Goal: Information Seeking & Learning: Compare options

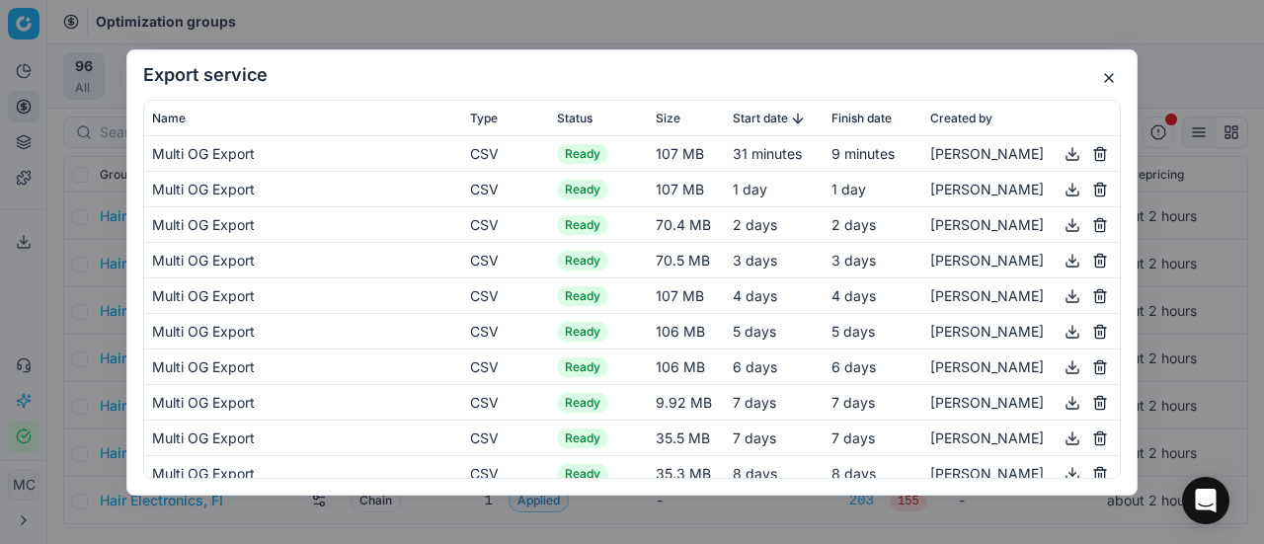
click at [1111, 73] on button "button" at bounding box center [1109, 78] width 24 height 24
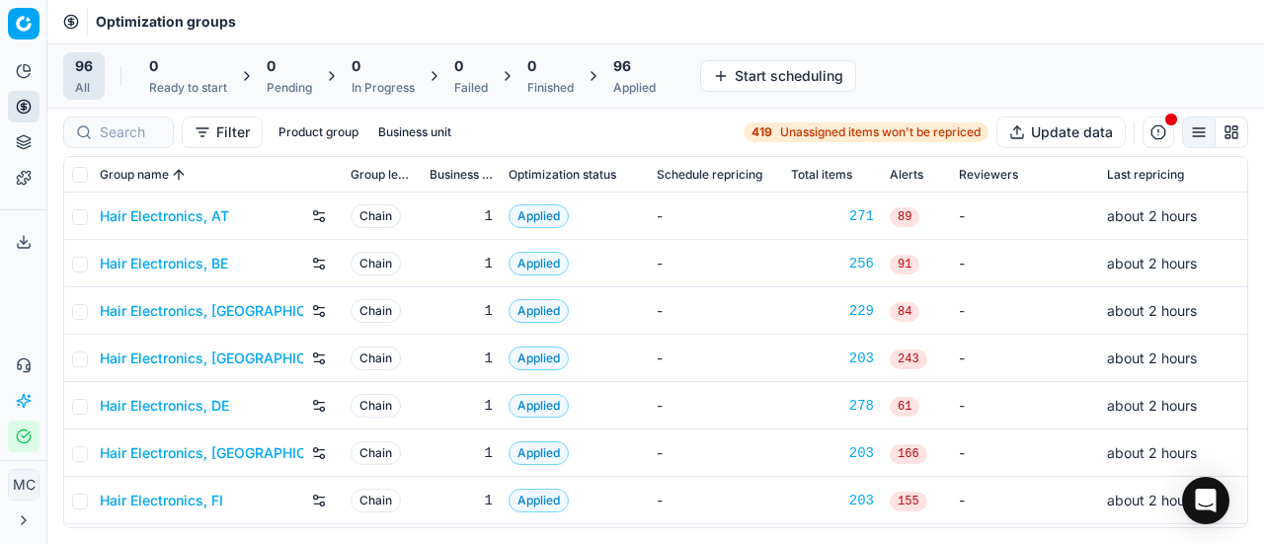
click at [170, 206] on link "Hair Electronics, AT" at bounding box center [164, 216] width 129 height 20
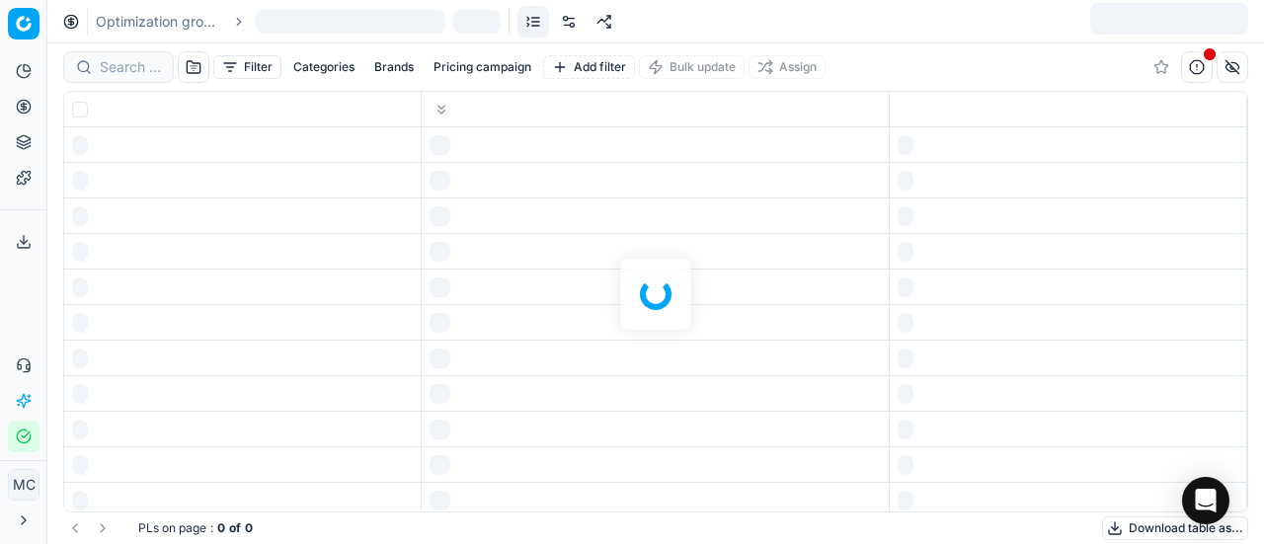
click at [170, 208] on div at bounding box center [655, 293] width 1217 height 501
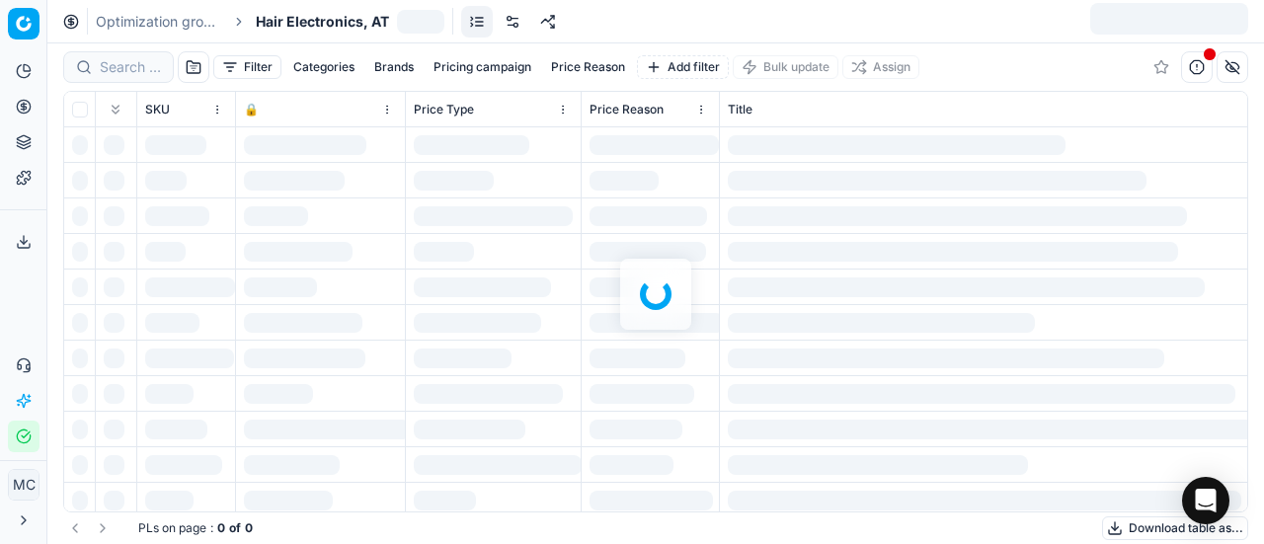
click at [332, 23] on span "Hair Electronics, AT" at bounding box center [322, 22] width 133 height 20
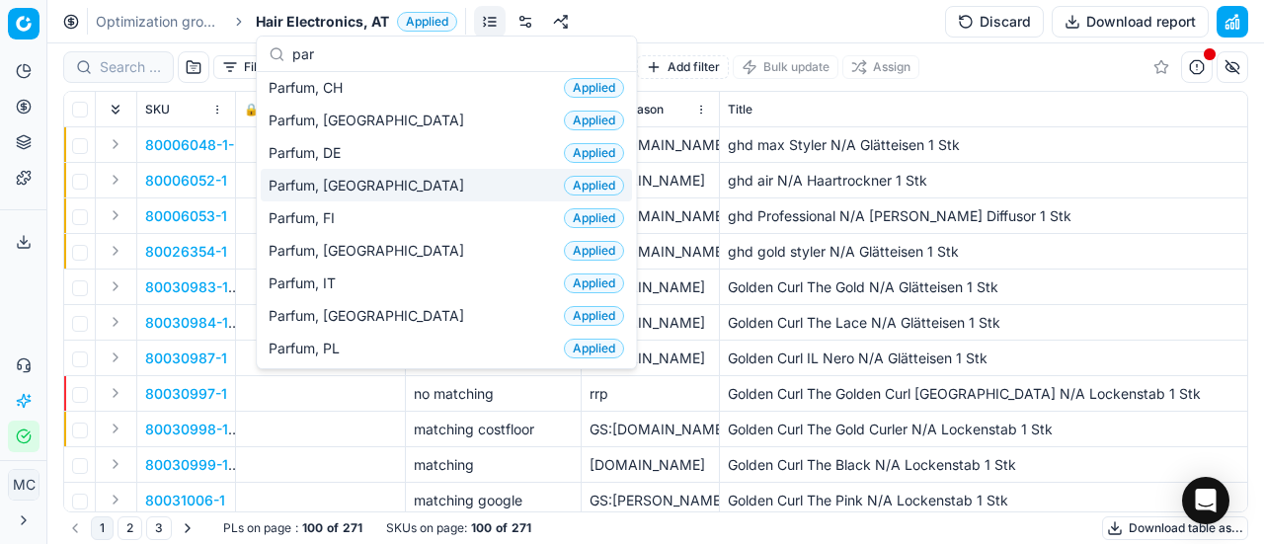
scroll to position [99, 0]
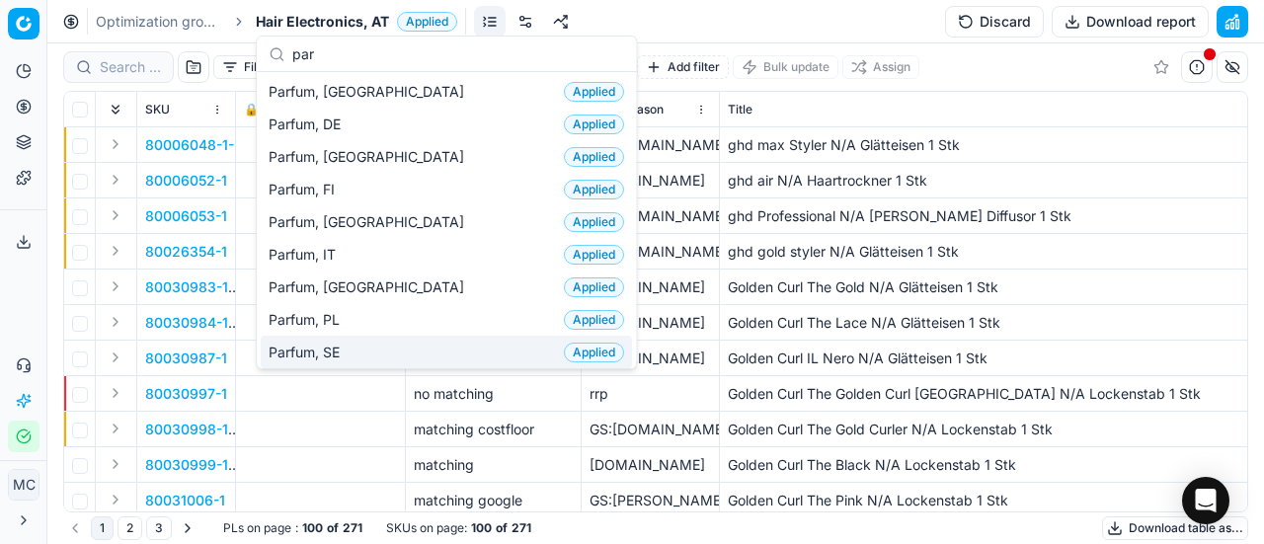
type input "par"
click at [352, 339] on div "Parfum, SE Applied" at bounding box center [446, 352] width 371 height 33
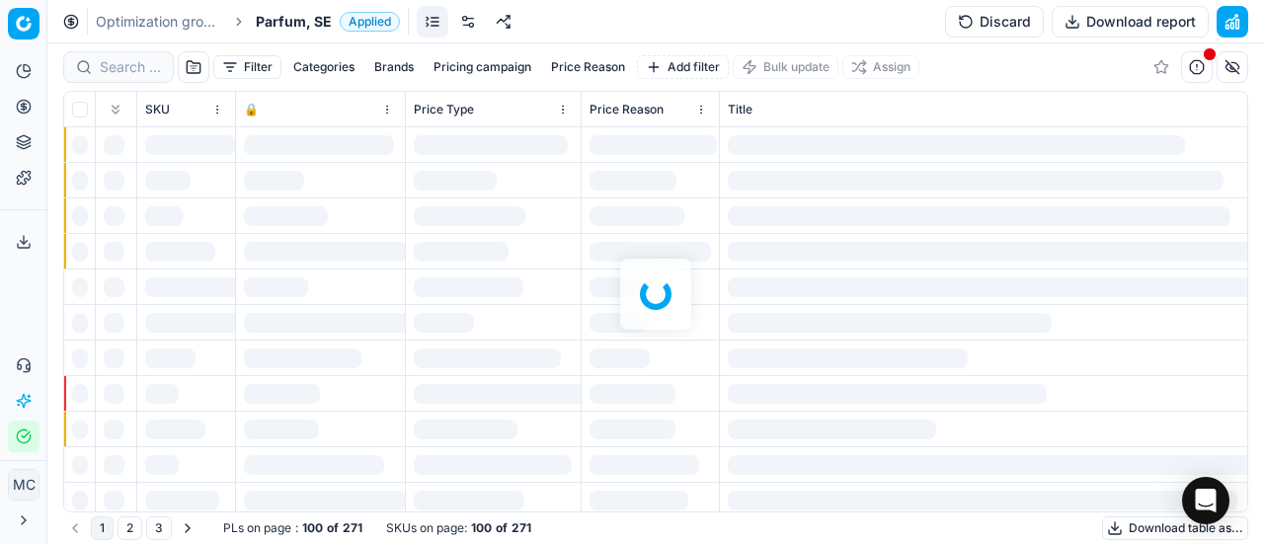
click at [130, 67] on div at bounding box center [655, 293] width 1217 height 501
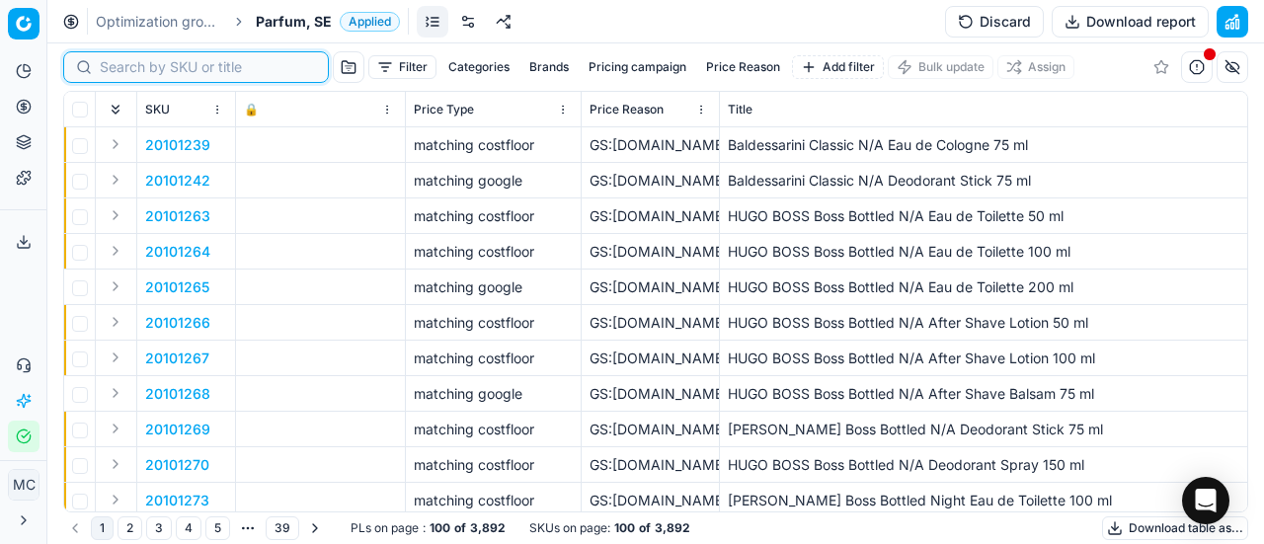
click at [130, 67] on input at bounding box center [208, 67] width 216 height 20
paste input "20102615"
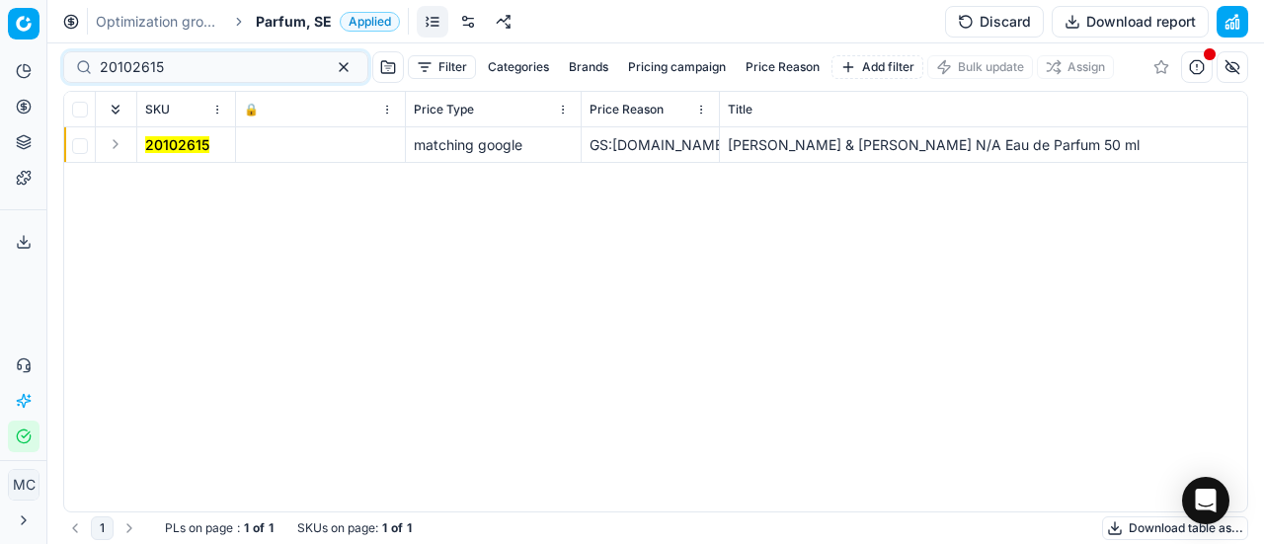
click at [116, 146] on button "Expand" at bounding box center [116, 144] width 24 height 24
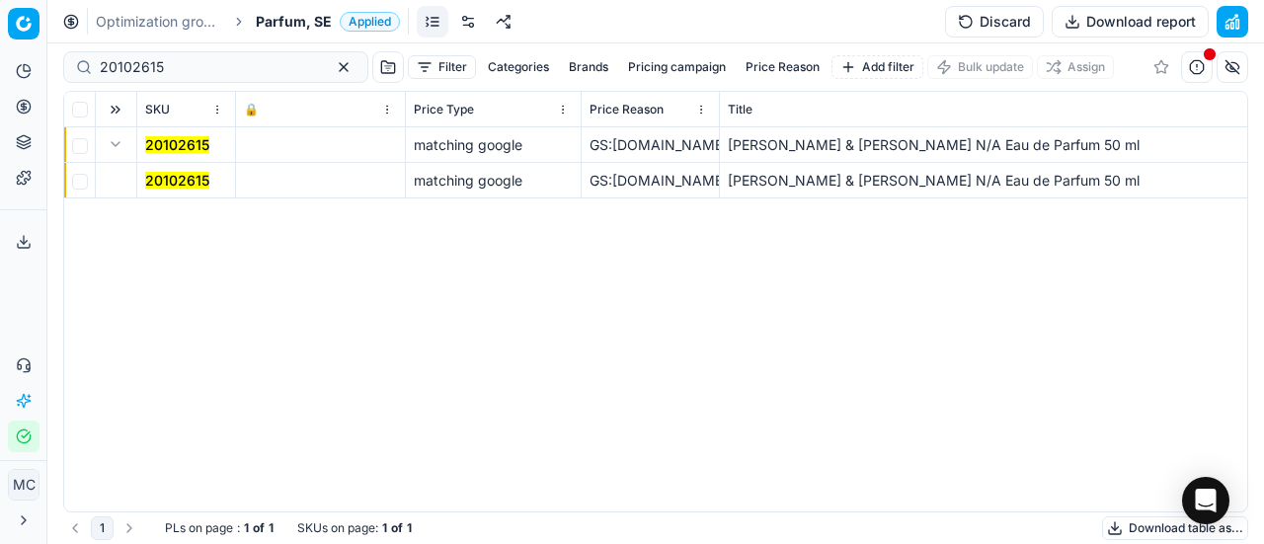
click at [170, 183] on mark "20102615" at bounding box center [177, 180] width 64 height 17
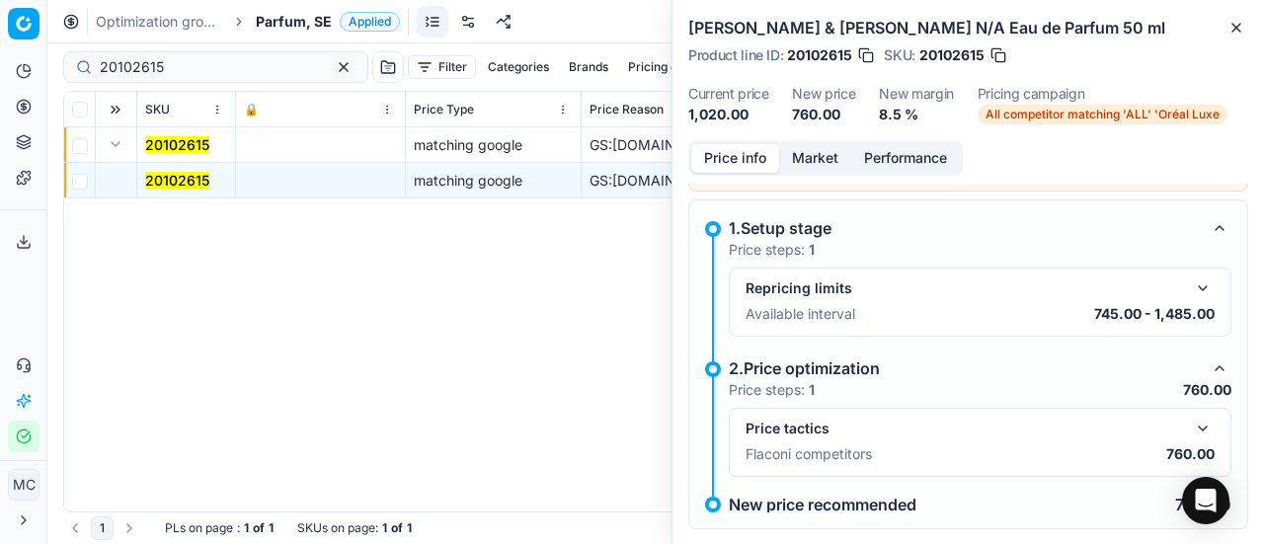
scroll to position [89, 0]
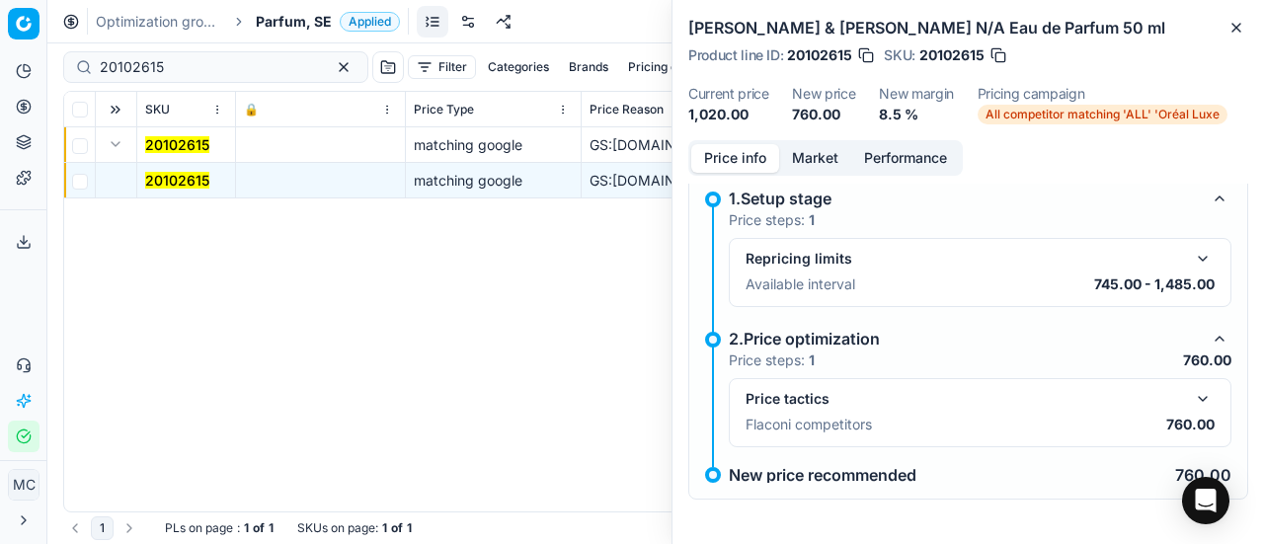
drag, startPoint x: 1191, startPoint y: 382, endPoint x: 1189, endPoint y: 394, distance: 12.0
click at [1189, 394] on div "Price tactics Flaconi competitors 760.00" at bounding box center [980, 412] width 503 height 69
click at [1191, 394] on button "button" at bounding box center [1203, 399] width 24 height 24
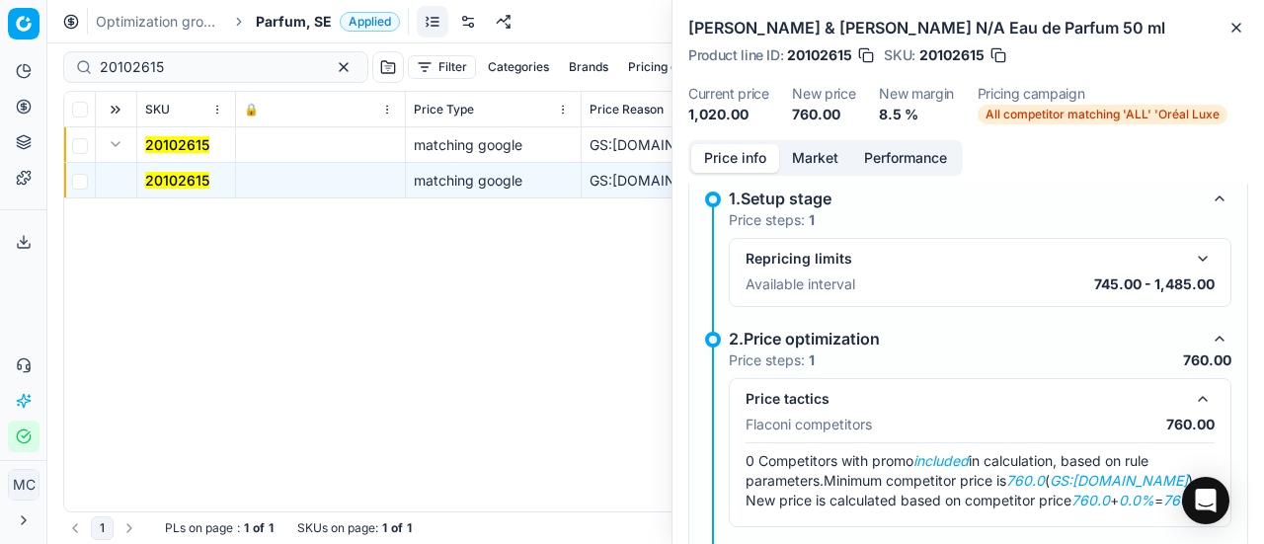
click at [822, 153] on button "Market" at bounding box center [815, 158] width 72 height 29
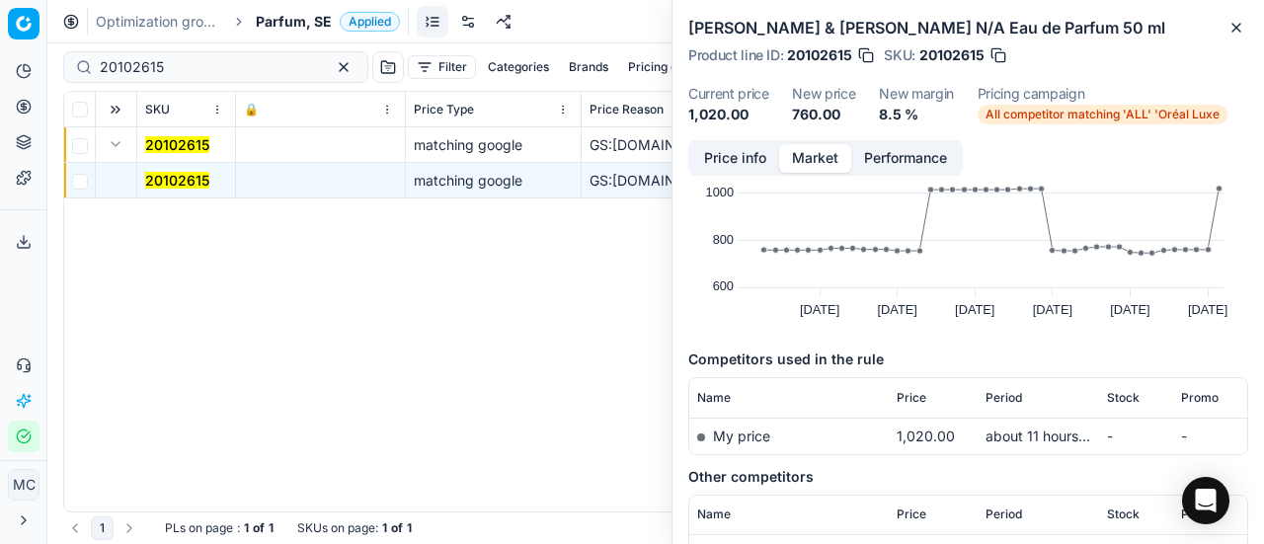
scroll to position [146, 0]
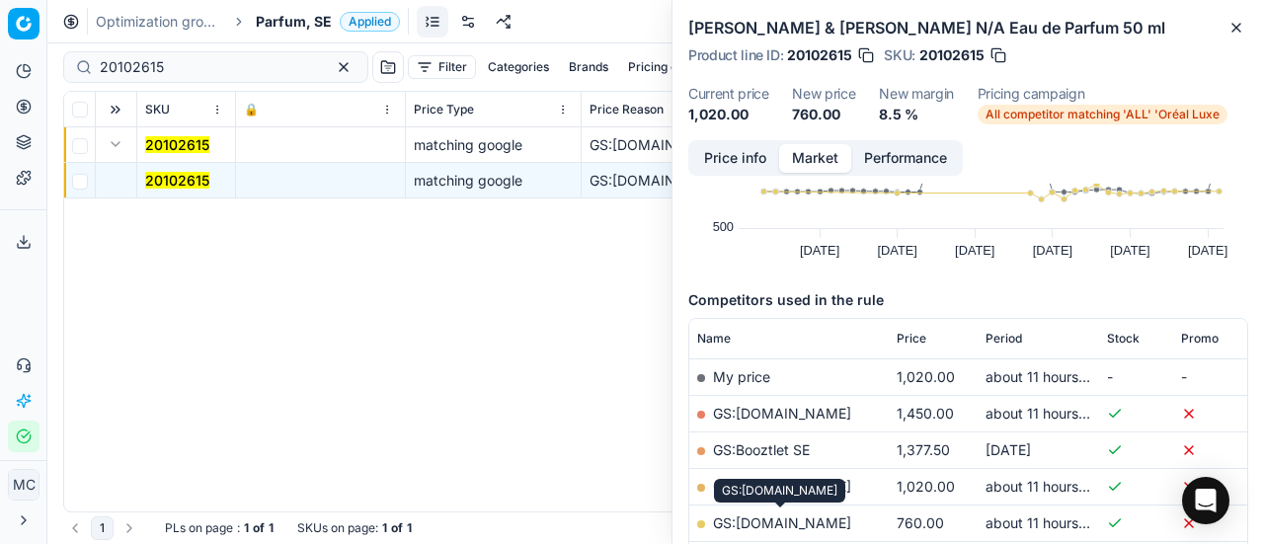
click at [797, 524] on link "GS:[DOMAIN_NAME]" at bounding box center [782, 522] width 138 height 17
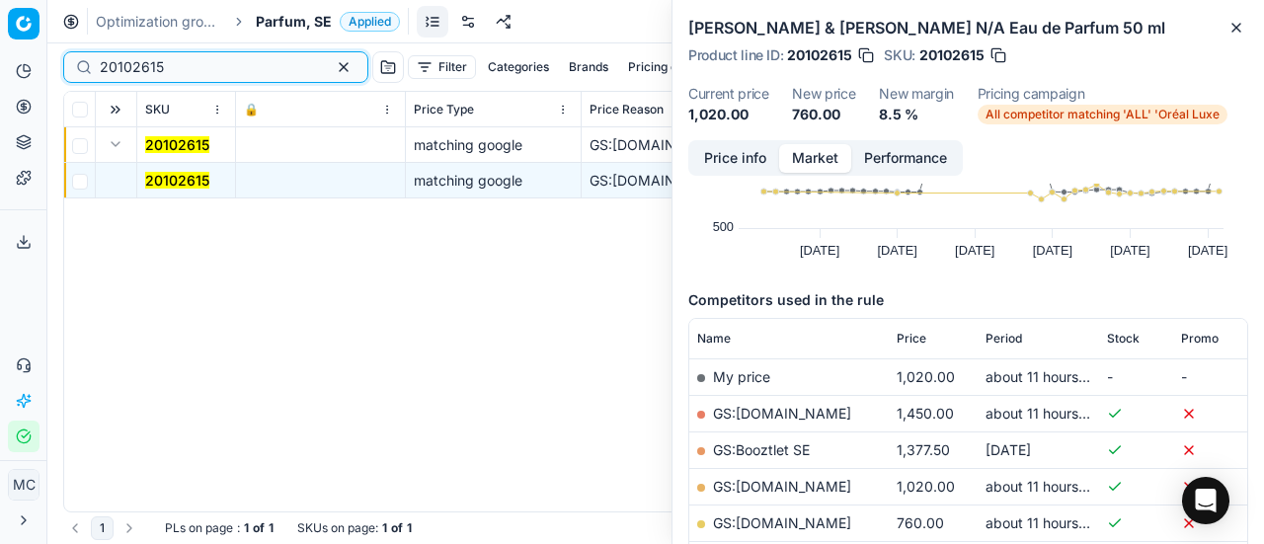
drag, startPoint x: 226, startPoint y: 66, endPoint x: 0, endPoint y: 66, distance: 226.1
click at [0, 66] on div "Pricing platform Analytics Pricing Product portfolio Templates Export service 2…" at bounding box center [632, 272] width 1264 height 544
paste input "80010177-50"
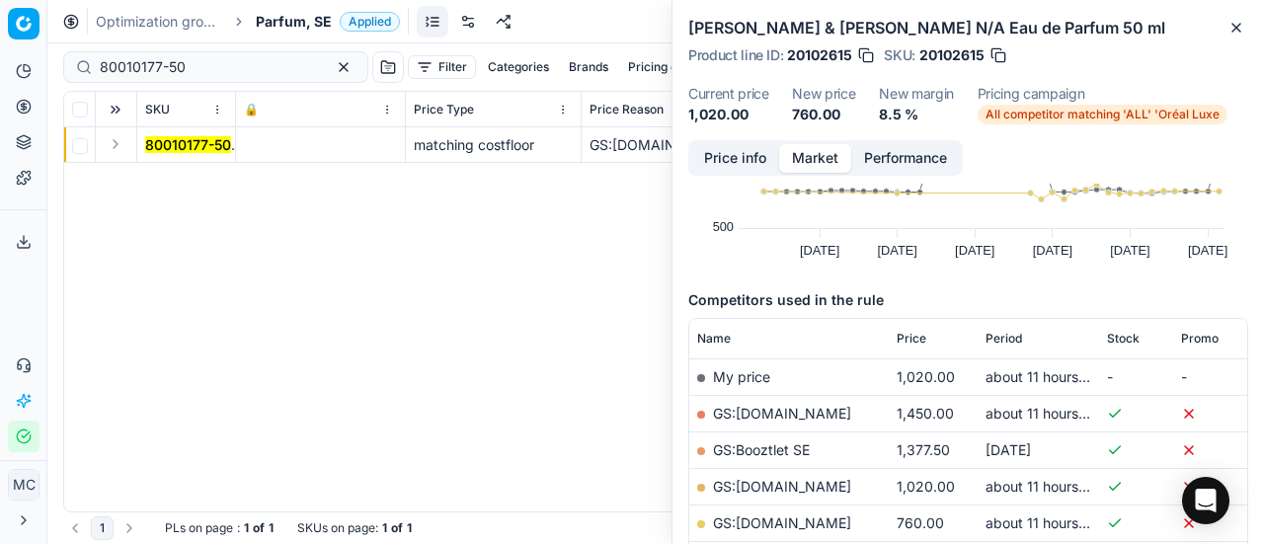
click at [120, 147] on button "Expand" at bounding box center [116, 144] width 24 height 24
click at [170, 183] on mark "80010177-50" at bounding box center [188, 180] width 86 height 17
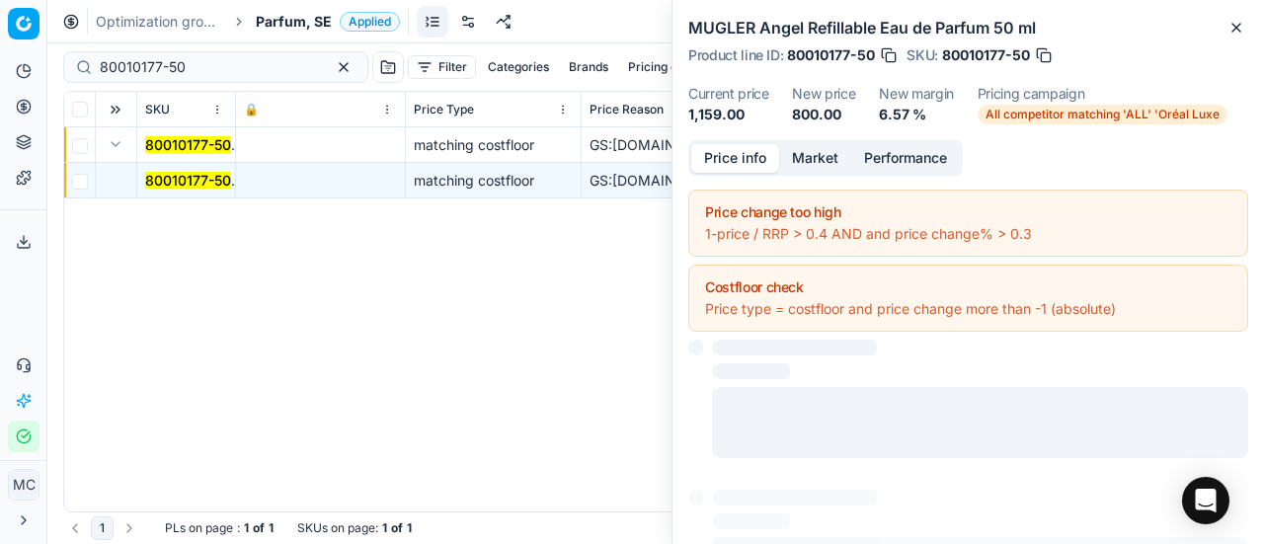
click at [744, 157] on button "Price info" at bounding box center [735, 158] width 88 height 29
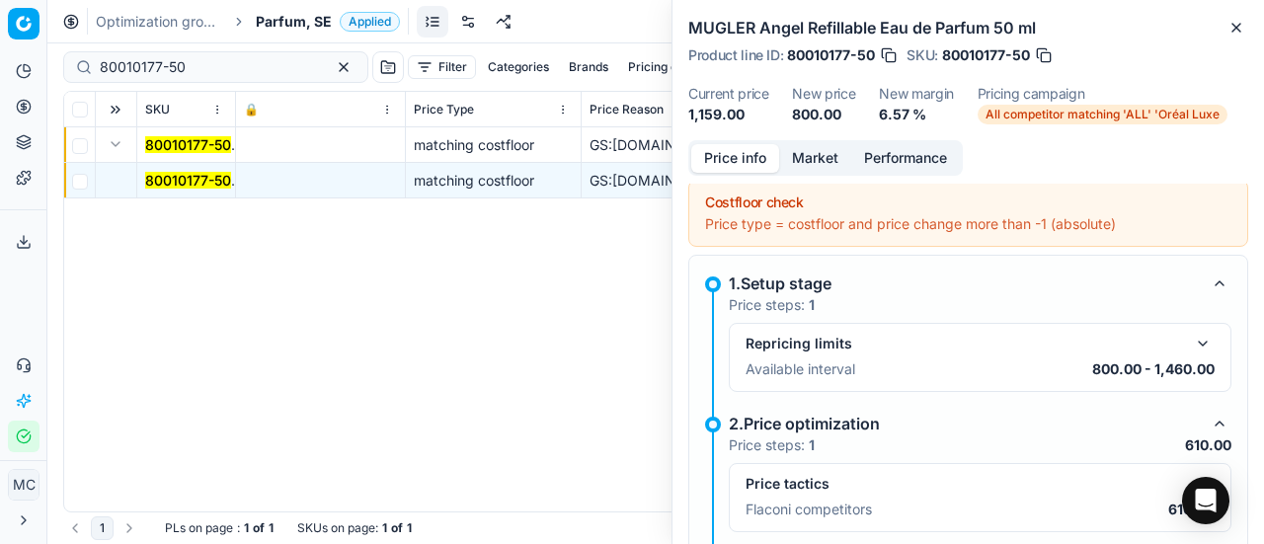
scroll to position [286, 0]
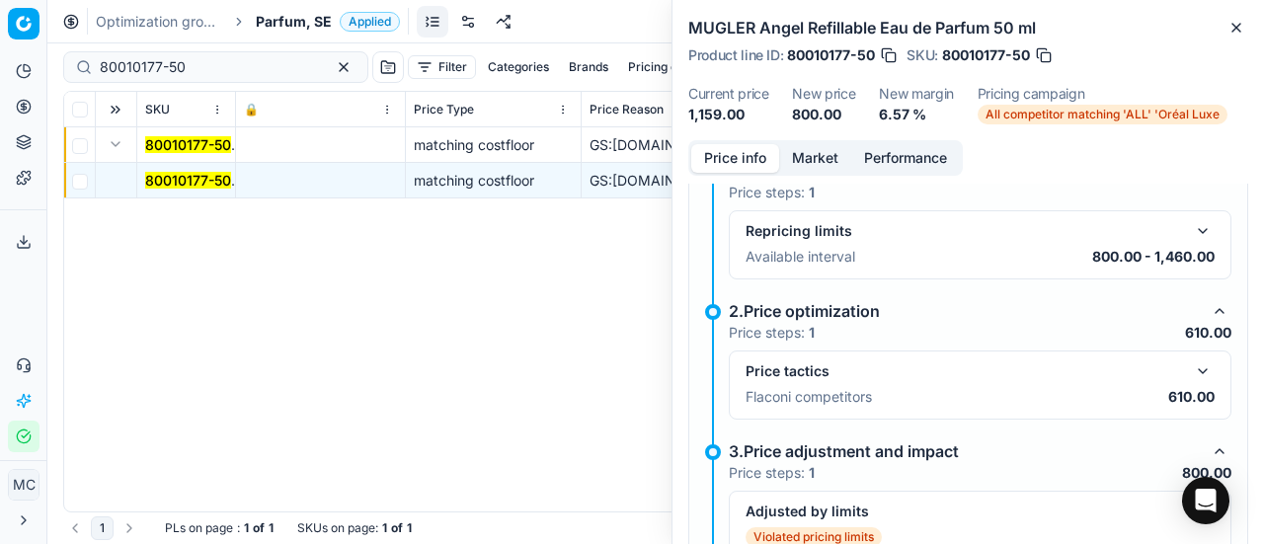
click at [1191, 372] on button "button" at bounding box center [1203, 371] width 24 height 24
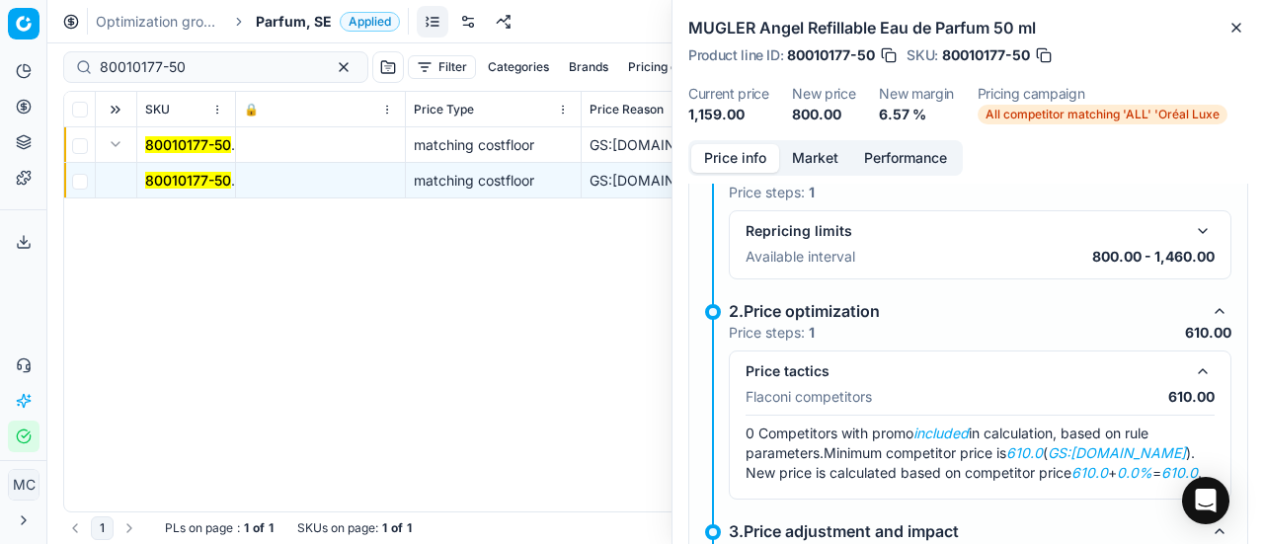
click at [828, 153] on button "Market" at bounding box center [815, 158] width 72 height 29
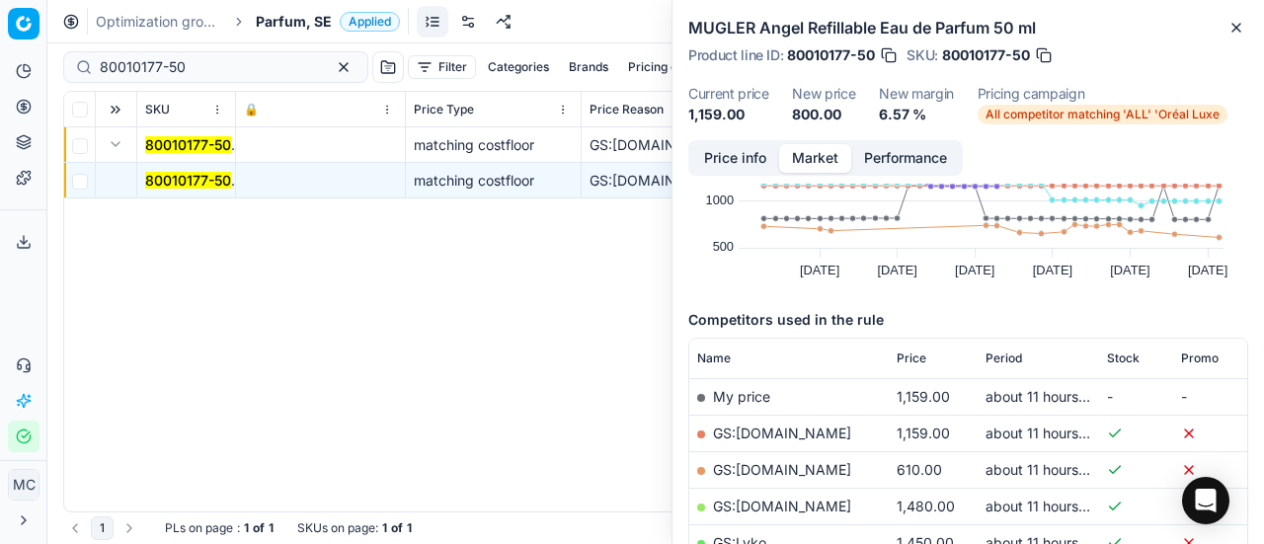
scroll to position [198, 0]
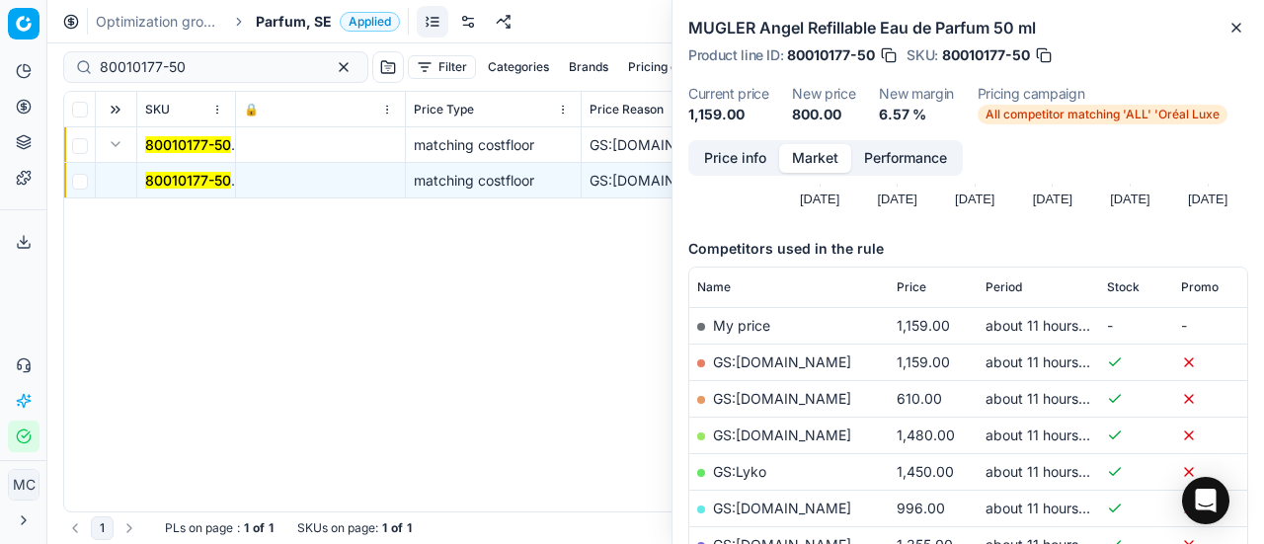
click at [819, 402] on link "GS:[DOMAIN_NAME]" at bounding box center [782, 398] width 138 height 17
drag, startPoint x: 253, startPoint y: 68, endPoint x: 0, endPoint y: 11, distance: 259.2
click at [0, 10] on div "Pricing platform Analytics Pricing Product portfolio Templates Export service 2…" at bounding box center [632, 272] width 1264 height 544
paste input "48676-9"
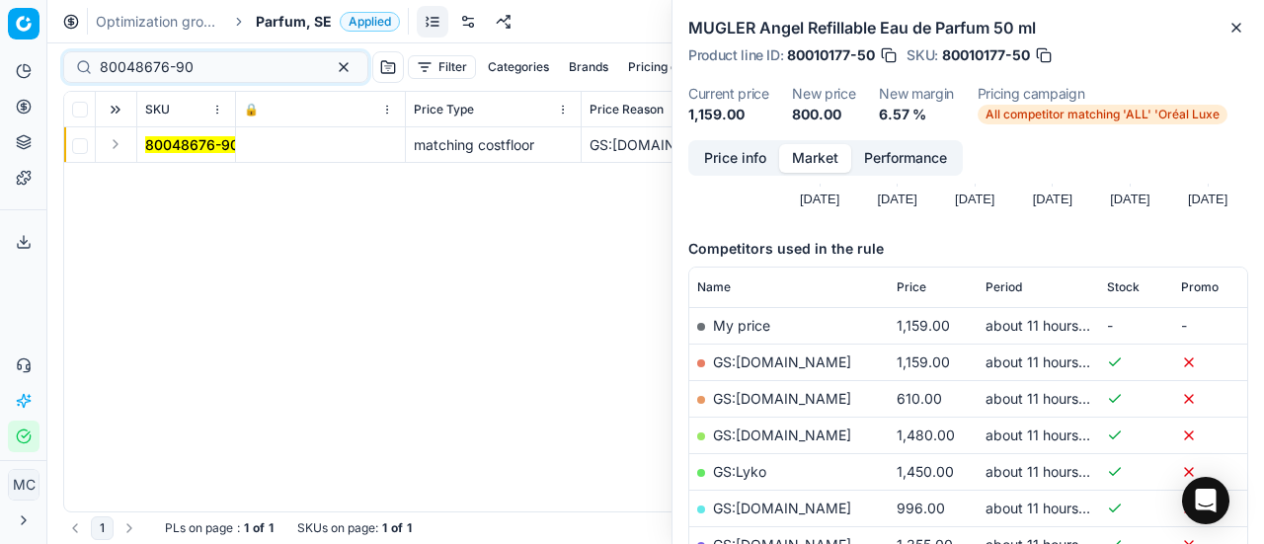
click at [120, 143] on button "Expand" at bounding box center [116, 144] width 24 height 24
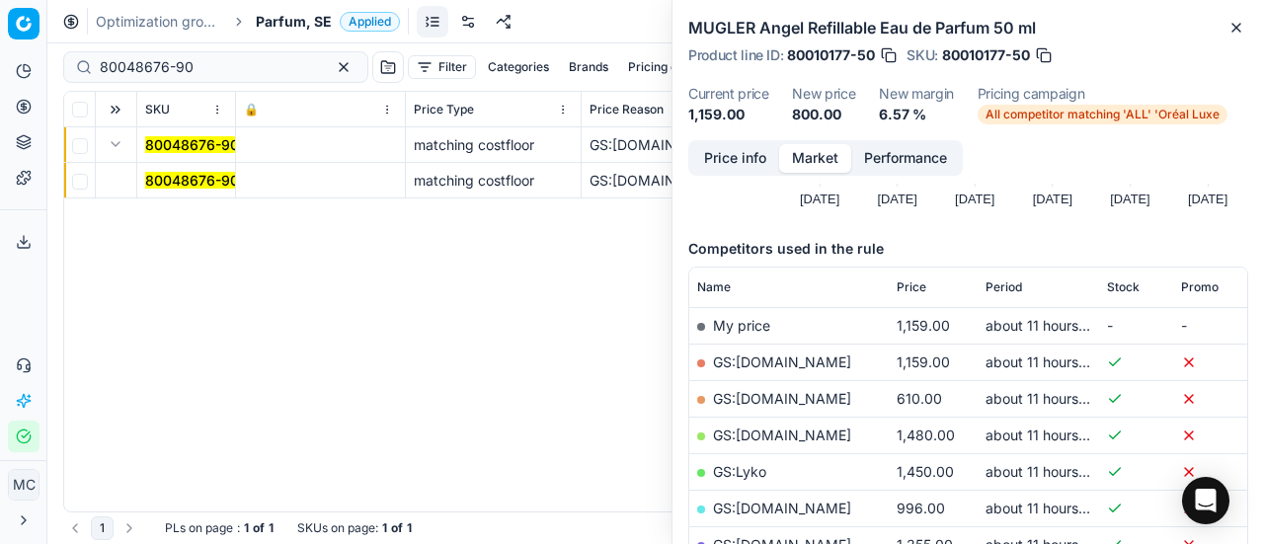
click at [193, 185] on mark "80048676-90" at bounding box center [192, 180] width 94 height 17
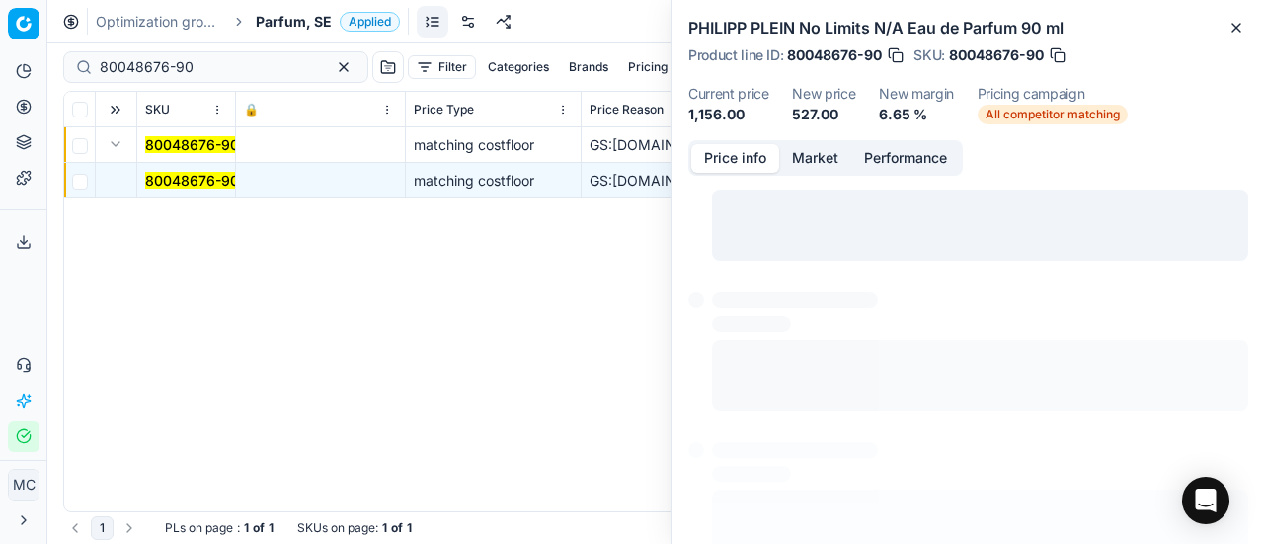
click at [746, 149] on button "Price info" at bounding box center [735, 158] width 88 height 29
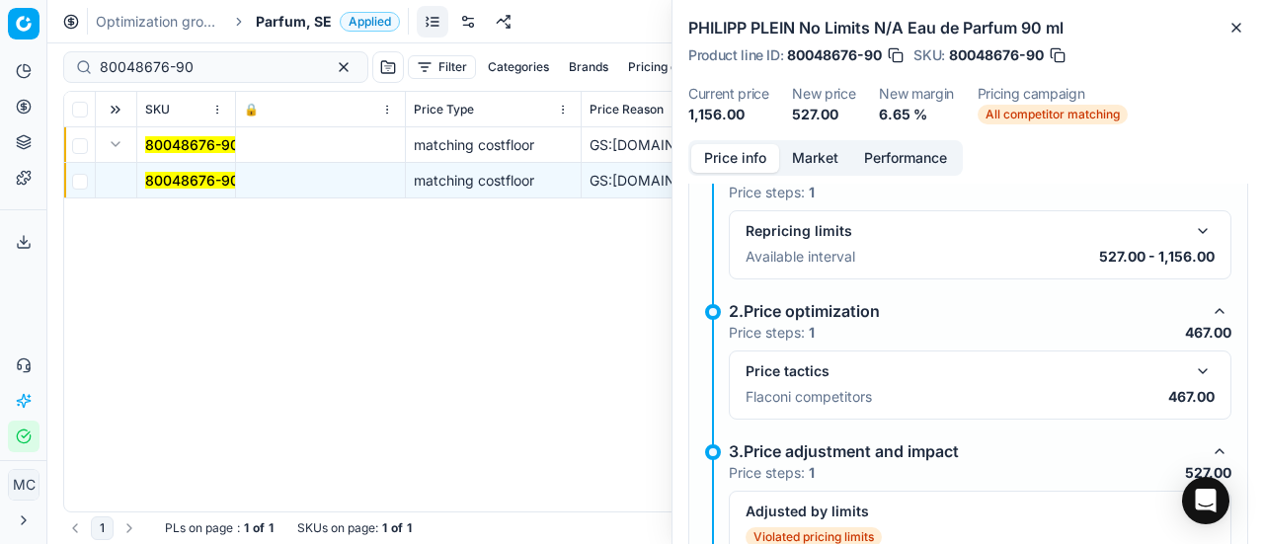
click at [1193, 368] on button "button" at bounding box center [1203, 371] width 24 height 24
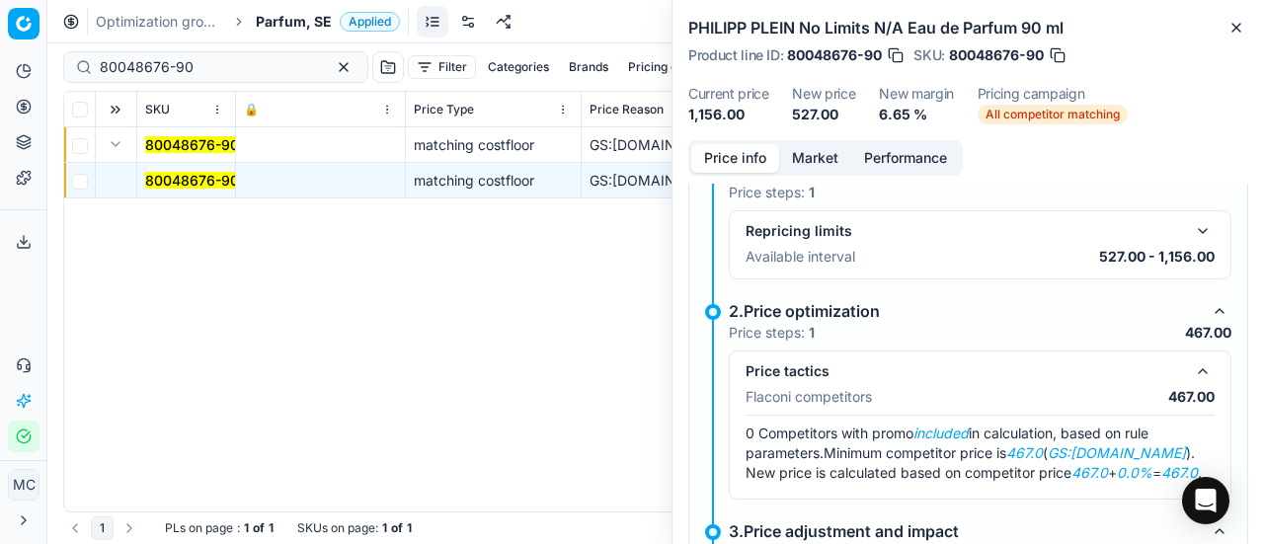
click at [800, 187] on p "Price steps: 1" at bounding box center [772, 193] width 86 height 20
click at [807, 164] on button "Market" at bounding box center [815, 158] width 72 height 29
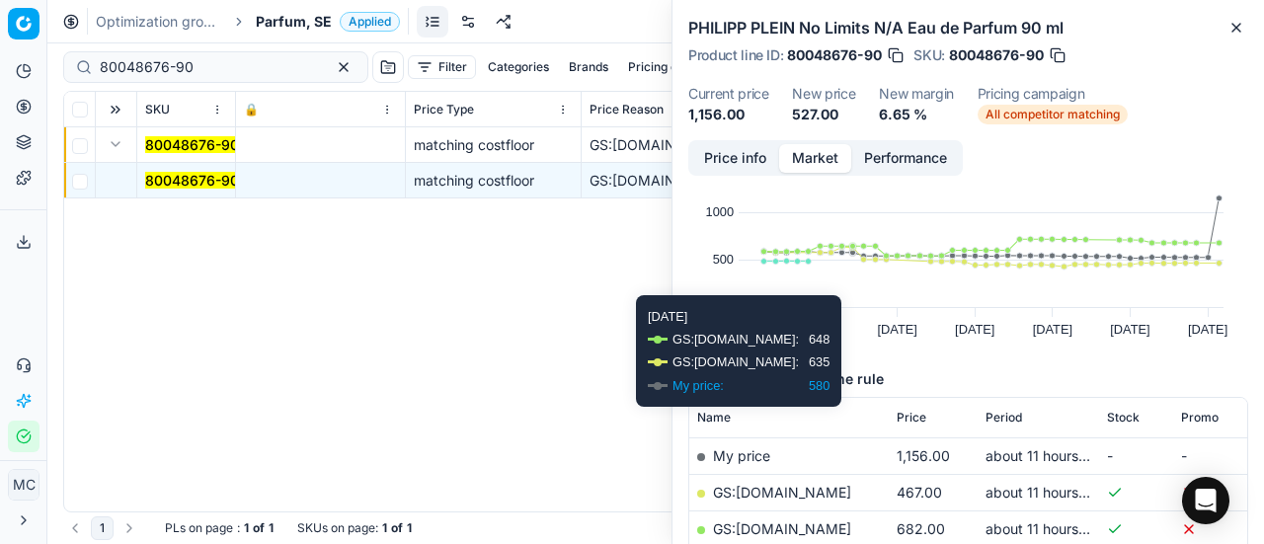
scroll to position [99, 0]
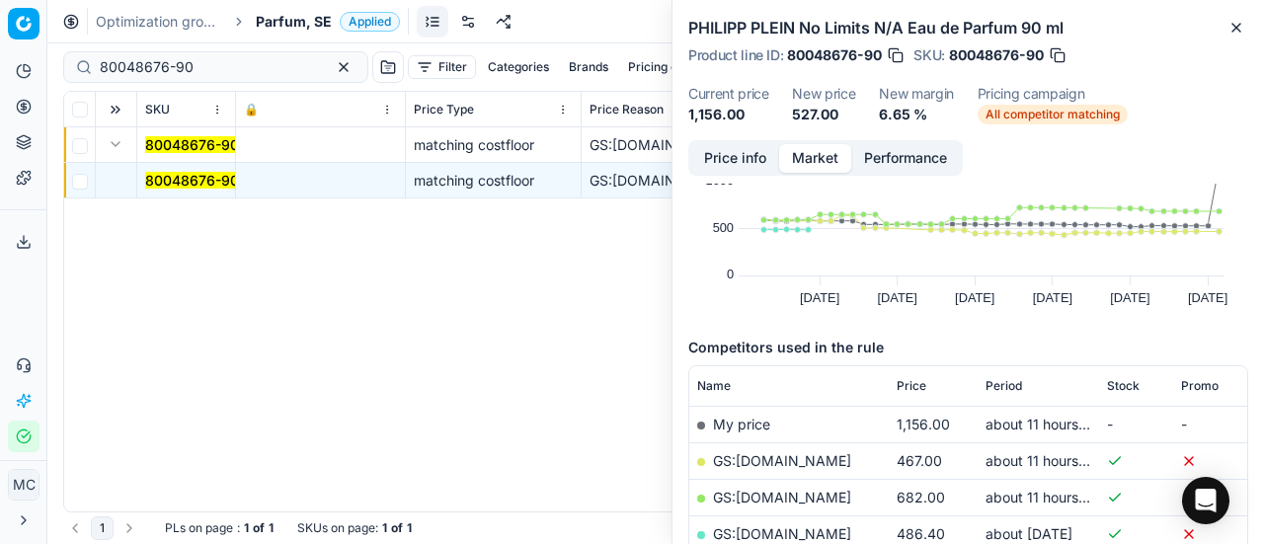
click at [833, 452] on link "GS:[DOMAIN_NAME]" at bounding box center [782, 460] width 138 height 17
drag, startPoint x: 198, startPoint y: 68, endPoint x: 178, endPoint y: 4, distance: 67.5
click at [0, 0] on html "Pricing platform Analytics Pricing Product portfolio Templates Export service 2…" at bounding box center [632, 272] width 1264 height 544
paste input "20150052"
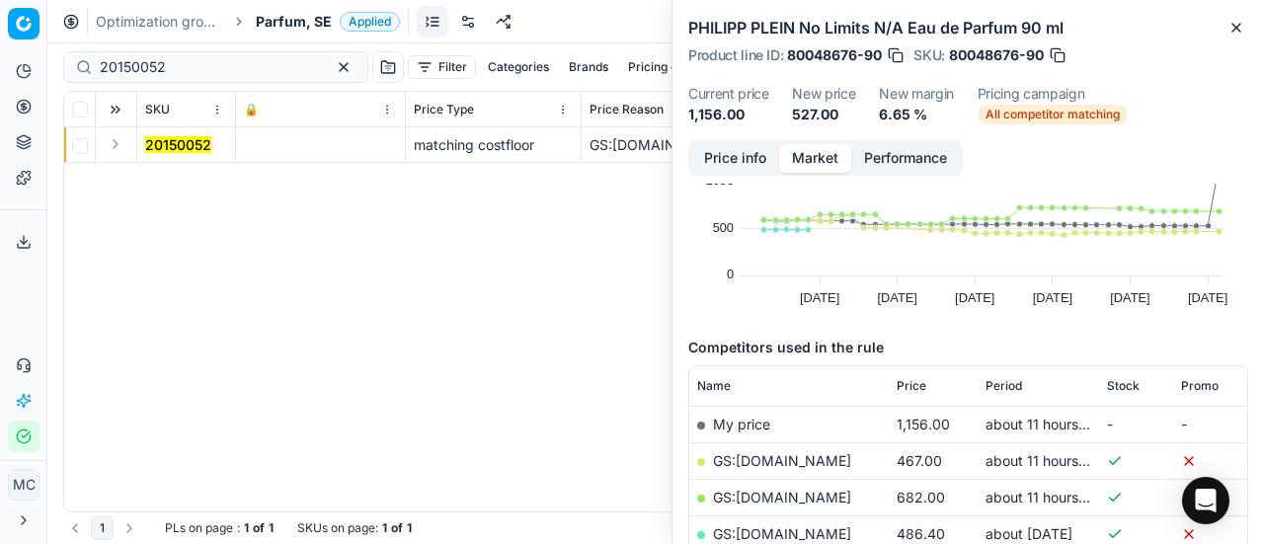
click at [119, 152] on button "Expand" at bounding box center [116, 144] width 24 height 24
click at [141, 167] on td "20150052" at bounding box center [186, 181] width 99 height 36
click at [179, 184] on mark "20150052" at bounding box center [178, 180] width 66 height 17
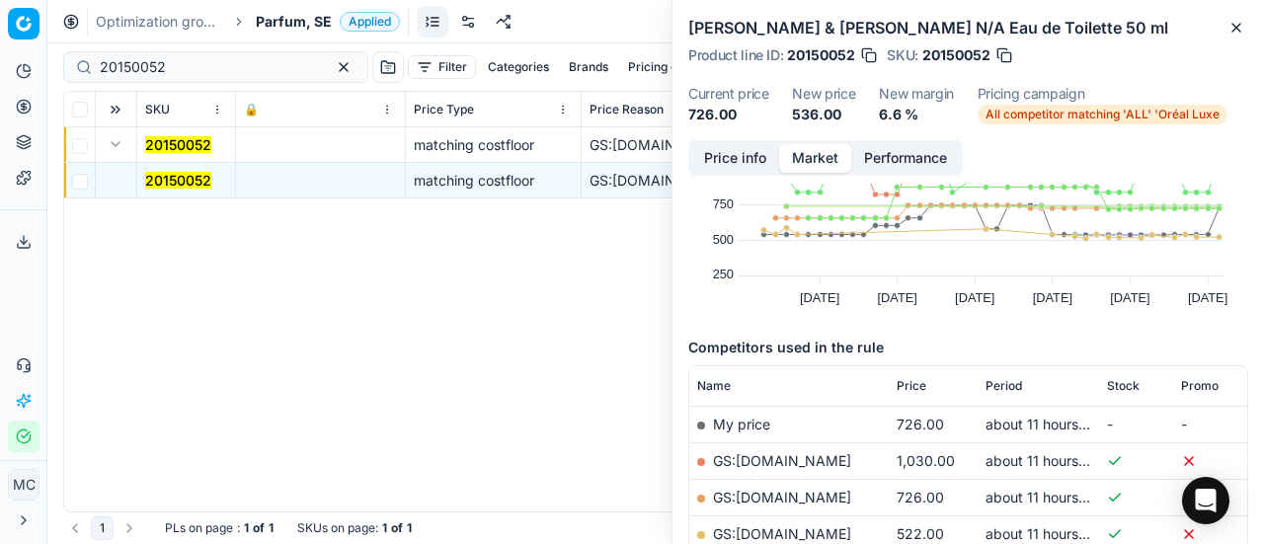
click at [712, 167] on button "Price info" at bounding box center [735, 158] width 88 height 29
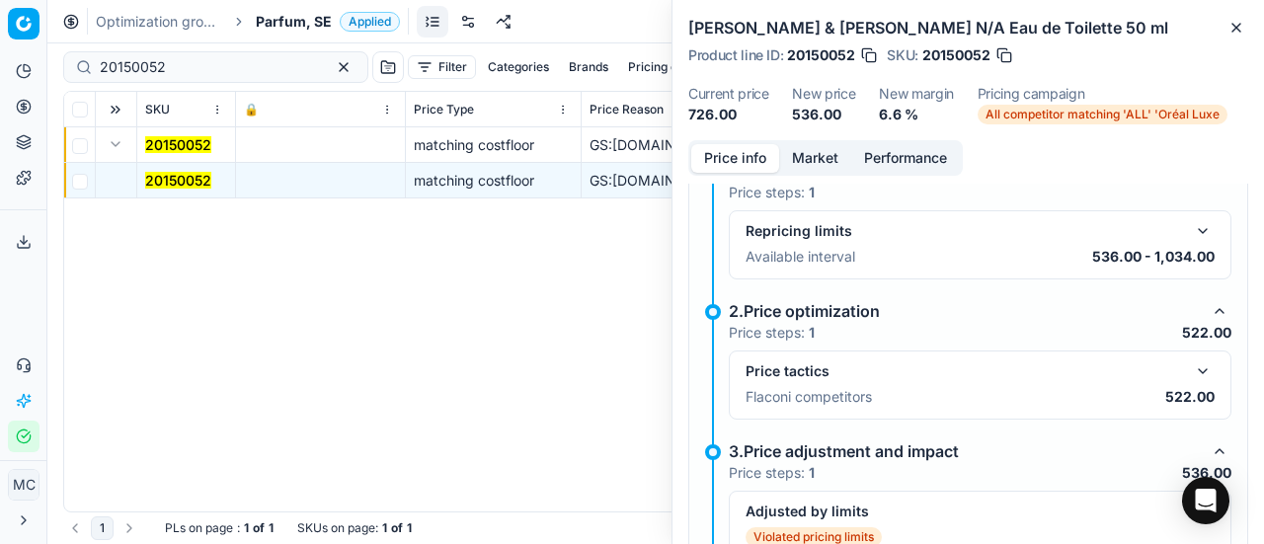
click at [1191, 372] on button "button" at bounding box center [1203, 371] width 24 height 24
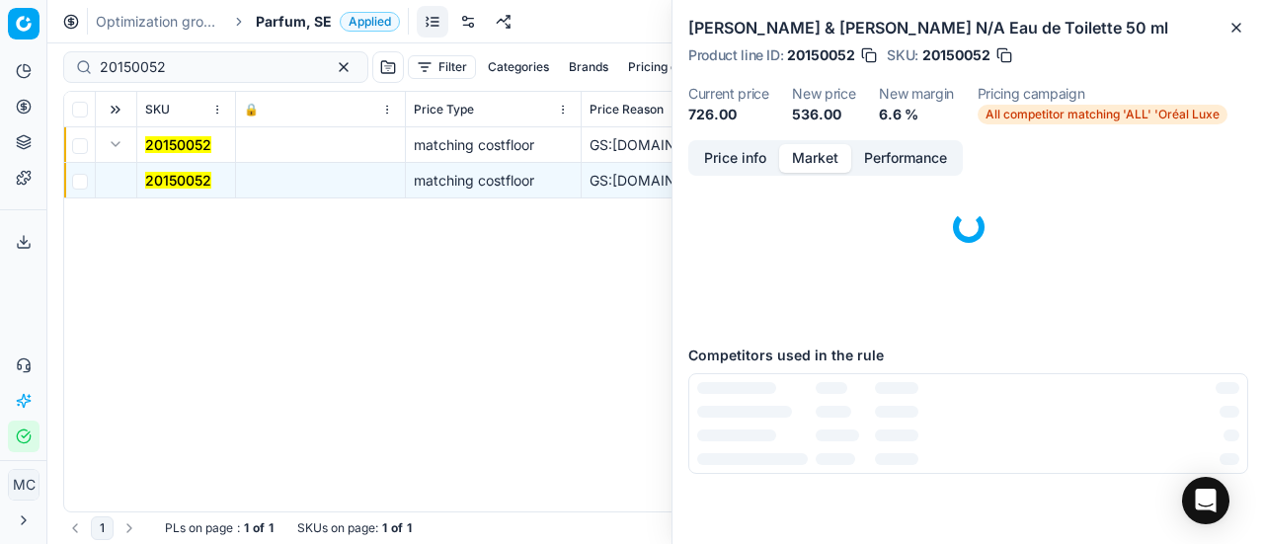
click at [833, 153] on button "Market" at bounding box center [815, 158] width 72 height 29
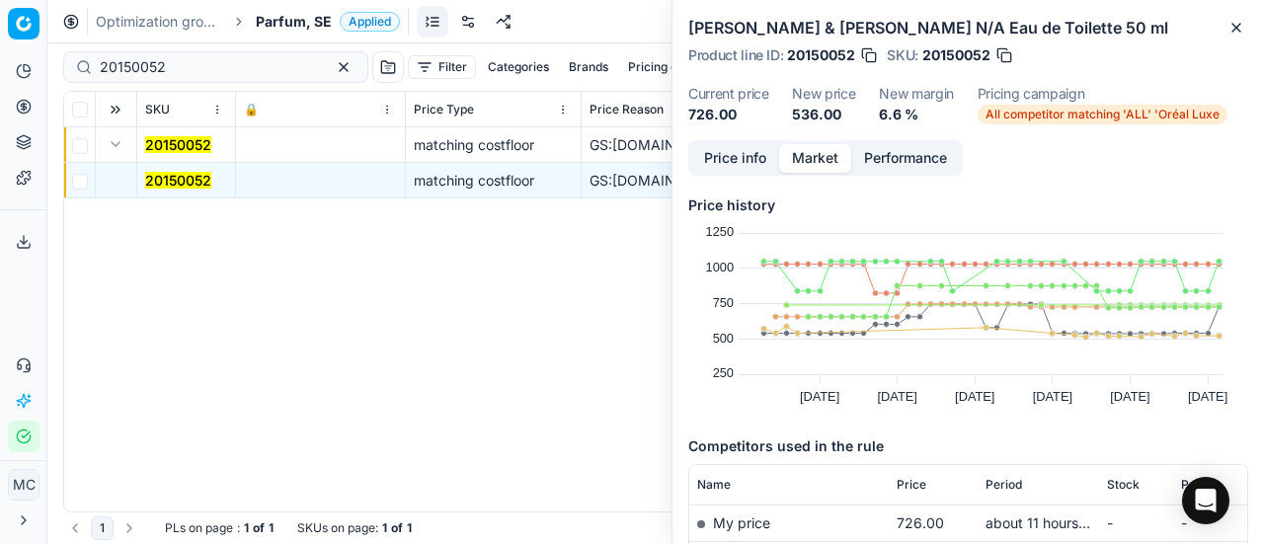
scroll to position [296, 0]
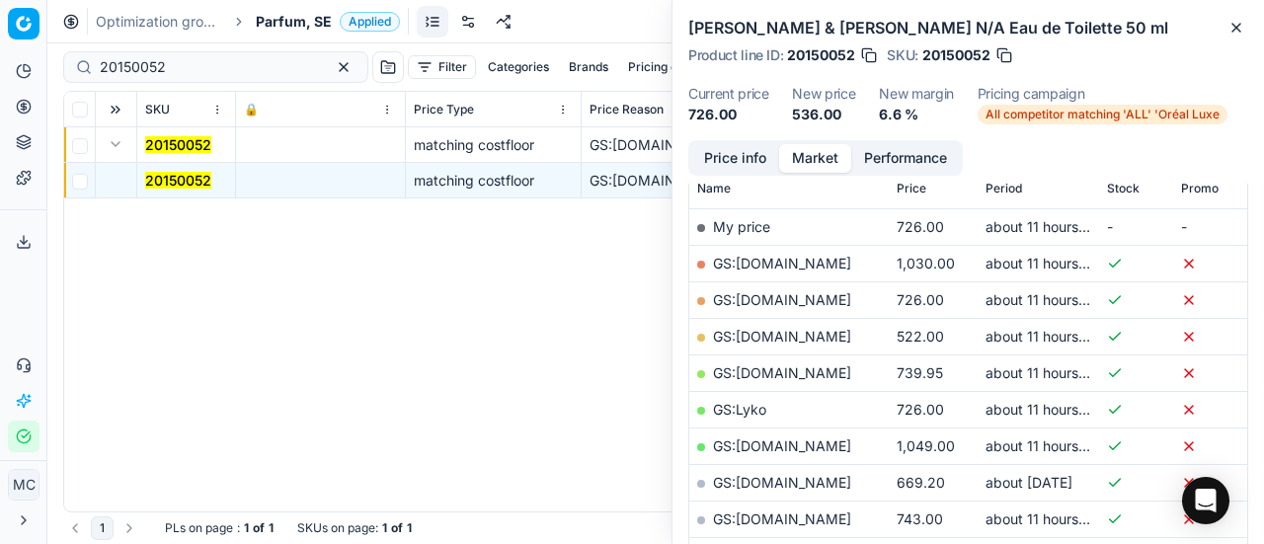
click at [812, 331] on link "GS:[DOMAIN_NAME]" at bounding box center [782, 336] width 138 height 17
drag, startPoint x: 220, startPoint y: 64, endPoint x: 0, endPoint y: 33, distance: 222.5
click at [0, 28] on div "Pricing platform Analytics Pricing Product portfolio Templates Export service 2…" at bounding box center [632, 272] width 1264 height 544
paste input "20317"
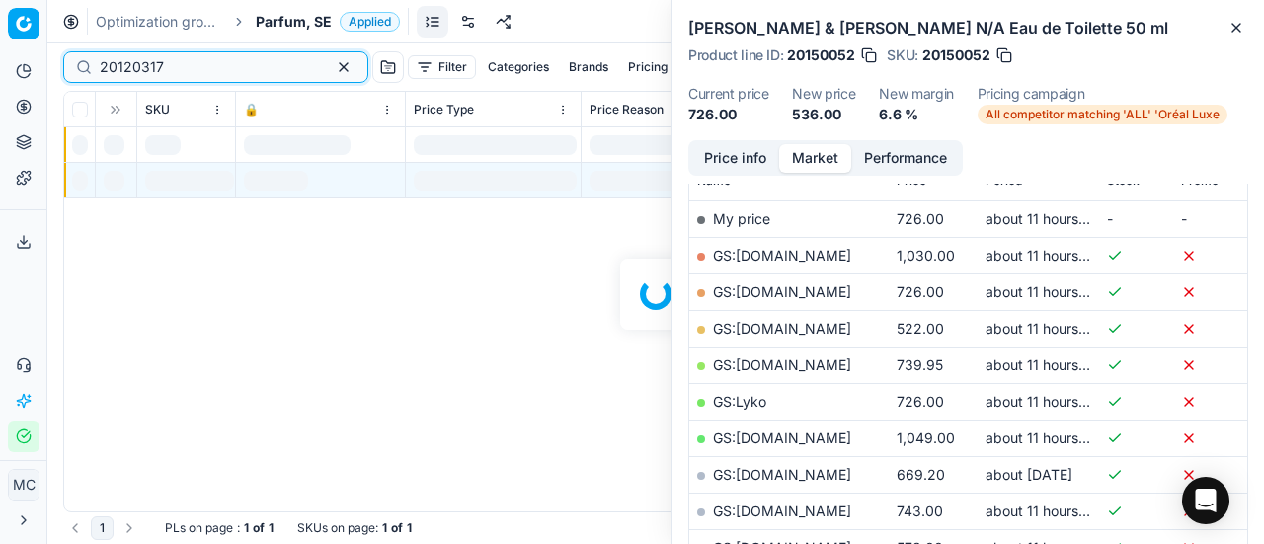
scroll to position [296, 0]
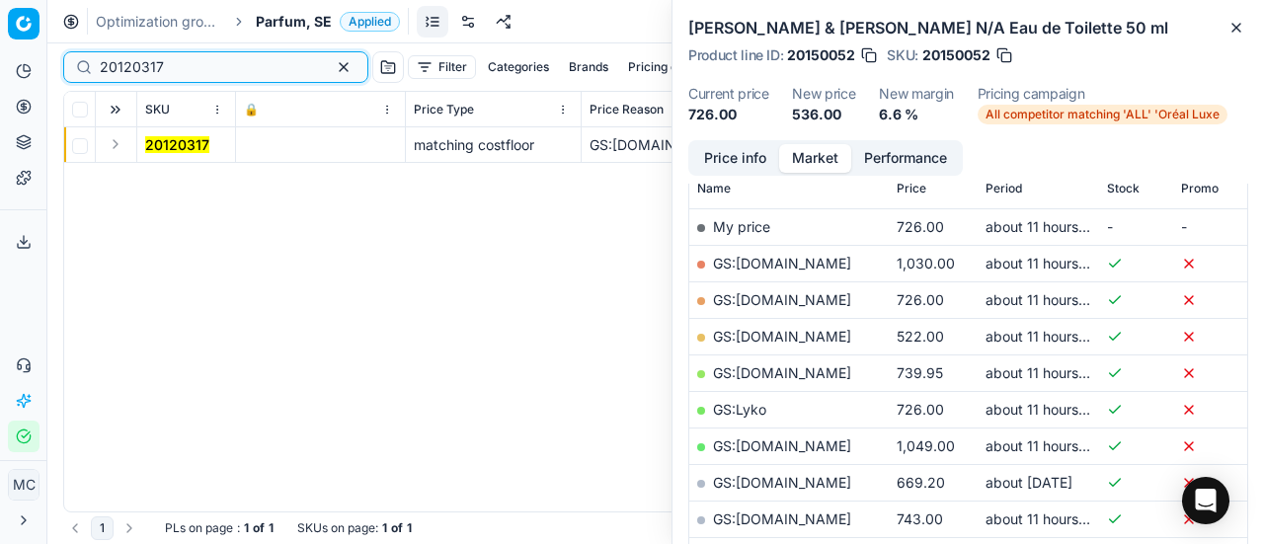
type input "20120317"
click at [113, 145] on button "Expand" at bounding box center [116, 144] width 24 height 24
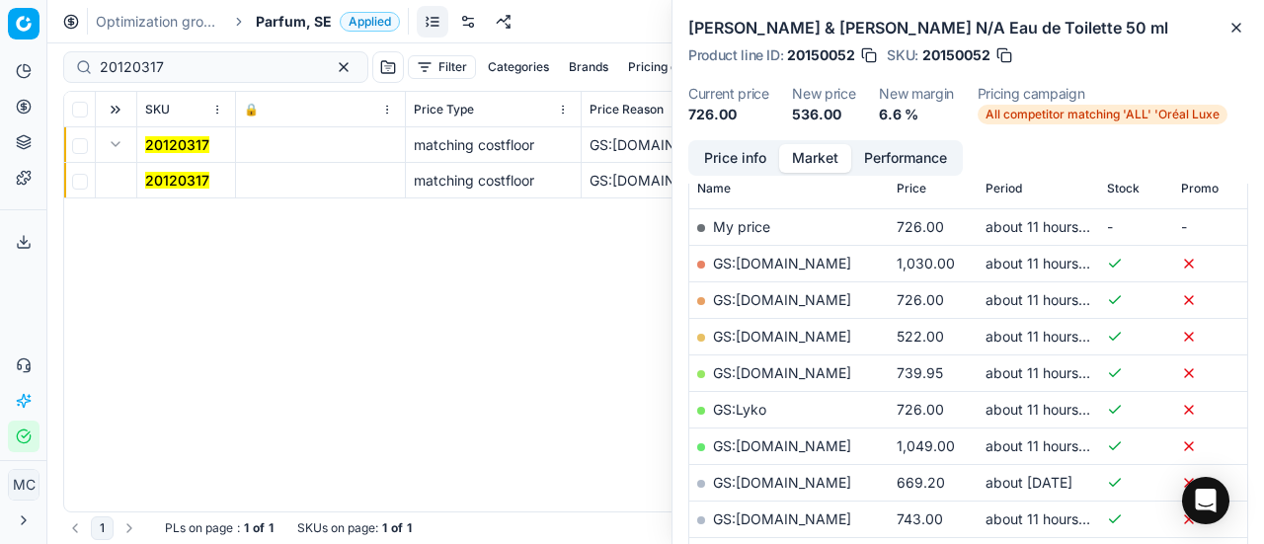
click at [187, 185] on mark "20120317" at bounding box center [177, 180] width 64 height 17
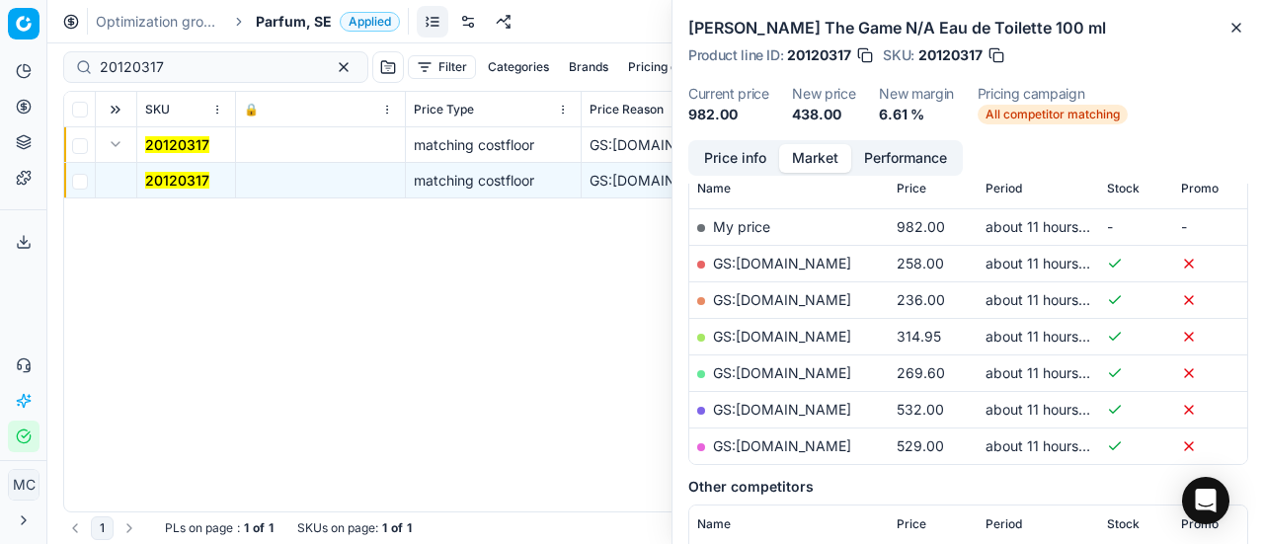
click at [730, 155] on button "Price info" at bounding box center [735, 158] width 88 height 29
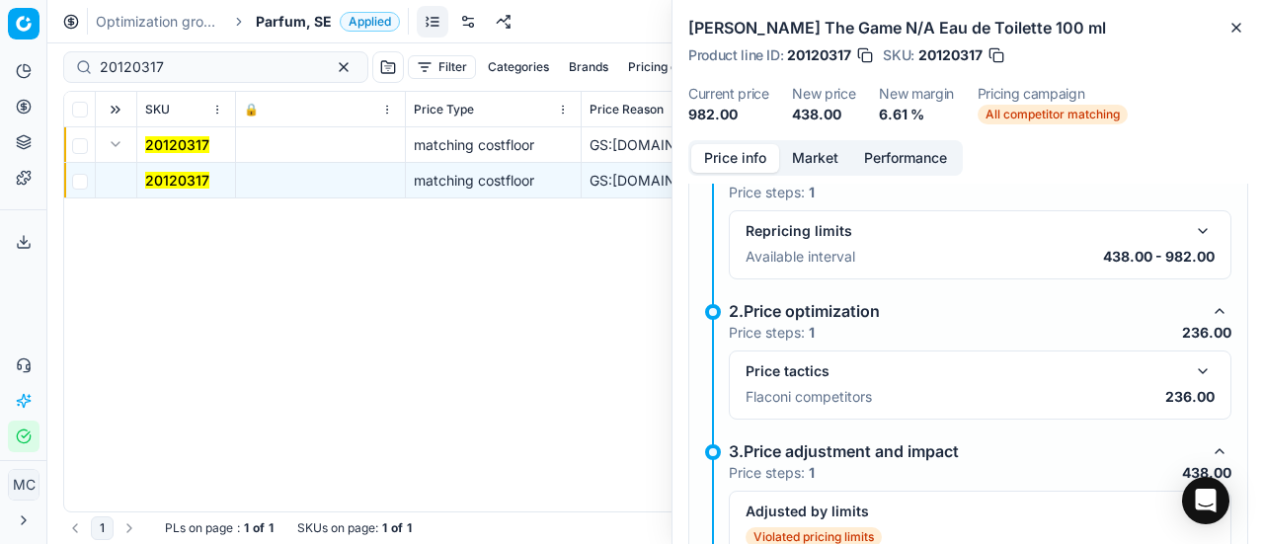
click at [1193, 375] on button "button" at bounding box center [1203, 371] width 24 height 24
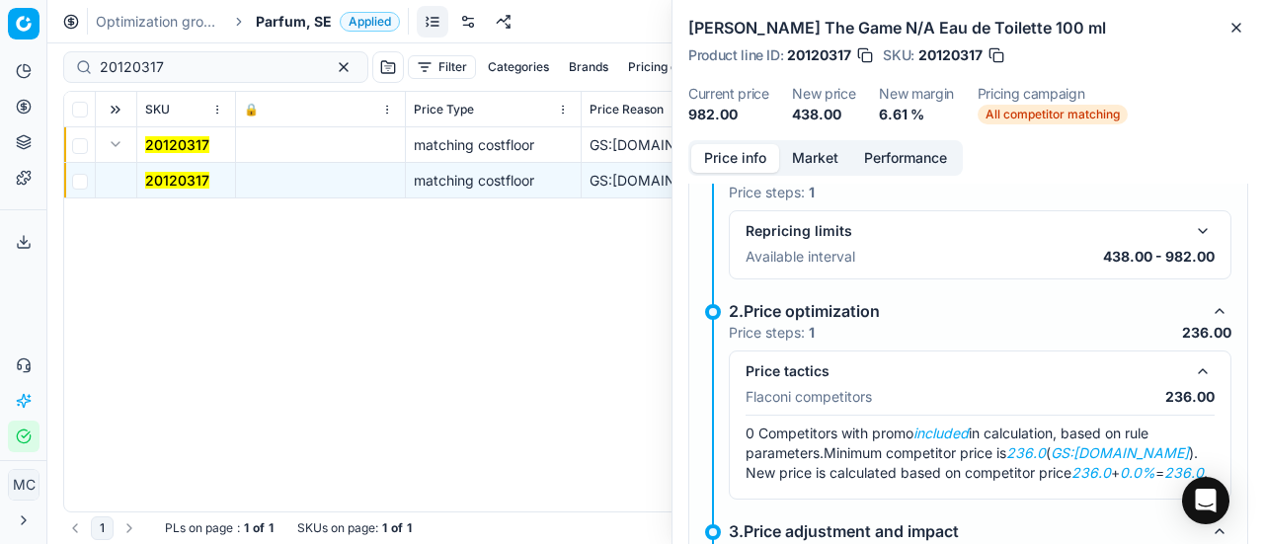
click at [825, 162] on button "Market" at bounding box center [815, 158] width 72 height 29
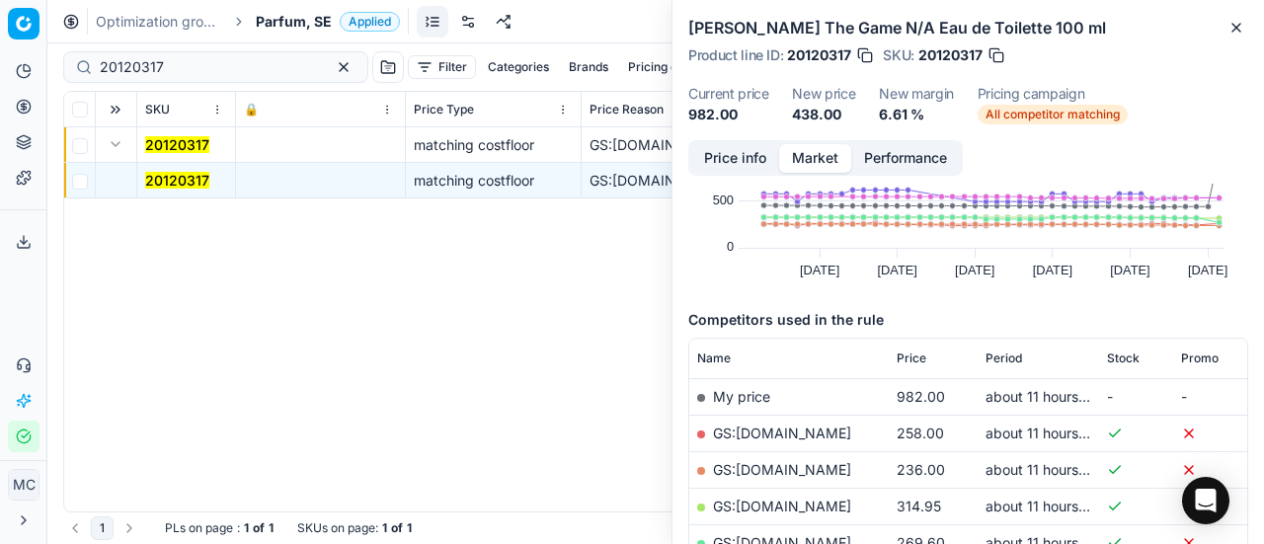
scroll to position [198, 0]
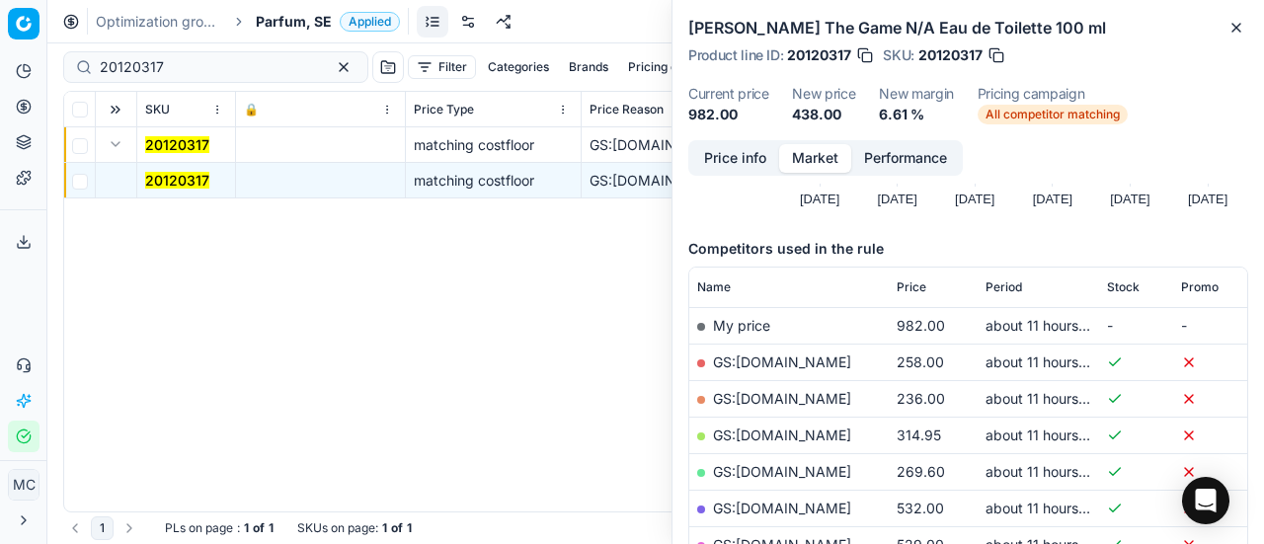
click at [784, 390] on link "GS:[DOMAIN_NAME]" at bounding box center [782, 398] width 138 height 17
click at [294, 19] on span "Parfum, SE" at bounding box center [294, 22] width 76 height 20
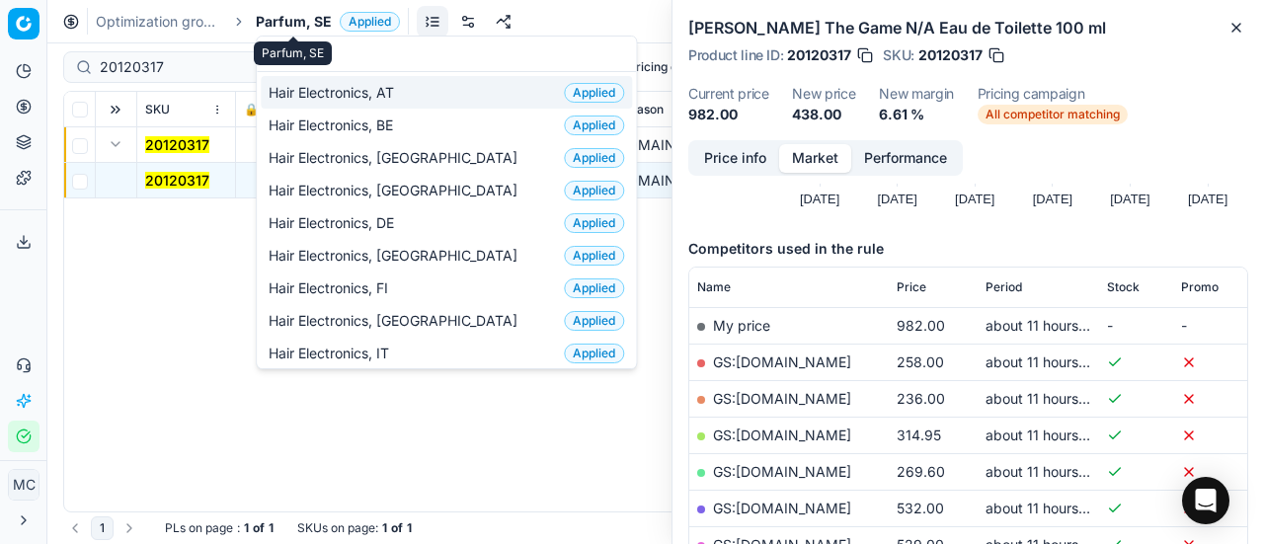
scroll to position [247, 0]
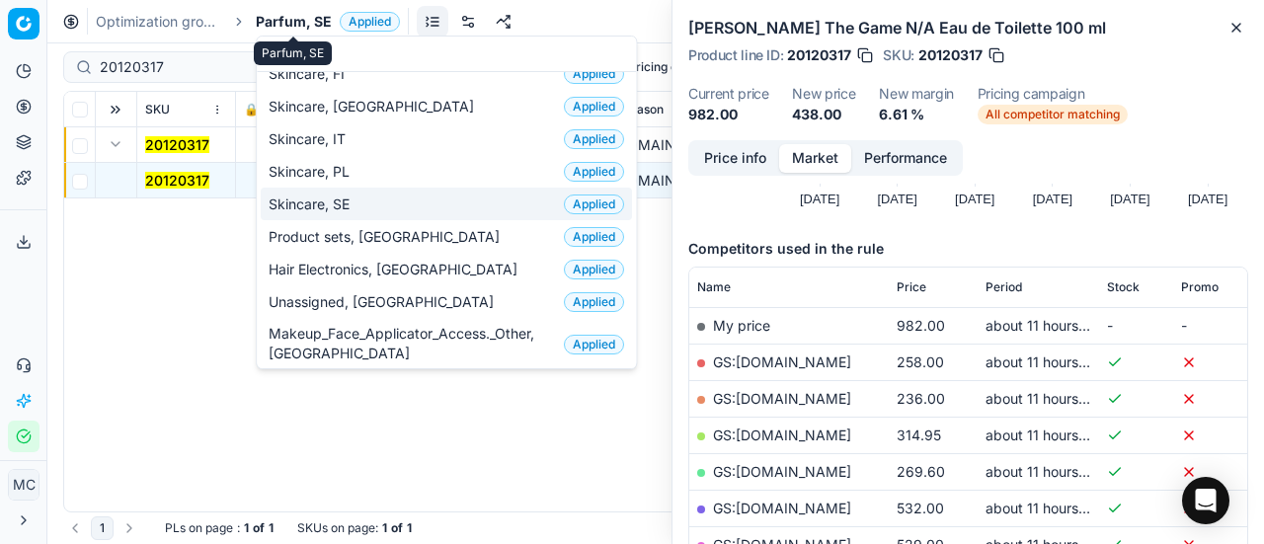
type input "sk"
click at [342, 198] on span "Skincare, SE" at bounding box center [313, 205] width 89 height 20
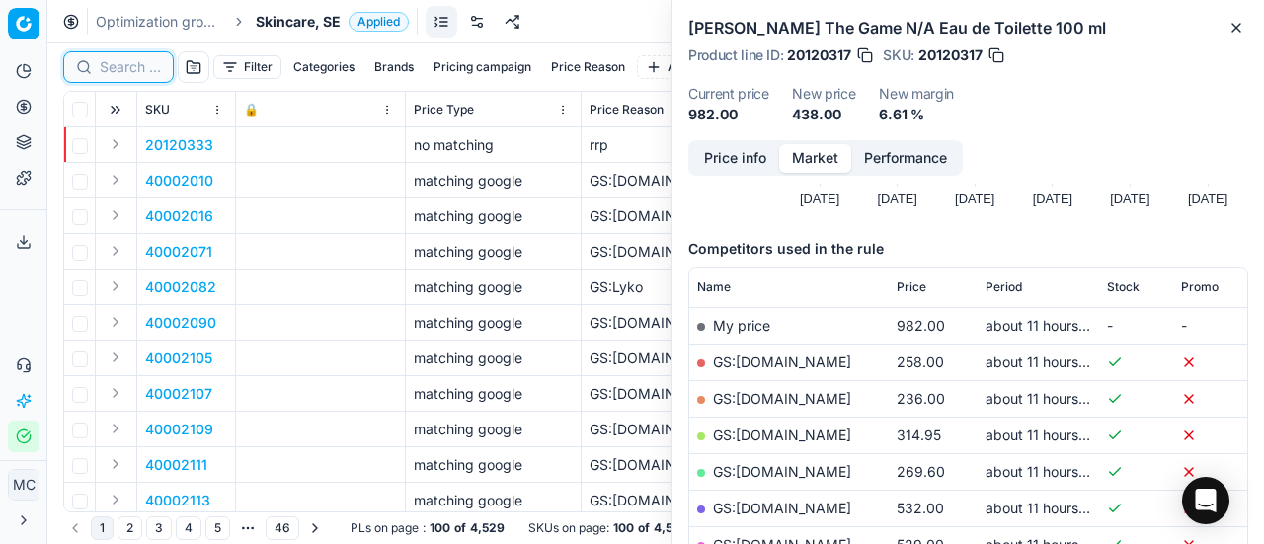
click at [132, 65] on input at bounding box center [130, 67] width 61 height 20
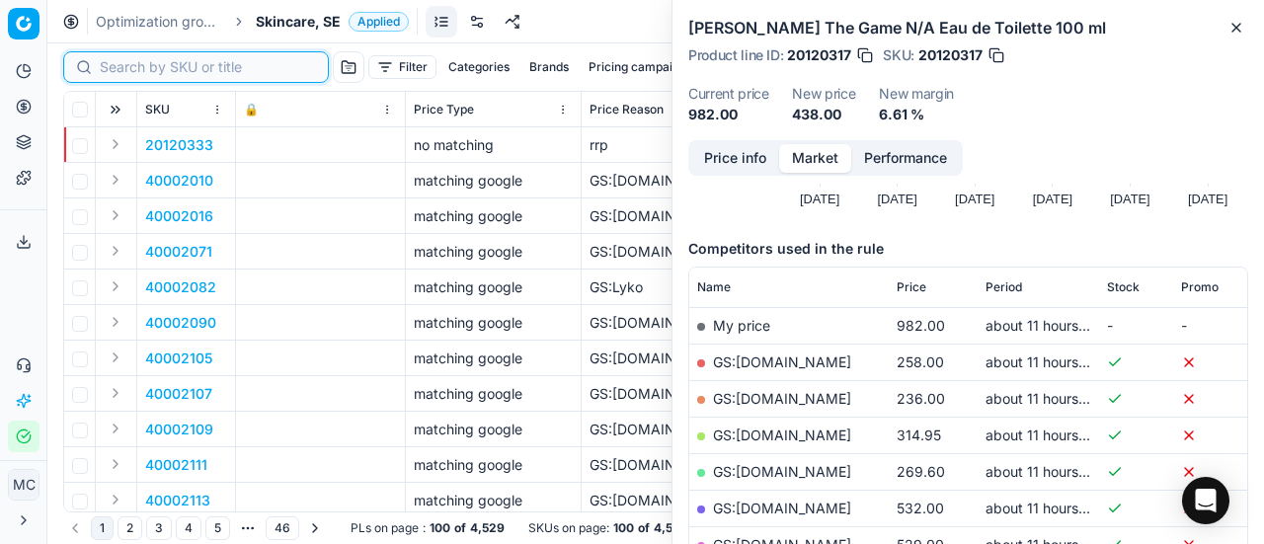
paste input "80075961-1"
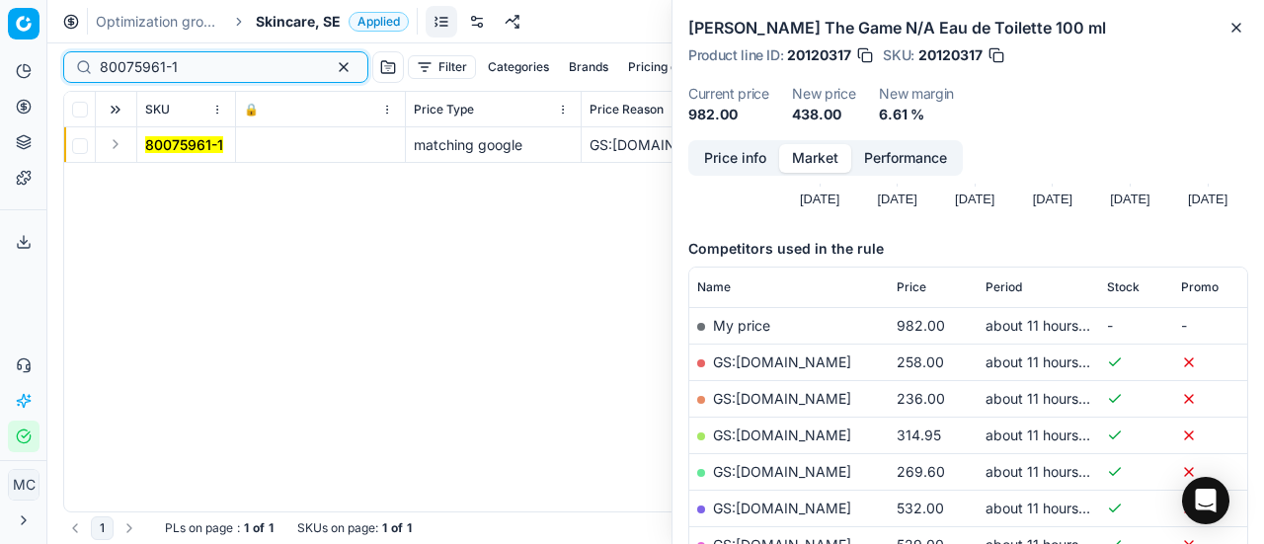
type input "80075961-1"
click at [118, 141] on button "Expand" at bounding box center [116, 144] width 24 height 24
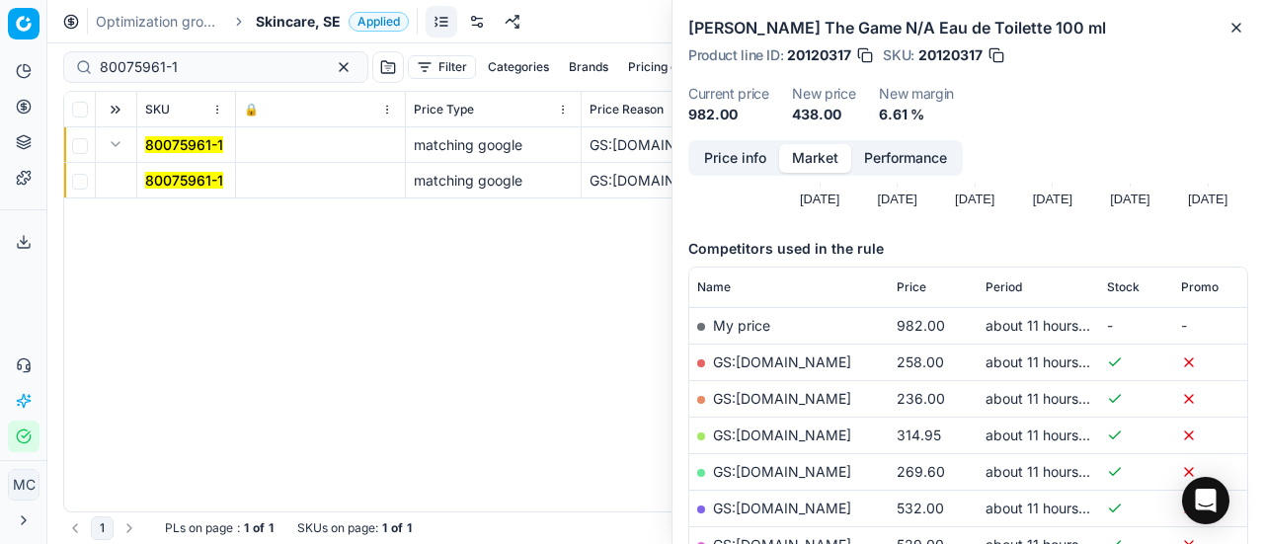
click at [178, 184] on mark "80075961-1" at bounding box center [184, 180] width 78 height 17
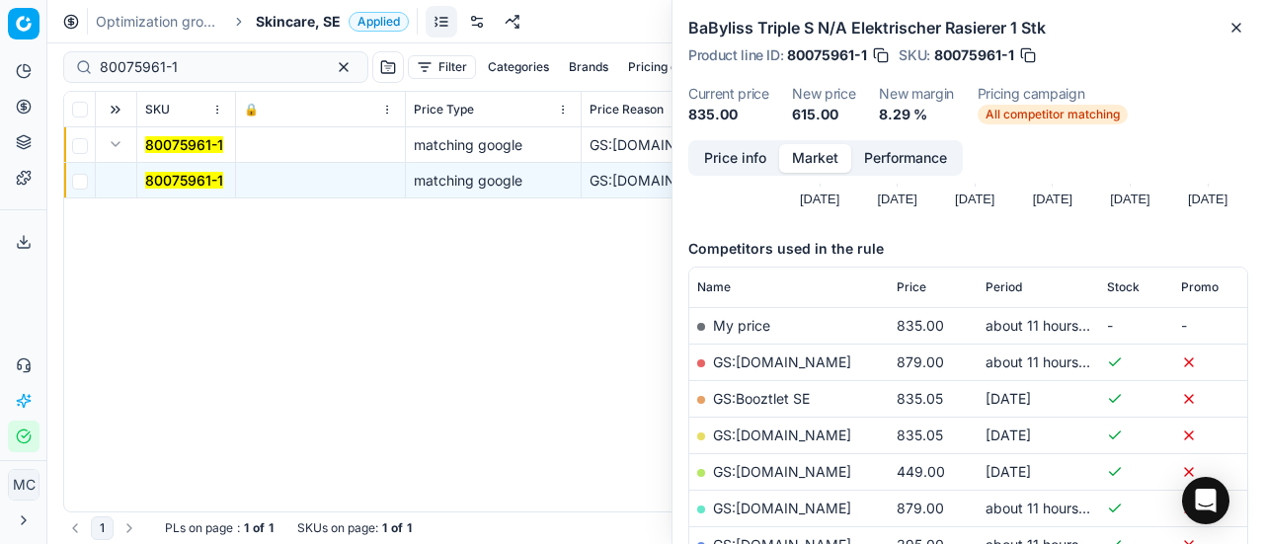
drag, startPoint x: 741, startPoint y: 161, endPoint x: 795, endPoint y: 178, distance: 56.8
click at [744, 163] on button "Price info" at bounding box center [735, 158] width 88 height 29
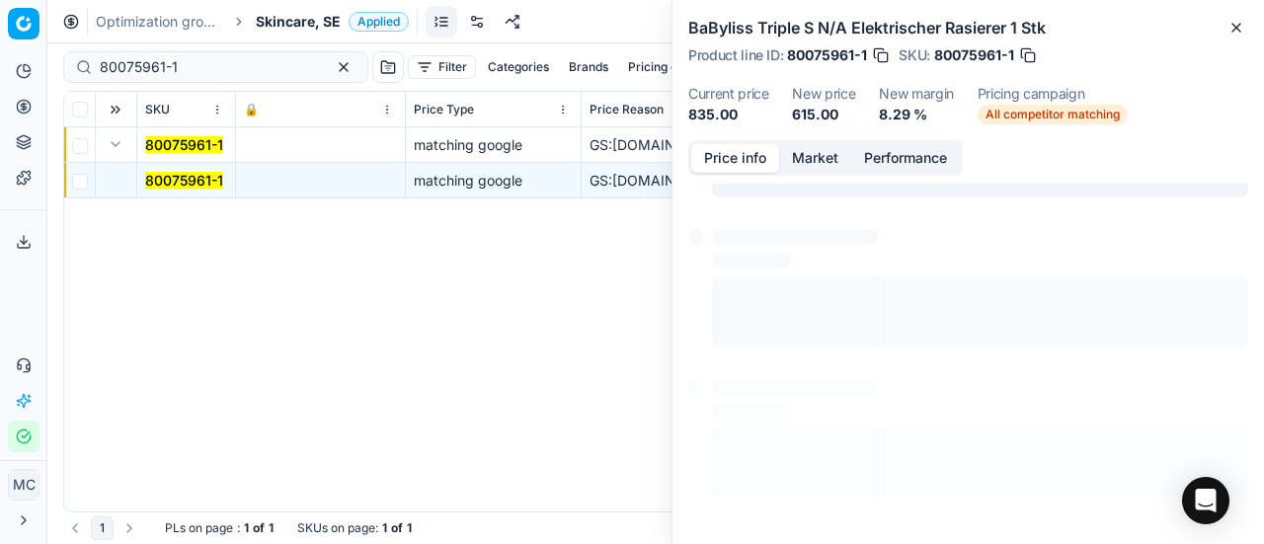
scroll to position [89, 0]
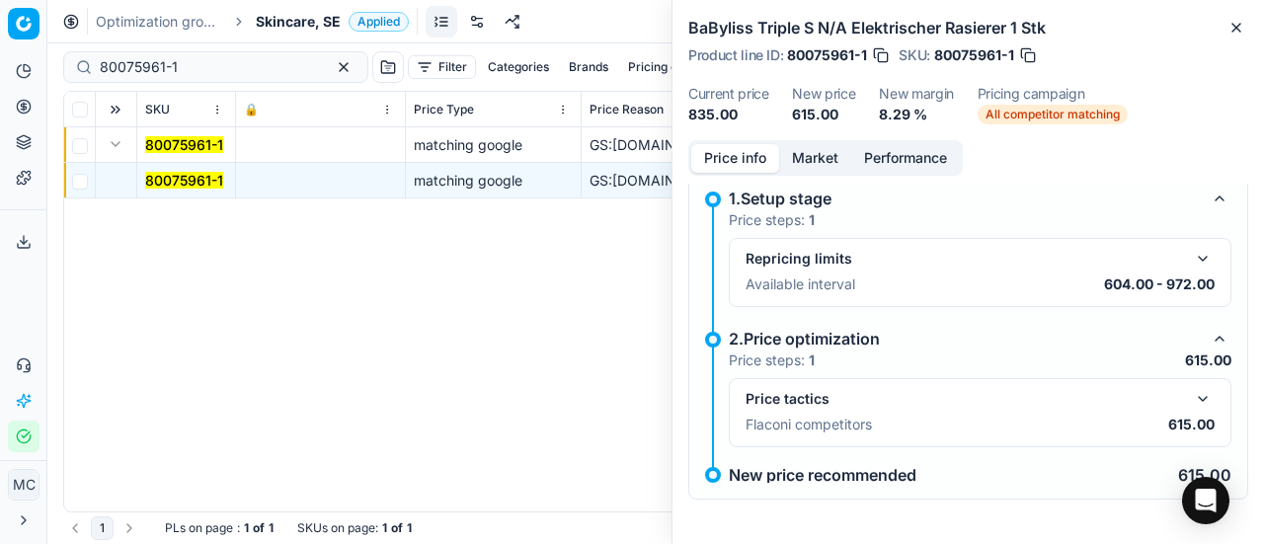
click at [1191, 397] on button "button" at bounding box center [1203, 399] width 24 height 24
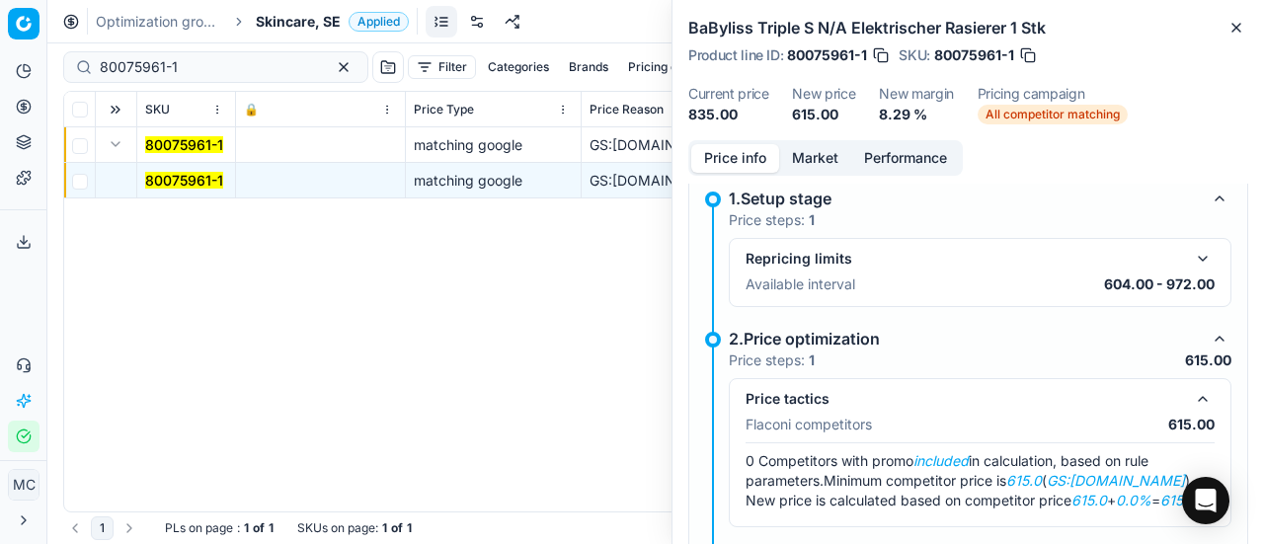
click at [823, 150] on button "Market" at bounding box center [815, 158] width 72 height 29
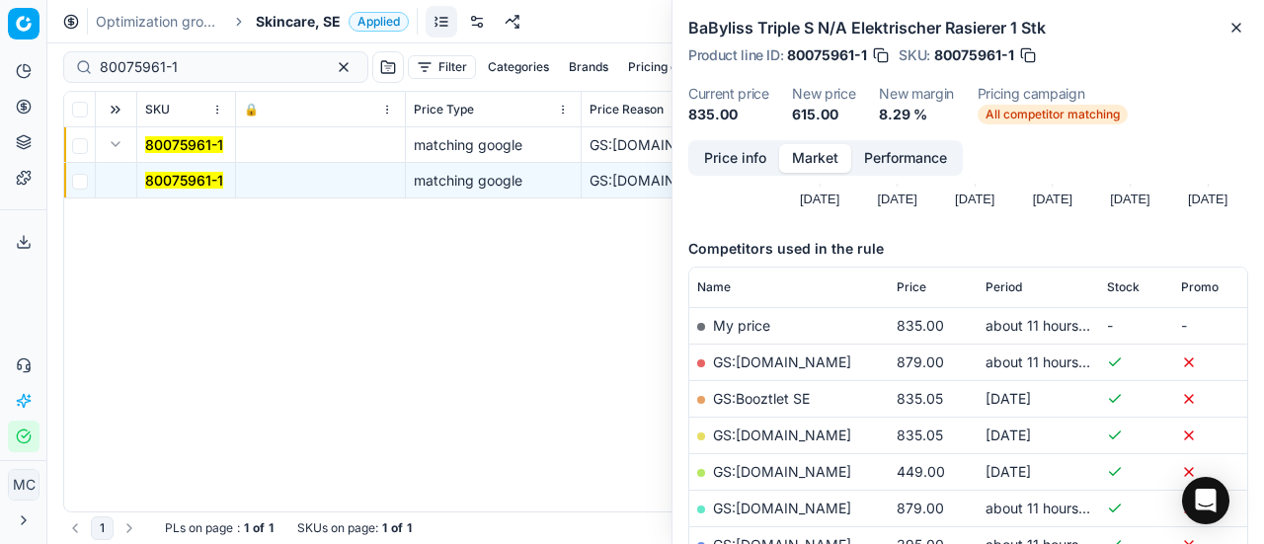
scroll to position [296, 0]
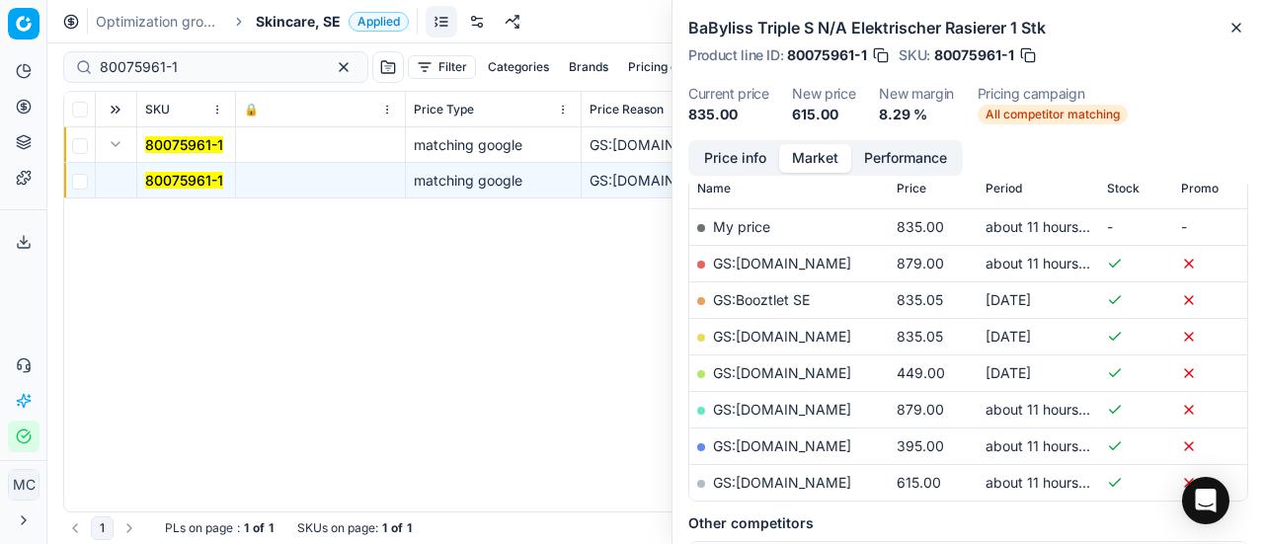
click at [787, 479] on link "GS:[DOMAIN_NAME]" at bounding box center [782, 482] width 138 height 17
click at [267, 24] on span "Skincare, SE" at bounding box center [298, 22] width 85 height 20
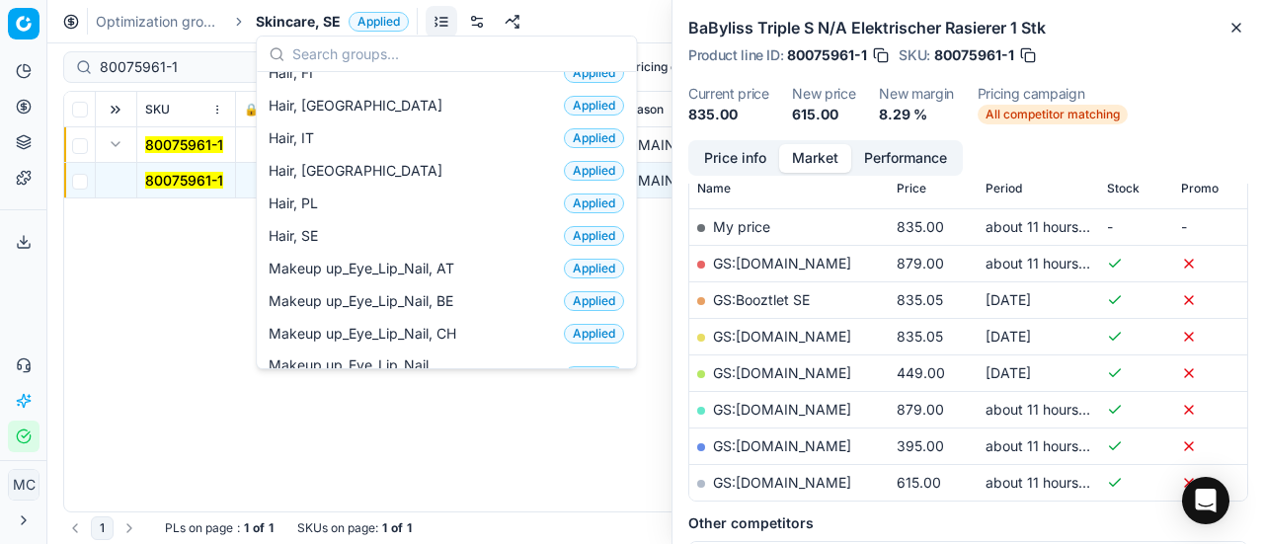
scroll to position [691, 0]
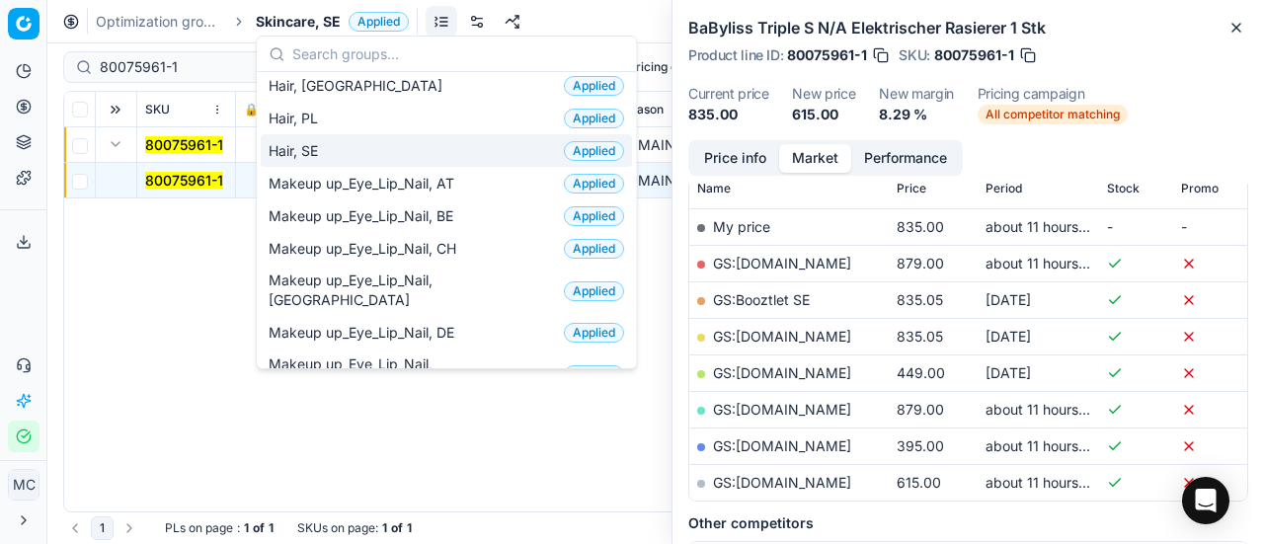
click at [340, 145] on div "Hair, SE Applied" at bounding box center [446, 150] width 371 height 33
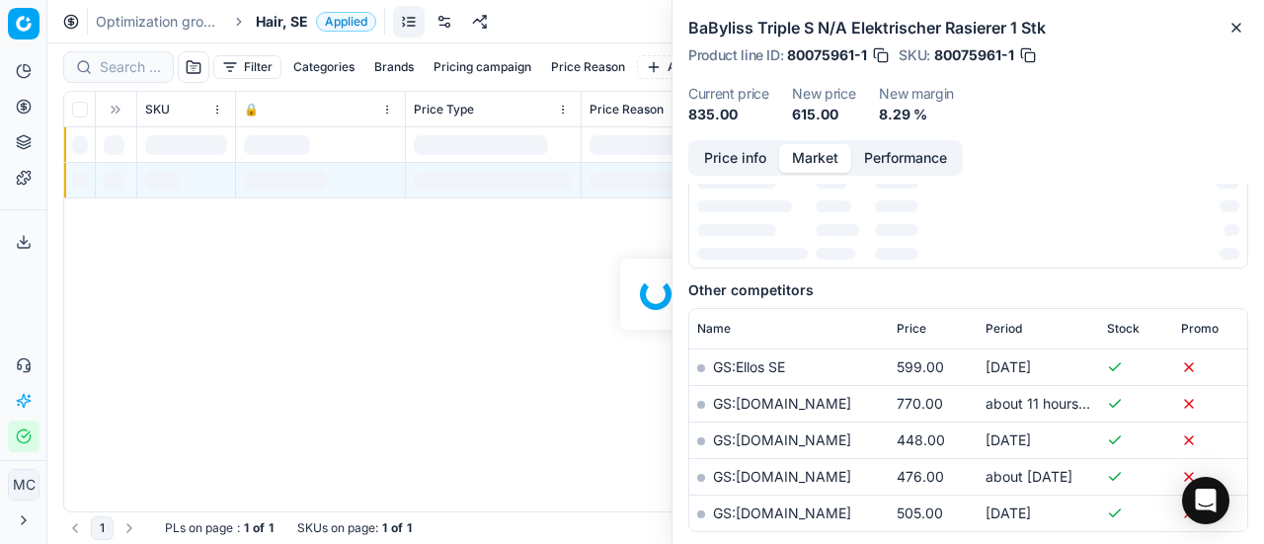
scroll to position [296, 0]
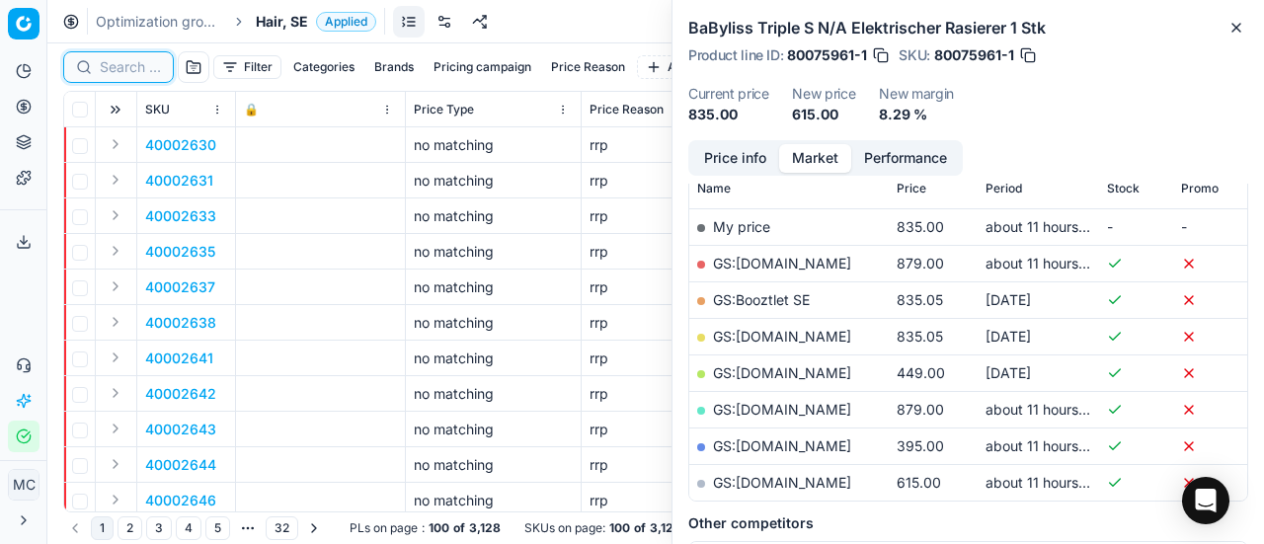
click at [128, 66] on input at bounding box center [130, 67] width 61 height 20
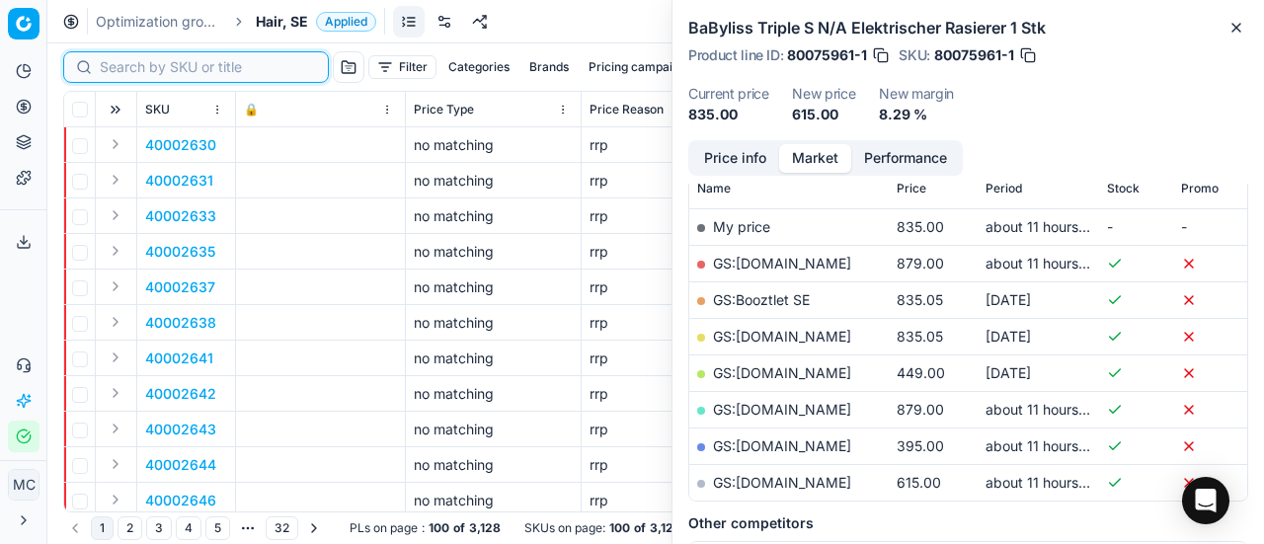
paste input "80008936-1000"
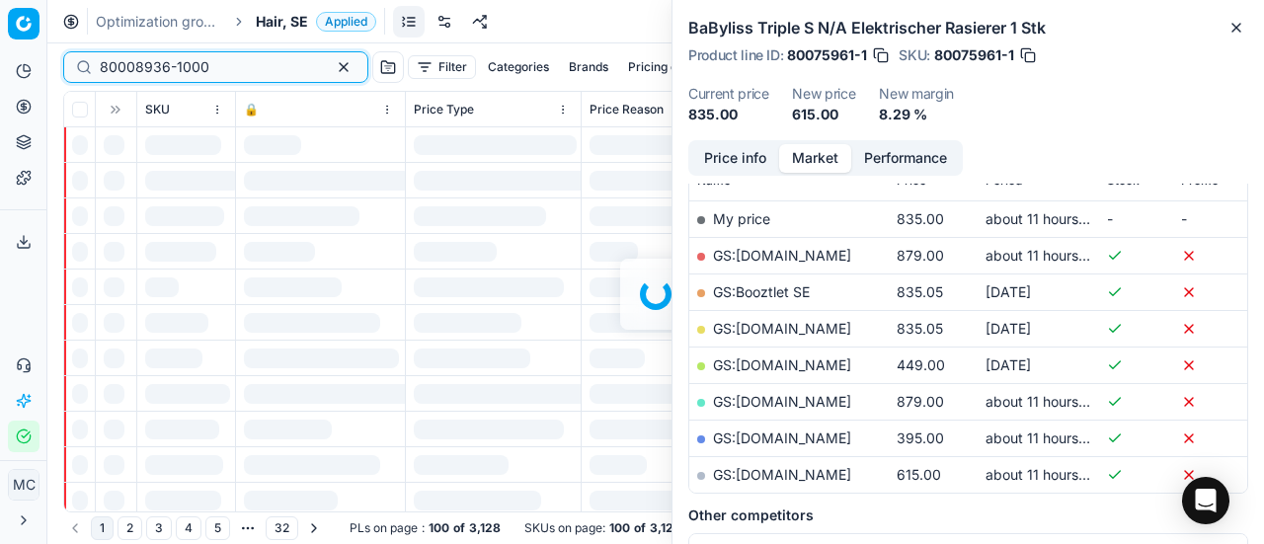
scroll to position [296, 0]
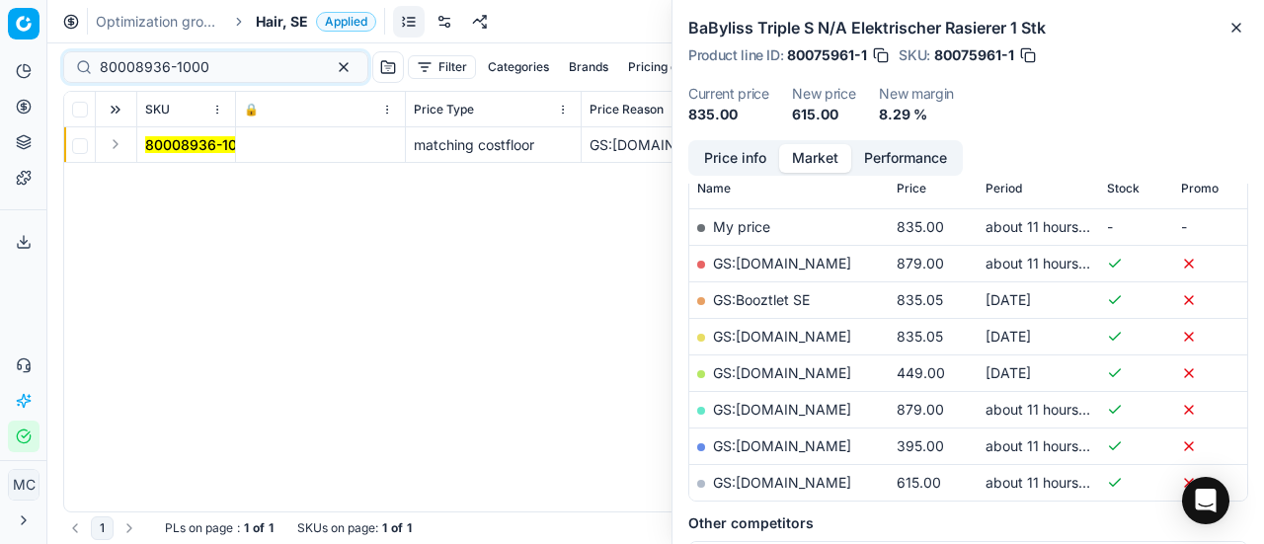
click at [120, 145] on button "Expand" at bounding box center [116, 144] width 24 height 24
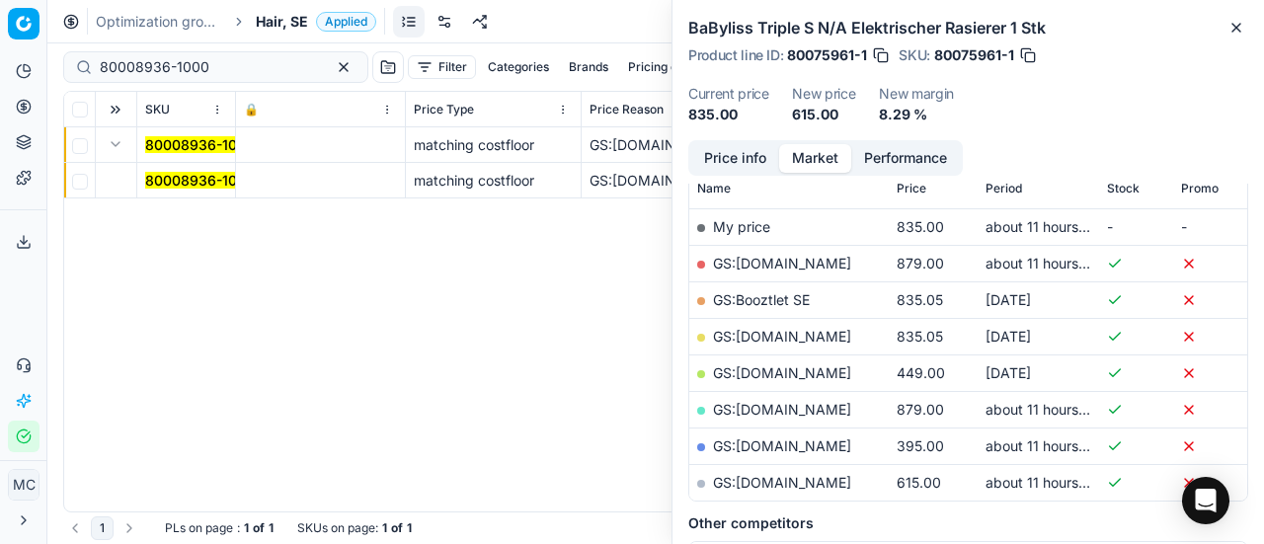
click at [163, 182] on mark "80008936-1000" at bounding box center [200, 180] width 110 height 17
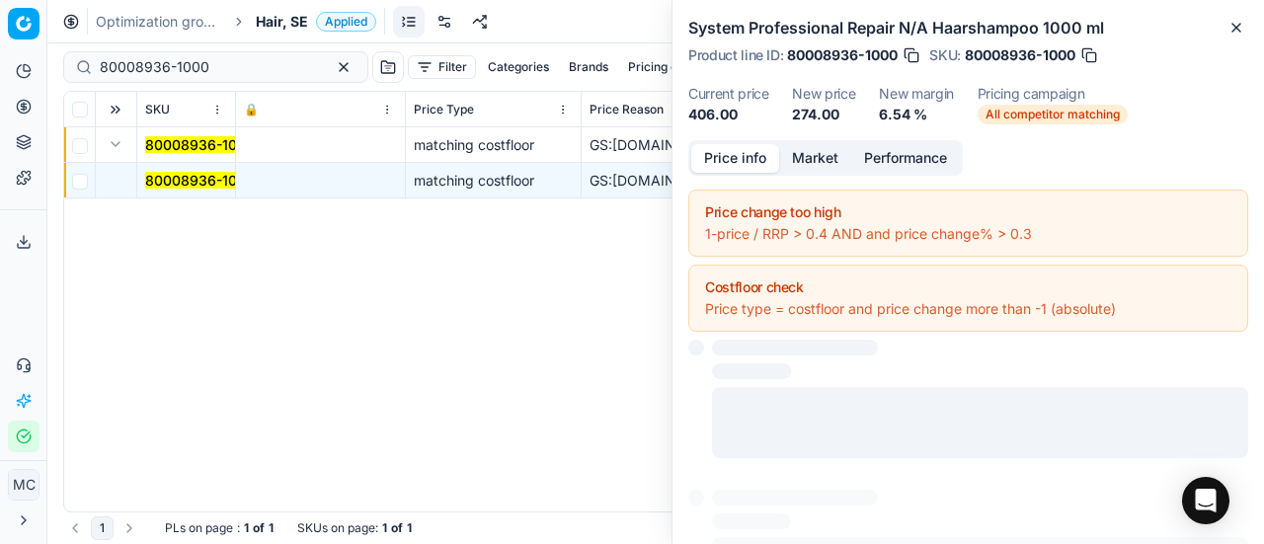
click at [733, 160] on button "Price info" at bounding box center [735, 158] width 88 height 29
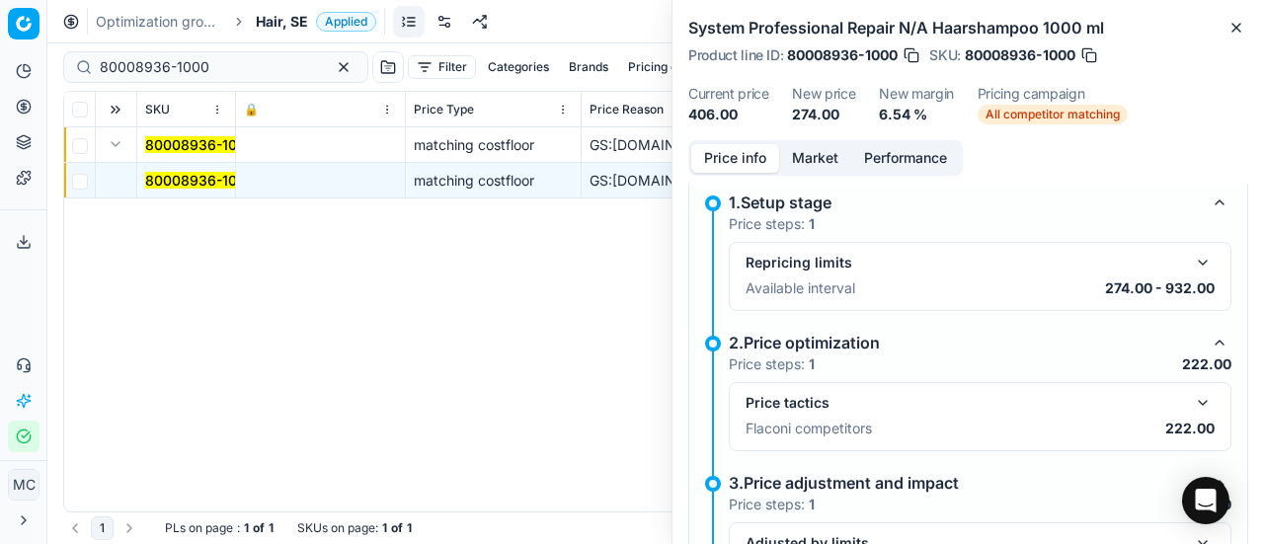
scroll to position [286, 0]
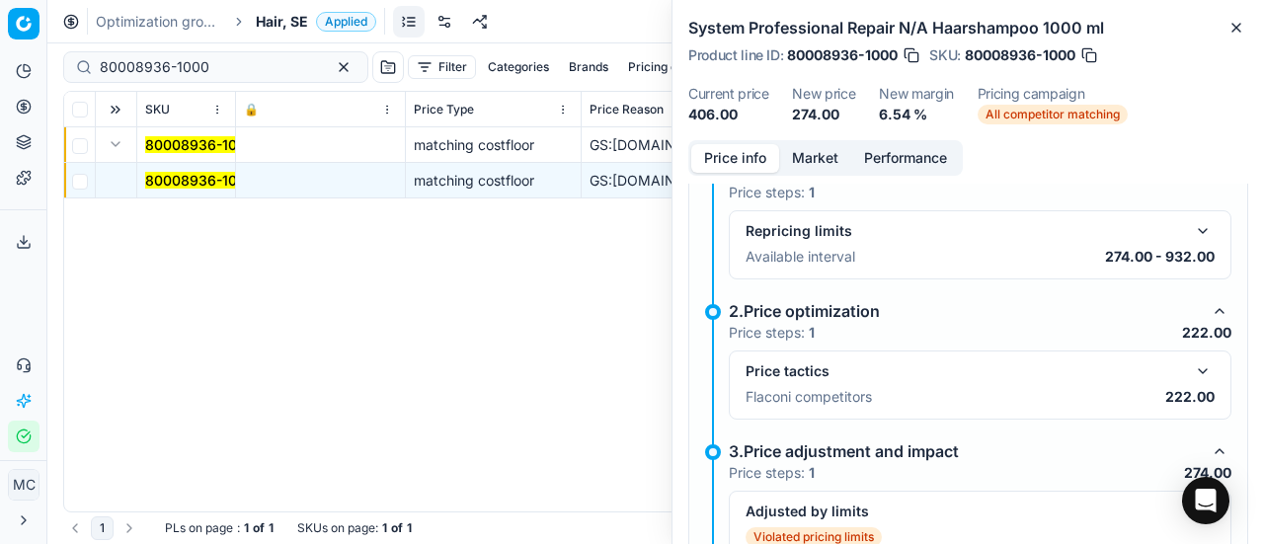
click at [1191, 371] on button "button" at bounding box center [1203, 371] width 24 height 24
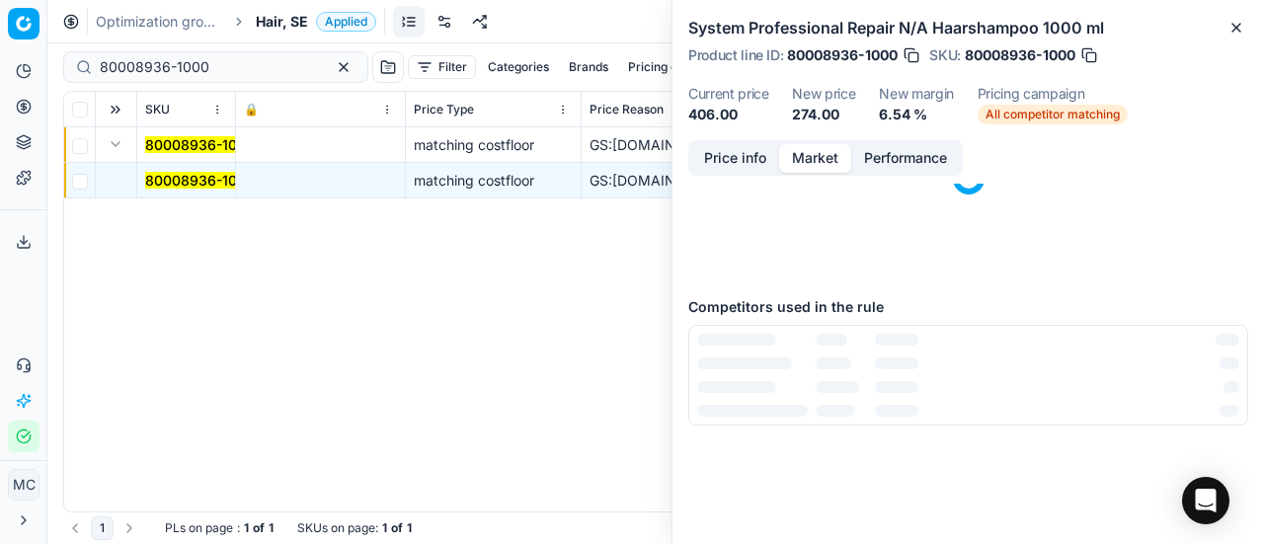
click at [826, 158] on button "Market" at bounding box center [815, 158] width 72 height 29
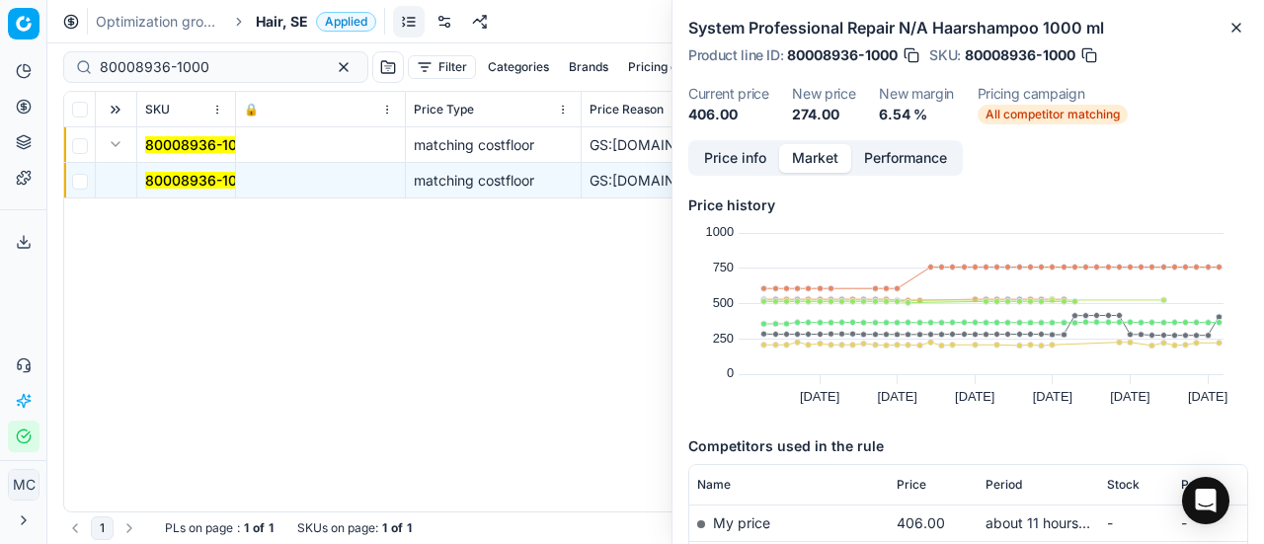
scroll to position [198, 0]
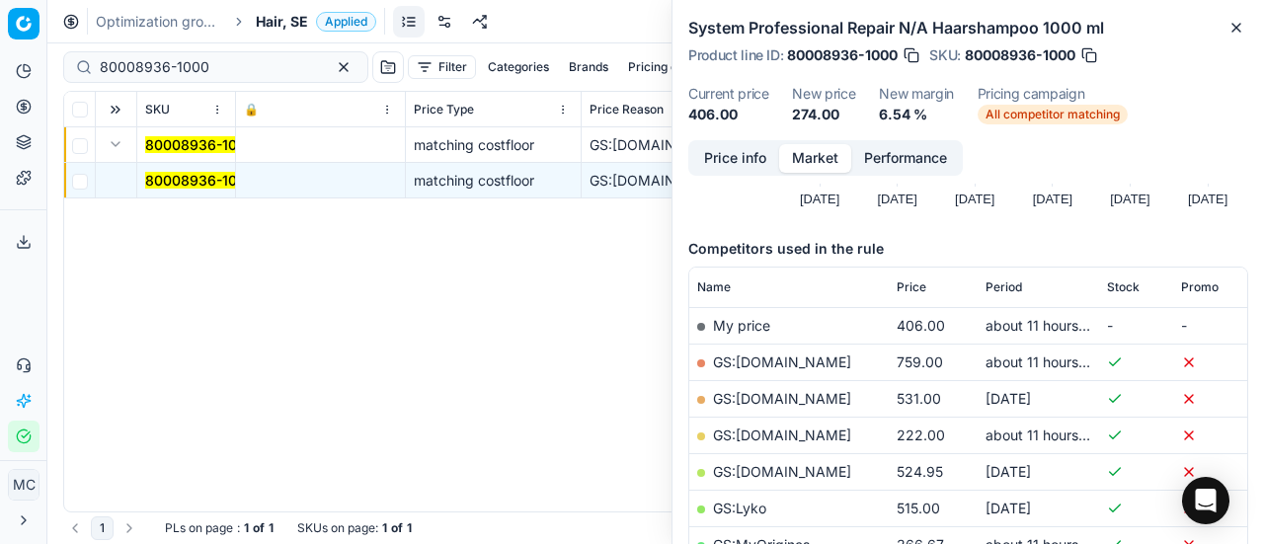
click at [794, 435] on link "GS:[DOMAIN_NAME]" at bounding box center [782, 435] width 138 height 17
drag, startPoint x: 245, startPoint y: 62, endPoint x: 0, endPoint y: 85, distance: 246.0
click at [0, 81] on div "Pricing platform Analytics Pricing Product portfolio Templates Export service 2…" at bounding box center [632, 272] width 1264 height 544
paste input "90010677-0016759"
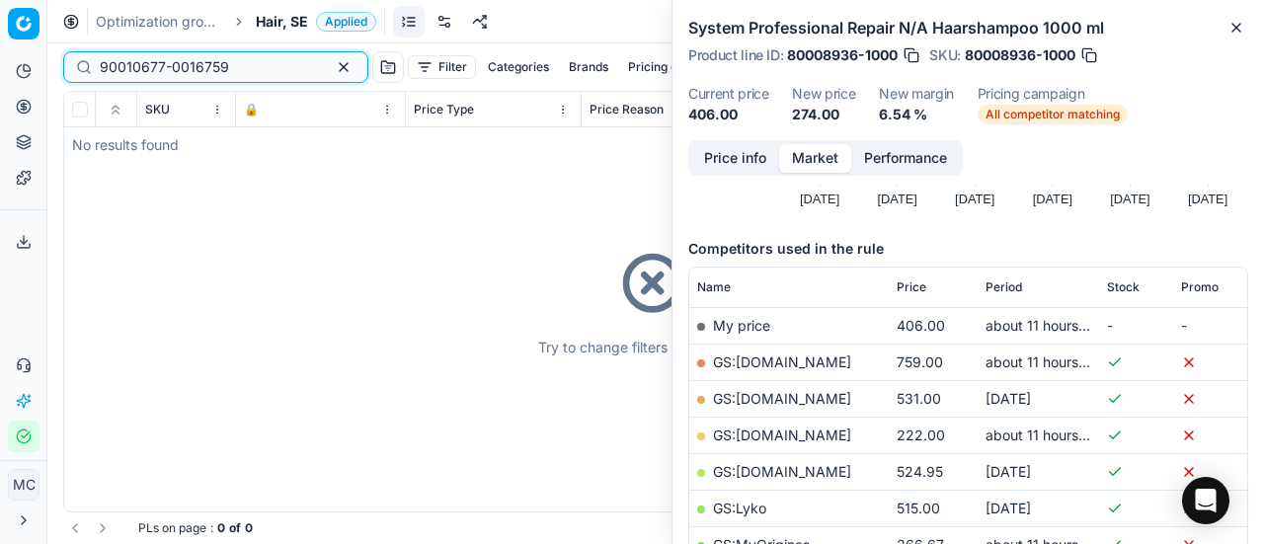
type input "90010677-0016759"
click at [290, 13] on span "Hair, SE" at bounding box center [282, 22] width 52 height 20
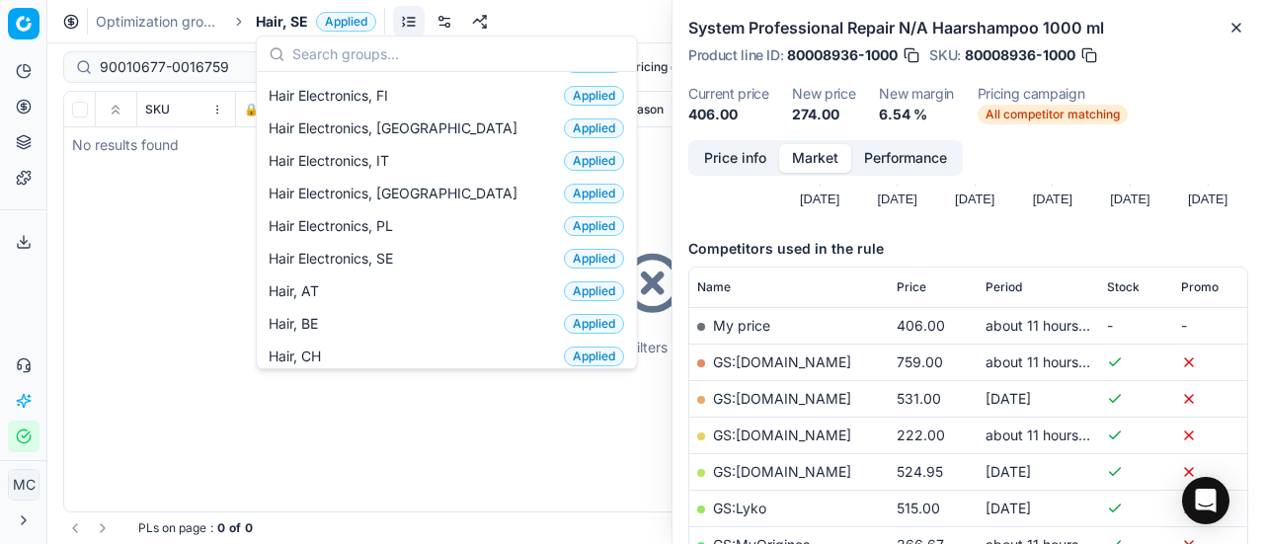
scroll to position [296, 0]
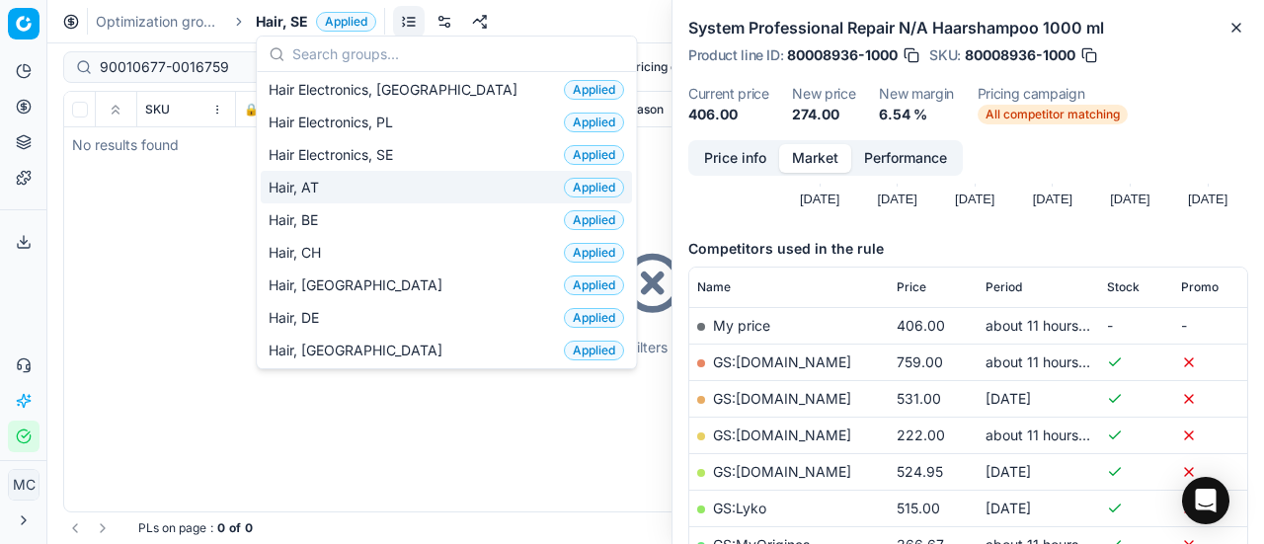
click at [419, 153] on div "Hair Electronics, SE Applied" at bounding box center [446, 154] width 371 height 33
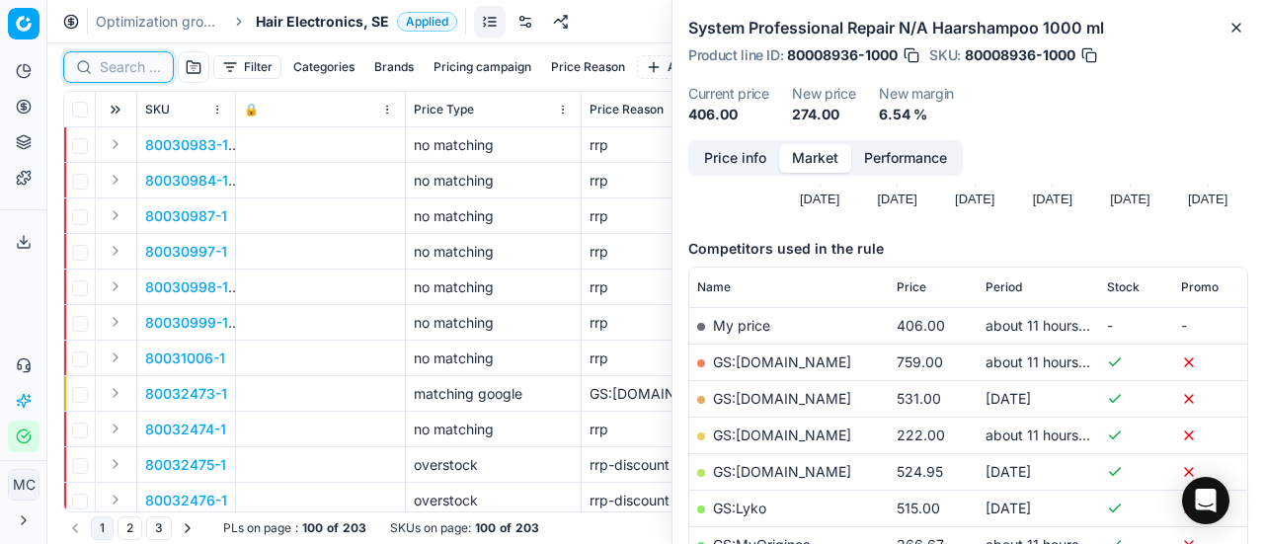
click at [110, 63] on input at bounding box center [130, 67] width 61 height 20
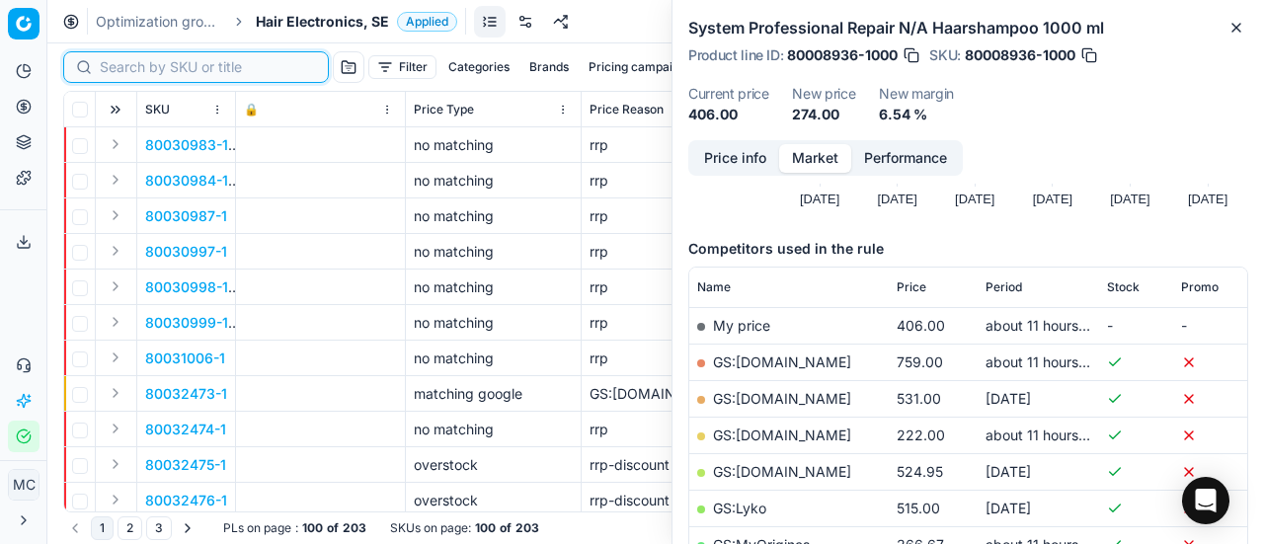
paste input "90010677-0016759"
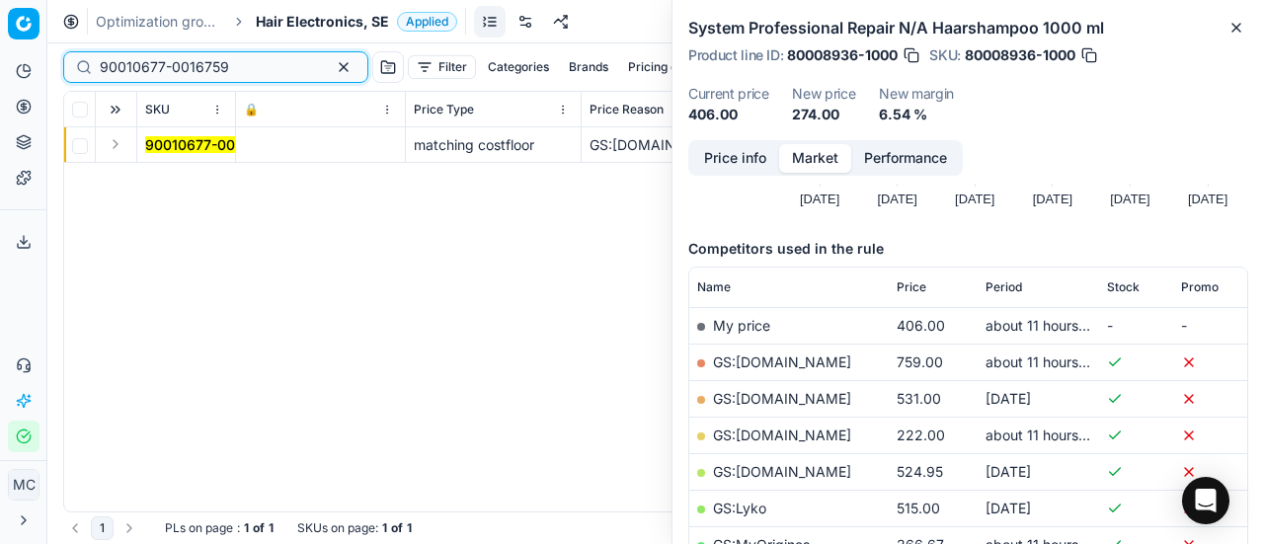
type input "90010677-0016759"
click at [126, 149] on button "Expand" at bounding box center [116, 144] width 24 height 24
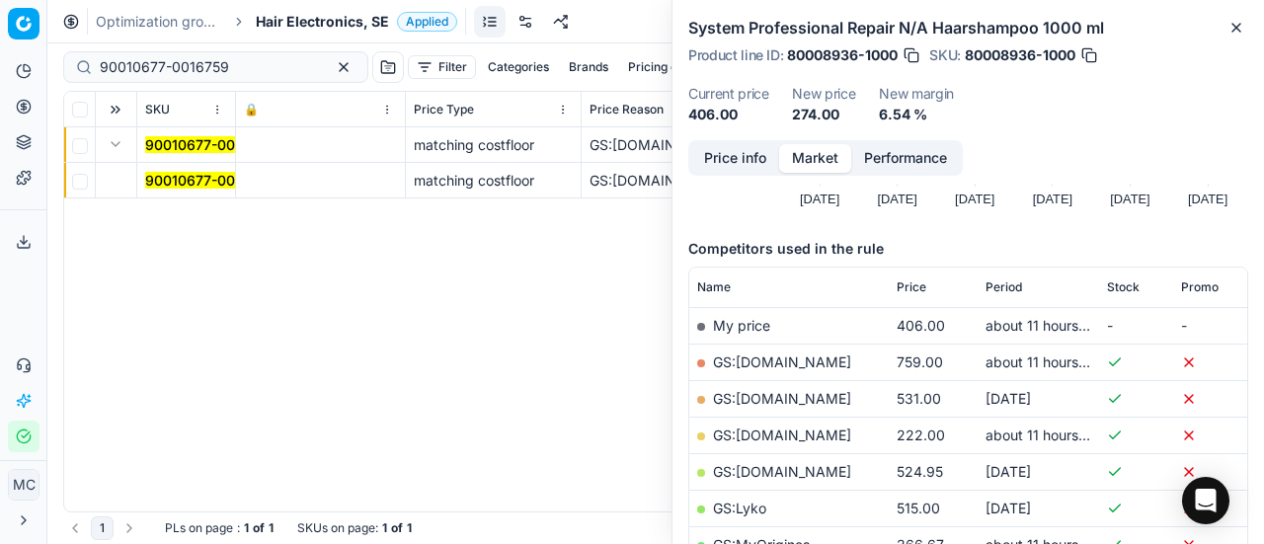
click at [207, 179] on mark "90010677-0016759" at bounding box center [209, 180] width 129 height 17
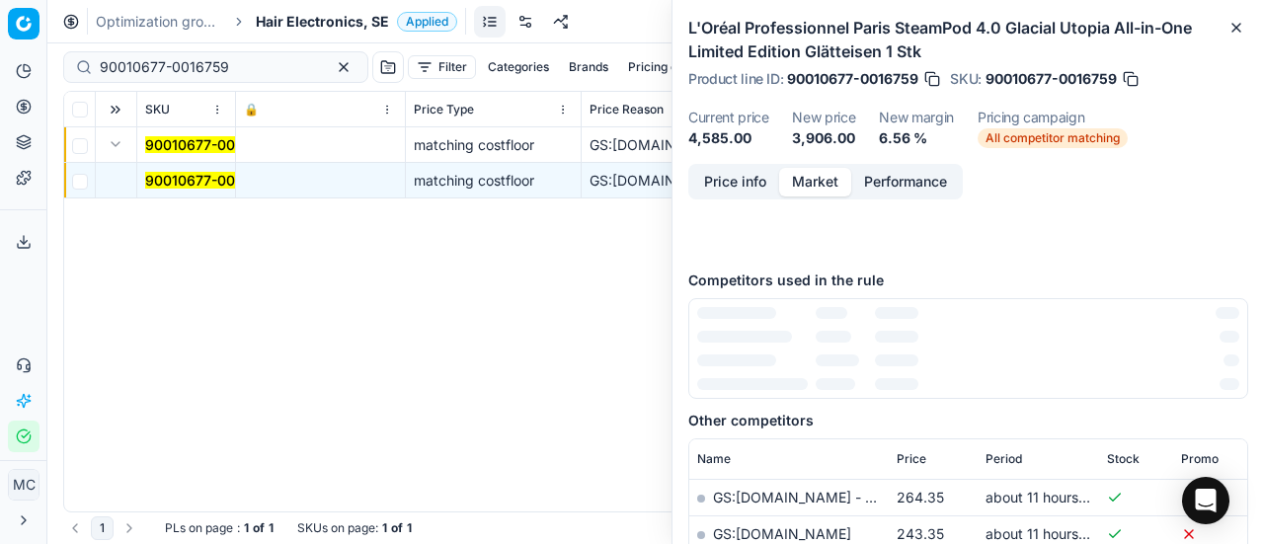
click at [746, 185] on button "Price info" at bounding box center [735, 182] width 88 height 29
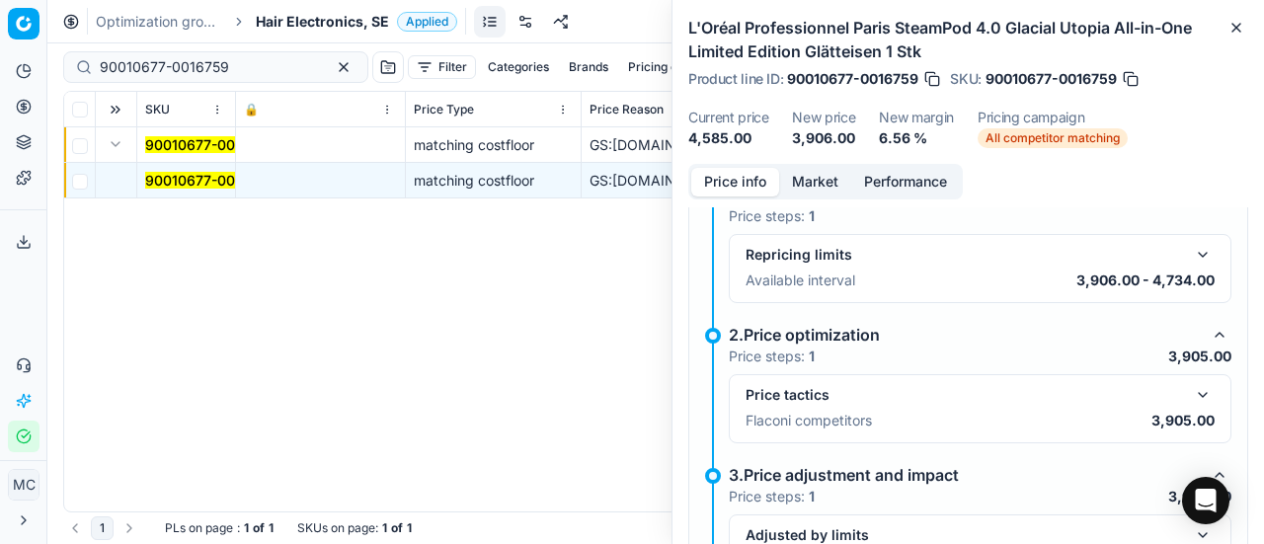
click at [1191, 390] on button "button" at bounding box center [1203, 395] width 24 height 24
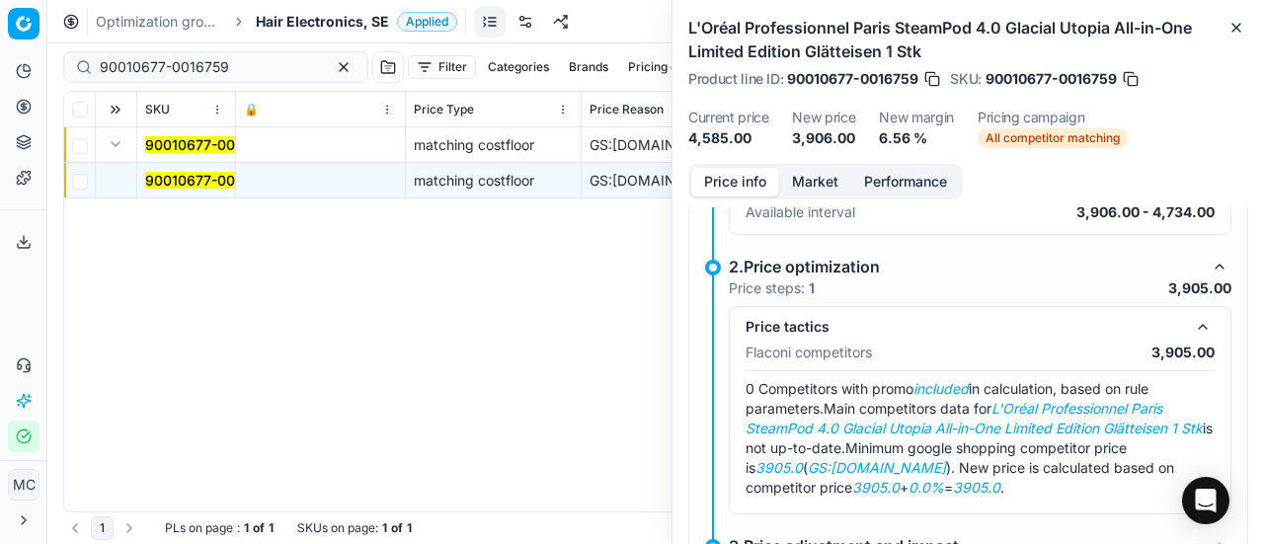
scroll to position [385, 0]
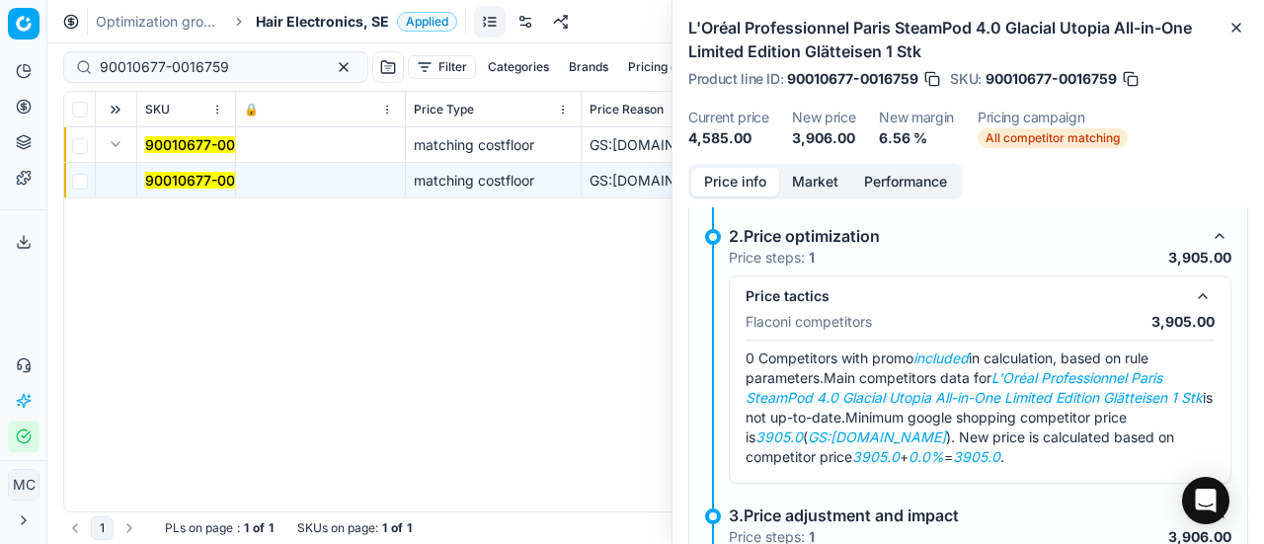
click at [825, 173] on button "Market" at bounding box center [815, 182] width 72 height 29
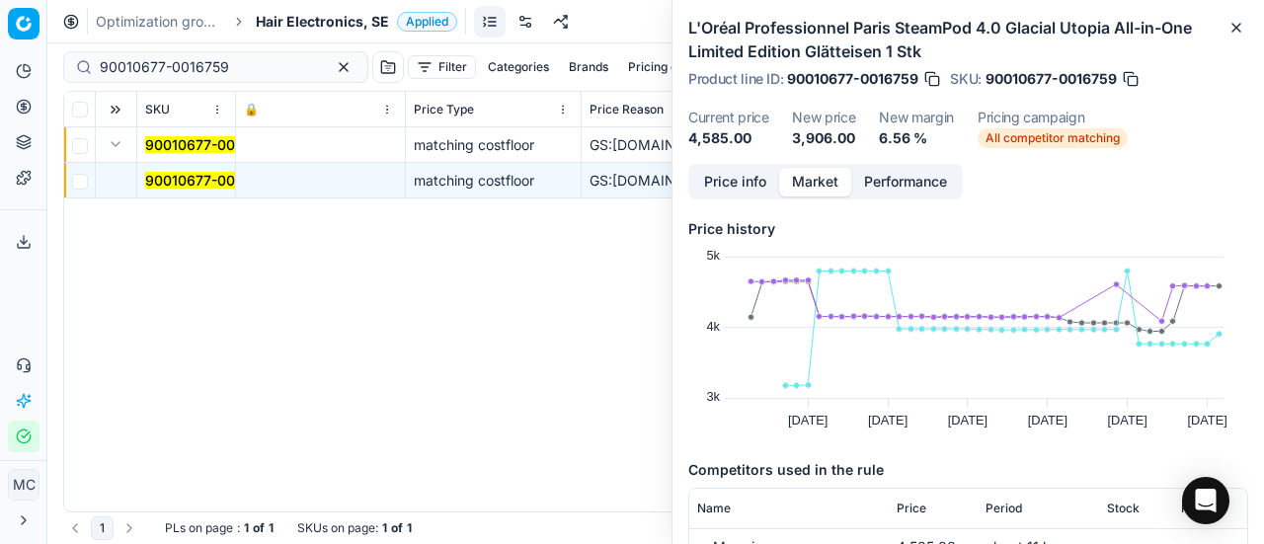
scroll to position [198, 0]
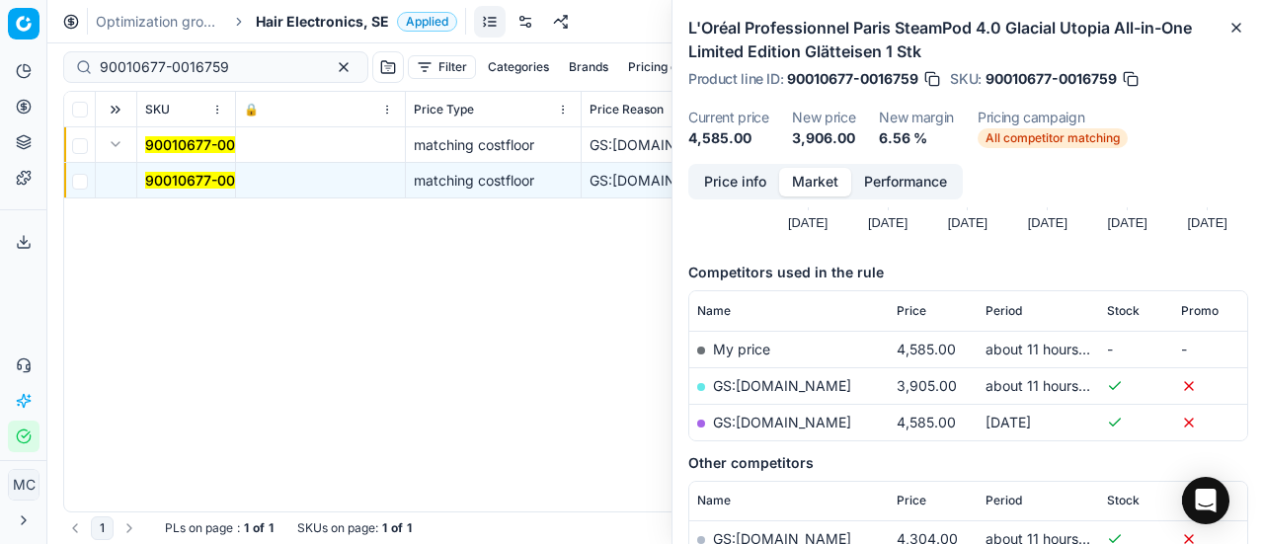
click at [205, 185] on mark "90010677-0016759" at bounding box center [209, 180] width 129 height 17
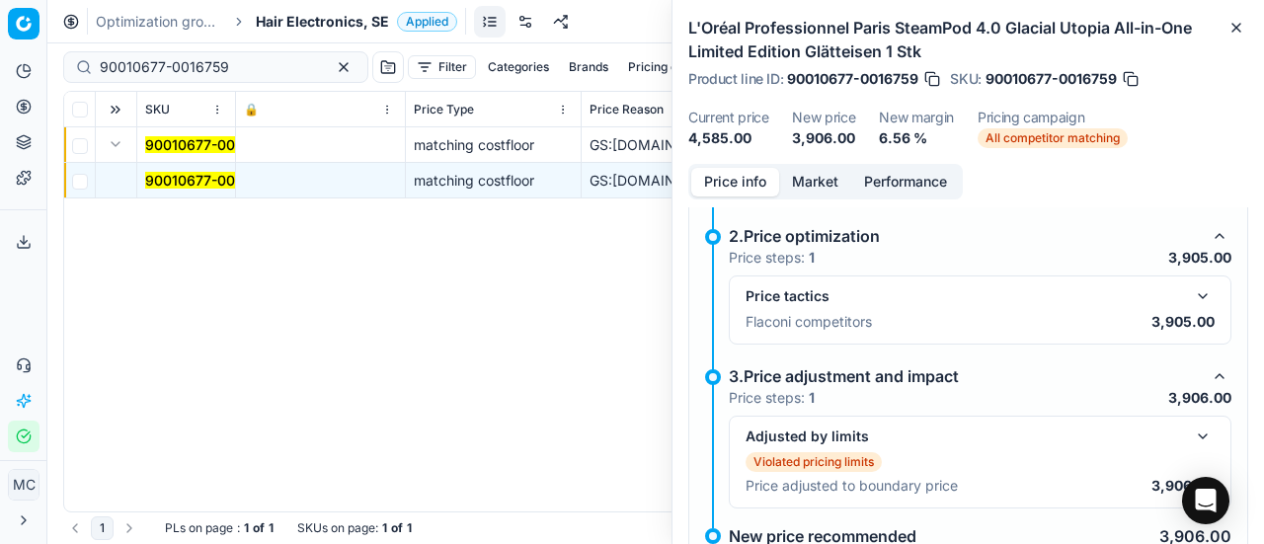
click at [700, 179] on button "Price info" at bounding box center [735, 182] width 88 height 29
click at [1191, 294] on button "button" at bounding box center [1203, 296] width 24 height 24
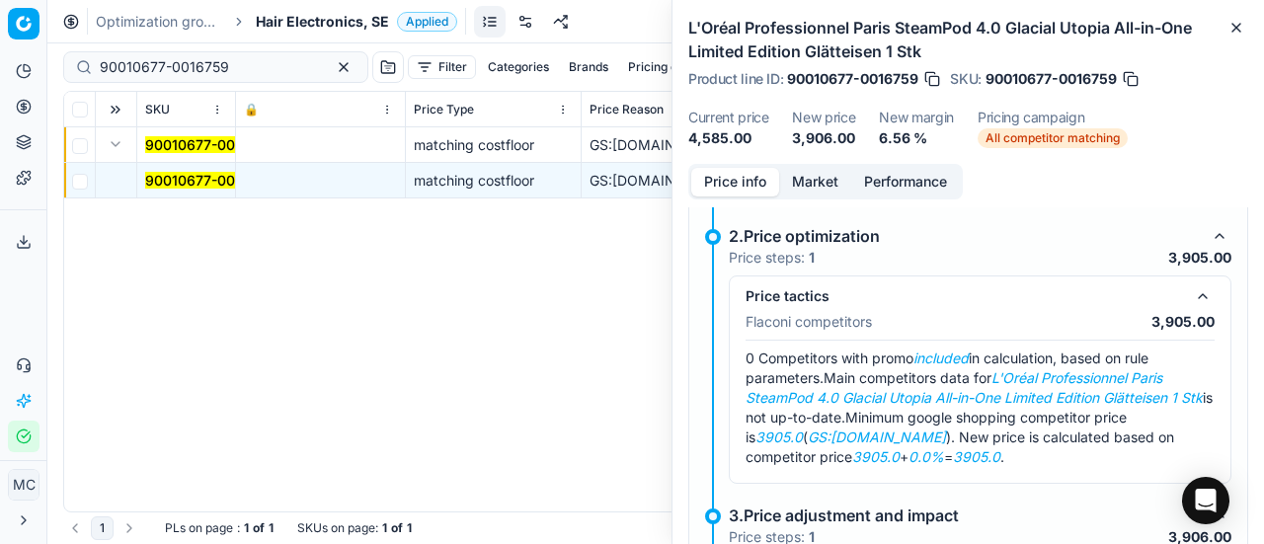
click at [827, 176] on button "Market" at bounding box center [815, 182] width 72 height 29
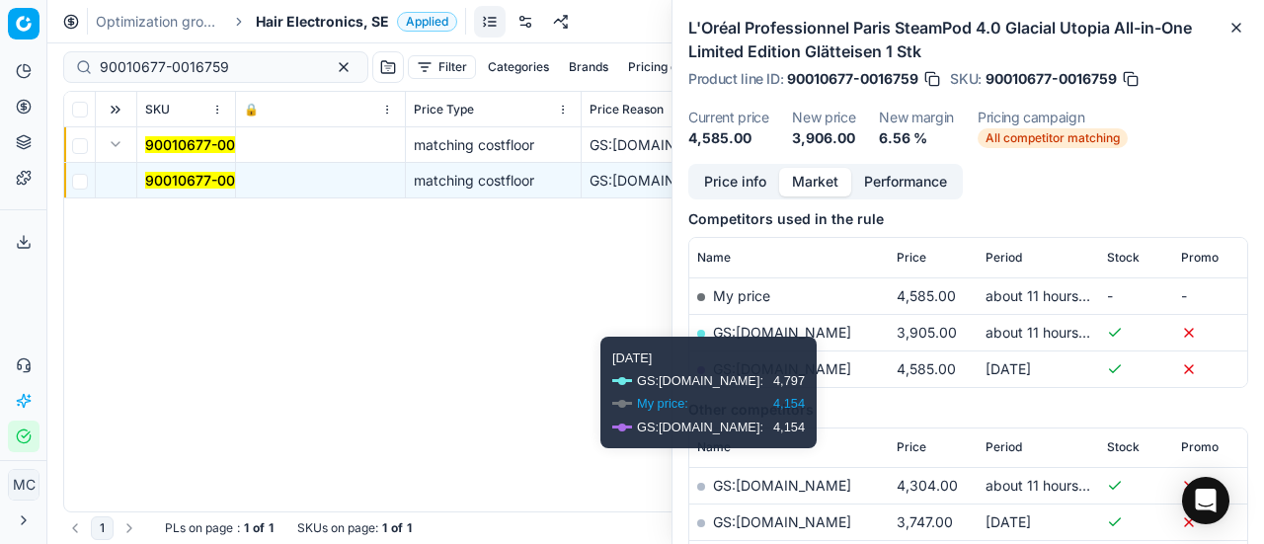
scroll to position [296, 0]
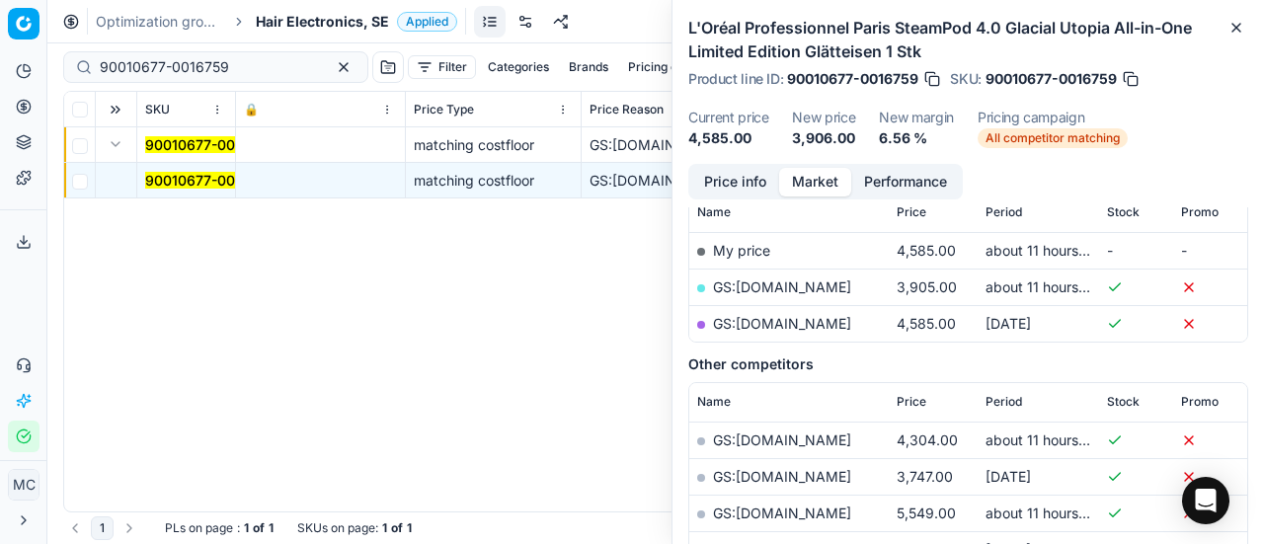
click at [784, 289] on link "GS:[DOMAIN_NAME]" at bounding box center [782, 286] width 138 height 17
click at [314, 16] on span "Hair Electronics, SE" at bounding box center [322, 22] width 133 height 20
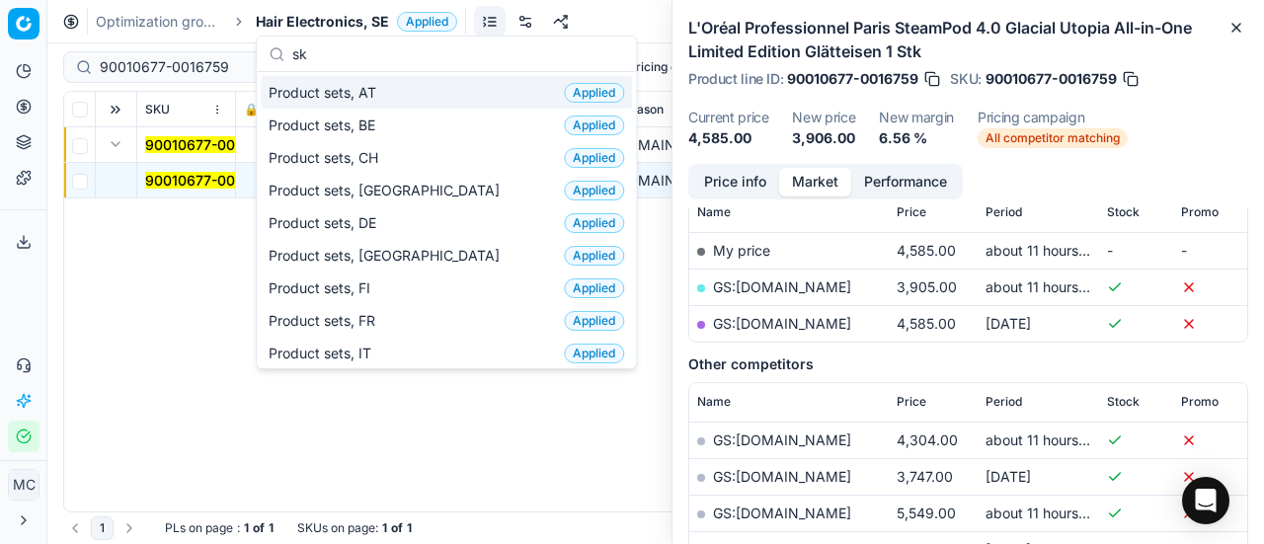
scroll to position [247, 0]
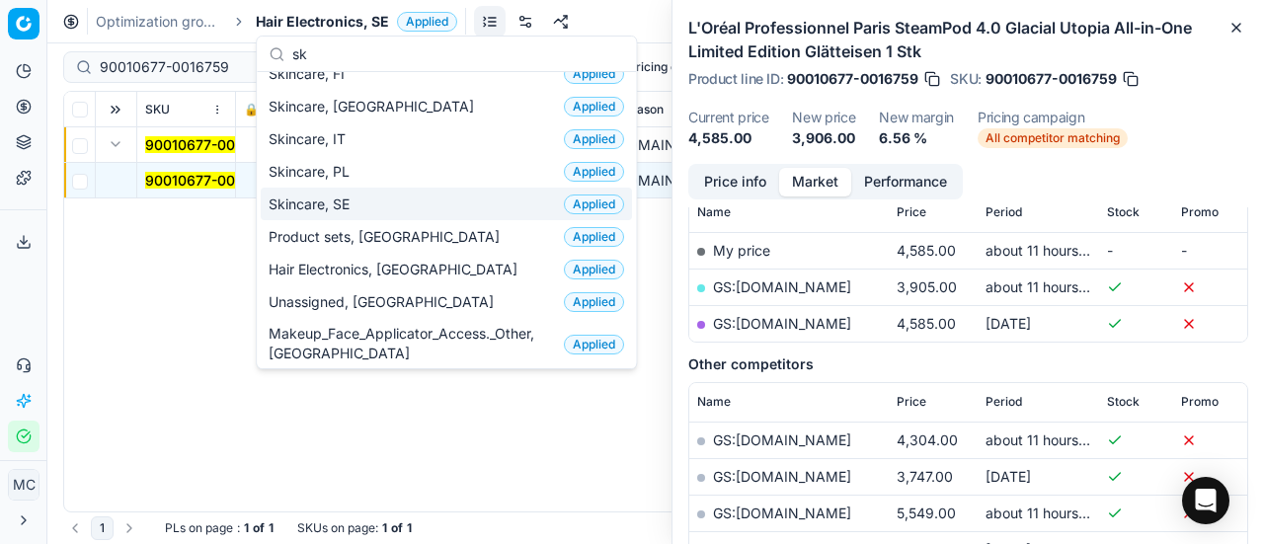
type input "sk"
click at [416, 204] on div "Skincare, SE Applied" at bounding box center [446, 204] width 371 height 33
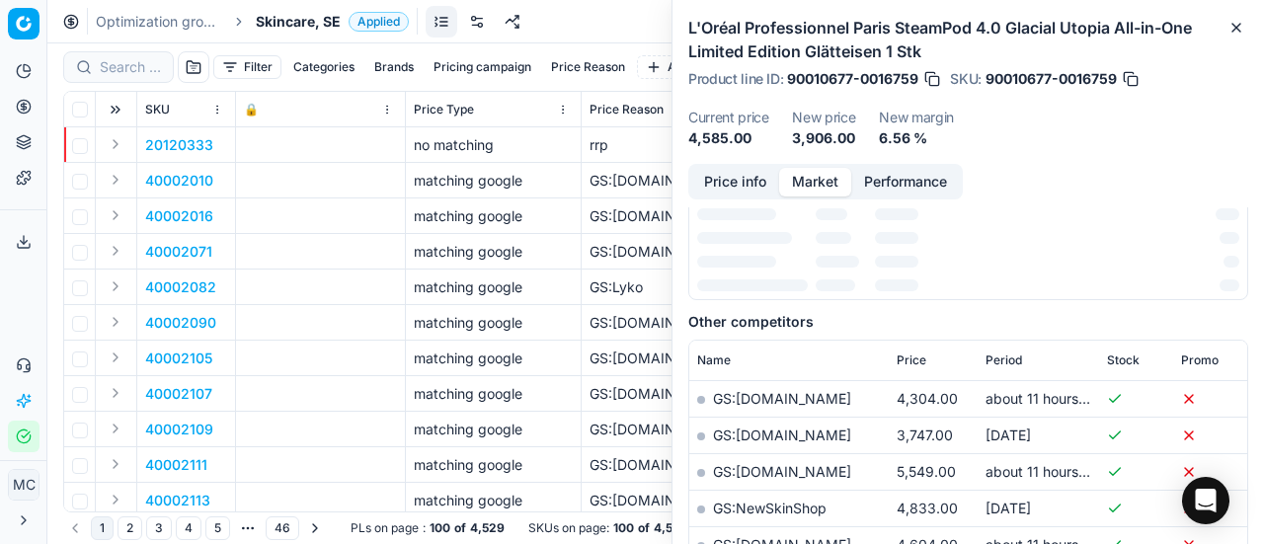
scroll to position [296, 0]
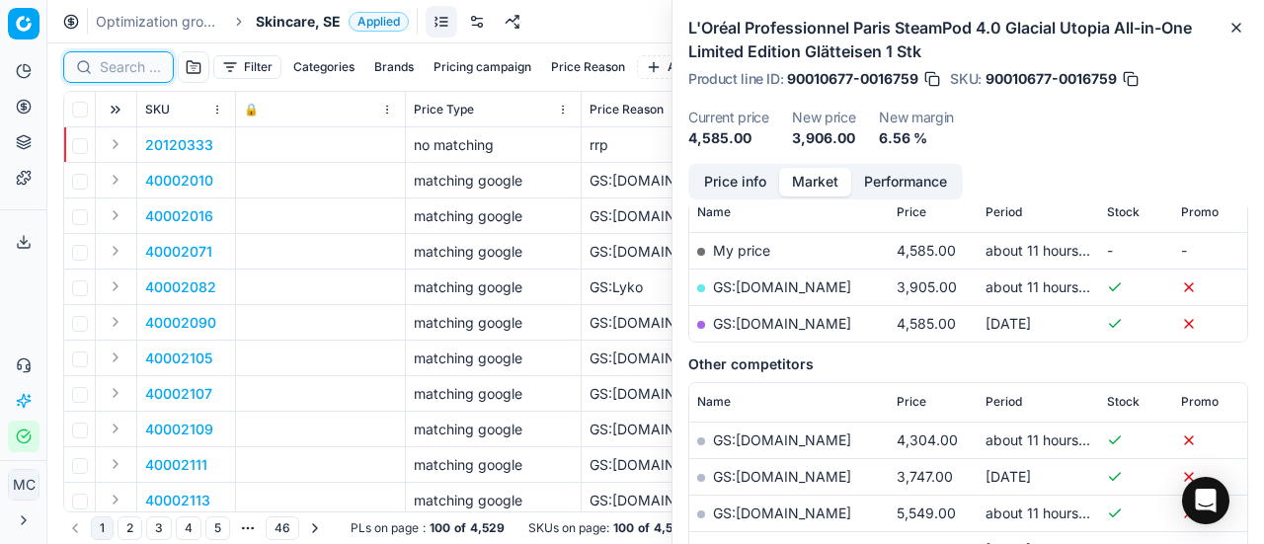
click at [138, 68] on input at bounding box center [130, 67] width 61 height 20
paste input "80016761-50"
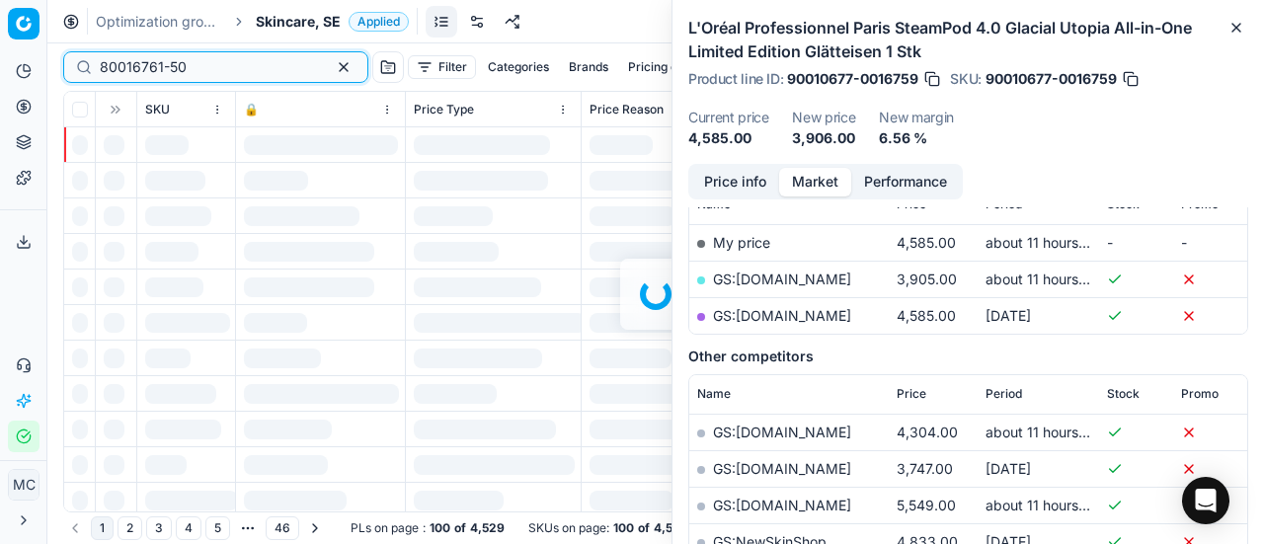
scroll to position [296, 0]
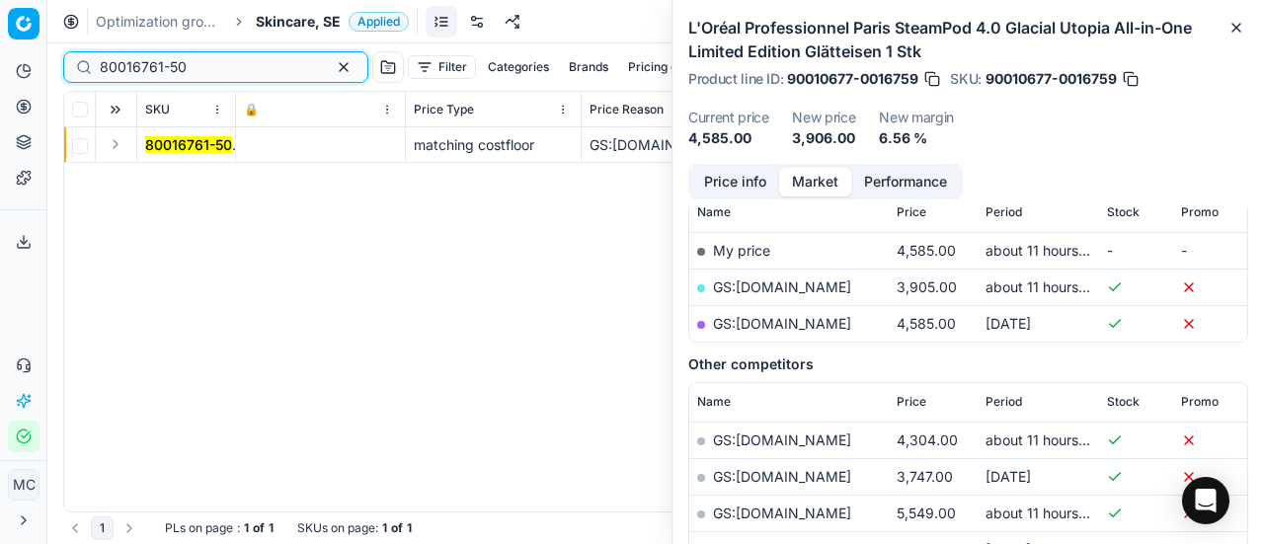
type input "80016761-50"
click at [117, 141] on button "Expand" at bounding box center [116, 144] width 24 height 24
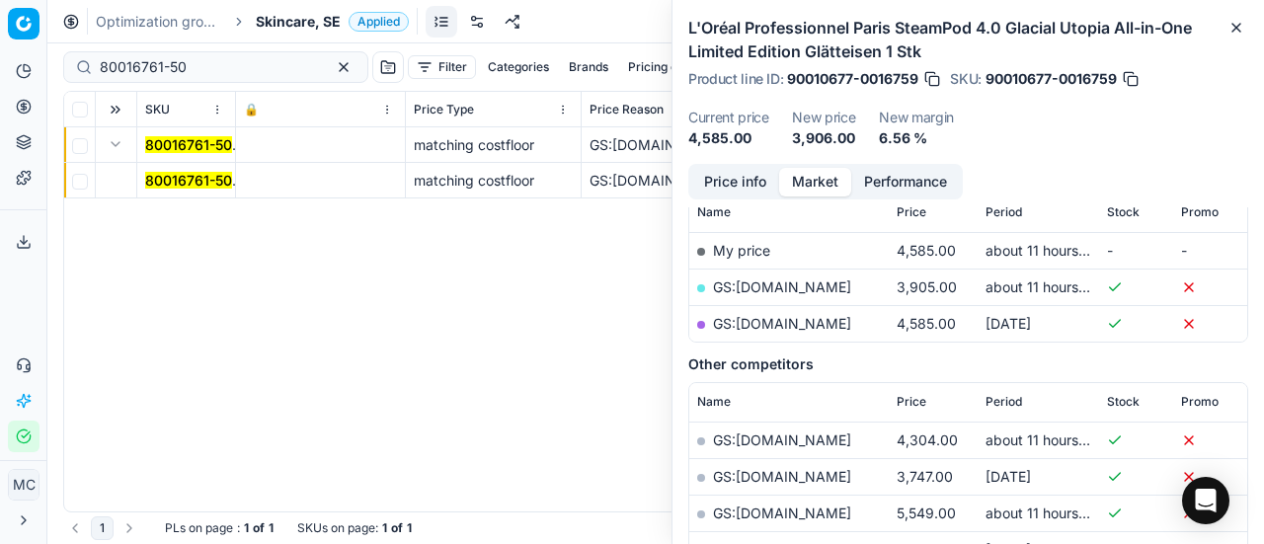
drag, startPoint x: 128, startPoint y: 151, endPoint x: 865, endPoint y: 183, distance: 737.4
click at [180, 174] on mark "80016761-50" at bounding box center [188, 180] width 87 height 17
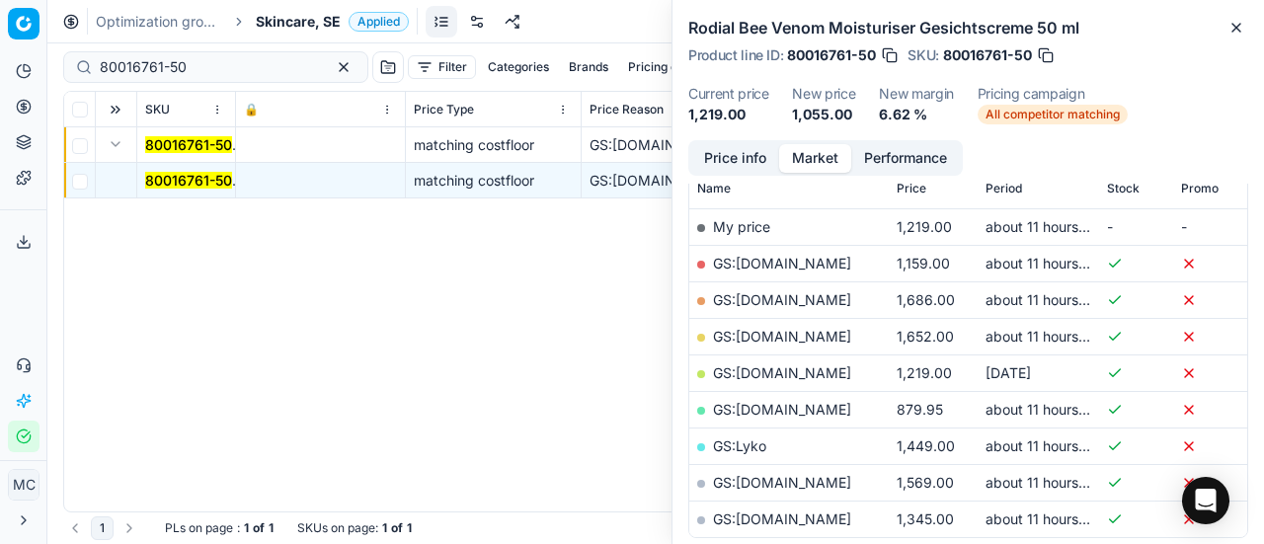
click at [740, 159] on button "Price info" at bounding box center [735, 158] width 88 height 29
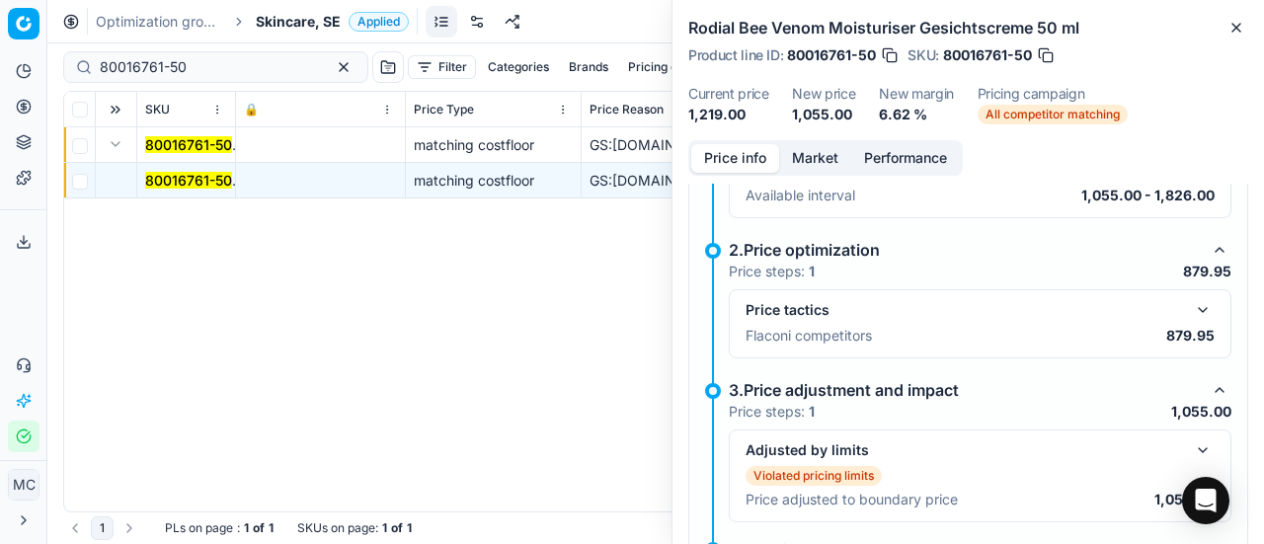
click at [1165, 305] on div "Price tactics" at bounding box center [964, 310] width 437 height 20
click at [1191, 305] on button "button" at bounding box center [1203, 310] width 24 height 24
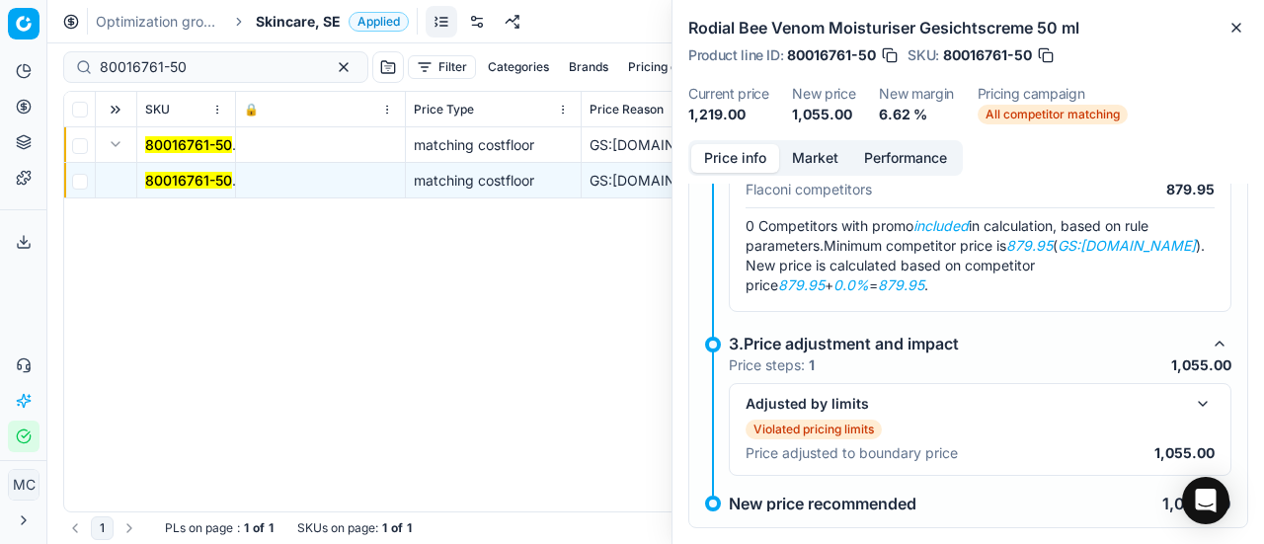
scroll to position [519, 0]
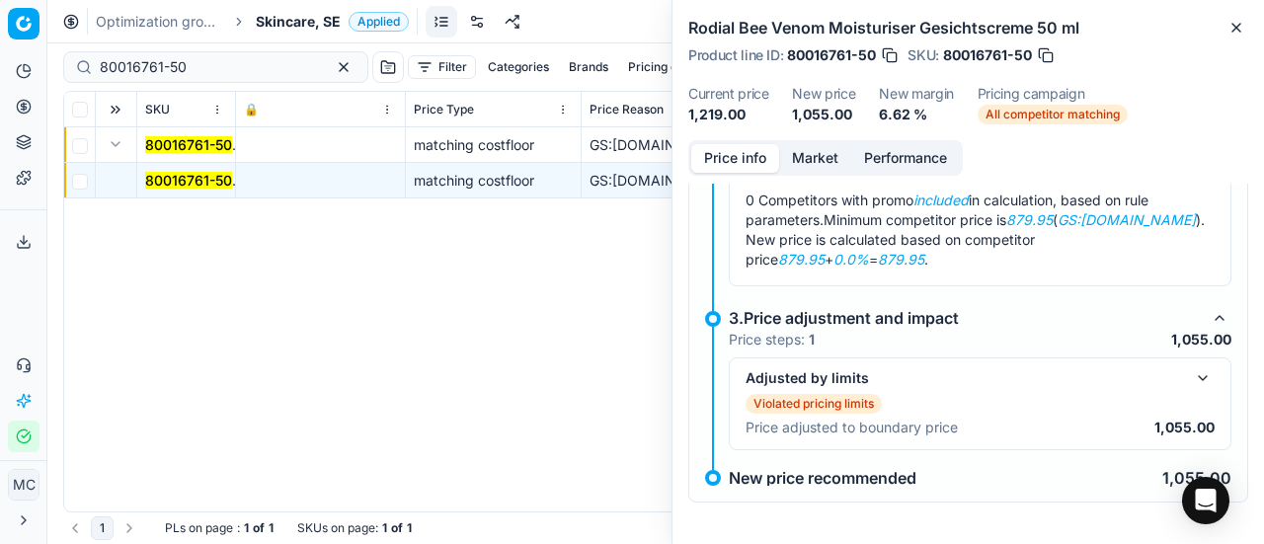
click at [1191, 368] on button "button" at bounding box center [1203, 378] width 24 height 24
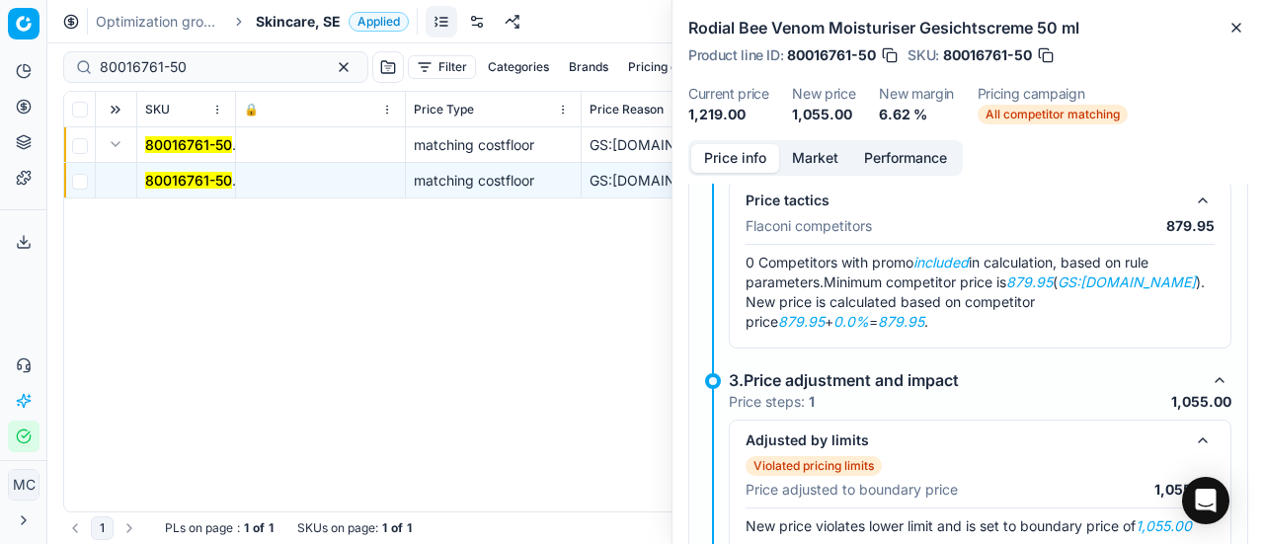
scroll to position [362, 0]
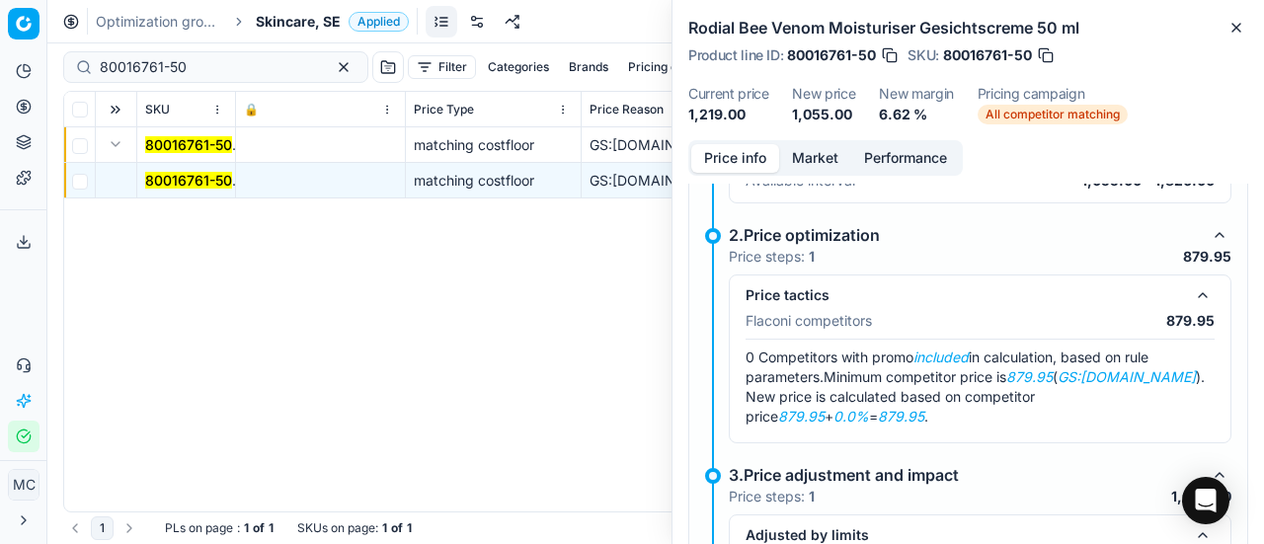
click at [822, 153] on button "Market" at bounding box center [815, 158] width 72 height 29
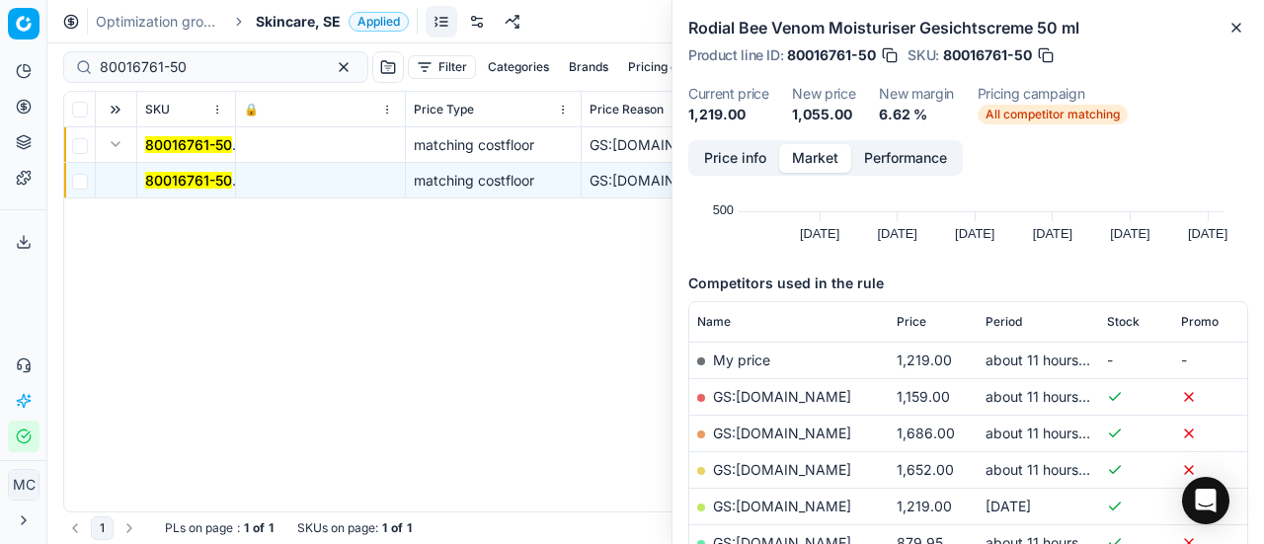
scroll to position [296, 0]
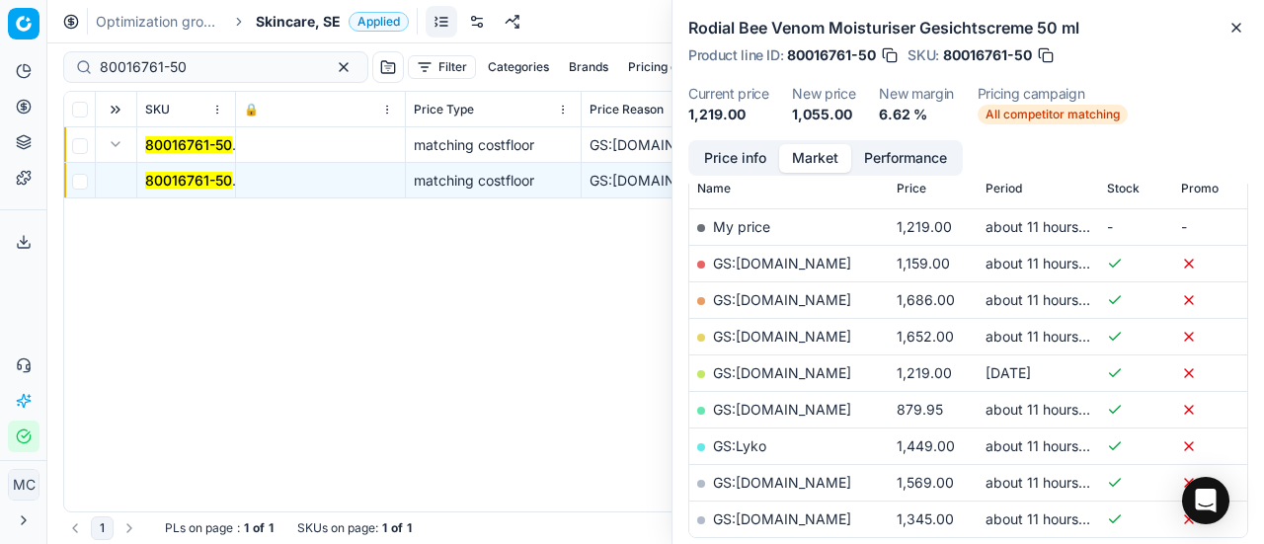
click at [783, 406] on link "GS:[DOMAIN_NAME]" at bounding box center [782, 409] width 138 height 17
click at [797, 263] on link "GS:[DOMAIN_NAME]" at bounding box center [782, 263] width 138 height 17
click at [291, 27] on span "Skincare, SE" at bounding box center [298, 22] width 85 height 20
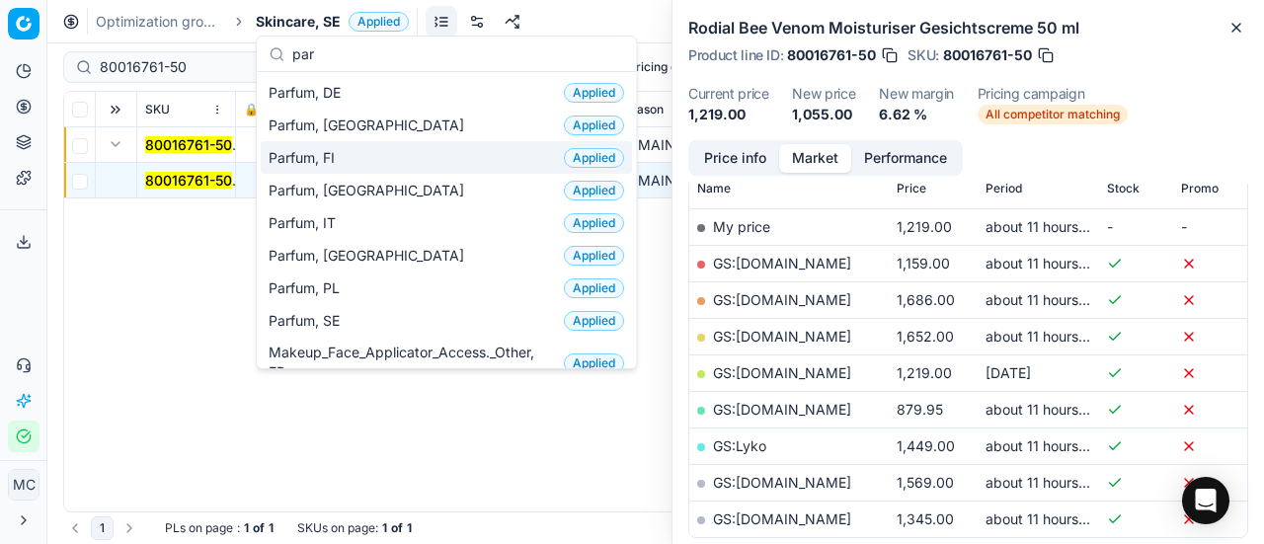
scroll to position [198, 0]
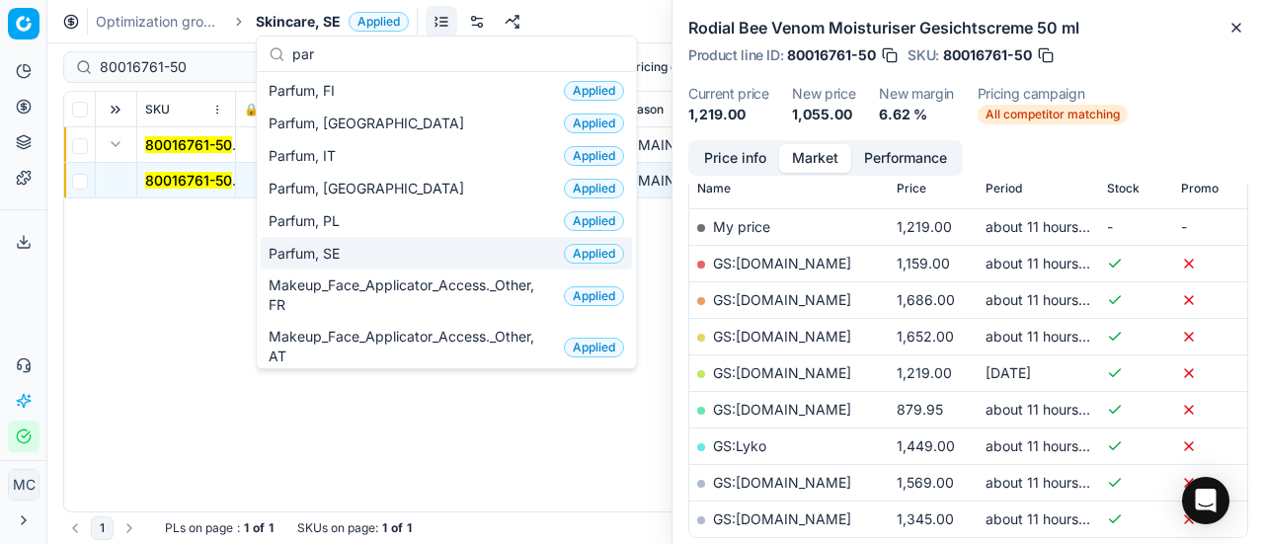
type input "par"
click at [377, 262] on div "Parfum, SE Applied" at bounding box center [446, 253] width 371 height 33
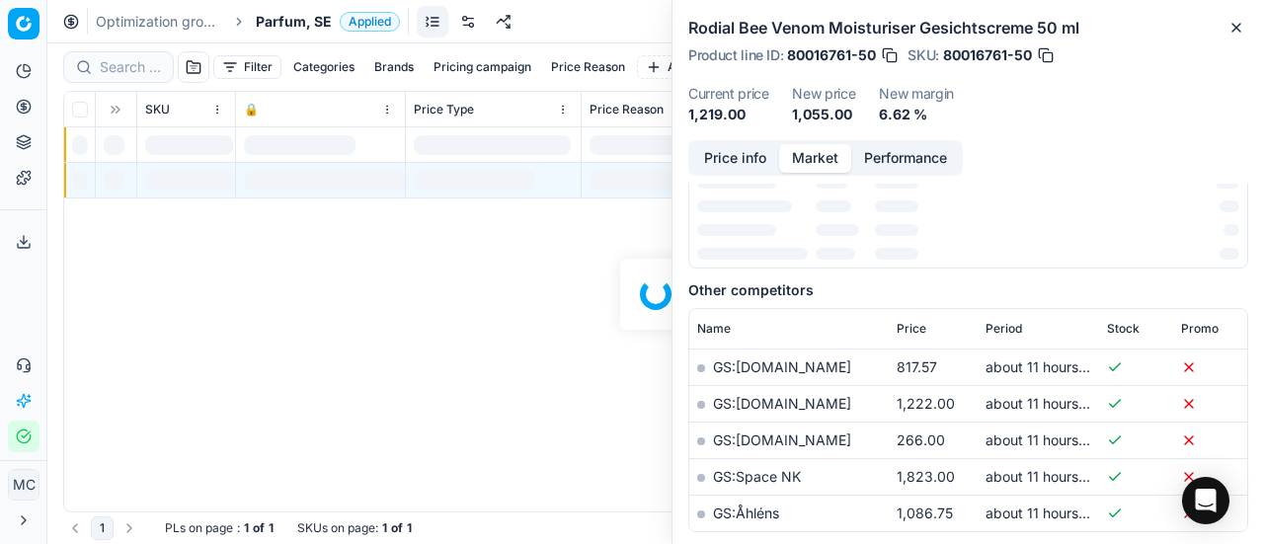
scroll to position [296, 0]
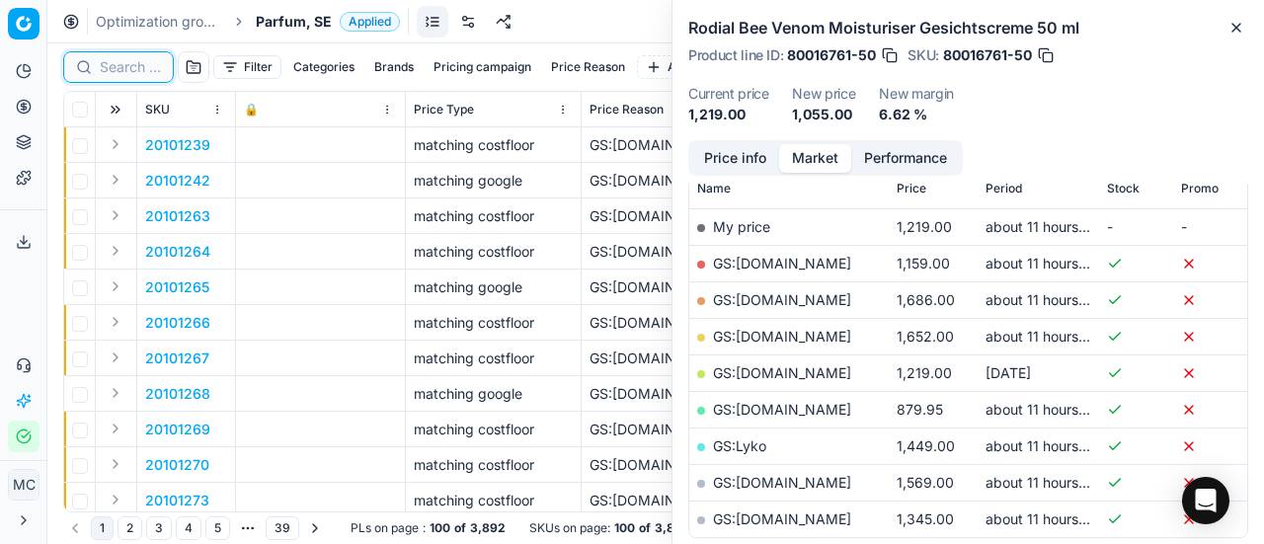
click at [124, 64] on input at bounding box center [130, 67] width 61 height 20
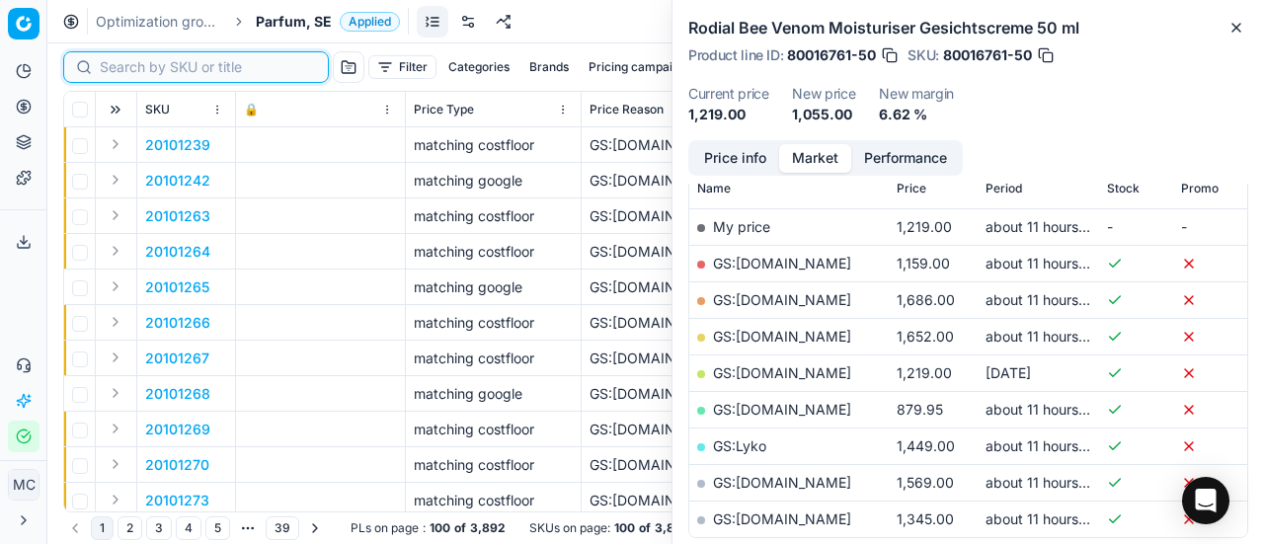
paste input "80036639-100"
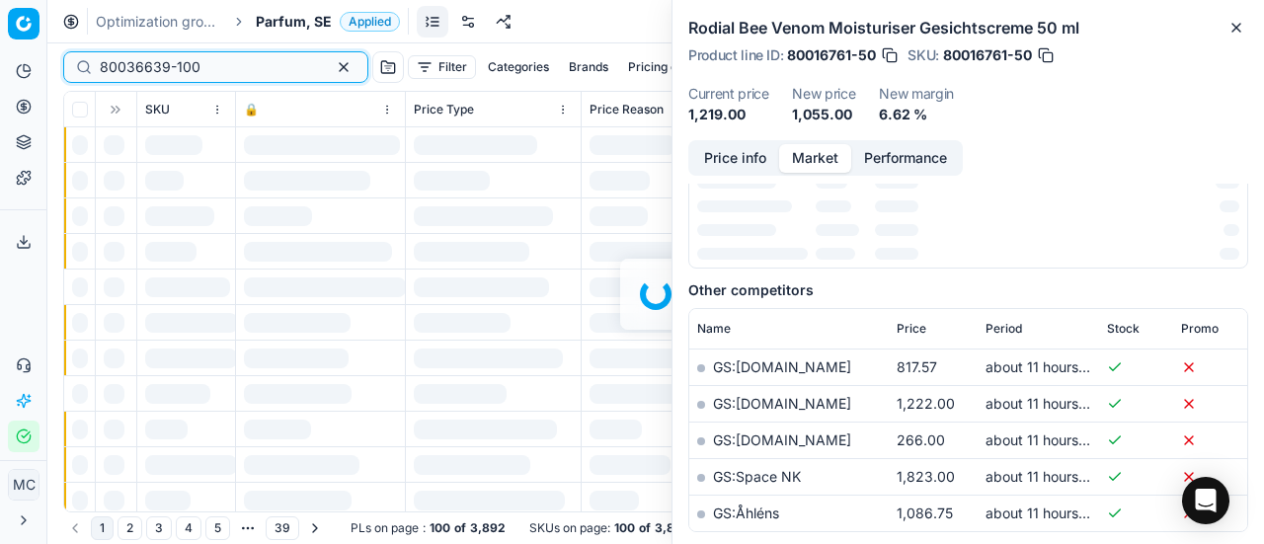
scroll to position [296, 0]
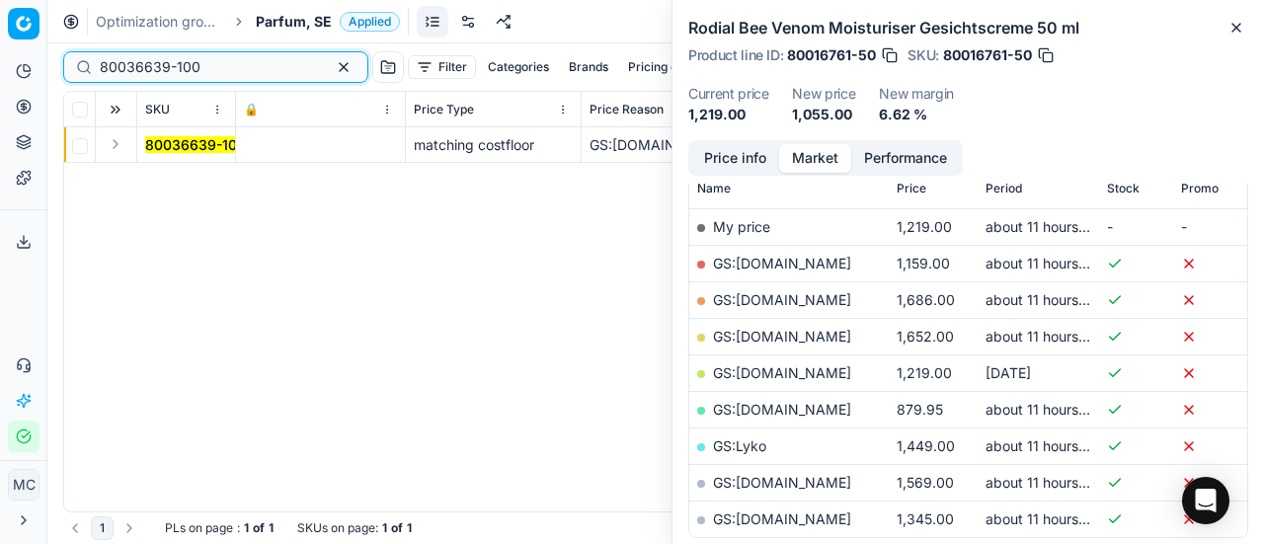
type input "80036639-100"
click at [113, 143] on button "Expand" at bounding box center [116, 144] width 24 height 24
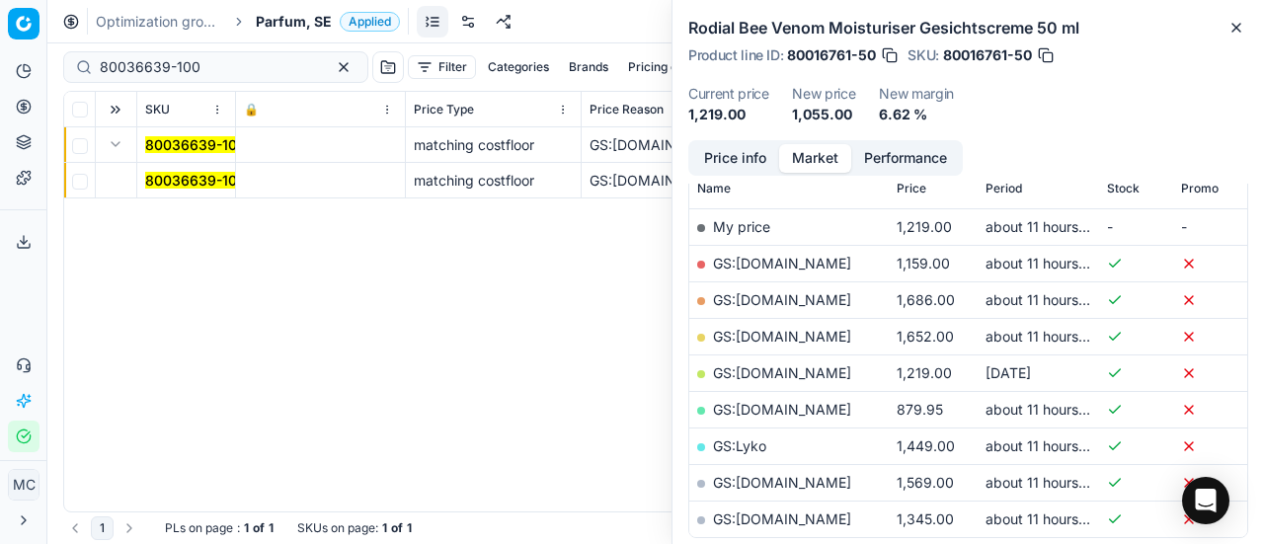
click at [155, 172] on mark "80036639-100" at bounding box center [195, 180] width 101 height 17
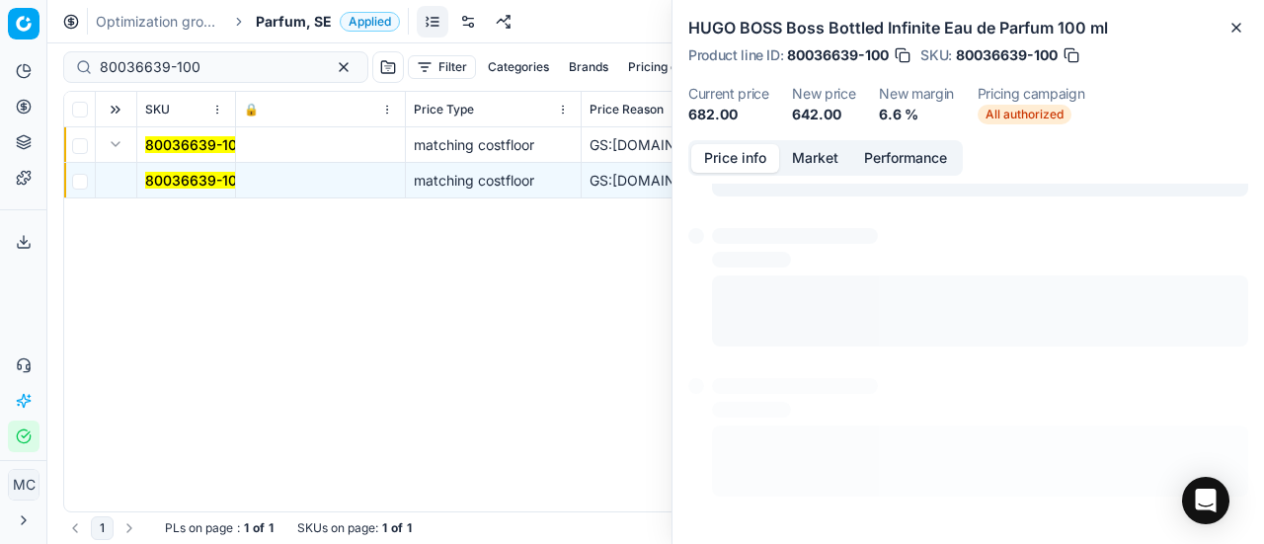
click at [745, 165] on button "Price info" at bounding box center [735, 158] width 88 height 29
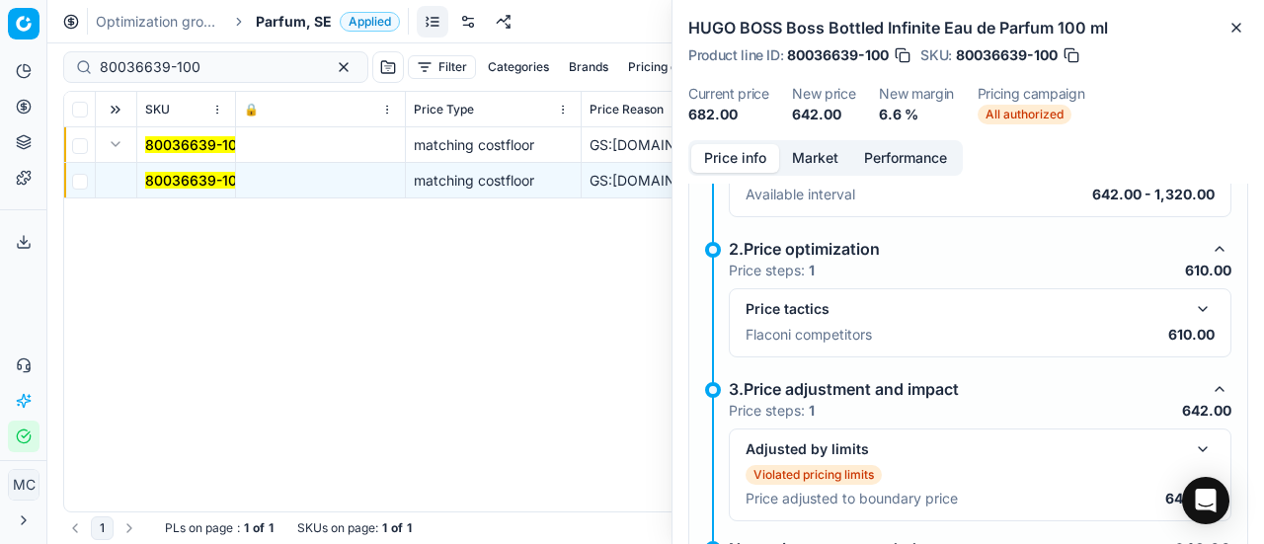
click at [1191, 301] on button "button" at bounding box center [1203, 309] width 24 height 24
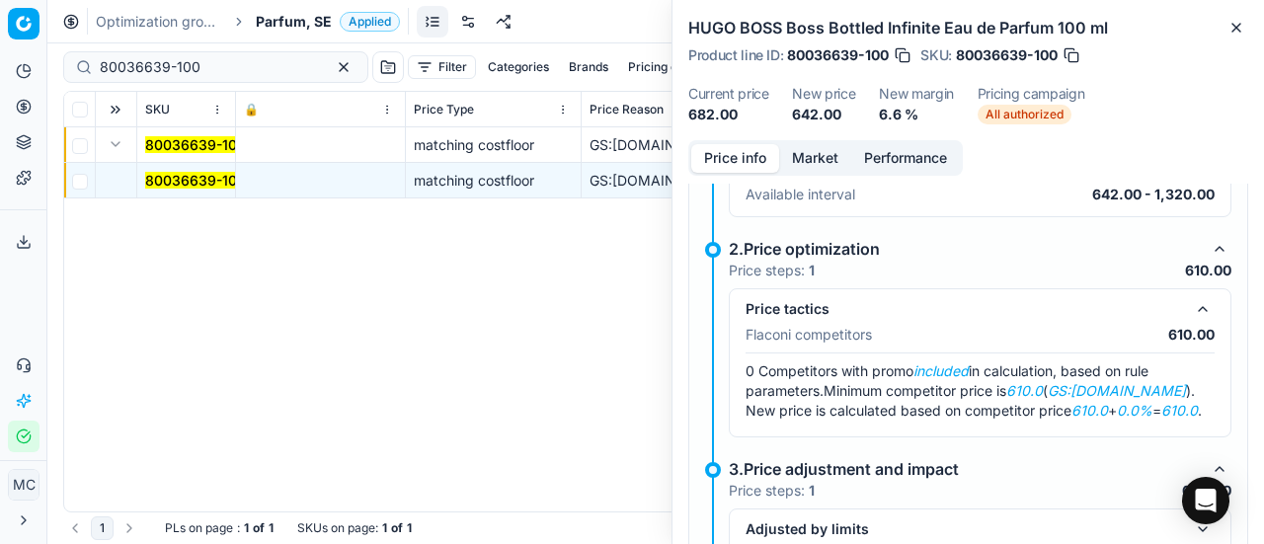
click at [813, 159] on button "Market" at bounding box center [815, 158] width 72 height 29
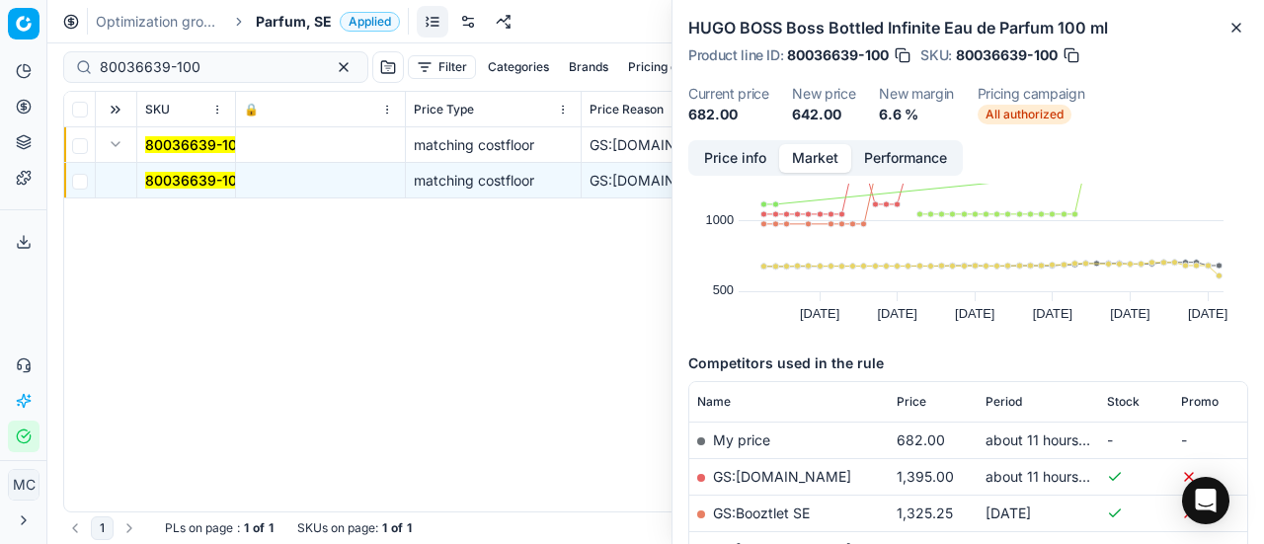
scroll to position [198, 0]
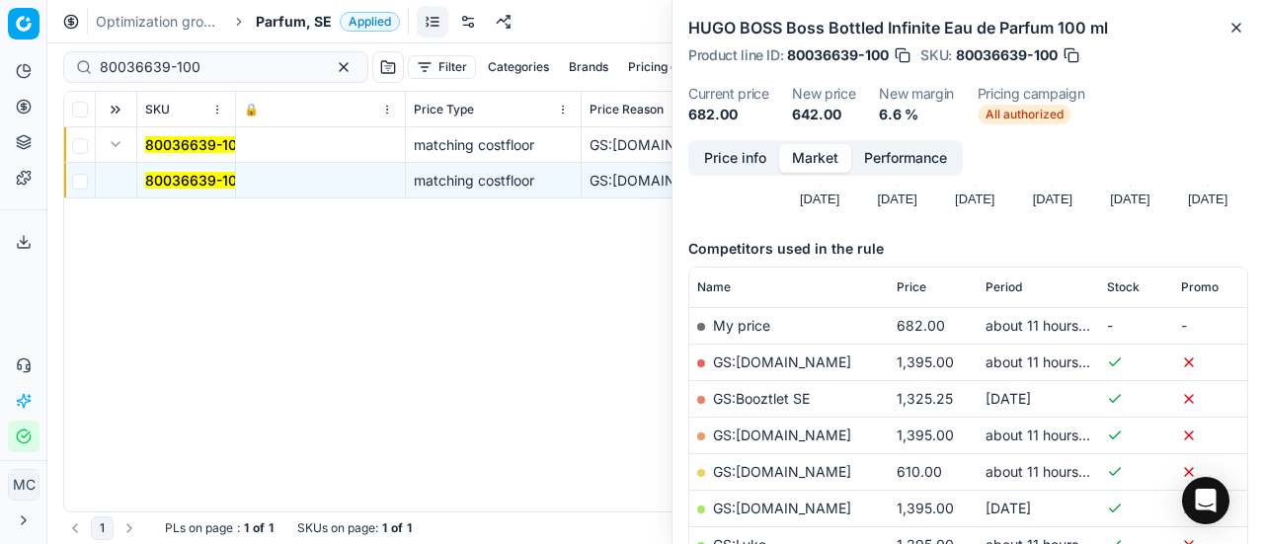
click at [781, 465] on link "GS:[DOMAIN_NAME]" at bounding box center [782, 471] width 138 height 17
click at [280, 29] on span "Parfum, SE" at bounding box center [294, 22] width 76 height 20
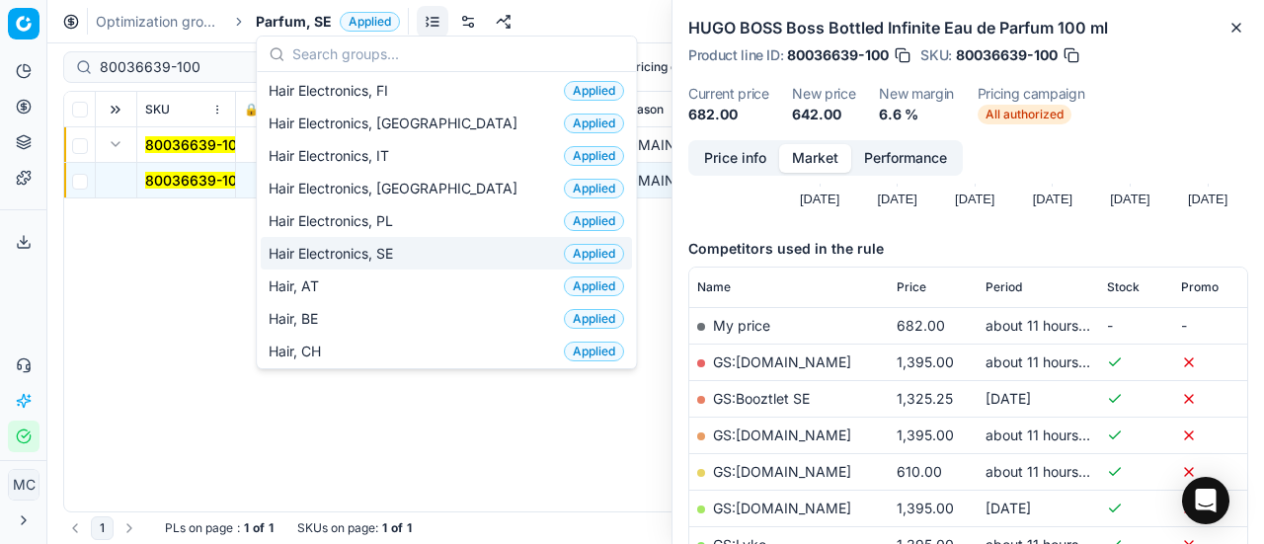
click at [421, 245] on div "Hair Electronics, SE Applied" at bounding box center [446, 253] width 371 height 33
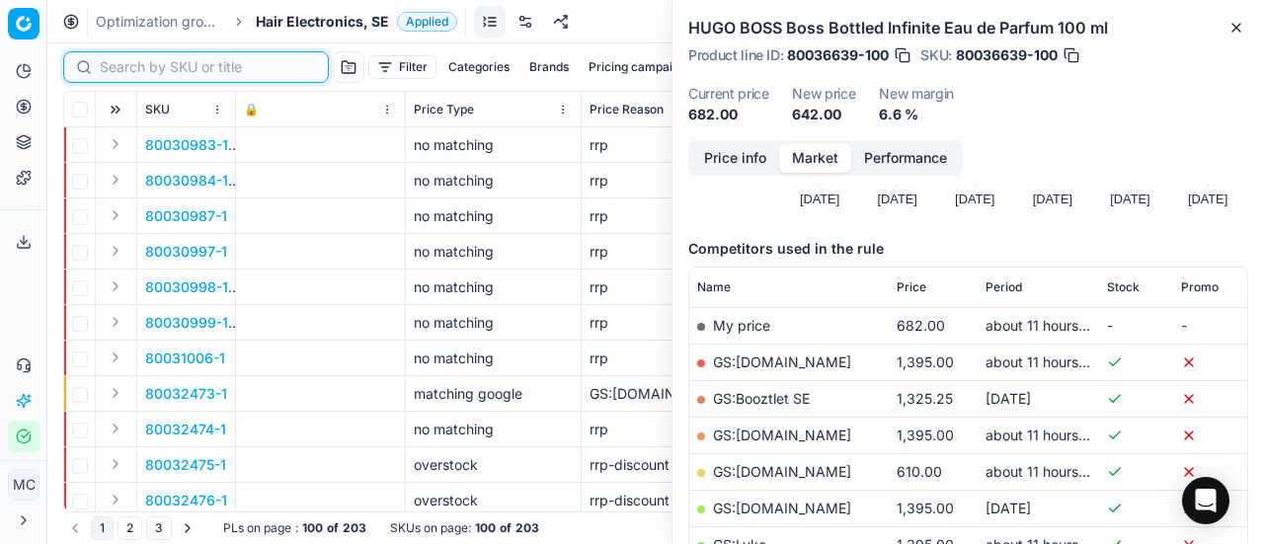
click at [119, 72] on input at bounding box center [208, 67] width 216 height 20
paste input "80070111-1"
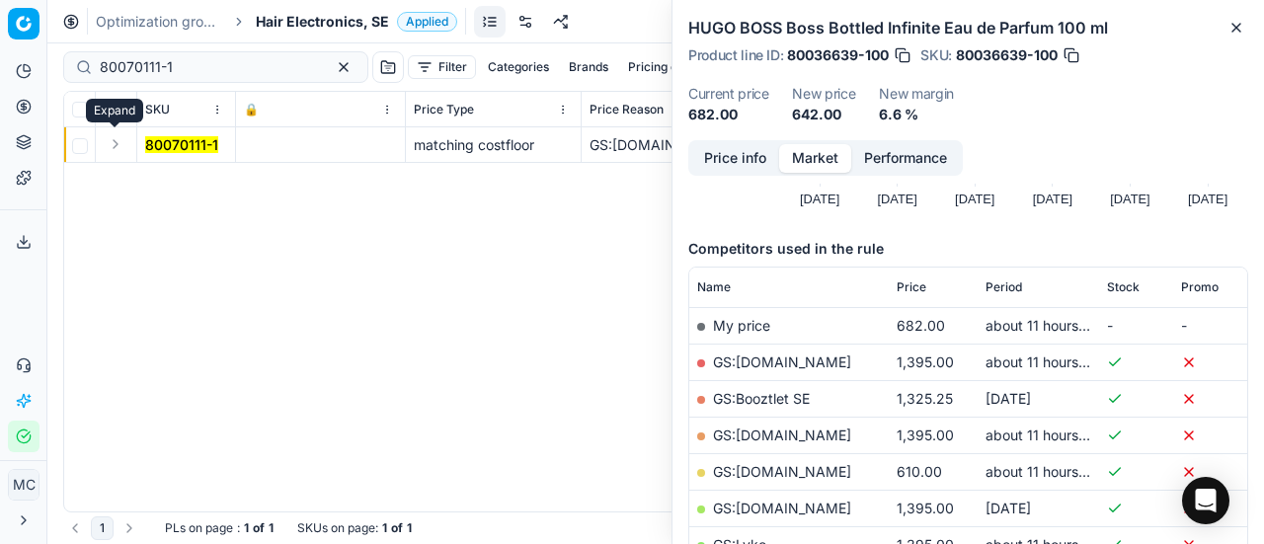
click at [112, 143] on button "Expand" at bounding box center [116, 144] width 24 height 24
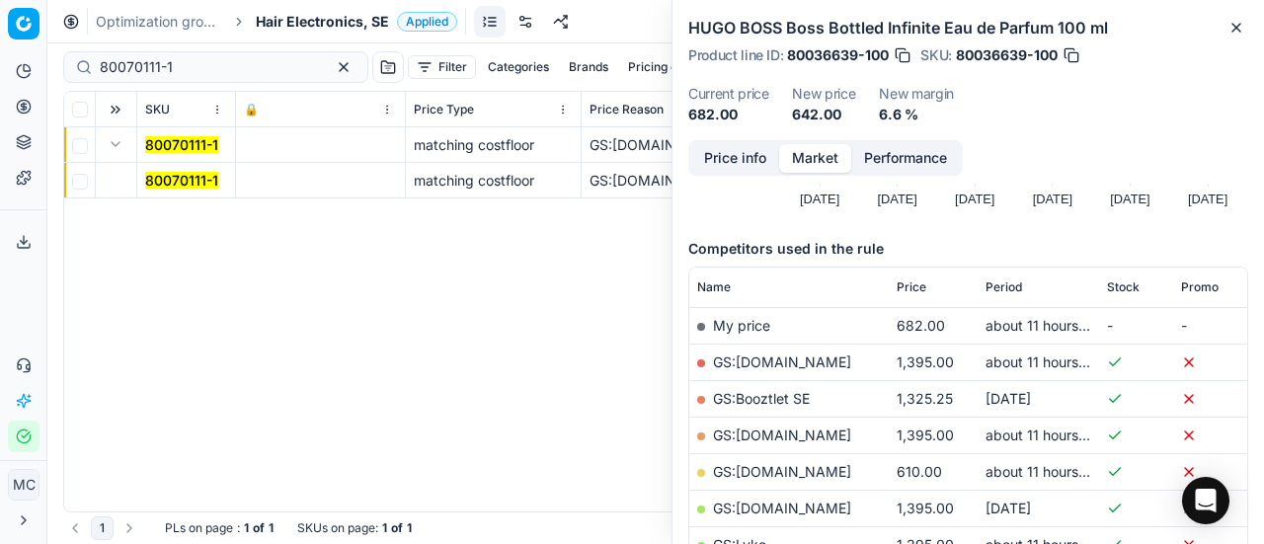
click at [201, 179] on mark "80070111-1" at bounding box center [181, 180] width 73 height 17
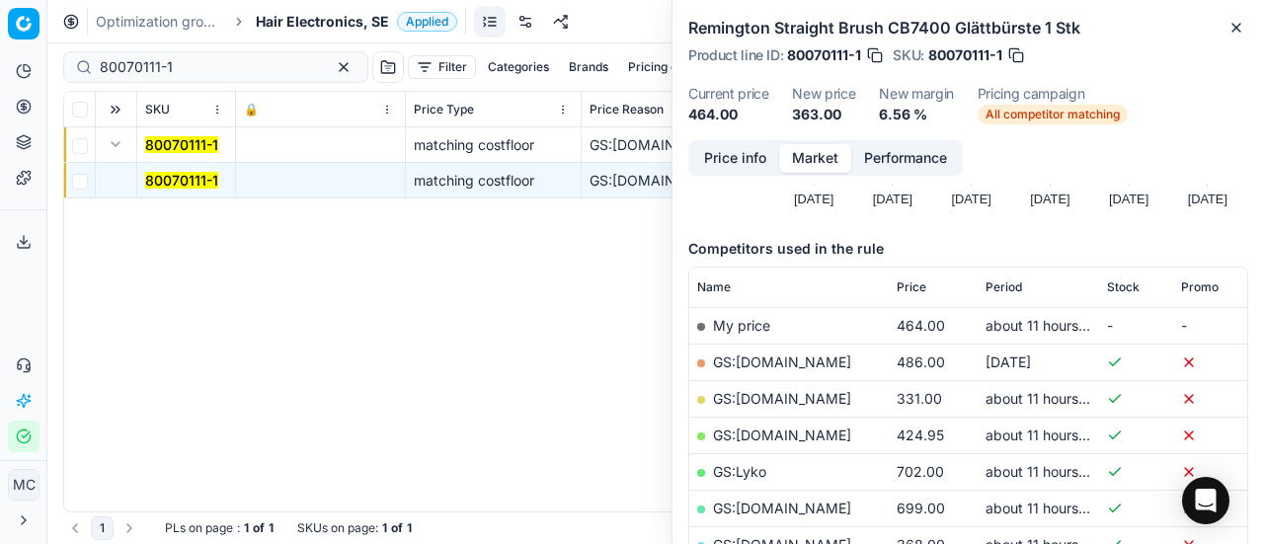
click at [762, 168] on button "Price info" at bounding box center [735, 158] width 88 height 29
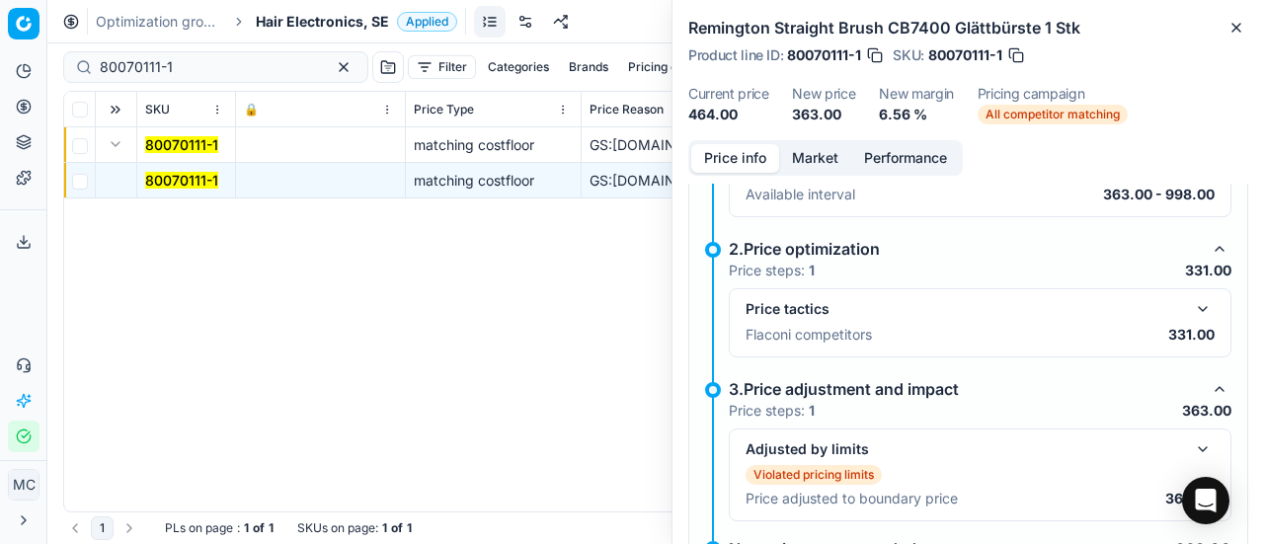
click at [1191, 308] on button "button" at bounding box center [1203, 309] width 24 height 24
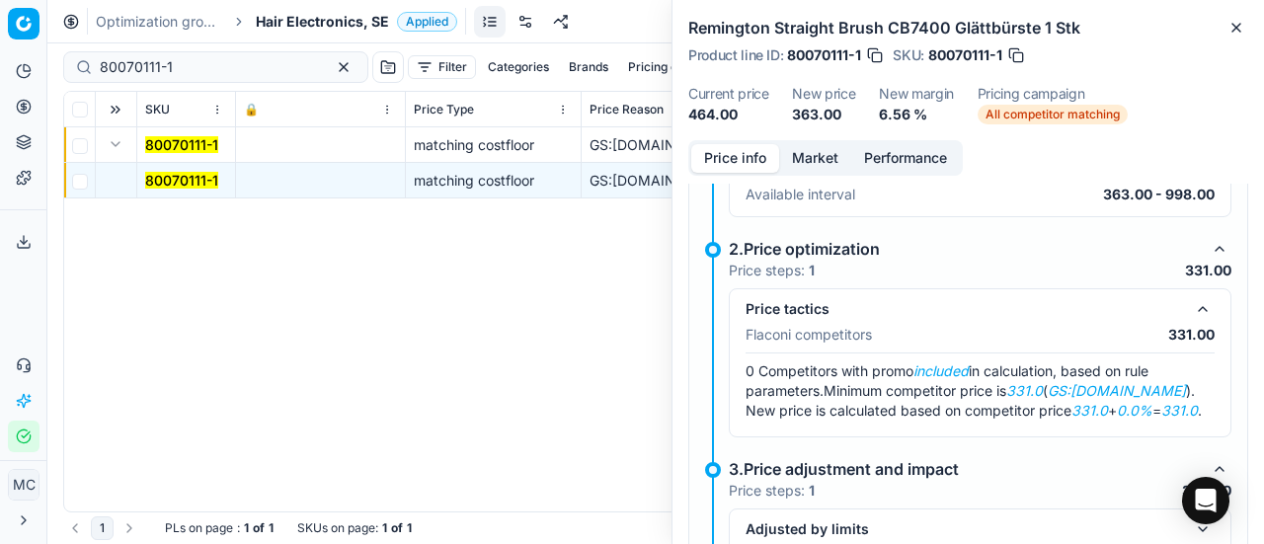
drag, startPoint x: 820, startPoint y: 183, endPoint x: 818, endPoint y: 162, distance: 20.8
click at [818, 177] on div "Price info Market Performance Violated pricing limits Recommended price has vio…" at bounding box center [968, 342] width 592 height 404
click at [818, 162] on button "Market" at bounding box center [815, 158] width 72 height 29
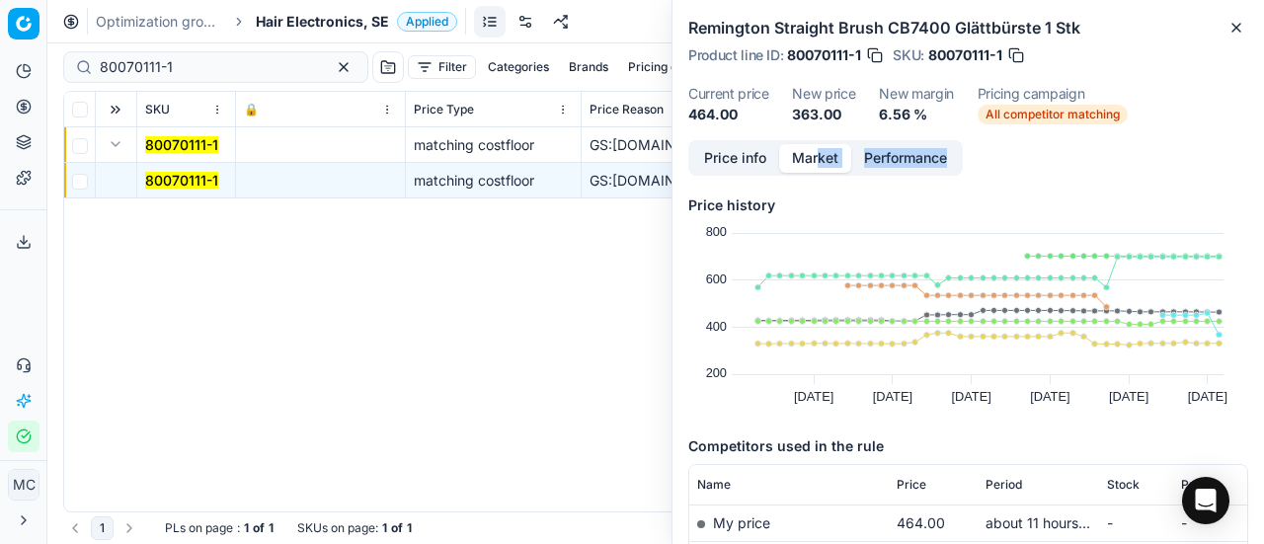
scroll to position [198, 0]
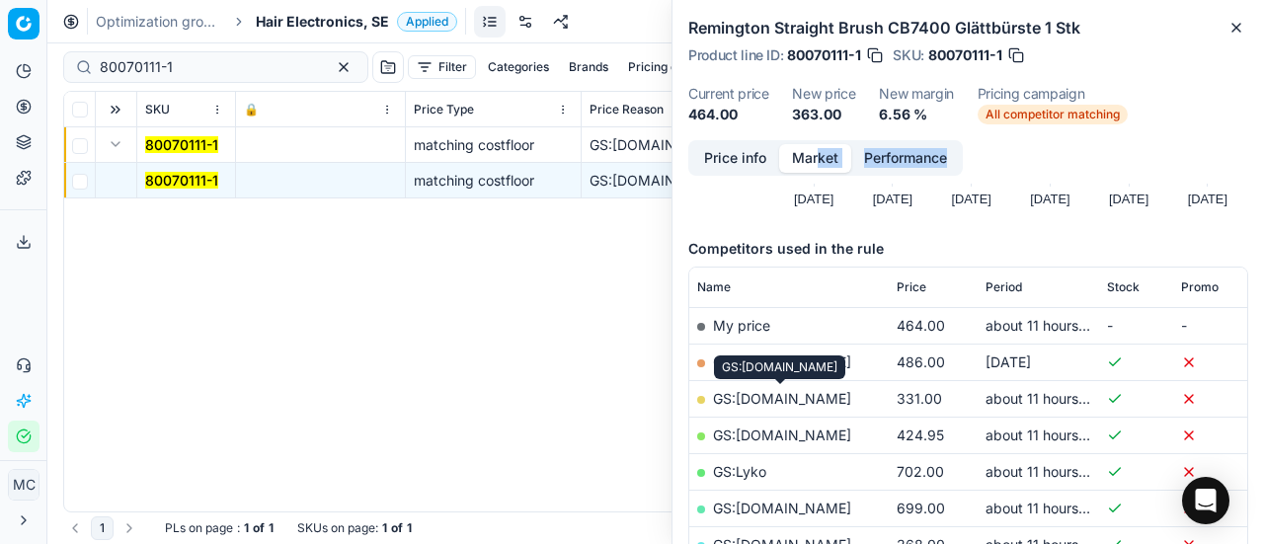
click at [821, 398] on link "GS:[DOMAIN_NAME]" at bounding box center [782, 398] width 138 height 17
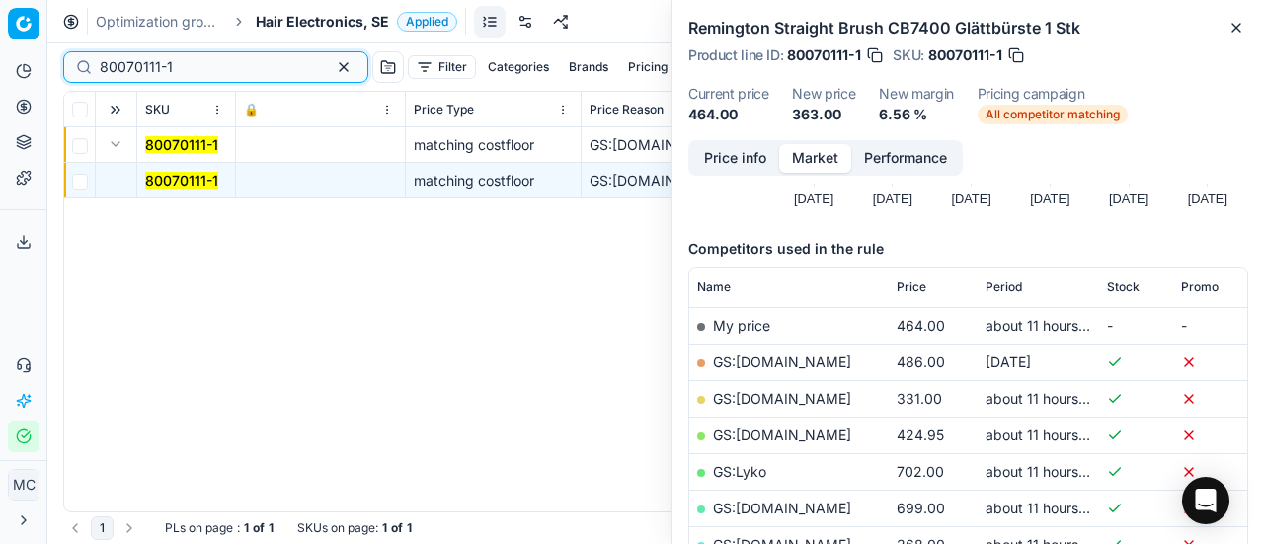
drag, startPoint x: 207, startPoint y: 72, endPoint x: 0, endPoint y: 64, distance: 207.5
click at [0, 39] on div "Pricing platform Analytics Pricing Product portfolio Templates Export service 2…" at bounding box center [632, 272] width 1264 height 544
paste input "90005821-0008700"
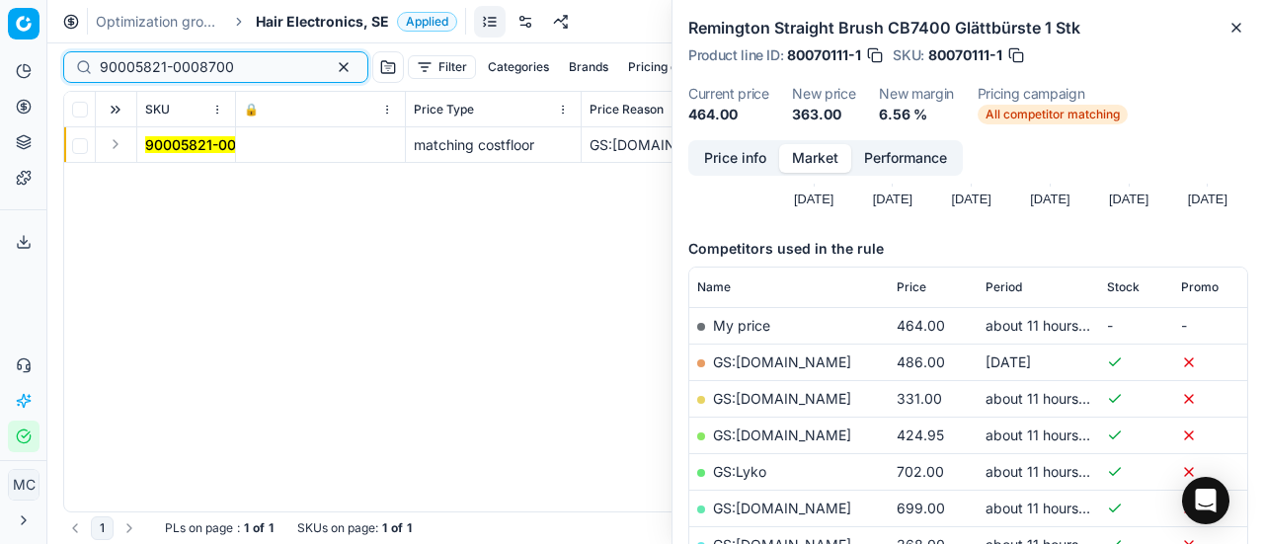
type input "90005821-0008700"
click at [120, 145] on button "Expand" at bounding box center [116, 144] width 24 height 24
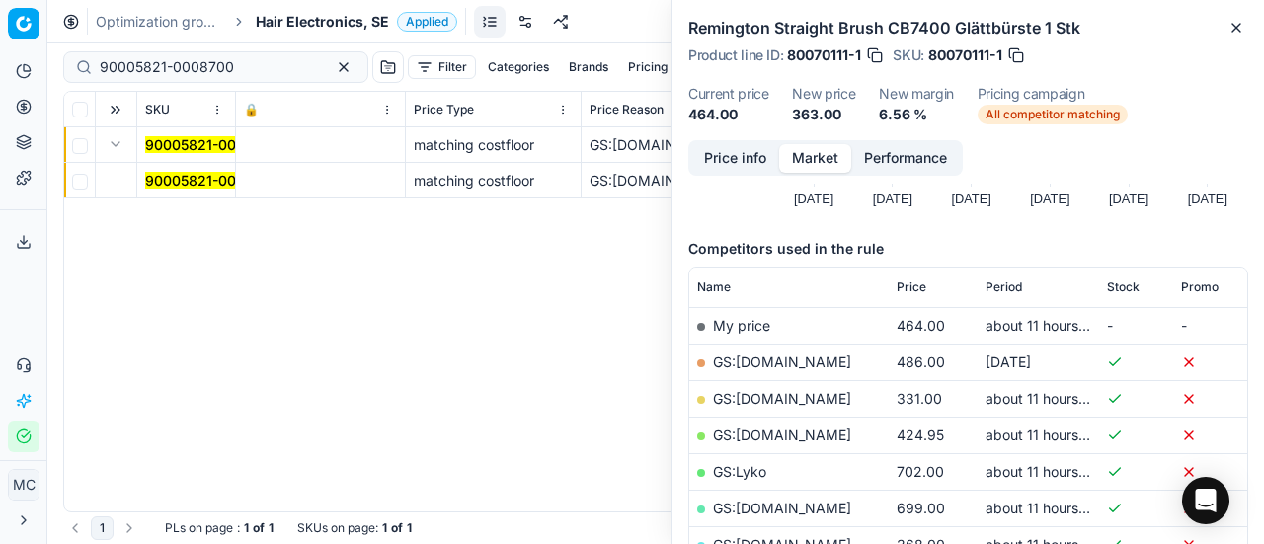
click at [206, 179] on mark "90005821-0008700" at bounding box center [212, 180] width 134 height 17
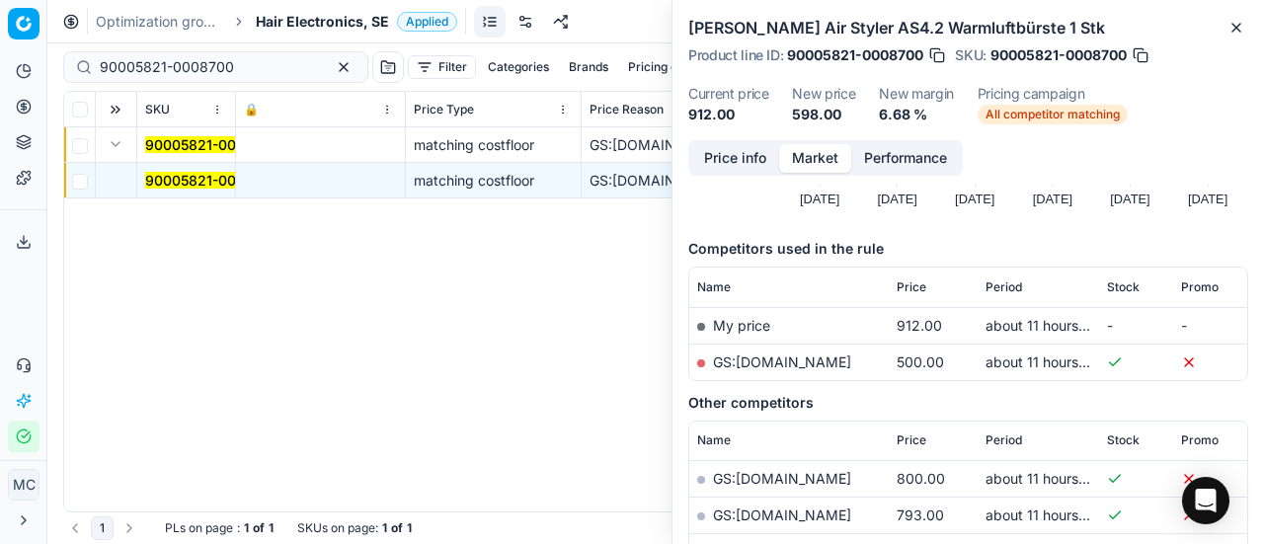
click at [746, 167] on button "Price info" at bounding box center [735, 158] width 88 height 29
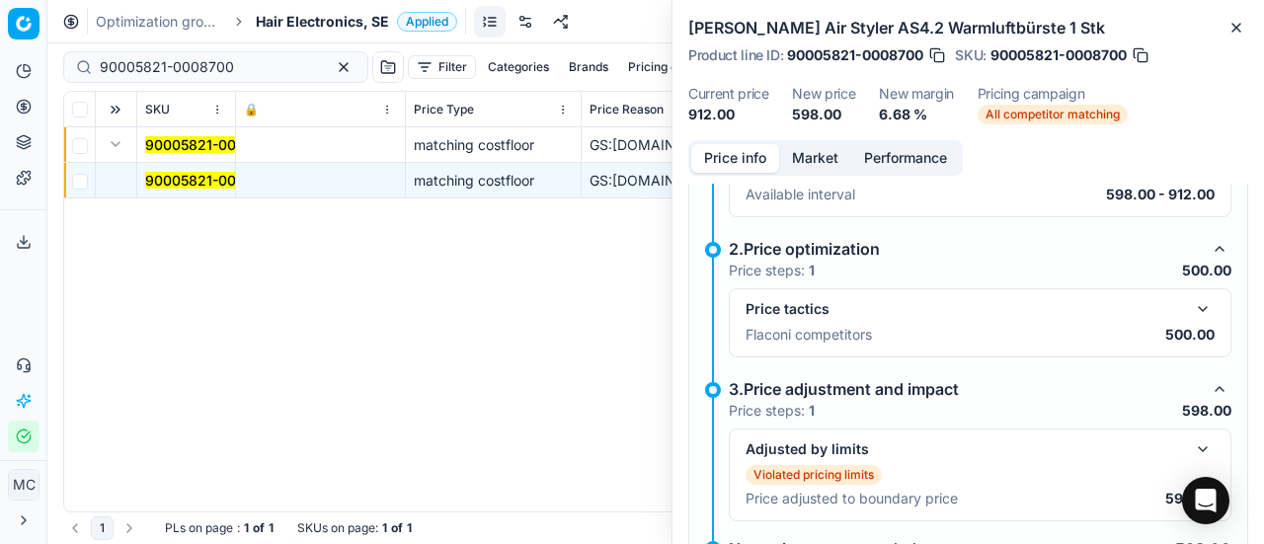
click at [1191, 312] on button "button" at bounding box center [1203, 309] width 24 height 24
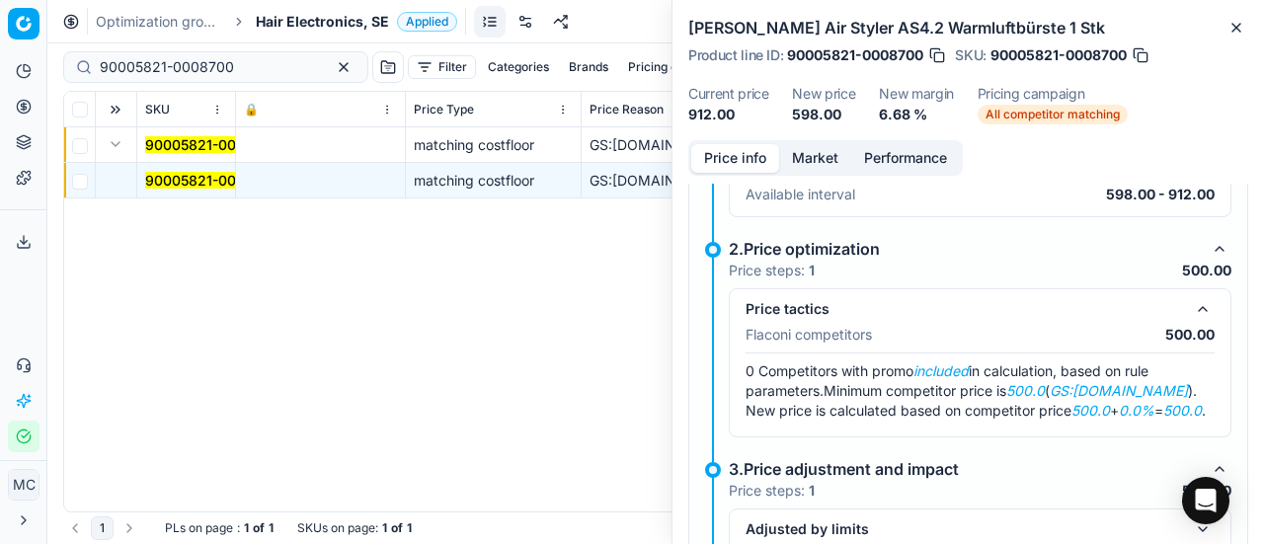
click at [813, 151] on button "Market" at bounding box center [815, 158] width 72 height 29
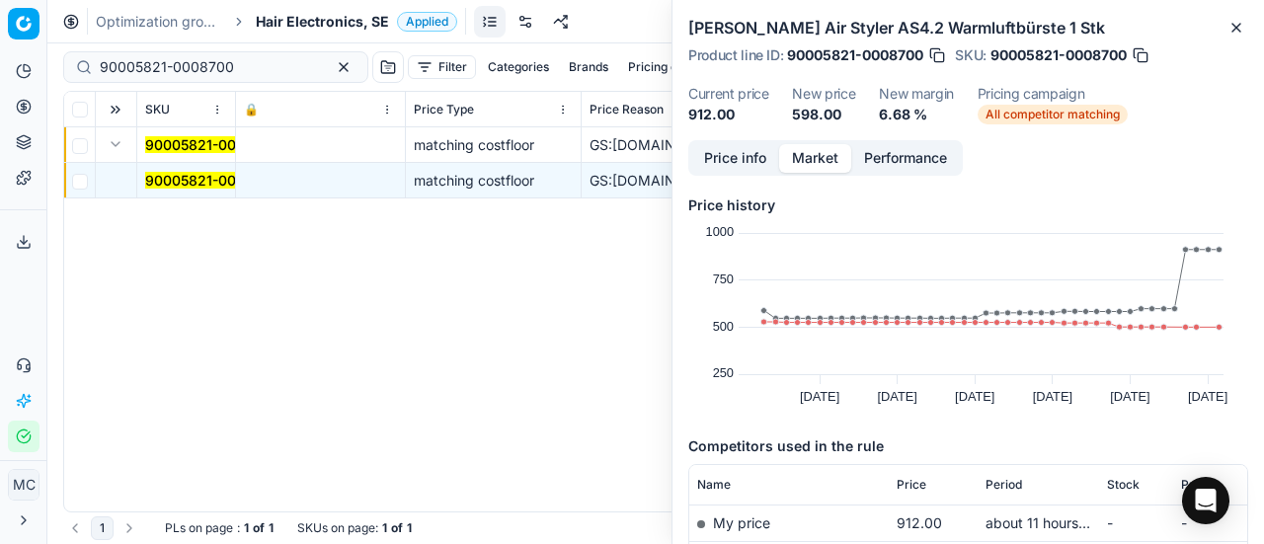
scroll to position [198, 0]
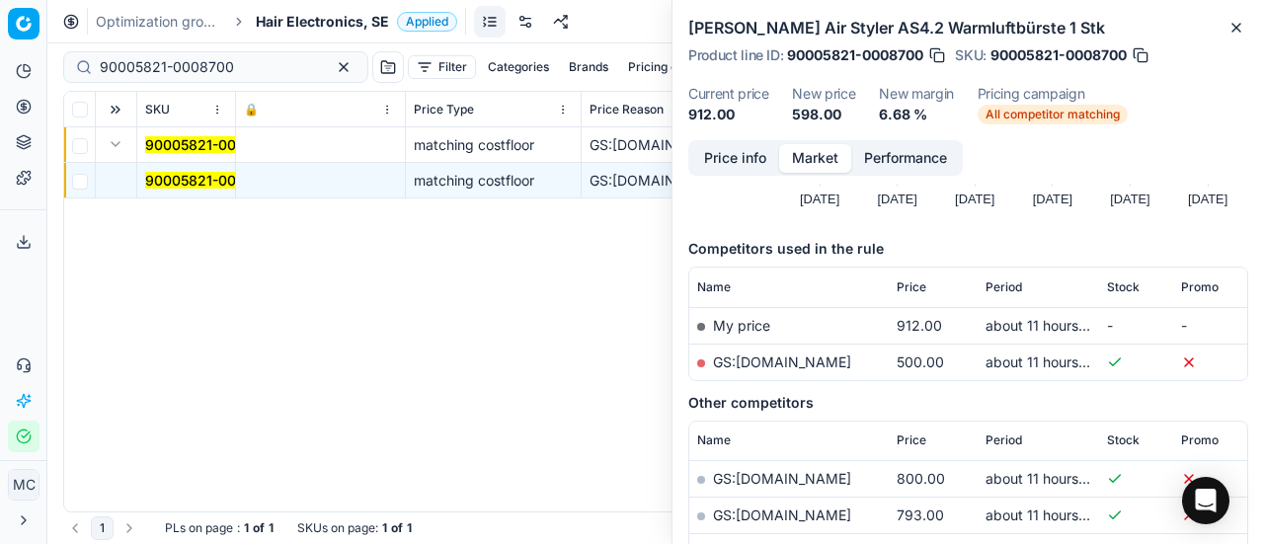
click at [827, 364] on link "GS:[DOMAIN_NAME]" at bounding box center [782, 362] width 138 height 17
click at [275, 21] on span "Hair Electronics, SE" at bounding box center [322, 22] width 133 height 20
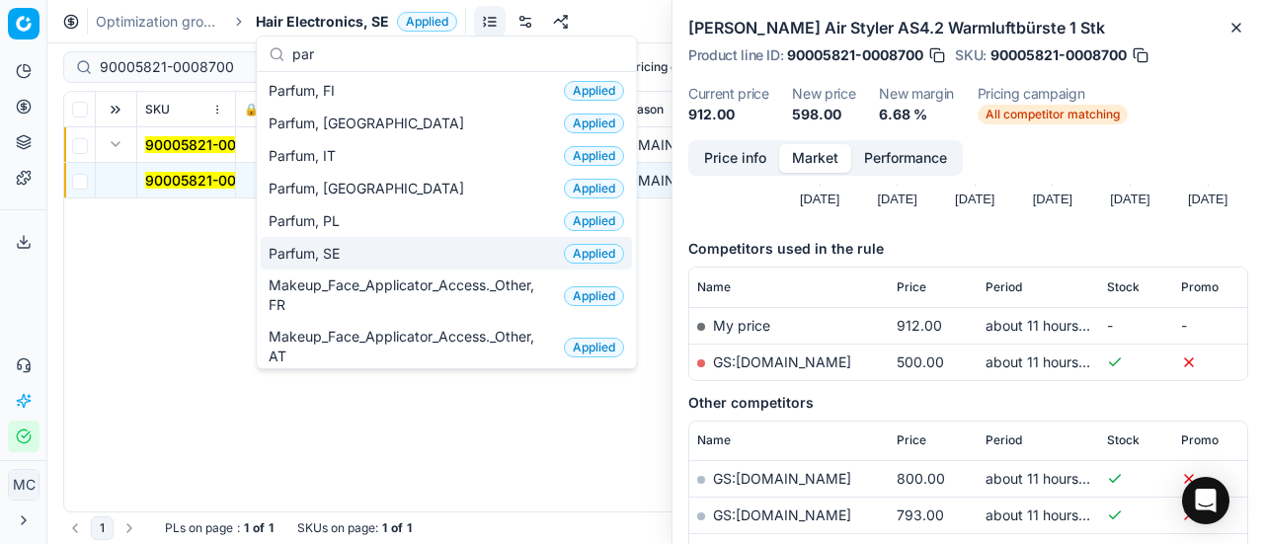
type input "par"
click at [356, 237] on div "Parfum, SE Applied" at bounding box center [446, 253] width 371 height 33
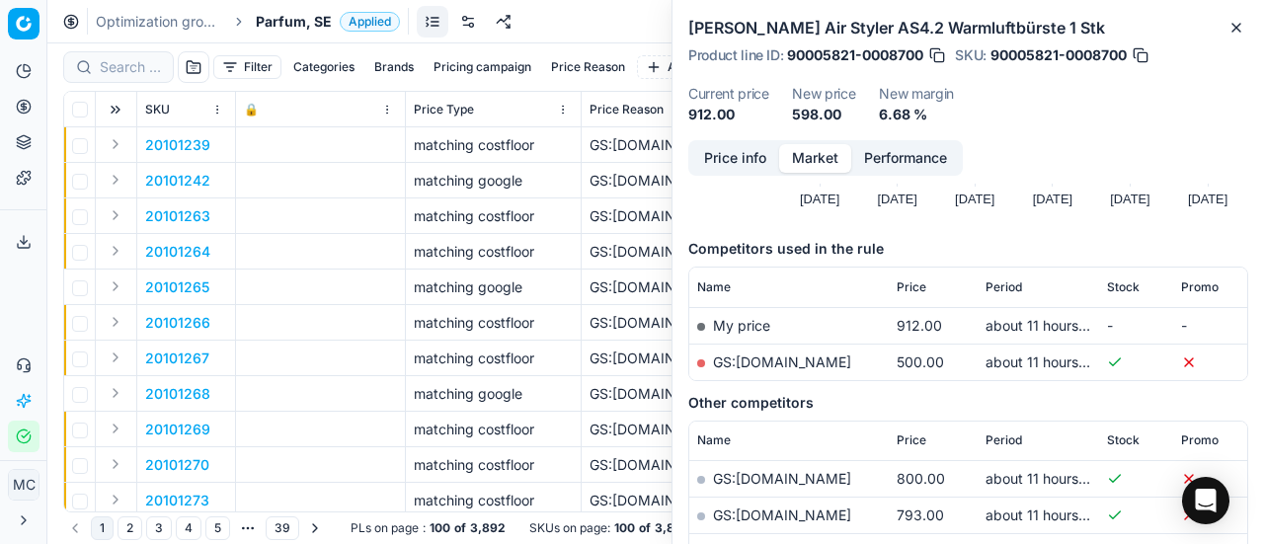
click at [132, 80] on div at bounding box center [118, 67] width 111 height 32
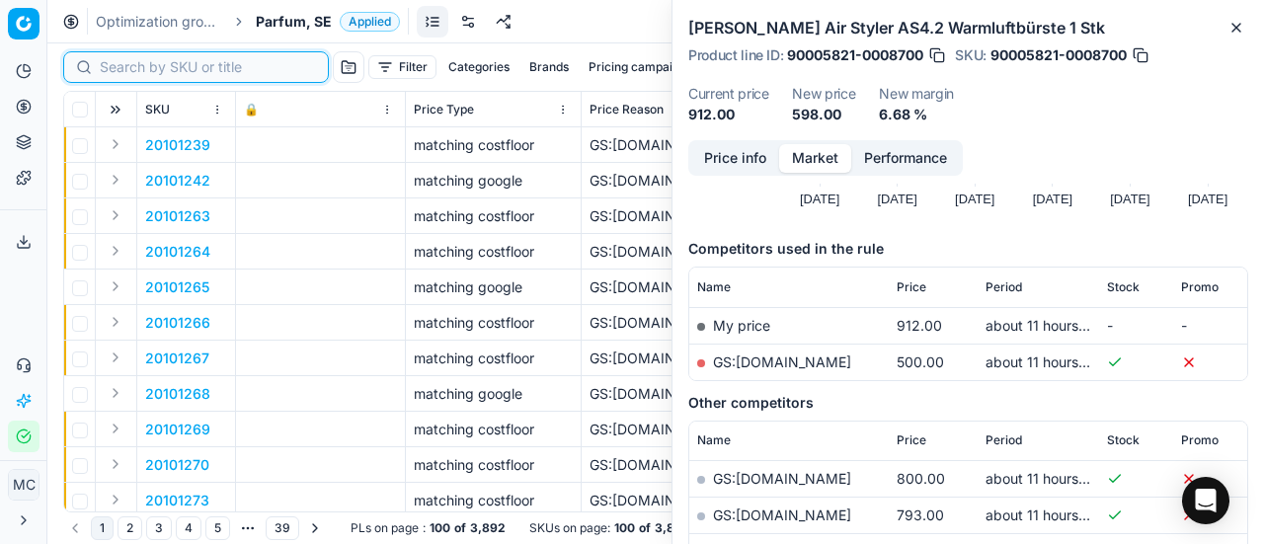
paste input "20102094"
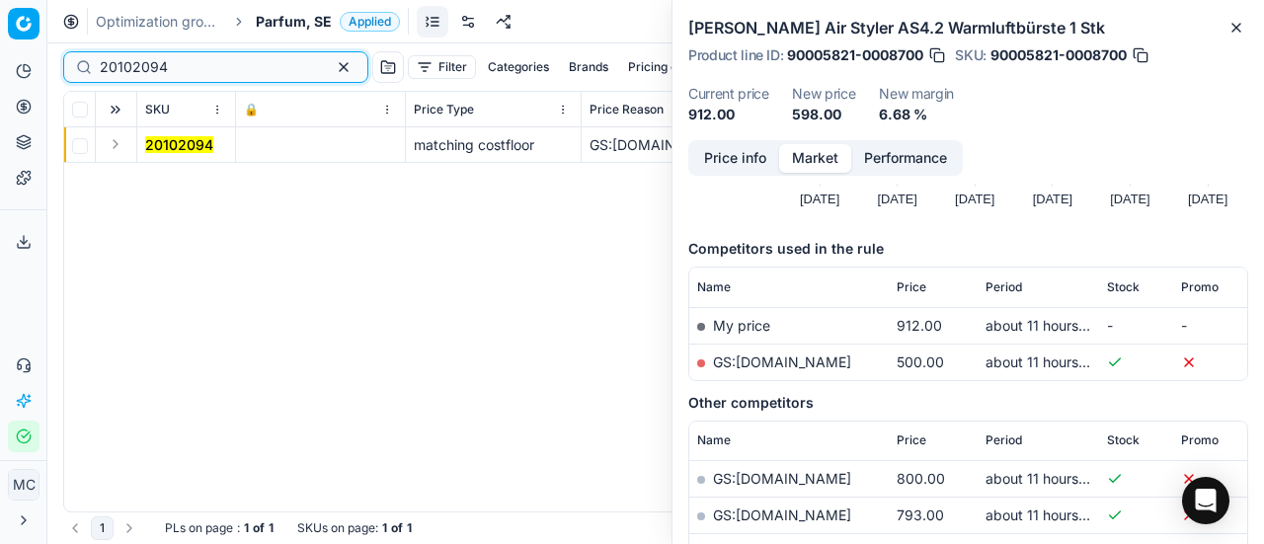
type input "20102094"
click at [117, 148] on button "Expand" at bounding box center [116, 144] width 24 height 24
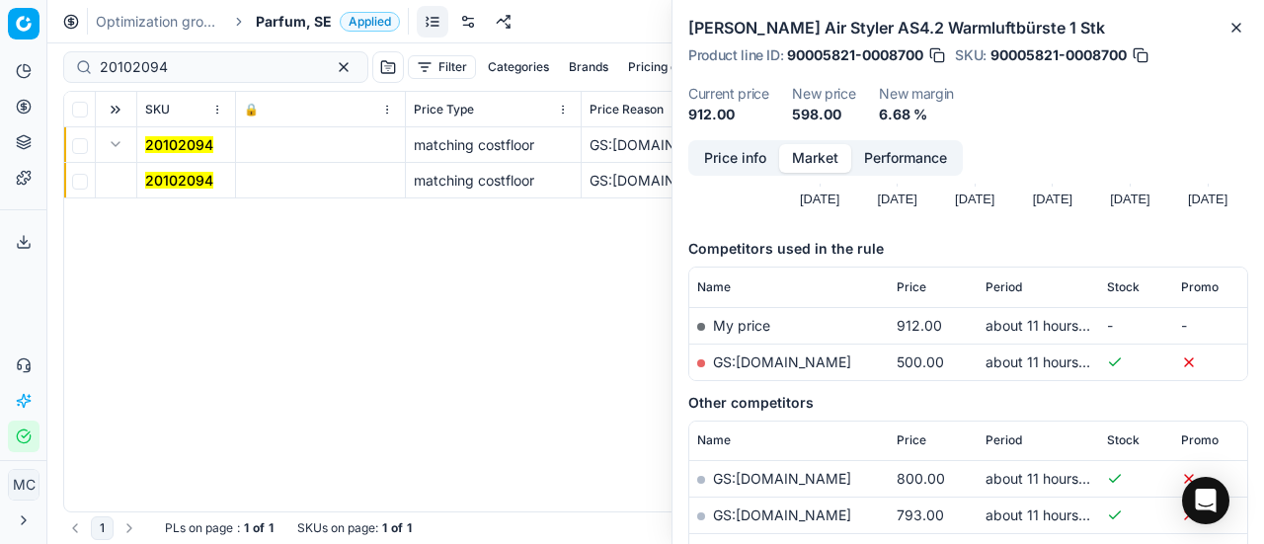
click at [186, 180] on mark "20102094" at bounding box center [179, 180] width 68 height 17
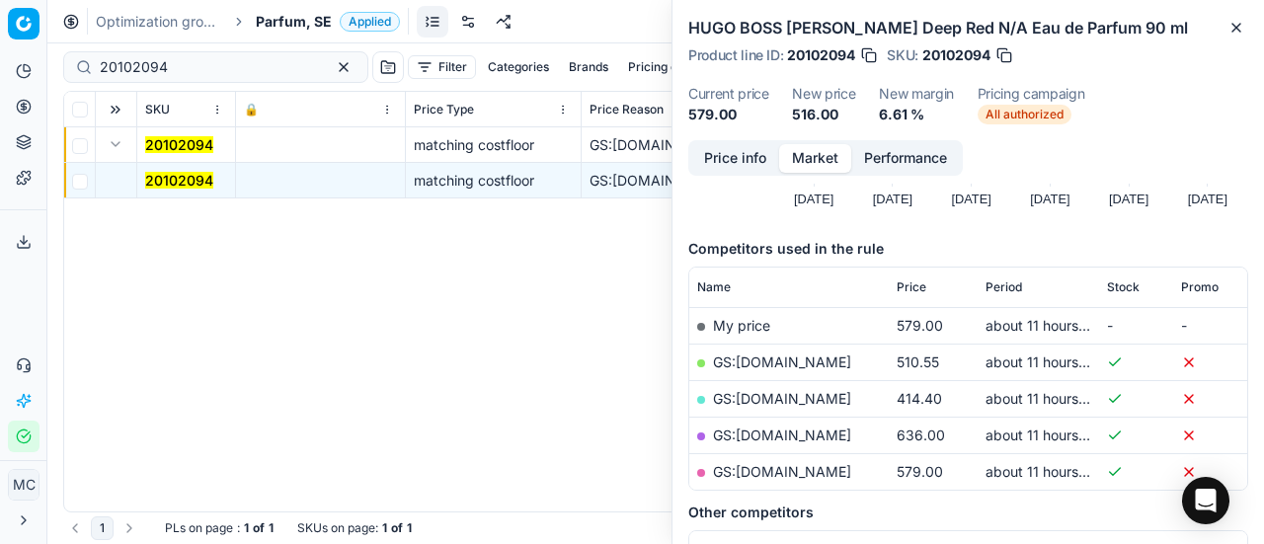
click at [732, 149] on button "Price info" at bounding box center [735, 158] width 88 height 29
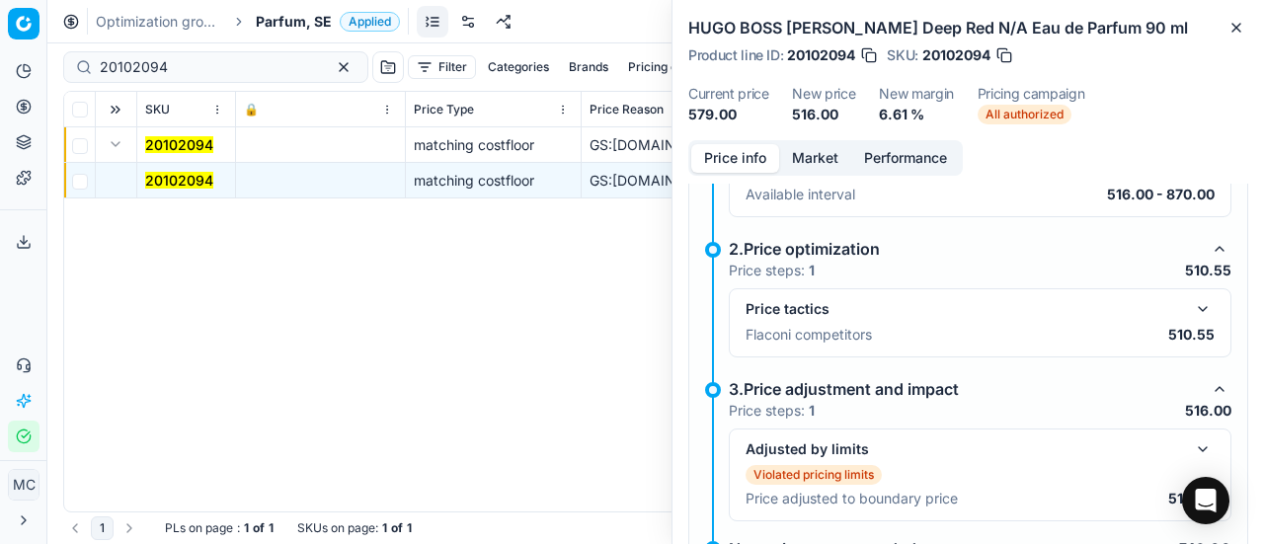
click at [1191, 304] on button "button" at bounding box center [1203, 309] width 24 height 24
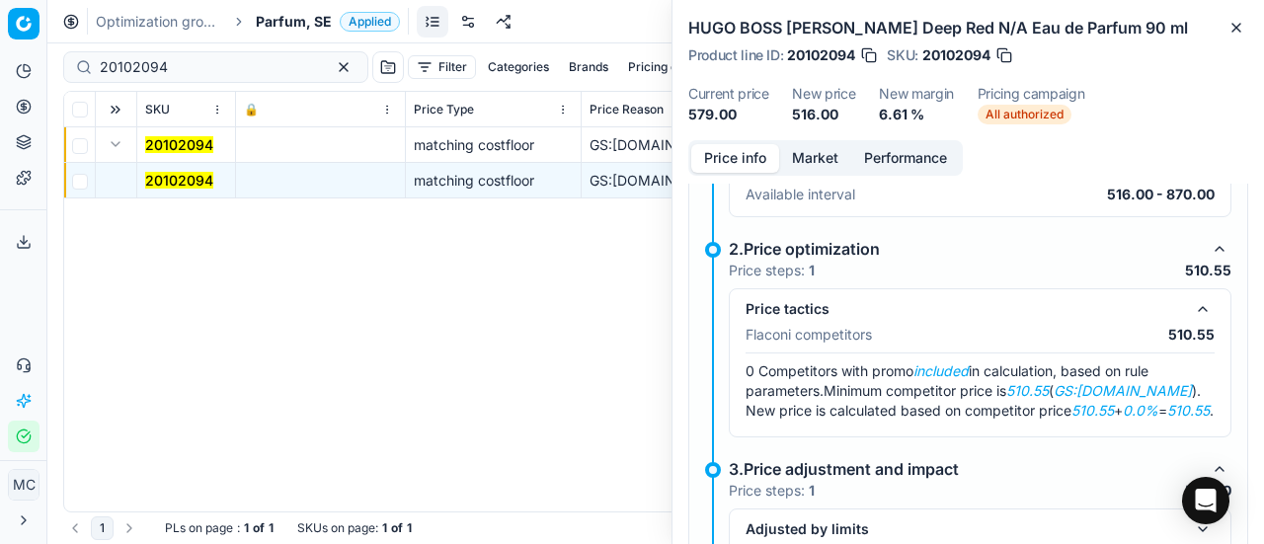
click at [790, 152] on button "Market" at bounding box center [815, 158] width 72 height 29
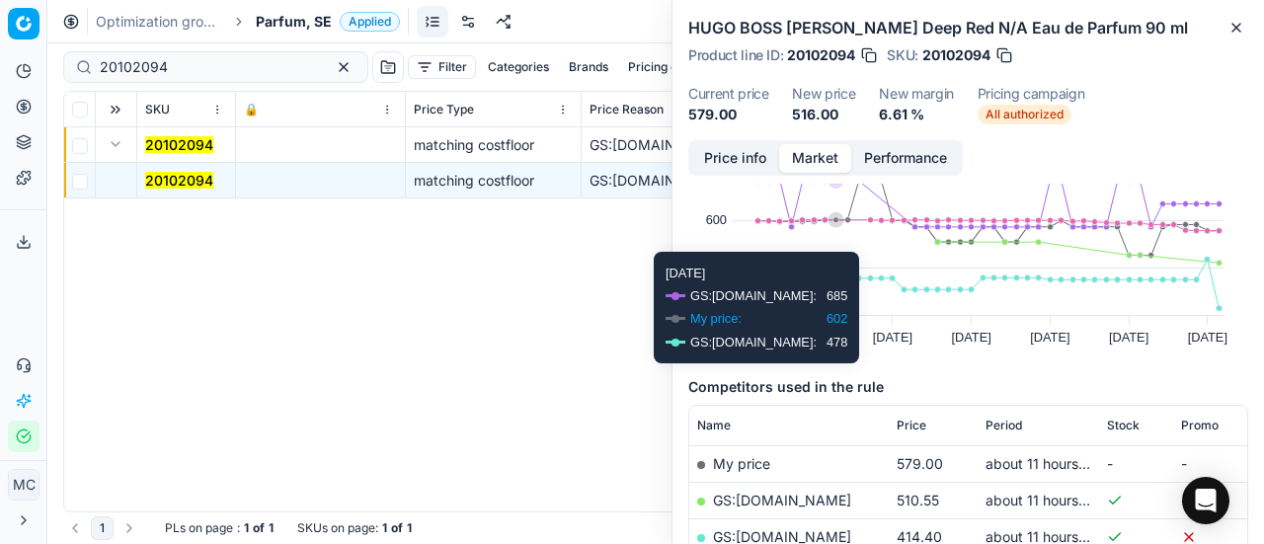
scroll to position [198, 0]
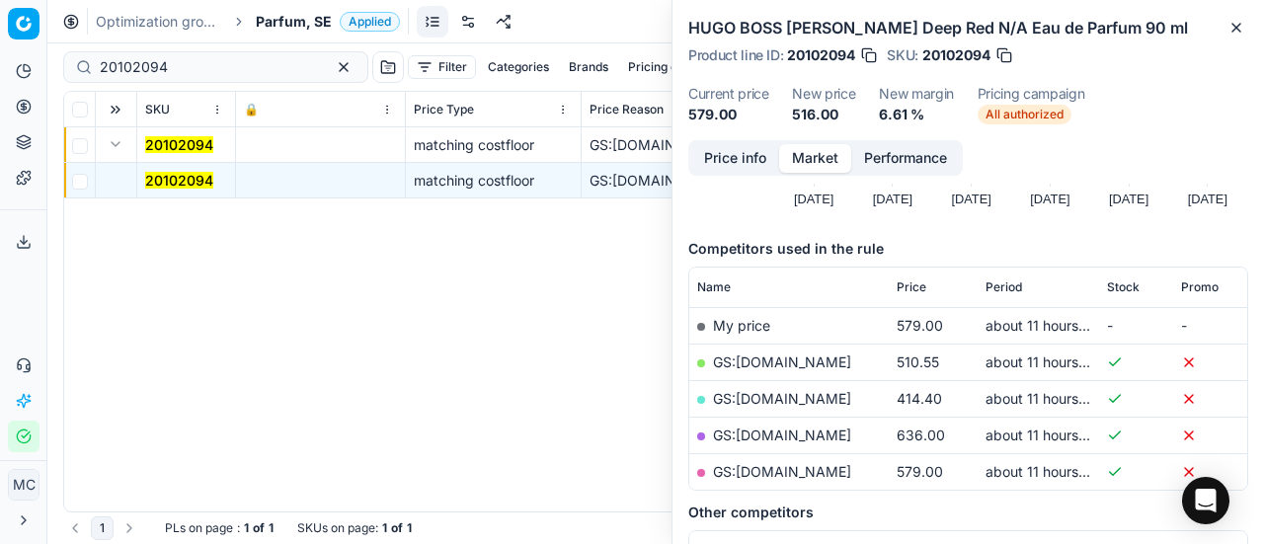
click at [786, 356] on link "GS:[DOMAIN_NAME]" at bounding box center [782, 362] width 138 height 17
click at [264, 22] on span "Parfum, SE" at bounding box center [294, 22] width 76 height 20
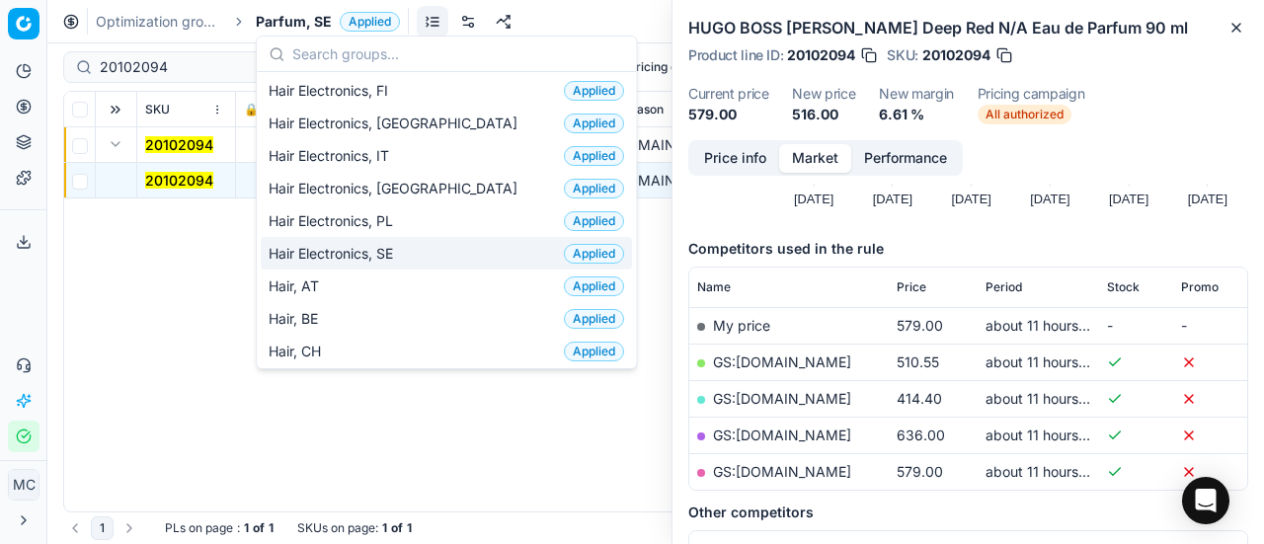
click at [387, 246] on span "Hair Electronics, SE" at bounding box center [335, 254] width 132 height 20
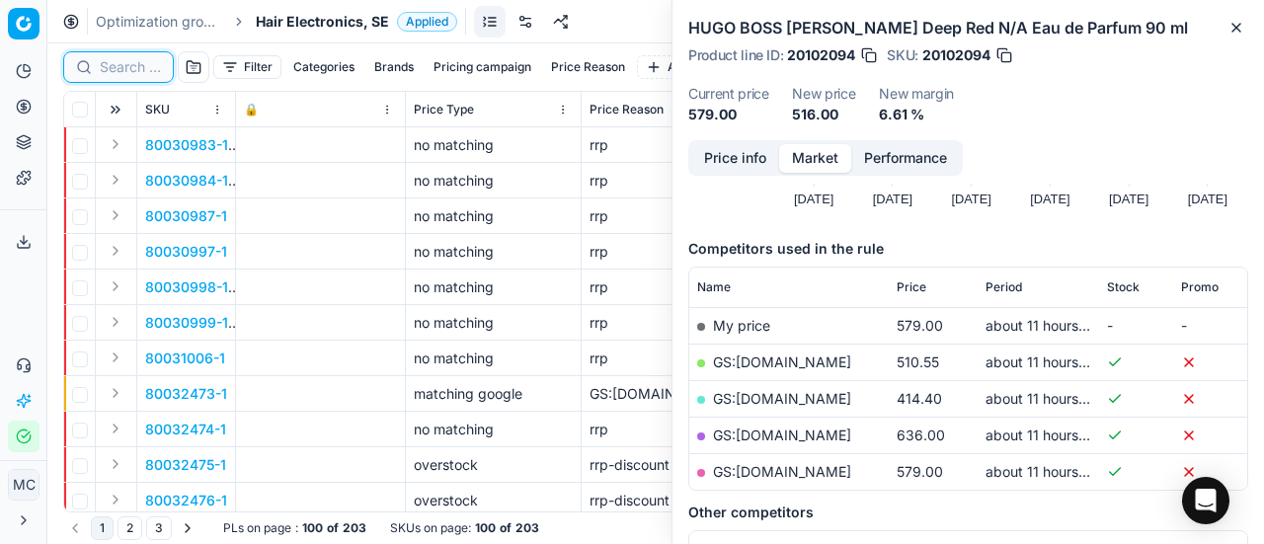
click at [133, 62] on input at bounding box center [130, 67] width 61 height 20
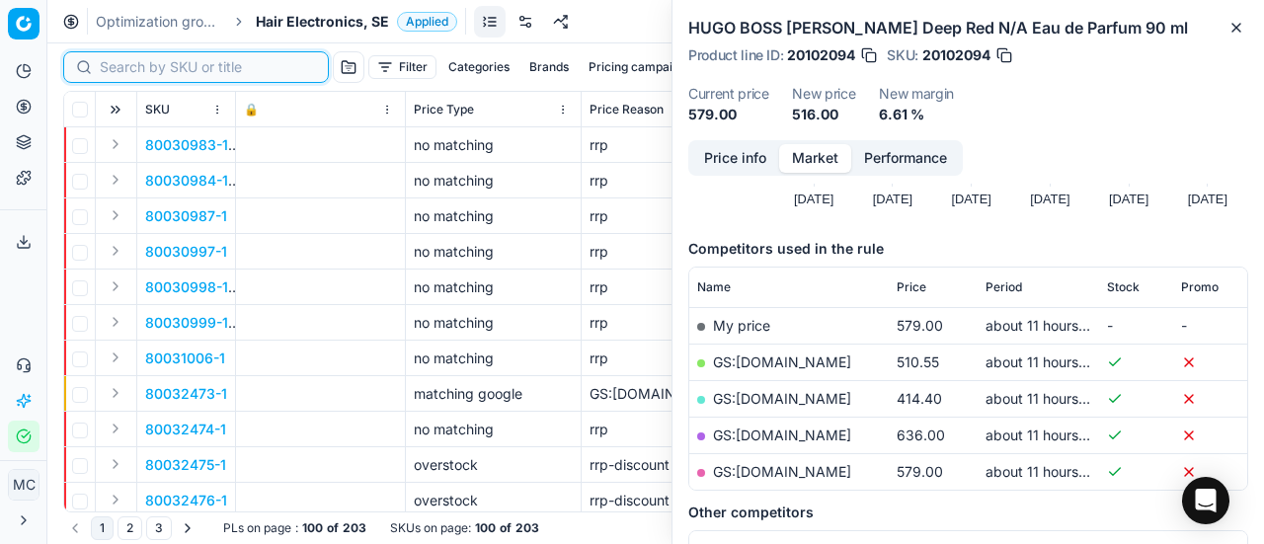
paste input "90014155-0022447"
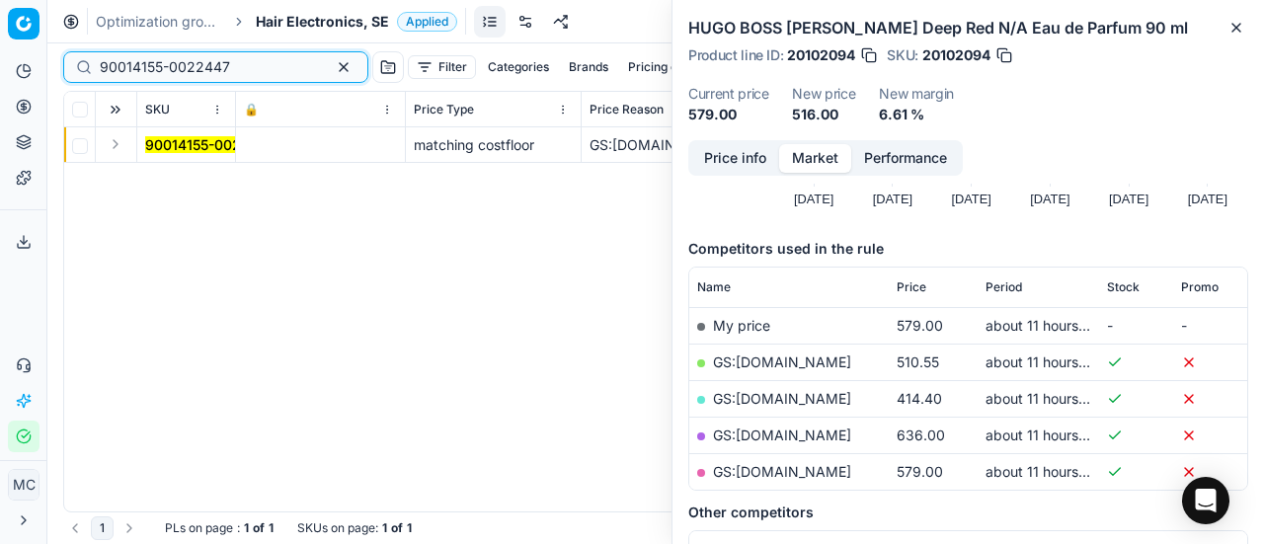
type input "90014155-0022447"
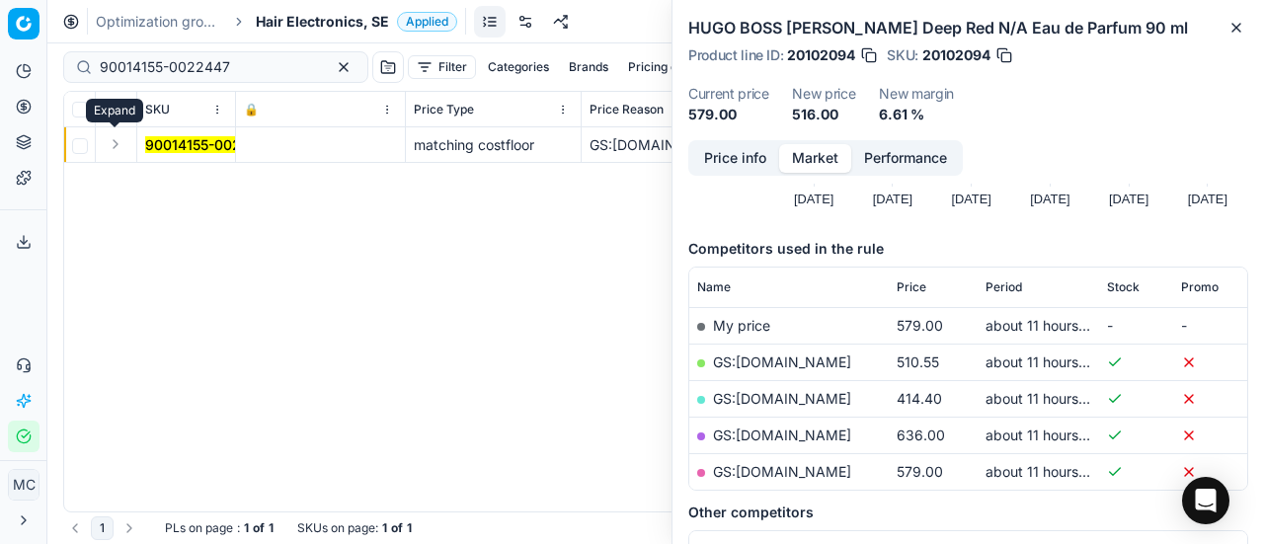
click at [115, 140] on button "Expand" at bounding box center [116, 144] width 24 height 24
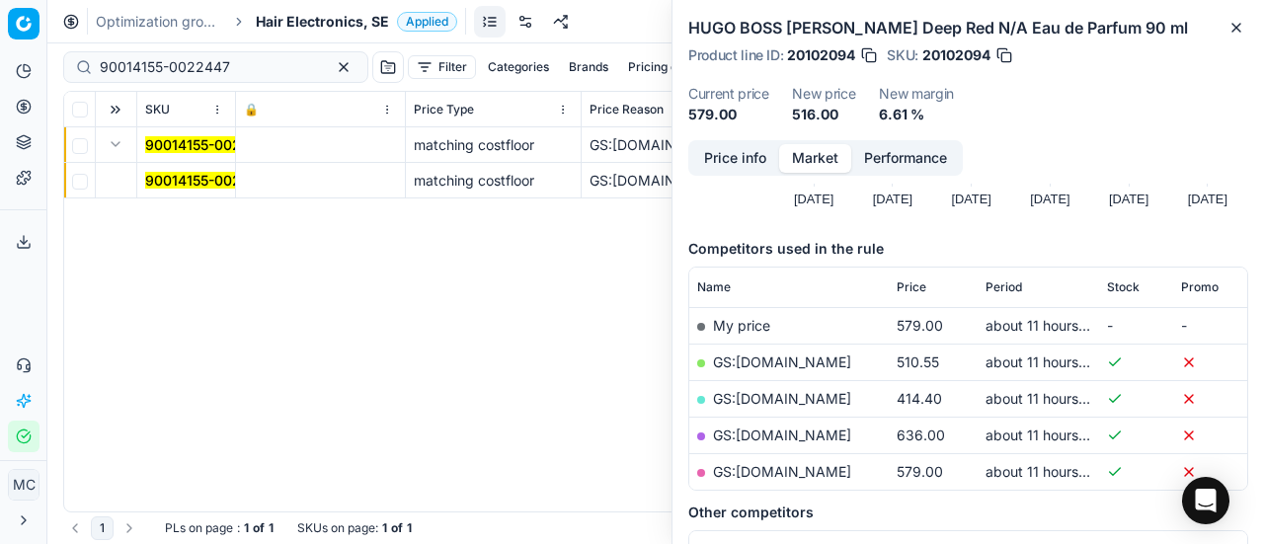
click at [196, 183] on mark "90014155-0022447" at bounding box center [210, 180] width 130 height 17
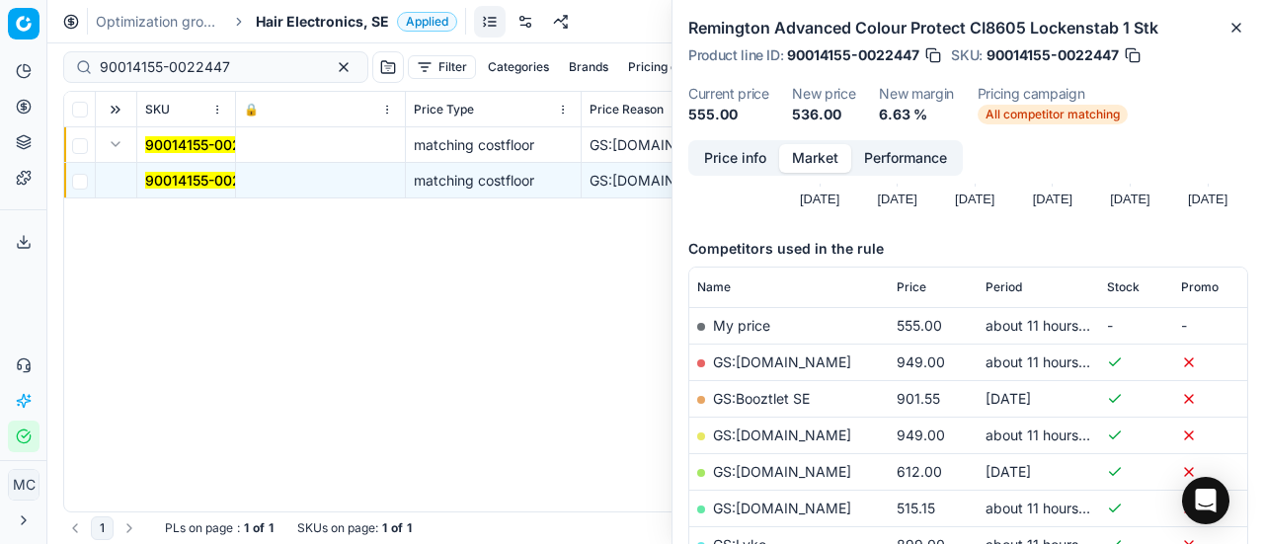
click at [747, 155] on button "Price info" at bounding box center [735, 158] width 88 height 29
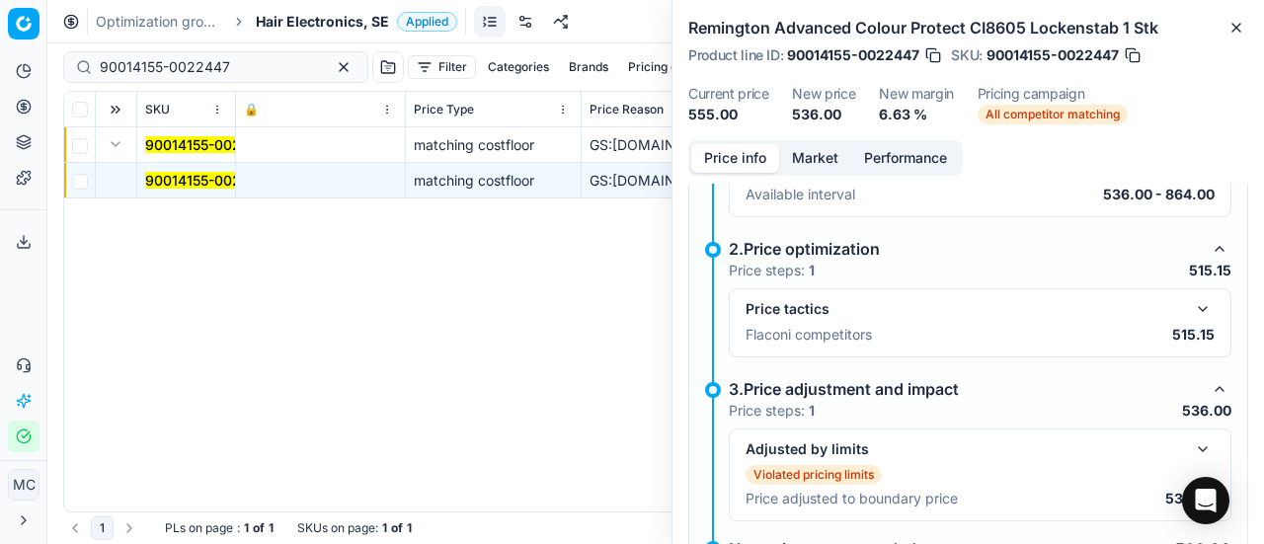
click at [1191, 308] on button "button" at bounding box center [1203, 309] width 24 height 24
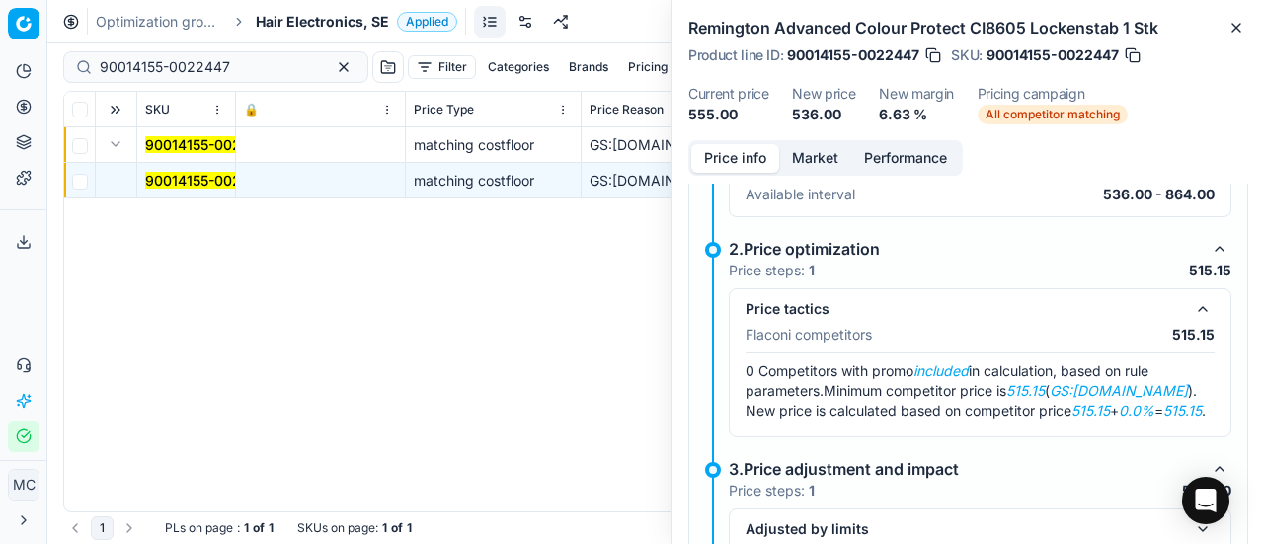
click at [810, 155] on button "Market" at bounding box center [815, 158] width 72 height 29
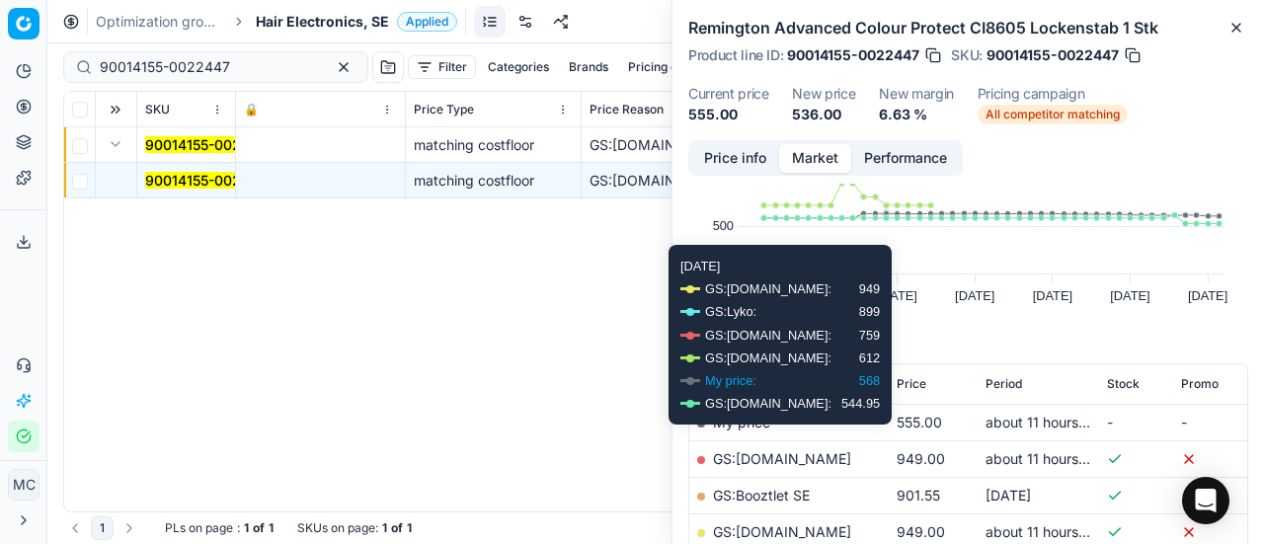
scroll to position [296, 0]
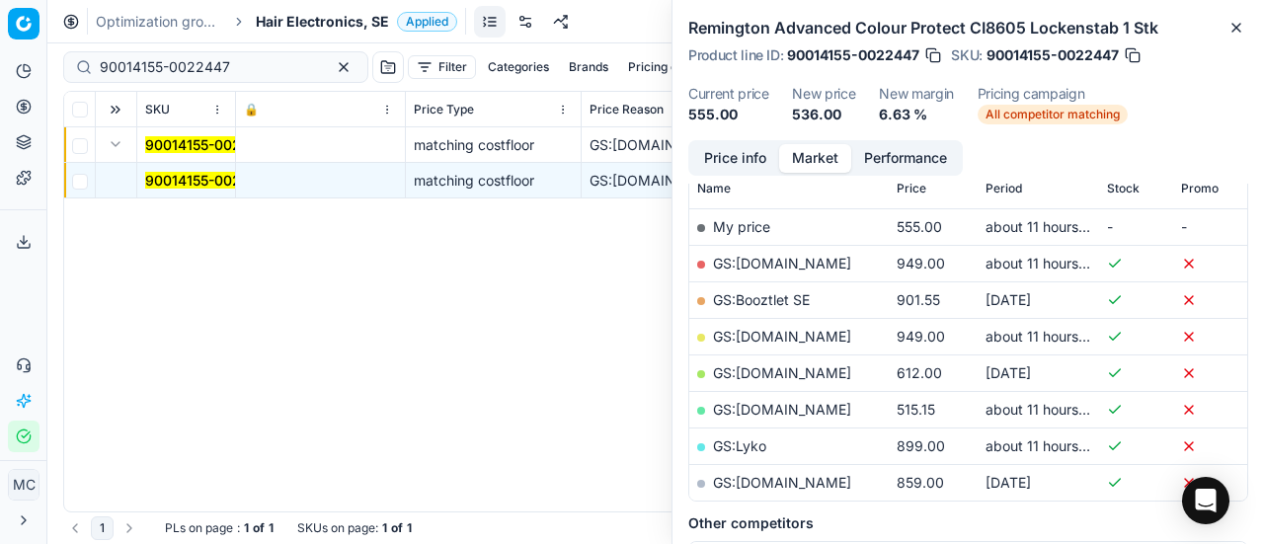
click at [780, 404] on link "GS:[DOMAIN_NAME]" at bounding box center [782, 409] width 138 height 17
click at [304, 27] on span "Hair Electronics, SE" at bounding box center [322, 22] width 133 height 20
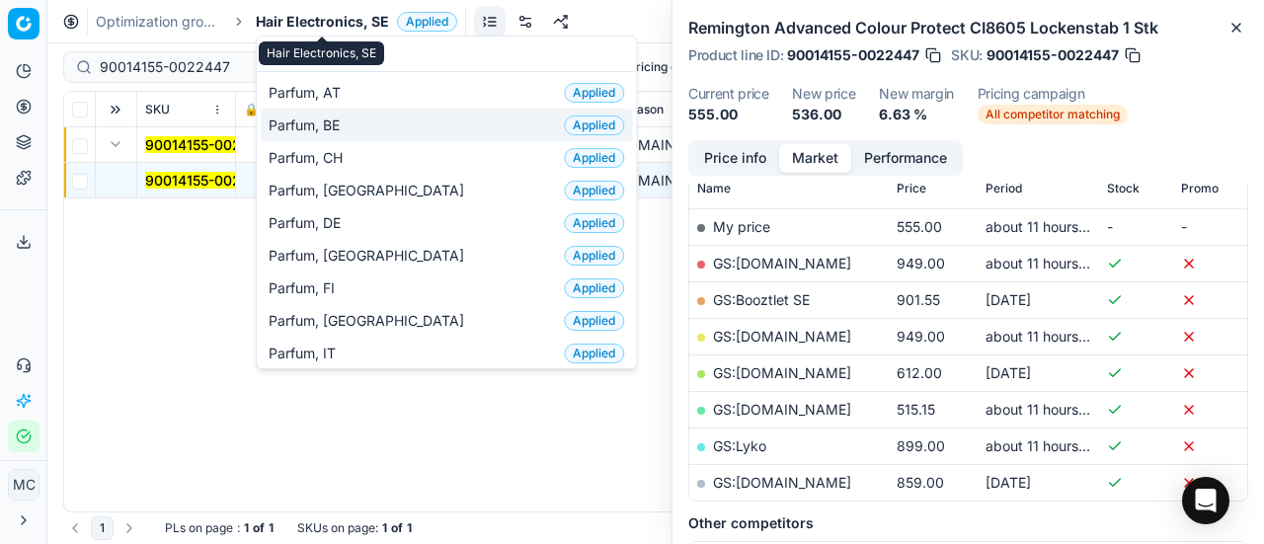
scroll to position [198, 0]
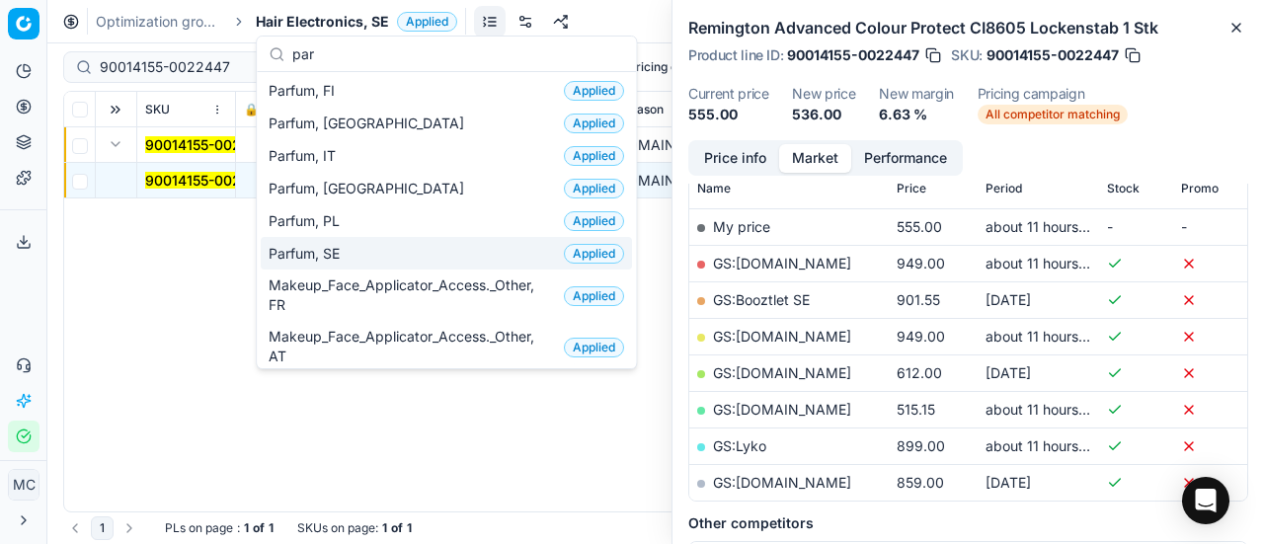
type input "par"
click at [344, 248] on span "Parfum, SE" at bounding box center [308, 254] width 79 height 20
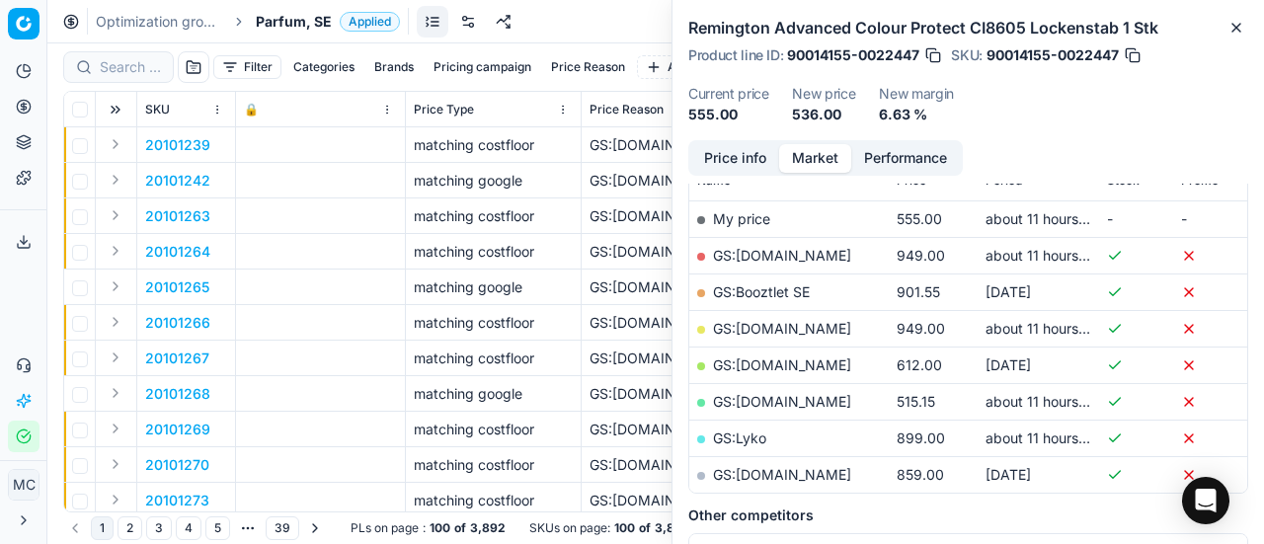
scroll to position [296, 0]
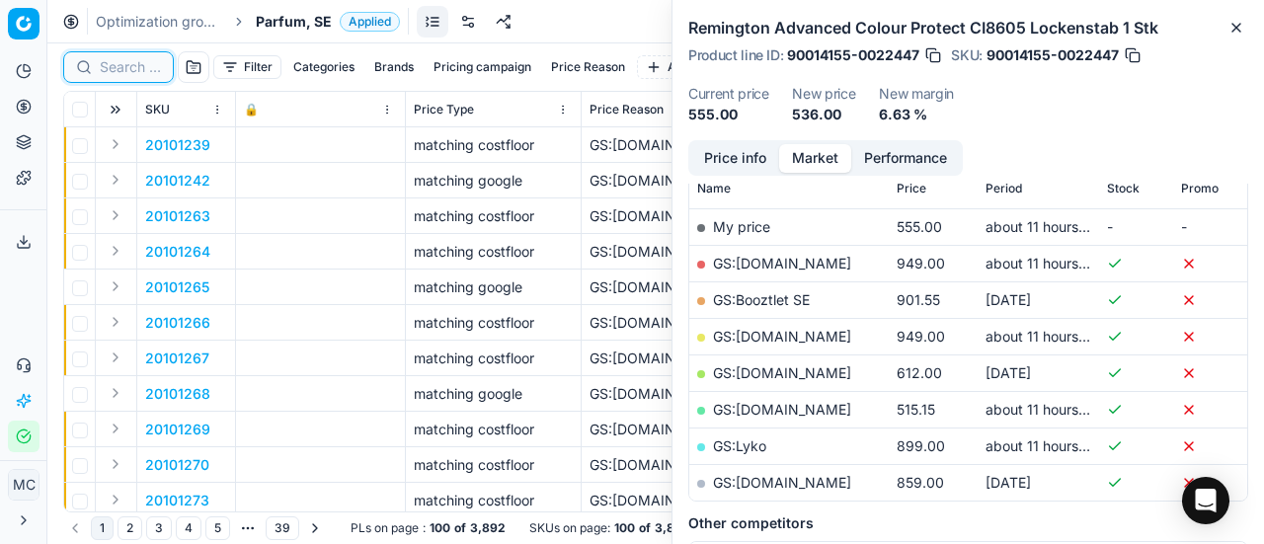
click at [146, 66] on input at bounding box center [130, 67] width 61 height 20
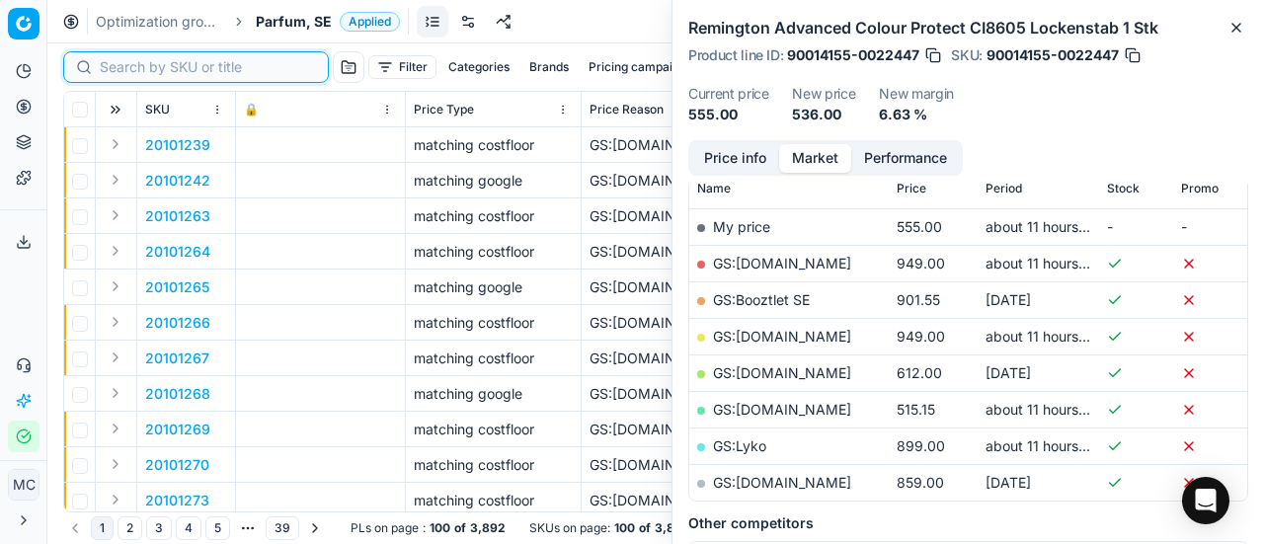
paste input "90007237-0010991"
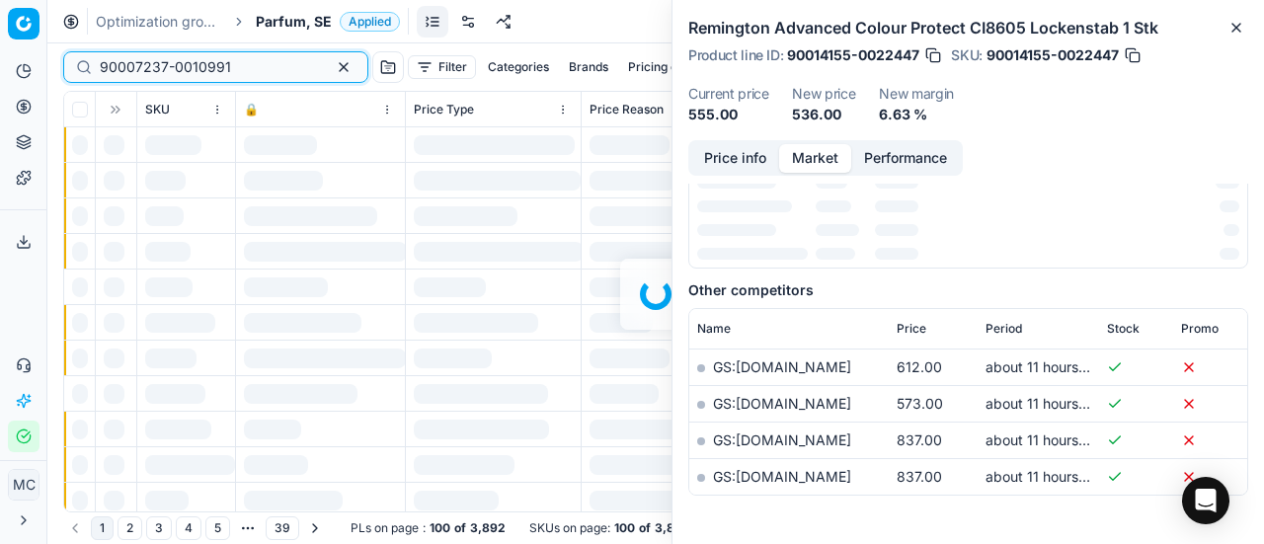
scroll to position [296, 0]
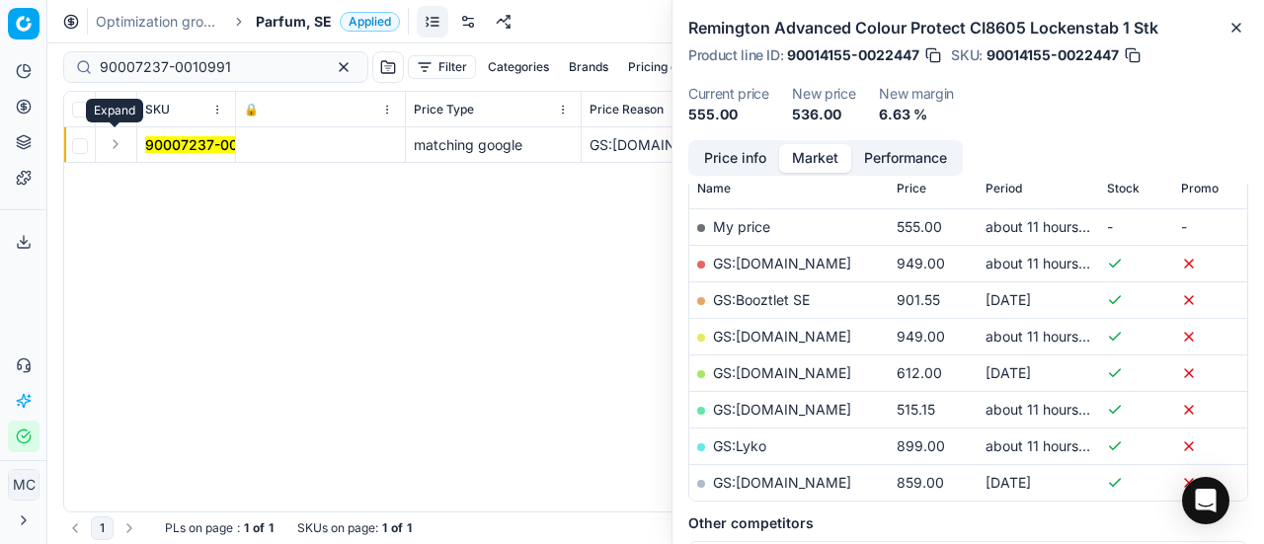
click at [113, 143] on button "Expand" at bounding box center [116, 144] width 24 height 24
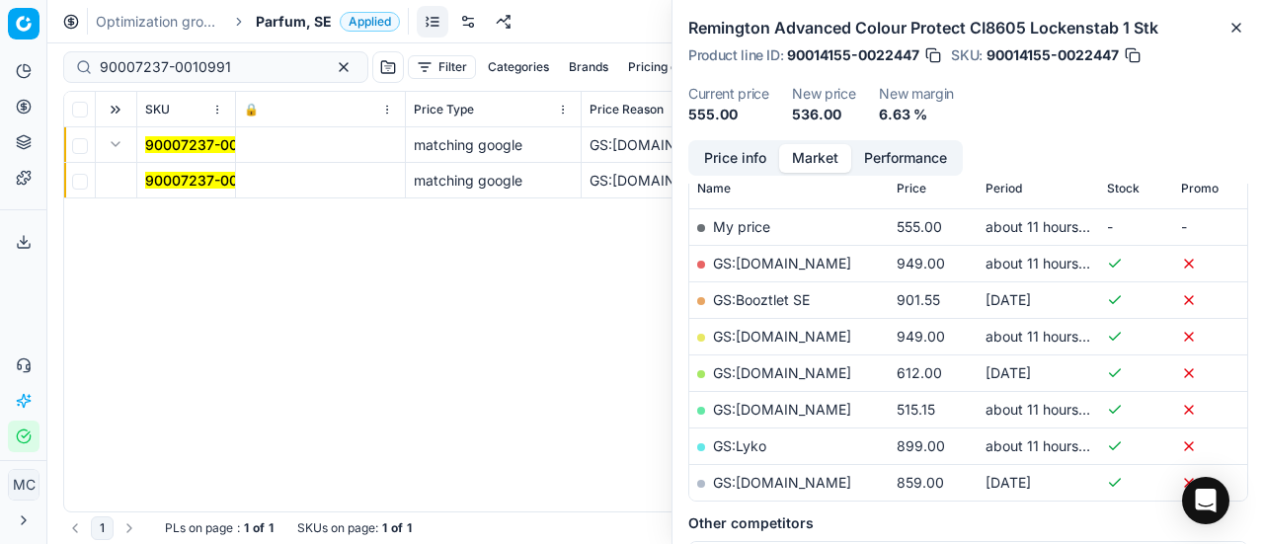
click at [190, 180] on mark "90007237-0010991" at bounding box center [210, 180] width 131 height 17
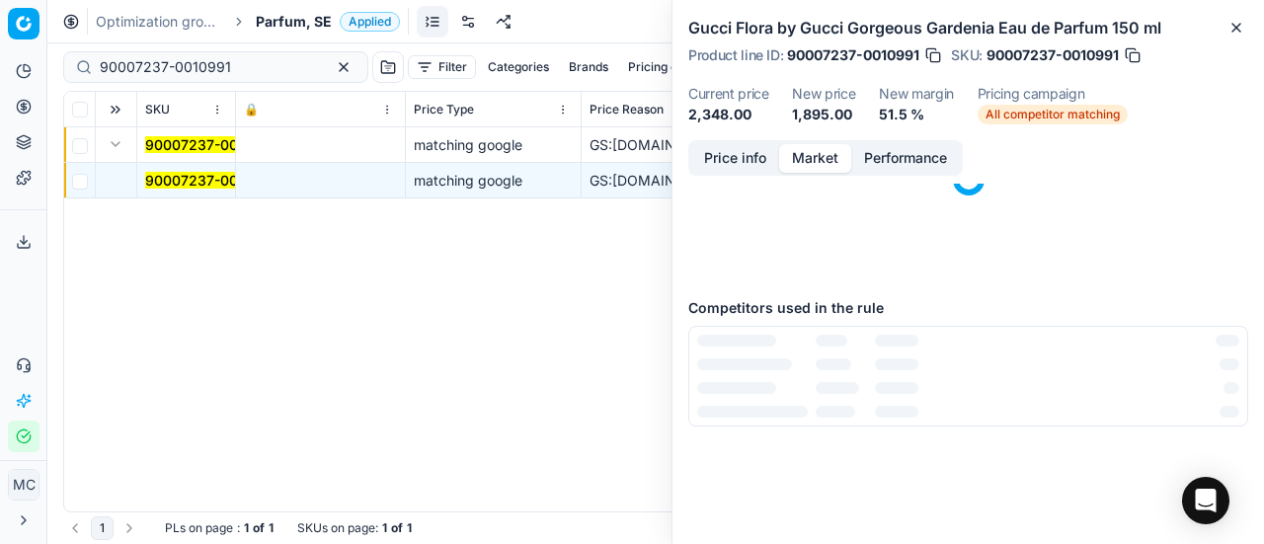
scroll to position [0, 0]
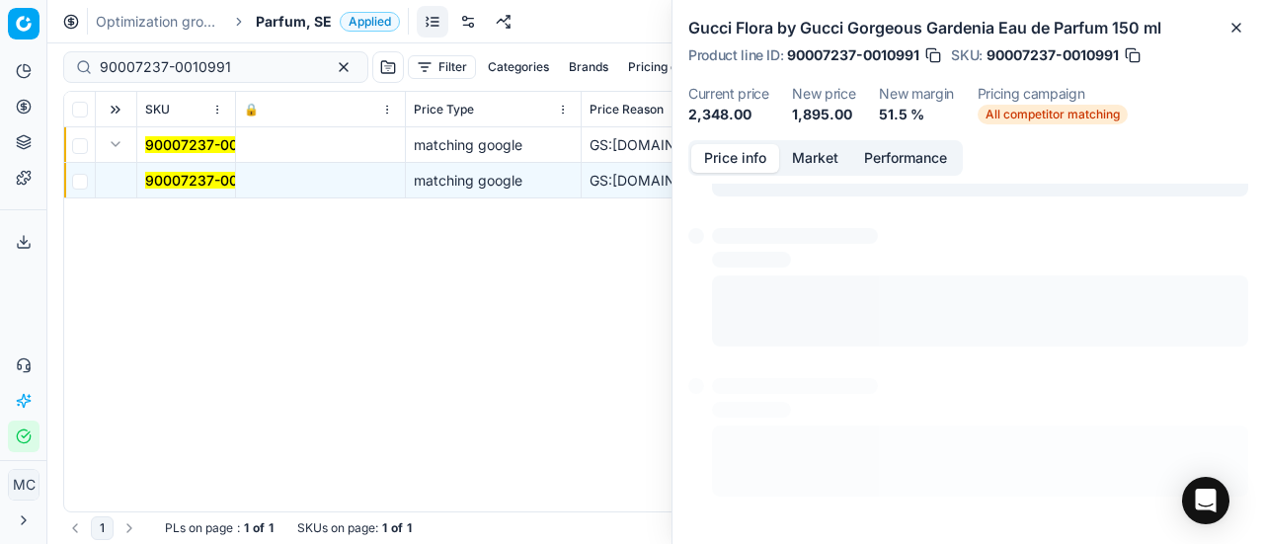
click at [743, 161] on button "Price info" at bounding box center [735, 158] width 88 height 29
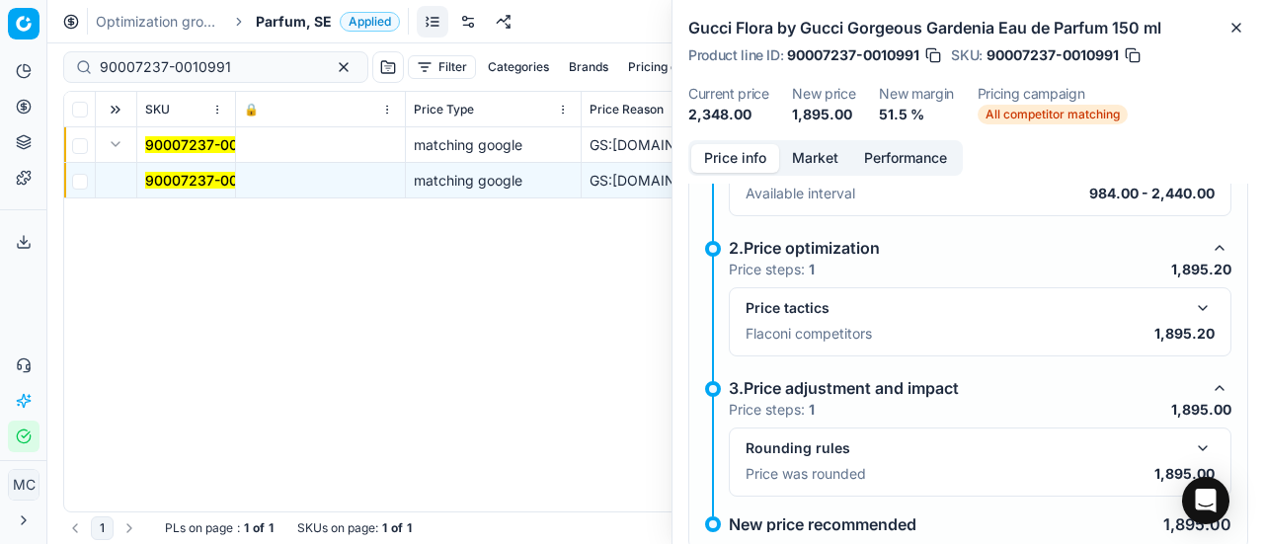
click at [1172, 287] on div "Price tactics Flaconi competitors 1,895.20" at bounding box center [980, 321] width 503 height 69
click at [1191, 311] on button "button" at bounding box center [1203, 308] width 24 height 24
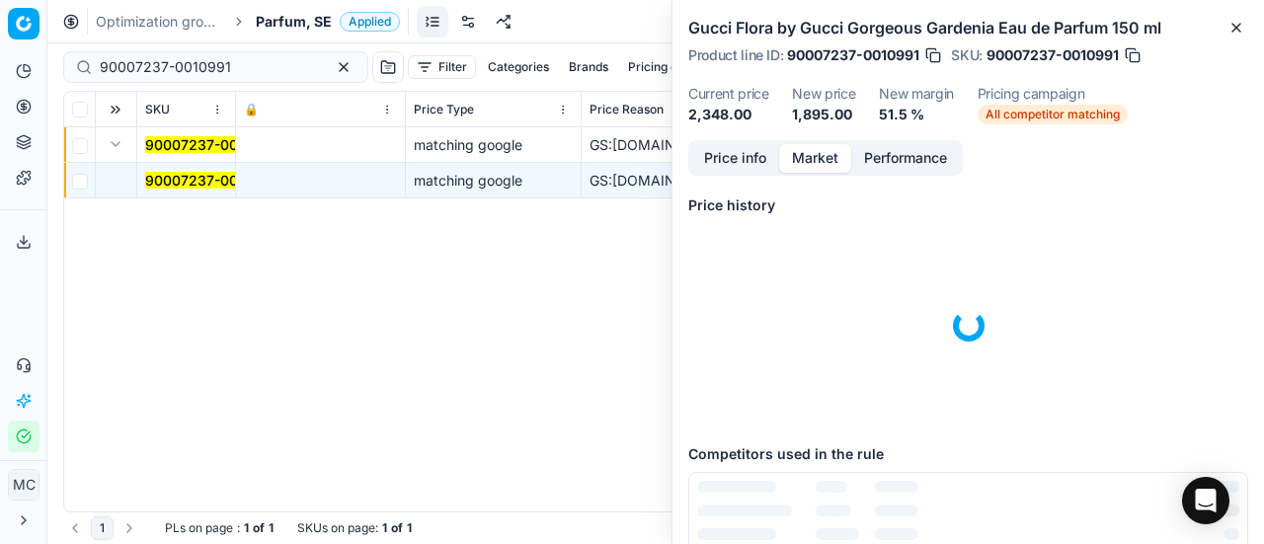
click at [806, 168] on button "Market" at bounding box center [815, 158] width 72 height 29
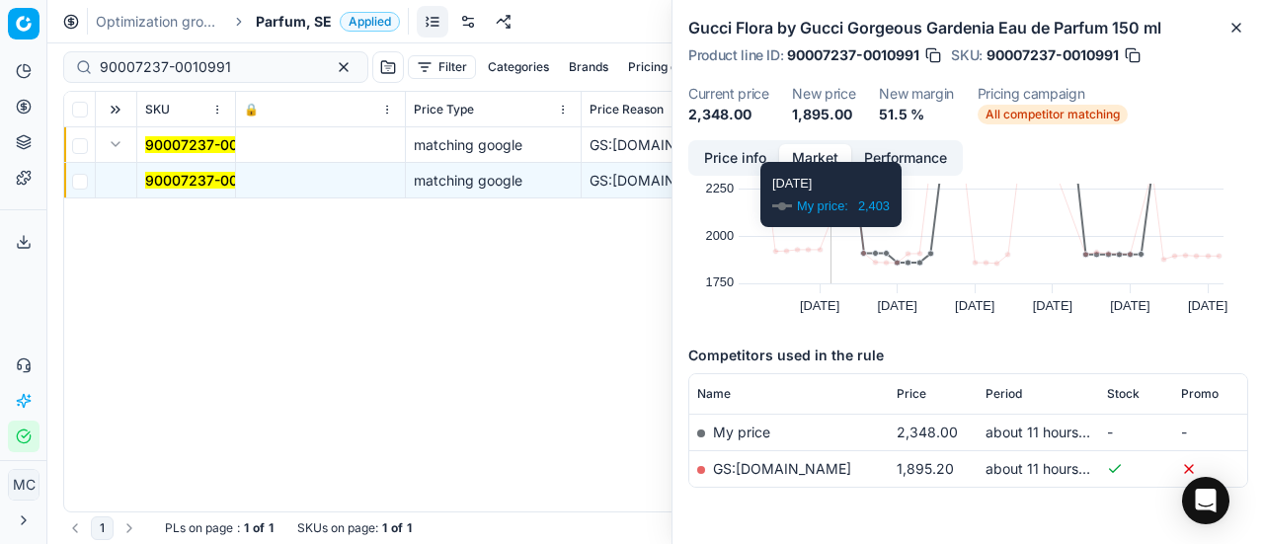
scroll to position [151, 0]
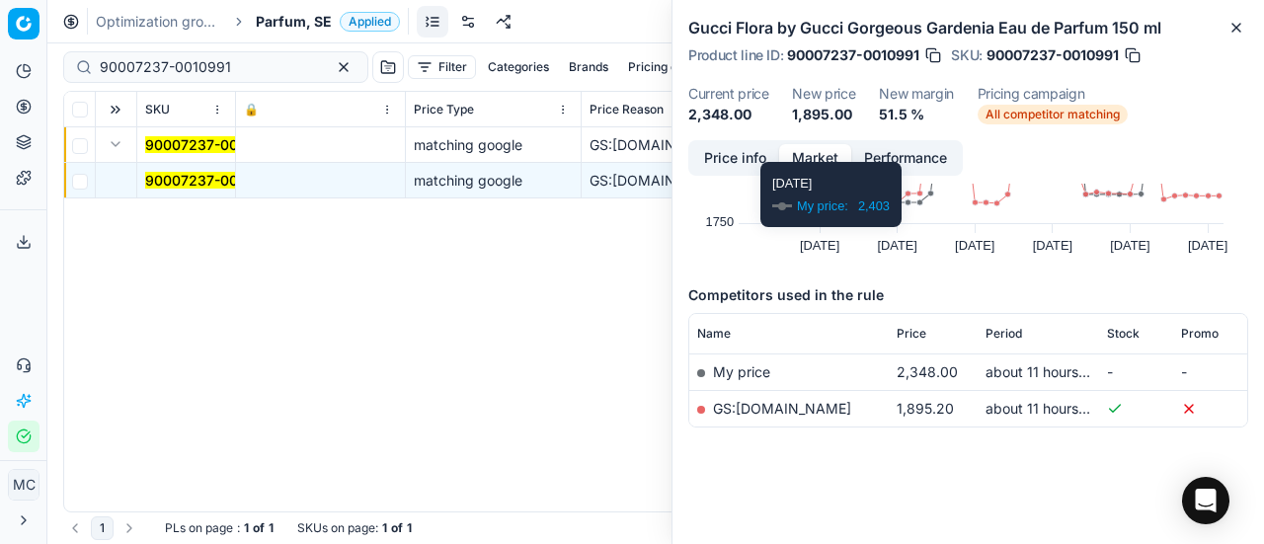
click at [810, 406] on link "GS:[DOMAIN_NAME]" at bounding box center [782, 408] width 138 height 17
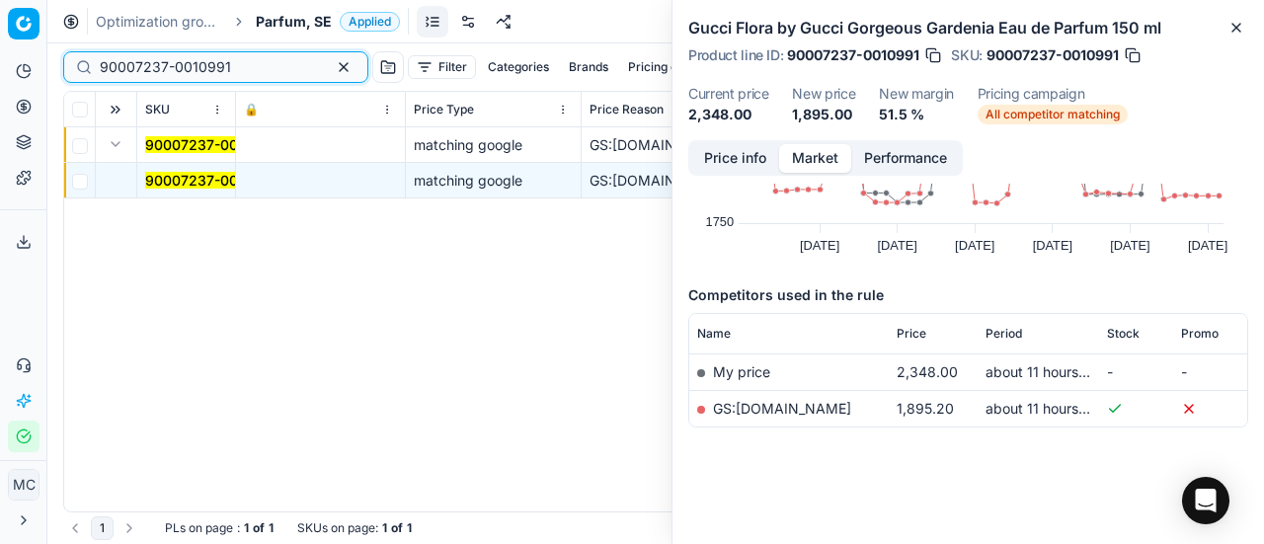
drag, startPoint x: 257, startPoint y: 66, endPoint x: 72, endPoint y: 5, distance: 194.5
click at [0, 13] on div "Pricing platform Analytics Pricing Product portfolio Templates Export service 2…" at bounding box center [632, 272] width 1264 height 544
paste input "11079-001755"
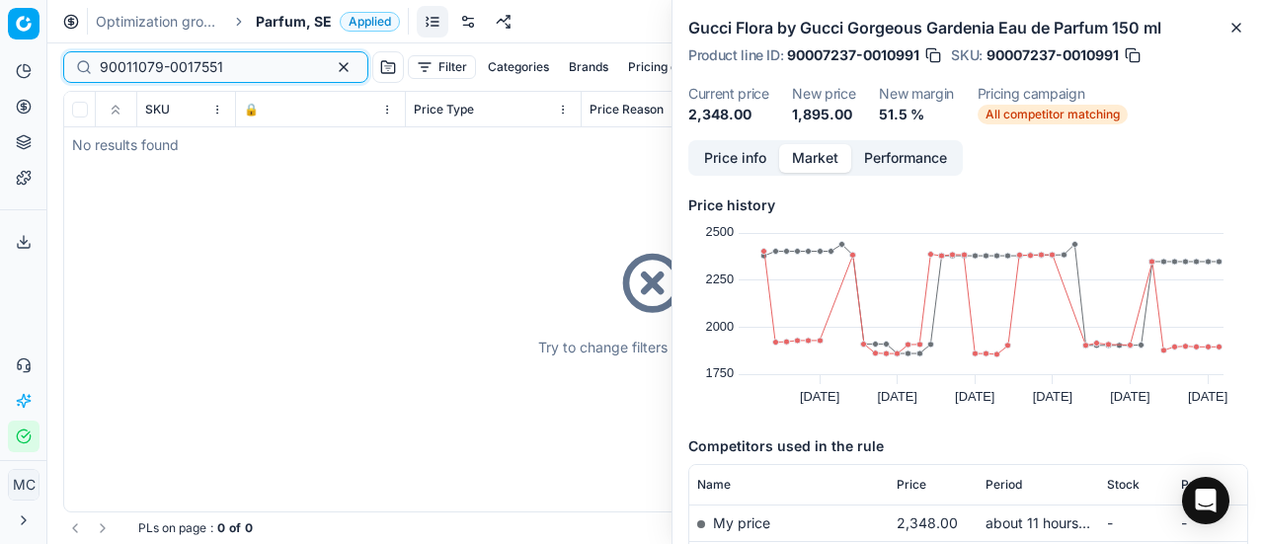
type input "90011079-0017551"
click at [284, 21] on span "Parfum, SE" at bounding box center [294, 22] width 76 height 20
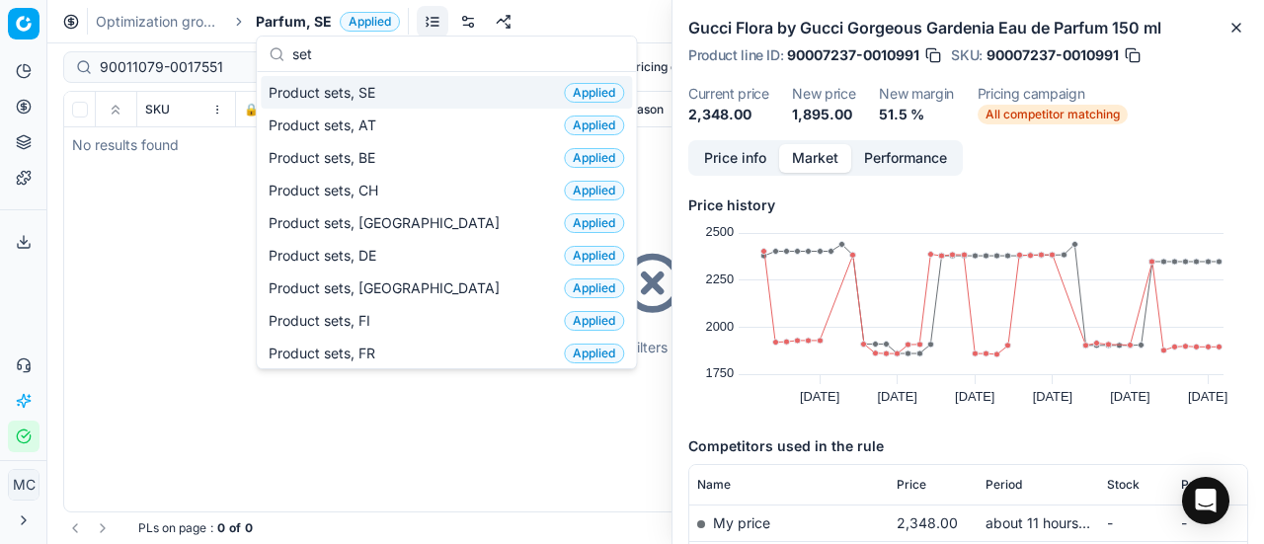
type input "set"
click at [401, 94] on div "Product sets, SE Applied" at bounding box center [446, 92] width 371 height 33
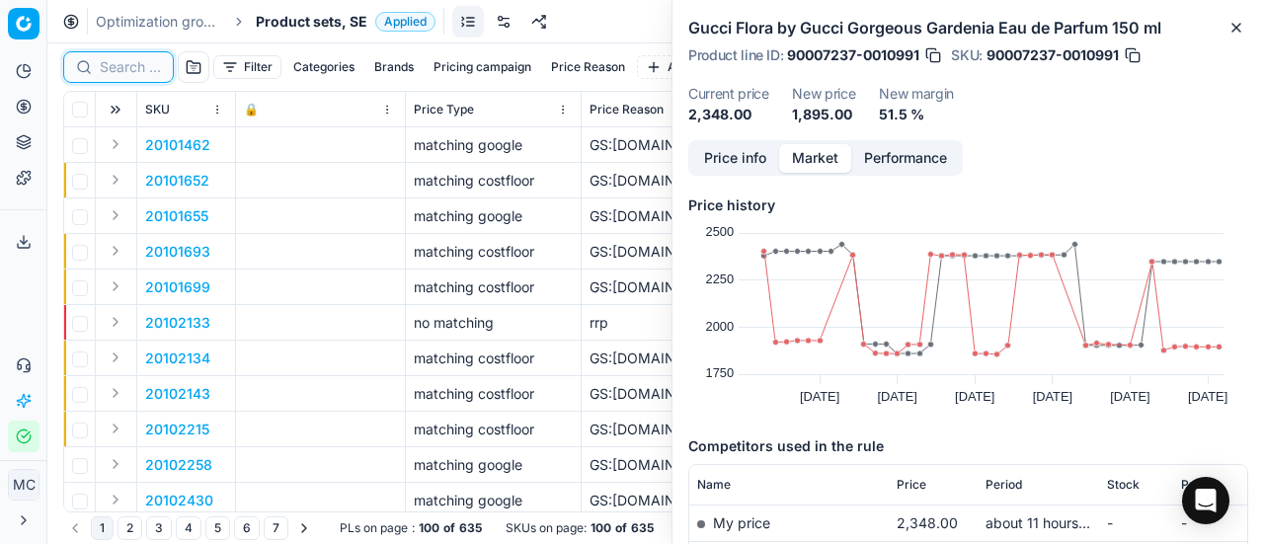
click at [126, 70] on input at bounding box center [130, 67] width 61 height 20
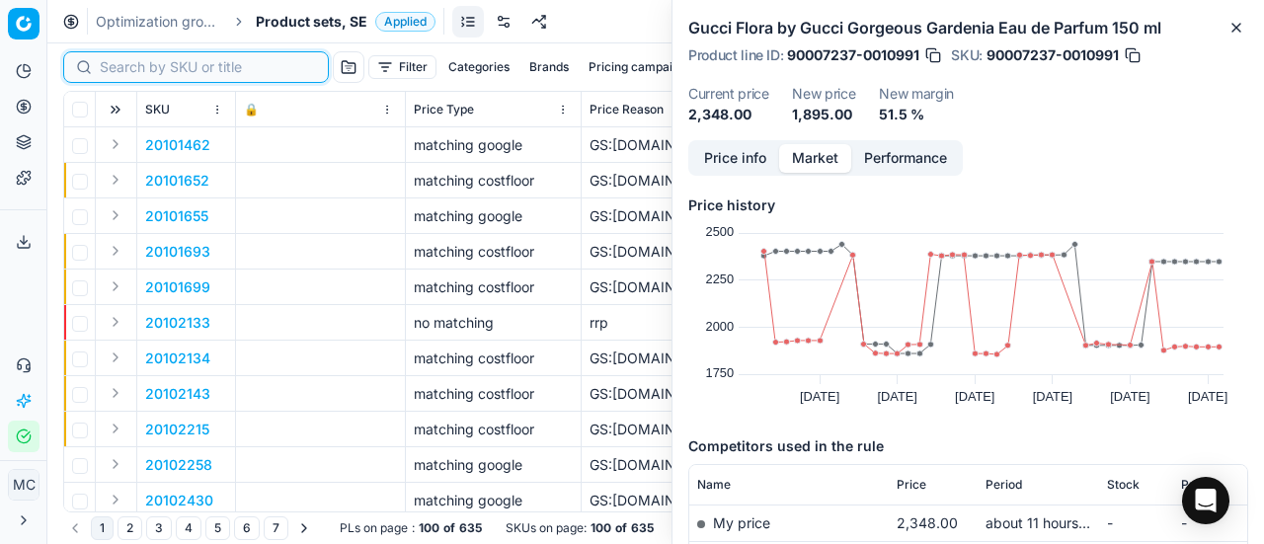
paste input "90011079-0017551"
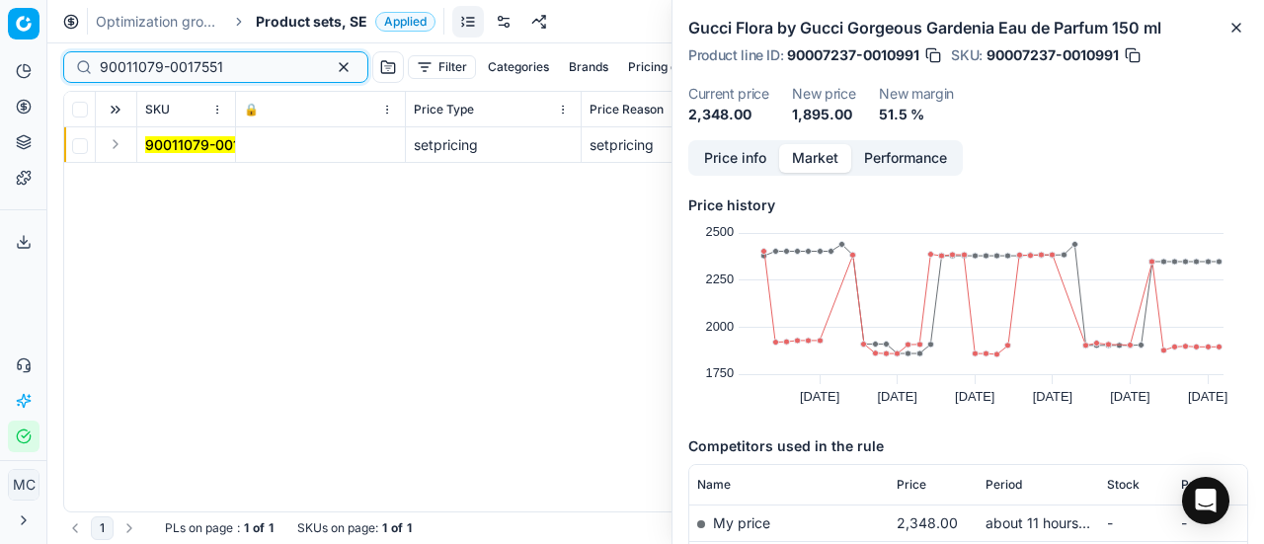
type input "90011079-0017551"
drag, startPoint x: 109, startPoint y: 141, endPoint x: 126, endPoint y: 157, distance: 23.8
click at [111, 143] on button "Expand" at bounding box center [116, 144] width 24 height 24
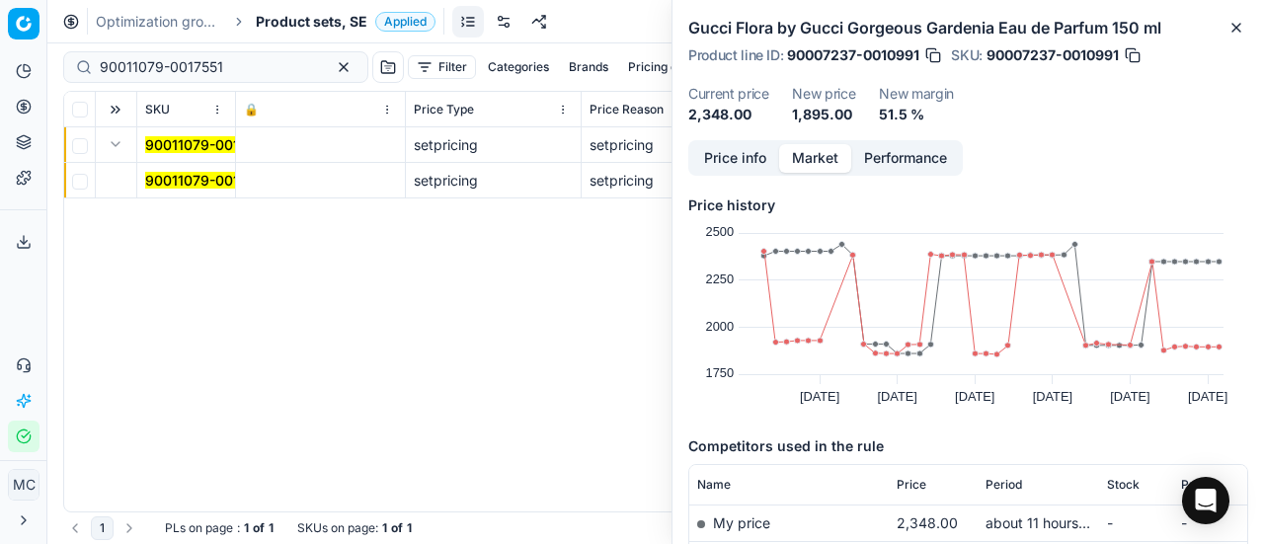
click at [162, 173] on mark "90011079-0017551" at bounding box center [206, 180] width 123 height 17
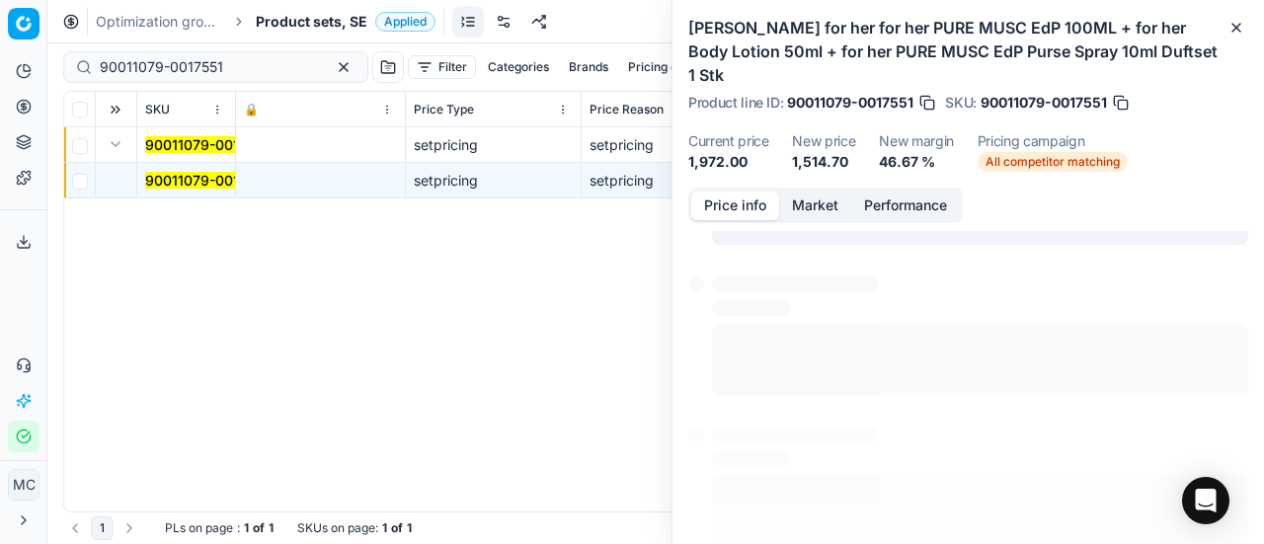
click at [737, 204] on button "Price info" at bounding box center [735, 206] width 88 height 29
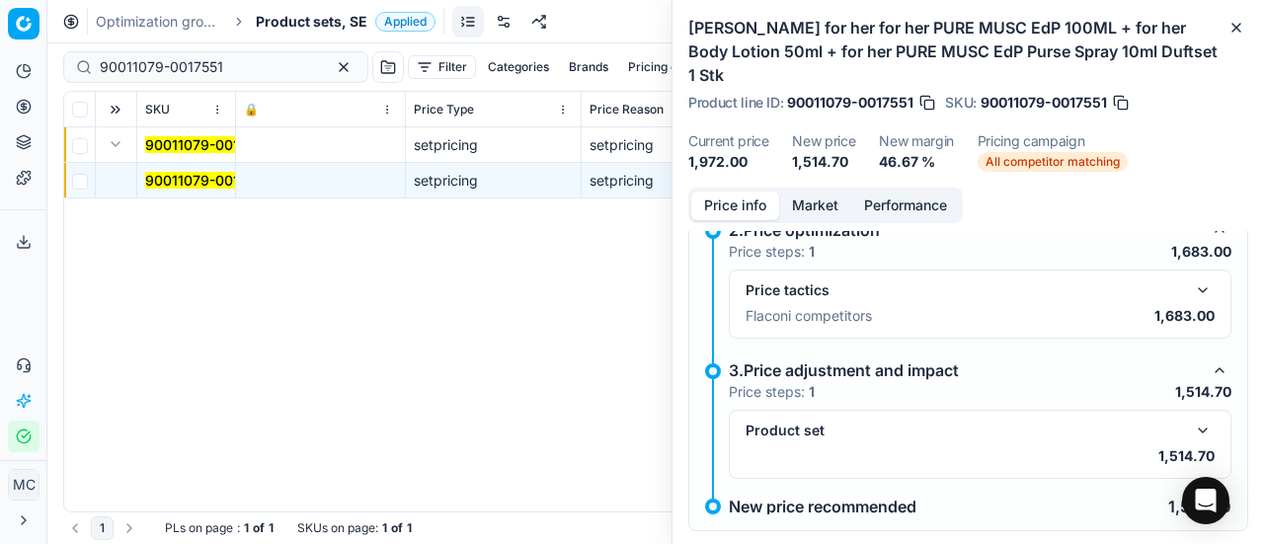
scroll to position [276, 0]
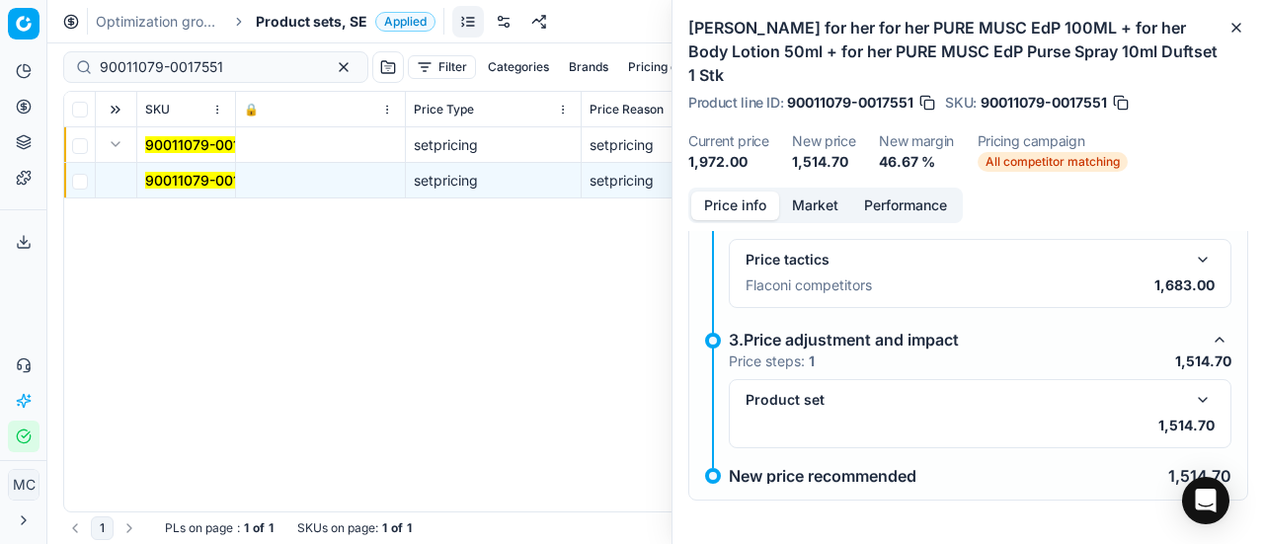
click at [1191, 263] on button "button" at bounding box center [1203, 260] width 24 height 24
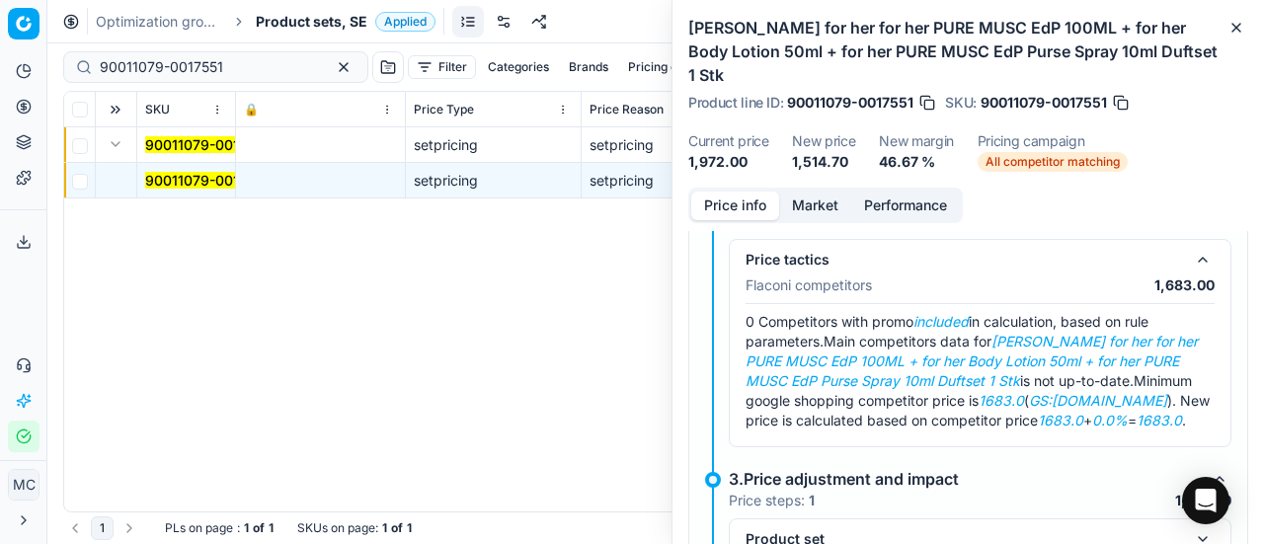
click at [816, 194] on button "Market" at bounding box center [815, 206] width 72 height 29
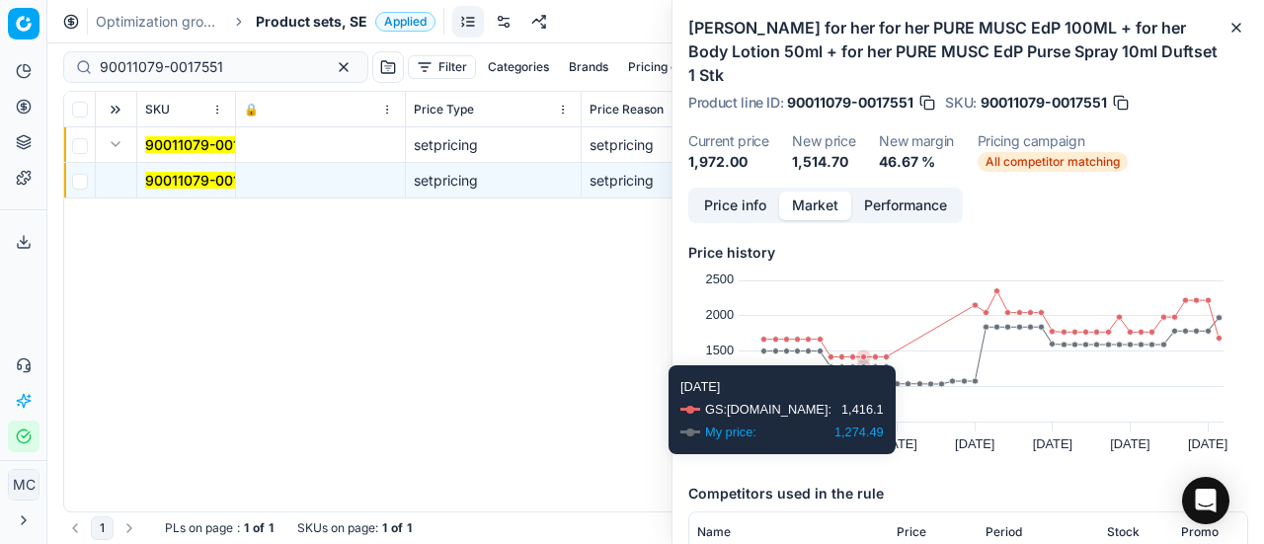
scroll to position [198, 0]
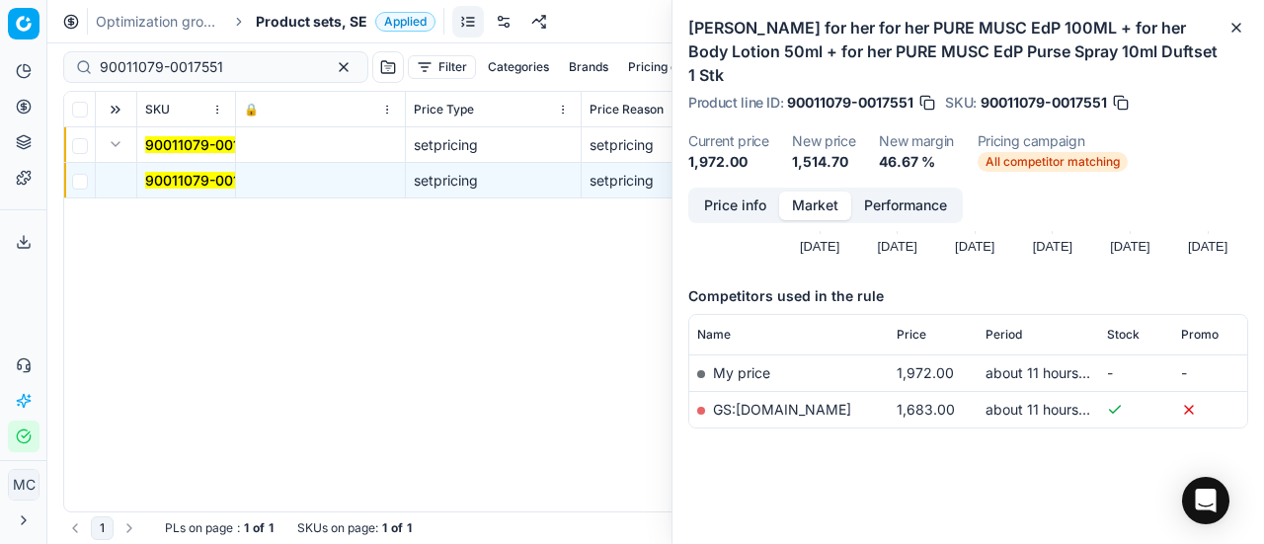
click at [780, 410] on link "GS:[DOMAIN_NAME]" at bounding box center [782, 409] width 138 height 17
drag, startPoint x: 241, startPoint y: 65, endPoint x: 52, endPoint y: 53, distance: 189.0
click at [0, 62] on div "Pricing platform Analytics Pricing Product portfolio Templates Export service 2…" at bounding box center [632, 272] width 1264 height 544
click at [324, 19] on span "Product sets, SE" at bounding box center [312, 22] width 112 height 20
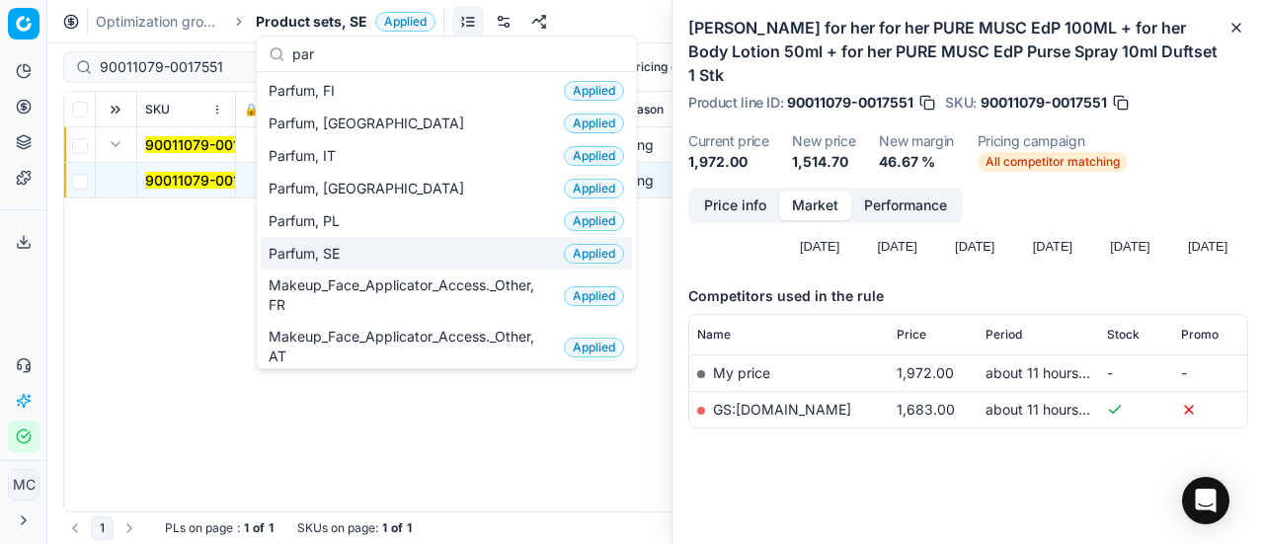
type input "par"
click at [398, 244] on div "Parfum, SE Applied" at bounding box center [446, 253] width 371 height 33
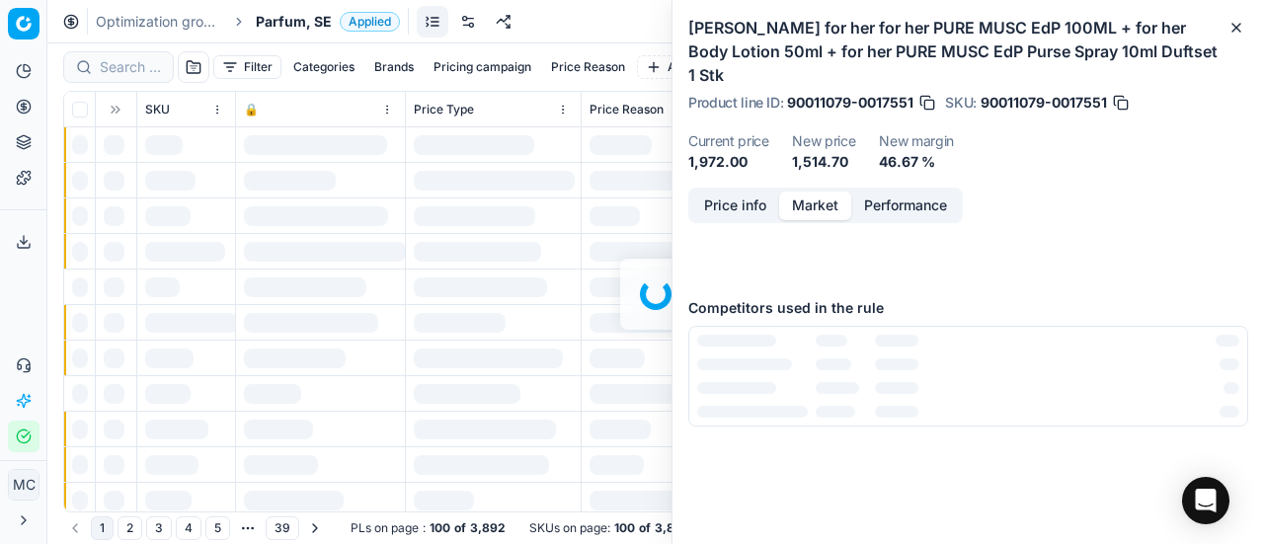
click at [126, 70] on div at bounding box center [655, 293] width 1217 height 501
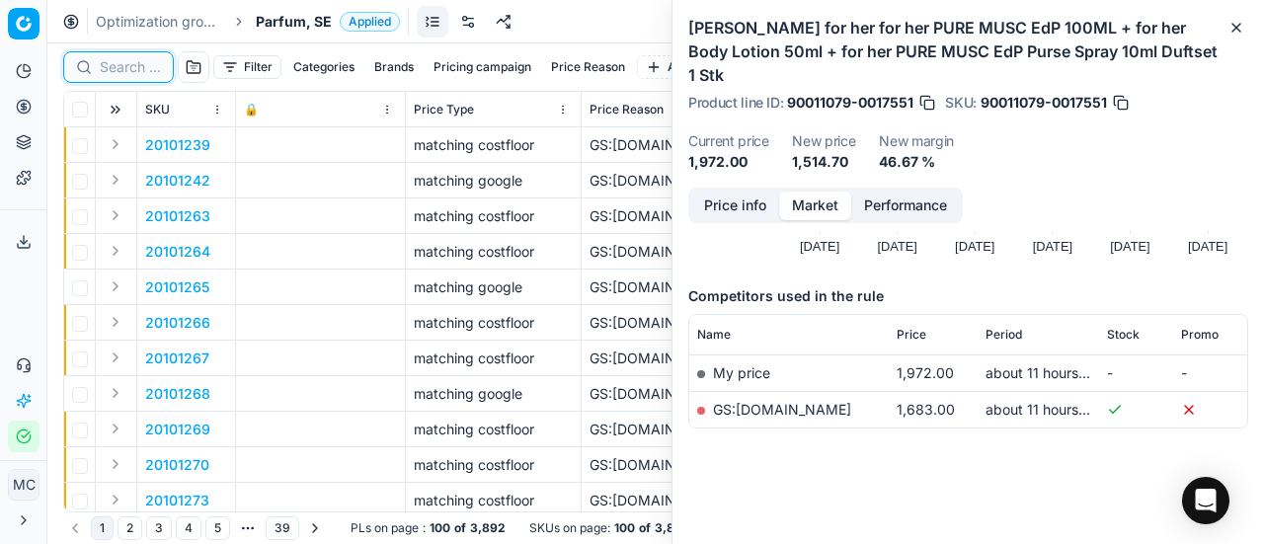
click at [130, 68] on input at bounding box center [130, 67] width 61 height 20
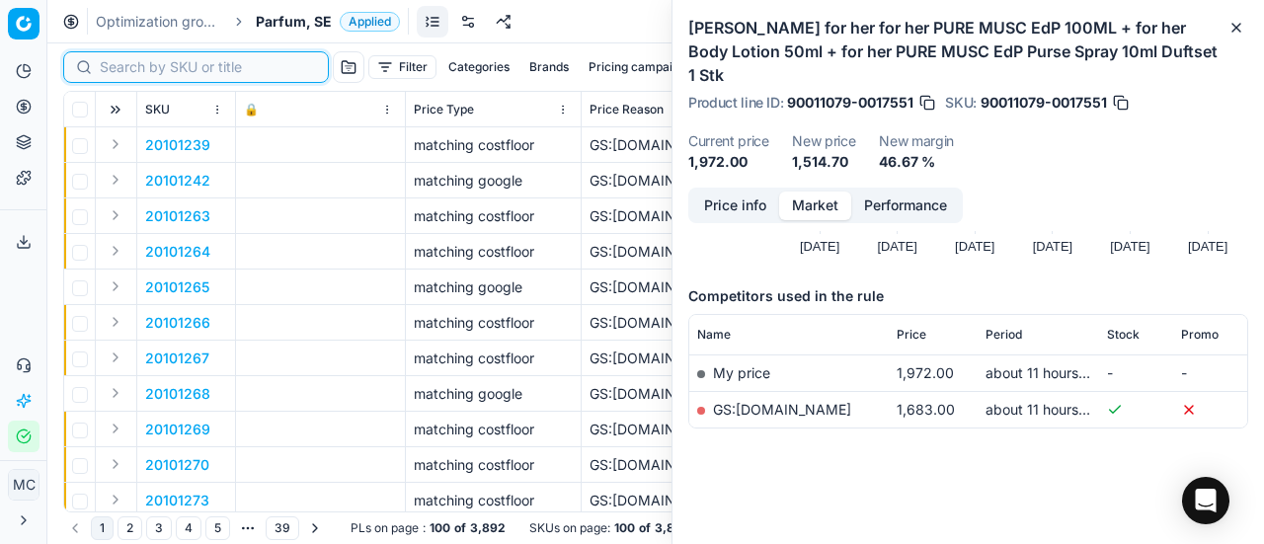
paste input "80058088-80"
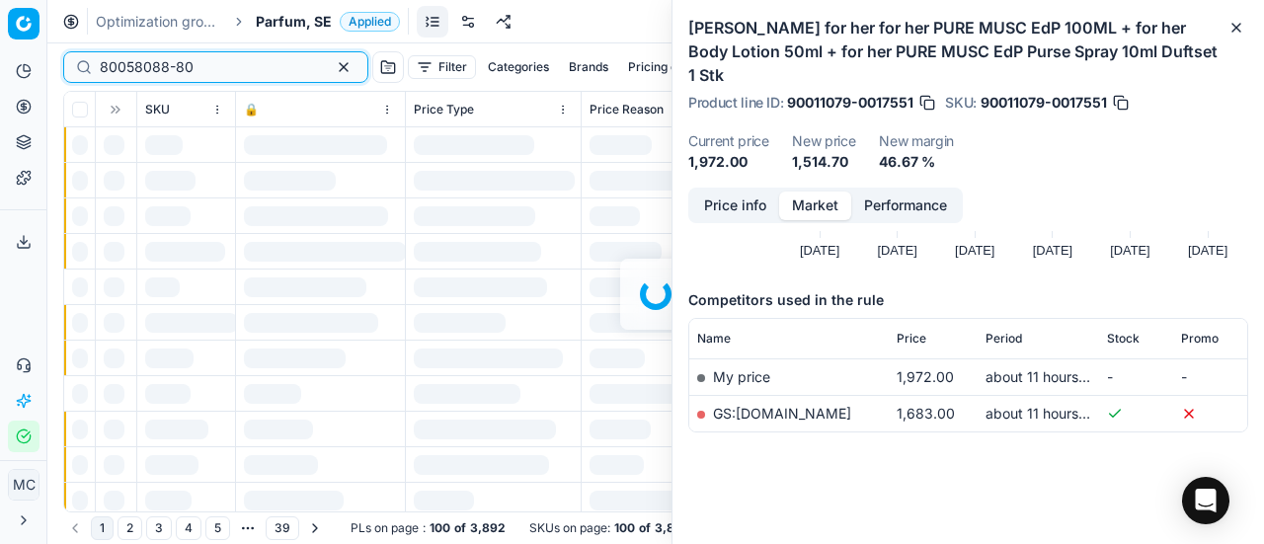
scroll to position [198, 0]
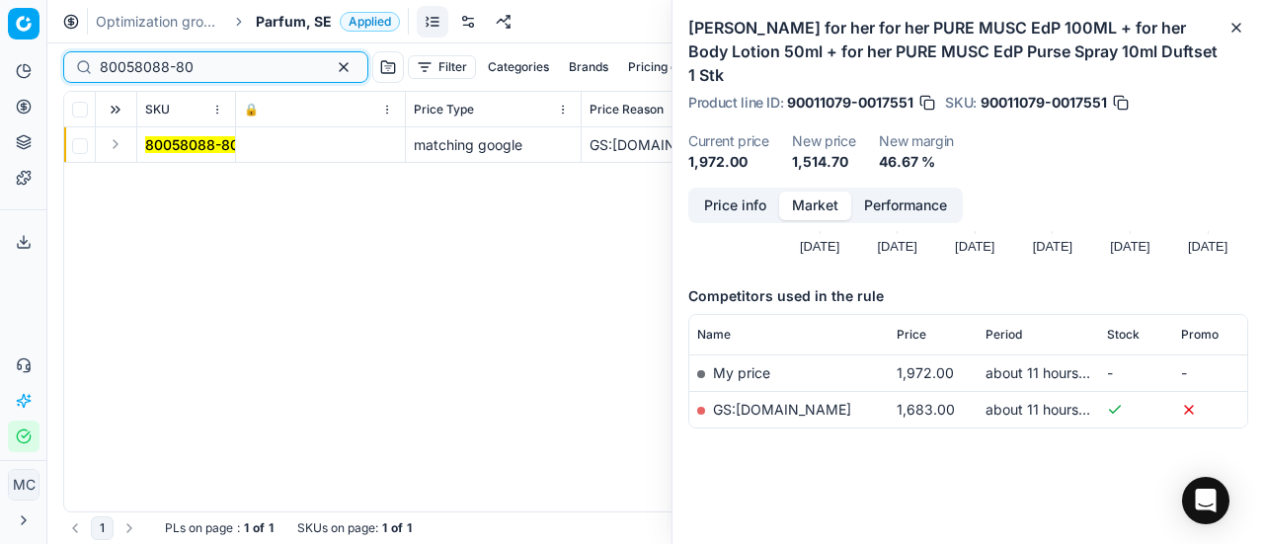
type input "80058088-80"
click at [118, 145] on button "Expand" at bounding box center [116, 144] width 24 height 24
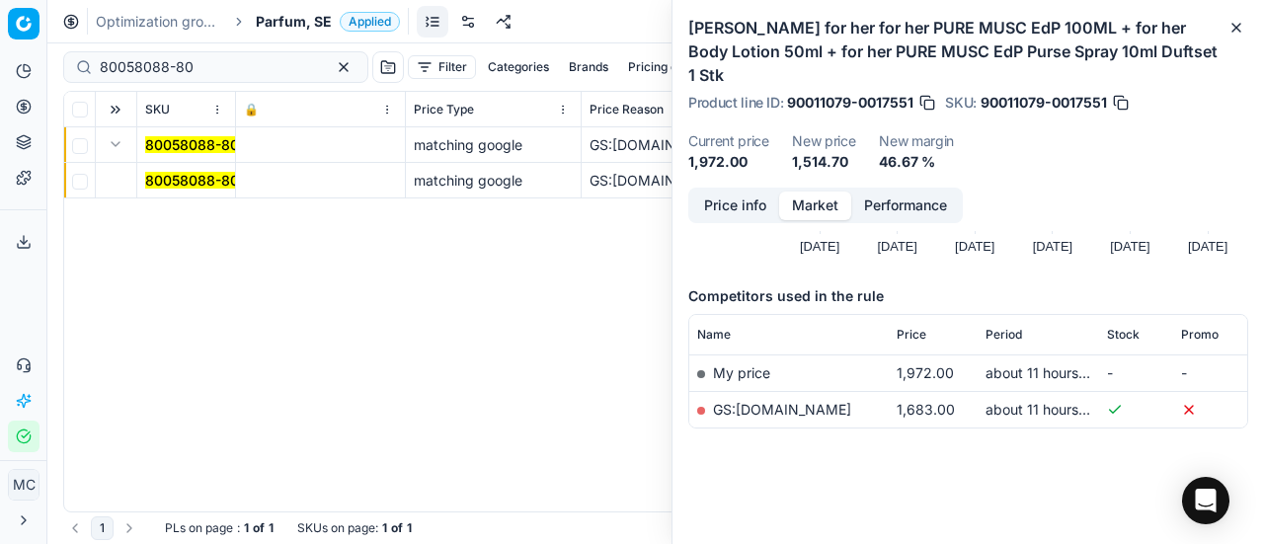
click at [160, 175] on mark "80058088-80" at bounding box center [192, 180] width 94 height 17
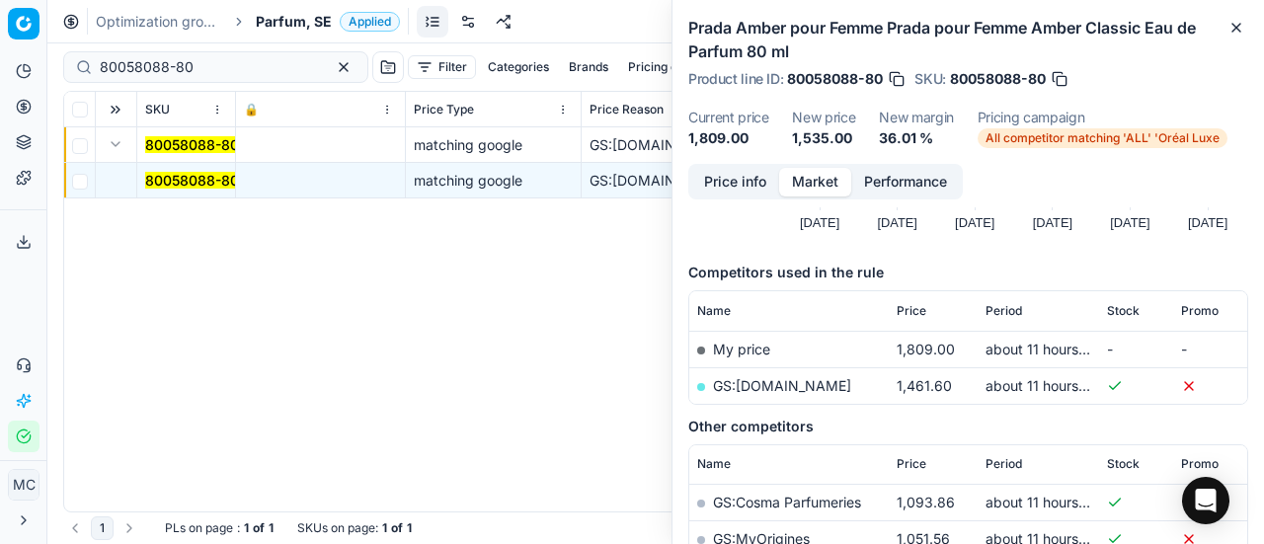
click at [751, 190] on button "Price info" at bounding box center [735, 182] width 88 height 29
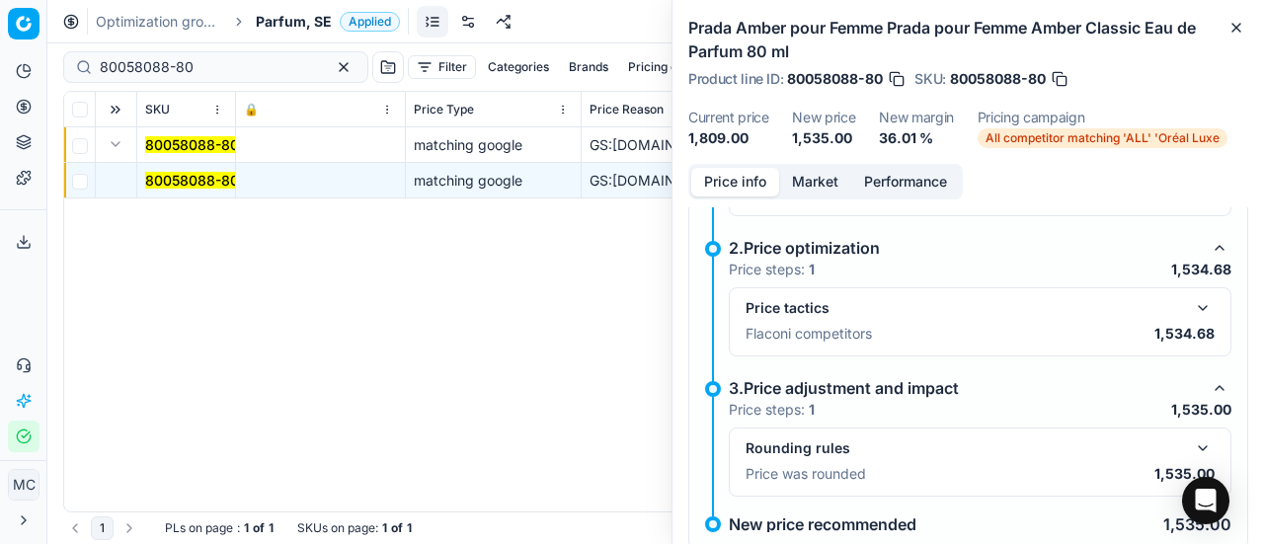
click at [1183, 288] on div "Price tactics Flaconi competitors 1,534.68" at bounding box center [980, 321] width 503 height 69
click at [1191, 304] on button "button" at bounding box center [1203, 308] width 24 height 24
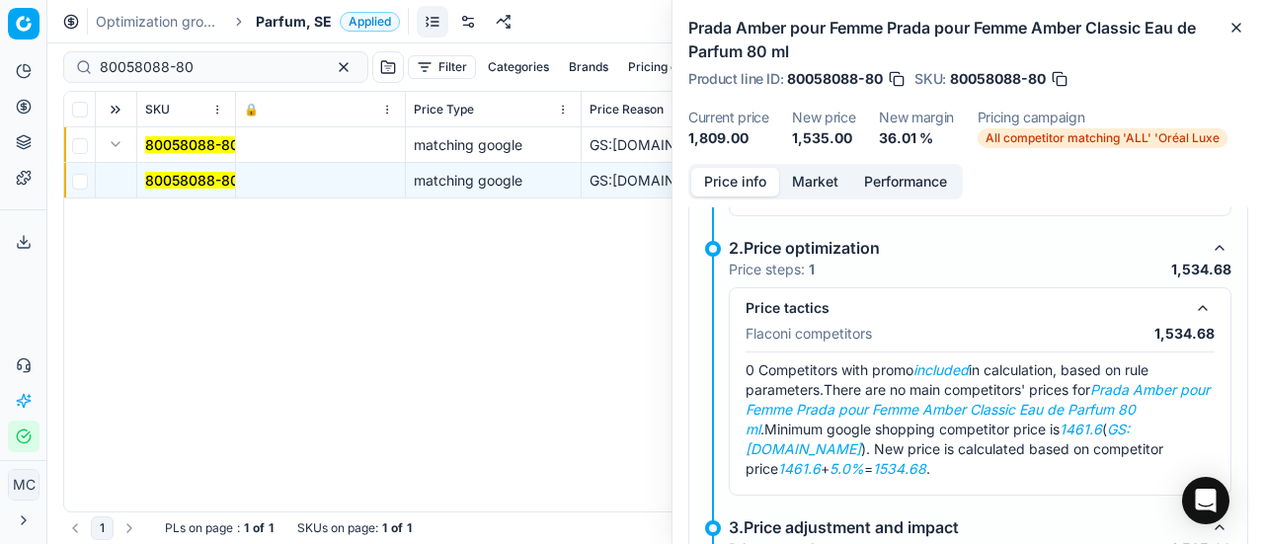
click at [816, 170] on button "Market" at bounding box center [815, 182] width 72 height 29
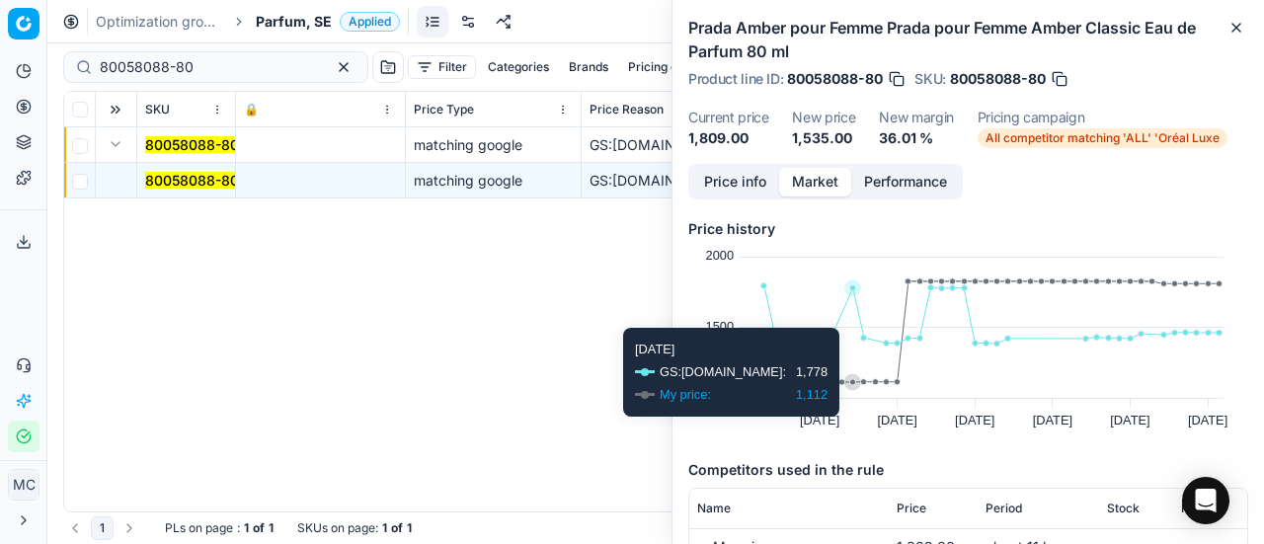
scroll to position [198, 0]
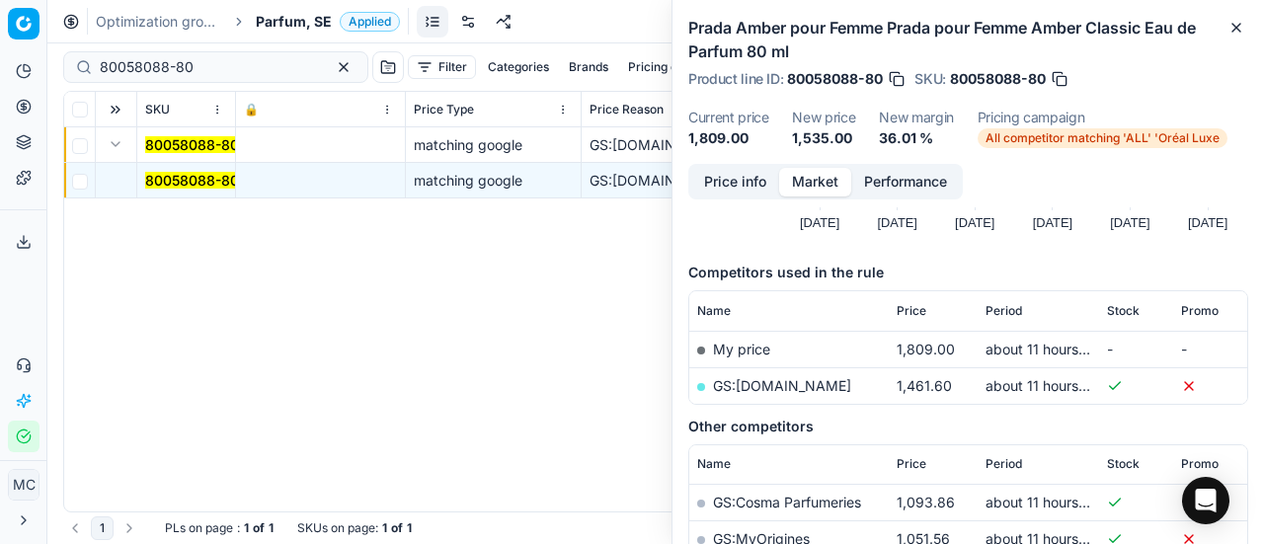
click at [818, 393] on td "GS:[DOMAIN_NAME]" at bounding box center [788, 385] width 199 height 37
click at [818, 380] on link "GS:[DOMAIN_NAME]" at bounding box center [782, 385] width 138 height 17
click at [296, 28] on span "Parfum, SE" at bounding box center [294, 22] width 76 height 20
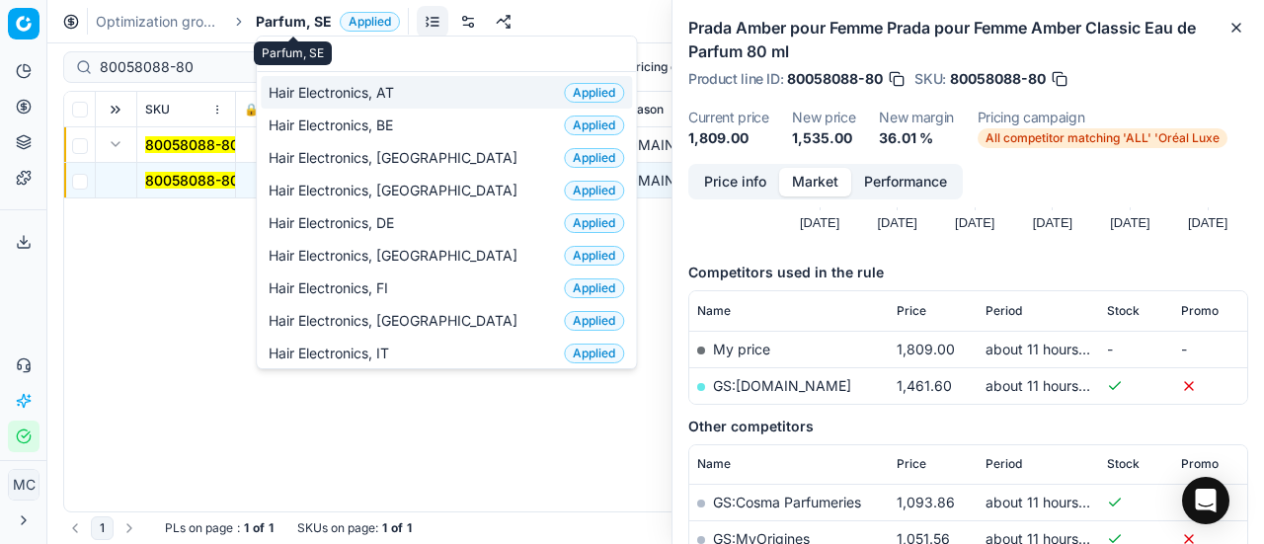
scroll to position [247, 0]
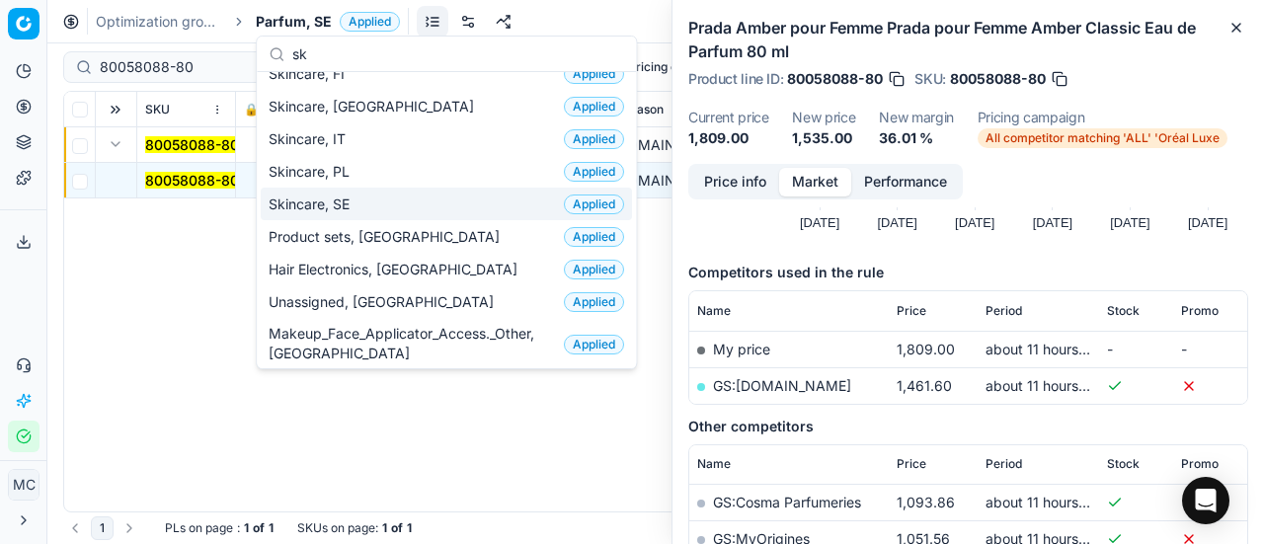
type input "sk"
click at [363, 195] on div "Skincare, SE Applied" at bounding box center [446, 204] width 371 height 33
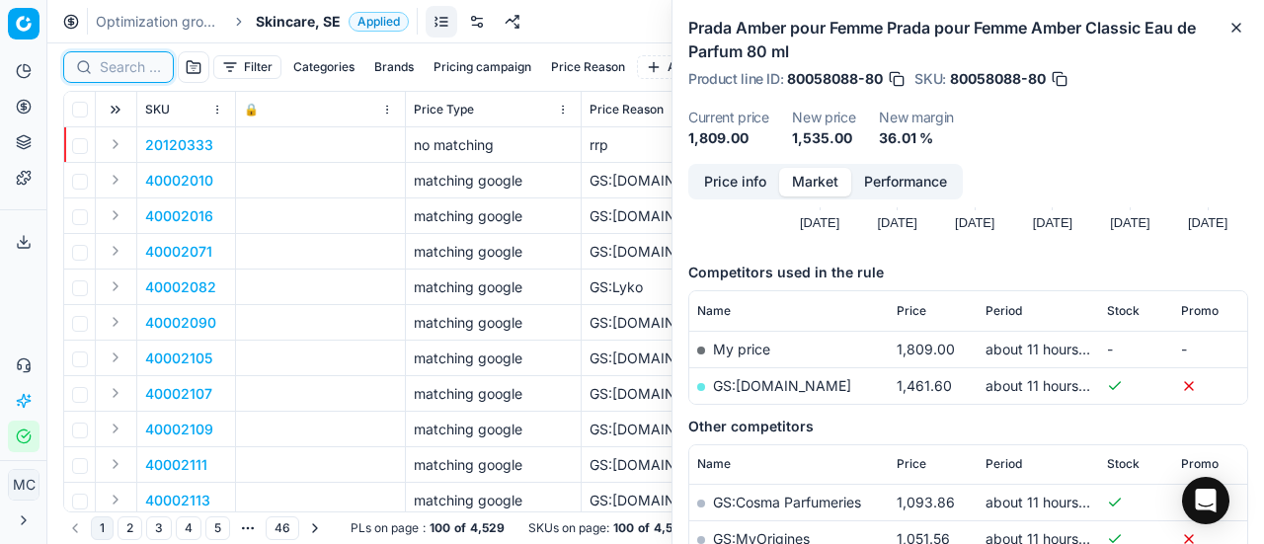
click at [130, 67] on input at bounding box center [130, 67] width 61 height 20
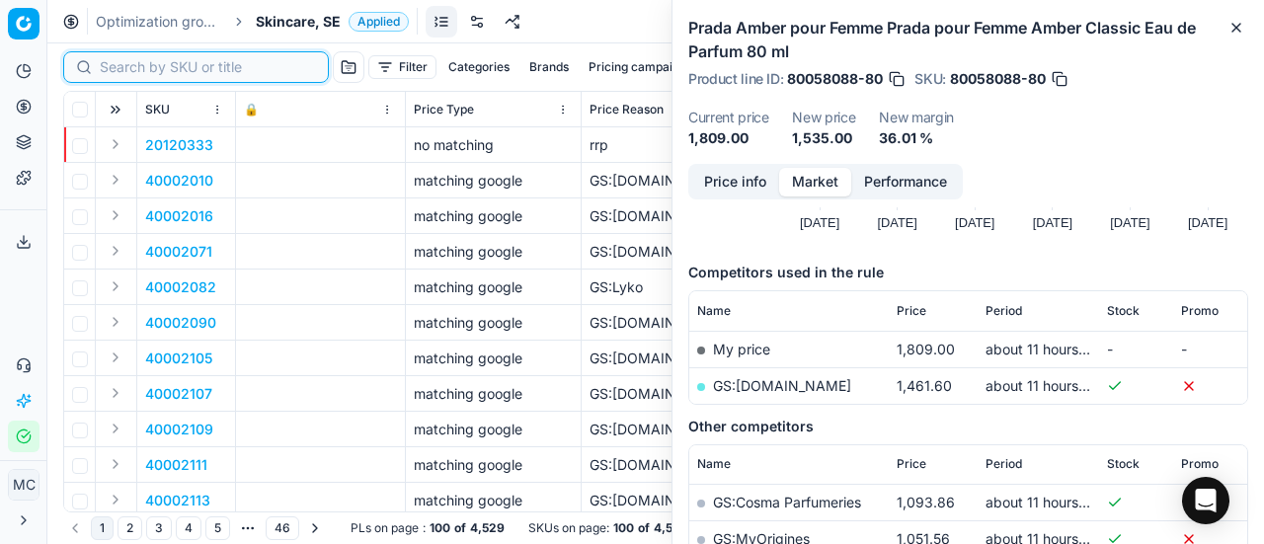
paste input "90011139-0017646"
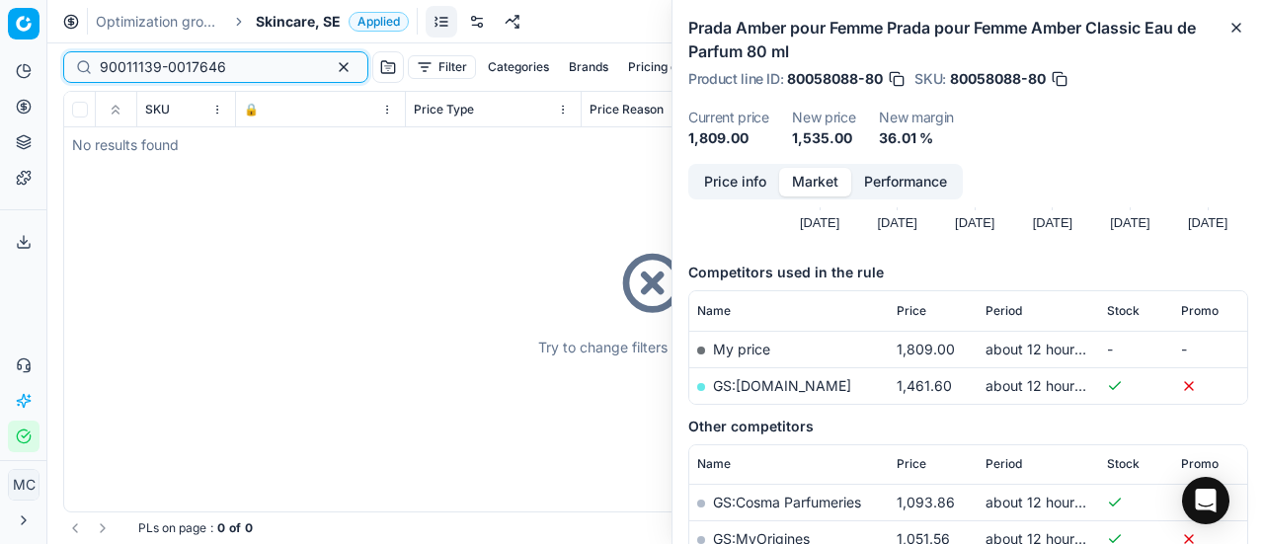
type input "90011139-0017646"
click at [280, 23] on span "Skincare, SE" at bounding box center [298, 22] width 85 height 20
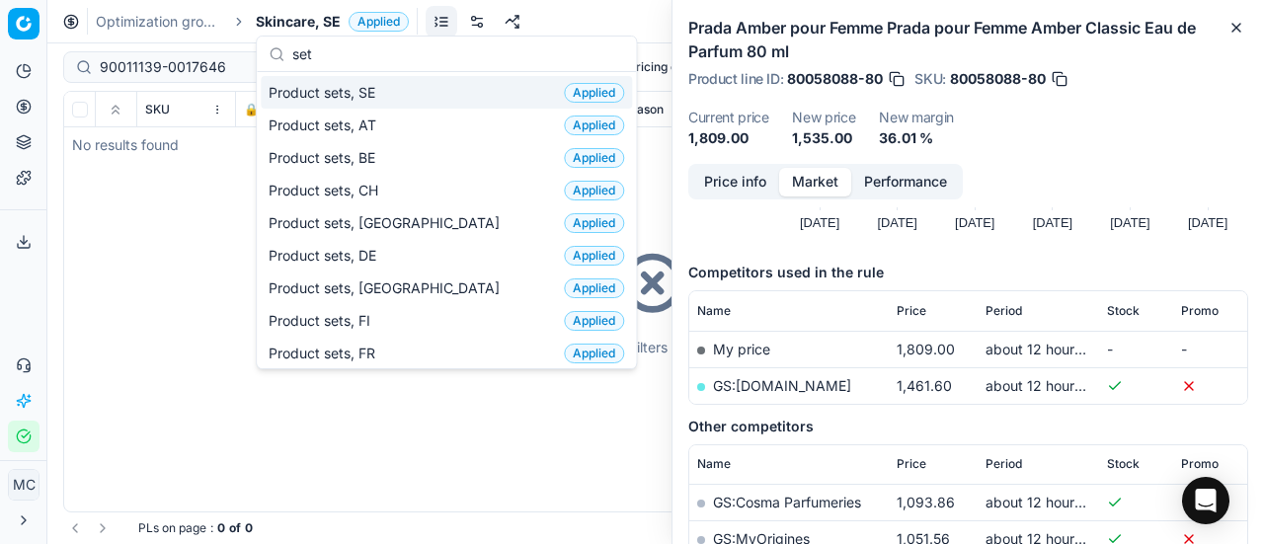
type input "set"
click at [413, 89] on div "Product sets, SE Applied" at bounding box center [446, 92] width 371 height 33
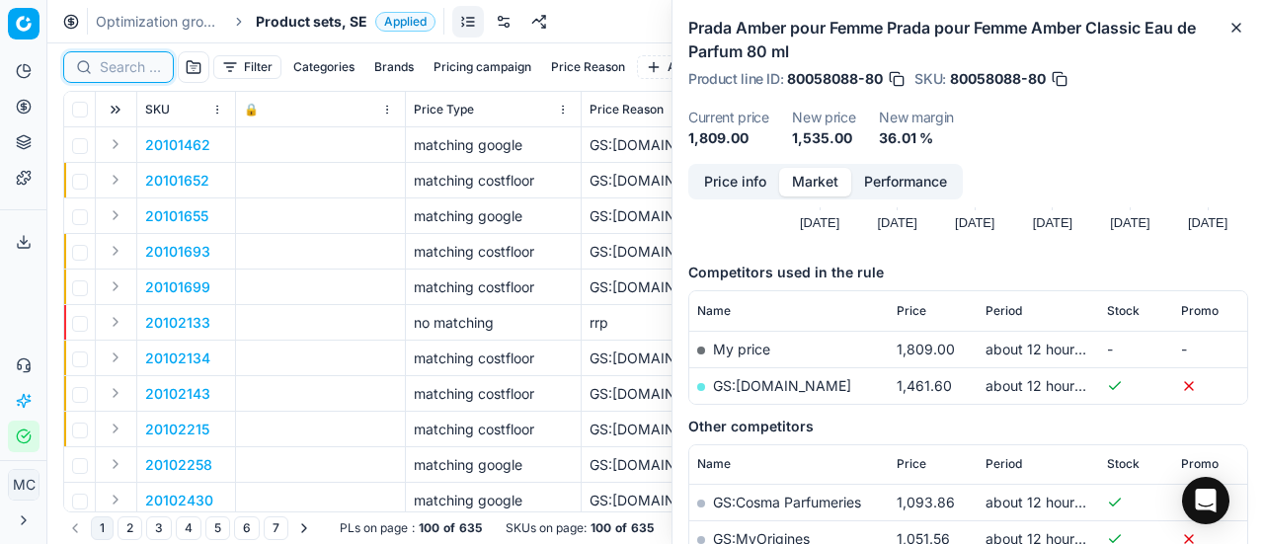
click at [125, 68] on input at bounding box center [130, 67] width 61 height 20
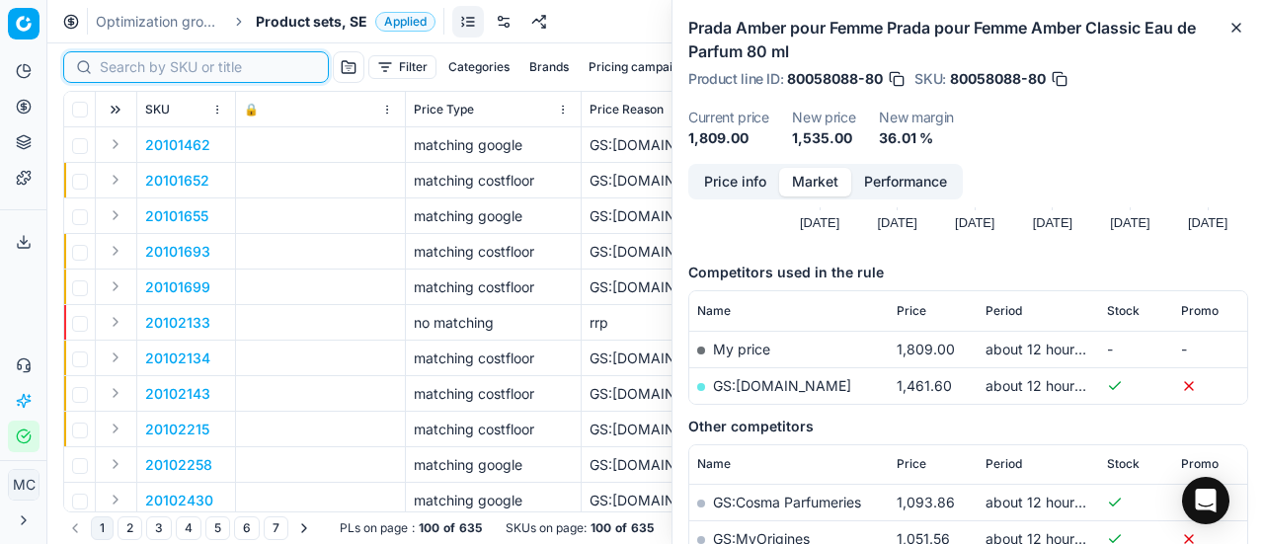
paste input "90011139-0017646"
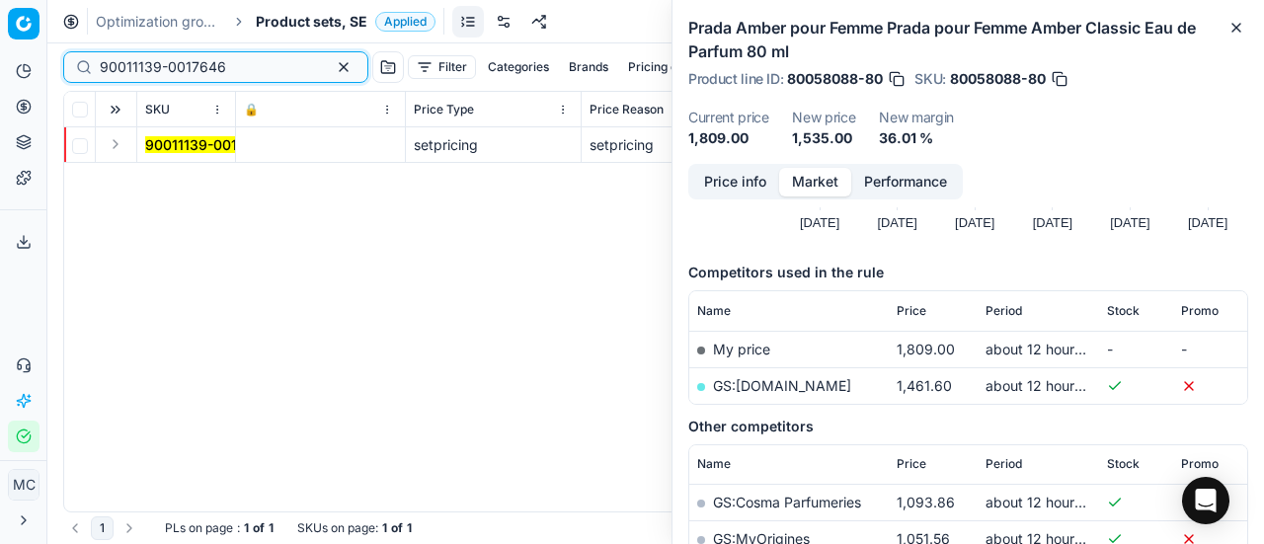
type input "90011139-0017646"
click at [112, 146] on button "Expand" at bounding box center [116, 144] width 24 height 24
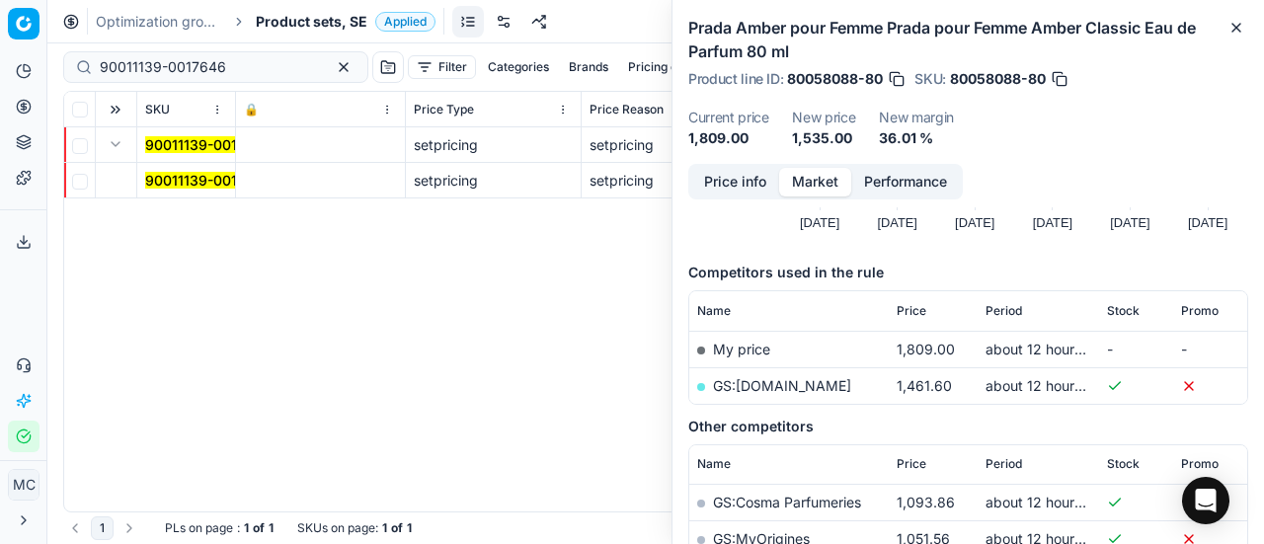
click at [205, 173] on mark "90011139-0017646" at bounding box center [208, 180] width 126 height 17
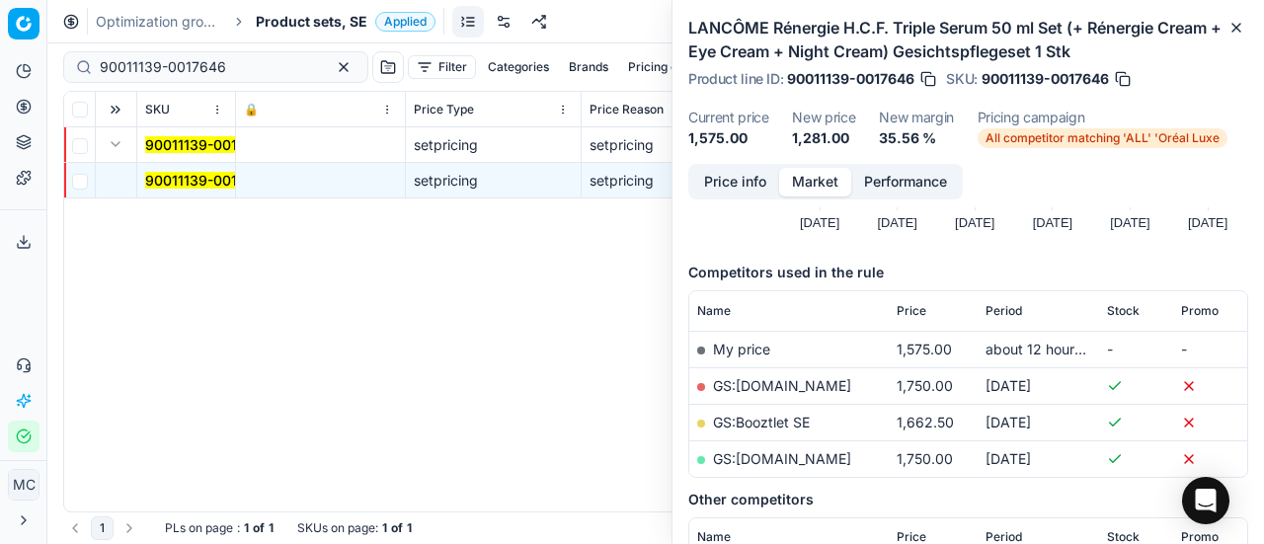
click at [779, 180] on button "Market" at bounding box center [815, 182] width 72 height 29
click at [720, 179] on button "Price info" at bounding box center [735, 182] width 88 height 29
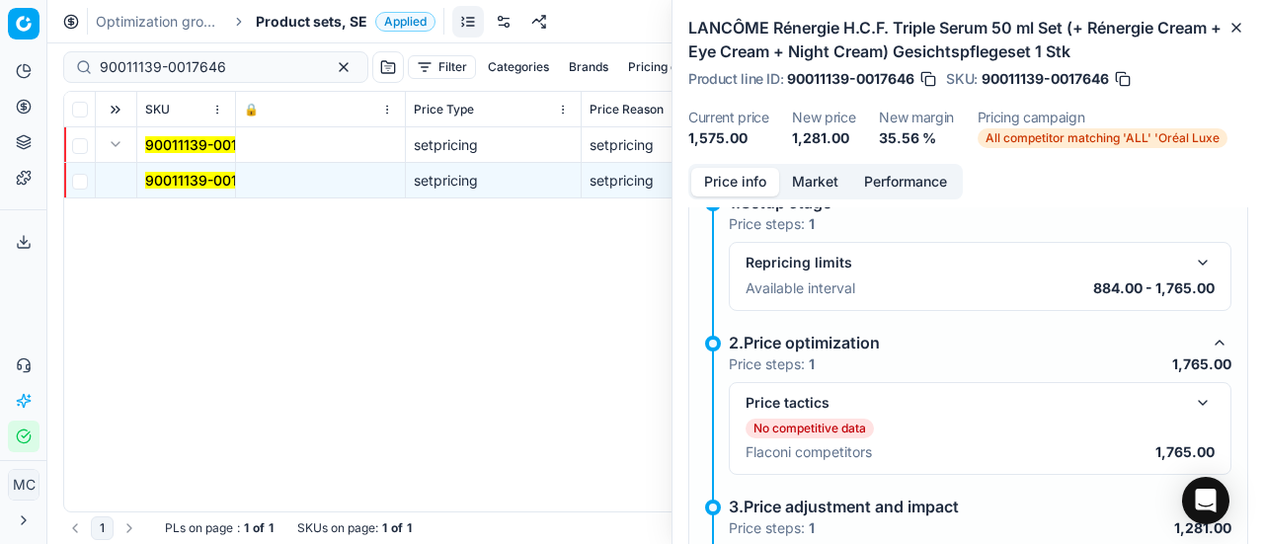
click at [1191, 407] on button "button" at bounding box center [1203, 403] width 24 height 24
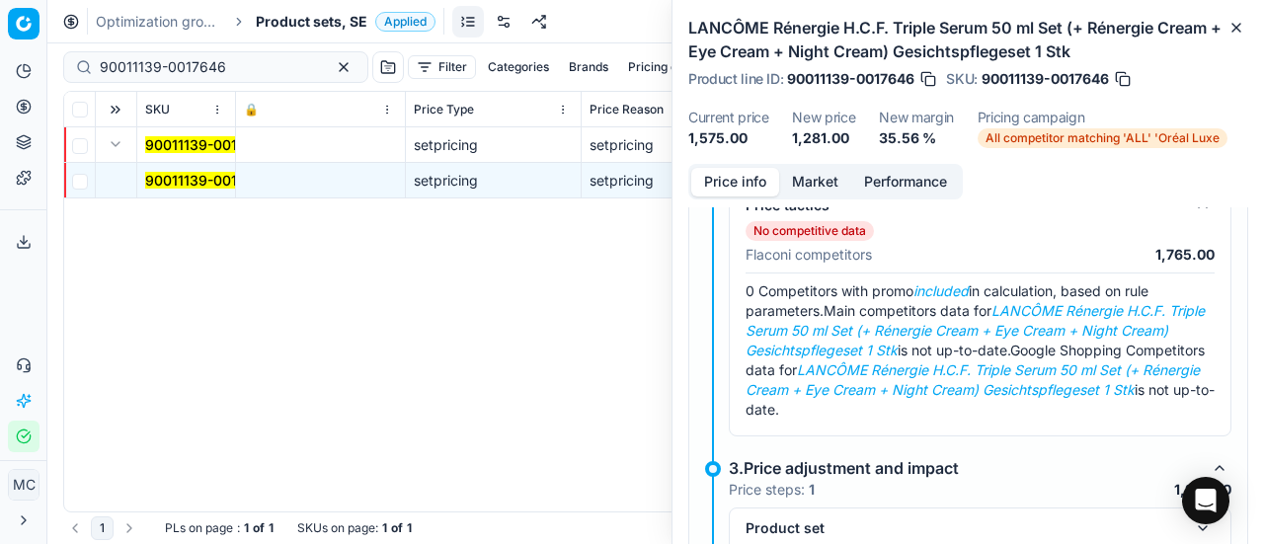
scroll to position [528, 0]
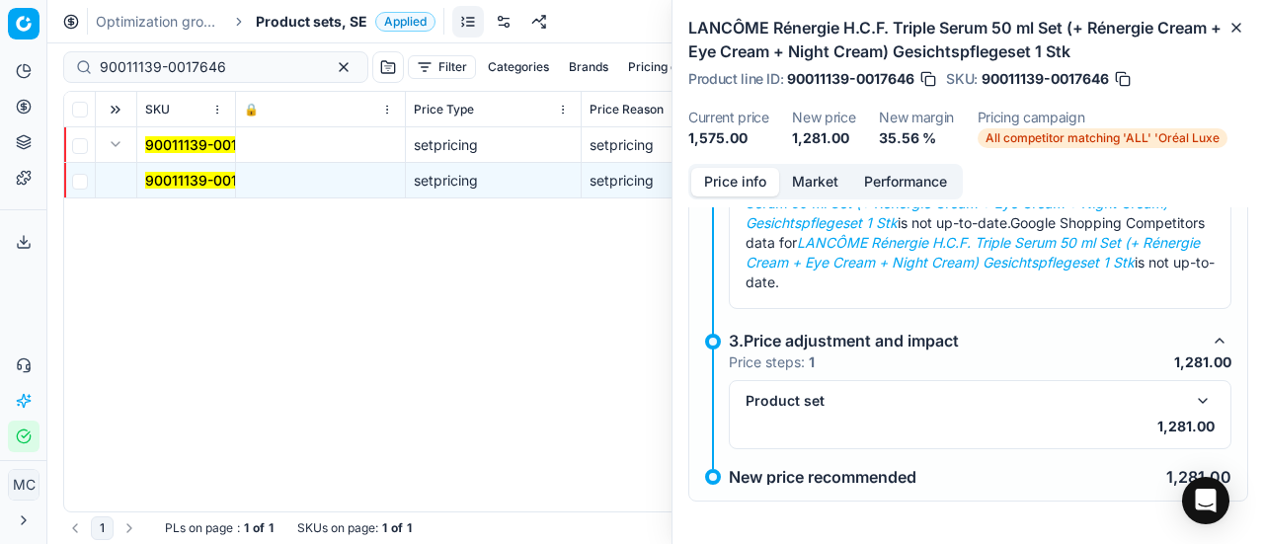
click at [1191, 400] on button "button" at bounding box center [1203, 401] width 24 height 24
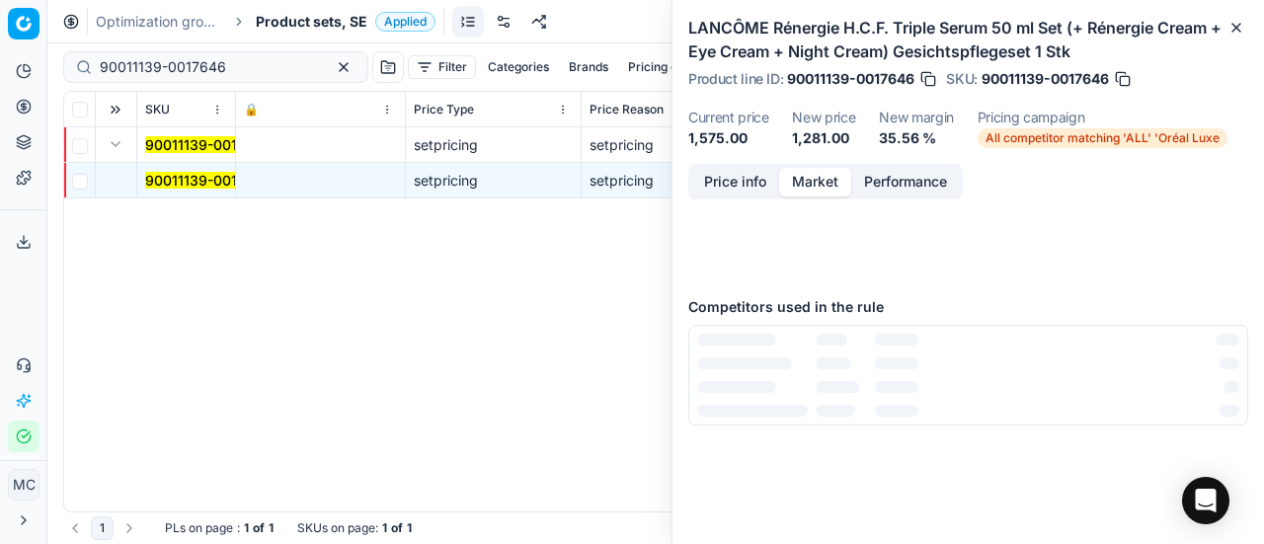
scroll to position [0, 0]
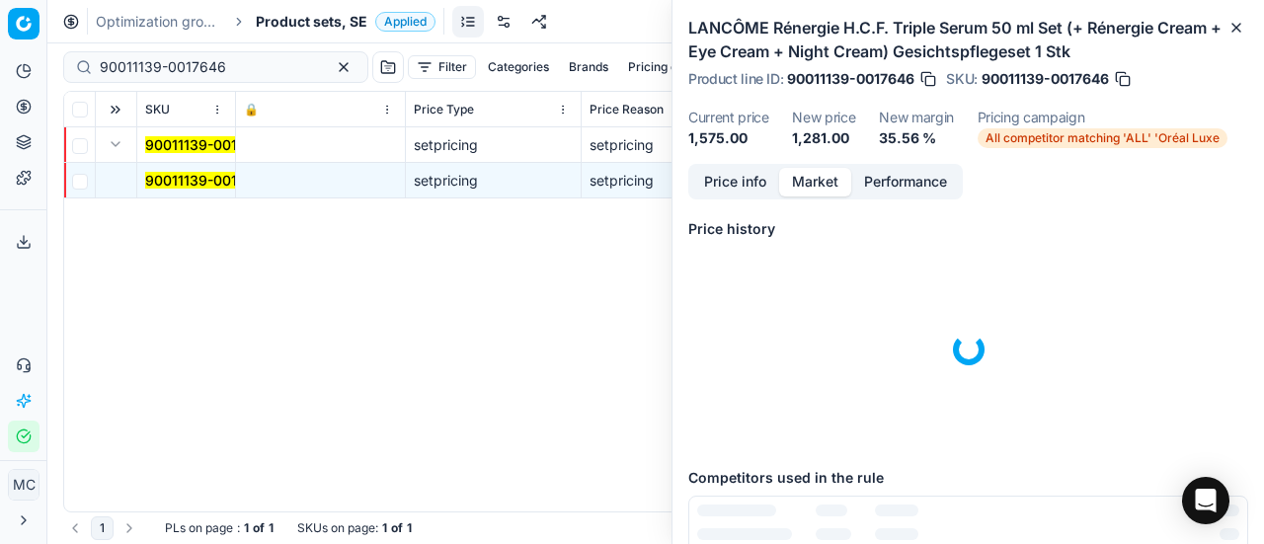
click at [826, 181] on button "Market" at bounding box center [815, 182] width 72 height 29
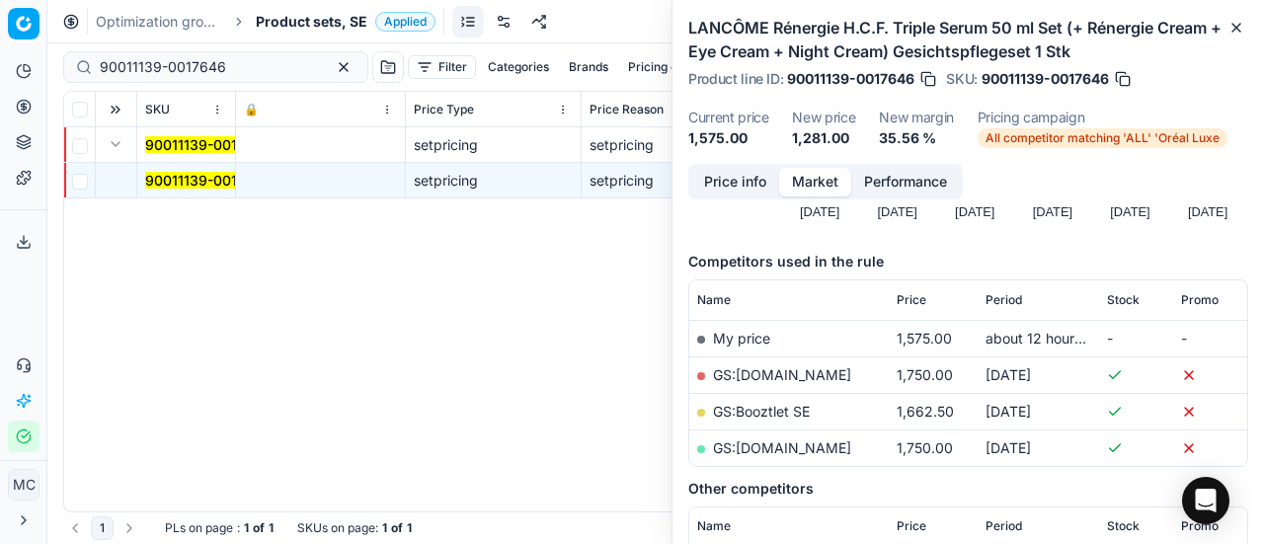
scroll to position [296, 0]
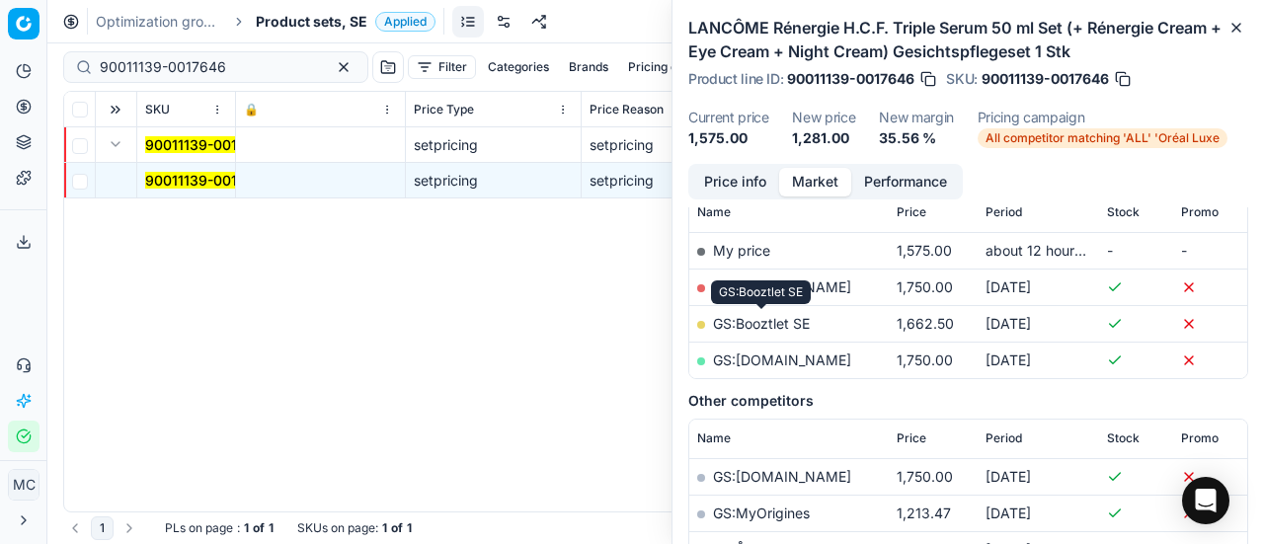
click at [793, 327] on link "GS:Booztlet SE" at bounding box center [761, 323] width 97 height 17
click at [751, 281] on link "GS:[DOMAIN_NAME]" at bounding box center [782, 286] width 138 height 17
click at [329, 22] on span "Product sets, SE" at bounding box center [312, 22] width 112 height 20
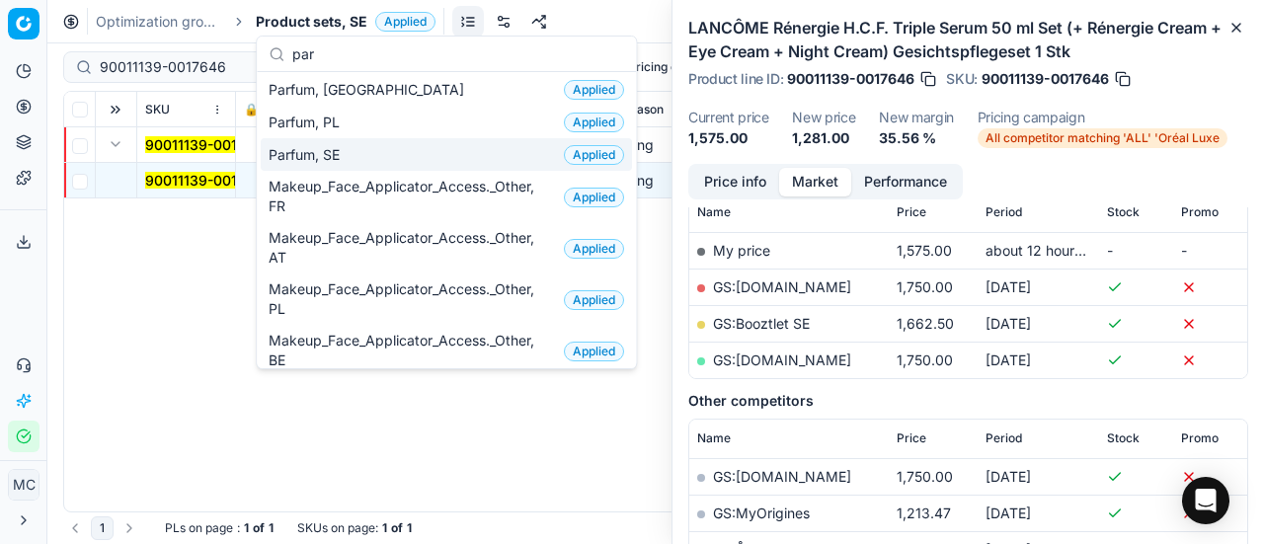
type input "par"
click at [362, 160] on div "Parfum, SE Applied" at bounding box center [446, 154] width 371 height 33
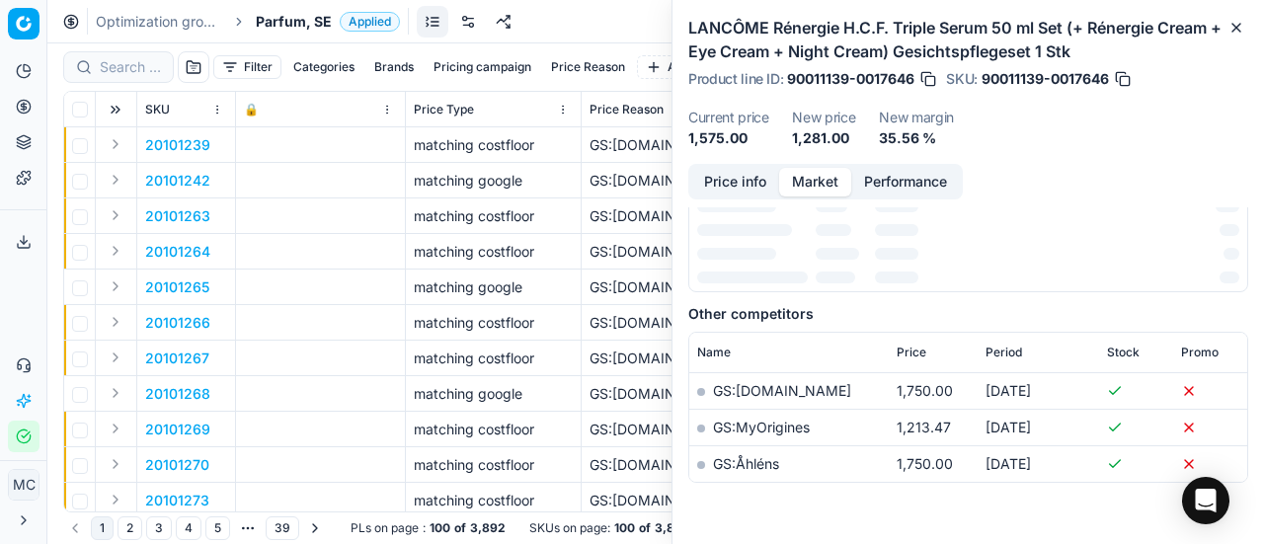
scroll to position [296, 0]
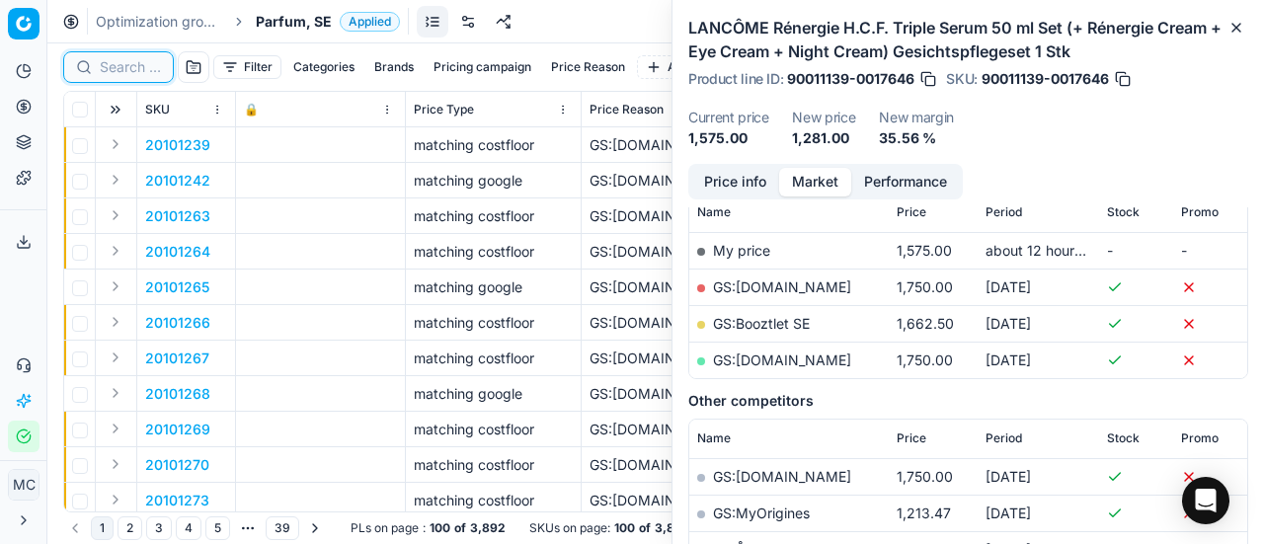
click at [121, 64] on input at bounding box center [130, 67] width 61 height 20
paste input "80002037-100"
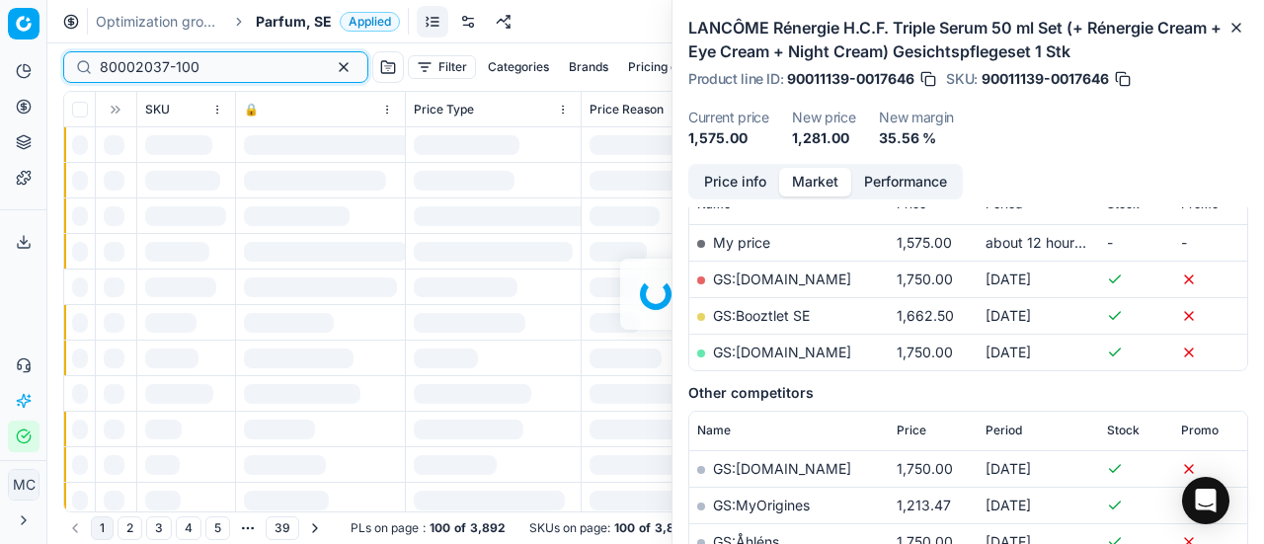
scroll to position [296, 0]
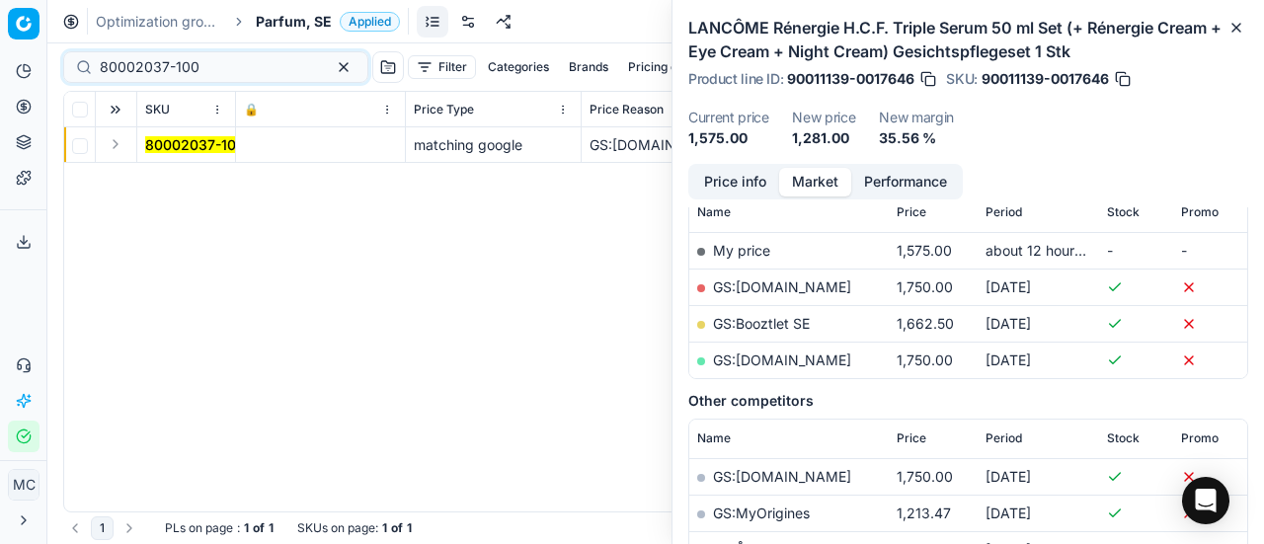
click at [122, 155] on td at bounding box center [116, 145] width 41 height 36
click at [121, 150] on button "Expand" at bounding box center [116, 144] width 24 height 24
click at [160, 171] on span "80002037-100" at bounding box center [195, 181] width 100 height 20
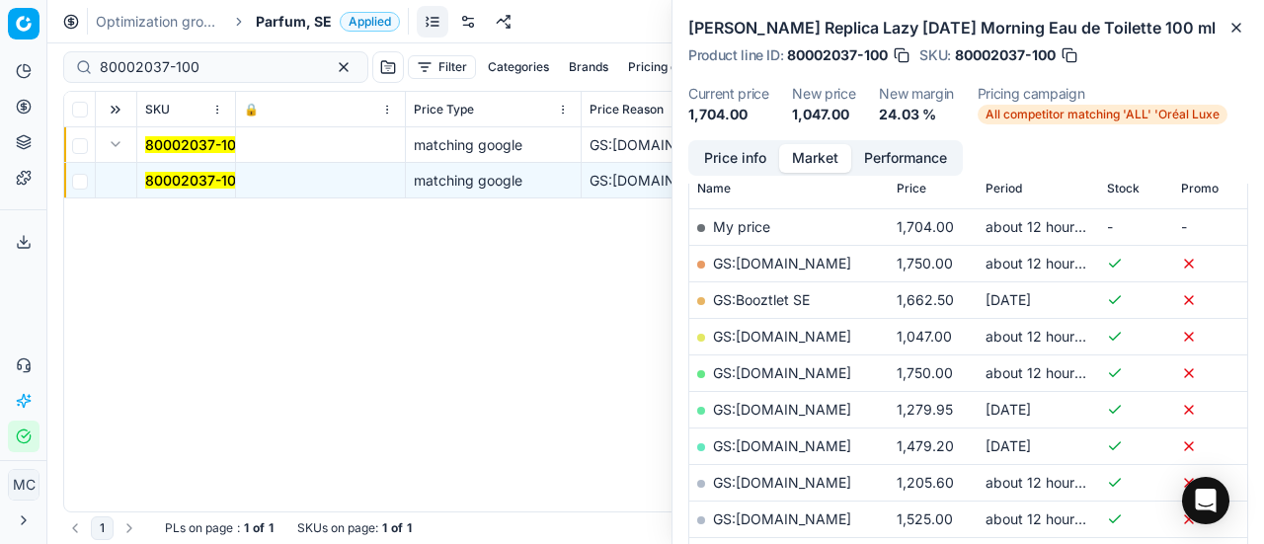
click at [711, 148] on button "Price info" at bounding box center [735, 158] width 88 height 29
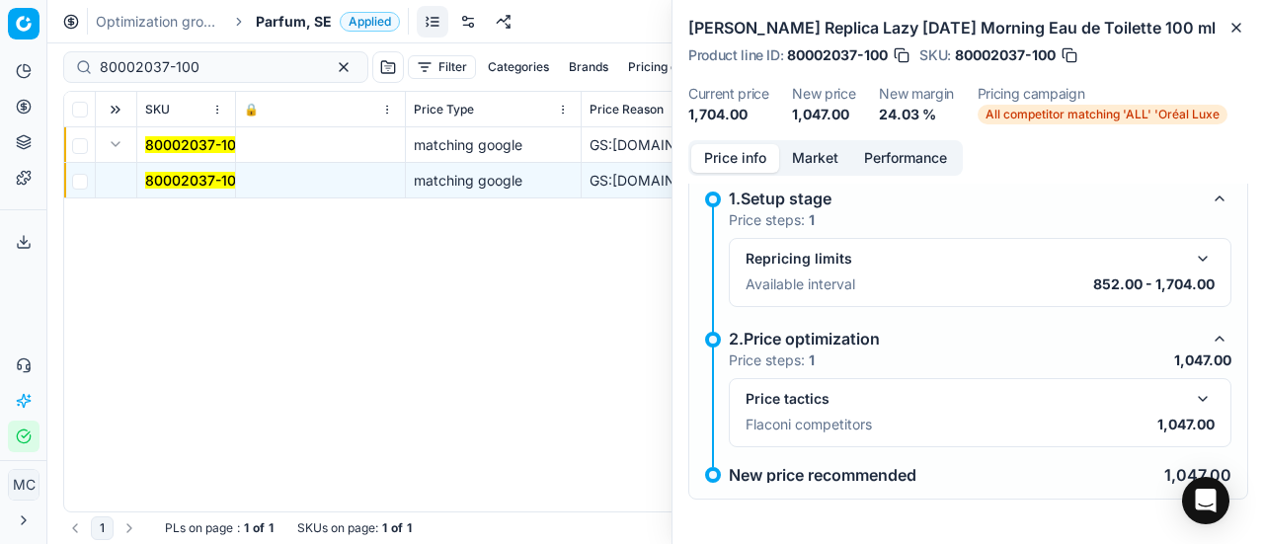
click at [1191, 394] on button "button" at bounding box center [1203, 399] width 24 height 24
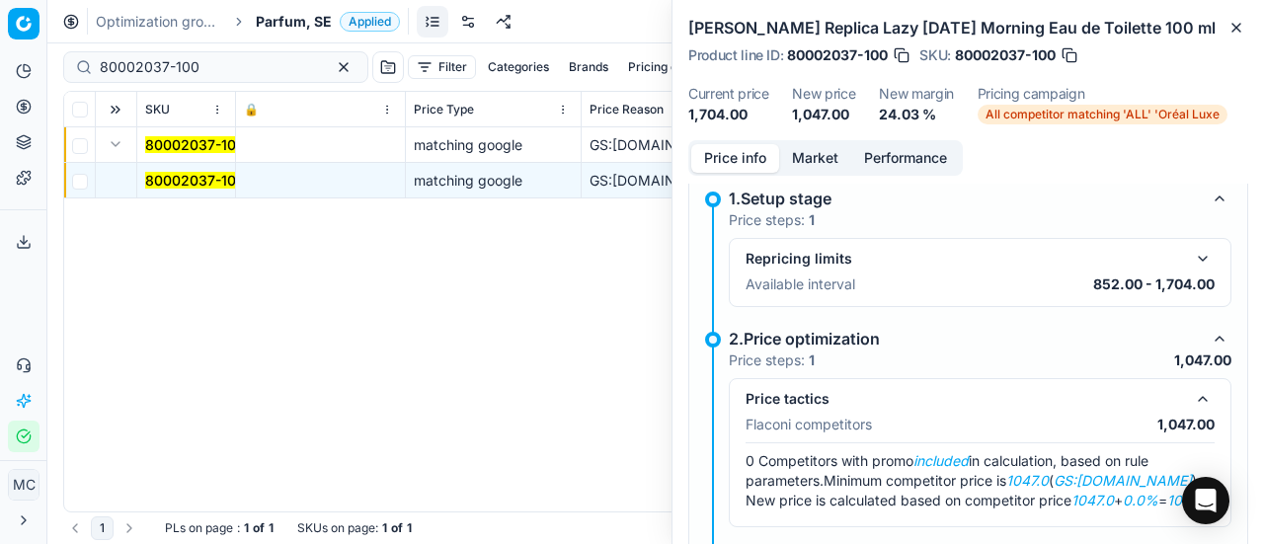
click at [812, 149] on button "Market" at bounding box center [815, 158] width 72 height 29
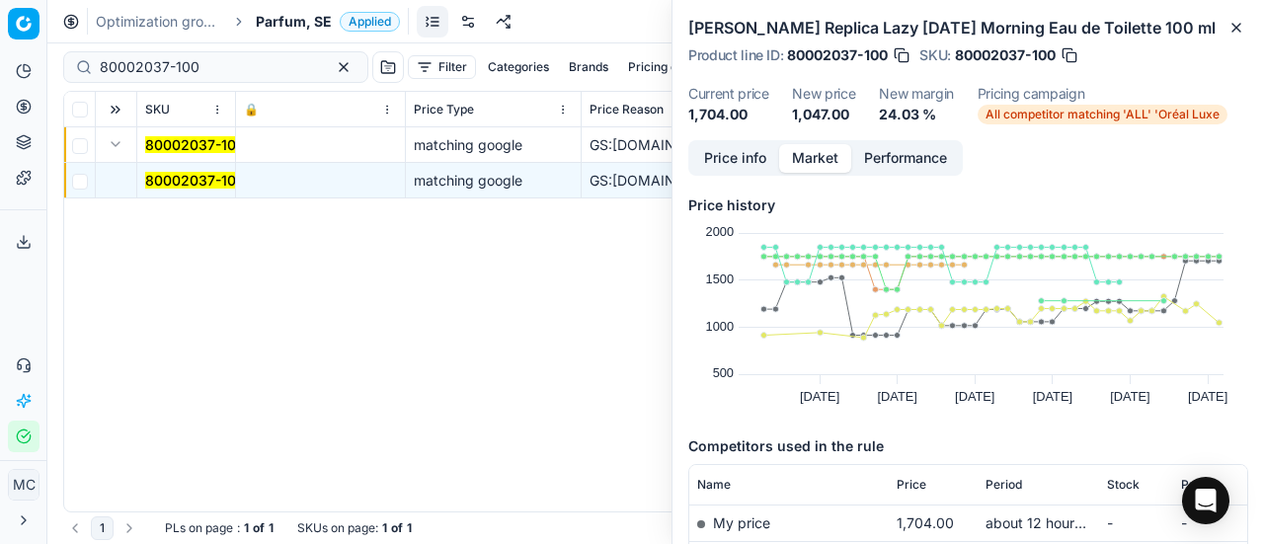
scroll to position [198, 0]
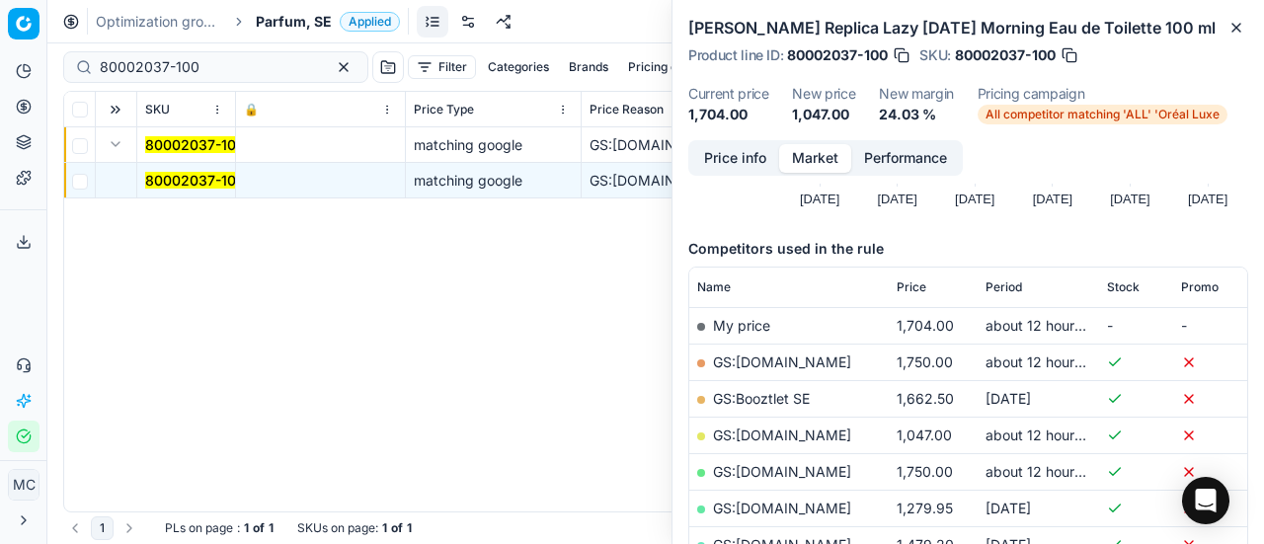
click at [816, 438] on link "GS:[DOMAIN_NAME]" at bounding box center [782, 435] width 138 height 17
drag, startPoint x: 209, startPoint y: 70, endPoint x: 0, endPoint y: 7, distance: 218.7
click at [0, 13] on div "Pricing platform Analytics Pricing Product portfolio Templates Export service 2…" at bounding box center [632, 272] width 1264 height 544
paste input "20102651"
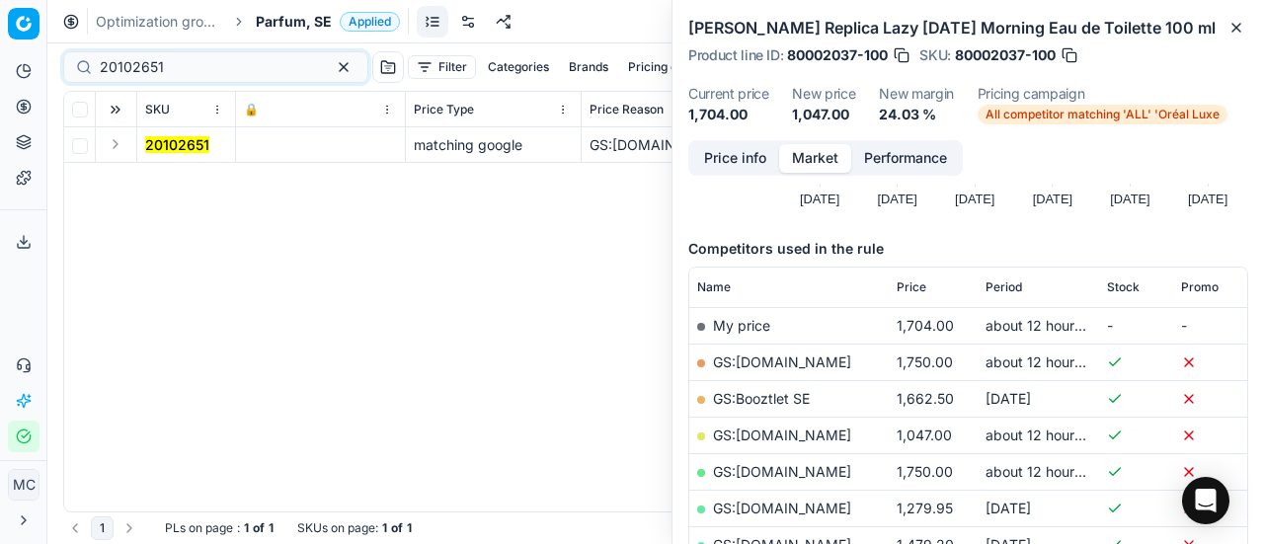
click at [119, 149] on button "Expand" at bounding box center [116, 144] width 24 height 24
click at [173, 179] on mark "20102651" at bounding box center [177, 180] width 64 height 17
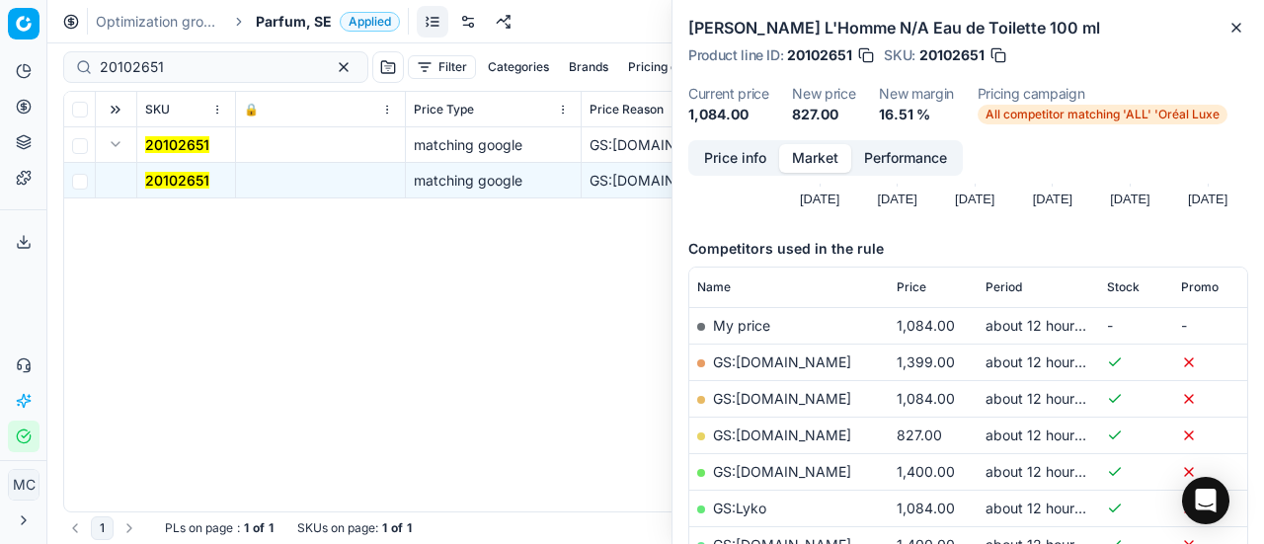
click at [741, 150] on button "Price info" at bounding box center [735, 158] width 88 height 29
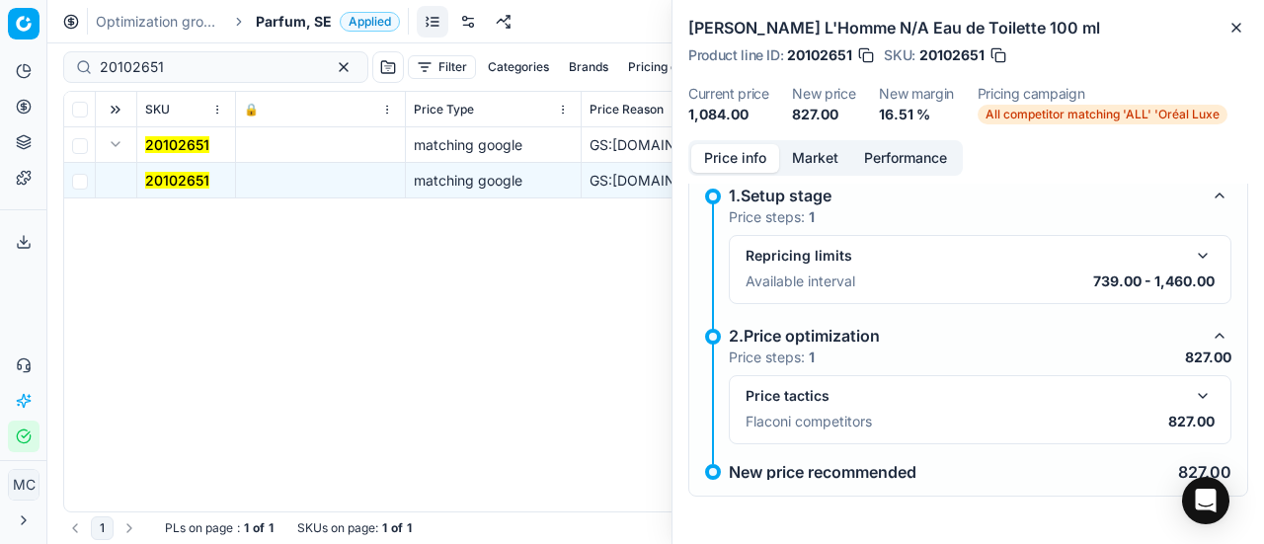
scroll to position [14, 0]
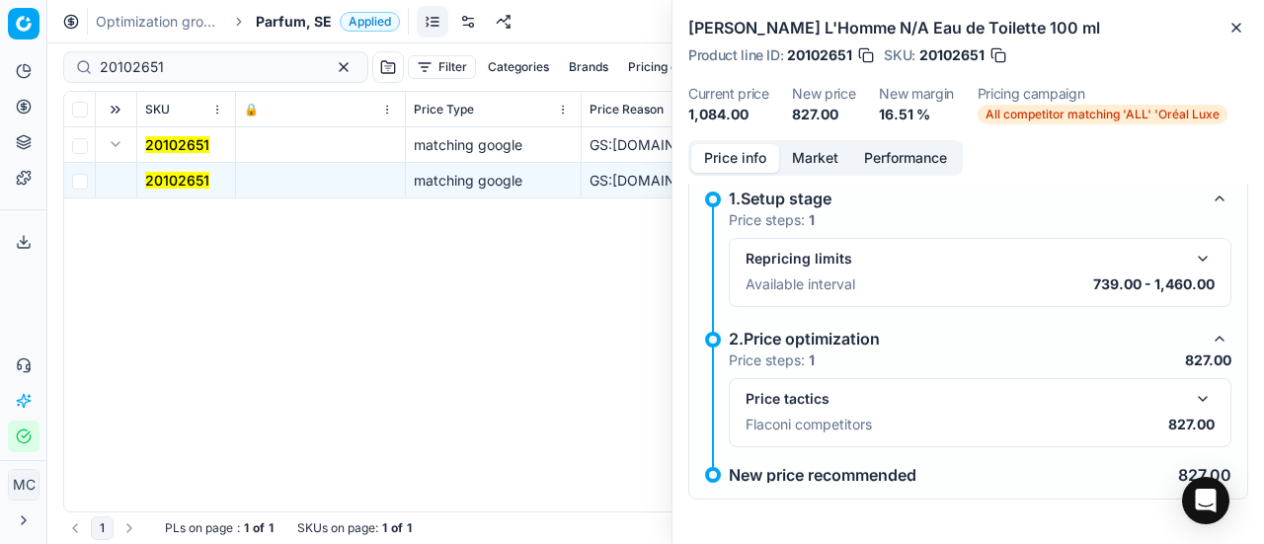
click at [1196, 392] on button "button" at bounding box center [1203, 399] width 24 height 24
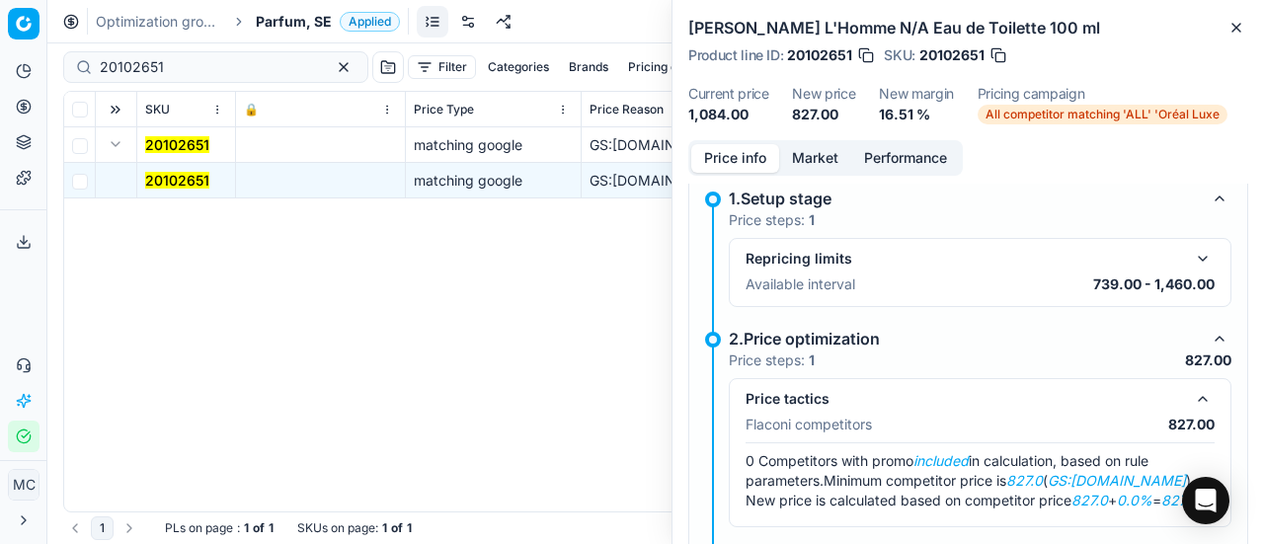
click at [802, 162] on button "Market" at bounding box center [815, 158] width 72 height 29
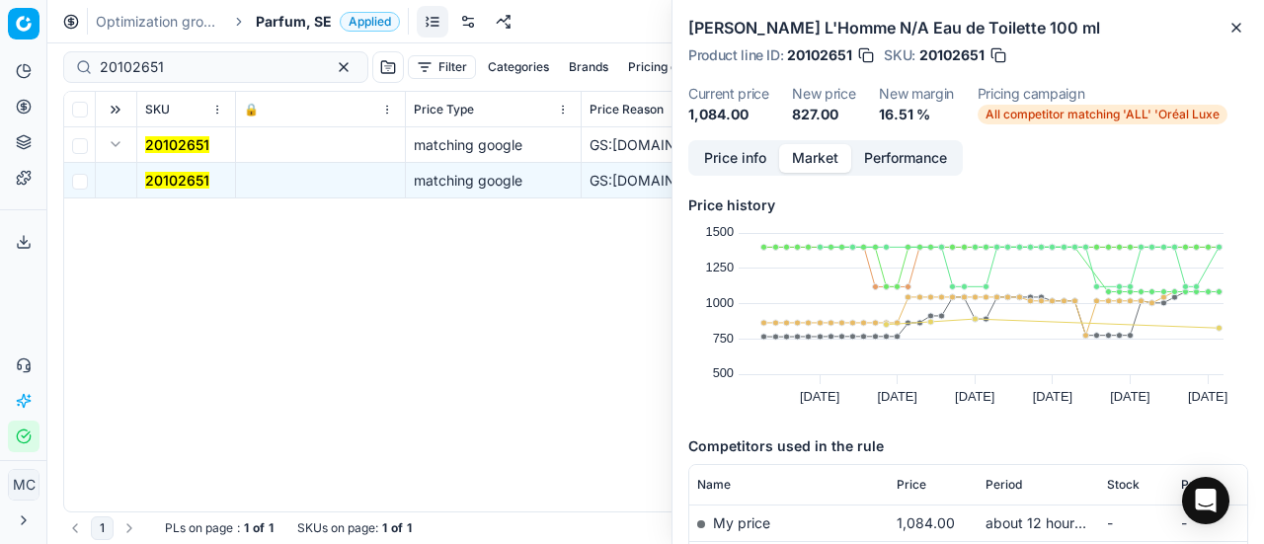
scroll to position [198, 0]
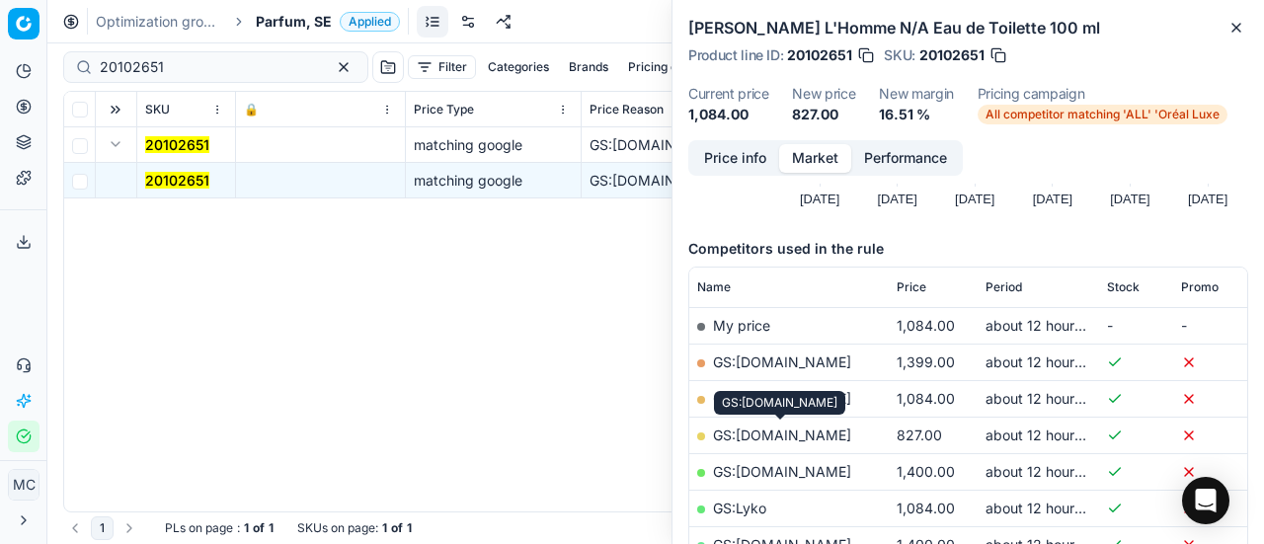
click at [795, 439] on link "GS:[DOMAIN_NAME]" at bounding box center [782, 435] width 138 height 17
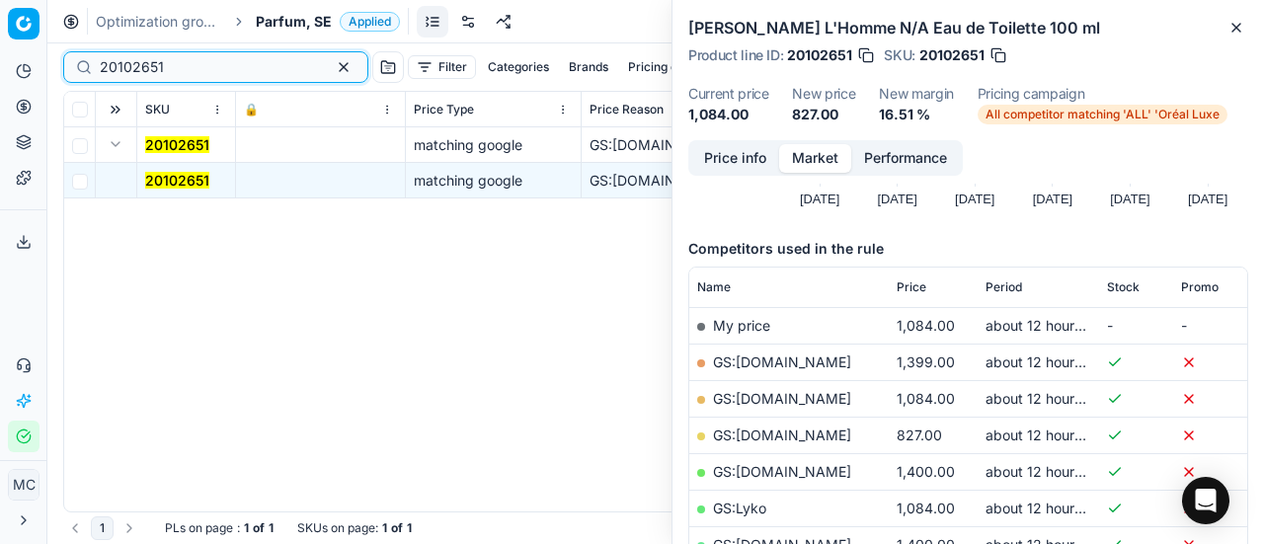
drag, startPoint x: 220, startPoint y: 72, endPoint x: 2, endPoint y: 39, distance: 220.8
click at [0, 36] on div "Pricing platform Analytics Pricing Product portfolio Templates Export service 2…" at bounding box center [632, 272] width 1264 height 544
paste input "80015581-200"
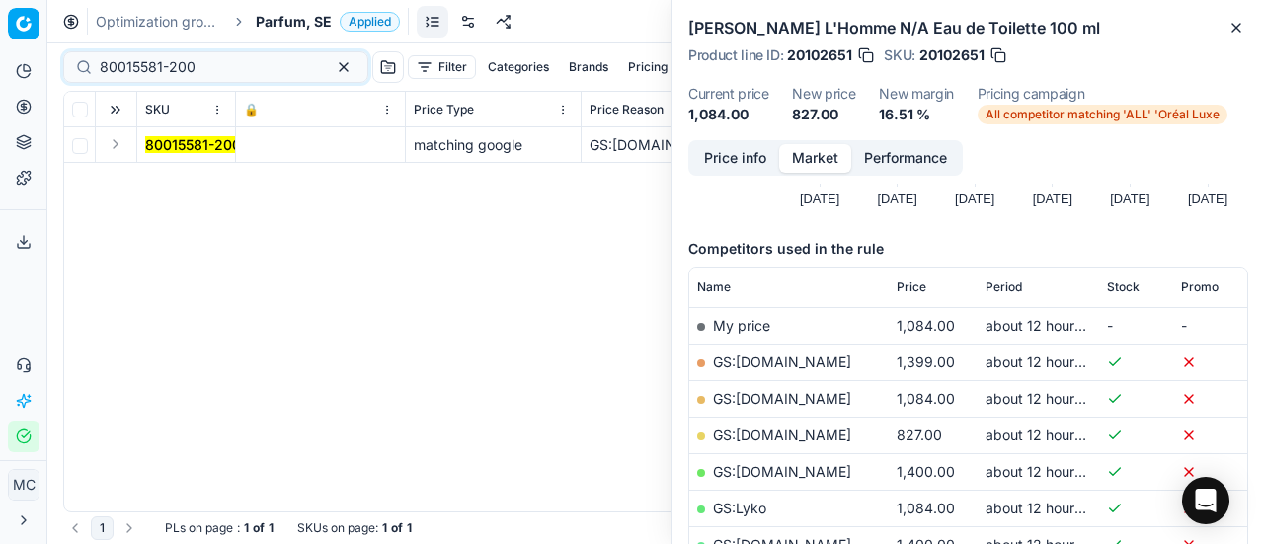
click at [120, 145] on button "Expand" at bounding box center [116, 144] width 24 height 24
click at [190, 165] on td "80015581-200" at bounding box center [186, 181] width 99 height 36
click at [194, 172] on mark "80015581-200" at bounding box center [193, 180] width 96 height 17
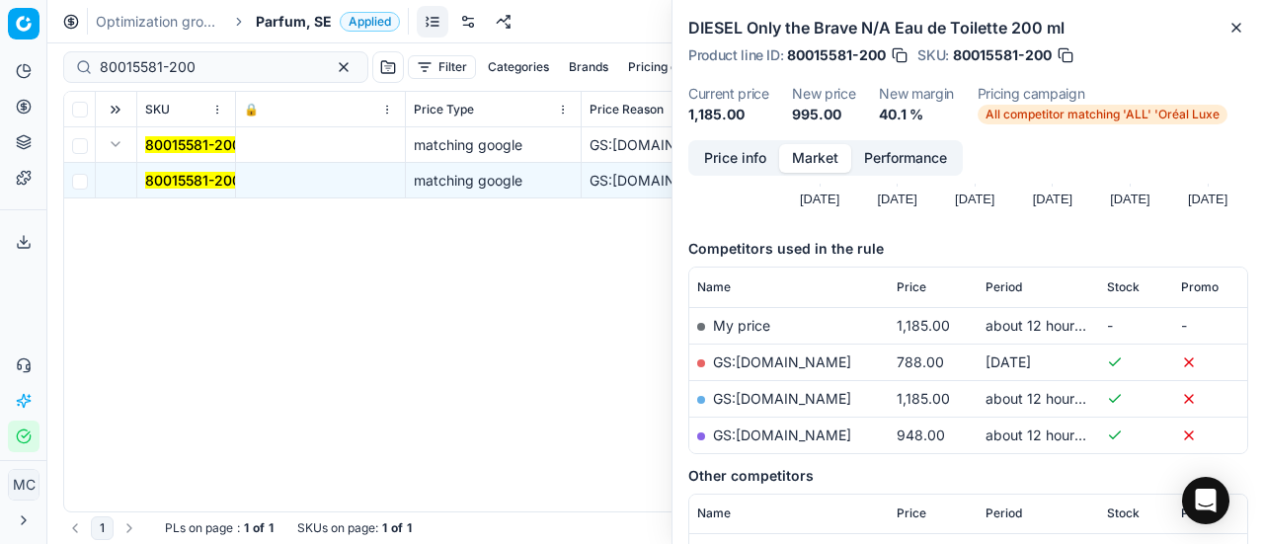
click at [734, 166] on button "Price info" at bounding box center [735, 158] width 88 height 29
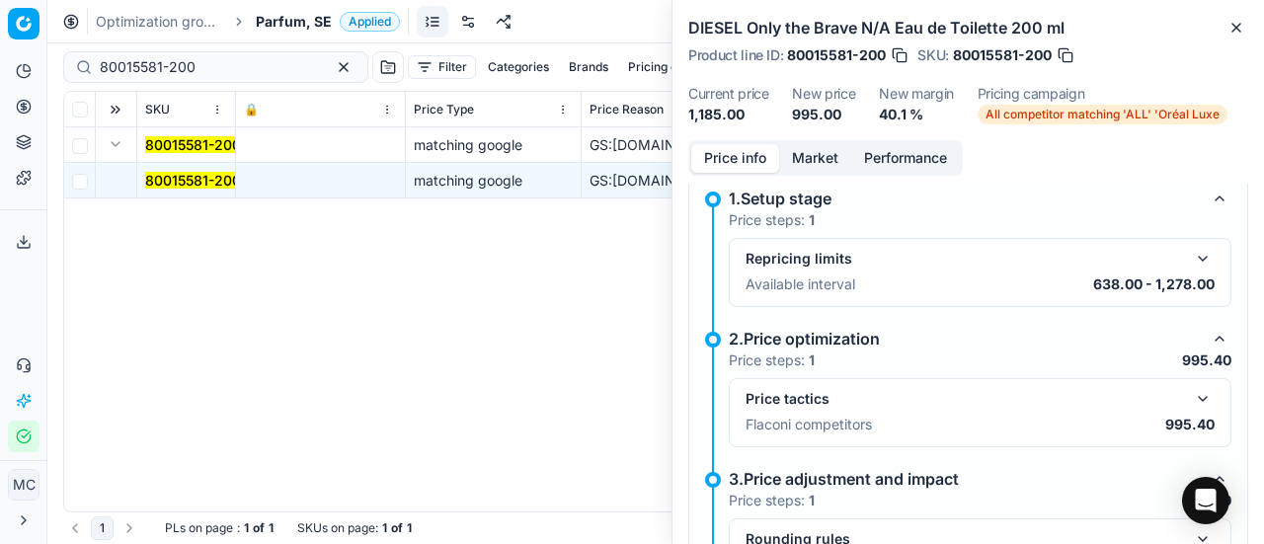
click at [1192, 399] on button "button" at bounding box center [1203, 399] width 24 height 24
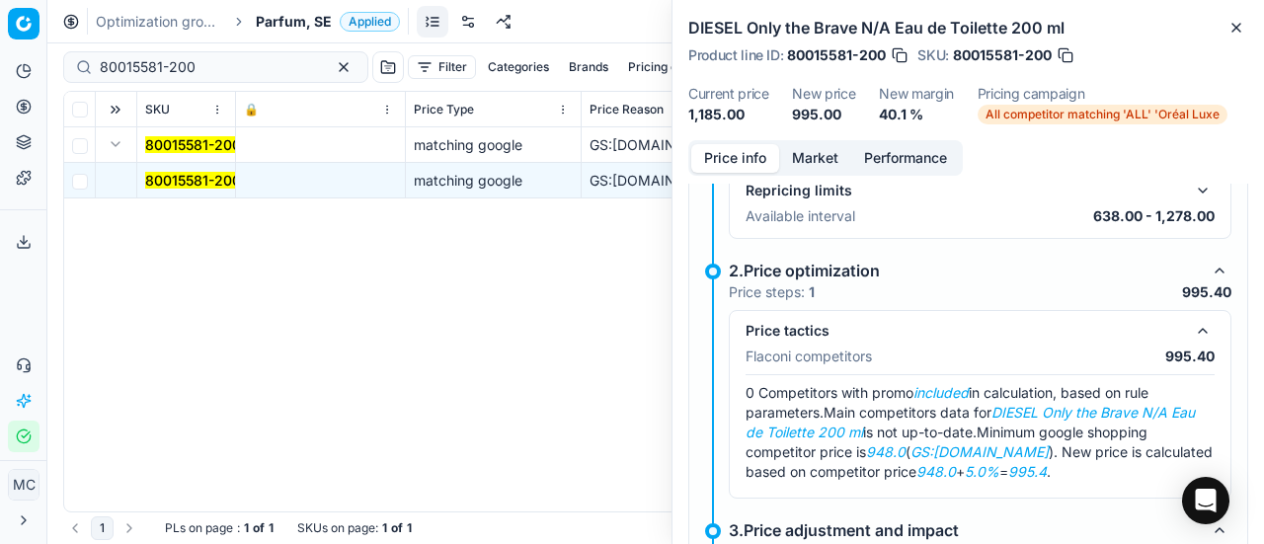
scroll to position [113, 0]
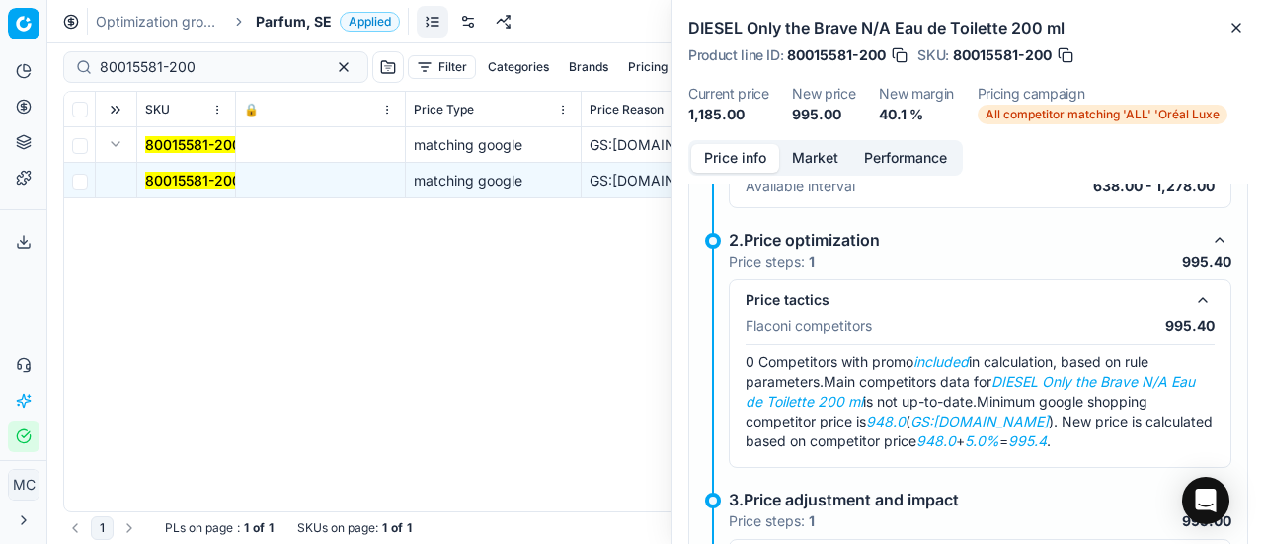
click at [825, 161] on button "Market" at bounding box center [815, 158] width 72 height 29
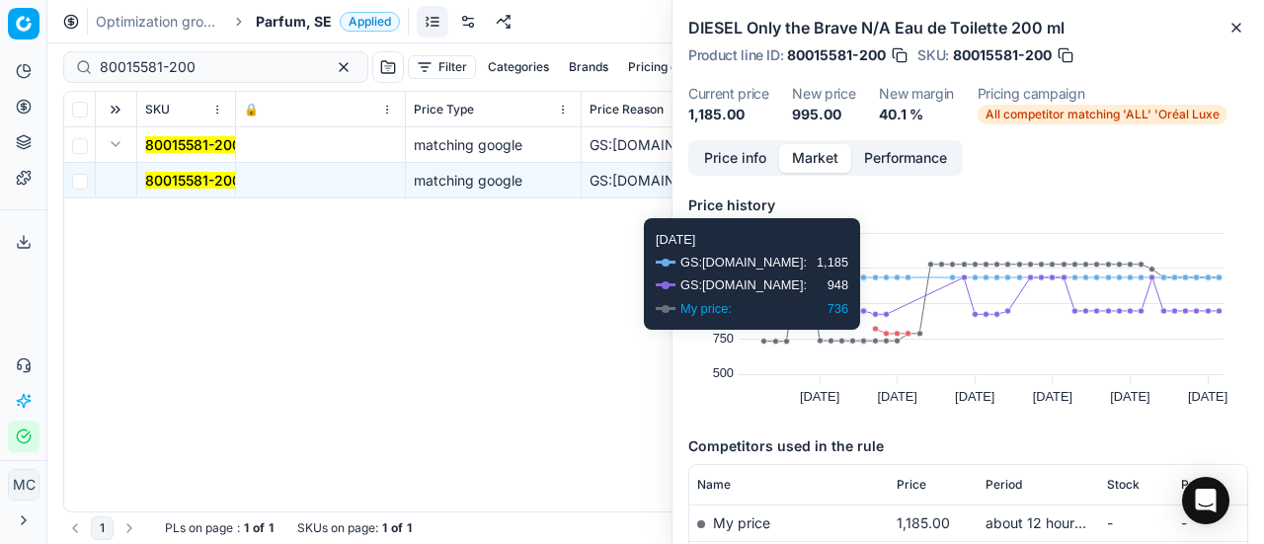
scroll to position [198, 0]
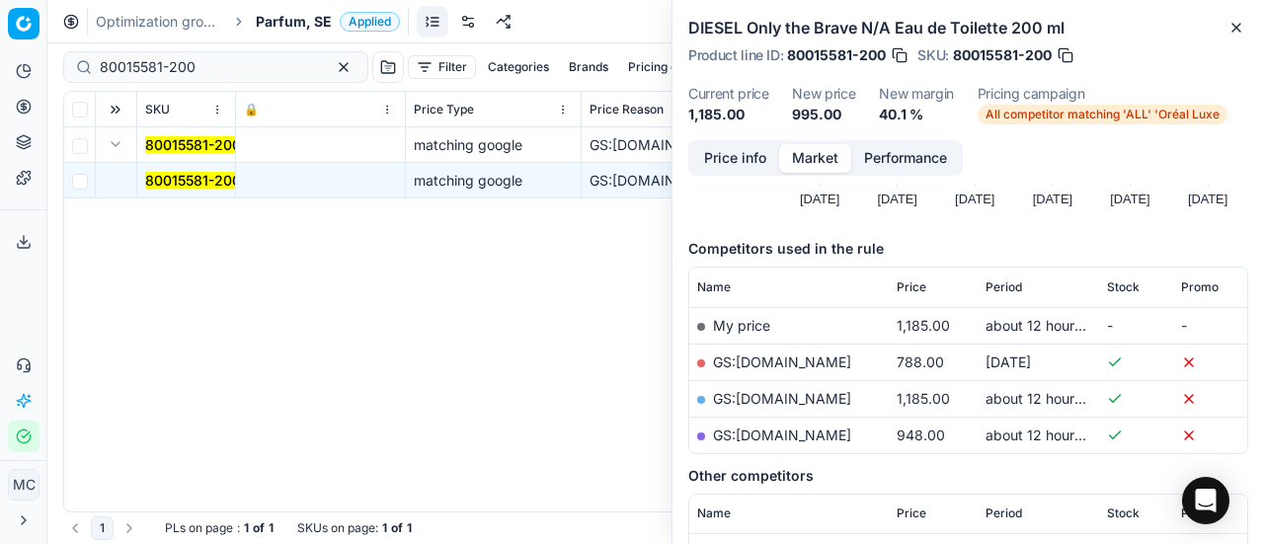
click at [819, 429] on link "GS:[DOMAIN_NAME]" at bounding box center [782, 435] width 138 height 17
drag, startPoint x: 220, startPoint y: 70, endPoint x: 8, endPoint y: 80, distance: 212.5
click at [0, 38] on div "Pricing platform Analytics Pricing Product portfolio Templates Export service 2…" at bounding box center [632, 272] width 1264 height 544
paste input "52305-1"
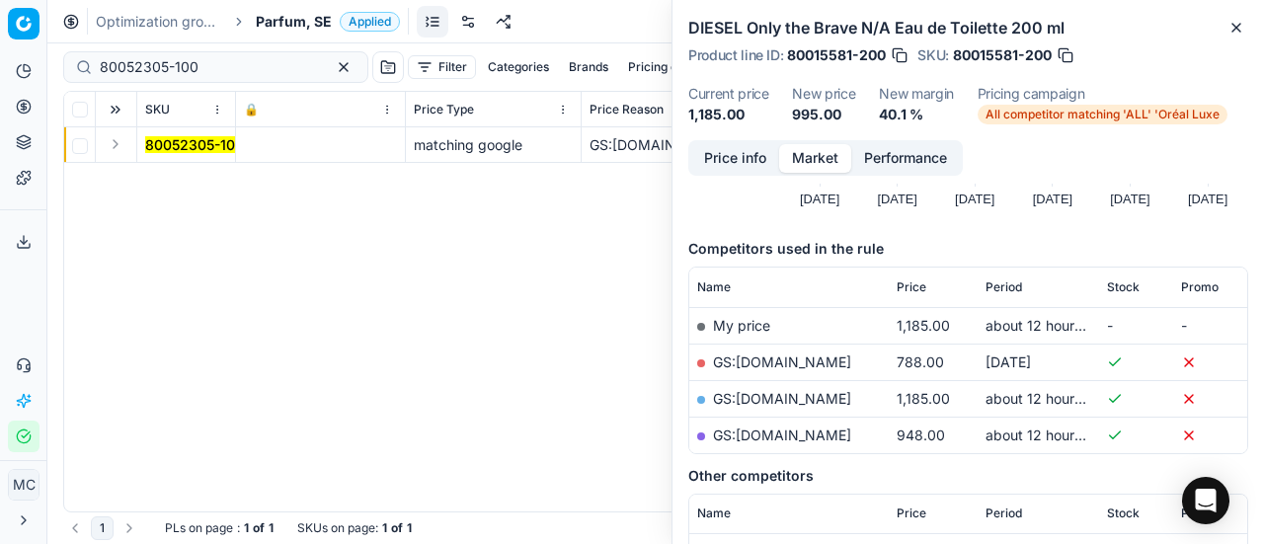
click at [119, 147] on button "Expand" at bounding box center [116, 144] width 24 height 24
click at [181, 178] on mark "80052305-100" at bounding box center [194, 180] width 99 height 17
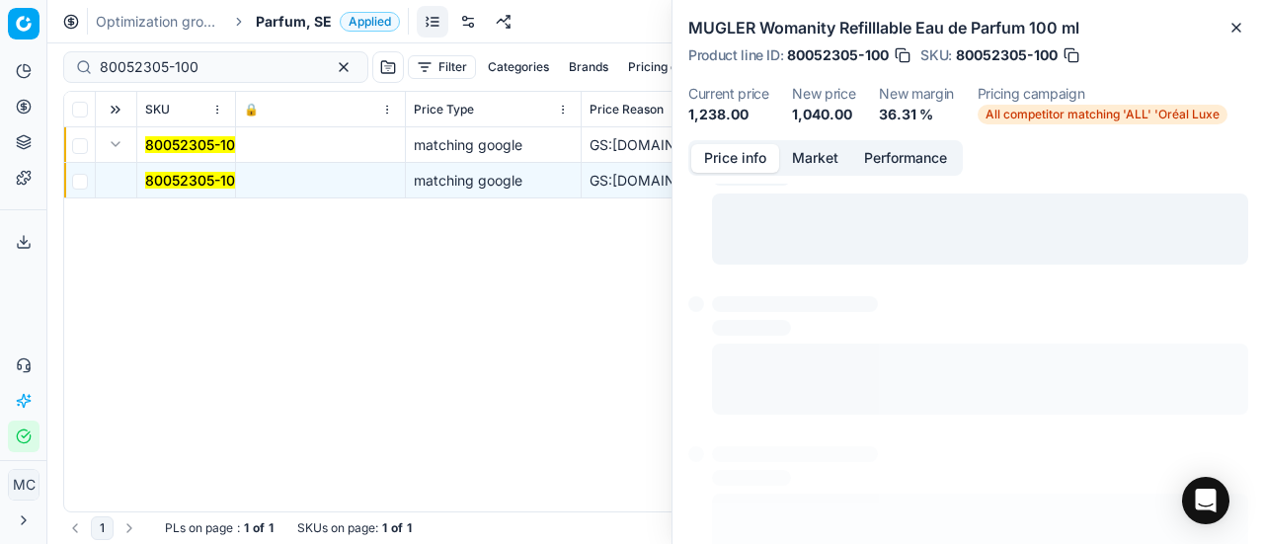
click at [740, 165] on button "Price info" at bounding box center [735, 158] width 88 height 29
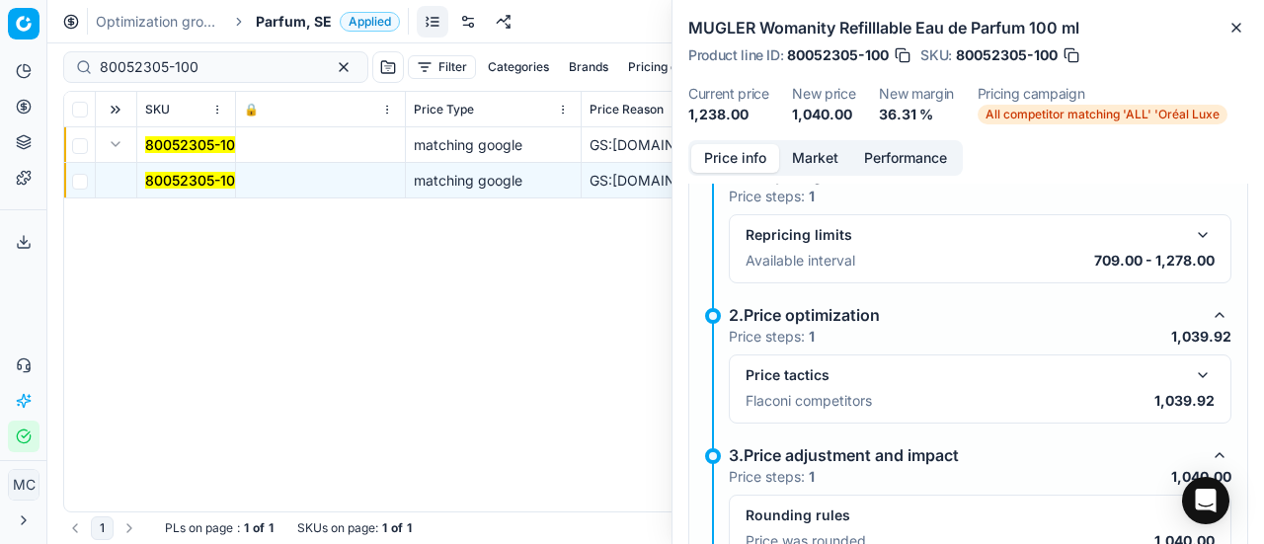
click at [1191, 372] on button "button" at bounding box center [1203, 375] width 24 height 24
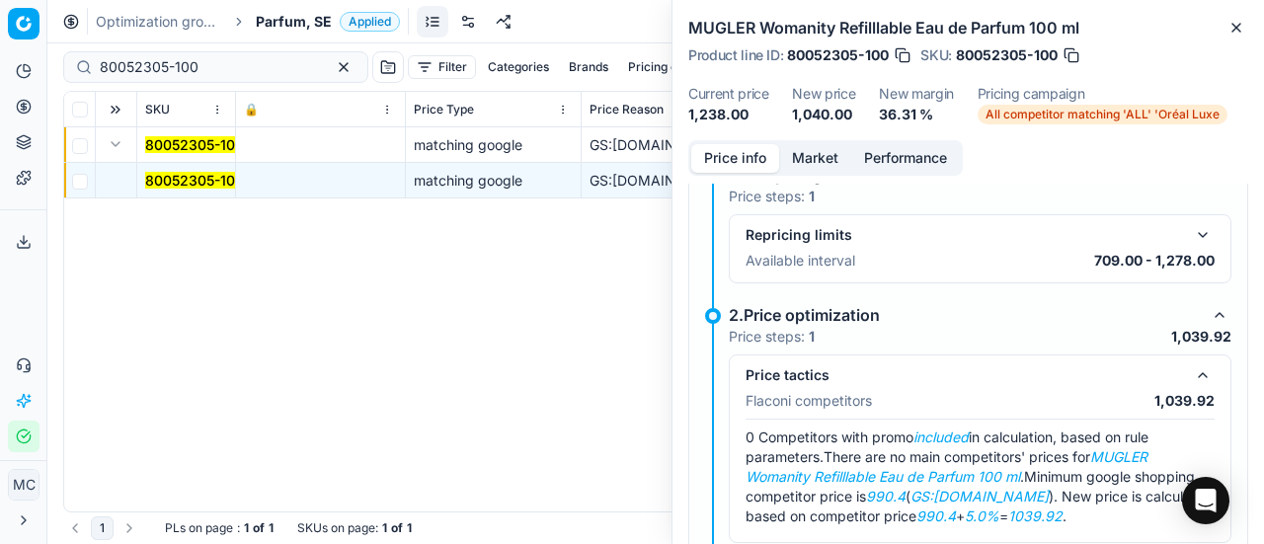
click at [833, 154] on button "Market" at bounding box center [815, 158] width 72 height 29
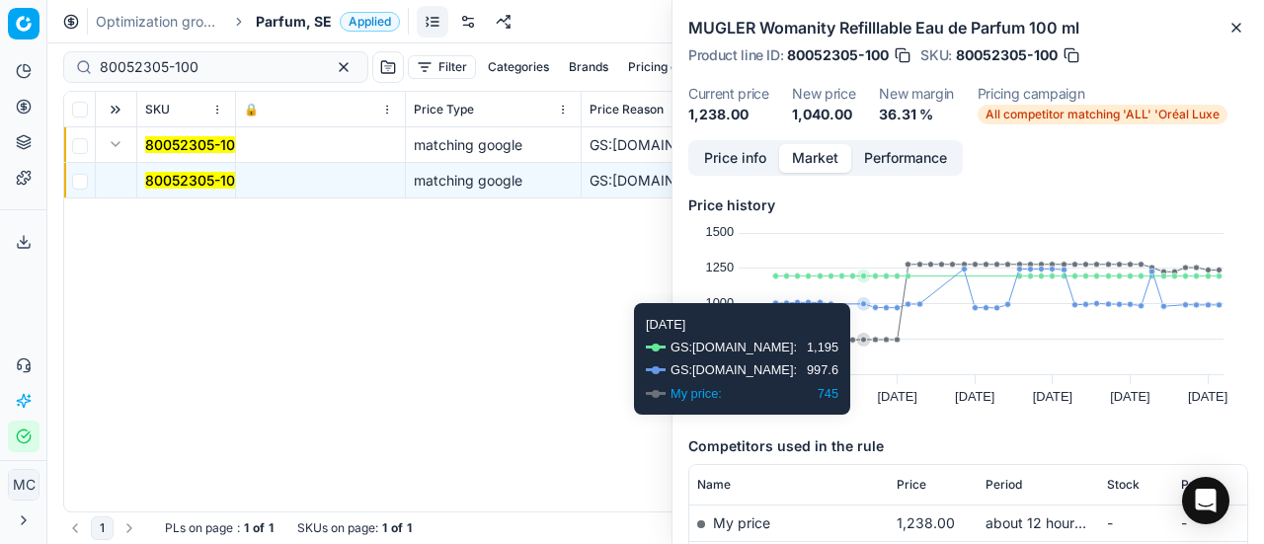
scroll to position [198, 0]
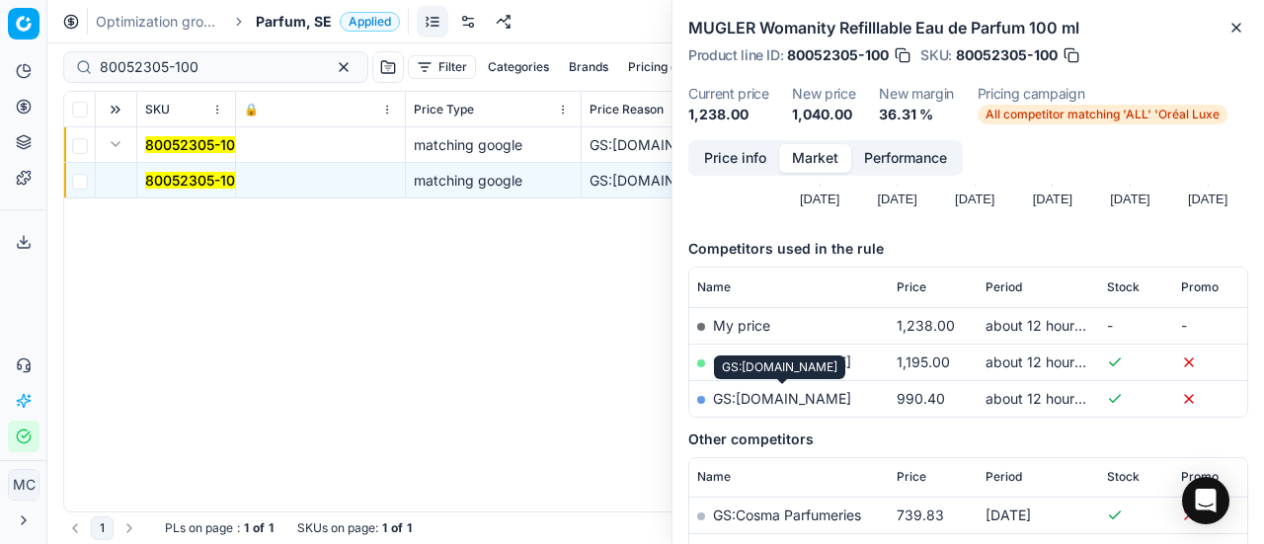
click at [776, 398] on link "GS:[DOMAIN_NAME]" at bounding box center [782, 398] width 138 height 17
click at [770, 357] on link "GS:[DOMAIN_NAME]" at bounding box center [782, 362] width 138 height 17
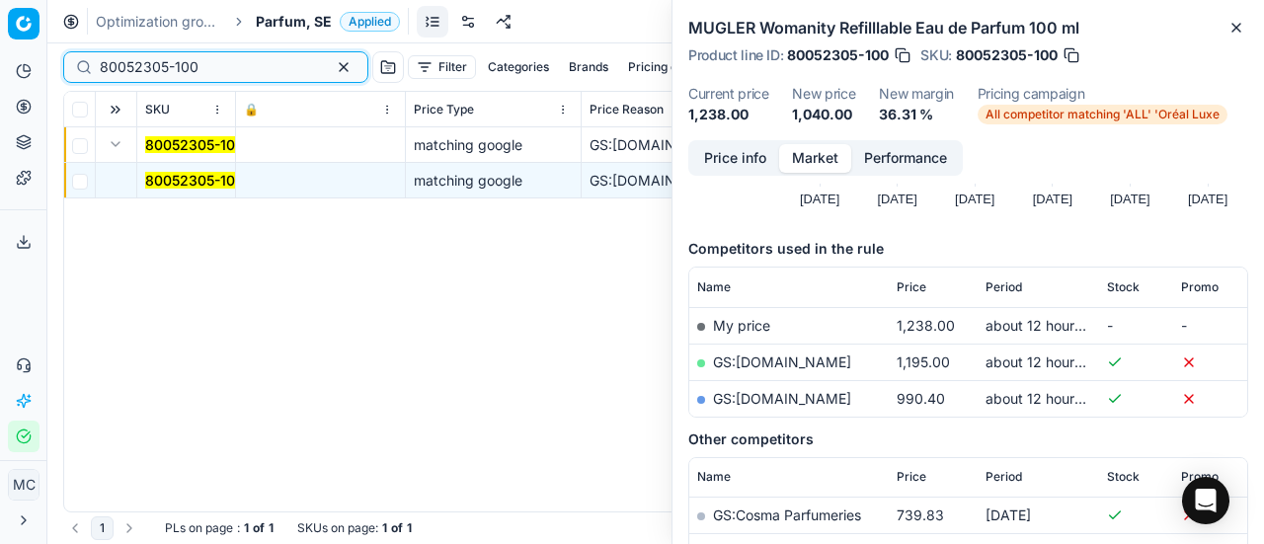
drag, startPoint x: 242, startPoint y: 62, endPoint x: 0, endPoint y: 36, distance: 243.4
click at [0, 23] on div "Pricing platform Analytics Pricing Product portfolio Templates Export service 2…" at bounding box center [632, 272] width 1264 height 544
paste input "132"
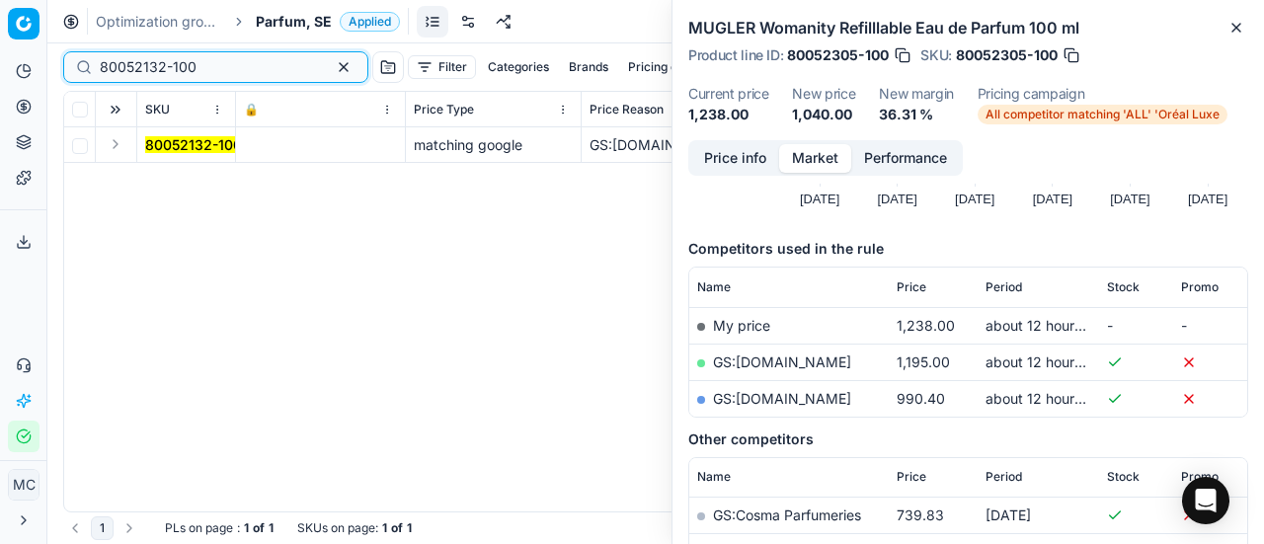
type input "80052132-100"
click at [122, 140] on button "Expand" at bounding box center [116, 144] width 24 height 24
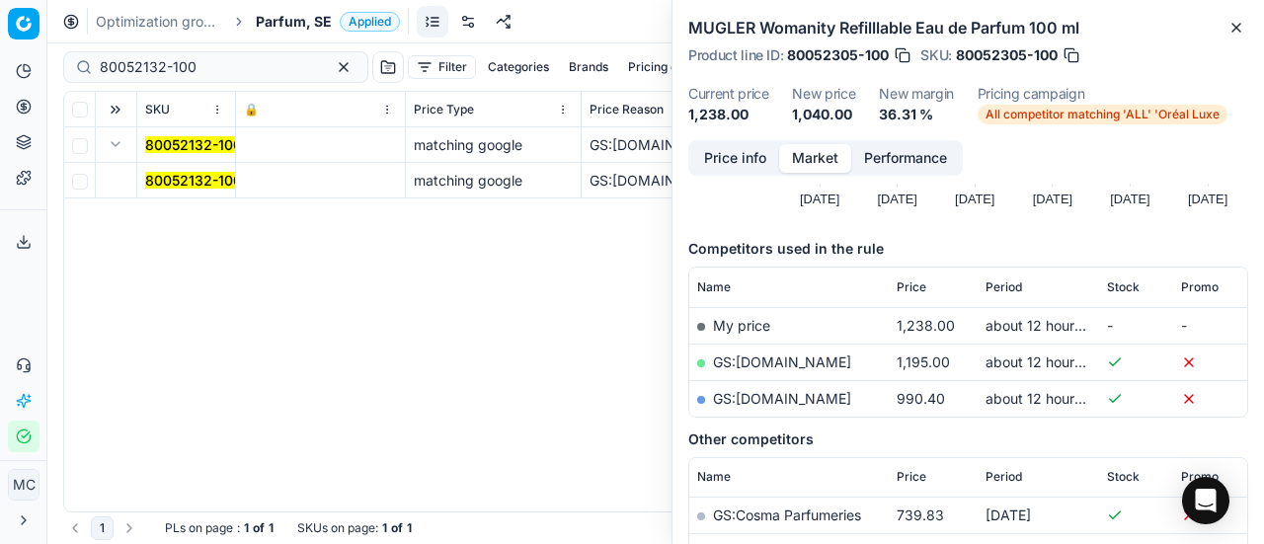
click at [214, 186] on mark "80052132-100" at bounding box center [193, 180] width 97 height 17
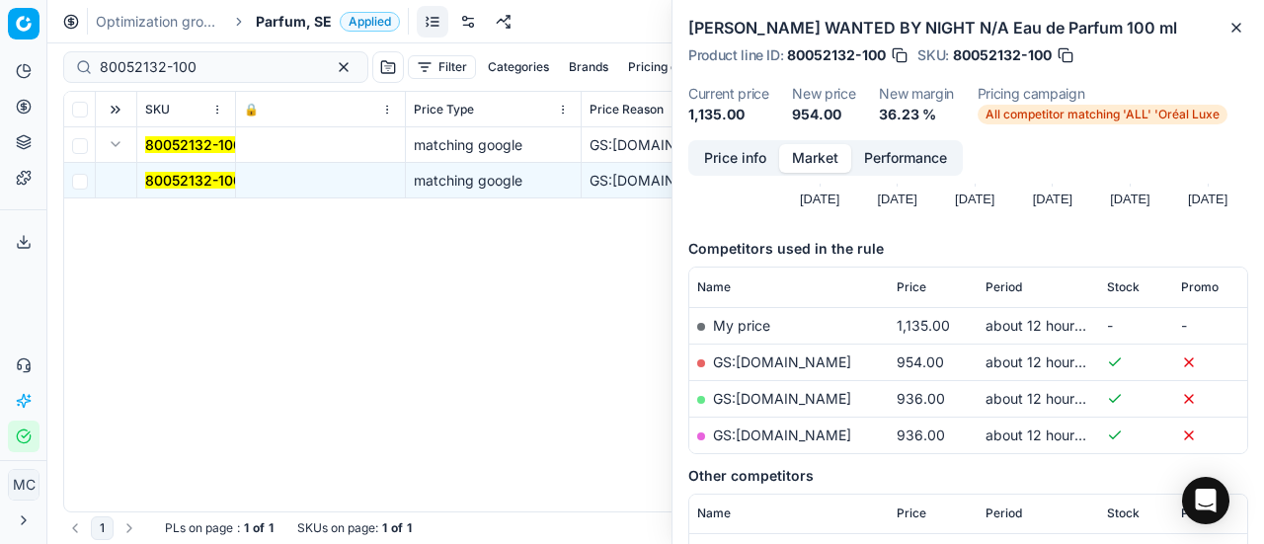
click at [723, 151] on button "Price info" at bounding box center [735, 158] width 88 height 29
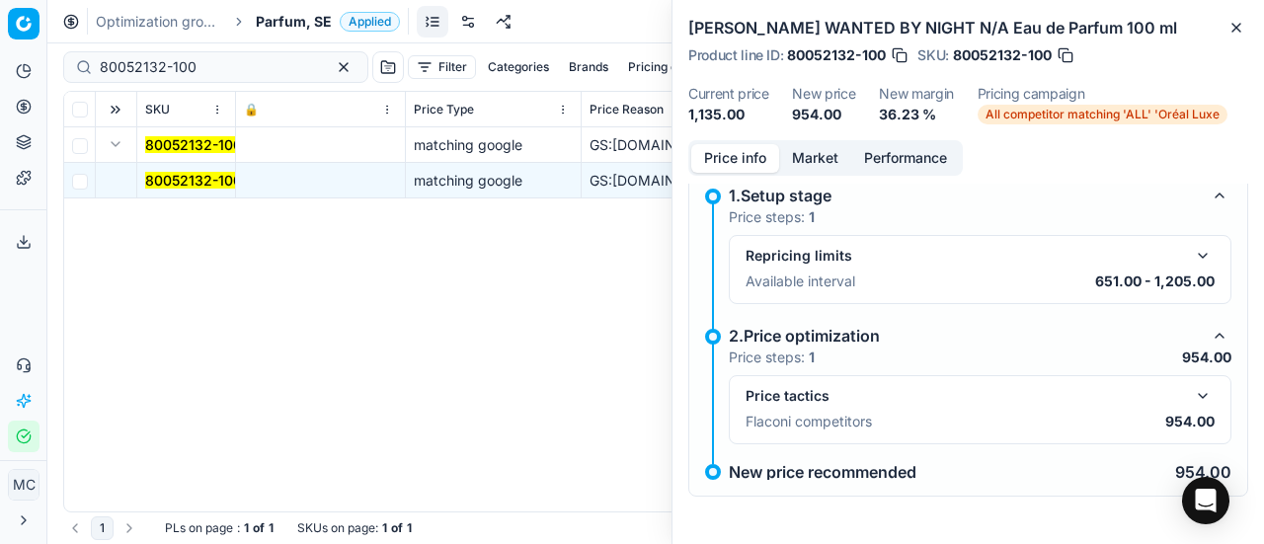
scroll to position [14, 0]
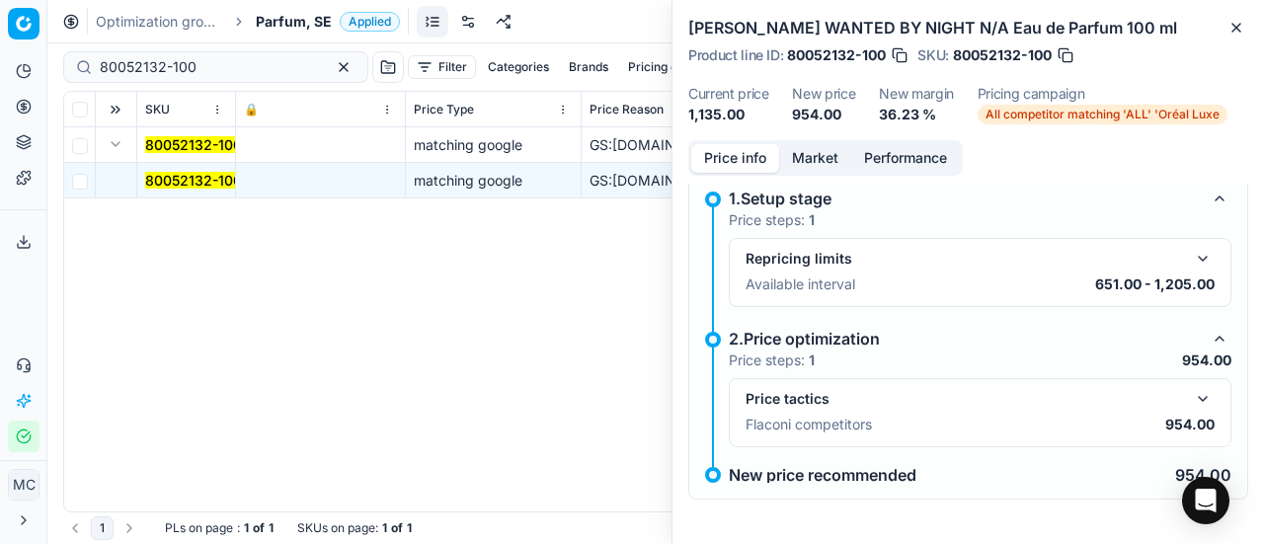
click at [1191, 390] on button "button" at bounding box center [1203, 399] width 24 height 24
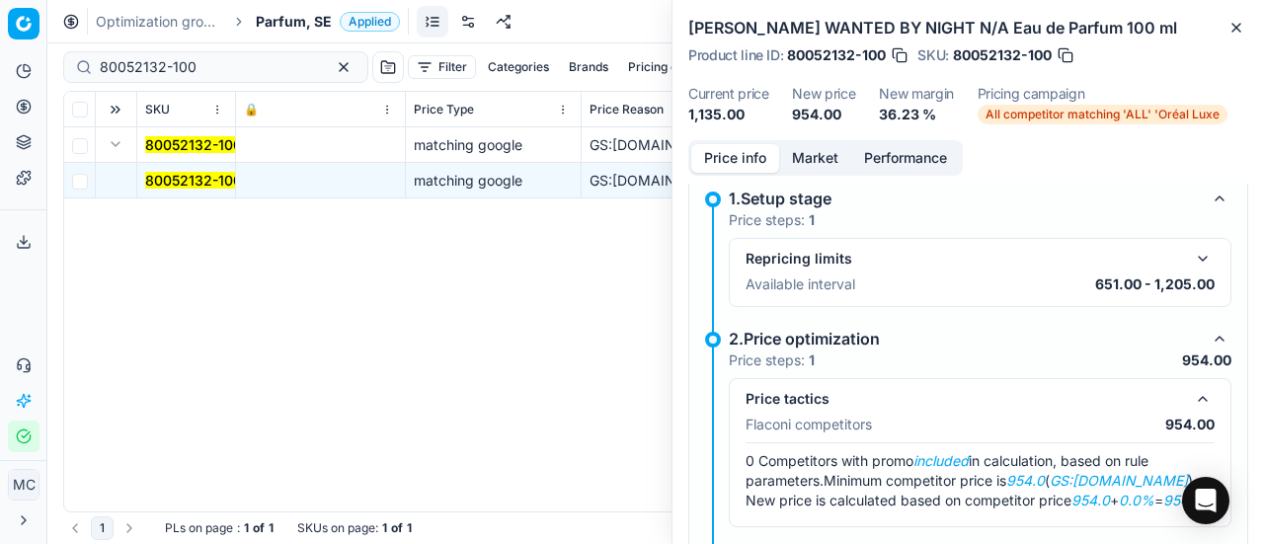
click at [814, 165] on button "Market" at bounding box center [815, 158] width 72 height 29
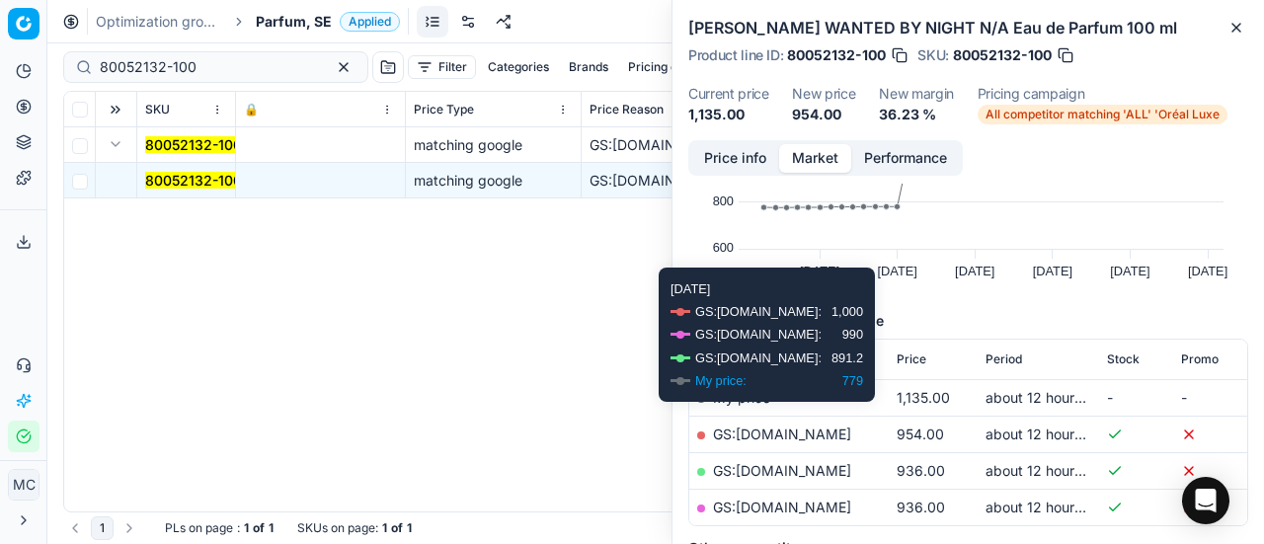
scroll to position [198, 0]
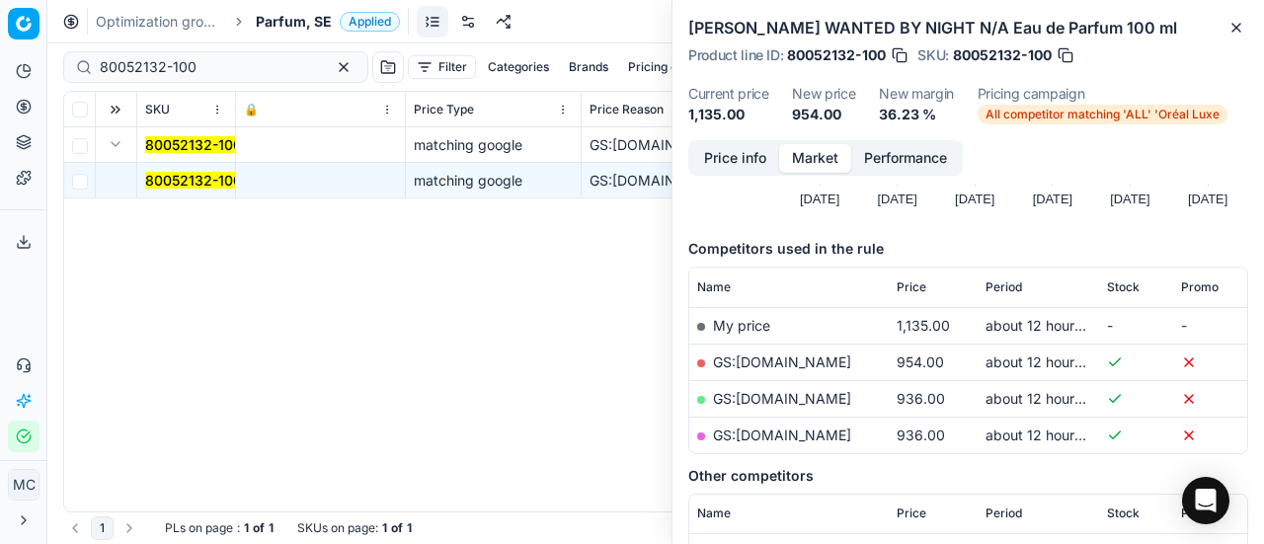
click at [833, 364] on link "GS:[DOMAIN_NAME]" at bounding box center [782, 362] width 138 height 17
click at [721, 148] on button "Price info" at bounding box center [735, 158] width 88 height 29
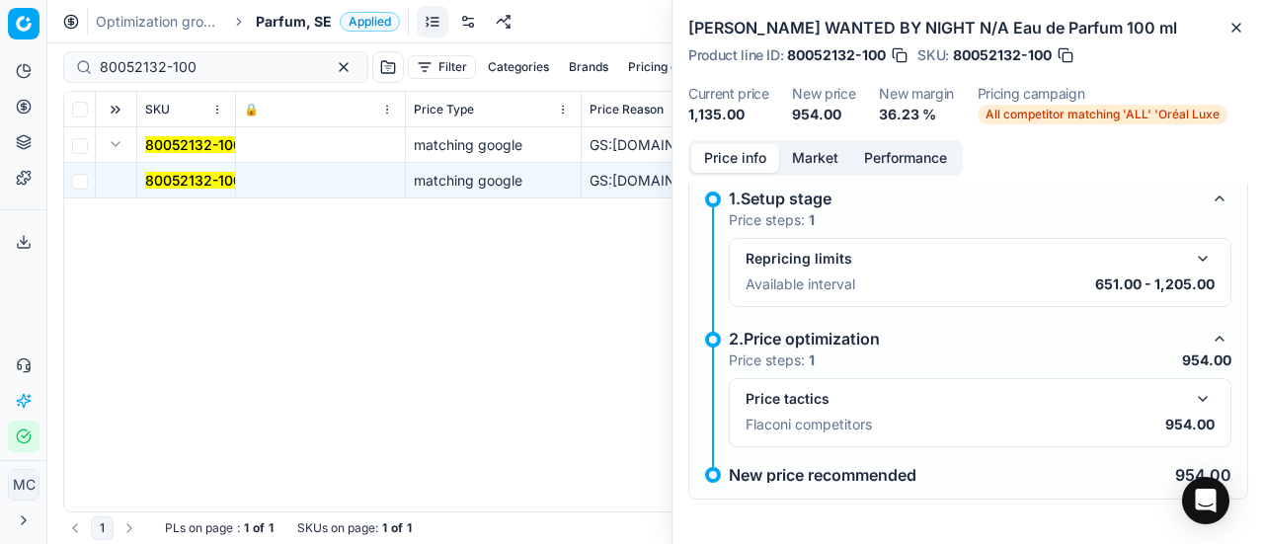
click at [1191, 396] on button "button" at bounding box center [1203, 399] width 24 height 24
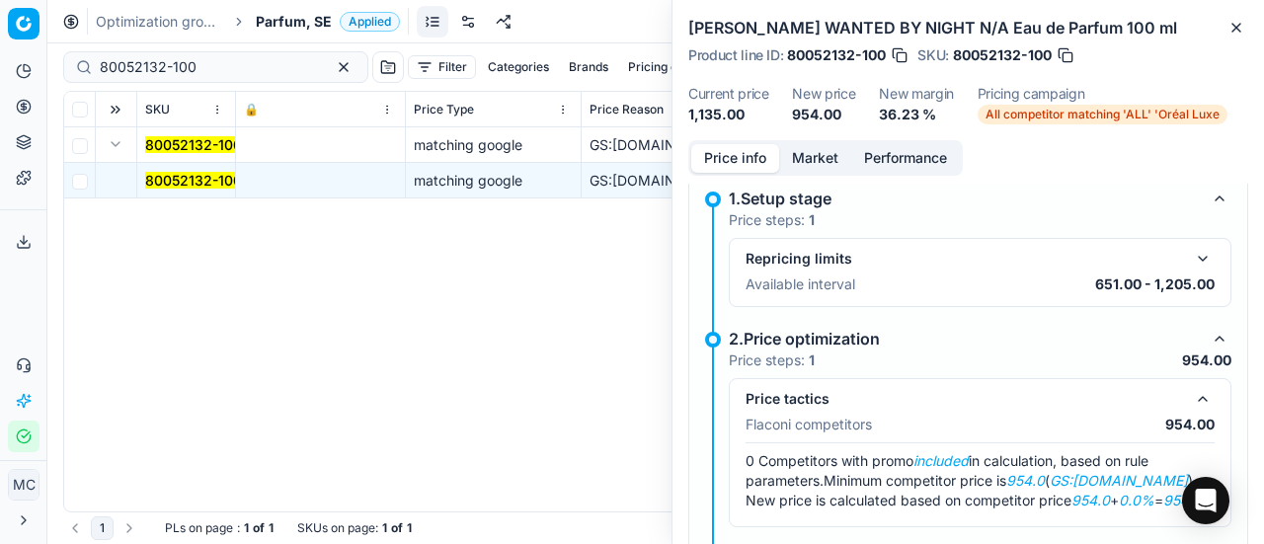
click at [814, 154] on button "Market" at bounding box center [815, 158] width 72 height 29
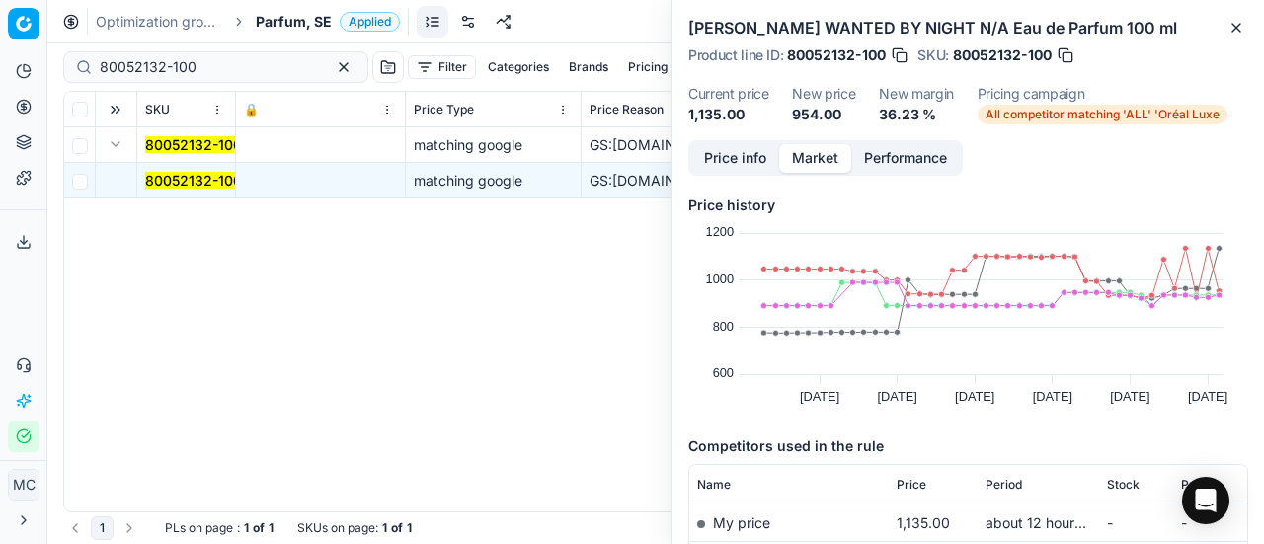
click at [292, 13] on span "Parfum, SE" at bounding box center [294, 22] width 76 height 20
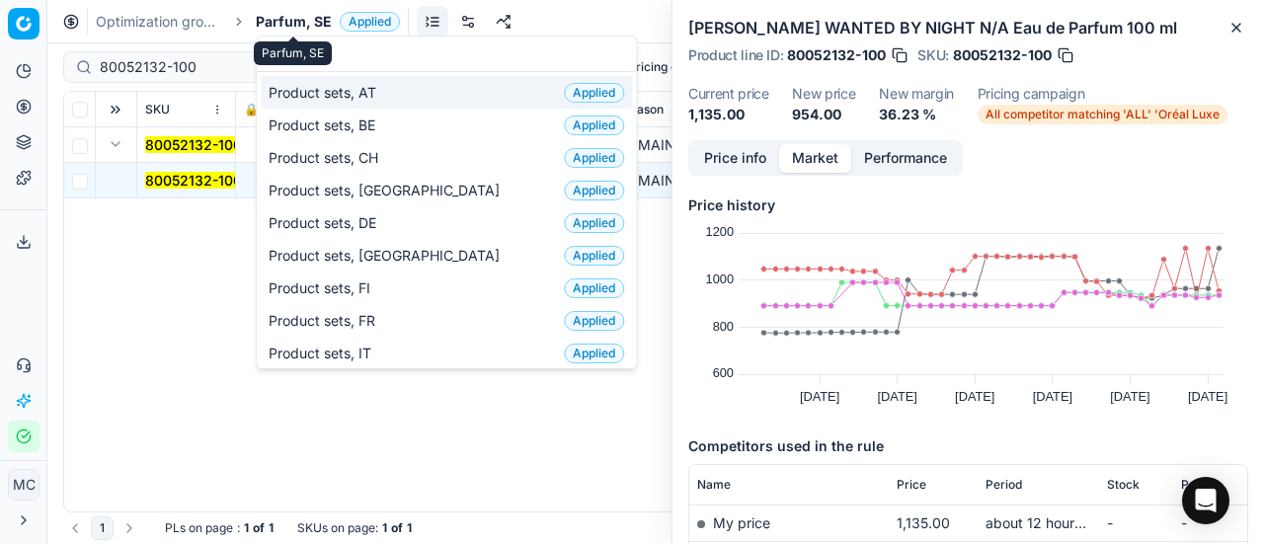
scroll to position [247, 0]
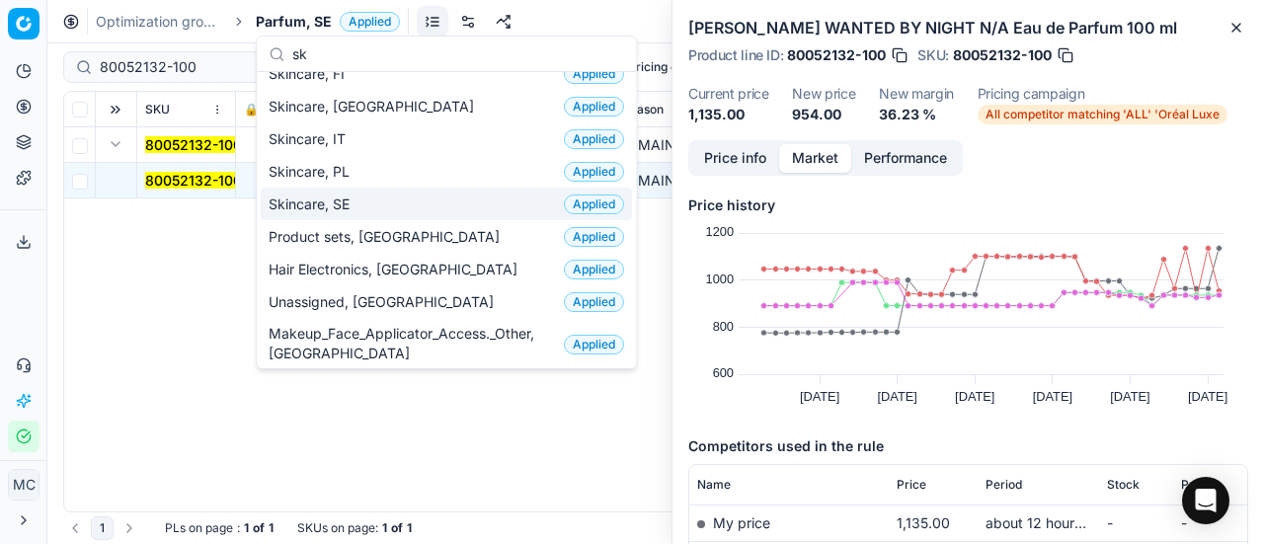
type input "sk"
click at [342, 196] on span "Skincare, SE" at bounding box center [313, 205] width 89 height 20
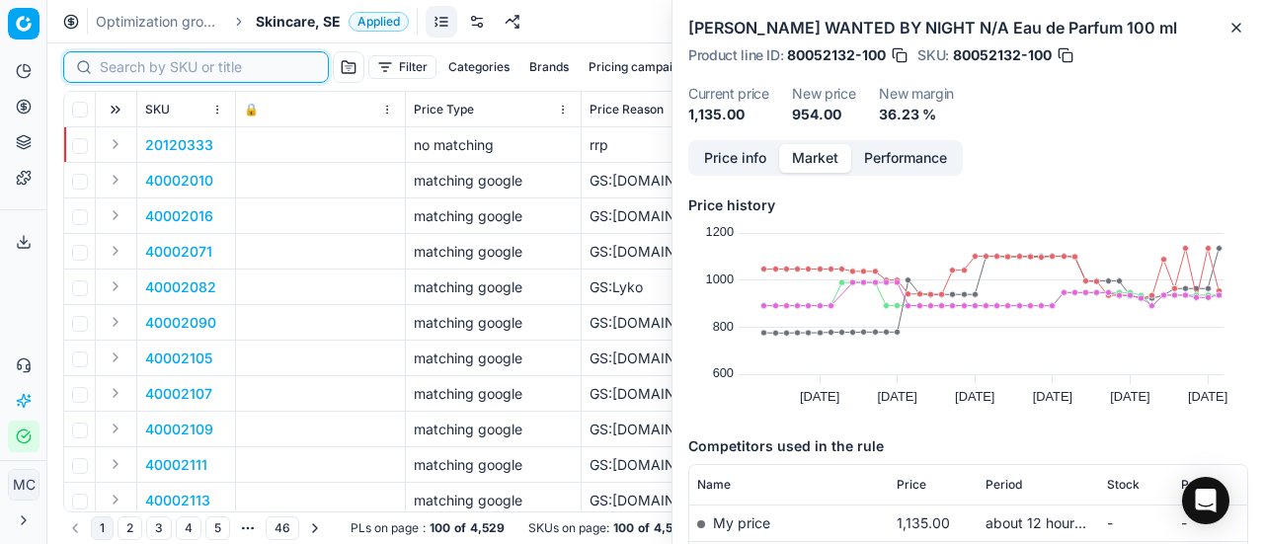
click at [131, 70] on input at bounding box center [208, 67] width 216 height 20
paste input "80052850-15"
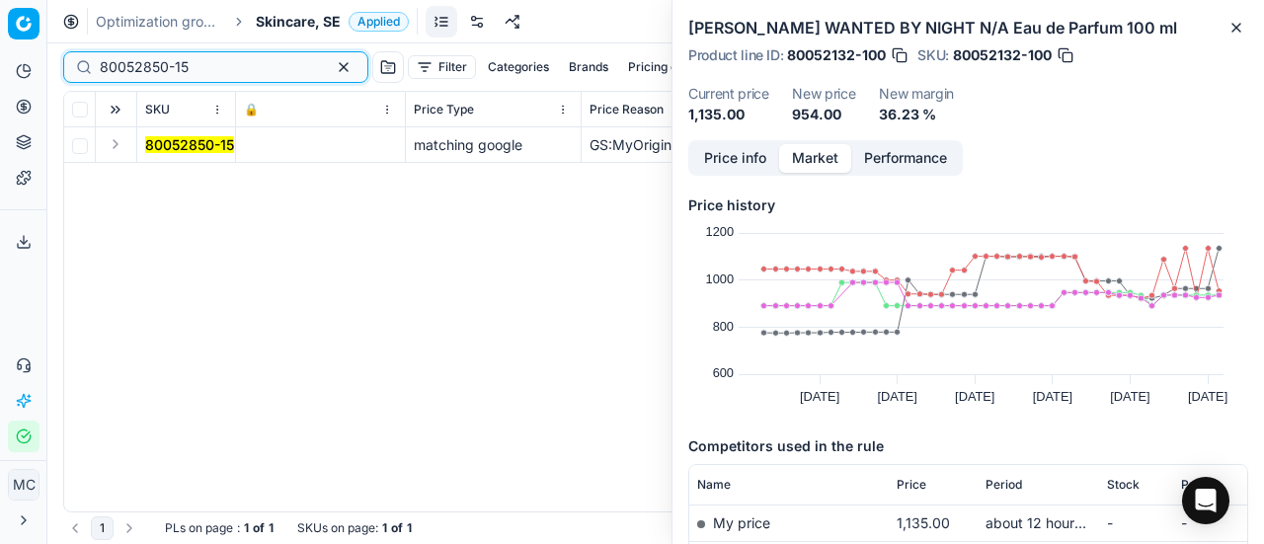
type input "80052850-15"
click at [115, 148] on button "Expand" at bounding box center [116, 144] width 24 height 24
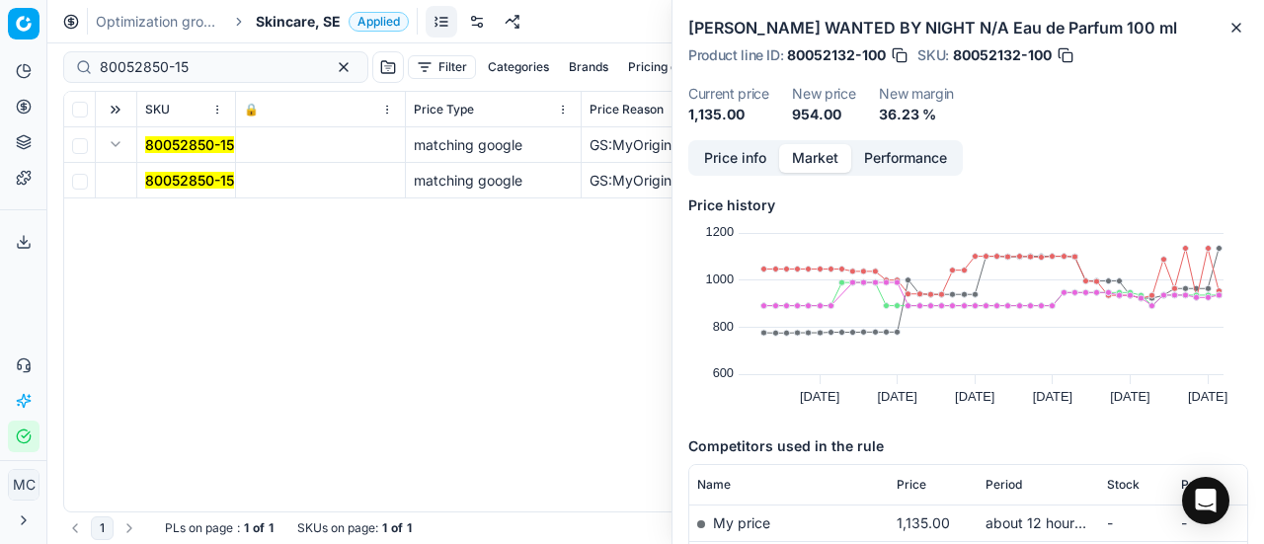
click at [197, 185] on mark "80052850-15" at bounding box center [189, 180] width 89 height 17
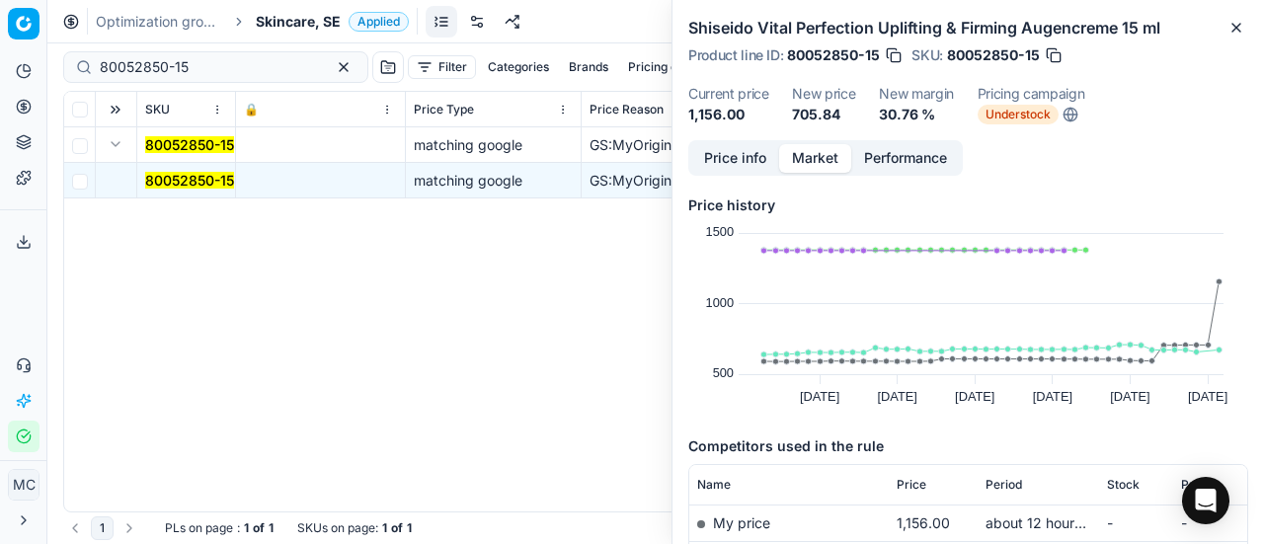
click at [761, 163] on button "Price info" at bounding box center [735, 158] width 88 height 29
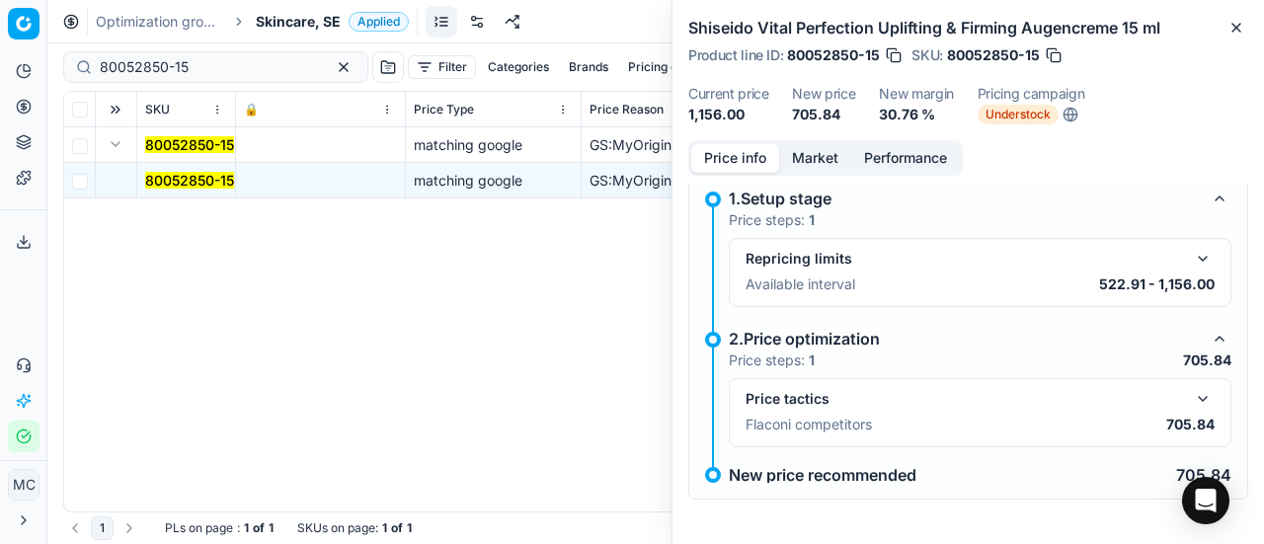
click at [1191, 392] on button "button" at bounding box center [1203, 399] width 24 height 24
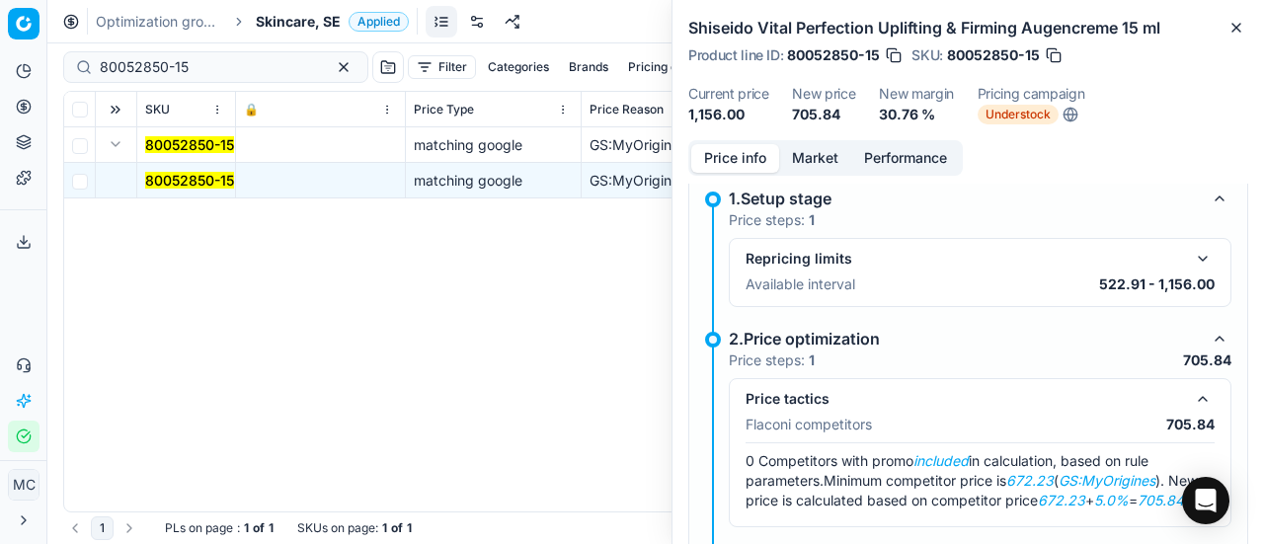
click at [804, 159] on button "Market" at bounding box center [815, 158] width 72 height 29
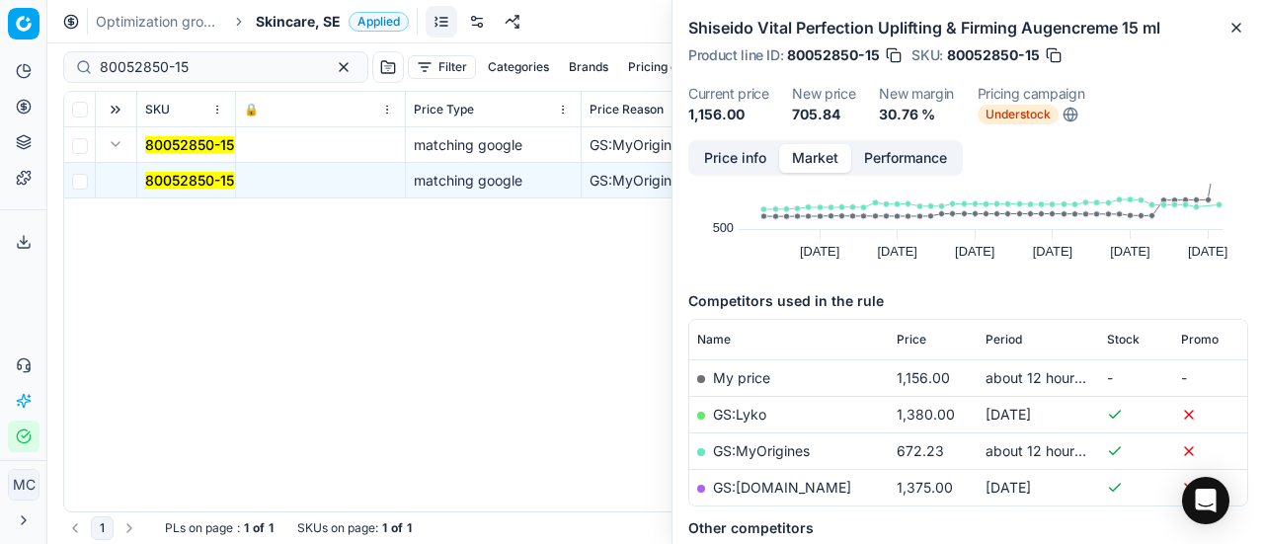
scroll to position [198, 0]
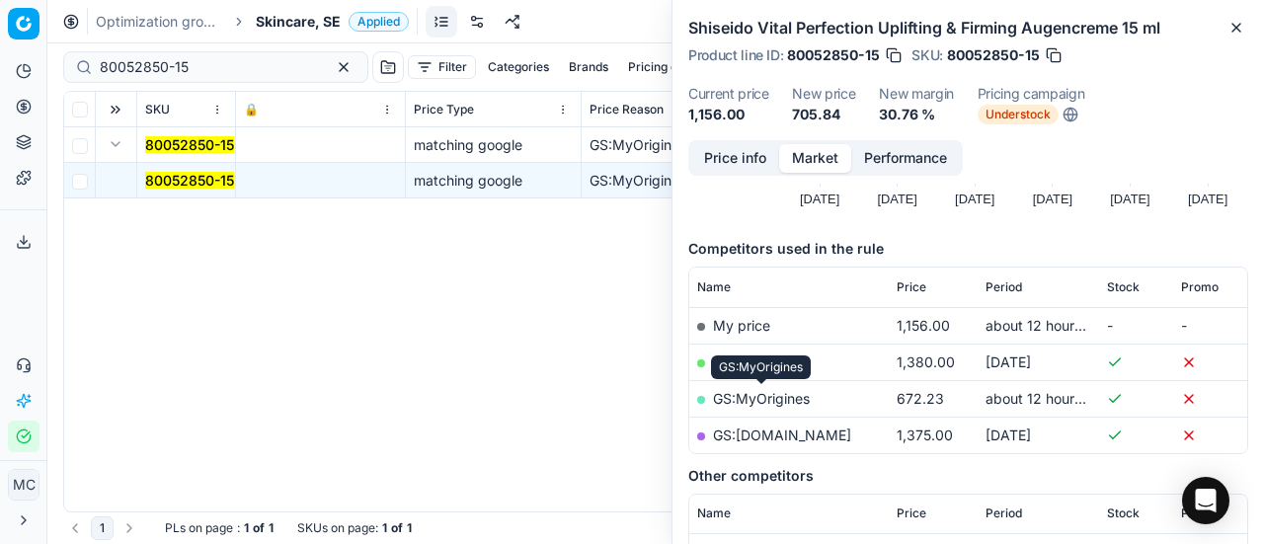
click at [772, 396] on link "GS:MyOrigines" at bounding box center [761, 398] width 97 height 17
click at [271, 17] on span "Skincare, SE" at bounding box center [298, 22] width 85 height 20
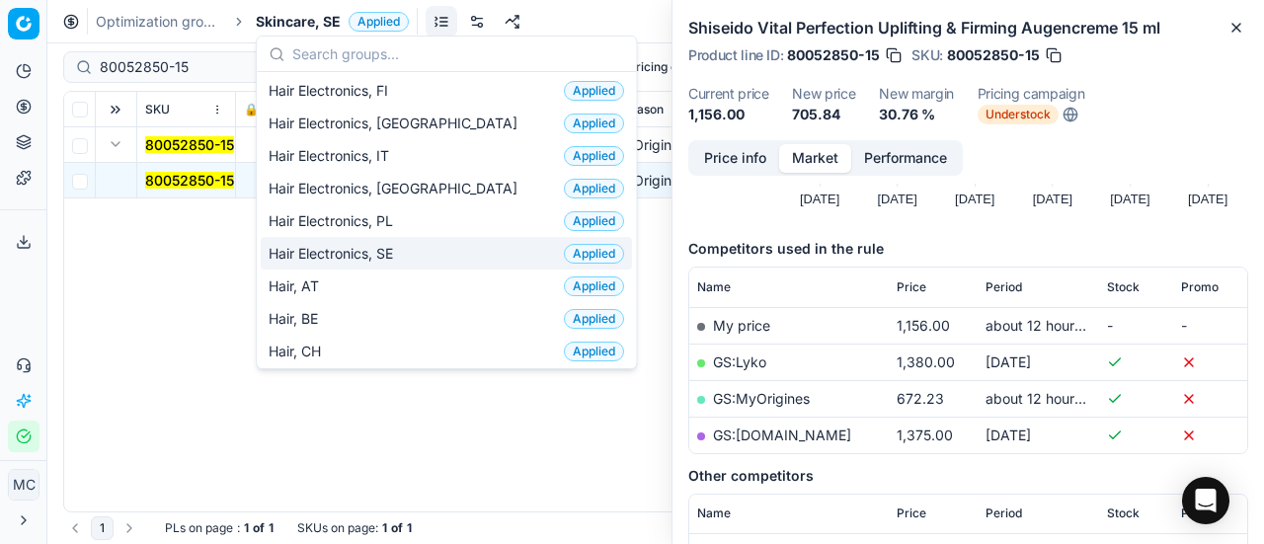
scroll to position [494, 0]
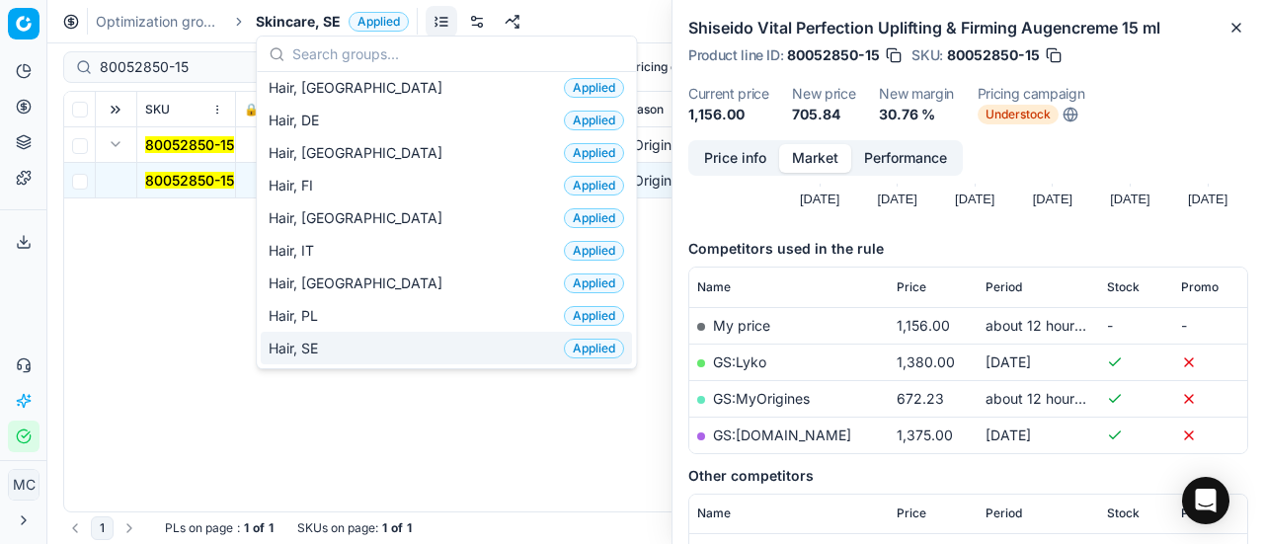
click at [334, 332] on div "Hair, SE Applied" at bounding box center [446, 348] width 371 height 33
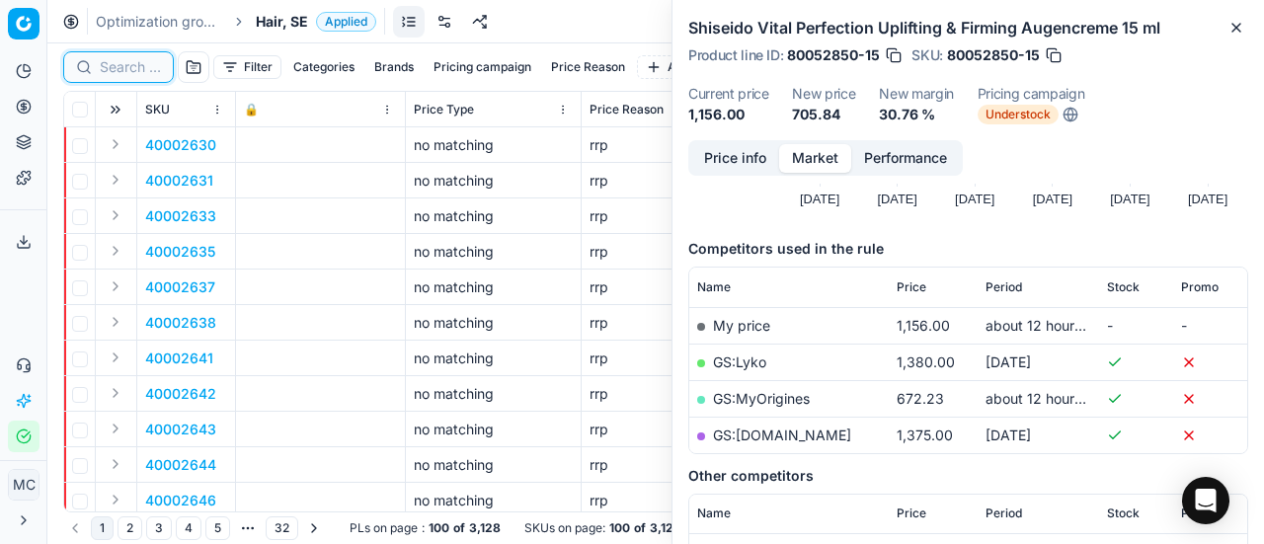
click at [131, 66] on input at bounding box center [130, 67] width 61 height 20
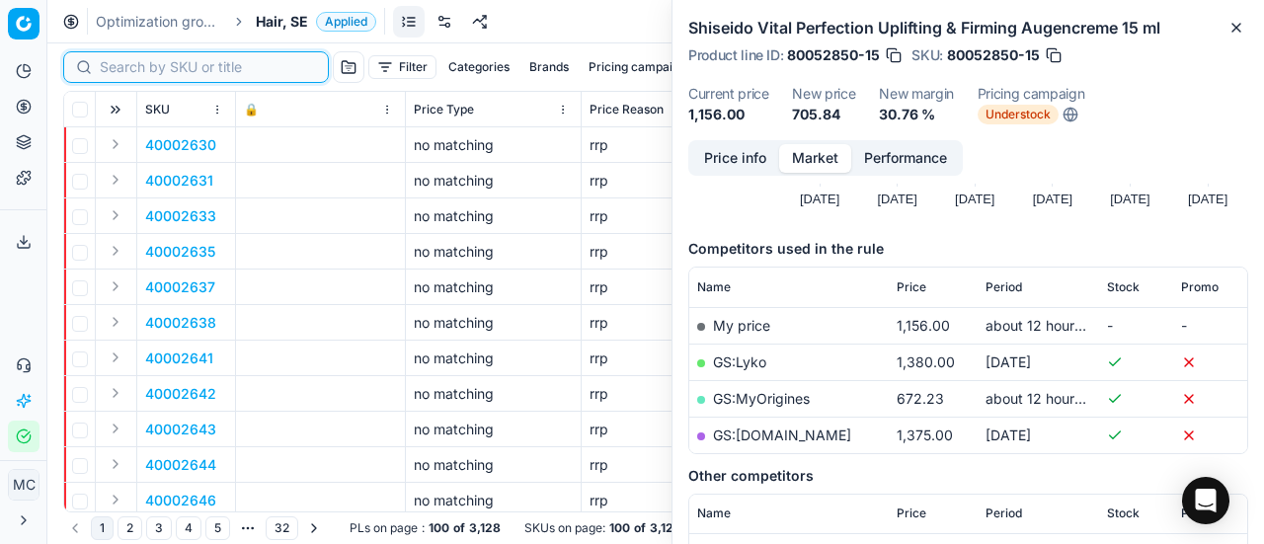
paste input "90012626-0019891"
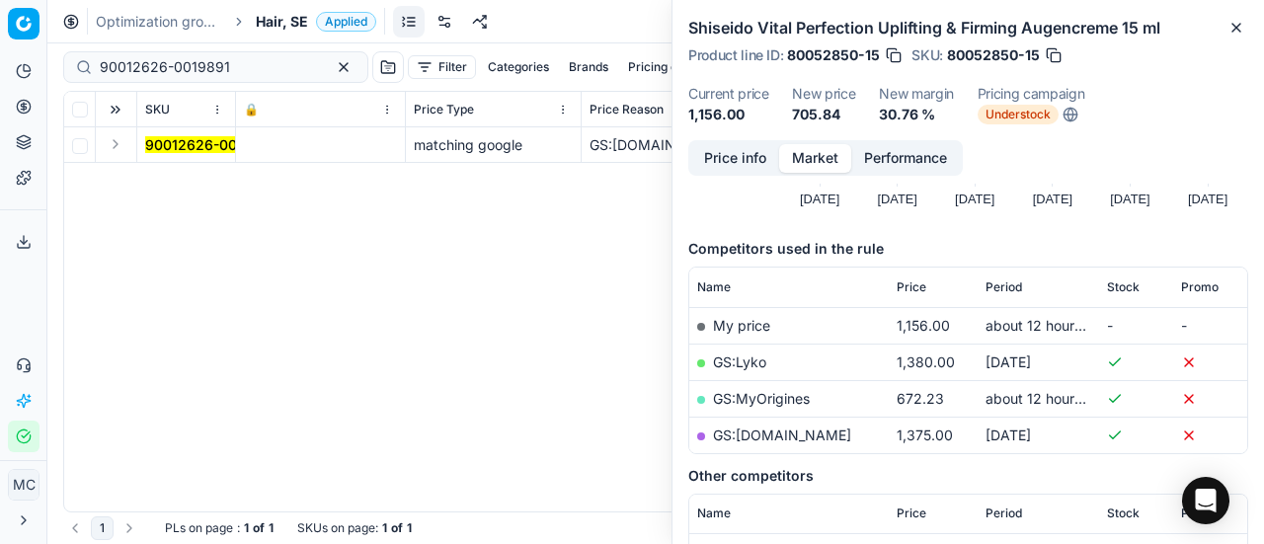
click at [109, 139] on button "Expand" at bounding box center [116, 144] width 24 height 24
click at [158, 172] on mark "90012626-0019891" at bounding box center [210, 180] width 130 height 17
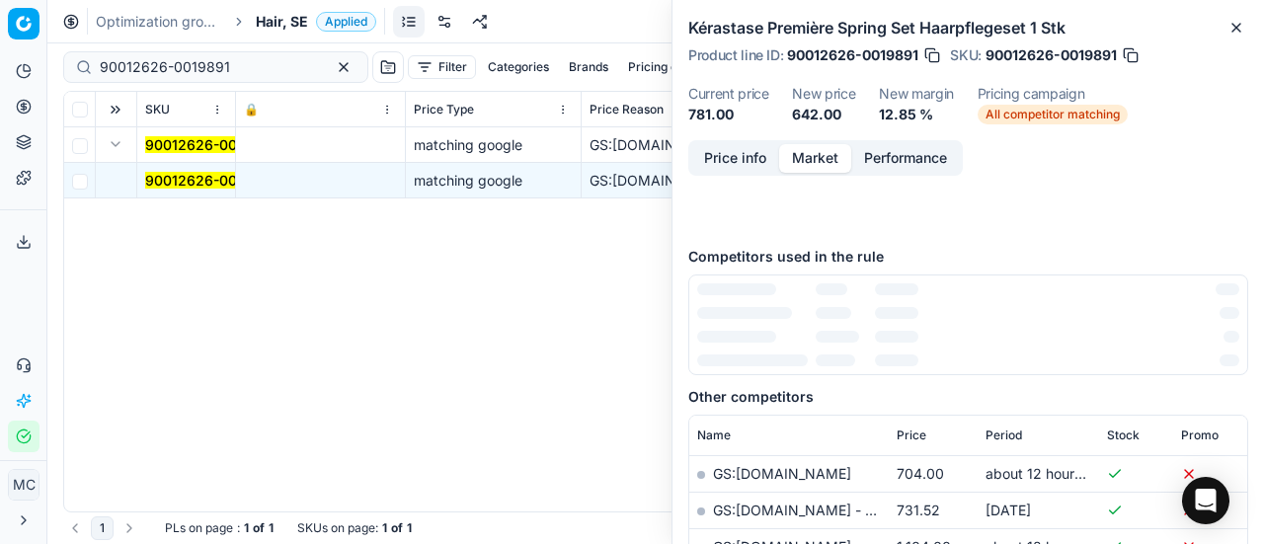
click at [236, 181] on td at bounding box center [321, 181] width 170 height 36
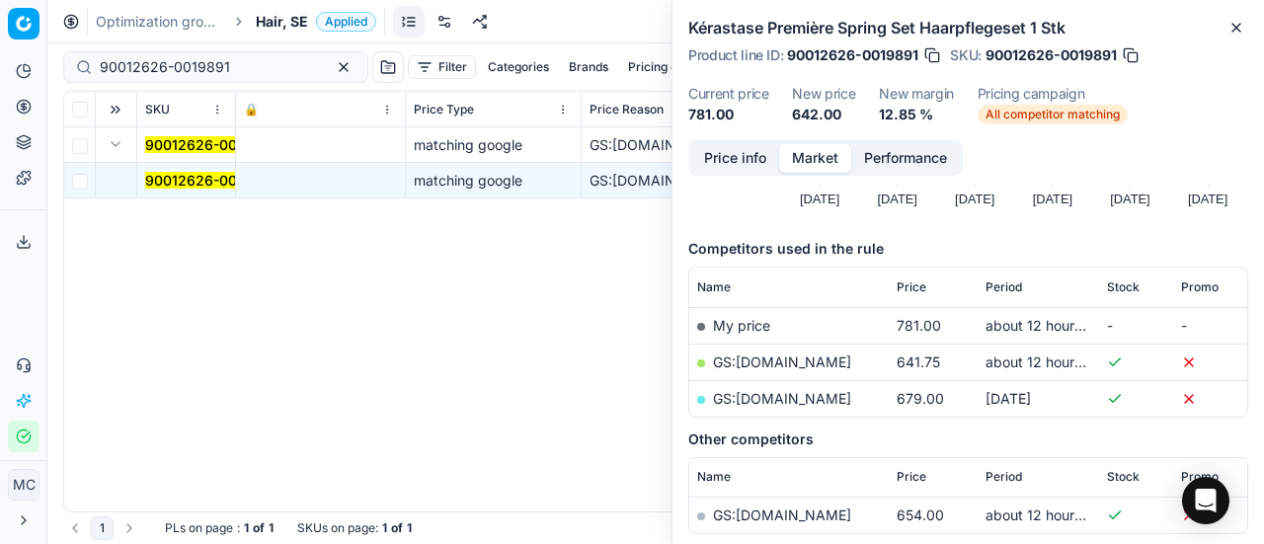
click at [772, 164] on button "Price info" at bounding box center [735, 158] width 88 height 29
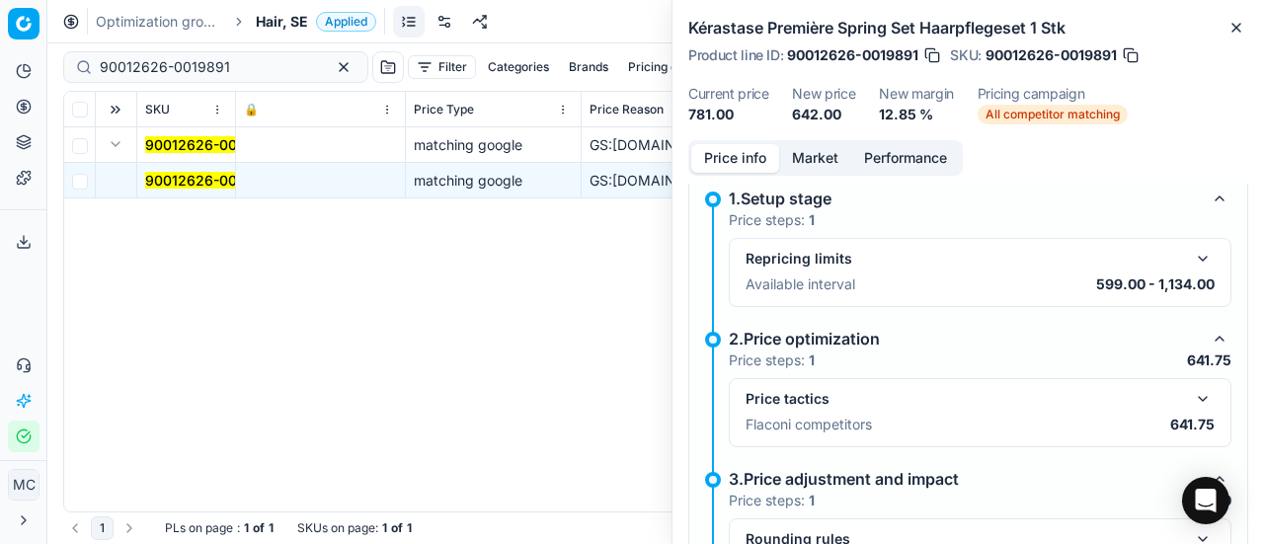
click at [1198, 400] on button "button" at bounding box center [1203, 399] width 24 height 24
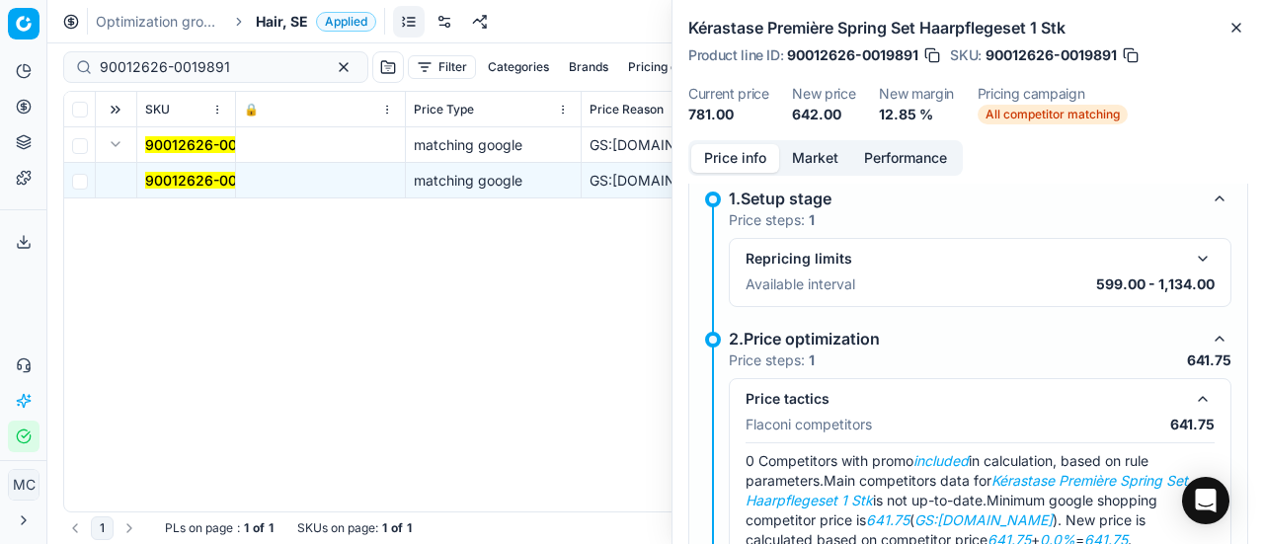
click at [831, 159] on button "Market" at bounding box center [815, 158] width 72 height 29
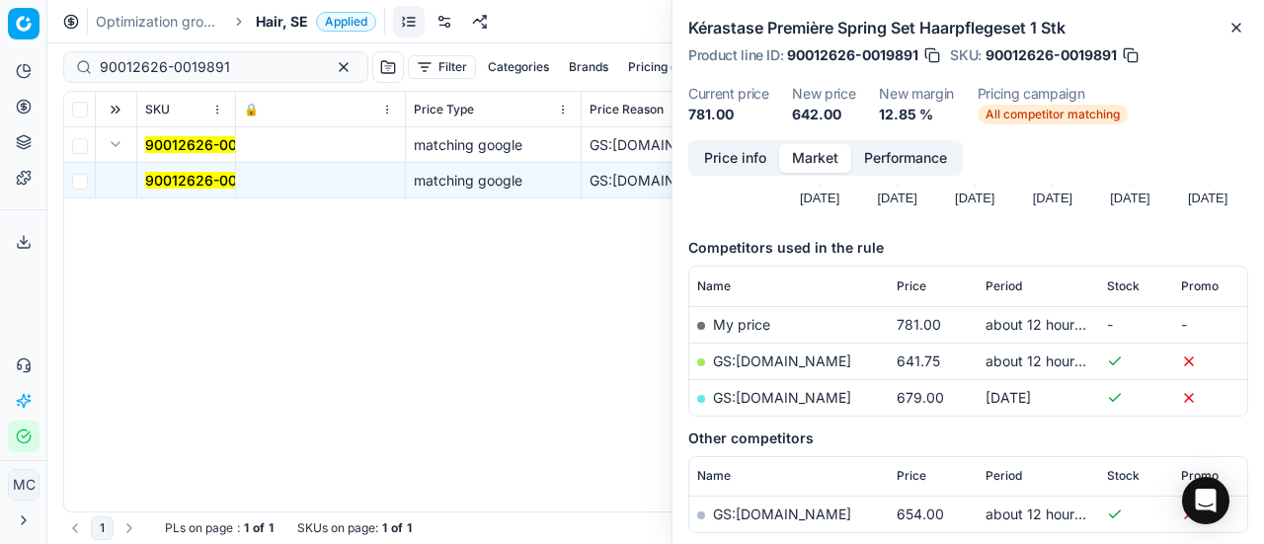
scroll to position [296, 0]
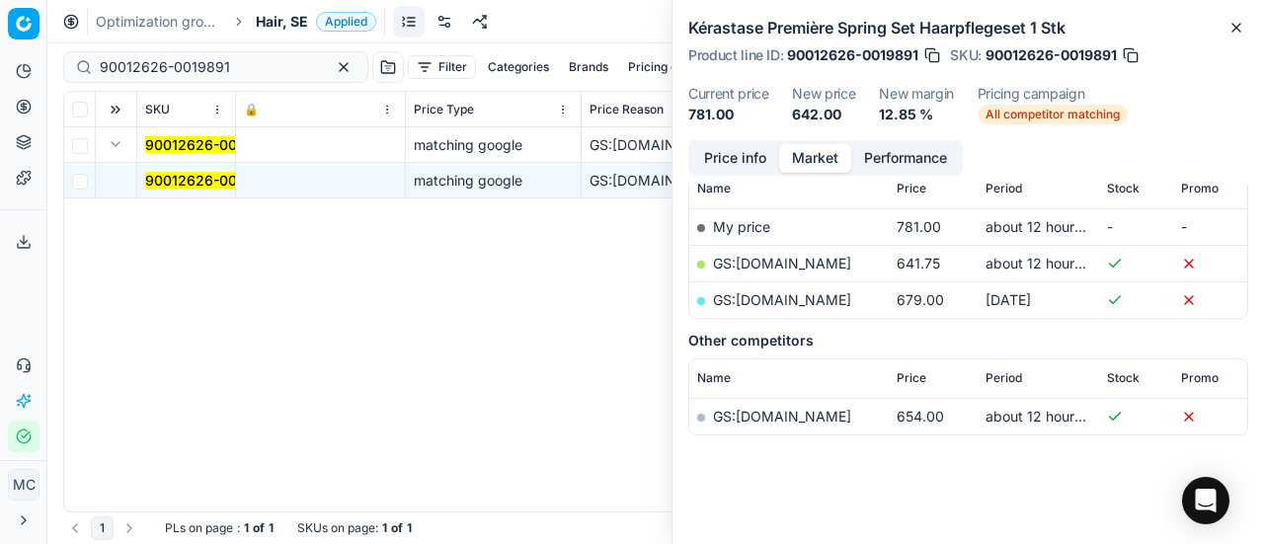
click at [758, 267] on link "GS:[DOMAIN_NAME]" at bounding box center [782, 263] width 138 height 17
click at [766, 297] on link "GS:[DOMAIN_NAME]" at bounding box center [782, 299] width 138 height 17
click at [749, 265] on link "GS:[DOMAIN_NAME]" at bounding box center [782, 263] width 138 height 17
drag, startPoint x: 247, startPoint y: 71, endPoint x: 0, endPoint y: 102, distance: 248.8
click at [0, 70] on div "Pricing platform Analytics Pricing Product portfolio Templates Export service 2…" at bounding box center [632, 272] width 1264 height 544
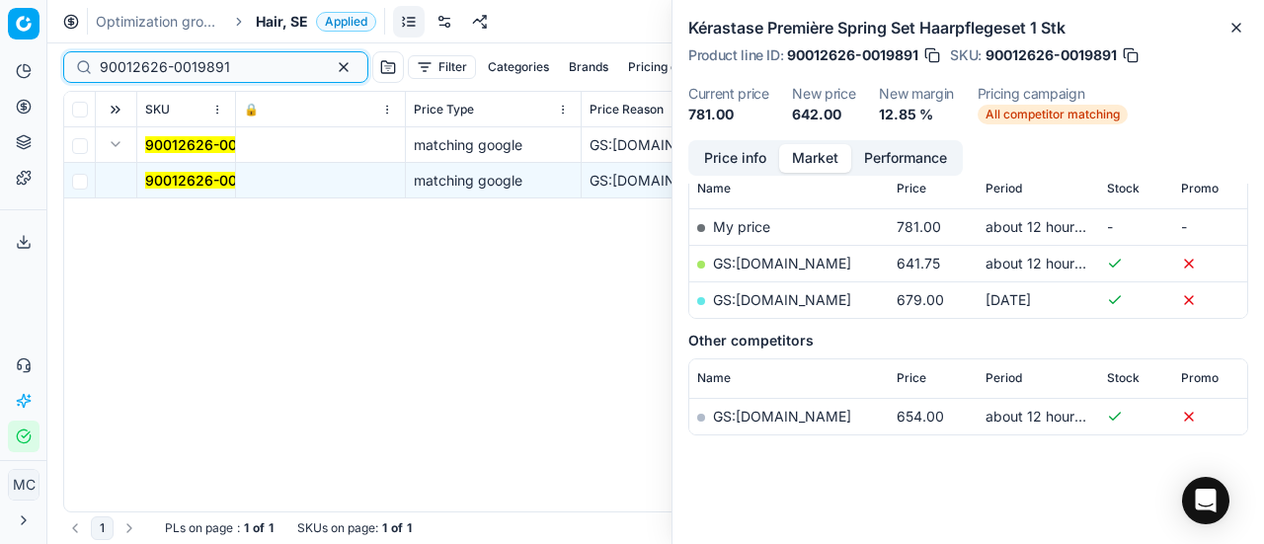
paste input "09560-0014609"
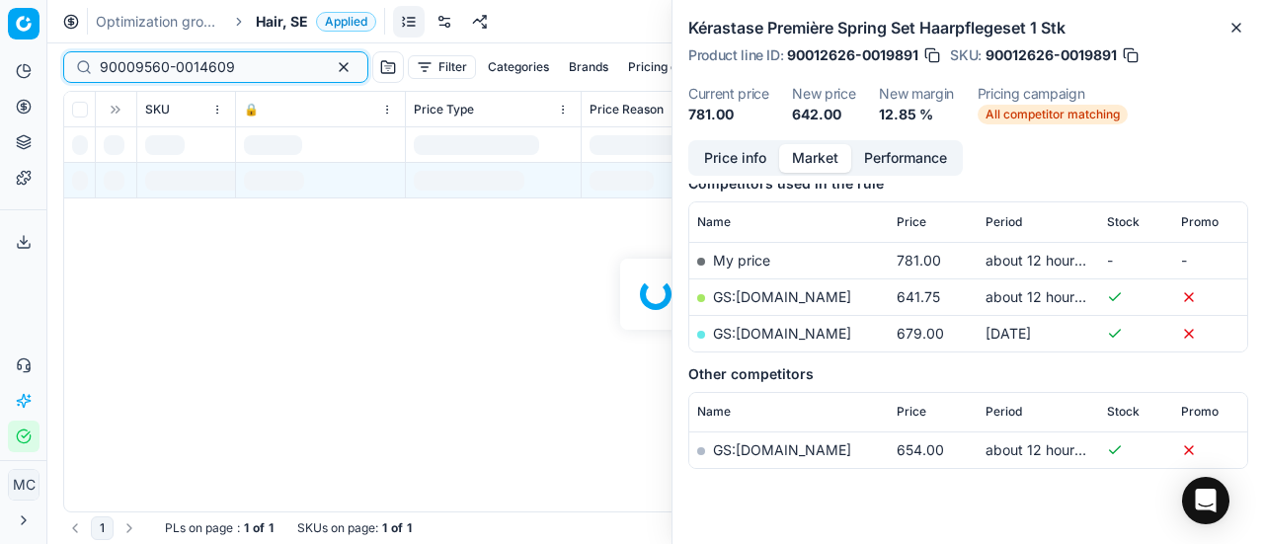
scroll to position [296, 0]
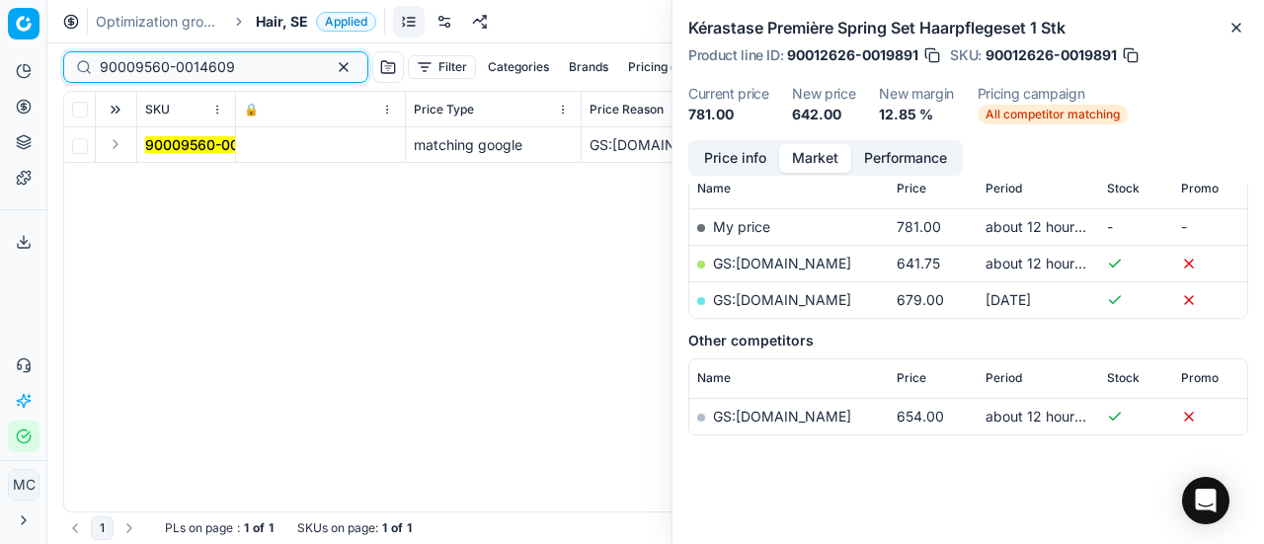
type input "90009560-0014609"
click at [111, 146] on button "Expand" at bounding box center [116, 144] width 24 height 24
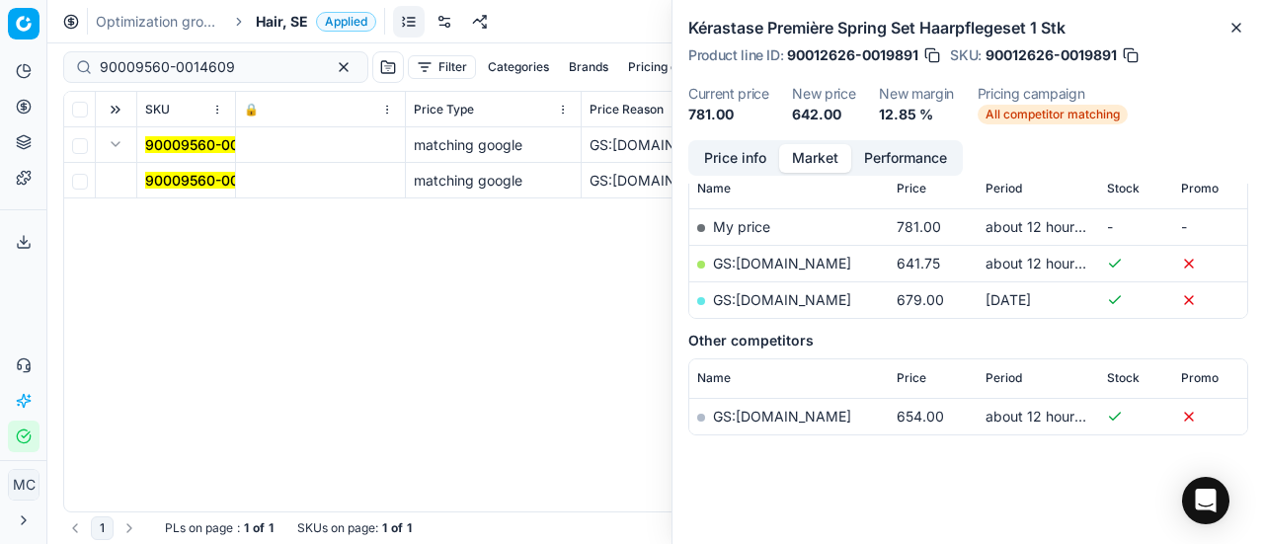
click at [179, 184] on mark "90009560-0014609" at bounding box center [212, 180] width 135 height 17
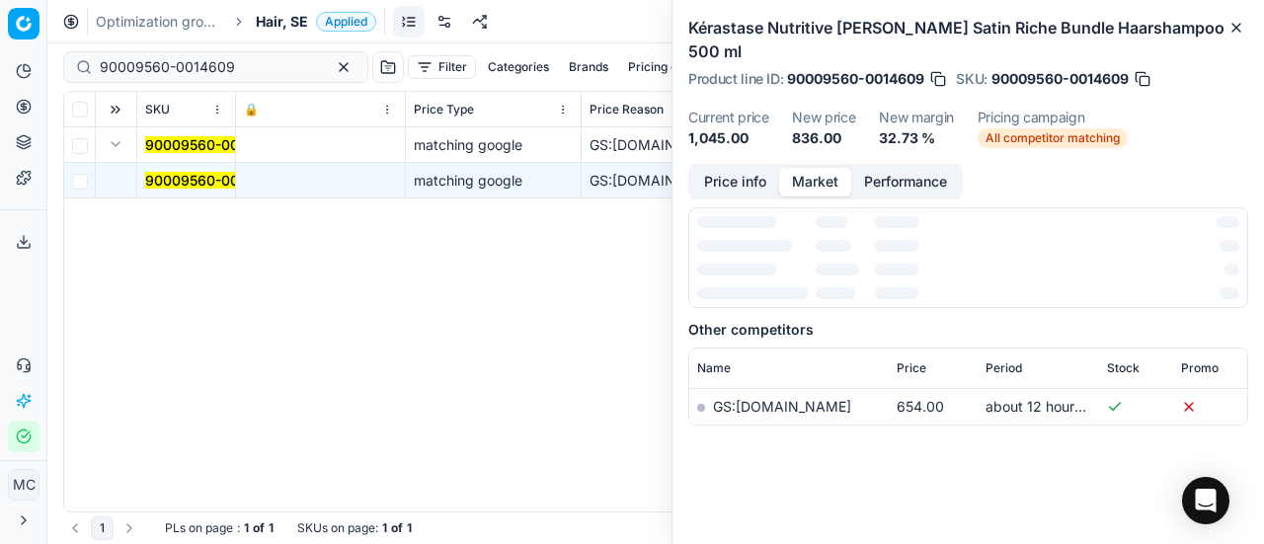
scroll to position [223, 0]
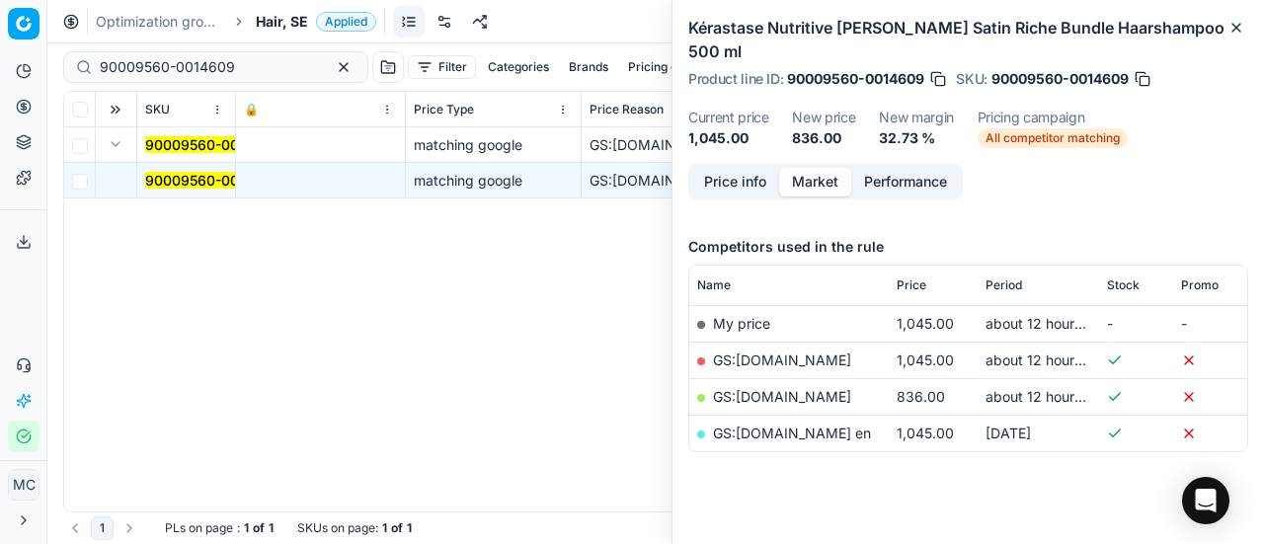
click at [760, 168] on button "Price info" at bounding box center [735, 182] width 88 height 29
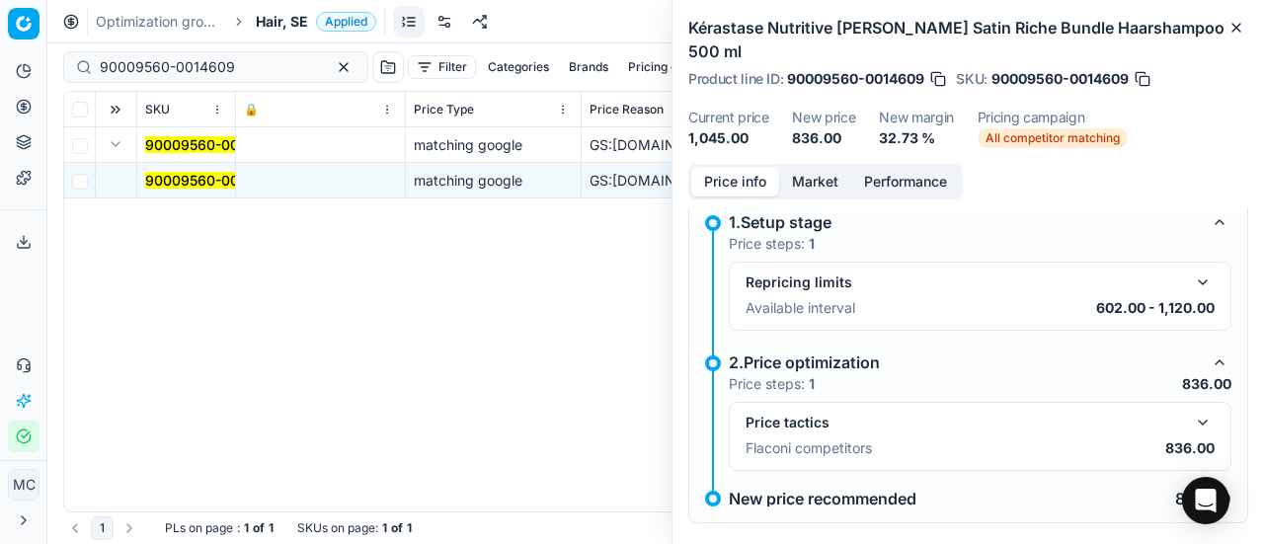
click at [1191, 411] on button "button" at bounding box center [1203, 423] width 24 height 24
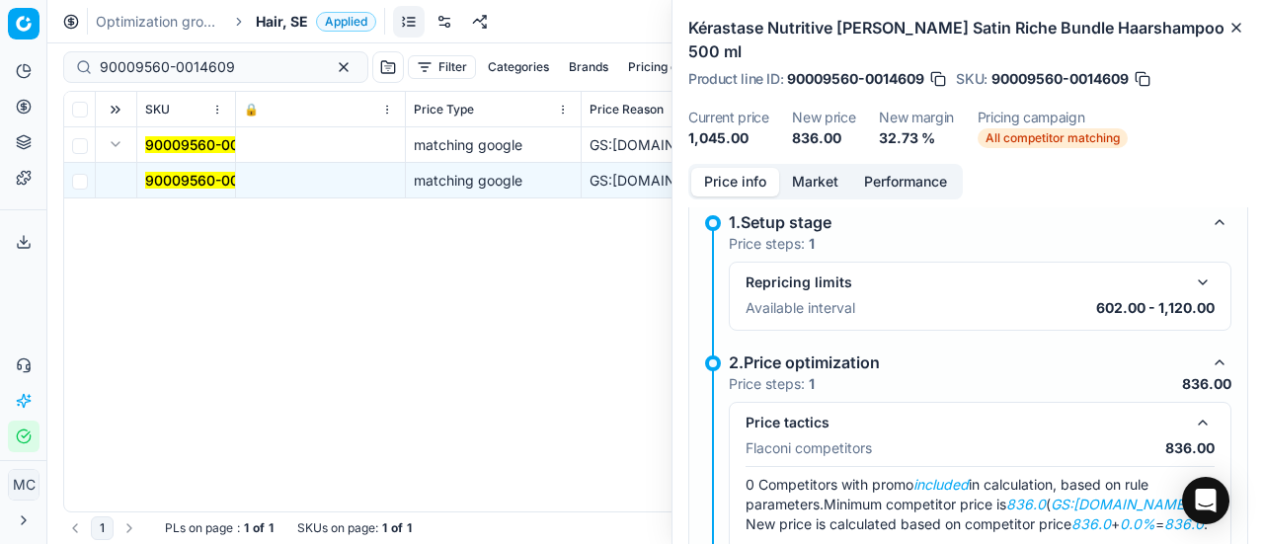
click at [823, 168] on button "Market" at bounding box center [815, 182] width 72 height 29
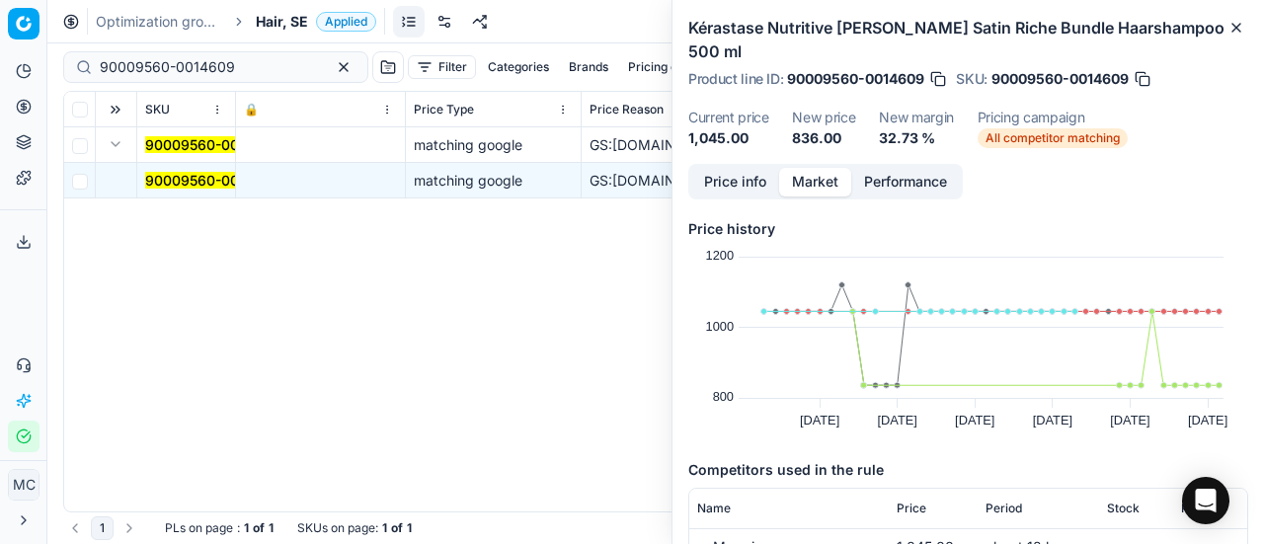
scroll to position [198, 0]
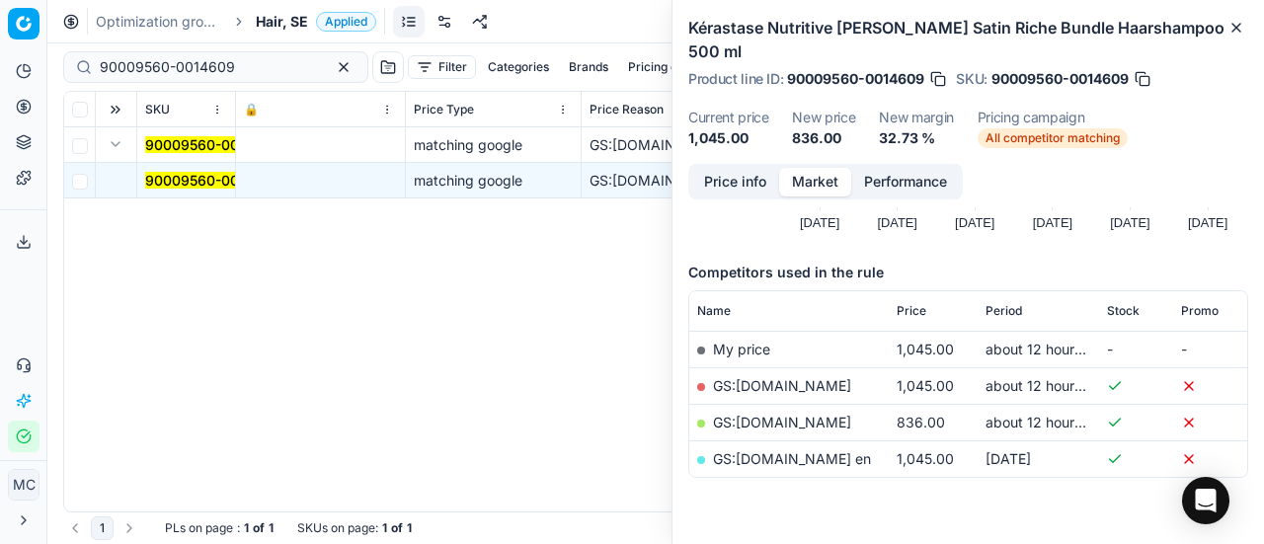
click at [824, 414] on link "GS:[DOMAIN_NAME]" at bounding box center [782, 422] width 138 height 17
click at [269, 30] on span "Hair, SE" at bounding box center [282, 22] width 52 height 20
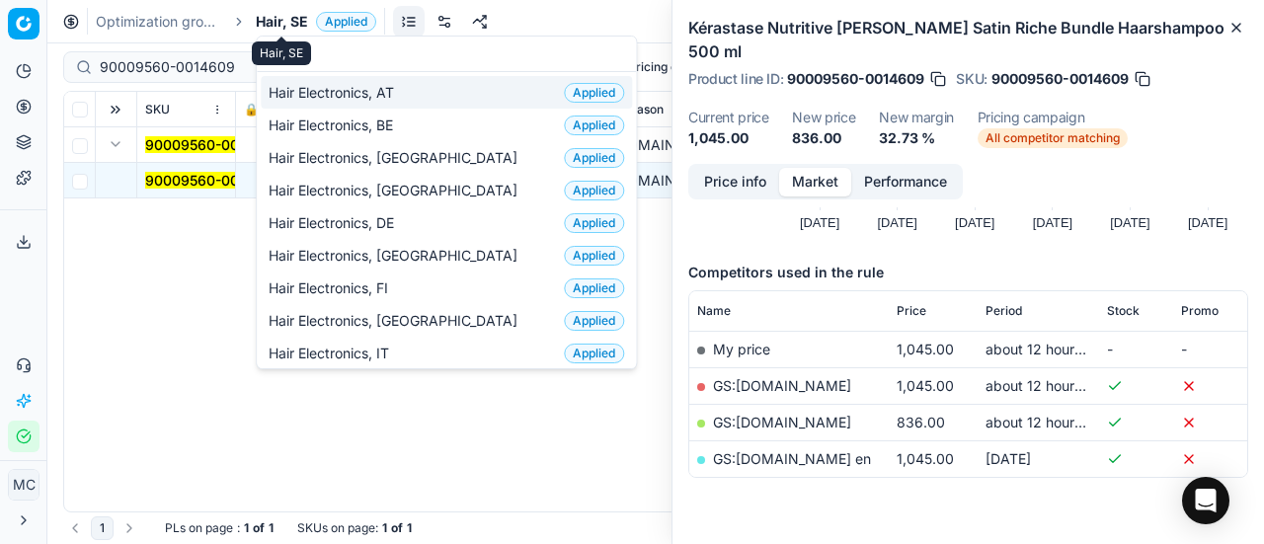
scroll to position [247, 0]
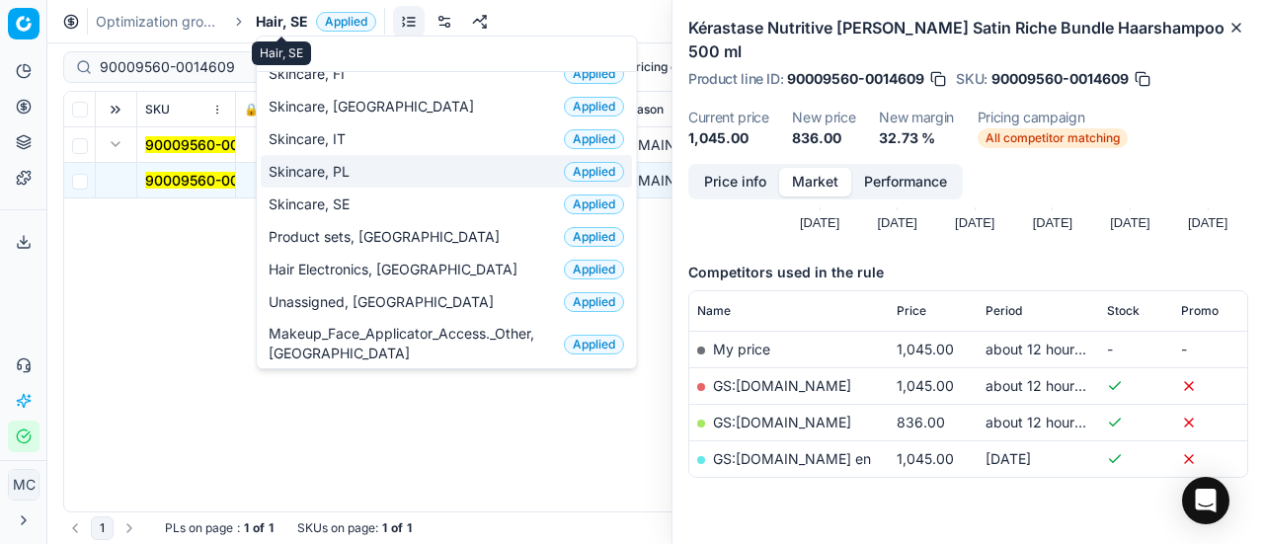
type input "sk"
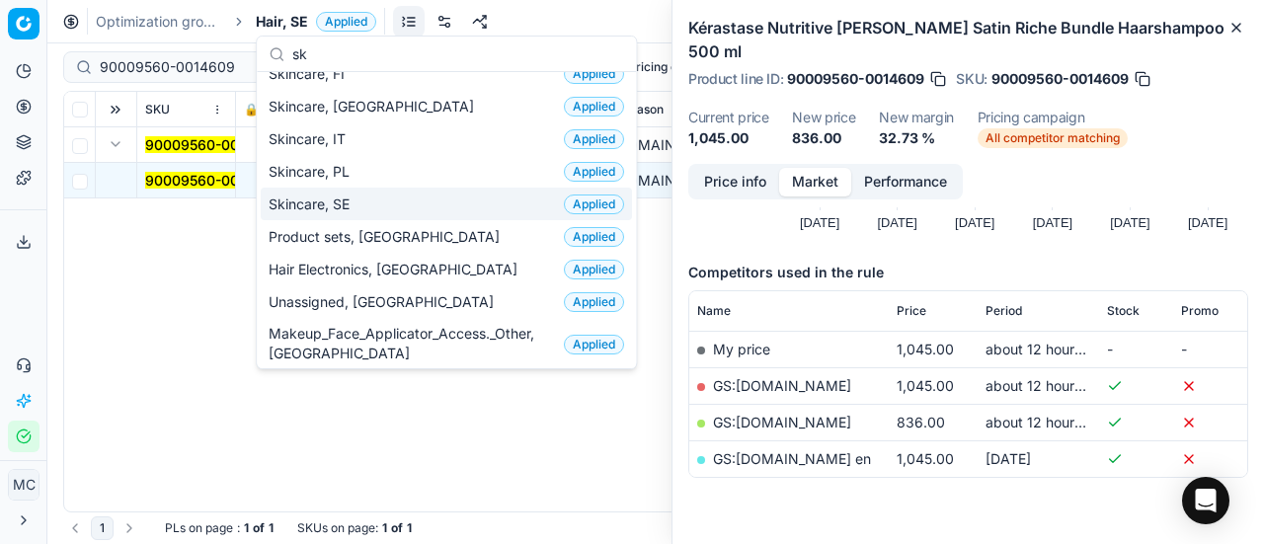
click at [357, 195] on span "Skincare, SE" at bounding box center [313, 205] width 89 height 20
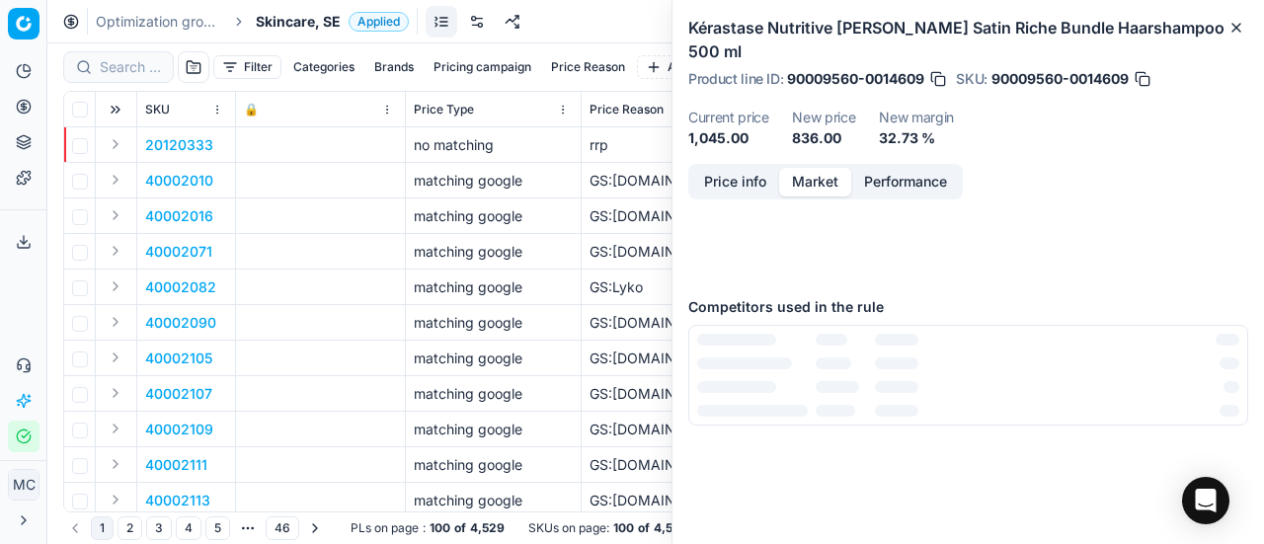
scroll to position [198, 0]
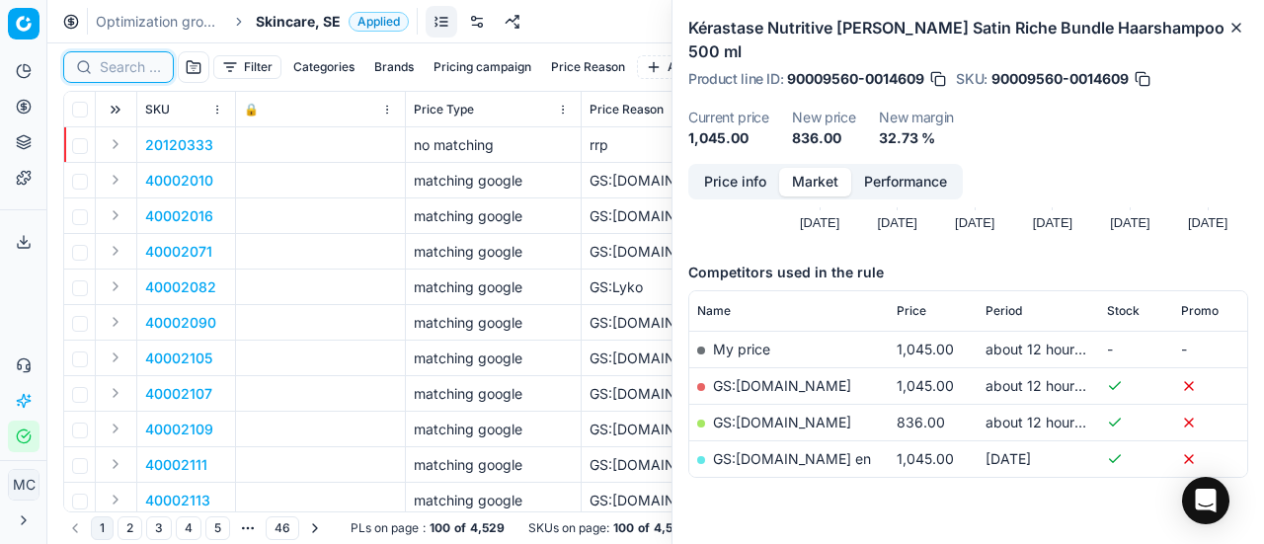
click at [114, 58] on input at bounding box center [130, 67] width 61 height 20
paste input "90007608-0013112"
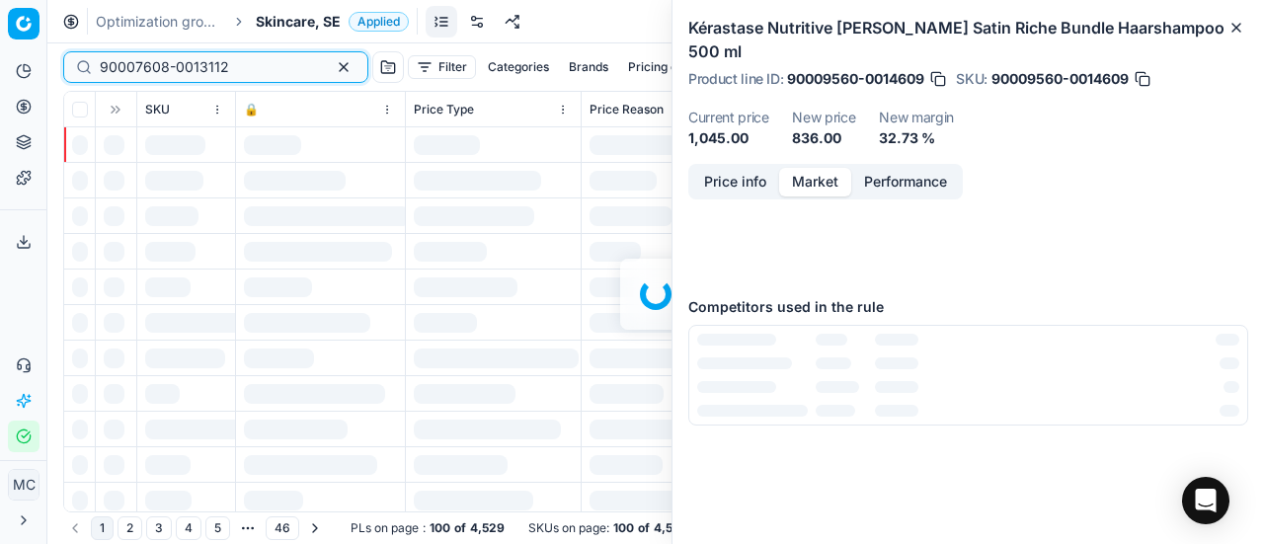
scroll to position [198, 0]
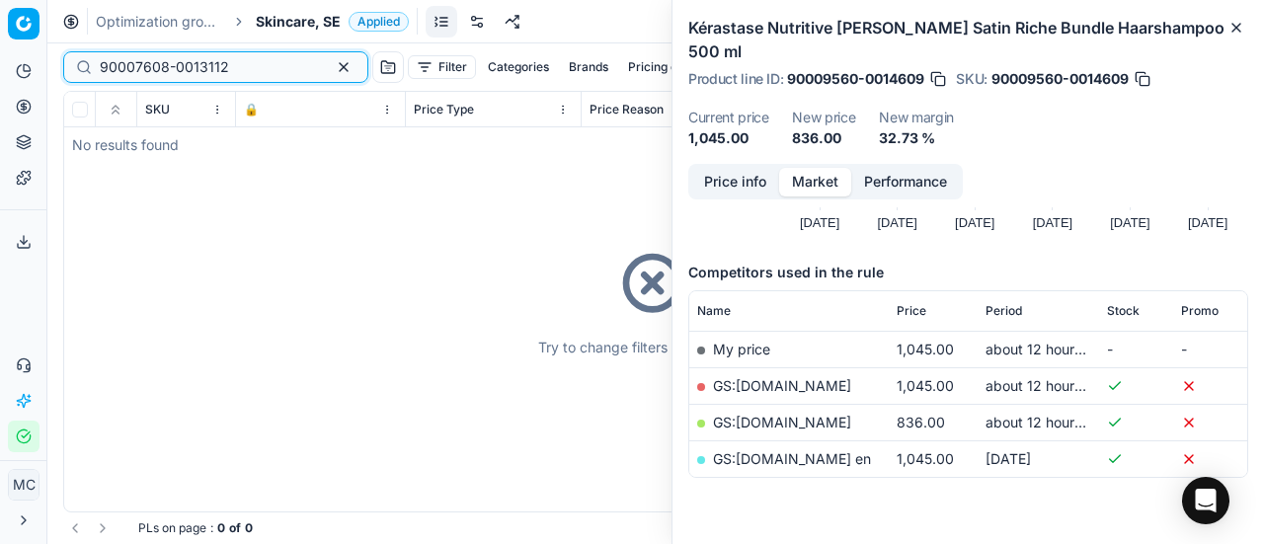
type input "90007608-0013112"
click at [294, 26] on span "Skincare, SE" at bounding box center [298, 22] width 85 height 20
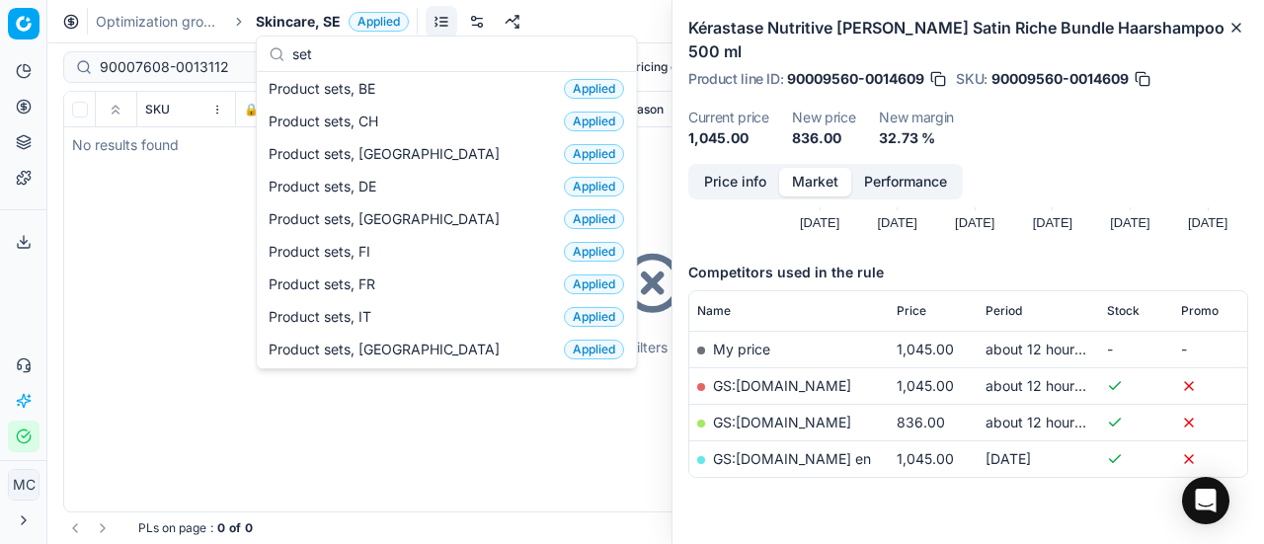
scroll to position [0, 0]
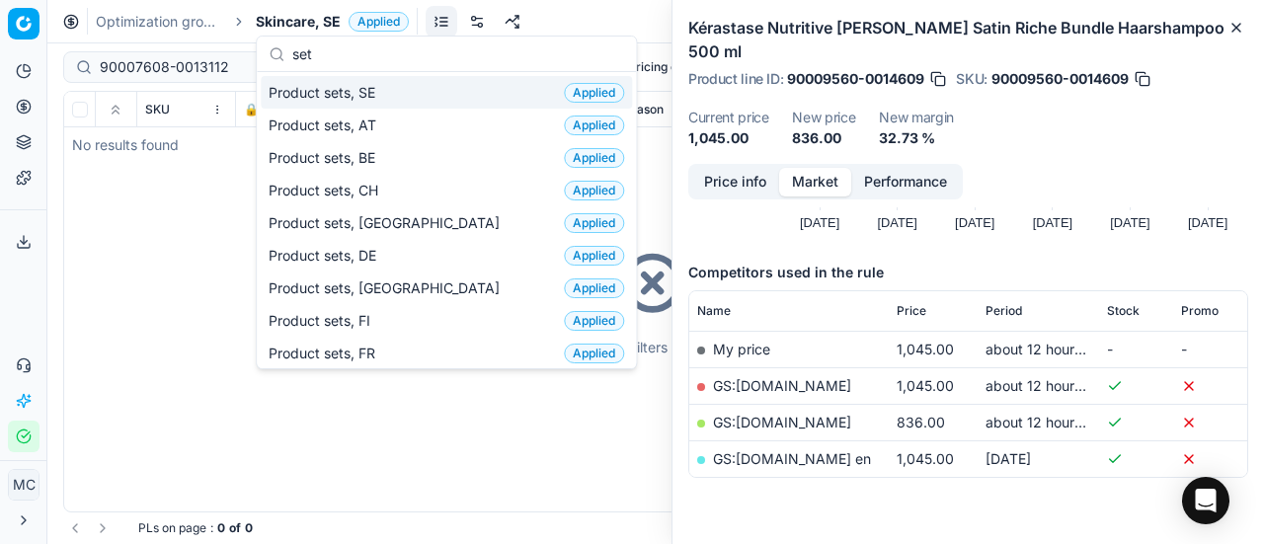
type input "set"
click at [402, 88] on div "Product sets, SE Applied" at bounding box center [446, 92] width 371 height 33
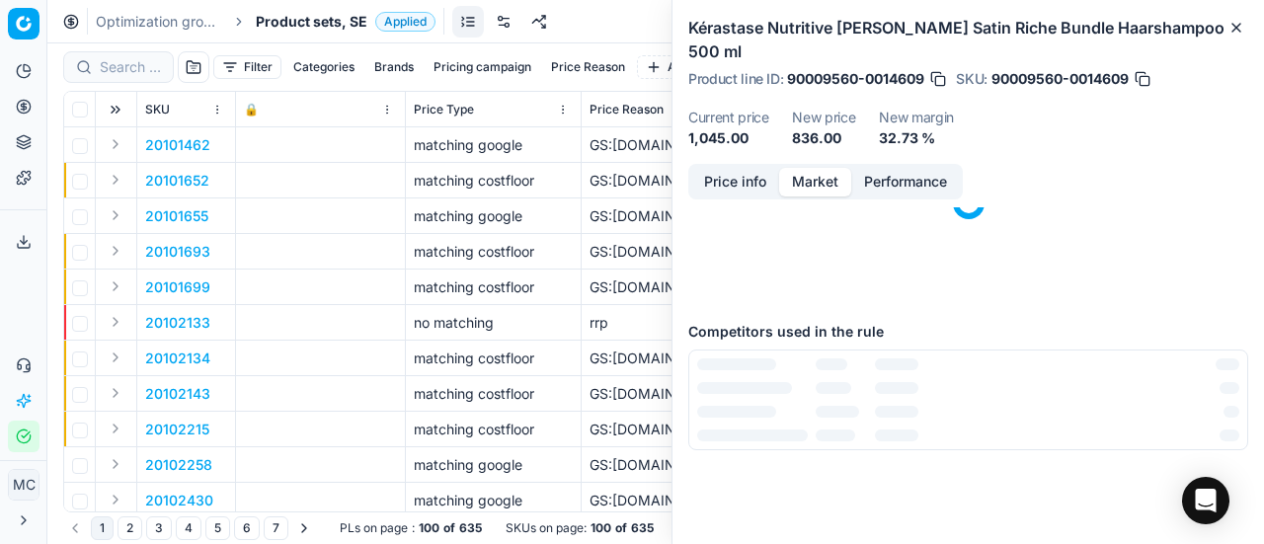
scroll to position [198, 0]
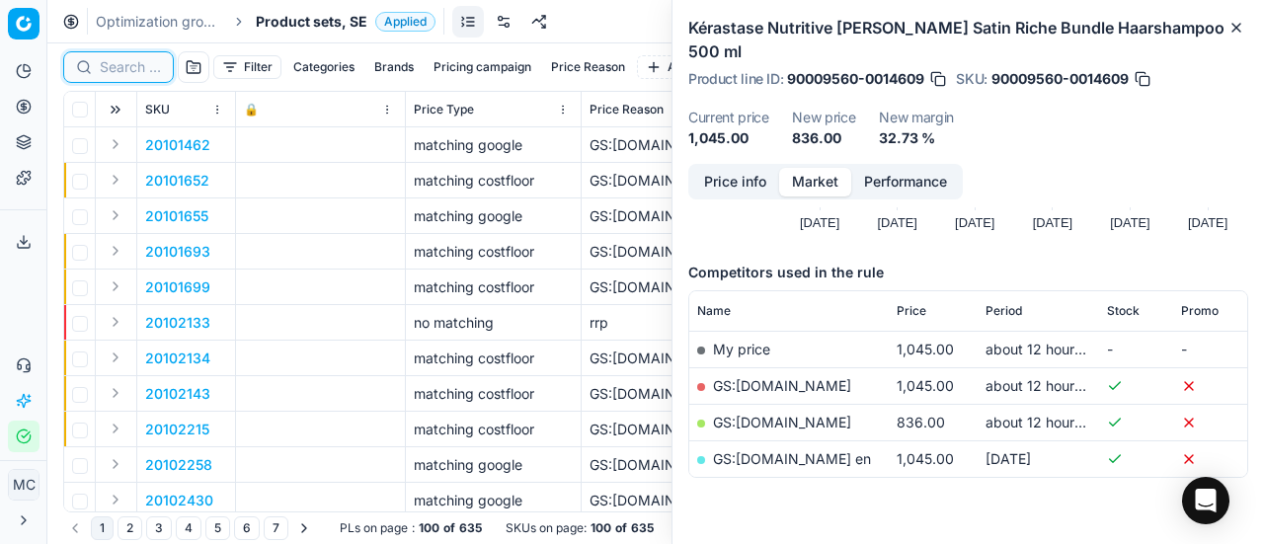
click at [121, 66] on input at bounding box center [130, 67] width 61 height 20
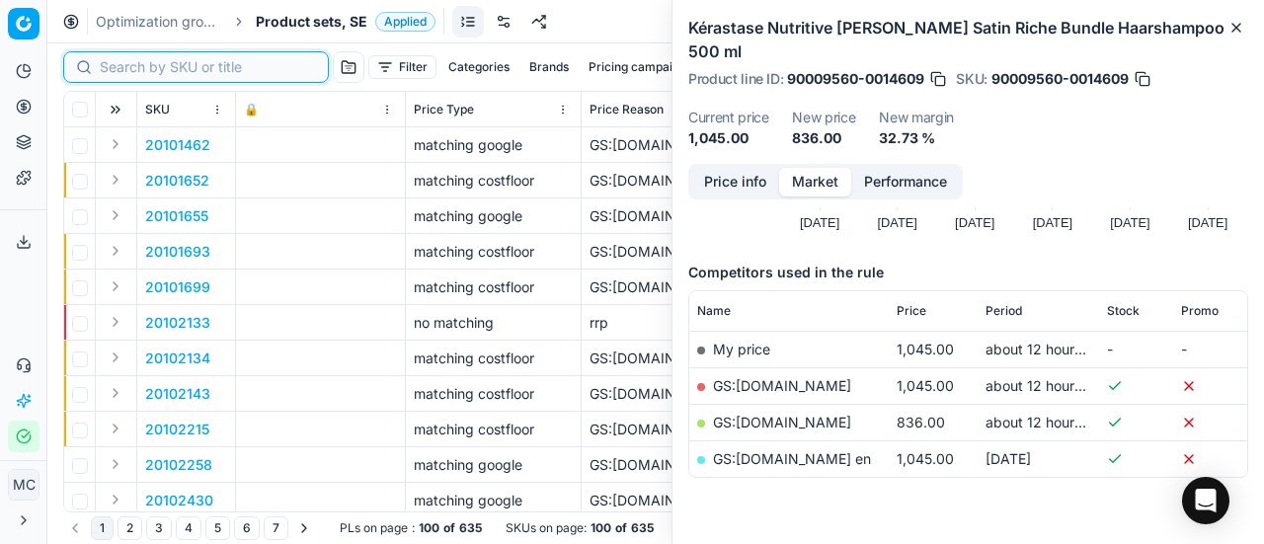
paste input "90007608-0013112"
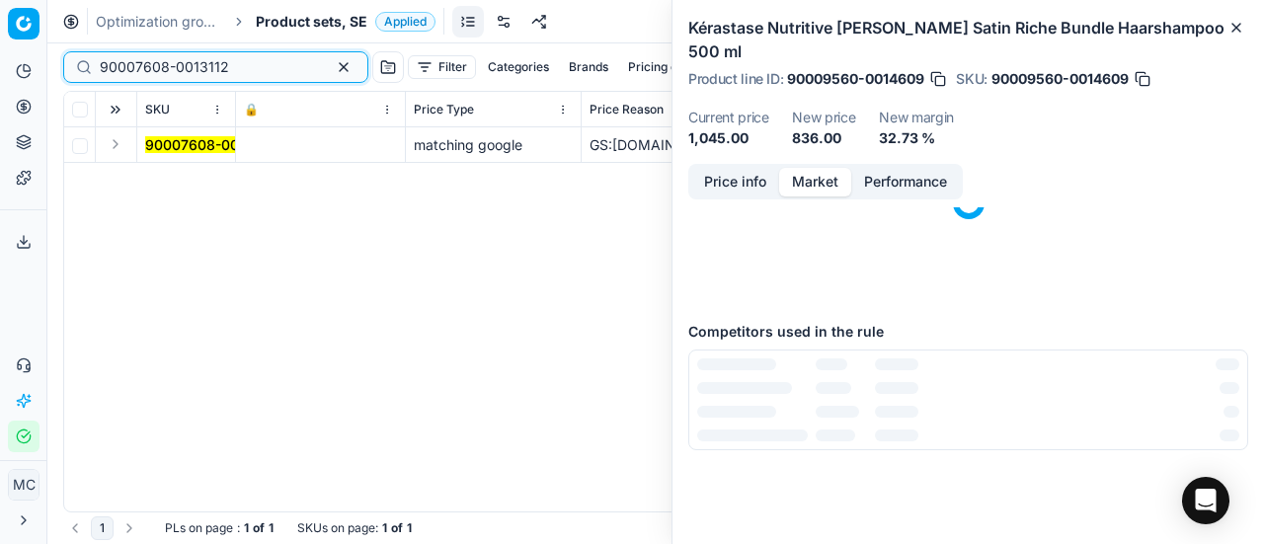
scroll to position [198, 0]
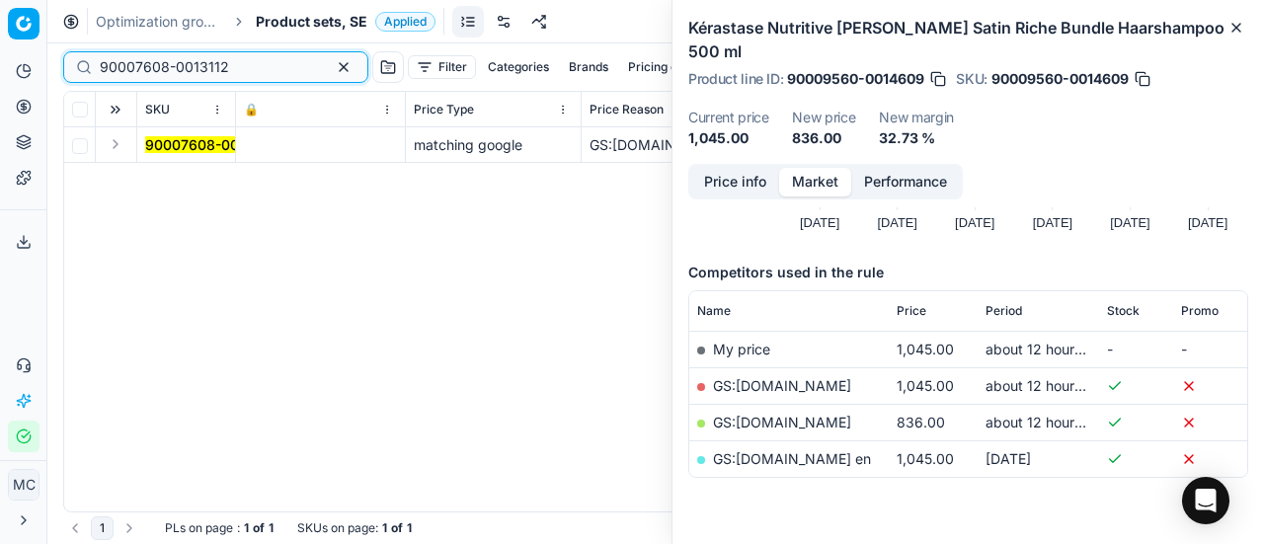
type input "90007608-0013112"
click at [114, 144] on button "Expand" at bounding box center [116, 144] width 24 height 24
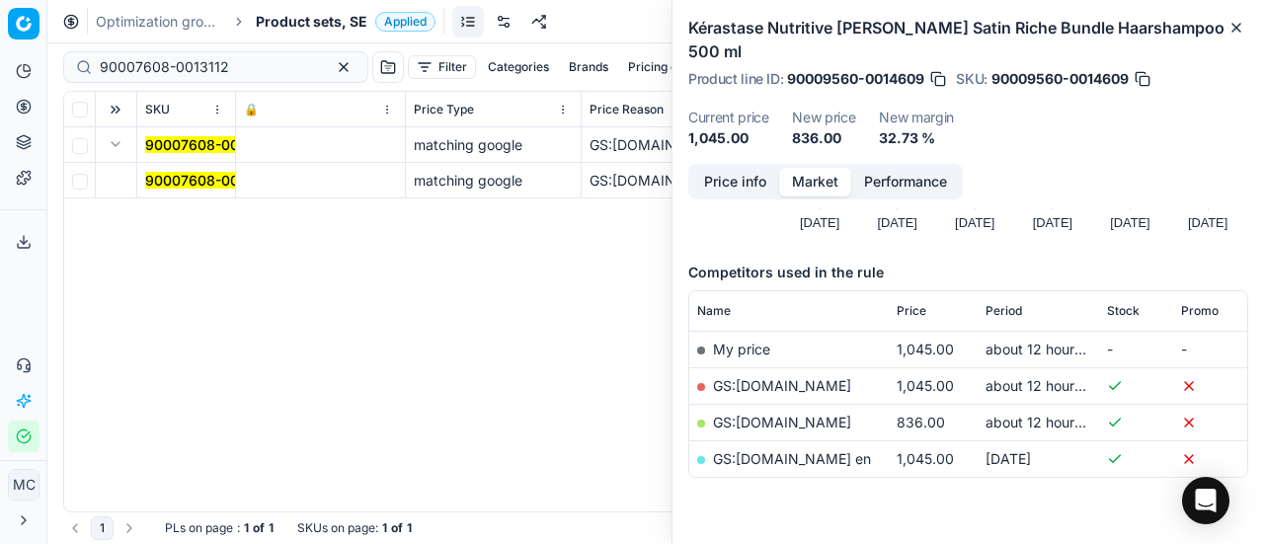
click at [156, 175] on mark "90007608-0013112" at bounding box center [209, 180] width 129 height 17
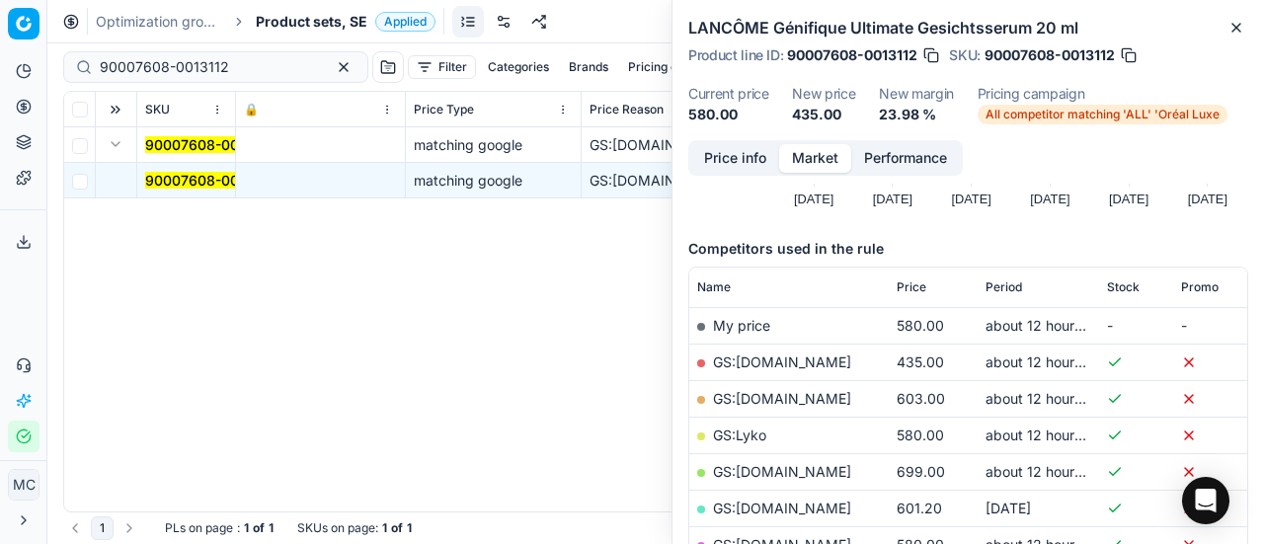
click at [732, 157] on button "Price info" at bounding box center [735, 158] width 88 height 29
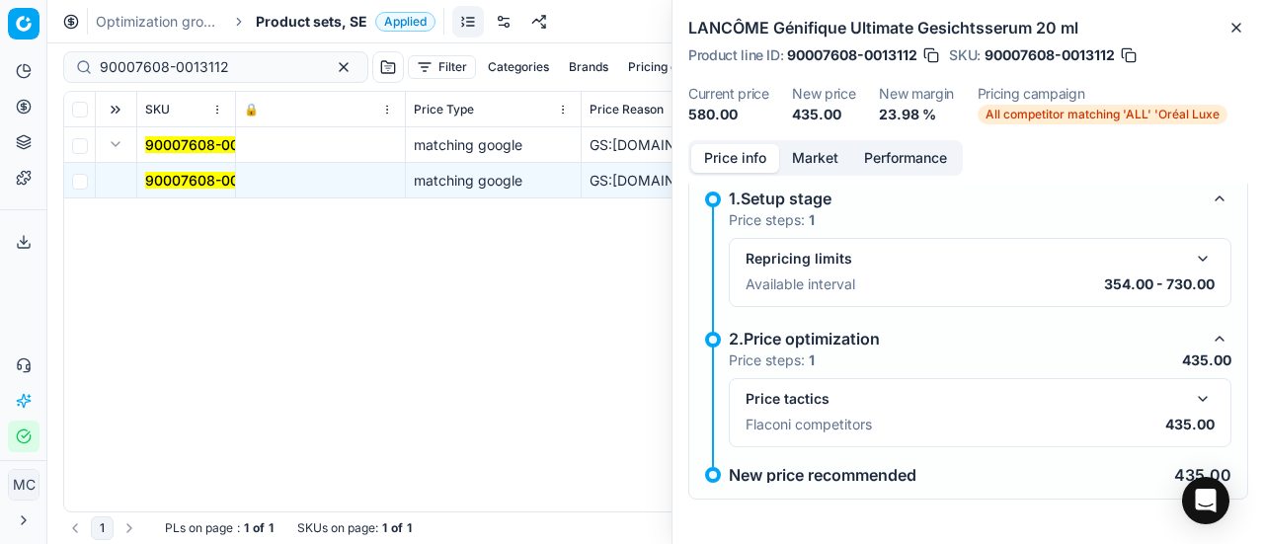
click at [1191, 407] on button "button" at bounding box center [1203, 399] width 24 height 24
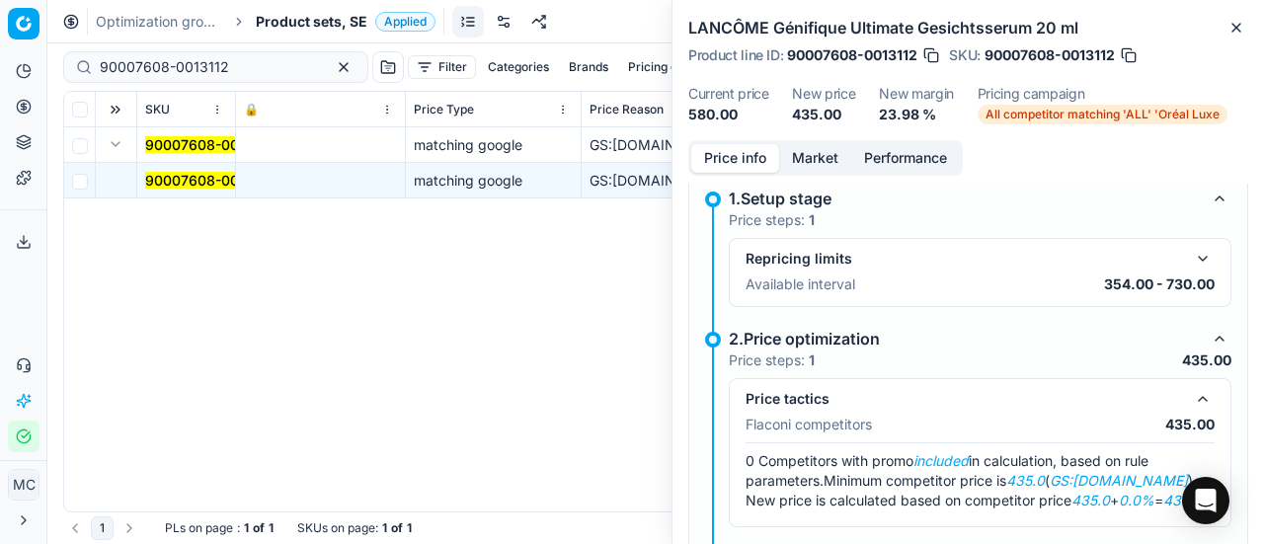
click at [818, 157] on button "Market" at bounding box center [815, 158] width 72 height 29
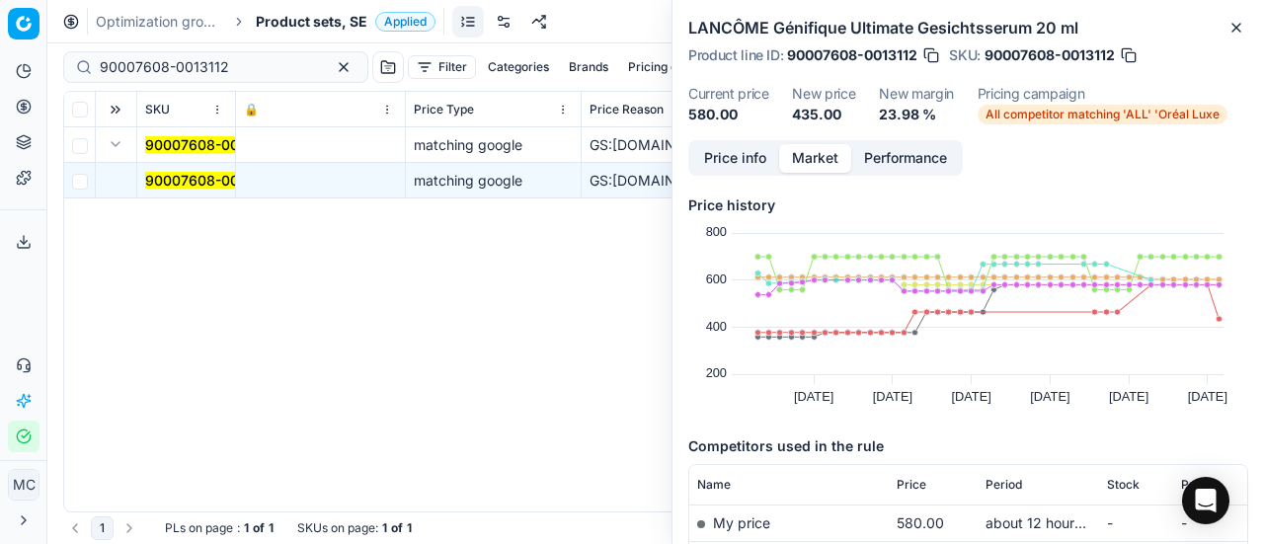
scroll to position [99, 0]
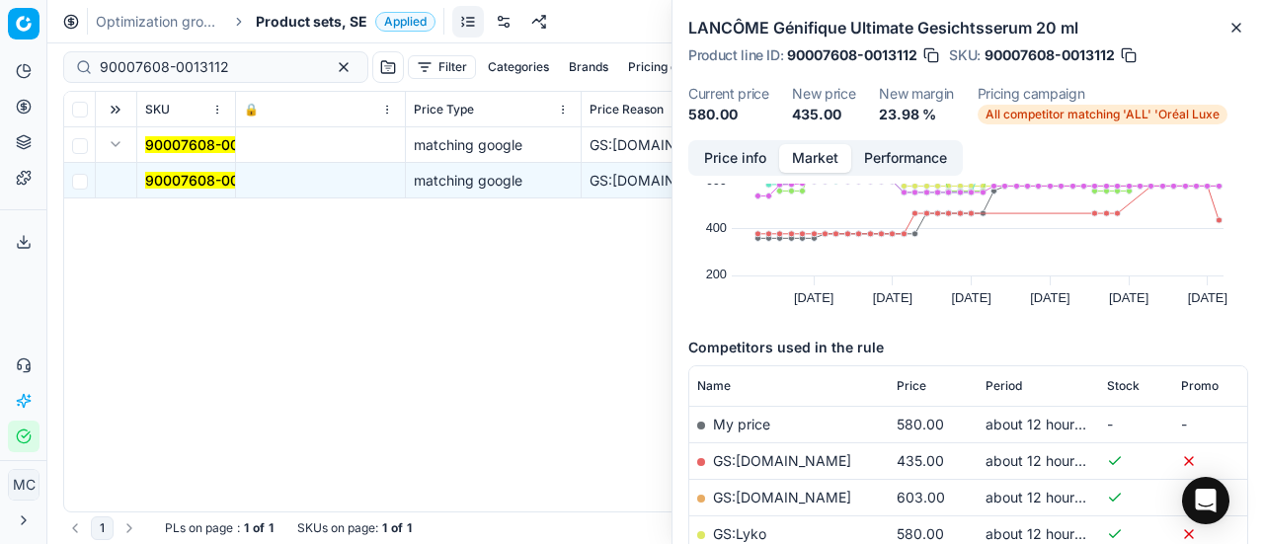
click at [780, 463] on link "GS:[DOMAIN_NAME]" at bounding box center [782, 460] width 138 height 17
click at [273, 27] on span "Product sets, SE" at bounding box center [312, 22] width 112 height 20
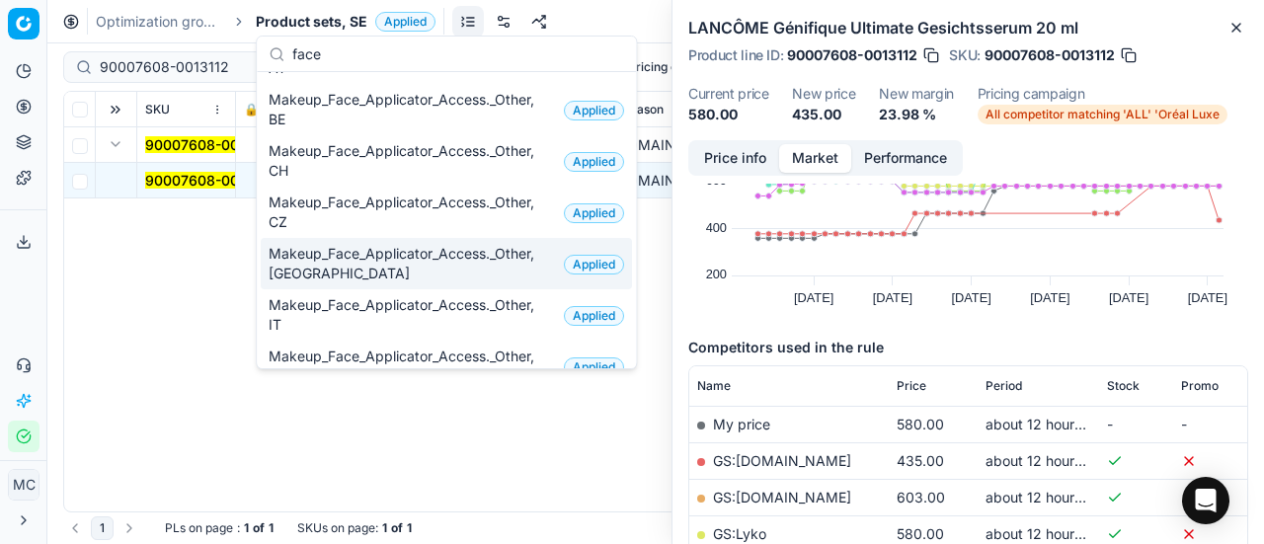
scroll to position [395, 0]
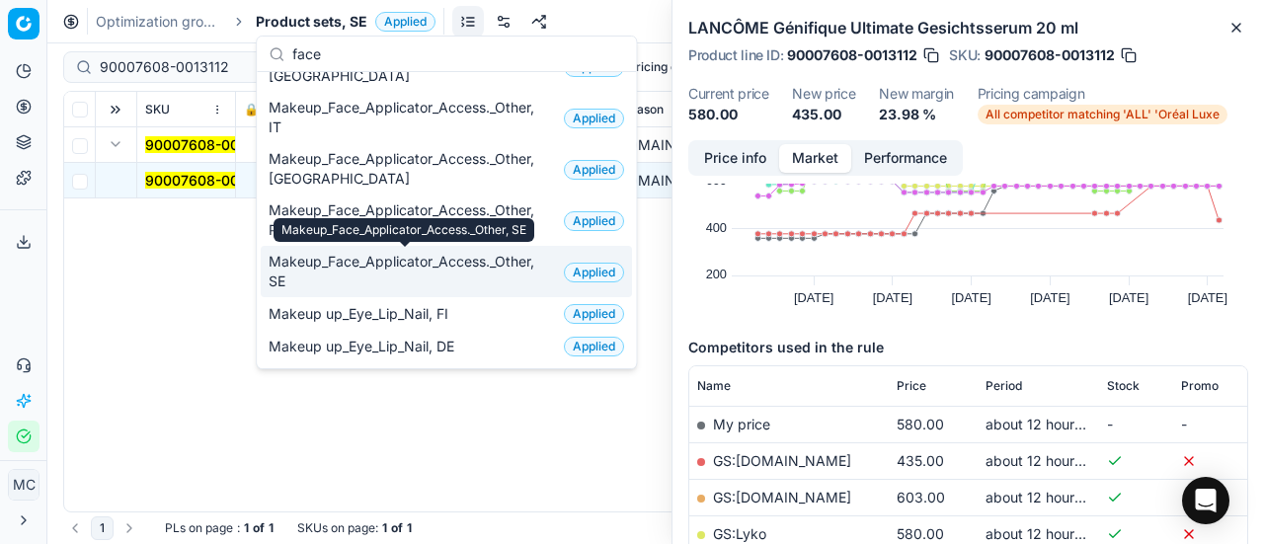
type input "face"
click at [380, 277] on span "Makeup_Face_Applicator_Access._Other, SE" at bounding box center [412, 272] width 287 height 40
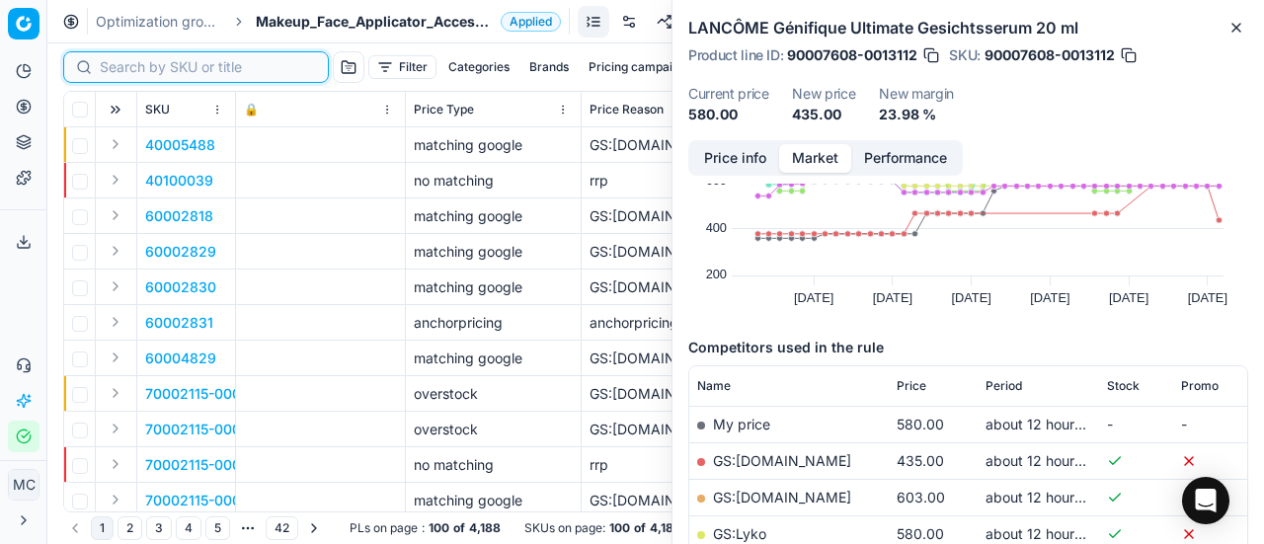
click at [124, 66] on input at bounding box center [208, 67] width 216 height 20
paste input "90008076-0012558"
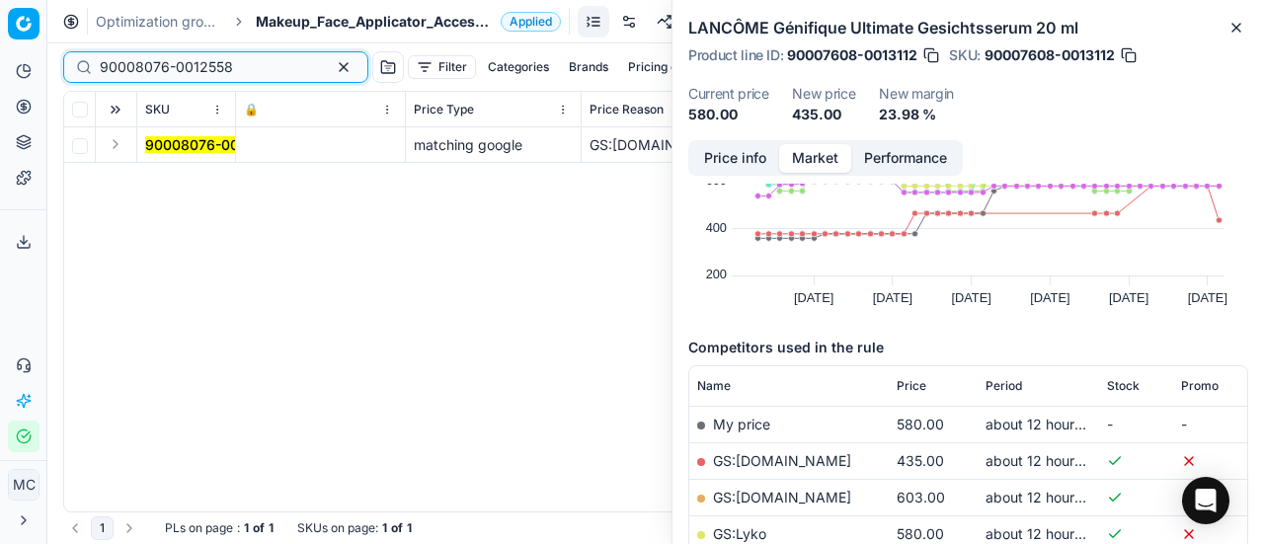
type input "90008076-0012558"
click at [120, 143] on button "Expand" at bounding box center [116, 144] width 24 height 24
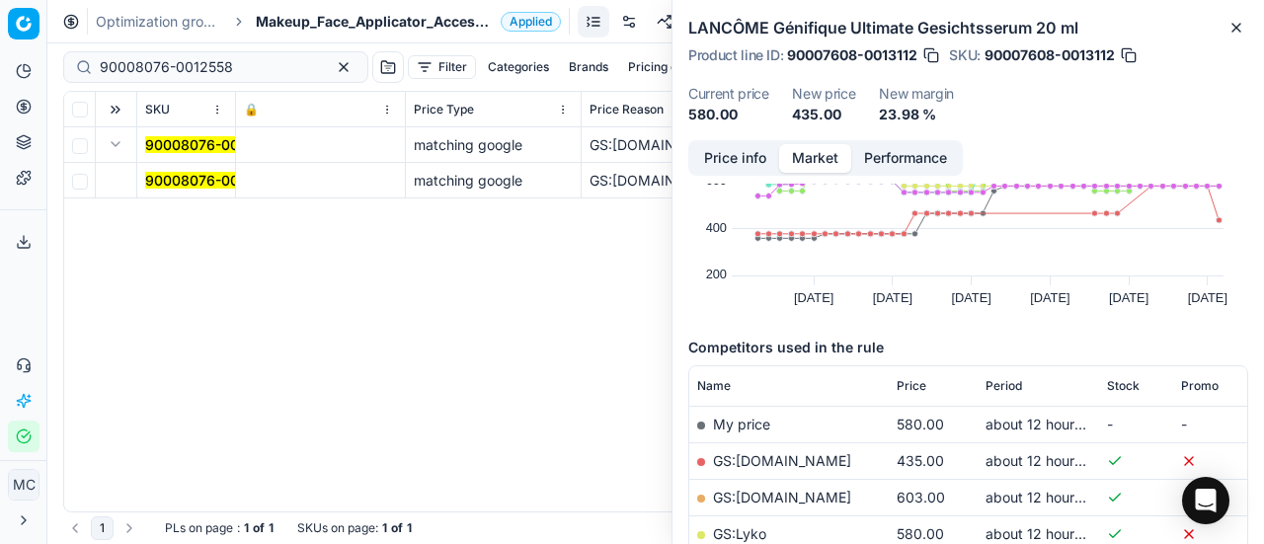
click at [207, 193] on td "90008076-0012558" at bounding box center [186, 181] width 99 height 36
click at [206, 177] on mark "90008076-0012558" at bounding box center [211, 180] width 133 height 17
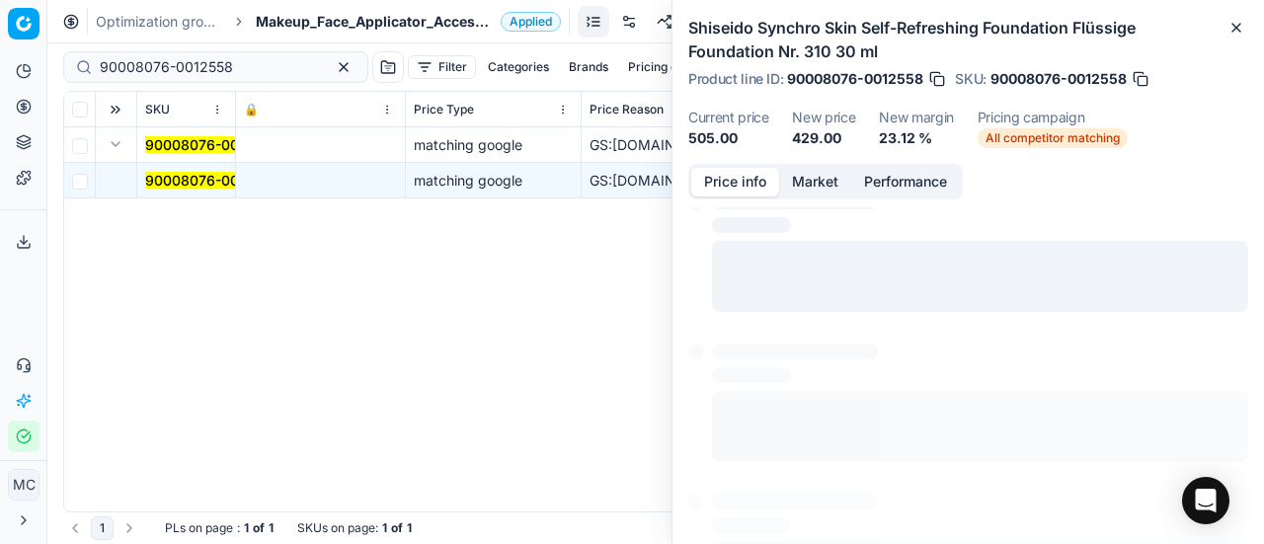
click at [750, 179] on button "Price info" at bounding box center [735, 182] width 88 height 29
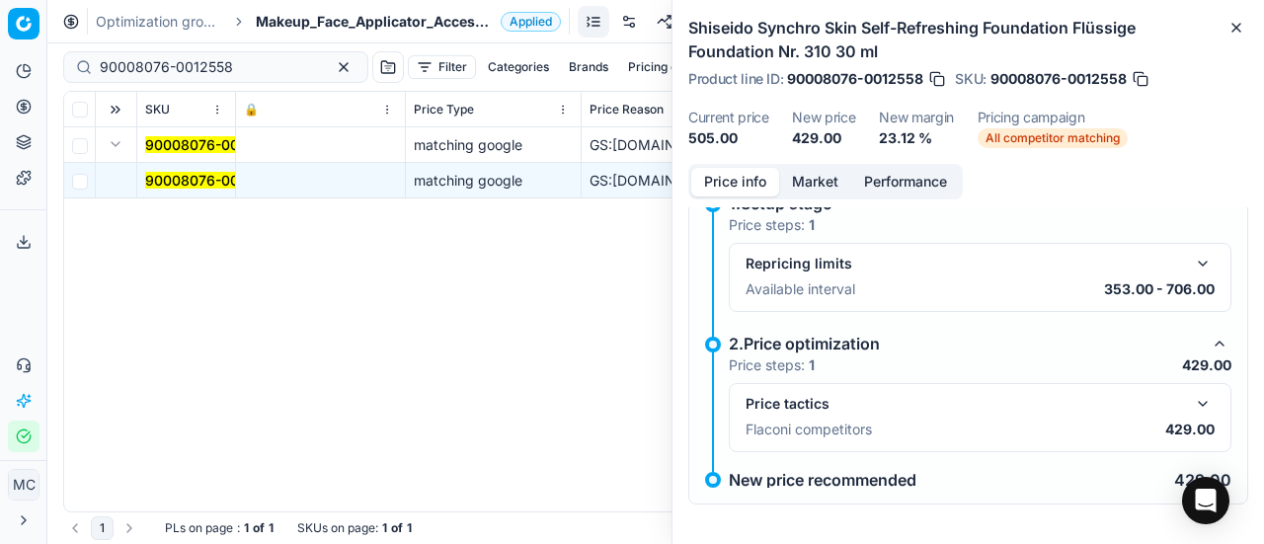
scroll to position [38, 0]
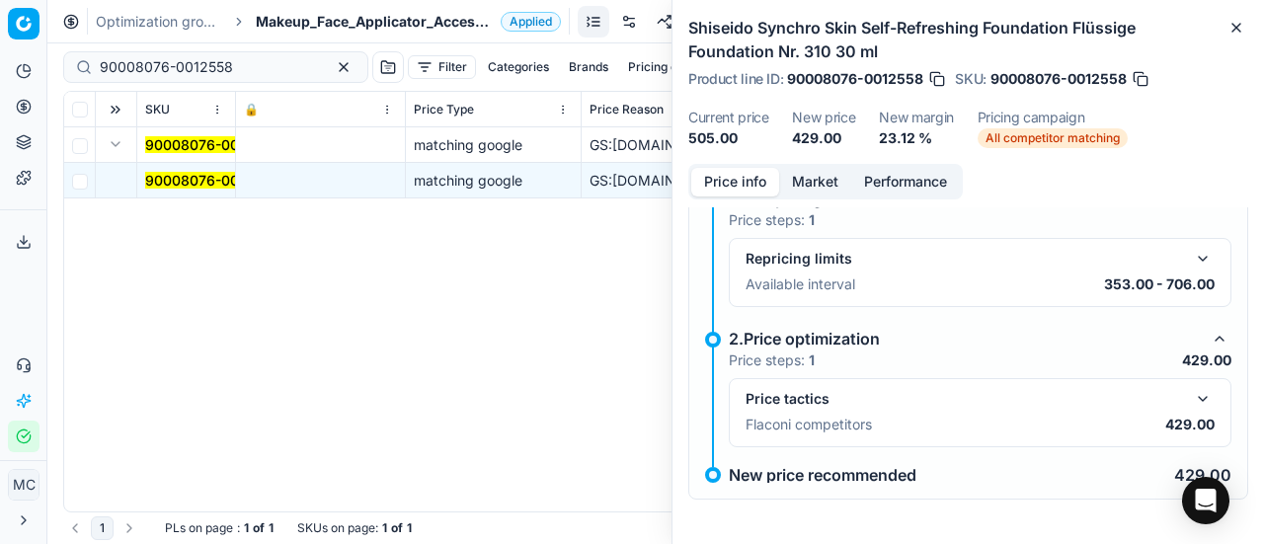
click at [1191, 393] on button "button" at bounding box center [1203, 399] width 24 height 24
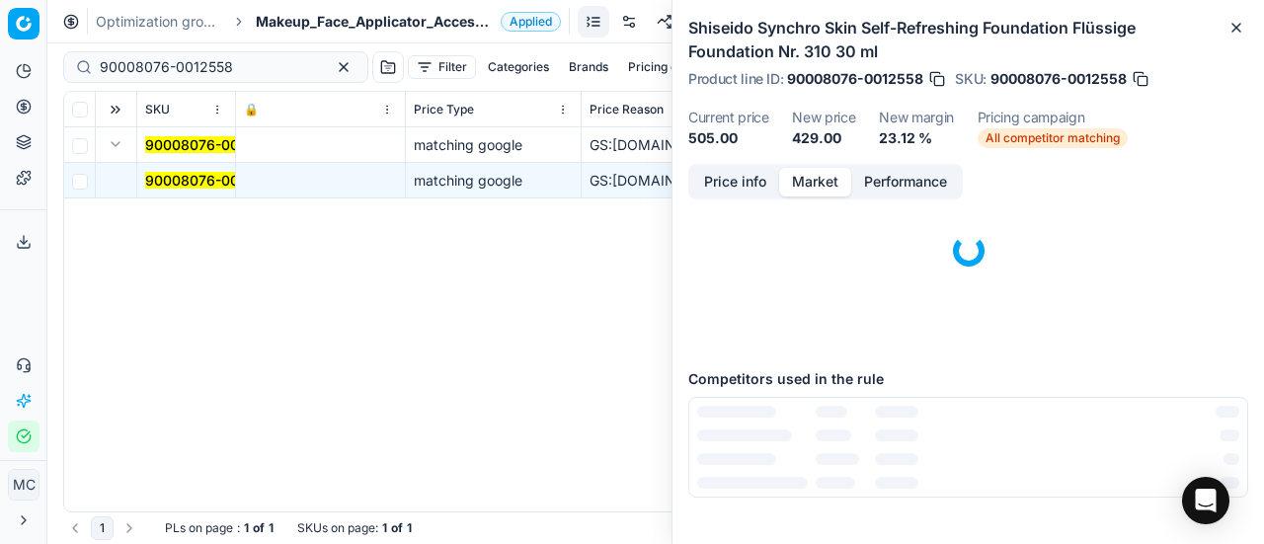
click at [793, 179] on button "Market" at bounding box center [815, 182] width 72 height 29
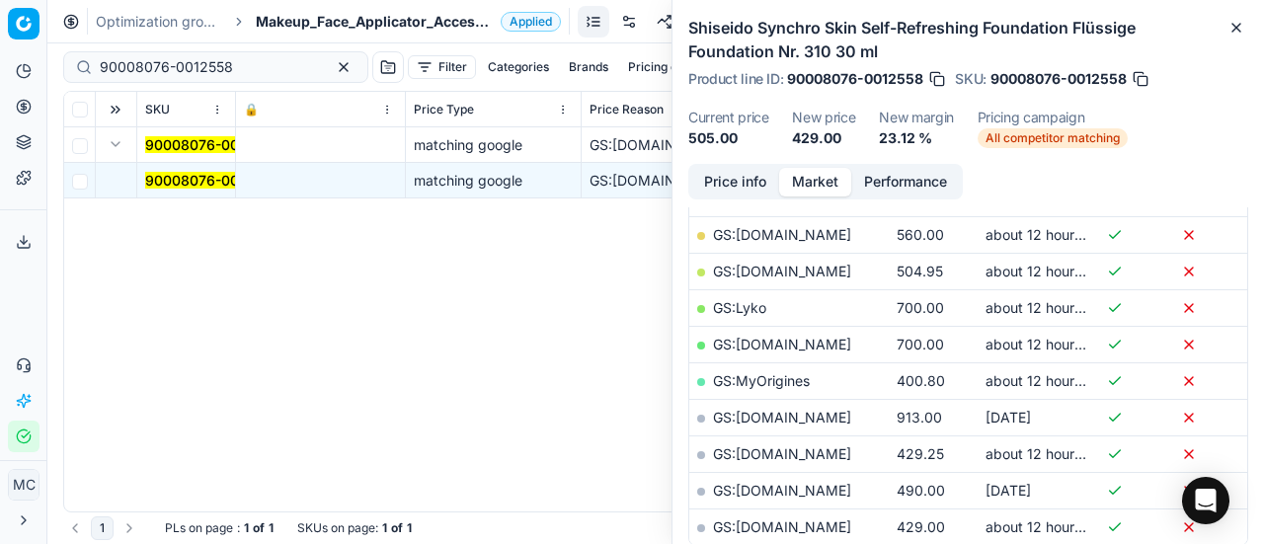
scroll to position [494, 0]
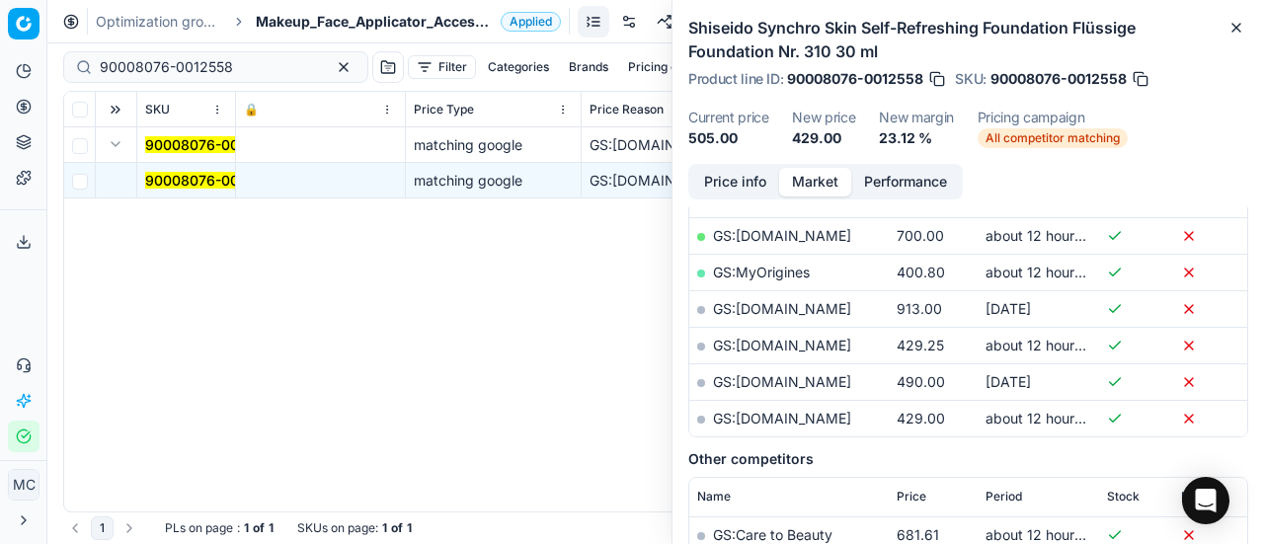
click at [810, 410] on link "GS:[DOMAIN_NAME]" at bounding box center [782, 418] width 138 height 17
click at [332, 24] on span "Makeup_Face_Applicator_Access._Other, SE" at bounding box center [374, 22] width 237 height 20
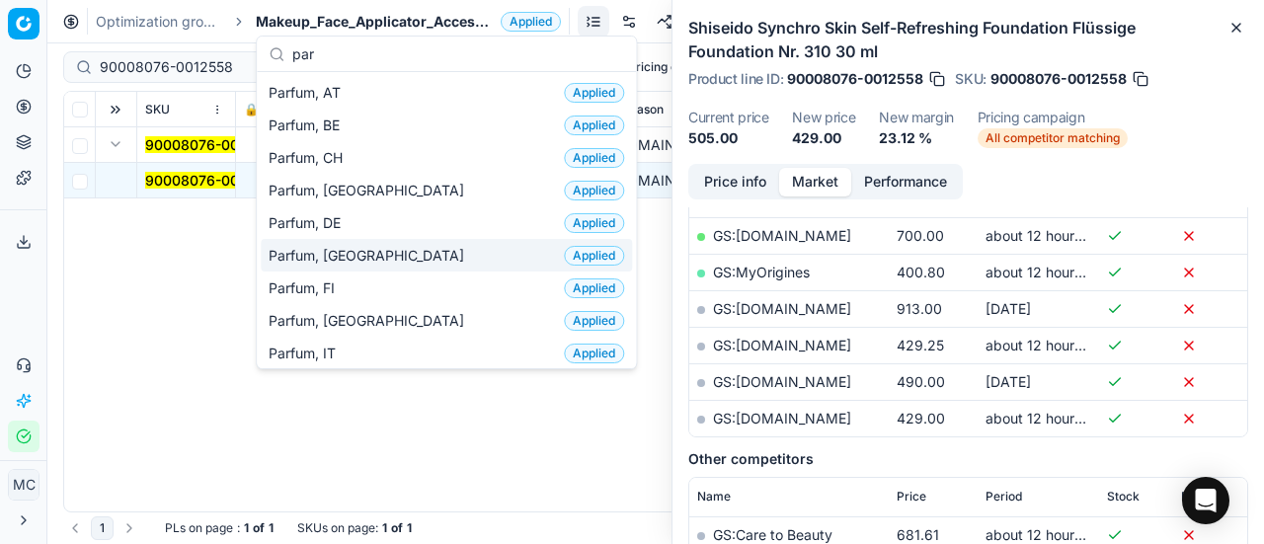
type input "par"
click at [393, 239] on div "Parfum, DK Applied" at bounding box center [446, 255] width 371 height 33
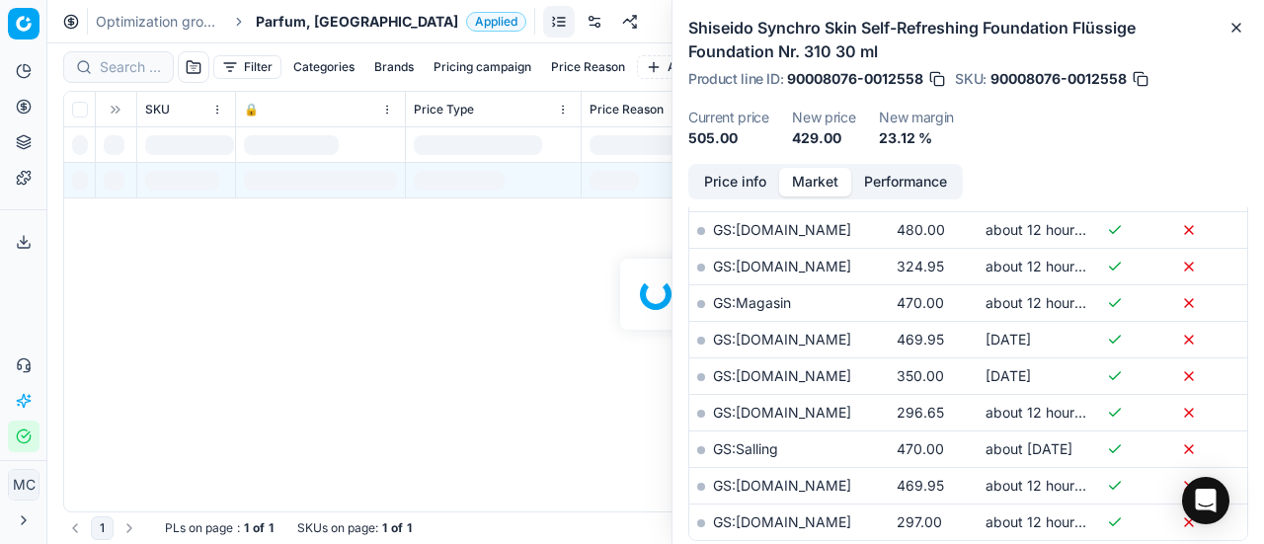
scroll to position [494, 0]
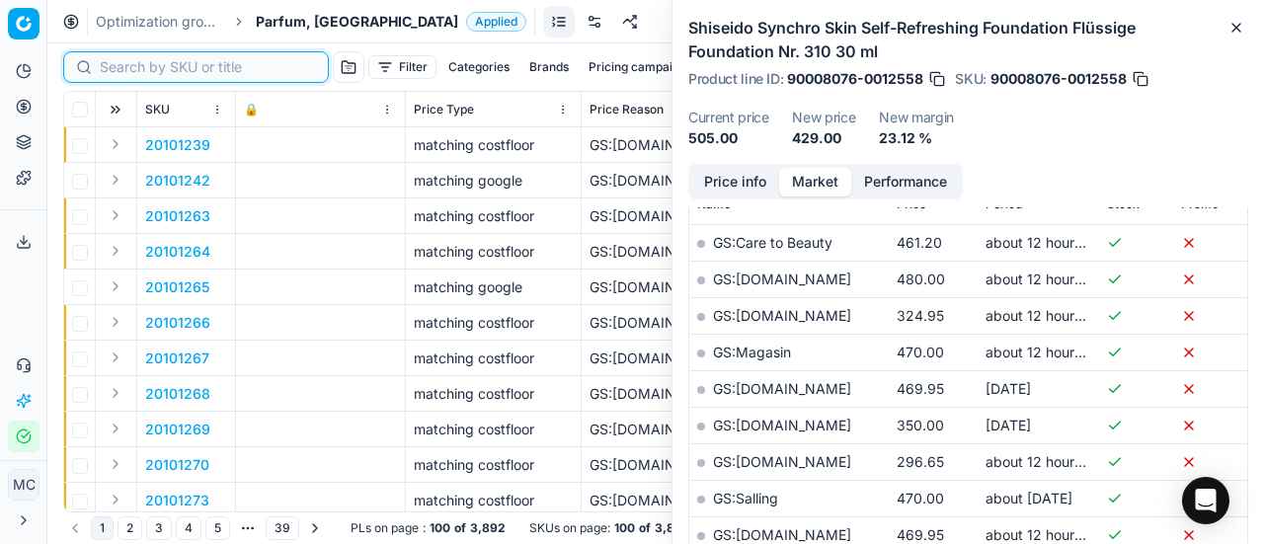
click at [128, 66] on input at bounding box center [208, 67] width 216 height 20
paste input "80010171-100"
type input "80010171-100"
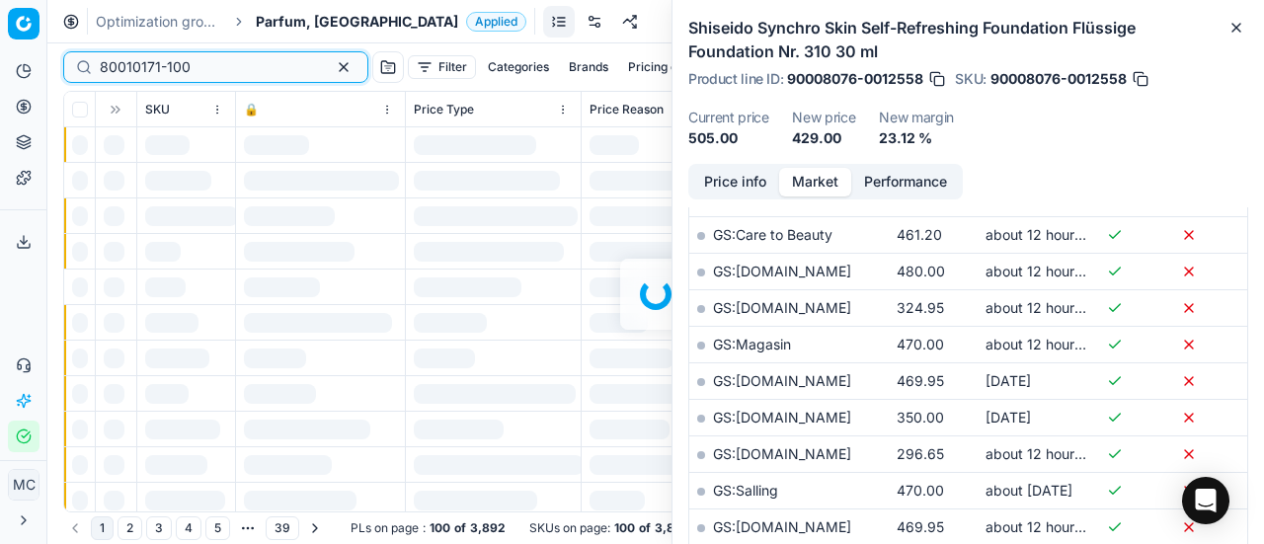
scroll to position [494, 0]
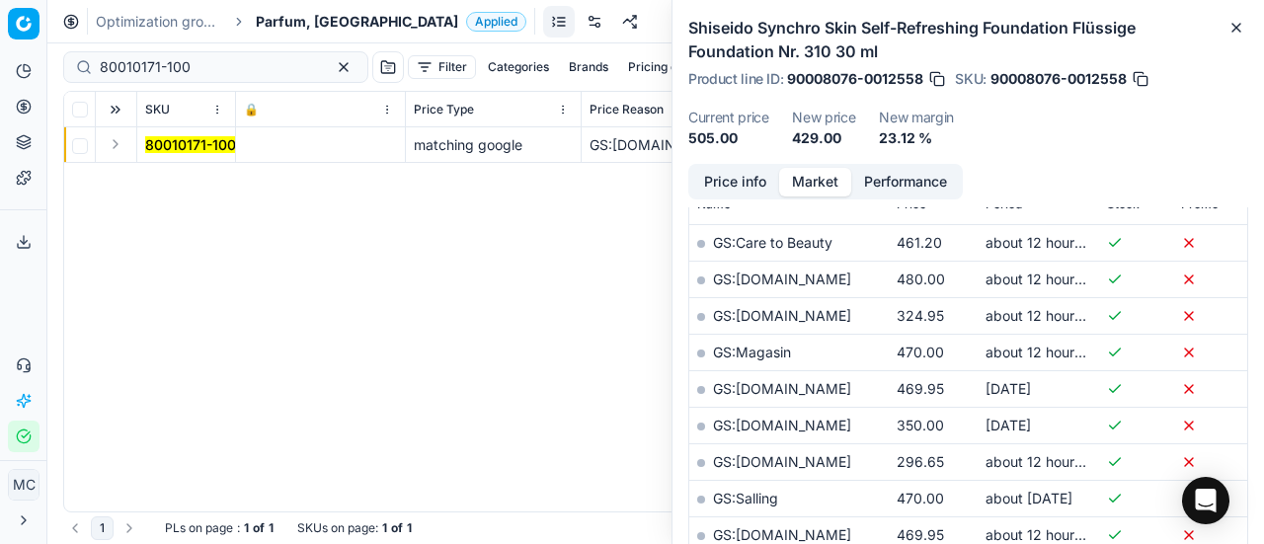
click at [120, 138] on button "Expand" at bounding box center [116, 144] width 24 height 24
click at [186, 175] on mark "80010171-100" at bounding box center [190, 180] width 91 height 17
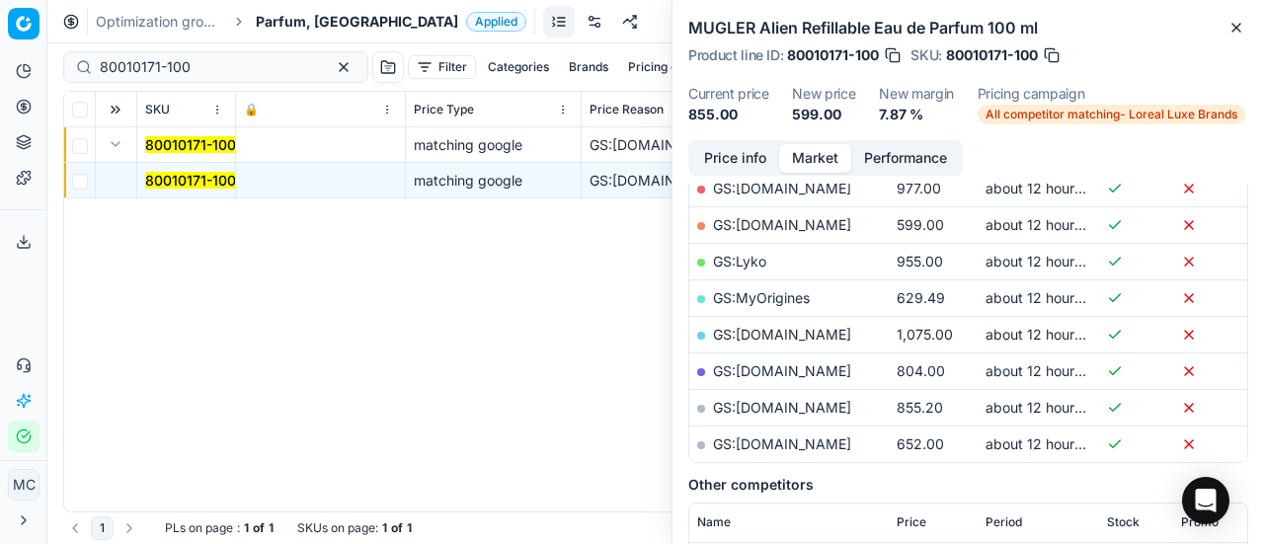
scroll to position [494, 0]
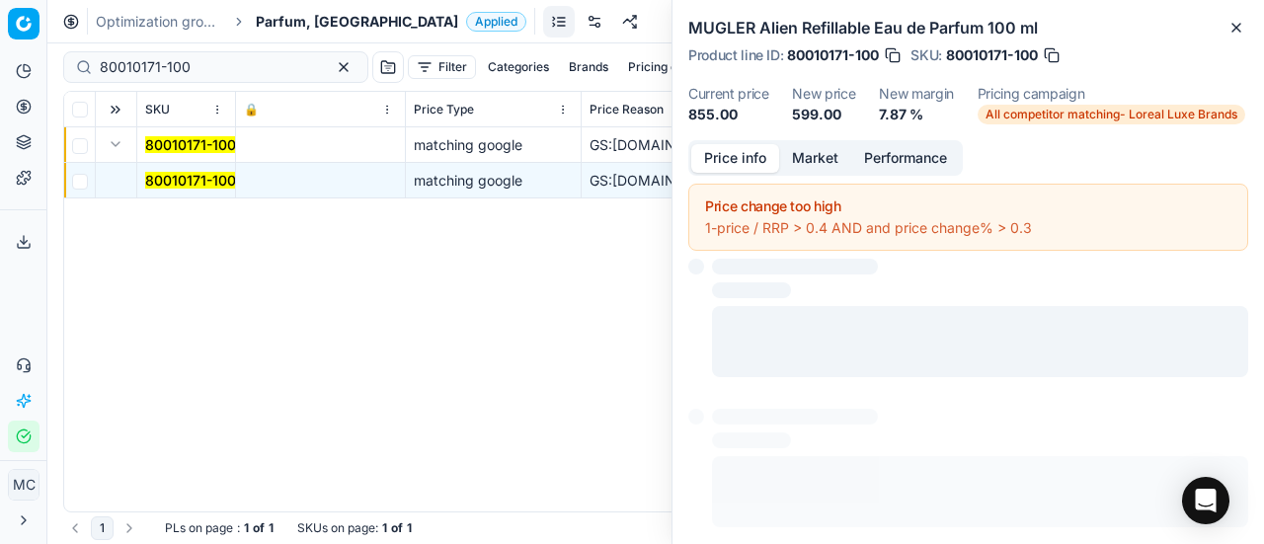
click at [752, 161] on button "Price info" at bounding box center [735, 158] width 88 height 29
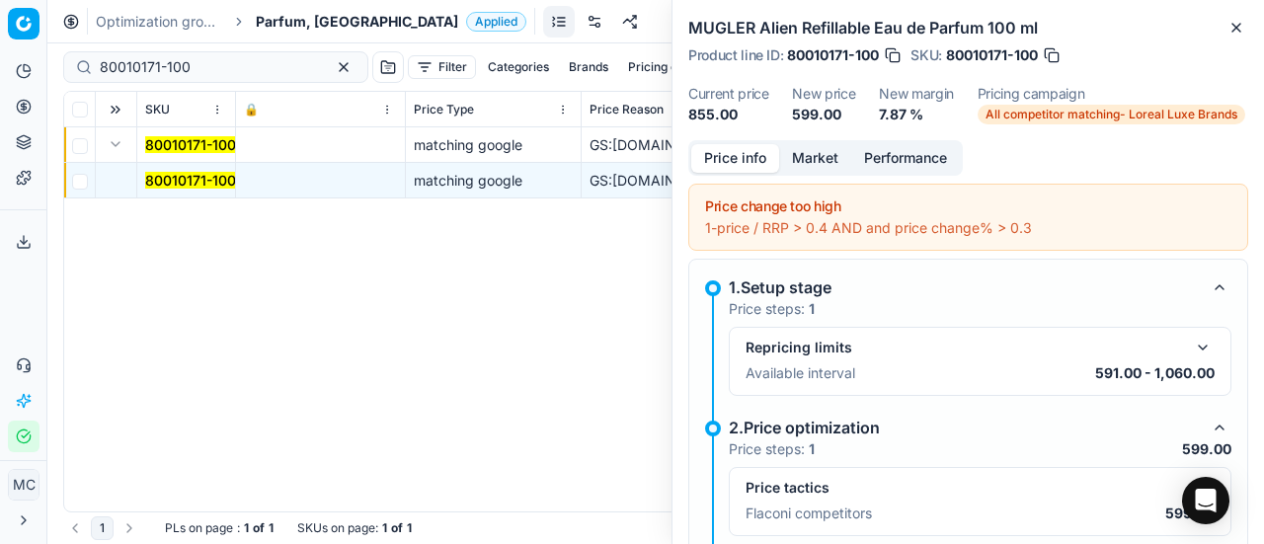
click at [1191, 476] on button "button" at bounding box center [1203, 488] width 24 height 24
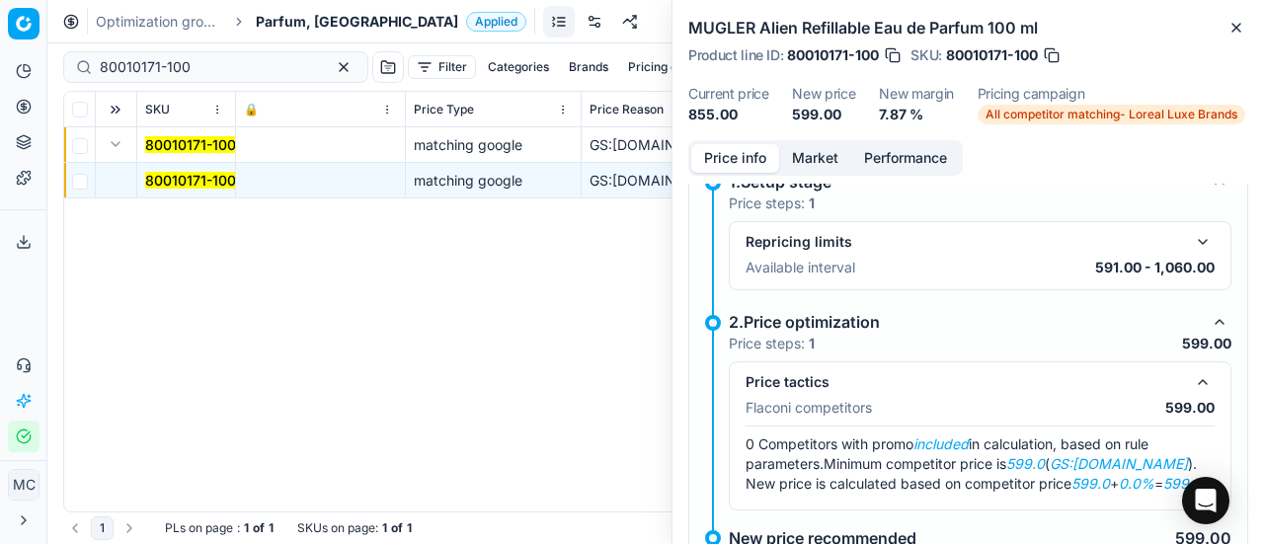
scroll to position [136, 0]
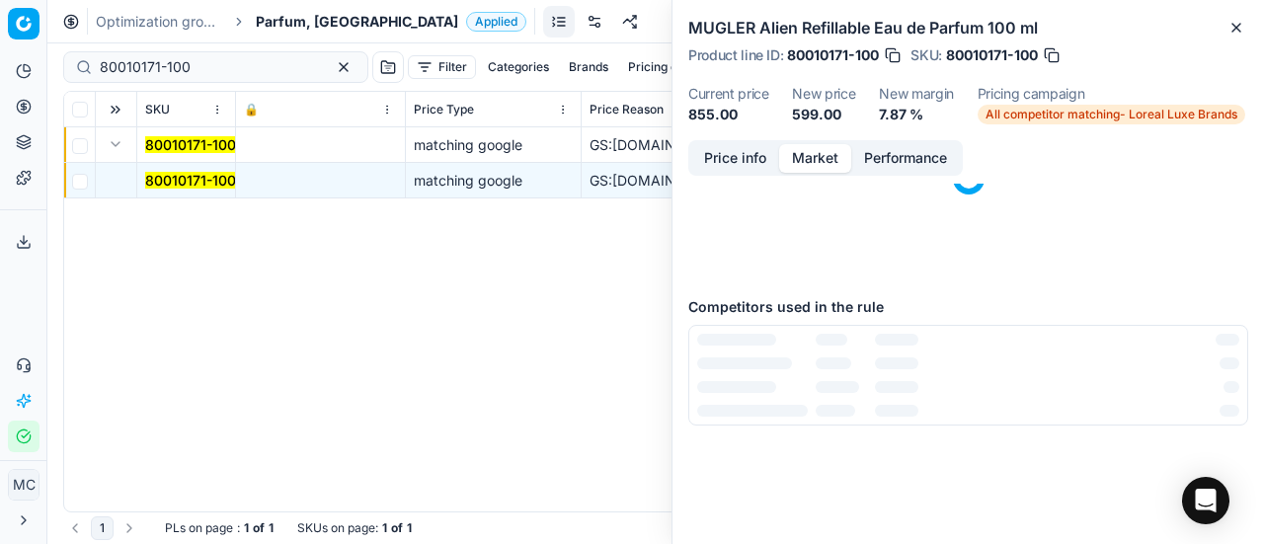
click at [804, 159] on button "Market" at bounding box center [815, 158] width 72 height 29
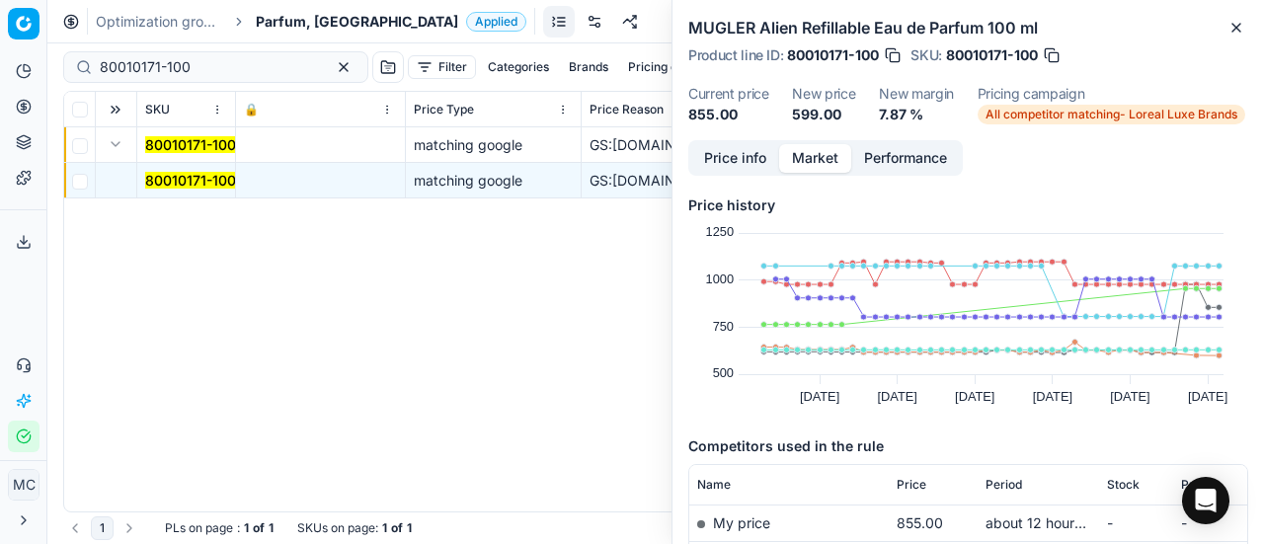
scroll to position [198, 0]
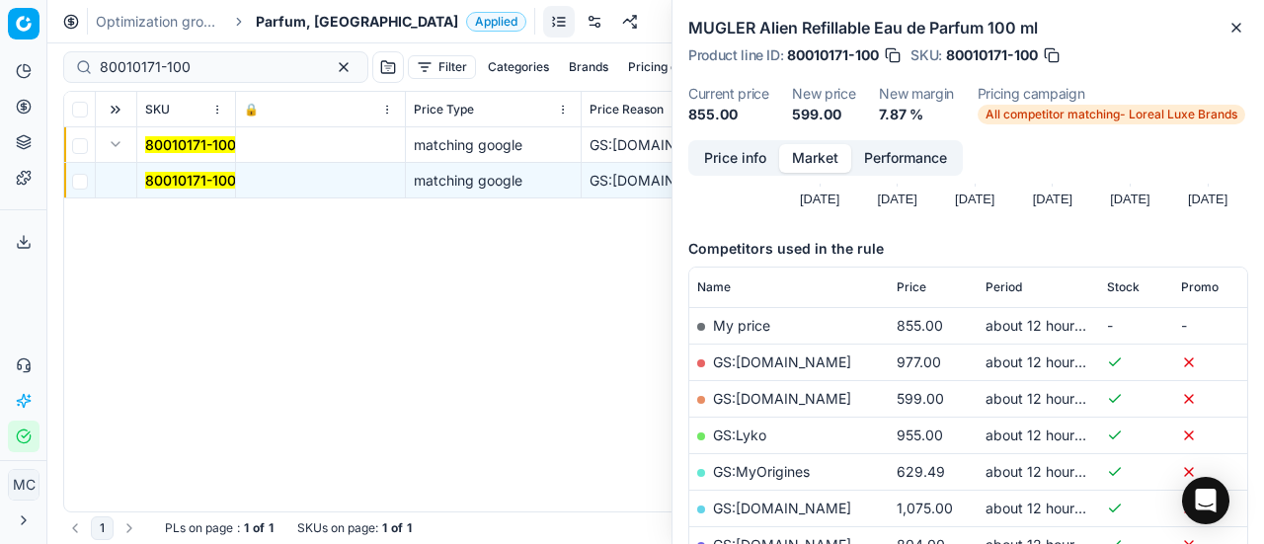
click at [819, 394] on link "GS:[DOMAIN_NAME]" at bounding box center [782, 398] width 138 height 17
drag, startPoint x: 209, startPoint y: 72, endPoint x: 0, endPoint y: 86, distance: 209.8
click at [0, 74] on div "Pricing platform Analytics Pricing Product portfolio Templates Export service 2…" at bounding box center [632, 272] width 1264 height 544
paste input "20101968"
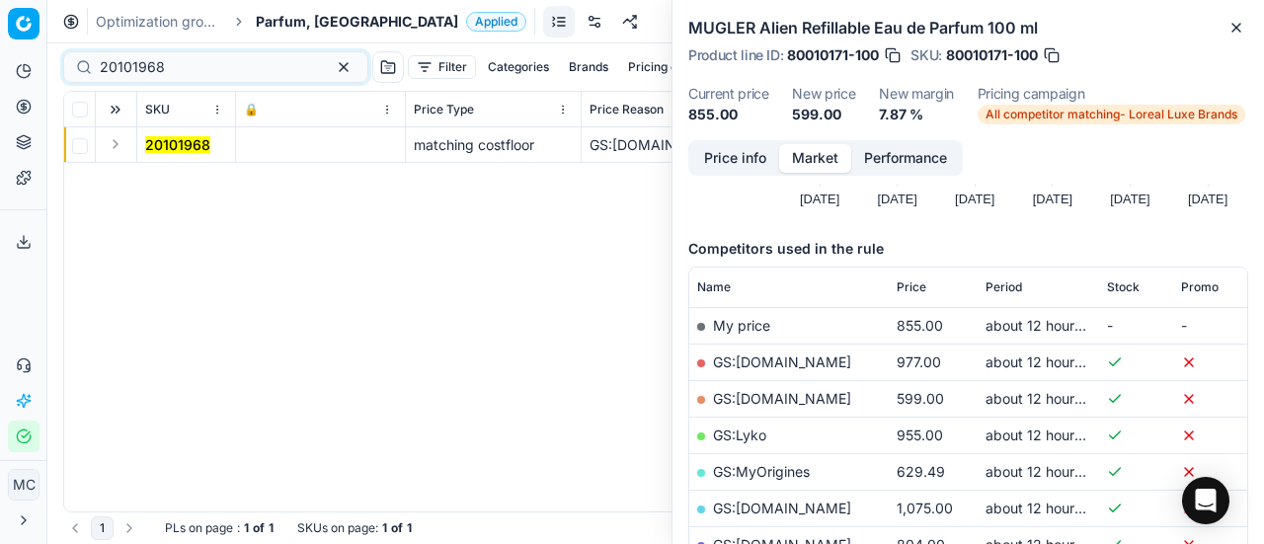
click at [120, 146] on button "Expand" at bounding box center [116, 144] width 24 height 24
click at [175, 173] on mark "20101968" at bounding box center [177, 180] width 65 height 17
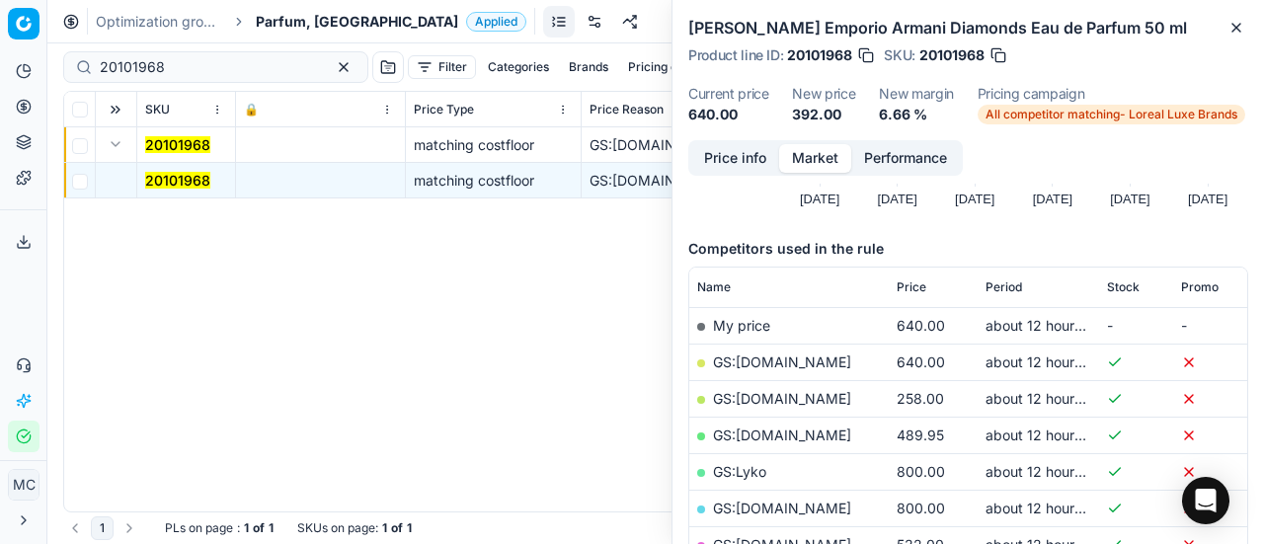
click at [751, 155] on button "Price info" at bounding box center [735, 158] width 88 height 29
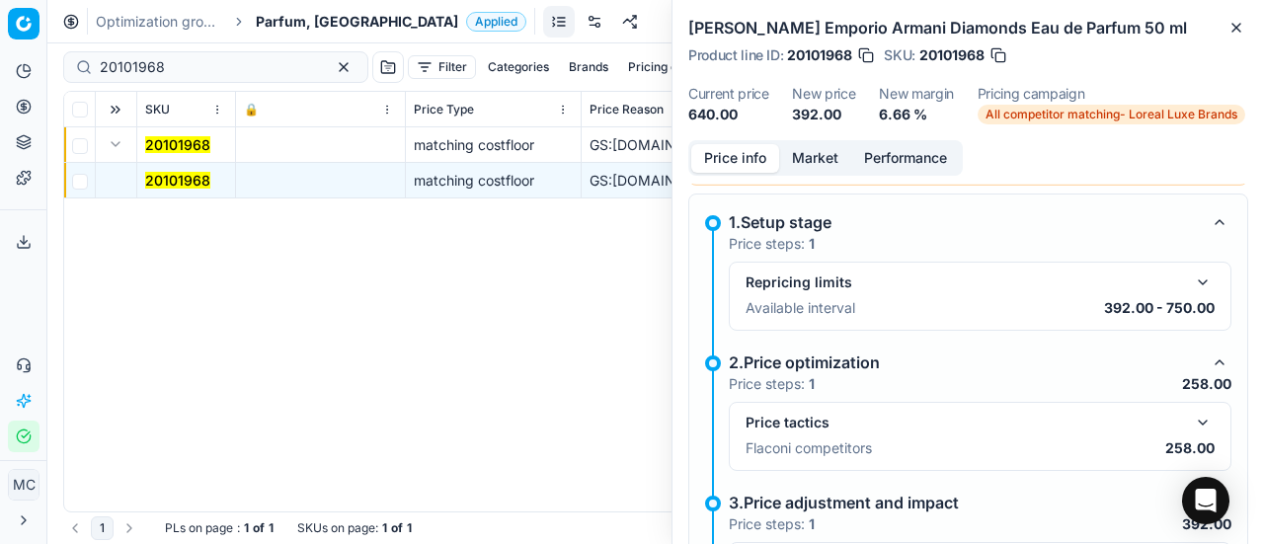
click at [1192, 426] on button "button" at bounding box center [1203, 423] width 24 height 24
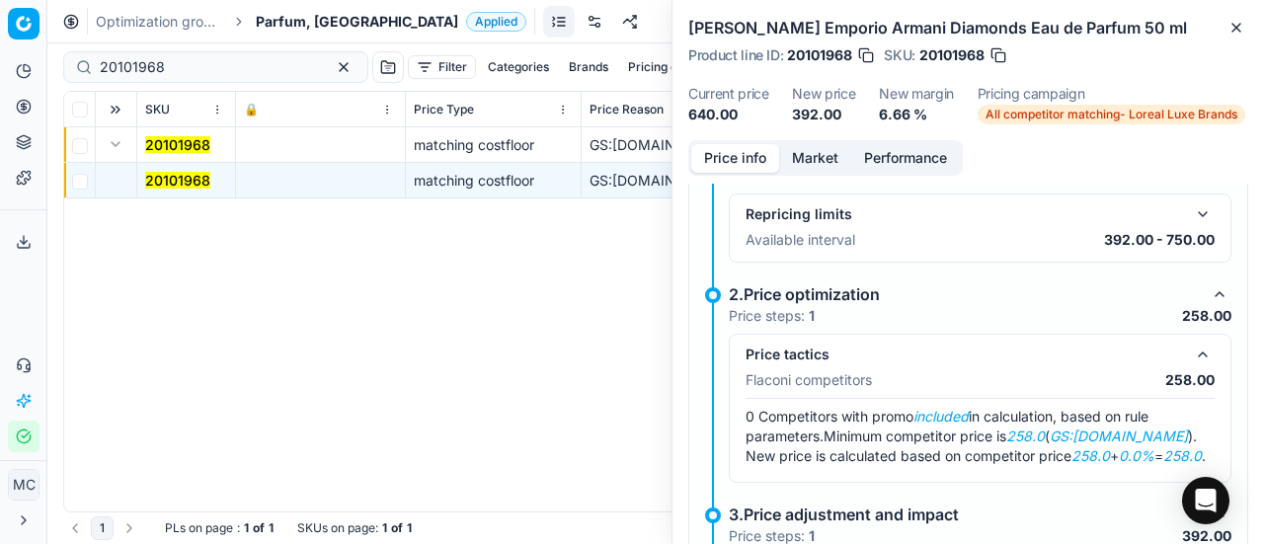
scroll to position [334, 0]
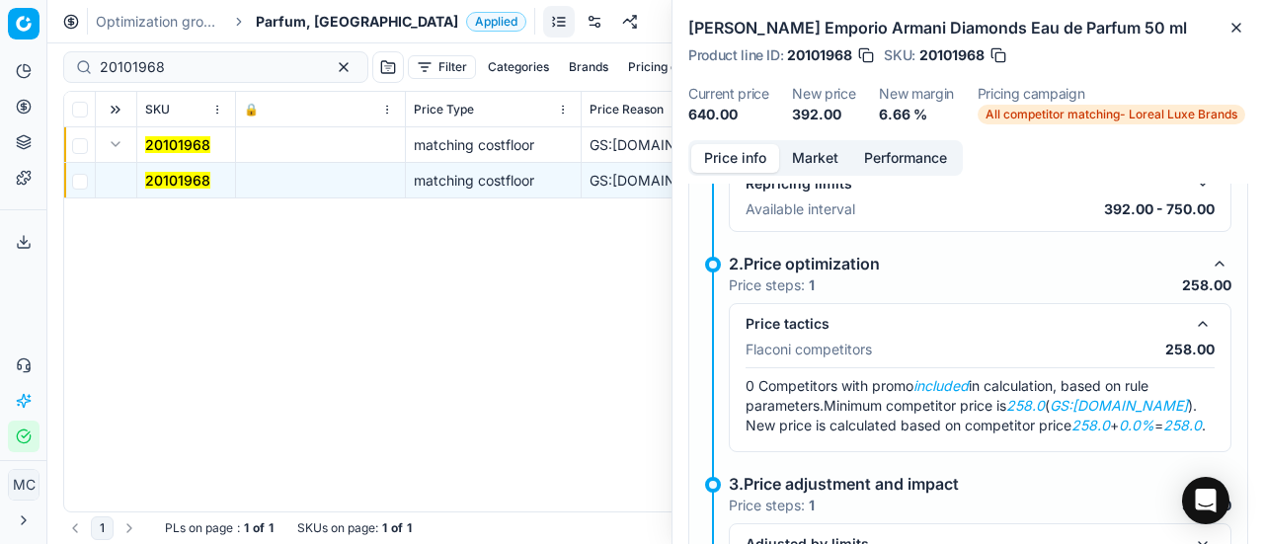
click at [814, 157] on button "Market" at bounding box center [815, 158] width 72 height 29
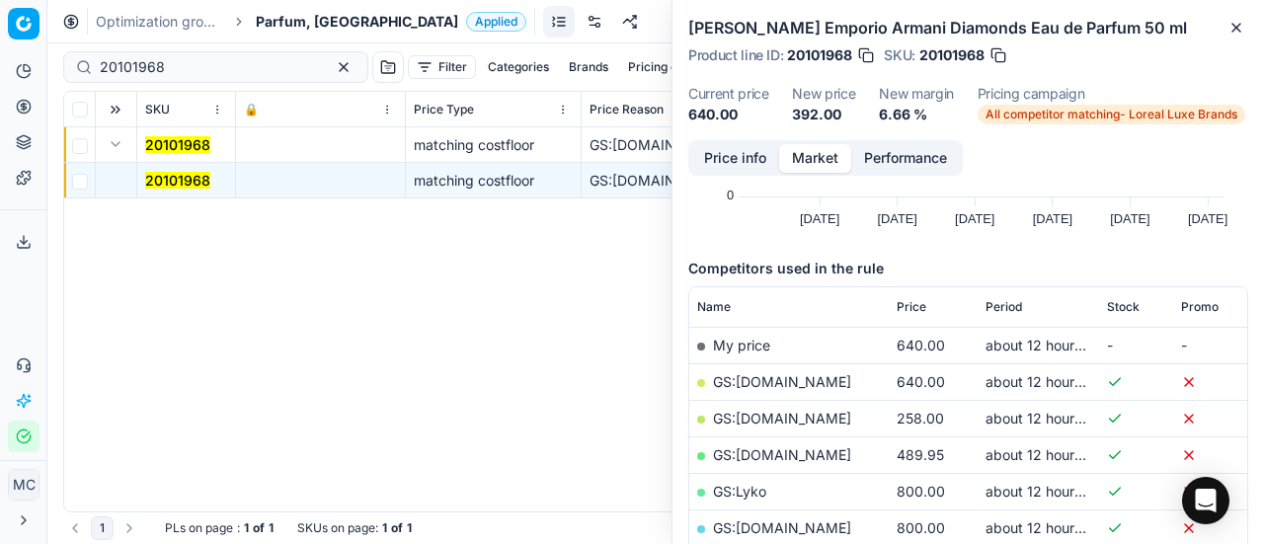
scroll to position [296, 0]
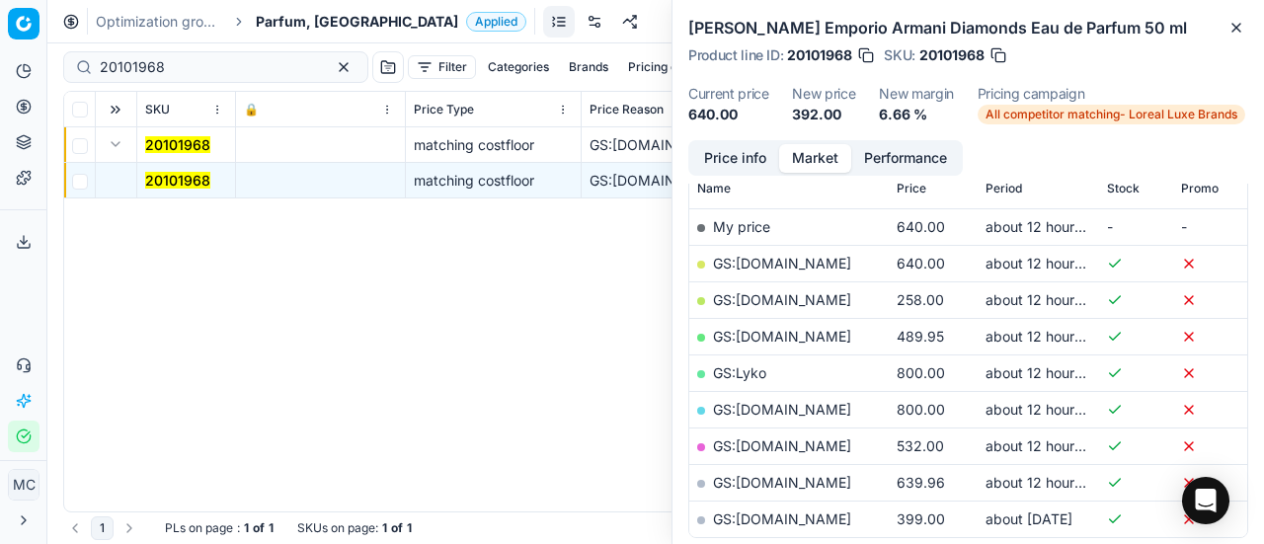
click at [836, 305] on link "GS:[DOMAIN_NAME]" at bounding box center [782, 299] width 138 height 17
drag, startPoint x: 194, startPoint y: 70, endPoint x: 0, endPoint y: 55, distance: 194.1
click at [0, 54] on div "Pricing platform Analytics Pricing Product portfolio Templates Export service 2…" at bounding box center [632, 272] width 1264 height 544
paste input "493"
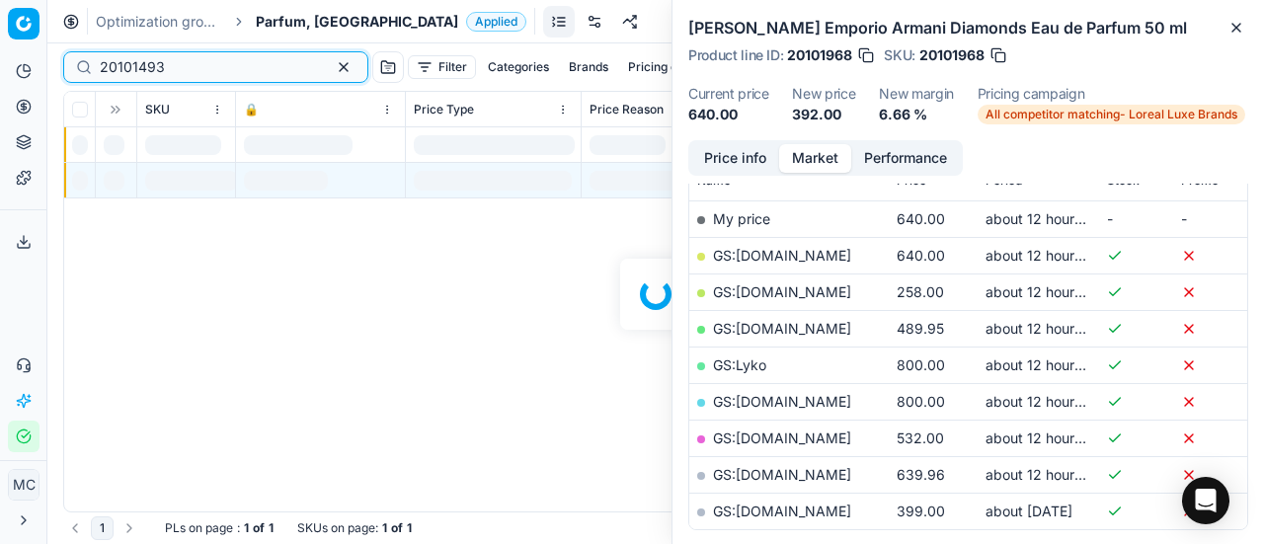
scroll to position [296, 0]
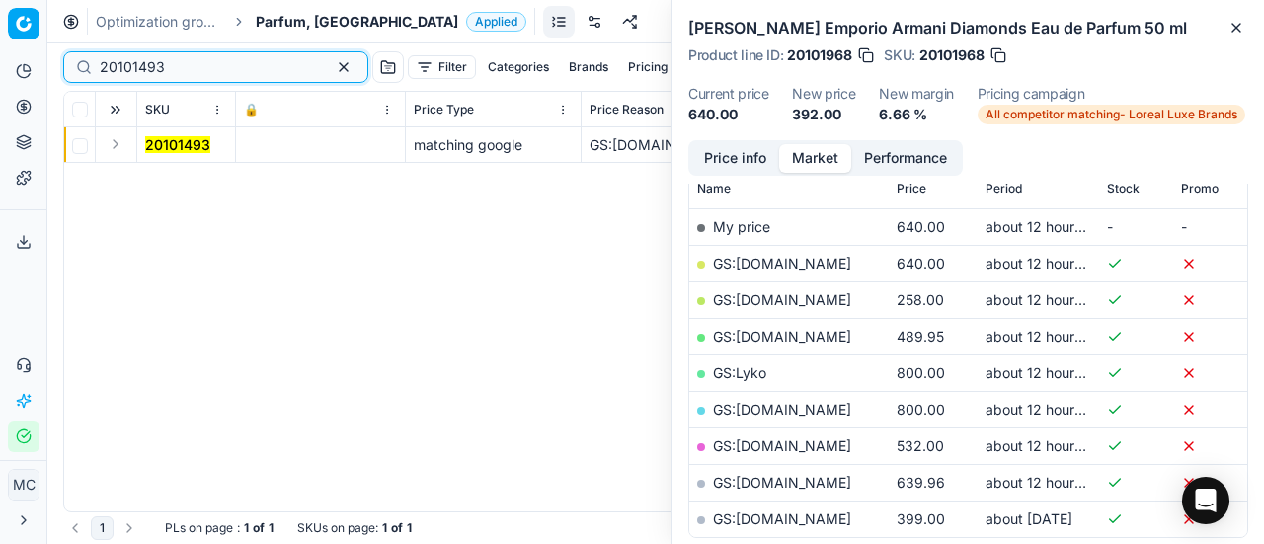
type input "20101493"
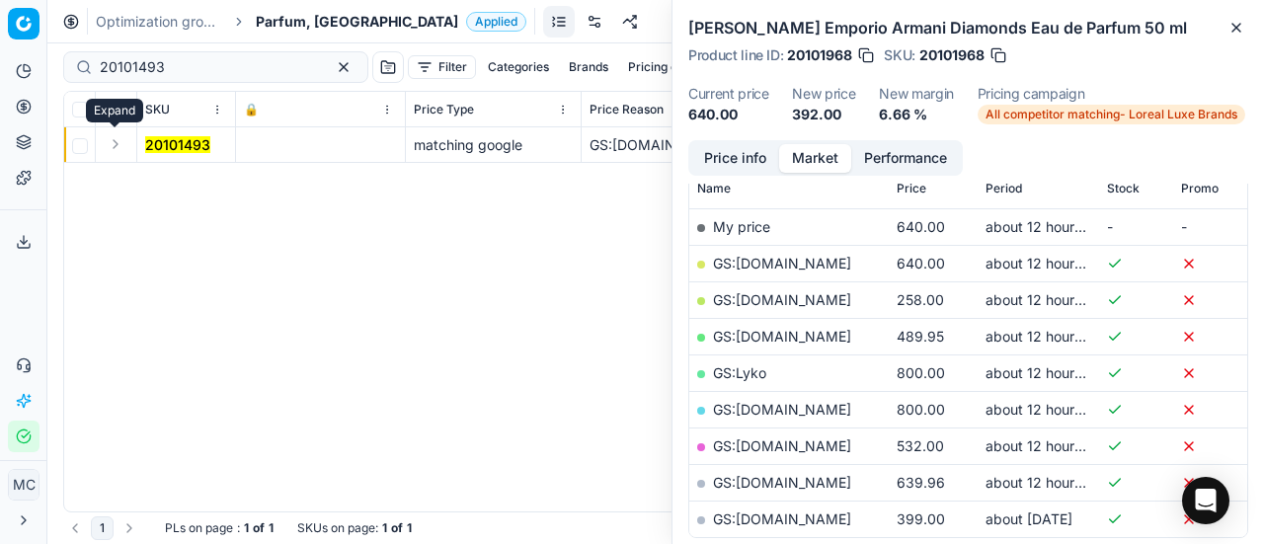
click at [119, 146] on button "Expand" at bounding box center [116, 144] width 24 height 24
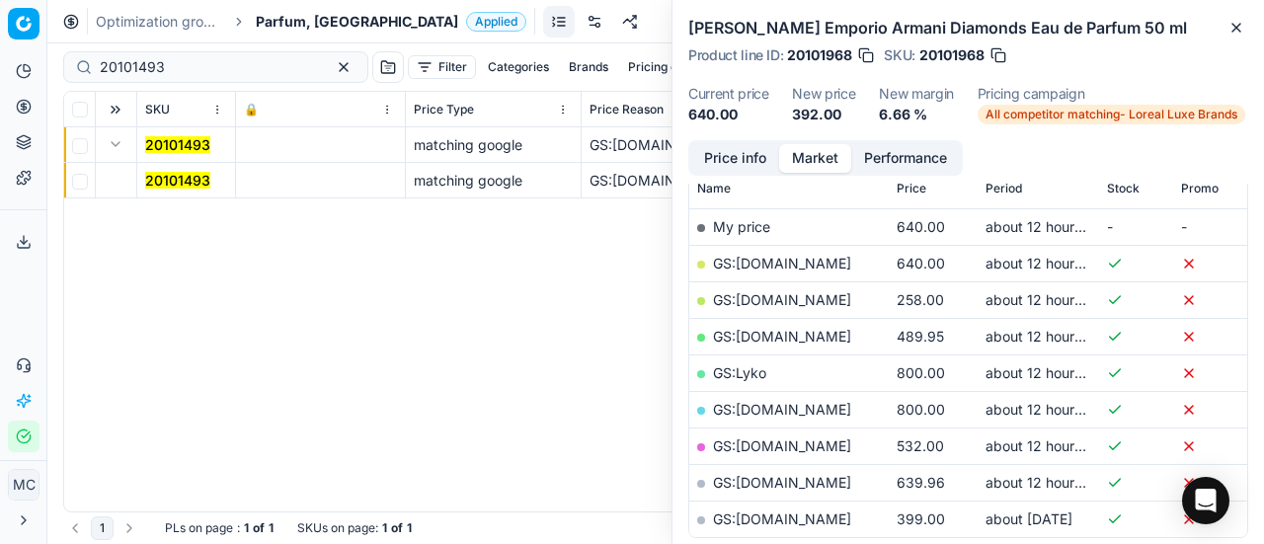
click at [165, 179] on mark "20101493" at bounding box center [177, 180] width 65 height 17
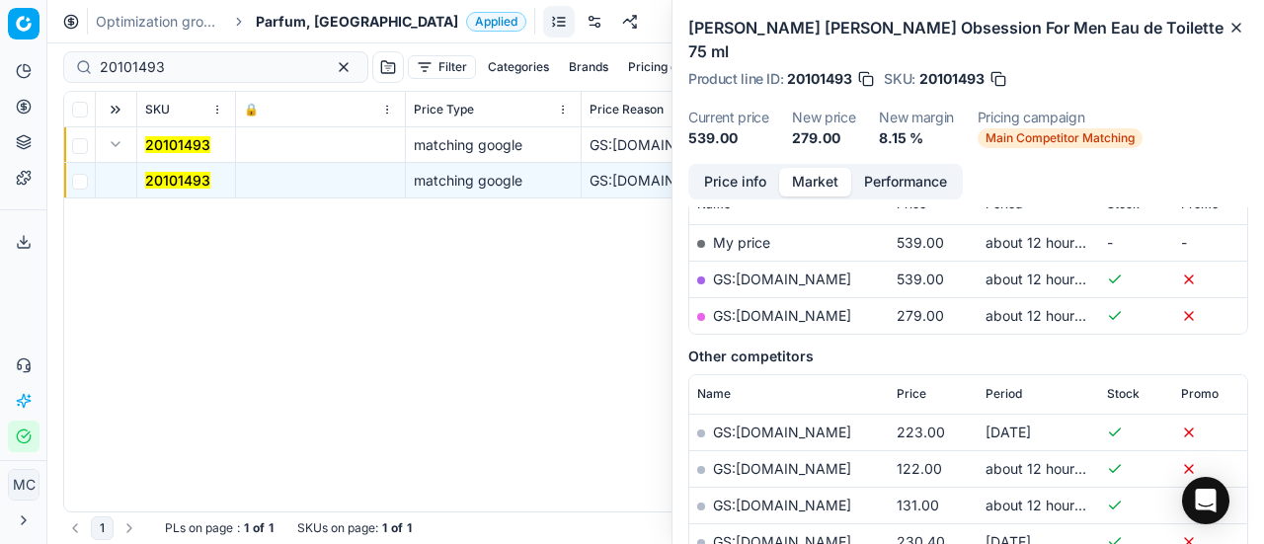
scroll to position [0, 0]
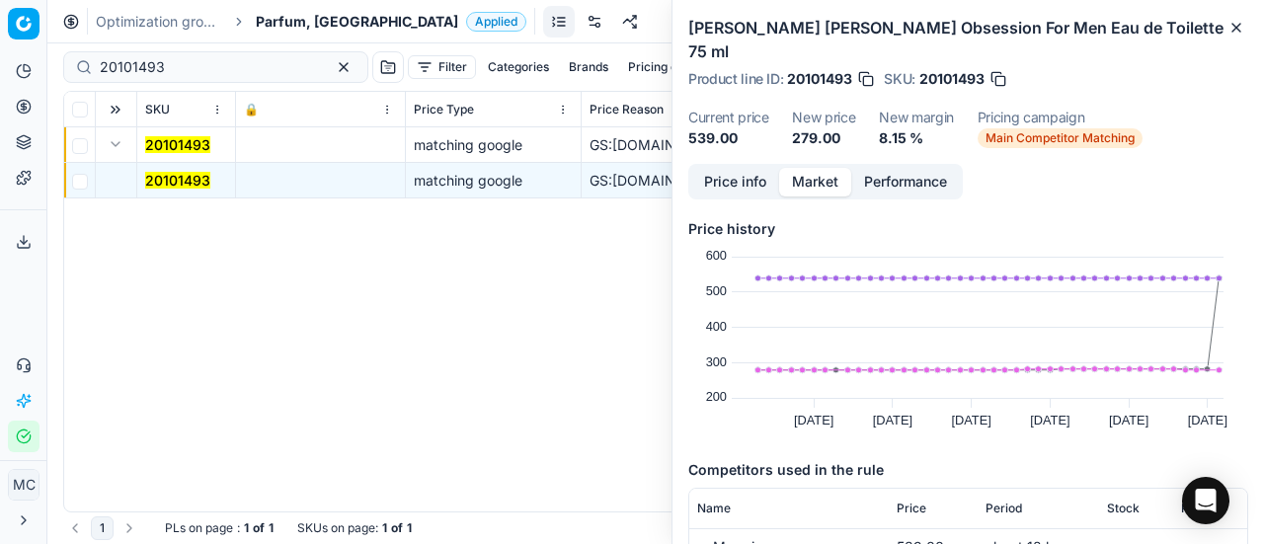
drag, startPoint x: 747, startPoint y: 156, endPoint x: 1263, endPoint y: 315, distance: 540.4
click at [751, 168] on button "Price info" at bounding box center [735, 182] width 88 height 29
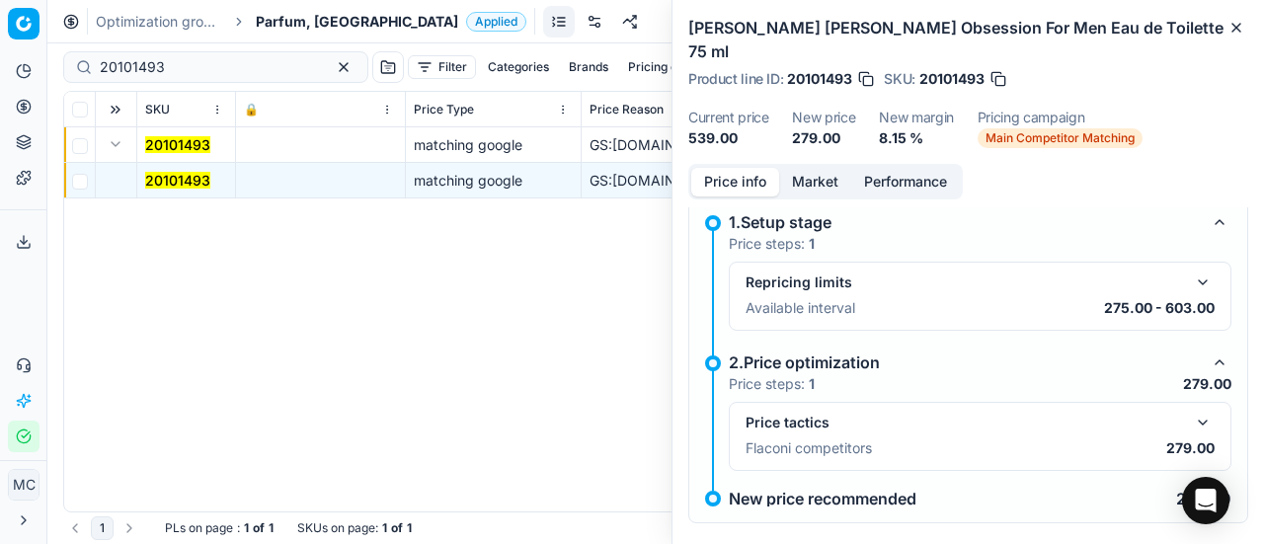
click at [1191, 411] on button "button" at bounding box center [1203, 423] width 24 height 24
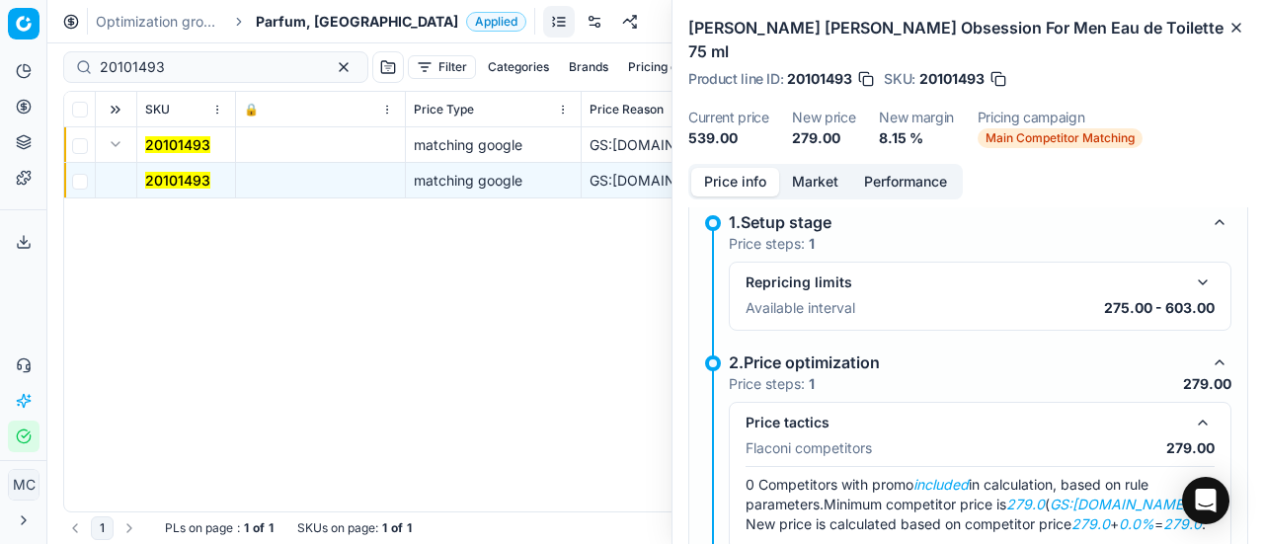
click at [820, 168] on button "Market" at bounding box center [815, 182] width 72 height 29
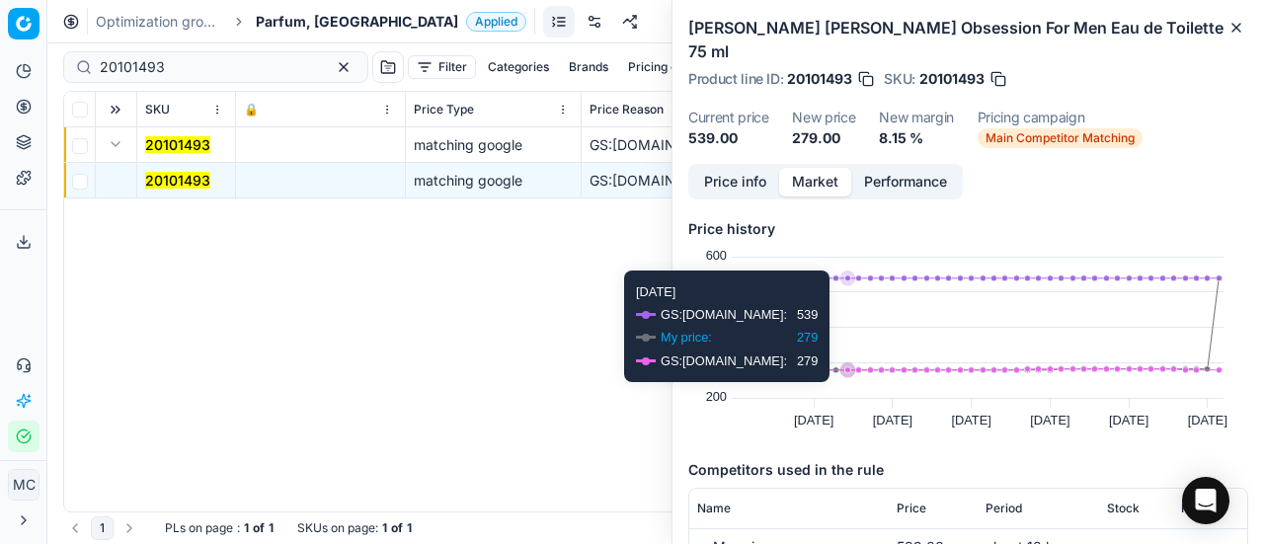
scroll to position [198, 0]
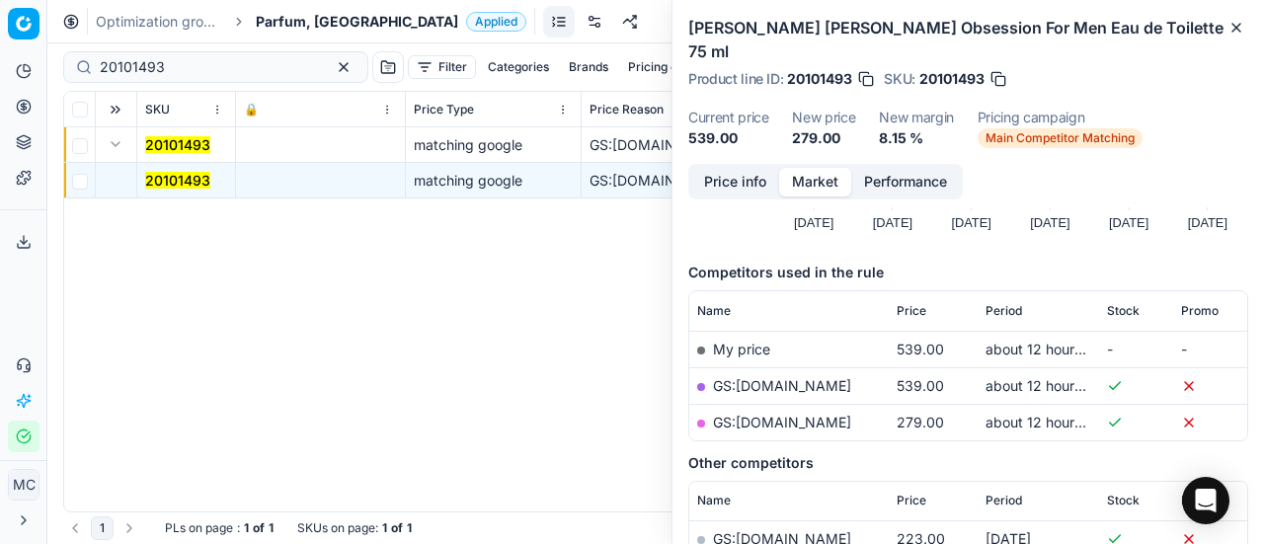
click at [814, 414] on link "GS:[DOMAIN_NAME]" at bounding box center [782, 422] width 138 height 17
click at [284, 23] on span "Parfum, [GEOGRAPHIC_DATA]" at bounding box center [357, 22] width 202 height 20
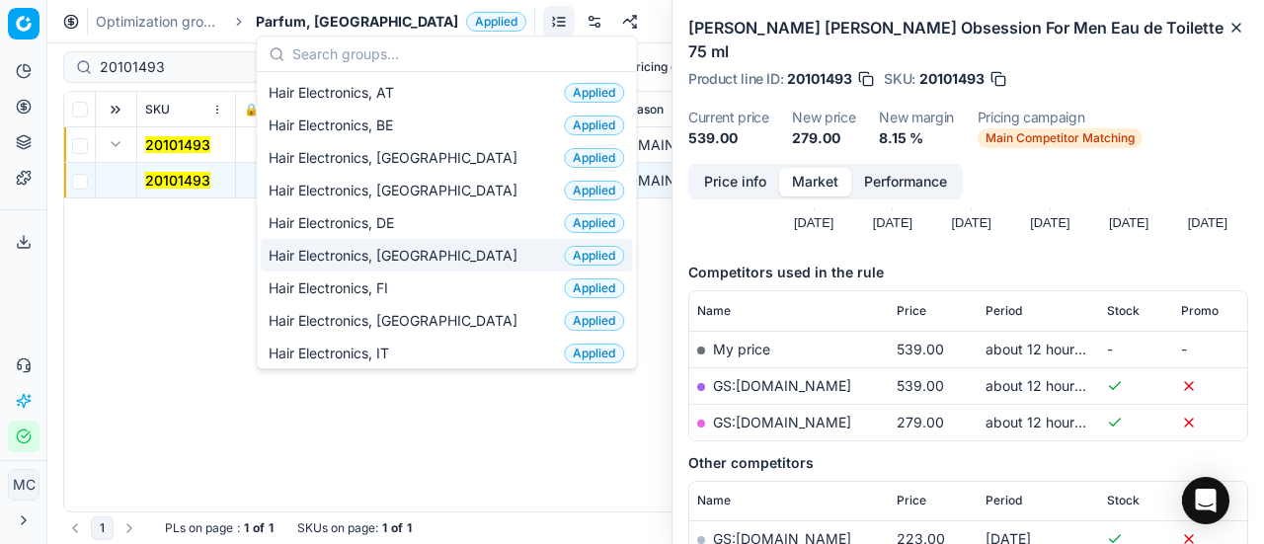
click at [417, 250] on div "Hair Electronics, DK Applied" at bounding box center [446, 255] width 371 height 33
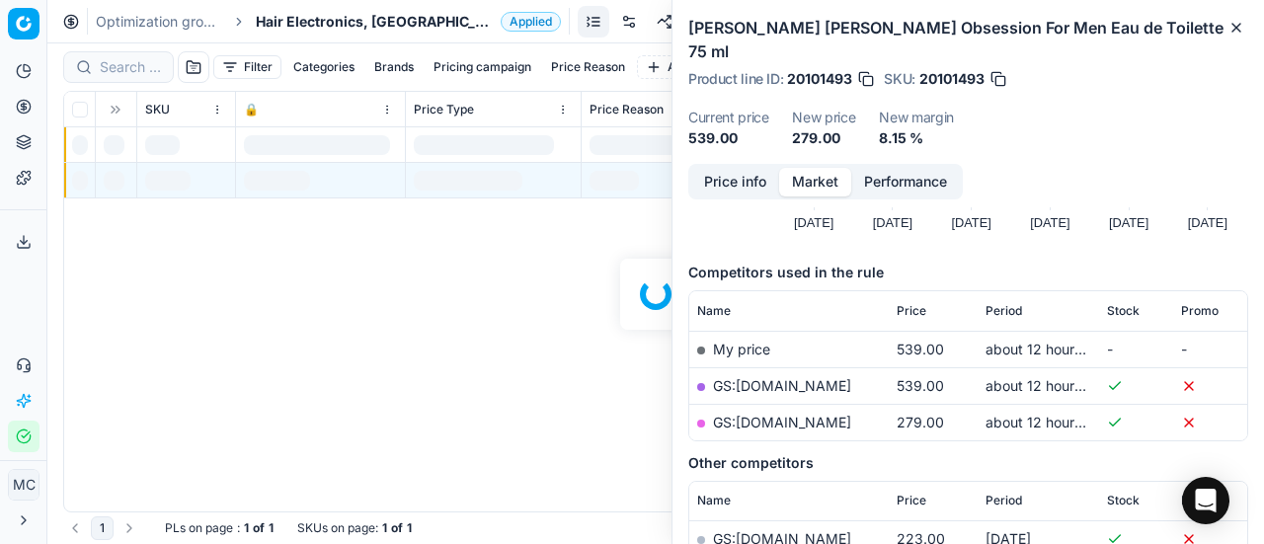
click at [128, 63] on div at bounding box center [655, 293] width 1217 height 501
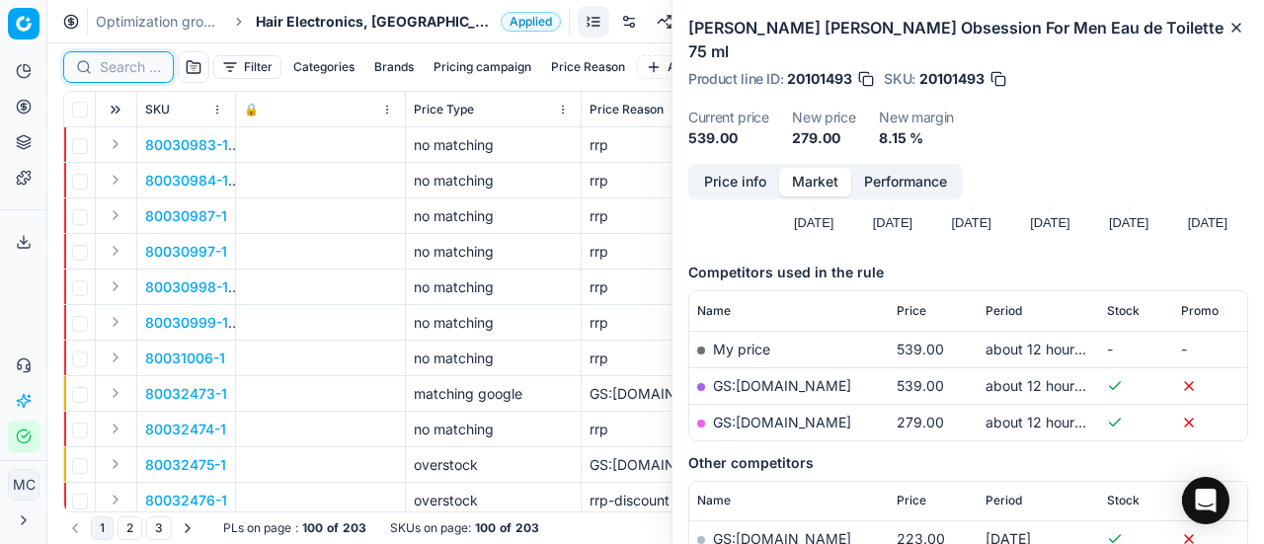
click at [128, 63] on input at bounding box center [130, 67] width 61 height 20
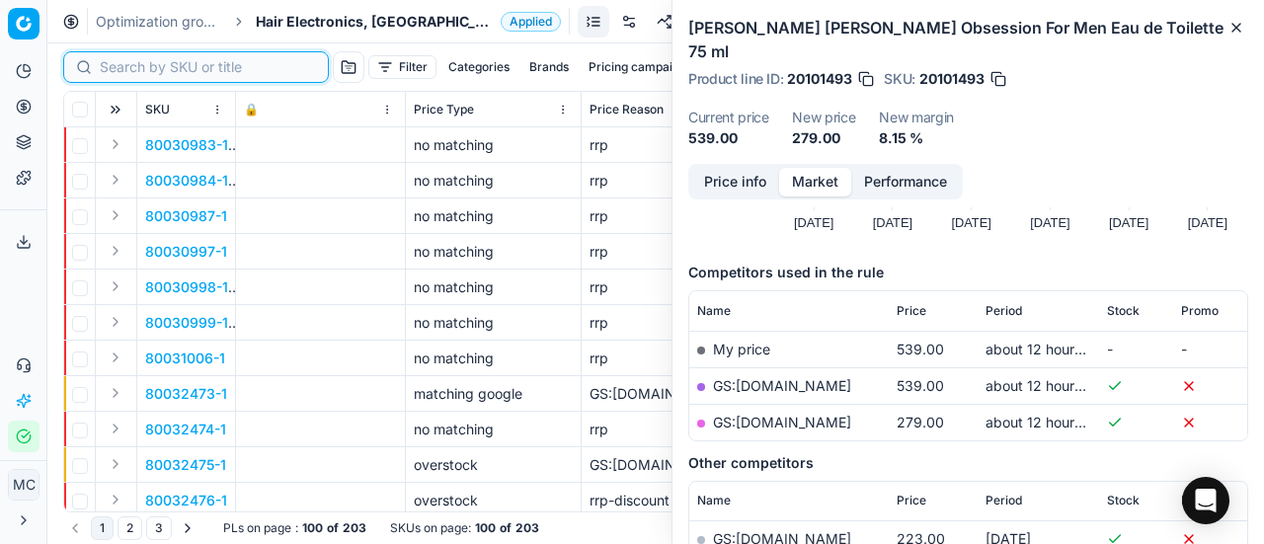
paste input "90010677-0016759"
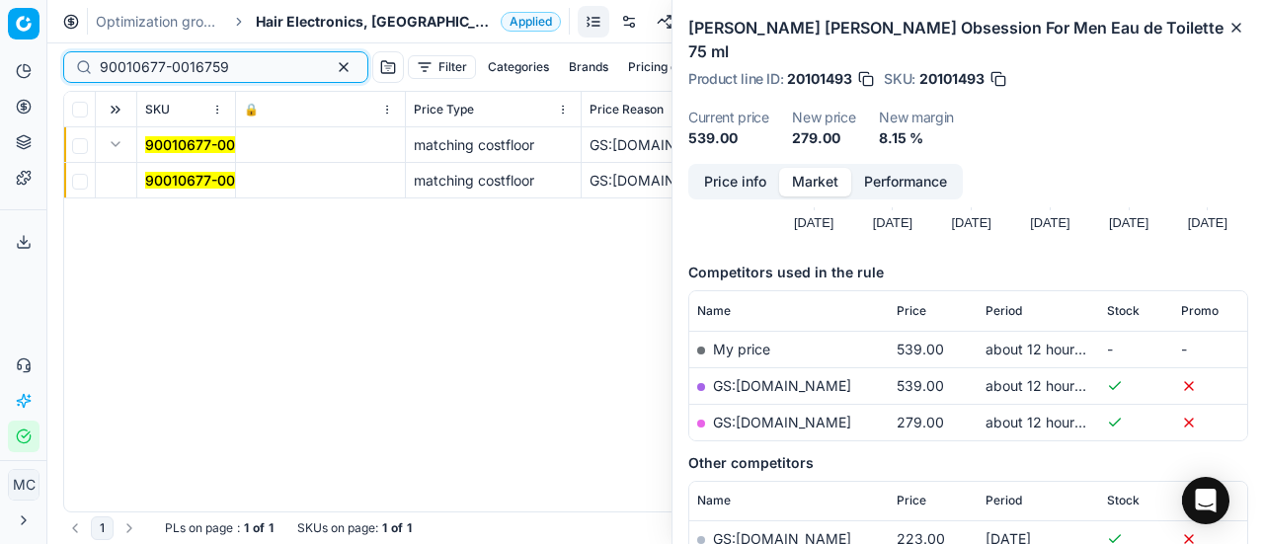
type input "90010677-0016759"
click at [114, 151] on button "Expand" at bounding box center [116, 144] width 24 height 24
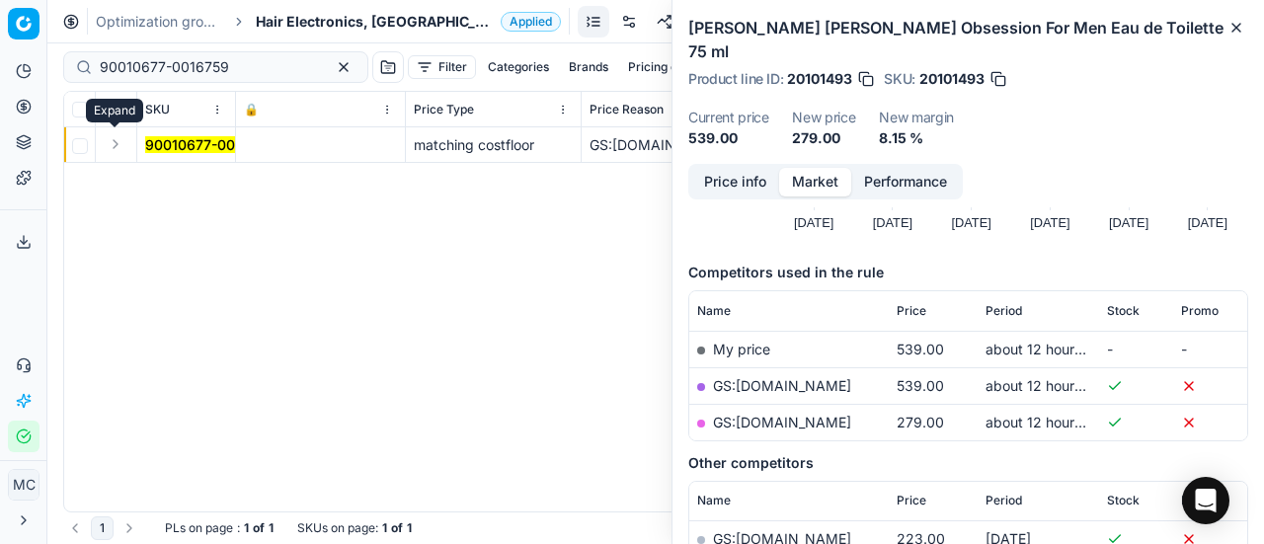
click at [114, 151] on button "Expand" at bounding box center [116, 144] width 24 height 24
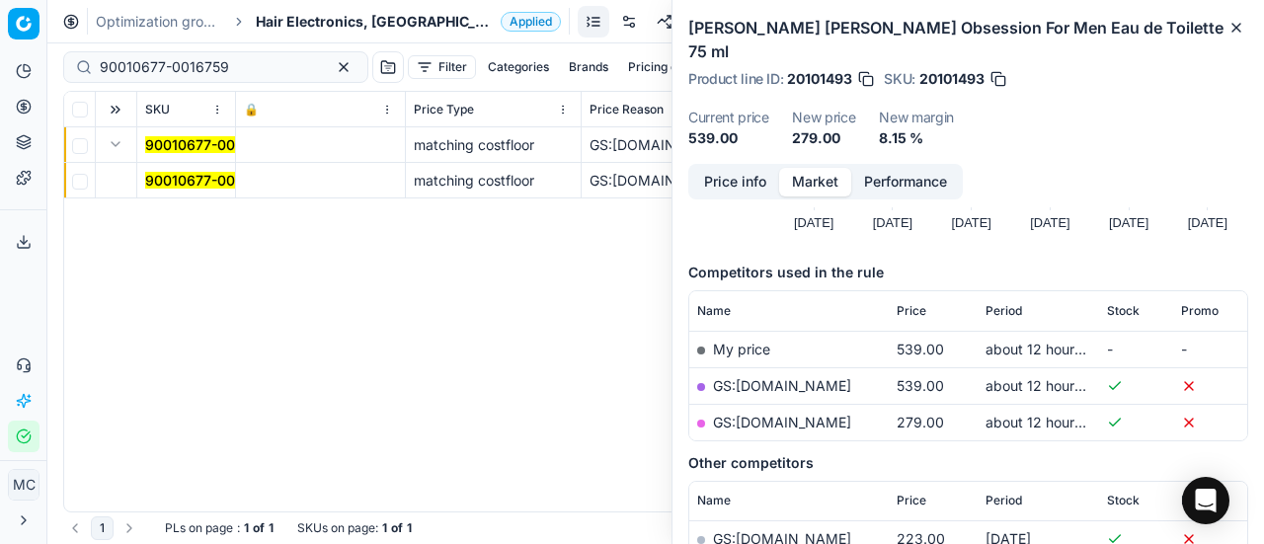
click at [217, 181] on mark "90010677-0016759" at bounding box center [209, 180] width 129 height 17
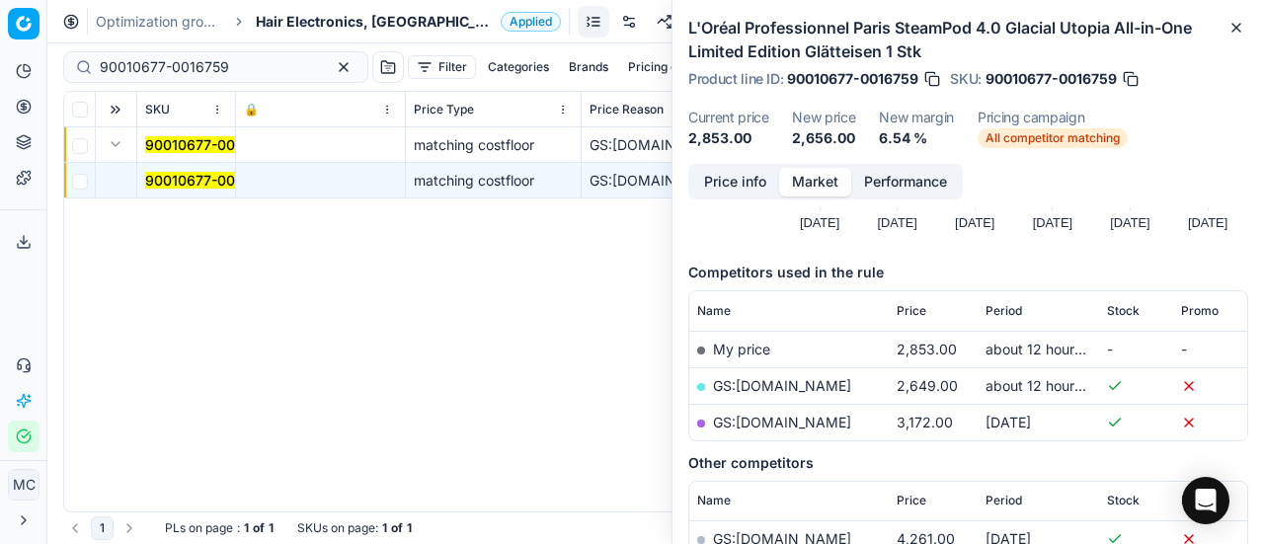
click at [759, 191] on button "Price info" at bounding box center [735, 182] width 88 height 29
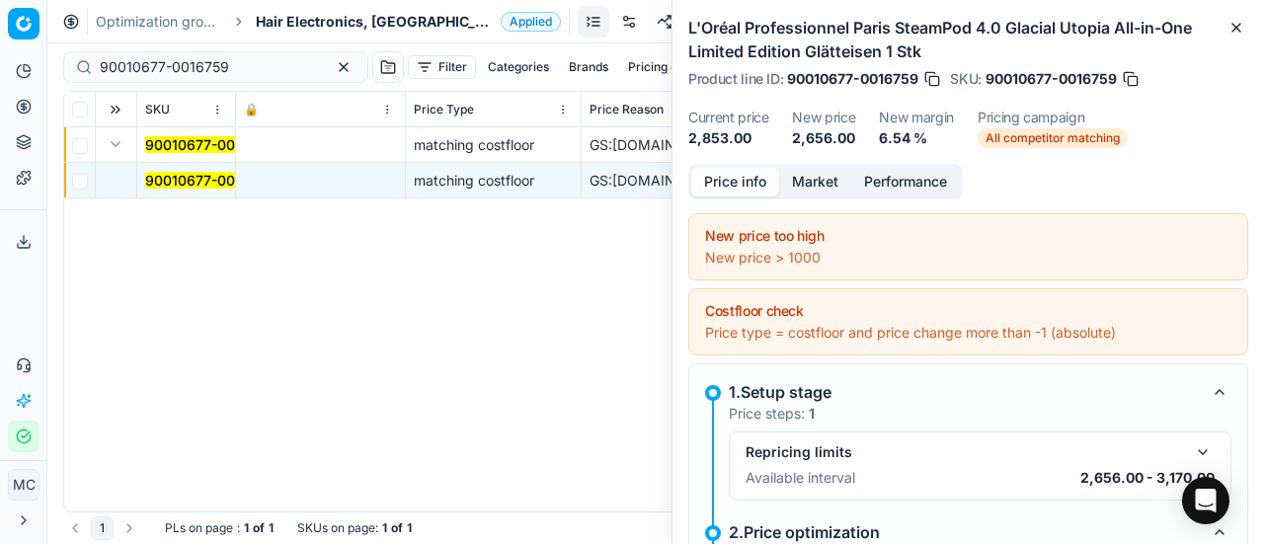
scroll to position [286, 0]
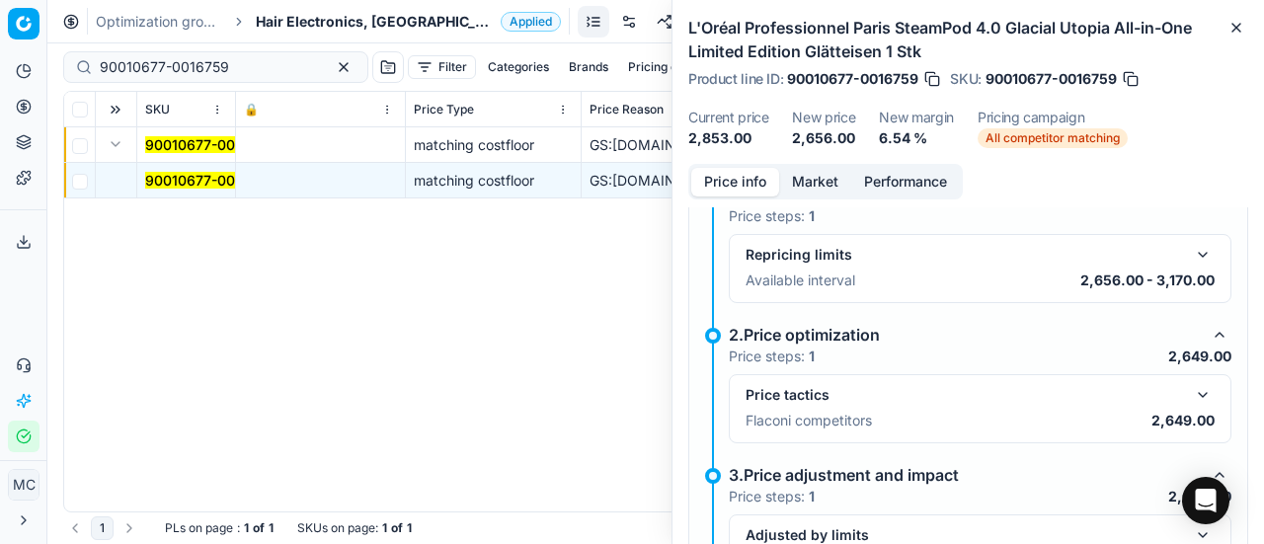
click at [1193, 398] on button "button" at bounding box center [1203, 395] width 24 height 24
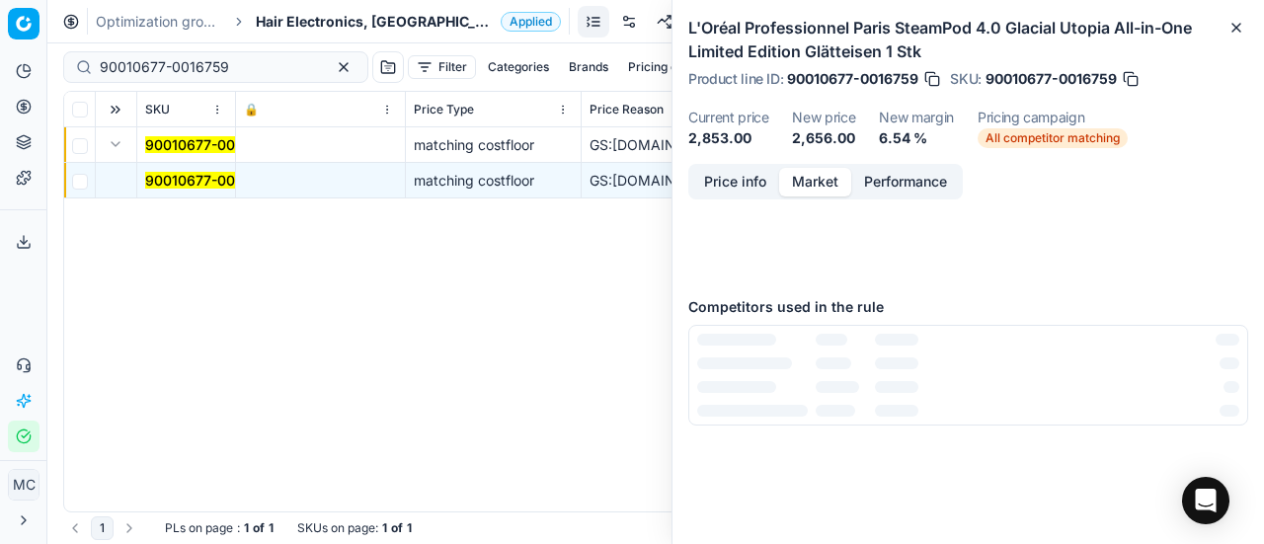
click at [802, 182] on button "Market" at bounding box center [815, 182] width 72 height 29
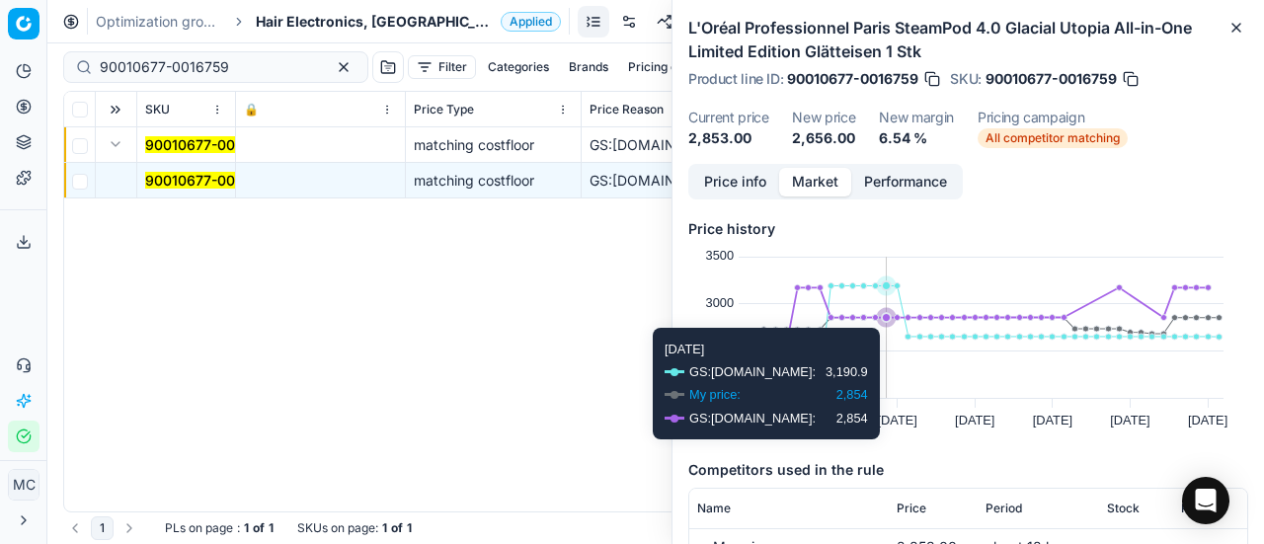
scroll to position [296, 0]
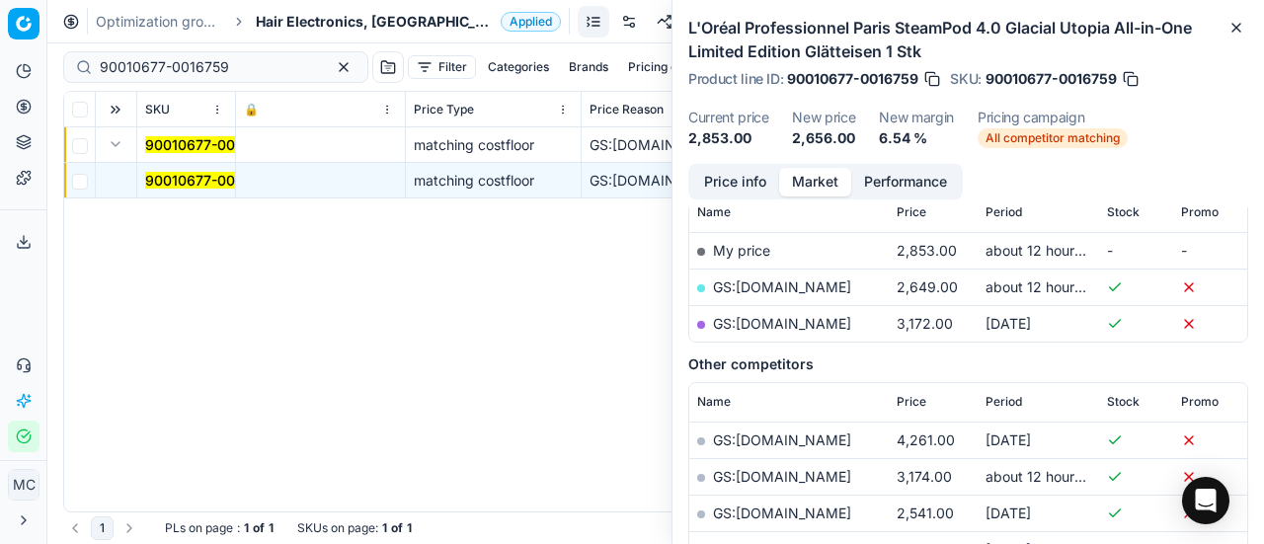
click at [774, 284] on link "GS:[DOMAIN_NAME]" at bounding box center [782, 286] width 138 height 17
click at [279, 27] on span "Hair Electronics, [GEOGRAPHIC_DATA]" at bounding box center [374, 22] width 237 height 20
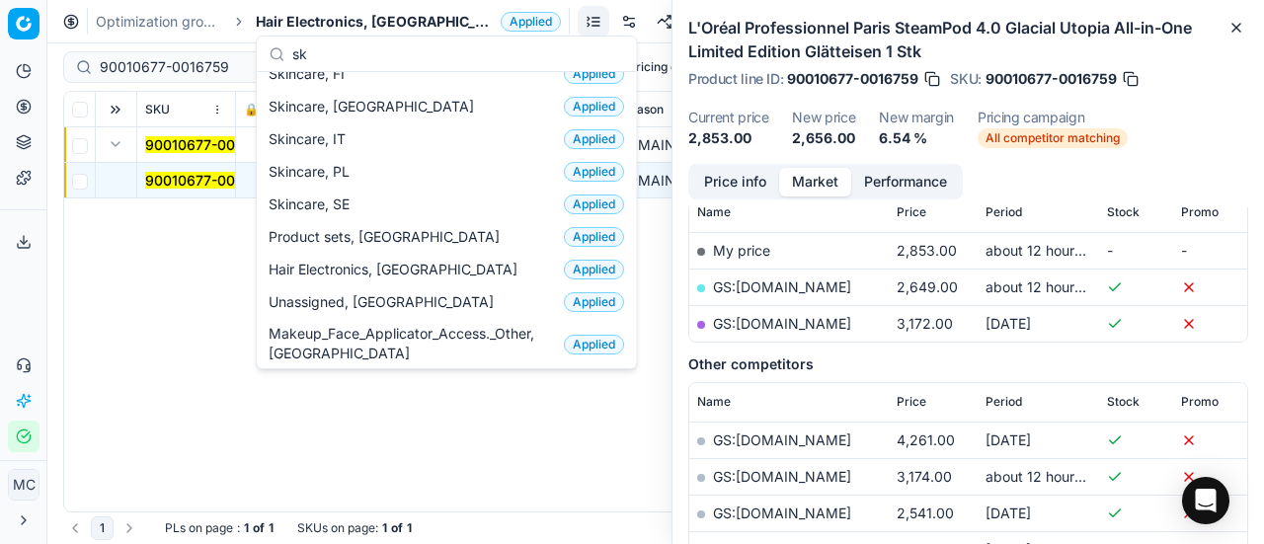
scroll to position [0, 0]
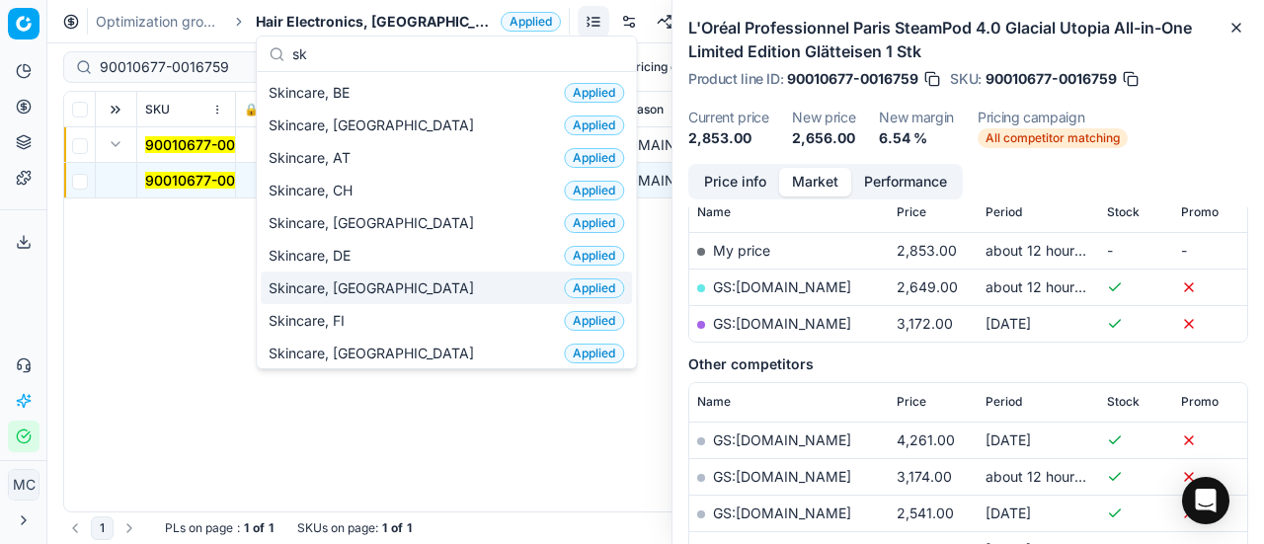
type input "sk"
click at [417, 282] on div "Skincare, DK Applied" at bounding box center [446, 288] width 371 height 33
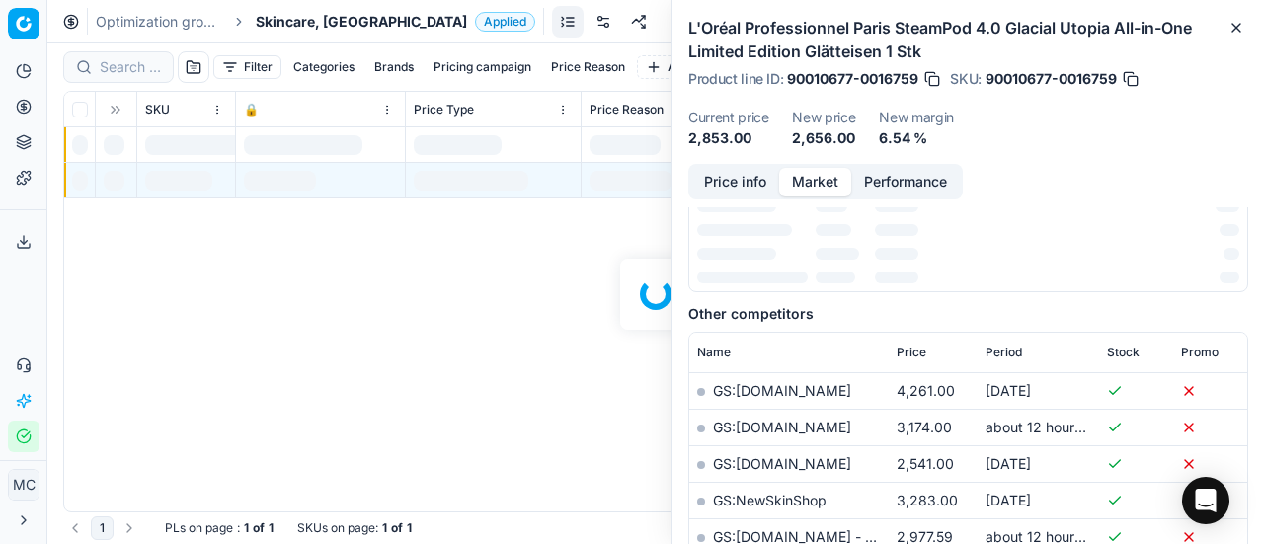
scroll to position [296, 0]
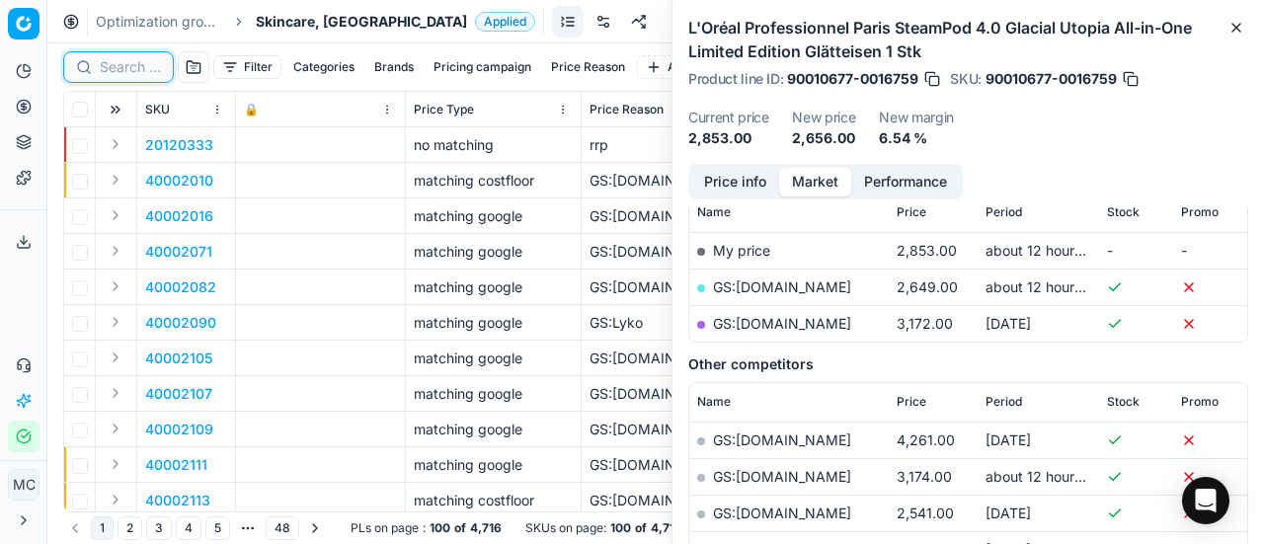
click at [130, 70] on input at bounding box center [130, 67] width 61 height 20
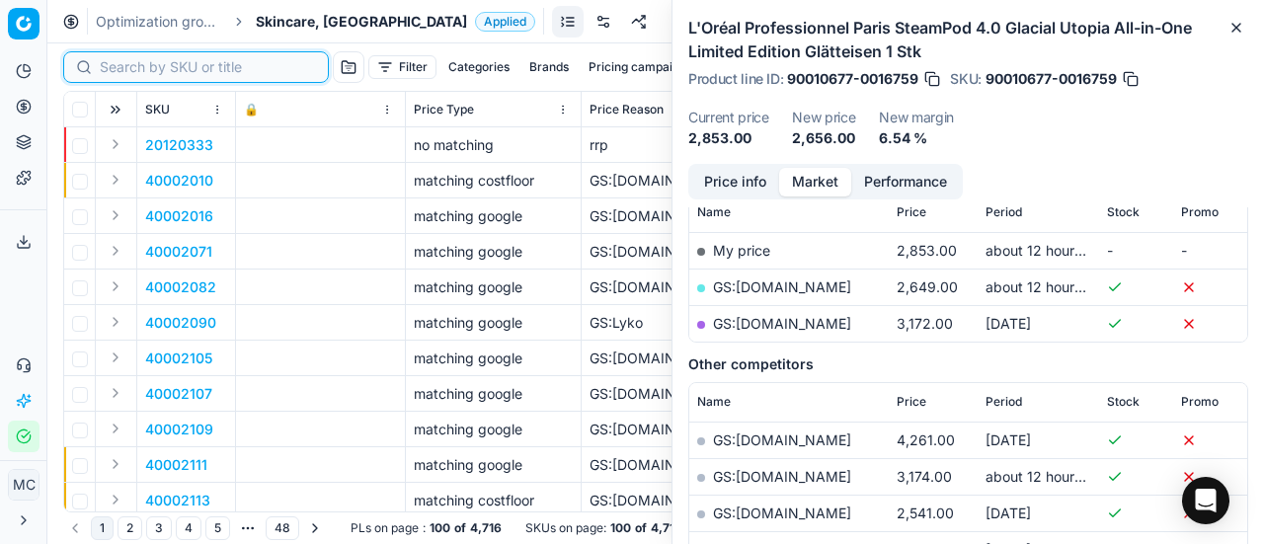
paste input "80075665-1"
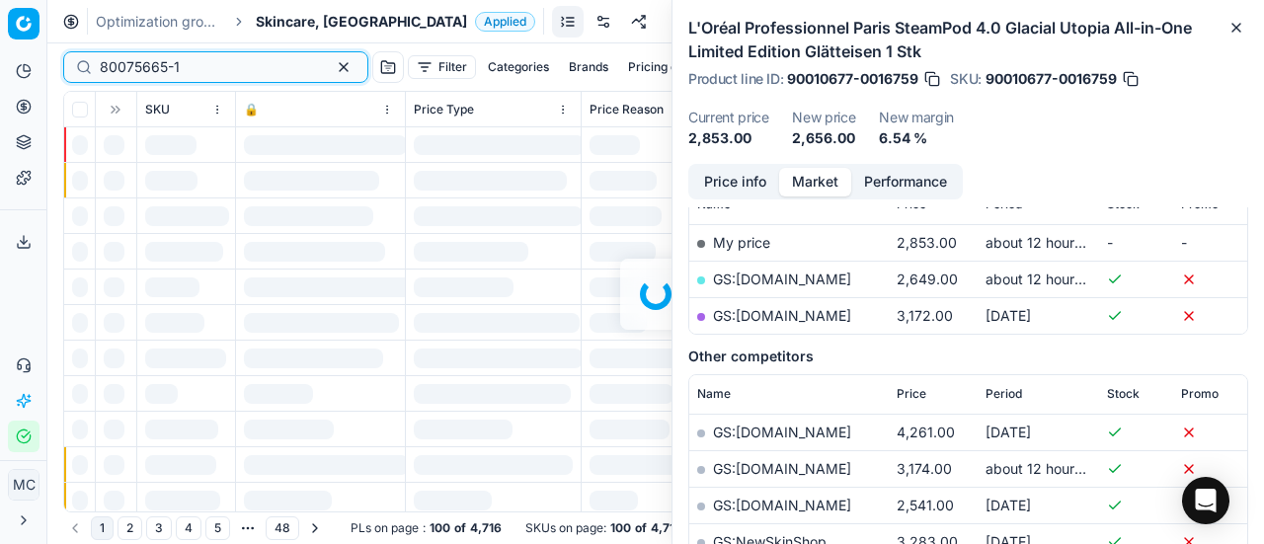
scroll to position [296, 0]
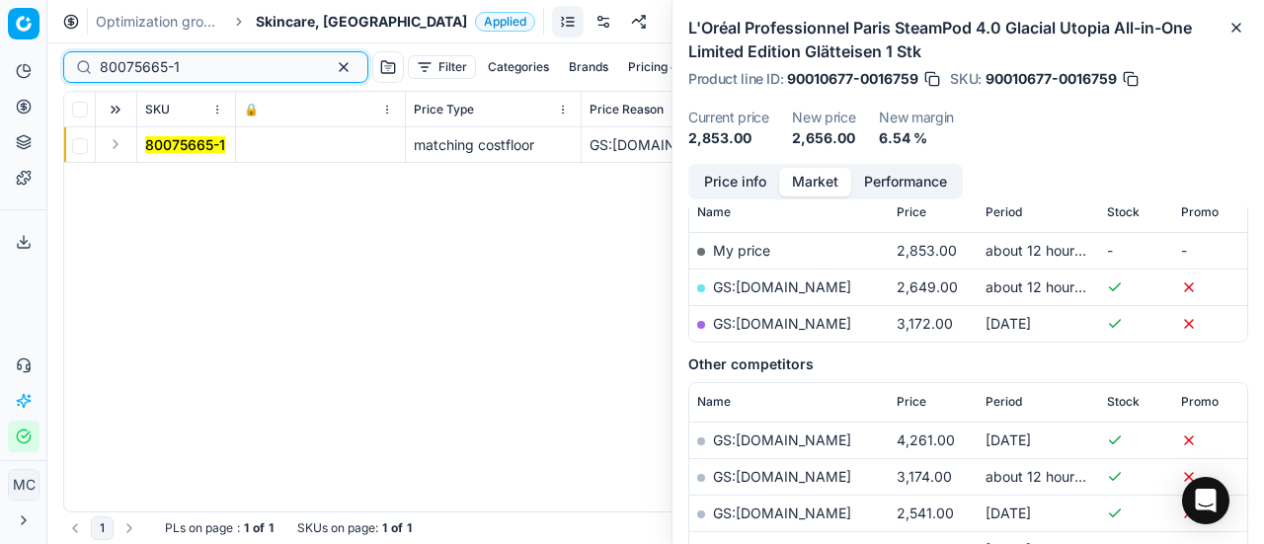
type input "80075665-1"
click at [113, 147] on button "Expand" at bounding box center [116, 144] width 24 height 24
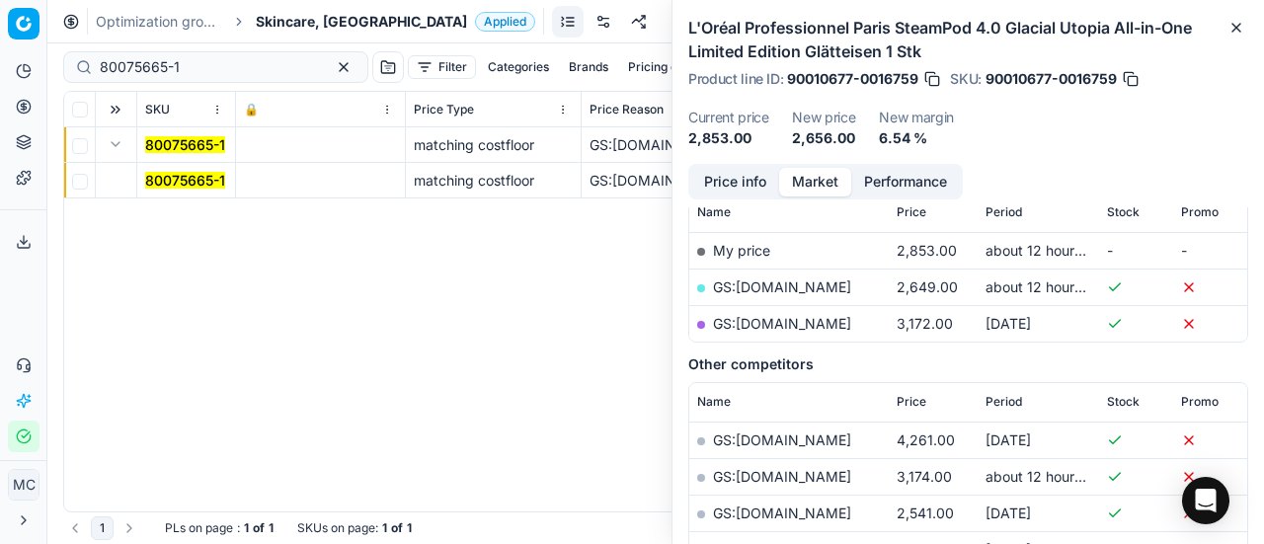
click at [200, 189] on span "80075665-1" at bounding box center [185, 181] width 80 height 20
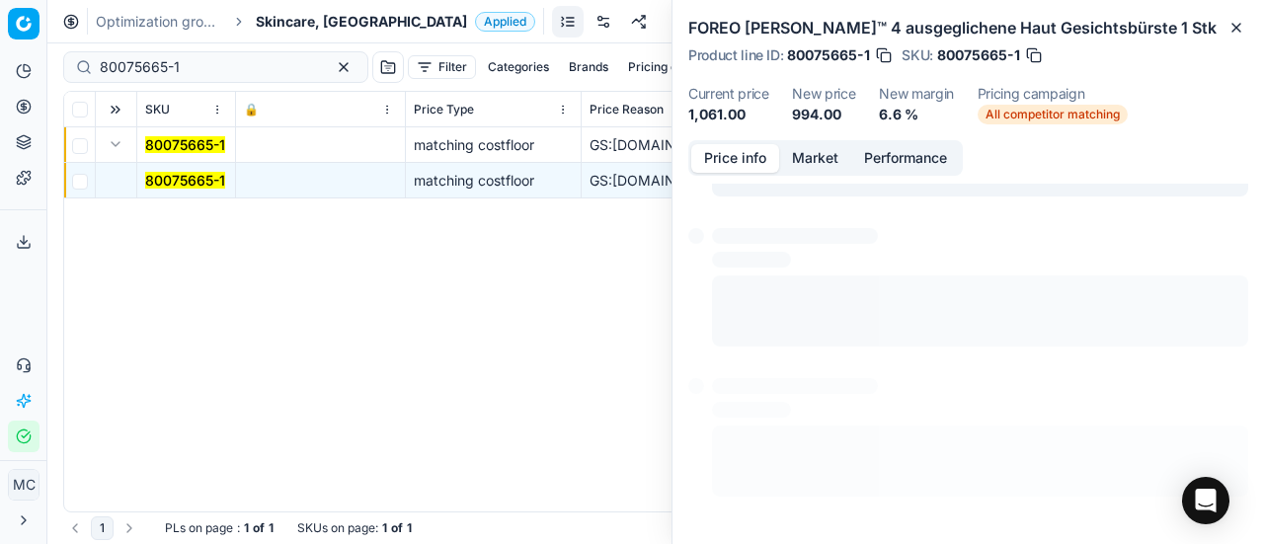
scroll to position [0, 0]
click at [722, 153] on button "Price info" at bounding box center [735, 158] width 88 height 29
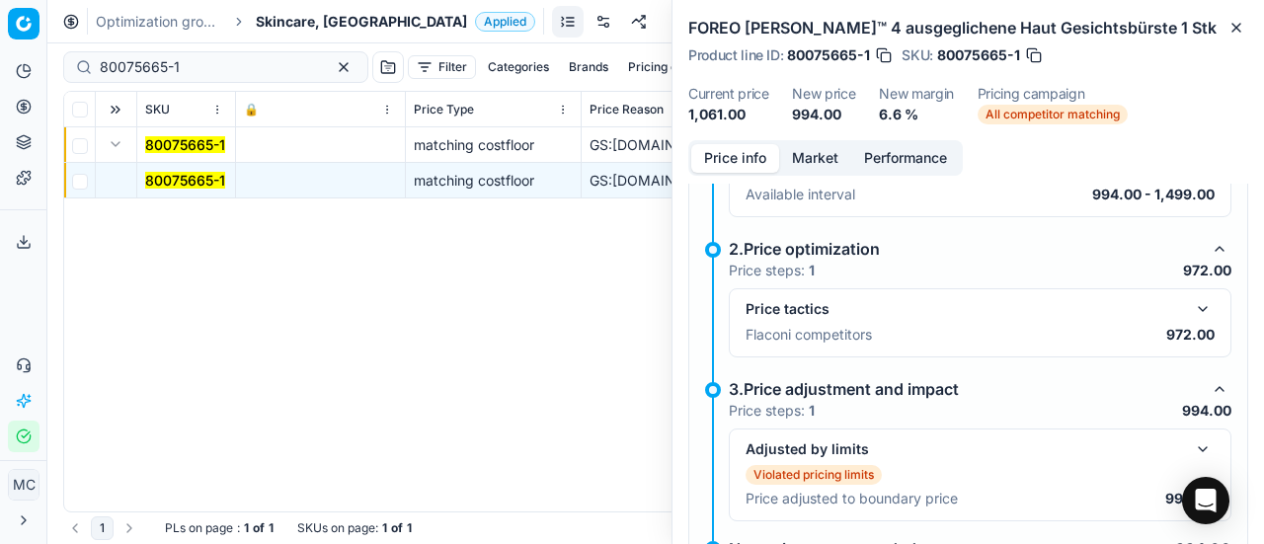
click at [1191, 305] on button "button" at bounding box center [1203, 309] width 24 height 24
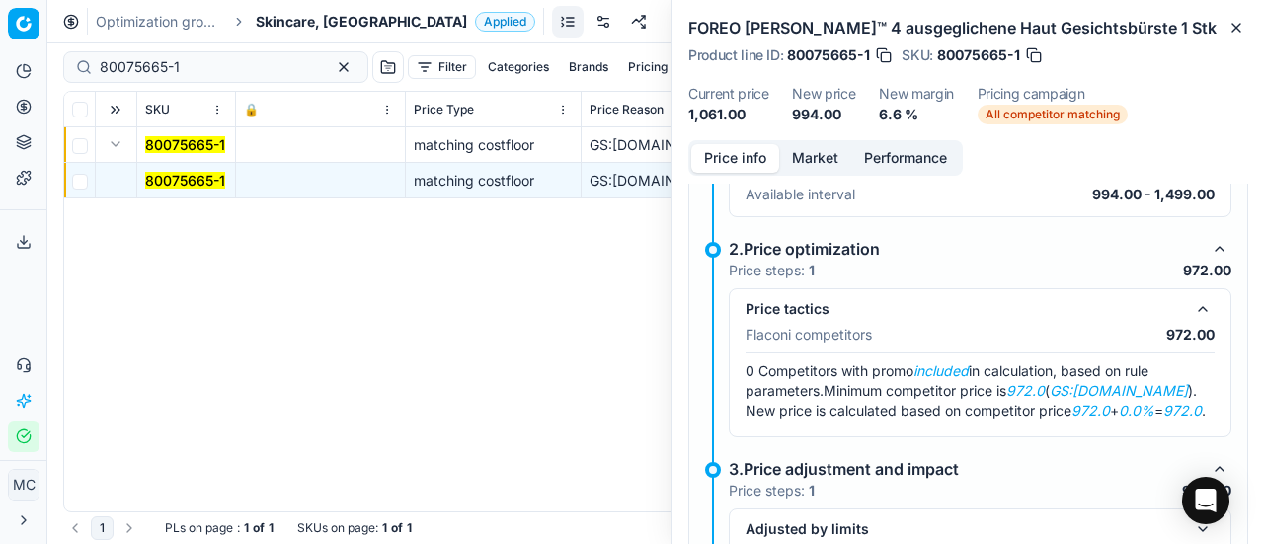
click at [809, 165] on button "Market" at bounding box center [815, 158] width 72 height 29
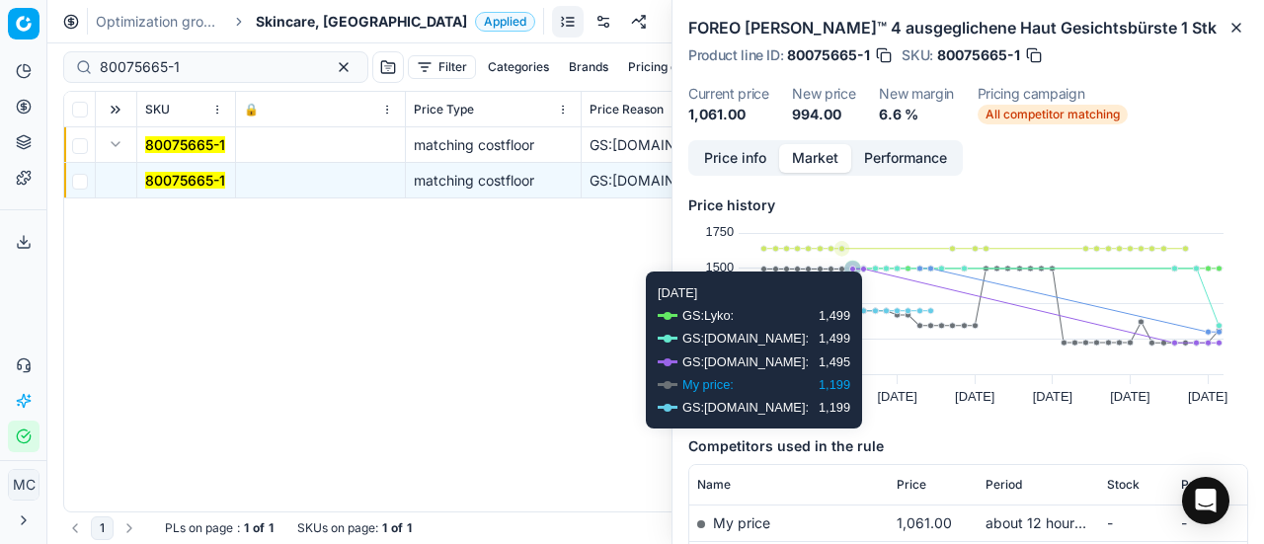
scroll to position [296, 0]
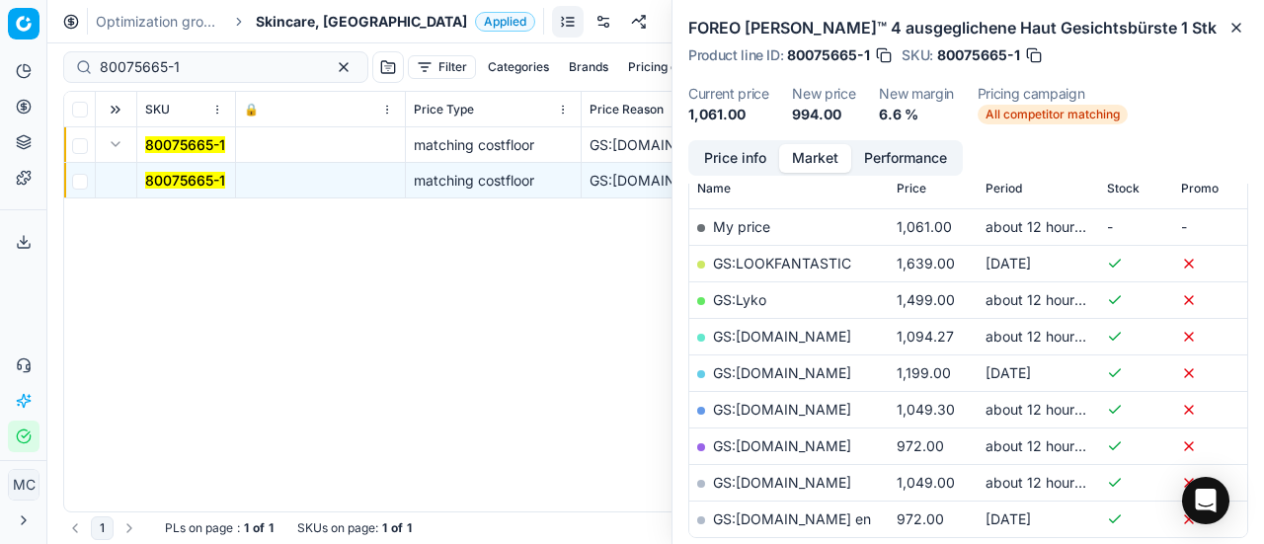
click at [792, 448] on link "GS:Zalando.dk" at bounding box center [782, 445] width 138 height 17
click at [270, 15] on span "Skincare, [GEOGRAPHIC_DATA]" at bounding box center [361, 22] width 211 height 20
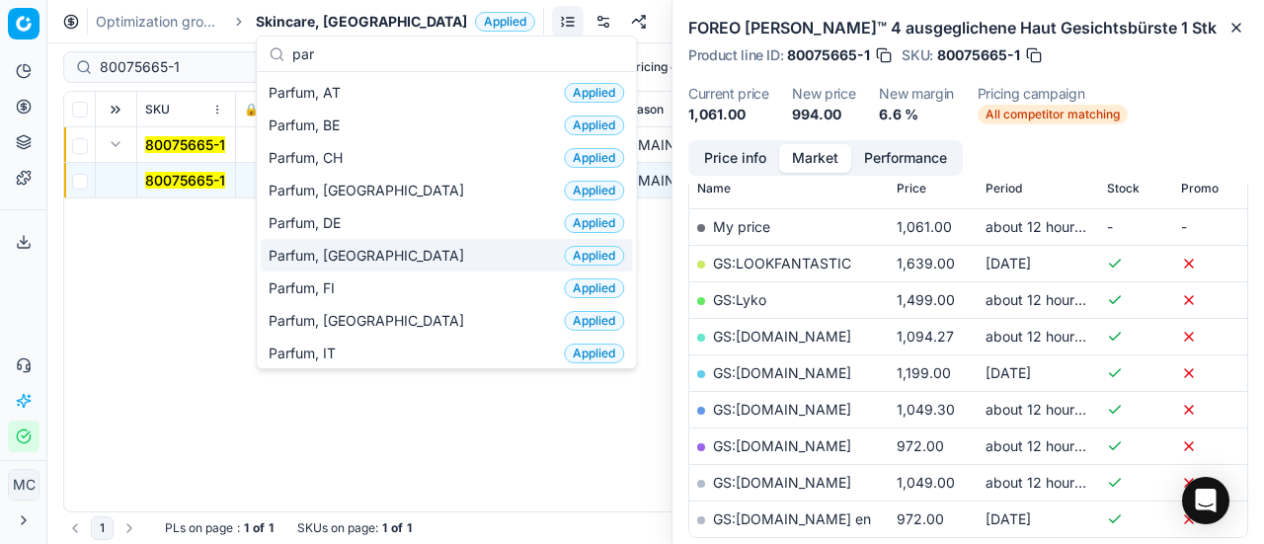
type input "par"
click at [427, 242] on div "Parfum, DK Applied" at bounding box center [446, 255] width 371 height 33
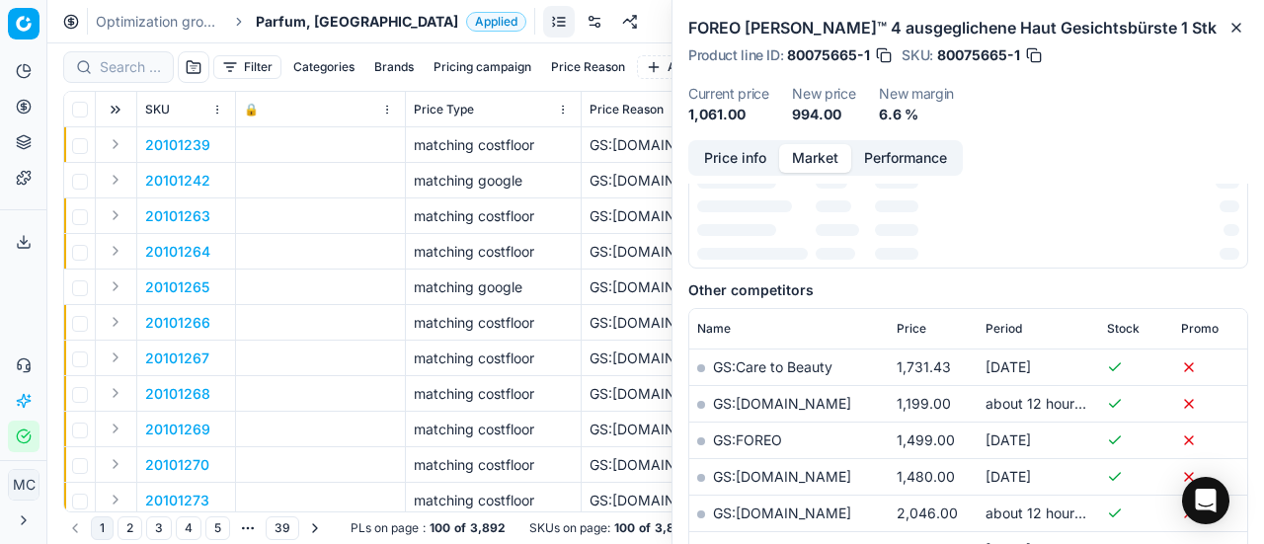
scroll to position [296, 0]
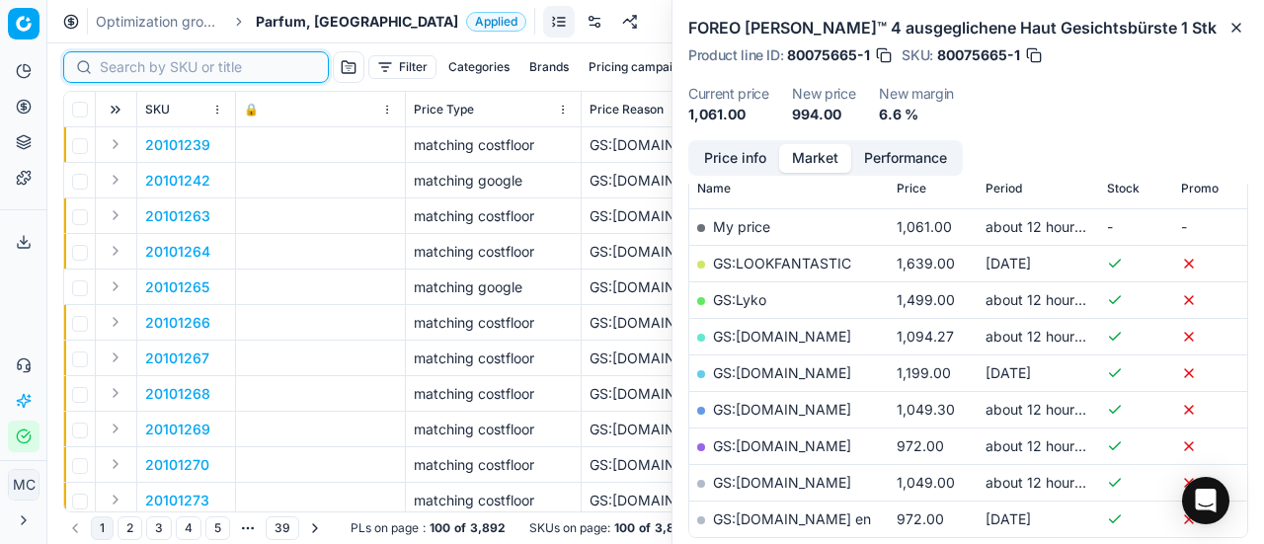
click at [124, 66] on input at bounding box center [208, 67] width 216 height 20
paste input "80052923-200"
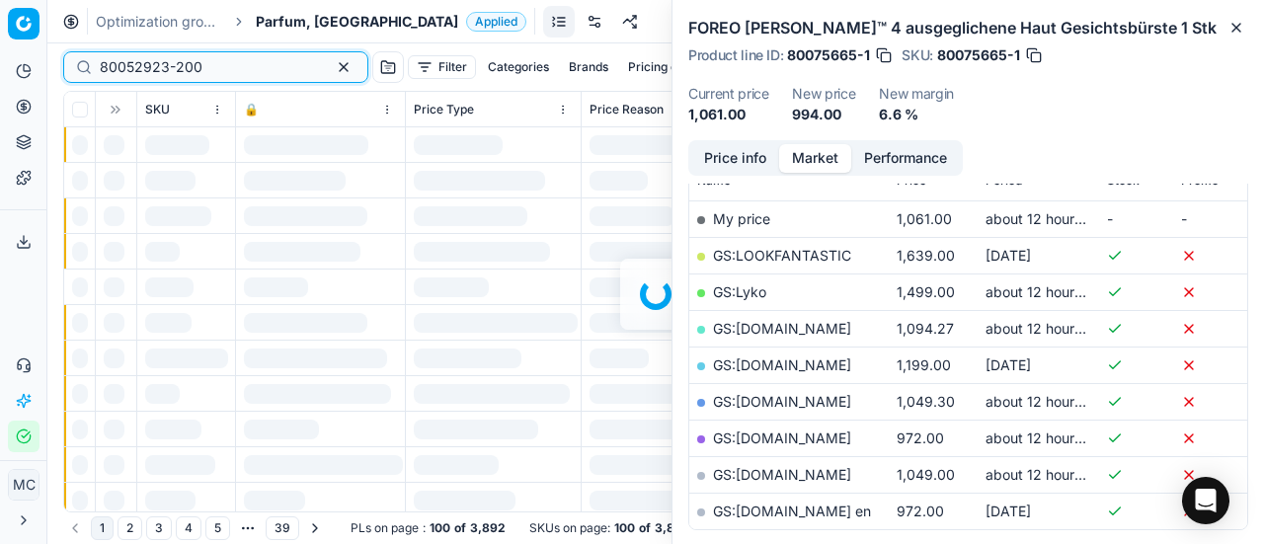
scroll to position [296, 0]
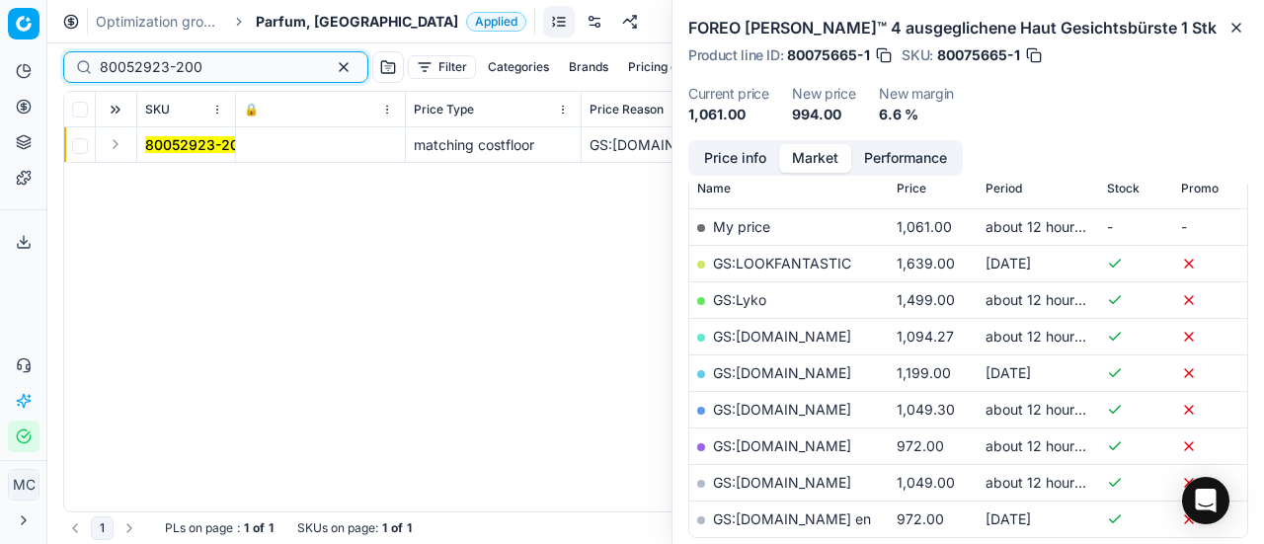
type input "80052923-200"
click at [122, 149] on button "Expand" at bounding box center [116, 144] width 24 height 24
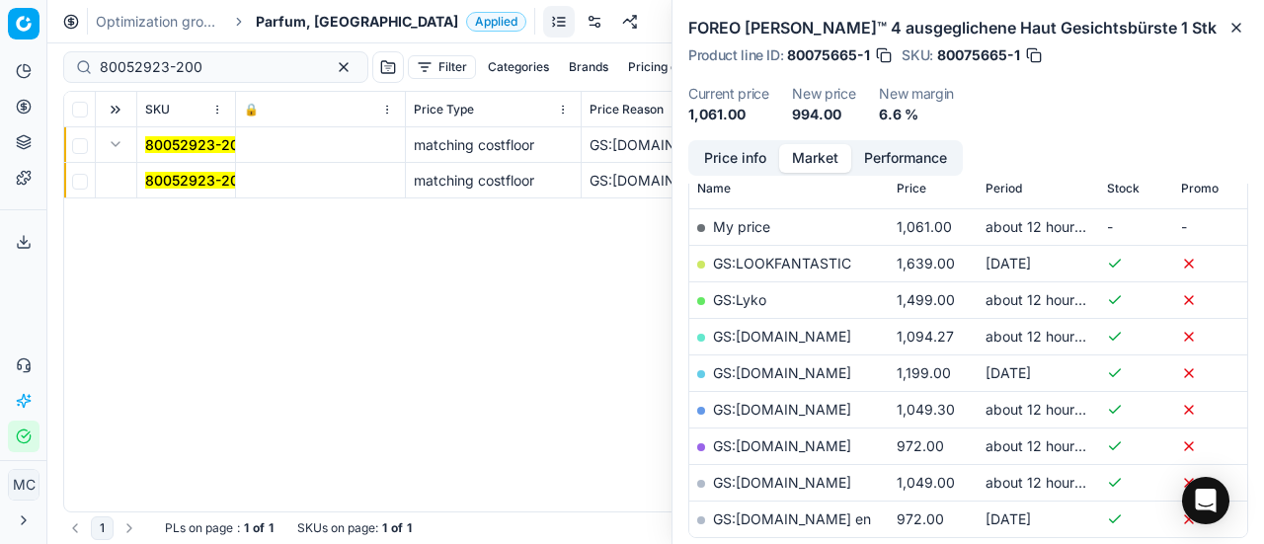
click at [196, 174] on mark "80052923-200" at bounding box center [196, 180] width 103 height 17
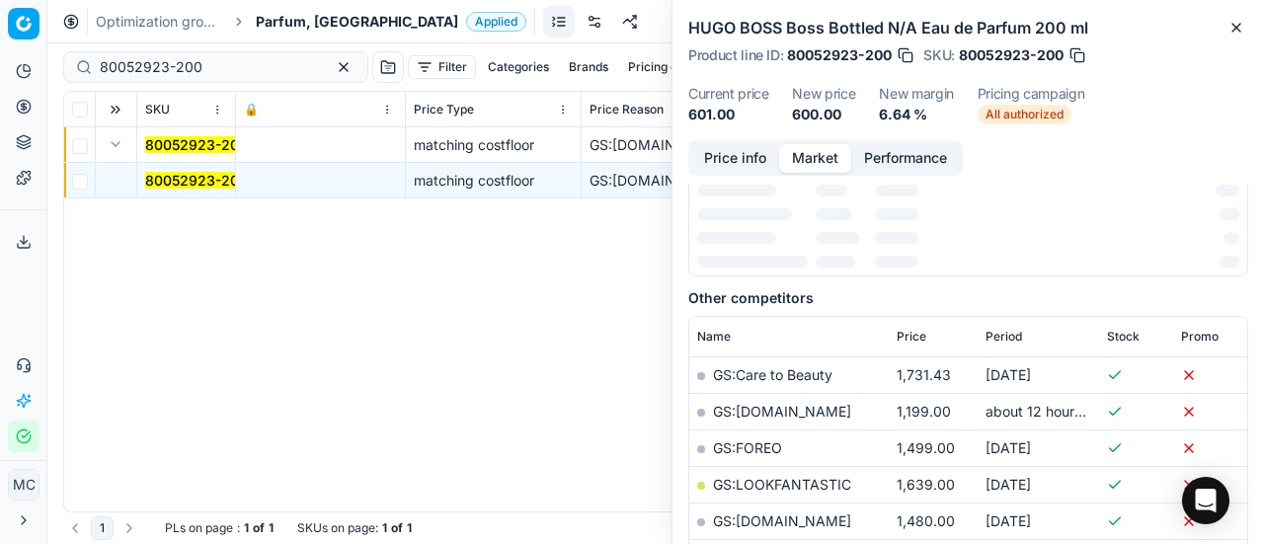
scroll to position [304, 0]
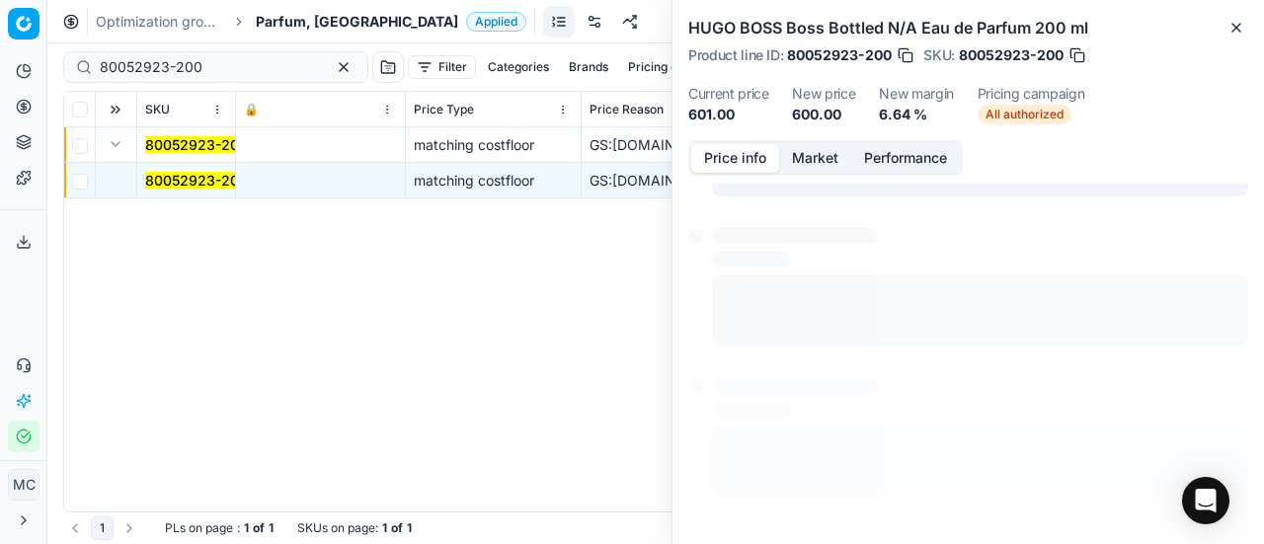
click at [719, 153] on button "Price info" at bounding box center [735, 158] width 88 height 29
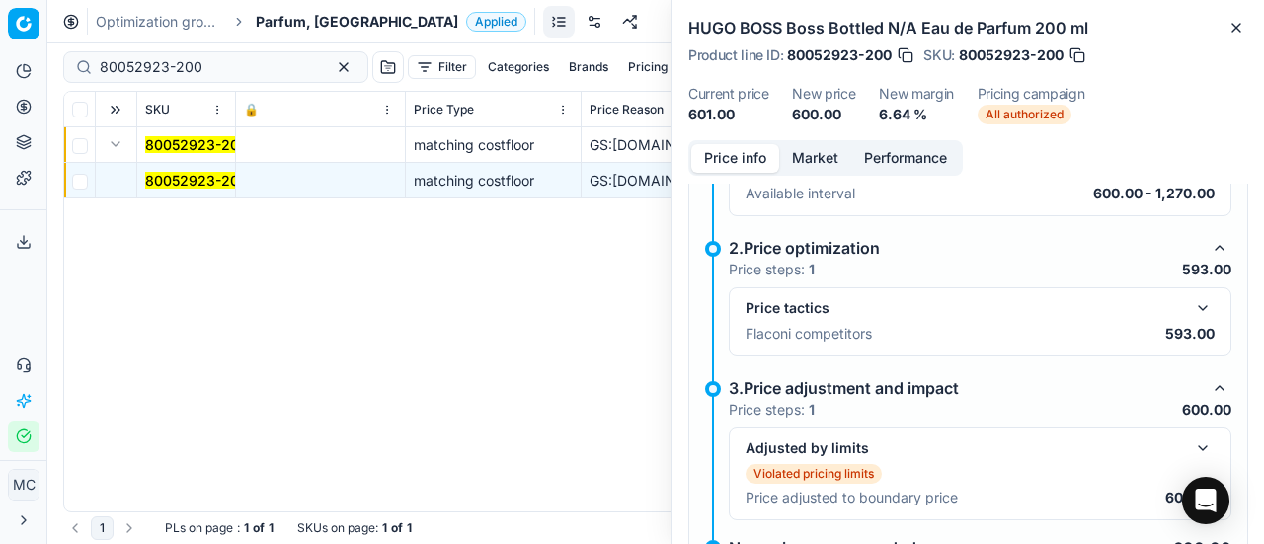
click at [1201, 311] on div "Price tactics Flaconi competitors 593.00" at bounding box center [980, 321] width 503 height 69
click at [1191, 299] on button "button" at bounding box center [1203, 308] width 24 height 24
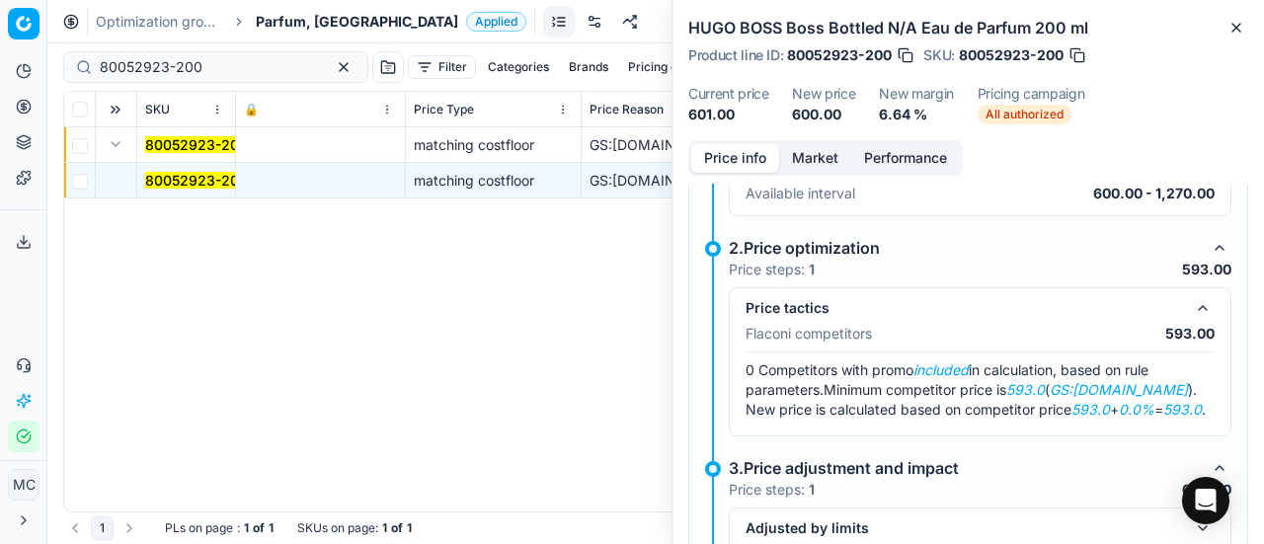
click at [824, 149] on button "Market" at bounding box center [815, 158] width 72 height 29
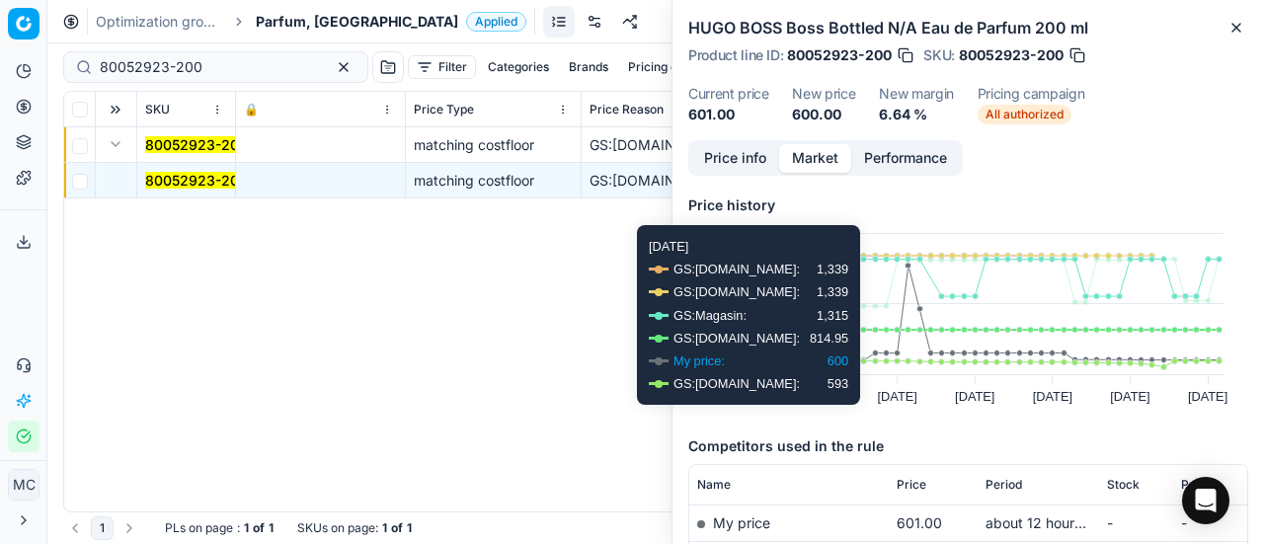
scroll to position [198, 0]
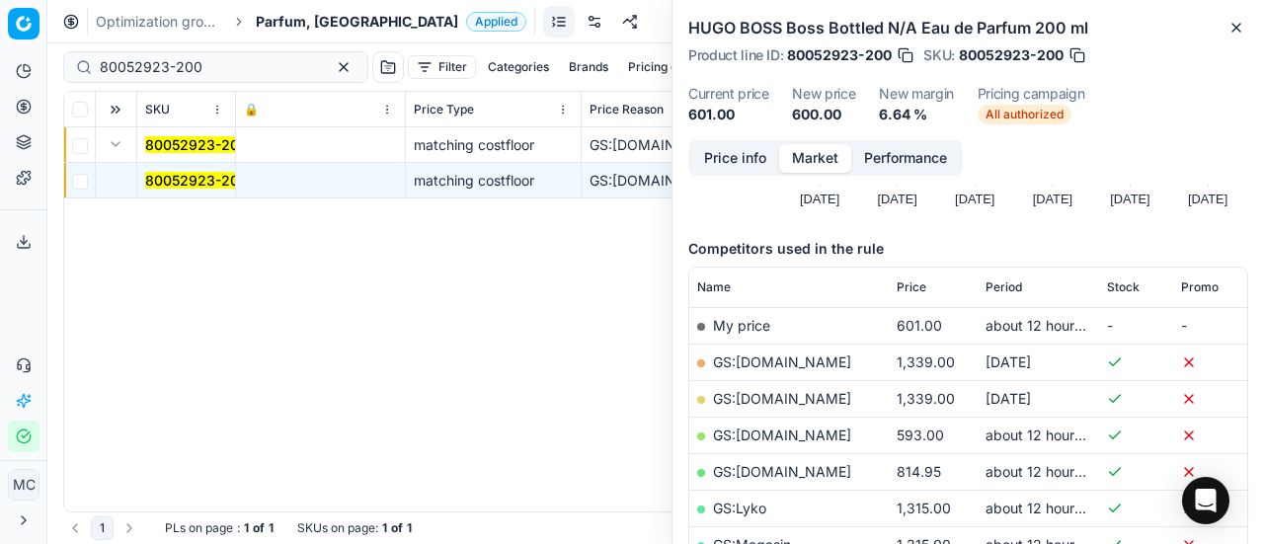
click at [777, 436] on link "GS:[DOMAIN_NAME]" at bounding box center [782, 435] width 138 height 17
click at [287, 23] on span "Parfum, [GEOGRAPHIC_DATA]" at bounding box center [357, 22] width 202 height 20
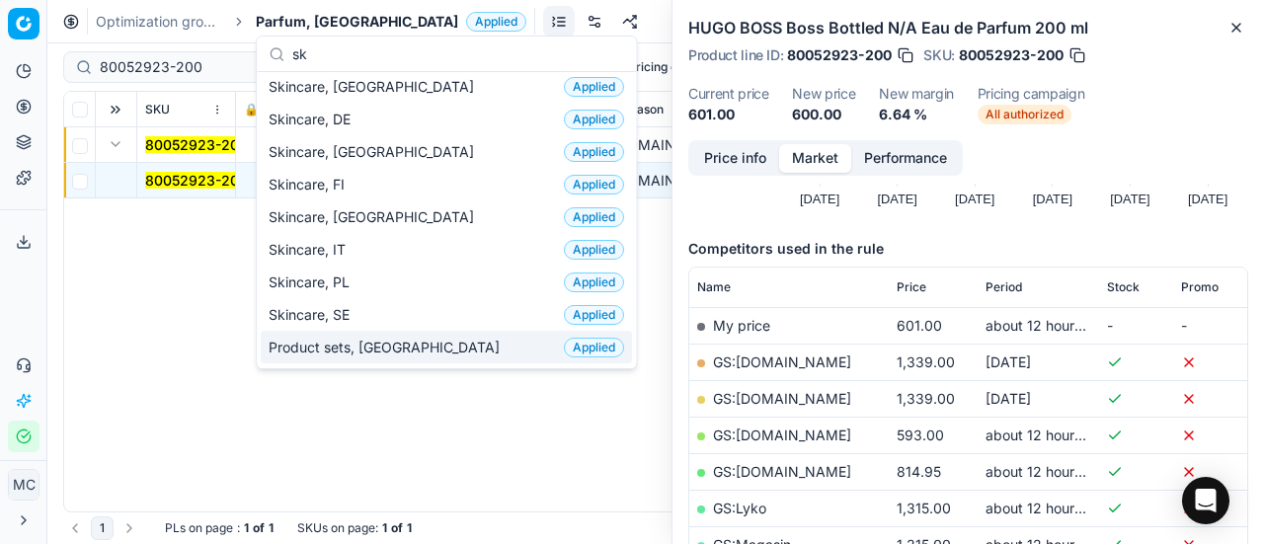
scroll to position [0, 0]
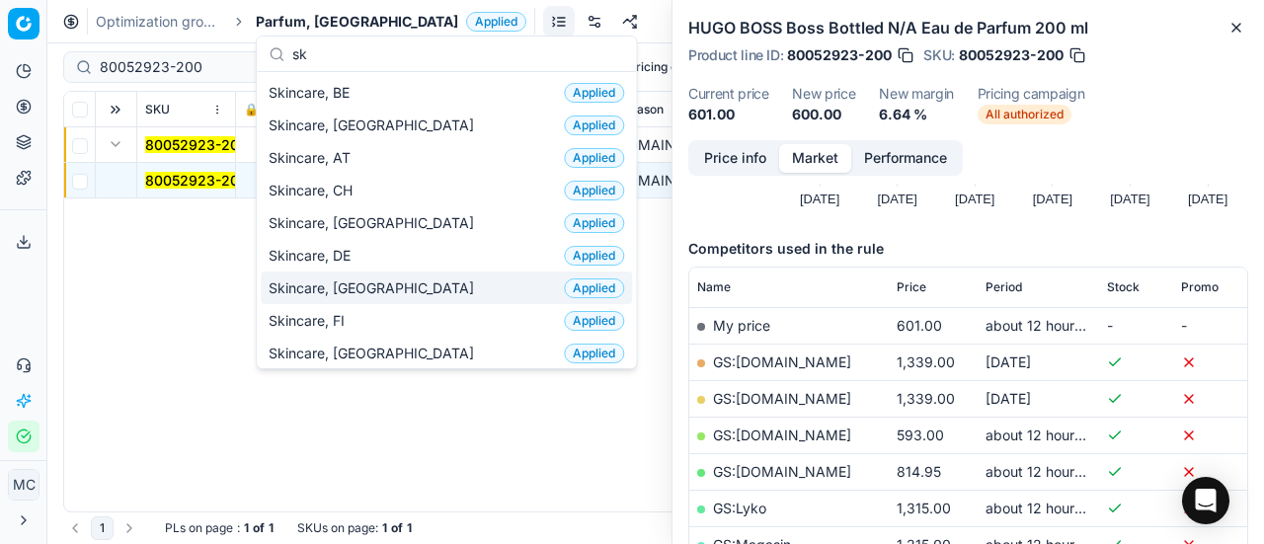
type input "sk"
click at [401, 283] on div "Skincare, DK Applied" at bounding box center [446, 288] width 371 height 33
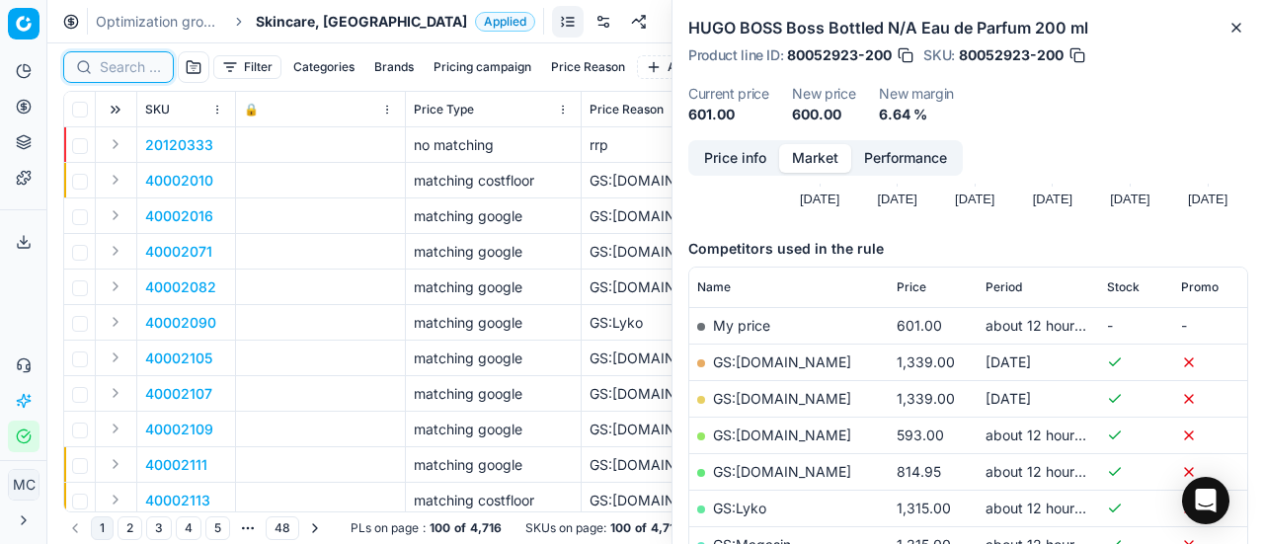
click at [146, 72] on input at bounding box center [130, 67] width 61 height 20
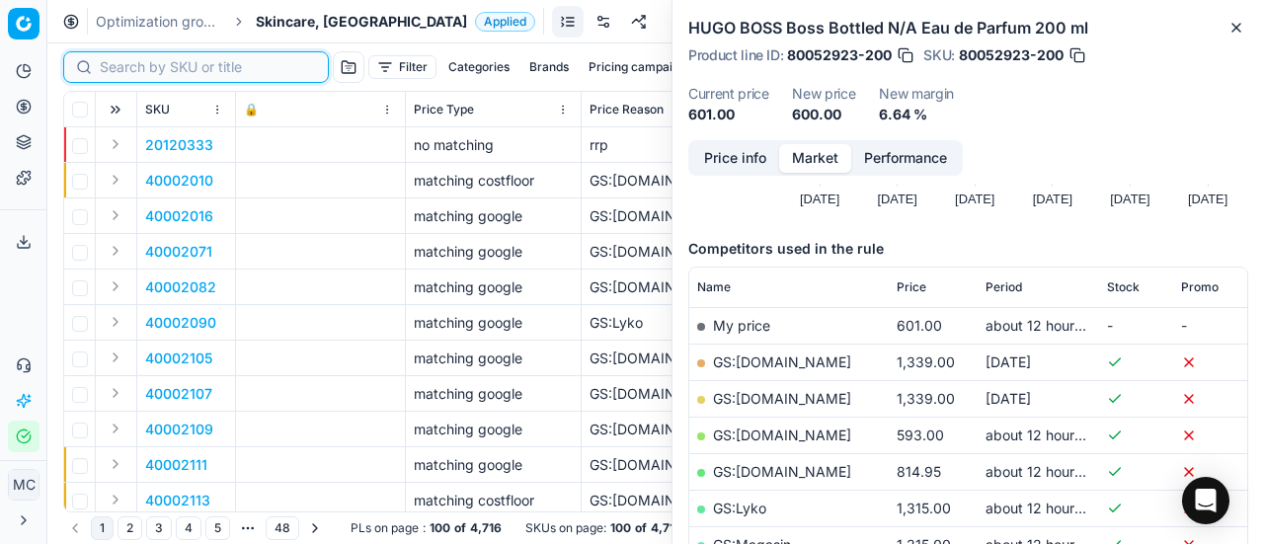
paste input "80016761-50"
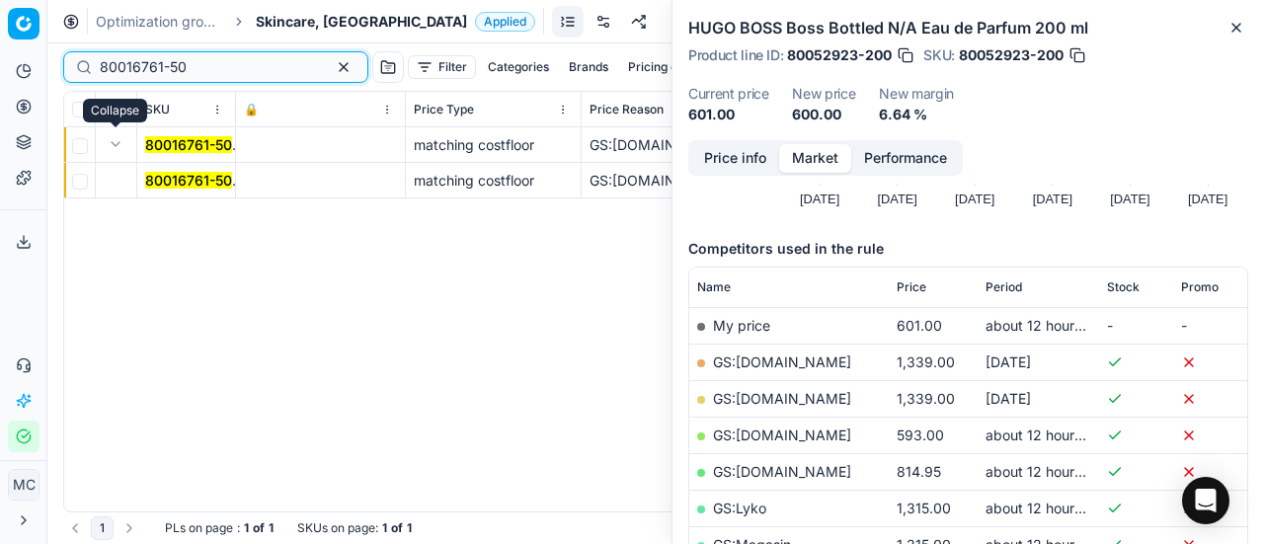
type input "80016761-50"
click at [188, 175] on mark "80016761-50" at bounding box center [188, 180] width 87 height 17
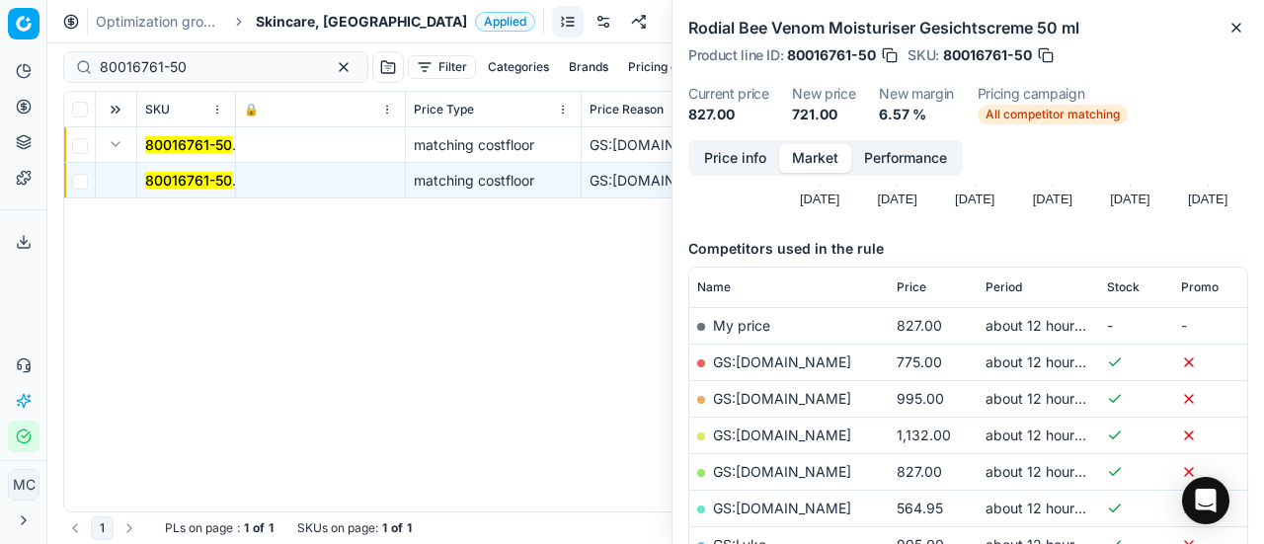
click at [737, 149] on button "Price info" at bounding box center [735, 158] width 88 height 29
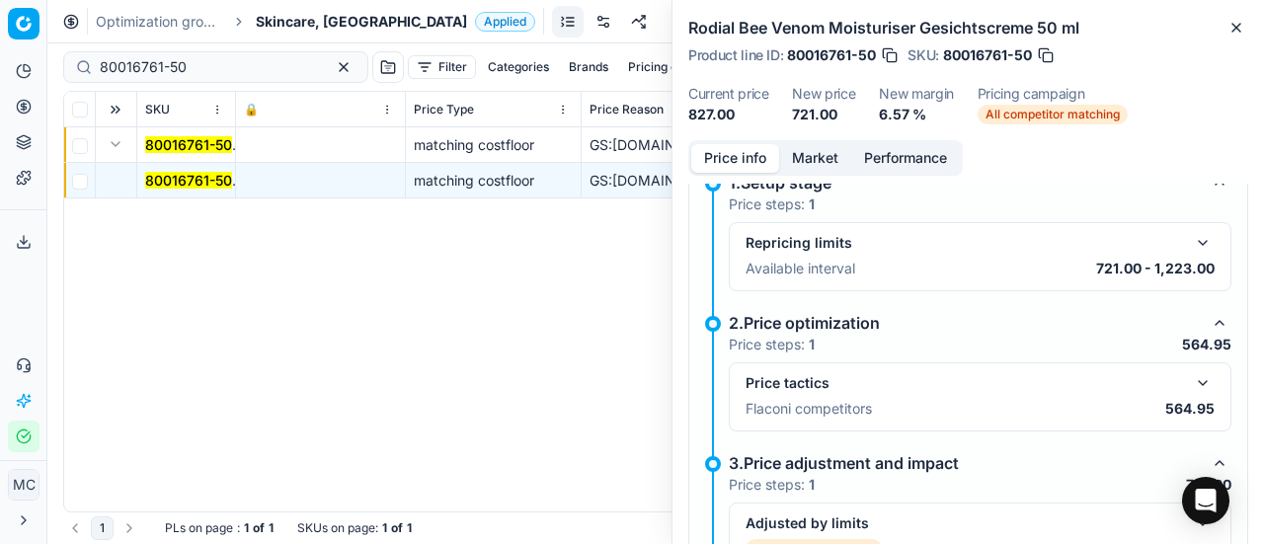
click at [1191, 381] on button "button" at bounding box center [1203, 383] width 24 height 24
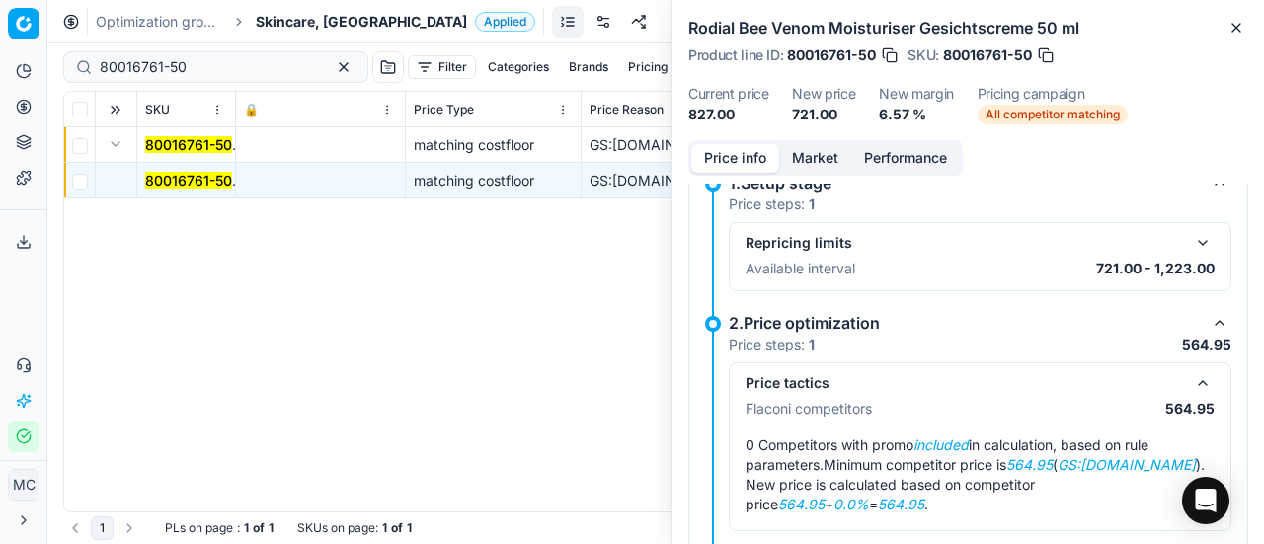
click at [818, 169] on button "Market" at bounding box center [815, 158] width 72 height 29
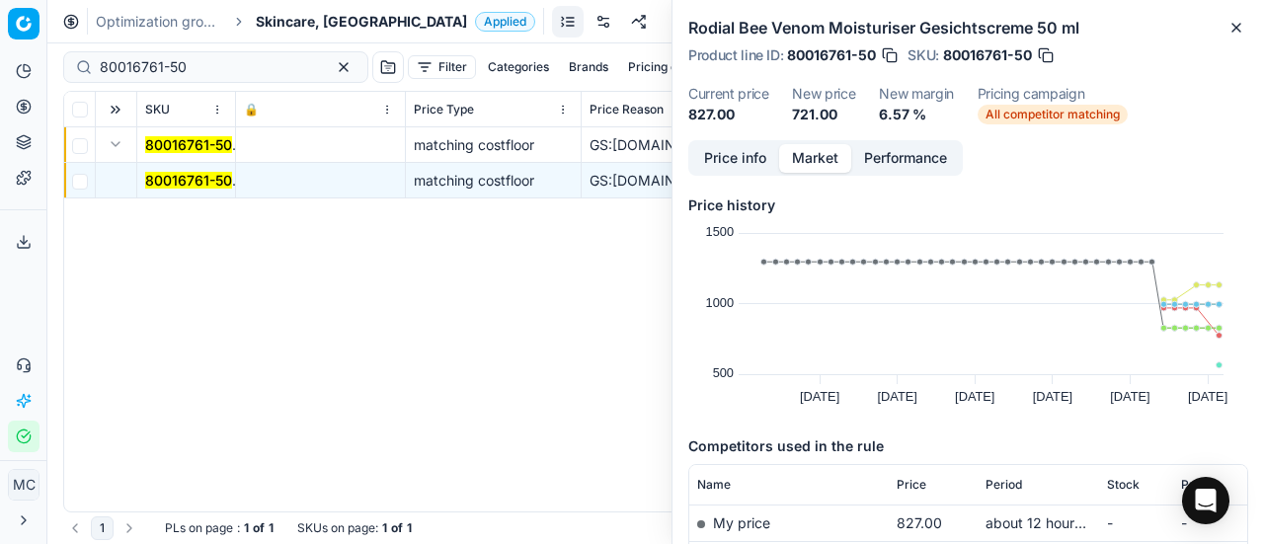
scroll to position [198, 0]
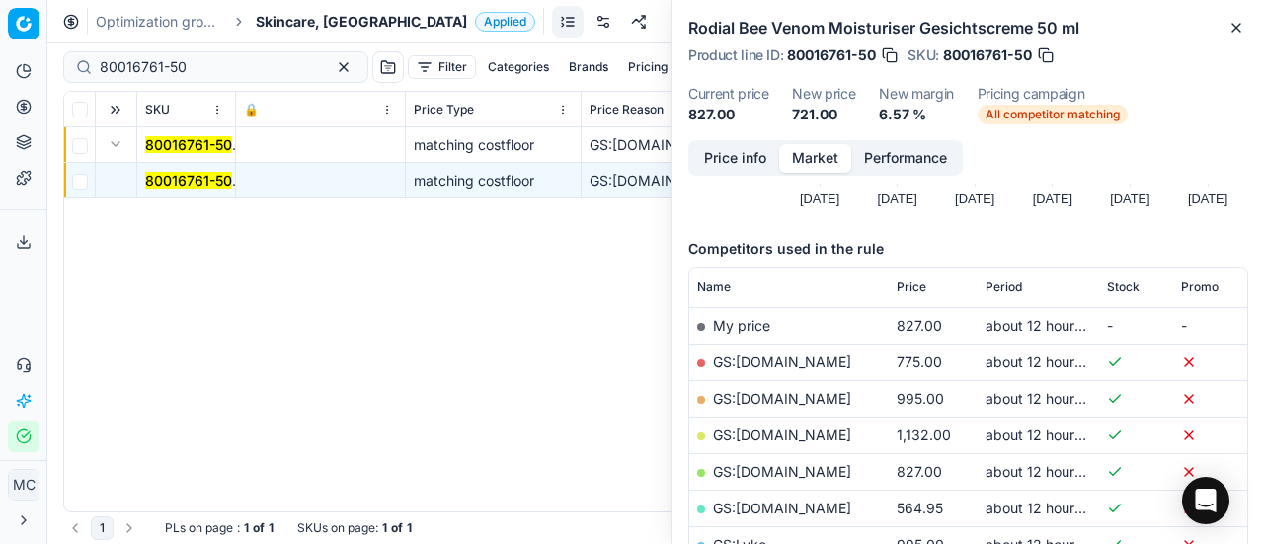
click at [794, 509] on link "GS:[DOMAIN_NAME]" at bounding box center [782, 508] width 138 height 17
click at [735, 357] on link "GS:[DOMAIN_NAME]" at bounding box center [782, 362] width 138 height 17
click at [304, 31] on span "Skincare, [GEOGRAPHIC_DATA]" at bounding box center [361, 22] width 211 height 20
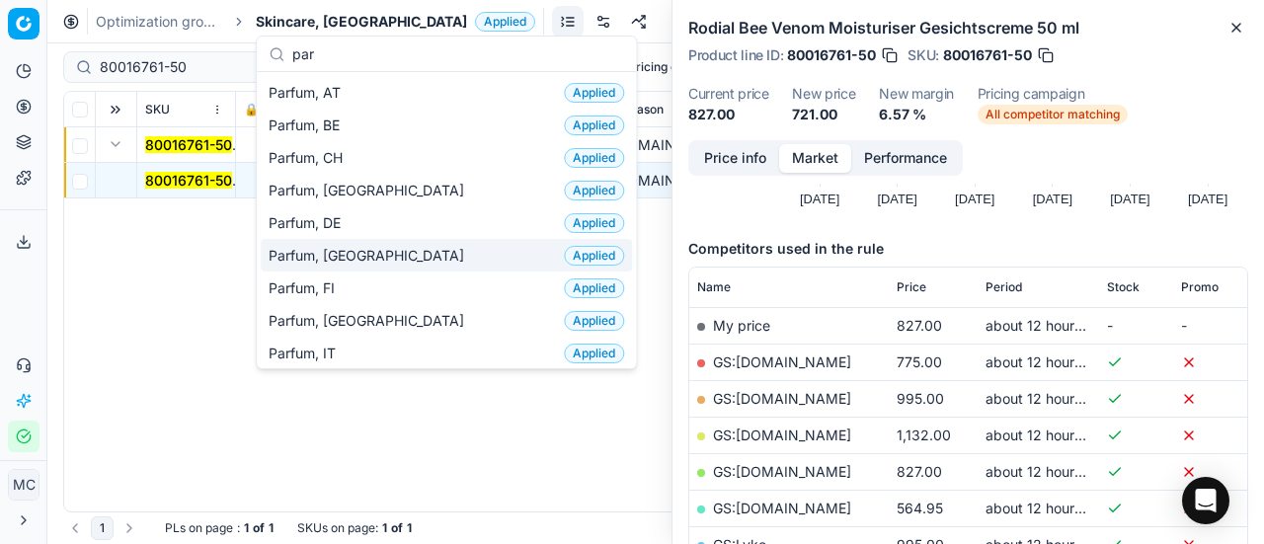
type input "par"
click at [380, 253] on div "Parfum, DK Applied" at bounding box center [446, 255] width 371 height 33
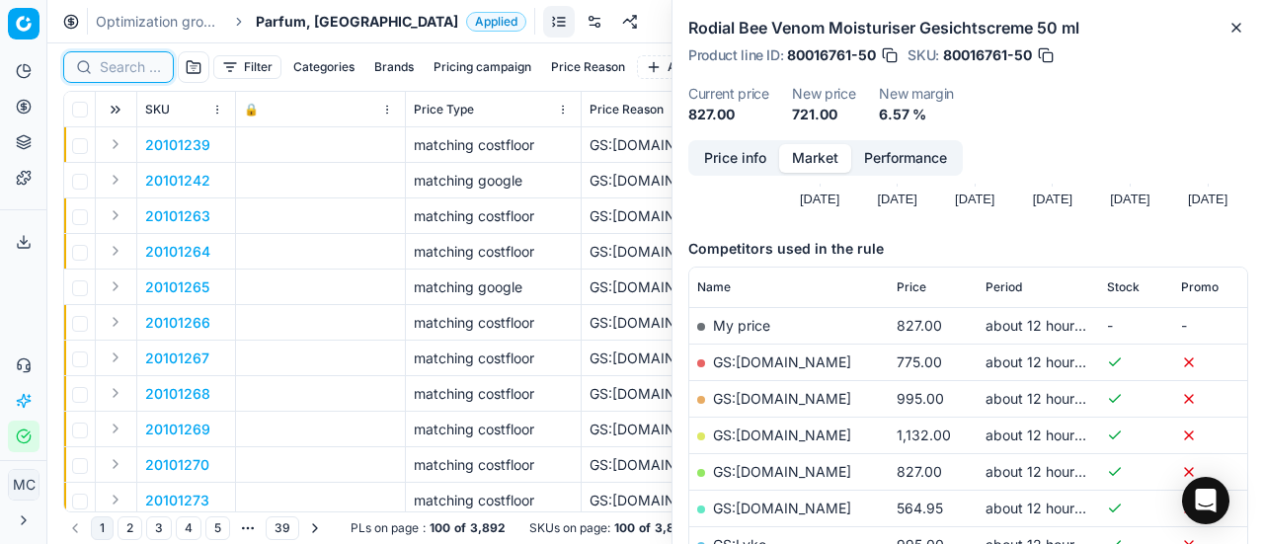
click at [118, 64] on input at bounding box center [130, 67] width 61 height 20
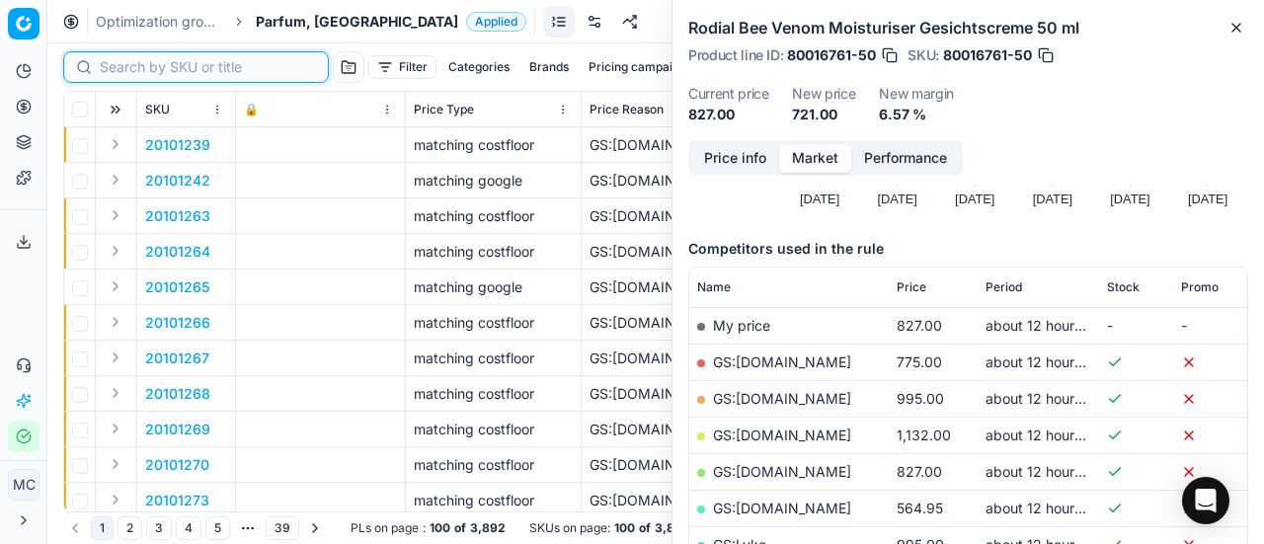
paste input "90008797-0013643"
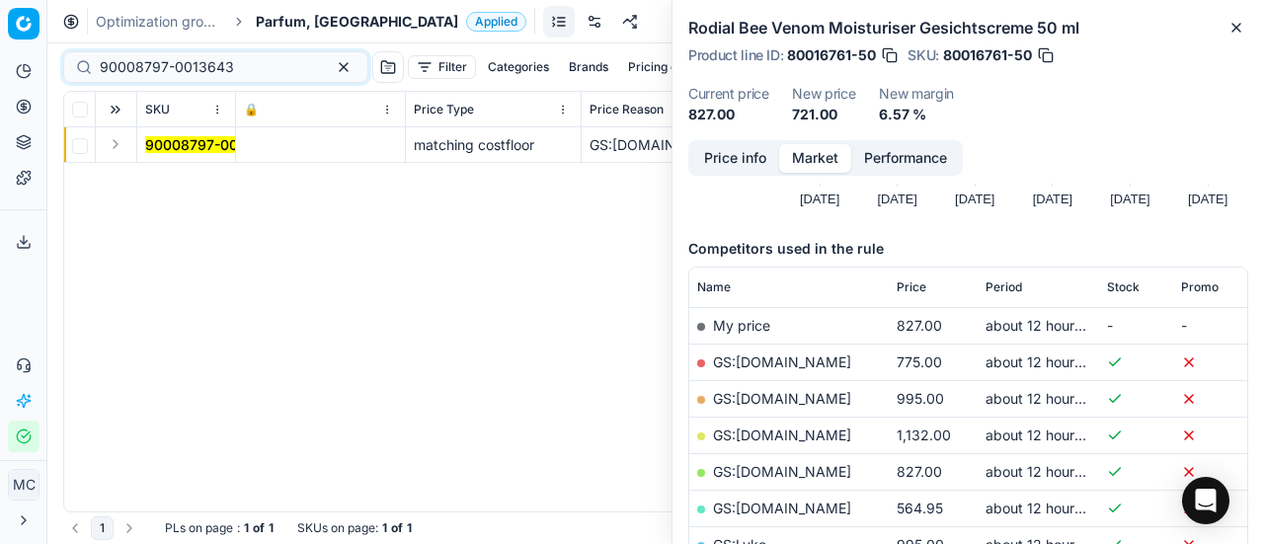
click at [117, 148] on button "Expand" at bounding box center [116, 144] width 24 height 24
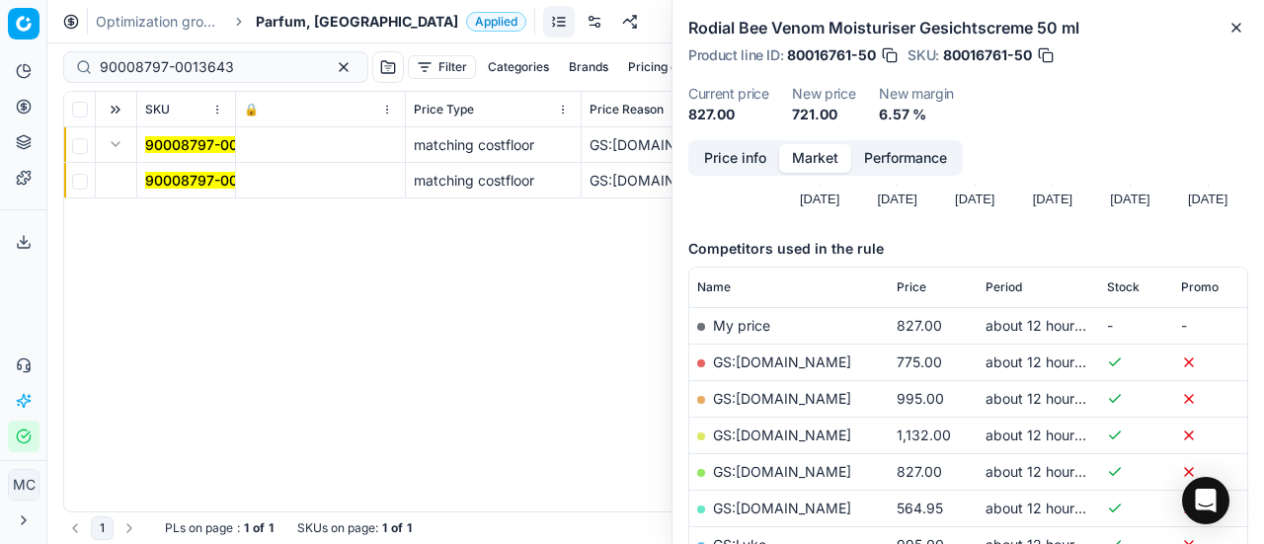
click at [170, 181] on mark "90008797-0013643" at bounding box center [212, 180] width 134 height 17
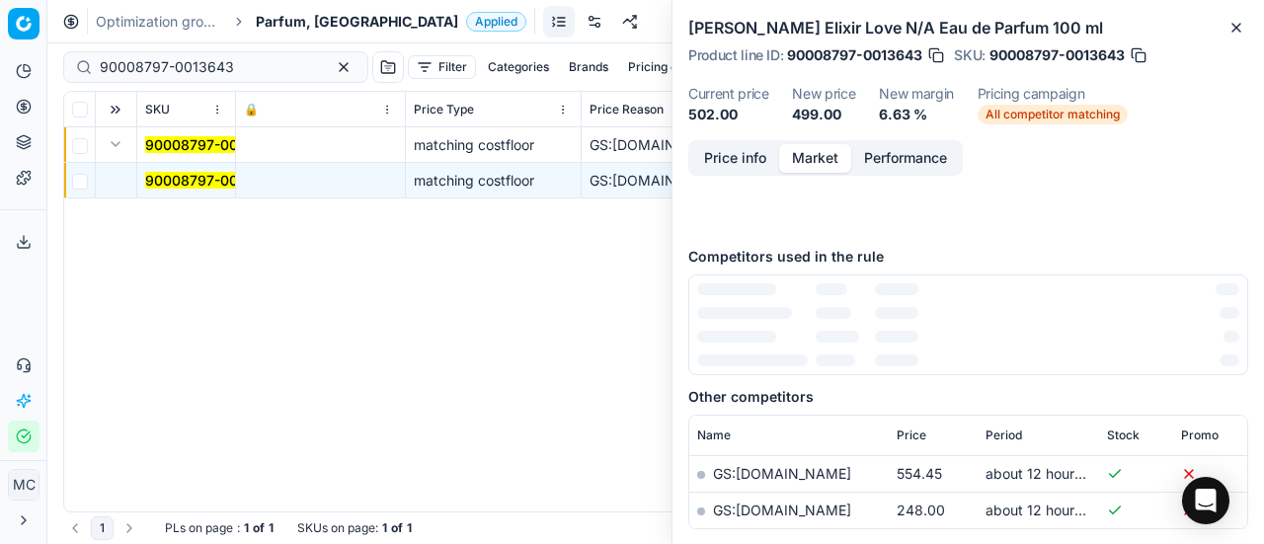
click at [758, 155] on button "Price info" at bounding box center [735, 158] width 88 height 29
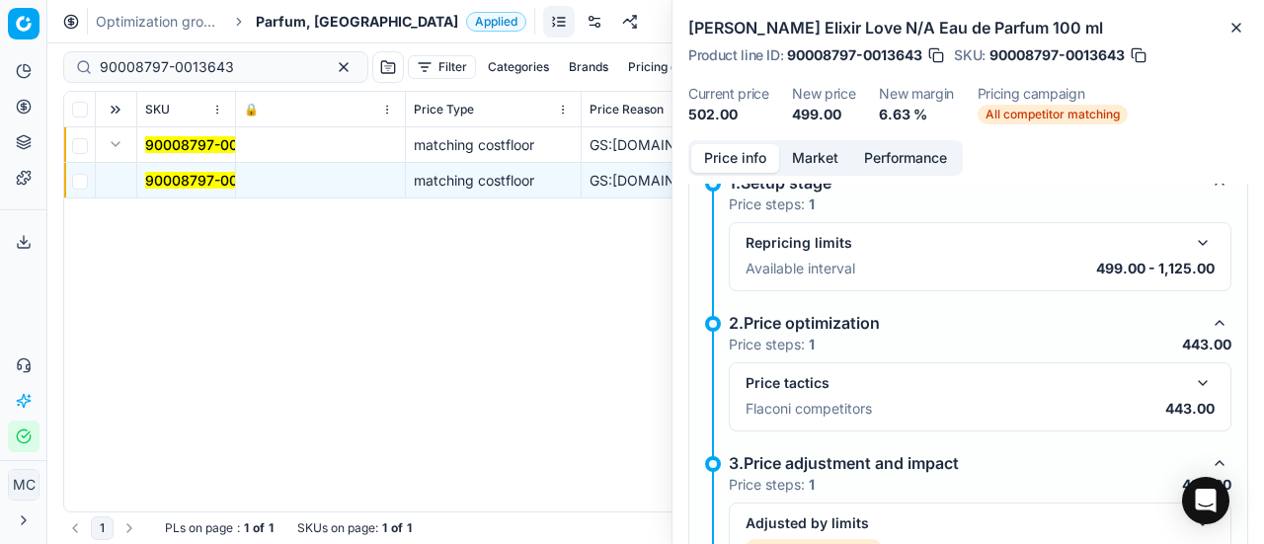
click at [1203, 377] on div "Price tactics Flaconi competitors 443.00" at bounding box center [980, 396] width 503 height 69
click at [1191, 380] on button "button" at bounding box center [1203, 383] width 24 height 24
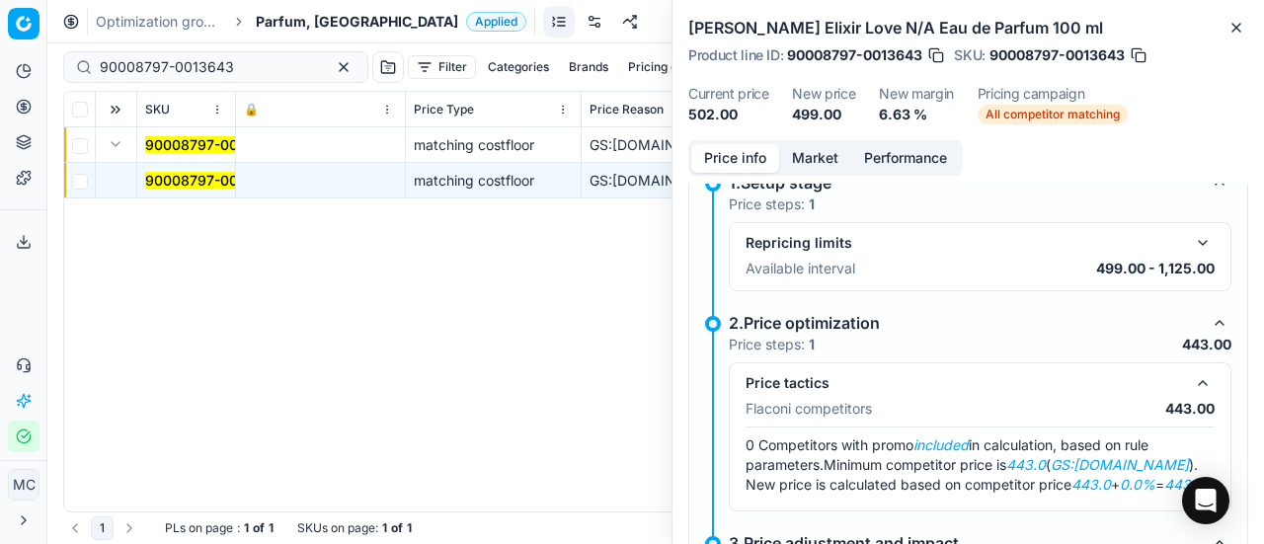
click at [839, 162] on button "Market" at bounding box center [815, 158] width 72 height 29
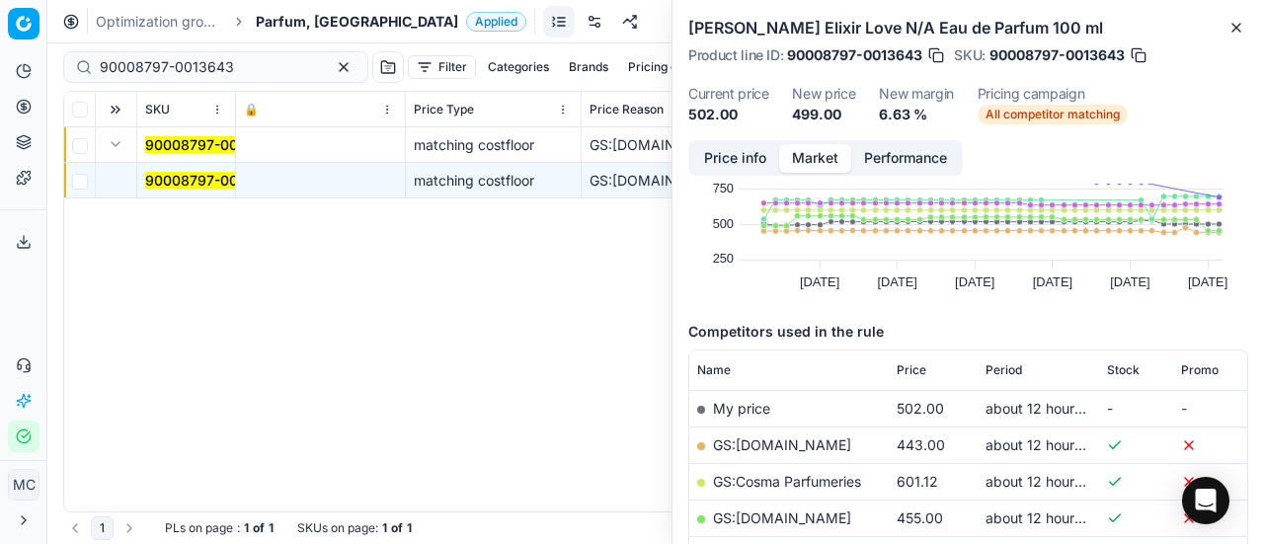
scroll to position [198, 0]
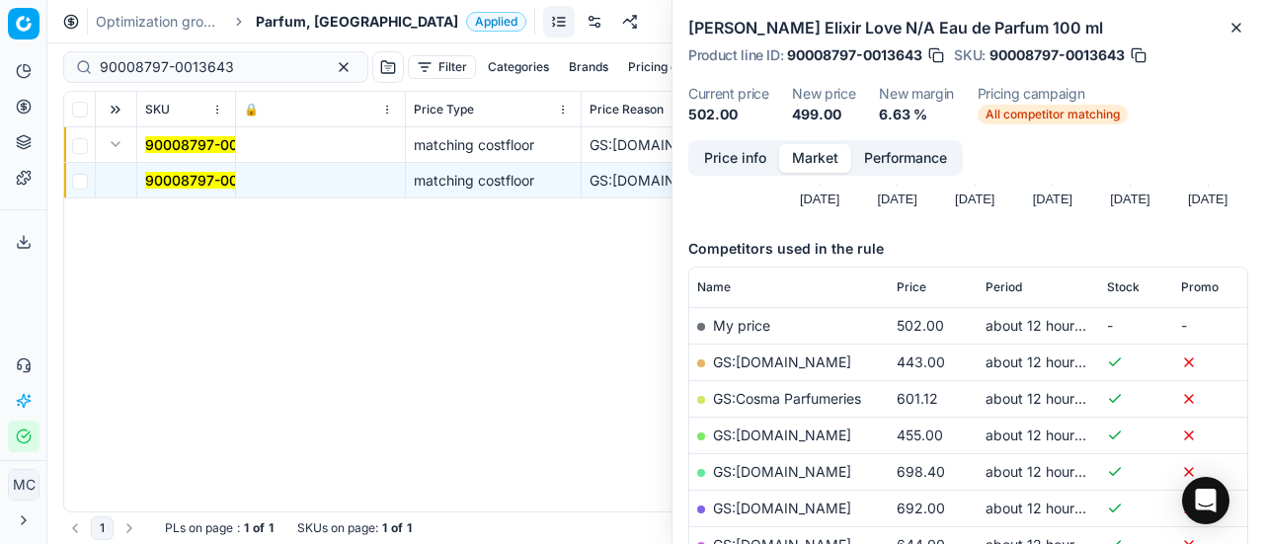
click at [853, 395] on link "GS:Cosma Parfumeries" at bounding box center [787, 398] width 148 height 17
click at [817, 363] on link "GS:[DOMAIN_NAME]" at bounding box center [782, 362] width 138 height 17
drag, startPoint x: 245, startPoint y: 66, endPoint x: 1, endPoint y: 121, distance: 250.1
click at [0, 108] on div "Pricing platform Analytics Pricing Product portfolio Templates Export service 2…" at bounding box center [632, 272] width 1264 height 544
paste input "6003-0009010"
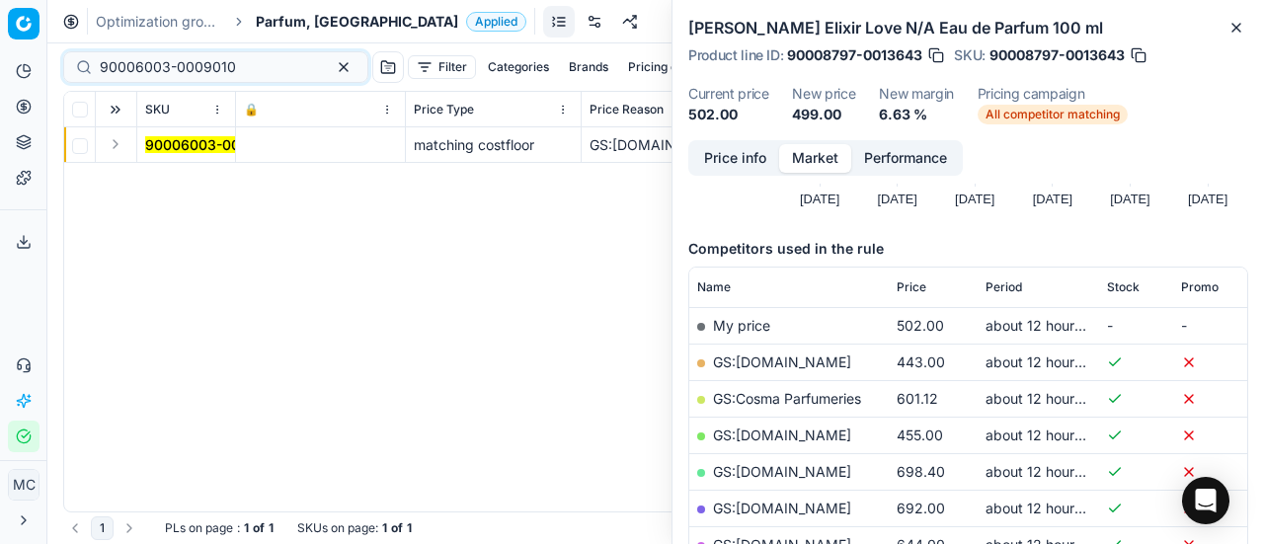
click at [120, 147] on button "Expand" at bounding box center [116, 144] width 24 height 24
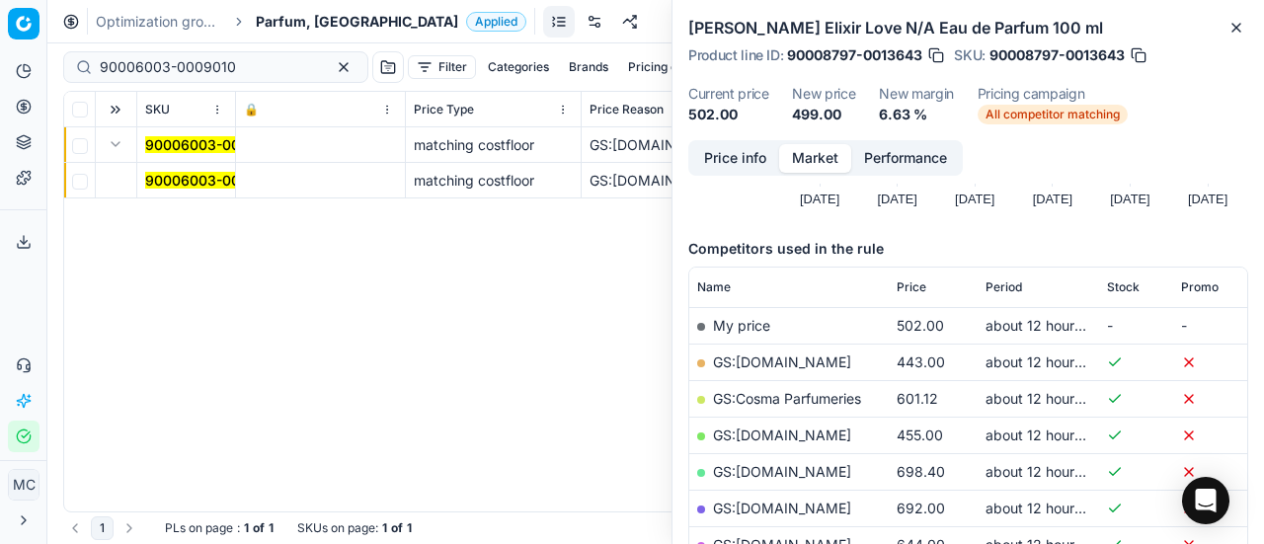
click at [171, 167] on td "90006003-0009010" at bounding box center [186, 181] width 99 height 36
click at [175, 169] on td "90006003-0009010" at bounding box center [186, 181] width 99 height 36
click at [182, 176] on mark "90006003-0009010" at bounding box center [213, 180] width 136 height 17
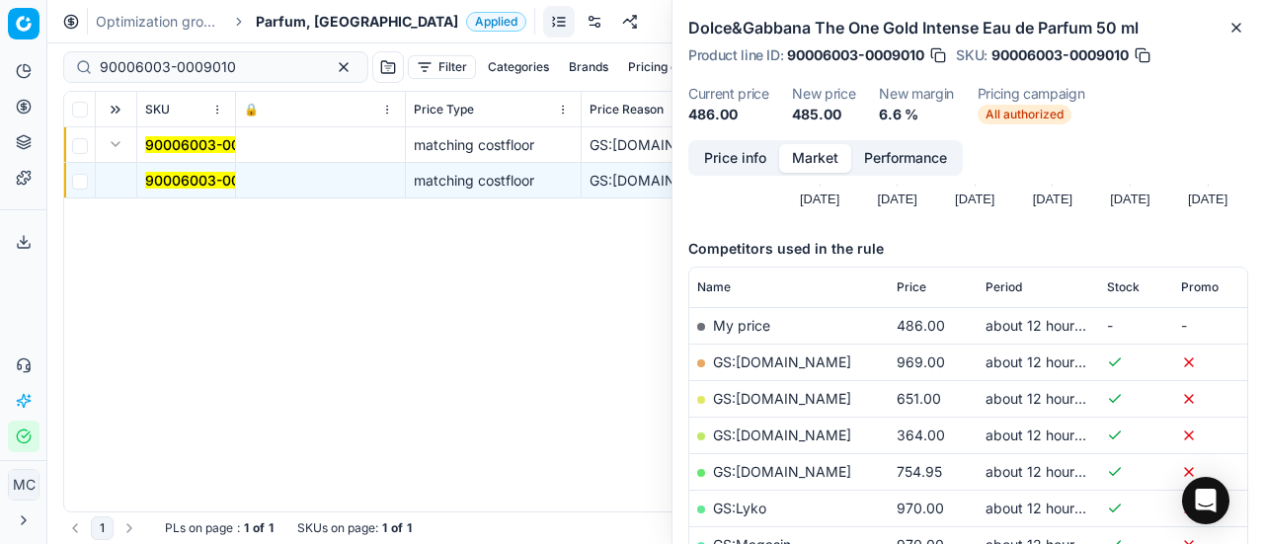
click at [743, 161] on button "Price info" at bounding box center [735, 158] width 88 height 29
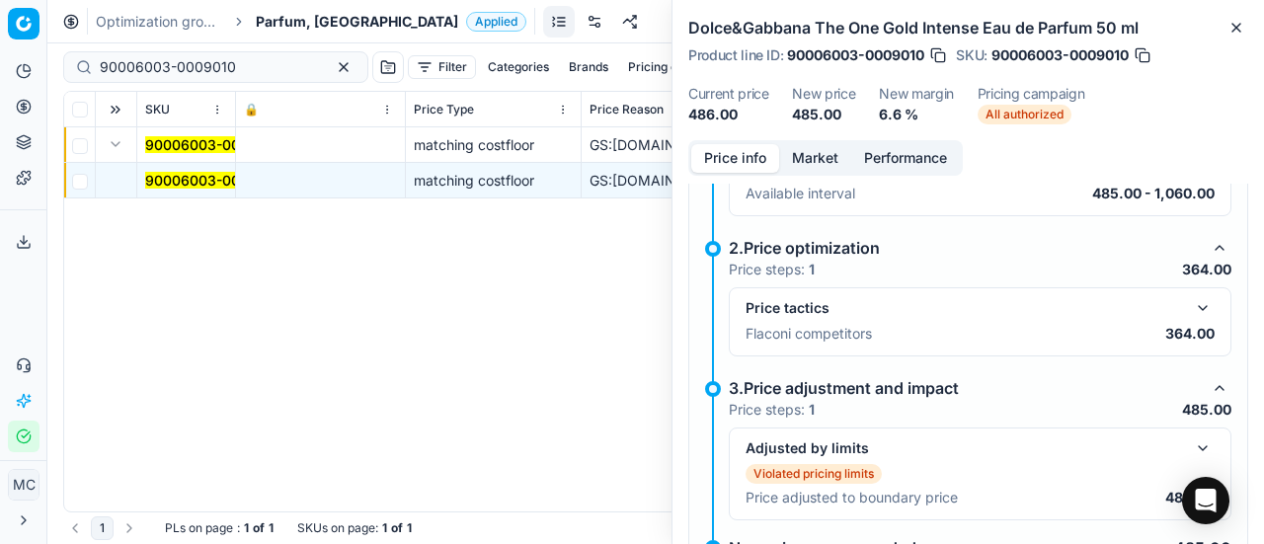
click at [1193, 301] on button "button" at bounding box center [1203, 308] width 24 height 24
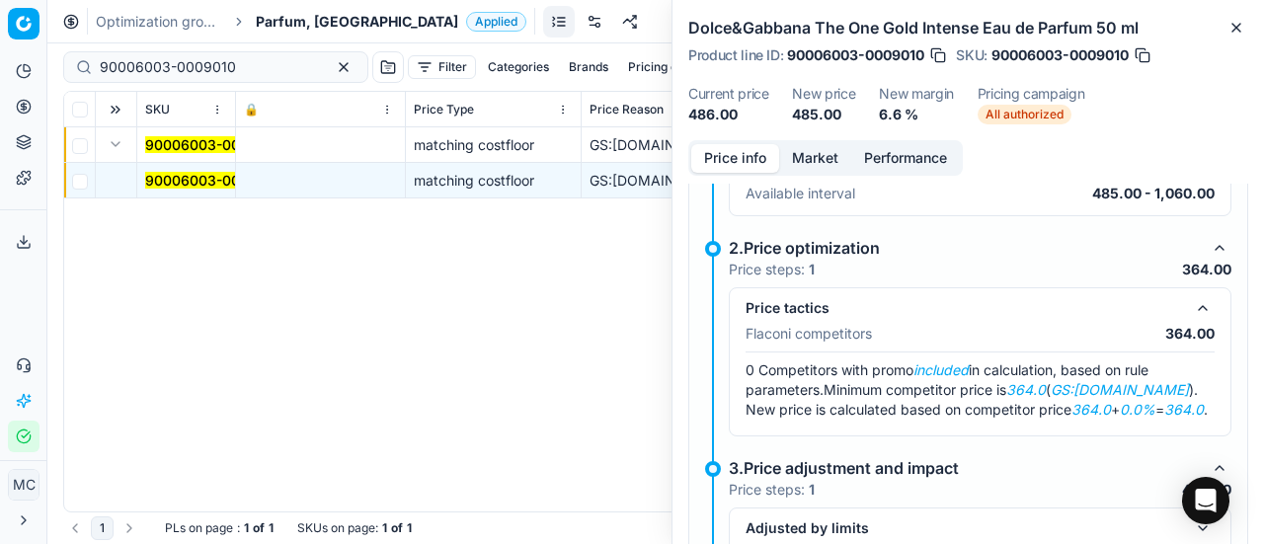
click at [803, 153] on button "Market" at bounding box center [815, 158] width 72 height 29
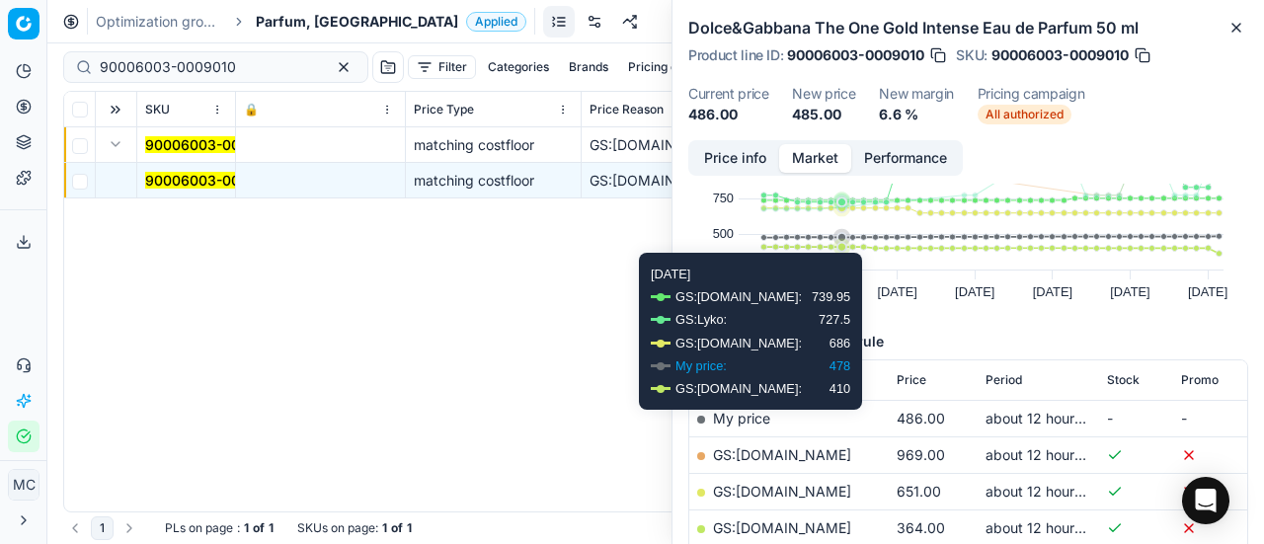
scroll to position [198, 0]
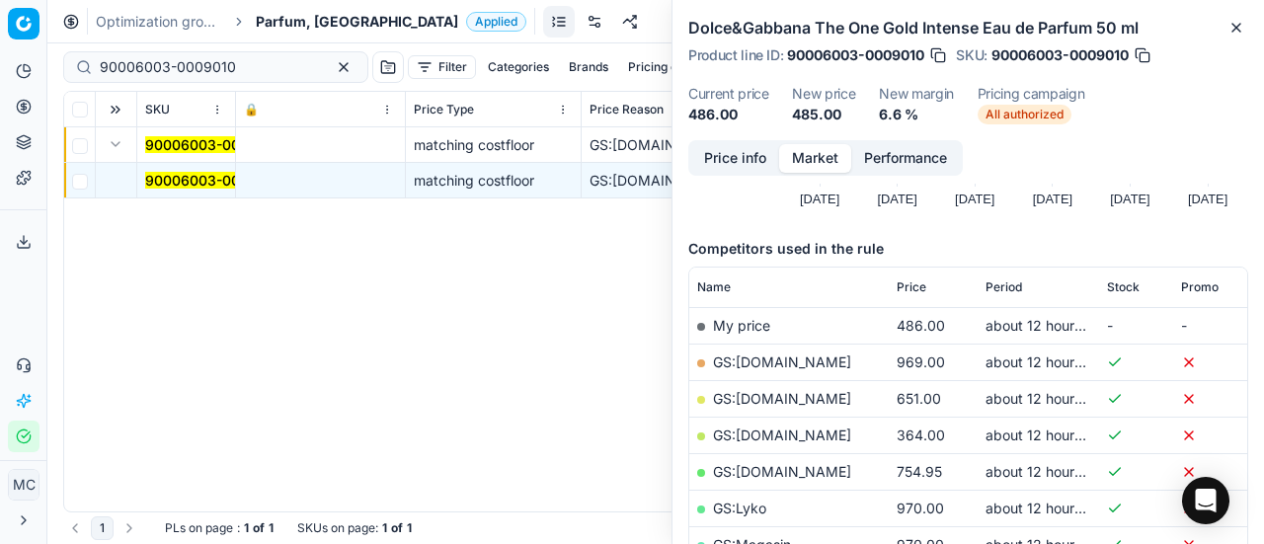
click at [781, 432] on link "GS:[DOMAIN_NAME]" at bounding box center [782, 435] width 138 height 17
drag, startPoint x: 266, startPoint y: 69, endPoint x: 0, endPoint y: 46, distance: 266.6
click at [0, 46] on div "Pricing platform Analytics Pricing Product portfolio Templates Export service 2…" at bounding box center [632, 272] width 1264 height 544
paste input "7351-0011242"
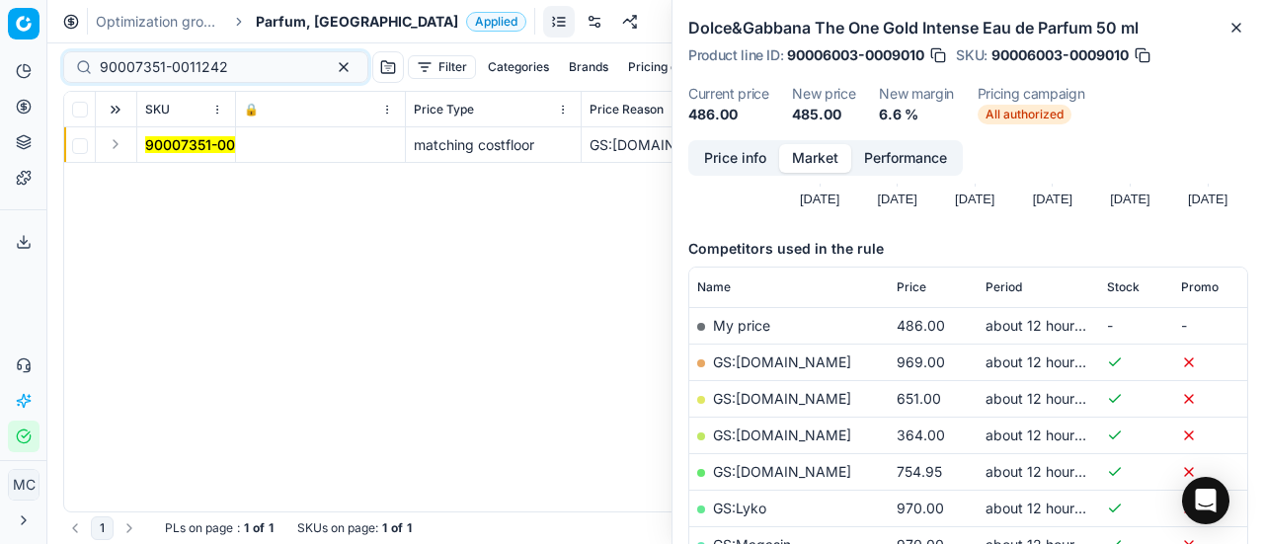
click at [120, 142] on button "Expand" at bounding box center [116, 144] width 24 height 24
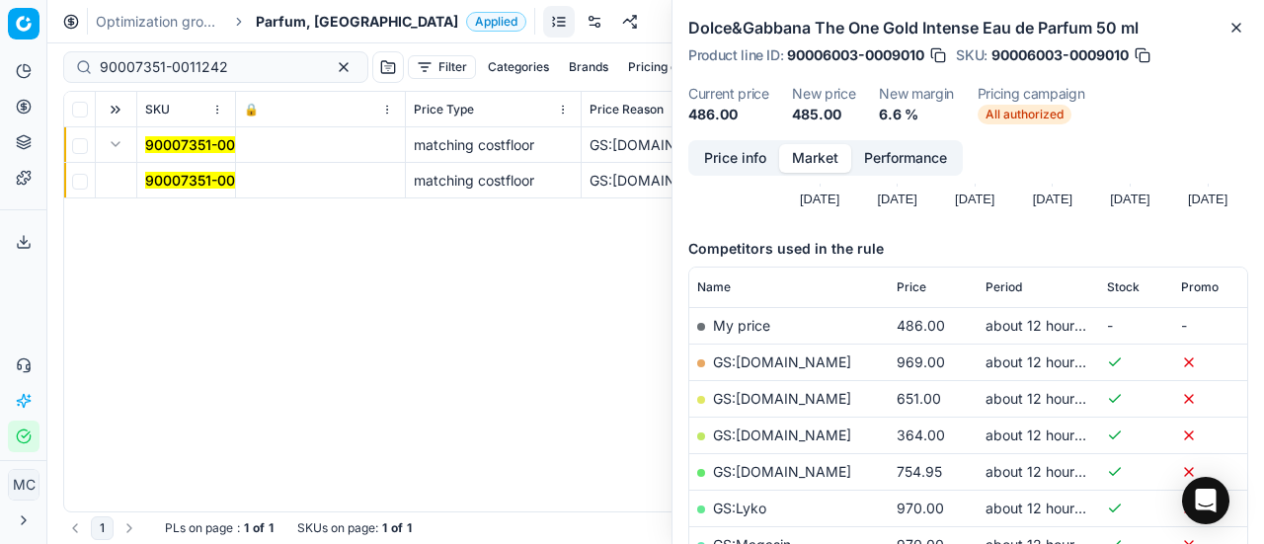
click at [186, 185] on mark "90007351-0011242" at bounding box center [209, 180] width 128 height 17
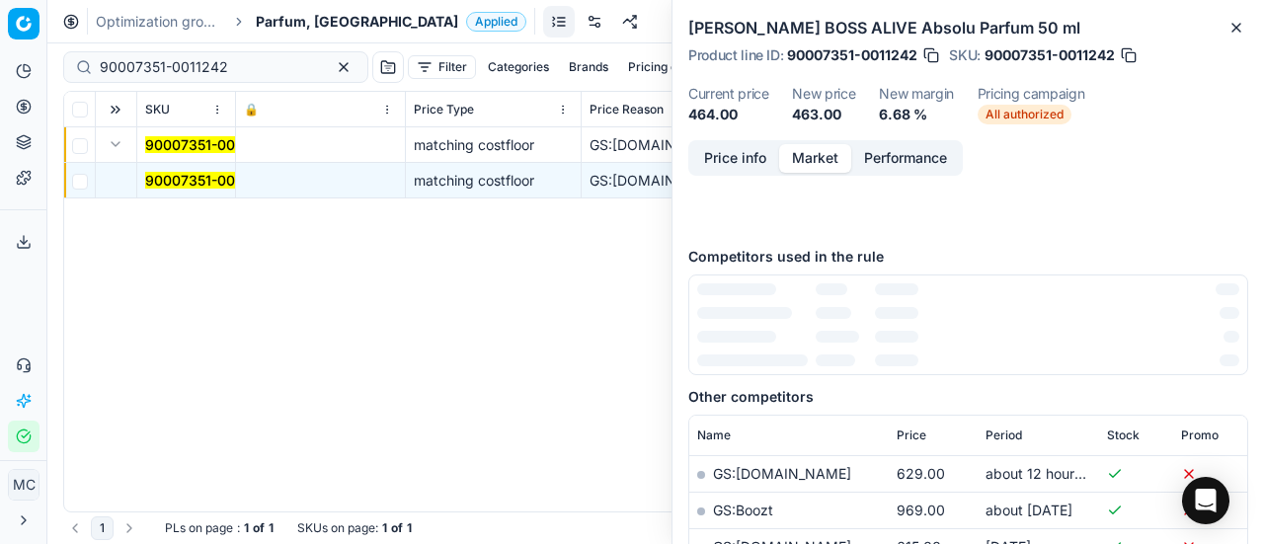
click at [721, 165] on button "Price info" at bounding box center [735, 158] width 88 height 29
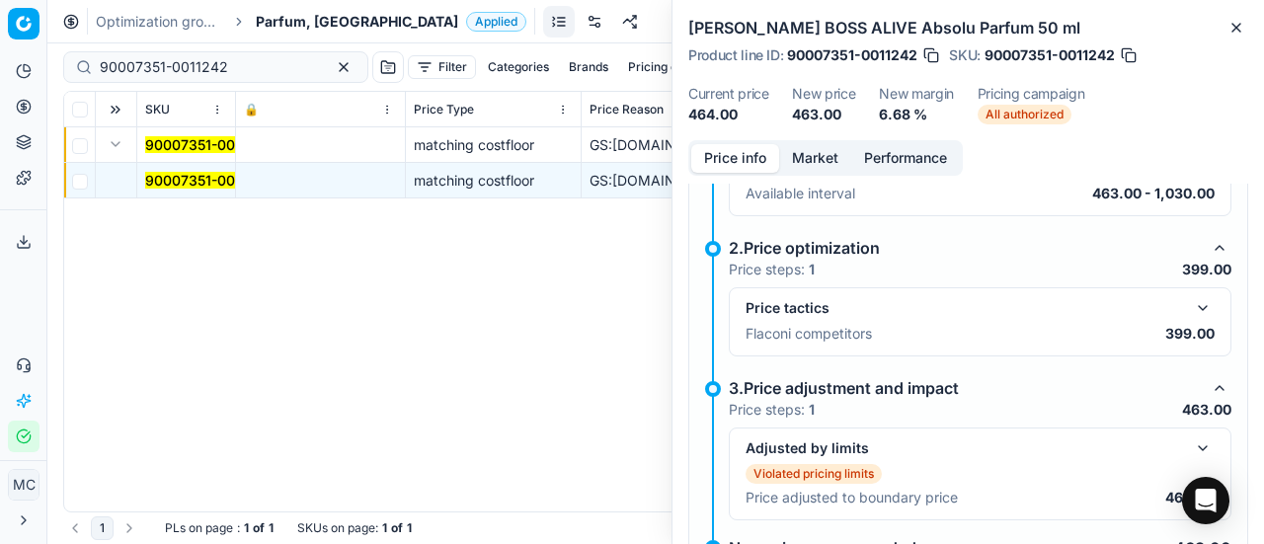
click at [1191, 307] on button "button" at bounding box center [1203, 308] width 24 height 24
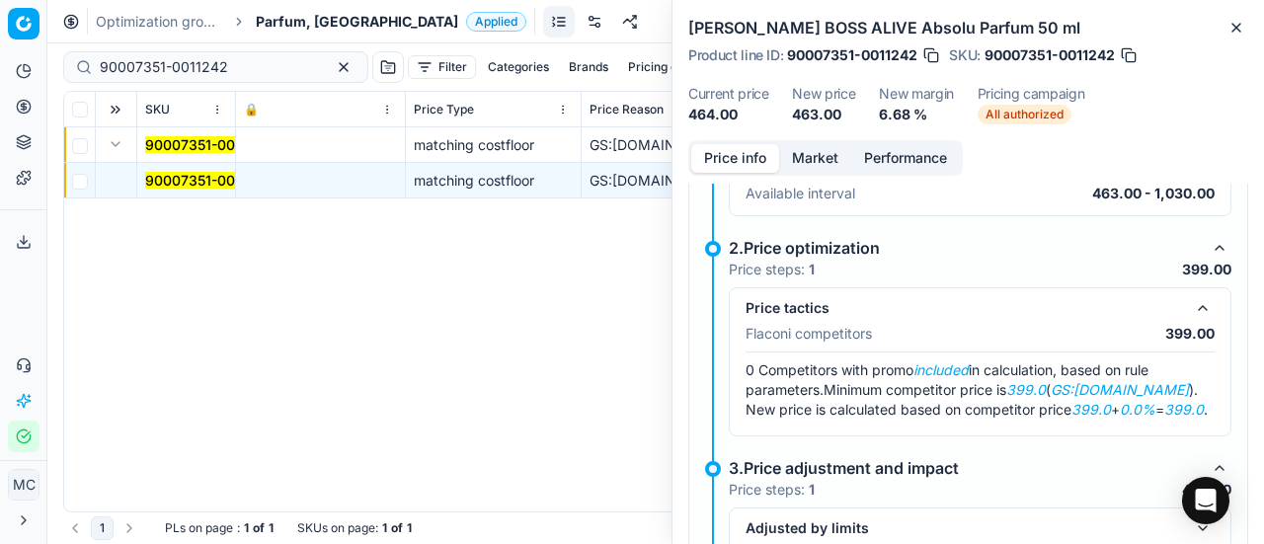
click at [796, 156] on button "Market" at bounding box center [815, 158] width 72 height 29
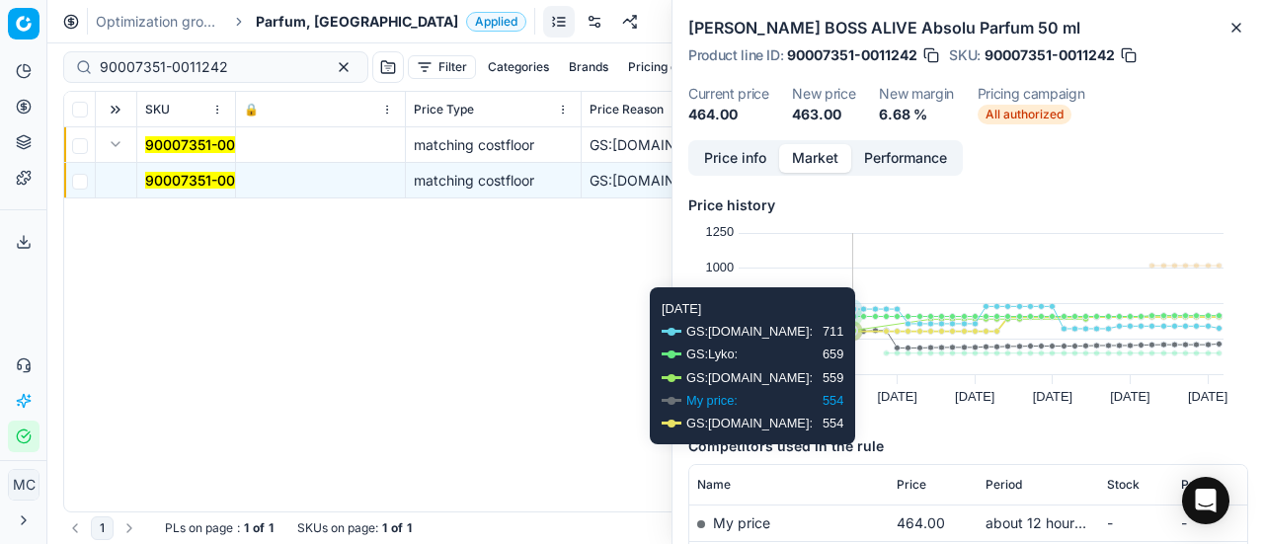
scroll to position [198, 0]
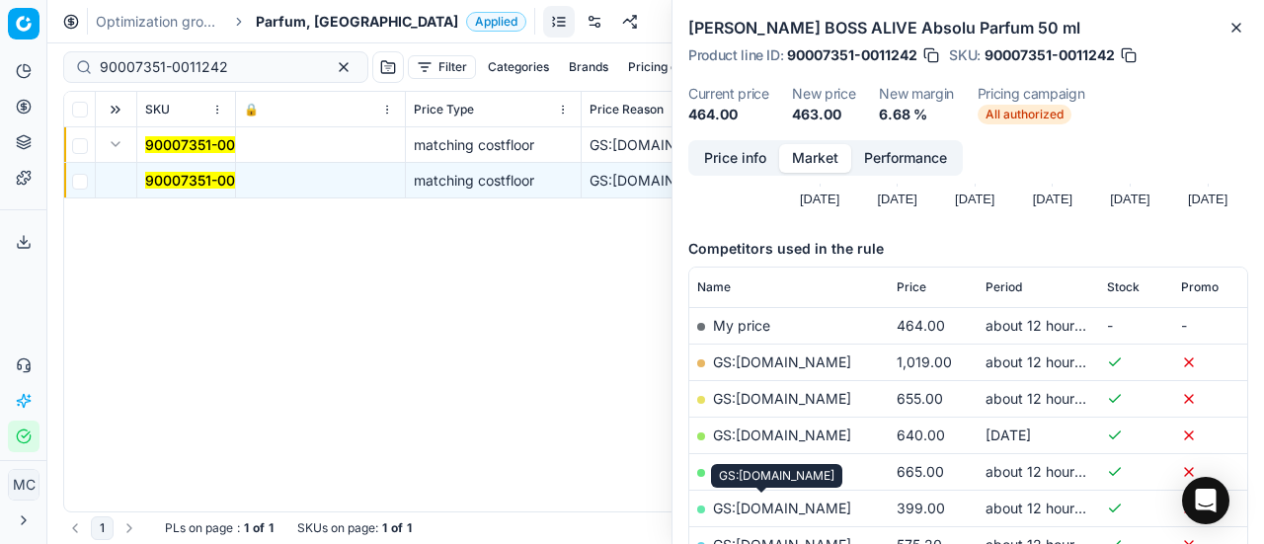
click at [795, 503] on link "GS:[DOMAIN_NAME]" at bounding box center [782, 508] width 138 height 17
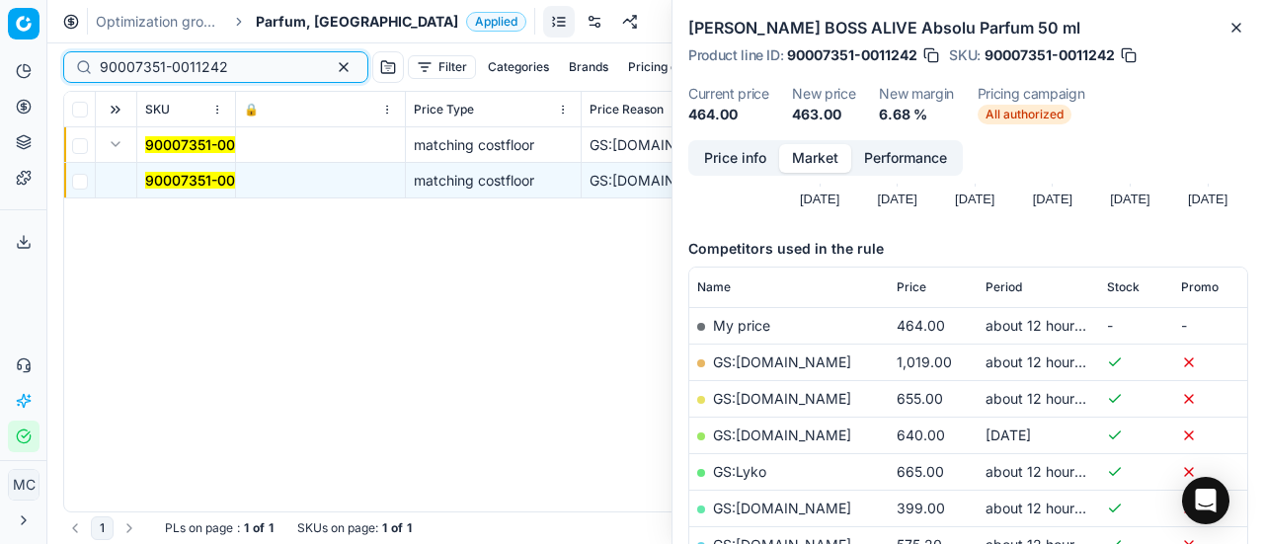
drag, startPoint x: 229, startPoint y: 68, endPoint x: 0, endPoint y: 114, distance: 233.6
click at [0, 114] on div "Pricing platform Analytics Pricing Product portfolio Templates Export service 2…" at bounding box center [632, 272] width 1264 height 544
paste input "873-0012255"
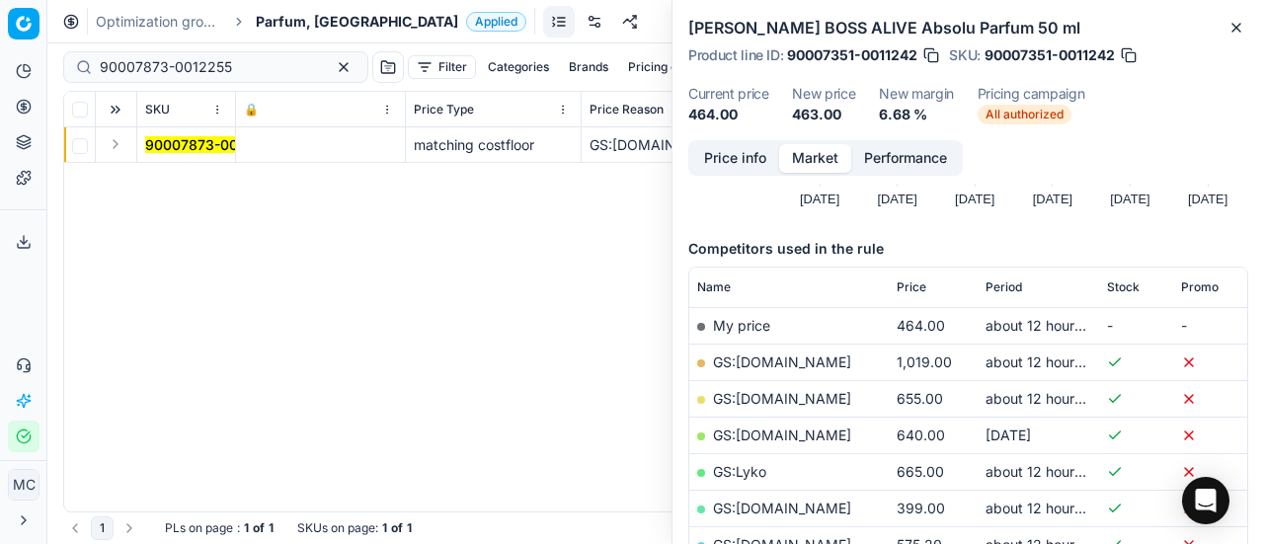
click at [118, 146] on button "Expand" at bounding box center [116, 144] width 24 height 24
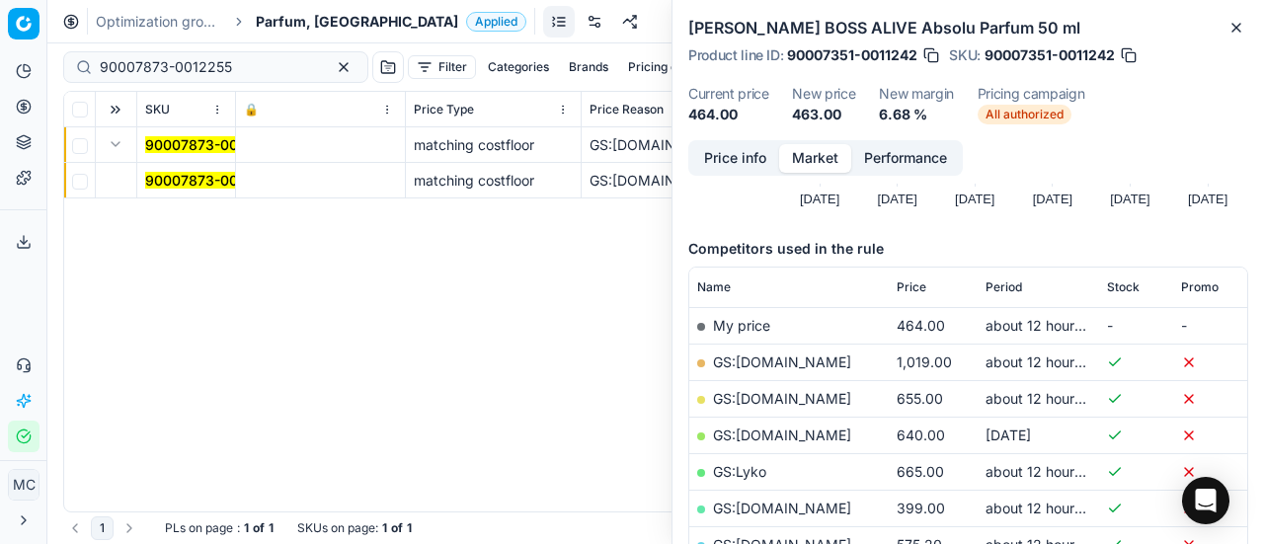
click at [198, 169] on td "90007873-0012255" at bounding box center [186, 181] width 99 height 36
click at [198, 181] on mark "90007873-0012255" at bounding box center [211, 180] width 132 height 17
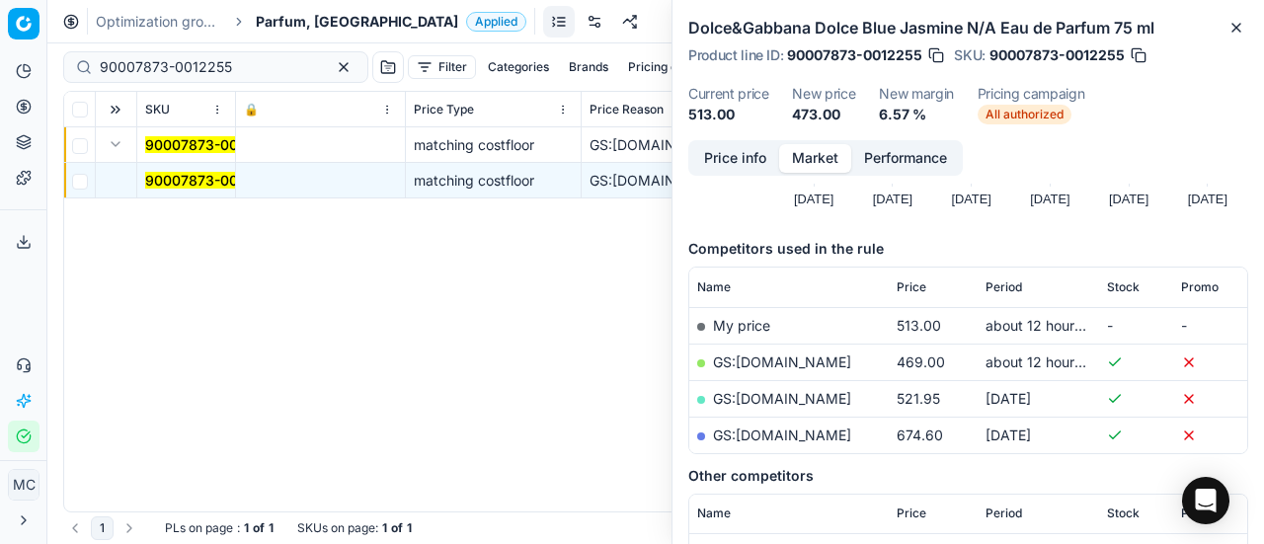
click at [744, 153] on button "Price info" at bounding box center [735, 158] width 88 height 29
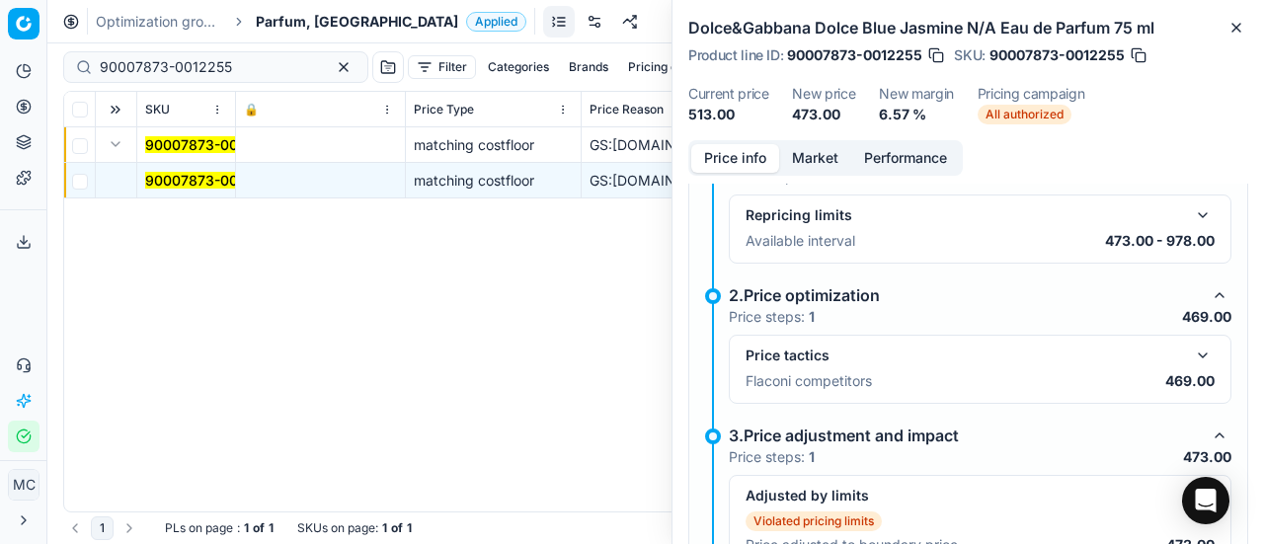
scroll to position [298, 0]
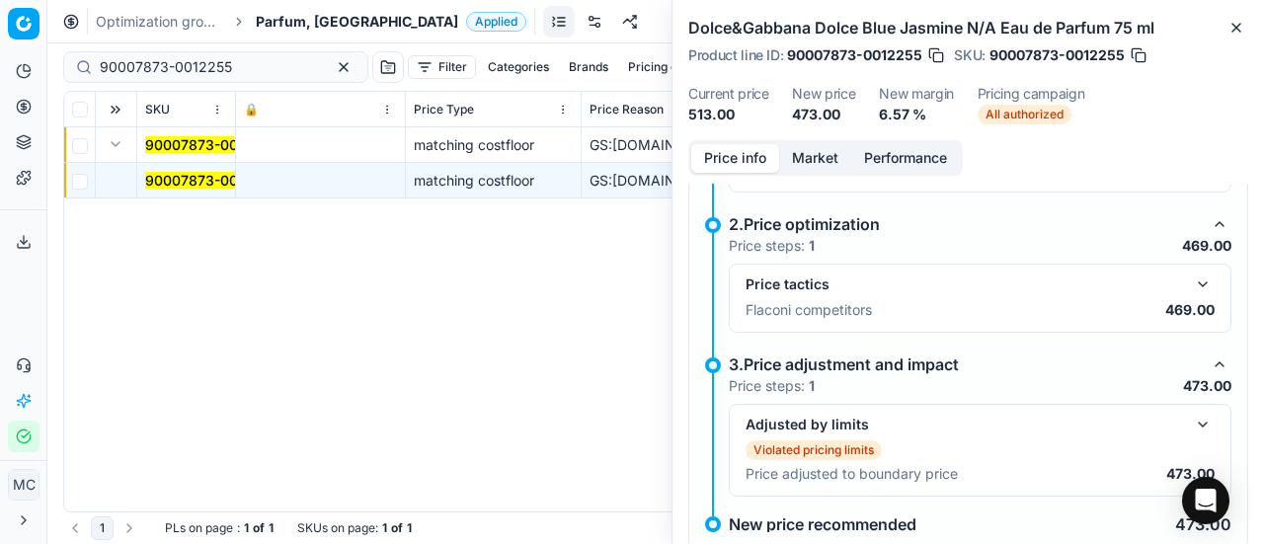
click at [1191, 277] on button "button" at bounding box center [1203, 285] width 24 height 24
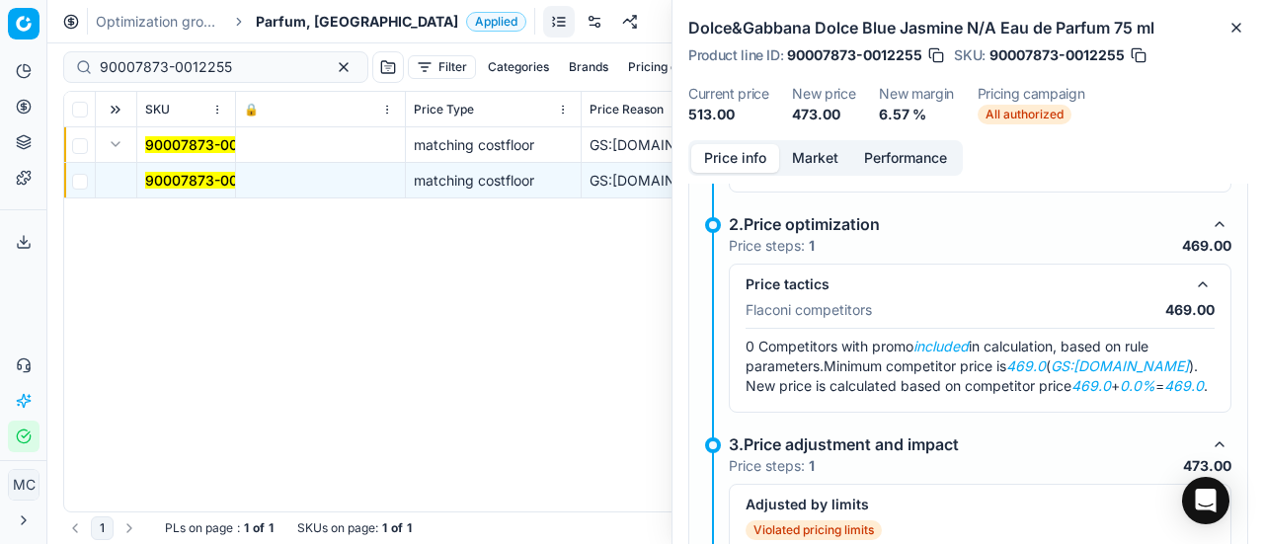
click at [818, 158] on button "Market" at bounding box center [815, 158] width 72 height 29
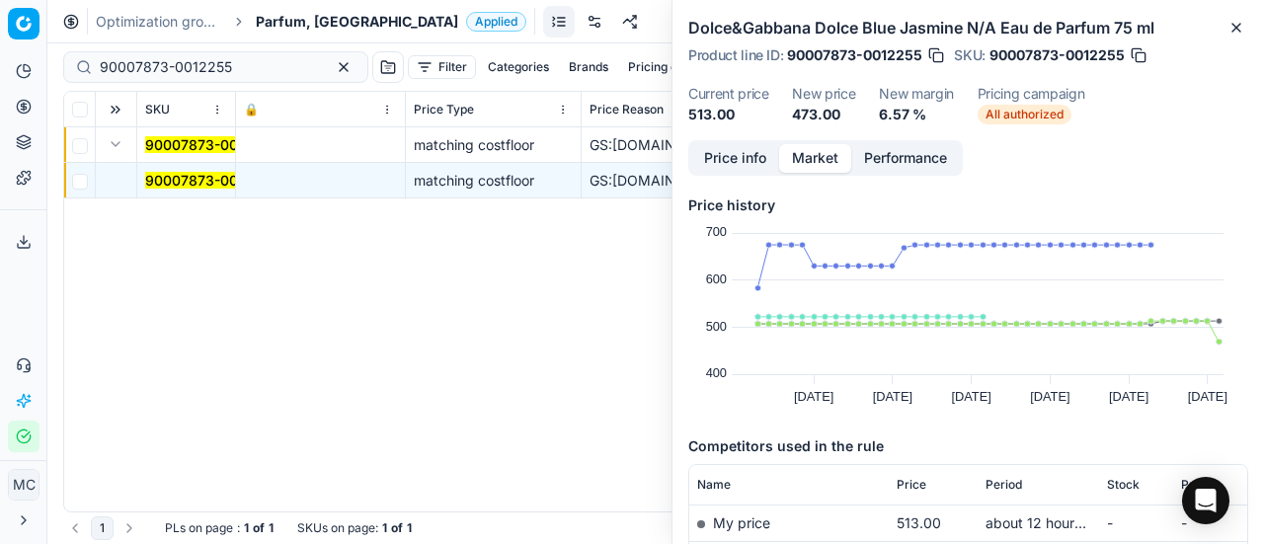
scroll to position [198, 0]
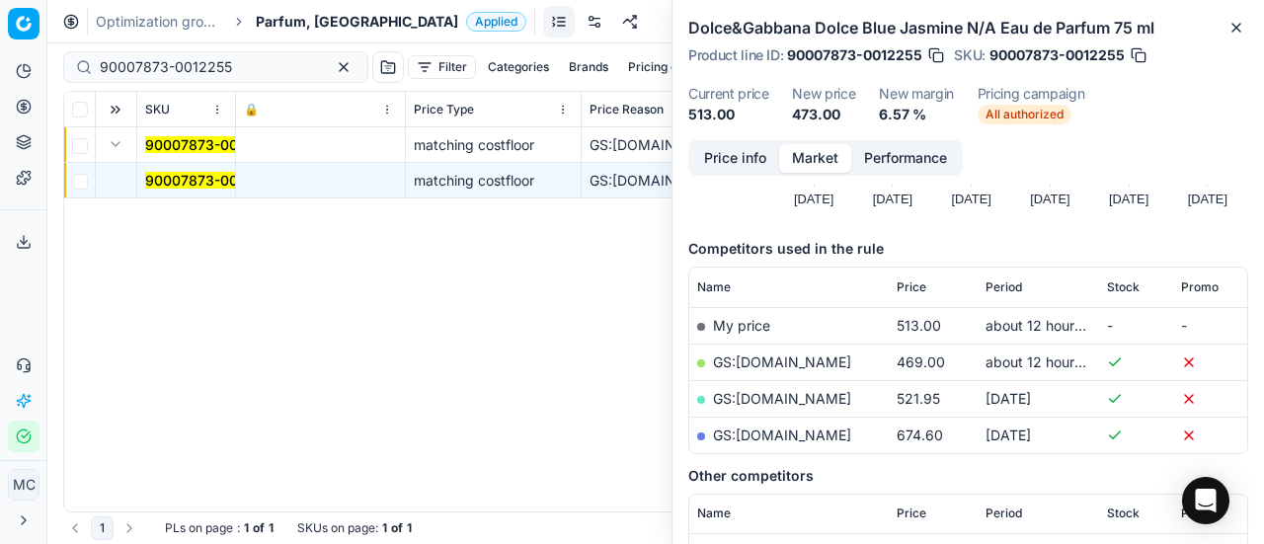
click at [768, 356] on link "GS:[DOMAIN_NAME]" at bounding box center [782, 362] width 138 height 17
drag, startPoint x: 257, startPoint y: 61, endPoint x: 121, endPoint y: 15, distance: 143.0
click at [0, 34] on div "Pricing platform Analytics Pricing Product portfolio Templates Export service 2…" at bounding box center [632, 272] width 1264 height 544
paste input "80010475-100"
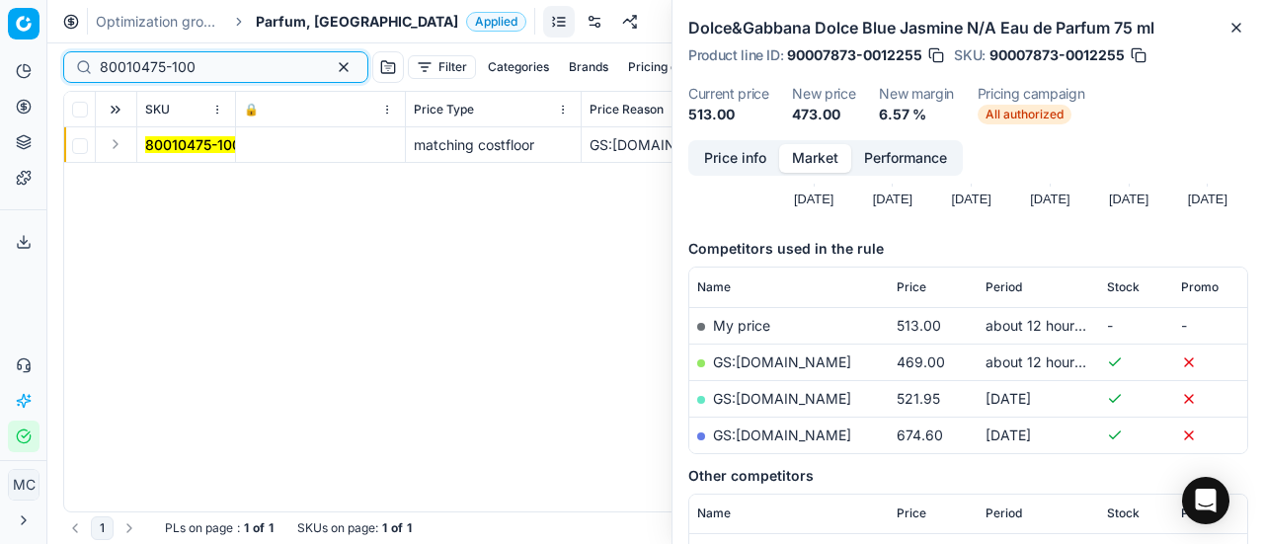
type input "80010475-100"
click at [115, 141] on button "Expand" at bounding box center [116, 144] width 24 height 24
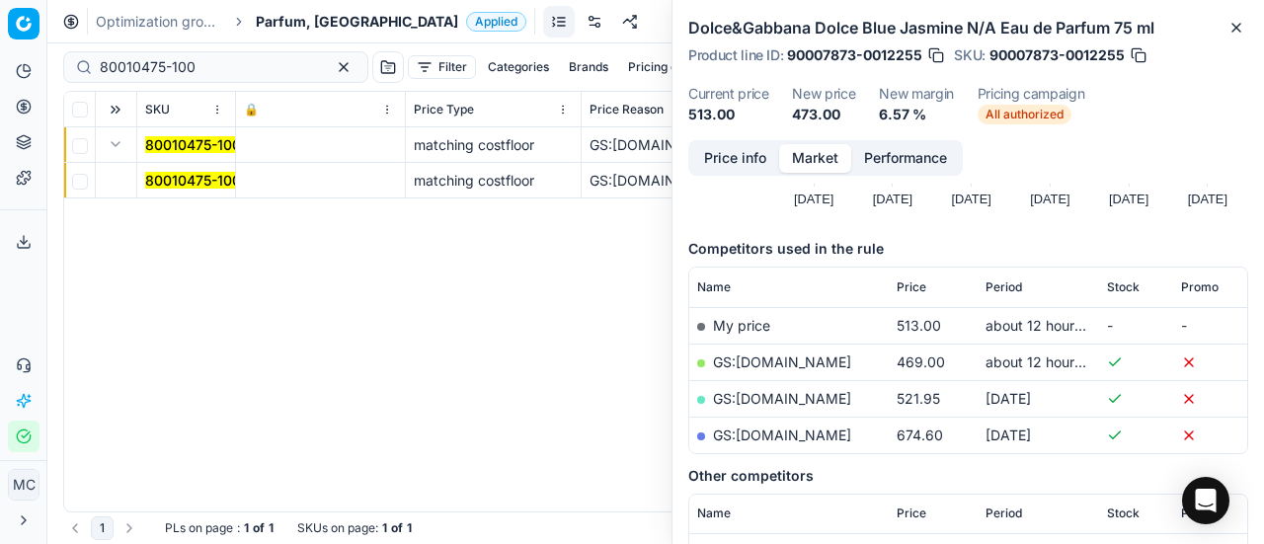
click at [178, 181] on mark "80010475-100" at bounding box center [193, 180] width 96 height 17
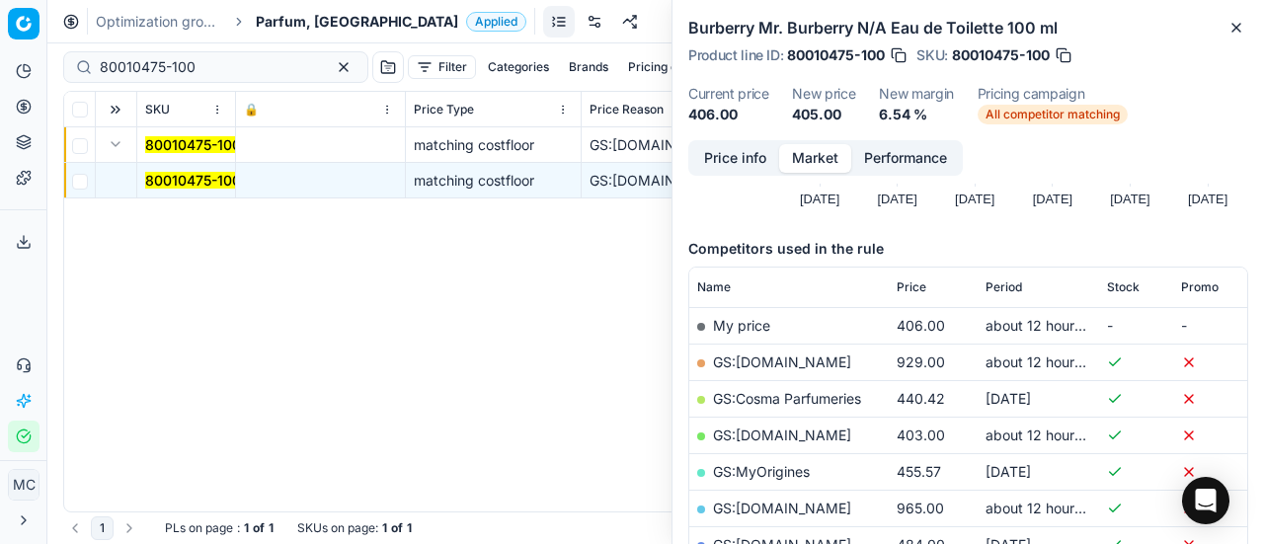
click at [728, 163] on button "Price info" at bounding box center [735, 158] width 88 height 29
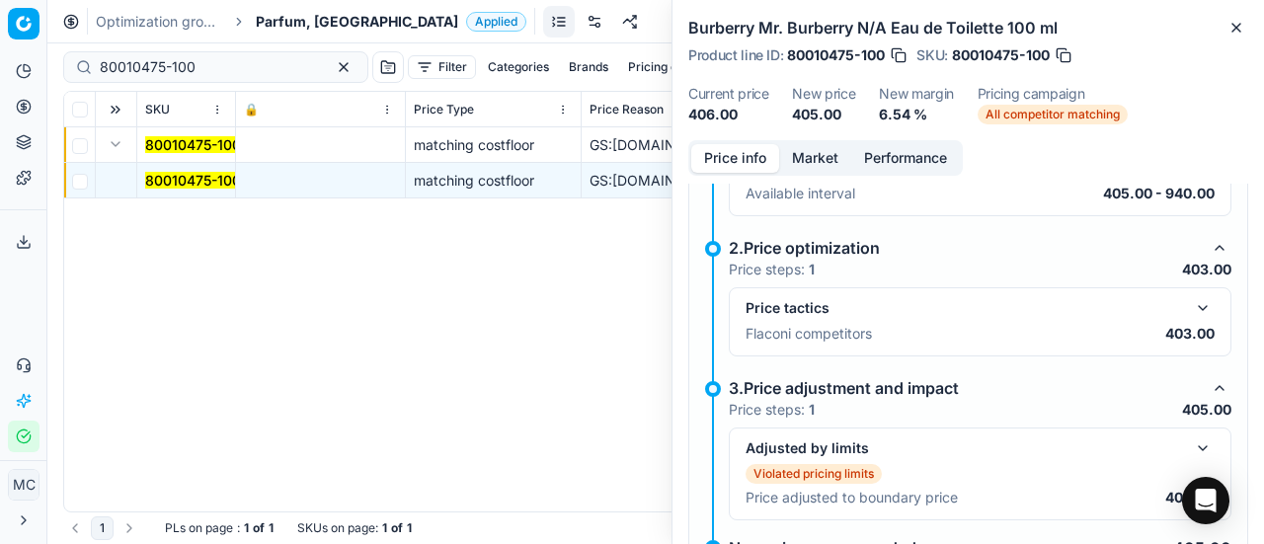
click at [1191, 301] on button "button" at bounding box center [1203, 308] width 24 height 24
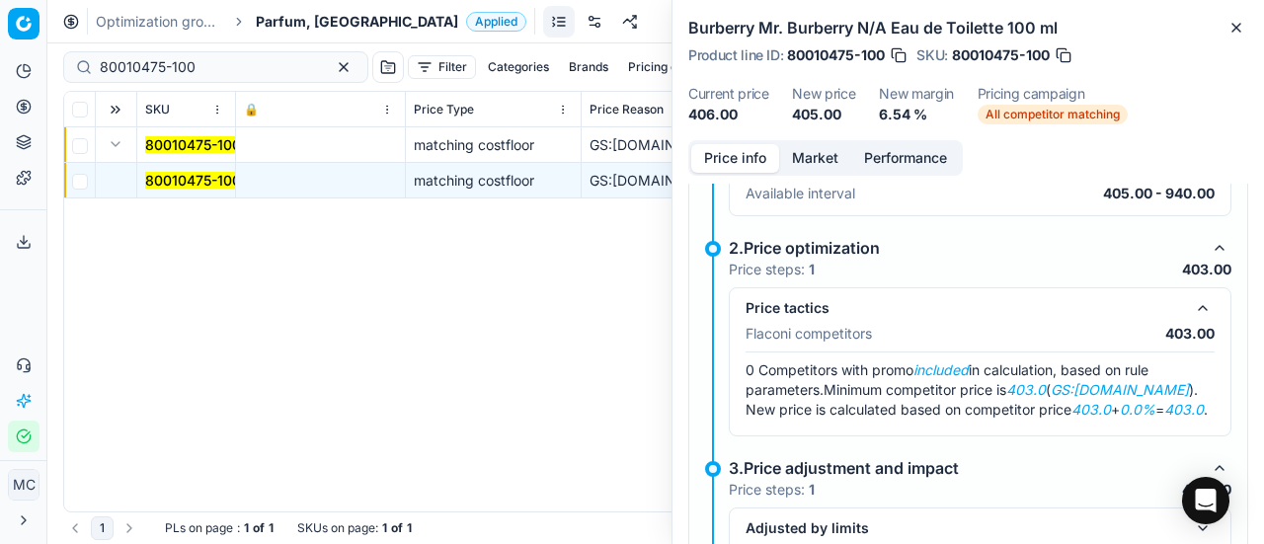
click at [827, 159] on button "Market" at bounding box center [815, 158] width 72 height 29
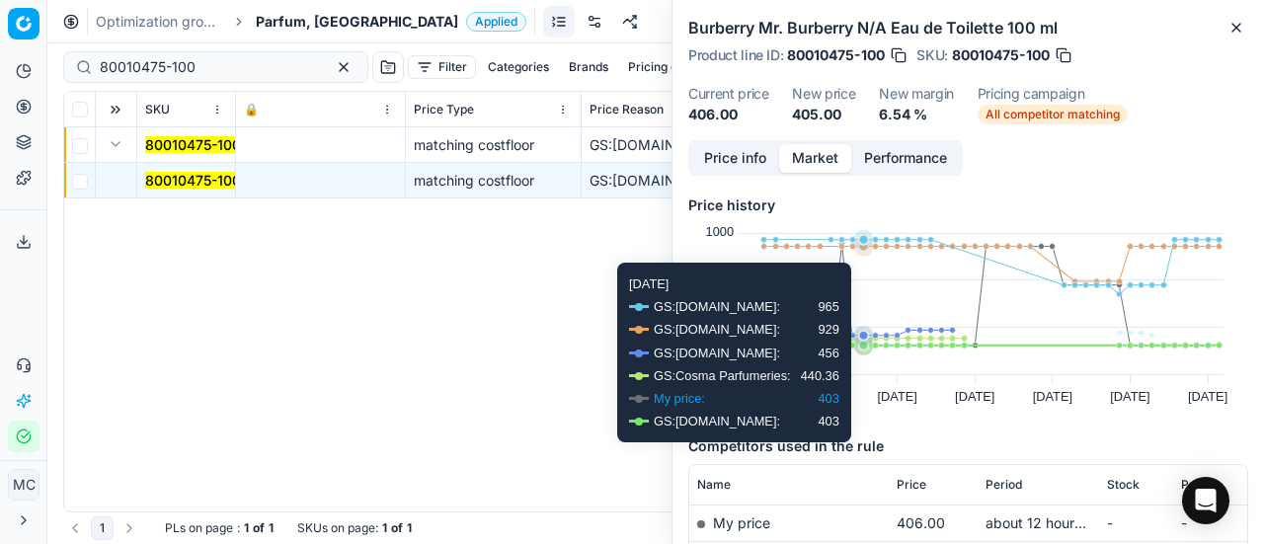
scroll to position [198, 0]
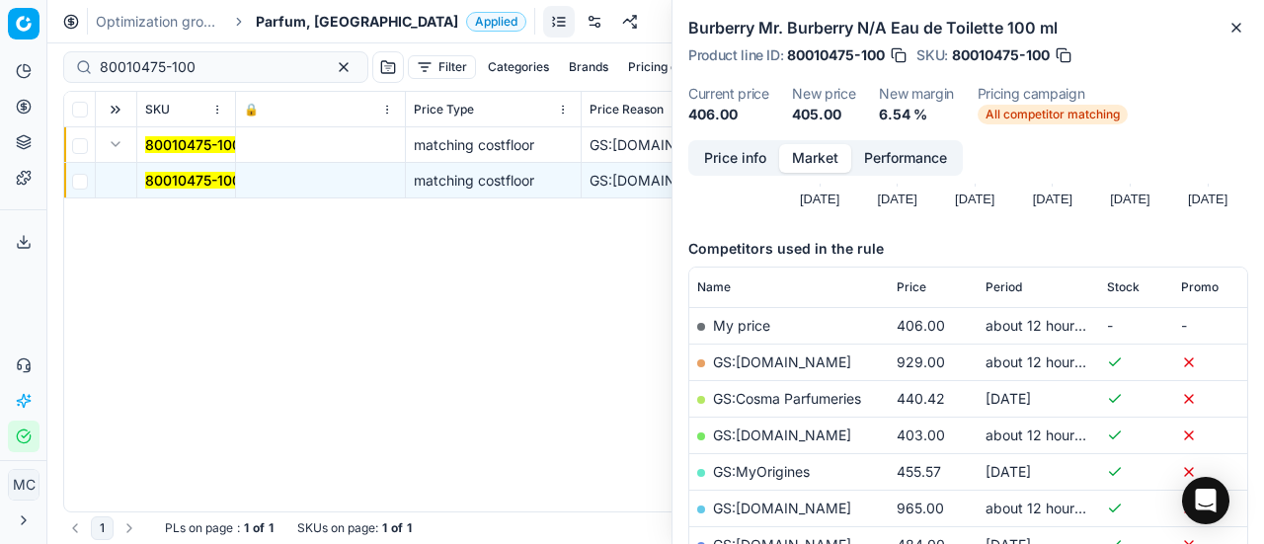
click at [786, 432] on link "GS:[DOMAIN_NAME]" at bounding box center [782, 435] width 138 height 17
click at [273, 12] on span "Parfum, [GEOGRAPHIC_DATA]" at bounding box center [357, 22] width 202 height 20
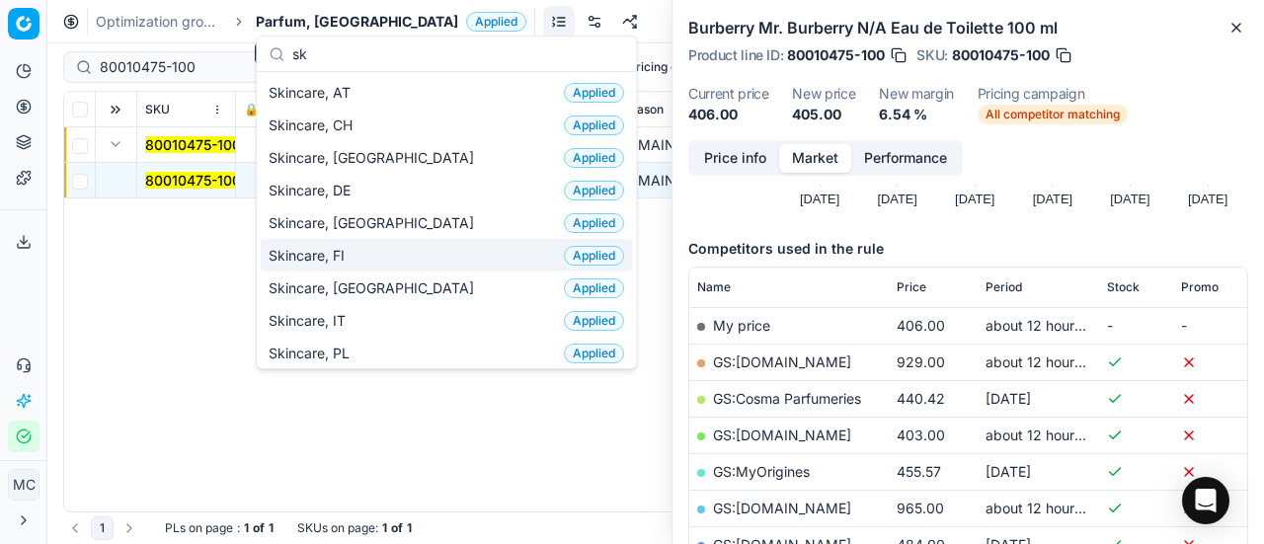
scroll to position [0, 0]
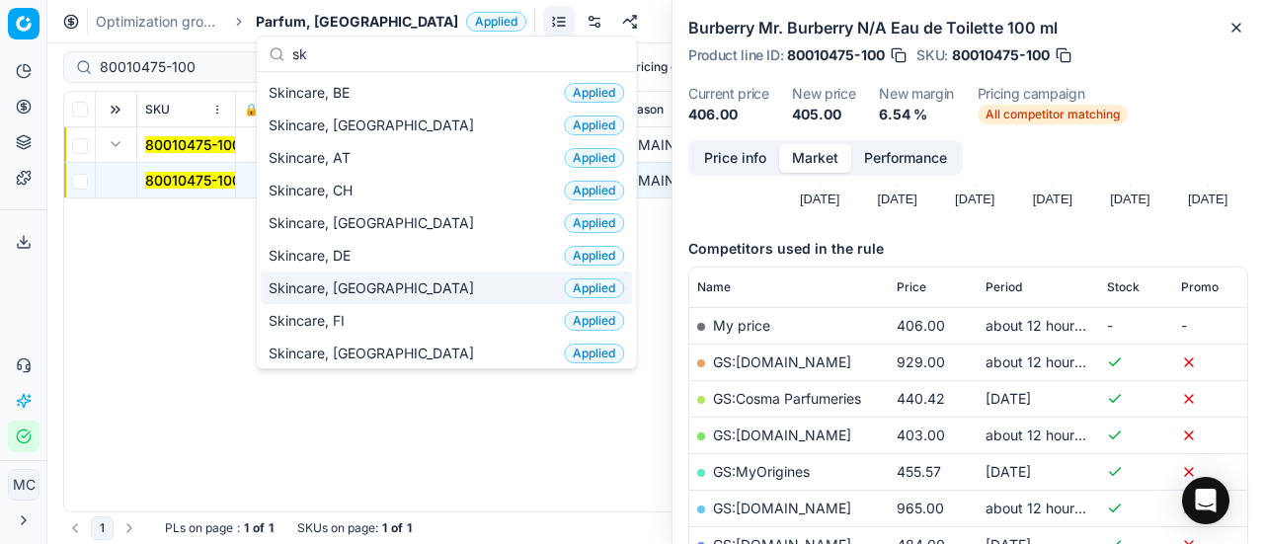
type input "sk"
click at [440, 279] on div "Skincare, DK Applied" at bounding box center [446, 288] width 371 height 33
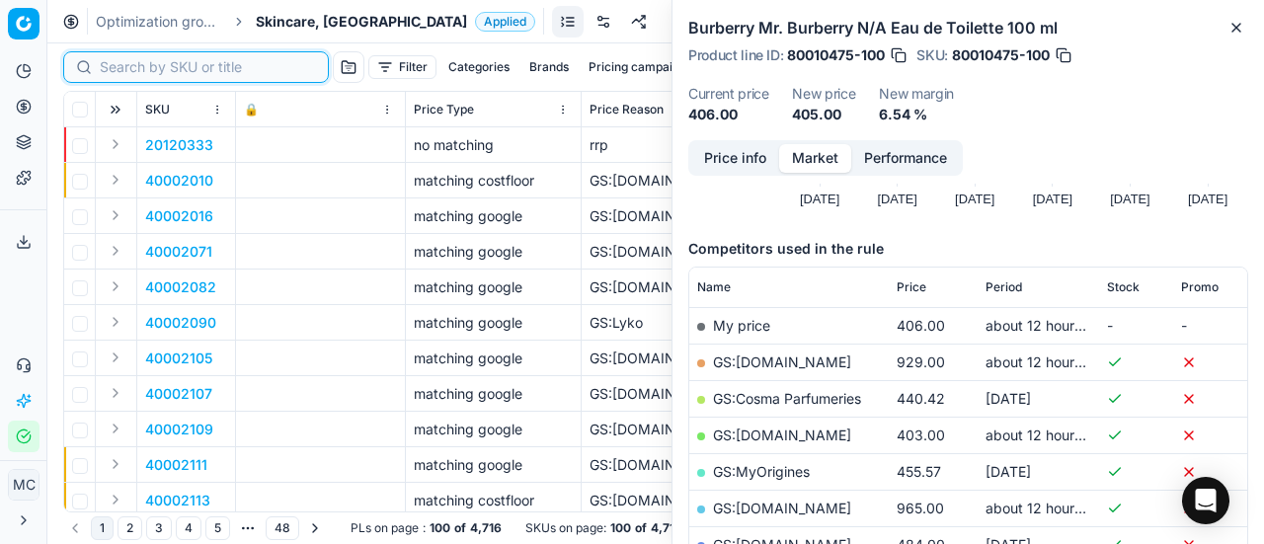
click at [132, 59] on input at bounding box center [208, 67] width 216 height 20
paste input "80074645-236"
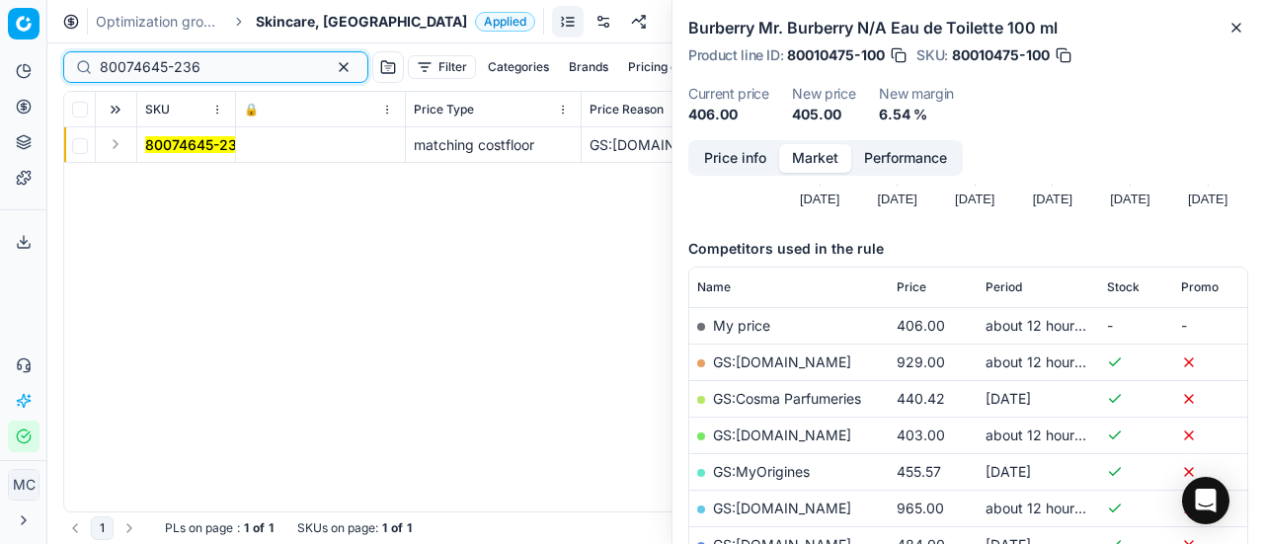
type input "80074645-236"
click at [109, 146] on button "Expand" at bounding box center [116, 144] width 24 height 24
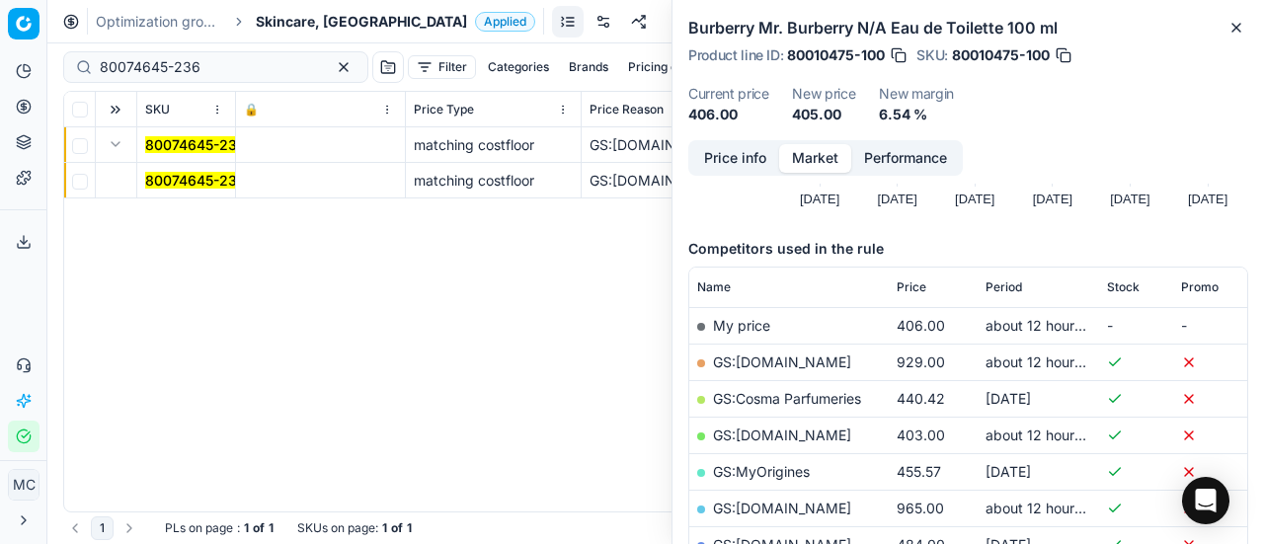
click at [182, 172] on mark "80074645-236" at bounding box center [195, 180] width 101 height 17
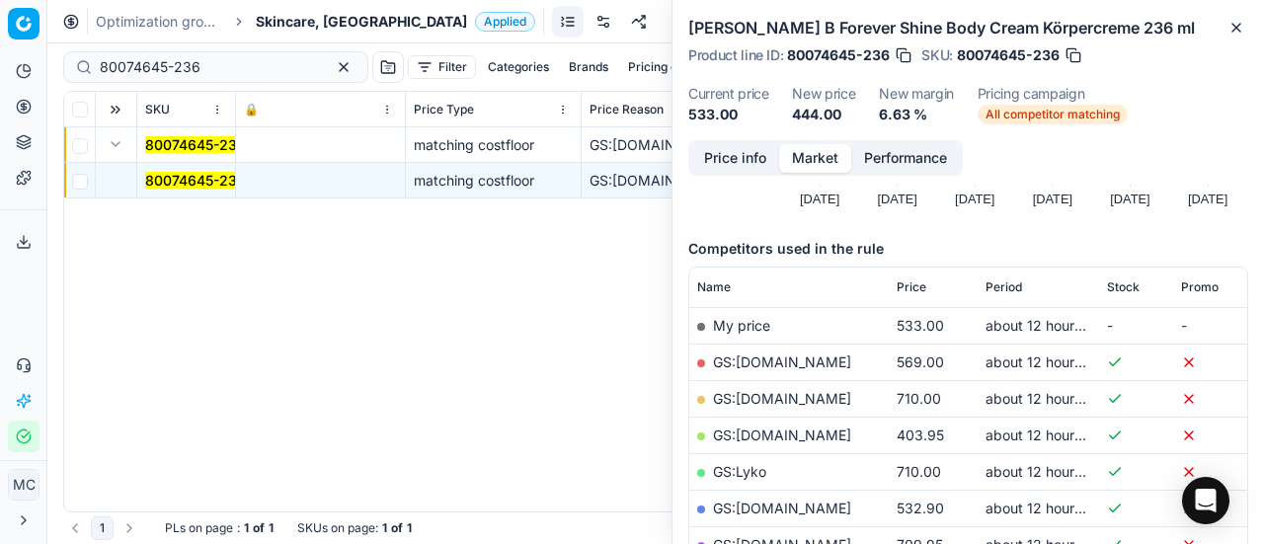
click at [750, 157] on button "Price info" at bounding box center [735, 158] width 88 height 29
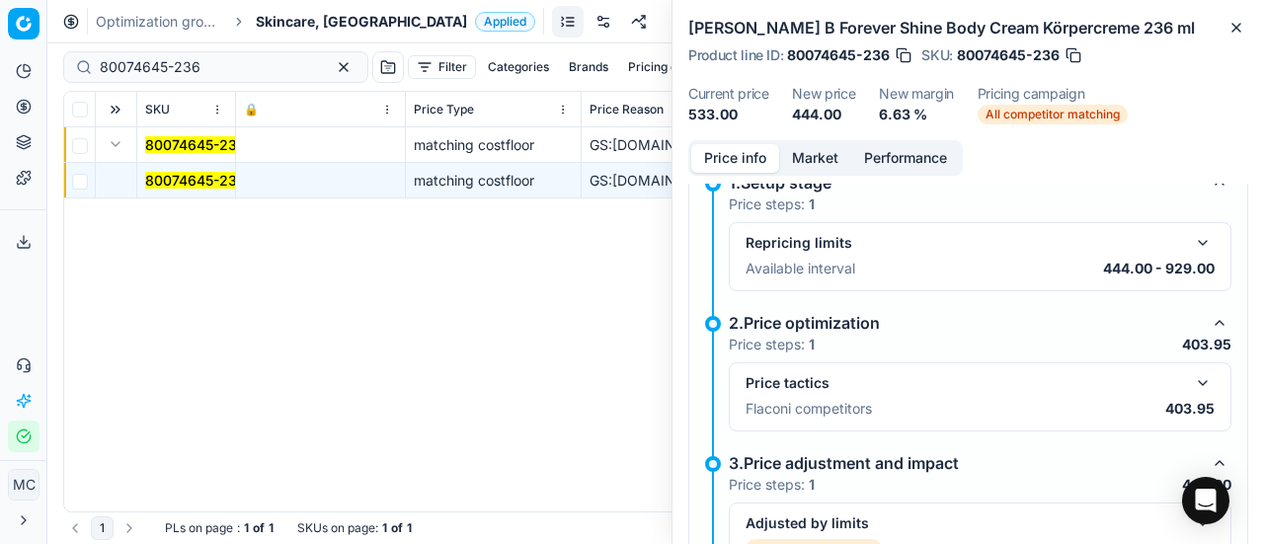
click at [1191, 388] on button "button" at bounding box center [1203, 383] width 24 height 24
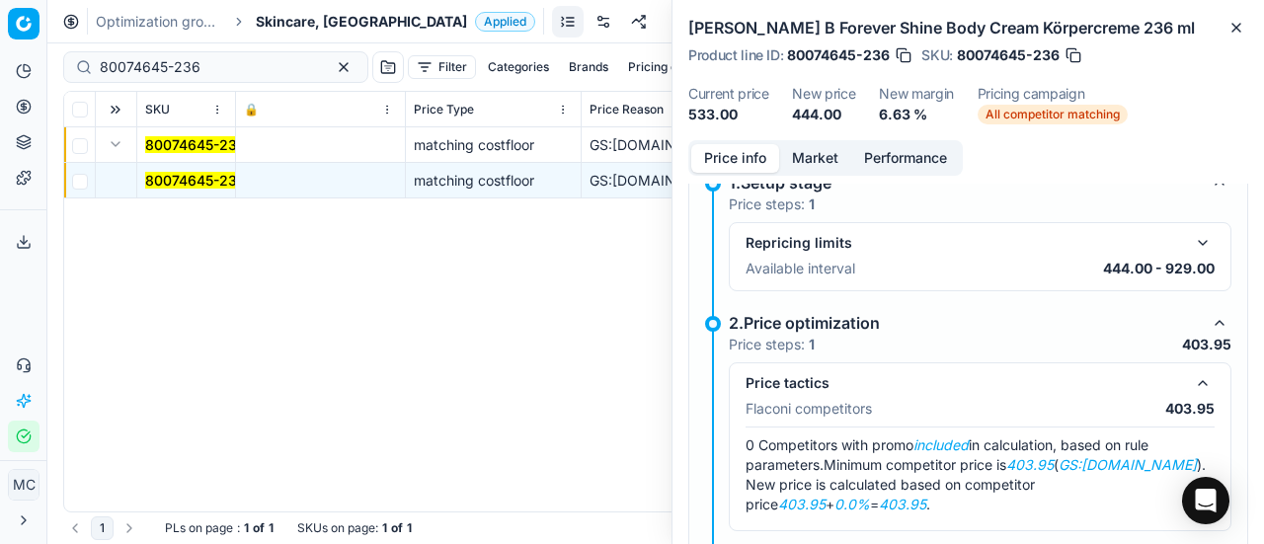
click at [809, 155] on button "Market" at bounding box center [815, 158] width 72 height 29
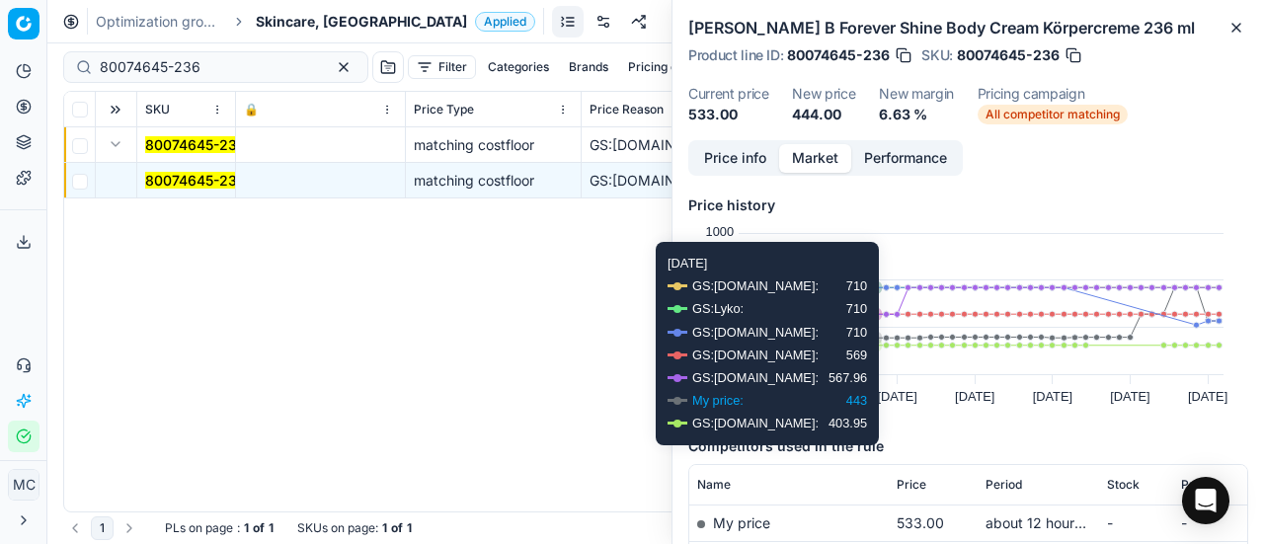
scroll to position [198, 0]
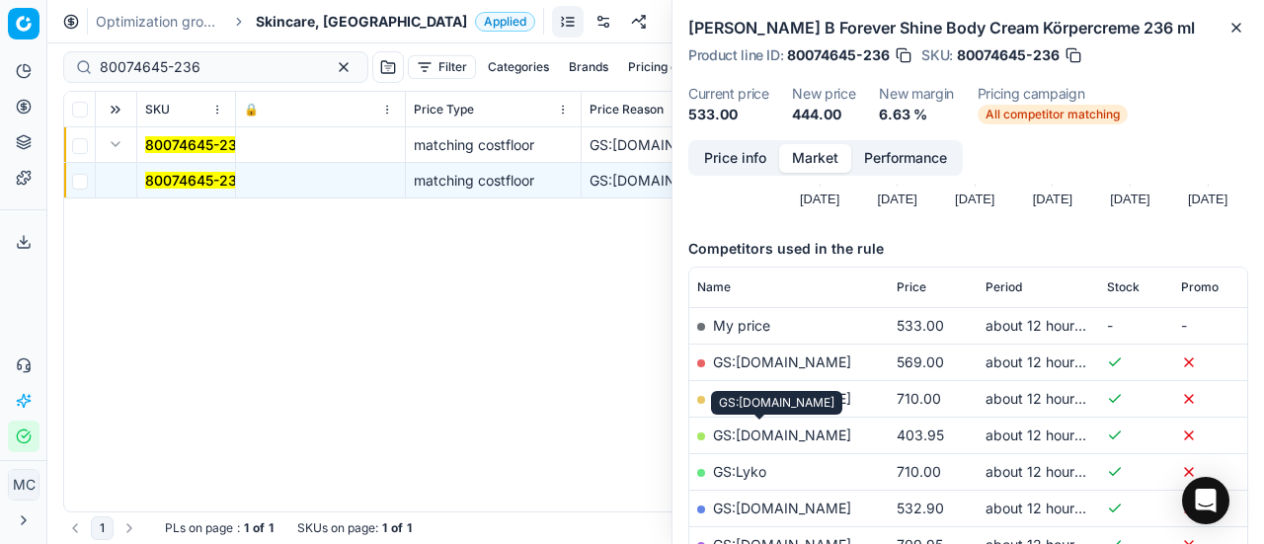
click at [774, 434] on link "GS:[DOMAIN_NAME]" at bounding box center [782, 435] width 138 height 17
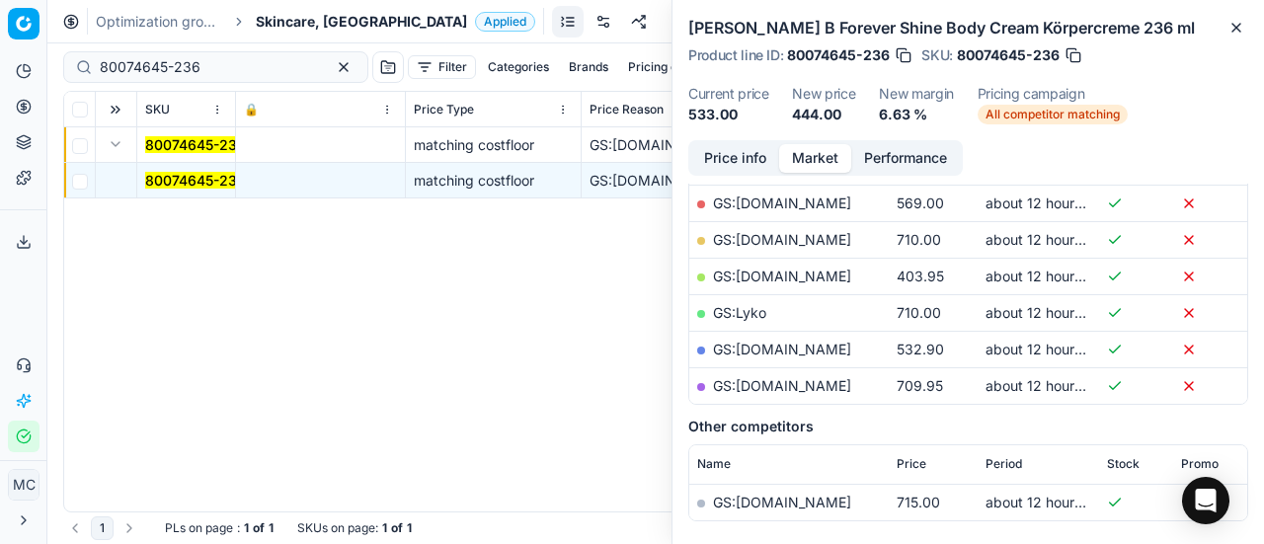
scroll to position [395, 0]
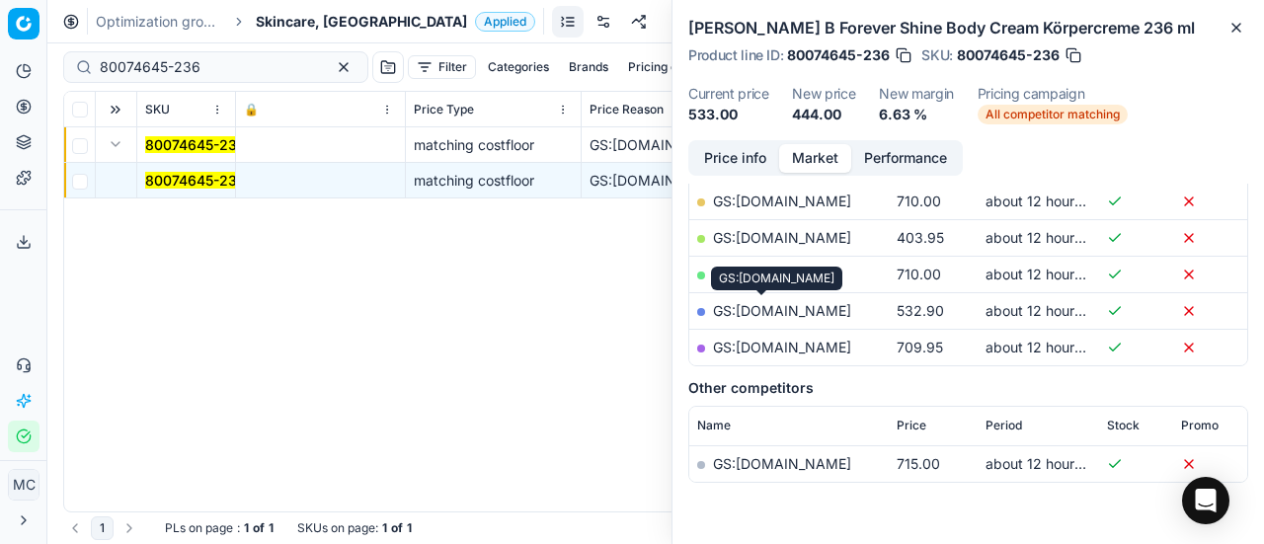
click at [780, 309] on link "GS:[DOMAIN_NAME]" at bounding box center [782, 310] width 138 height 17
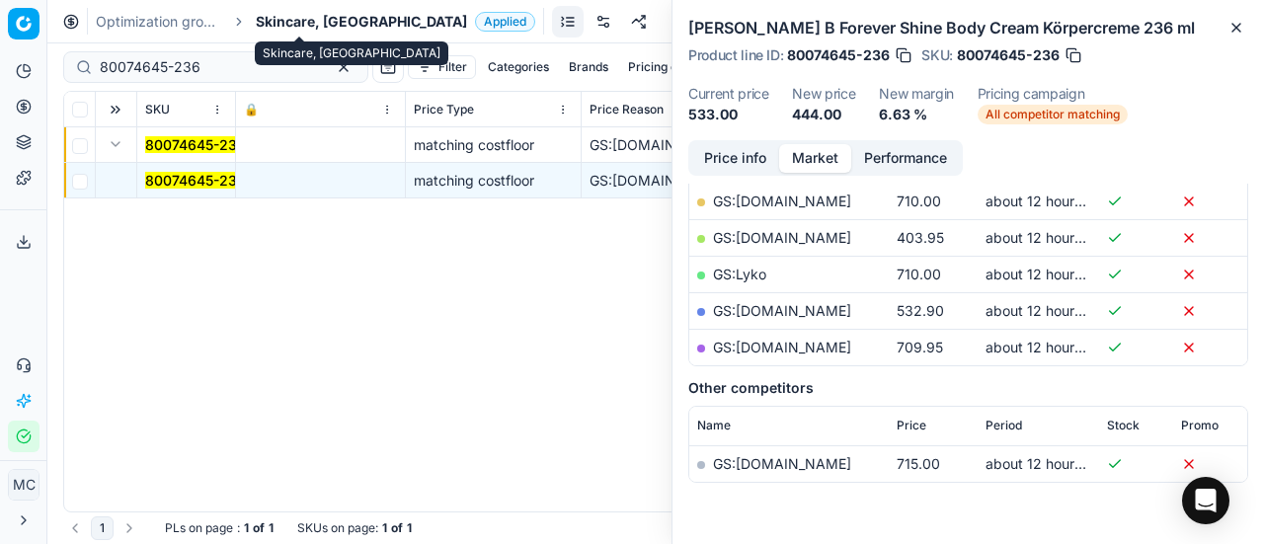
click at [282, 18] on span "Skincare, [GEOGRAPHIC_DATA]" at bounding box center [361, 22] width 211 height 20
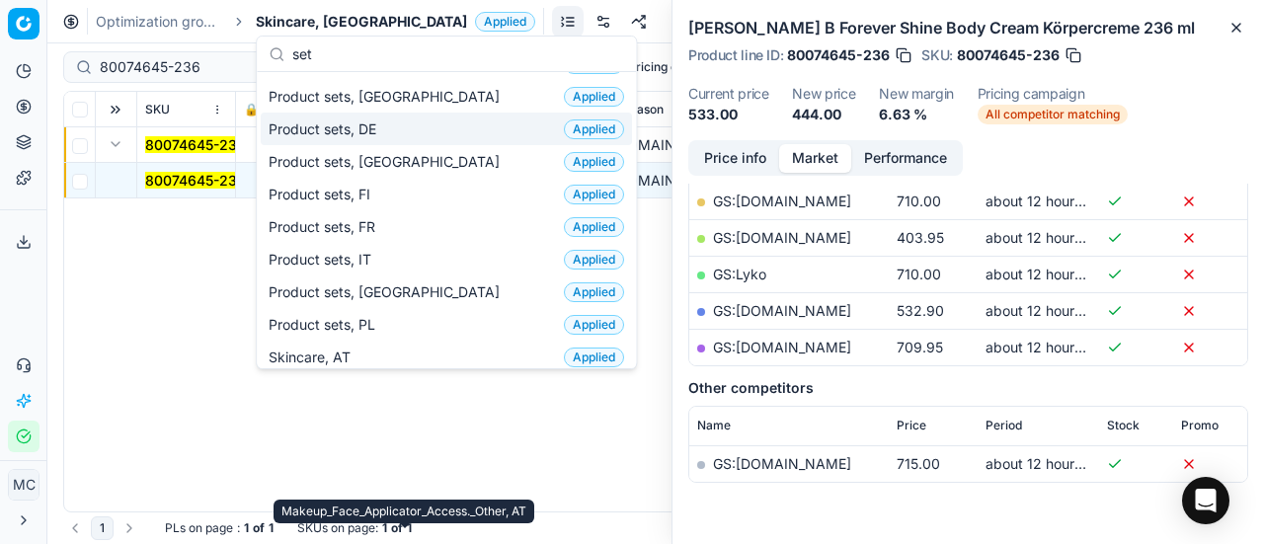
scroll to position [0, 0]
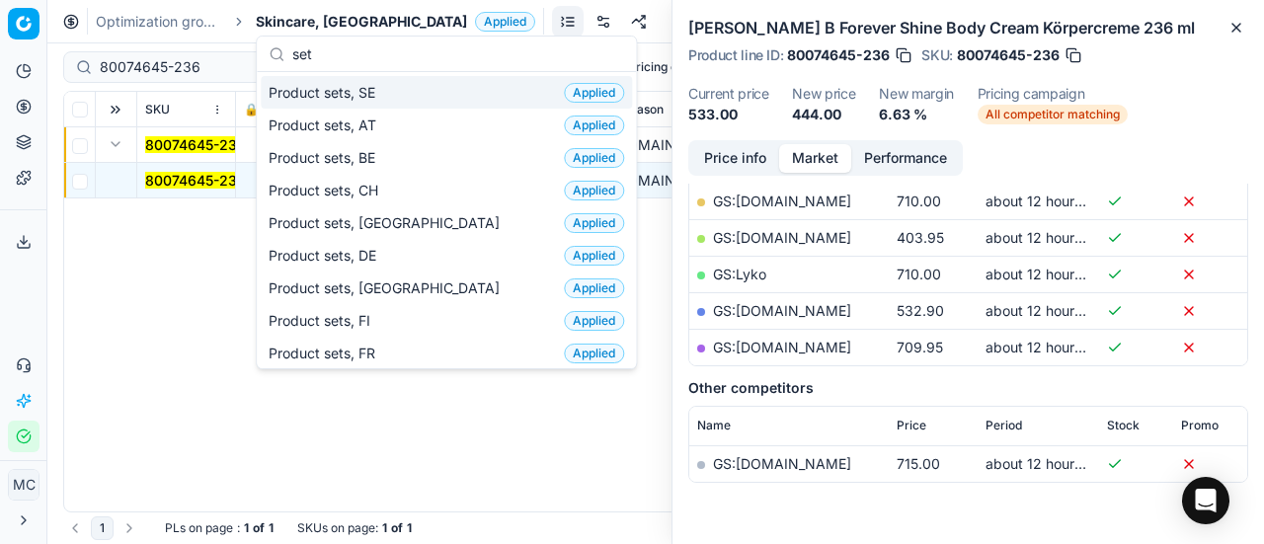
type input "set"
click at [393, 97] on div "Product sets, SE Applied" at bounding box center [446, 92] width 371 height 33
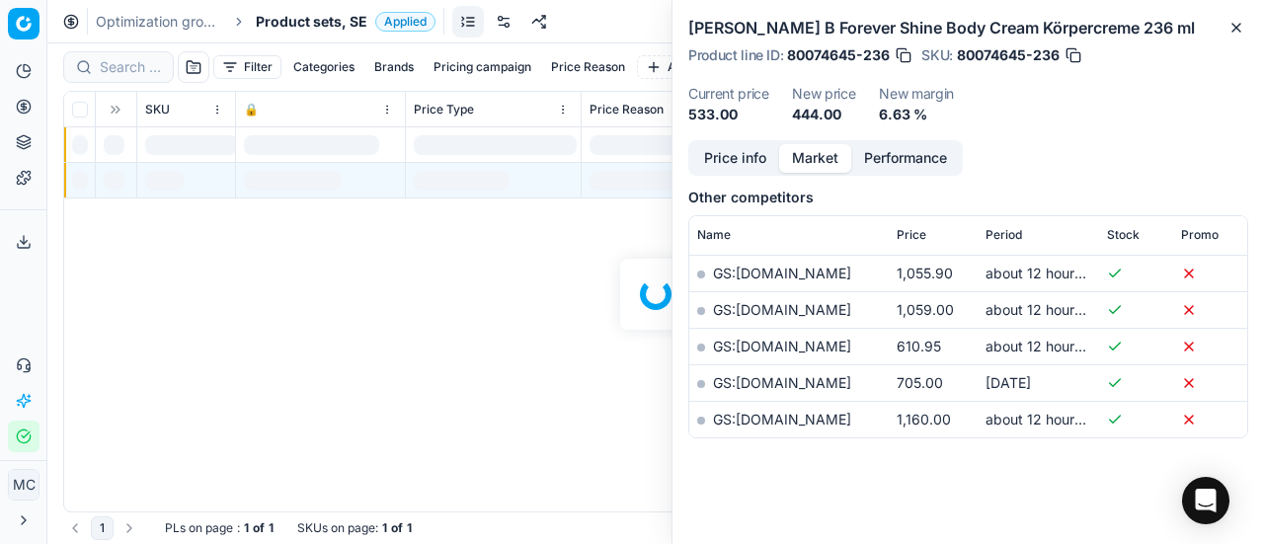
click at [271, 26] on span "Product sets, SE" at bounding box center [312, 22] width 112 height 20
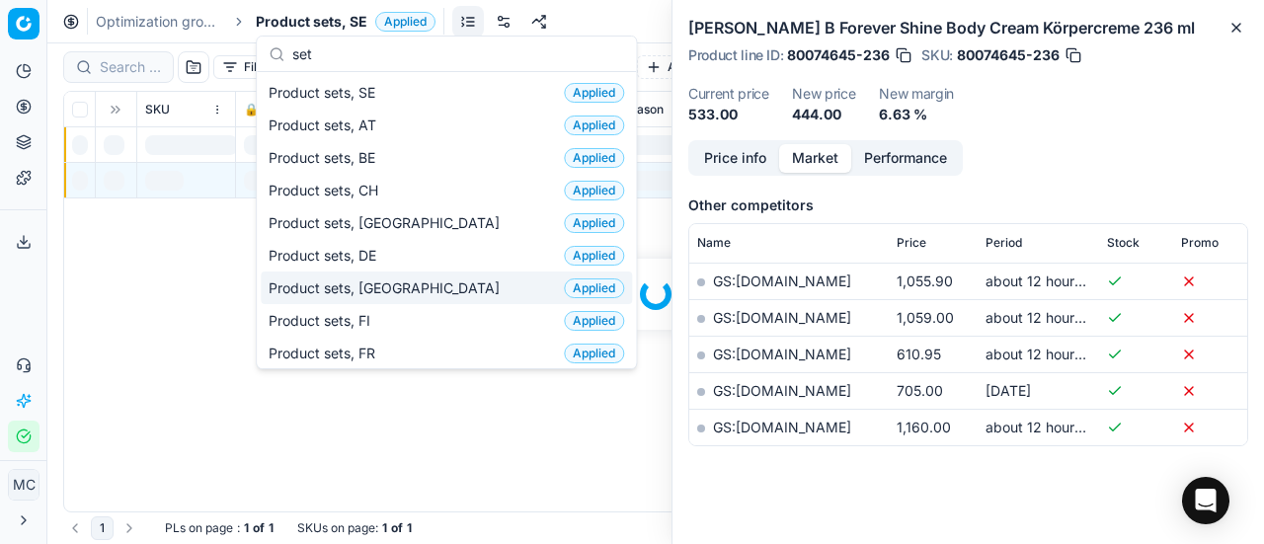
type input "set"
click at [394, 277] on div "Product sets, DK Applied" at bounding box center [446, 288] width 371 height 33
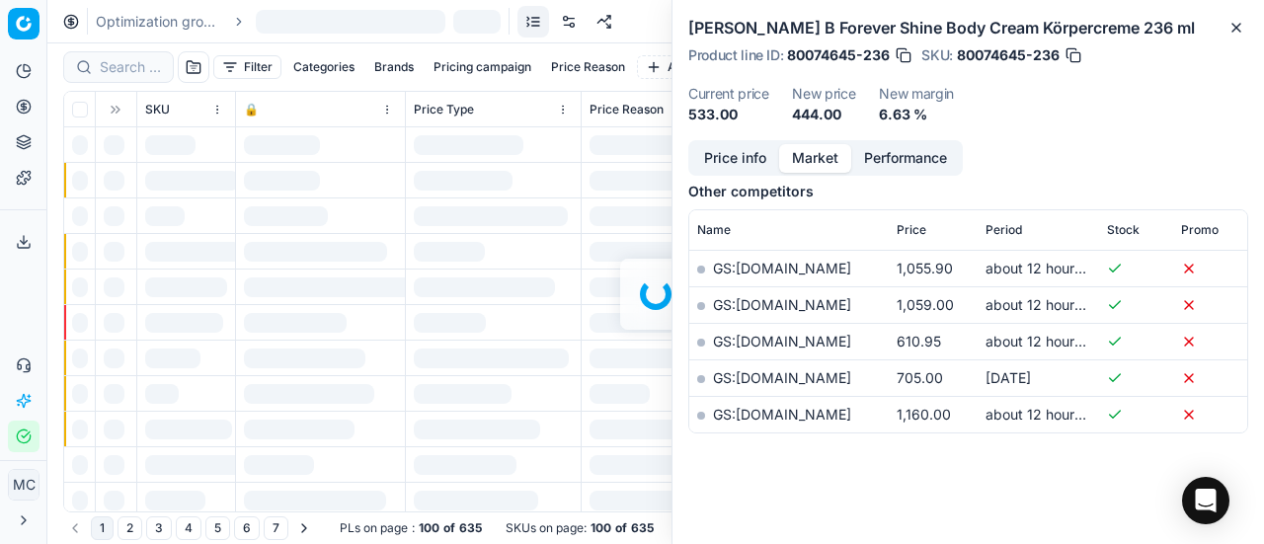
scroll to position [395, 0]
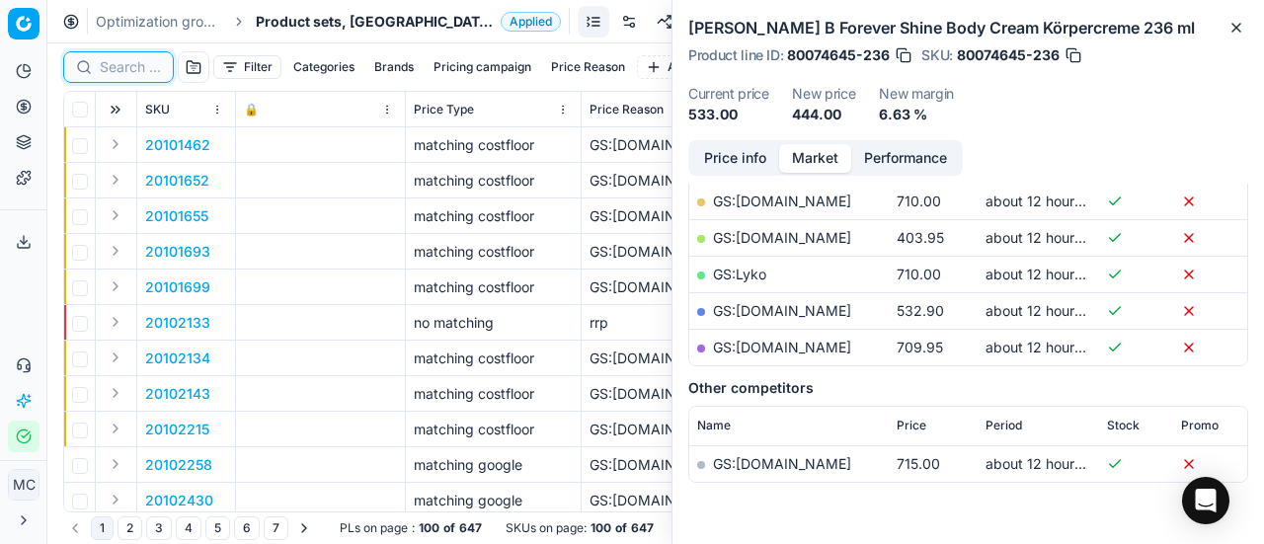
click at [132, 62] on input at bounding box center [130, 67] width 61 height 20
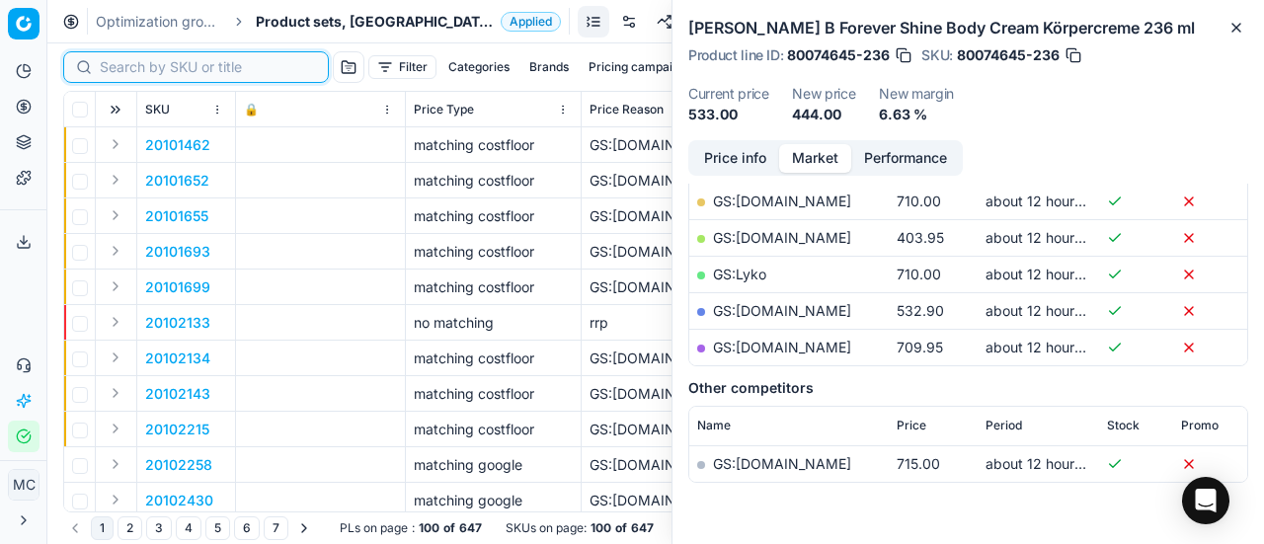
paste input "80023021-1-1"
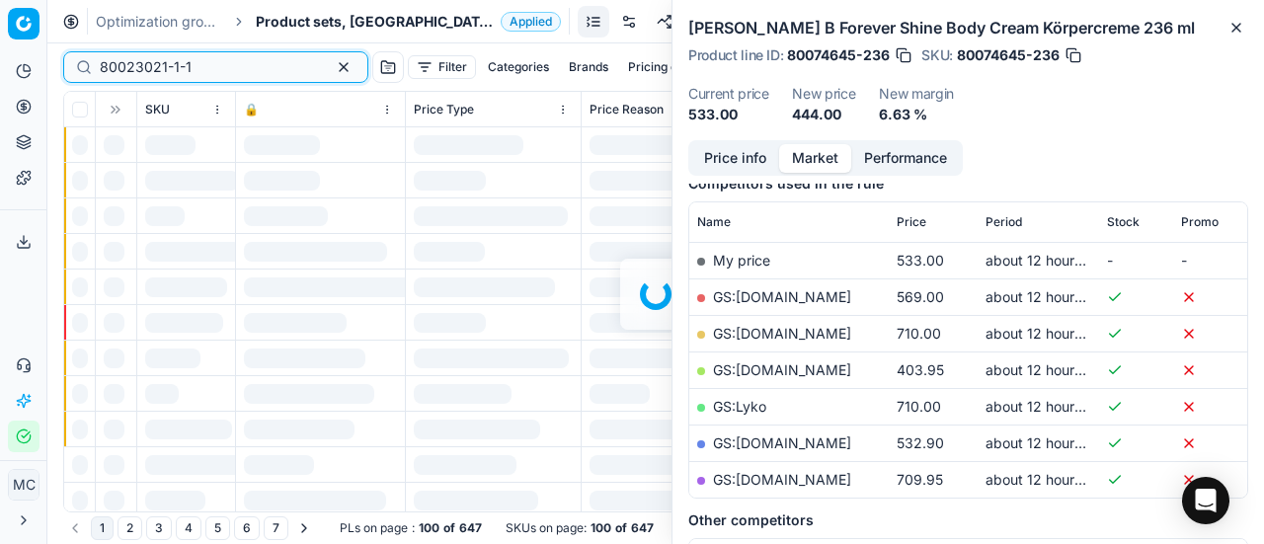
scroll to position [395, 0]
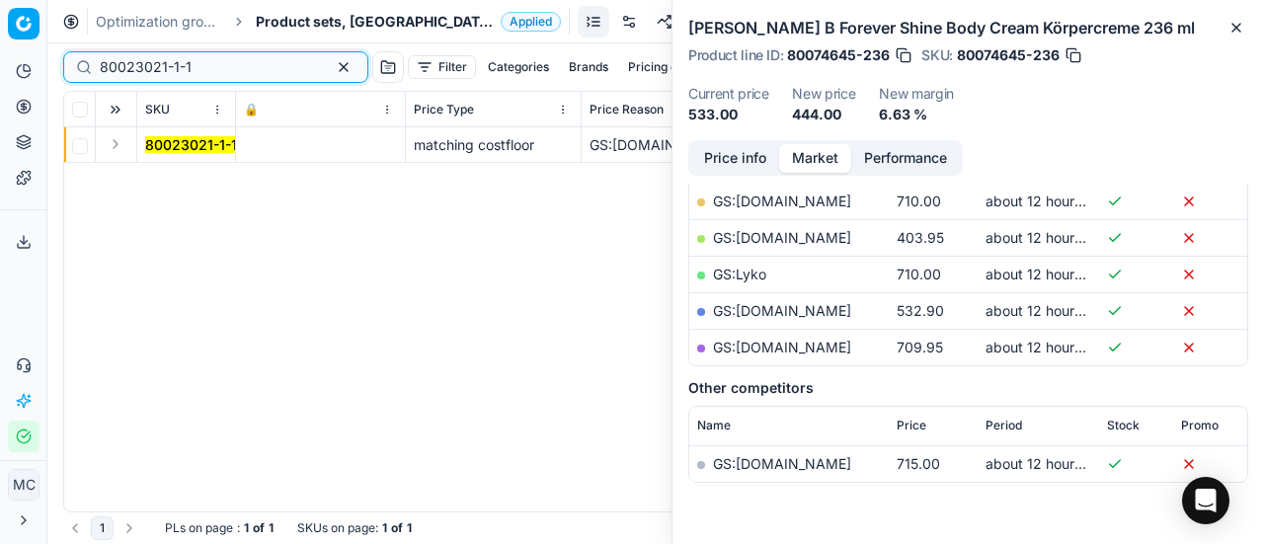
type input "80023021-1-1"
click at [123, 141] on button "Expand" at bounding box center [116, 144] width 24 height 24
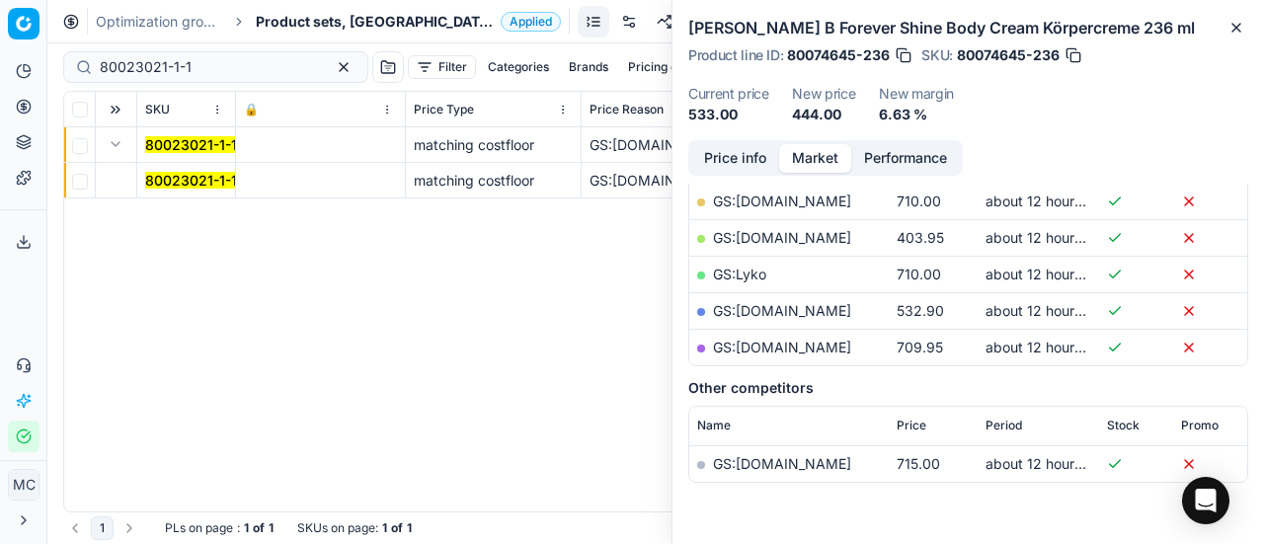
click at [166, 180] on mark "80023021-1-1" at bounding box center [191, 180] width 92 height 17
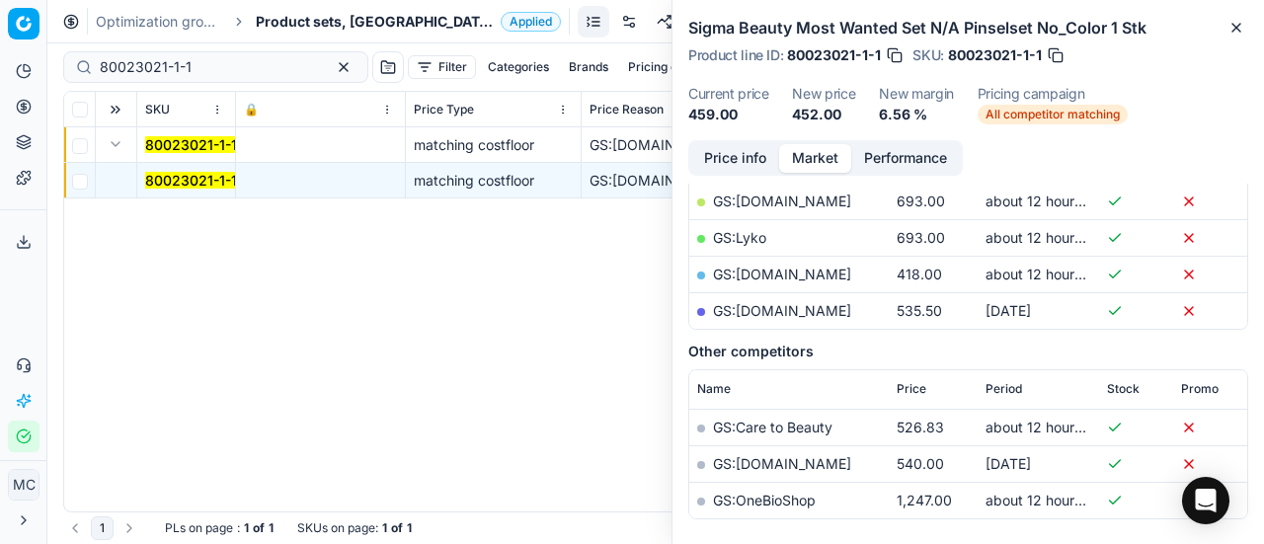
click at [717, 163] on button "Price info" at bounding box center [735, 158] width 88 height 29
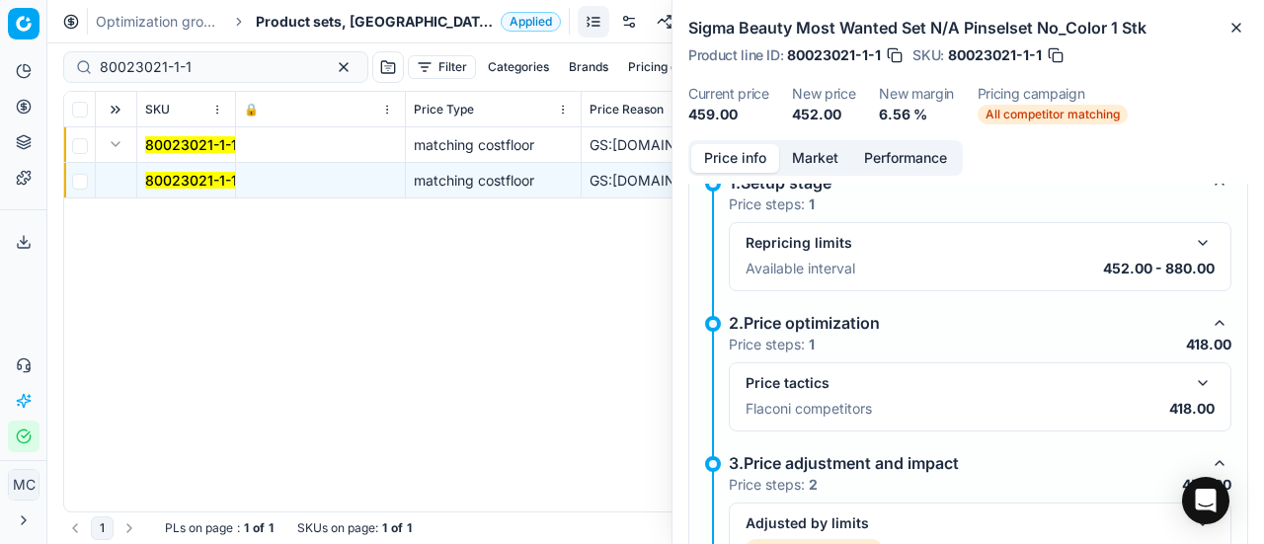
click at [1167, 384] on div "Price tactics" at bounding box center [964, 383] width 437 height 20
click at [1191, 382] on button "button" at bounding box center [1203, 383] width 24 height 24
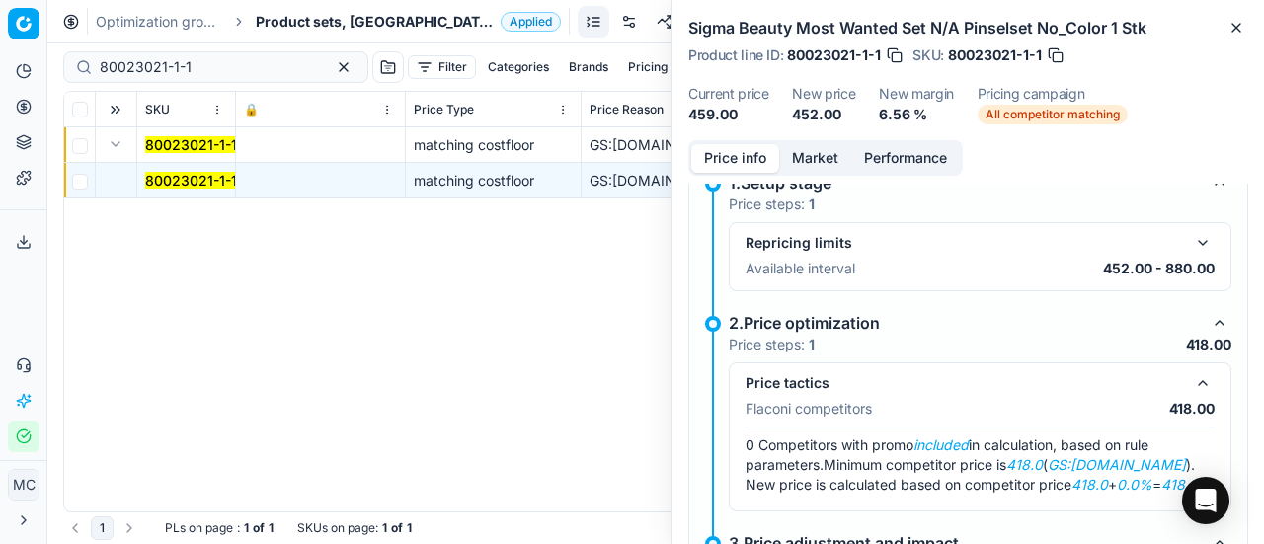
click at [817, 165] on button "Market" at bounding box center [815, 158] width 72 height 29
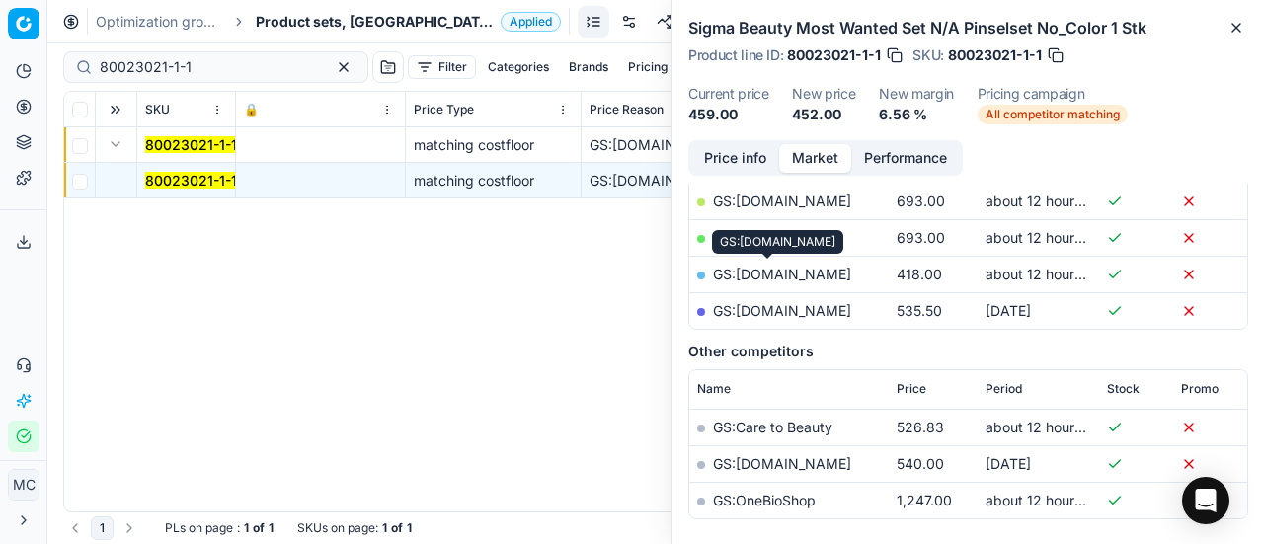
click at [801, 267] on link "GS:[DOMAIN_NAME]" at bounding box center [782, 274] width 138 height 17
click at [304, 21] on span "Product sets, [GEOGRAPHIC_DATA]" at bounding box center [374, 22] width 237 height 20
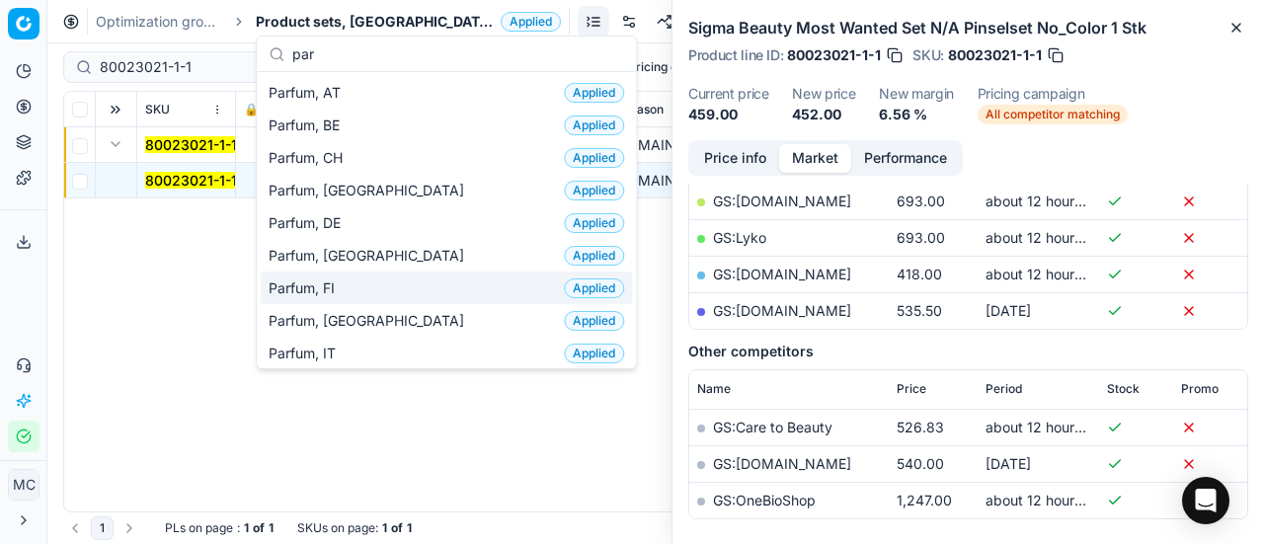
type input "par"
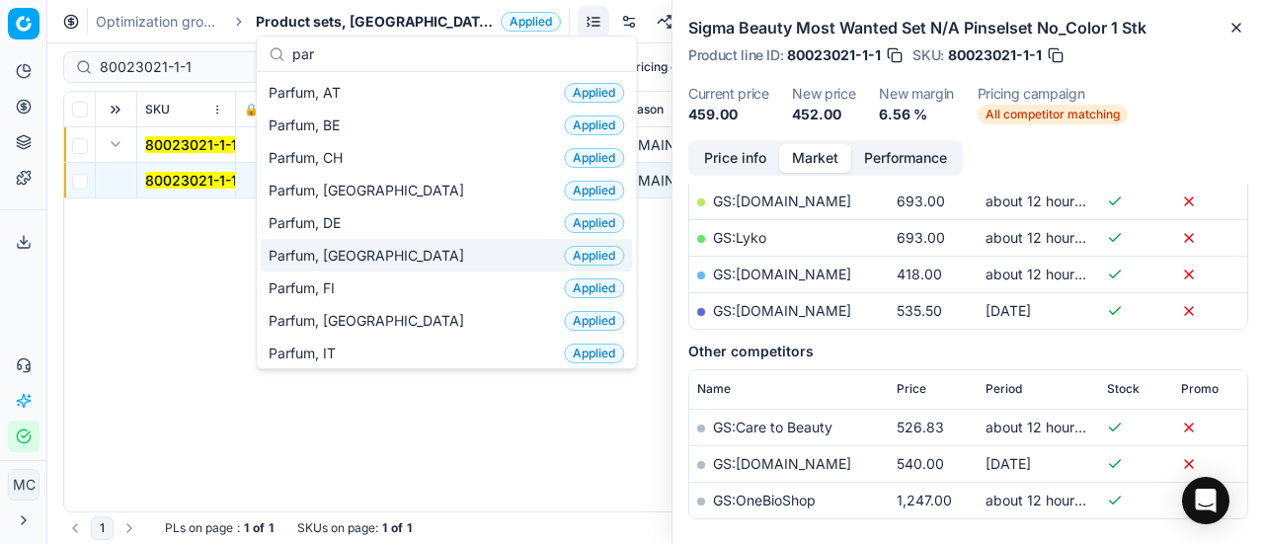
click at [411, 262] on div "Parfum, DK Applied" at bounding box center [446, 255] width 371 height 33
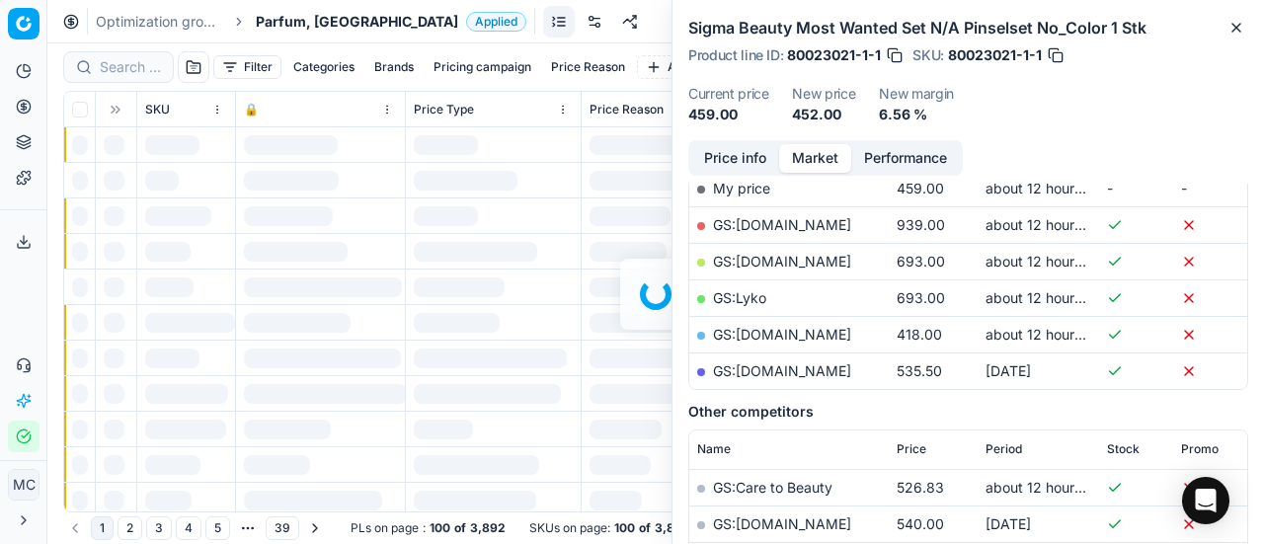
scroll to position [395, 0]
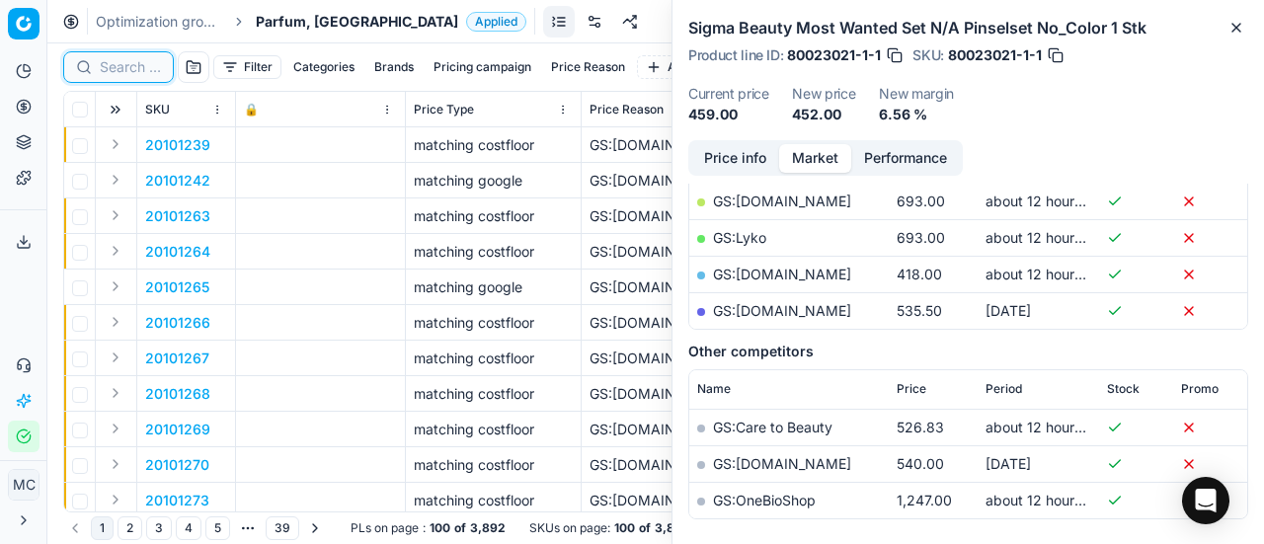
click at [135, 67] on input at bounding box center [130, 67] width 61 height 20
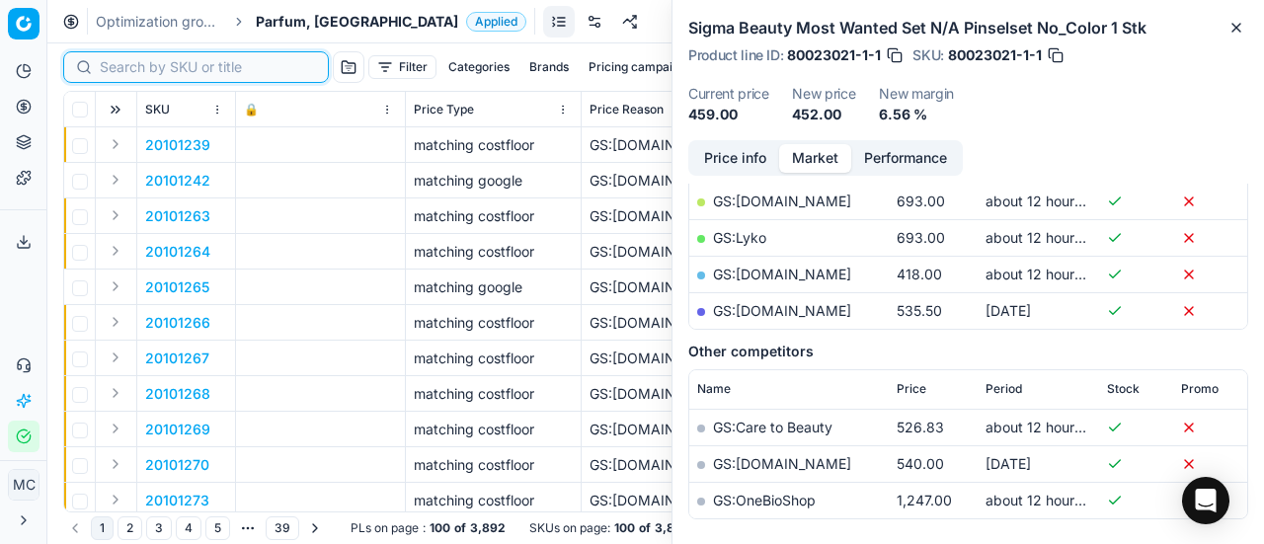
paste input "90008797-0013651"
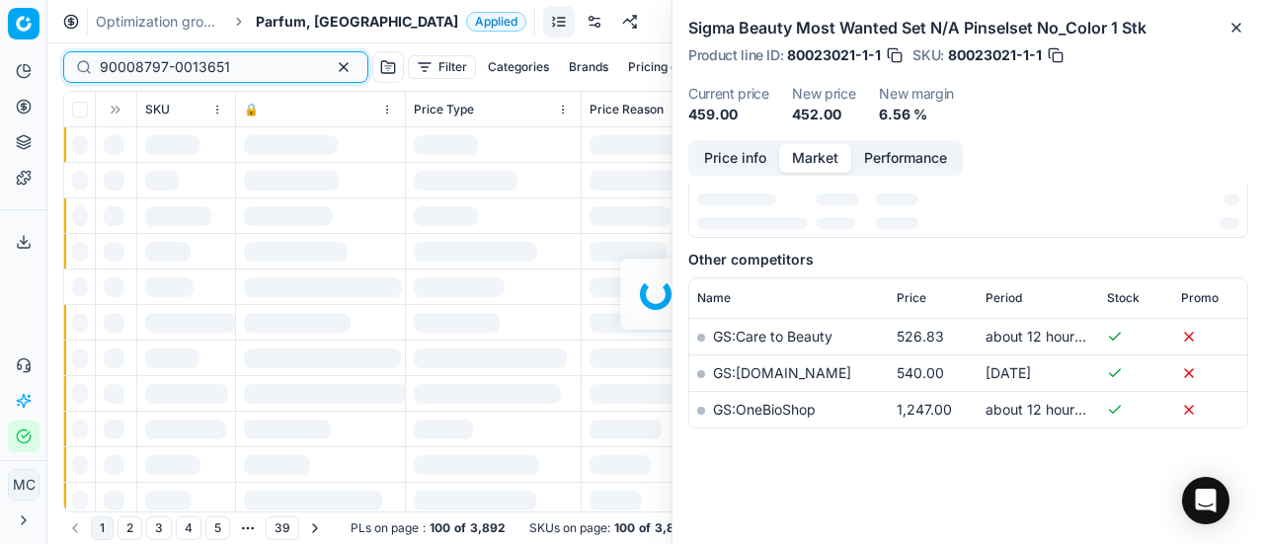
scroll to position [395, 0]
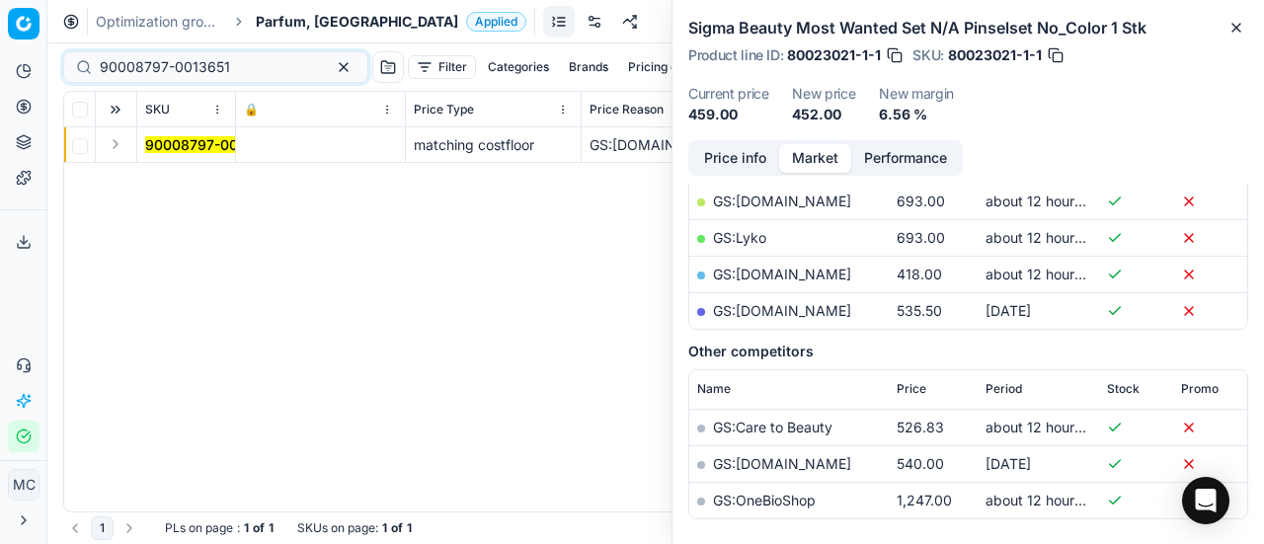
drag, startPoint x: 113, startPoint y: 145, endPoint x: 237, endPoint y: 198, distance: 135.4
click at [116, 148] on button "Expand" at bounding box center [116, 144] width 24 height 24
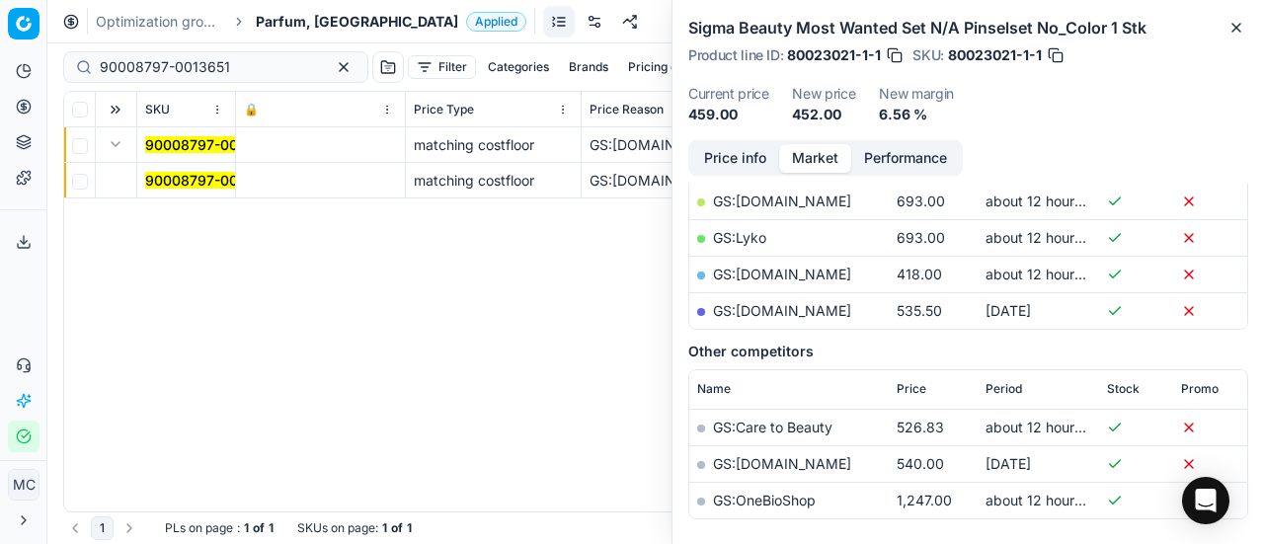
click at [219, 187] on mark "90008797-0013651" at bounding box center [210, 180] width 130 height 17
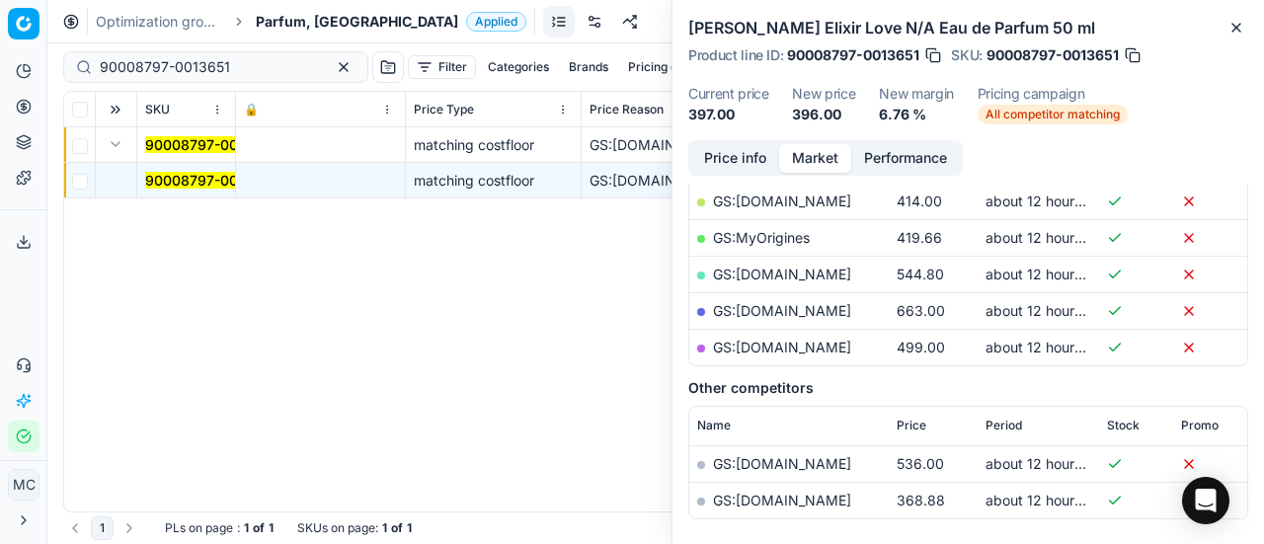
click at [734, 163] on button "Price info" at bounding box center [735, 158] width 88 height 29
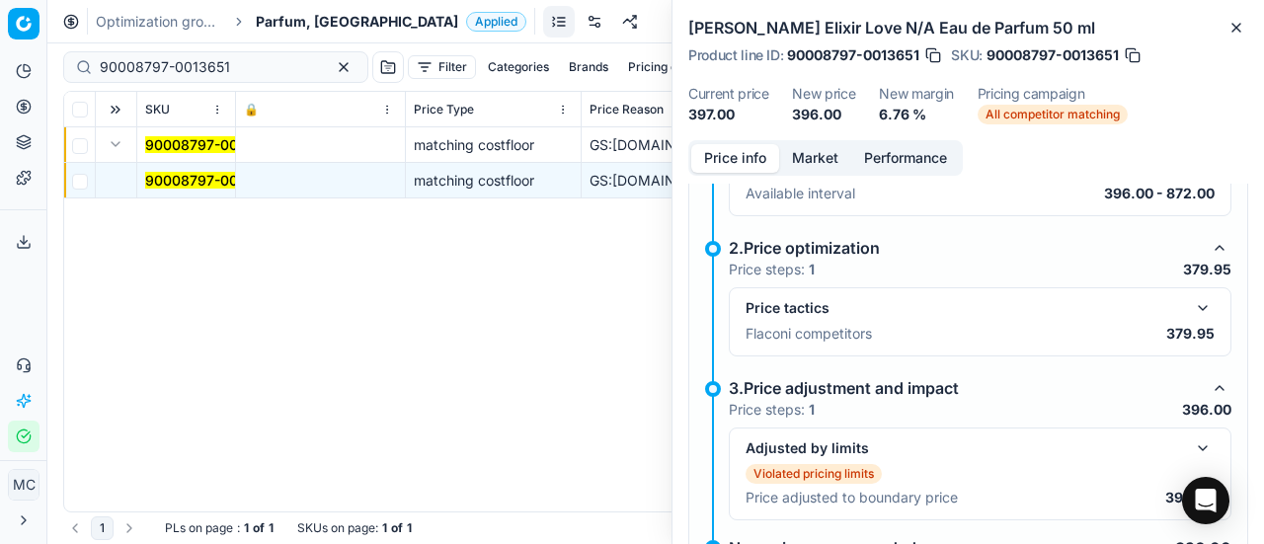
click at [1190, 293] on div "Price tactics Flaconi competitors 379.95" at bounding box center [980, 321] width 503 height 69
click at [1192, 308] on button "button" at bounding box center [1203, 308] width 24 height 24
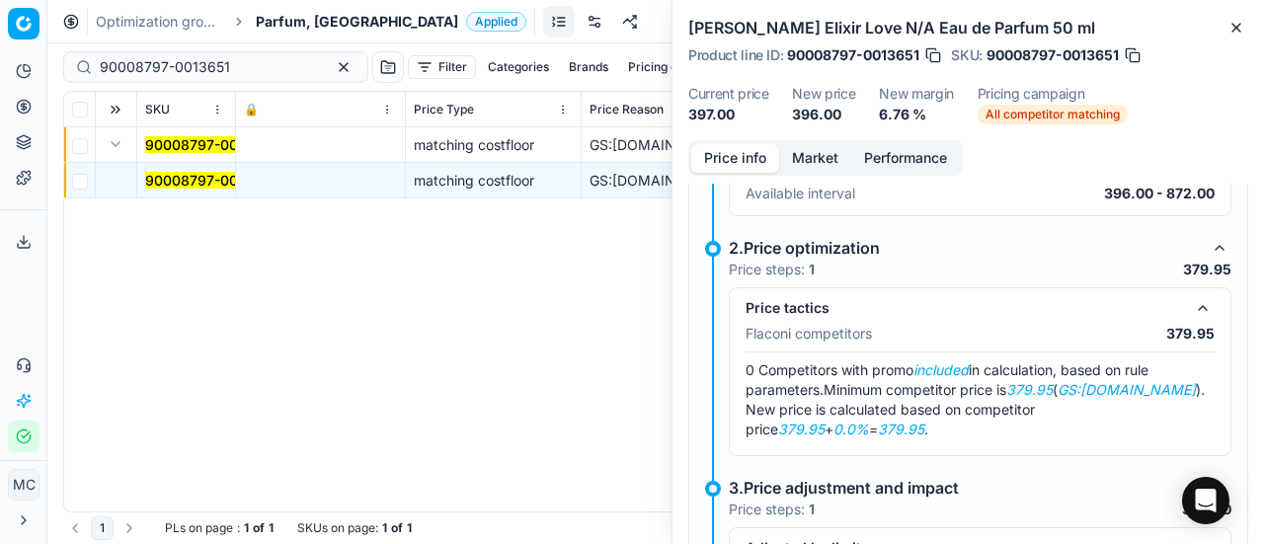
drag, startPoint x: 811, startPoint y: 146, endPoint x: 835, endPoint y: 181, distance: 42.5
click at [811, 147] on button "Market" at bounding box center [815, 158] width 72 height 29
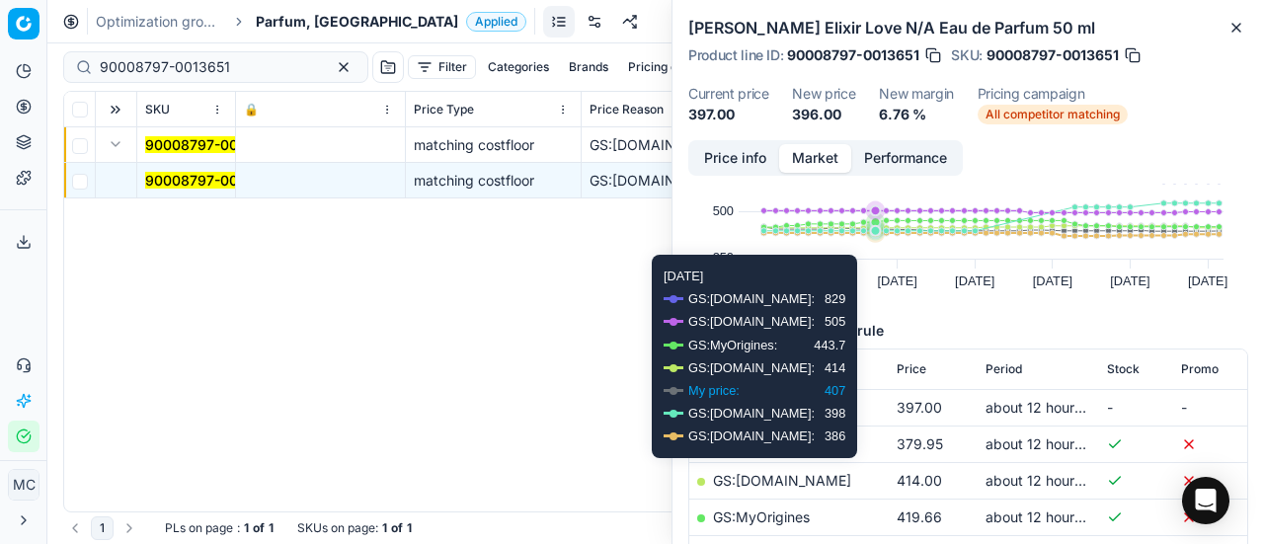
scroll to position [198, 0]
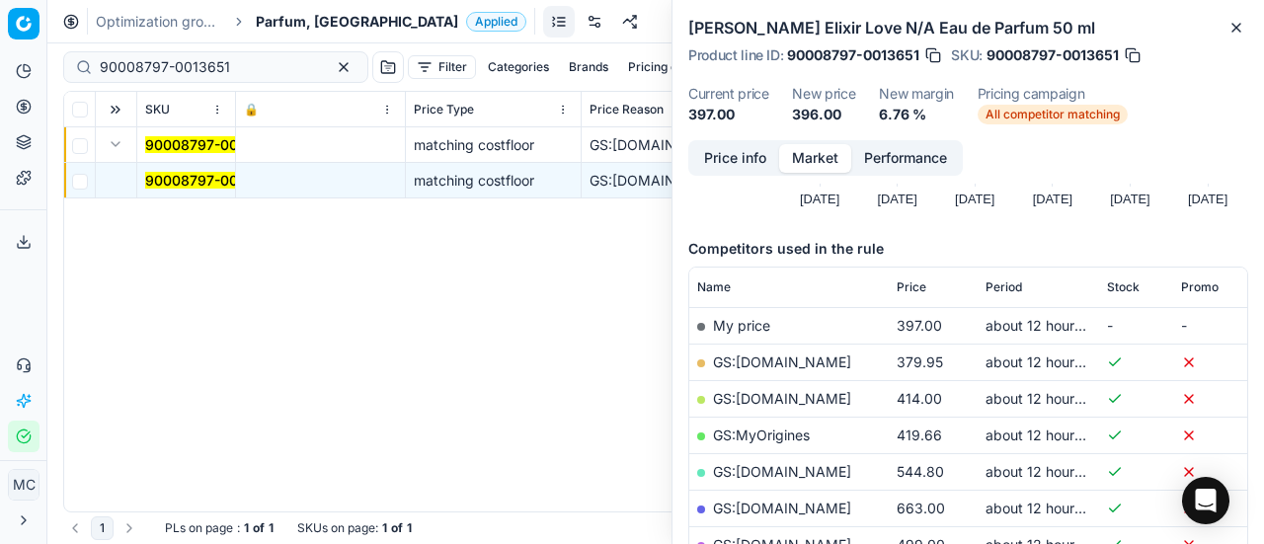
click at [828, 359] on link "GS:[DOMAIN_NAME]" at bounding box center [782, 362] width 138 height 17
drag, startPoint x: 236, startPoint y: 67, endPoint x: 0, endPoint y: 37, distance: 238.0
click at [0, 36] on div "Pricing platform Analytics Pricing Product portfolio Templates Export service 2…" at bounding box center [632, 272] width 1264 height 544
paste input "80030594-50"
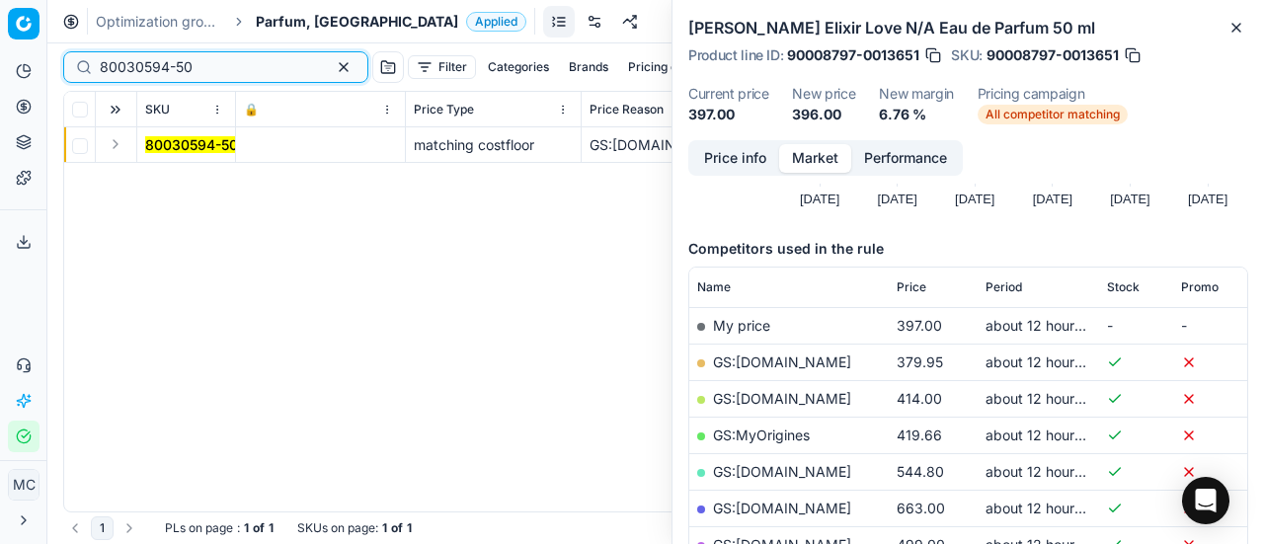
type input "80030594-50"
drag, startPoint x: 114, startPoint y: 142, endPoint x: 130, endPoint y: 154, distance: 20.5
click at [114, 142] on button "Expand" at bounding box center [116, 144] width 24 height 24
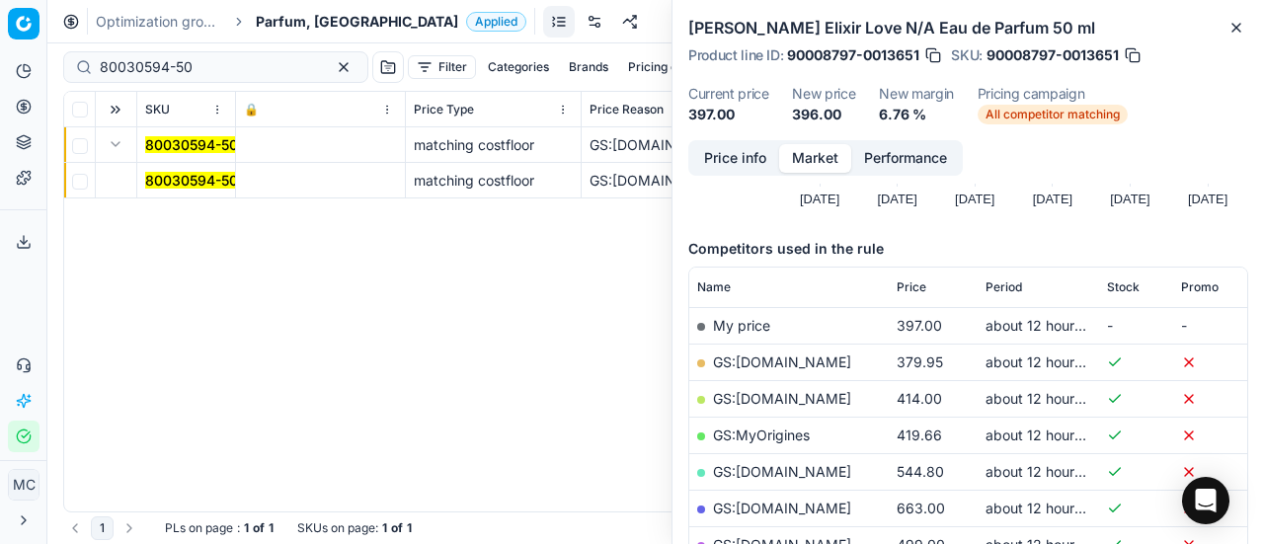
click at [175, 186] on mark "80030594-50" at bounding box center [191, 180] width 93 height 17
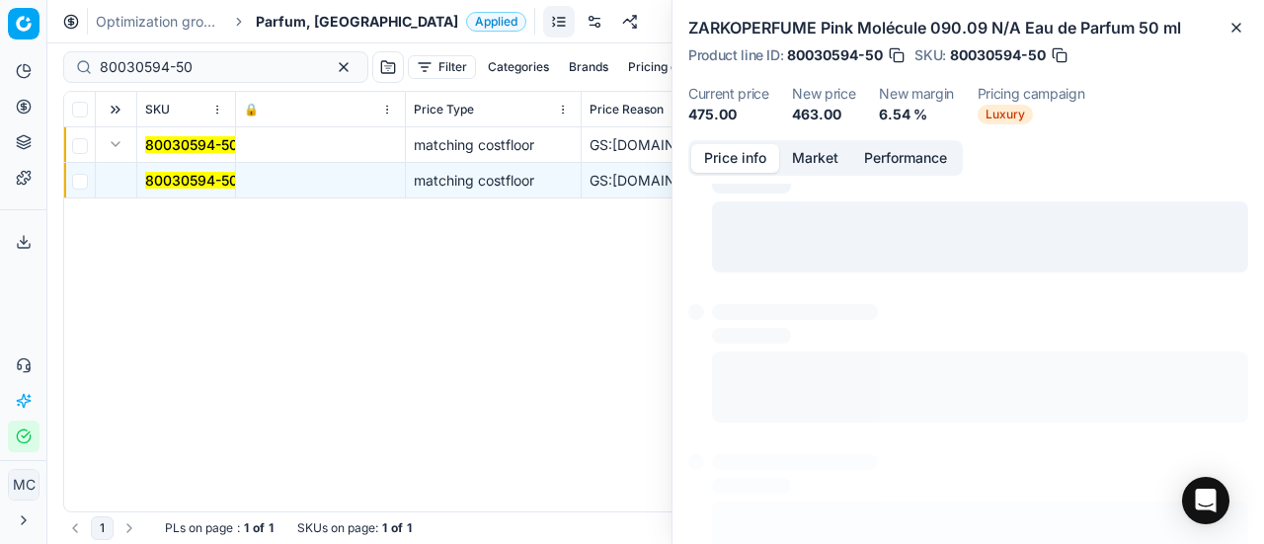
click at [729, 156] on button "Price info" at bounding box center [735, 158] width 88 height 29
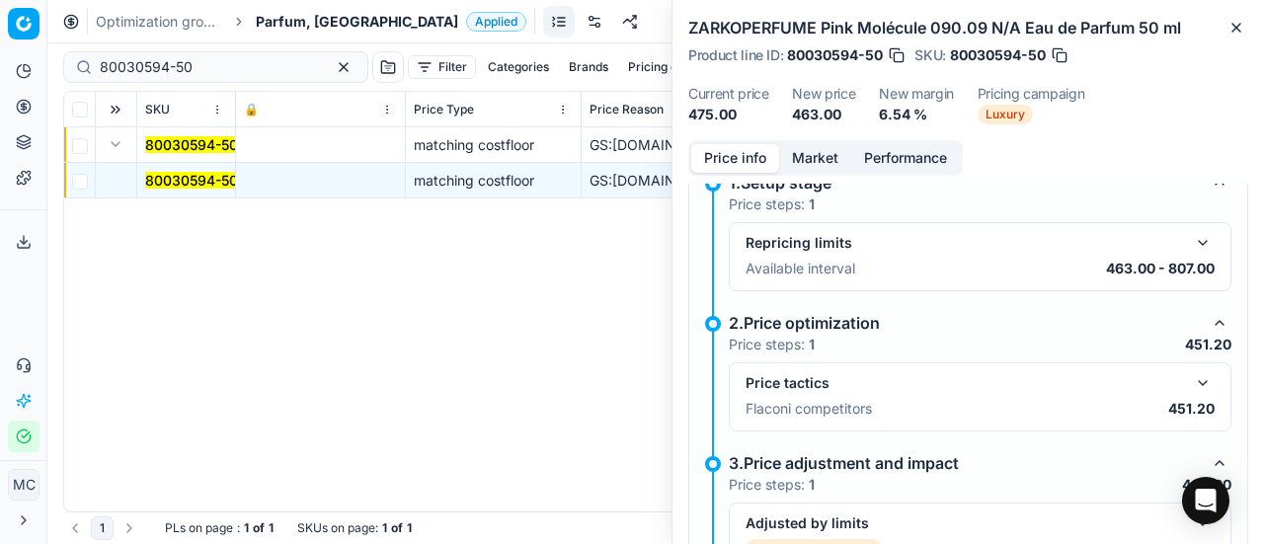
click at [1191, 382] on button "button" at bounding box center [1203, 383] width 24 height 24
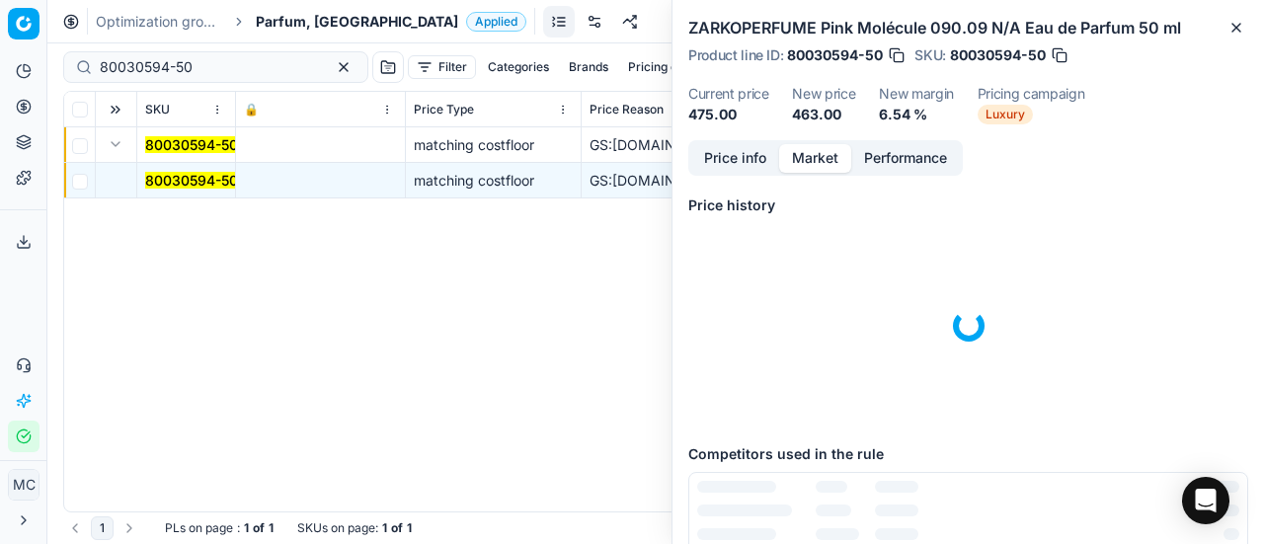
click at [802, 144] on button "Market" at bounding box center [815, 158] width 72 height 29
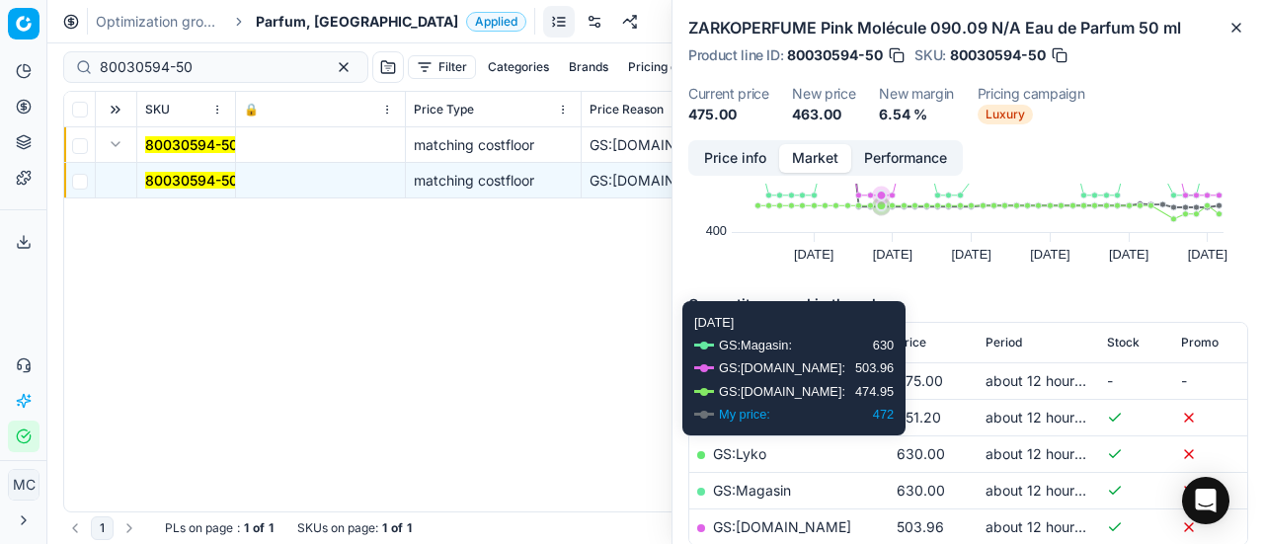
scroll to position [198, 0]
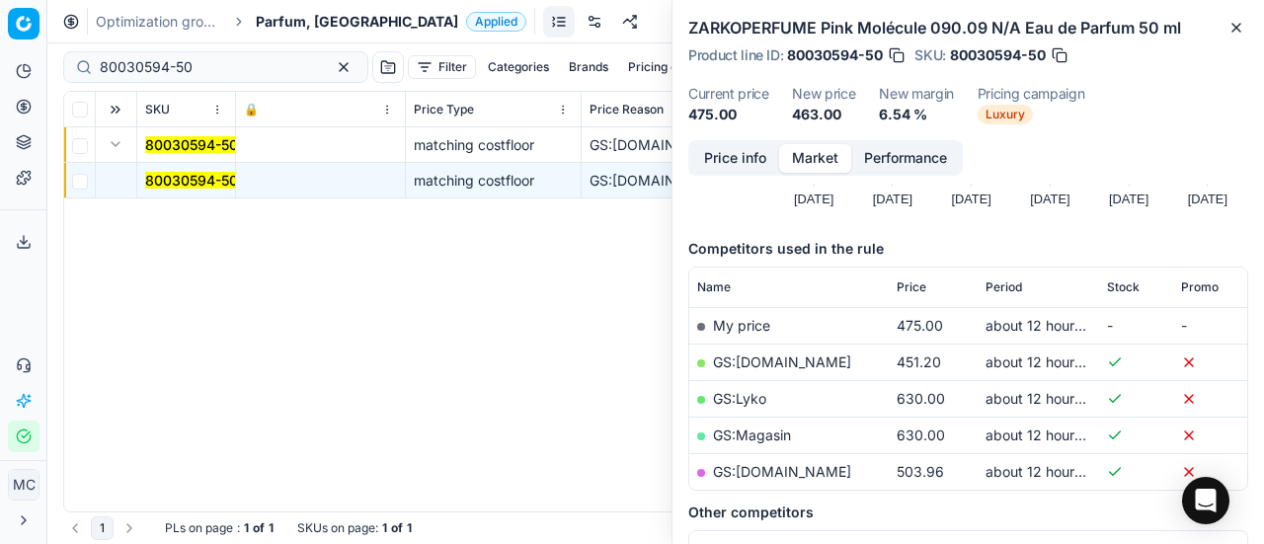
click at [788, 362] on link "GS:[DOMAIN_NAME]" at bounding box center [782, 362] width 138 height 17
click at [285, 9] on div "Optimization groups Parfum, DK Applied Discard Download report" at bounding box center [655, 21] width 1217 height 43
click at [290, 12] on div "Optimization groups Parfum, DK Applied Discard Download report" at bounding box center [655, 21] width 1217 height 43
click at [294, 17] on span "Parfum, [GEOGRAPHIC_DATA]" at bounding box center [357, 22] width 202 height 20
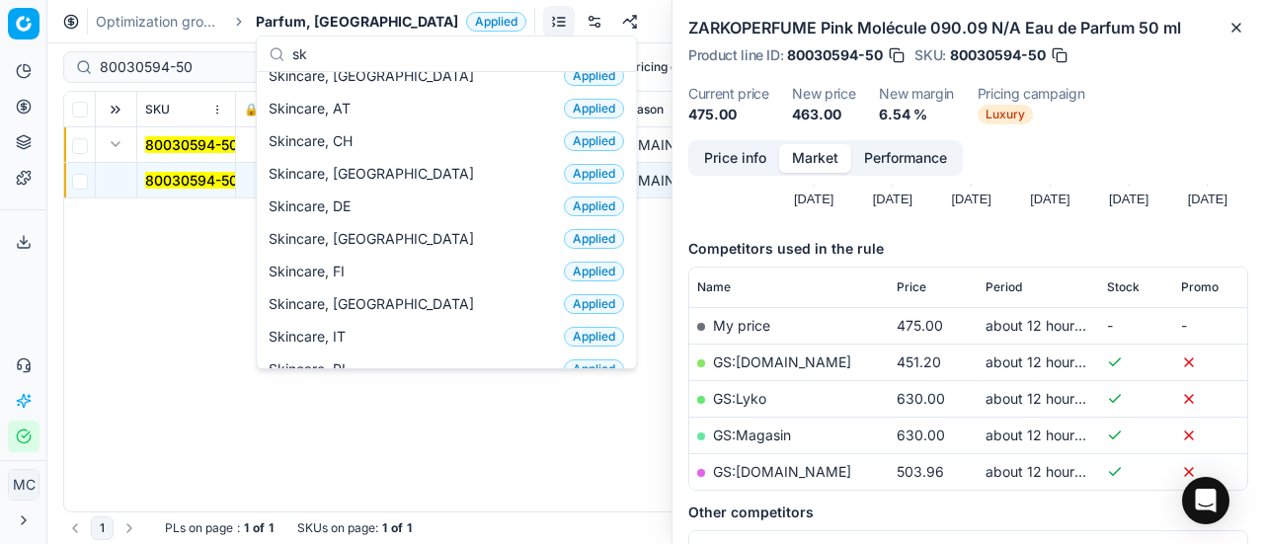
scroll to position [0, 0]
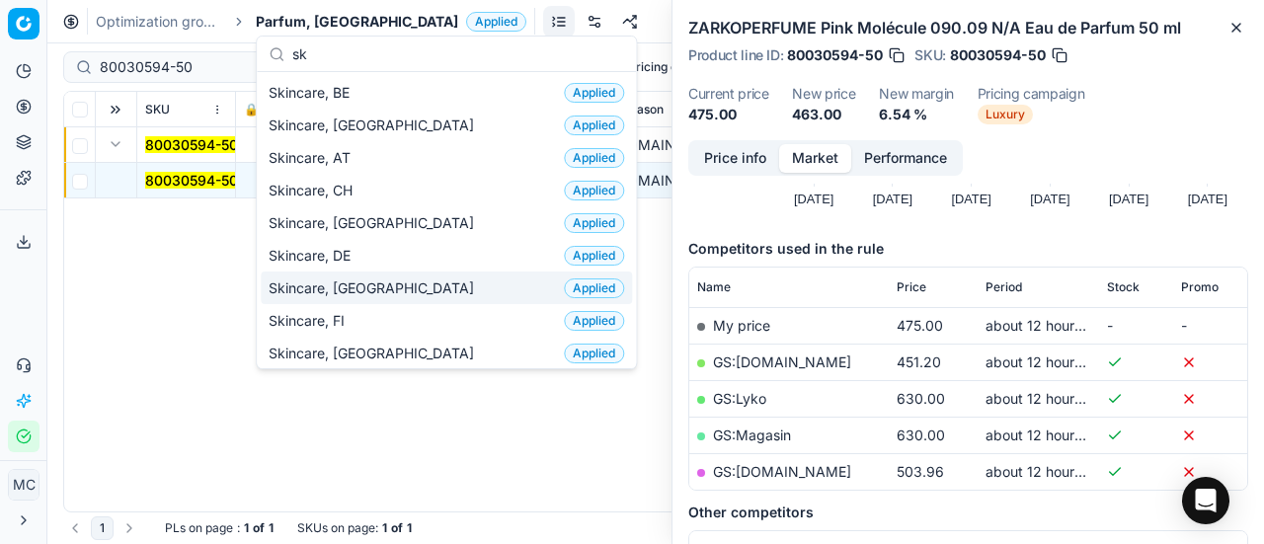
type input "sk"
click at [399, 281] on div "Skincare, DK Applied" at bounding box center [446, 288] width 371 height 33
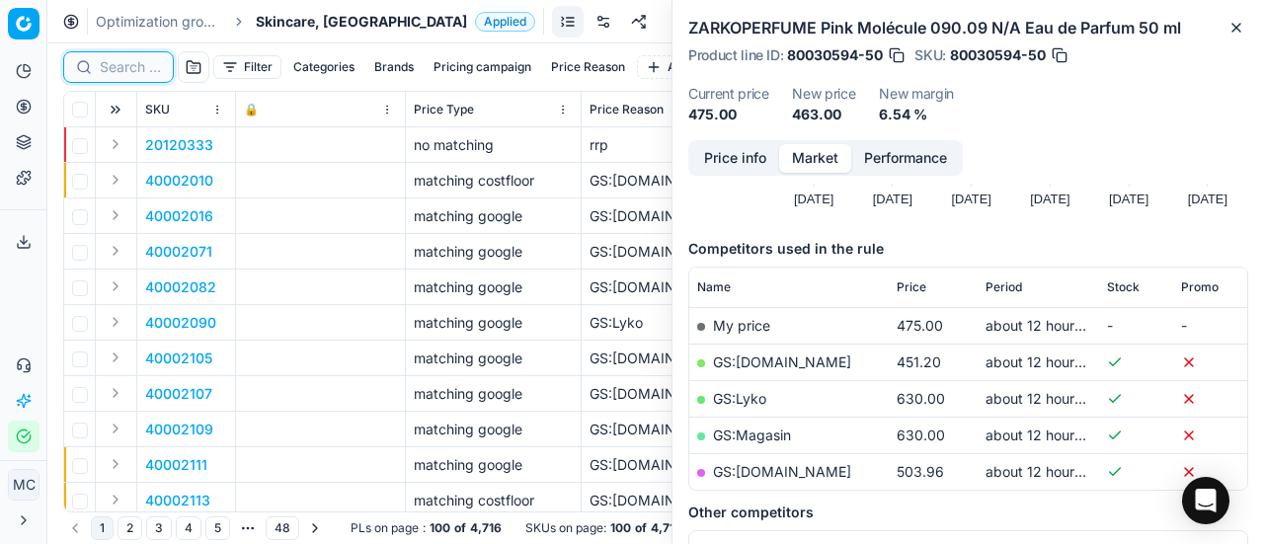
click at [144, 70] on input at bounding box center [130, 67] width 61 height 20
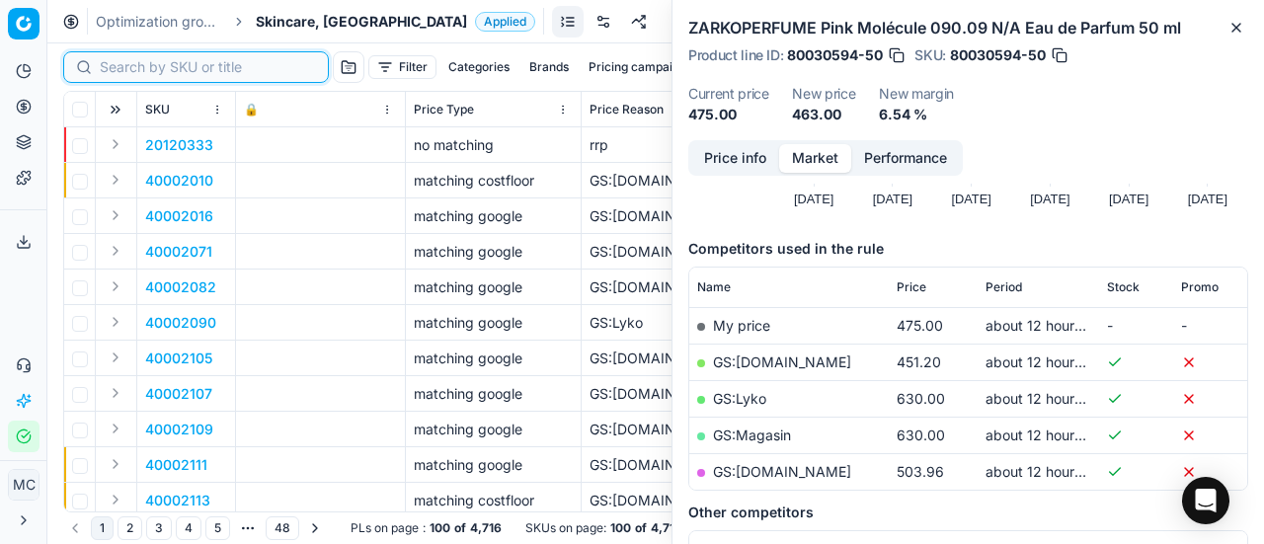
paste input "80016772-50"
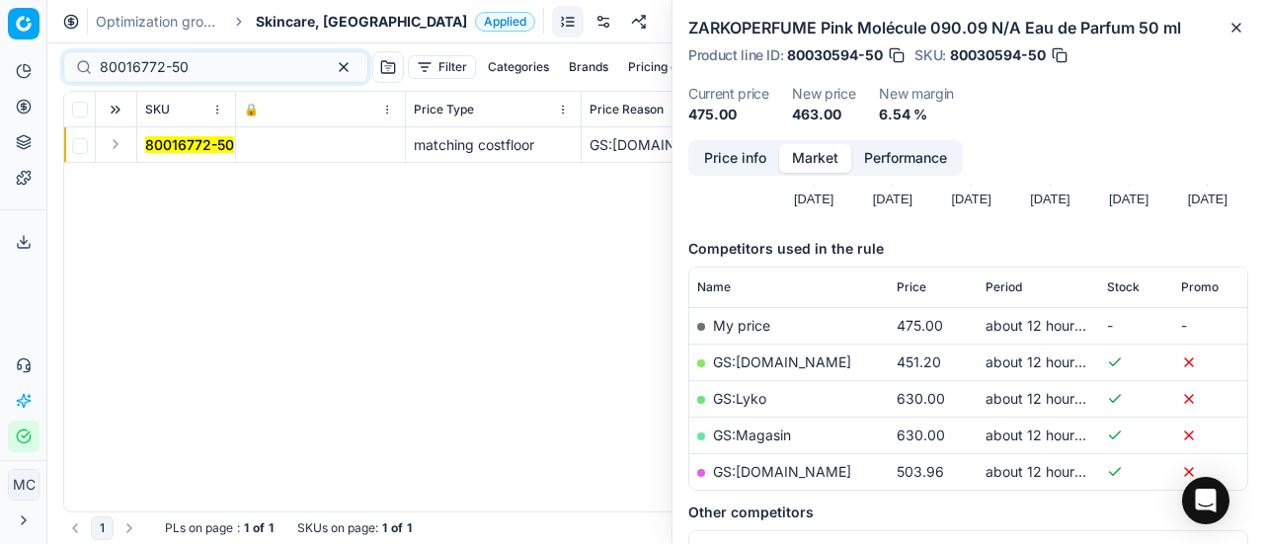
click at [121, 145] on button "Expand" at bounding box center [116, 144] width 24 height 24
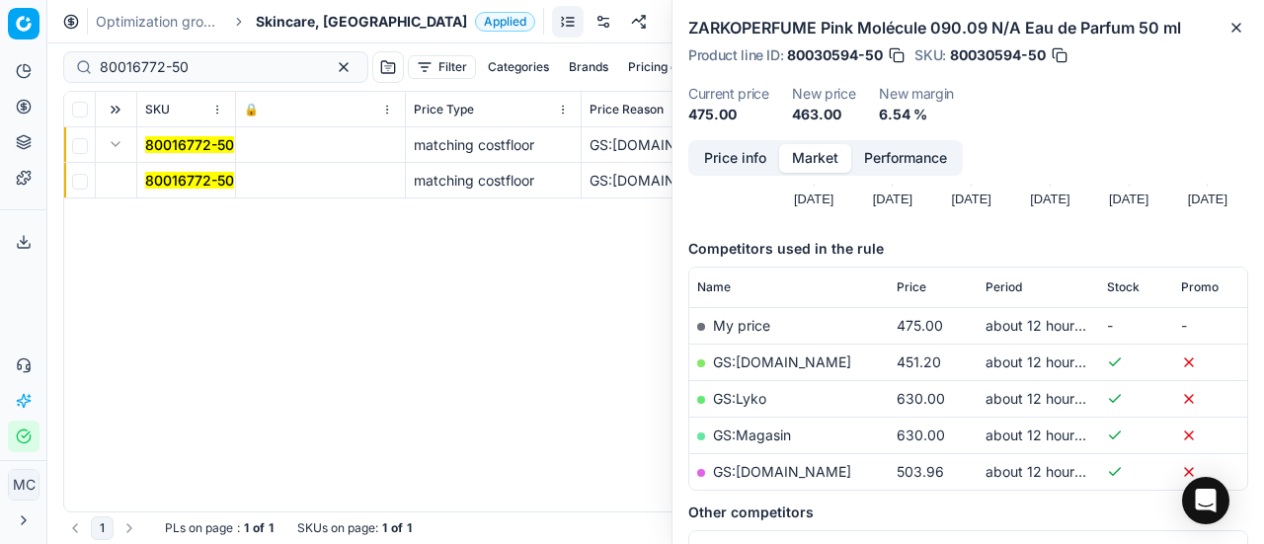
click at [186, 178] on mark "80016772-50" at bounding box center [189, 180] width 89 height 17
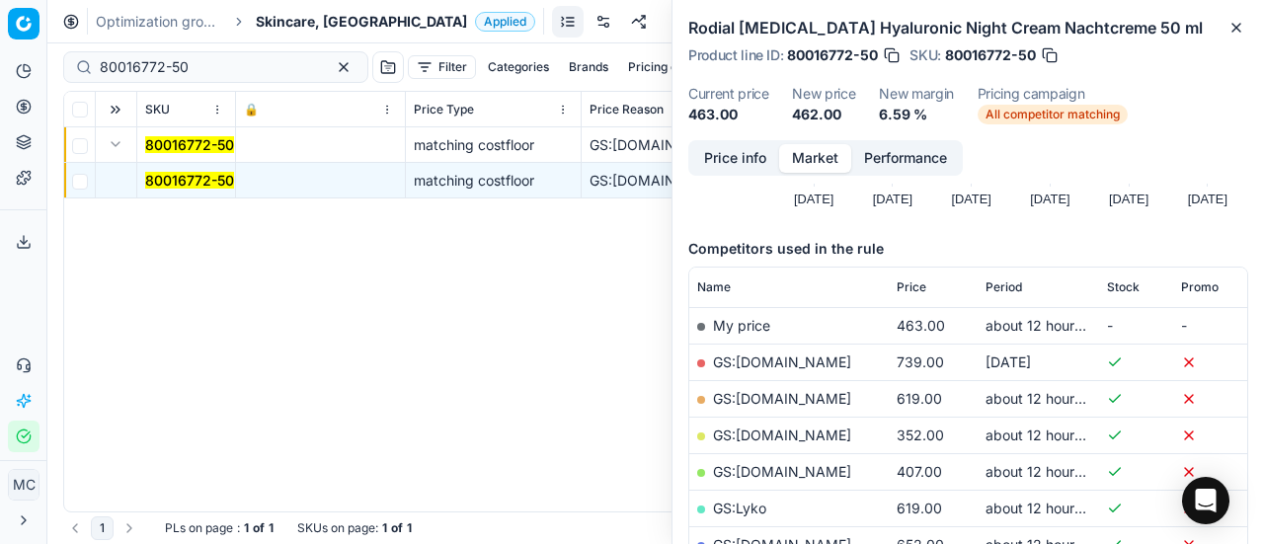
click at [745, 161] on button "Price info" at bounding box center [735, 158] width 88 height 29
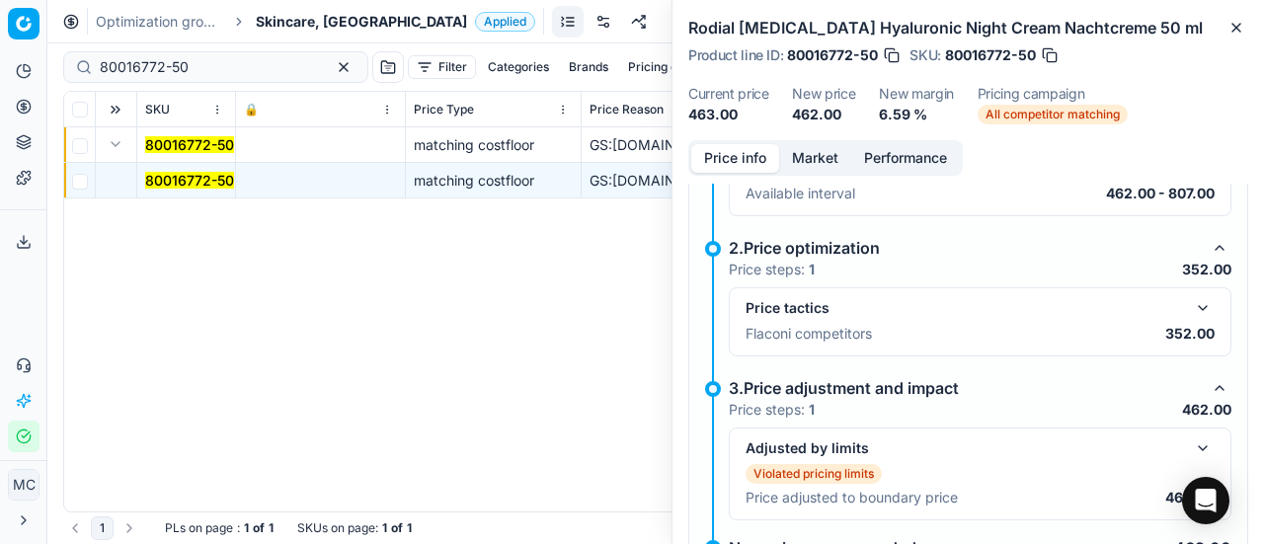
click at [1191, 307] on button "button" at bounding box center [1203, 308] width 24 height 24
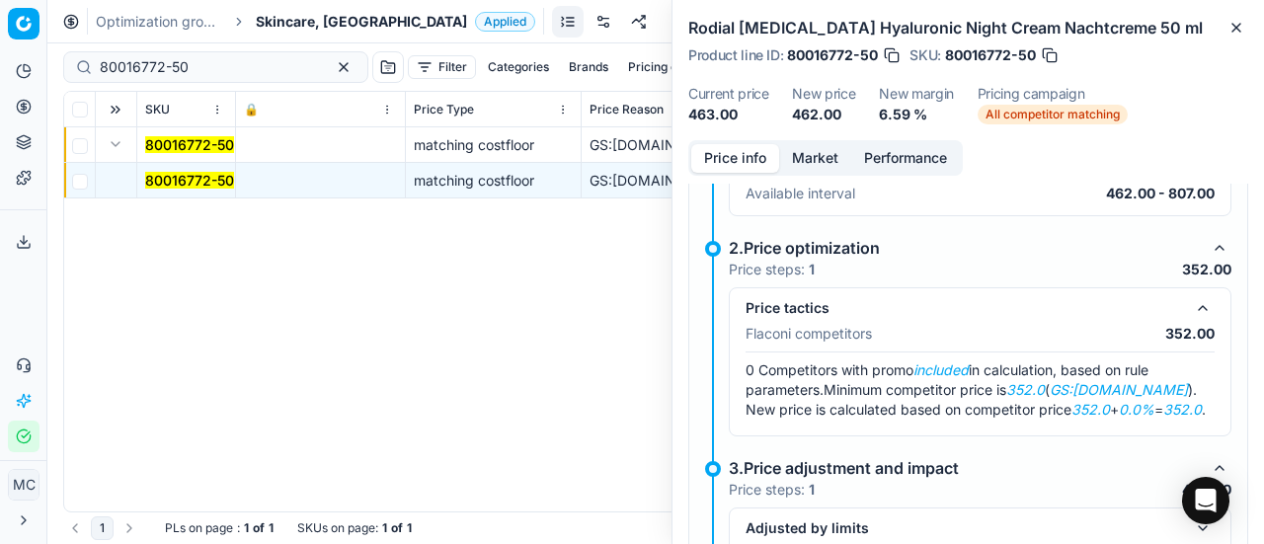
click at [798, 158] on button "Market" at bounding box center [815, 158] width 72 height 29
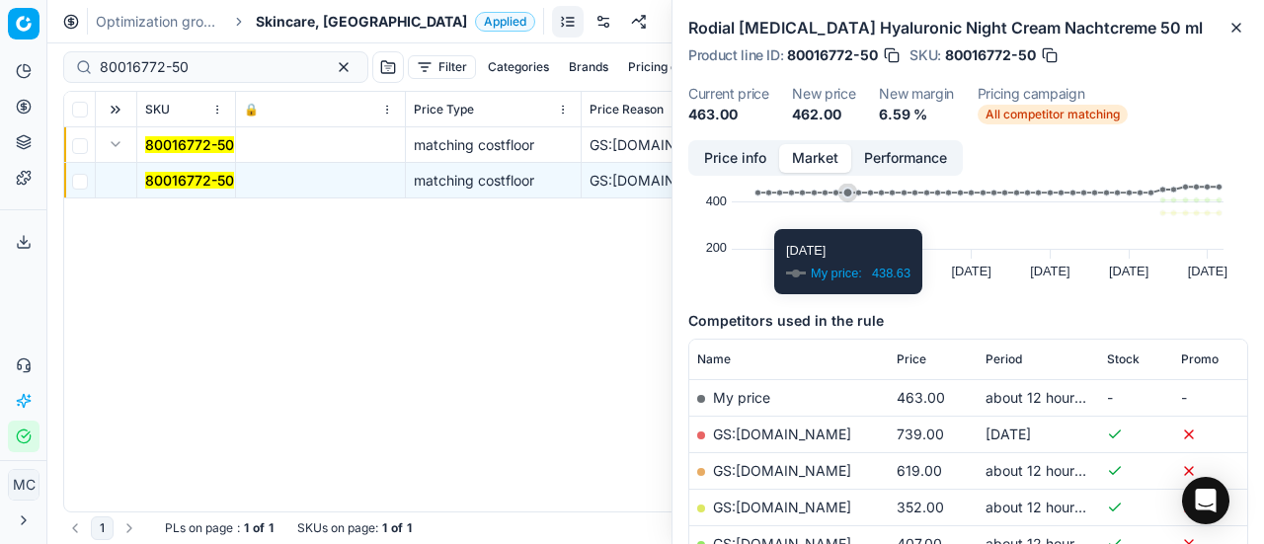
scroll to position [198, 0]
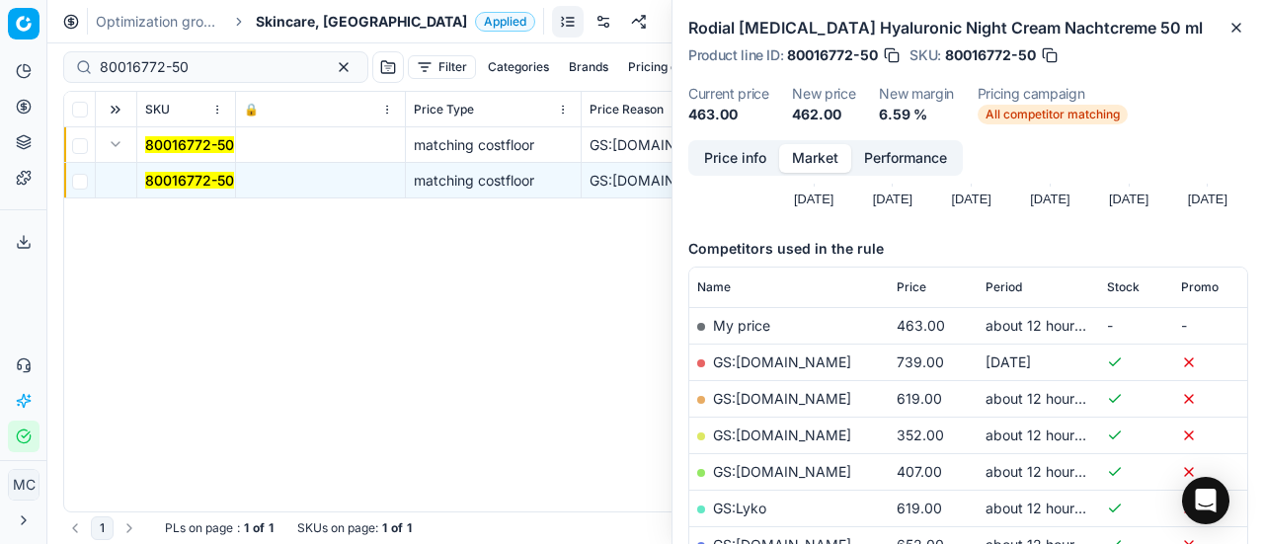
click at [824, 427] on link "GS:[DOMAIN_NAME]" at bounding box center [782, 435] width 138 height 17
drag, startPoint x: 239, startPoint y: 66, endPoint x: 0, endPoint y: 118, distance: 244.4
click at [0, 88] on div "Pricing platform Analytics Pricing Product portfolio Templates Export service 2…" at bounding box center [632, 272] width 1264 height 544
paste input "54428-1"
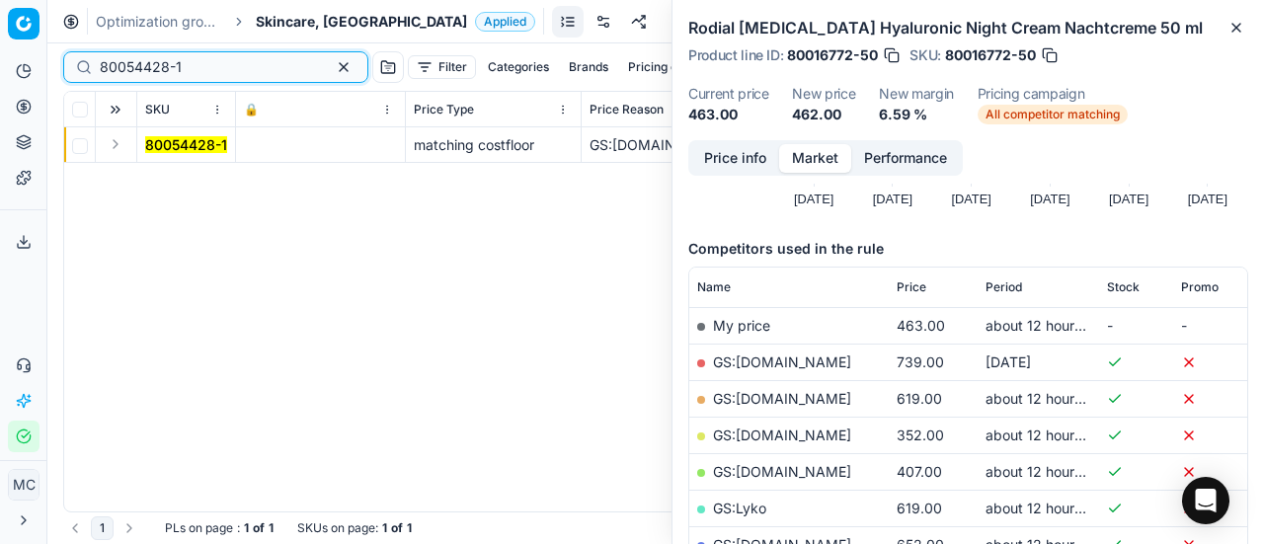
type input "80054428-1"
click at [109, 145] on button "Expand" at bounding box center [116, 144] width 24 height 24
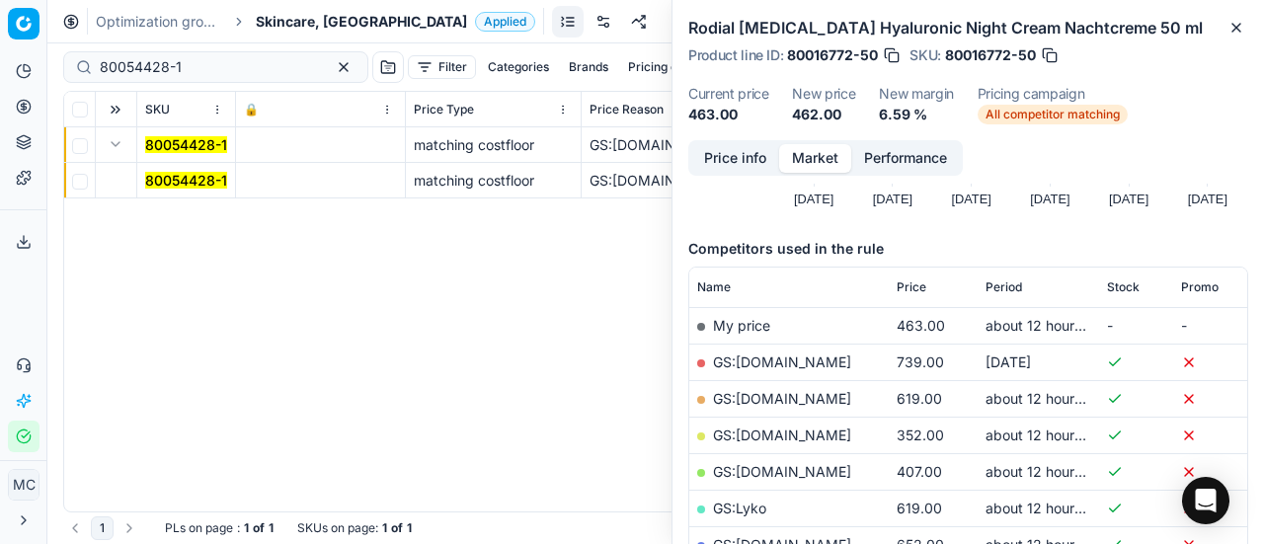
click at [179, 173] on mark "80054428-1" at bounding box center [186, 180] width 82 height 17
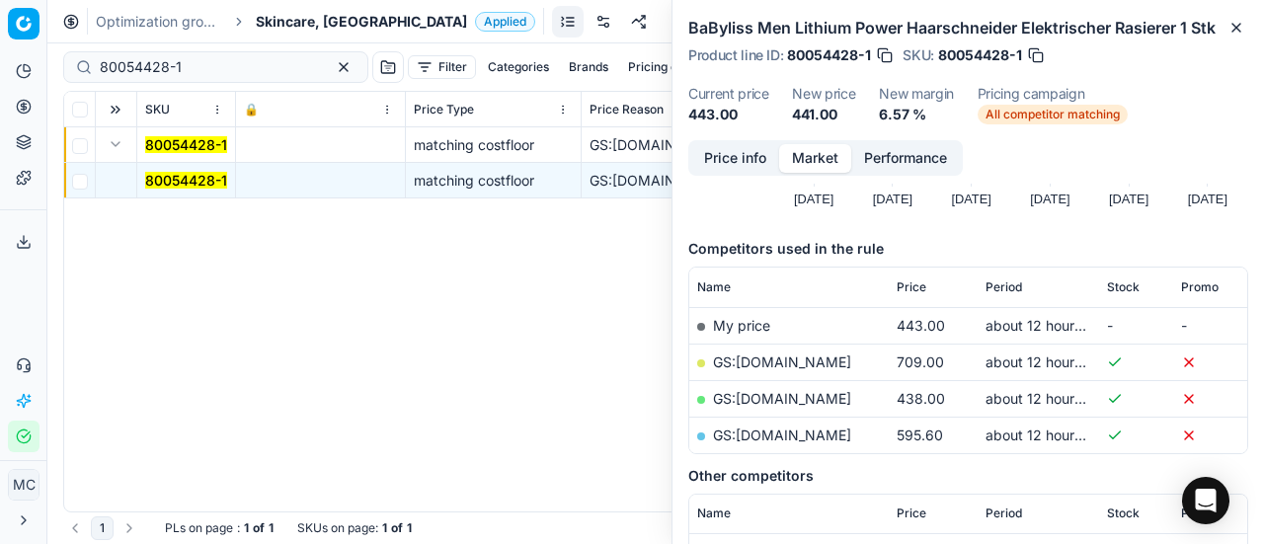
click at [773, 155] on button "Price info" at bounding box center [735, 158] width 88 height 29
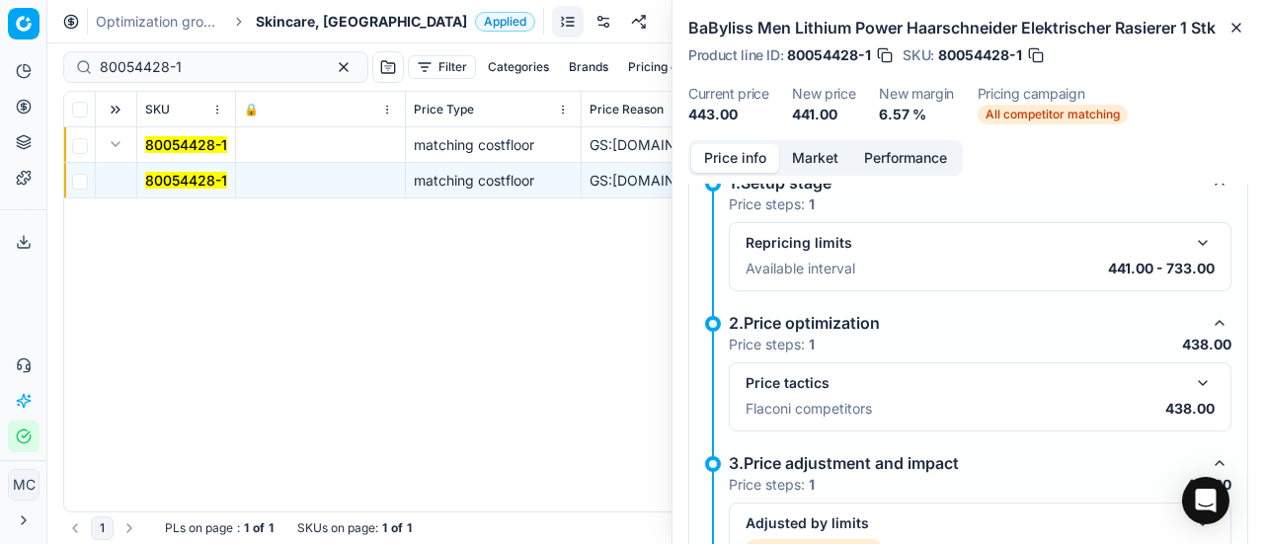
click at [1198, 390] on button "button" at bounding box center [1203, 383] width 24 height 24
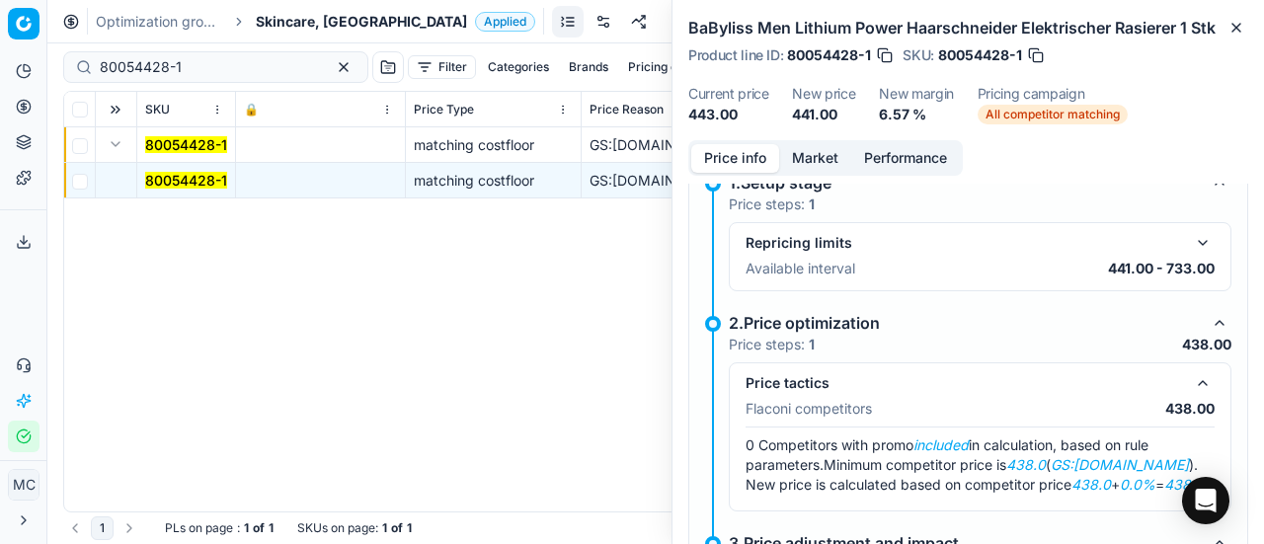
click at [826, 157] on button "Market" at bounding box center [815, 158] width 72 height 29
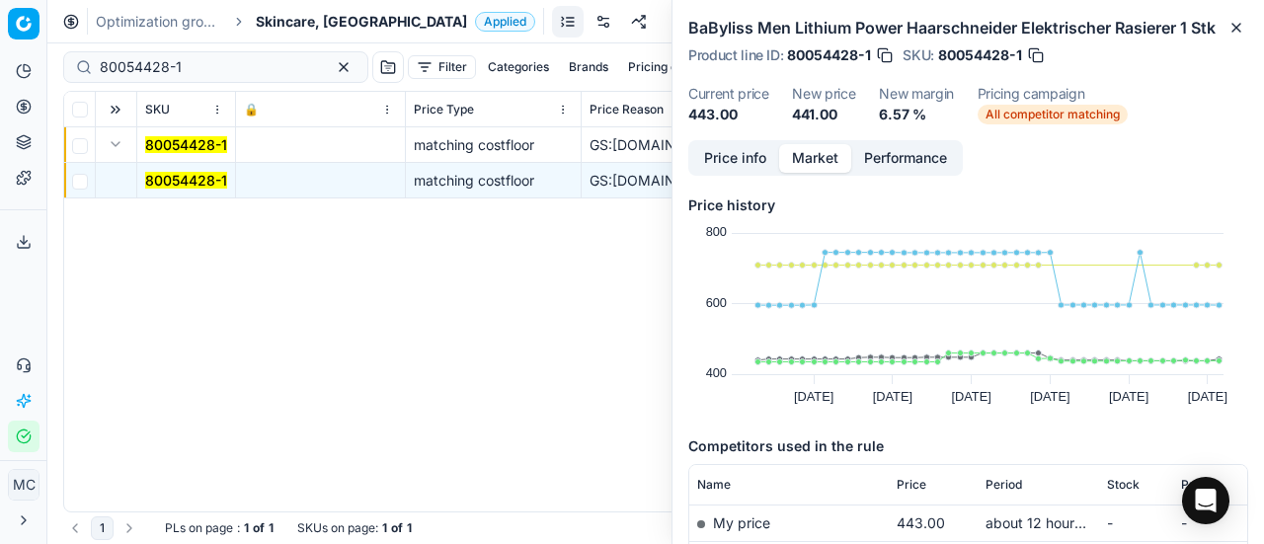
scroll to position [198, 0]
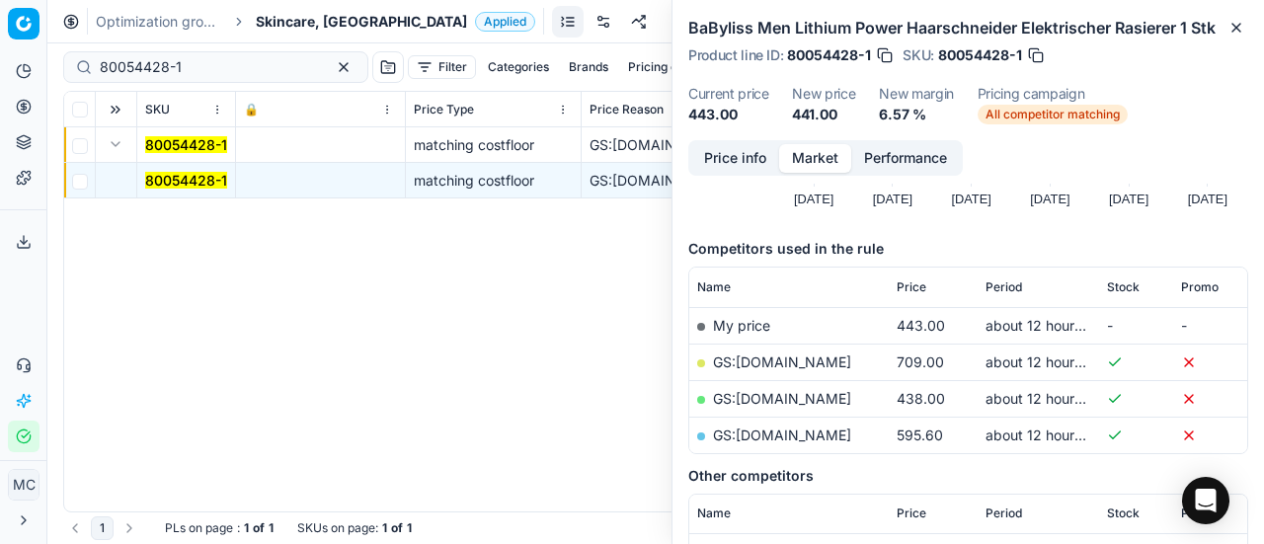
click at [813, 398] on link "GS:[DOMAIN_NAME]" at bounding box center [782, 398] width 138 height 17
click at [229, 62] on input "80054428-1" at bounding box center [208, 67] width 216 height 20
click at [336, 22] on span "Skincare, [GEOGRAPHIC_DATA]" at bounding box center [361, 22] width 211 height 20
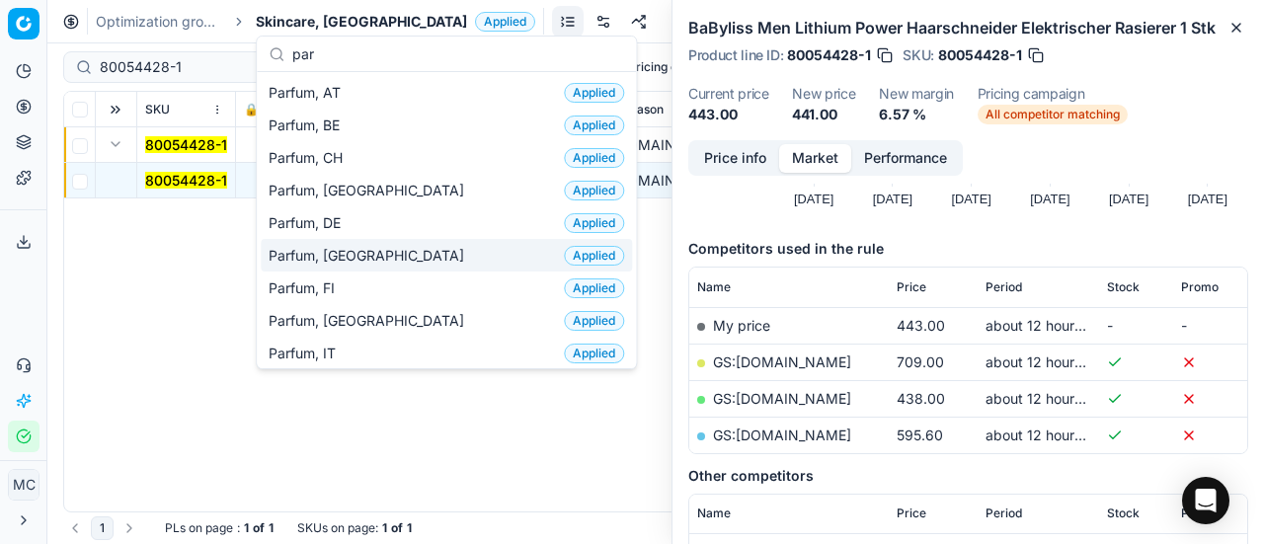
type input "par"
click at [357, 250] on div "Parfum, DK Applied" at bounding box center [446, 255] width 371 height 33
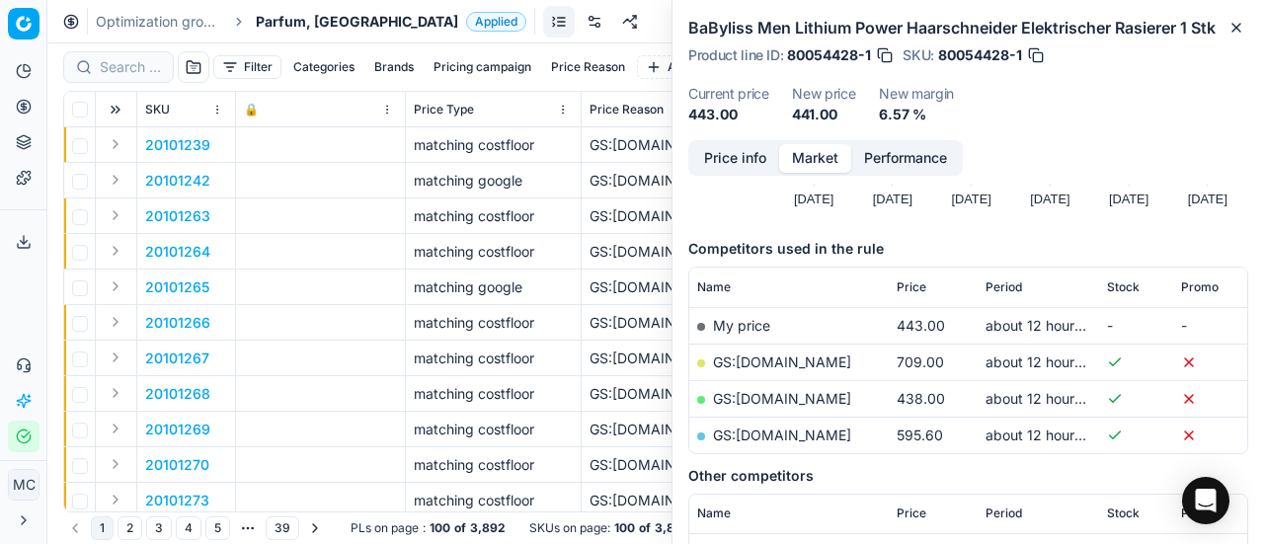
click at [98, 58] on div at bounding box center [118, 67] width 111 height 32
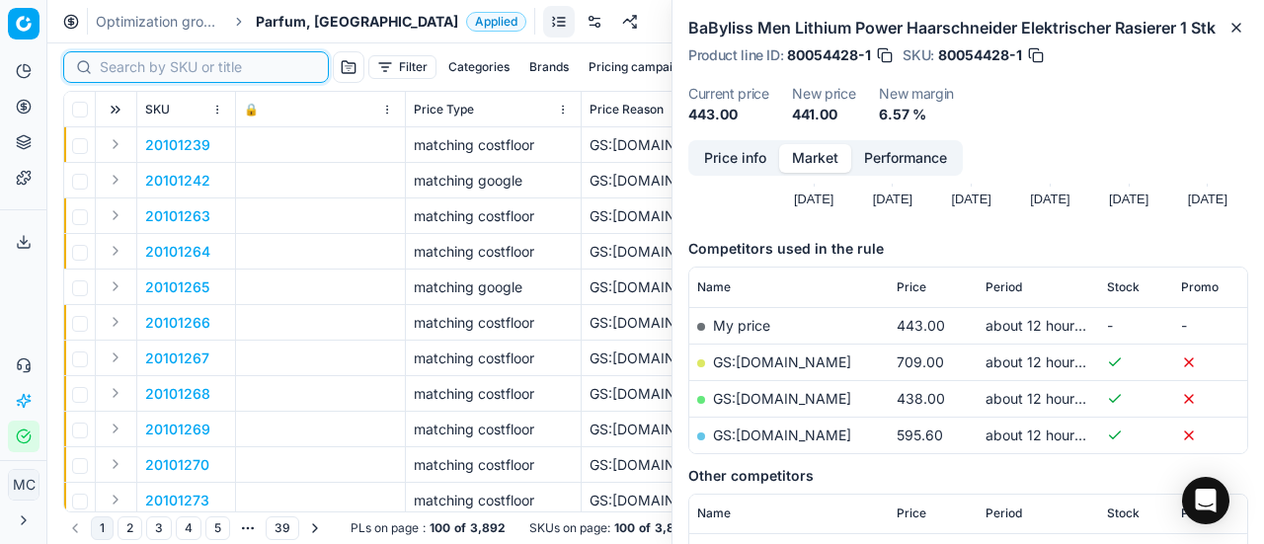
paste input "80018902-50"
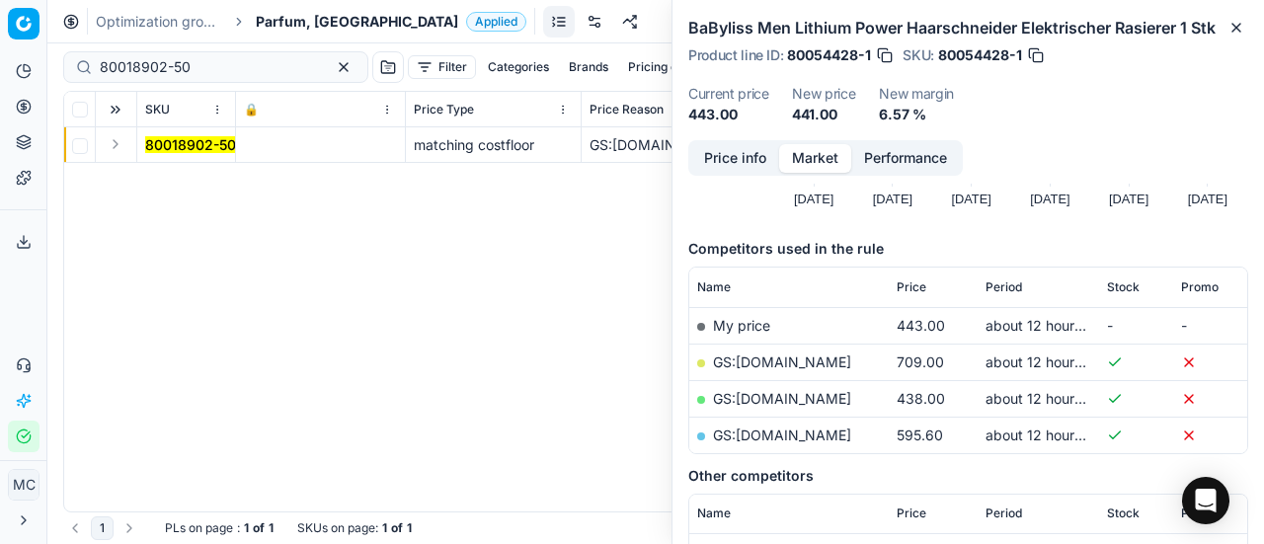
click at [120, 145] on button "Expand" at bounding box center [116, 144] width 24 height 24
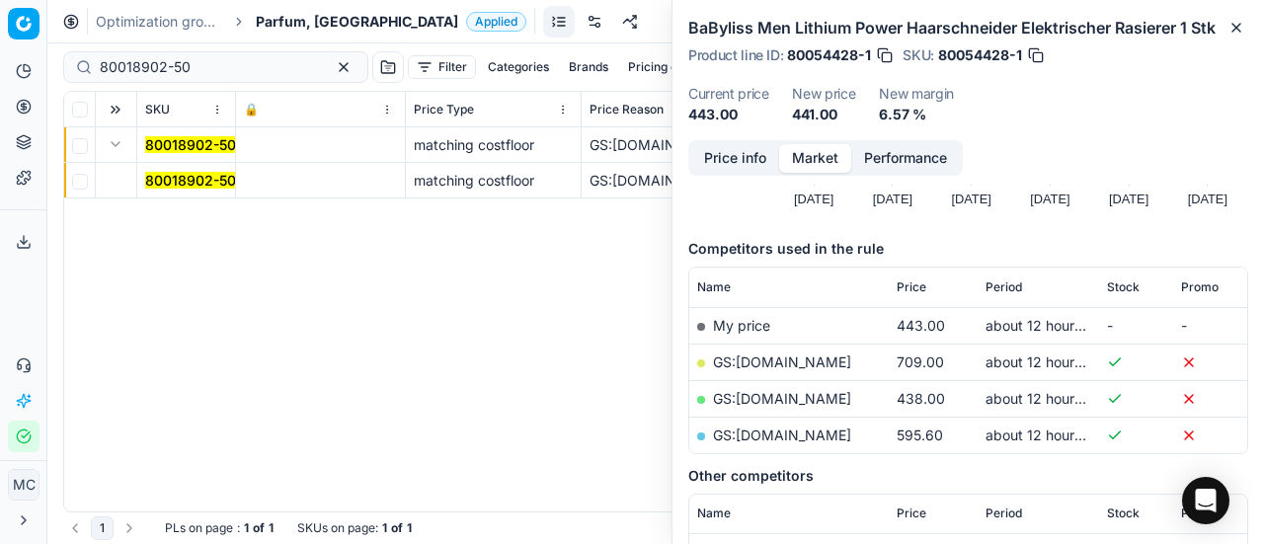
click at [189, 178] on mark "80018902-50" at bounding box center [190, 180] width 91 height 17
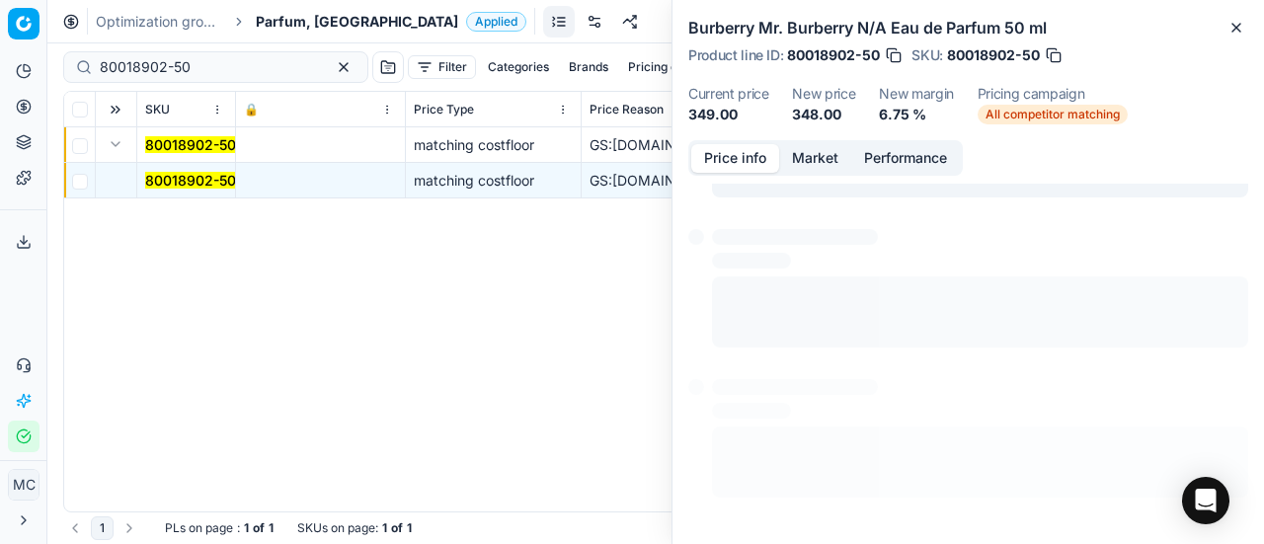
click at [719, 145] on button "Price info" at bounding box center [735, 158] width 88 height 29
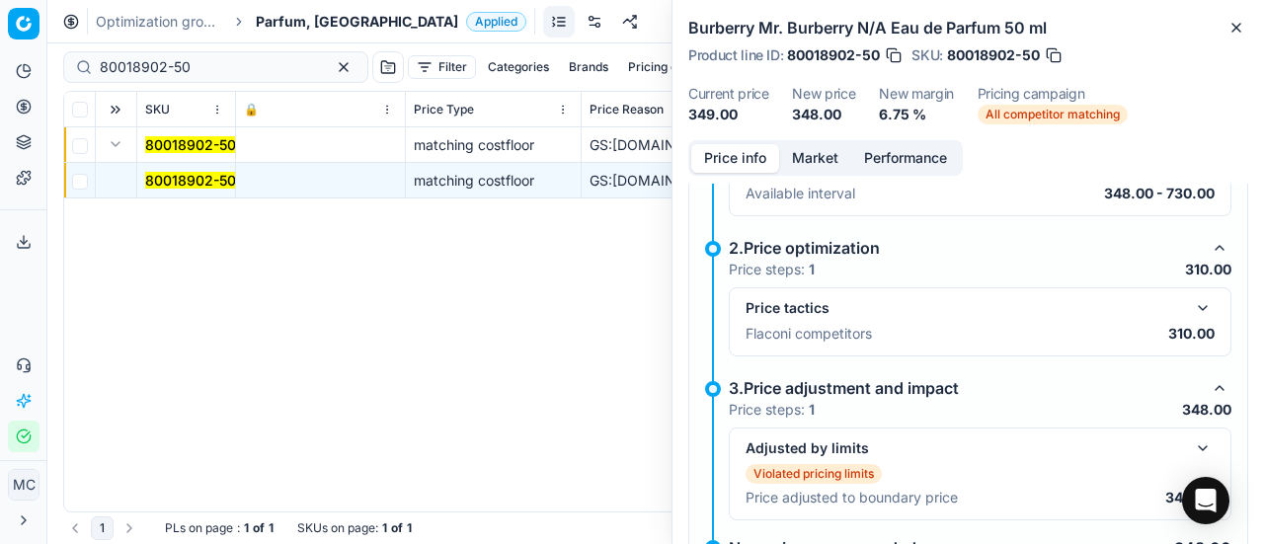
click at [1191, 302] on button "button" at bounding box center [1203, 308] width 24 height 24
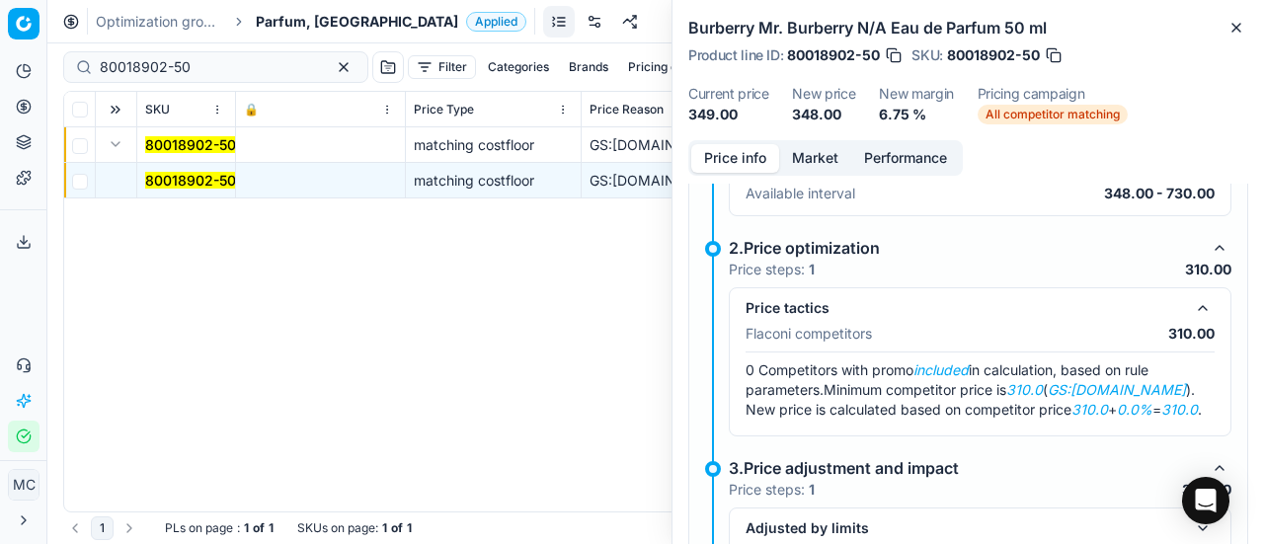
click at [826, 151] on button "Market" at bounding box center [815, 158] width 72 height 29
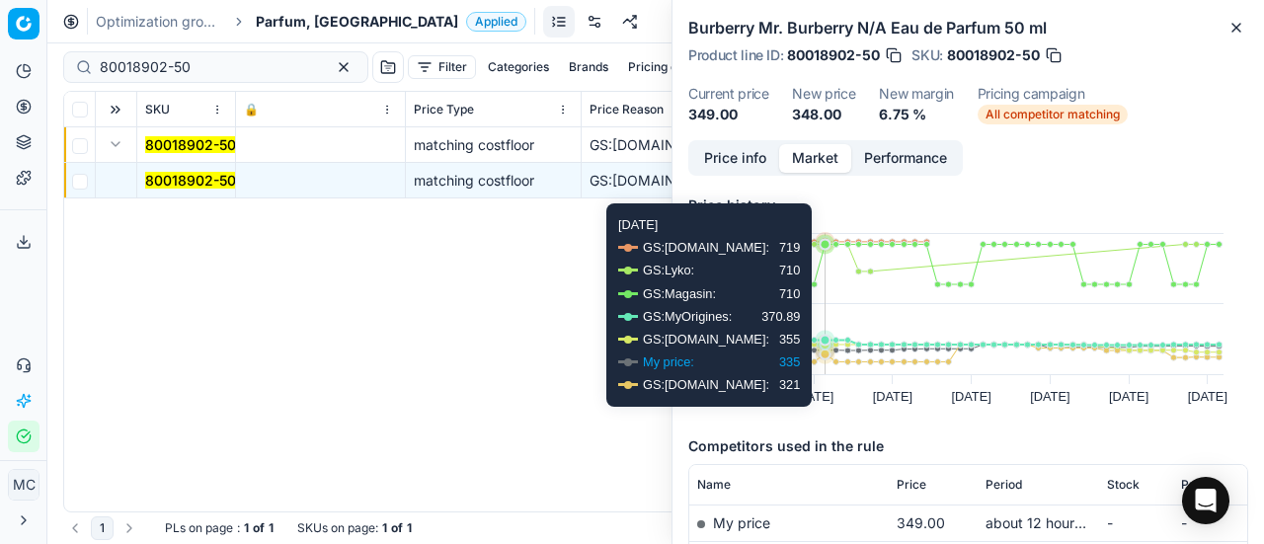
scroll to position [296, 0]
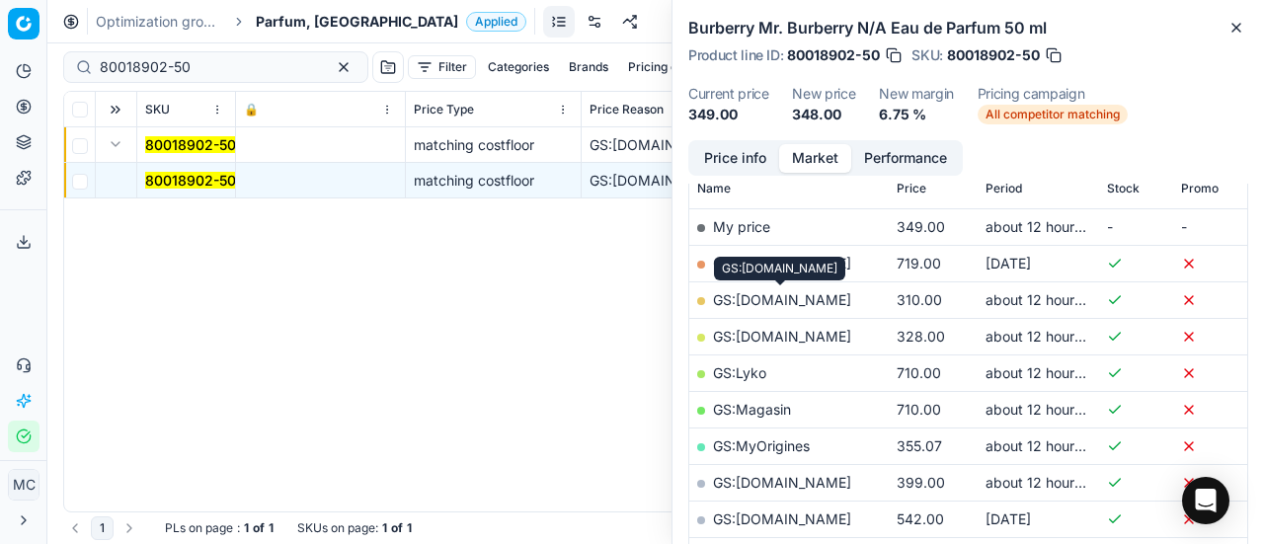
click at [822, 294] on link "GS:[DOMAIN_NAME]" at bounding box center [782, 299] width 138 height 17
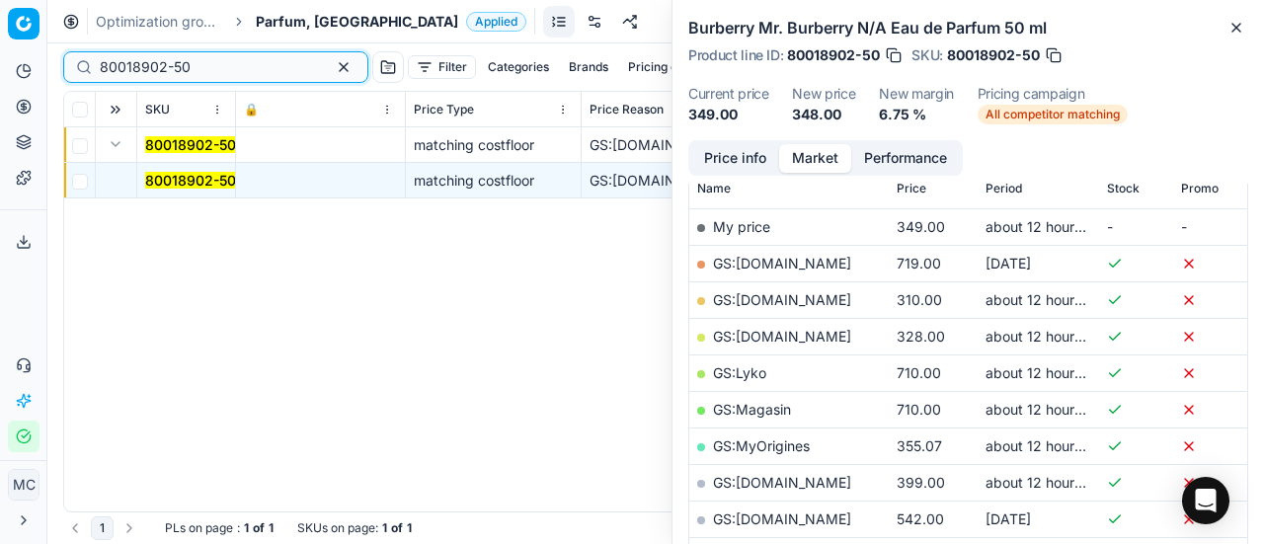
drag, startPoint x: 209, startPoint y: 72, endPoint x: 0, endPoint y: 100, distance: 211.2
click at [0, 96] on div "Pricing platform Analytics Pricing Product portfolio Templates Export service 2…" at bounding box center [632, 272] width 1264 height 544
paste input "90007237-0010991"
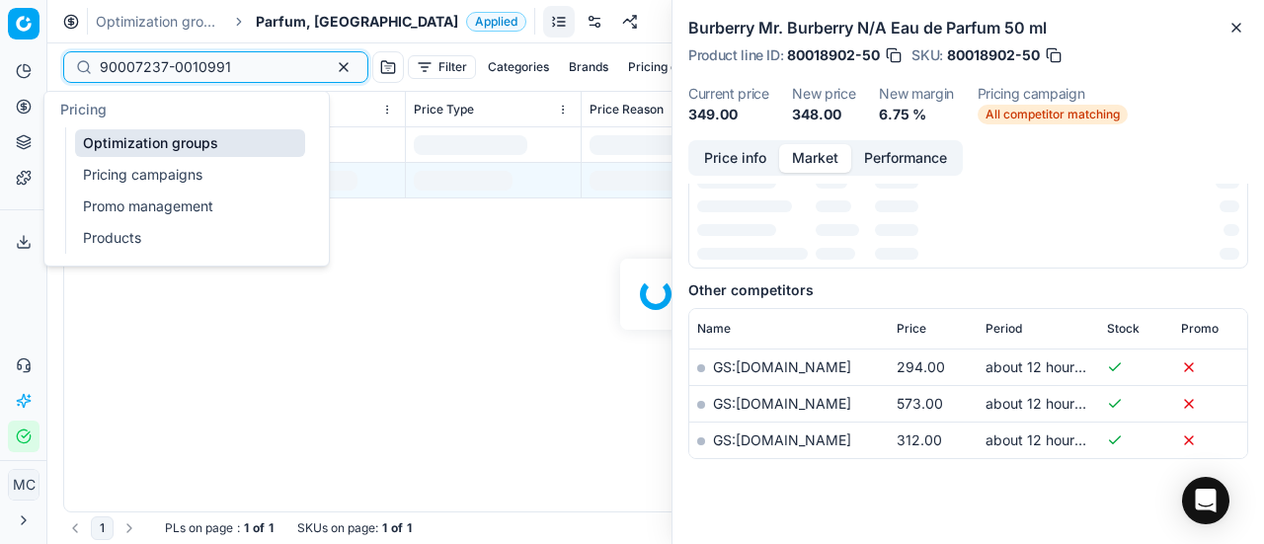
scroll to position [296, 0]
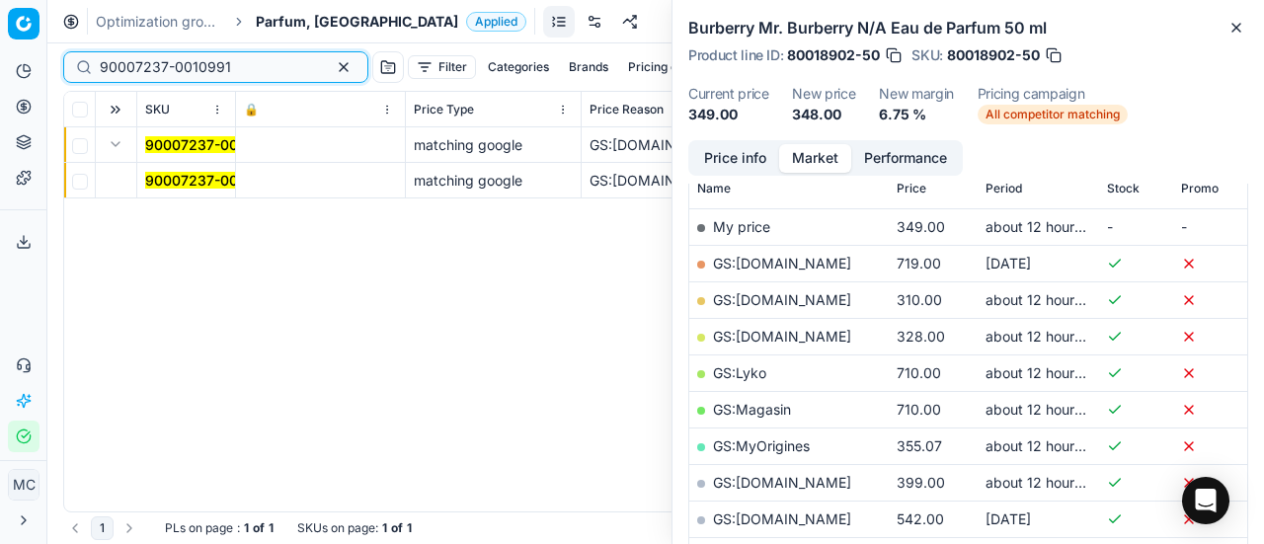
type input "90007237-0010991"
click at [186, 169] on td "90007237-0010991" at bounding box center [186, 181] width 99 height 36
click at [217, 181] on mark "90007237-0010991" at bounding box center [210, 180] width 131 height 17
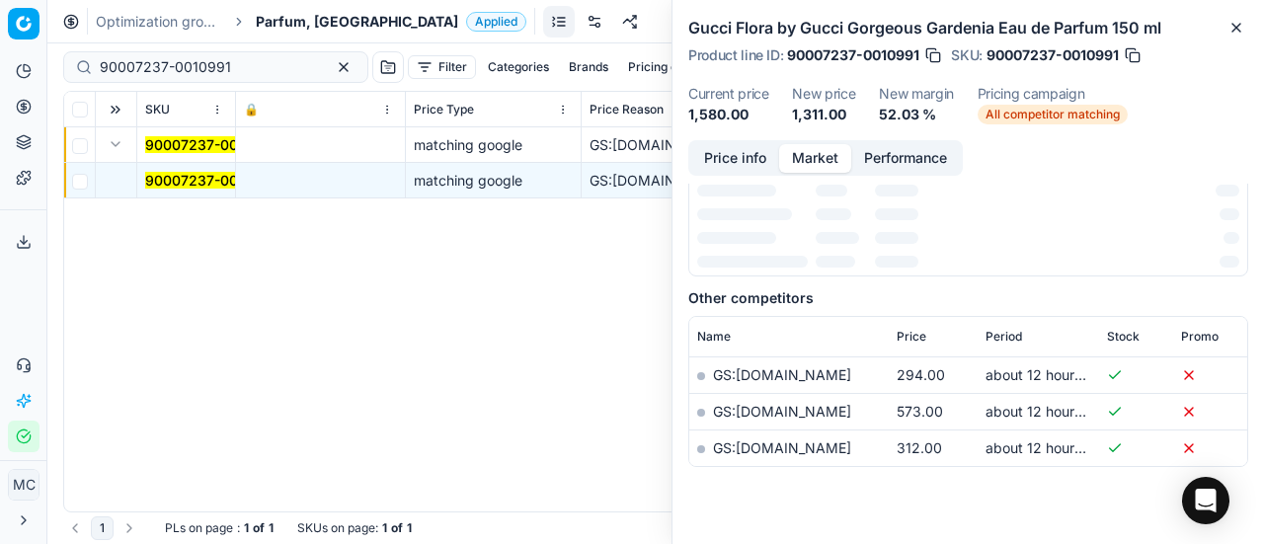
scroll to position [0, 0]
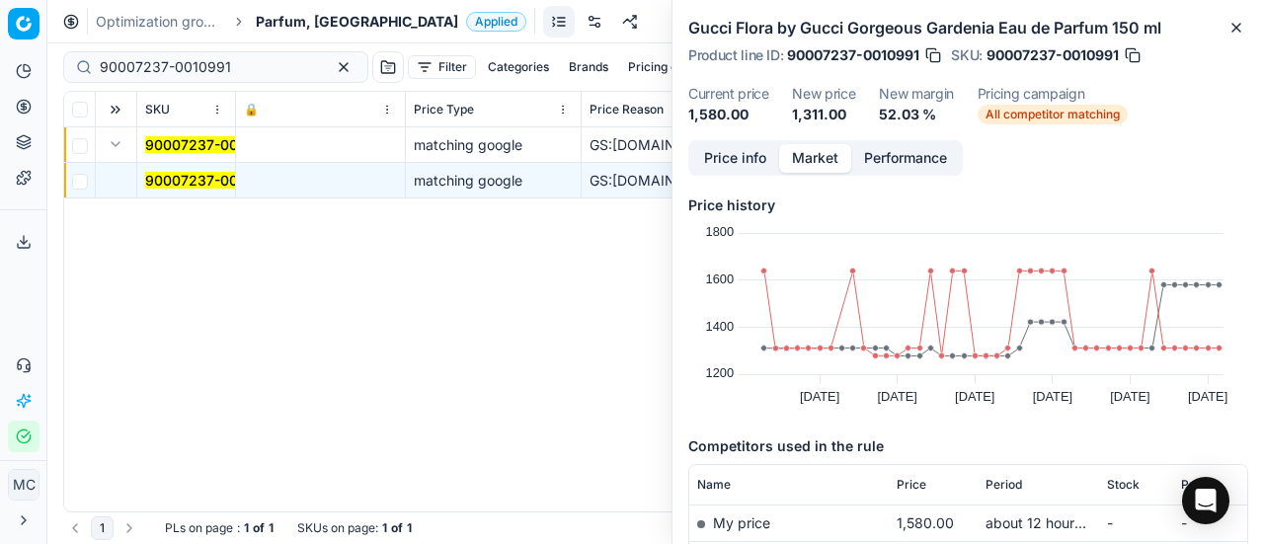
click at [731, 148] on button "Price info" at bounding box center [735, 158] width 88 height 29
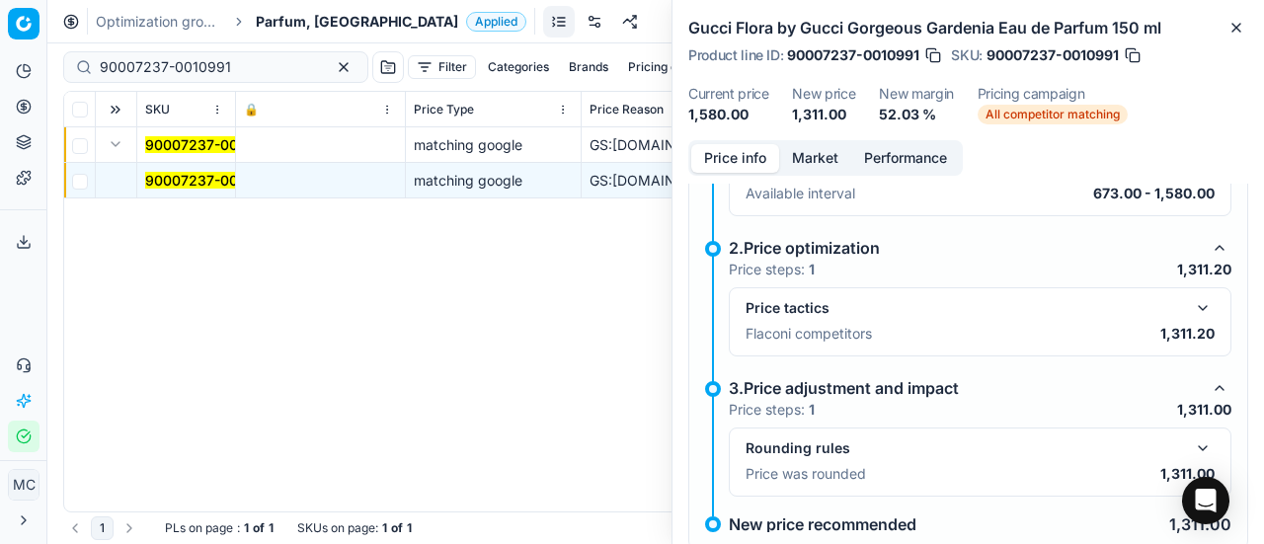
click at [1191, 299] on button "button" at bounding box center [1203, 308] width 24 height 24
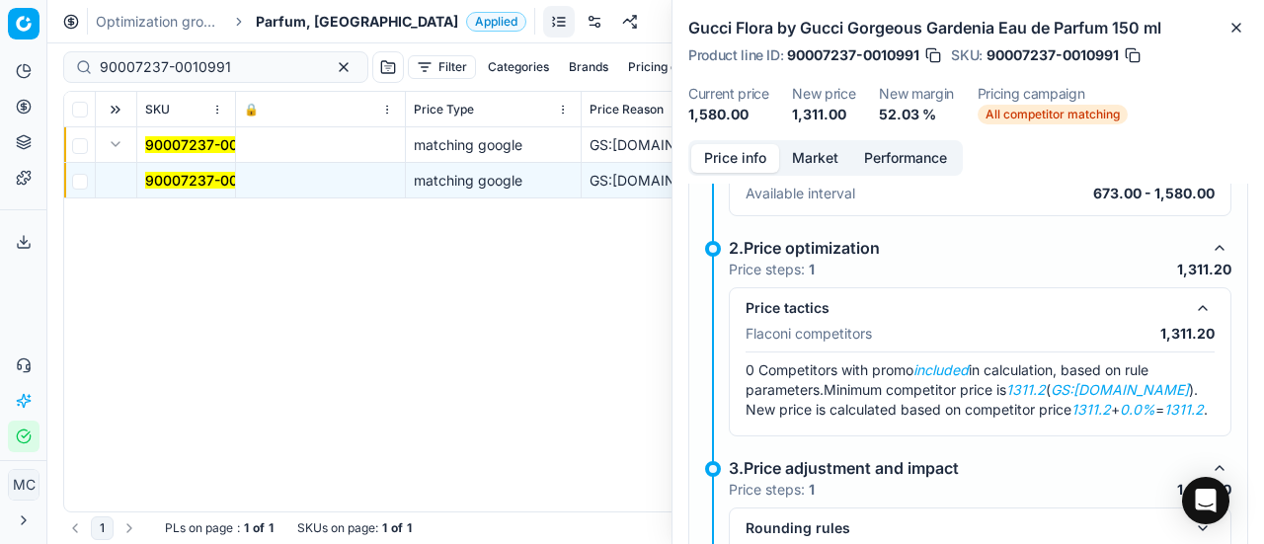
click at [815, 163] on button "Market" at bounding box center [815, 158] width 72 height 29
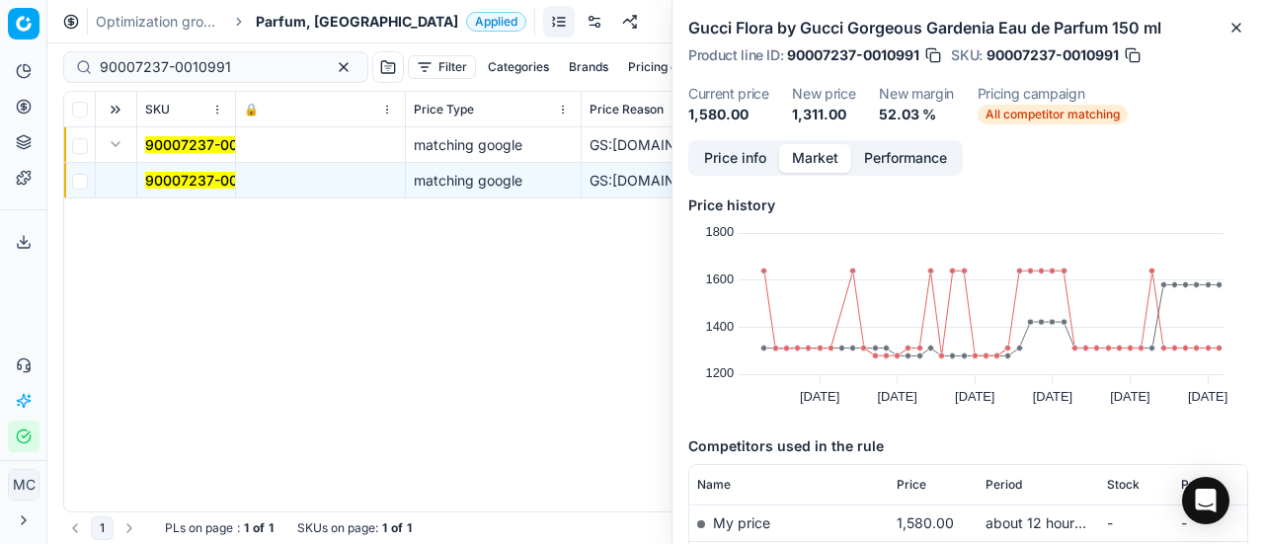
scroll to position [151, 0]
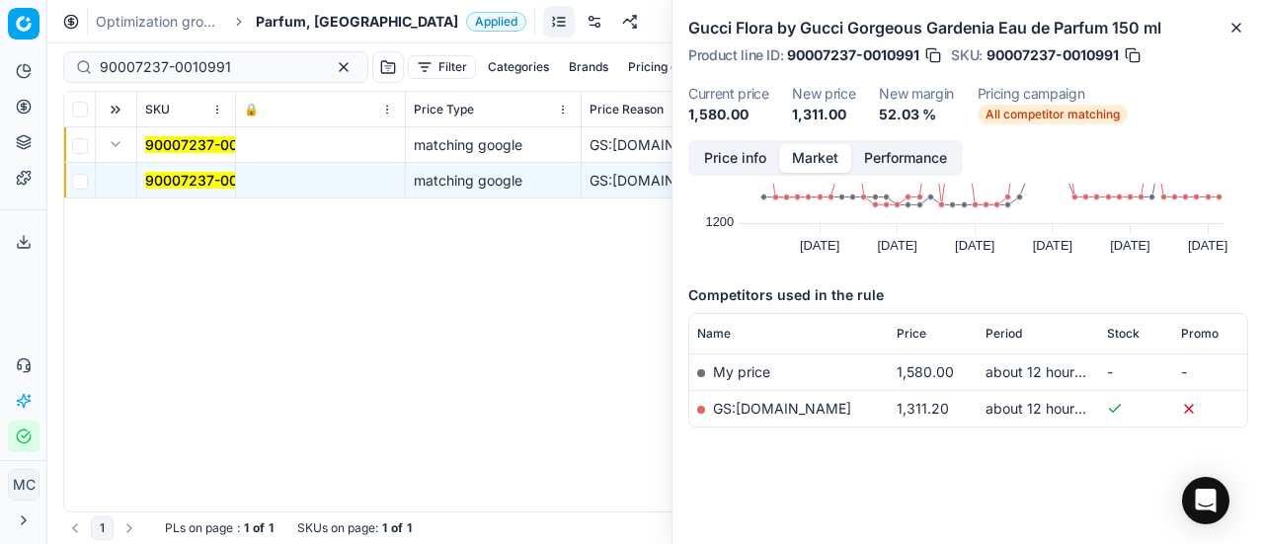
click at [848, 408] on link "GS:[DOMAIN_NAME]" at bounding box center [782, 408] width 138 height 17
click at [277, 15] on span "Parfum, [GEOGRAPHIC_DATA]" at bounding box center [357, 22] width 202 height 20
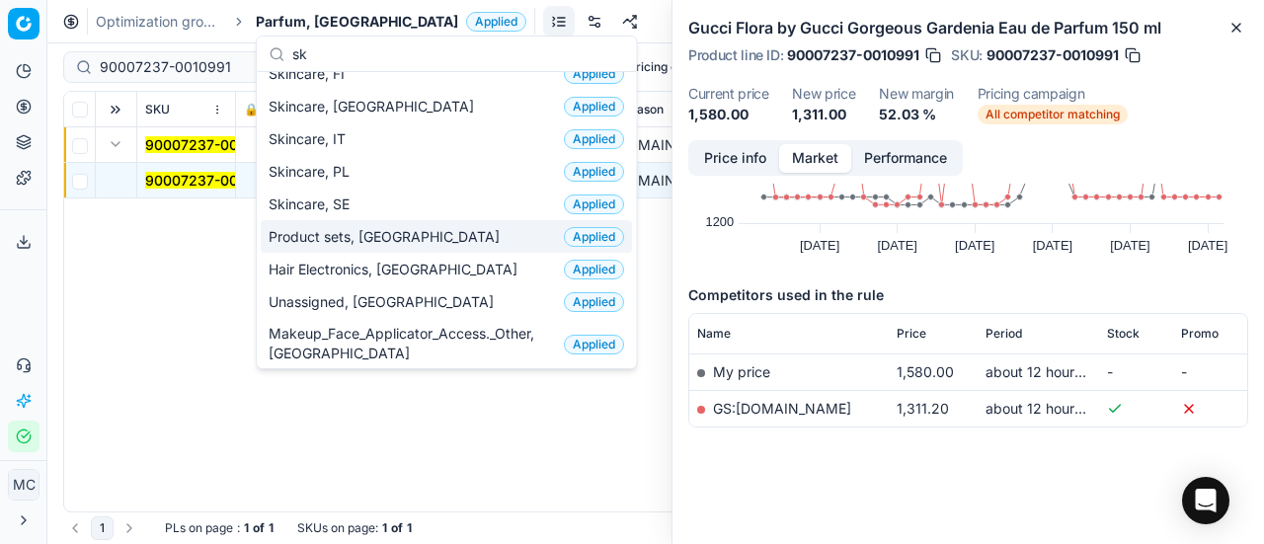
scroll to position [0, 0]
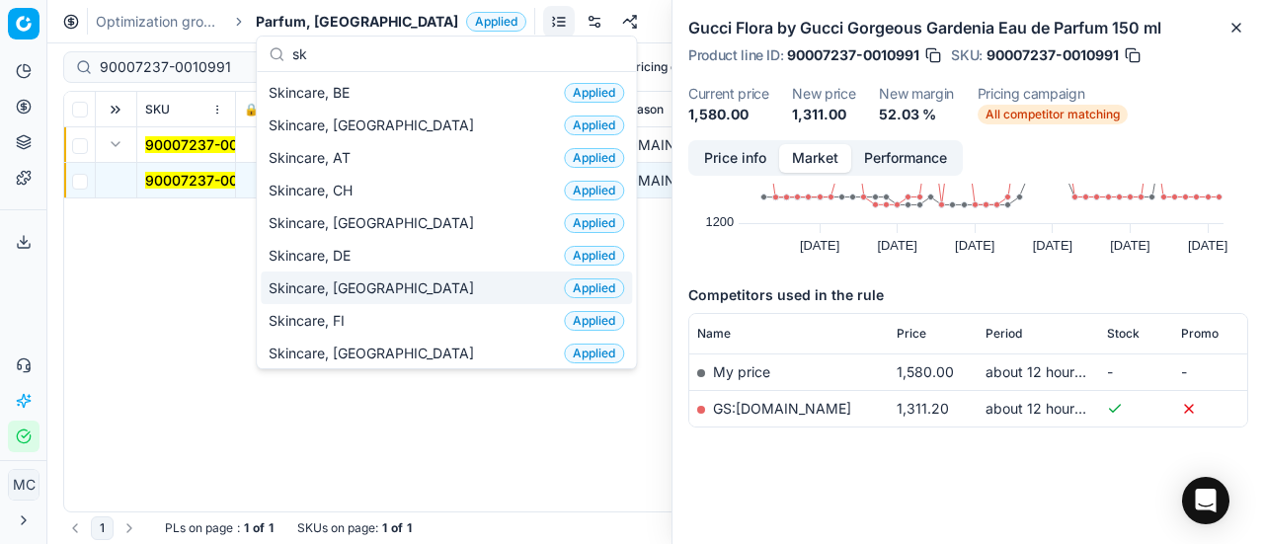
type input "sk"
click at [365, 296] on div "Skincare, DK Applied" at bounding box center [446, 288] width 371 height 33
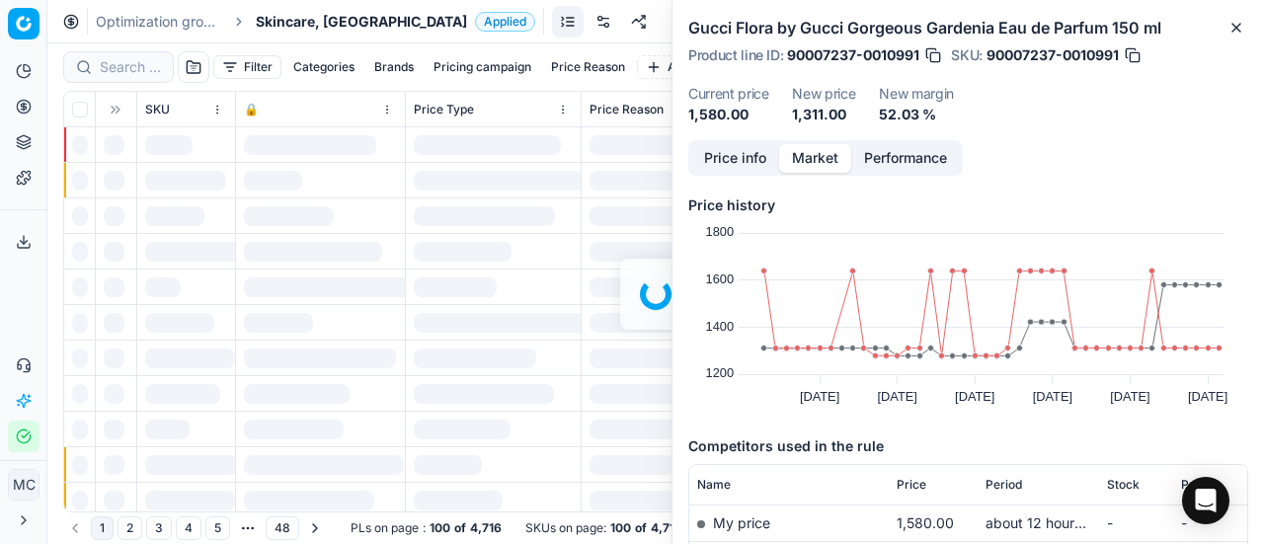
click at [134, 64] on div at bounding box center [655, 293] width 1217 height 501
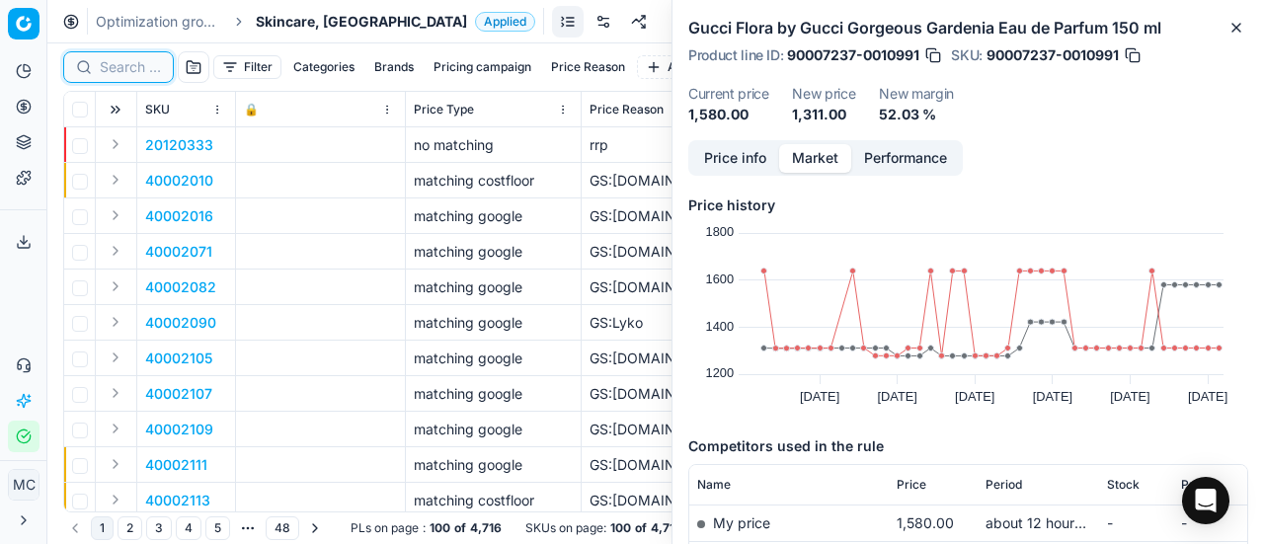
click at [134, 64] on input at bounding box center [130, 67] width 61 height 20
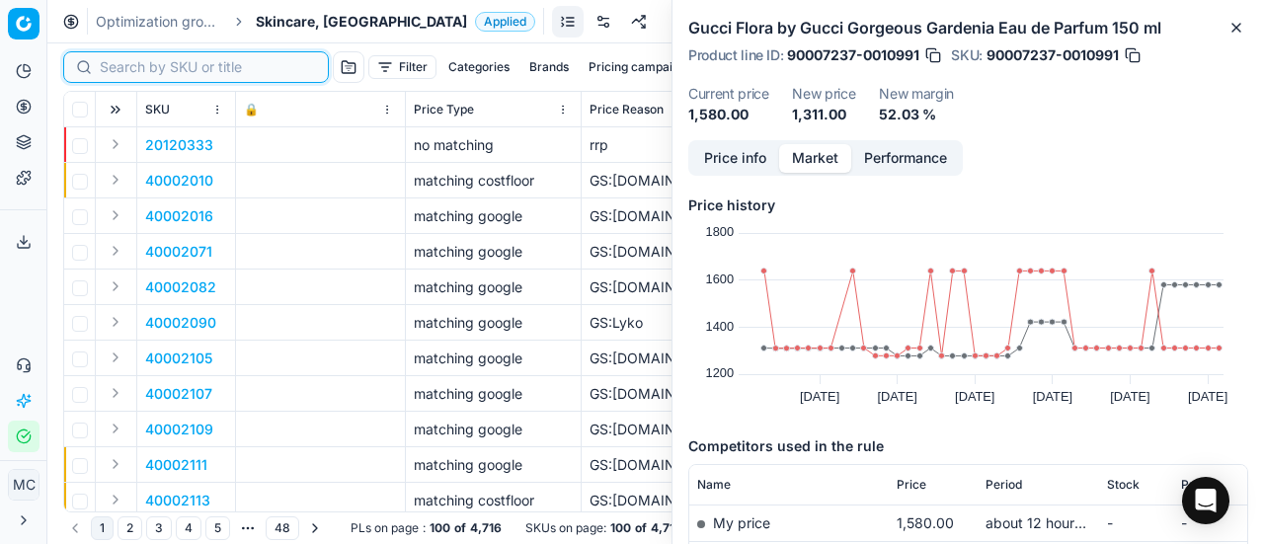
paste input "90015089-0023591"
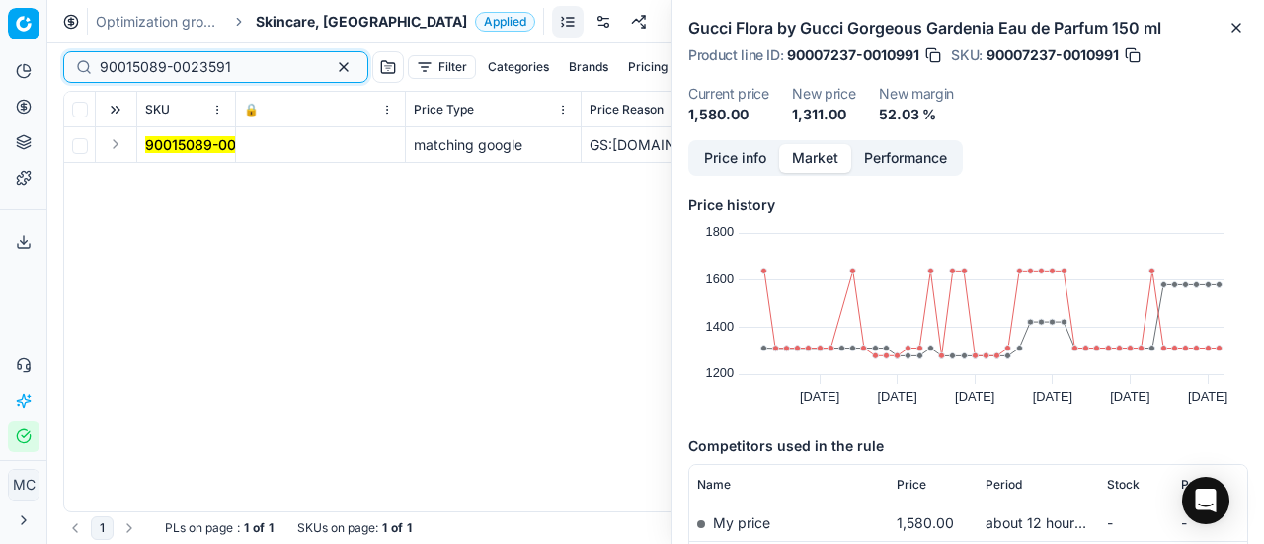
type input "90015089-0023591"
click at [119, 150] on button "Expand" at bounding box center [116, 144] width 24 height 24
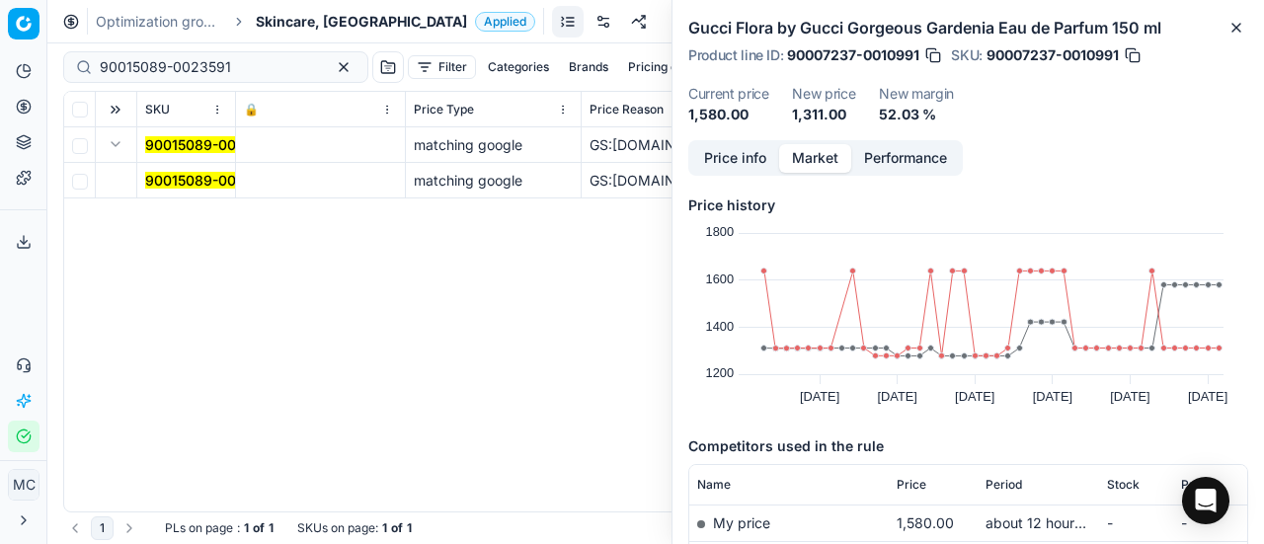
click at [198, 181] on mark "90015089-0023591" at bounding box center [210, 180] width 131 height 17
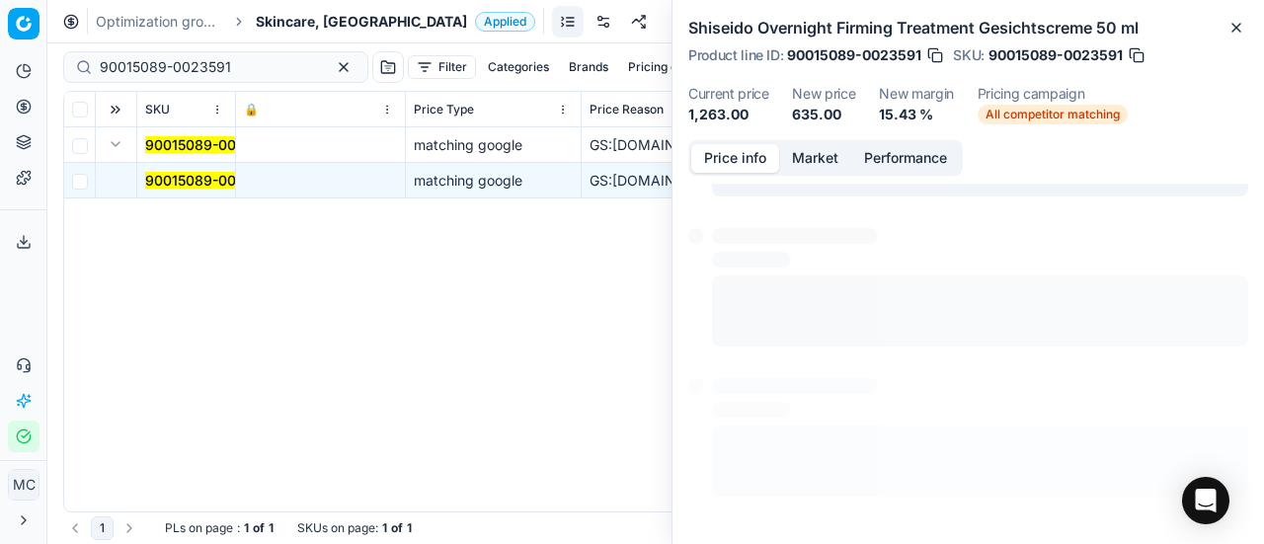
click at [758, 163] on button "Price info" at bounding box center [735, 158] width 88 height 29
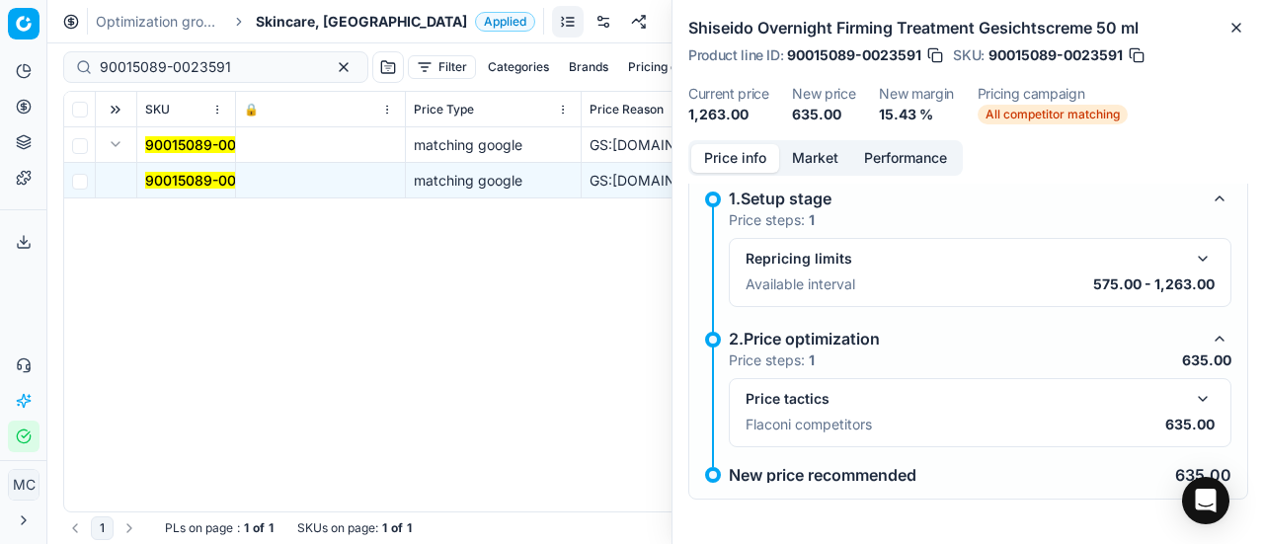
click at [1195, 398] on button "button" at bounding box center [1203, 399] width 24 height 24
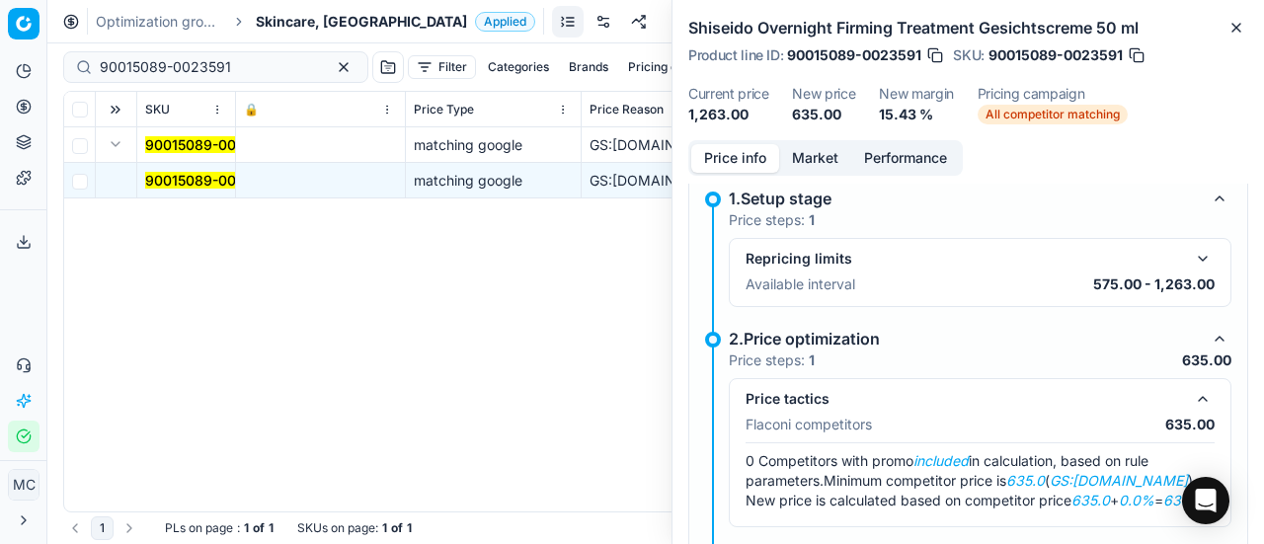
click at [827, 156] on button "Market" at bounding box center [815, 158] width 72 height 29
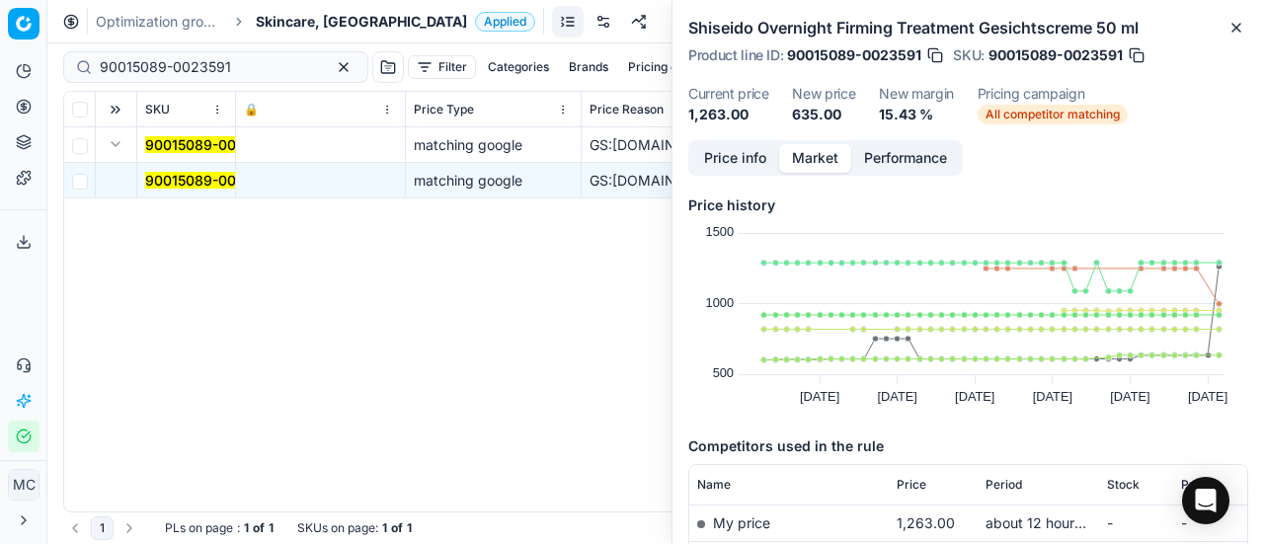
scroll to position [296, 0]
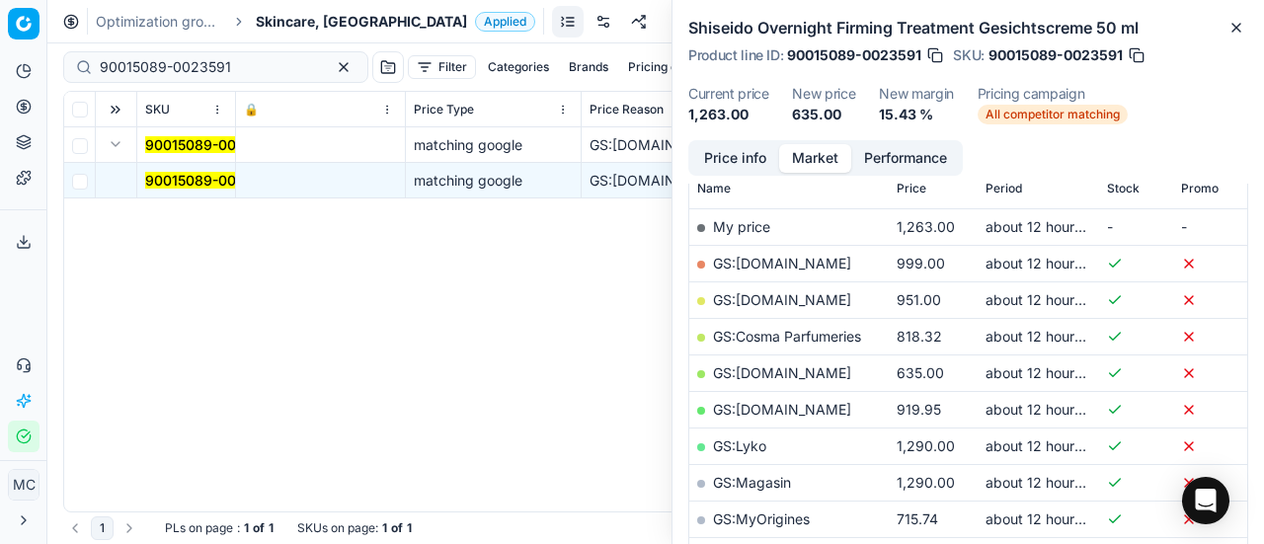
click at [773, 364] on link "GS:[DOMAIN_NAME]" at bounding box center [782, 372] width 138 height 17
click at [305, 29] on span "Skincare, [GEOGRAPHIC_DATA]" at bounding box center [361, 22] width 211 height 20
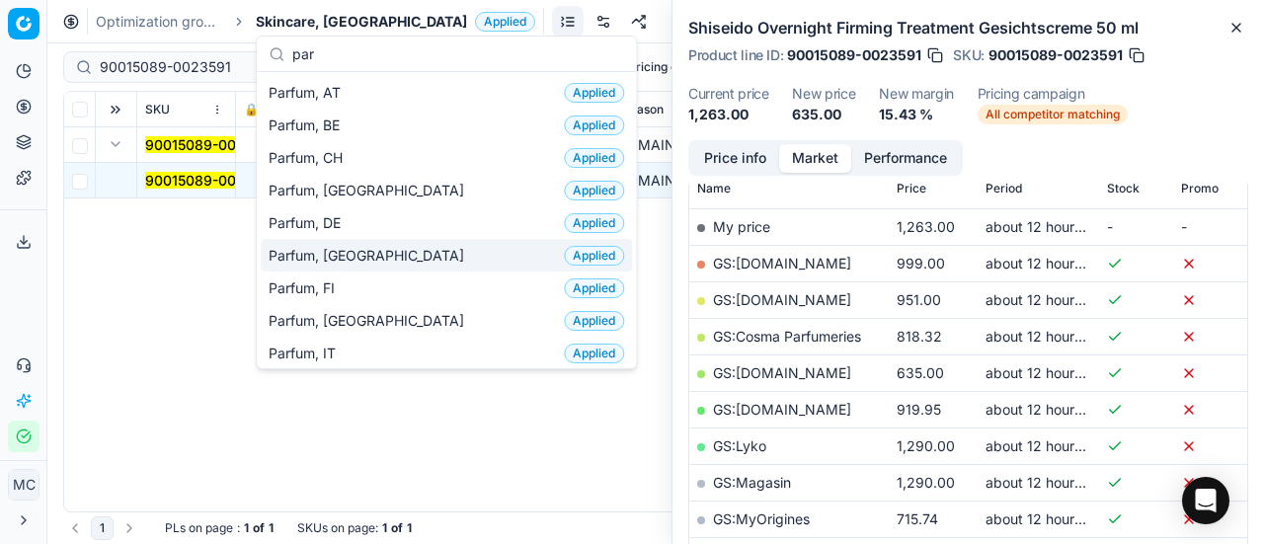
type input "par"
click at [342, 254] on span "Parfum, [GEOGRAPHIC_DATA]" at bounding box center [370, 256] width 203 height 20
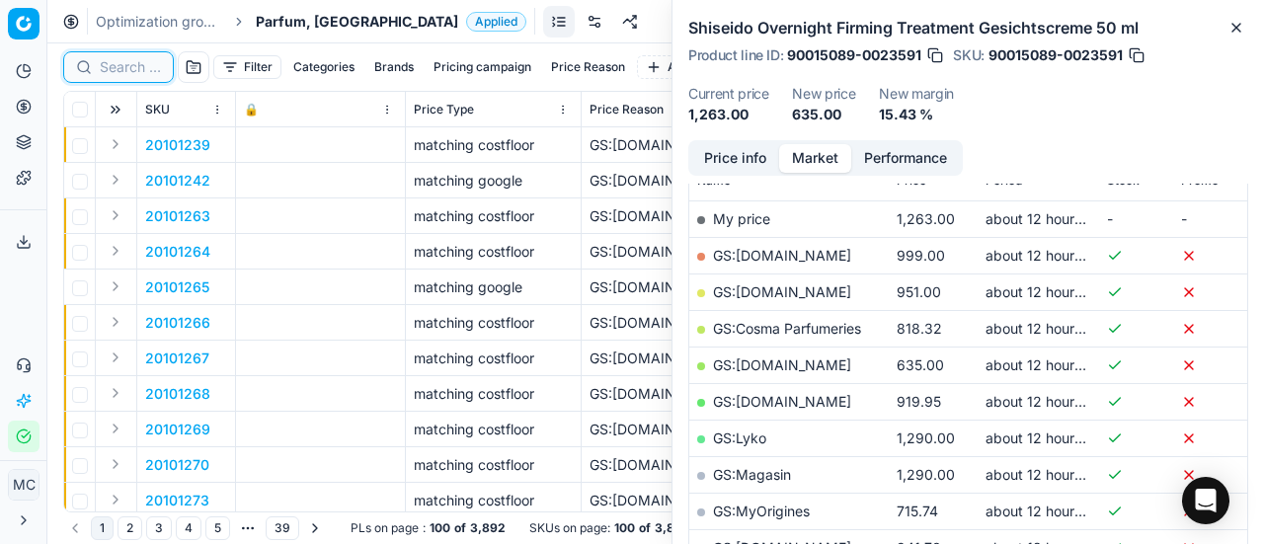
scroll to position [296, 0]
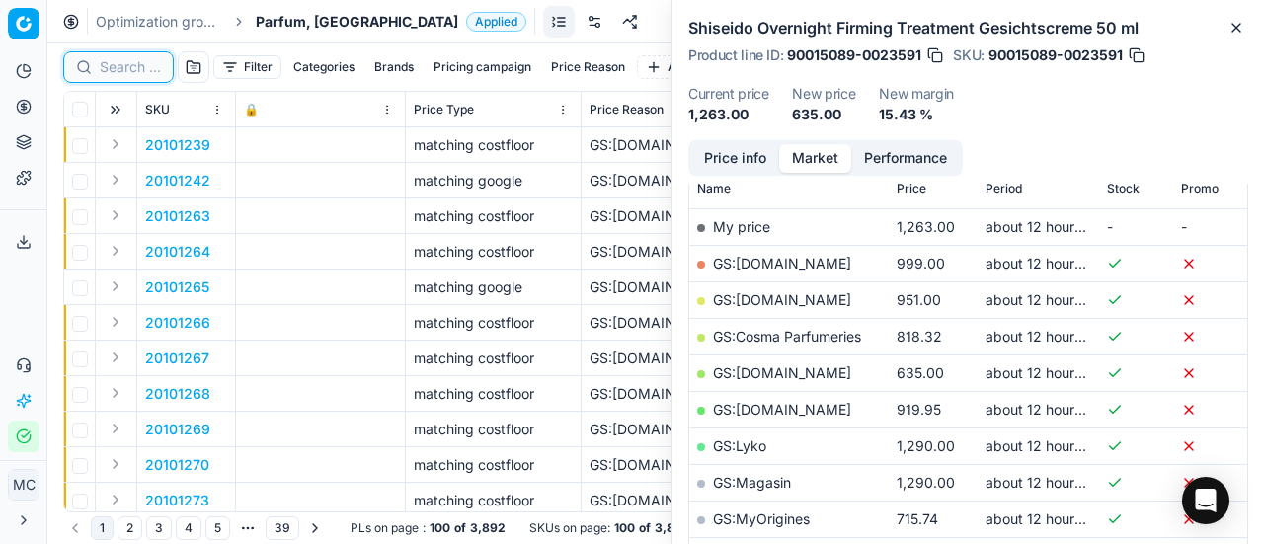
click at [136, 61] on input at bounding box center [130, 67] width 61 height 20
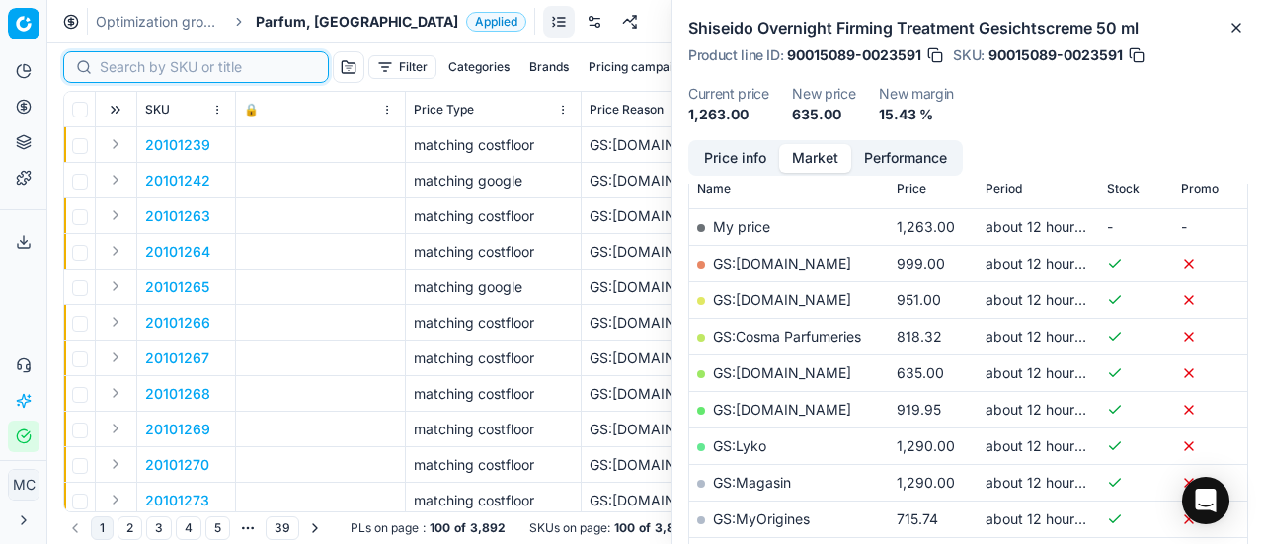
paste input "80019042-150"
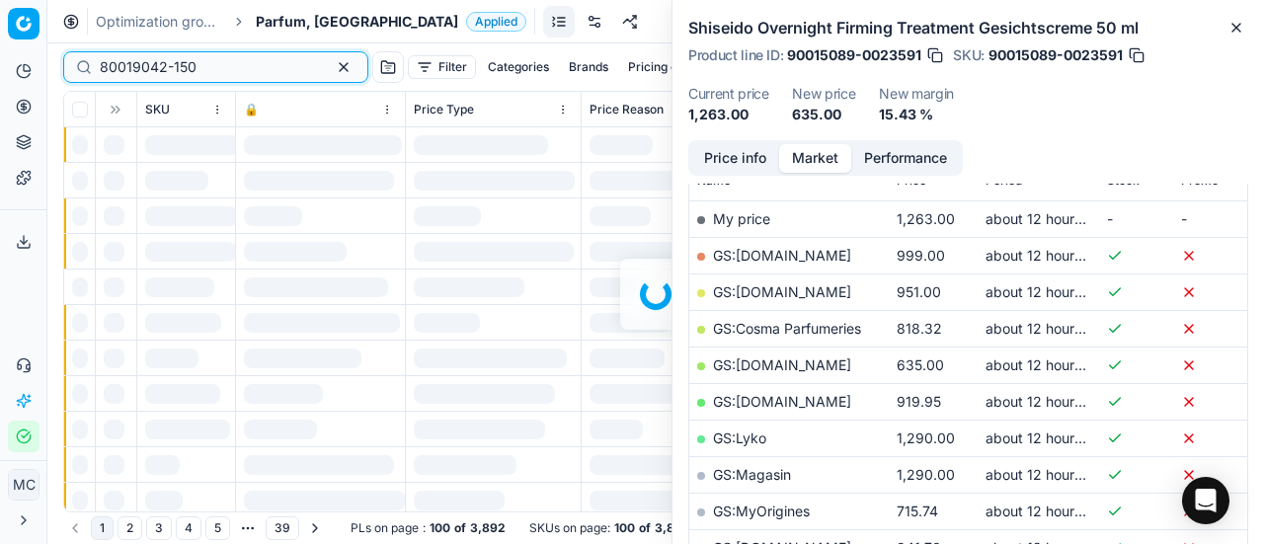
scroll to position [296, 0]
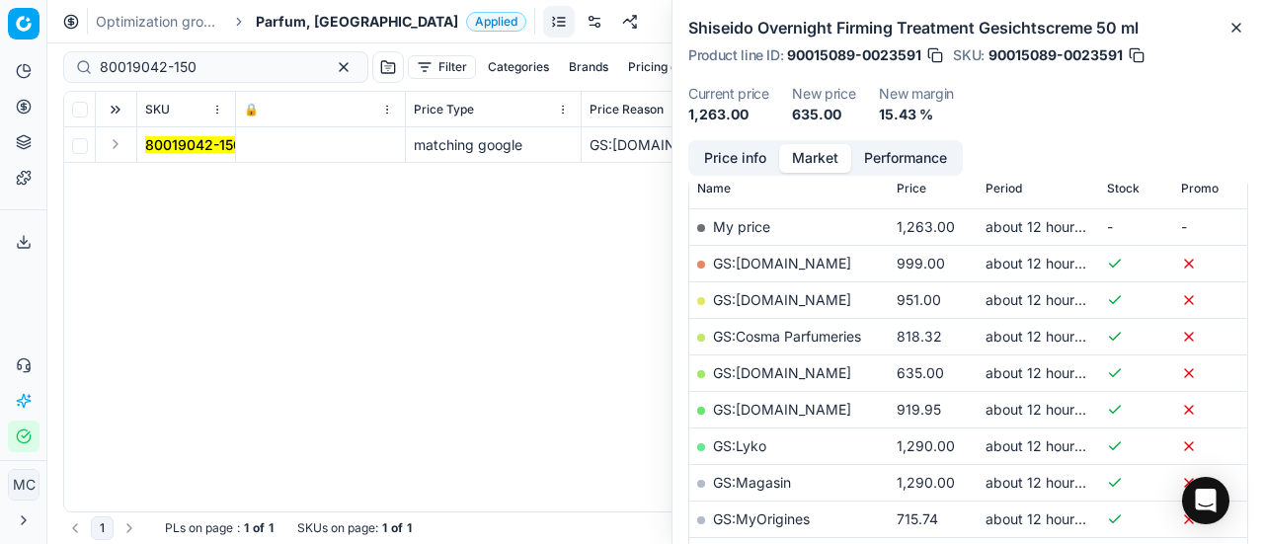
click at [115, 143] on button "Expand" at bounding box center [116, 144] width 24 height 24
click at [190, 180] on mark "80019042-150" at bounding box center [193, 180] width 97 height 17
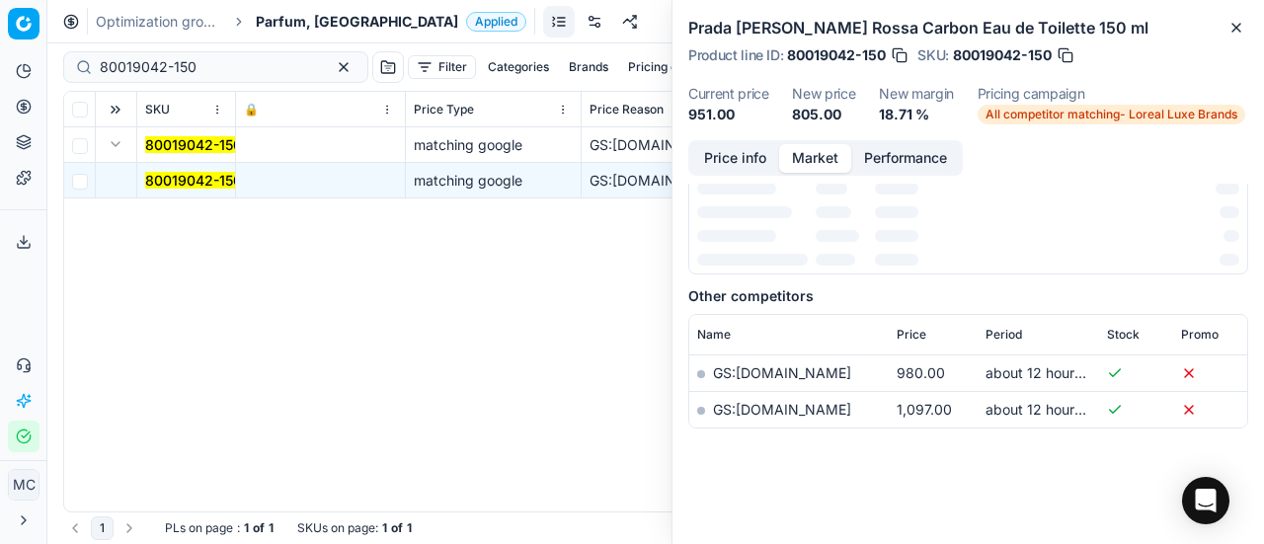
scroll to position [0, 0]
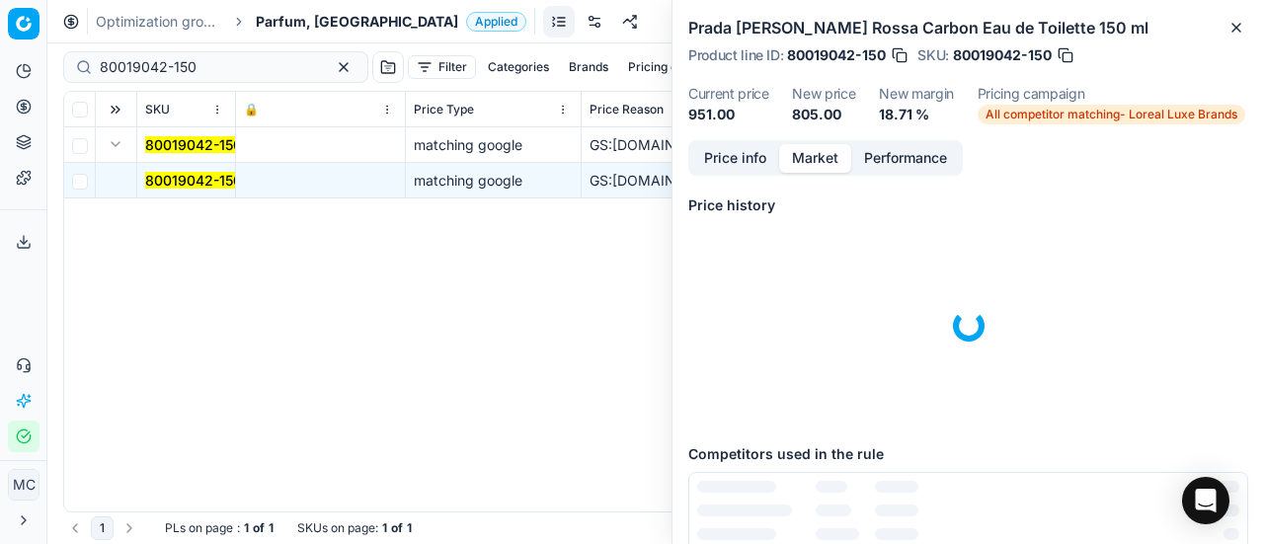
click at [734, 165] on button "Price info" at bounding box center [735, 158] width 88 height 29
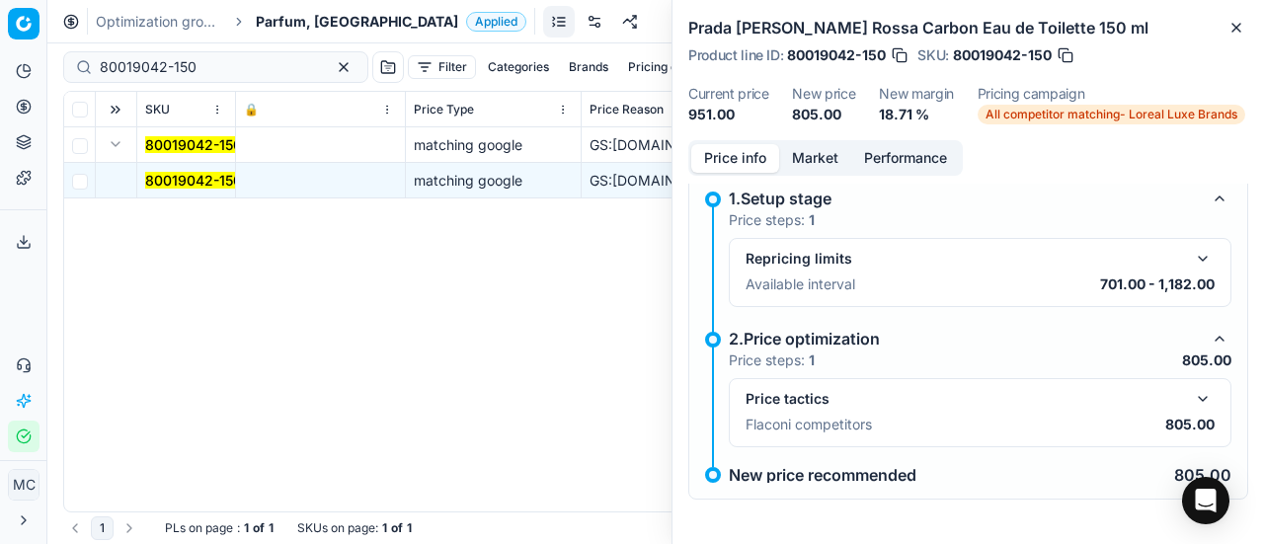
click at [1191, 392] on button "button" at bounding box center [1203, 399] width 24 height 24
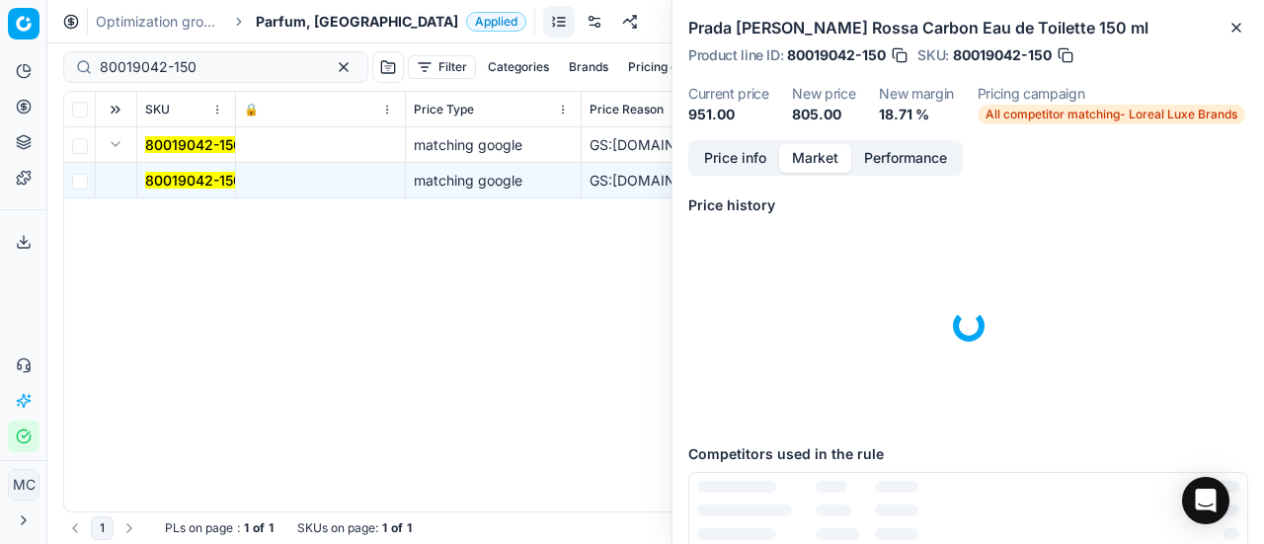
click at [813, 161] on button "Market" at bounding box center [815, 158] width 72 height 29
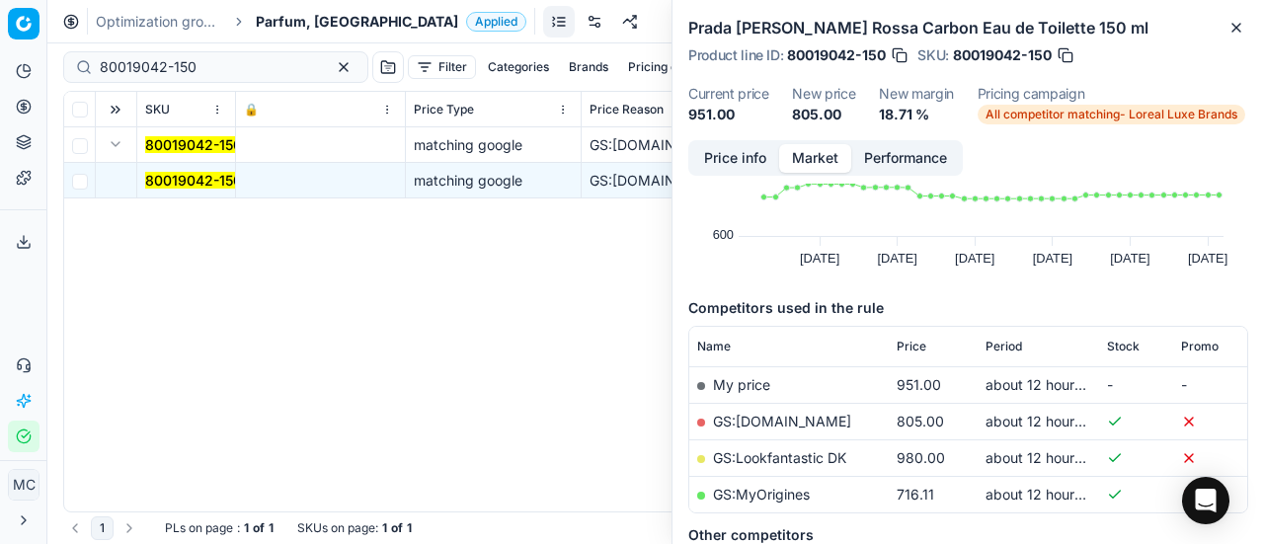
scroll to position [198, 0]
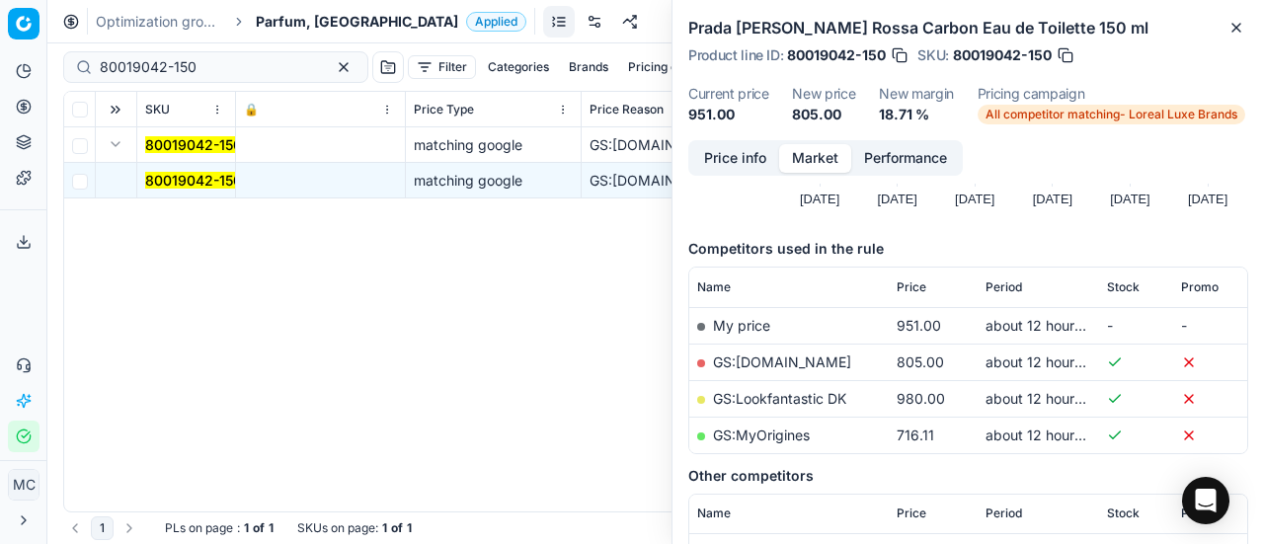
click at [824, 362] on link "GS:[DOMAIN_NAME]" at bounding box center [782, 362] width 138 height 17
drag, startPoint x: 245, startPoint y: 72, endPoint x: 0, endPoint y: 114, distance: 248.4
click at [0, 114] on div "Pricing platform Analytics Pricing Product portfolio Templates Export service 2…" at bounding box center [632, 272] width 1264 height 544
paste input "26172-"
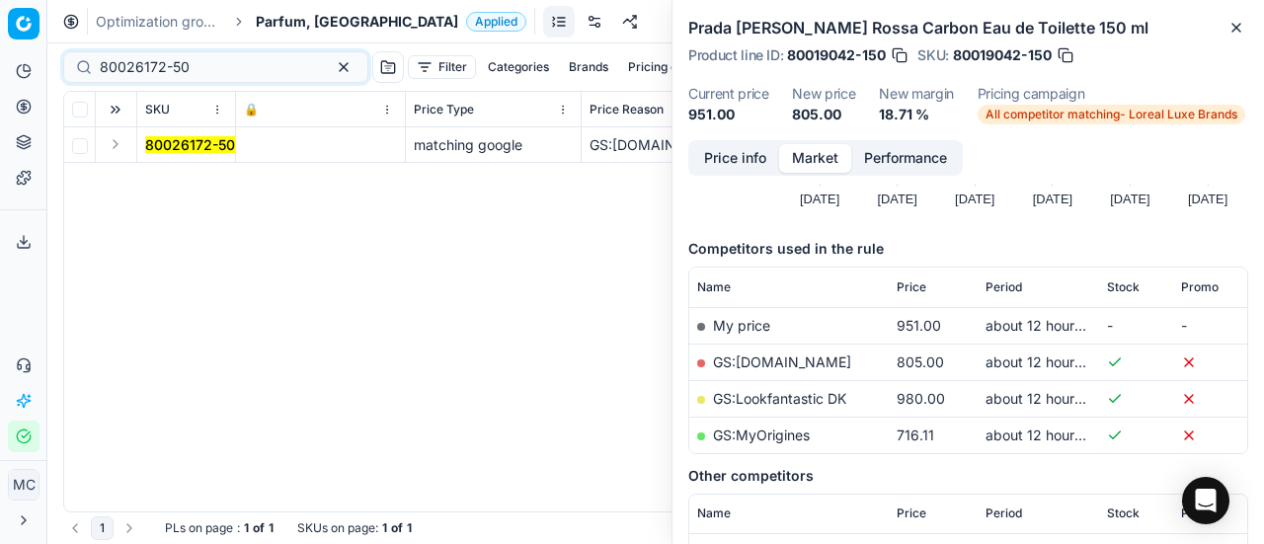
click at [113, 142] on button "Expand" at bounding box center [116, 144] width 24 height 24
click at [171, 187] on mark "80026172-50" at bounding box center [190, 180] width 90 height 17
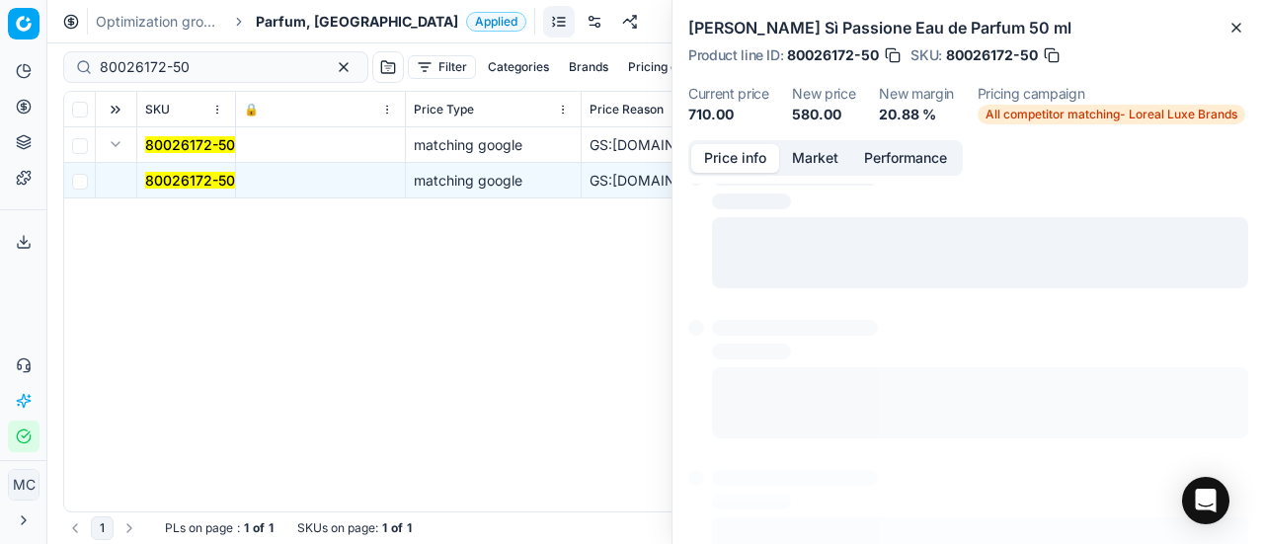
click at [745, 167] on button "Price info" at bounding box center [735, 158] width 88 height 29
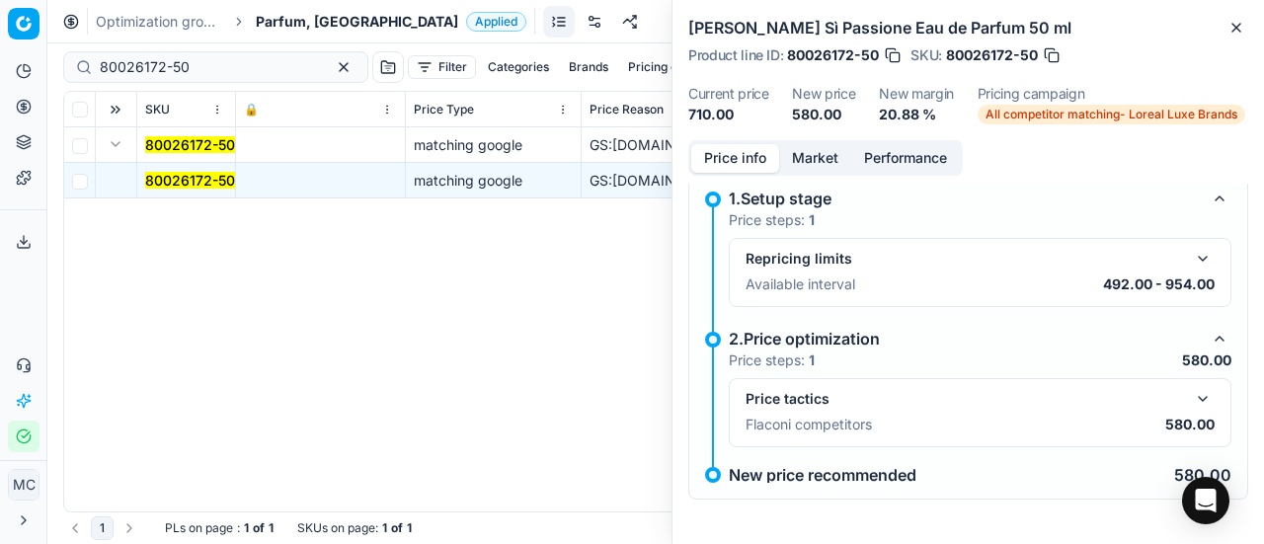
click at [1179, 387] on div "Price tactics" at bounding box center [980, 399] width 469 height 24
click at [1191, 391] on button "button" at bounding box center [1203, 399] width 24 height 24
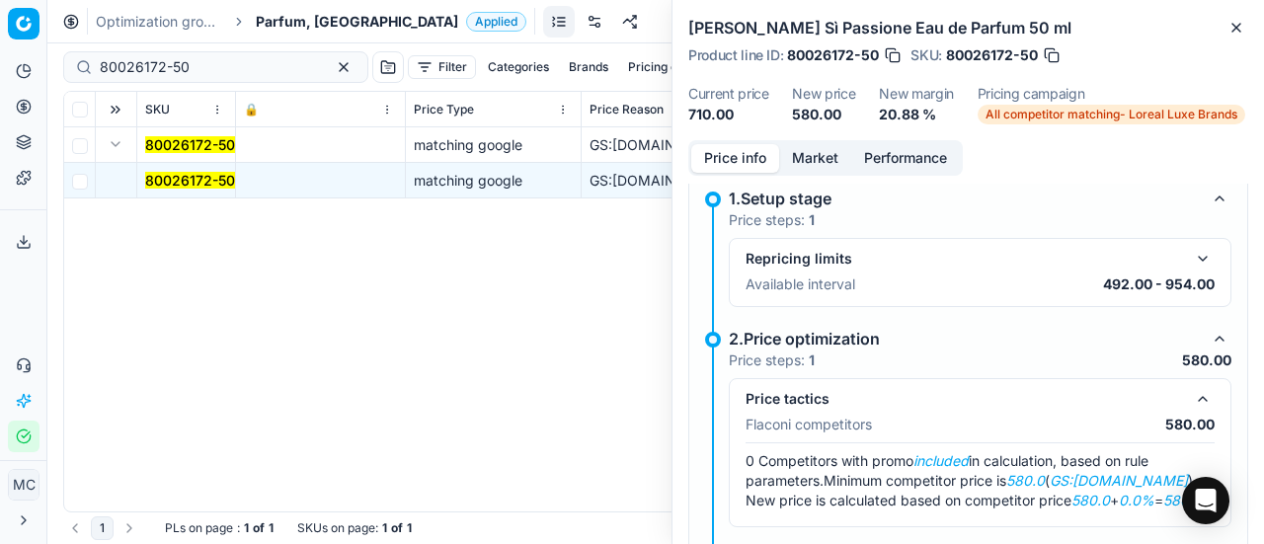
click at [798, 159] on button "Market" at bounding box center [815, 158] width 72 height 29
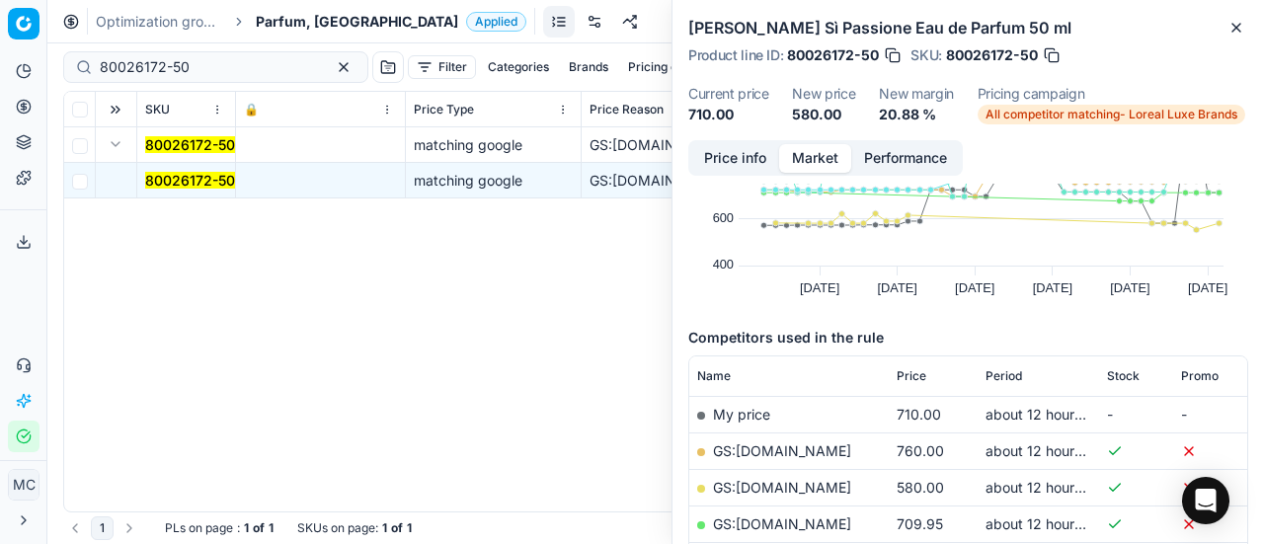
scroll to position [198, 0]
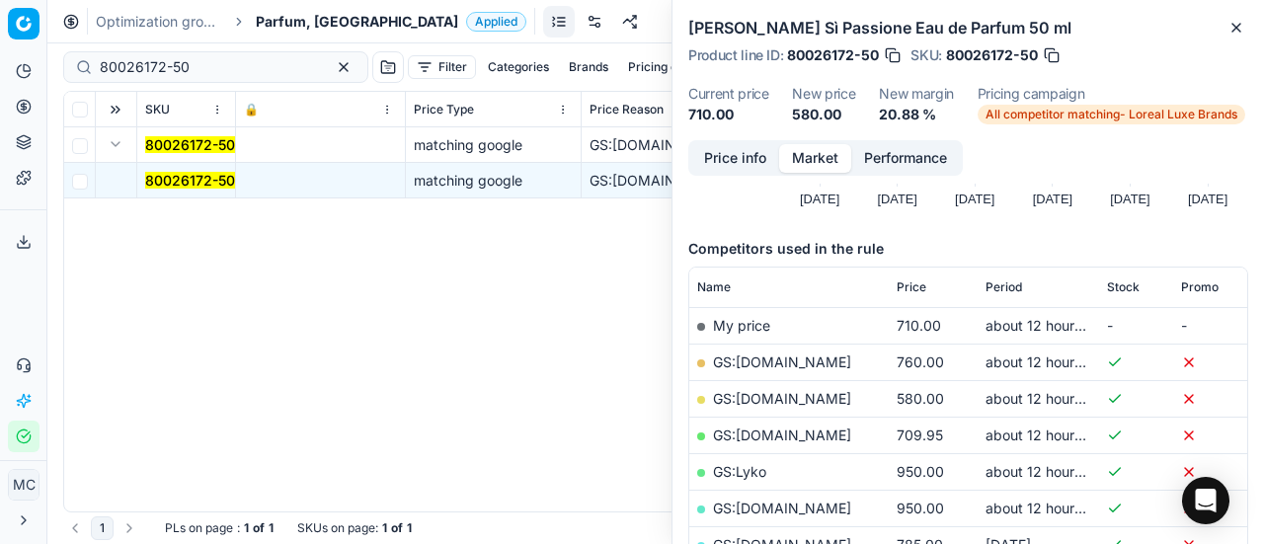
click at [831, 405] on link "GS:[DOMAIN_NAME]" at bounding box center [782, 398] width 138 height 17
drag, startPoint x: 259, startPoint y: 76, endPoint x: 0, endPoint y: 100, distance: 259.8
click at [0, 88] on div "Pricing platform Analytics Pricing Product portfolio Templates Export service 2…" at bounding box center [632, 272] width 1264 height 544
paste input "90007350-0011239"
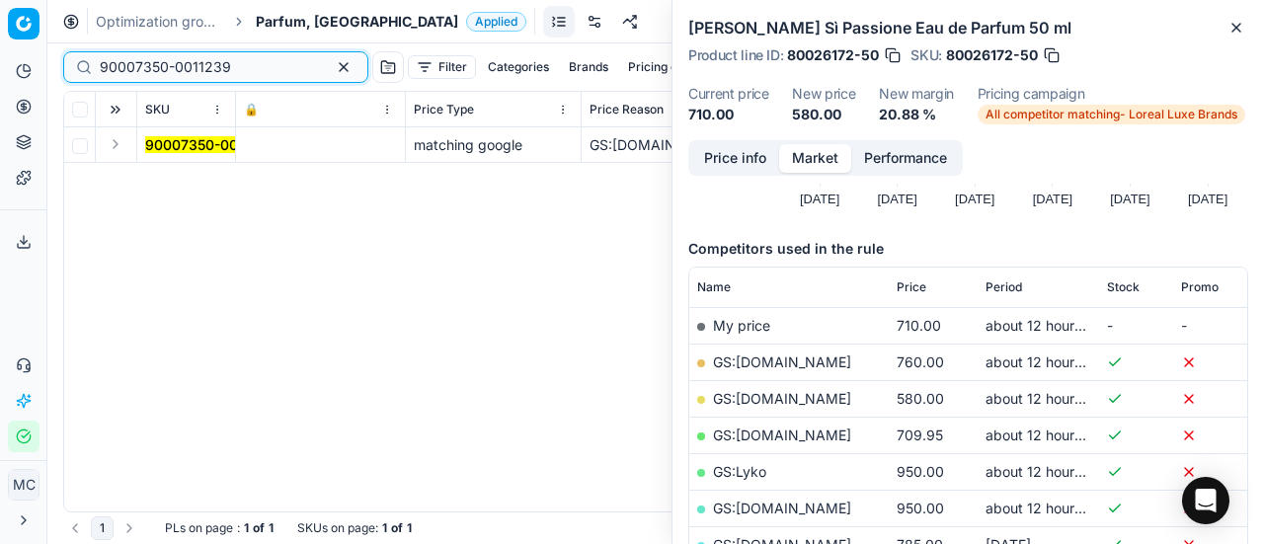
type input "90007350-0011239"
drag, startPoint x: 121, startPoint y: 143, endPoint x: 163, endPoint y: 161, distance: 45.1
click at [121, 143] on button "Expand" at bounding box center [116, 144] width 24 height 24
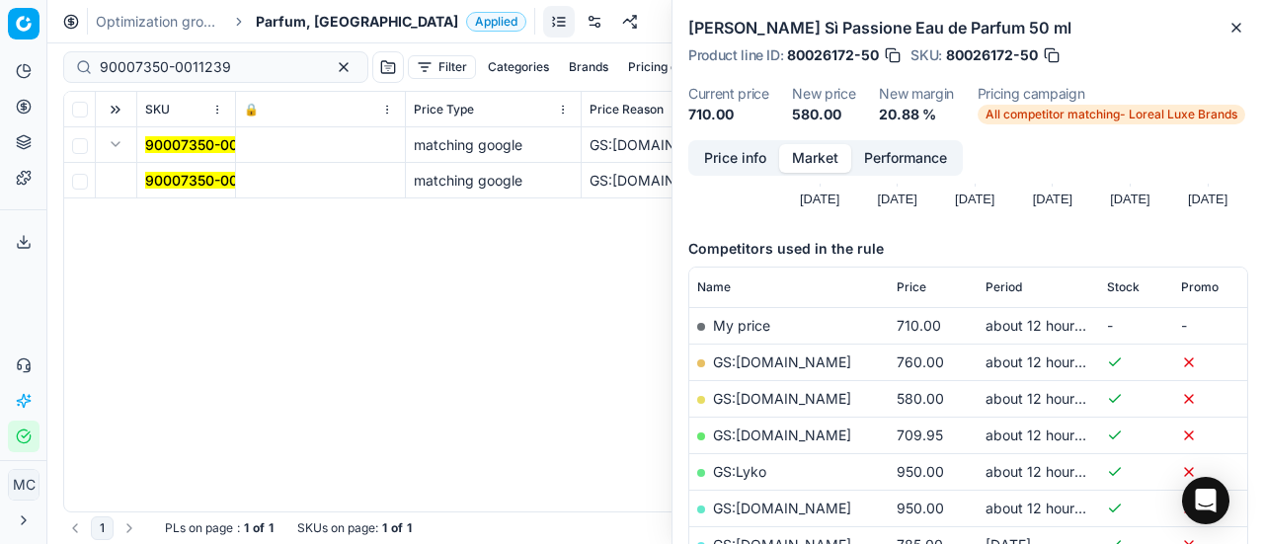
click at [180, 181] on mark "90007350-0011239" at bounding box center [210, 180] width 131 height 17
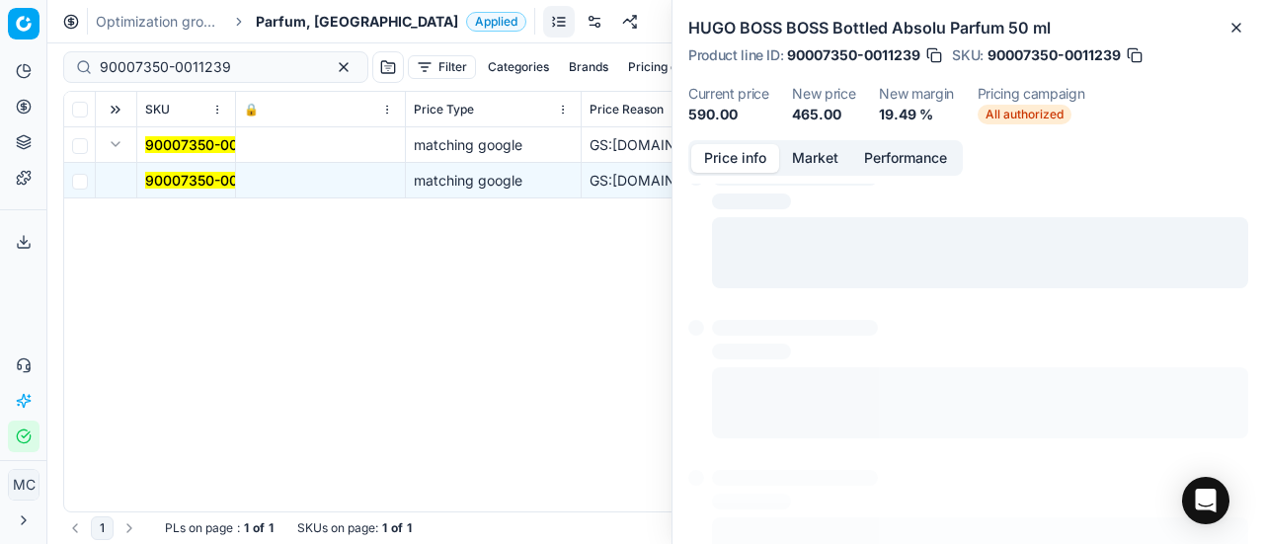
click at [733, 160] on button "Price info" at bounding box center [735, 158] width 88 height 29
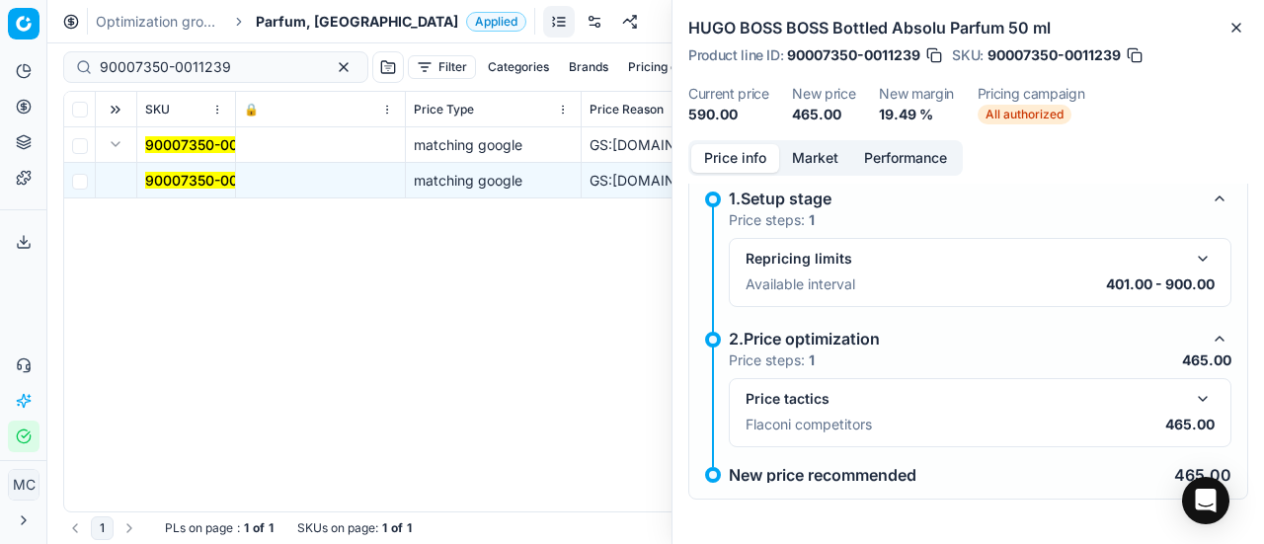
click at [1191, 392] on button "button" at bounding box center [1203, 399] width 24 height 24
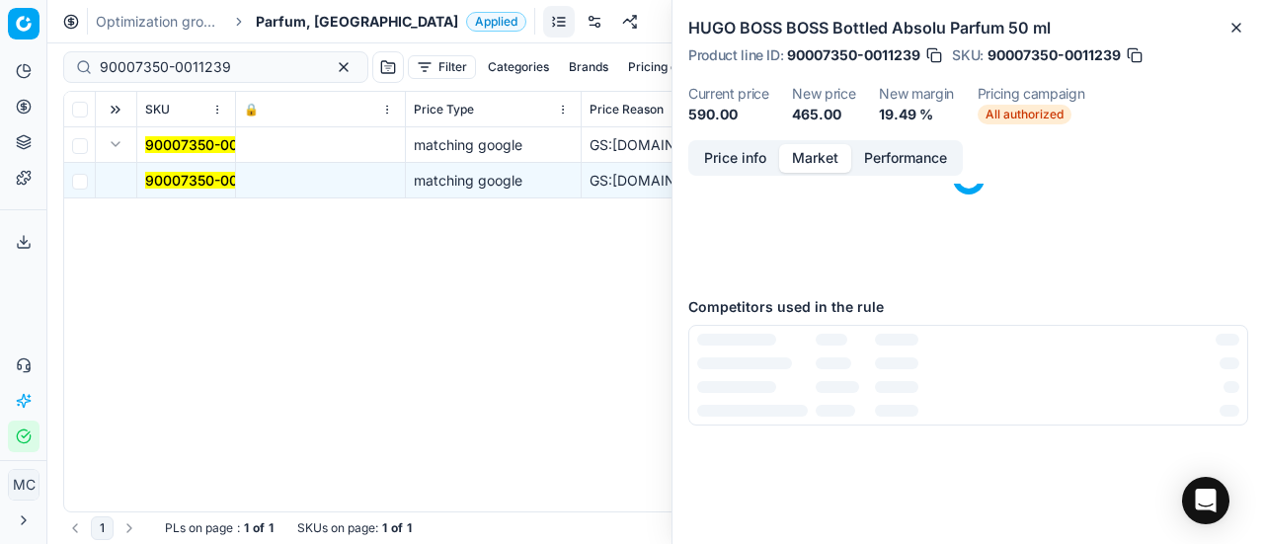
drag, startPoint x: 811, startPoint y: 159, endPoint x: 941, endPoint y: 463, distance: 330.9
click at [813, 163] on button "Market" at bounding box center [815, 158] width 72 height 29
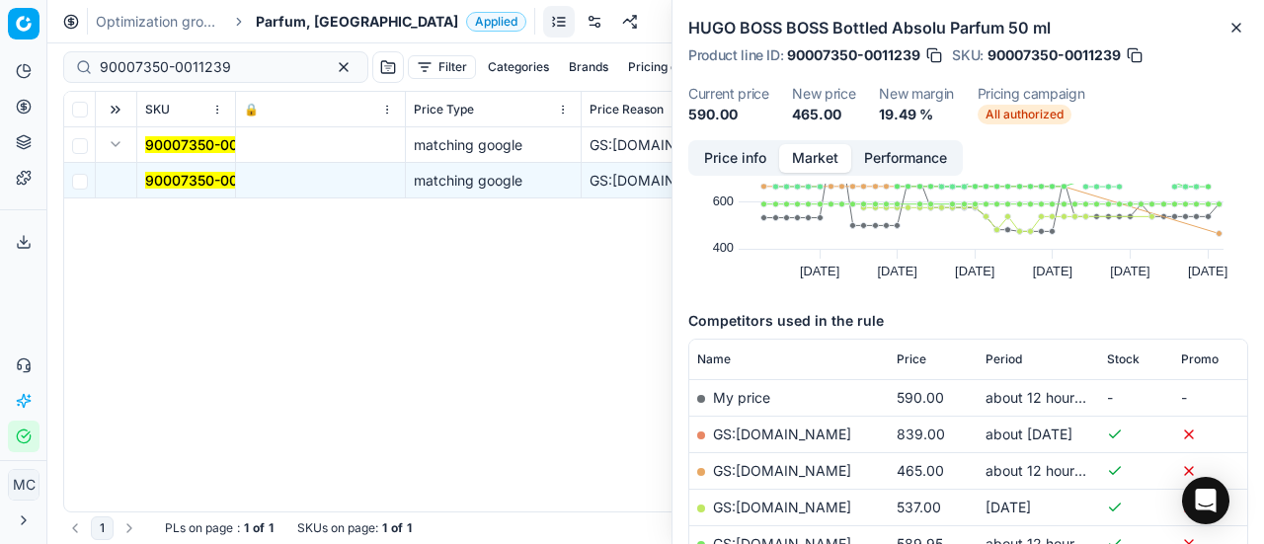
scroll to position [198, 0]
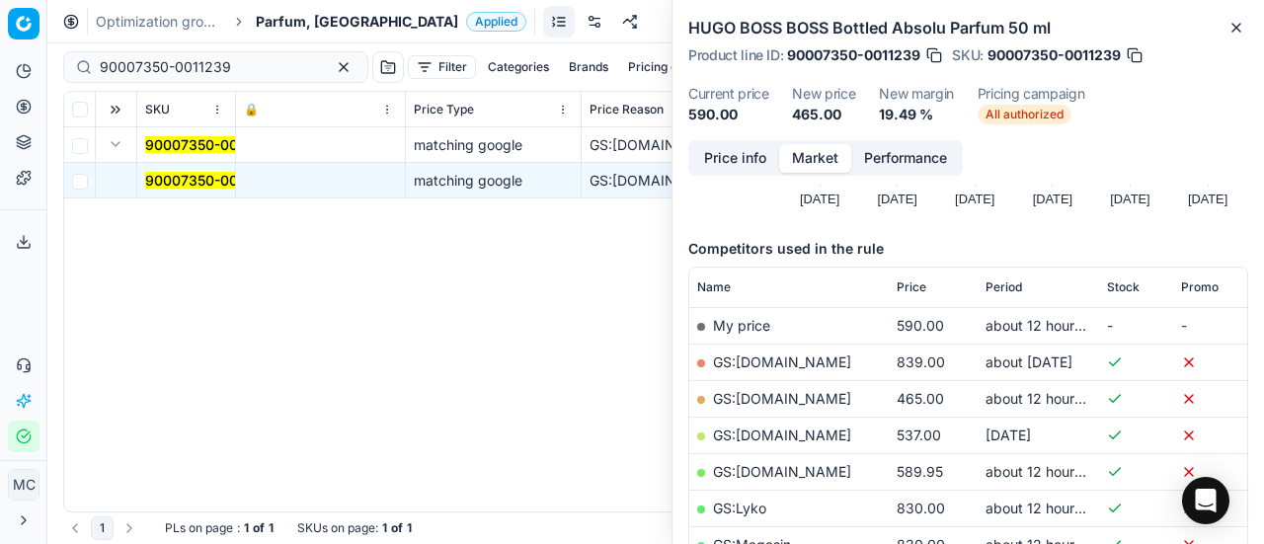
click at [804, 396] on link "GS:[DOMAIN_NAME]" at bounding box center [782, 398] width 138 height 17
click at [290, 13] on span "Parfum, [GEOGRAPHIC_DATA]" at bounding box center [357, 22] width 202 height 20
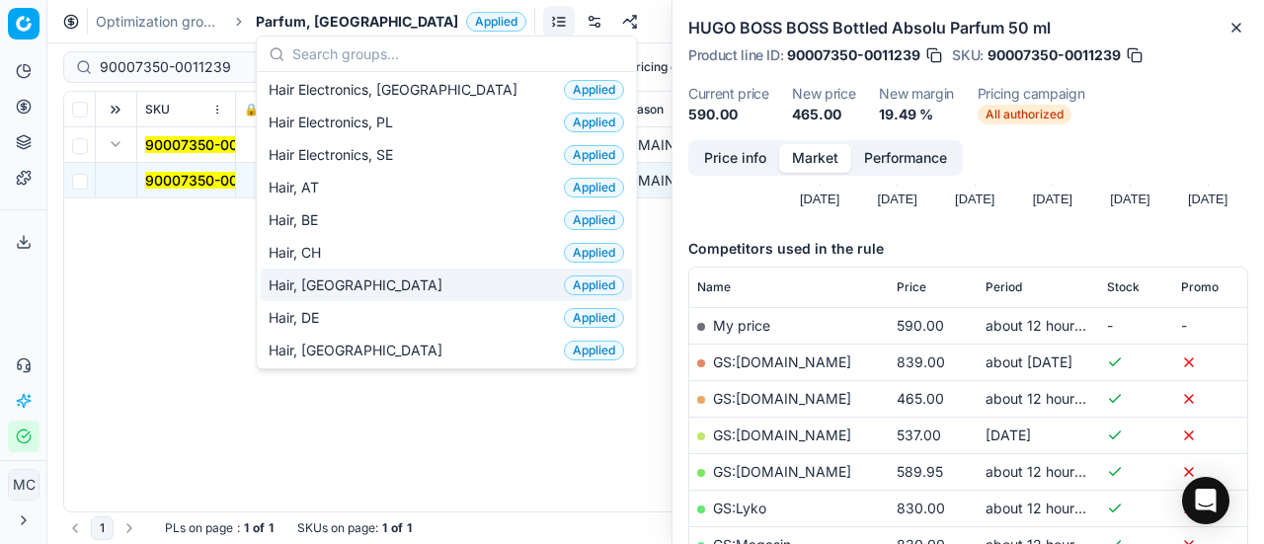
scroll to position [494, 0]
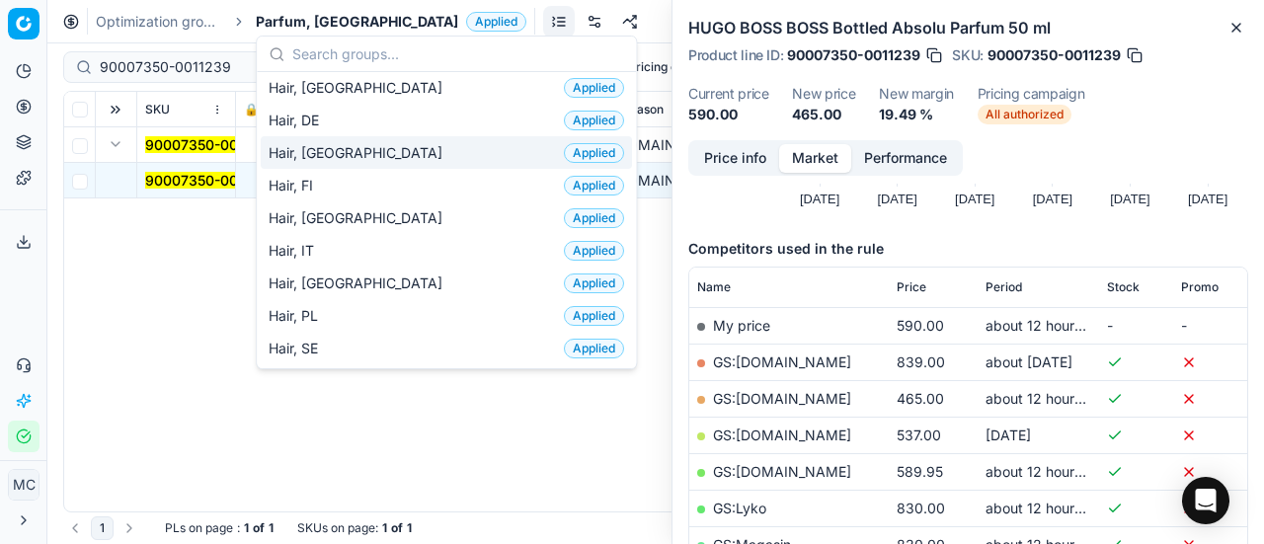
click at [357, 145] on div "Hair, DK Applied" at bounding box center [446, 152] width 371 height 33
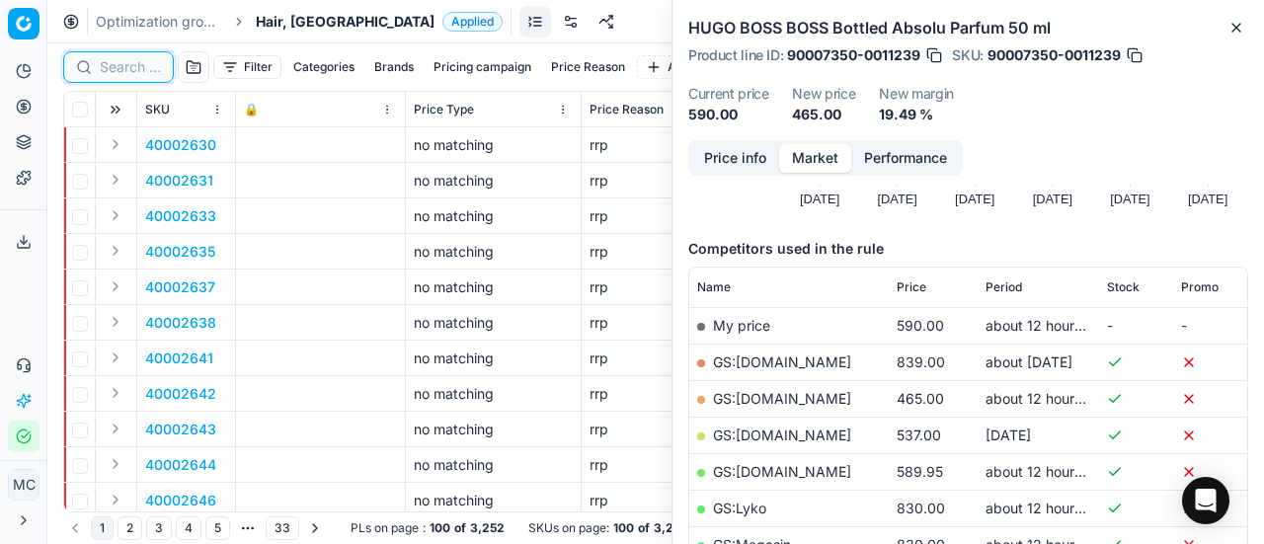
click at [128, 67] on input at bounding box center [130, 67] width 61 height 20
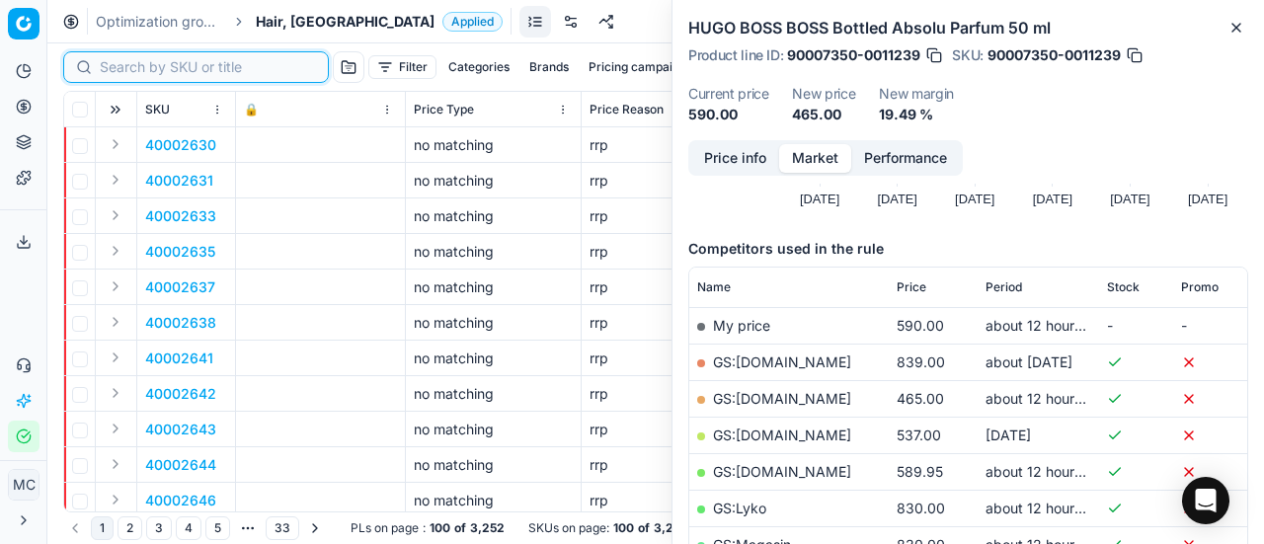
paste input "90009557-0014606"
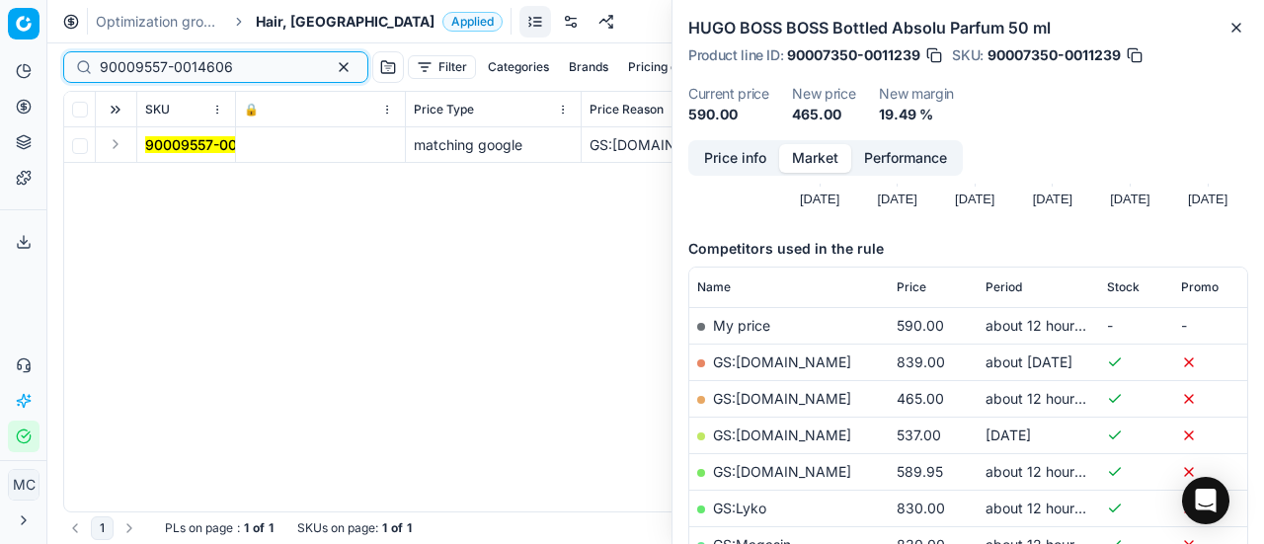
type input "90009557-0014606"
click at [122, 147] on button "Expand" at bounding box center [116, 144] width 24 height 24
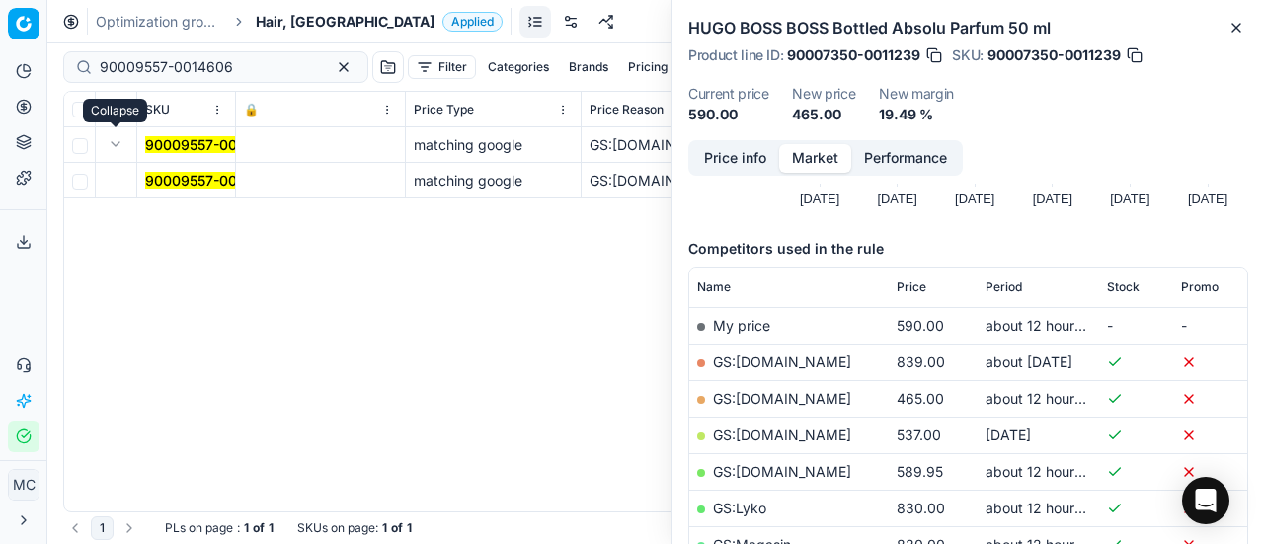
click at [199, 180] on mark "90009557-0014606" at bounding box center [211, 180] width 133 height 17
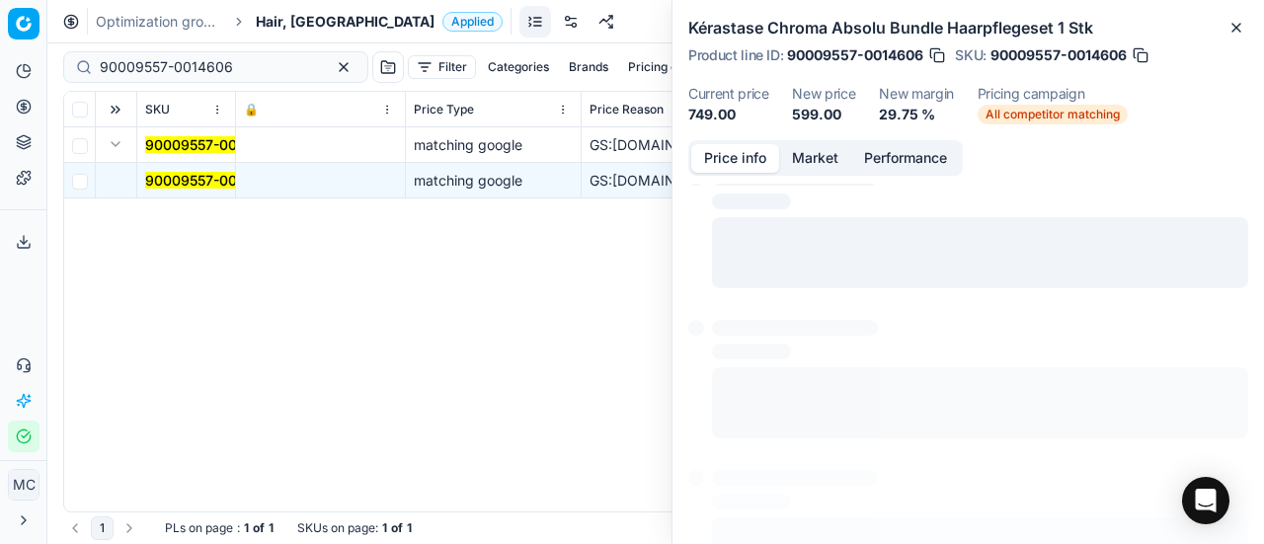
drag, startPoint x: 758, startPoint y: 146, endPoint x: 1263, endPoint y: 400, distance: 564.8
click at [760, 151] on button "Price info" at bounding box center [735, 158] width 88 height 29
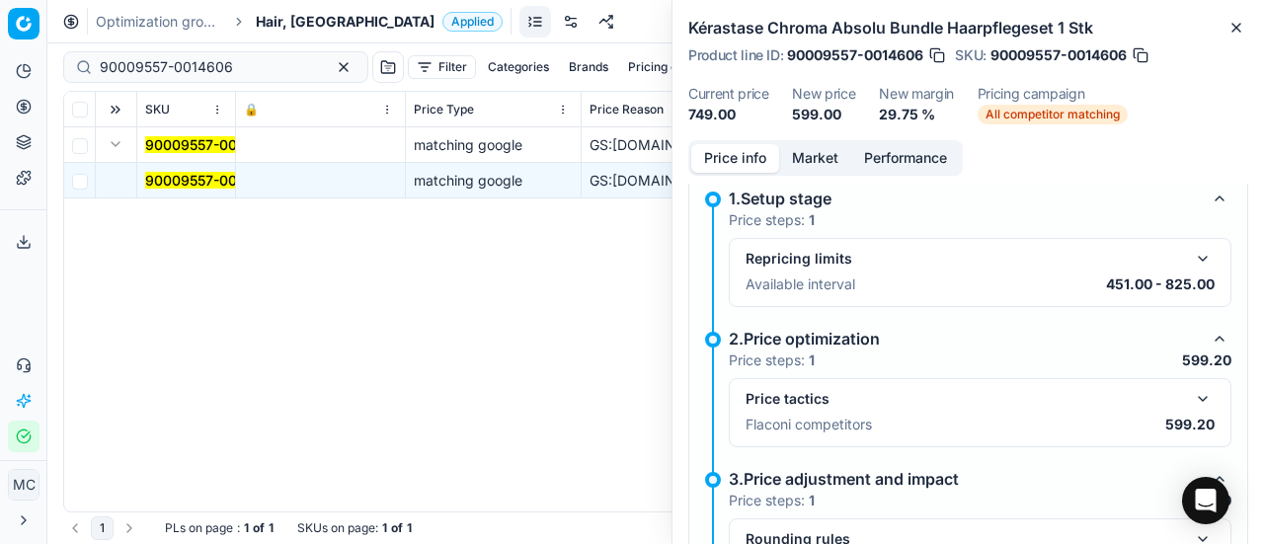
click at [1181, 409] on div "Price tactics Flaconi competitors 599.20" at bounding box center [980, 412] width 469 height 51
click at [1191, 390] on button "button" at bounding box center [1203, 399] width 24 height 24
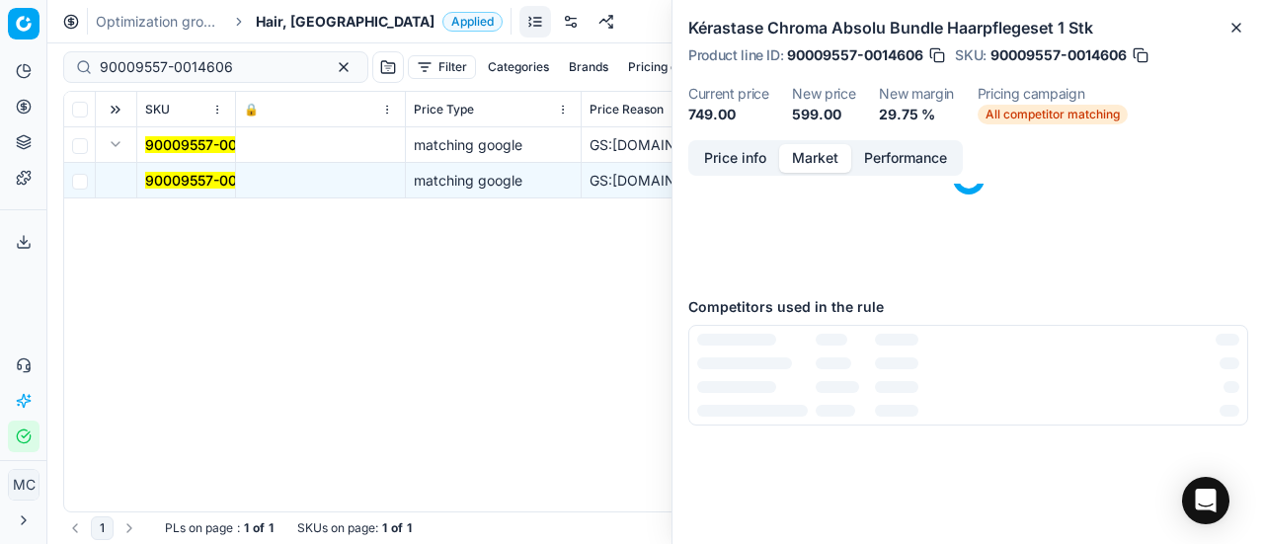
drag, startPoint x: 808, startPoint y: 155, endPoint x: 821, endPoint y: 202, distance: 49.1
click at [809, 160] on button "Market" at bounding box center [815, 158] width 72 height 29
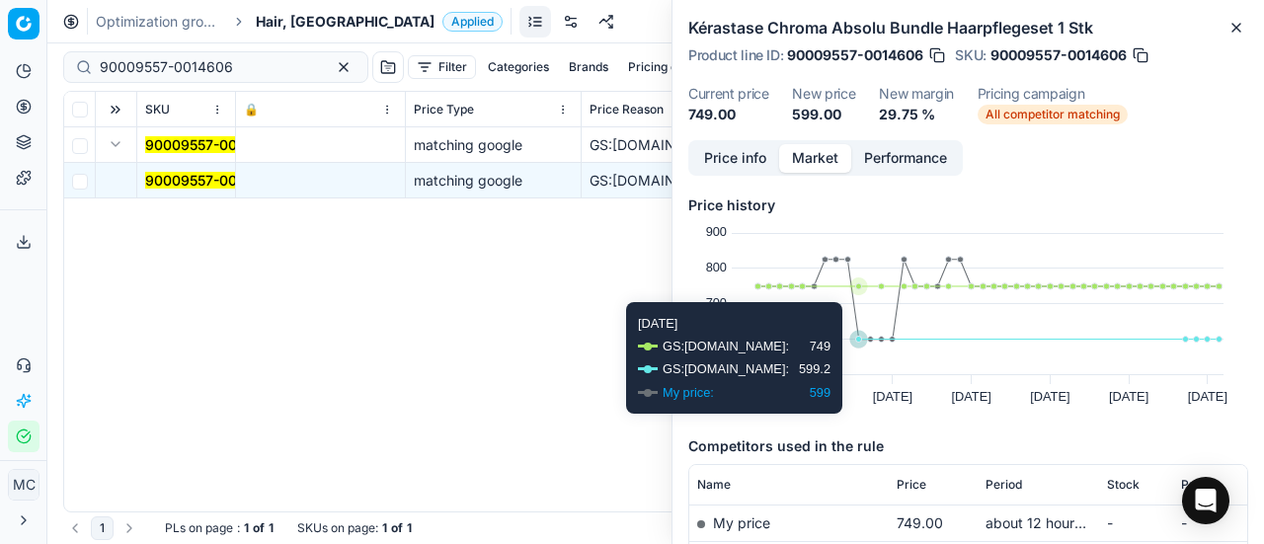
scroll to position [198, 0]
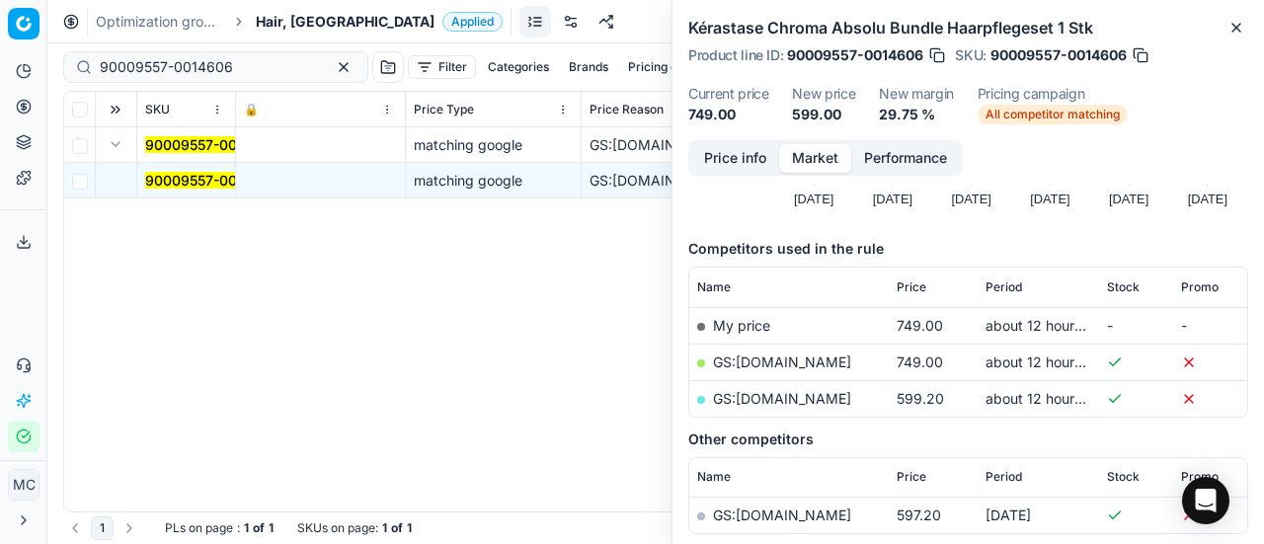
click at [828, 402] on link "GS:[DOMAIN_NAME]" at bounding box center [782, 398] width 138 height 17
click at [283, 18] on span "Hair, [GEOGRAPHIC_DATA]" at bounding box center [345, 22] width 179 height 20
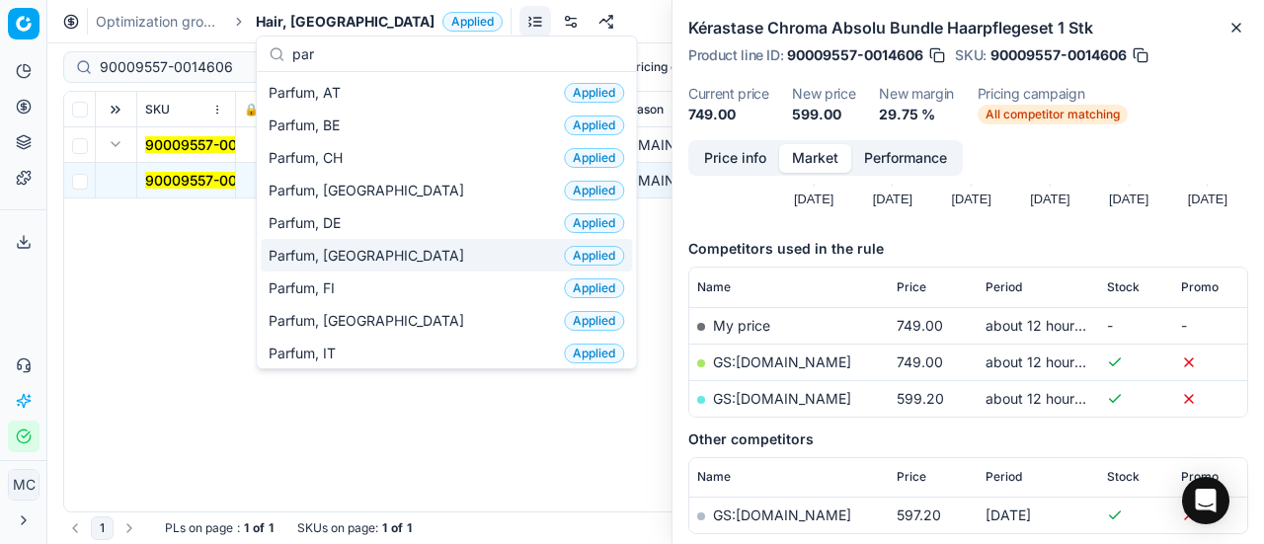
type input "par"
click at [370, 244] on div "Parfum, DK Applied" at bounding box center [446, 255] width 371 height 33
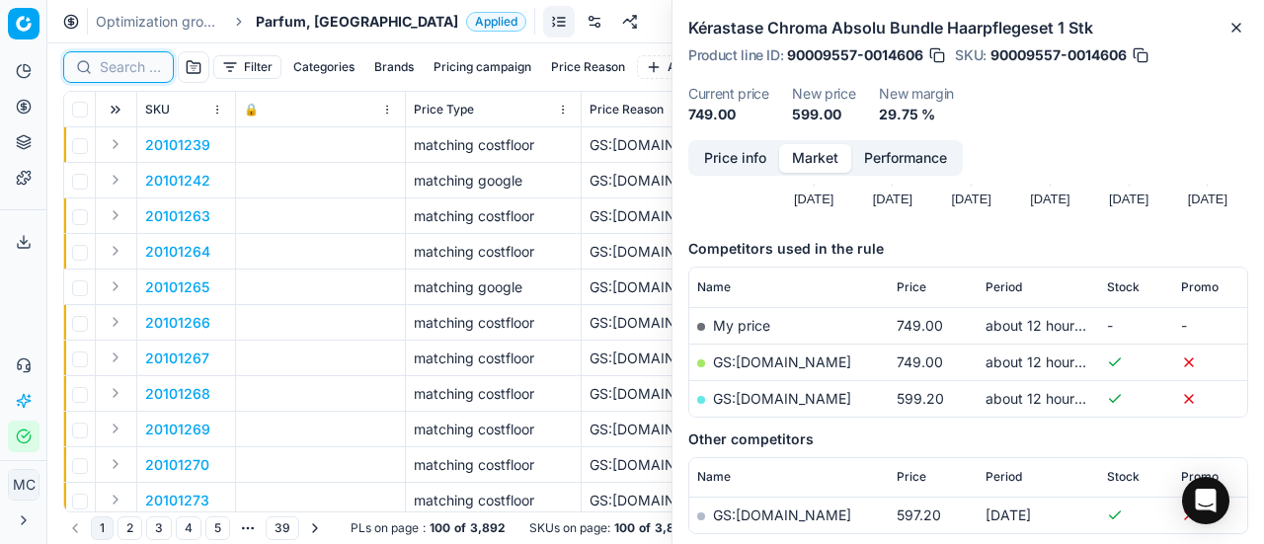
click at [132, 64] on input at bounding box center [130, 67] width 61 height 20
paste input "80073182-90"
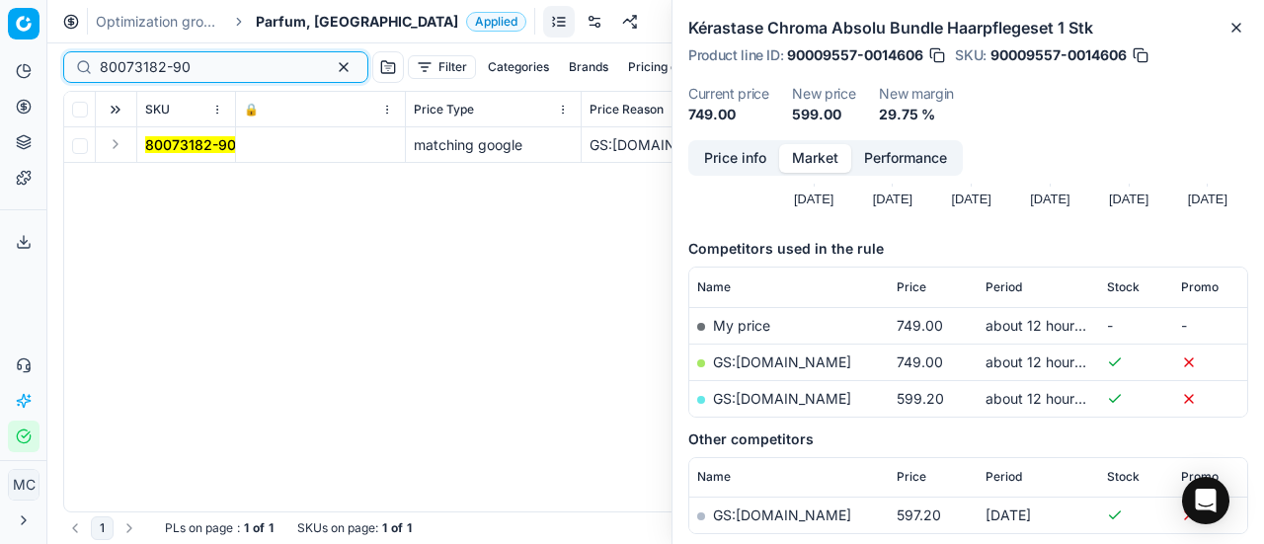
type input "80073182-90"
click at [119, 139] on button "Expand" at bounding box center [116, 144] width 24 height 24
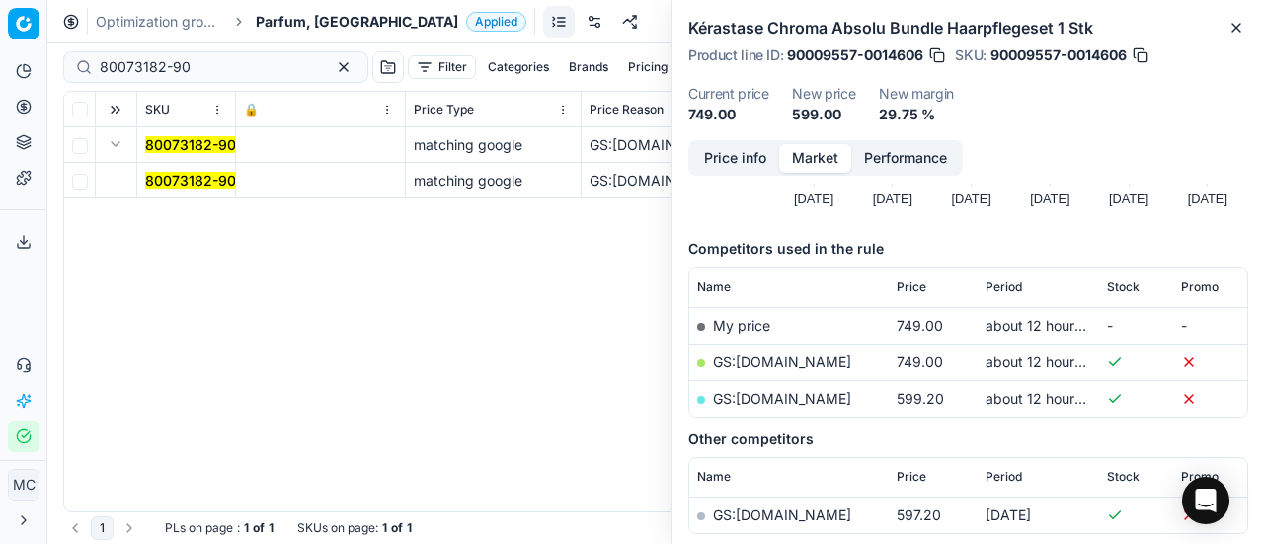
click at [178, 178] on mark "80073182-90" at bounding box center [190, 180] width 91 height 17
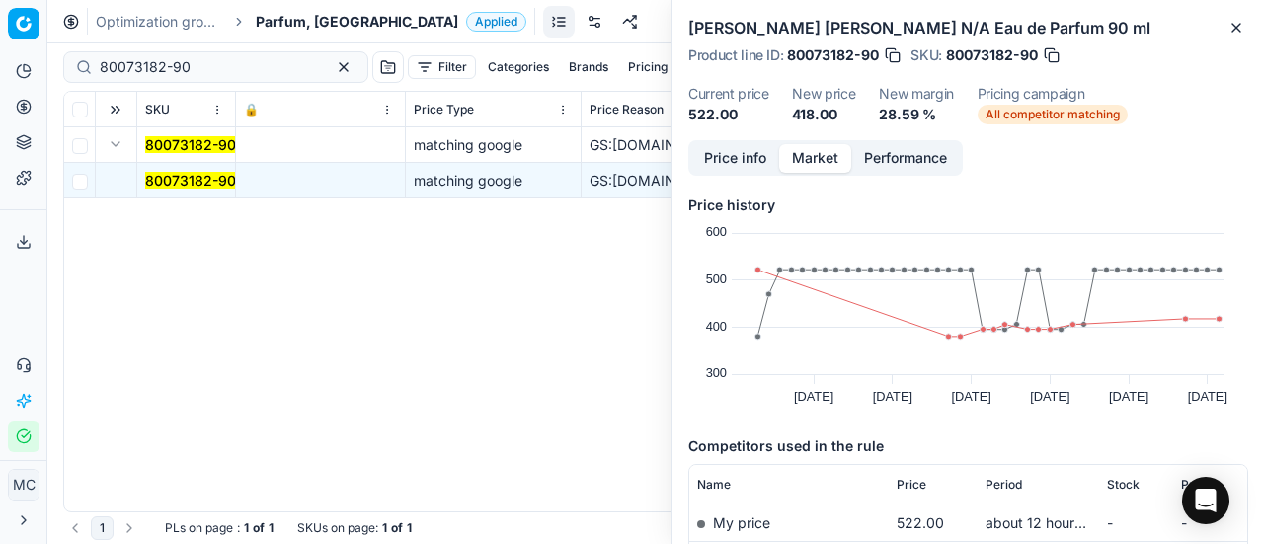
click at [718, 153] on button "Price info" at bounding box center [735, 158] width 88 height 29
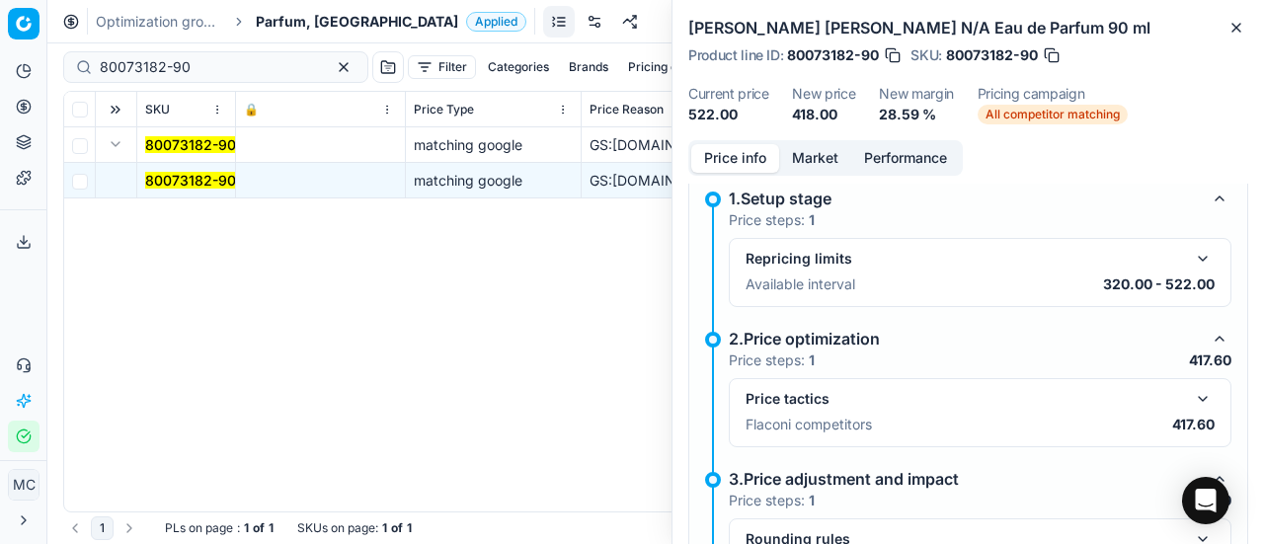
click at [1191, 395] on button "button" at bounding box center [1203, 399] width 24 height 24
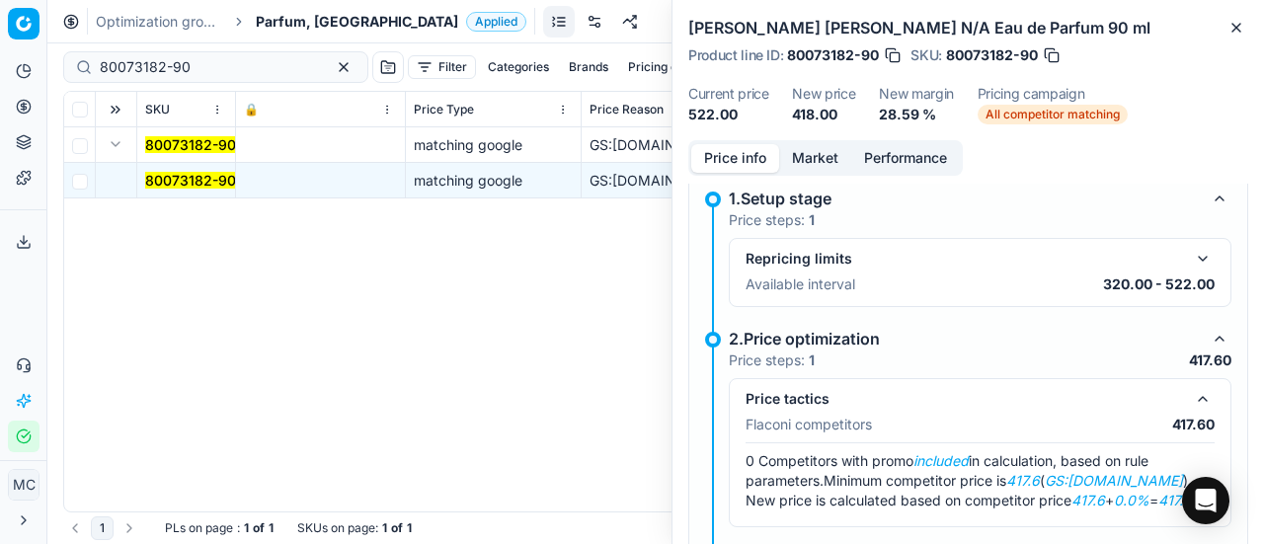
click at [810, 169] on button "Market" at bounding box center [815, 158] width 72 height 29
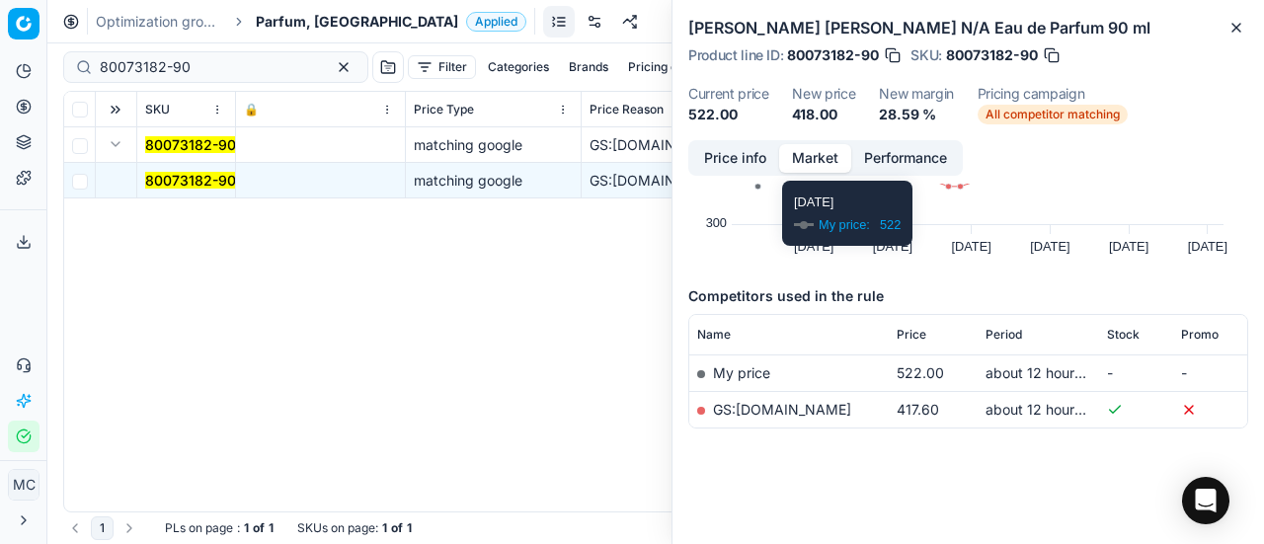
scroll to position [151, 0]
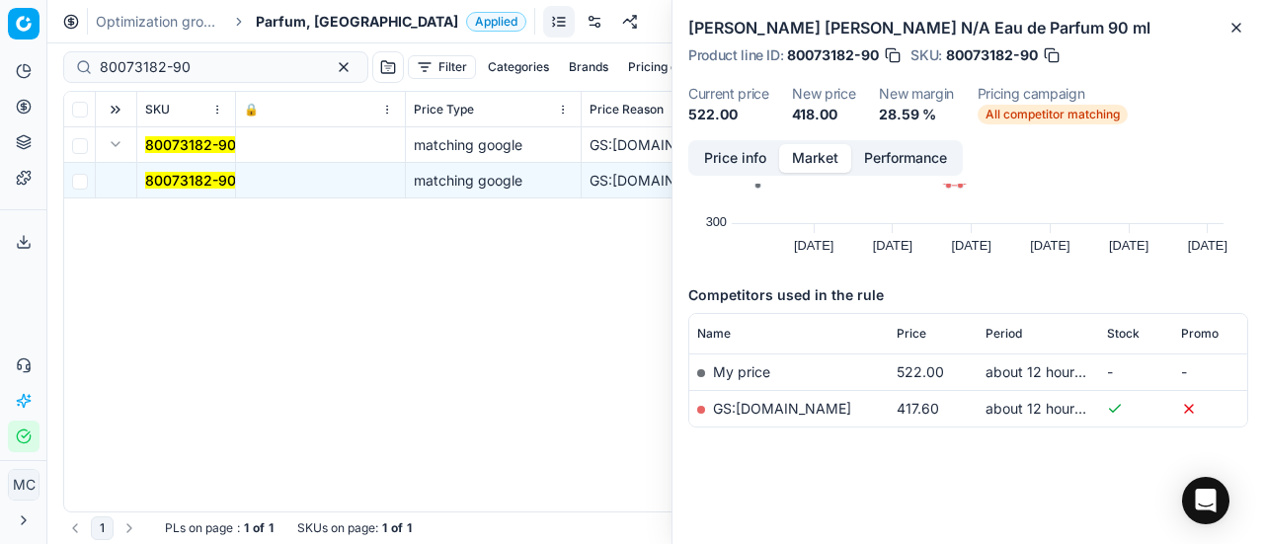
click at [821, 406] on link "GS:[DOMAIN_NAME]" at bounding box center [782, 408] width 138 height 17
drag, startPoint x: 268, startPoint y: 11, endPoint x: 280, endPoint y: 28, distance: 21.1
click at [268, 14] on span "Parfum, [GEOGRAPHIC_DATA]" at bounding box center [357, 22] width 202 height 20
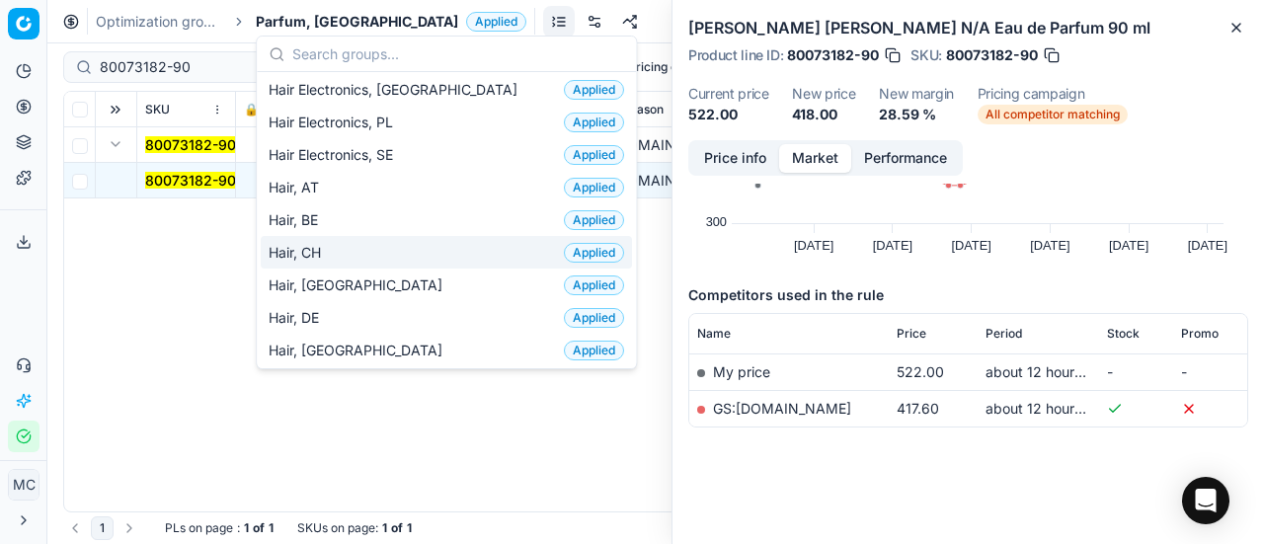
scroll to position [395, 0]
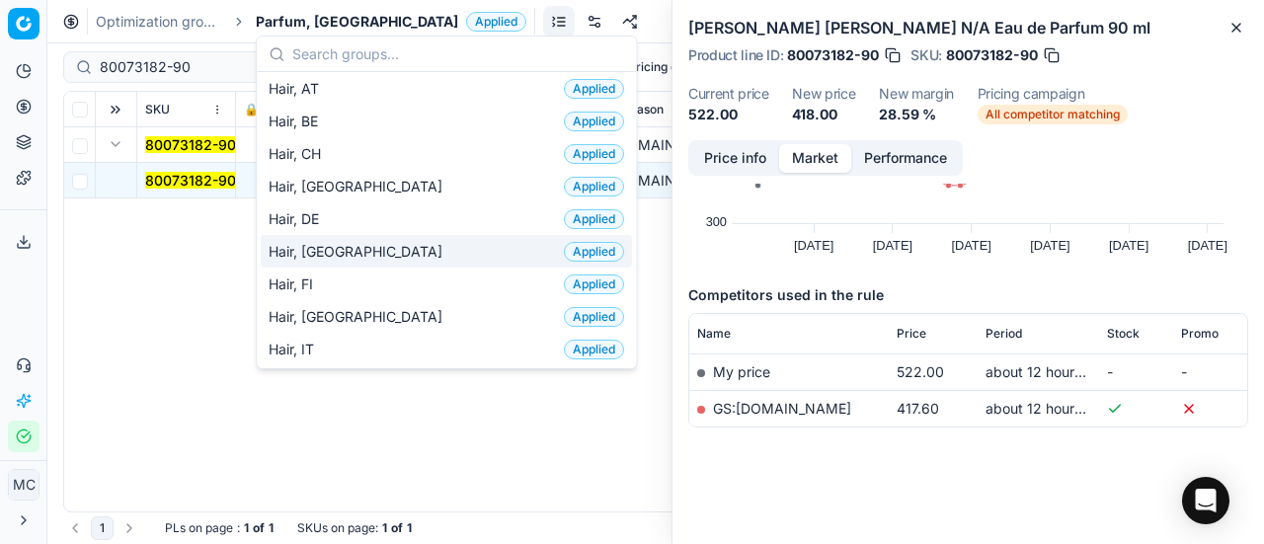
click at [379, 242] on div "Hair, DK Applied" at bounding box center [446, 251] width 371 height 33
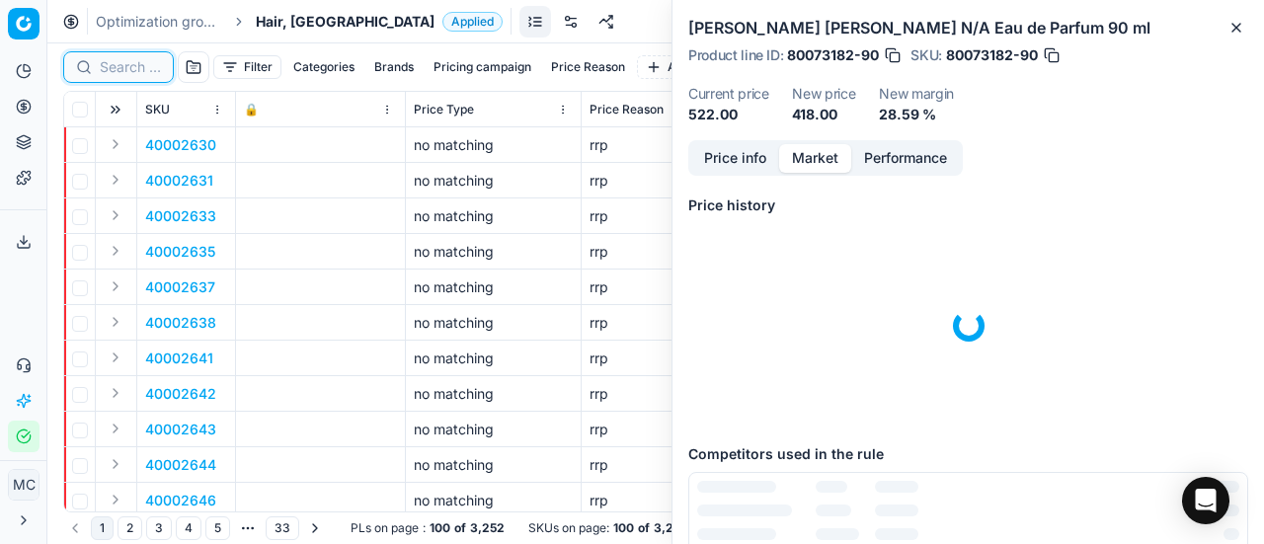
click at [137, 72] on input at bounding box center [130, 67] width 61 height 20
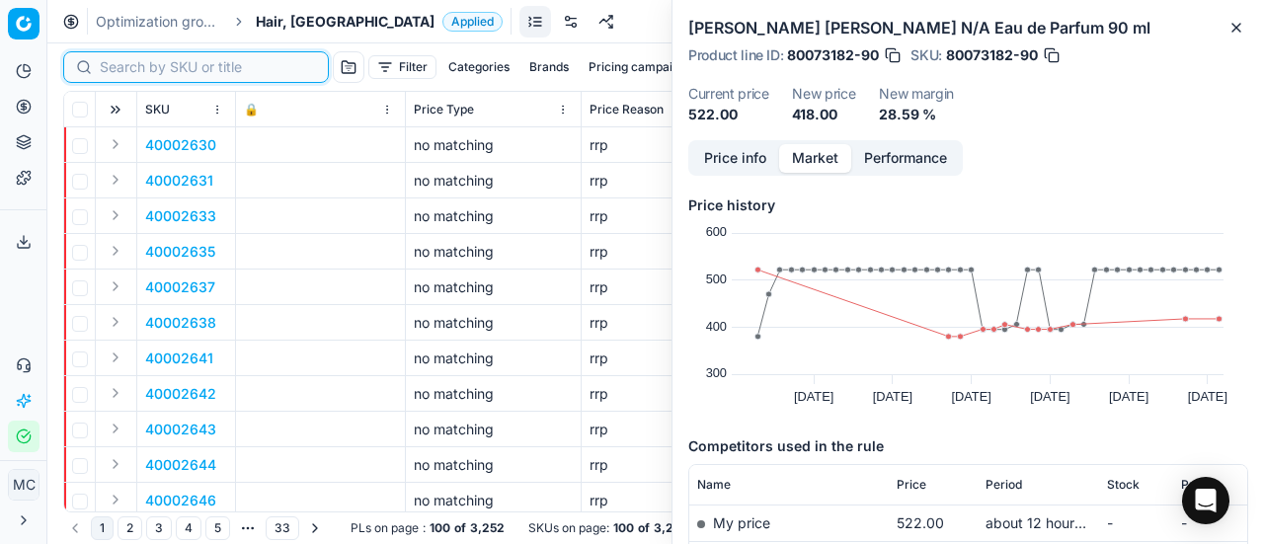
paste input "80047689-500"
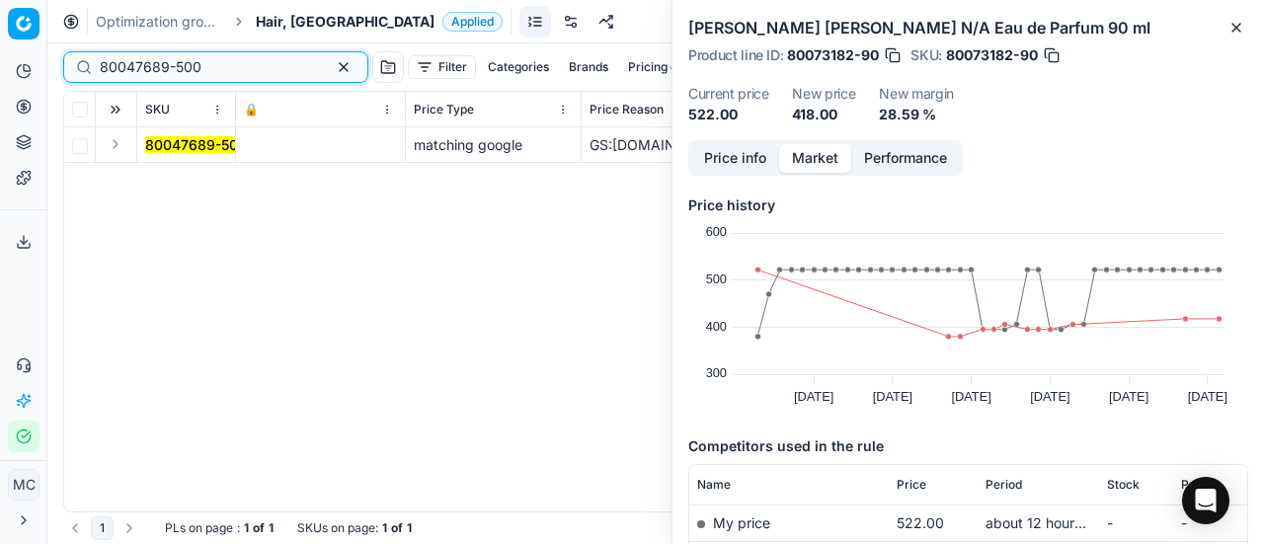
type input "80047689-500"
click at [117, 142] on button "Expand" at bounding box center [116, 144] width 24 height 24
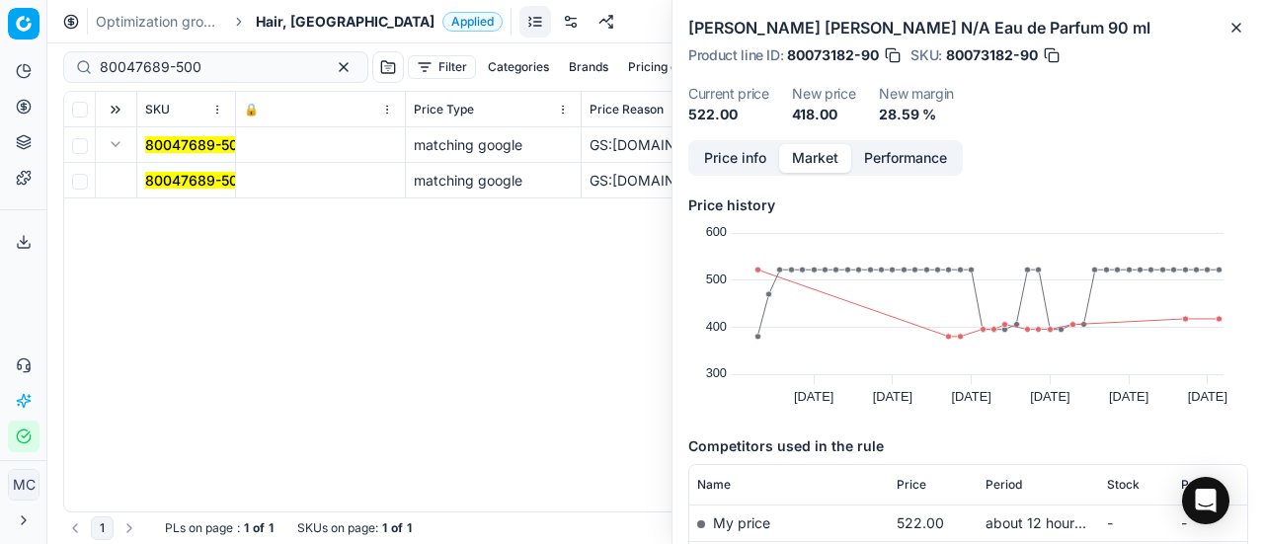
click at [175, 175] on mark "80047689-500" at bounding box center [196, 180] width 102 height 17
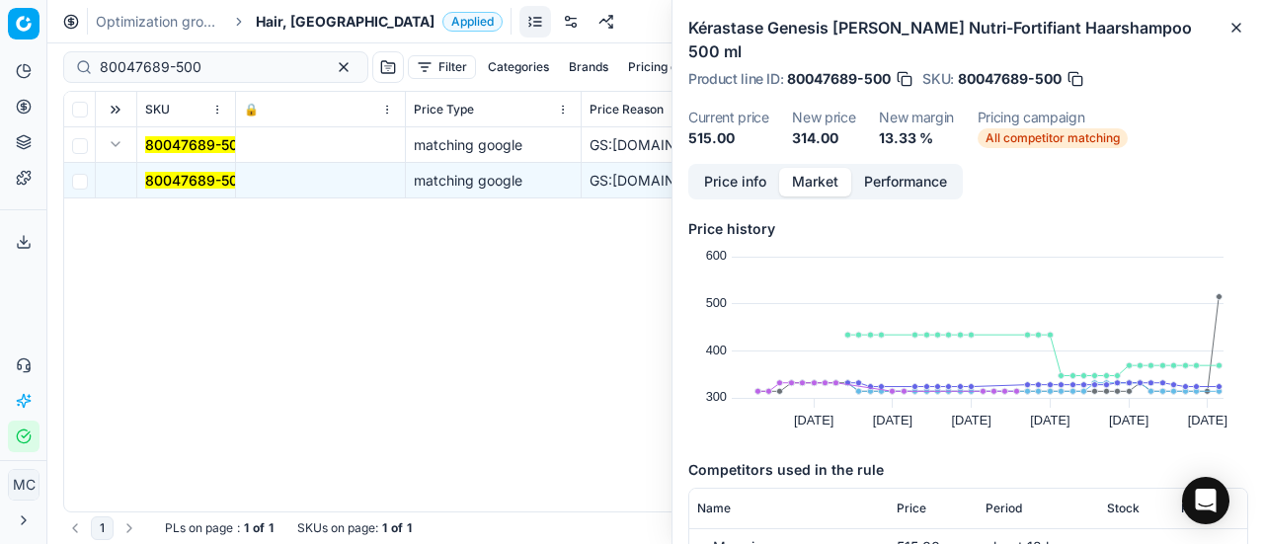
click at [739, 168] on button "Price info" at bounding box center [735, 182] width 88 height 29
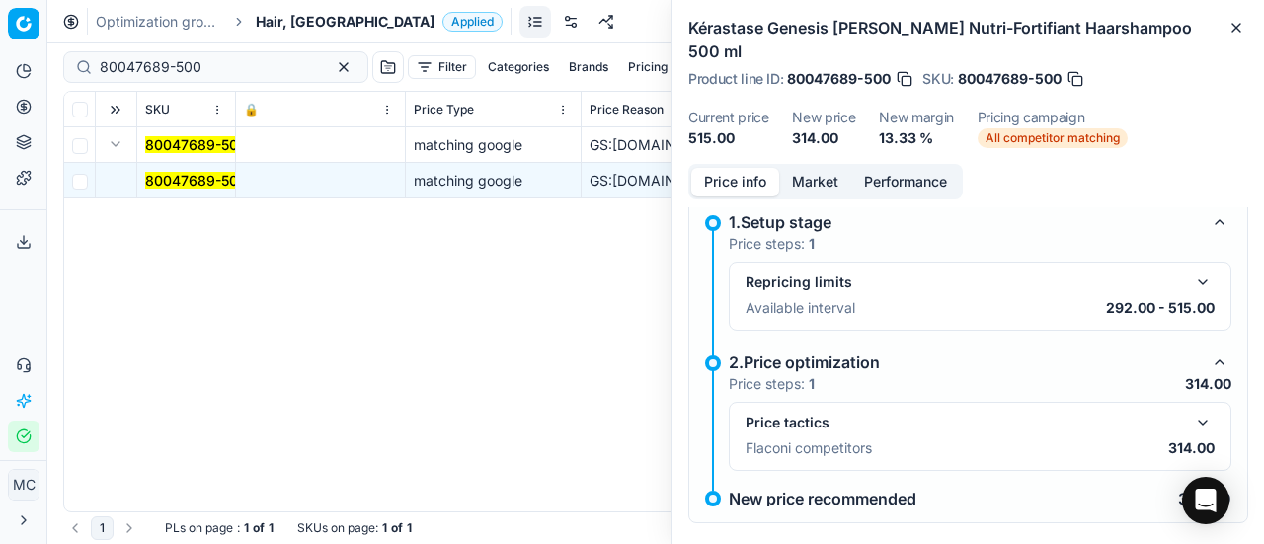
click at [1191, 411] on button "button" at bounding box center [1203, 423] width 24 height 24
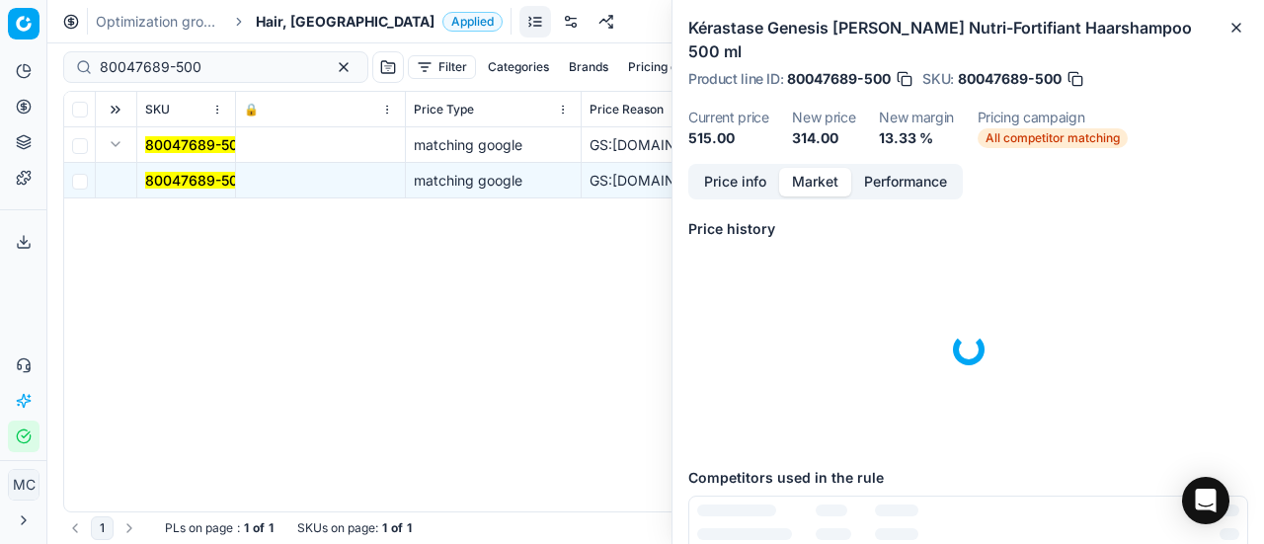
click at [828, 168] on button "Market" at bounding box center [815, 182] width 72 height 29
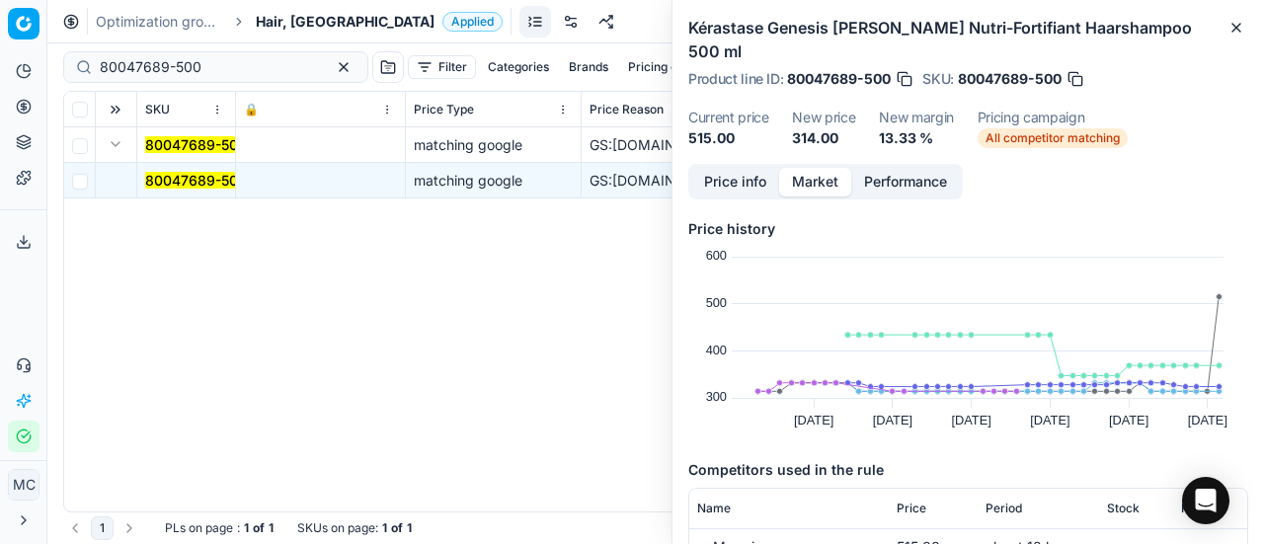
scroll to position [296, 0]
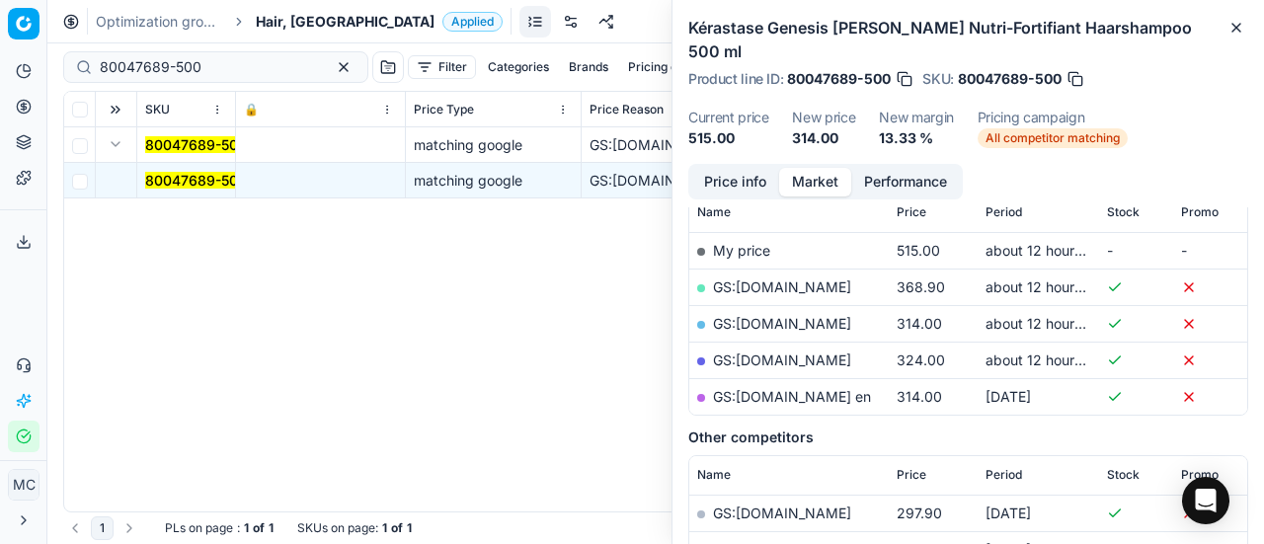
click at [793, 315] on link "GS:Zalando.dk" at bounding box center [782, 323] width 138 height 17
click at [314, 19] on div "Hair, DK Applied" at bounding box center [379, 22] width 247 height 20
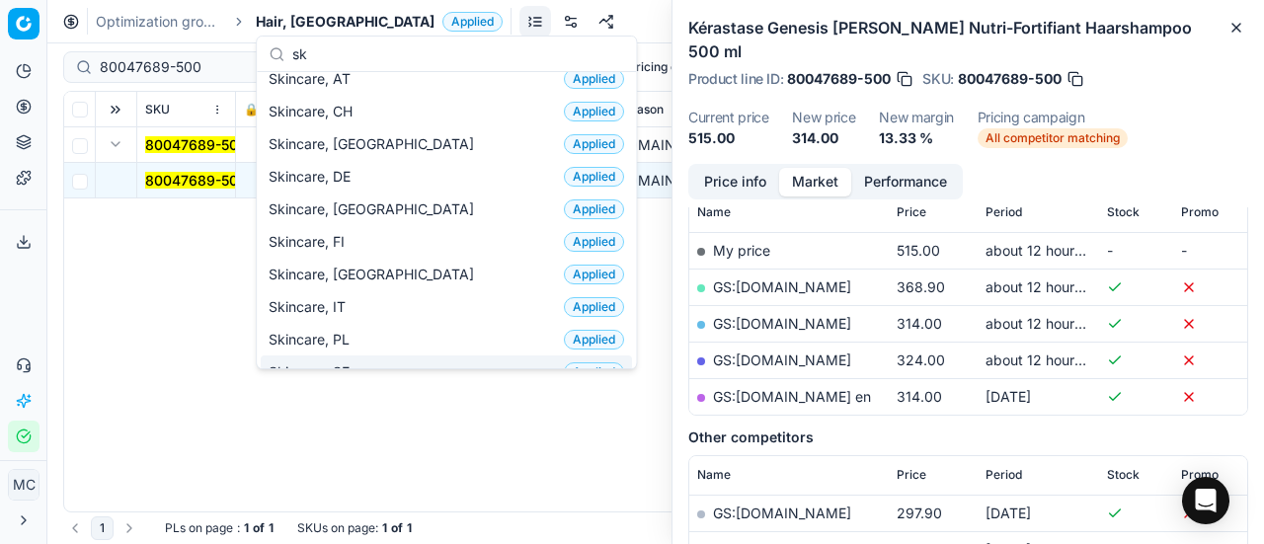
scroll to position [0, 0]
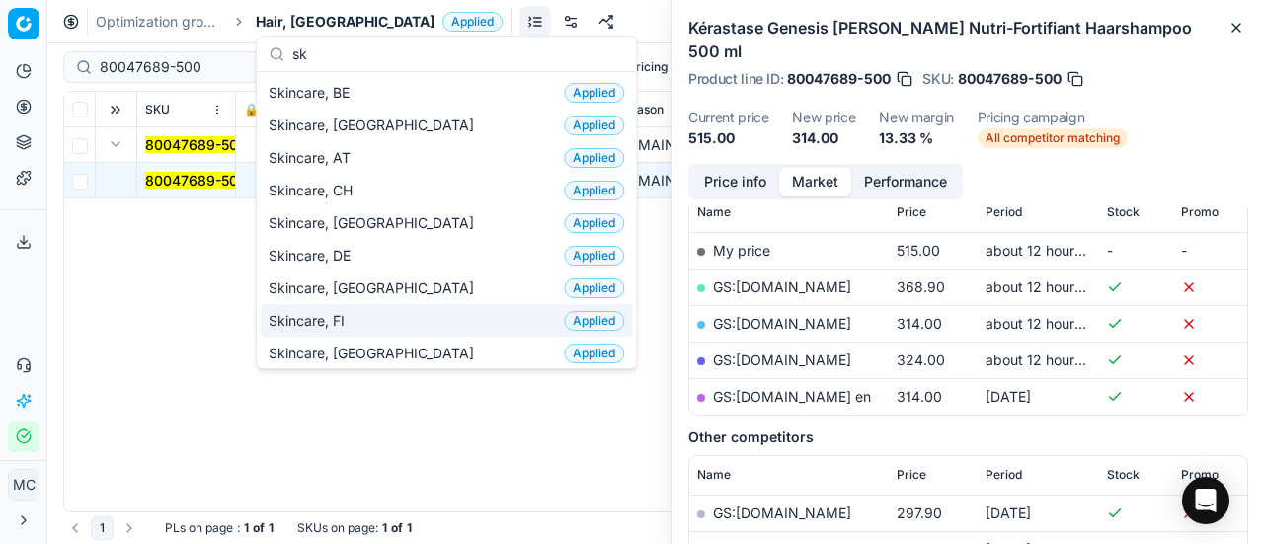
type input "sk"
click at [381, 310] on div "Skincare, FI Applied" at bounding box center [446, 320] width 371 height 33
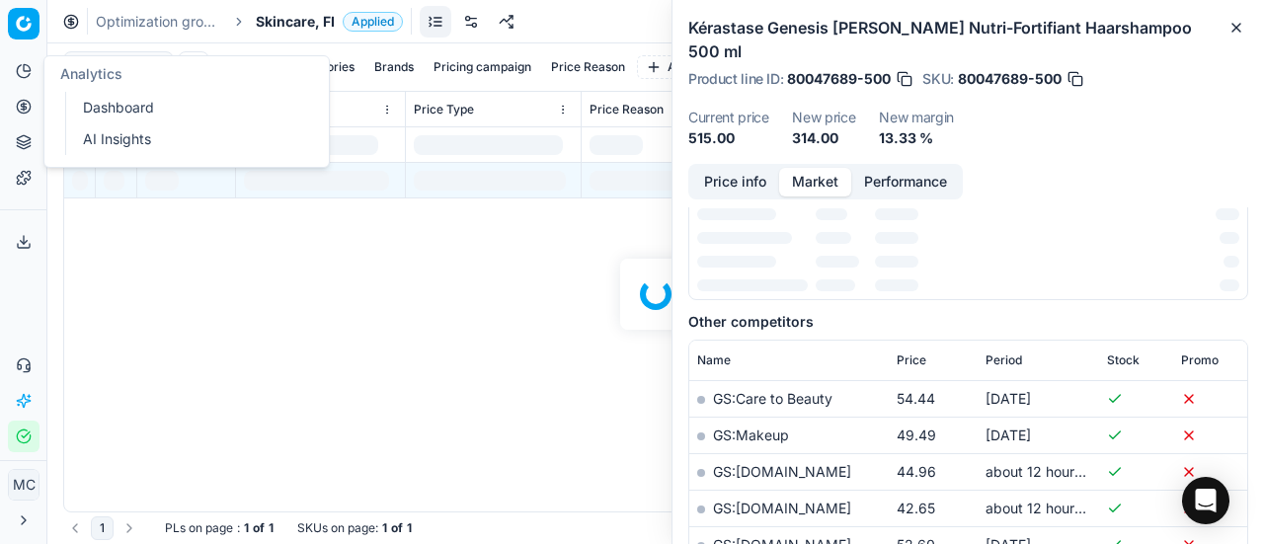
scroll to position [296, 0]
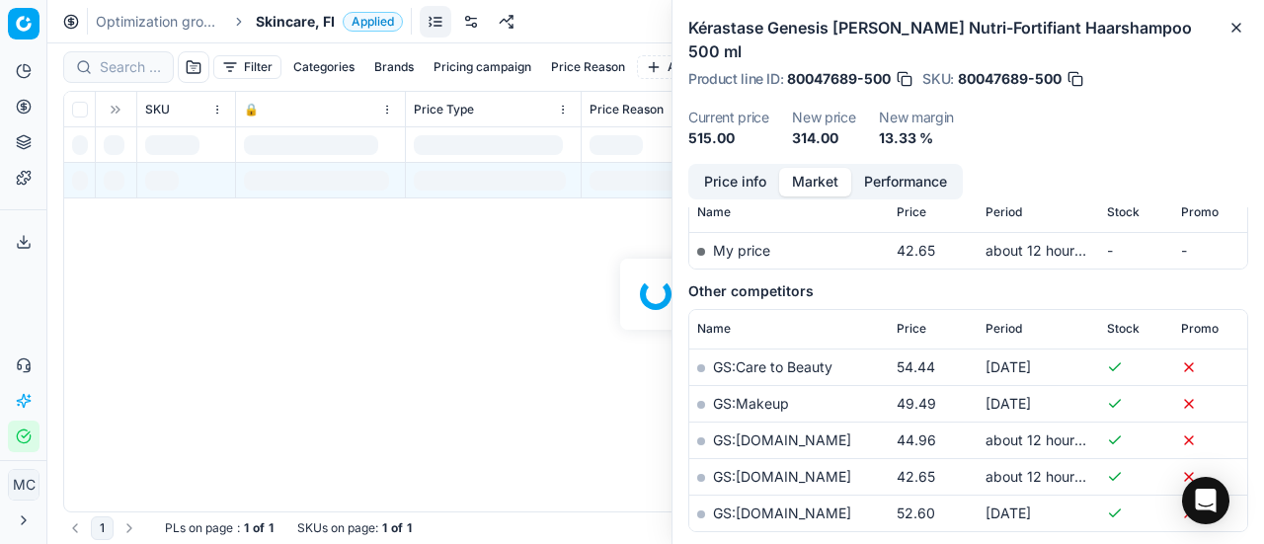
click at [120, 62] on div at bounding box center [655, 293] width 1217 height 501
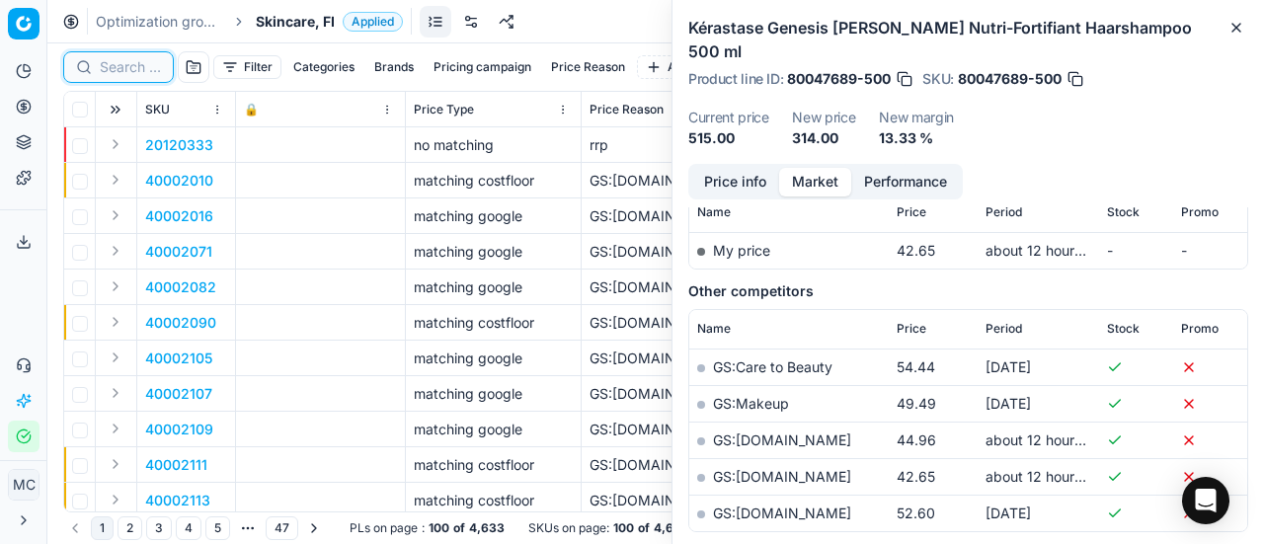
click at [130, 68] on input at bounding box center [130, 67] width 61 height 20
paste input "80060634-1"
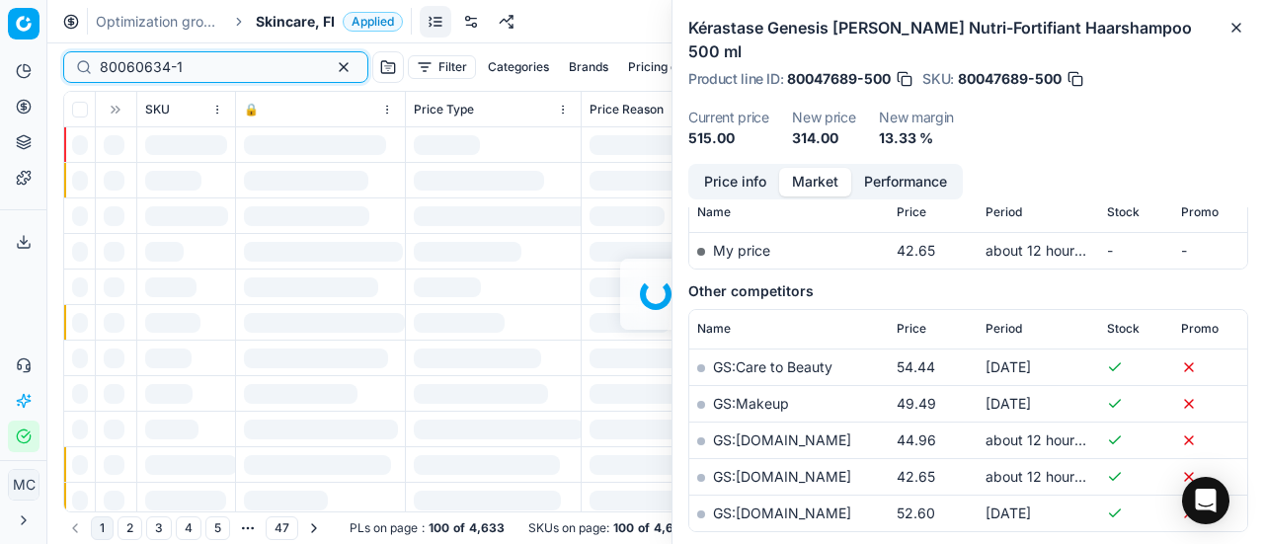
scroll to position [296, 0]
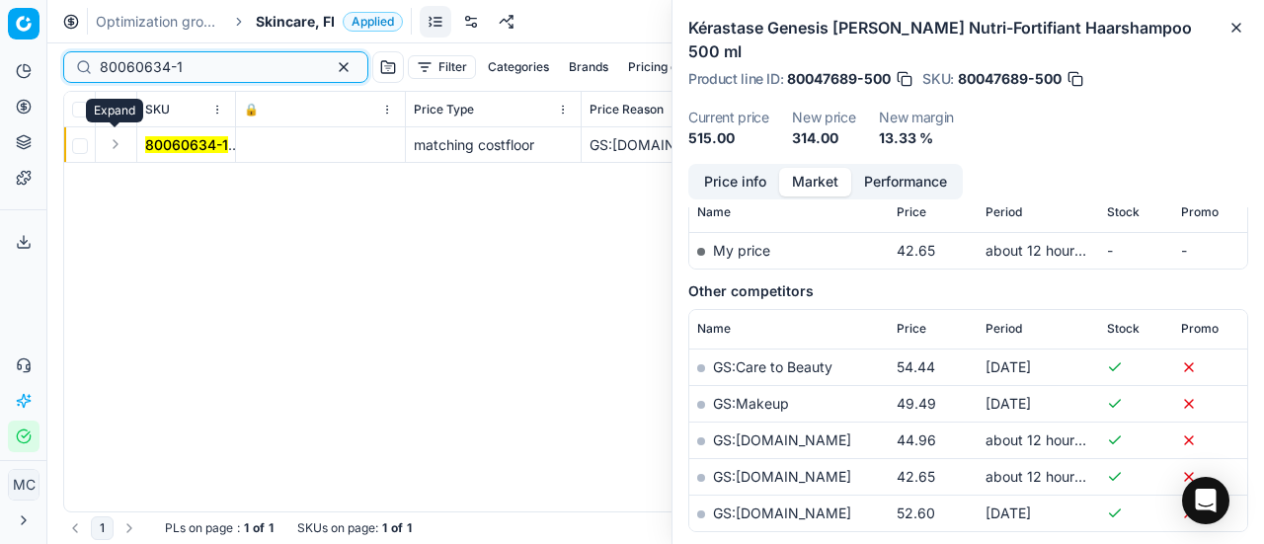
type input "80060634-1"
click at [120, 147] on button "Expand" at bounding box center [116, 144] width 24 height 24
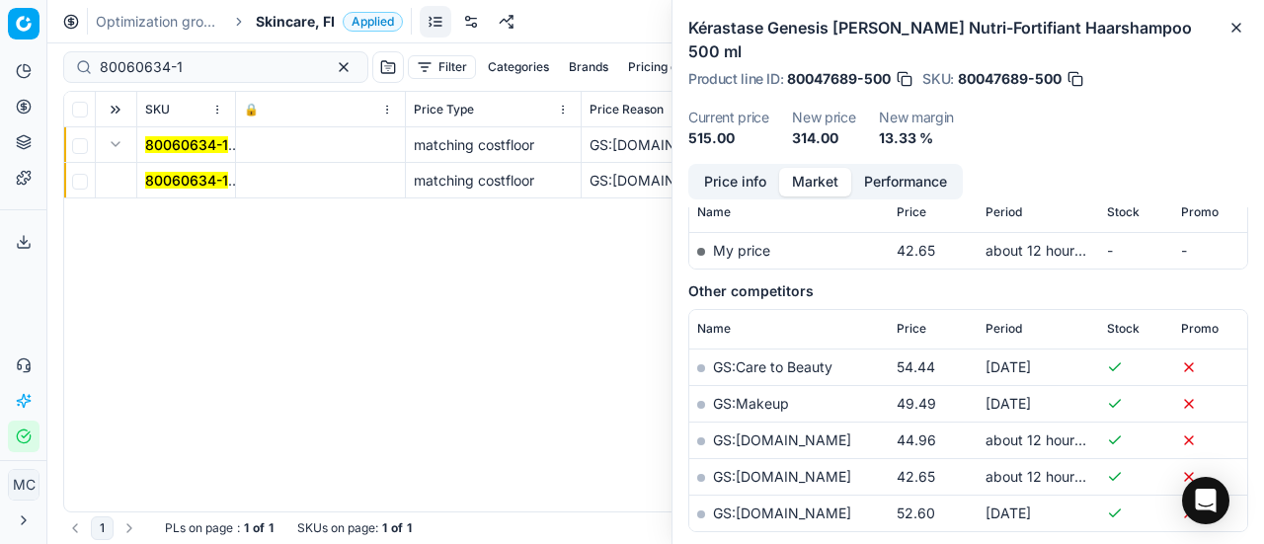
click at [181, 183] on mark "80060634-1" at bounding box center [186, 180] width 83 height 17
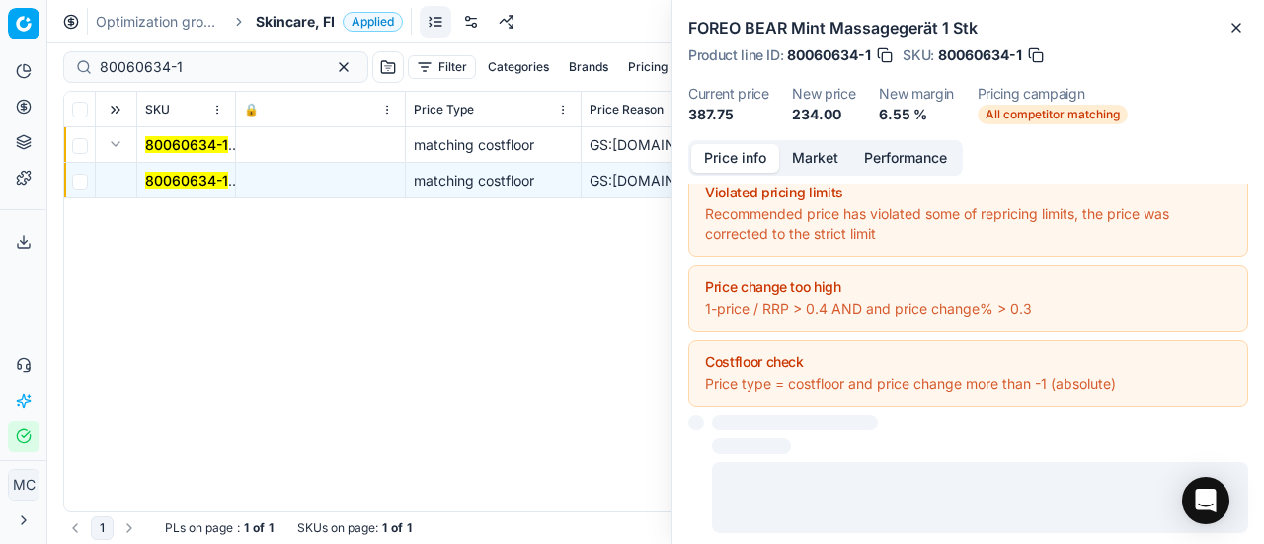
click at [741, 155] on button "Price info" at bounding box center [735, 158] width 88 height 29
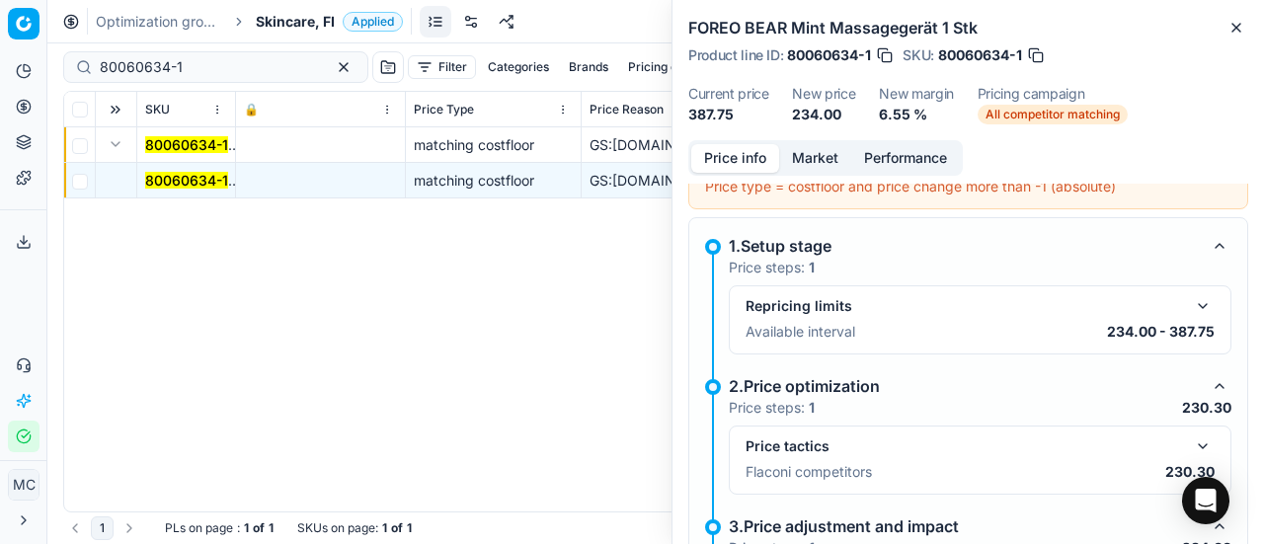
scroll to position [310, 0]
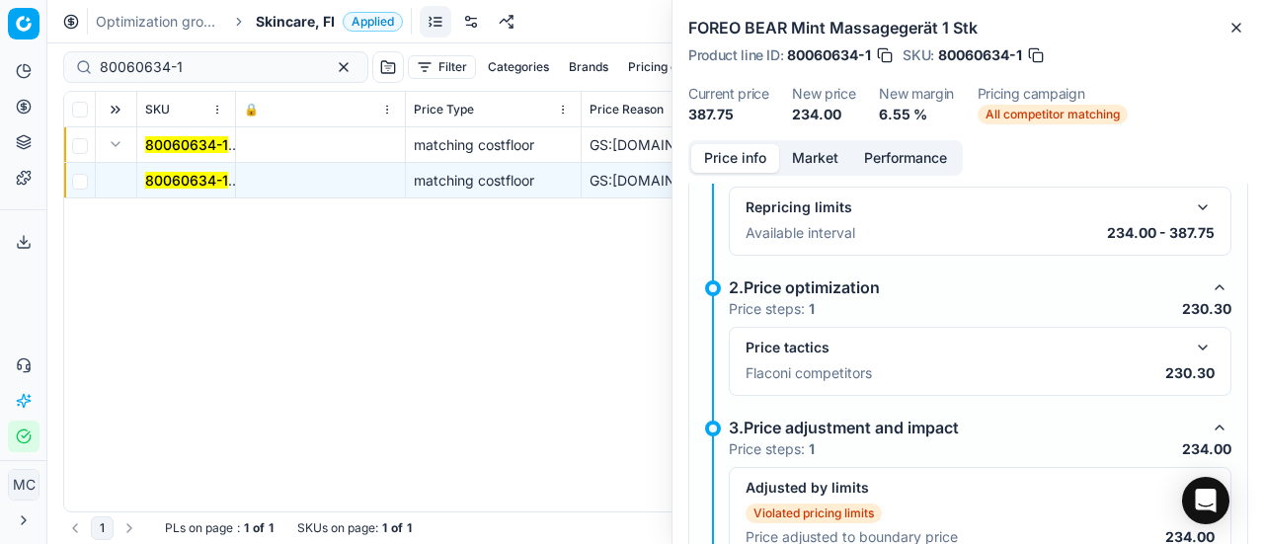
click at [1187, 356] on div "Price tactics Flaconi competitors 230.30" at bounding box center [980, 361] width 469 height 51
click at [1192, 347] on button "button" at bounding box center [1203, 348] width 24 height 24
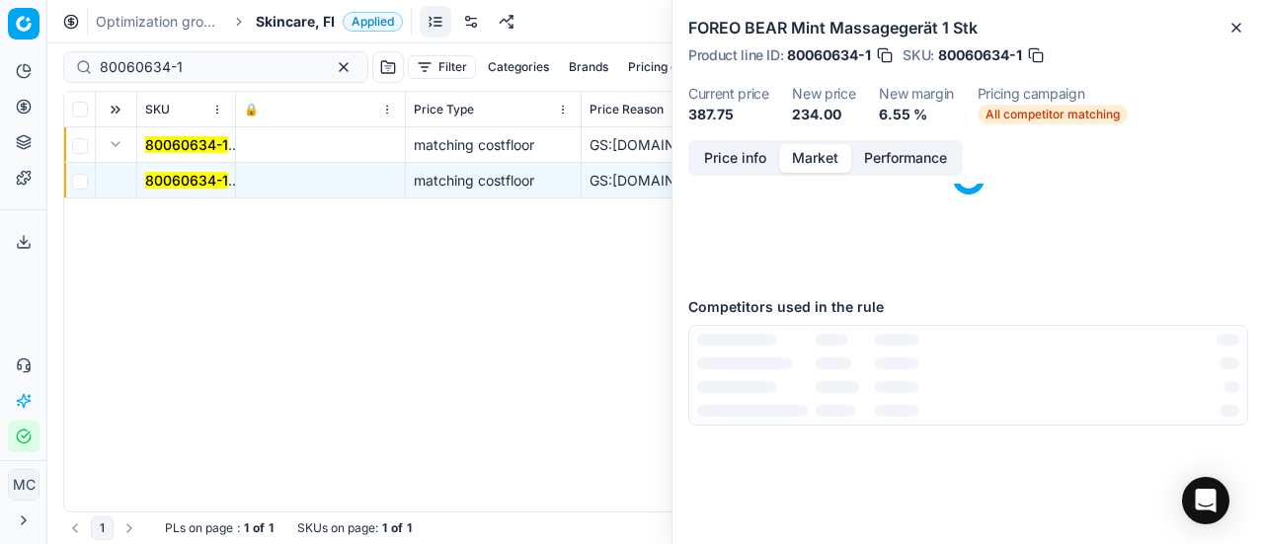
click at [813, 159] on button "Market" at bounding box center [815, 158] width 72 height 29
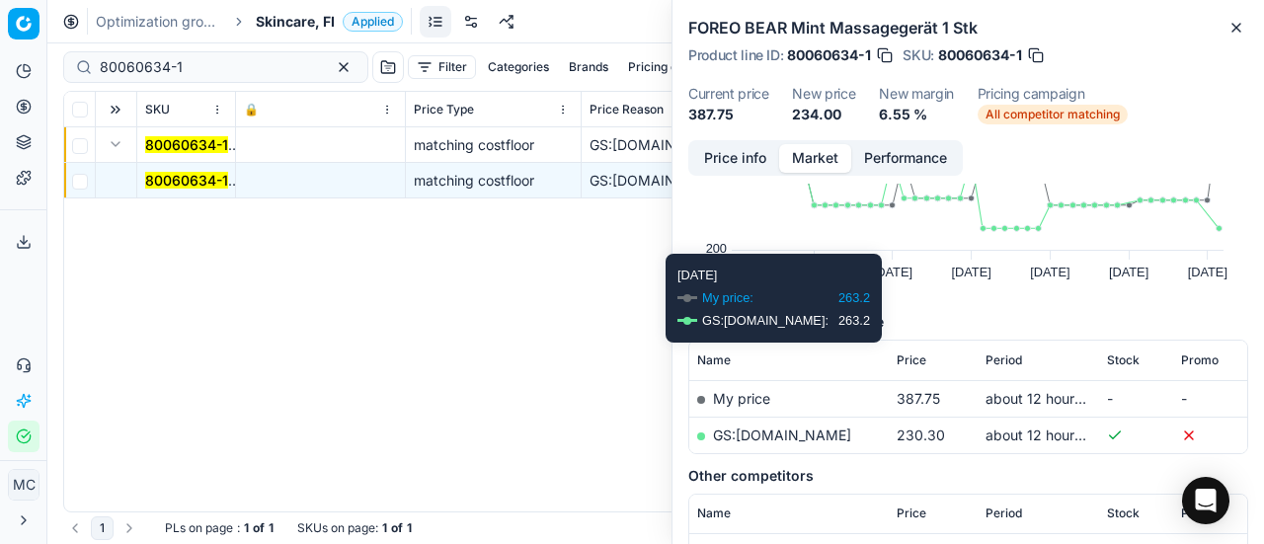
scroll to position [296, 0]
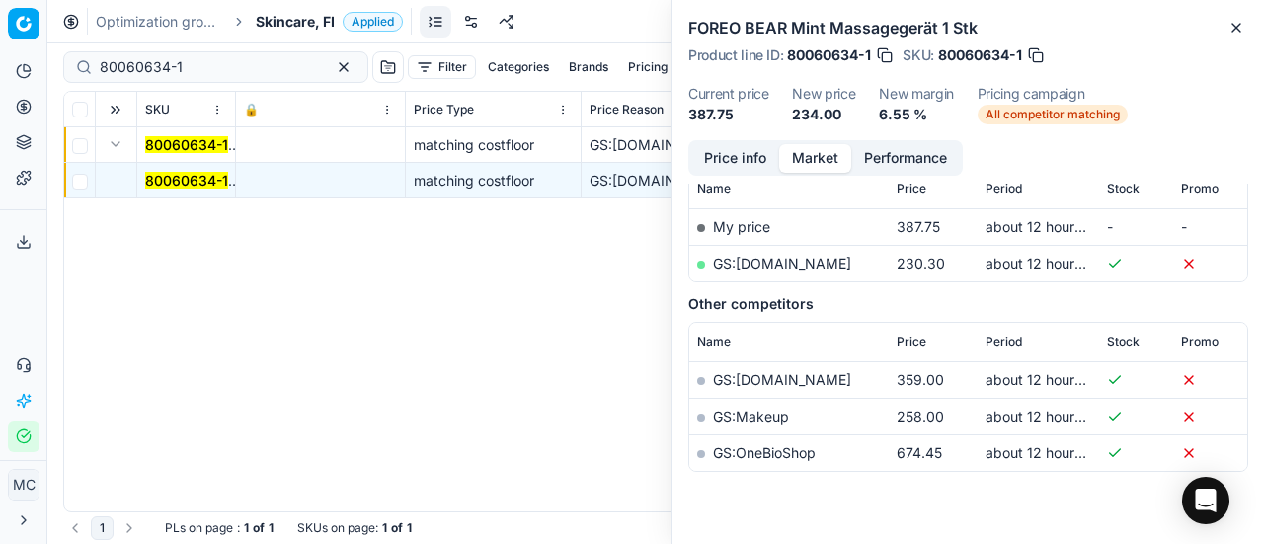
click at [762, 257] on link "GS:Notino.fi" at bounding box center [782, 263] width 138 height 17
click at [304, 26] on span "Skincare, FI" at bounding box center [295, 22] width 79 height 20
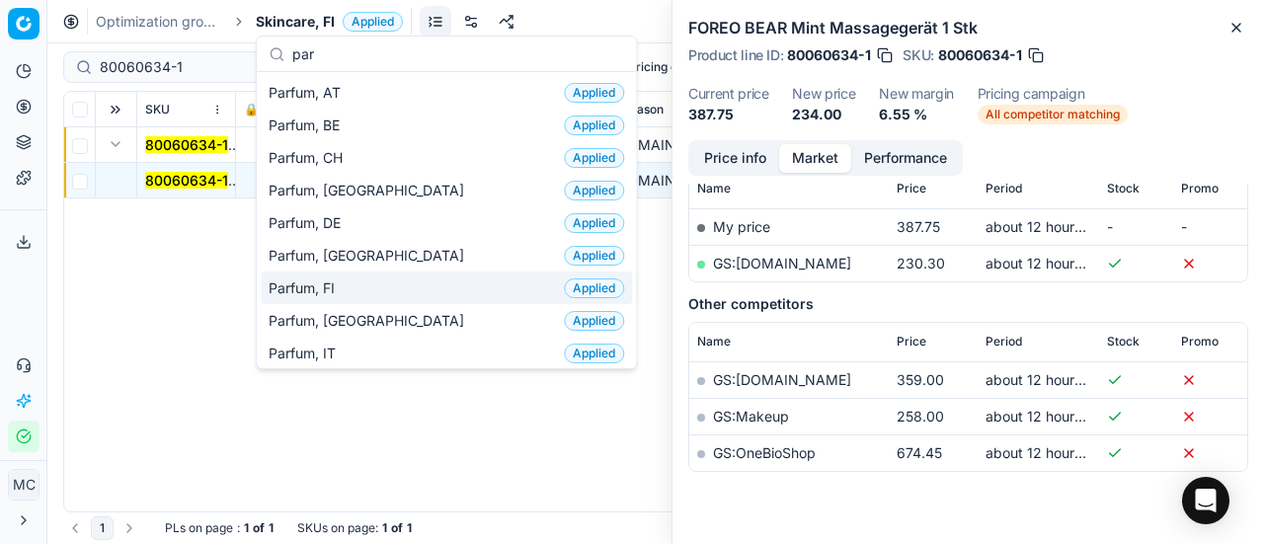
type input "par"
click at [373, 288] on div "Parfum, FI Applied" at bounding box center [446, 288] width 371 height 33
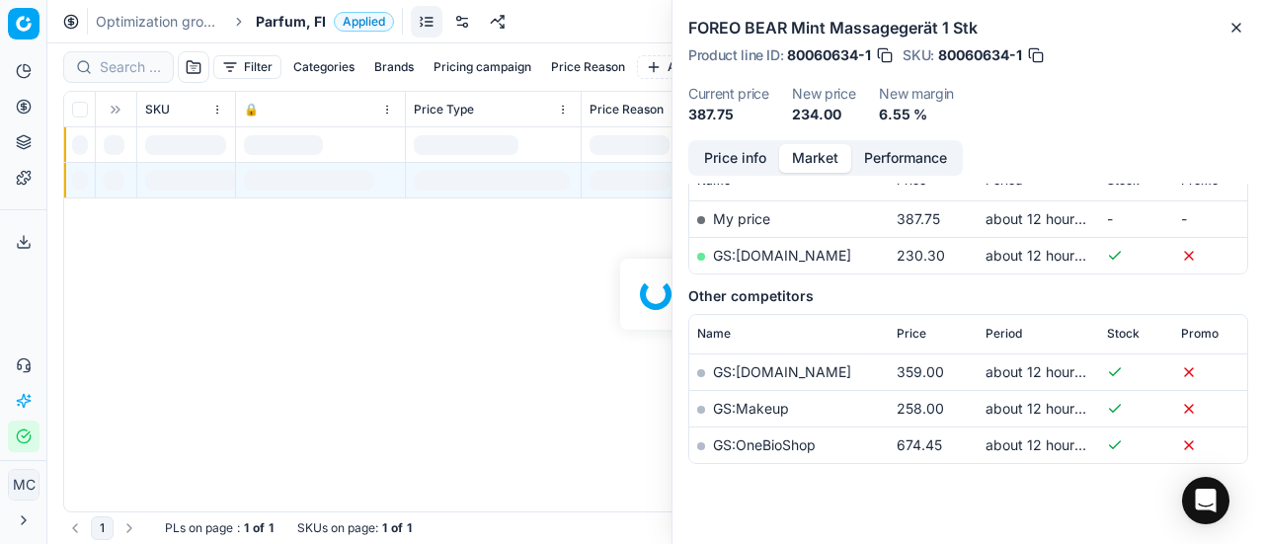
scroll to position [296, 0]
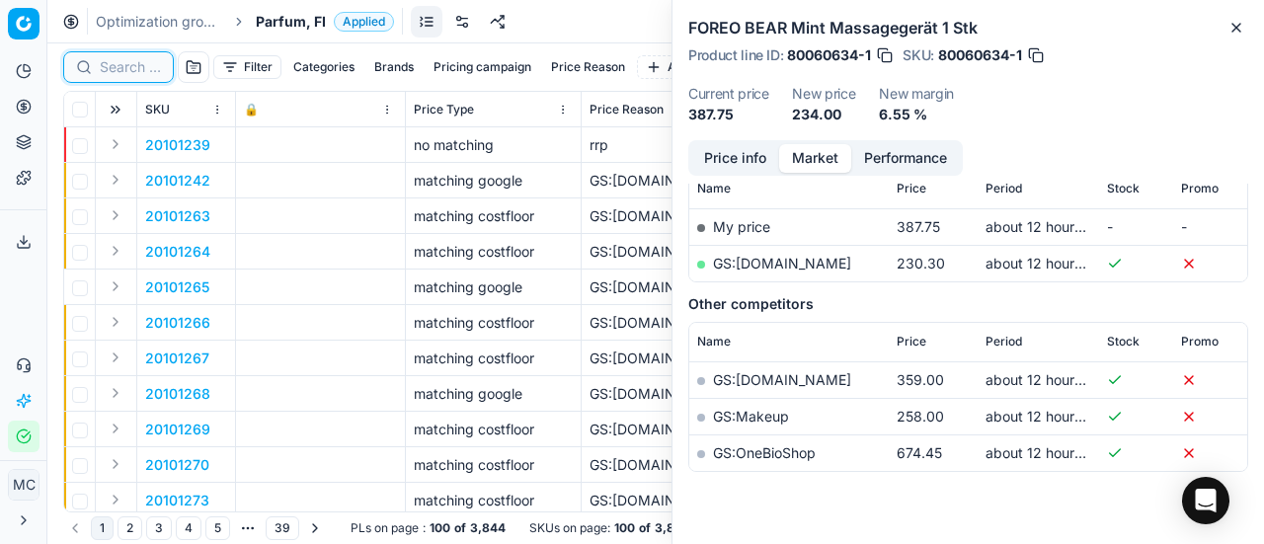
click at [133, 69] on input at bounding box center [130, 67] width 61 height 20
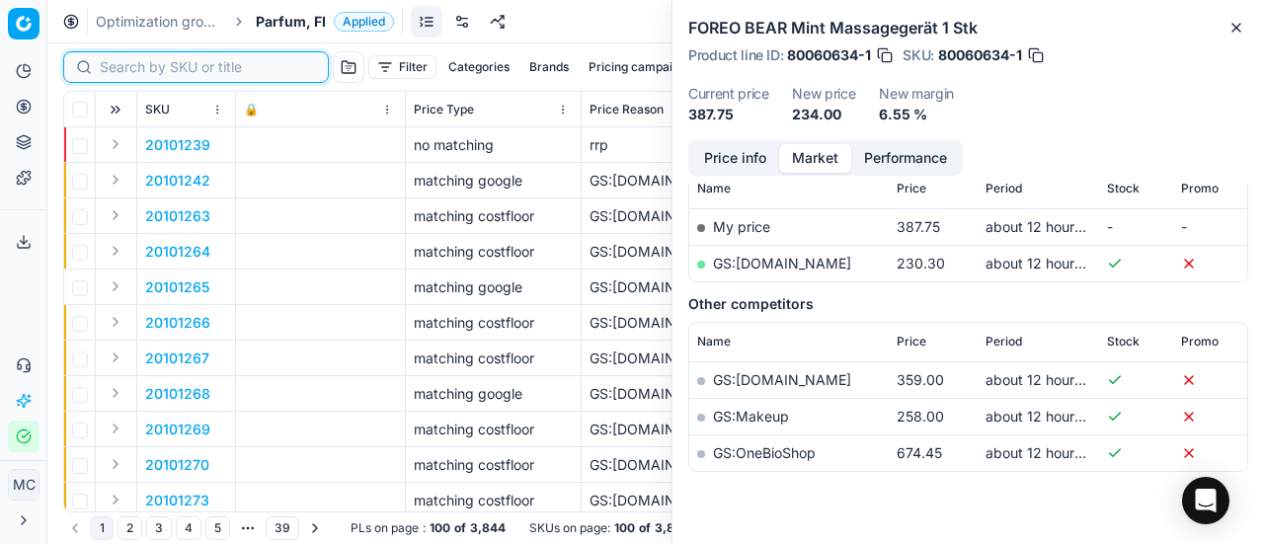
paste input "90005182-0007759"
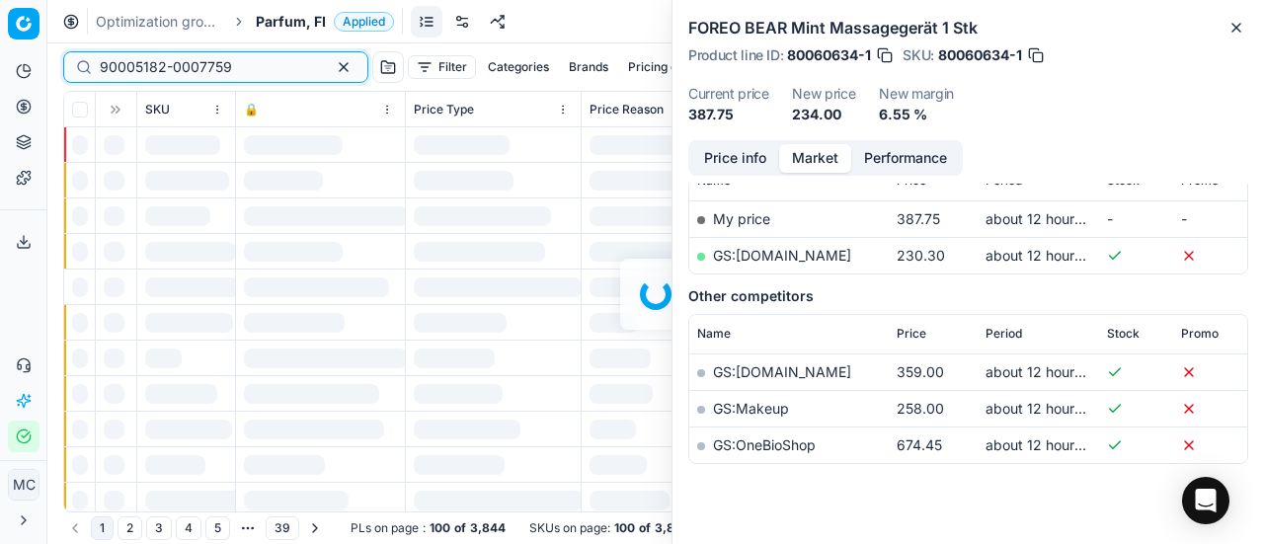
scroll to position [296, 0]
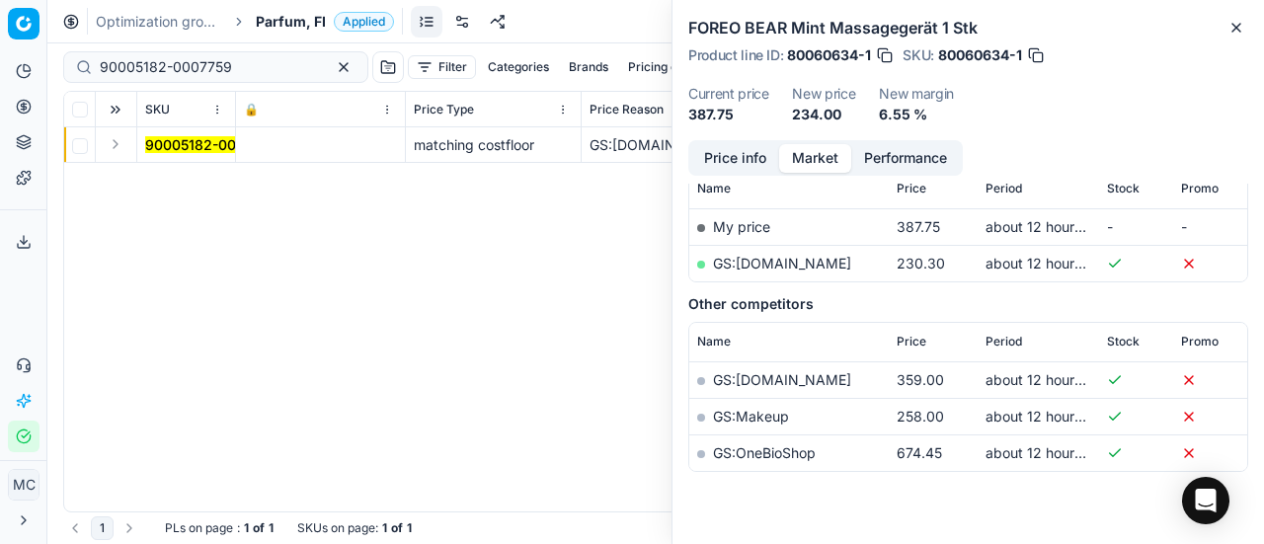
click at [121, 153] on button "Expand" at bounding box center [116, 144] width 24 height 24
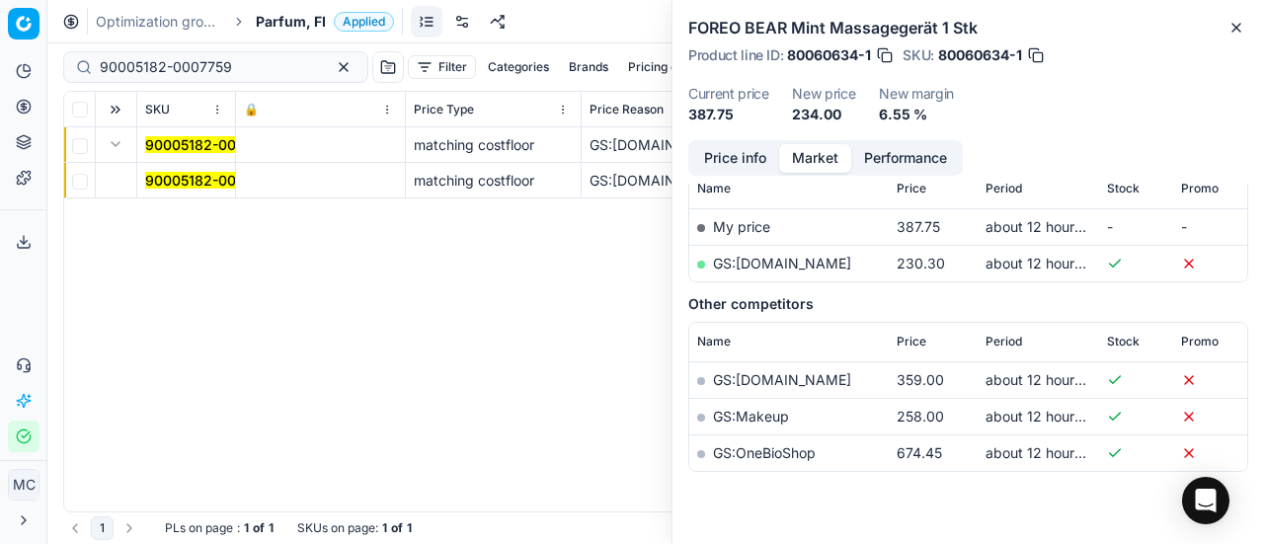
click at [156, 177] on mark "90005182-0007759" at bounding box center [211, 180] width 132 height 17
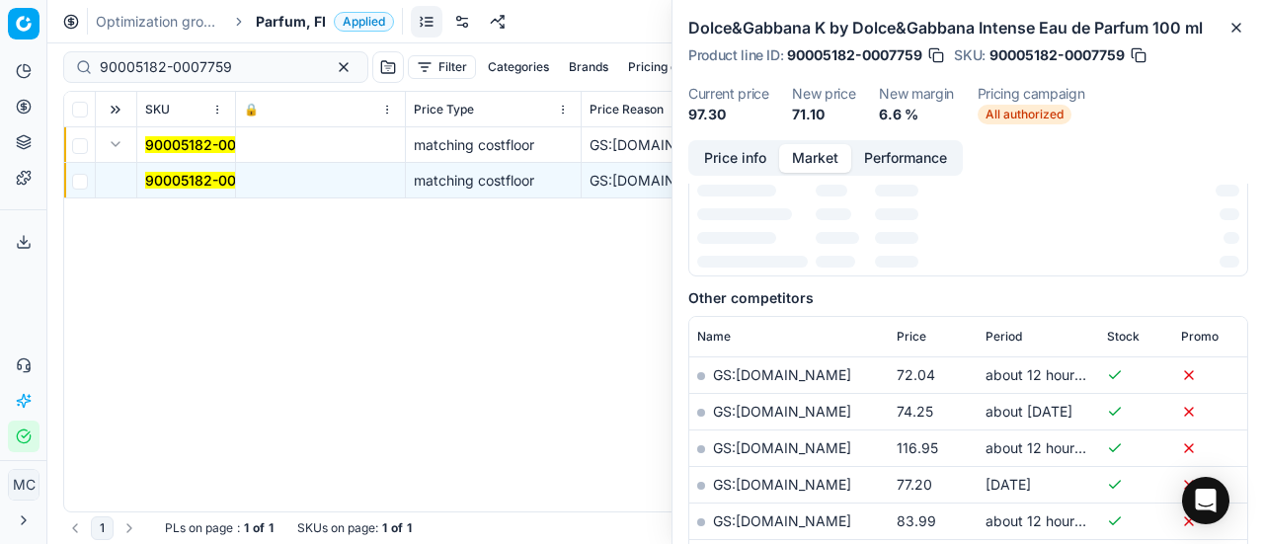
click at [738, 169] on button "Price info" at bounding box center [735, 158] width 88 height 29
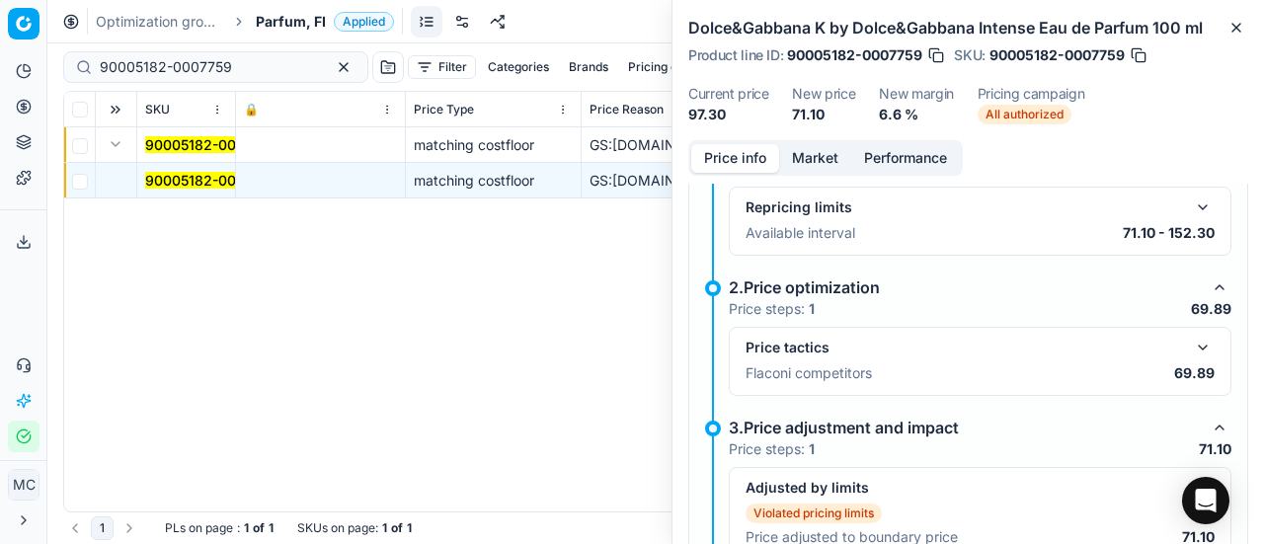
click at [1191, 339] on button "button" at bounding box center [1203, 348] width 24 height 24
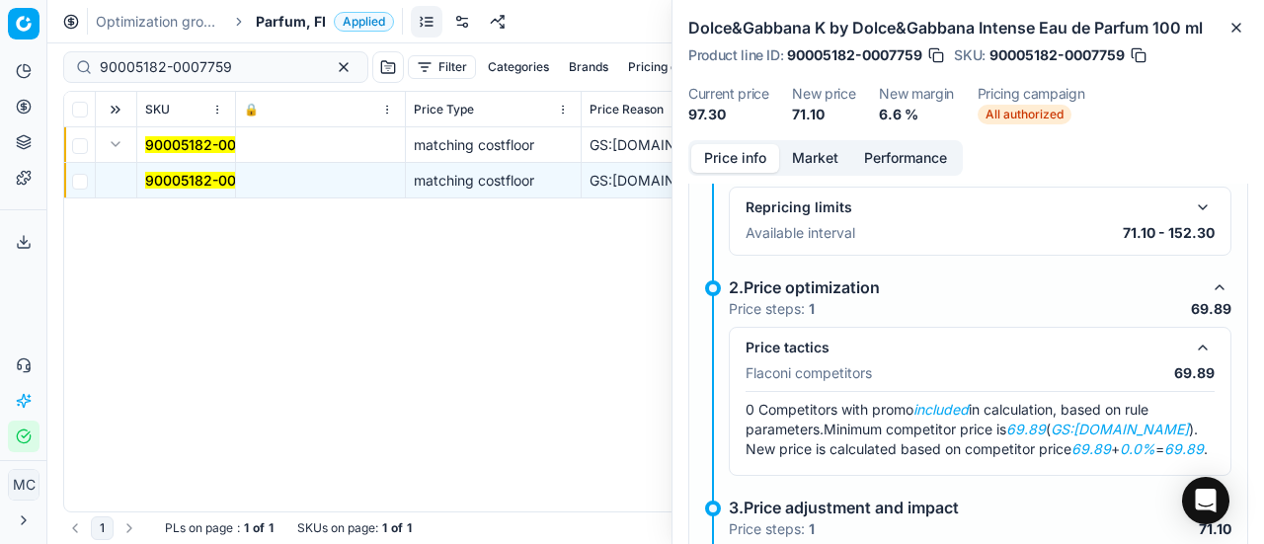
click at [828, 157] on button "Market" at bounding box center [815, 158] width 72 height 29
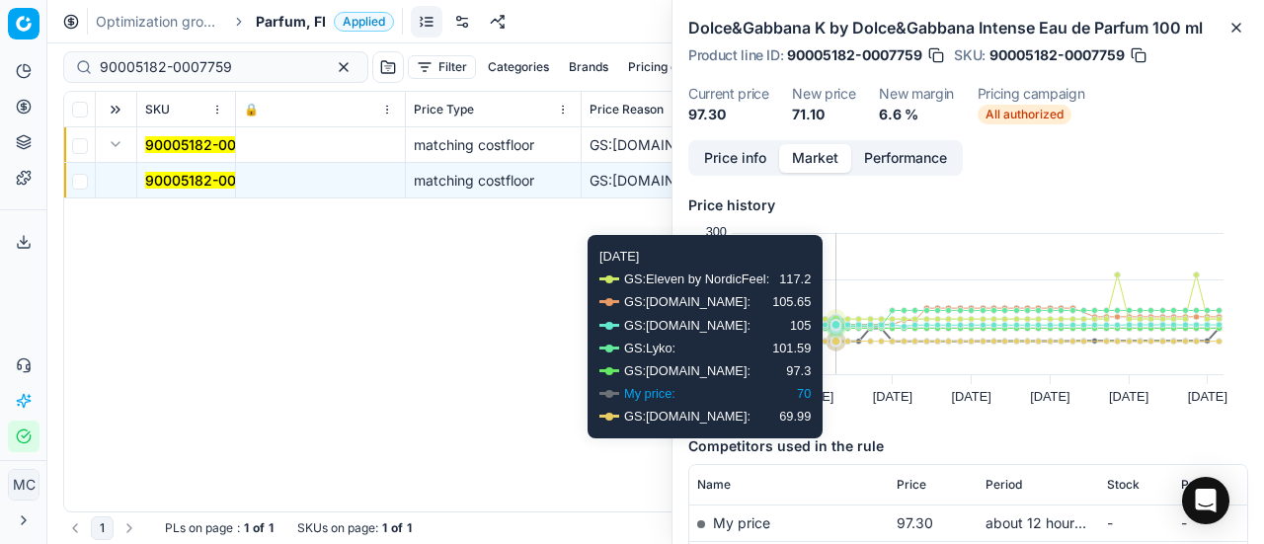
scroll to position [99, 0]
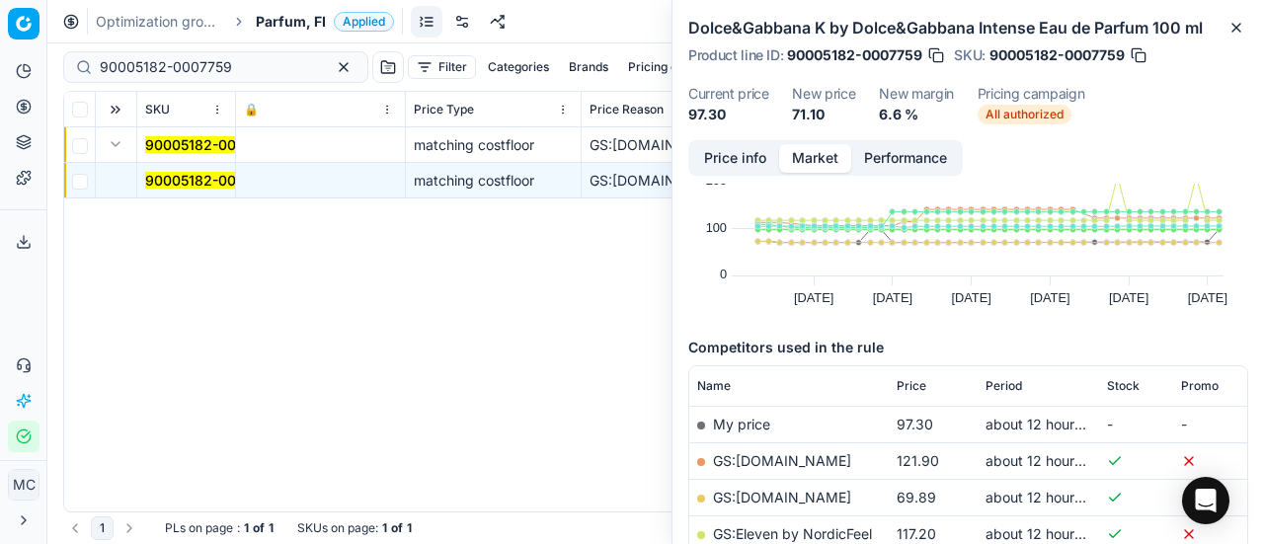
click at [776, 495] on link "GS:Deloox.fi" at bounding box center [782, 497] width 138 height 17
drag, startPoint x: 244, startPoint y: 62, endPoint x: 0, endPoint y: 28, distance: 246.4
click at [0, 28] on div "Pricing platform Analytics Pricing Product portfolio Templates Export service 2…" at bounding box center [632, 272] width 1264 height 544
paste input "16134-0025487"
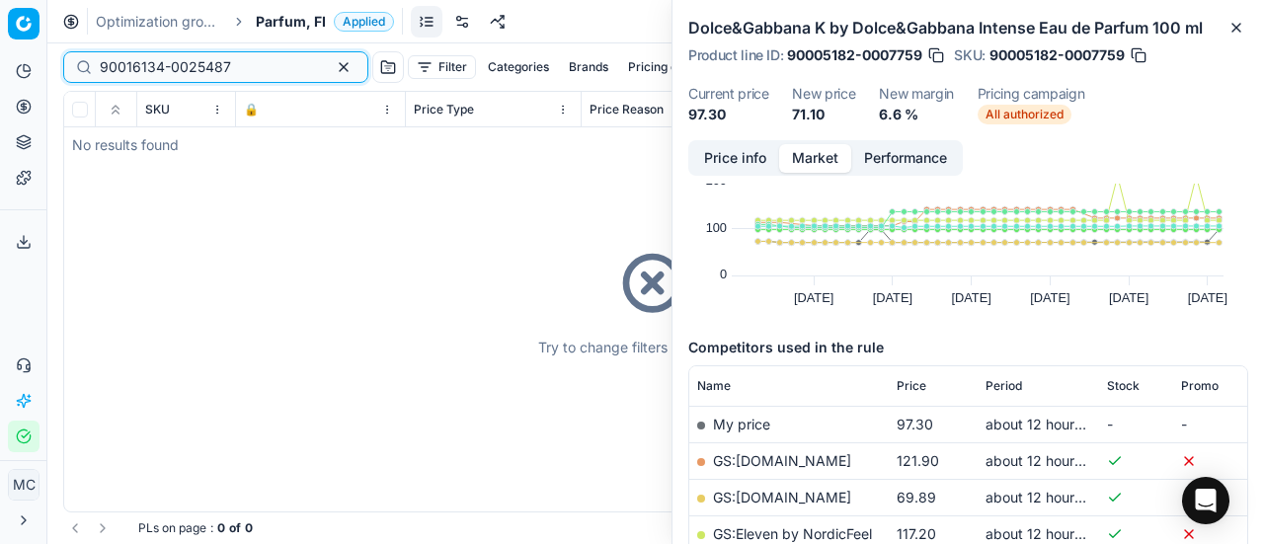
type input "90016134-0025487"
click at [276, 21] on span "Parfum, FI" at bounding box center [291, 22] width 70 height 20
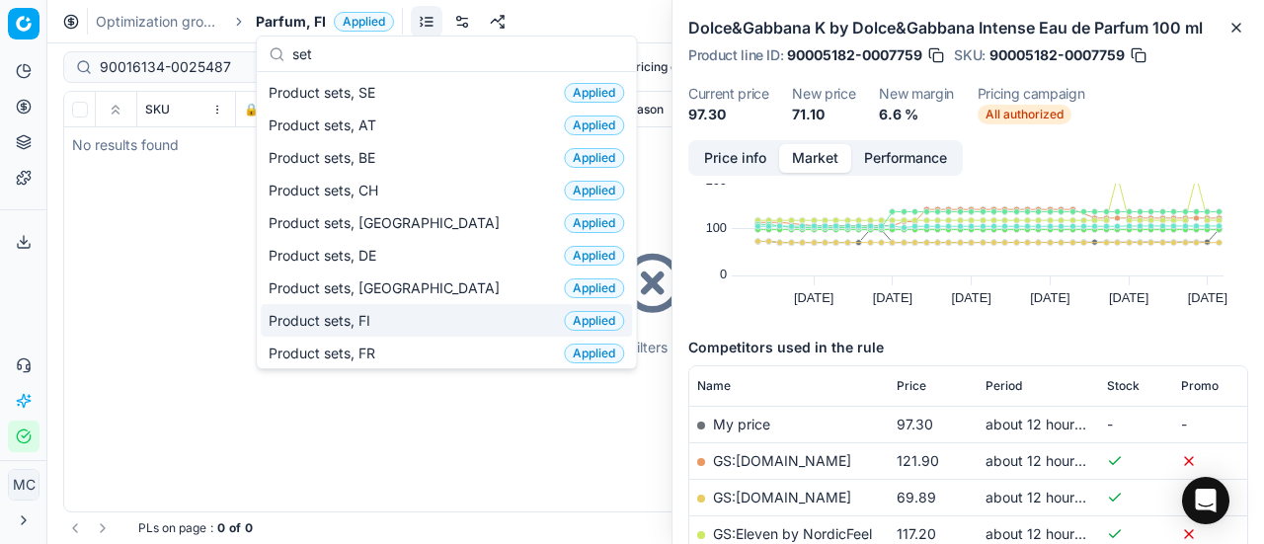
type input "set"
click at [407, 315] on div "Product sets, FI Applied" at bounding box center [446, 320] width 371 height 33
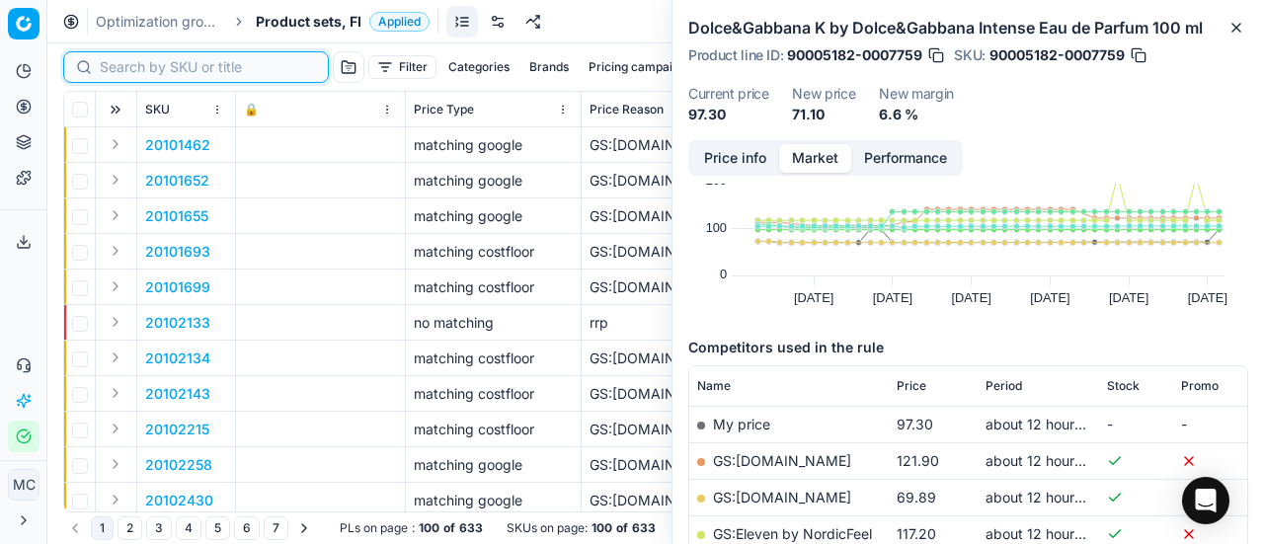
click at [128, 66] on input at bounding box center [208, 67] width 216 height 20
paste input "90016134-0025487"
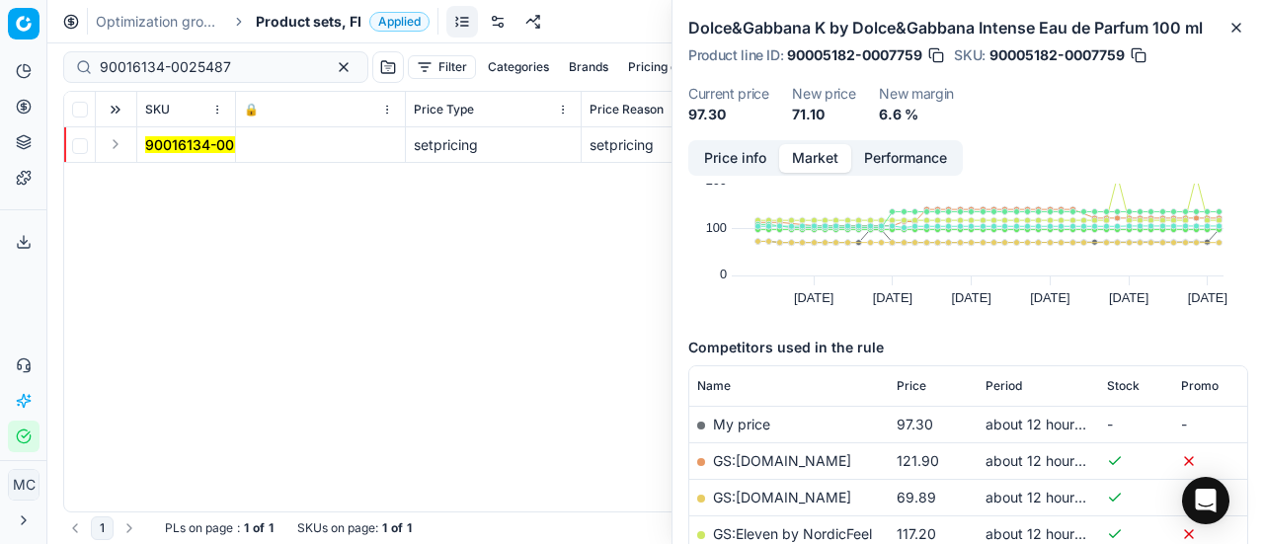
click at [120, 148] on button "Expand" at bounding box center [116, 144] width 24 height 24
click at [169, 173] on mark "90016134-0025487" at bounding box center [210, 180] width 131 height 17
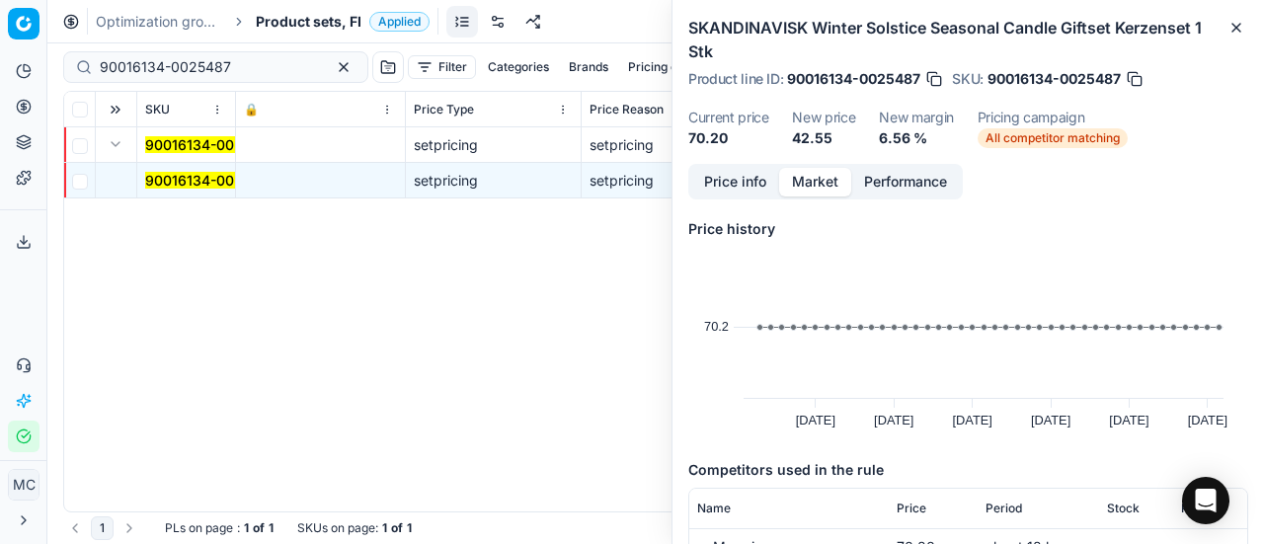
click at [744, 175] on button "Price info" at bounding box center [735, 182] width 88 height 29
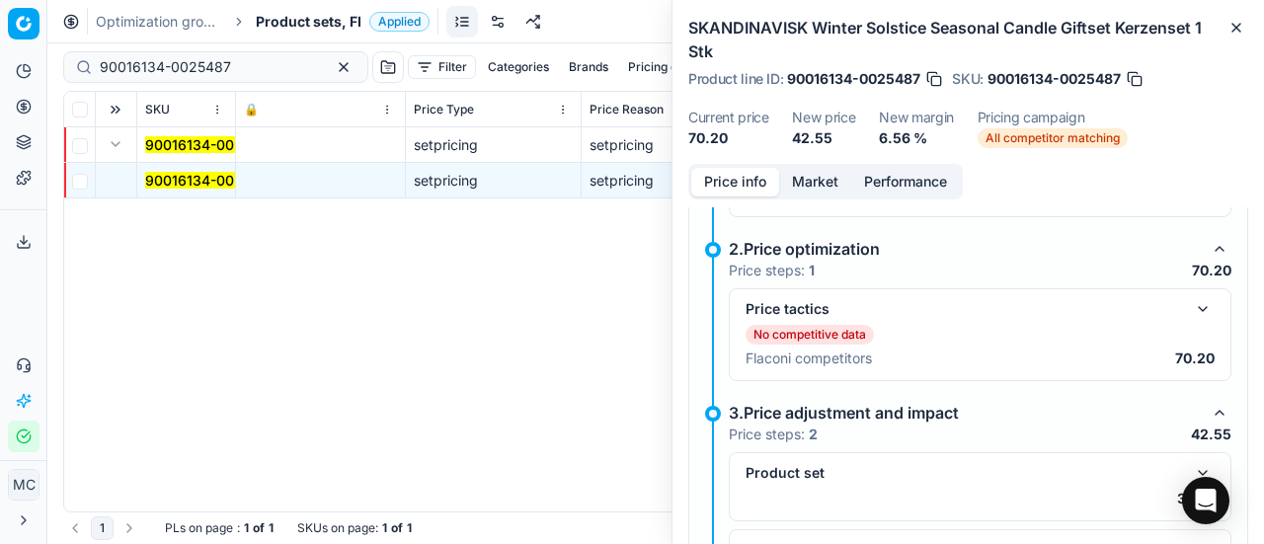
click at [1191, 302] on button "button" at bounding box center [1203, 309] width 24 height 24
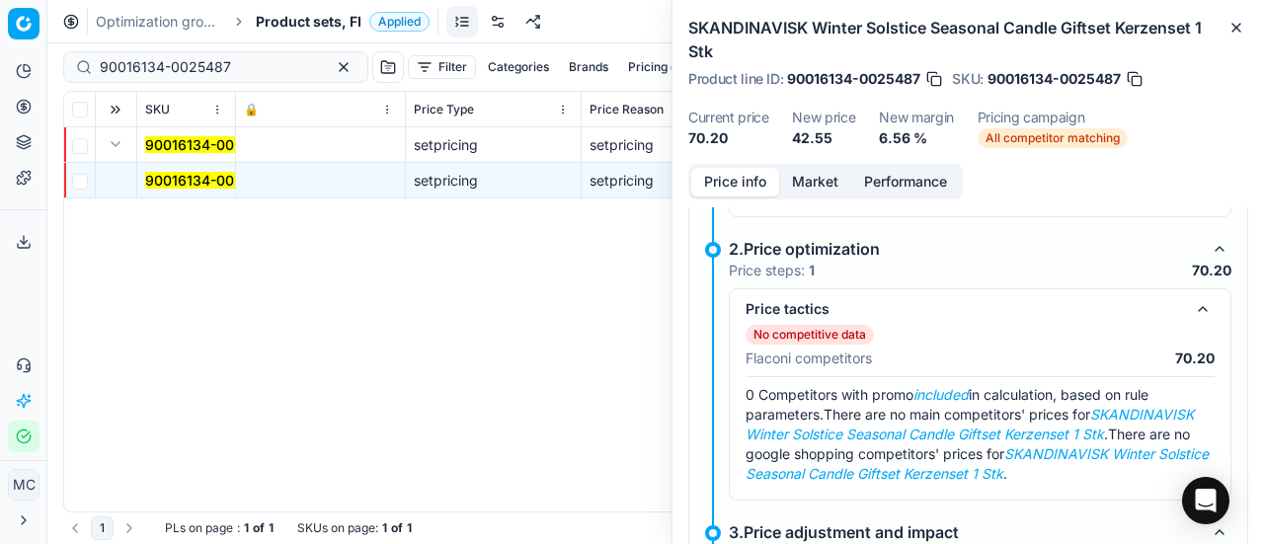
scroll to position [495, 0]
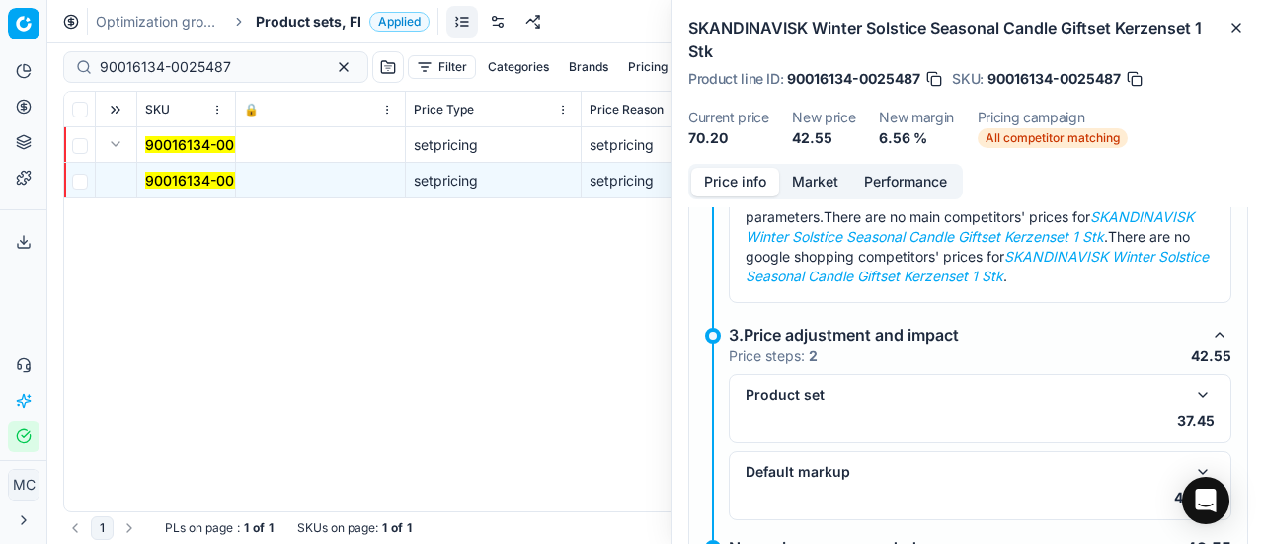
click at [1191, 388] on button "button" at bounding box center [1203, 395] width 24 height 24
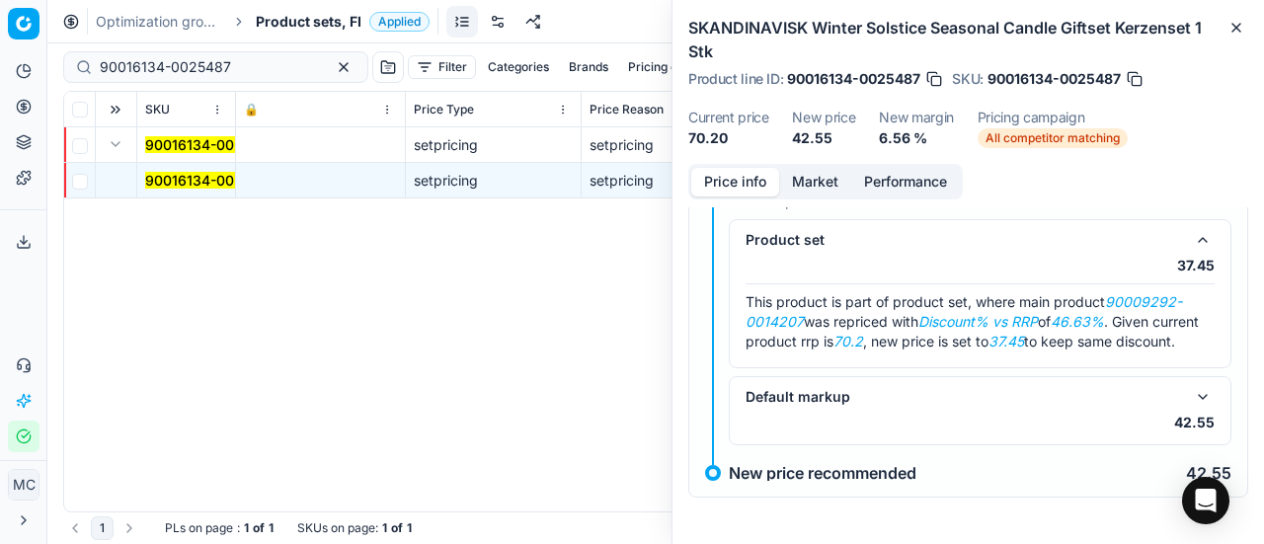
scroll to position [665, 0]
drag, startPoint x: 1112, startPoint y: 282, endPoint x: 800, endPoint y: 307, distance: 313.0
click at [800, 307] on em "90009292-0014207" at bounding box center [964, 310] width 436 height 37
copy em "90009292-0014207"
drag, startPoint x: 0, startPoint y: 95, endPoint x: 0, endPoint y: 135, distance: 40.5
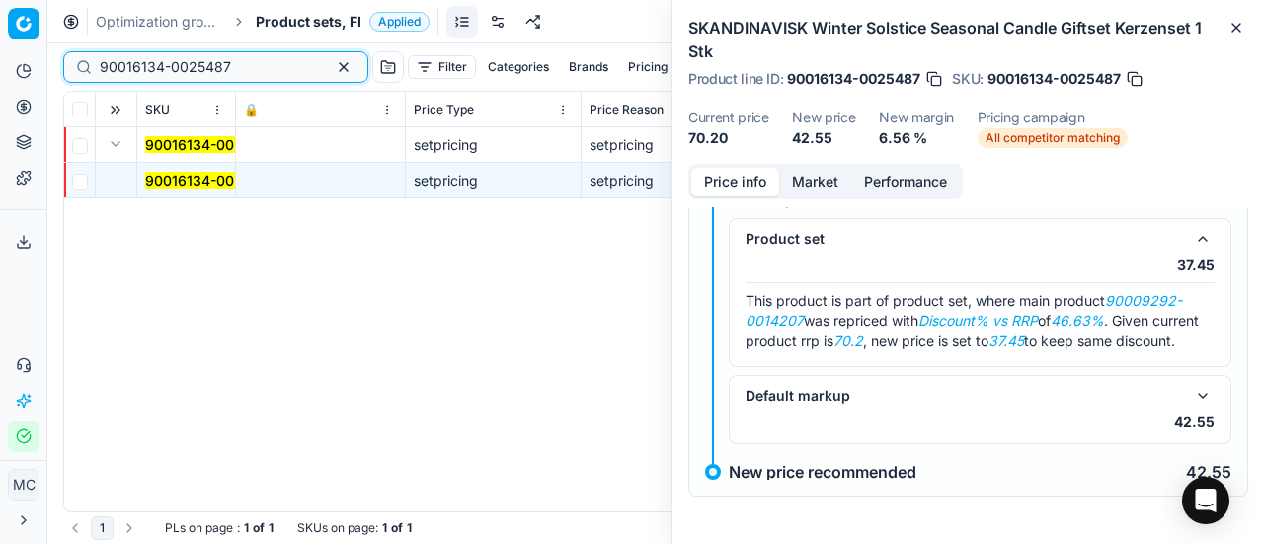
click at [0, 117] on div "Pricing platform Analytics Pricing Product portfolio Templates Export service 2…" at bounding box center [632, 272] width 1264 height 544
paste input "09292-001420"
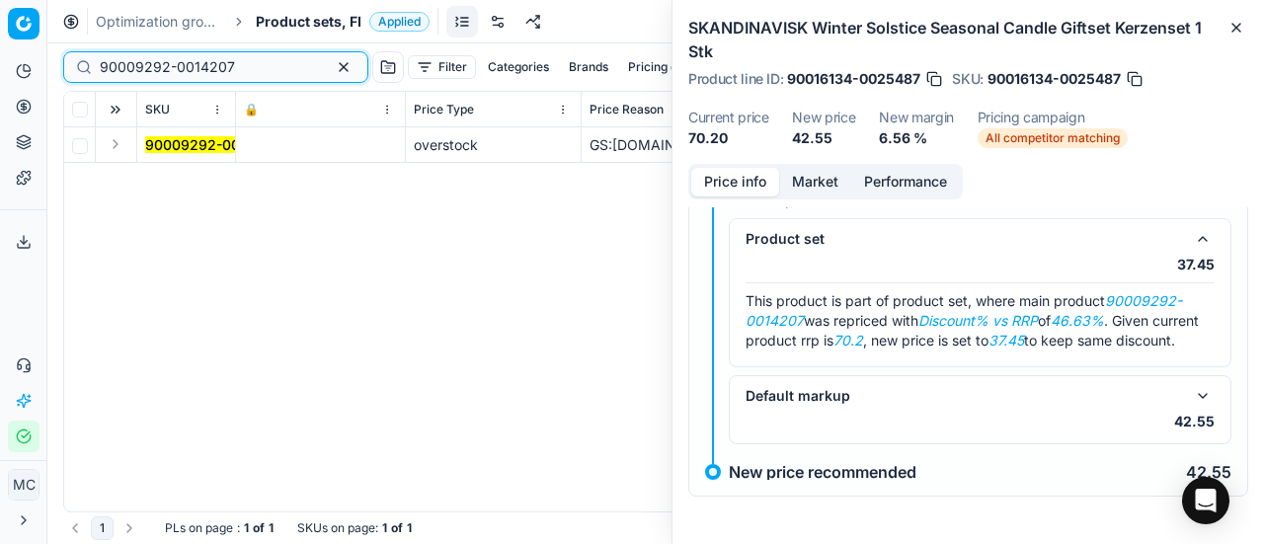
type input "90009292-0014207"
drag, startPoint x: 119, startPoint y: 144, endPoint x: 139, endPoint y: 157, distance: 24.4
click at [119, 144] on button "Expand" at bounding box center [116, 144] width 24 height 24
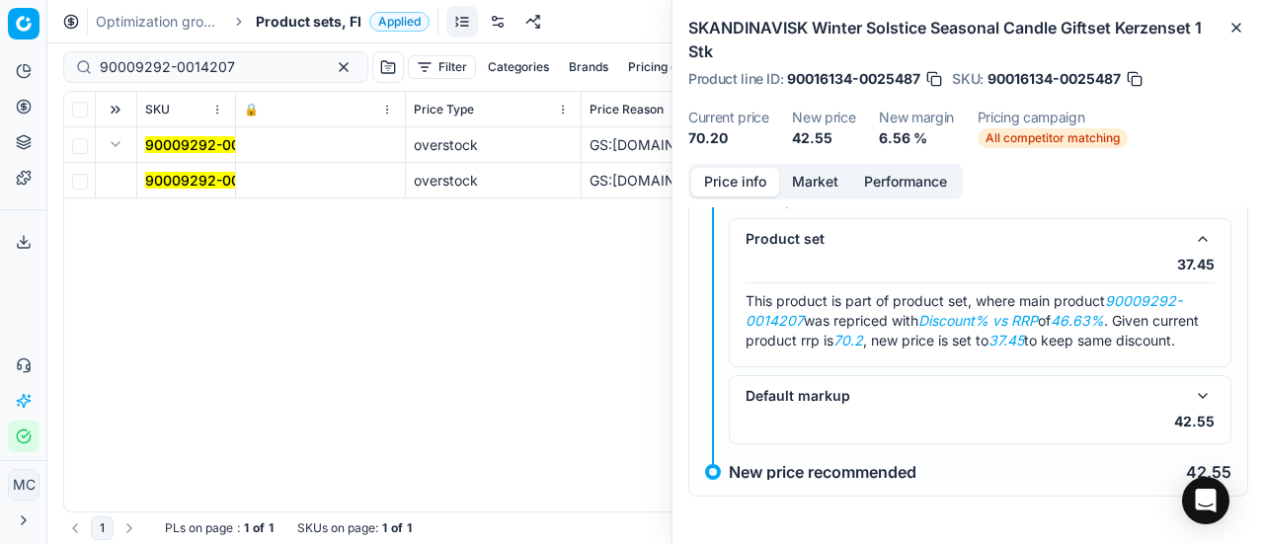
click at [217, 183] on mark "90009292-0014207" at bounding box center [212, 180] width 135 height 17
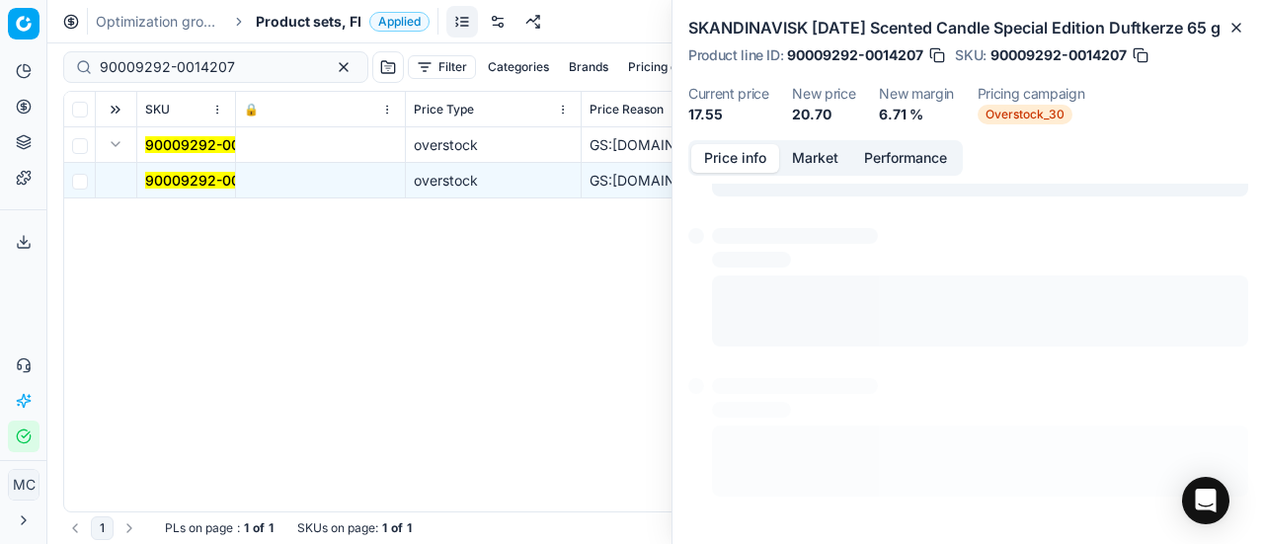
scroll to position [230, 0]
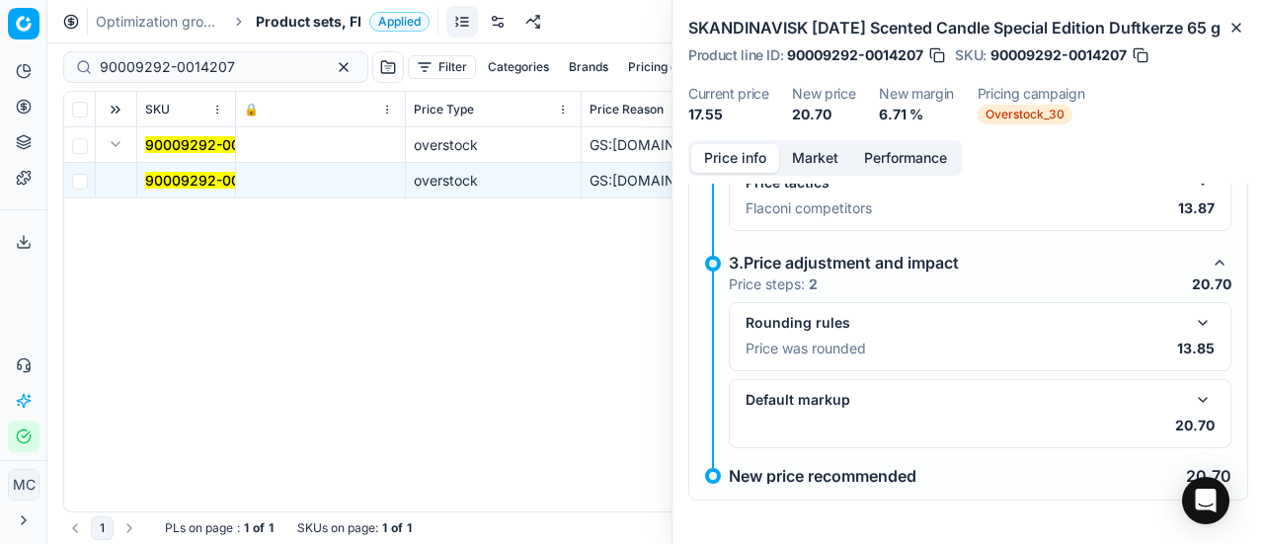
click at [1191, 323] on button "button" at bounding box center [1203, 323] width 24 height 24
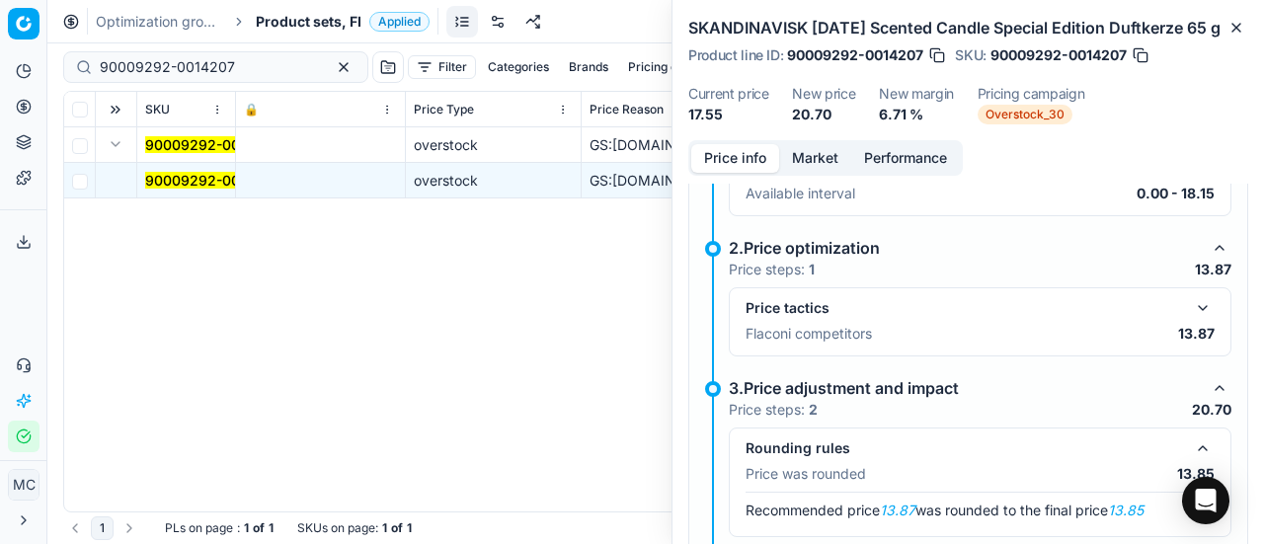
scroll to position [33, 0]
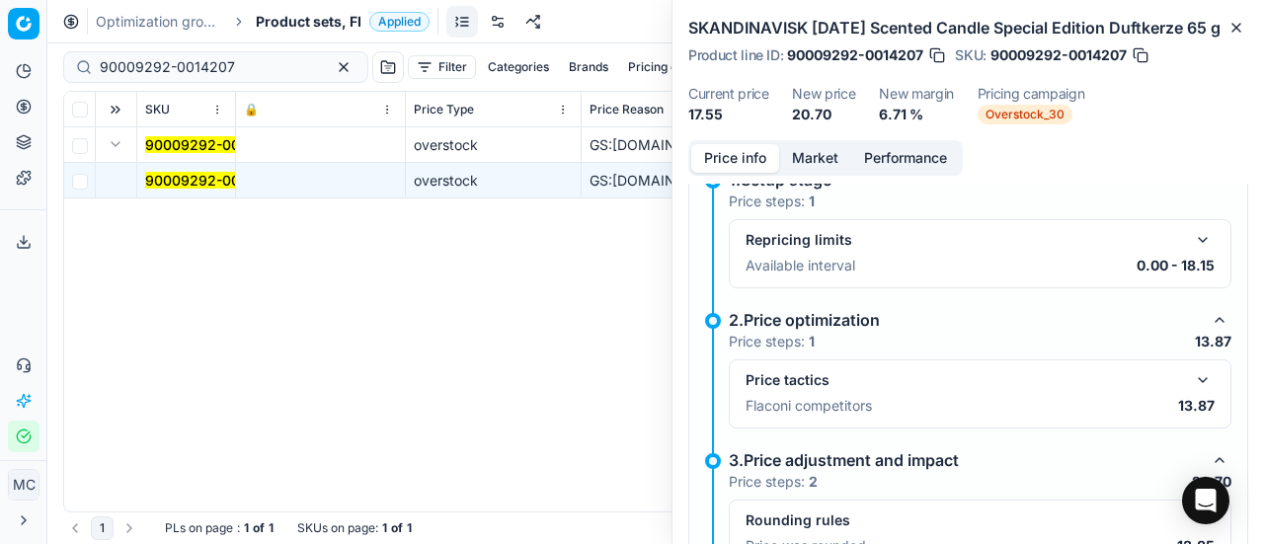
click at [1195, 370] on button "button" at bounding box center [1203, 380] width 24 height 24
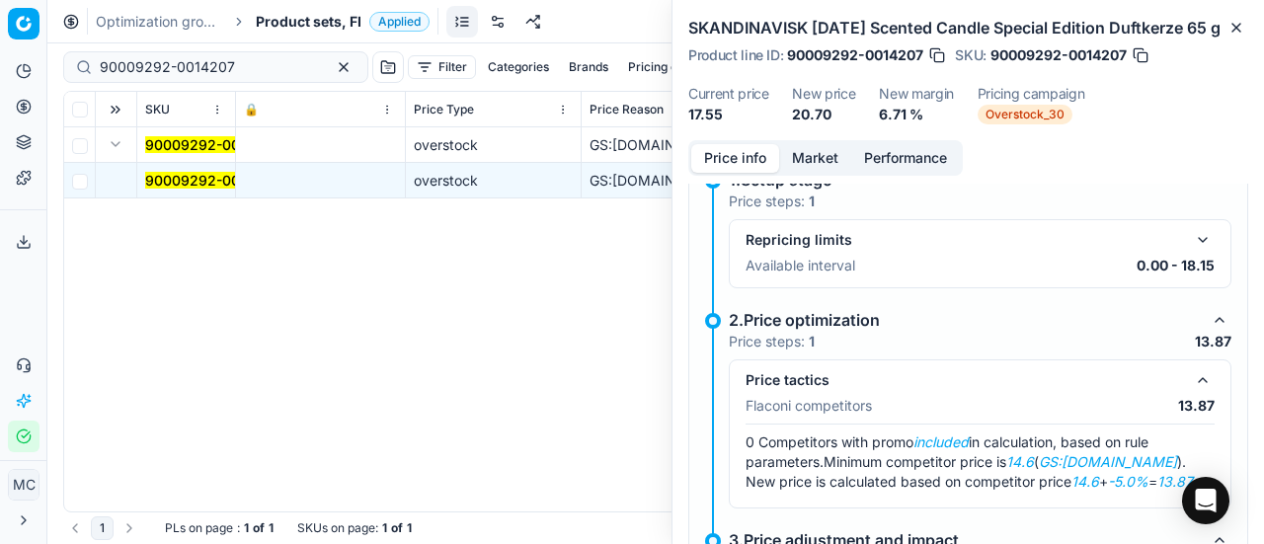
click at [820, 151] on button "Market" at bounding box center [815, 158] width 72 height 29
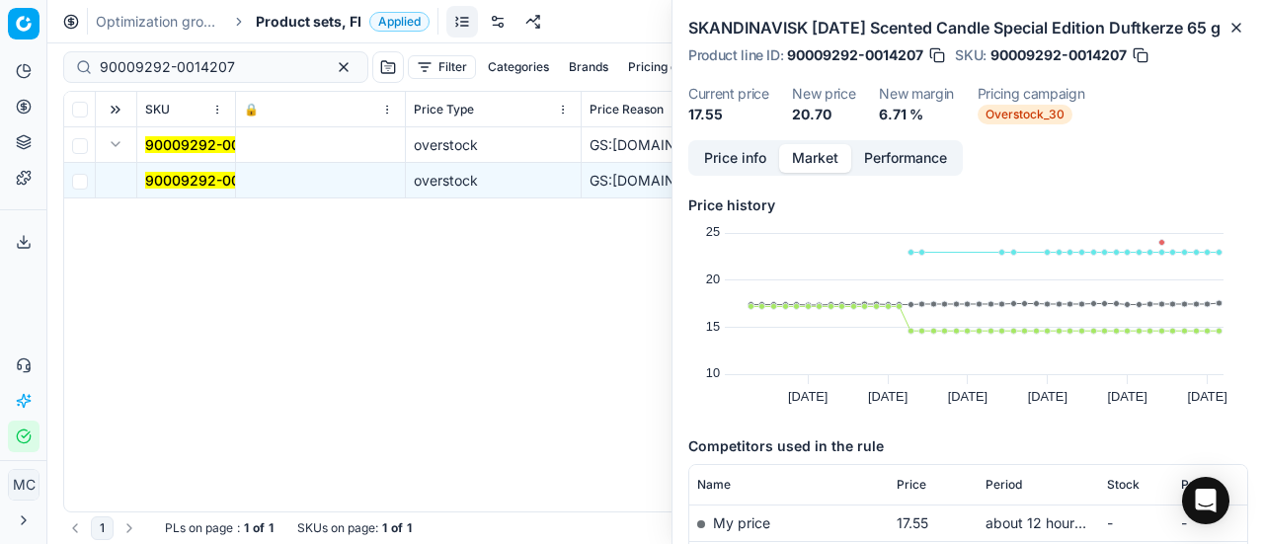
scroll to position [198, 0]
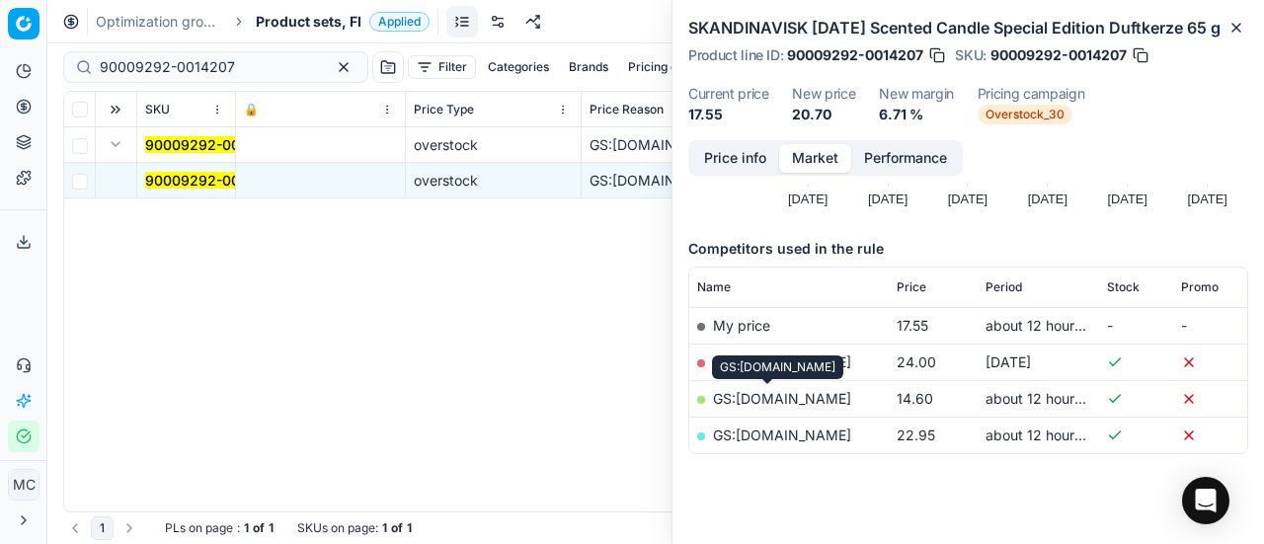
click at [792, 400] on link "GS:Cocopanda.fi" at bounding box center [782, 398] width 138 height 17
click at [278, 21] on span "Product sets, FI" at bounding box center [309, 22] width 106 height 20
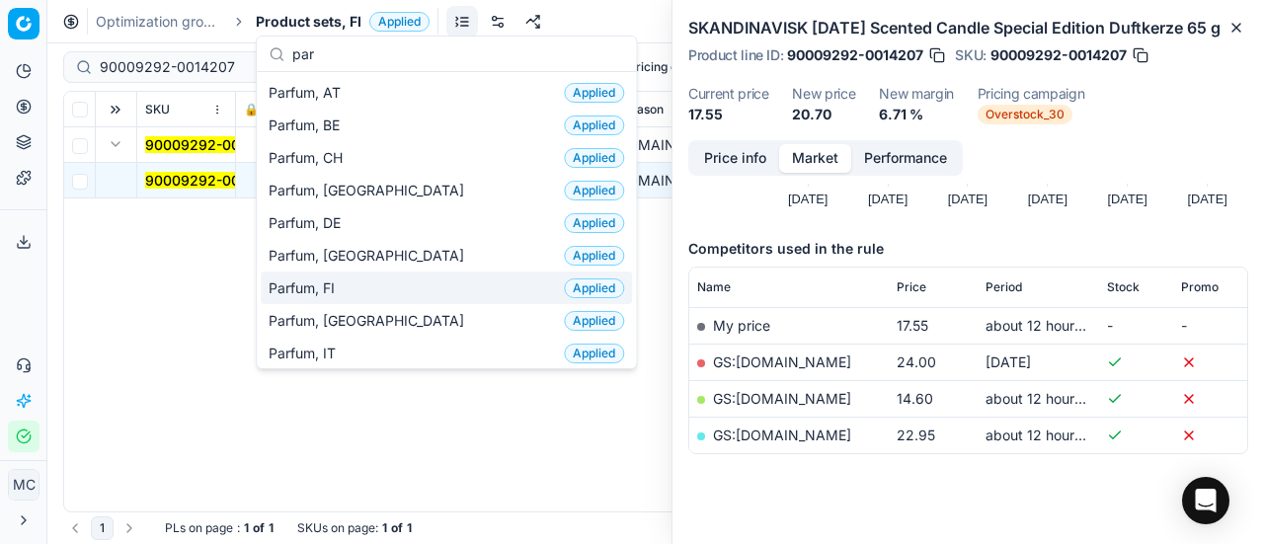
type input "par"
click at [369, 272] on div "Parfum, FI Applied" at bounding box center [446, 288] width 371 height 33
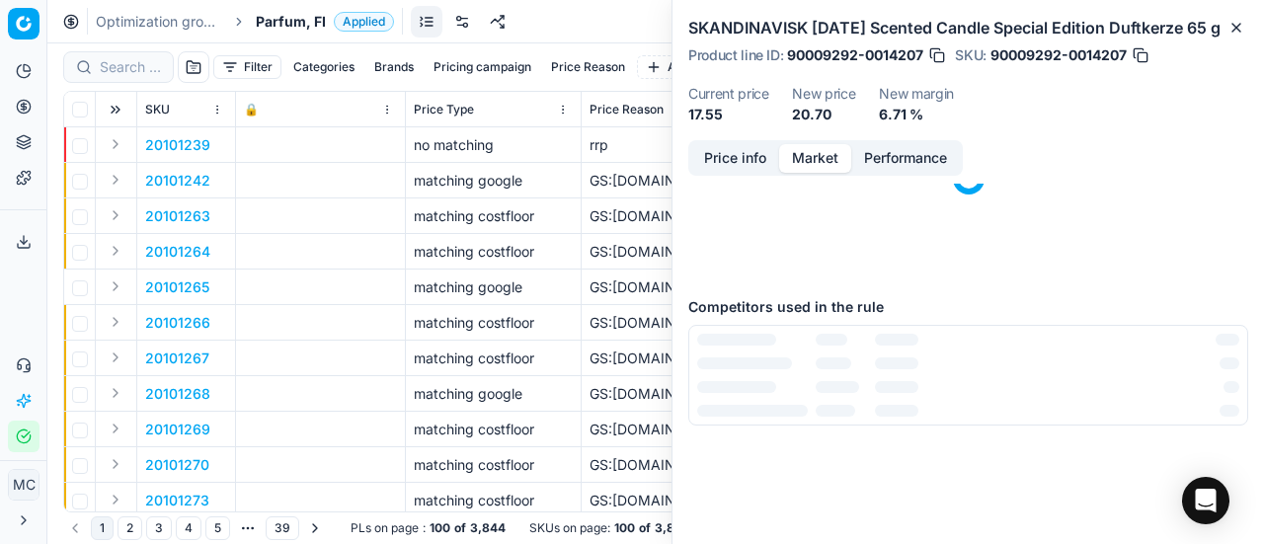
scroll to position [198, 0]
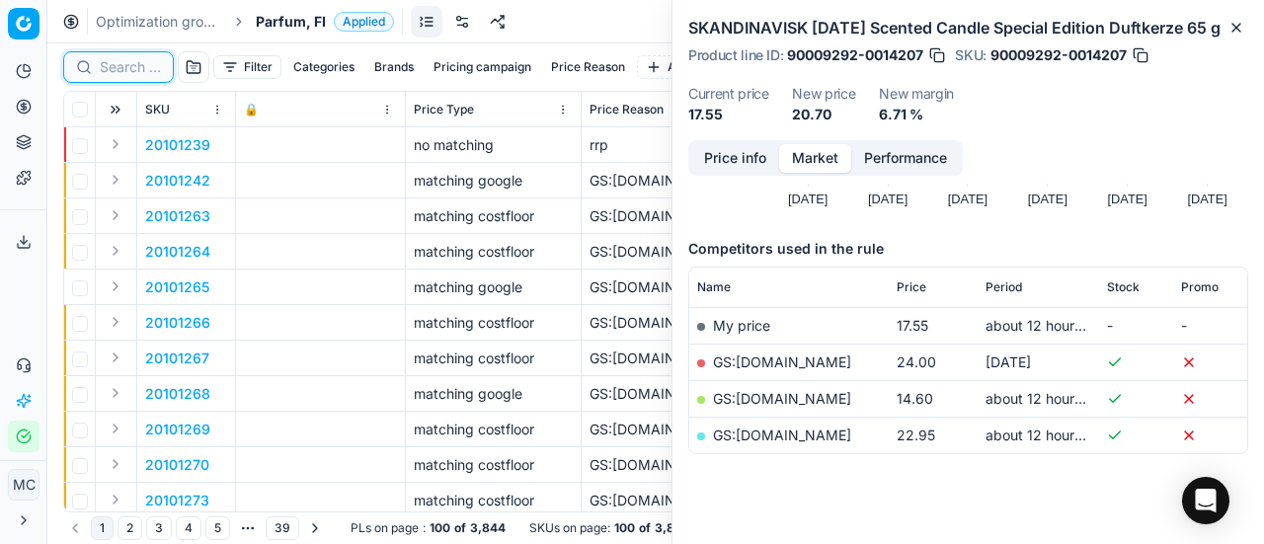
click at [152, 72] on input at bounding box center [130, 67] width 61 height 20
paste input "80019086-90"
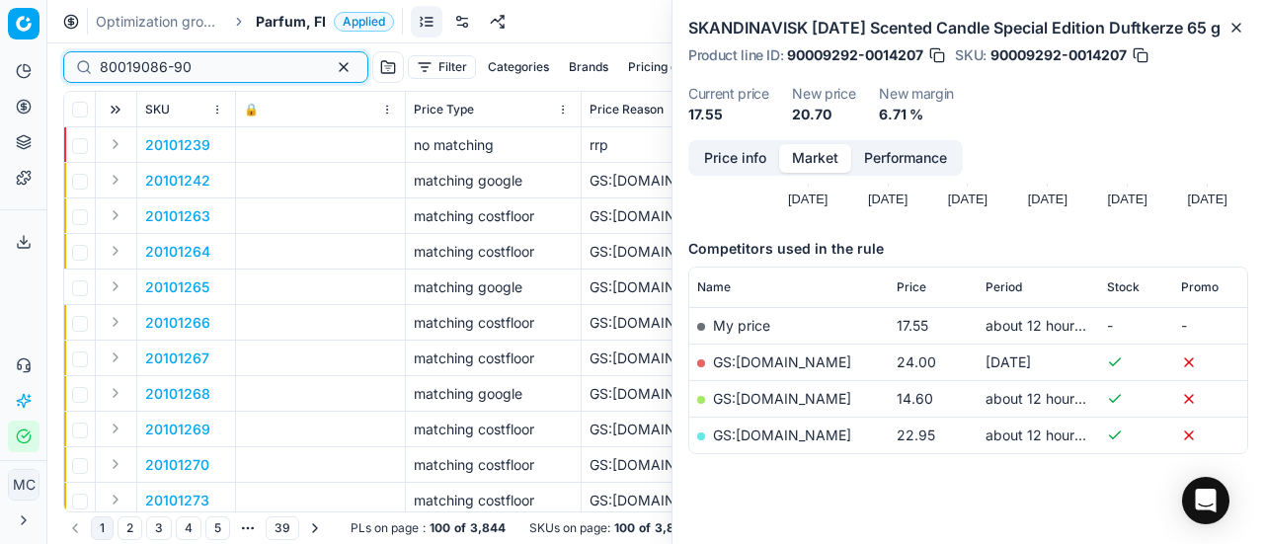
scroll to position [198, 0]
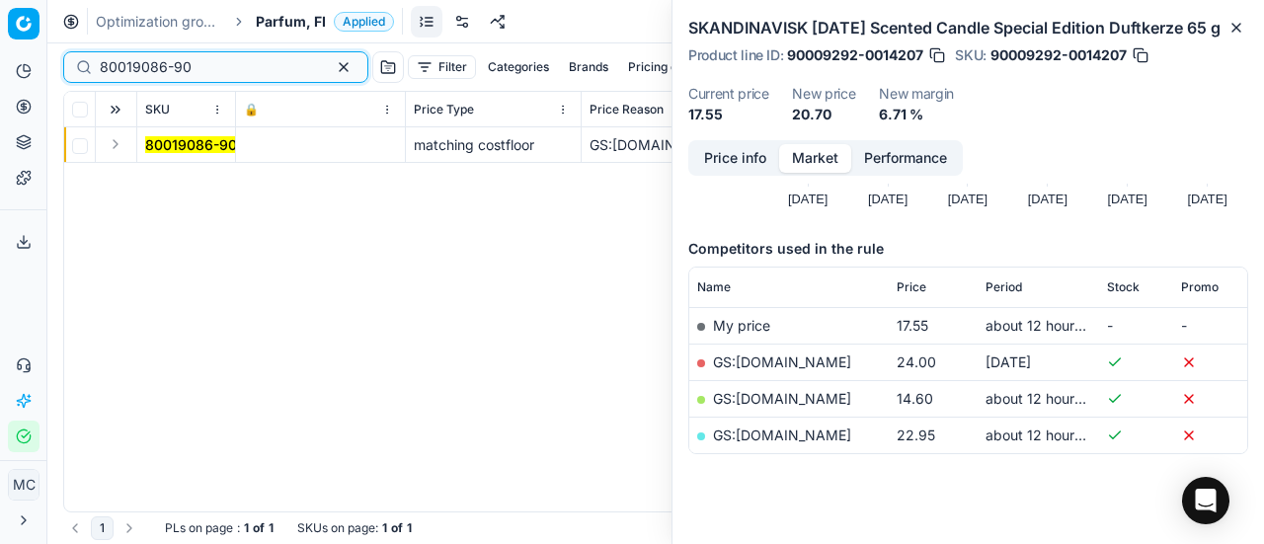
type input "80019086-90"
click at [115, 143] on button "Expand" at bounding box center [116, 144] width 24 height 24
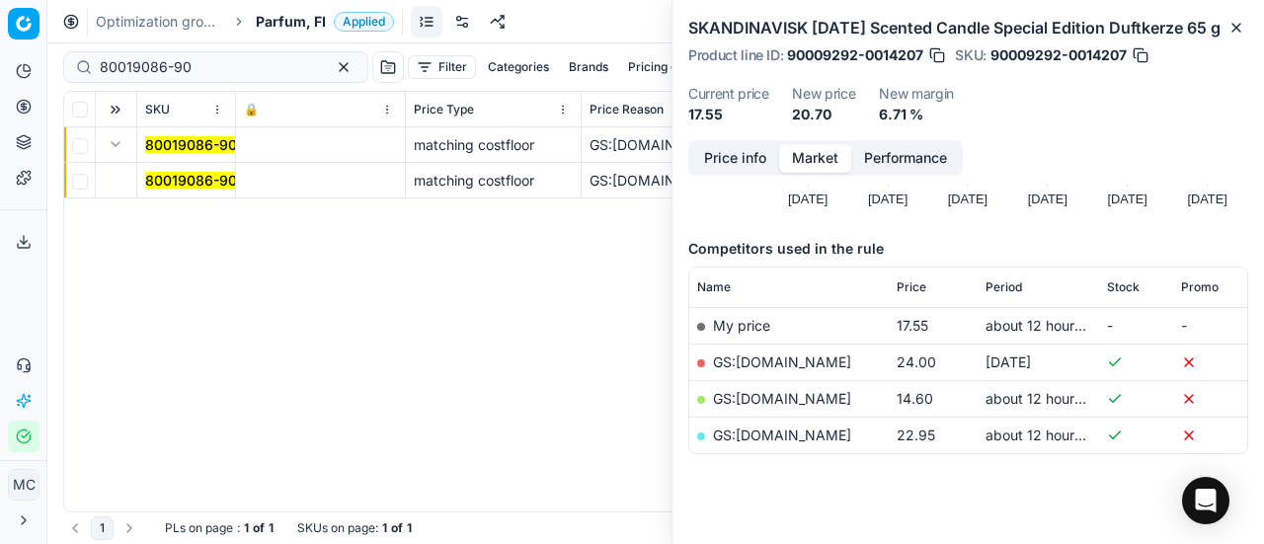
click at [160, 173] on mark "80019086-90" at bounding box center [191, 180] width 92 height 17
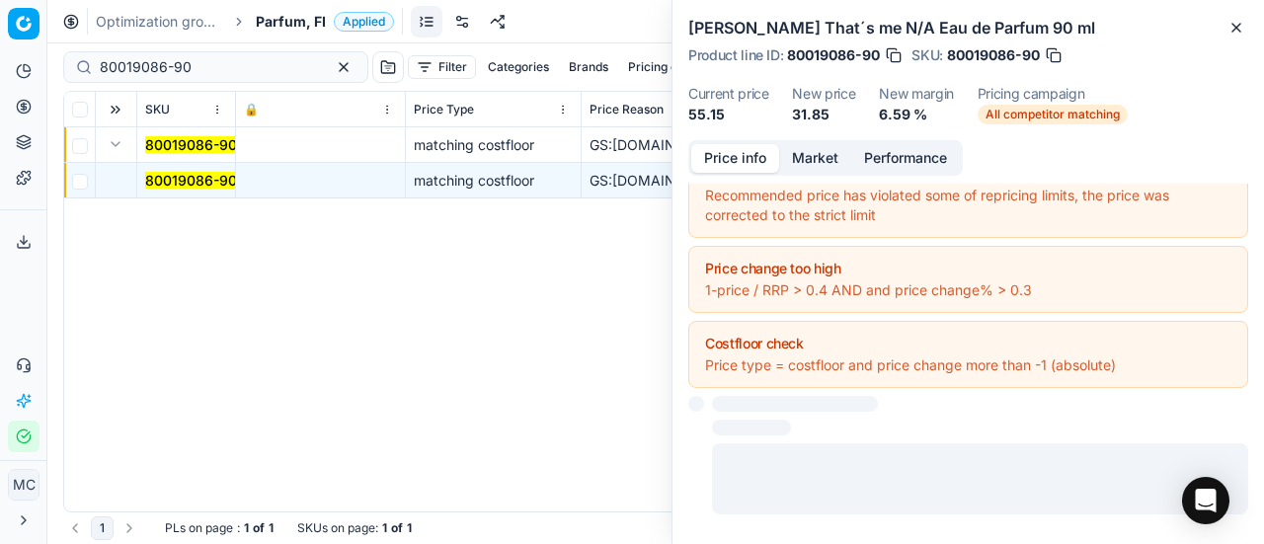
click at [721, 164] on button "Price info" at bounding box center [735, 158] width 88 height 29
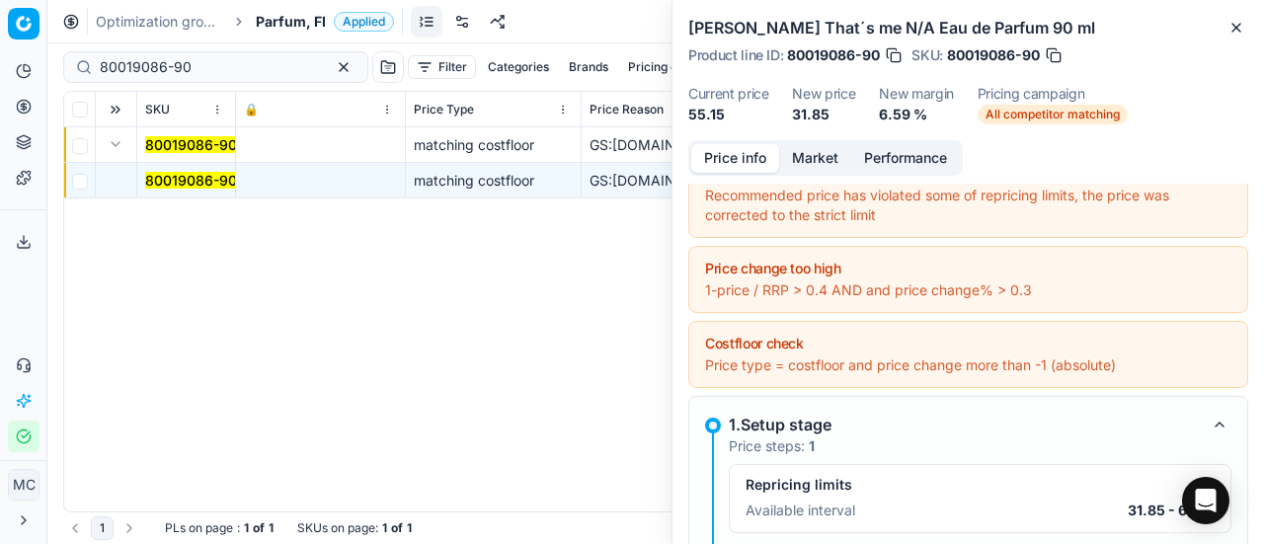
scroll to position [329, 0]
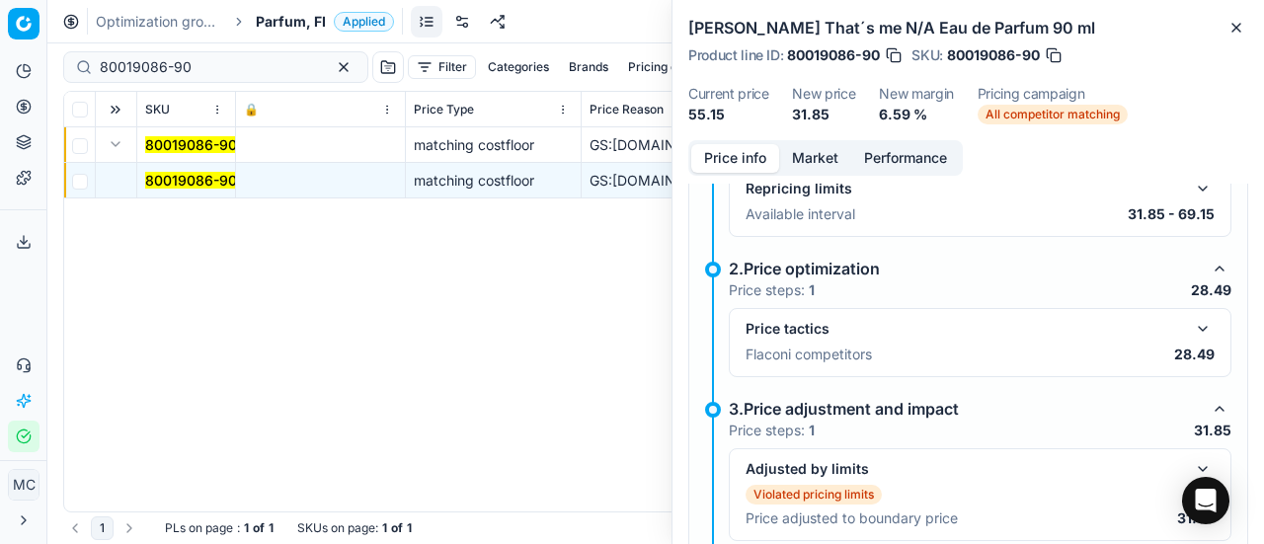
click at [1193, 331] on button "button" at bounding box center [1203, 329] width 24 height 24
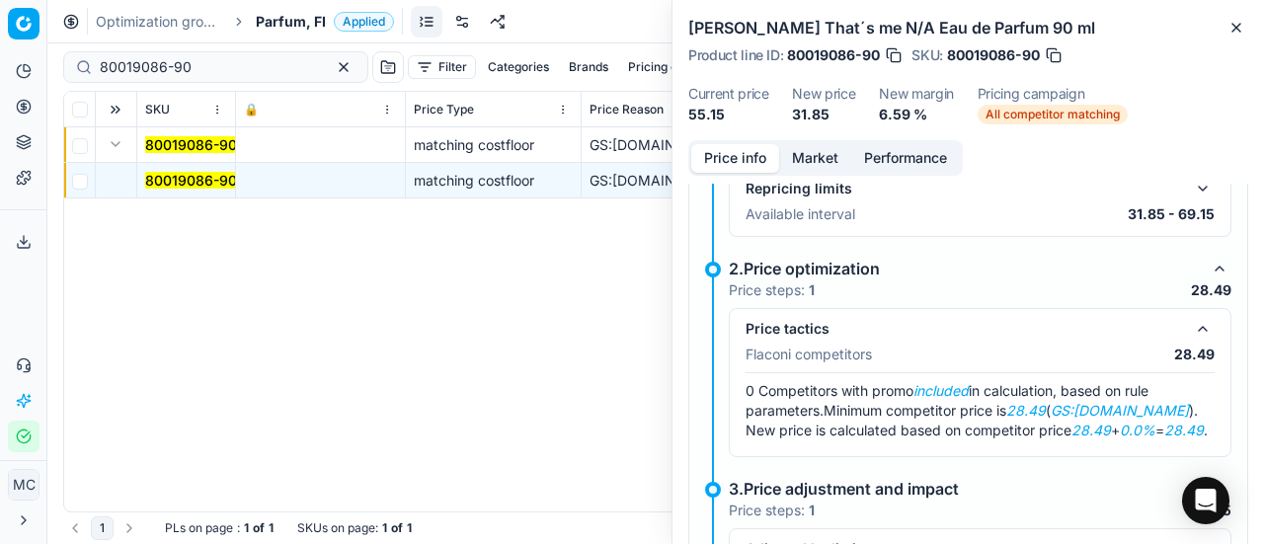
click at [810, 159] on button "Market" at bounding box center [815, 158] width 72 height 29
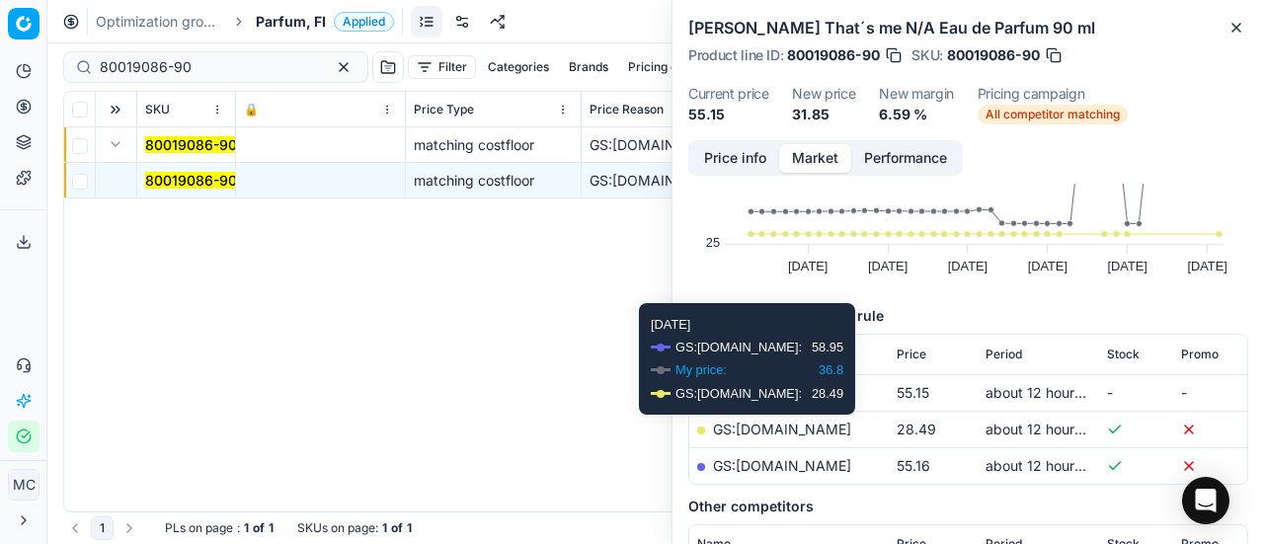
scroll to position [198, 0]
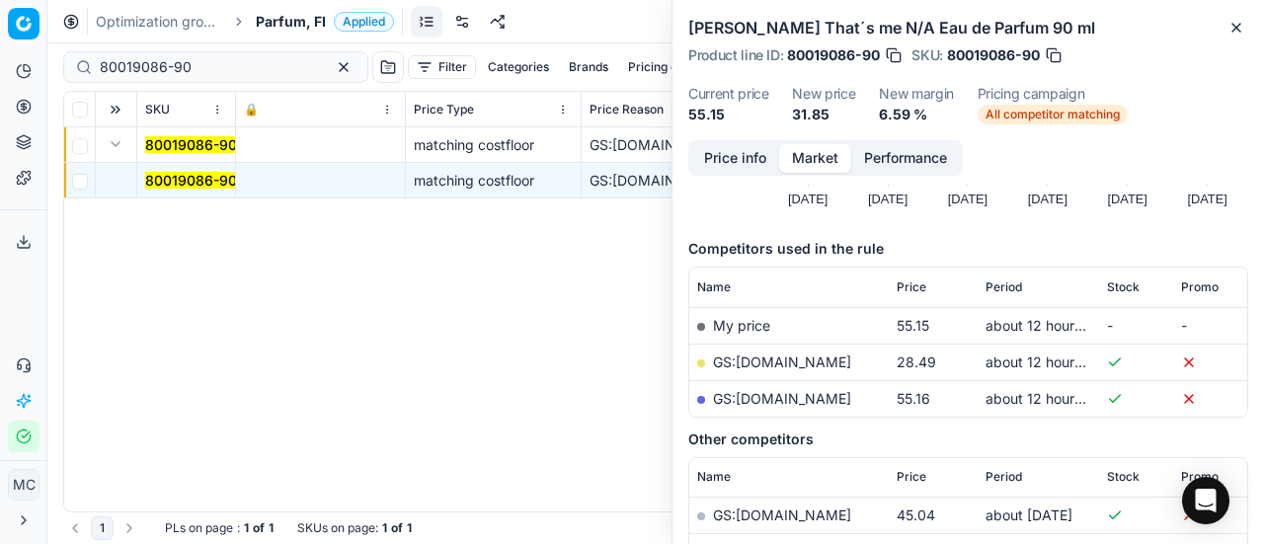
click at [747, 360] on link "GS:Deloox.fi" at bounding box center [782, 362] width 138 height 17
click at [271, 18] on span "Parfum, FI" at bounding box center [291, 22] width 70 height 20
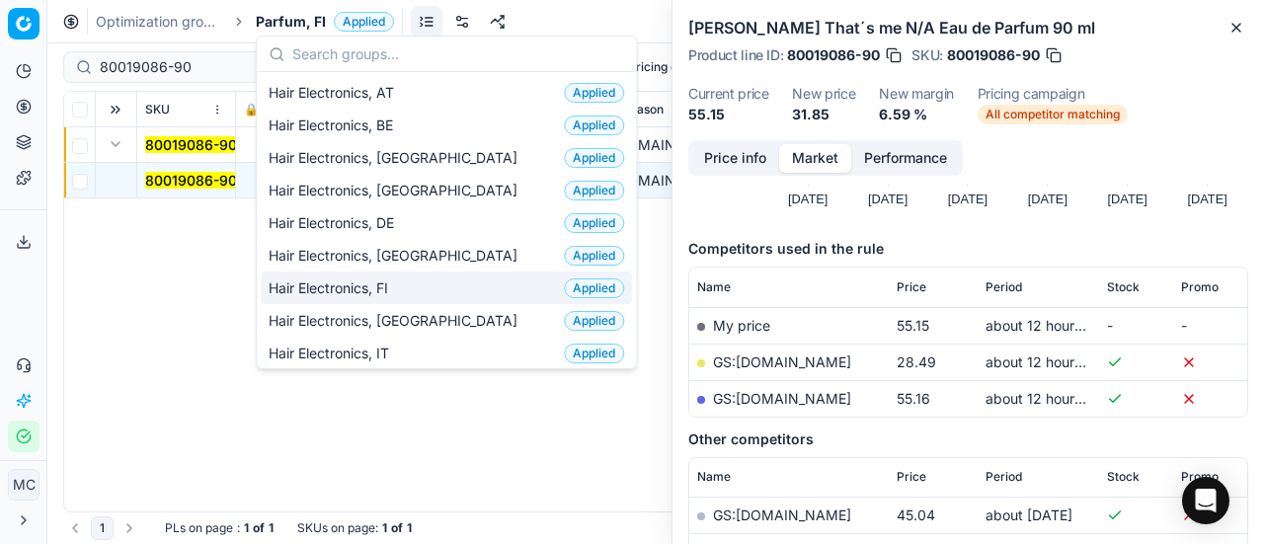
click at [435, 279] on div "Hair Electronics, FI Applied" at bounding box center [446, 288] width 371 height 33
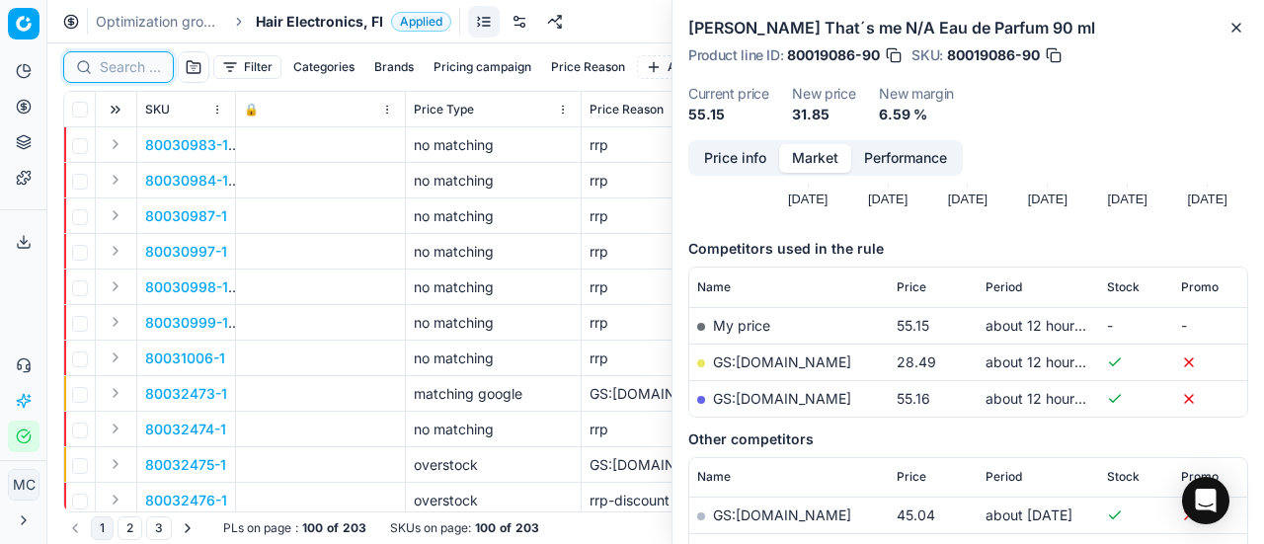
click at [142, 68] on input at bounding box center [130, 67] width 61 height 20
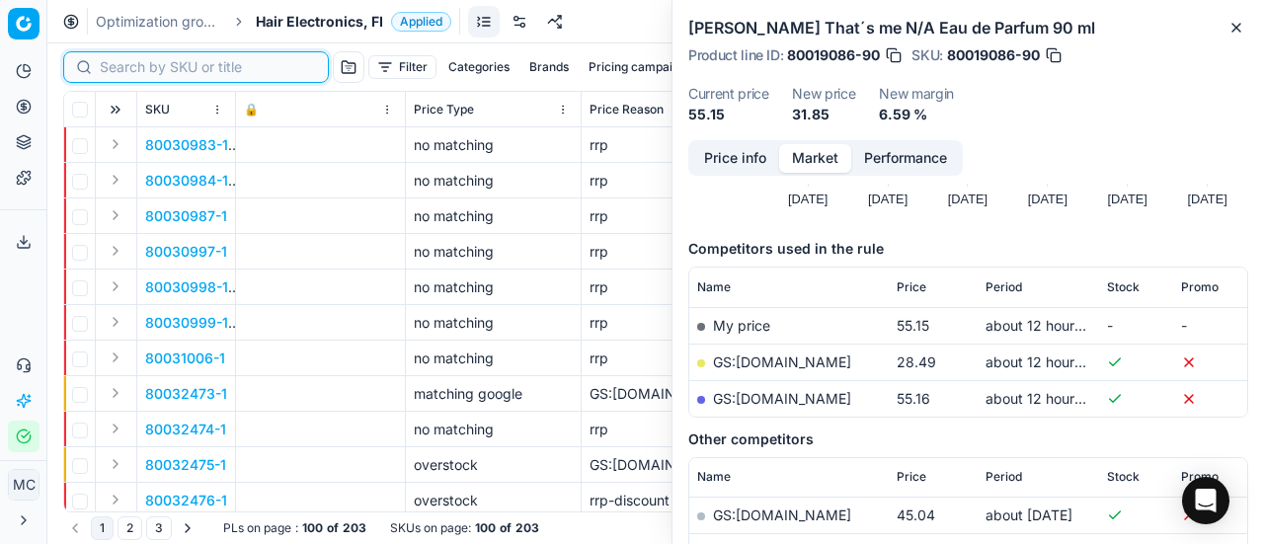
paste input "90010677-0016759"
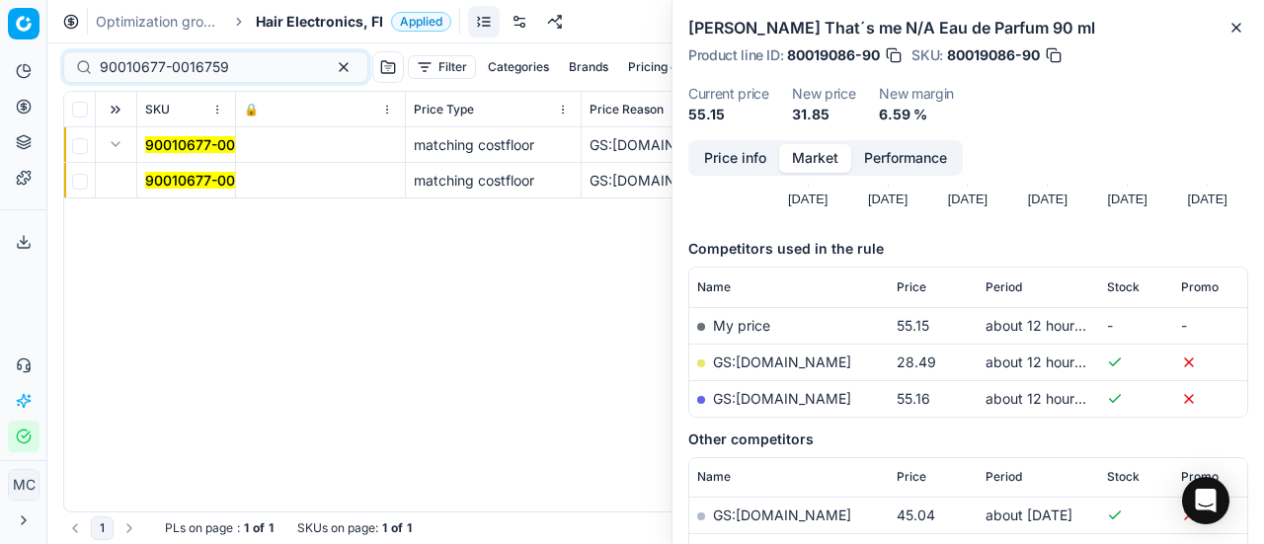
click at [190, 185] on mark "90010677-0016759" at bounding box center [209, 180] width 129 height 17
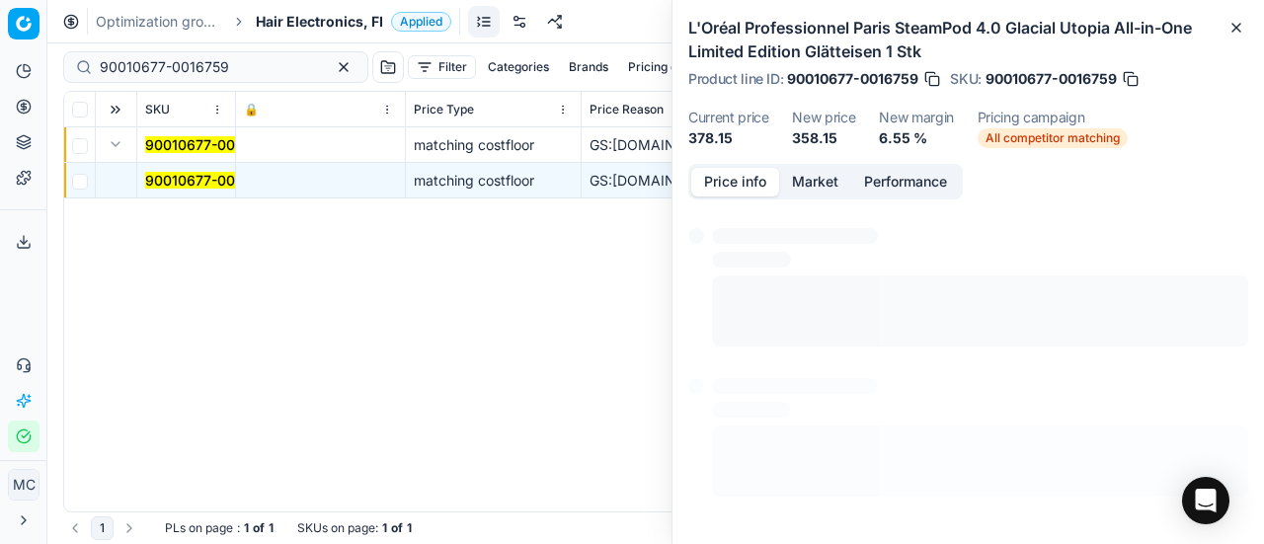
click at [735, 171] on button "Price info" at bounding box center [735, 182] width 88 height 29
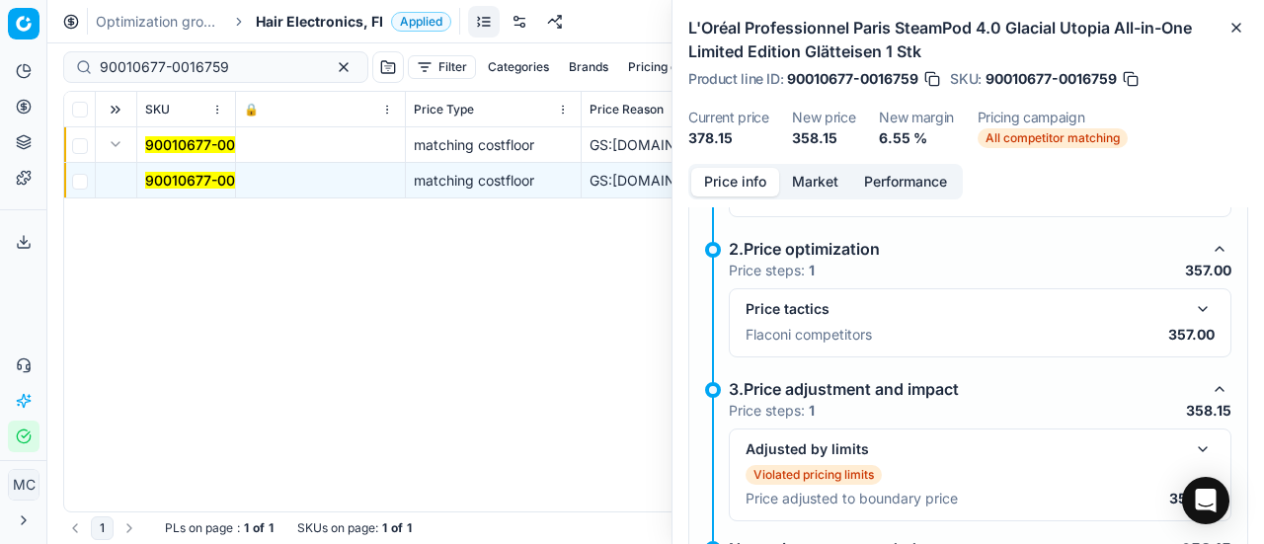
click at [1191, 309] on button "button" at bounding box center [1203, 309] width 24 height 24
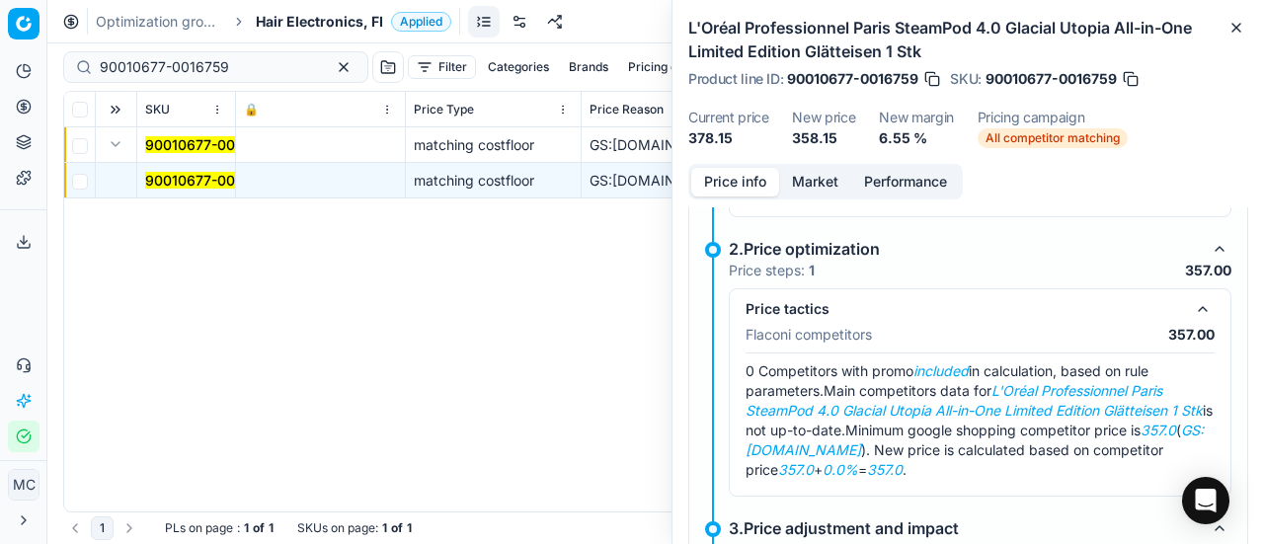
drag, startPoint x: 795, startPoint y: 183, endPoint x: 802, endPoint y: 211, distance: 29.5
click at [796, 190] on button "Market" at bounding box center [815, 182] width 72 height 29
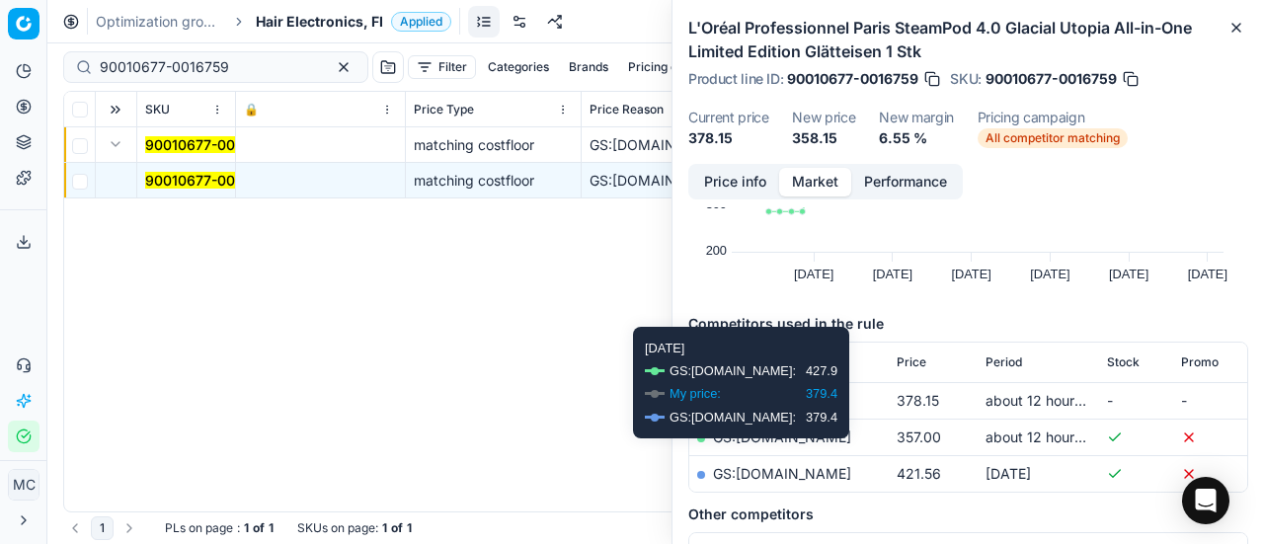
scroll to position [296, 0]
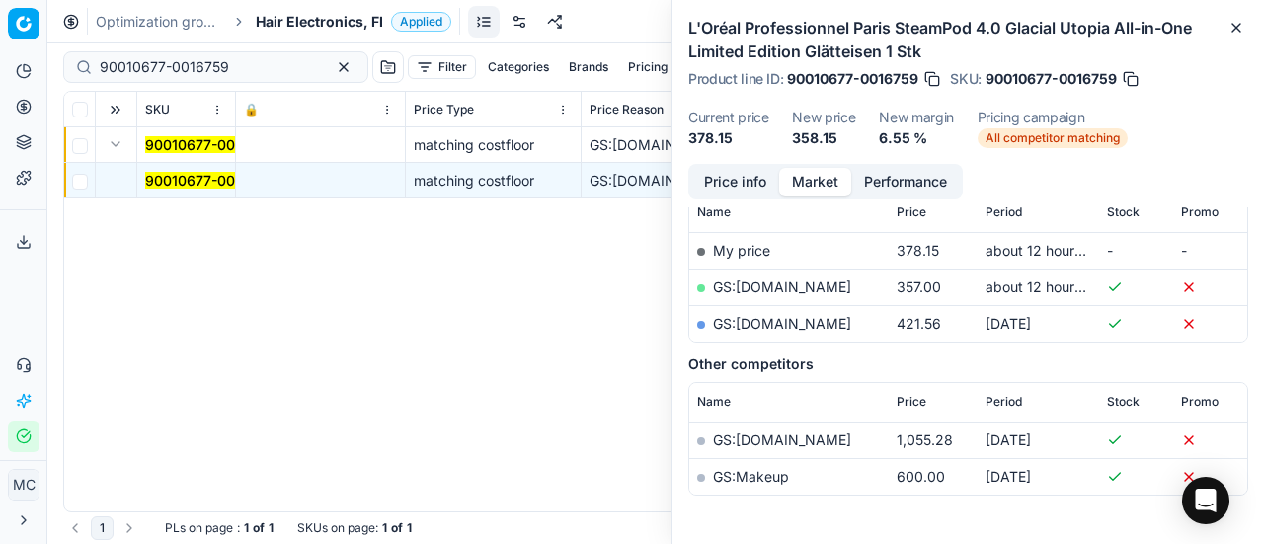
click at [774, 286] on link "GS:Notino.fi" at bounding box center [782, 286] width 138 height 17
drag, startPoint x: 278, startPoint y: 60, endPoint x: 0, endPoint y: 51, distance: 278.6
click at [0, 37] on div "Pricing platform Analytics Pricing Product portfolio Templates Export service 2…" at bounding box center [632, 272] width 1264 height 544
paste input "80072959-1"
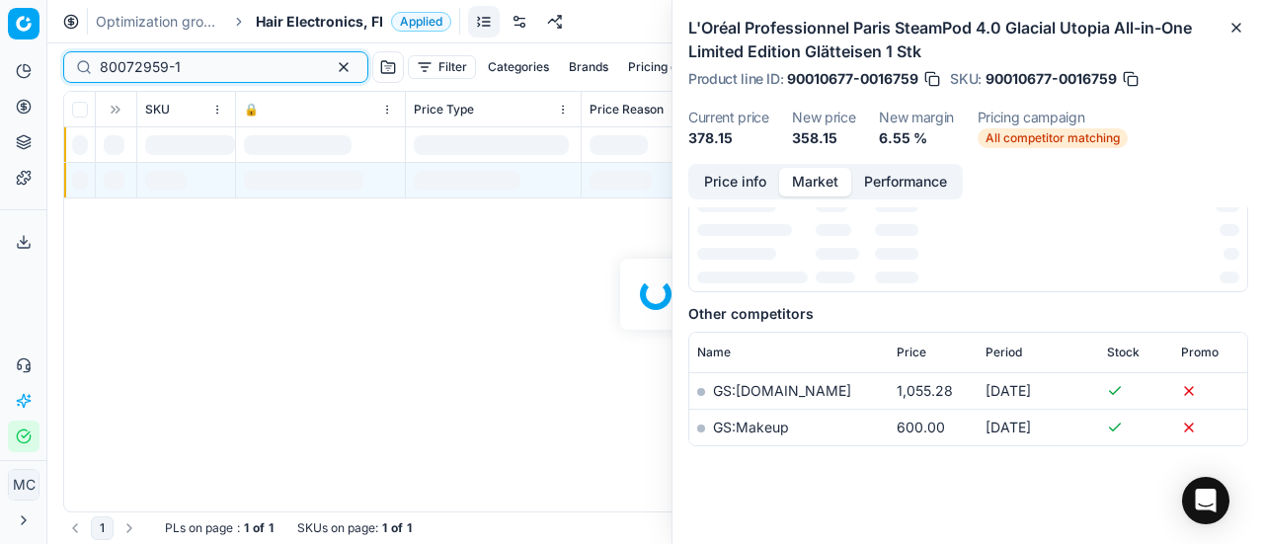
scroll to position [296, 0]
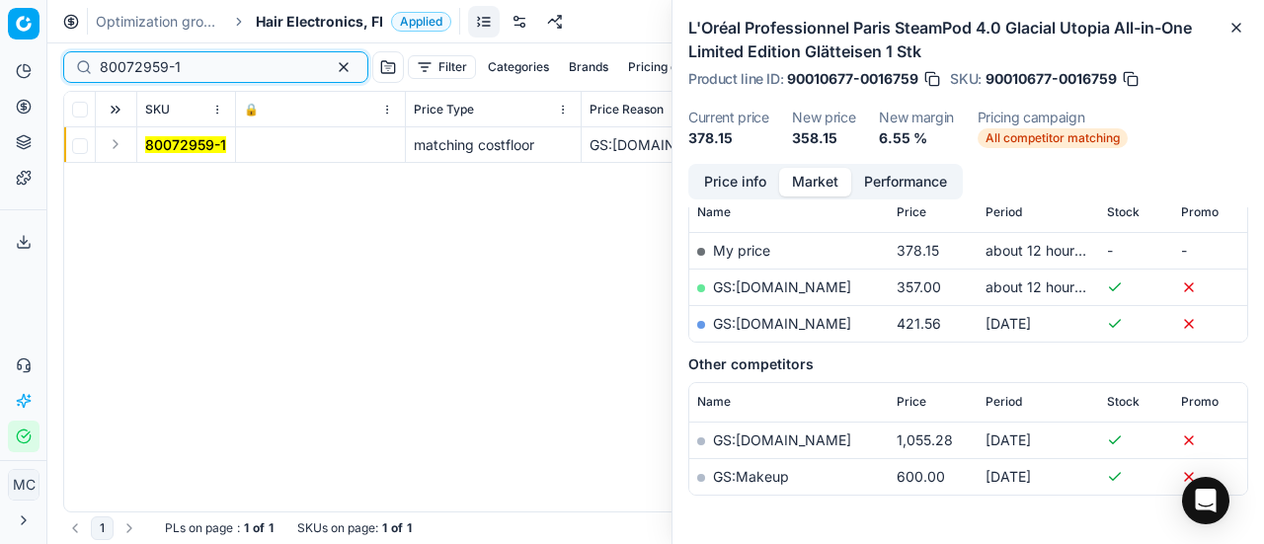
type input "80072959-1"
click at [130, 149] on td at bounding box center [116, 145] width 41 height 36
click at [120, 146] on button "Expand" at bounding box center [116, 144] width 24 height 24
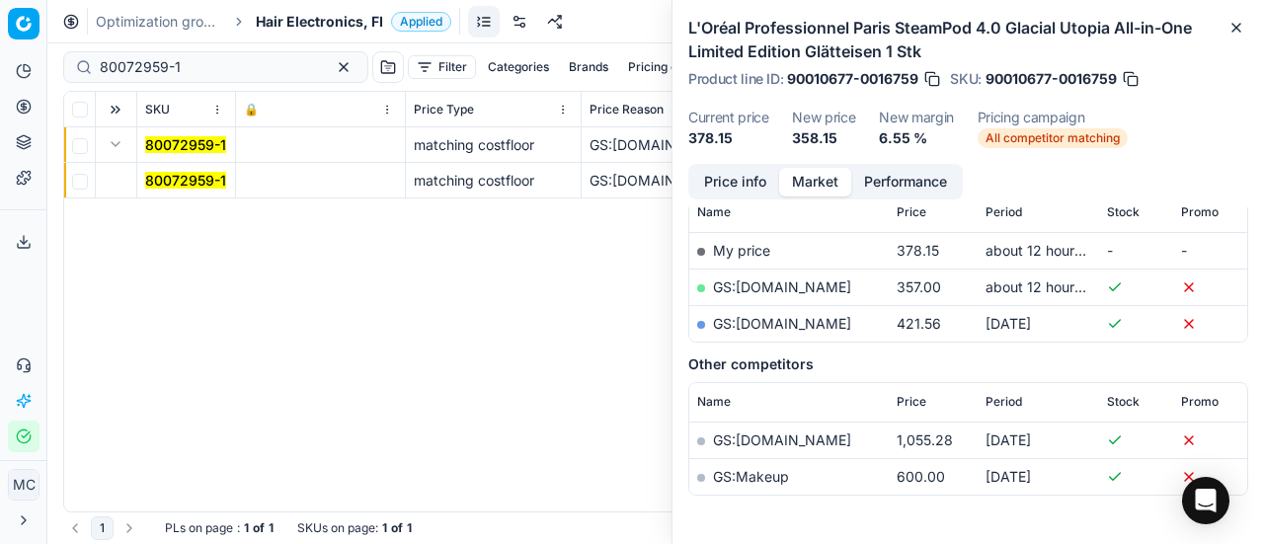
click at [166, 171] on span "80072959-1" at bounding box center [185, 181] width 81 height 20
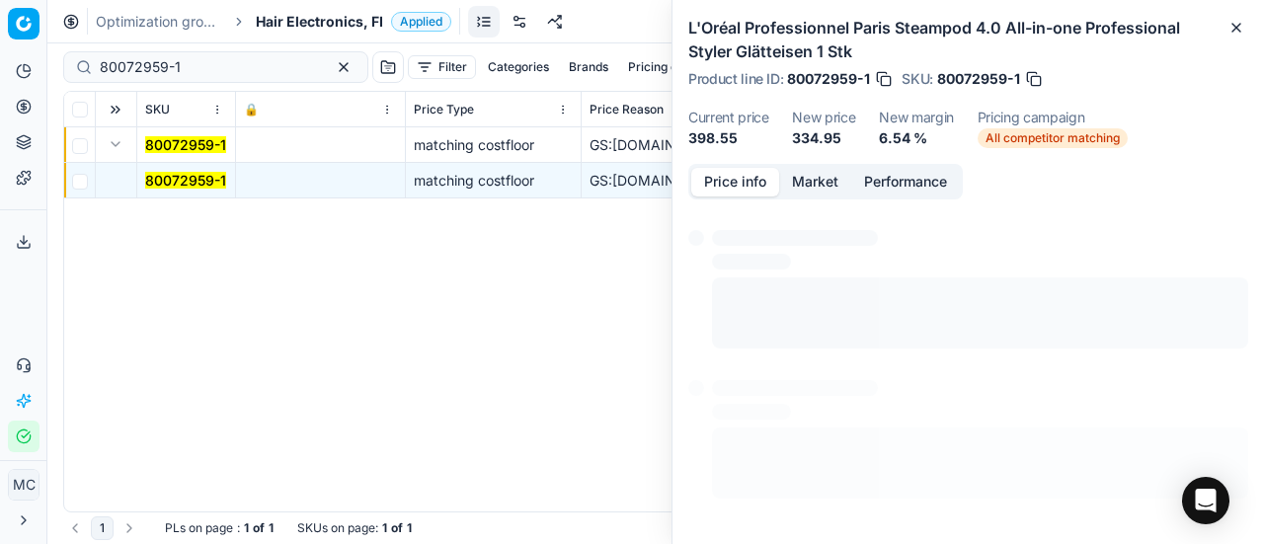
click at [721, 170] on button "Price info" at bounding box center [735, 182] width 88 height 29
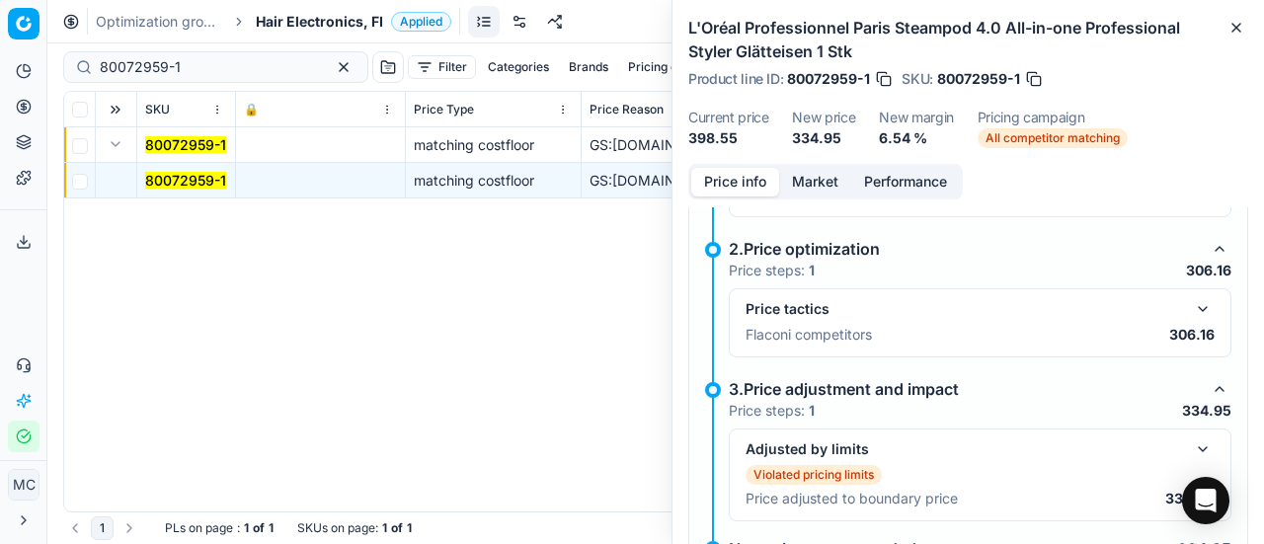
click at [1191, 308] on button "button" at bounding box center [1203, 309] width 24 height 24
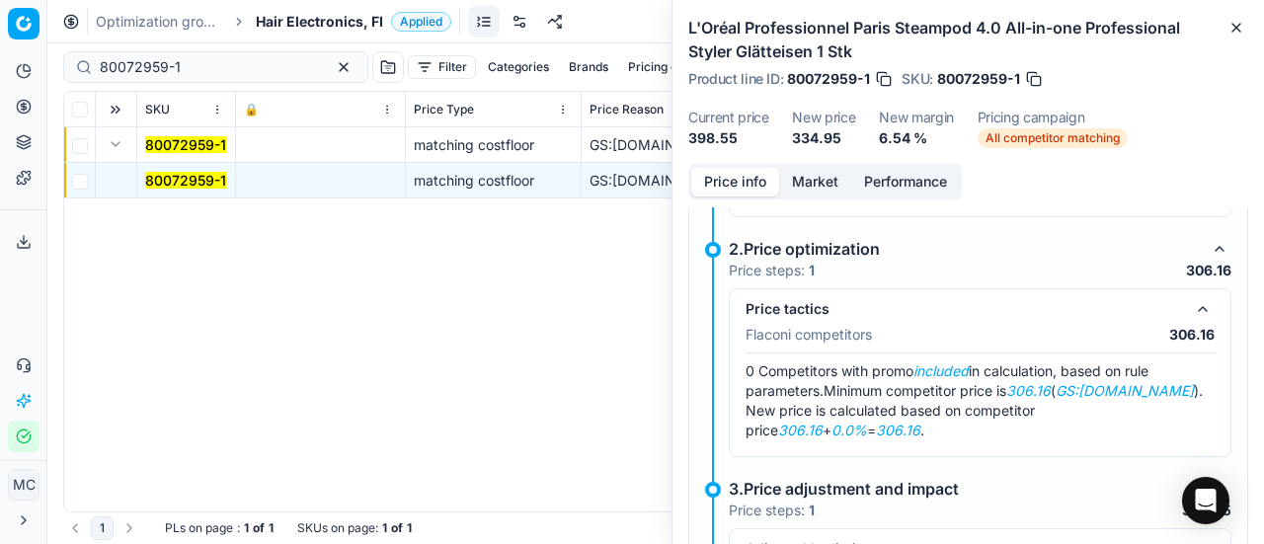
click at [794, 179] on button "Market" at bounding box center [815, 182] width 72 height 29
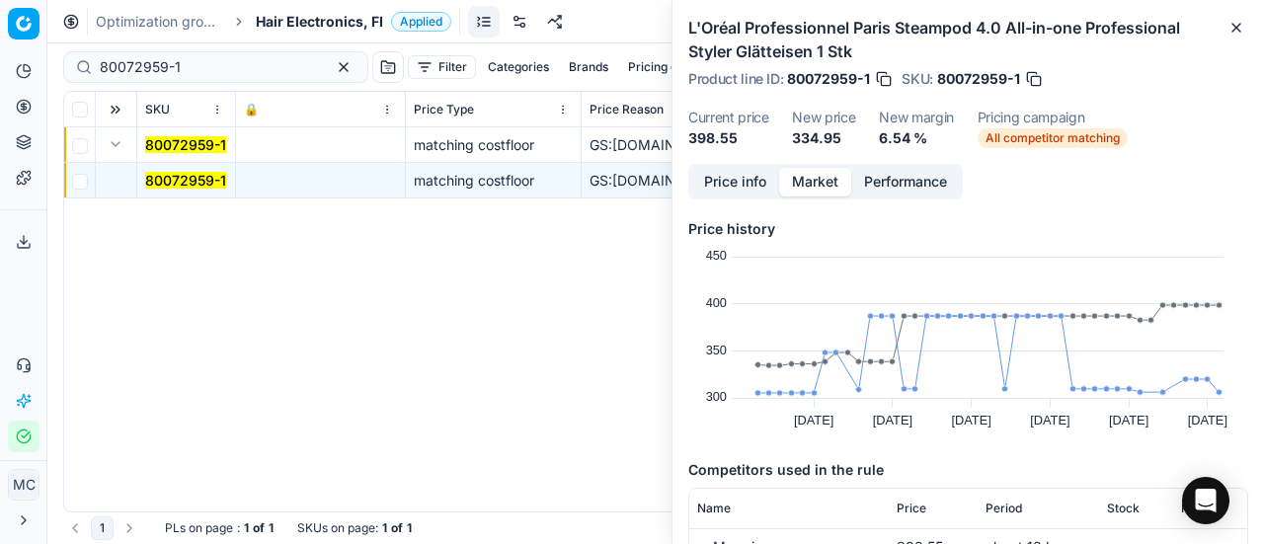
scroll to position [99, 0]
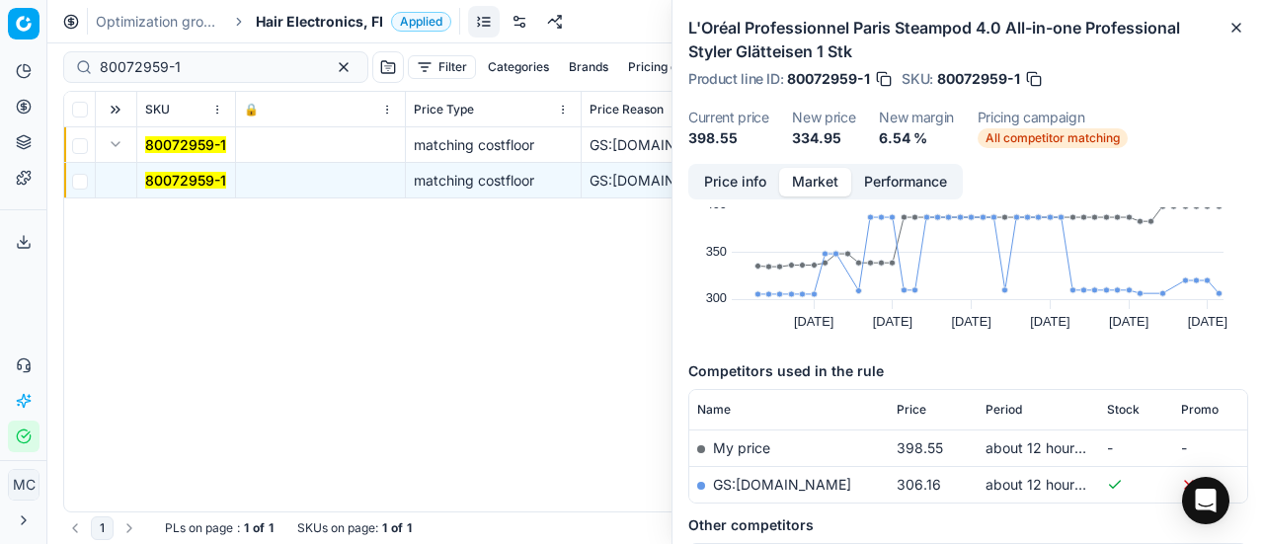
click at [824, 487] on link "GS:parfumdreams.FI" at bounding box center [782, 484] width 138 height 17
click at [327, 30] on span "Hair Electronics, FI" at bounding box center [319, 22] width 127 height 20
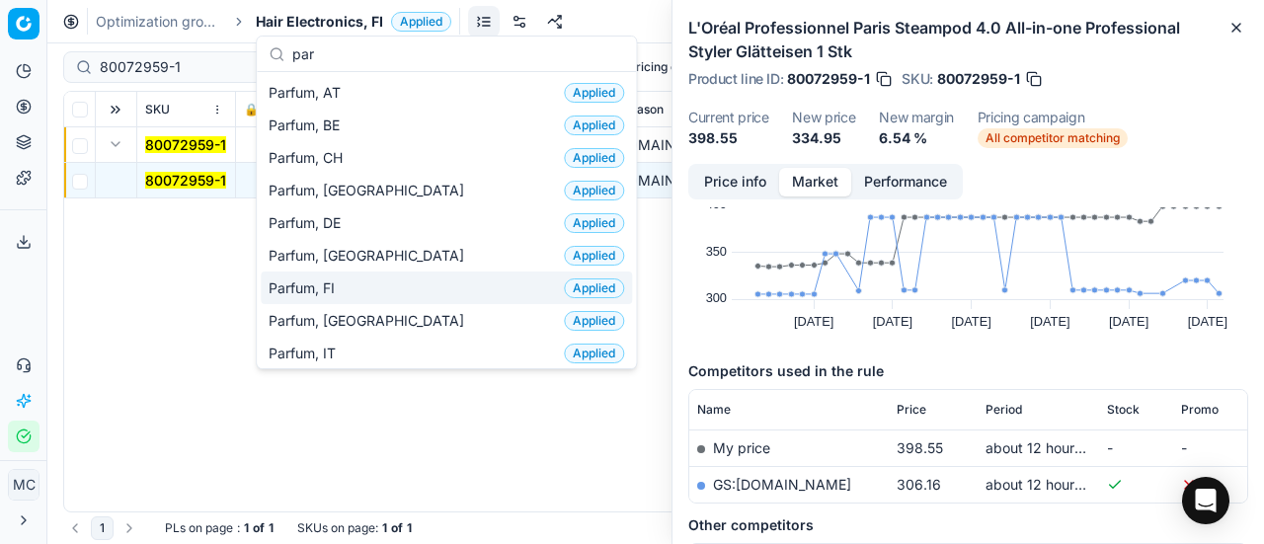
type input "par"
click at [367, 285] on div "Parfum, FI Applied" at bounding box center [446, 288] width 371 height 33
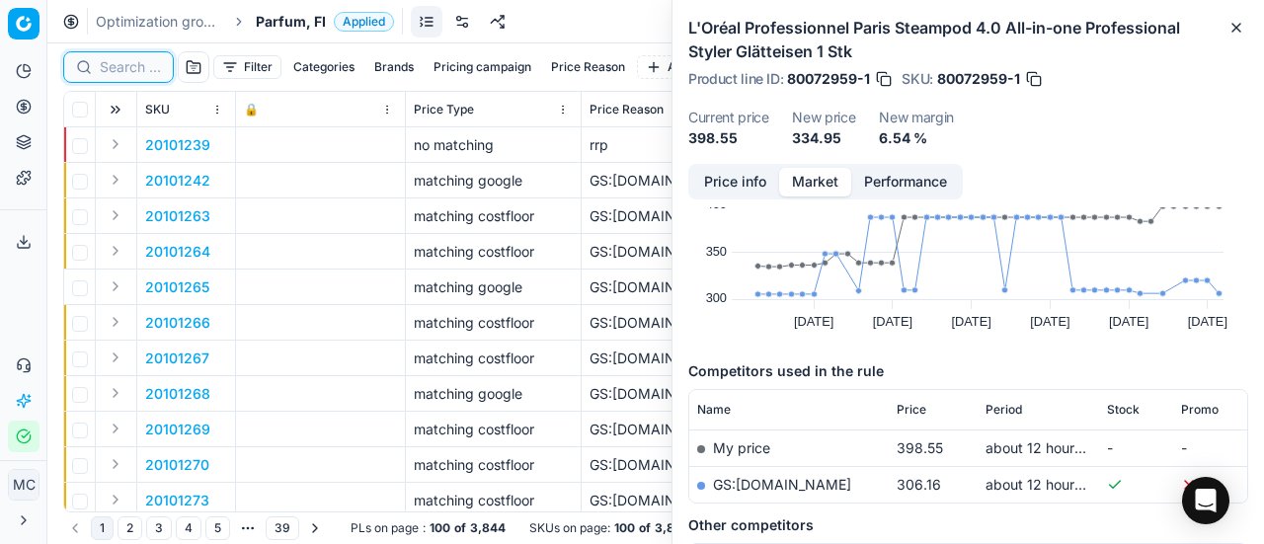
click at [142, 65] on input at bounding box center [130, 67] width 61 height 20
paste input "80035467-90"
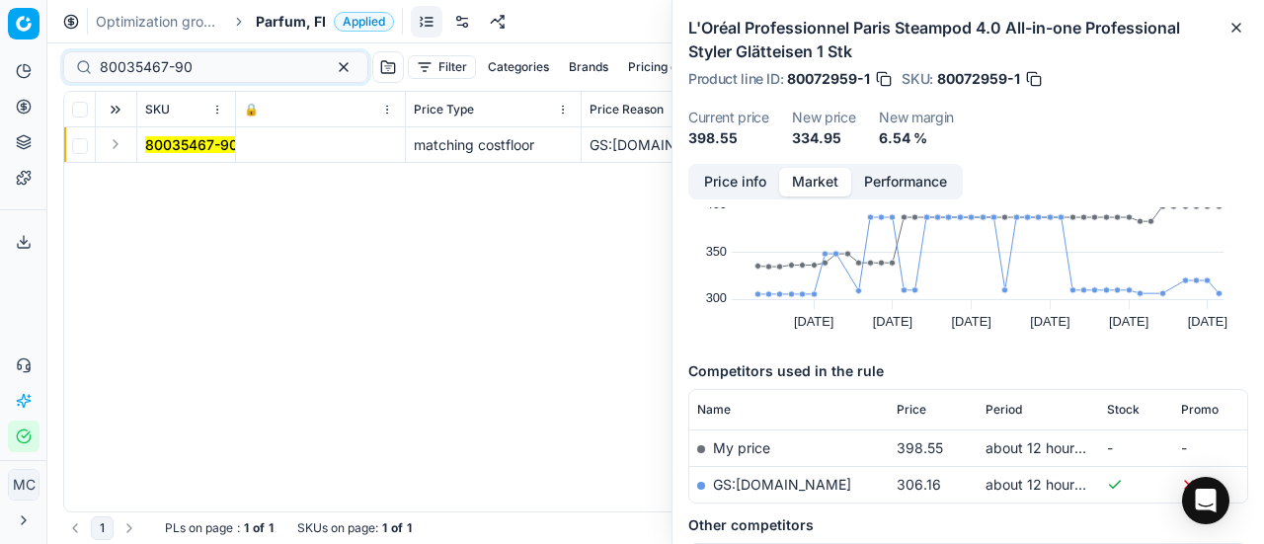
click at [118, 140] on button "Expand" at bounding box center [116, 144] width 24 height 24
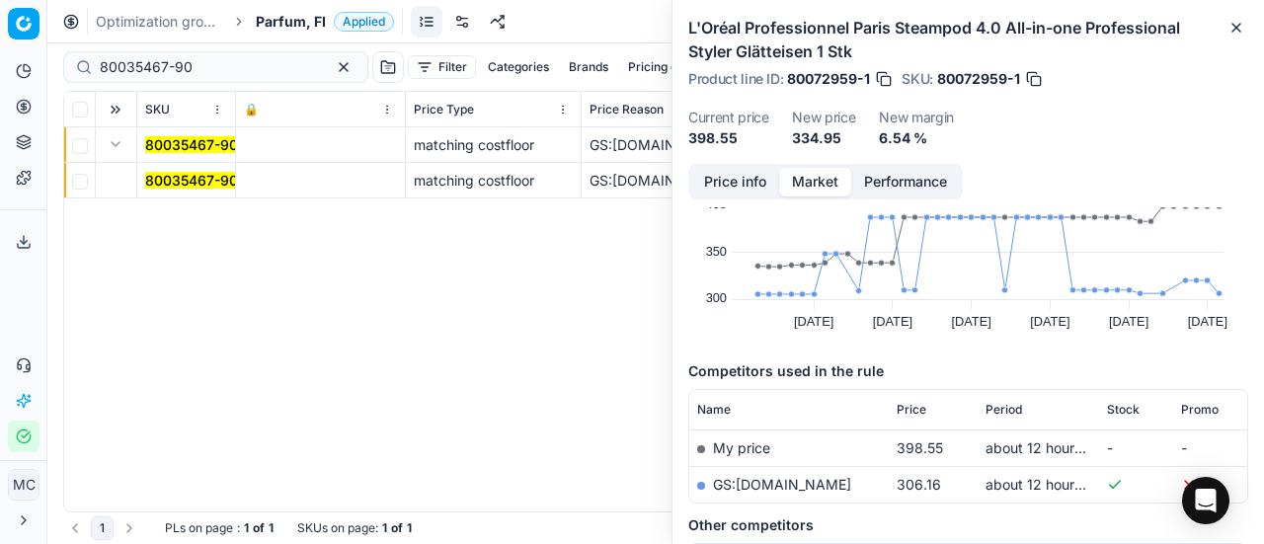
click at [175, 165] on td "80035467-90" at bounding box center [186, 181] width 99 height 36
click at [178, 172] on mark "80035467-90" at bounding box center [191, 180] width 93 height 17
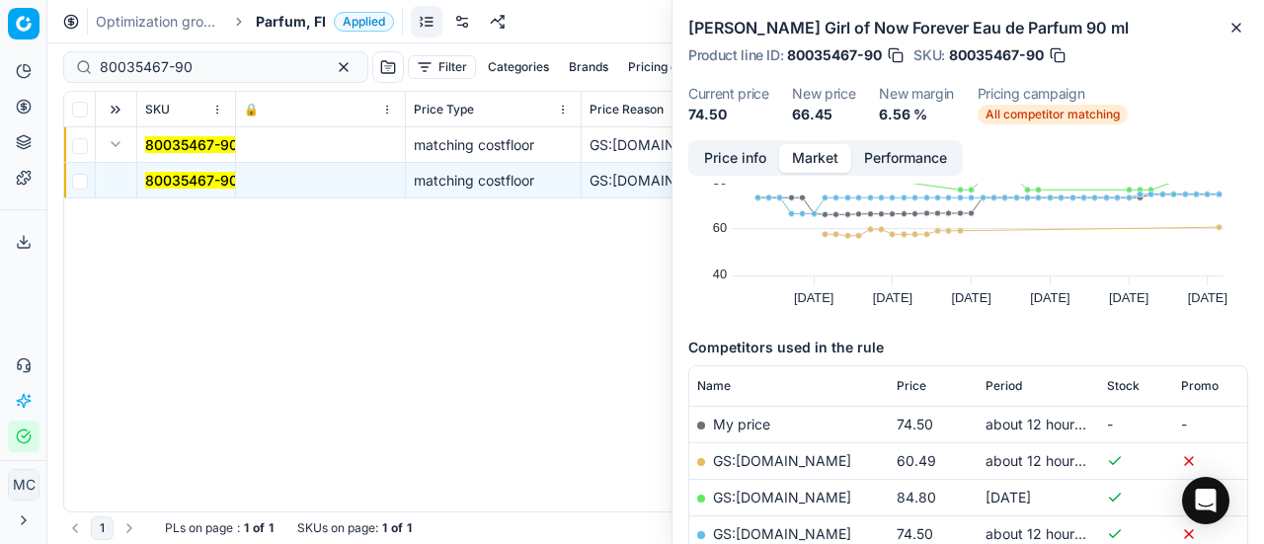
click at [738, 144] on button "Price info" at bounding box center [735, 158] width 88 height 29
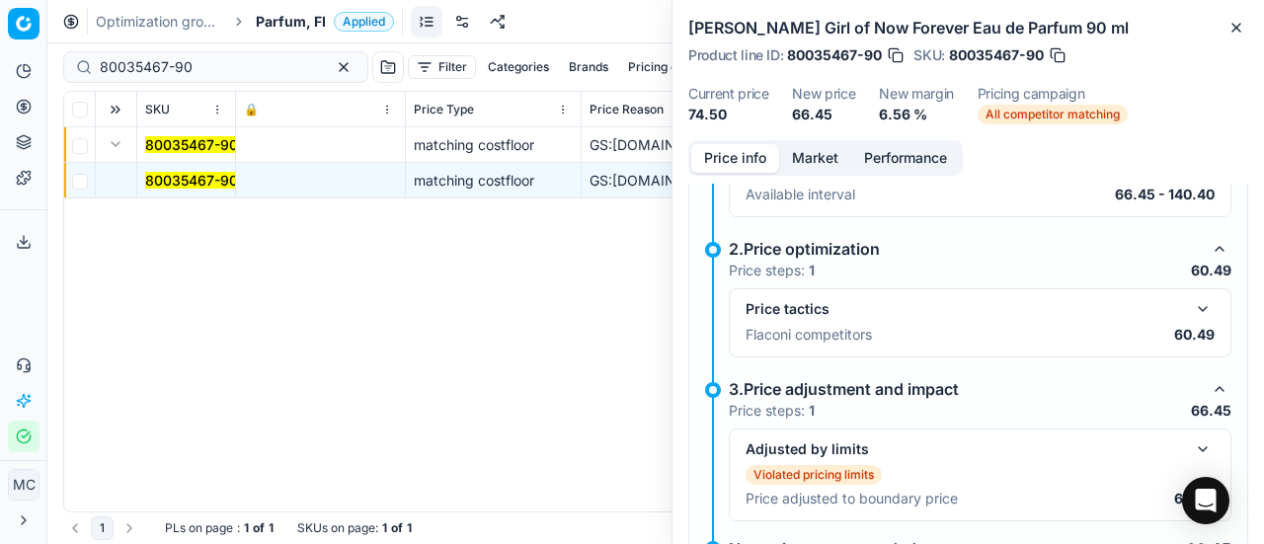
click at [1191, 304] on button "button" at bounding box center [1203, 309] width 24 height 24
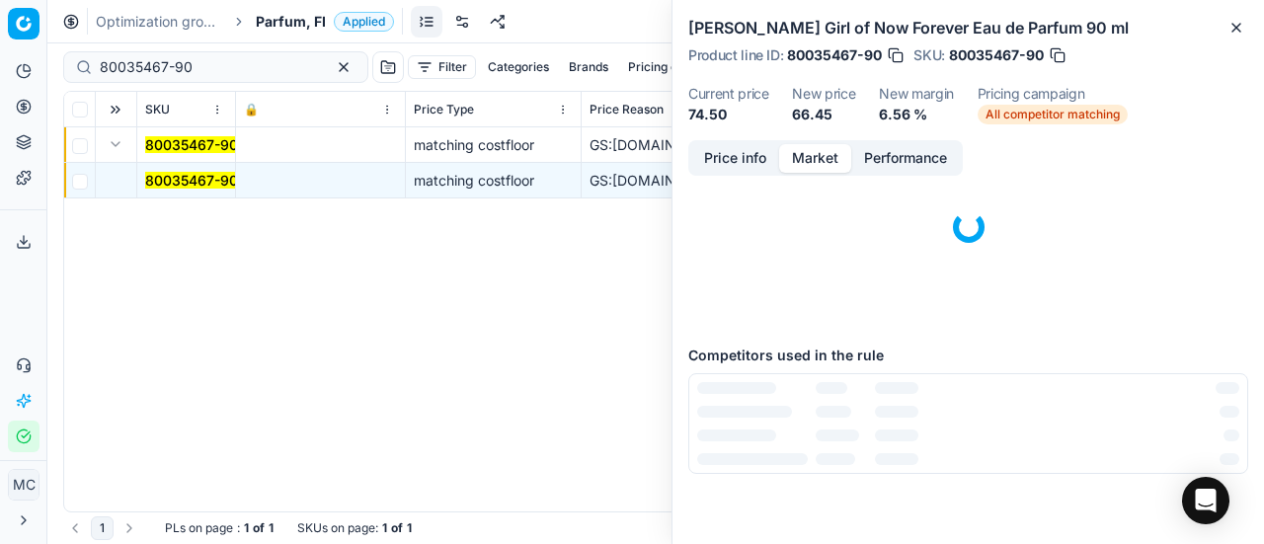
click at [800, 159] on button "Market" at bounding box center [815, 158] width 72 height 29
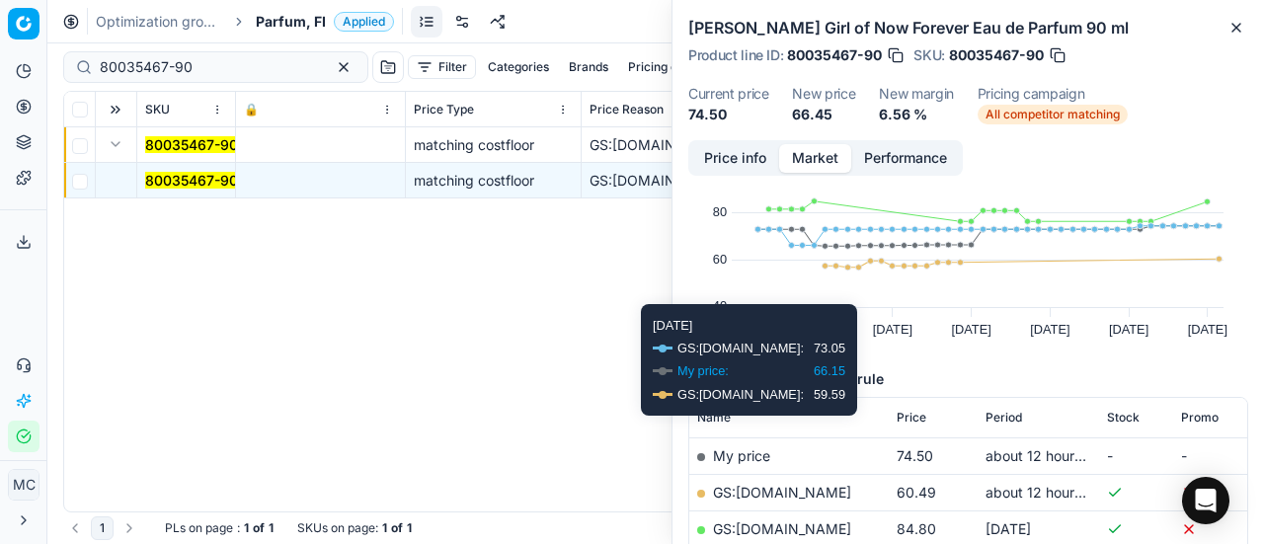
scroll to position [99, 0]
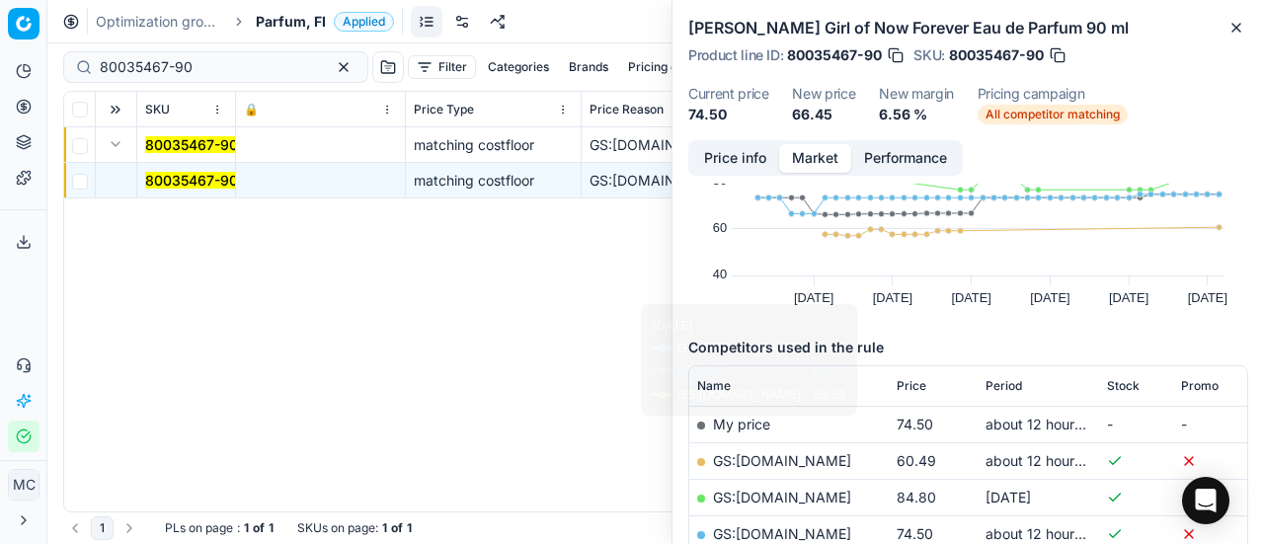
click at [774, 460] on link "GS:Deloox.fi" at bounding box center [782, 460] width 138 height 17
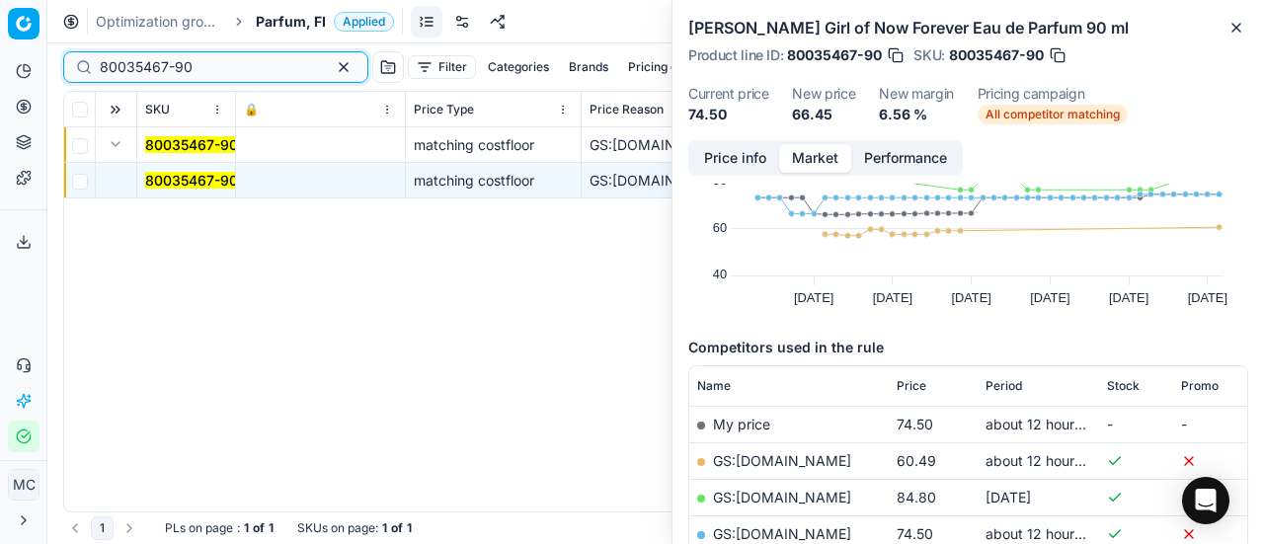
drag, startPoint x: 242, startPoint y: 56, endPoint x: 28, endPoint y: 46, distance: 214.5
click at [0, 39] on div "Pricing platform Analytics Pricing Product portfolio Templates Export service 2…" at bounding box center [632, 272] width 1264 height 544
paste input "6639-10"
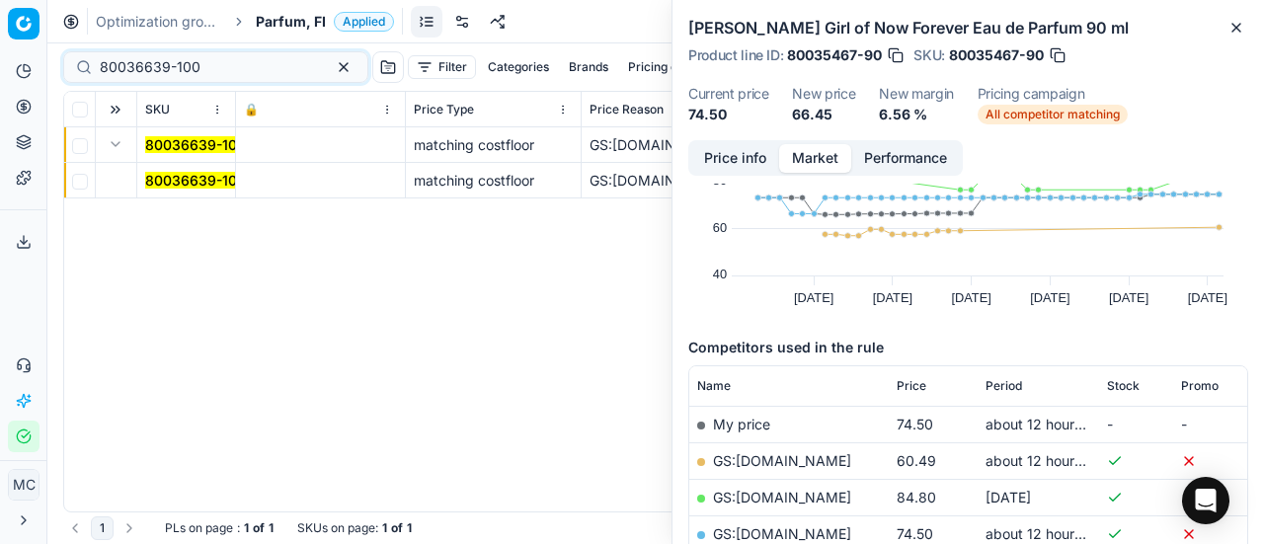
click at [211, 182] on mark "80036639-100" at bounding box center [195, 180] width 101 height 17
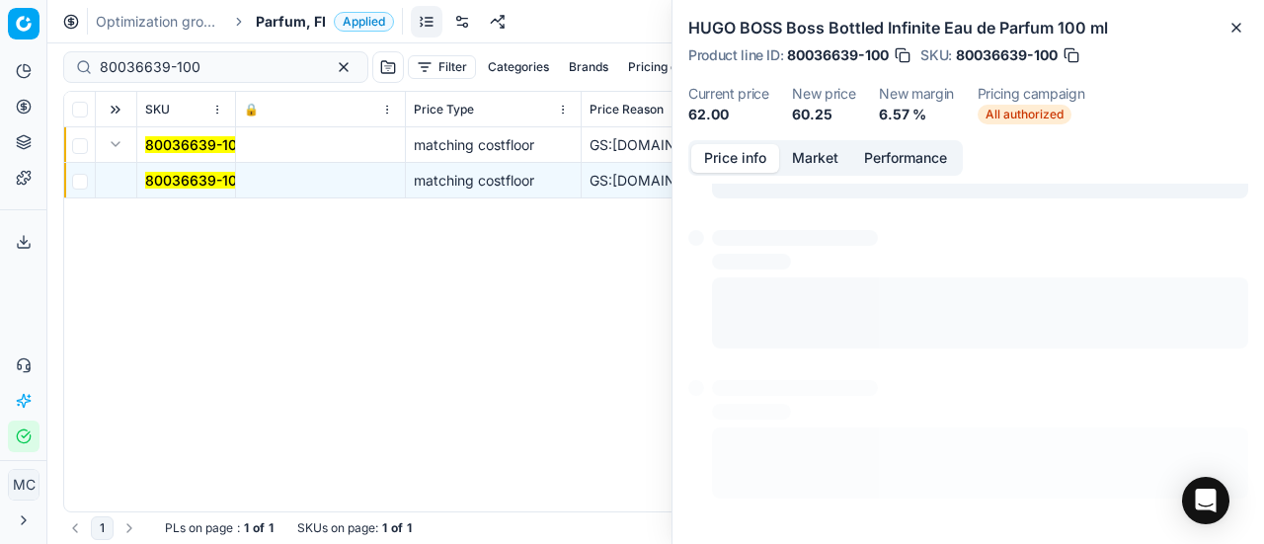
click at [732, 167] on button "Price info" at bounding box center [735, 158] width 88 height 29
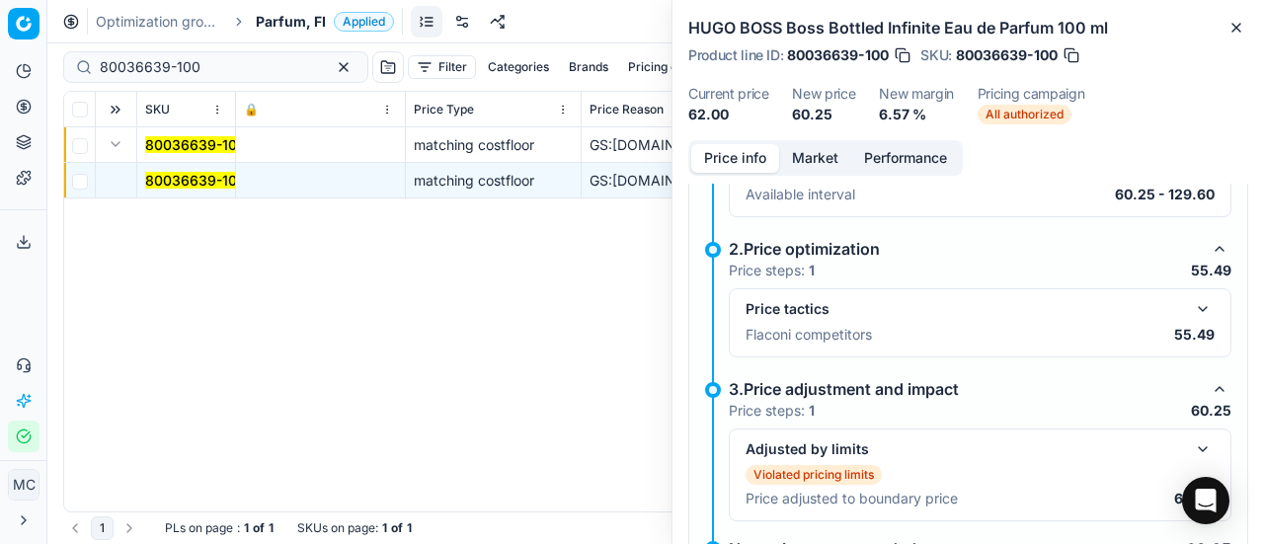
click at [1193, 298] on button "button" at bounding box center [1203, 309] width 24 height 24
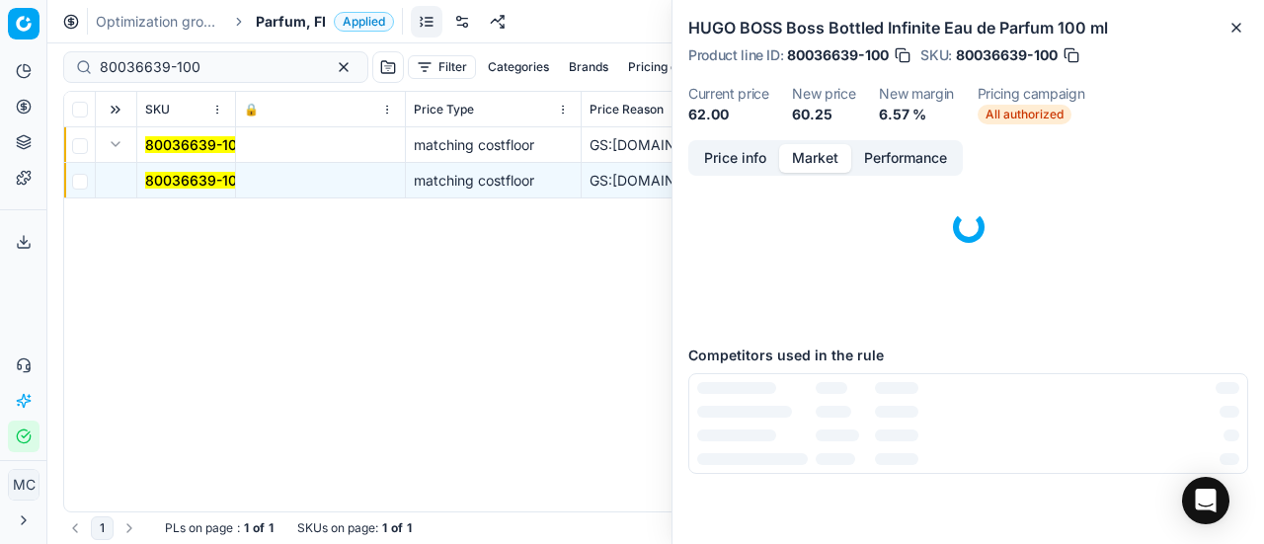
click at [820, 155] on button "Market" at bounding box center [815, 158] width 72 height 29
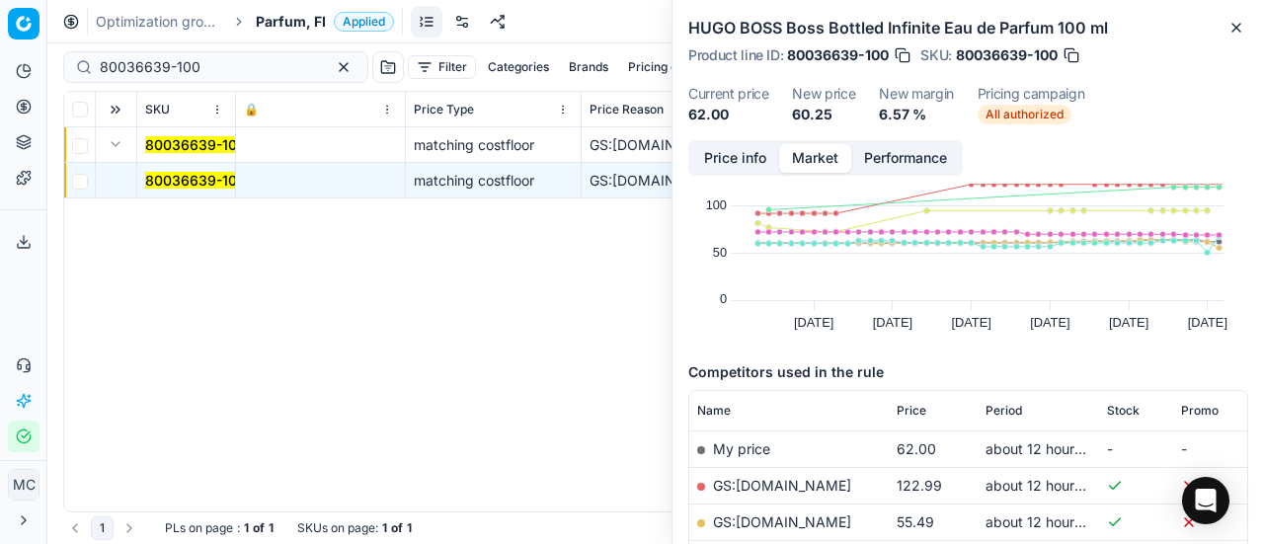
scroll to position [146, 0]
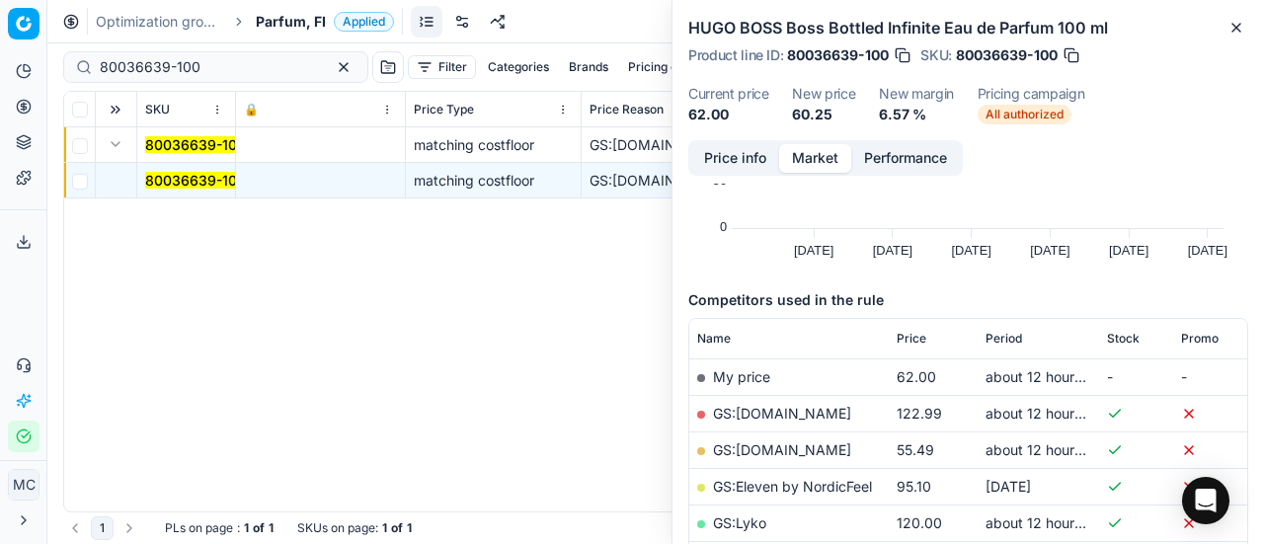
click at [788, 444] on link "GS:Deloox.fi" at bounding box center [782, 449] width 138 height 17
drag, startPoint x: 245, startPoint y: 75, endPoint x: 0, endPoint y: 42, distance: 247.1
click at [0, 40] on div "Pricing platform Analytics Pricing Product portfolio Templates Export service 2…" at bounding box center [632, 272] width 1264 height 544
paste input "90007873-0012255"
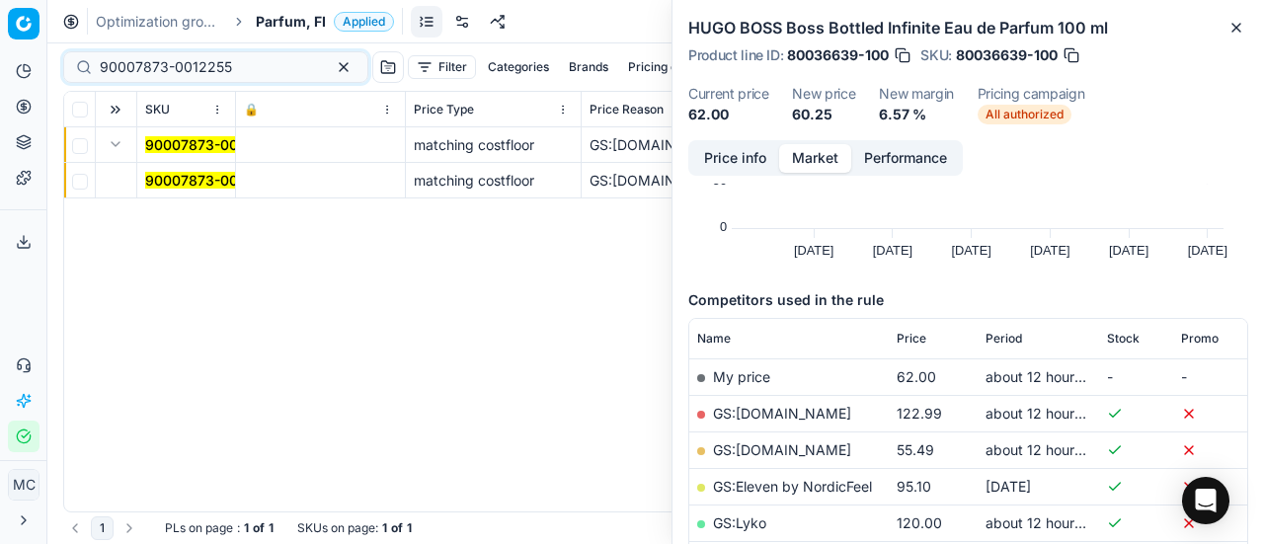
click at [196, 188] on mark "90007873-0012255" at bounding box center [211, 180] width 132 height 17
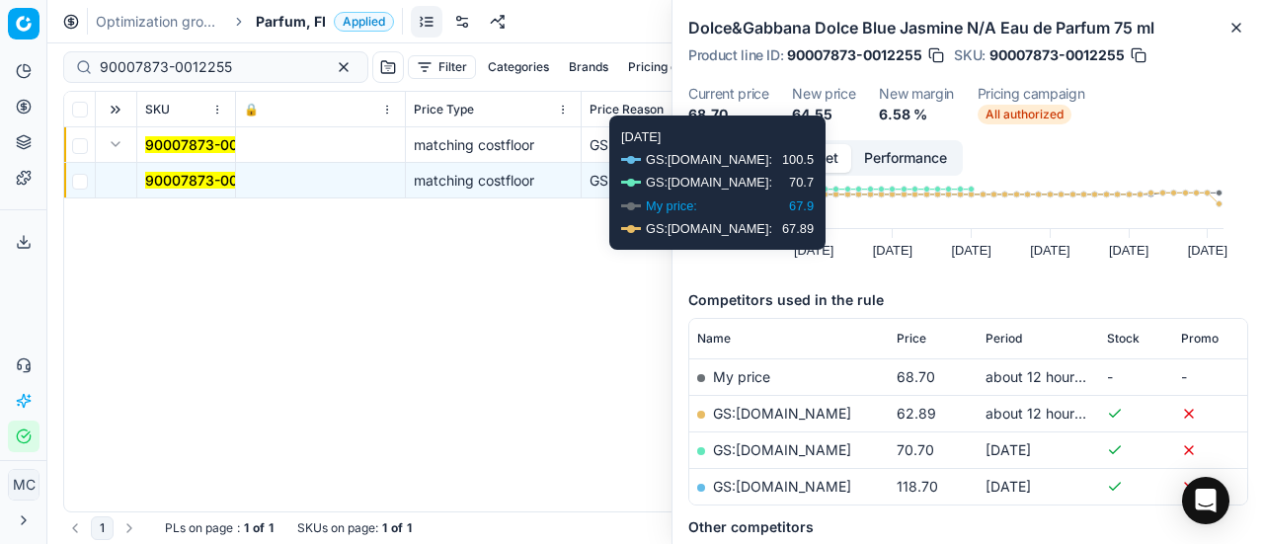
click at [733, 167] on button "Price info" at bounding box center [735, 158] width 88 height 29
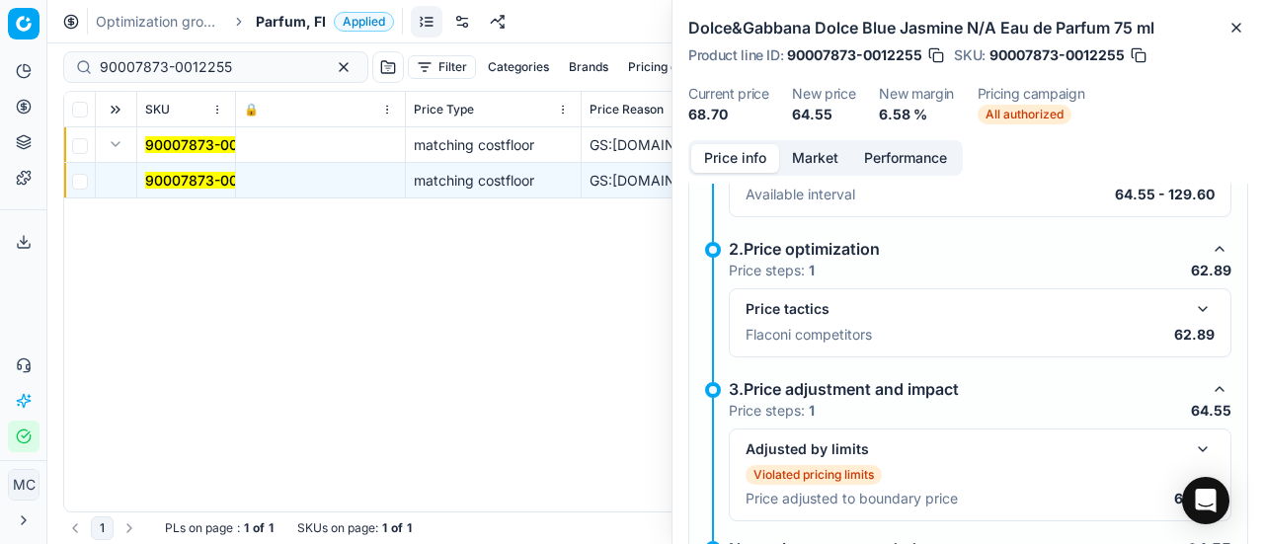
click at [1191, 297] on button "button" at bounding box center [1203, 309] width 24 height 24
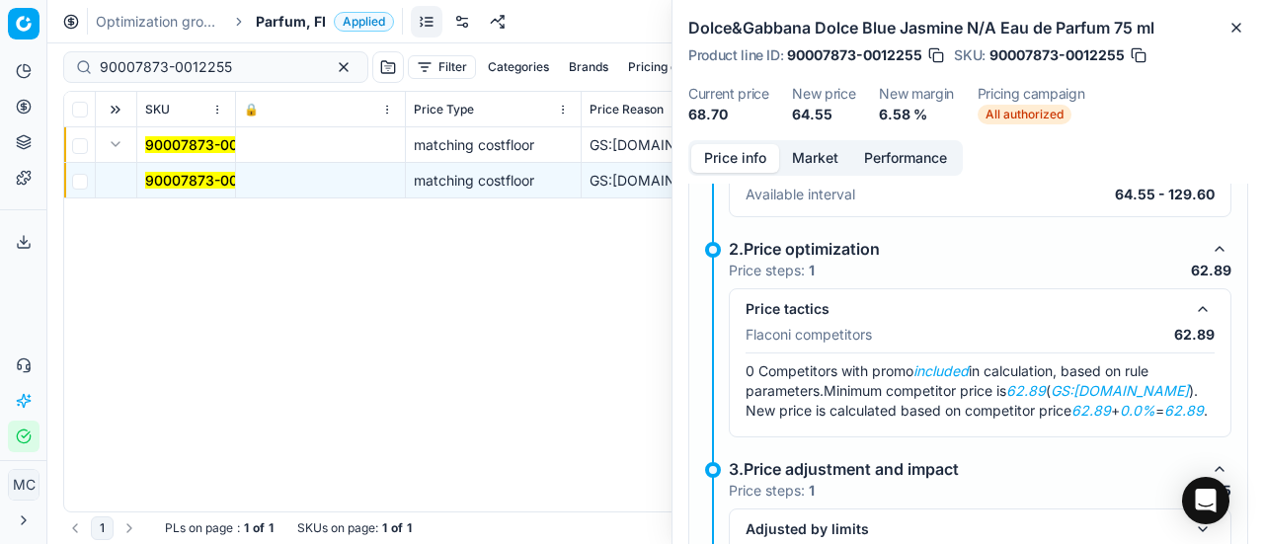
click at [811, 151] on button "Market" at bounding box center [815, 158] width 72 height 29
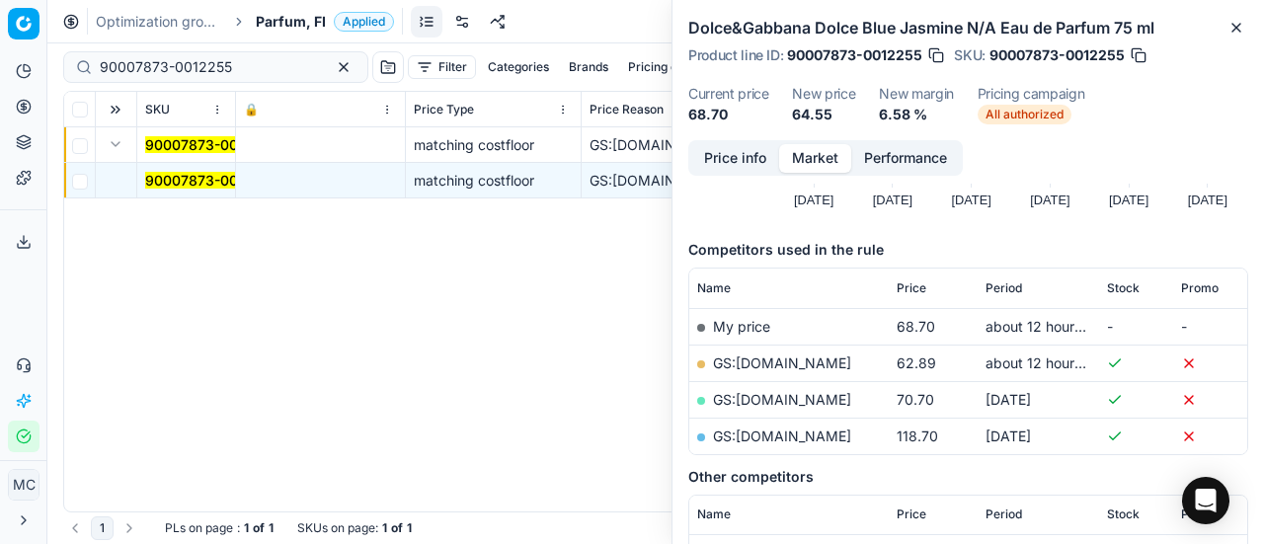
scroll to position [198, 0]
click at [782, 361] on link "GS:Deloox.fi" at bounding box center [782, 362] width 138 height 17
click at [252, 54] on div "90007873-0012255" at bounding box center [215, 67] width 305 height 32
drag, startPoint x: 262, startPoint y: 76, endPoint x: 0, endPoint y: 54, distance: 262.6
click at [0, 54] on div "Pricing platform Analytics Pricing Product portfolio Templates Export service 2…" at bounding box center [632, 272] width 1264 height 544
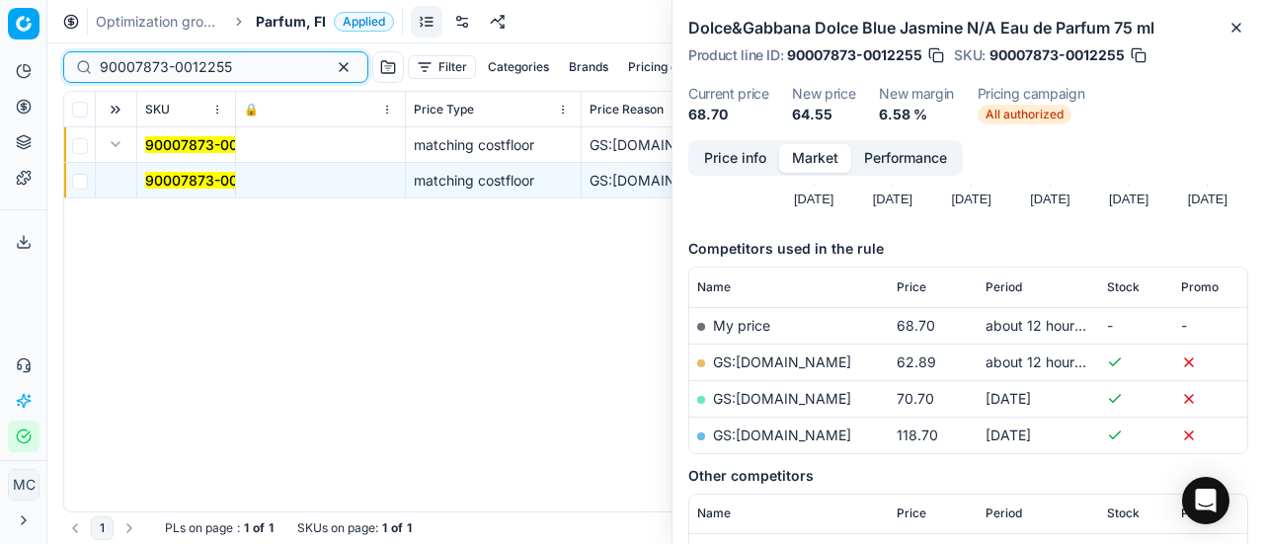
paste input "80062227-50"
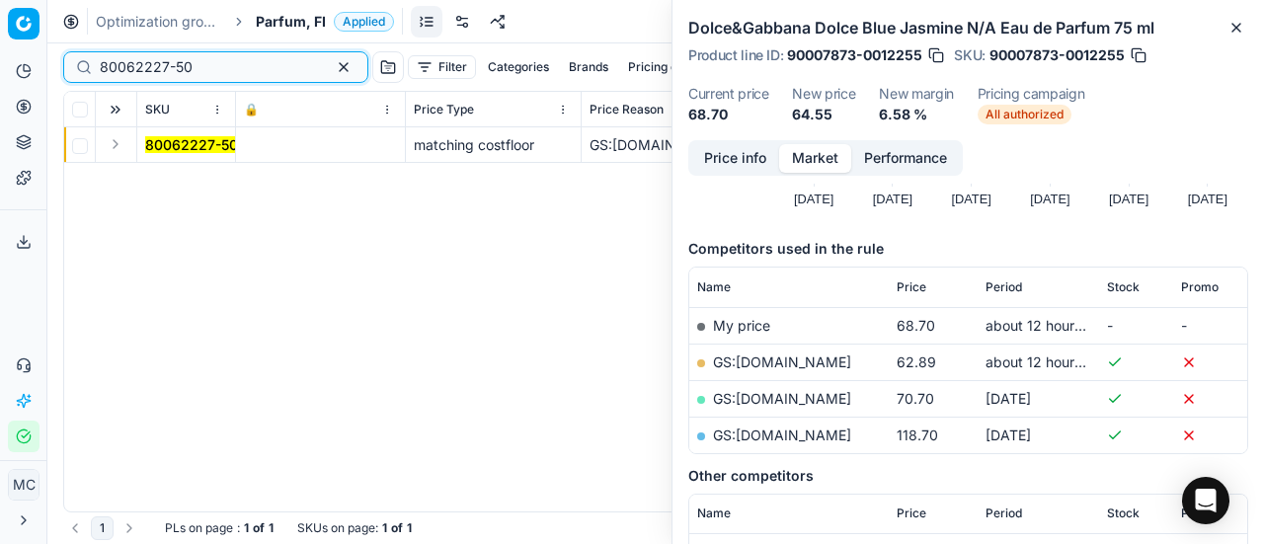
type input "80062227-50"
click at [117, 148] on button "Expand" at bounding box center [116, 144] width 24 height 24
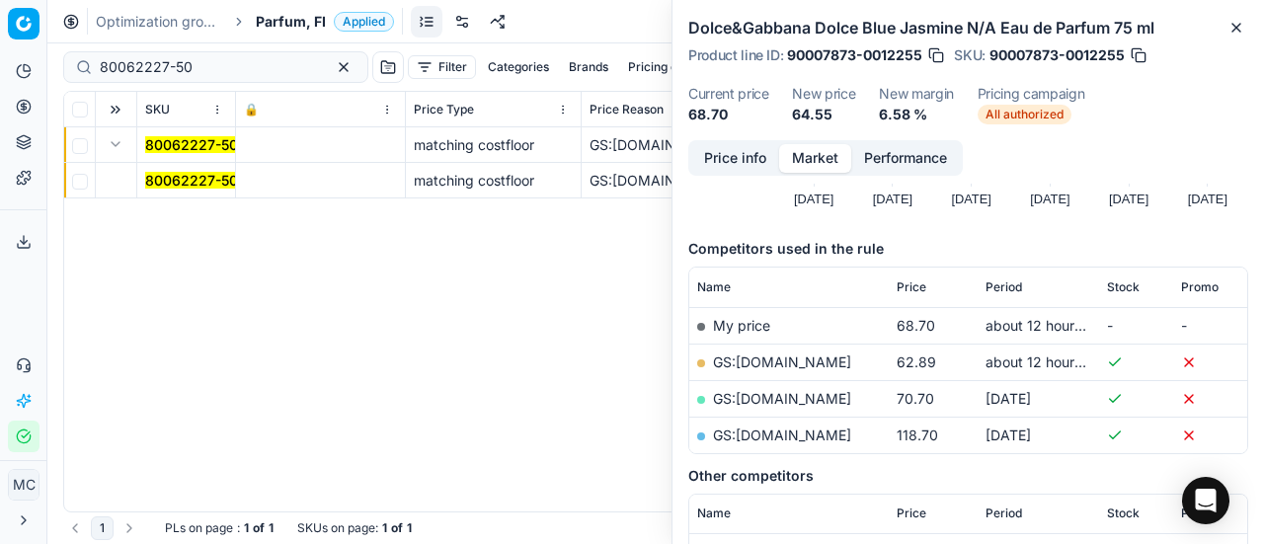
click at [168, 177] on mark "80062227-50" at bounding box center [191, 180] width 93 height 17
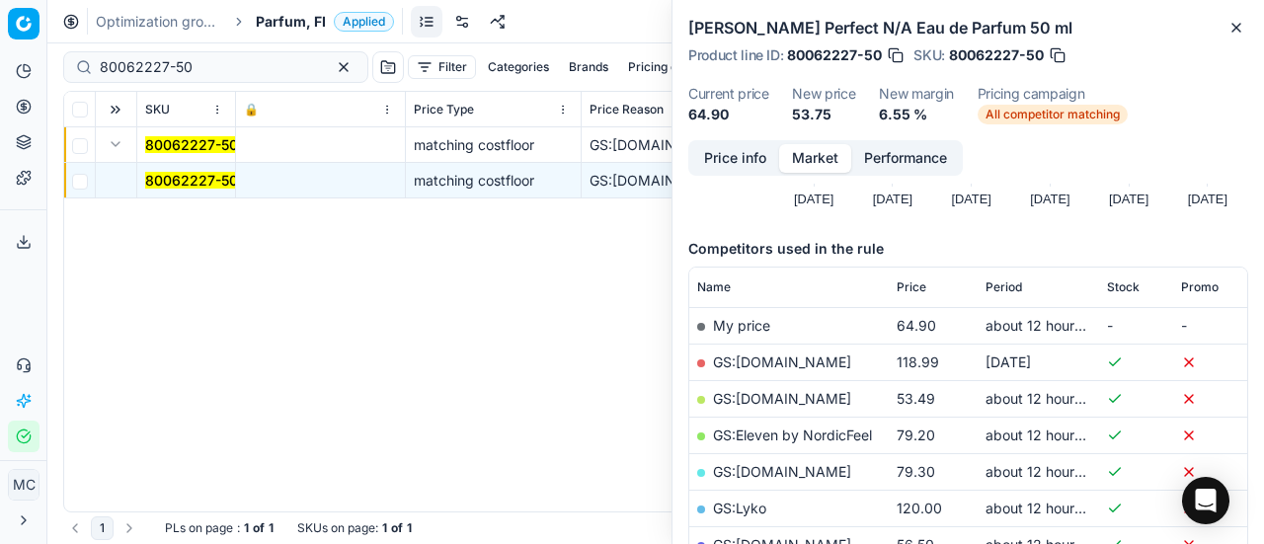
click at [725, 159] on button "Price info" at bounding box center [735, 158] width 88 height 29
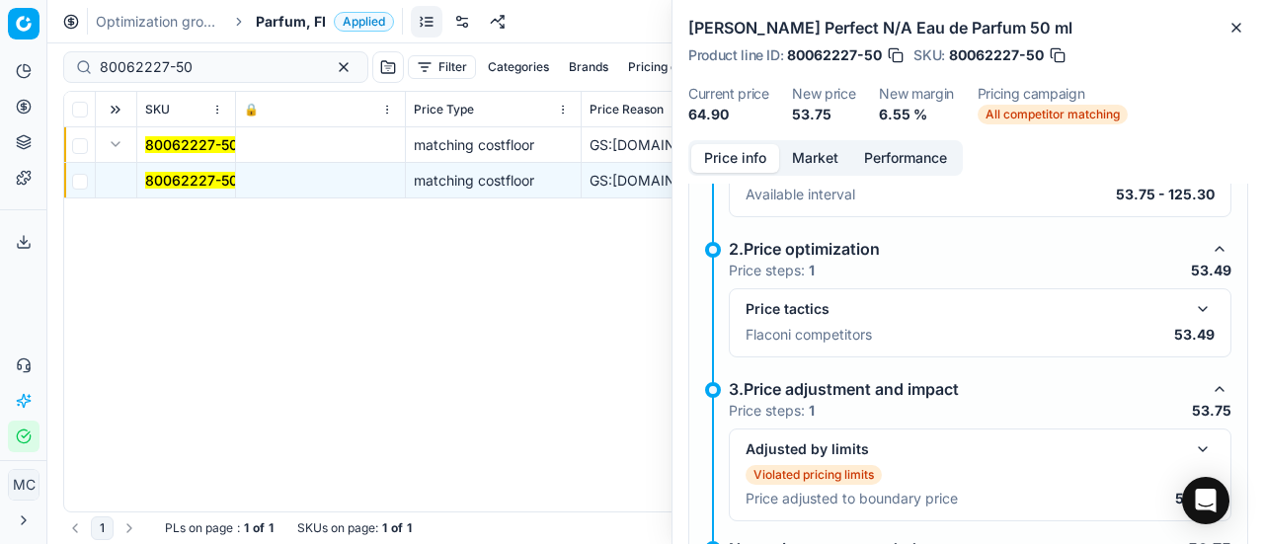
click at [1191, 303] on button "button" at bounding box center [1203, 309] width 24 height 24
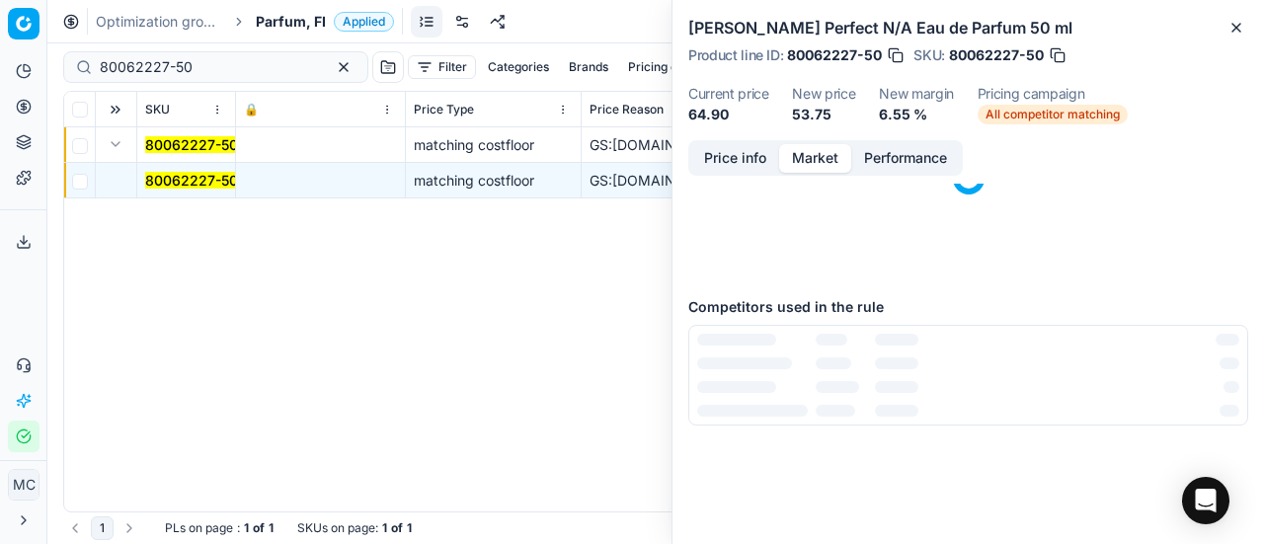
click at [821, 153] on button "Market" at bounding box center [815, 158] width 72 height 29
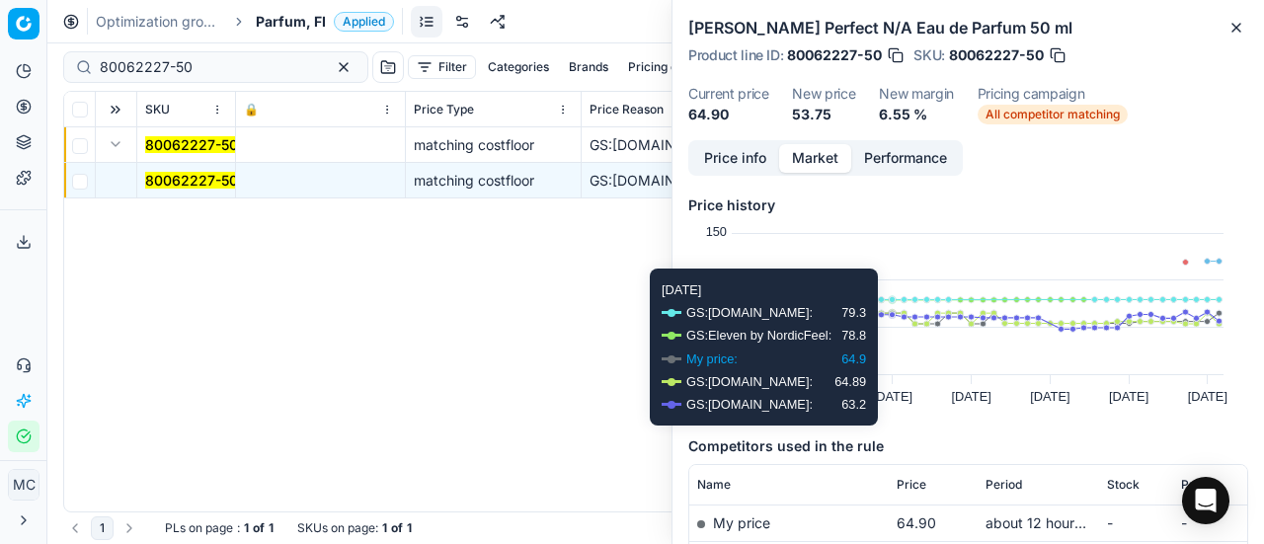
scroll to position [99, 0]
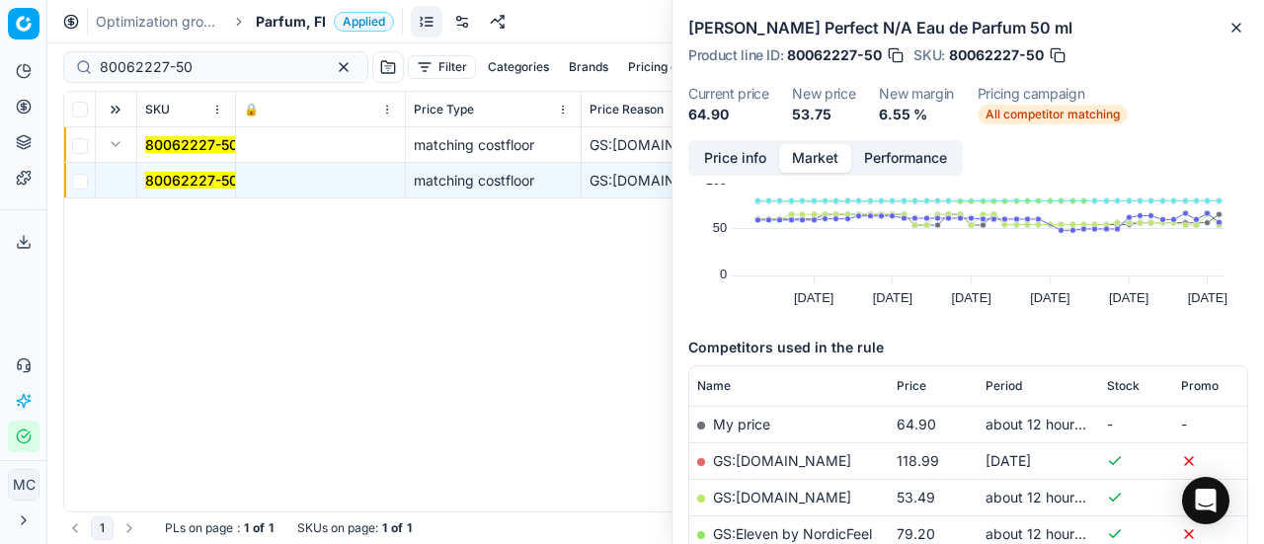
click at [773, 499] on link "GS:Deloox.fi" at bounding box center [782, 497] width 138 height 17
click at [318, 26] on span "Parfum, FI" at bounding box center [291, 22] width 70 height 20
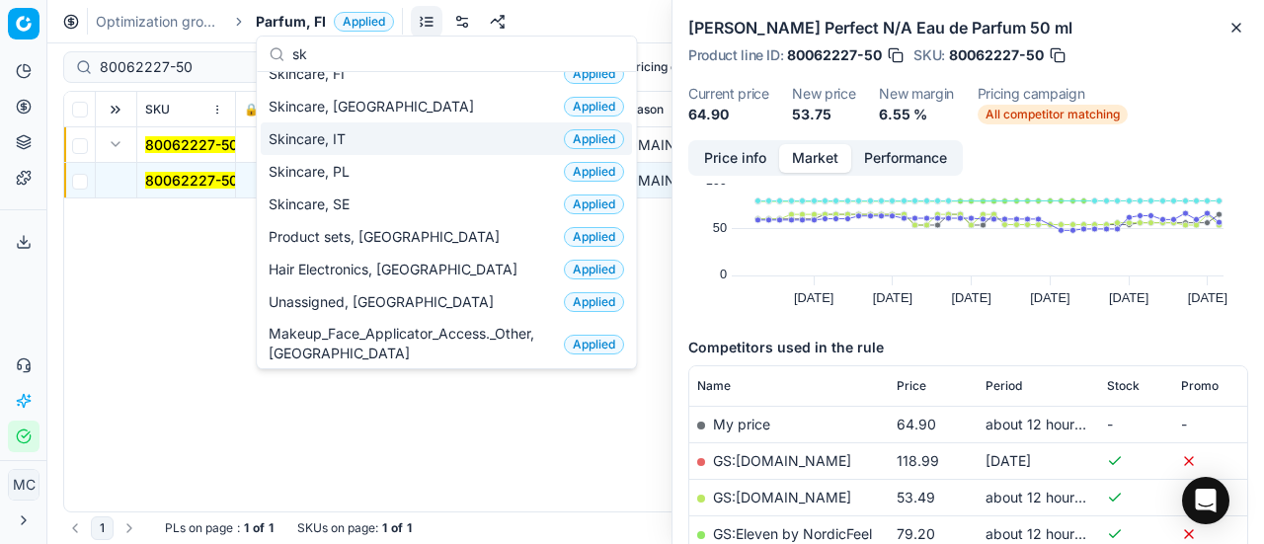
scroll to position [49, 0]
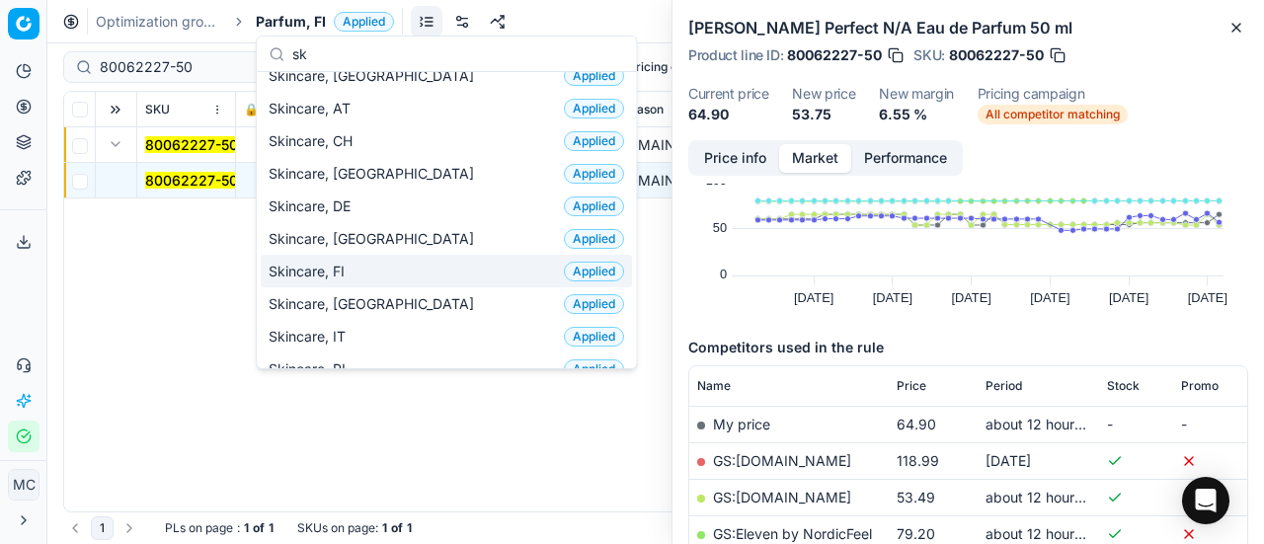
type input "sk"
click at [394, 260] on div "Skincare, FI Applied" at bounding box center [446, 271] width 371 height 33
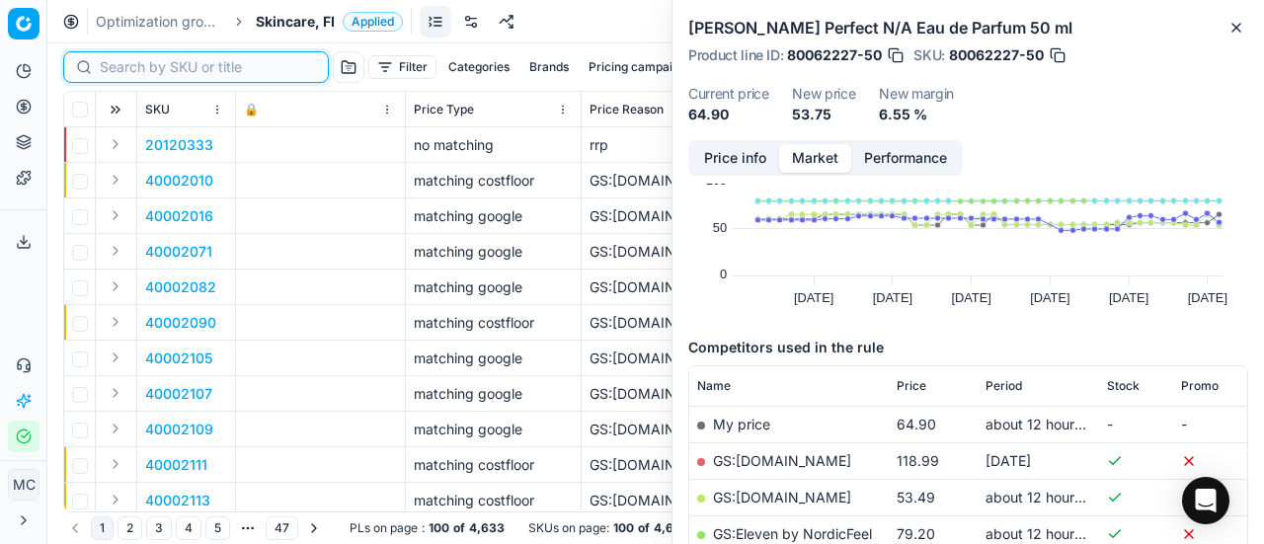
click at [148, 67] on input at bounding box center [208, 67] width 216 height 20
paste input "90006920-0010517"
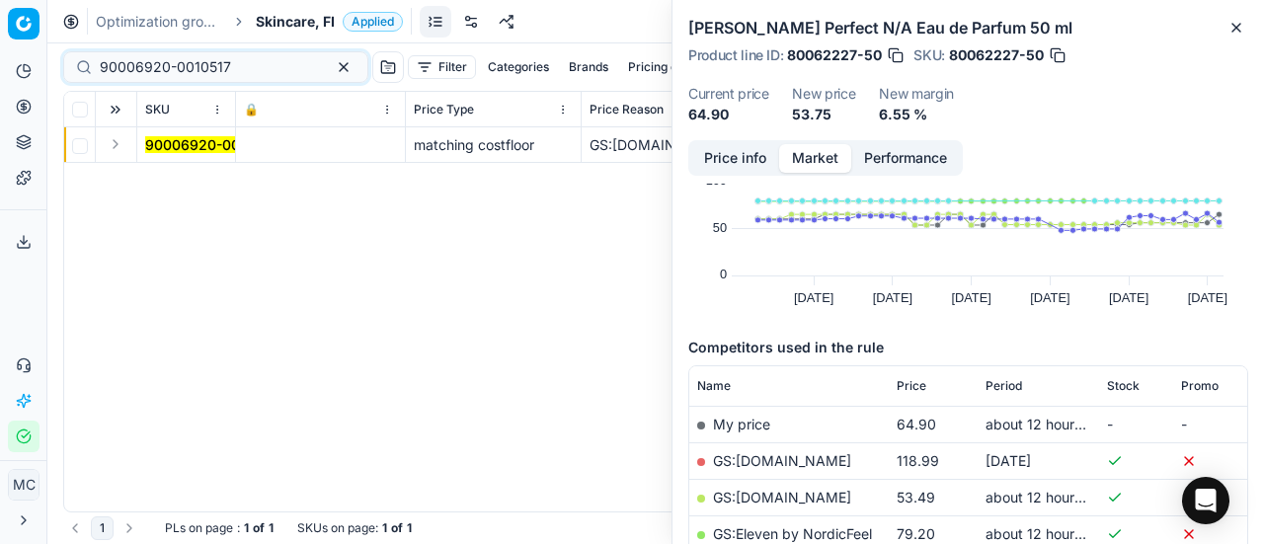
click at [123, 144] on button "Expand" at bounding box center [116, 144] width 24 height 24
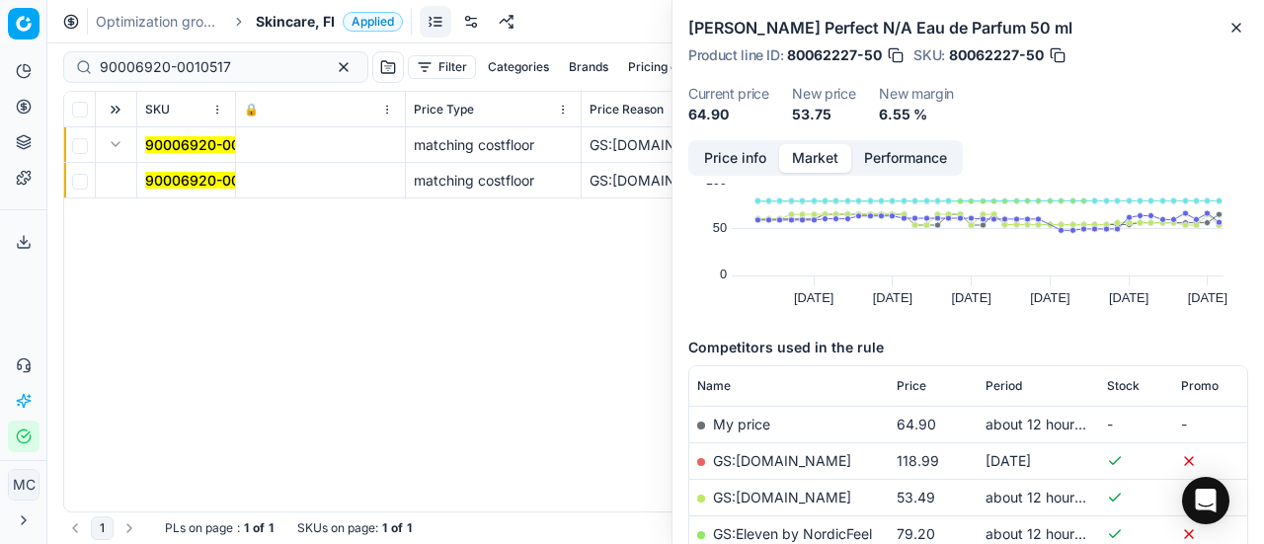
click at [186, 181] on mark "90006920-0010517" at bounding box center [210, 180] width 131 height 17
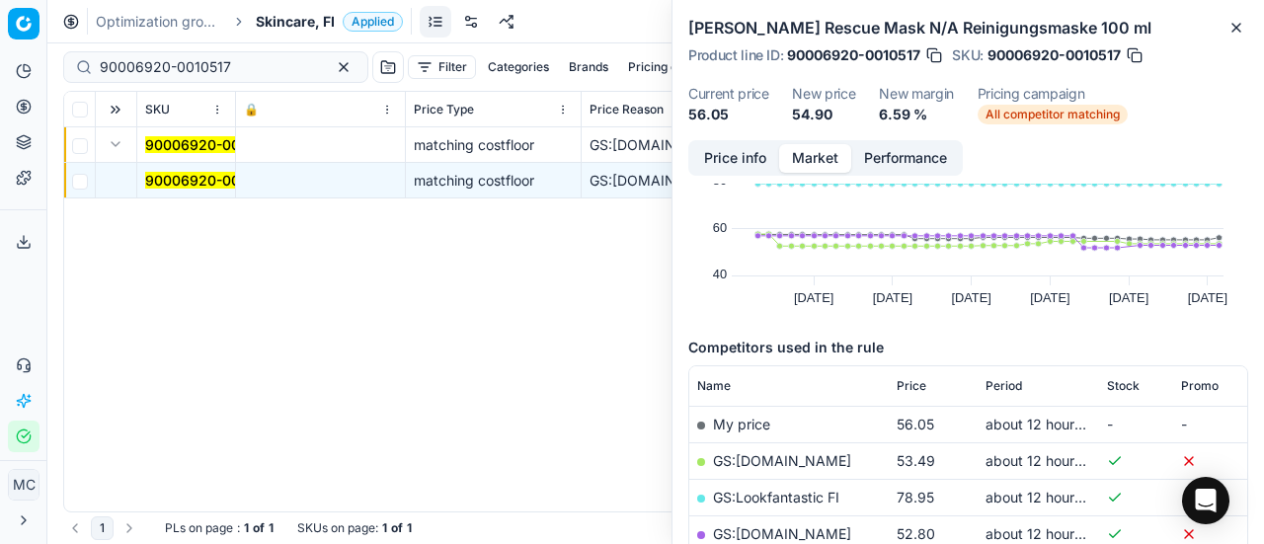
click at [756, 154] on button "Price info" at bounding box center [735, 158] width 88 height 29
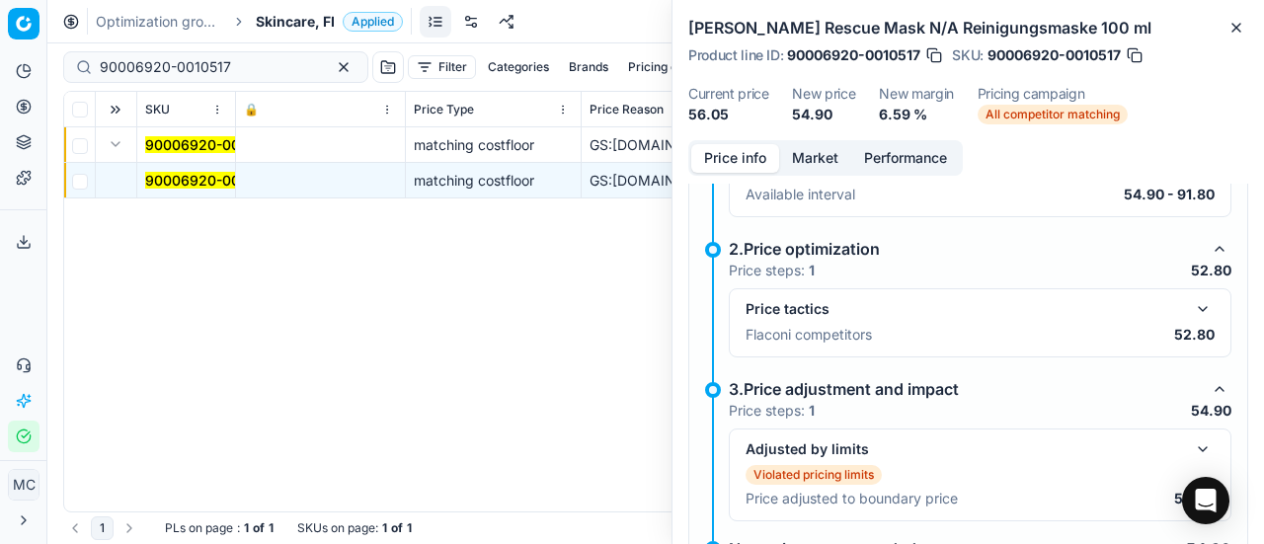
click at [1195, 312] on button "button" at bounding box center [1203, 309] width 24 height 24
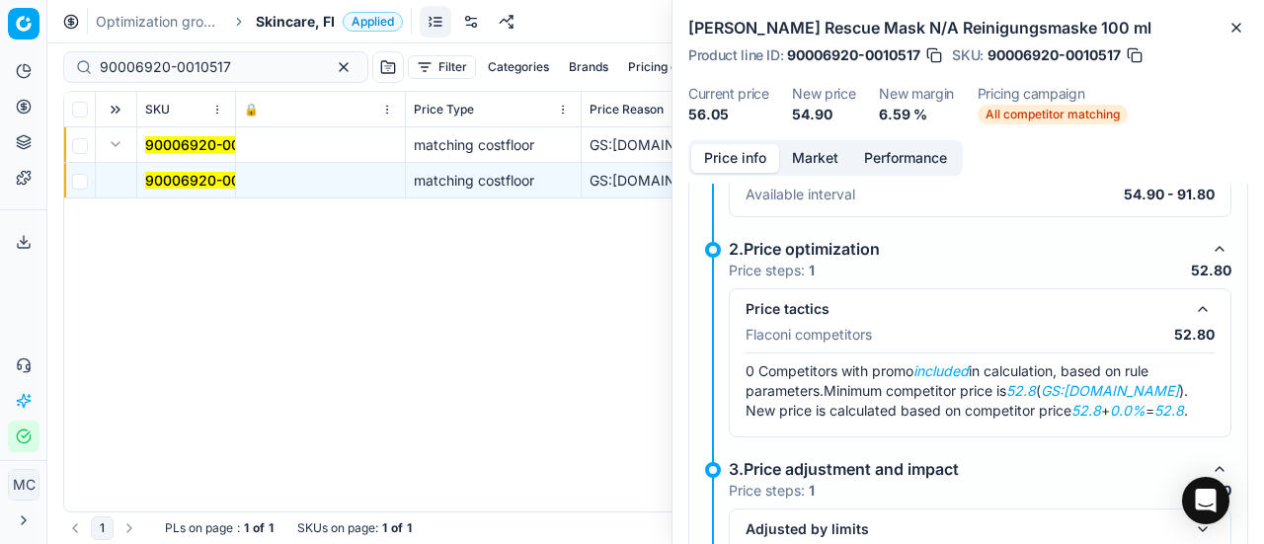
click at [834, 144] on button "Market" at bounding box center [815, 158] width 72 height 29
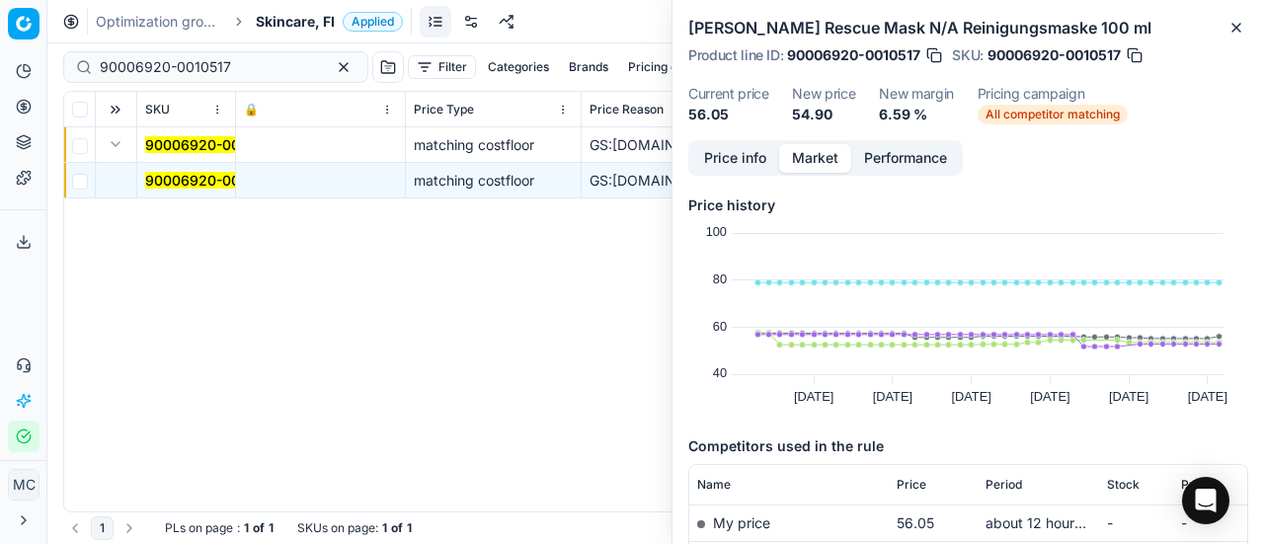
scroll to position [198, 0]
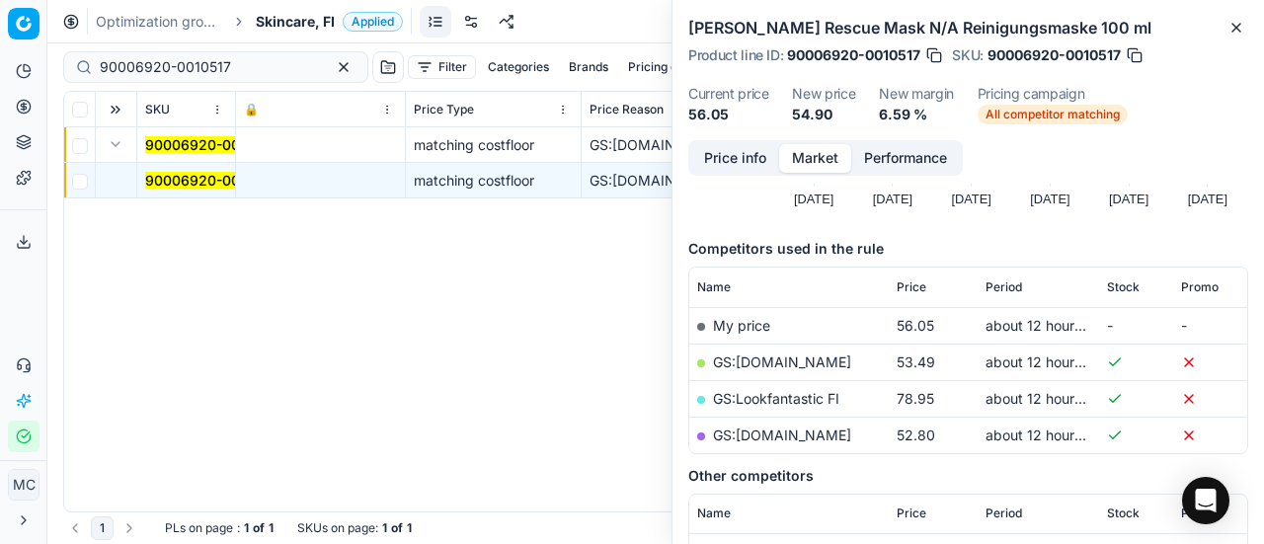
click at [784, 424] on td "GS:Parfyymi-Klikkaus.fi" at bounding box center [788, 435] width 199 height 37
click at [784, 427] on link "GS:Parfyymi-Klikkaus.fi" at bounding box center [782, 435] width 138 height 17
drag, startPoint x: 217, startPoint y: 67, endPoint x: 0, endPoint y: 82, distance: 217.8
click at [0, 72] on div "Pricing platform Analytics Pricing Product portfolio Templates Export service 2…" at bounding box center [632, 272] width 1264 height 544
paste input "80041164-50"
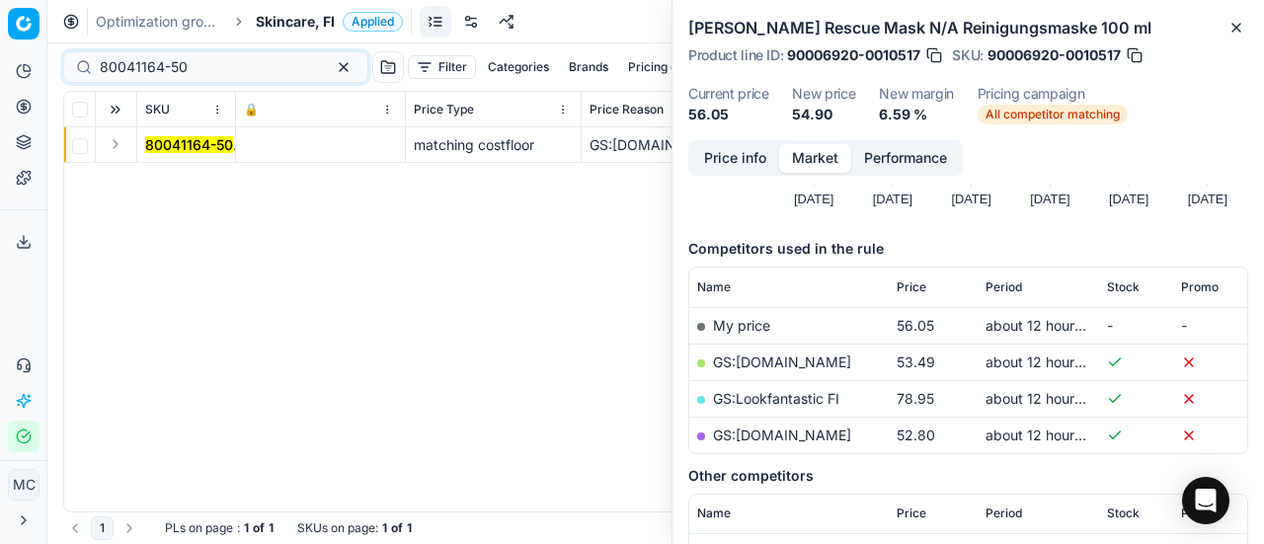
click at [119, 148] on button "Expand" at bounding box center [116, 144] width 24 height 24
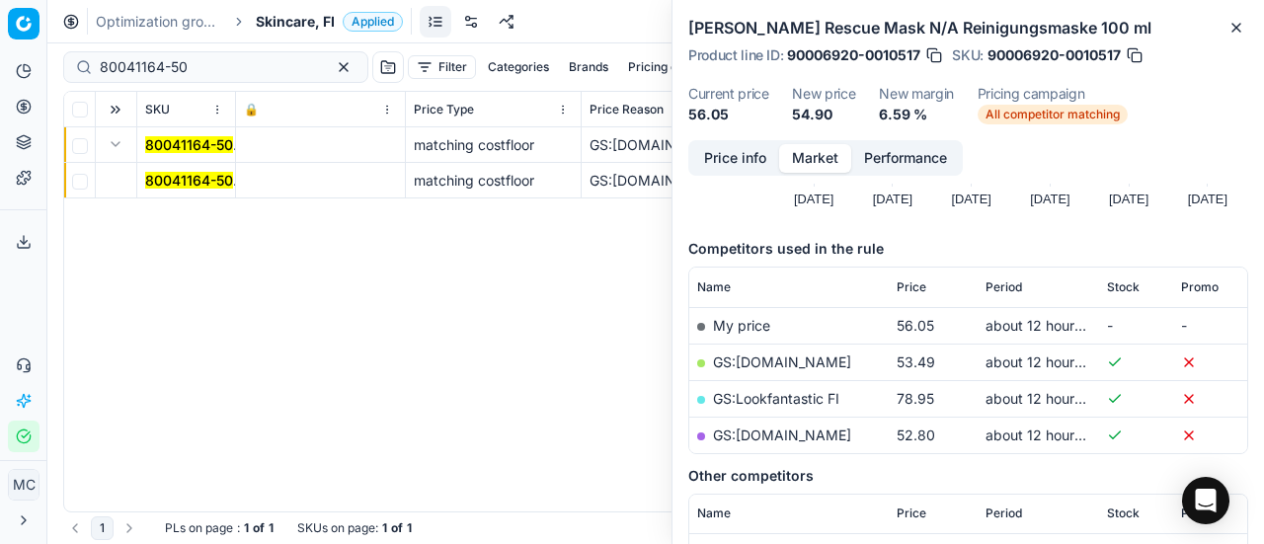
click at [179, 177] on mark "80041164-50" at bounding box center [189, 180] width 88 height 17
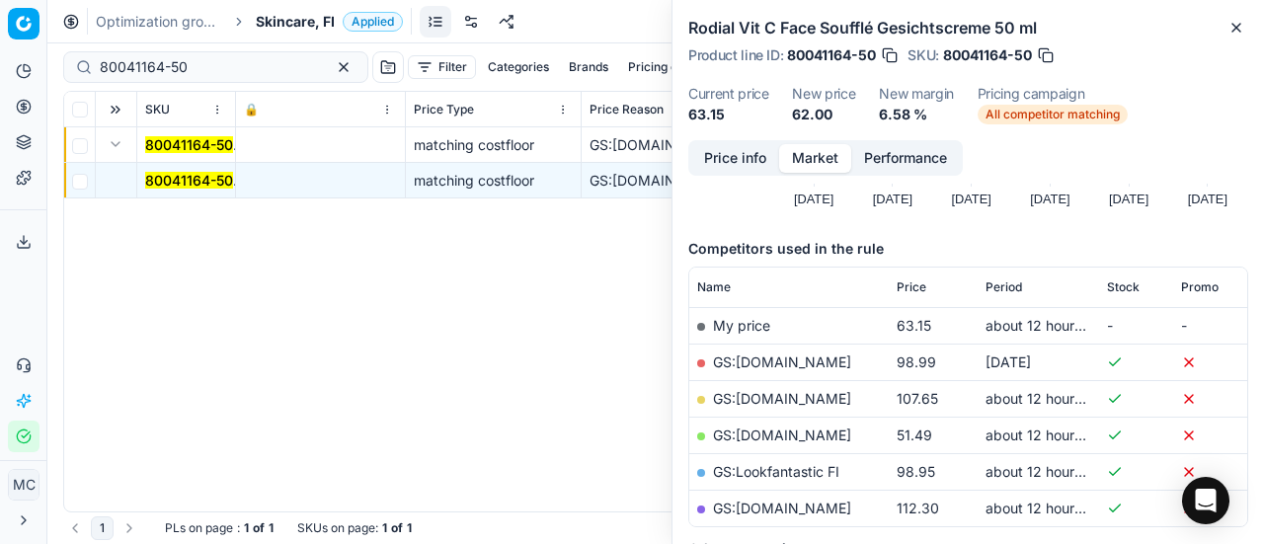
click at [731, 169] on button "Price info" at bounding box center [735, 158] width 88 height 29
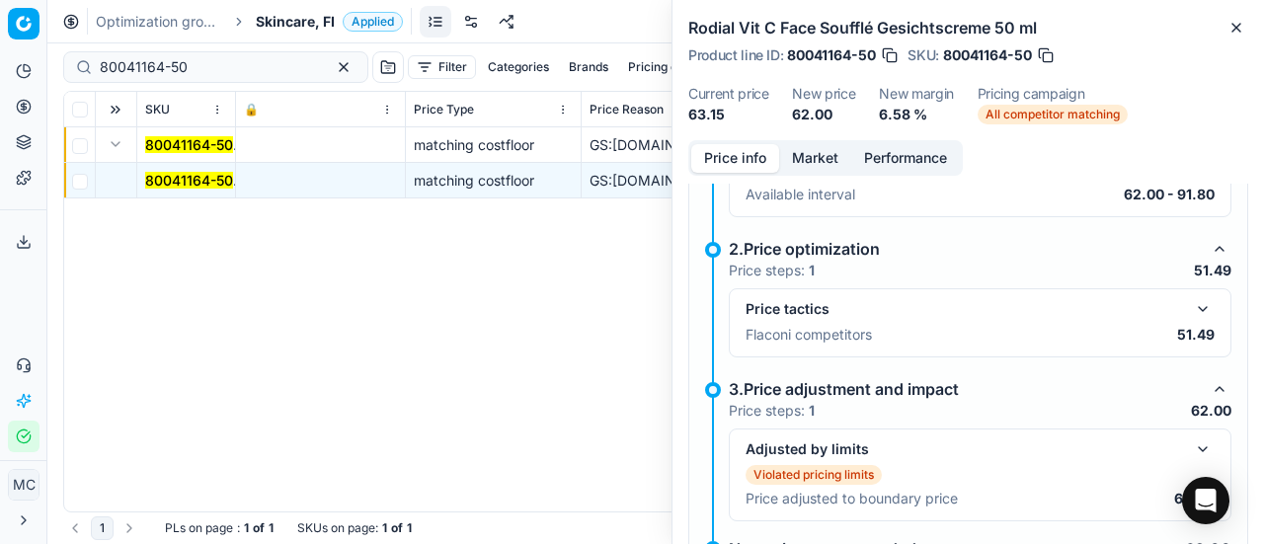
click at [1179, 292] on div "Price tactics Flaconi competitors 51.49" at bounding box center [980, 322] width 503 height 69
click at [1192, 298] on button "button" at bounding box center [1203, 309] width 24 height 24
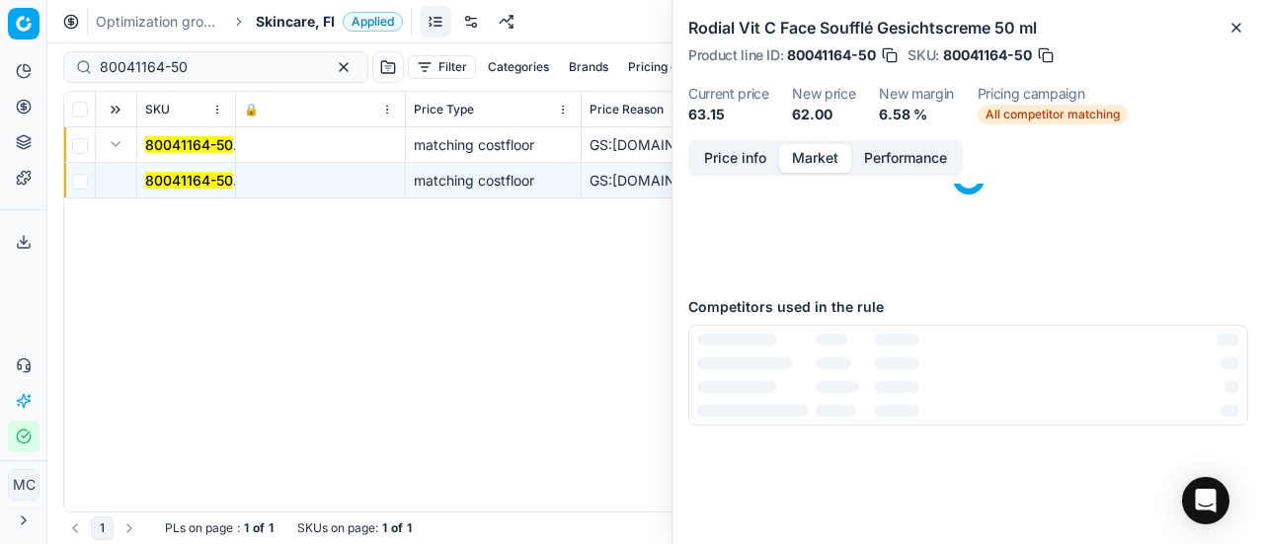
click at [830, 159] on button "Market" at bounding box center [815, 158] width 72 height 29
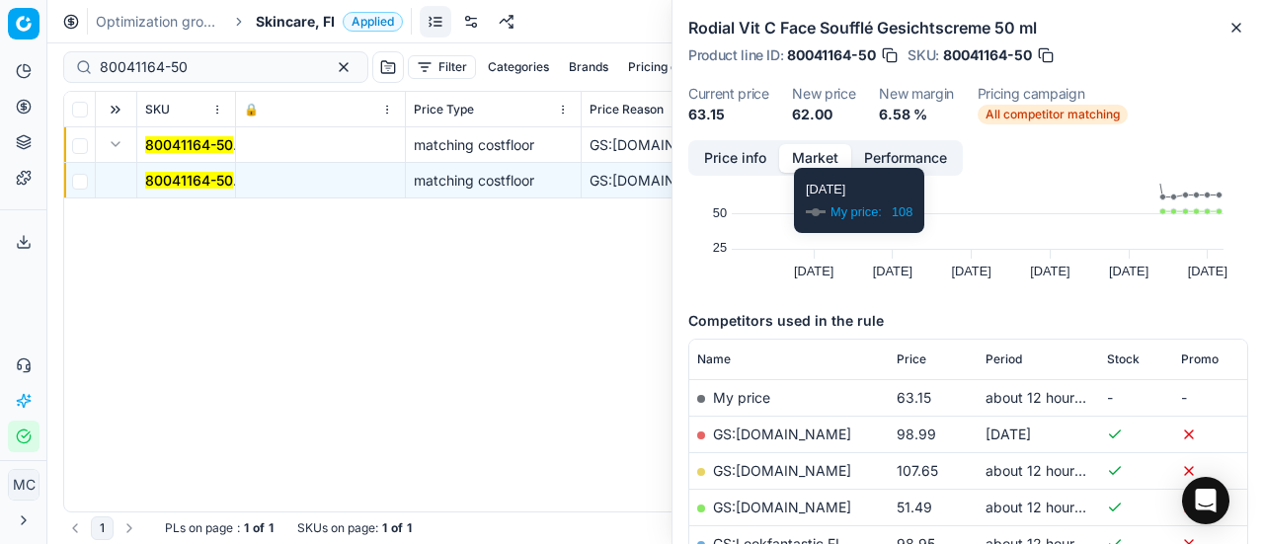
scroll to position [198, 0]
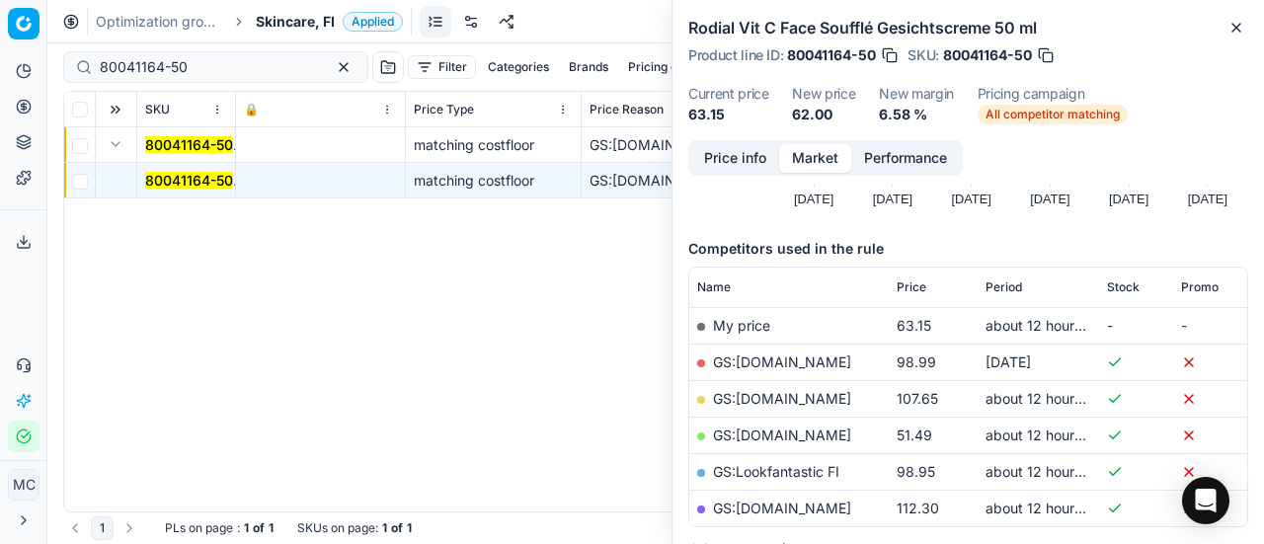
click at [783, 438] on link "GS:Deloox.fi" at bounding box center [782, 435] width 138 height 17
drag, startPoint x: 239, startPoint y: 64, endPoint x: 0, endPoint y: 44, distance: 239.8
click at [0, 64] on div "Pricing platform Analytics Pricing Product portfolio Templates Export service 2…" at bounding box center [632, 272] width 1264 height 544
paste input "1-3"
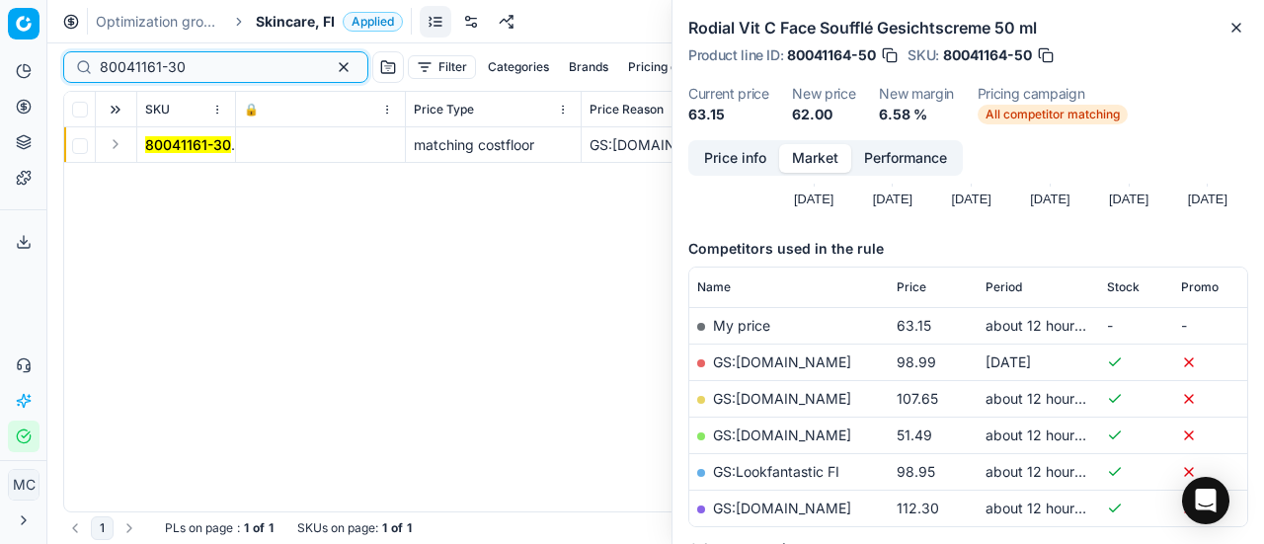
type input "80041161-30"
drag, startPoint x: 115, startPoint y: 135, endPoint x: 128, endPoint y: 150, distance: 20.3
click at [115, 135] on button "Expand" at bounding box center [116, 144] width 24 height 24
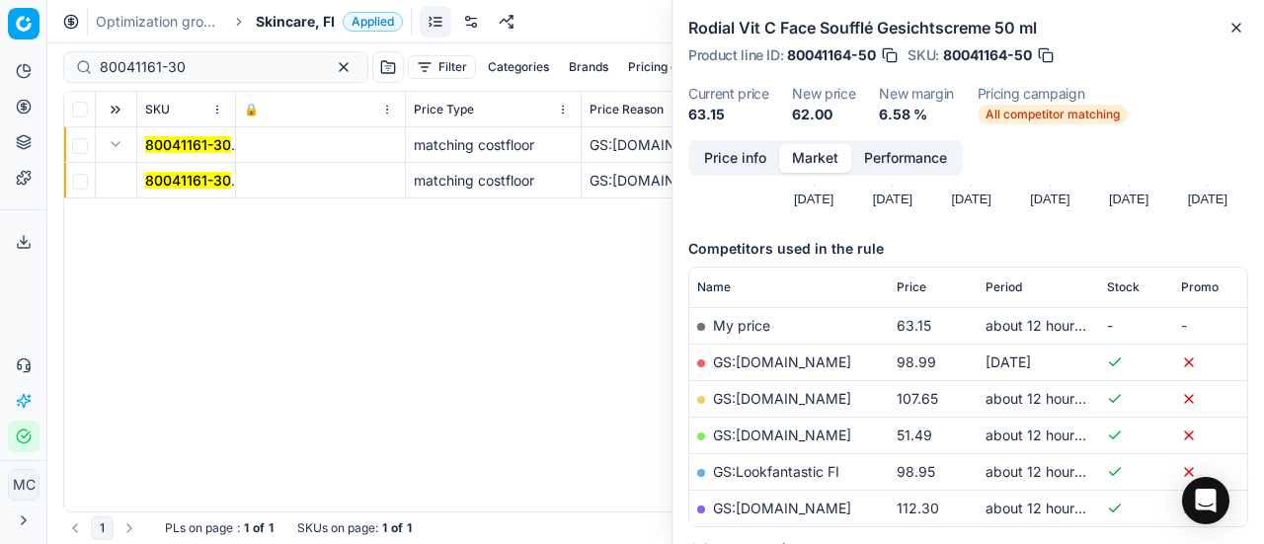
click at [160, 171] on span "80041161-30" at bounding box center [188, 181] width 86 height 20
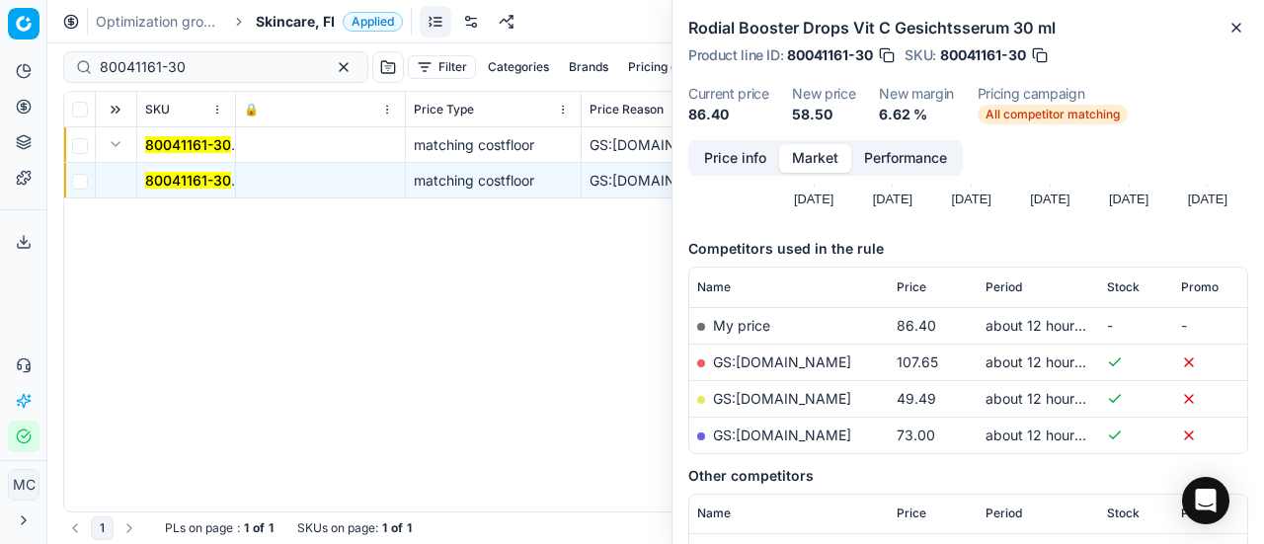
click at [727, 159] on button "Price info" at bounding box center [735, 158] width 88 height 29
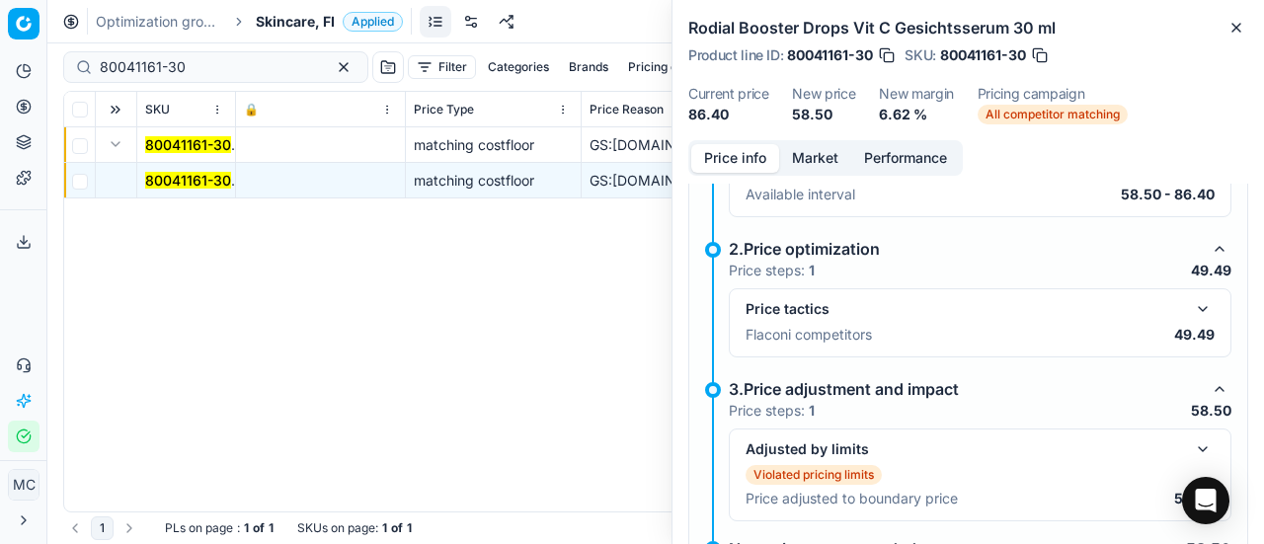
click at [1191, 297] on button "button" at bounding box center [1203, 309] width 24 height 24
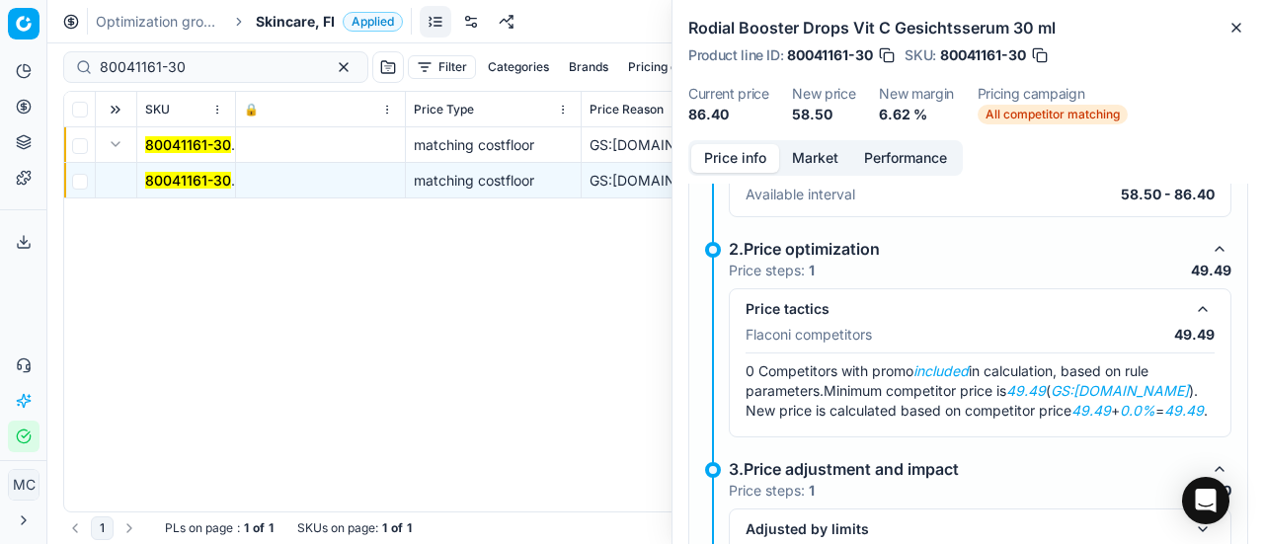
click at [830, 154] on button "Market" at bounding box center [815, 158] width 72 height 29
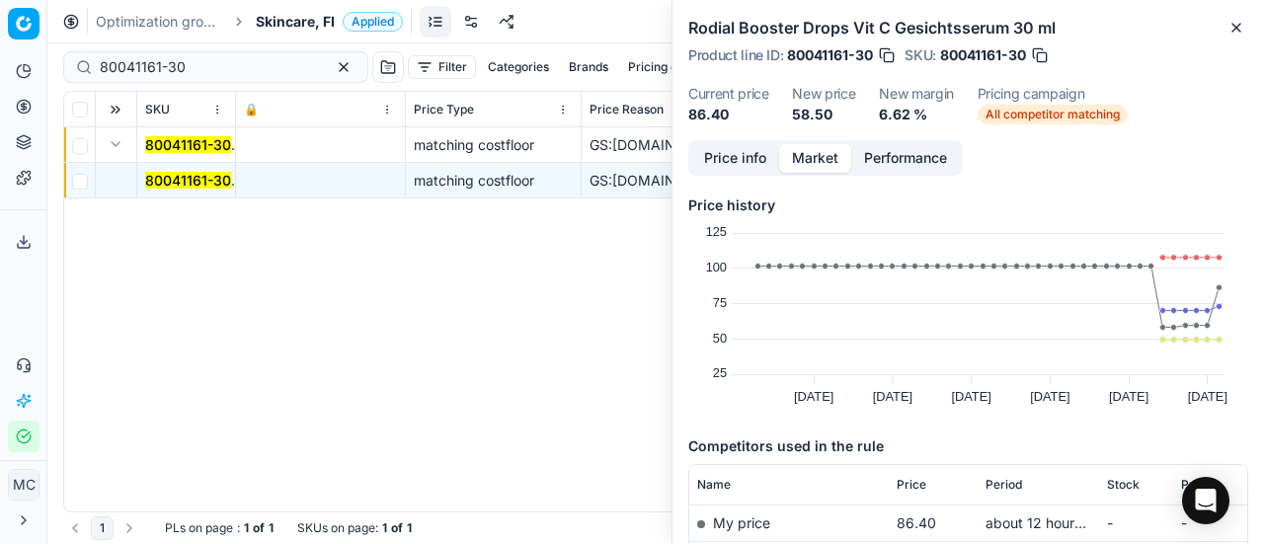
scroll to position [296, 0]
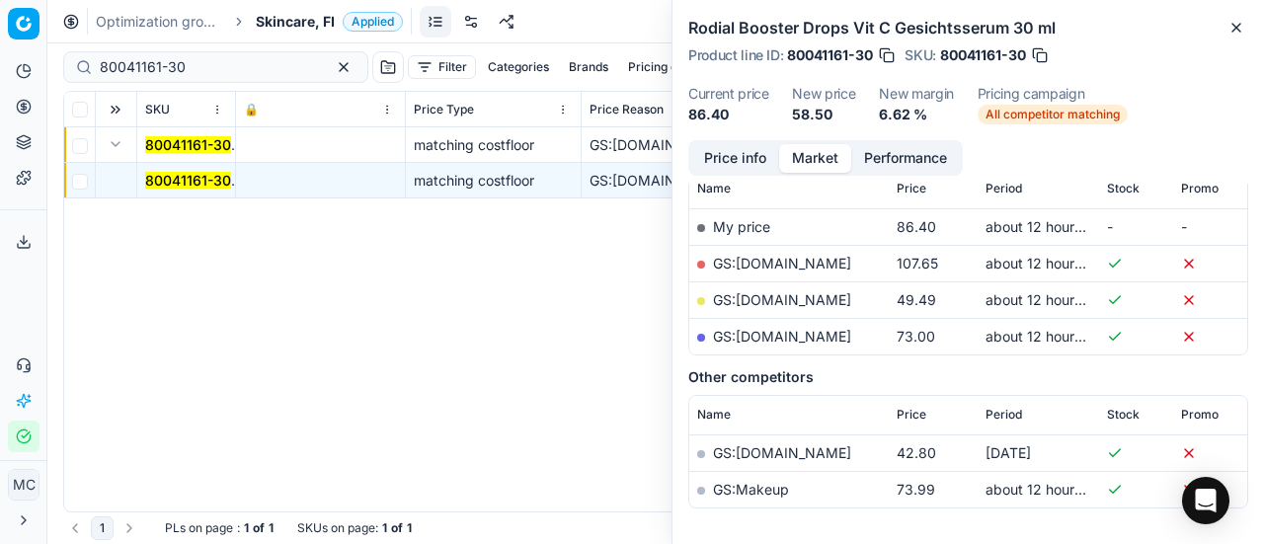
click at [783, 296] on link "GS:Deloox.fi" at bounding box center [782, 299] width 138 height 17
click at [293, 38] on div "Optimization groups Skincare, FI Applied Discard Download report" at bounding box center [655, 21] width 1217 height 43
click at [302, 17] on span "Skincare, FI" at bounding box center [295, 22] width 79 height 20
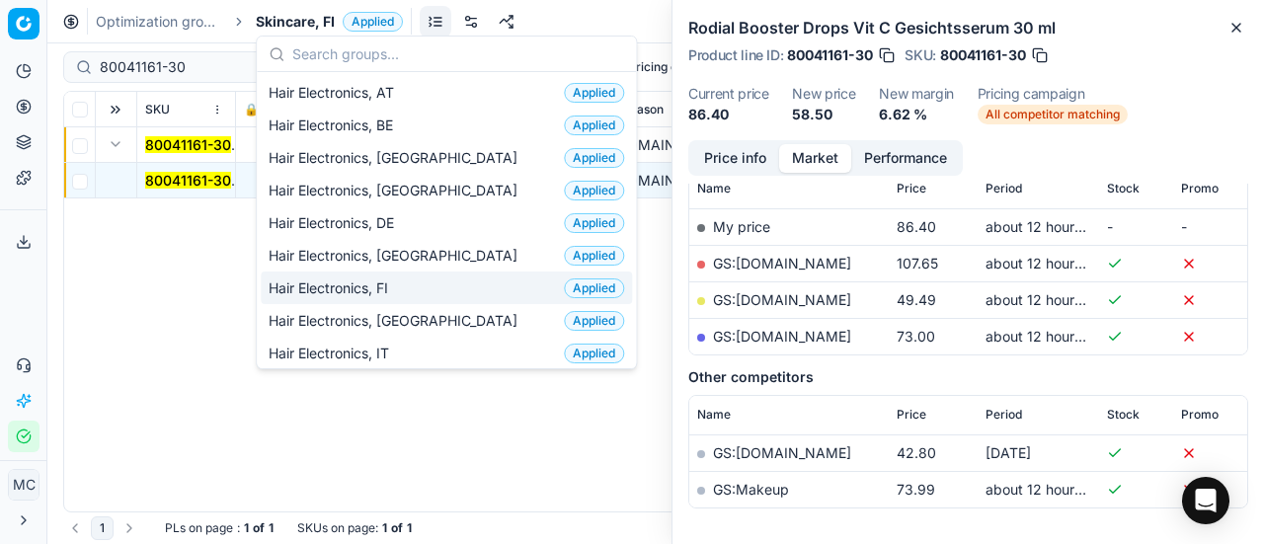
click at [418, 295] on div "Hair Electronics, FI Applied" at bounding box center [446, 288] width 371 height 33
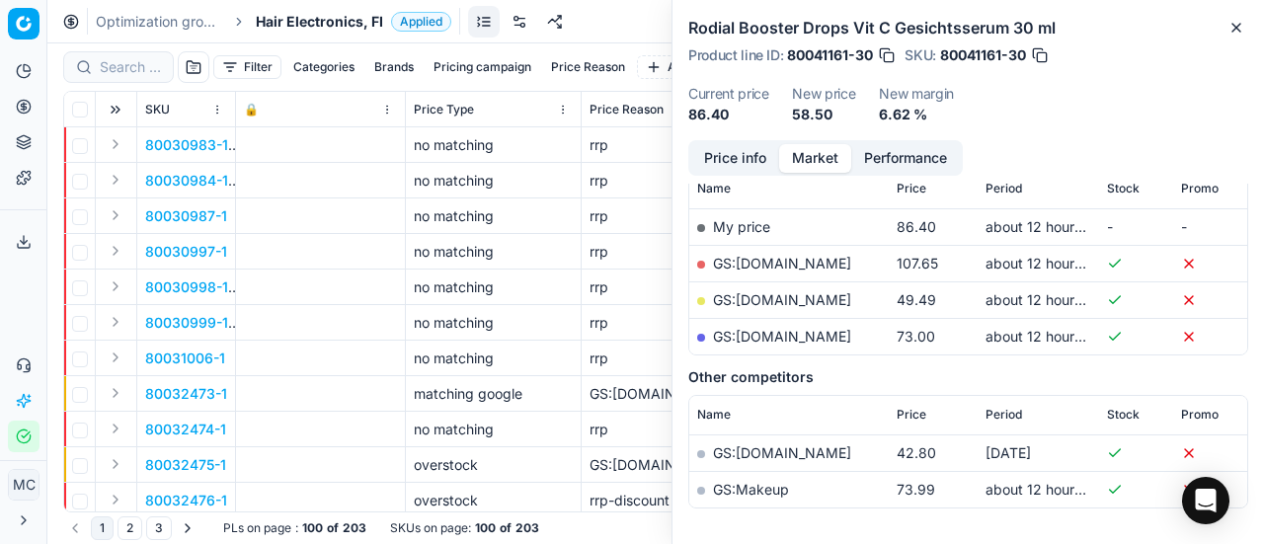
scroll to position [296, 0]
click at [126, 66] on input at bounding box center [130, 67] width 61 height 20
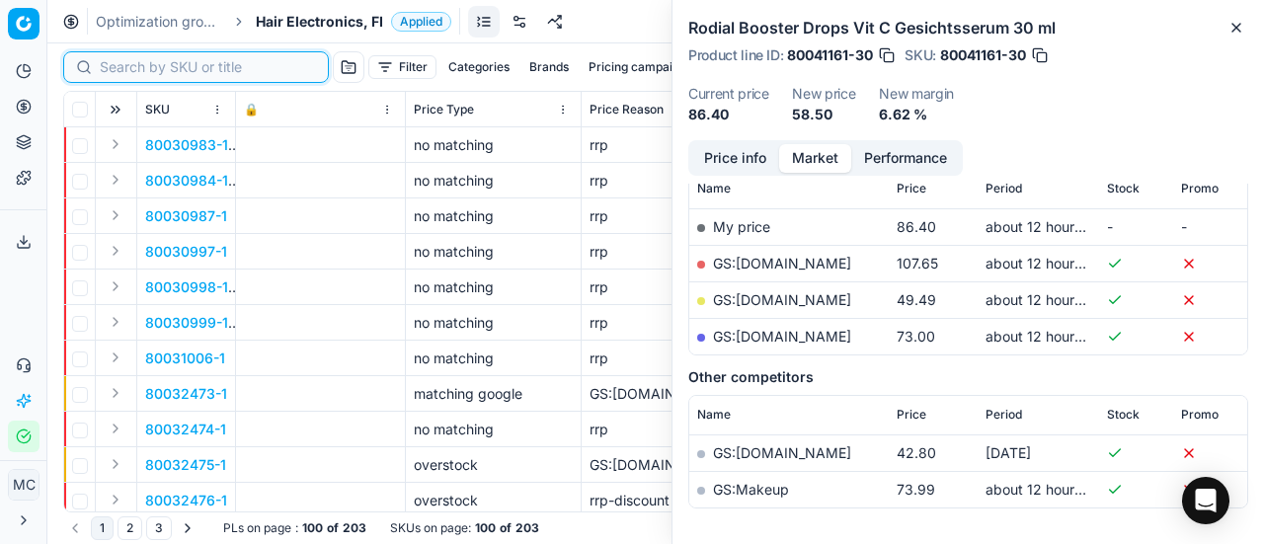
paste input "80072069-1"
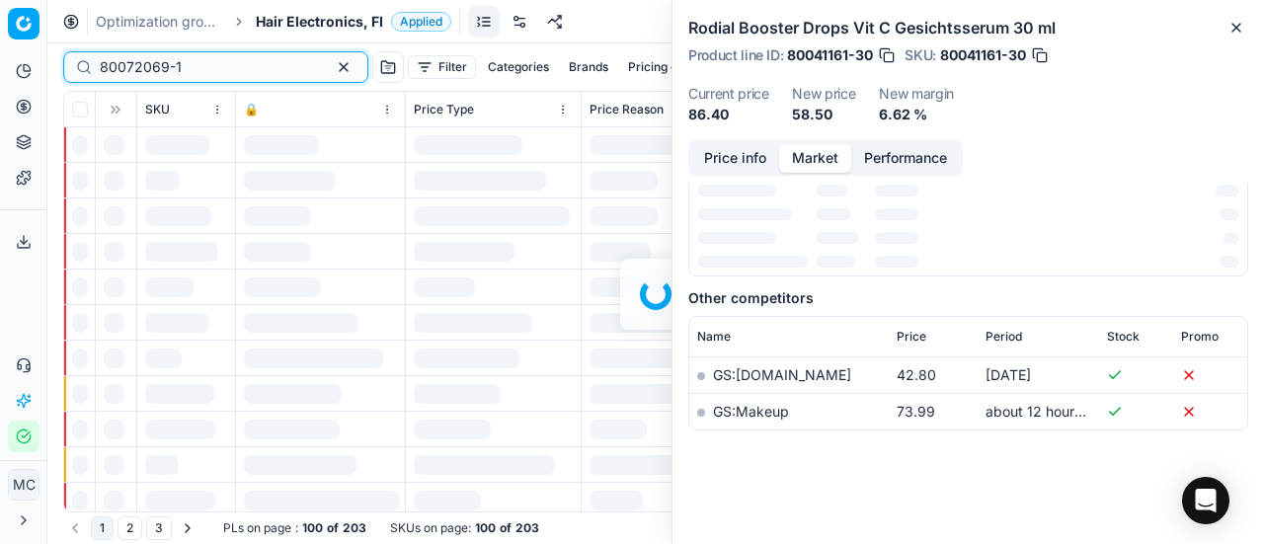
scroll to position [296, 0]
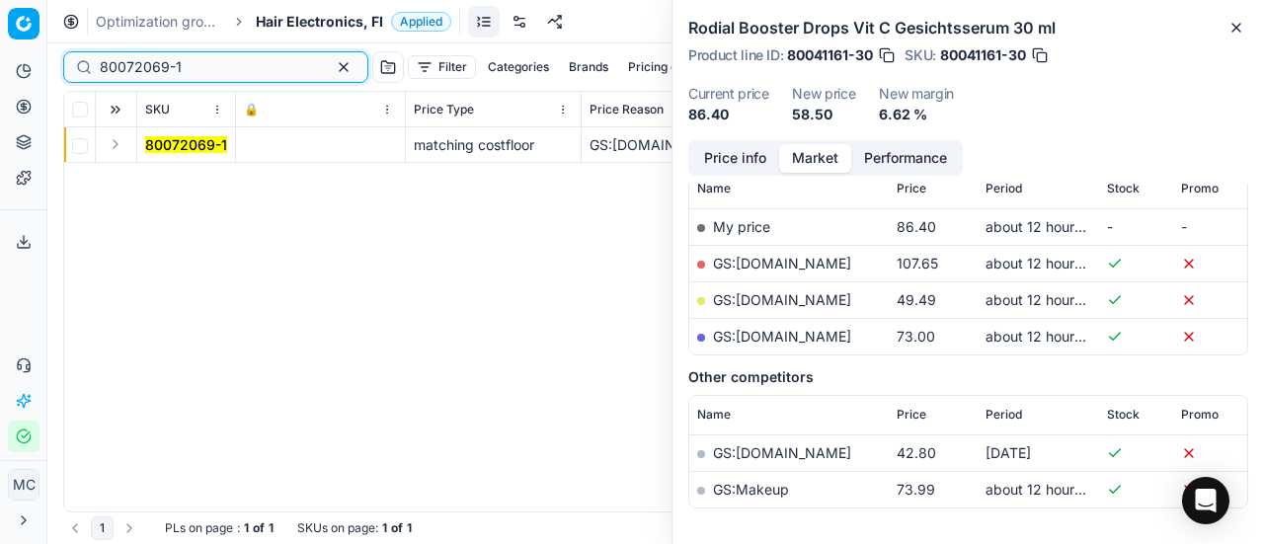
type input "80072069-1"
click at [116, 145] on button "Expand" at bounding box center [116, 144] width 24 height 24
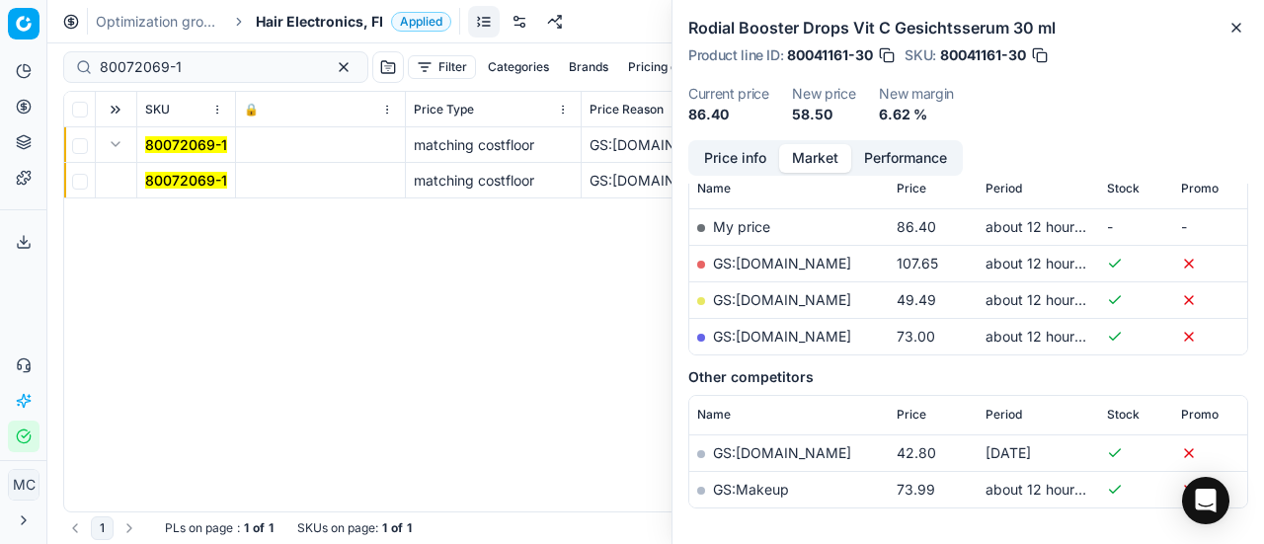
click at [154, 184] on mark "80072069-1" at bounding box center [186, 180] width 82 height 17
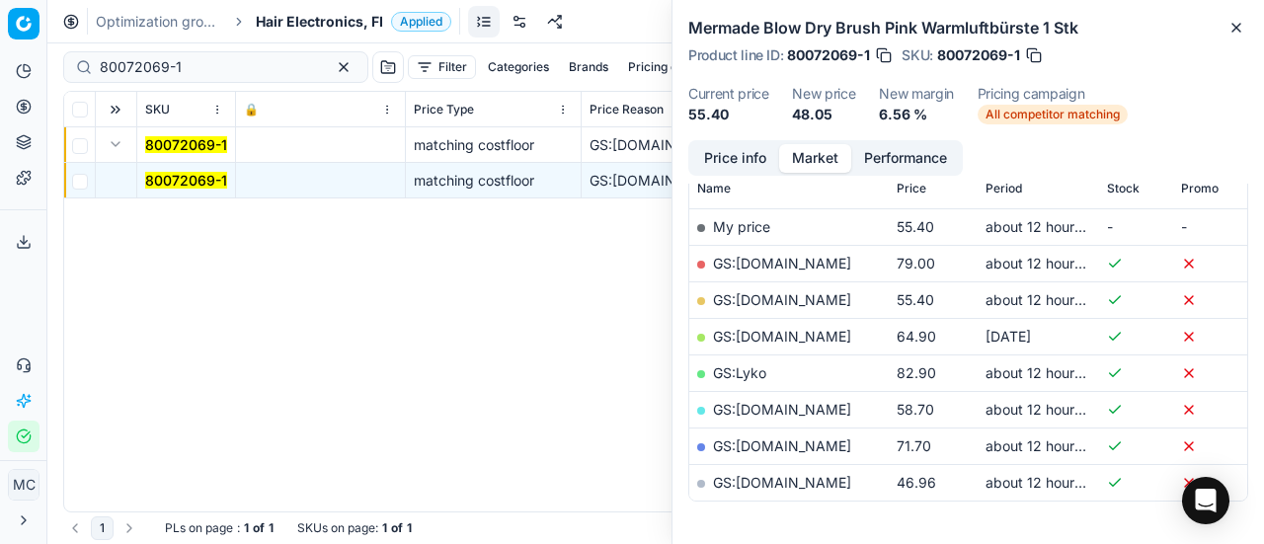
click at [749, 158] on button "Price info" at bounding box center [735, 158] width 88 height 29
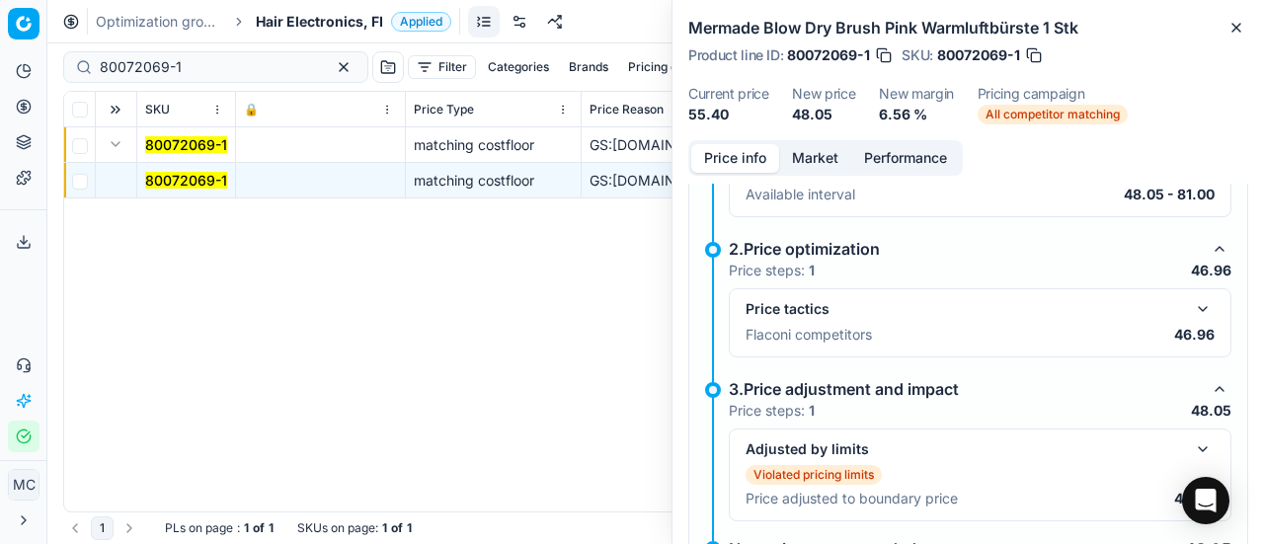
click at [1192, 302] on button "button" at bounding box center [1203, 309] width 24 height 24
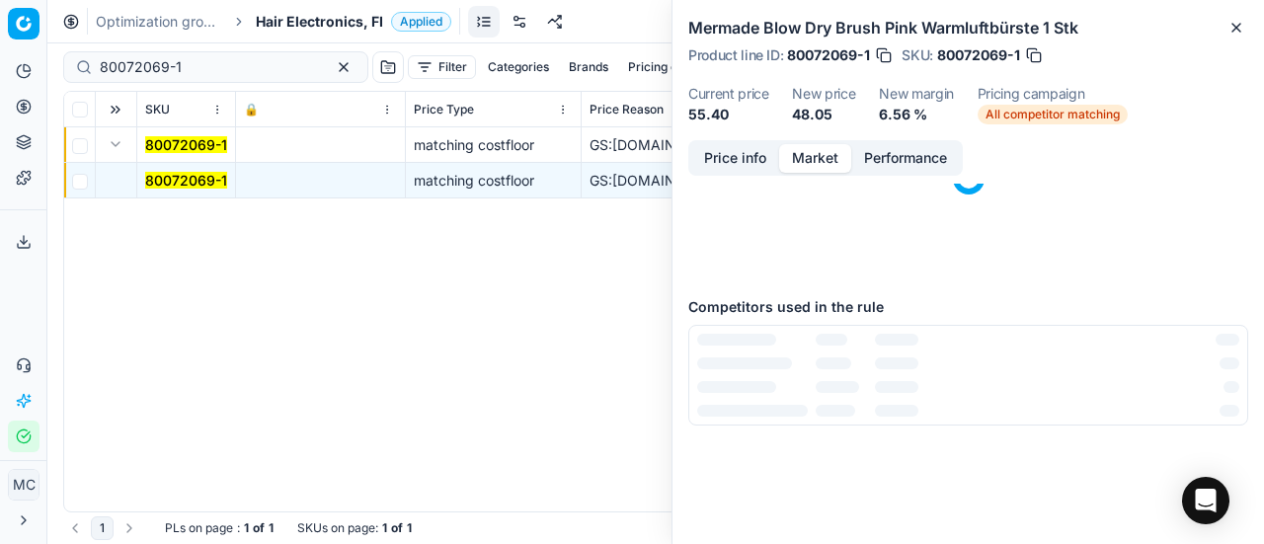
click at [819, 153] on button "Market" at bounding box center [815, 158] width 72 height 29
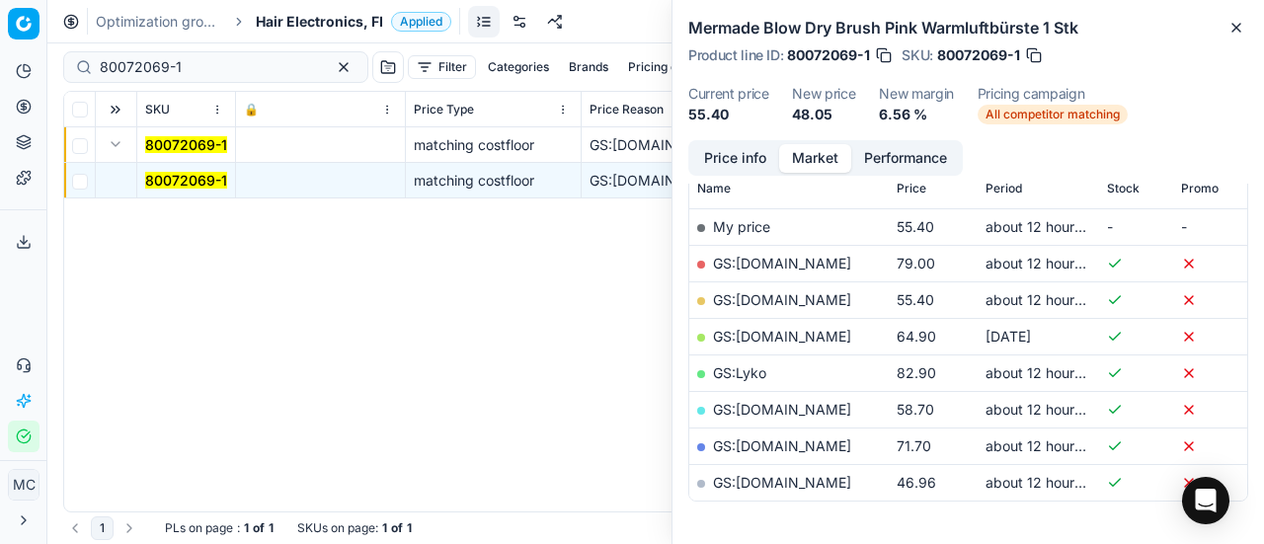
click at [822, 487] on link "GS:parfumdreams.FI" at bounding box center [782, 482] width 138 height 17
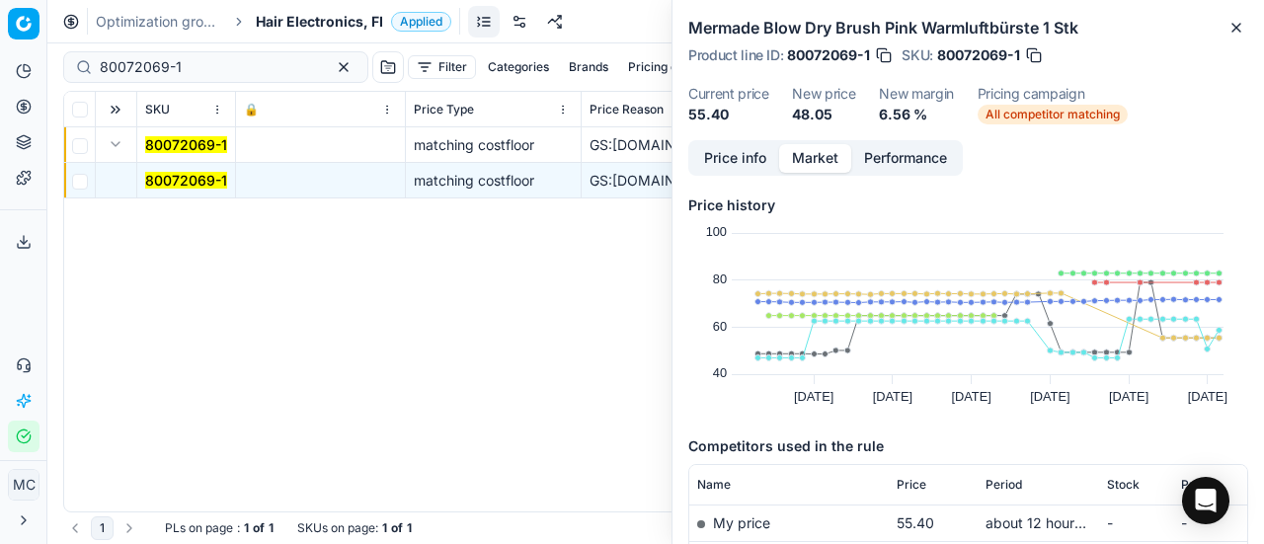
scroll to position [296, 0]
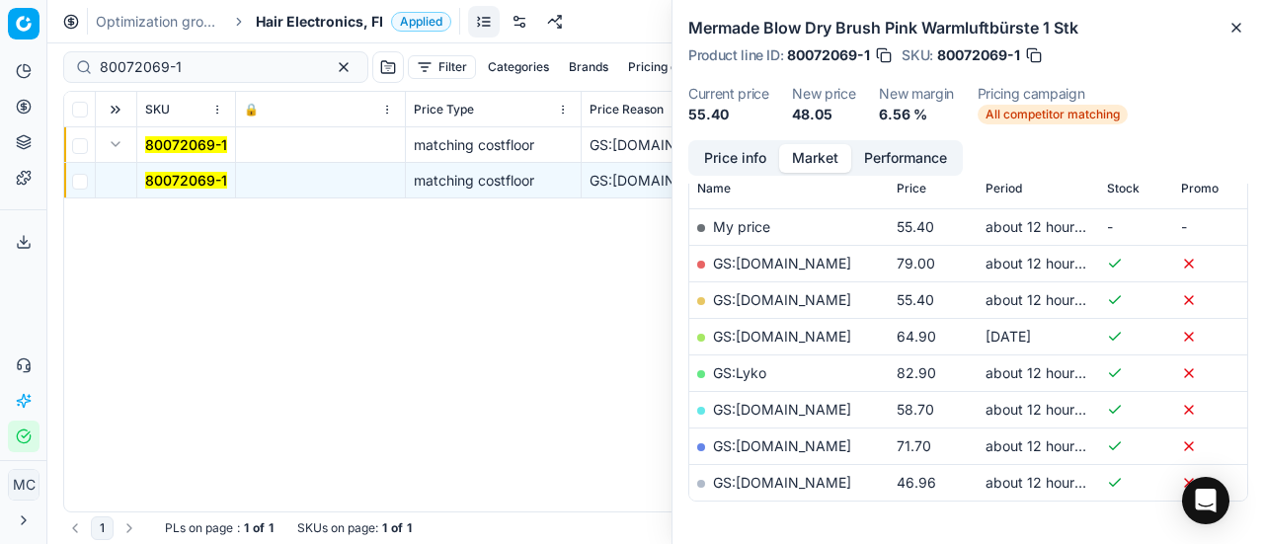
click at [288, 28] on span "Hair Electronics, FI" at bounding box center [319, 22] width 127 height 20
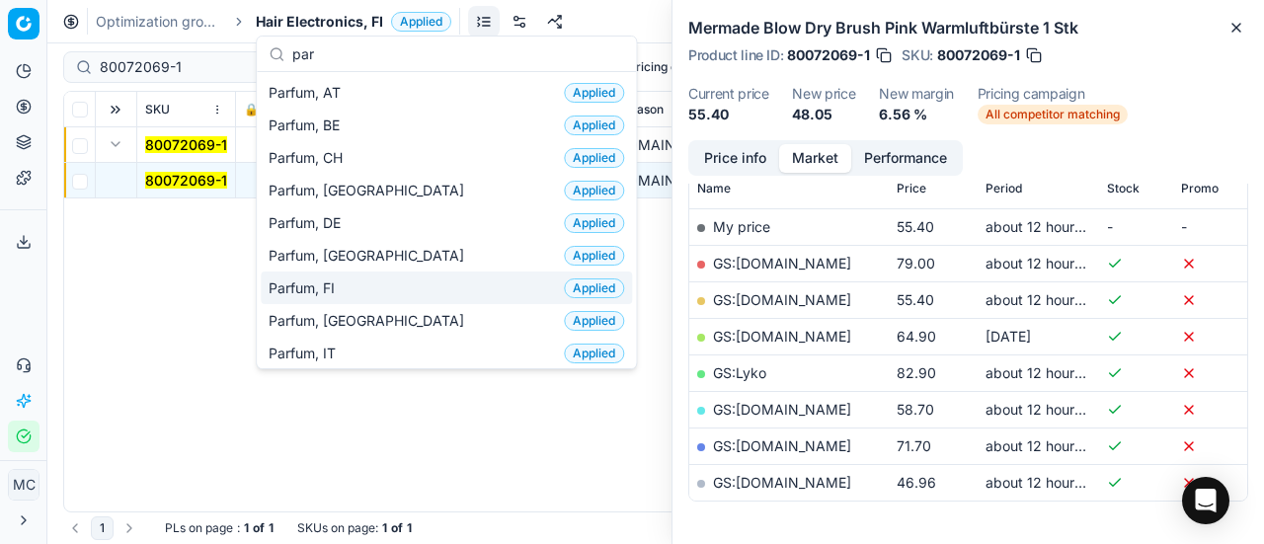
type input "par"
click at [316, 272] on div "Parfum, FI Applied" at bounding box center [446, 288] width 371 height 33
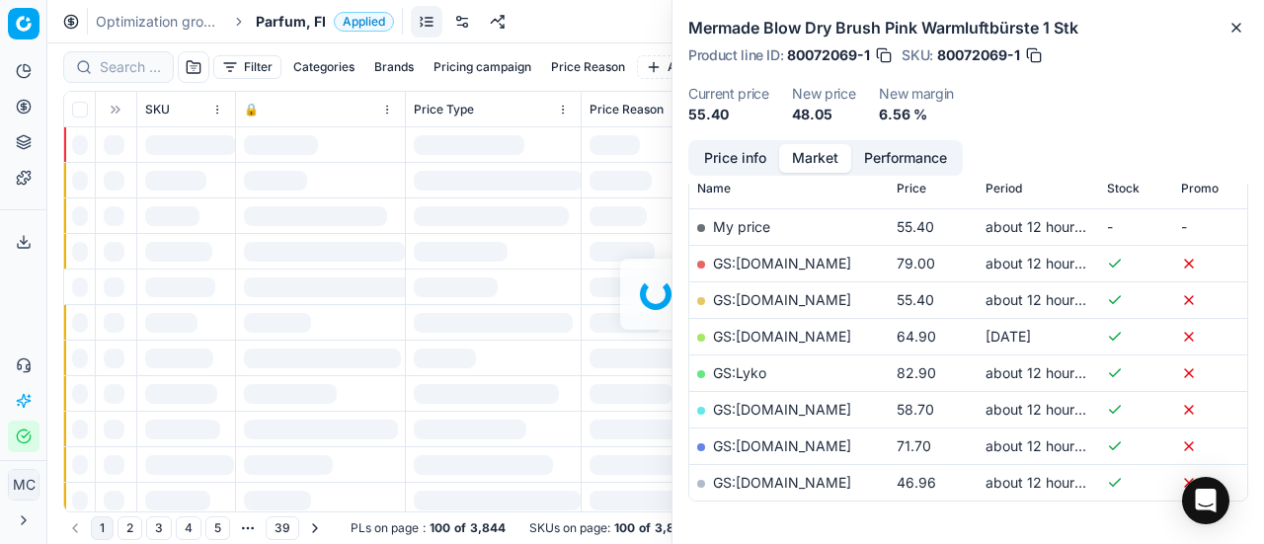
scroll to position [296, 0]
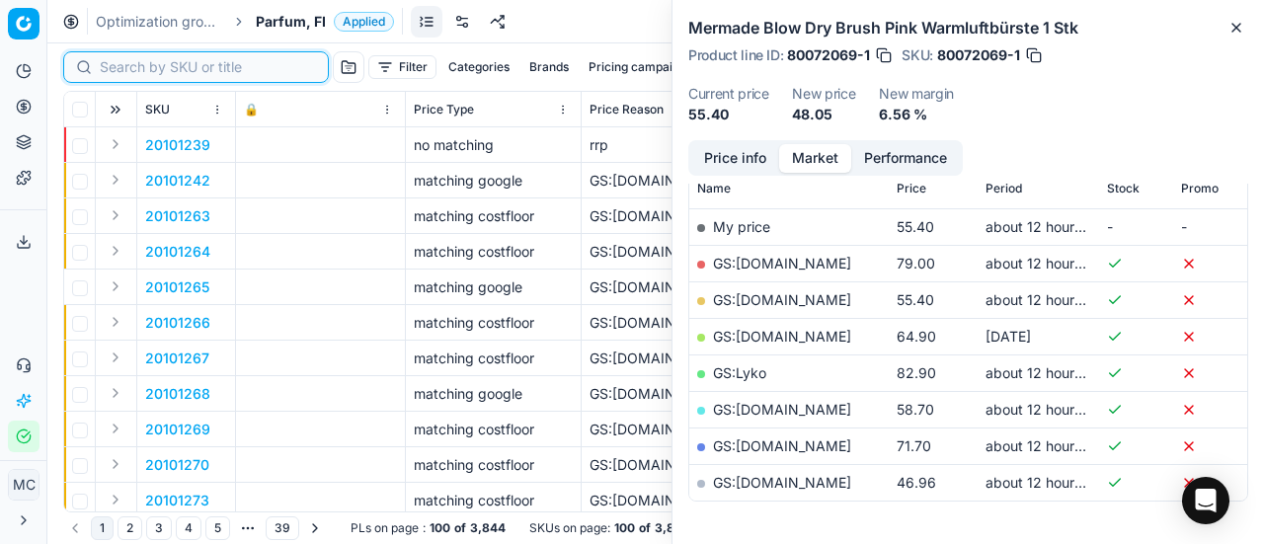
click at [137, 68] on input at bounding box center [208, 67] width 216 height 20
paste input "90003862-0005606"
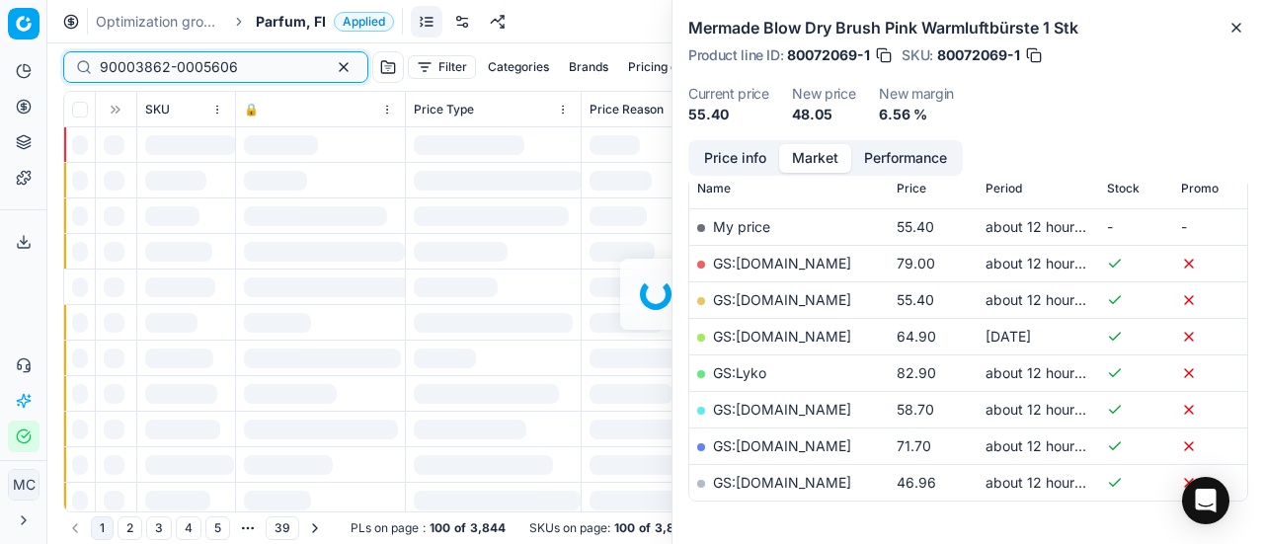
scroll to position [296, 0]
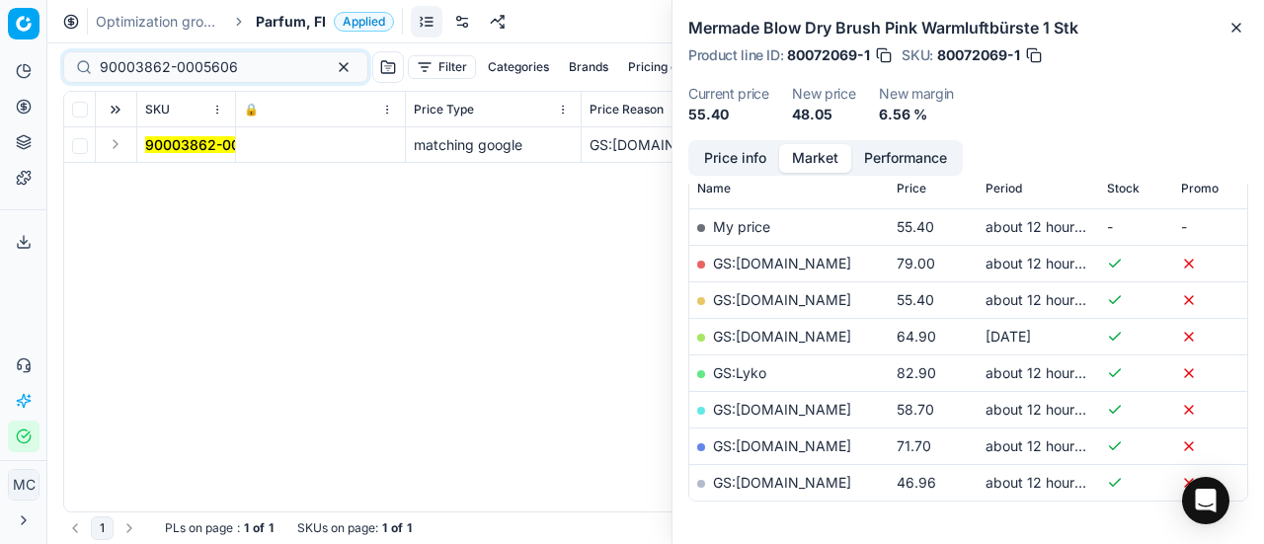
click at [122, 148] on button "Expand" at bounding box center [116, 144] width 24 height 24
click at [200, 193] on td "90003862-0005606" at bounding box center [186, 181] width 99 height 36
click at [199, 181] on mark "90003862-0005606" at bounding box center [214, 180] width 138 height 17
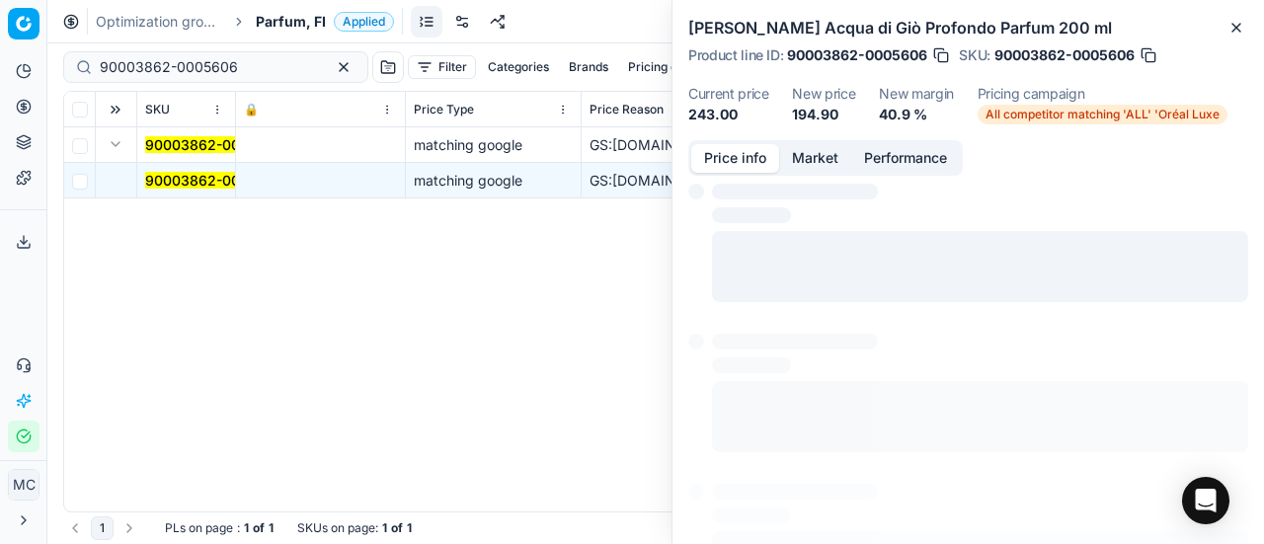
drag, startPoint x: 775, startPoint y: 162, endPoint x: 987, endPoint y: 220, distance: 219.2
click at [774, 161] on button "Price info" at bounding box center [735, 158] width 88 height 29
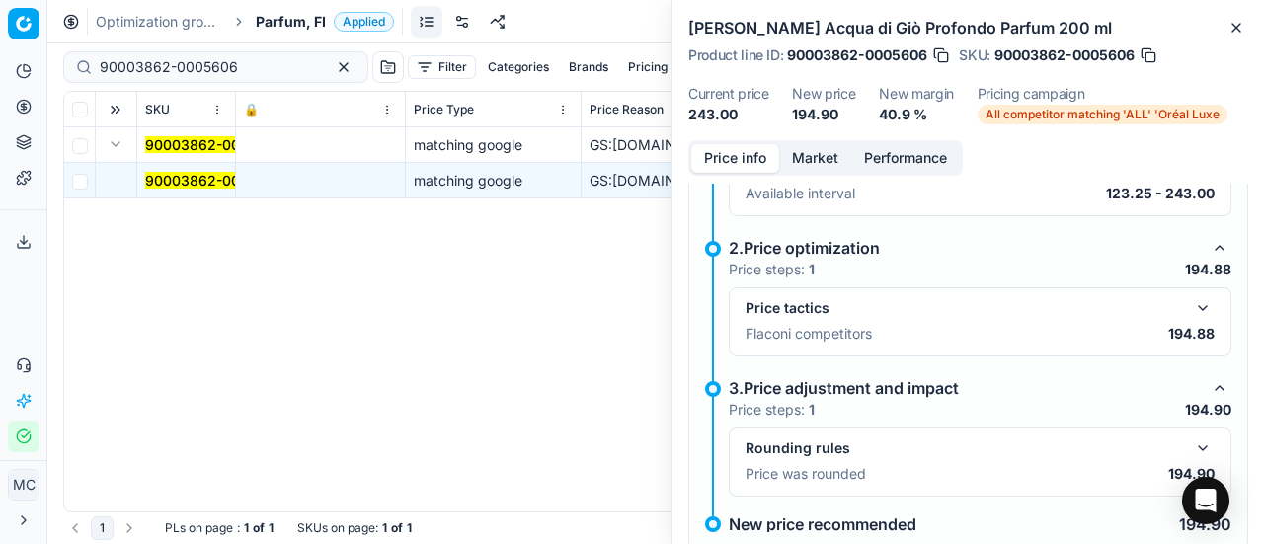
click at [1191, 313] on button "button" at bounding box center [1203, 308] width 24 height 24
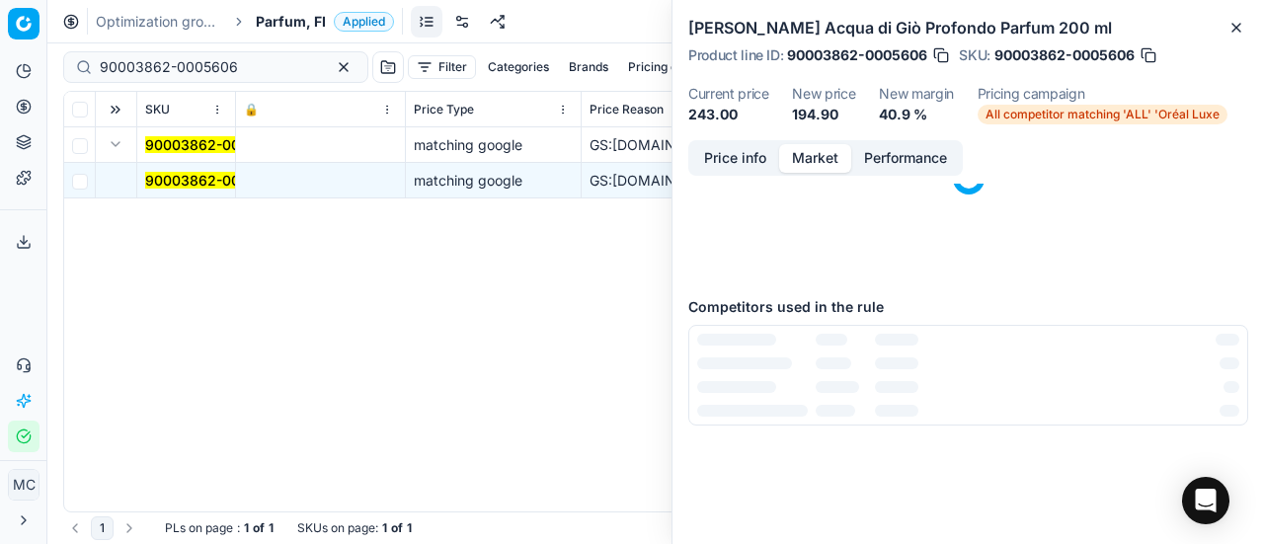
click at [810, 151] on button "Market" at bounding box center [815, 158] width 72 height 29
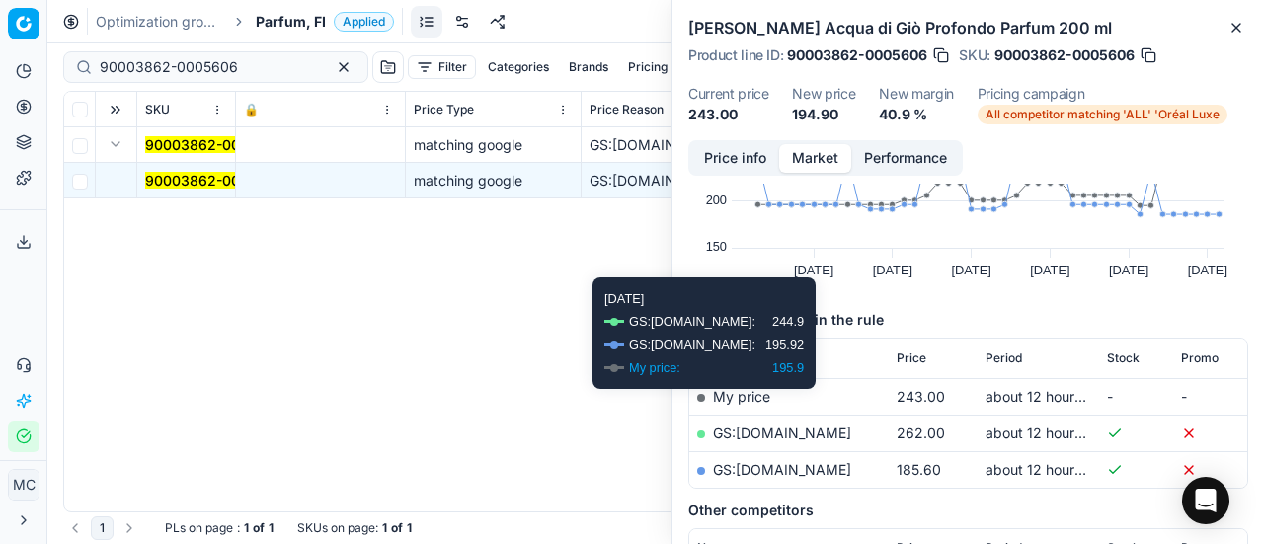
scroll to position [198, 0]
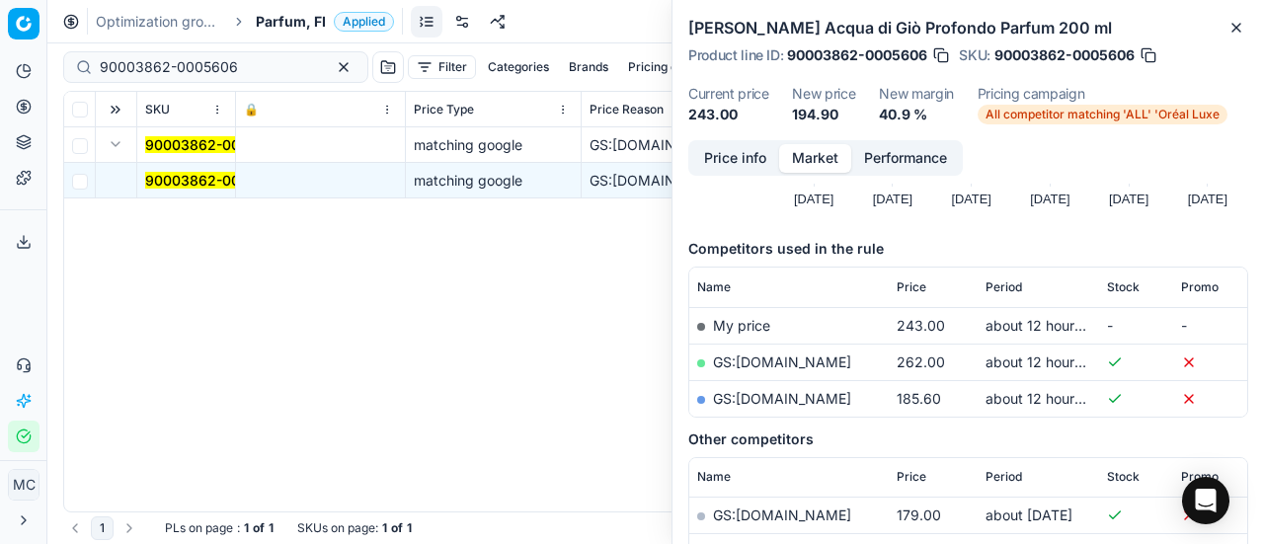
click at [824, 398] on link "GS:parfumdreams.FI" at bounding box center [782, 398] width 138 height 17
drag, startPoint x: 161, startPoint y: 66, endPoint x: 0, endPoint y: 72, distance: 161.1
click at [0, 72] on div "Pricing platform Analytics Pricing Product portfolio Templates Export service 2…" at bounding box center [632, 272] width 1264 height 544
paste input "7237-0010991"
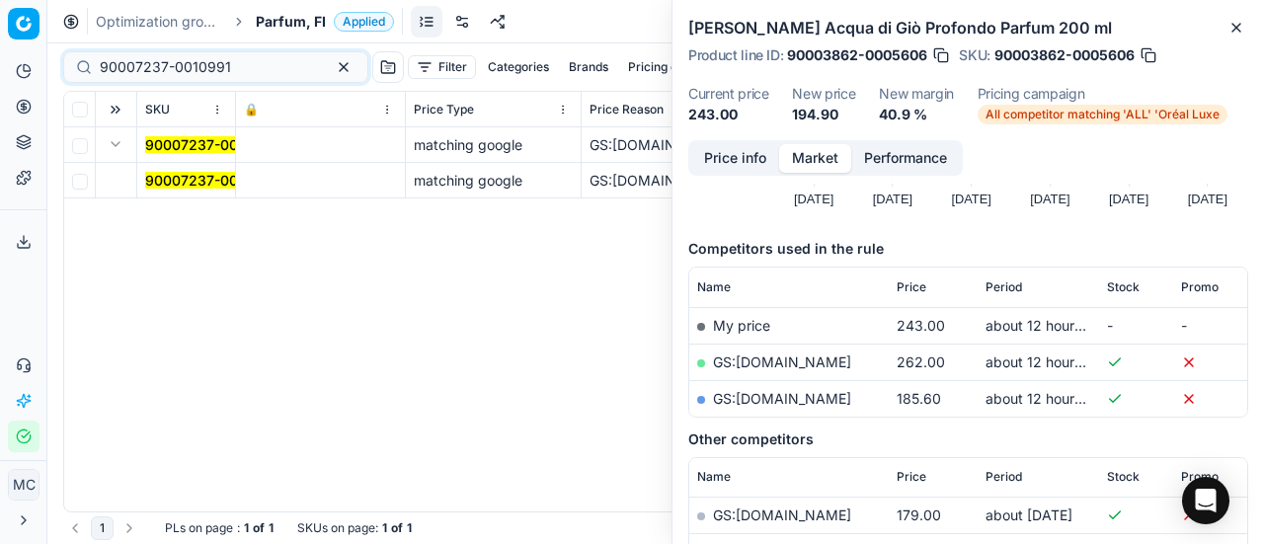
click at [119, 149] on button "Expand" at bounding box center [116, 144] width 24 height 24
click at [126, 140] on td at bounding box center [116, 145] width 41 height 36
click at [124, 143] on button "Expand" at bounding box center [116, 144] width 24 height 24
click at [162, 178] on mark "90007237-0010991" at bounding box center [210, 180] width 131 height 17
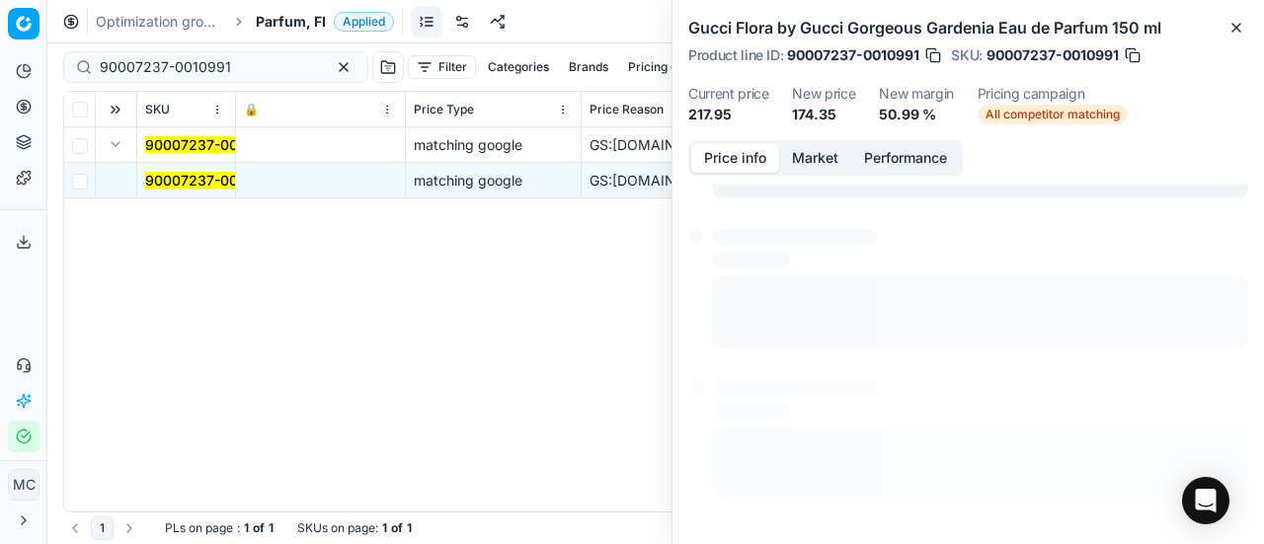
click at [735, 153] on button "Price info" at bounding box center [735, 158] width 88 height 29
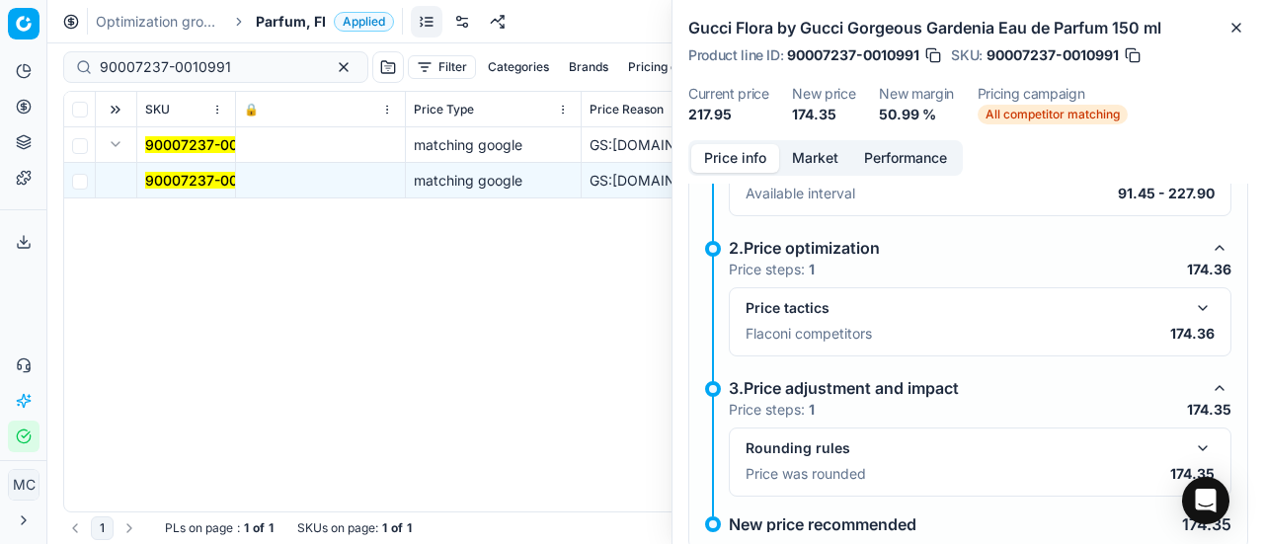
click at [1191, 301] on button "button" at bounding box center [1203, 308] width 24 height 24
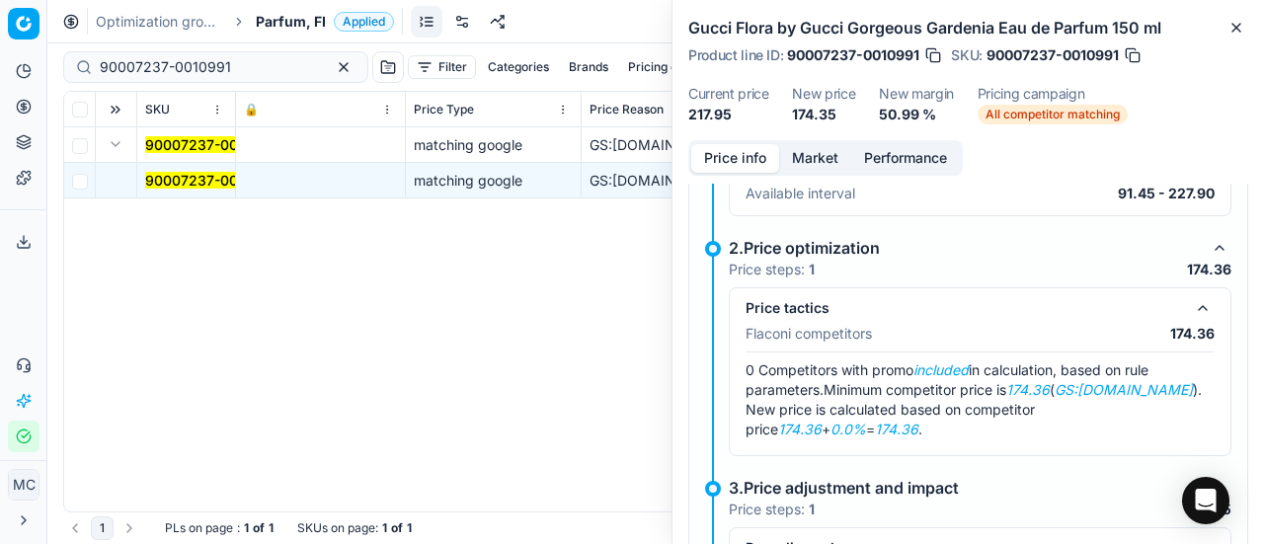
drag, startPoint x: 816, startPoint y: 149, endPoint x: 818, endPoint y: 181, distance: 31.7
click at [816, 152] on button "Market" at bounding box center [815, 158] width 72 height 29
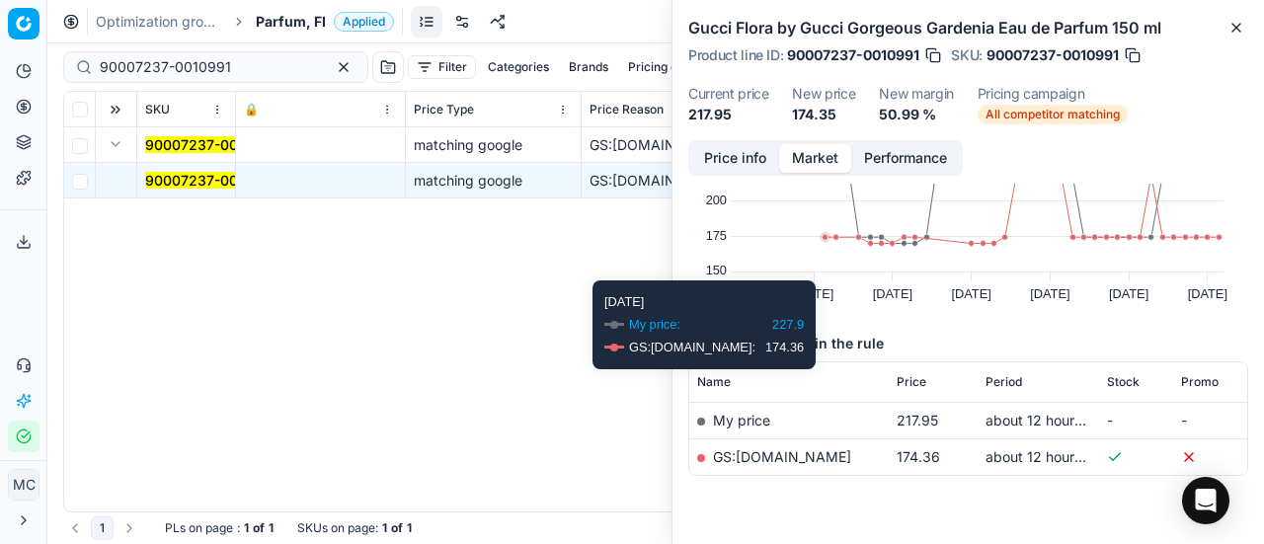
scroll to position [151, 0]
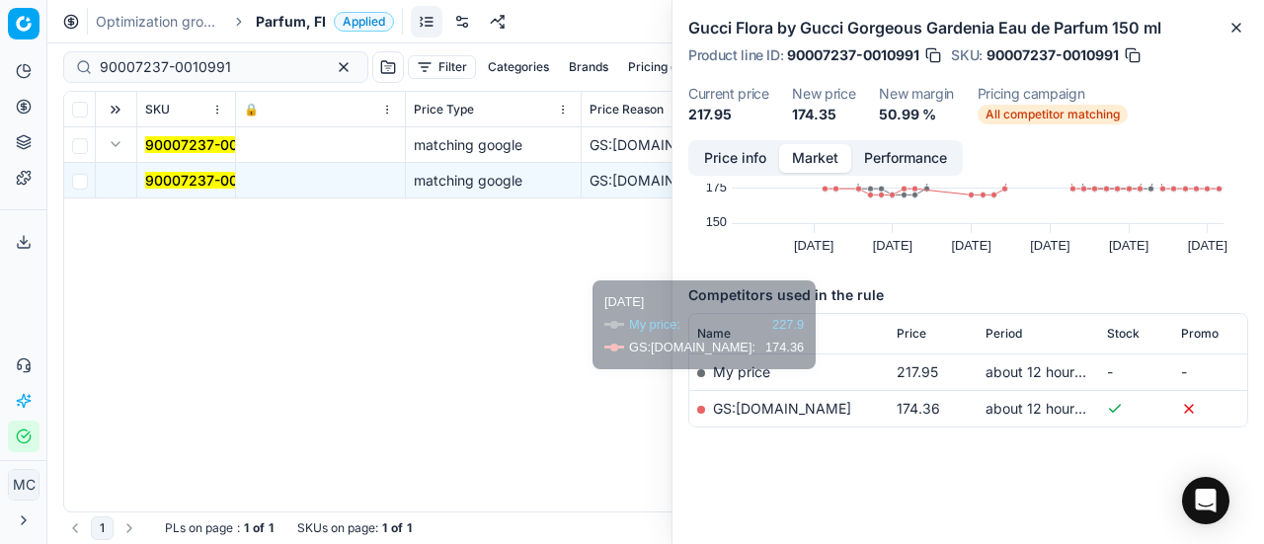
click at [812, 404] on link "GS:parfumdreams.FI" at bounding box center [782, 408] width 138 height 17
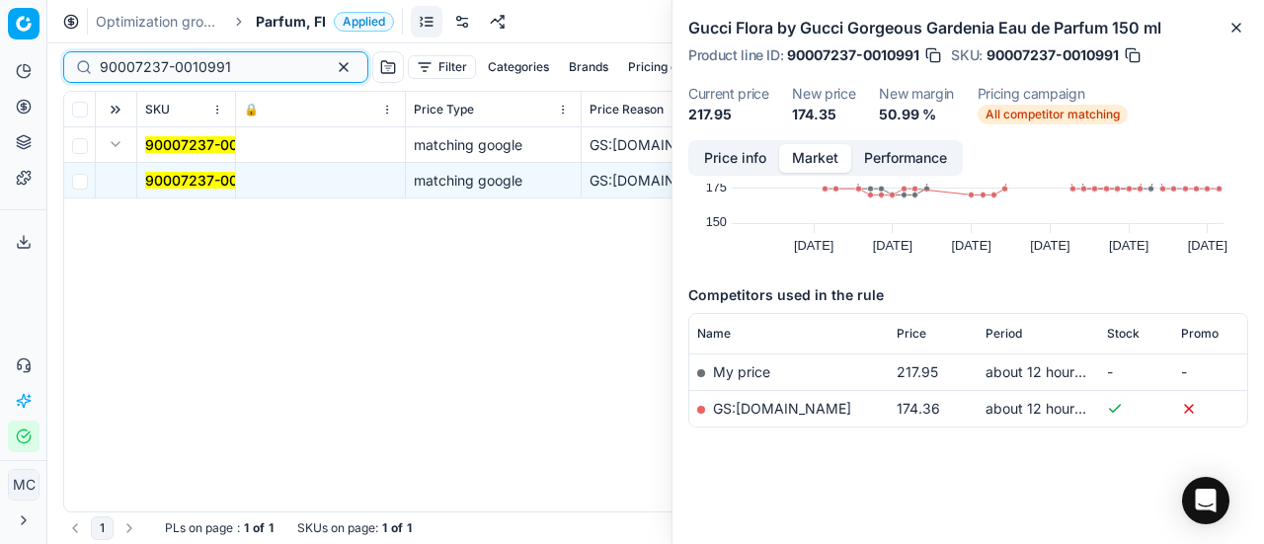
drag, startPoint x: 278, startPoint y: 70, endPoint x: 0, endPoint y: 64, distance: 278.5
click at [0, 40] on div "Pricing platform Analytics Pricing Product portfolio Templates Export service 2…" at bounding box center [632, 272] width 1264 height 544
paste input "80077295-150"
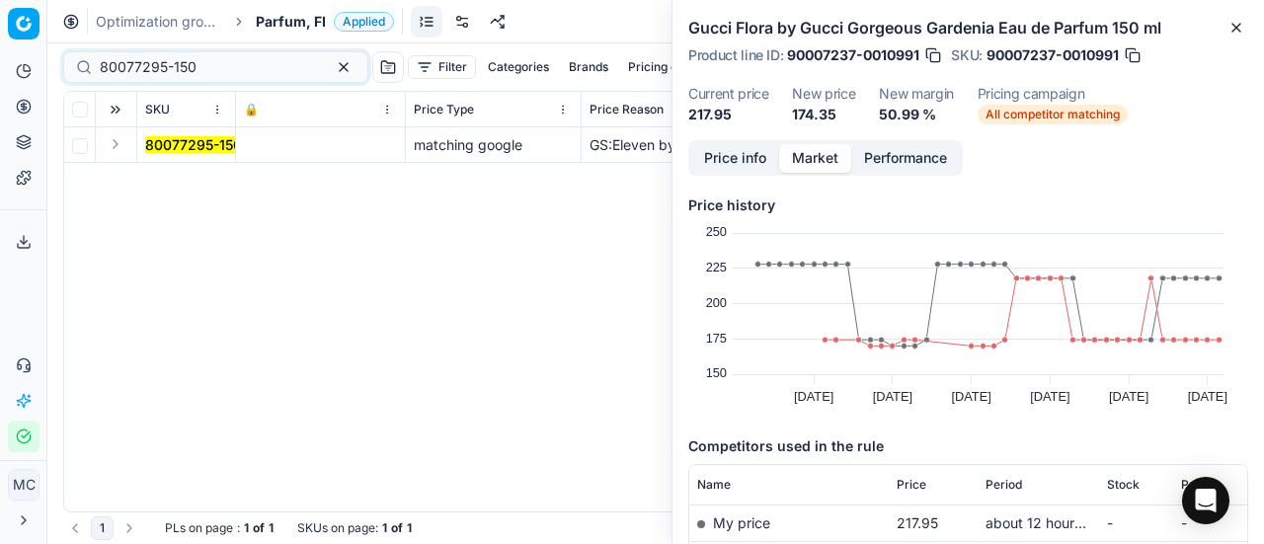
click at [109, 147] on button "Expand" at bounding box center [116, 144] width 24 height 24
click at [168, 172] on mark "80077295-150" at bounding box center [193, 180] width 97 height 17
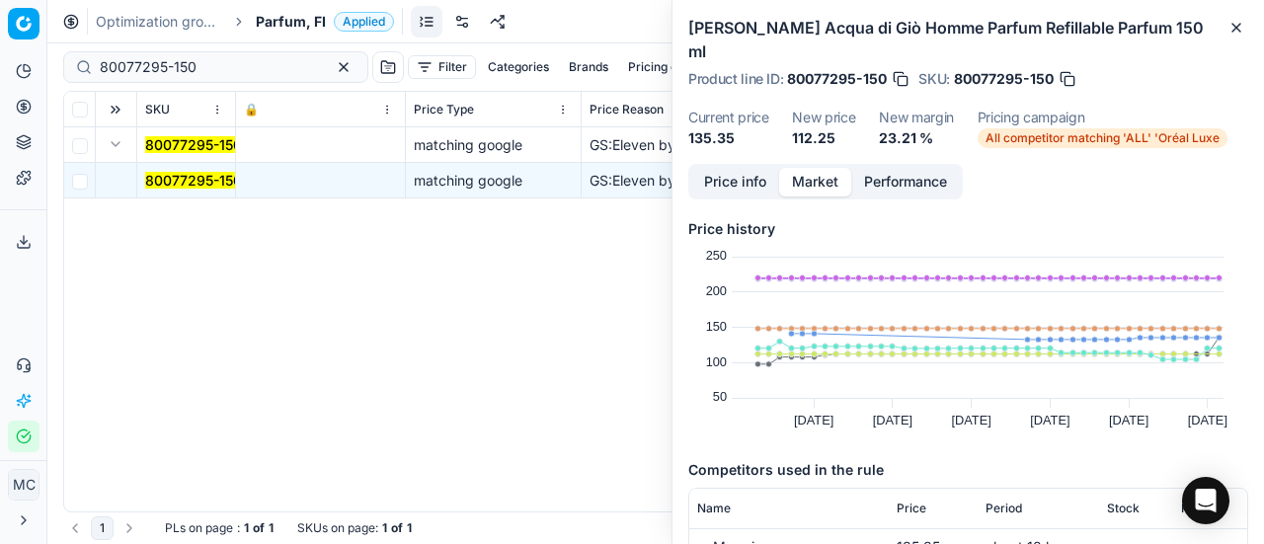
click at [758, 168] on button "Price info" at bounding box center [735, 182] width 88 height 29
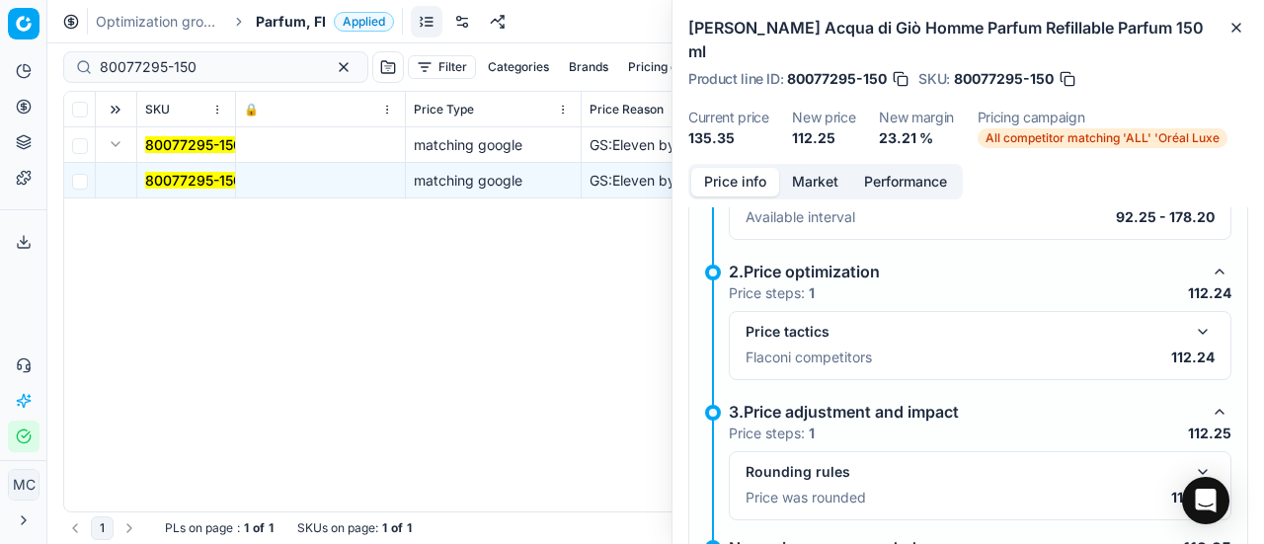
click at [1191, 320] on button "button" at bounding box center [1203, 332] width 24 height 24
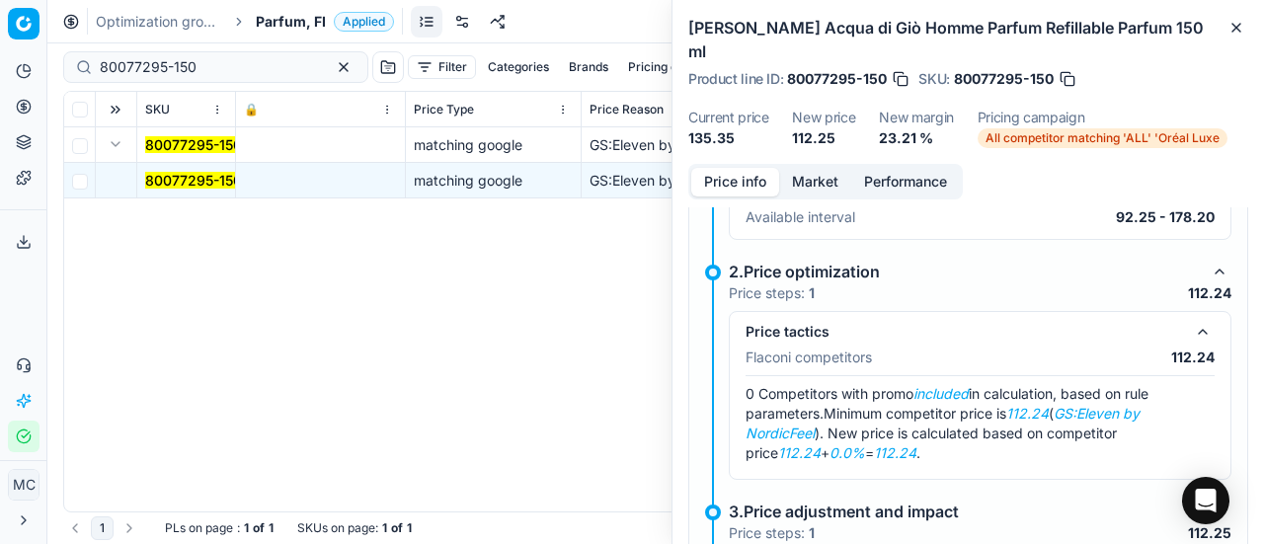
click at [814, 168] on button "Market" at bounding box center [815, 182] width 72 height 29
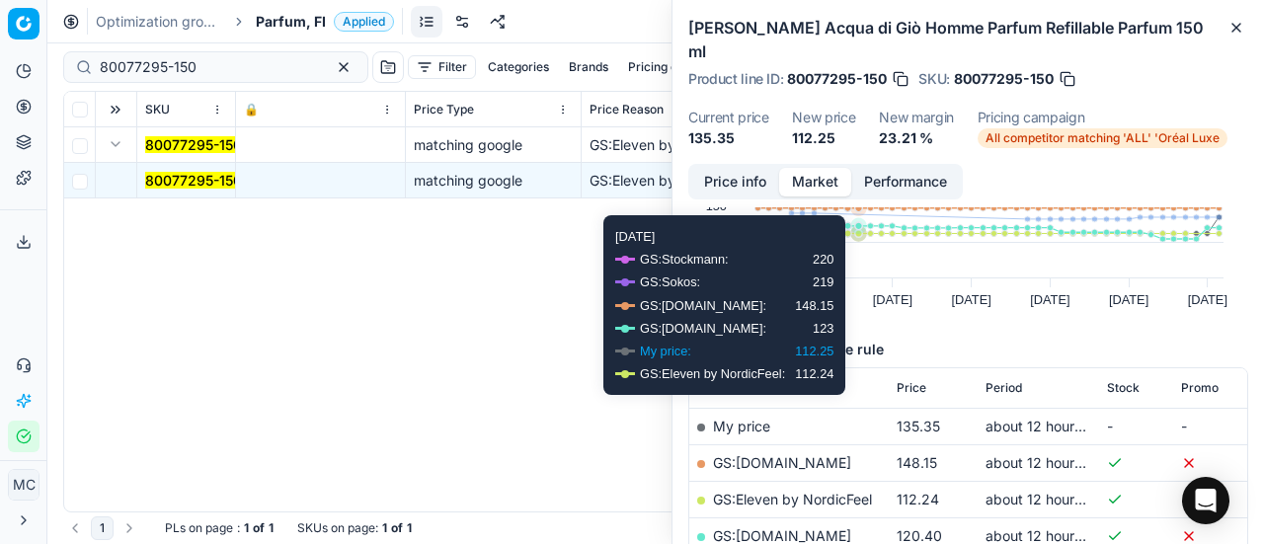
scroll to position [198, 0]
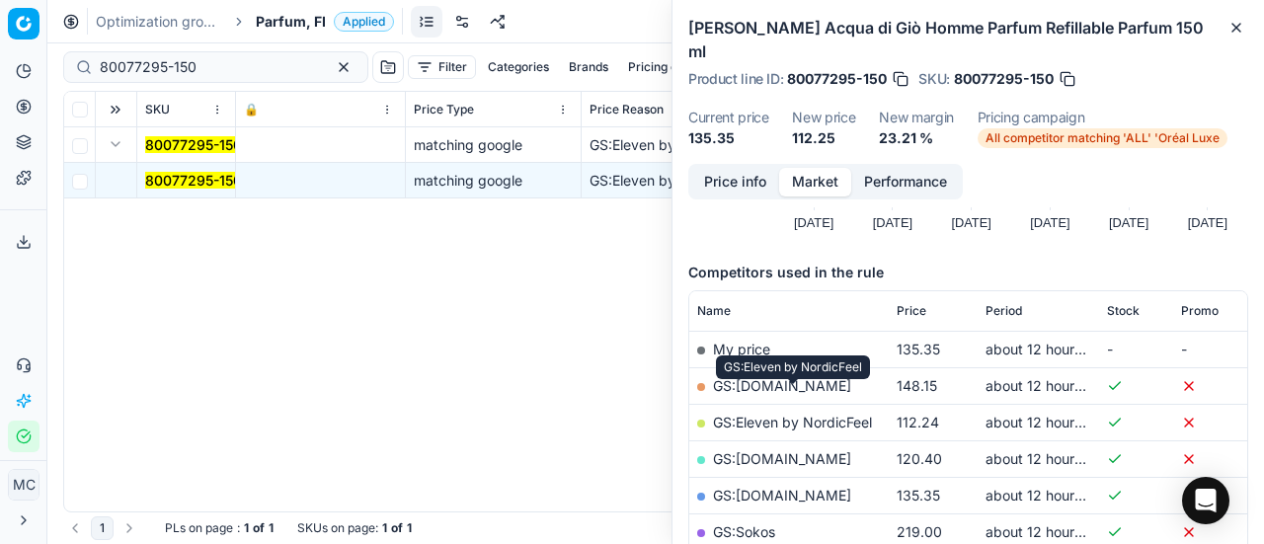
click at [830, 414] on link "GS:Eleven by NordicFeel" at bounding box center [792, 422] width 159 height 17
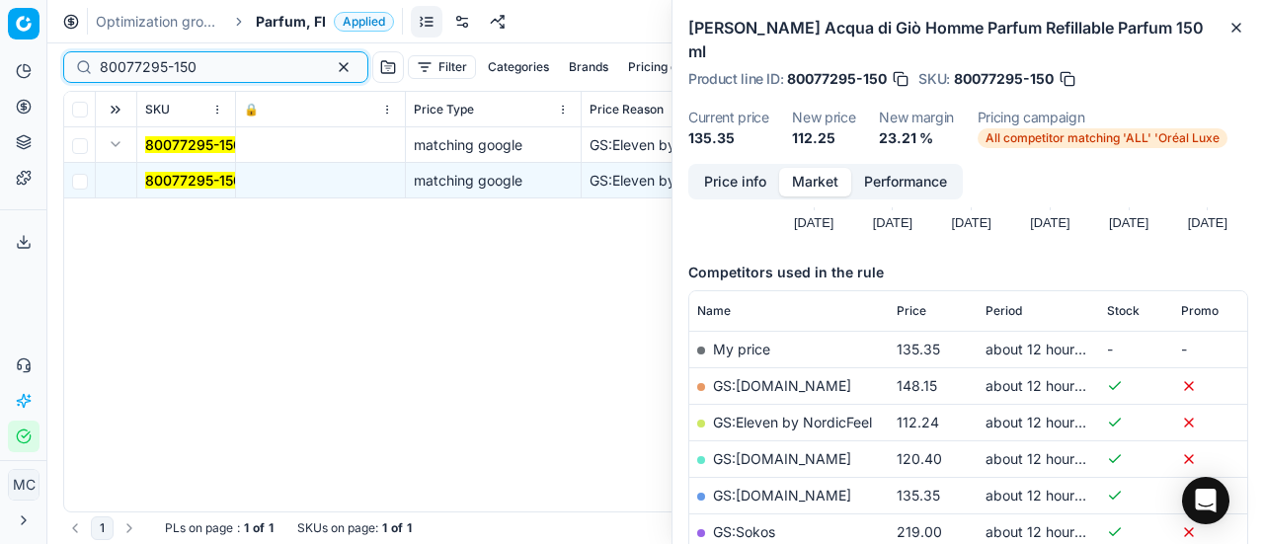
paste input "20150401"
drag, startPoint x: 231, startPoint y: 62, endPoint x: 0, endPoint y: 89, distance: 232.6
click at [0, 81] on div "Pricing platform Analytics Pricing Product portfolio Templates Export service 2…" at bounding box center [632, 272] width 1264 height 544
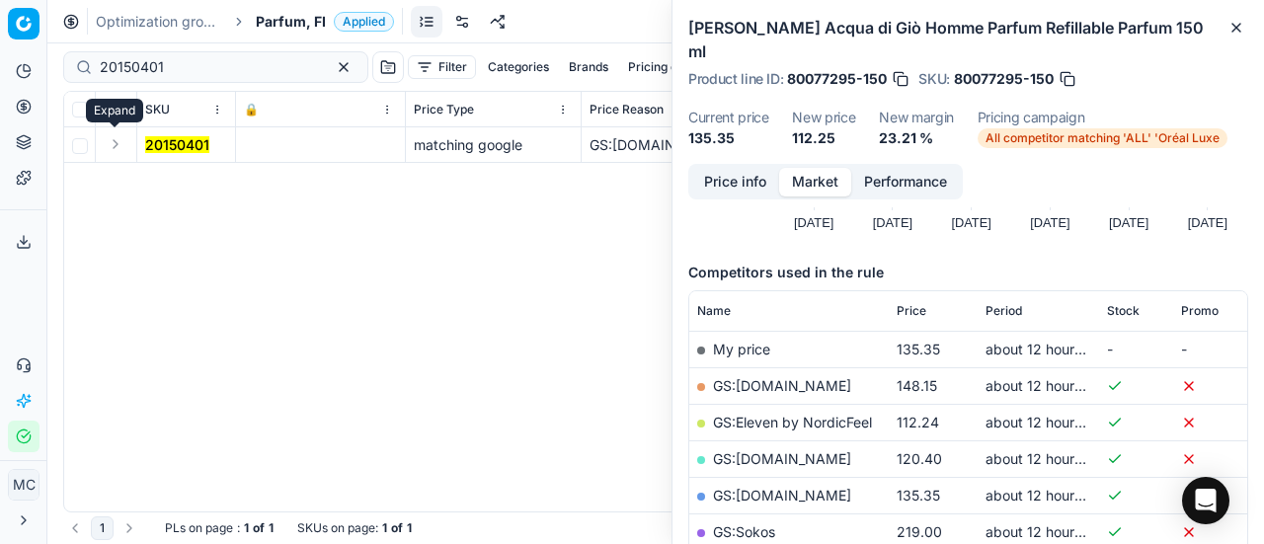
click at [115, 147] on button "Expand" at bounding box center [116, 144] width 24 height 24
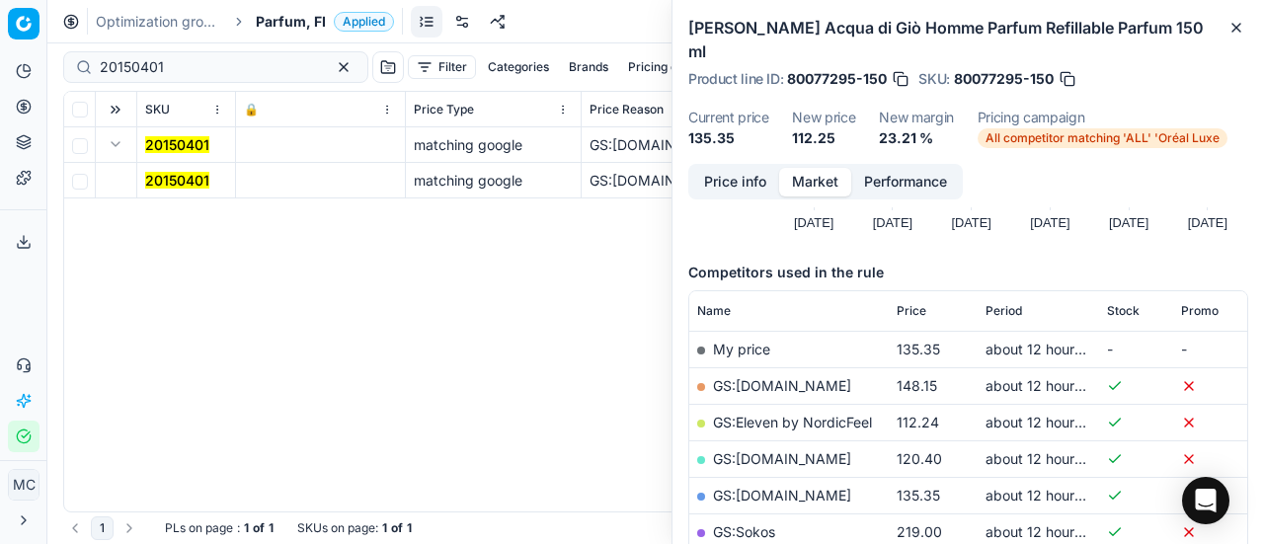
drag, startPoint x: 153, startPoint y: 160, endPoint x: 174, endPoint y: 182, distance: 30.0
click at [174, 182] on mark "20150401" at bounding box center [177, 180] width 64 height 17
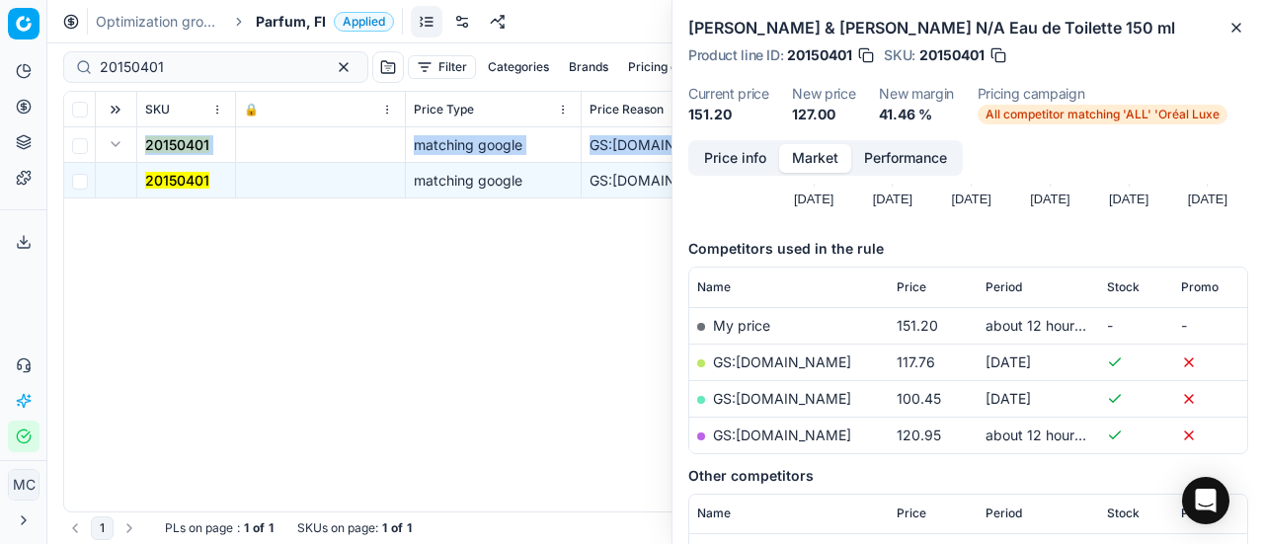
click at [729, 157] on button "Price info" at bounding box center [735, 158] width 88 height 29
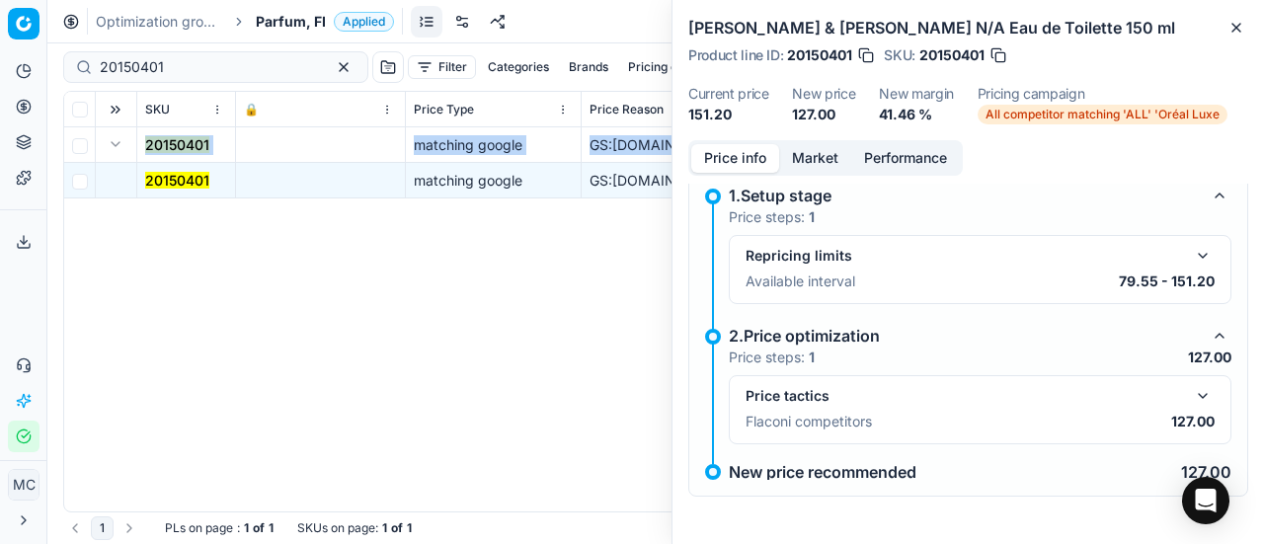
scroll to position [14, 0]
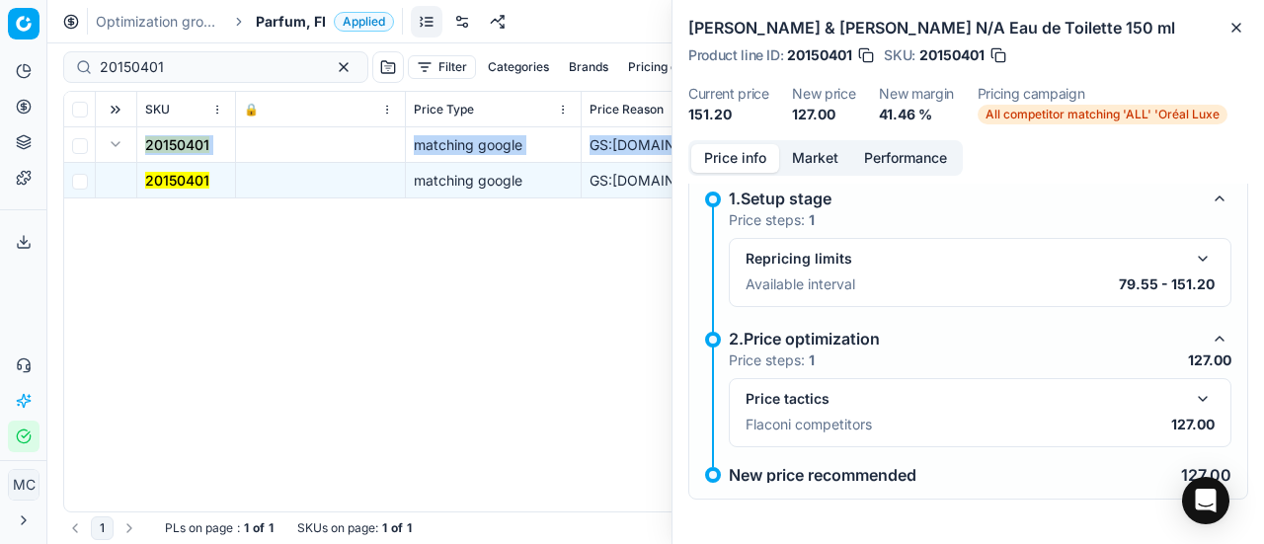
click at [1192, 398] on button "button" at bounding box center [1203, 399] width 24 height 24
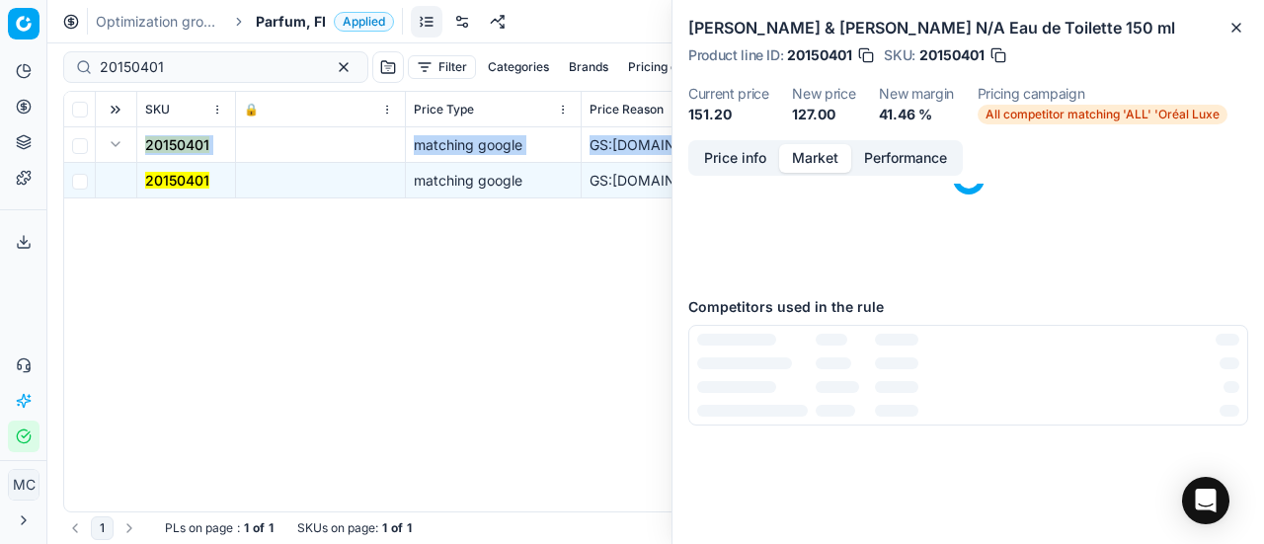
click at [833, 156] on button "Market" at bounding box center [815, 158] width 72 height 29
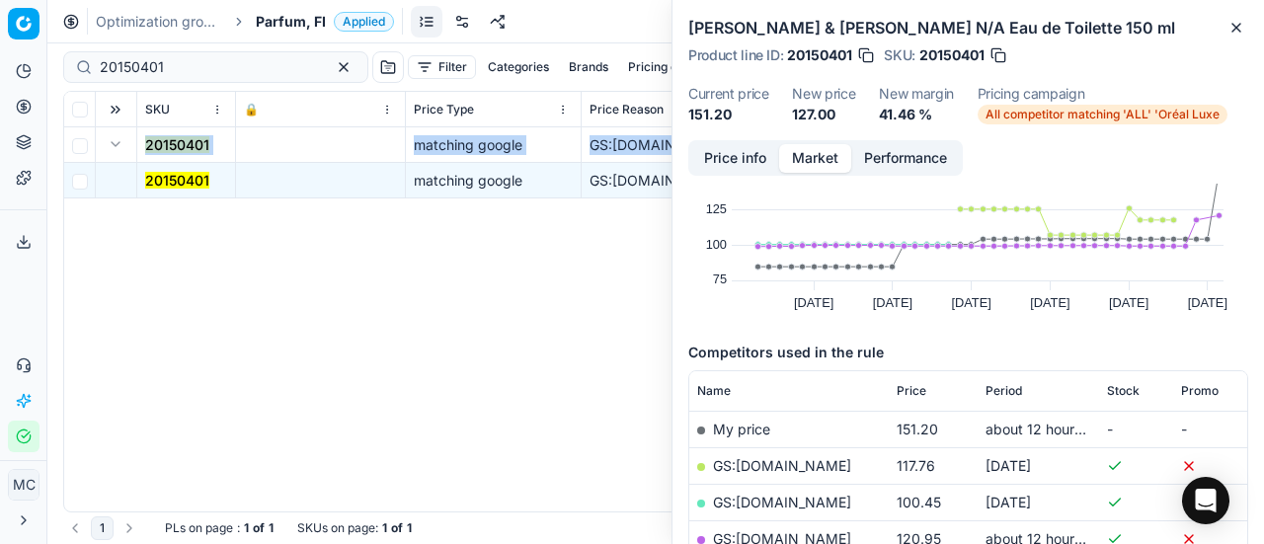
scroll to position [198, 0]
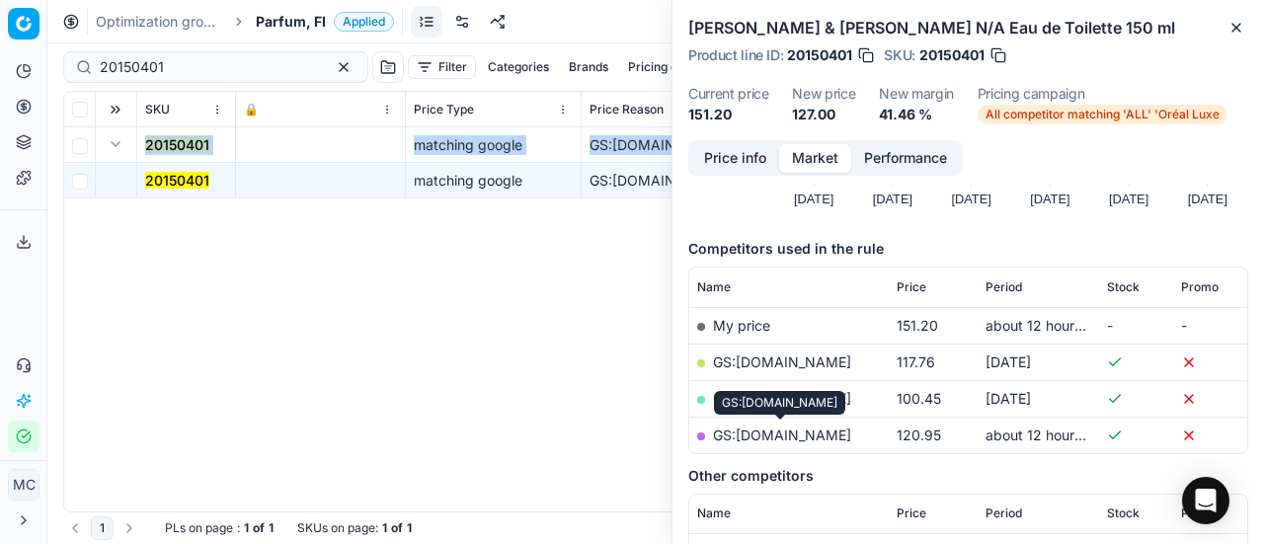
click at [823, 435] on link "GS:parfumdreams.FI" at bounding box center [782, 435] width 138 height 17
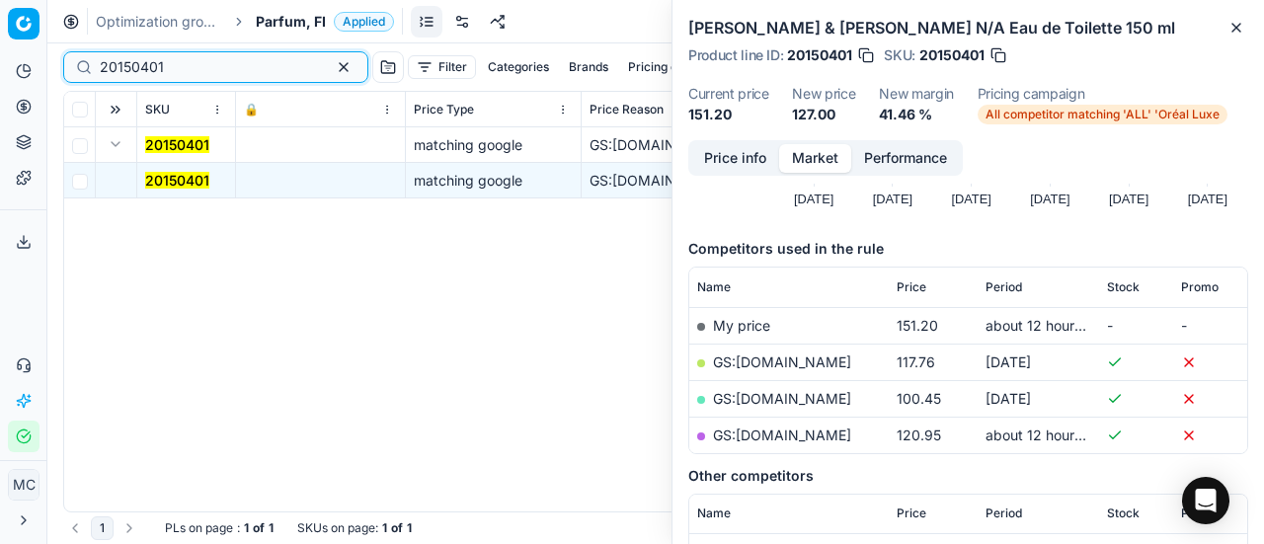
drag, startPoint x: 242, startPoint y: 70, endPoint x: 0, endPoint y: 93, distance: 243.0
click at [0, 74] on div "Pricing platform Analytics Pricing Product portfolio Templates Export service 2…" at bounding box center [632, 272] width 1264 height 544
paste input "02497"
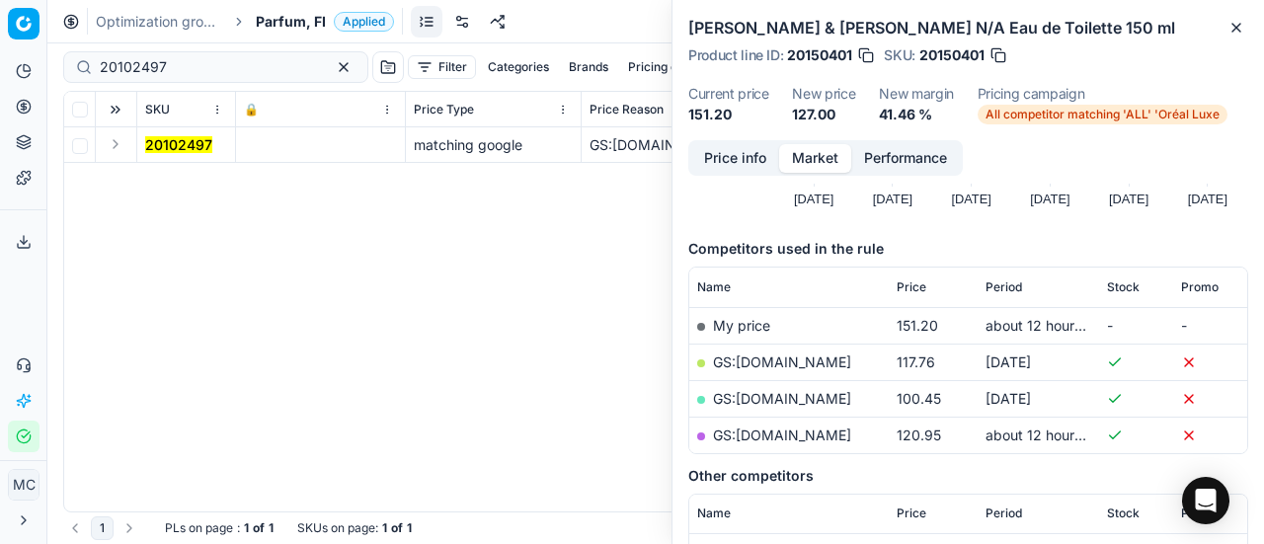
click at [120, 151] on button "Expand" at bounding box center [116, 144] width 24 height 24
click at [182, 183] on mark "20102497" at bounding box center [178, 180] width 67 height 17
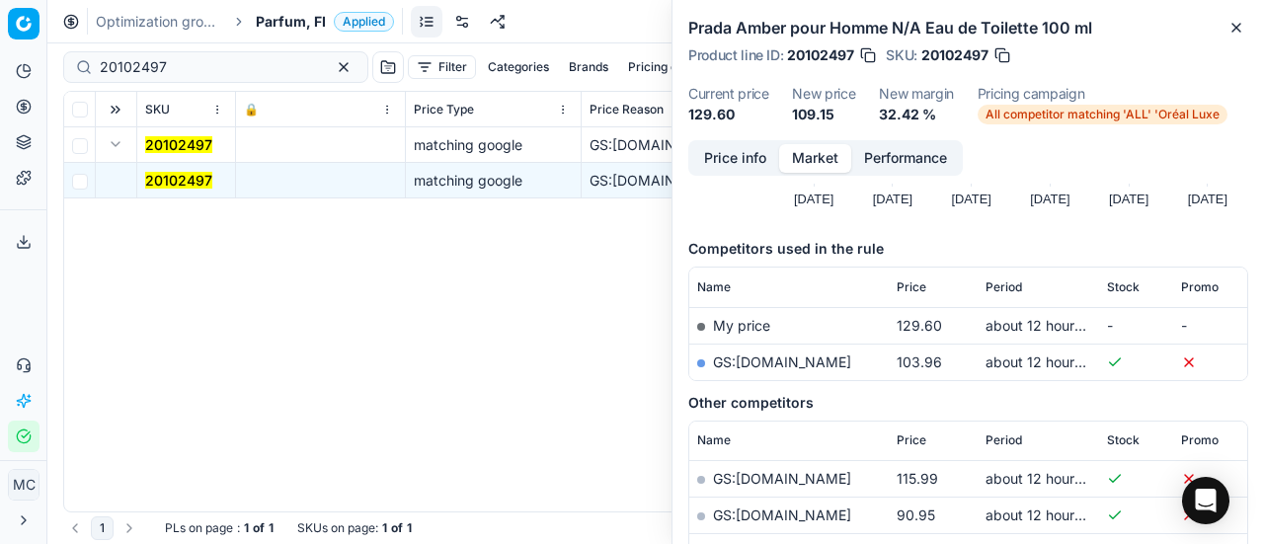
click at [740, 154] on button "Price info" at bounding box center [735, 158] width 88 height 29
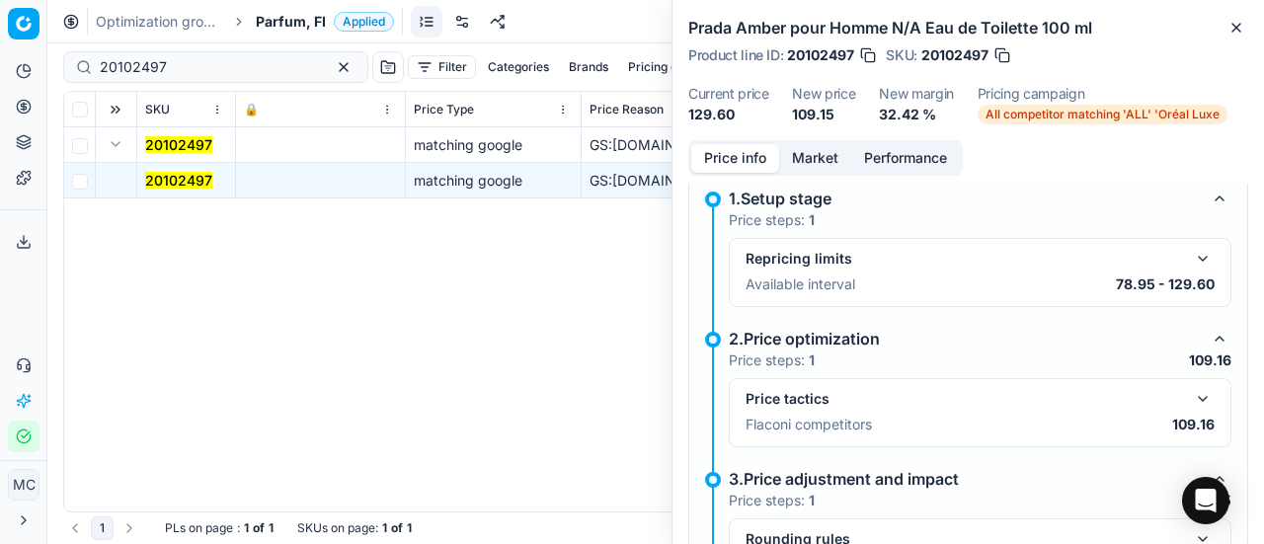
click at [1191, 394] on button "button" at bounding box center [1203, 399] width 24 height 24
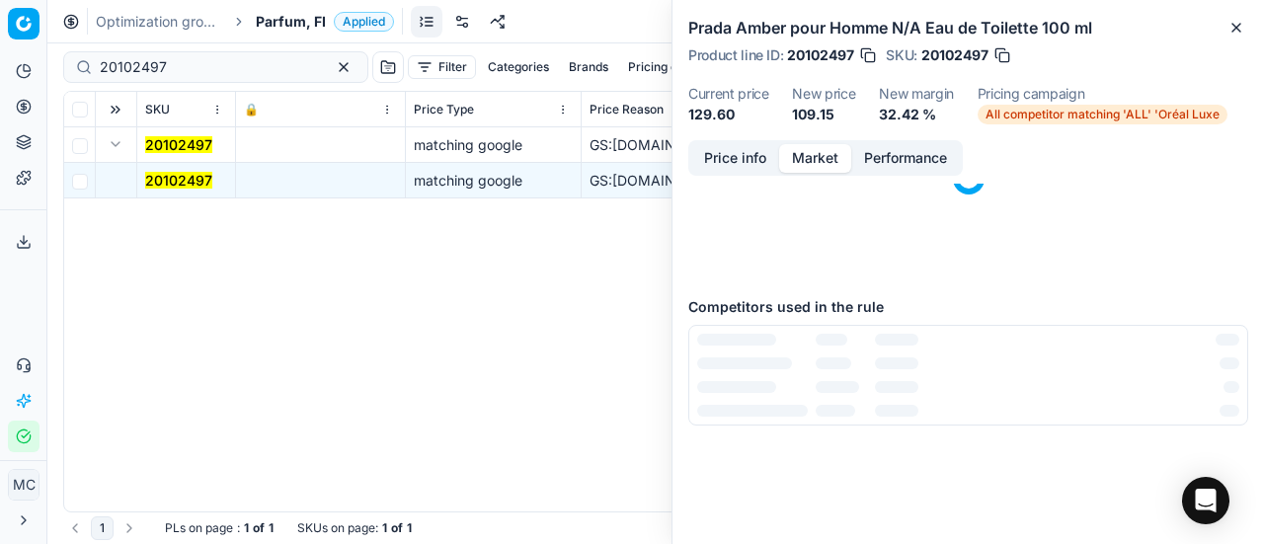
click at [828, 161] on button "Market" at bounding box center [815, 158] width 72 height 29
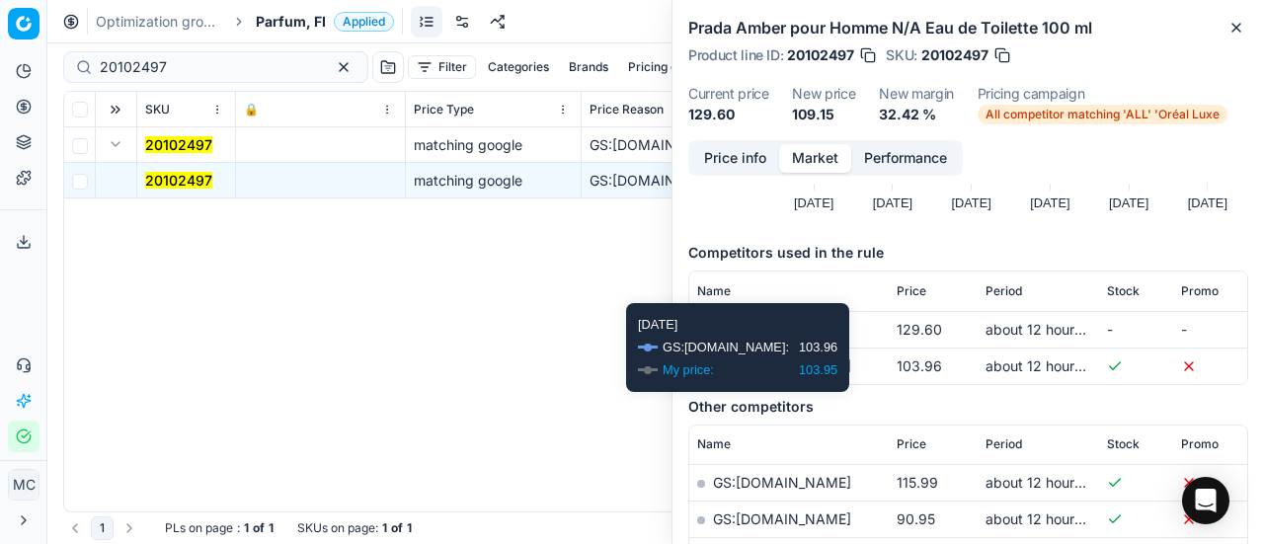
scroll to position [198, 0]
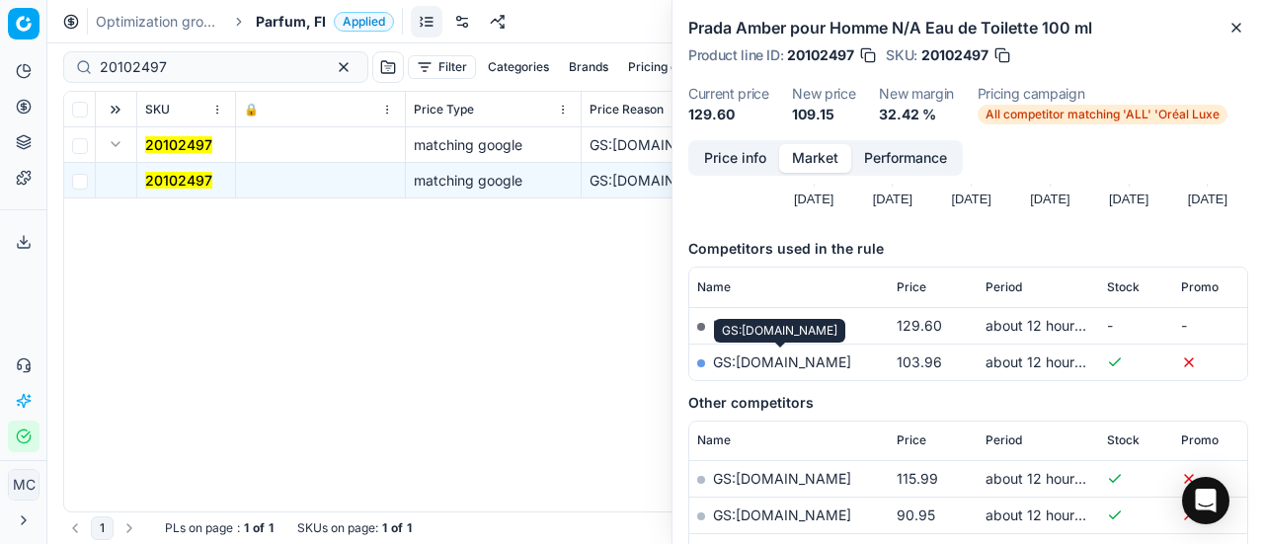
click at [837, 356] on link "GS:parfumdreams.FI" at bounding box center [782, 362] width 138 height 17
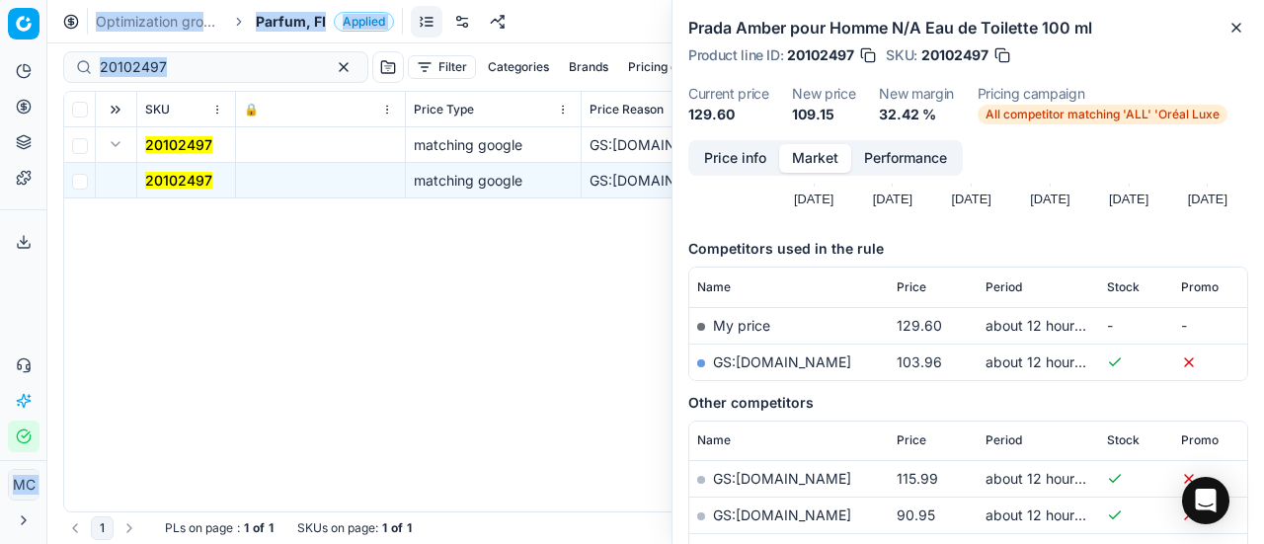
drag, startPoint x: 218, startPoint y: 79, endPoint x: 0, endPoint y: 9, distance: 229.2
click at [0, 9] on div "Pricing platform Analytics Pricing Product portfolio Templates Export service 2…" at bounding box center [632, 272] width 1264 height 544
click at [186, 58] on input "20102497" at bounding box center [208, 67] width 216 height 20
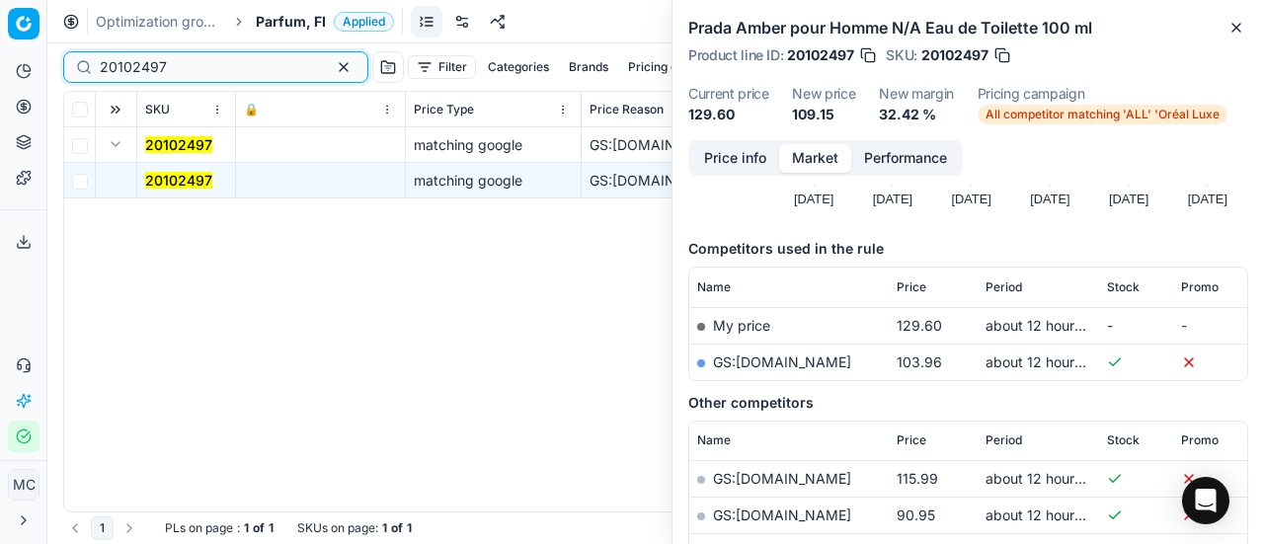
drag, startPoint x: 213, startPoint y: 63, endPoint x: 0, endPoint y: 52, distance: 213.6
click at [0, 52] on div "Pricing platform Analytics Pricing Product portfolio Templates Export service 2…" at bounding box center [632, 272] width 1264 height 544
paste input "80062227-50"
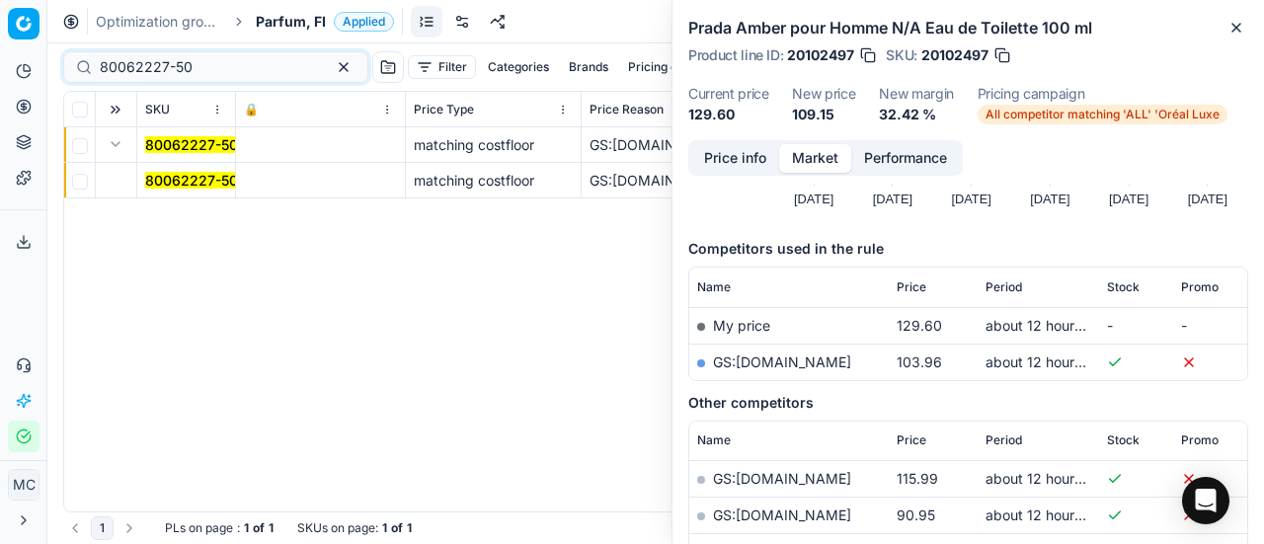
click at [149, 175] on mark "80062227-50" at bounding box center [191, 180] width 93 height 17
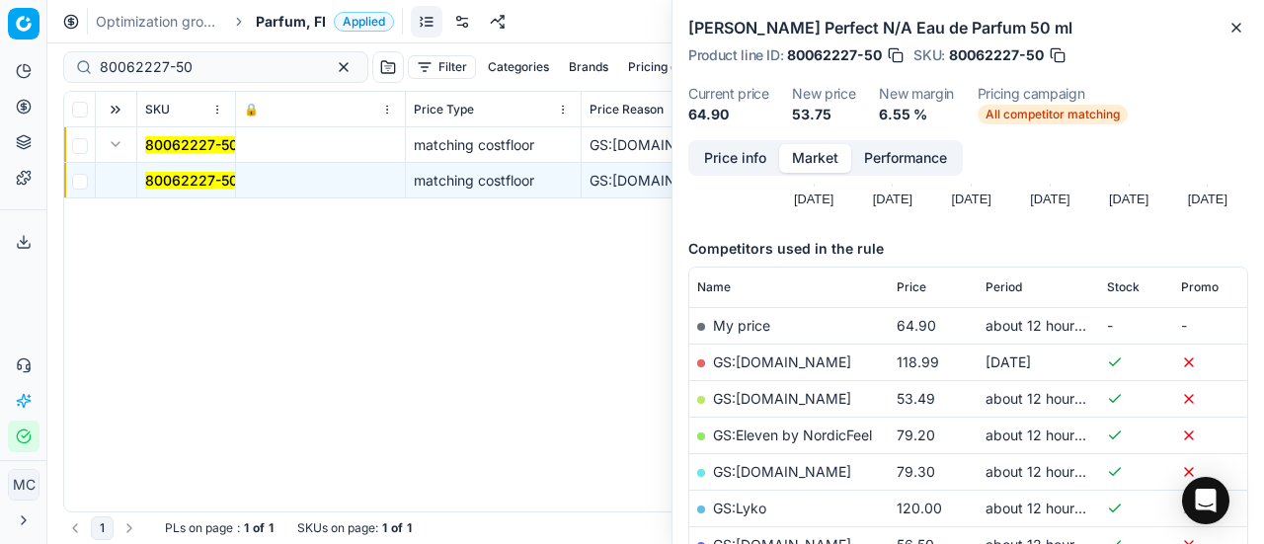
click at [737, 174] on div "Price info Market Performance" at bounding box center [825, 158] width 275 height 36
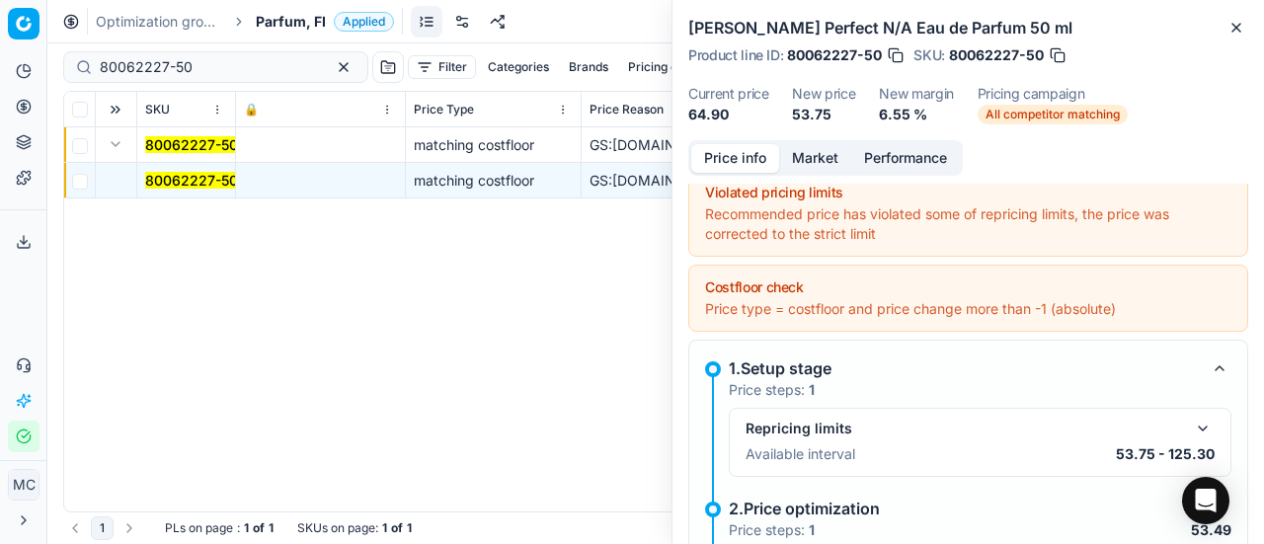
click at [743, 159] on button "Price info" at bounding box center [735, 158] width 88 height 29
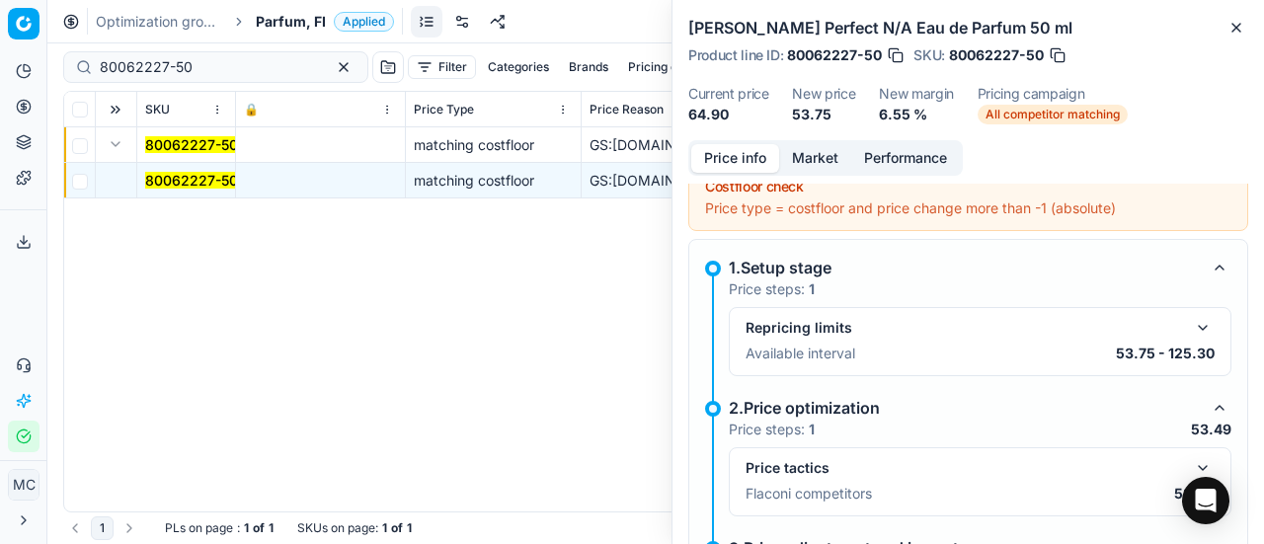
scroll to position [211, 0]
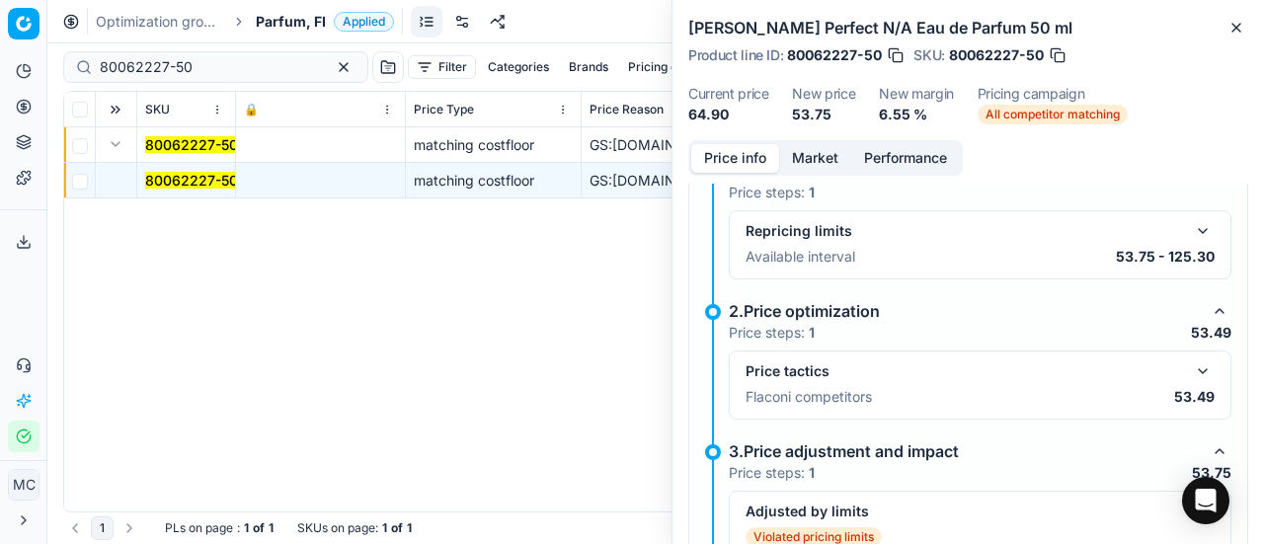
click at [1191, 374] on button "button" at bounding box center [1203, 371] width 24 height 24
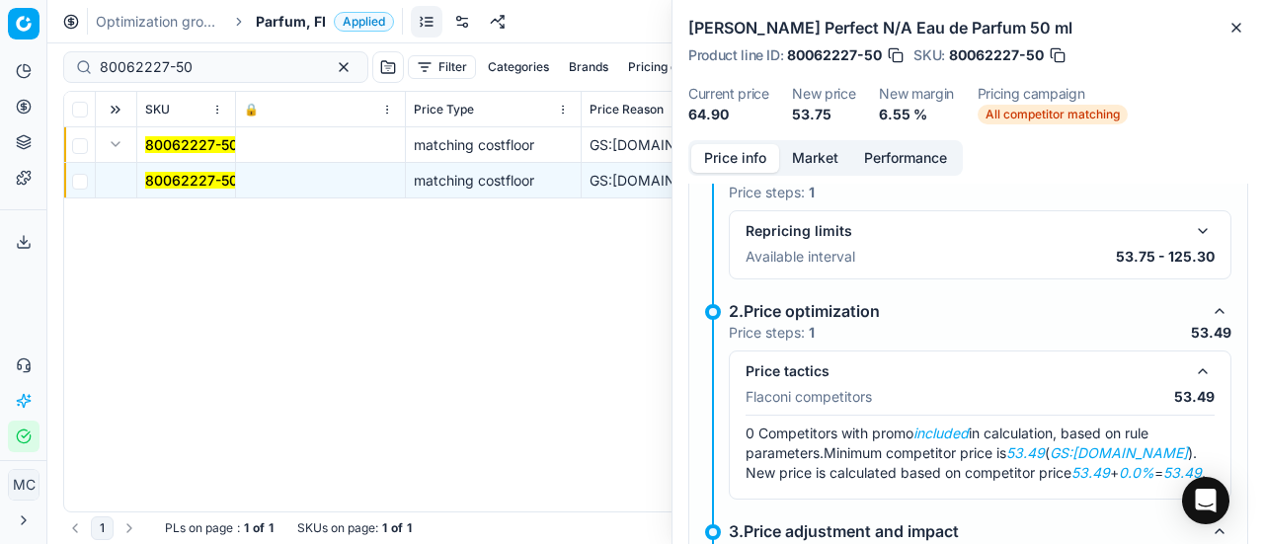
click at [814, 144] on button "Market" at bounding box center [815, 158] width 72 height 29
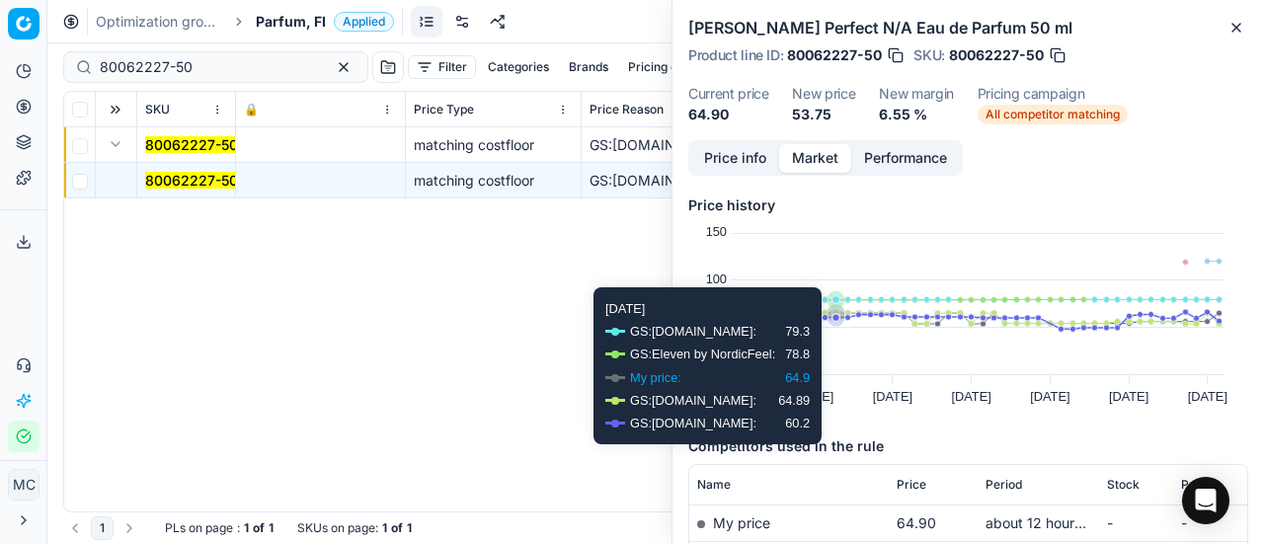
scroll to position [198, 0]
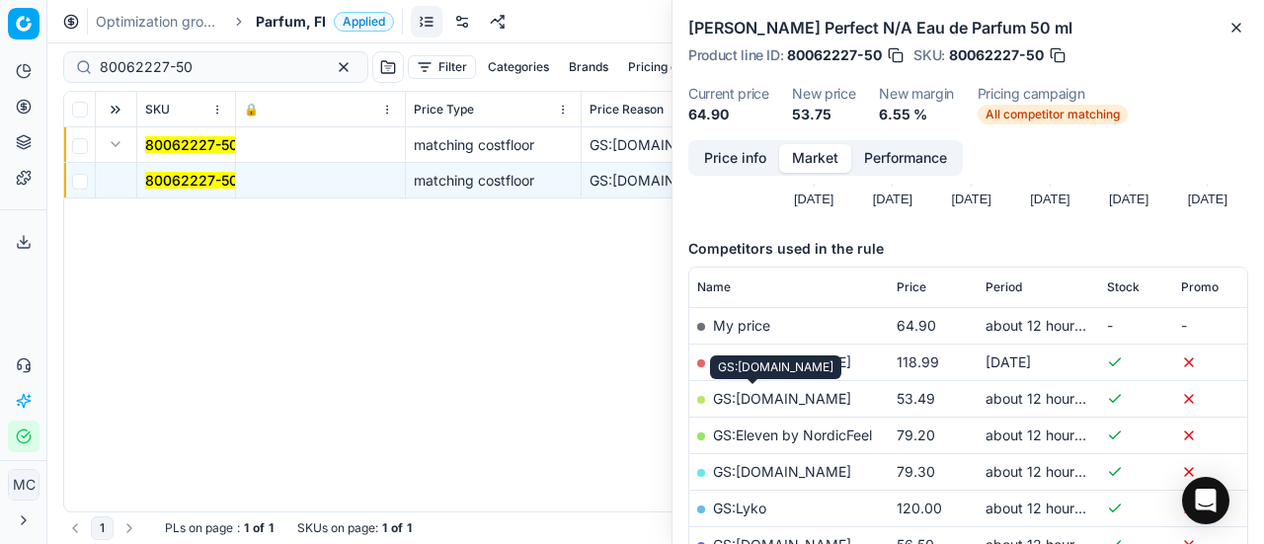
click at [774, 398] on link "GS:Deloox.fi" at bounding box center [782, 398] width 138 height 17
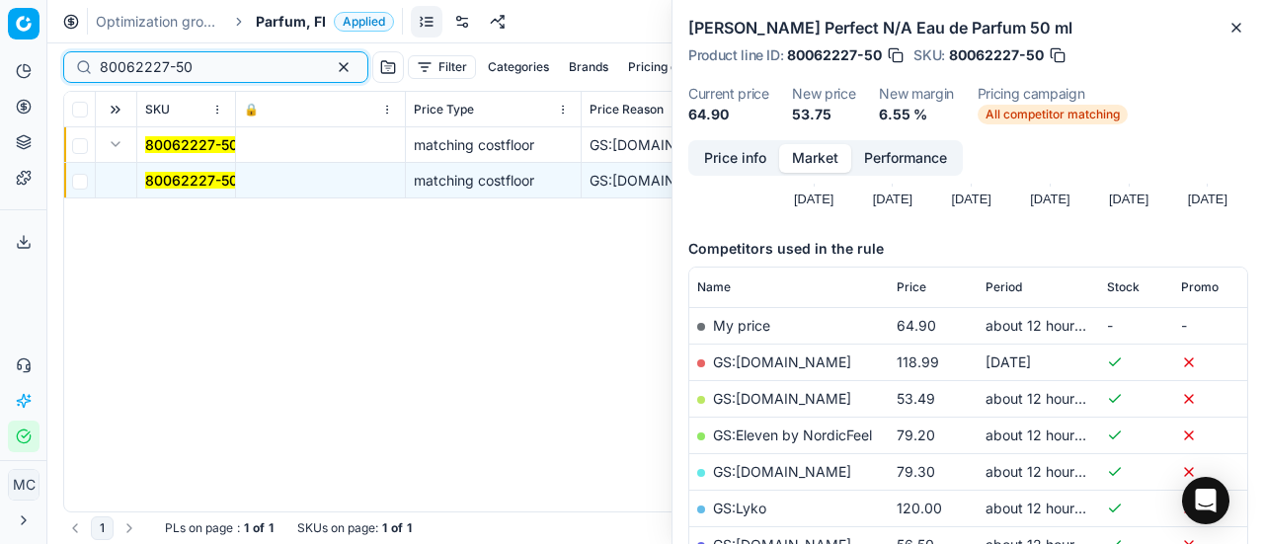
drag, startPoint x: 216, startPoint y: 66, endPoint x: 0, endPoint y: 65, distance: 216.3
click at [0, 70] on div "Pricing platform Analytics Pricing Product portfolio Templates Export service 2…" at bounding box center [632, 272] width 1264 height 544
paste input "90013250-0020957"
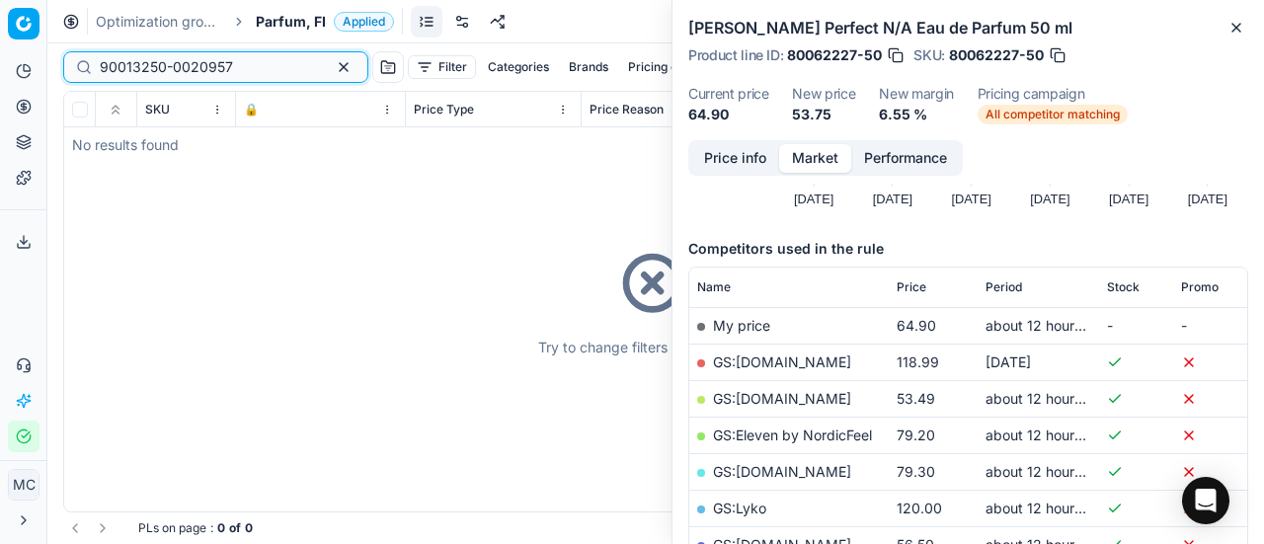
type input "90013250-0020957"
click at [299, 22] on span "Parfum, FI" at bounding box center [291, 22] width 70 height 20
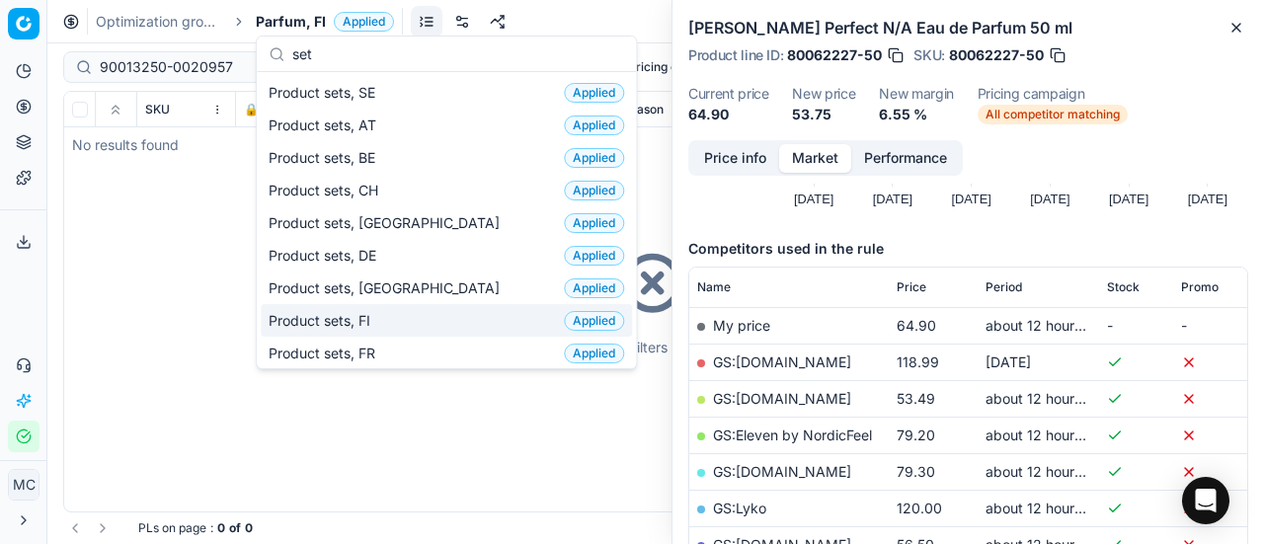
type input "set"
click at [416, 308] on div "Product sets, FI Applied" at bounding box center [446, 320] width 371 height 33
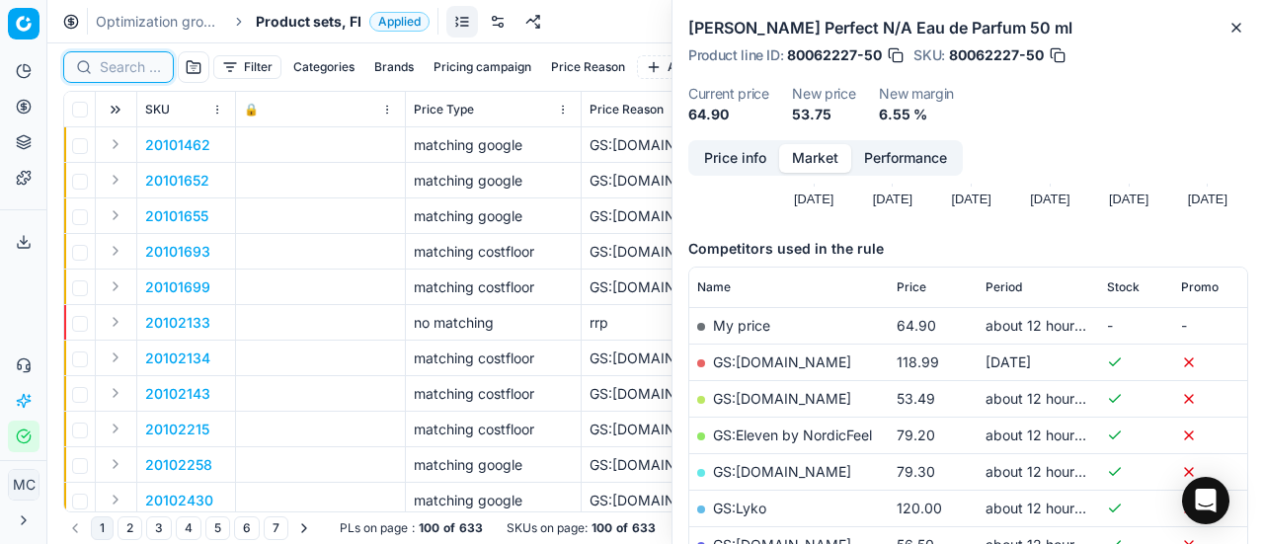
click at [120, 68] on input at bounding box center [130, 67] width 61 height 20
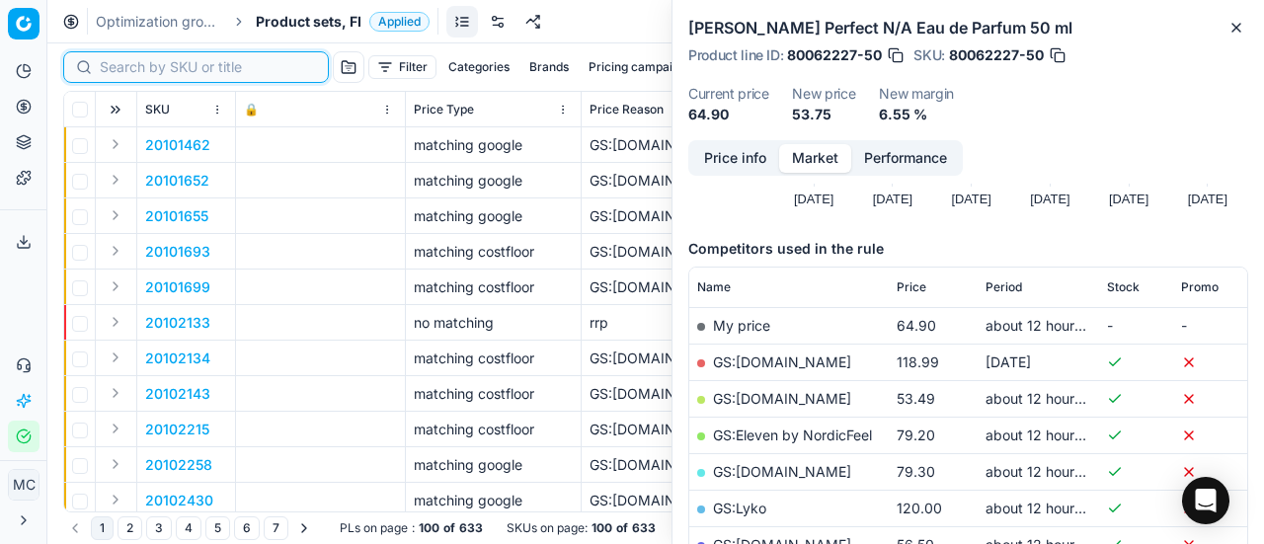
paste input "90013250-0020957"
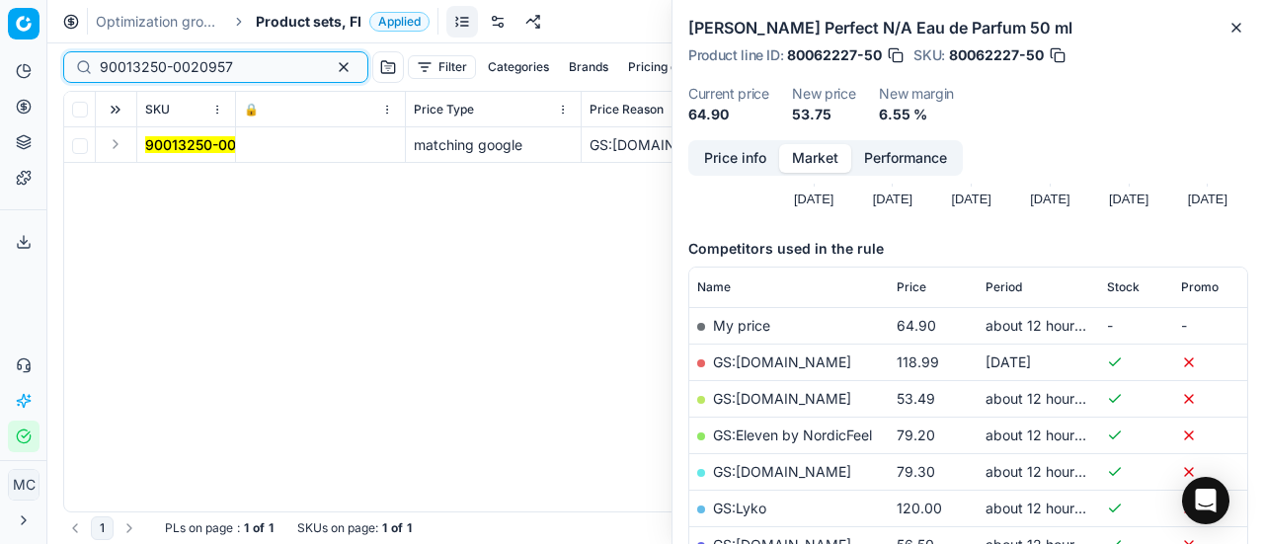
type input "90013250-0020957"
click at [120, 147] on button "Expand" at bounding box center [116, 144] width 24 height 24
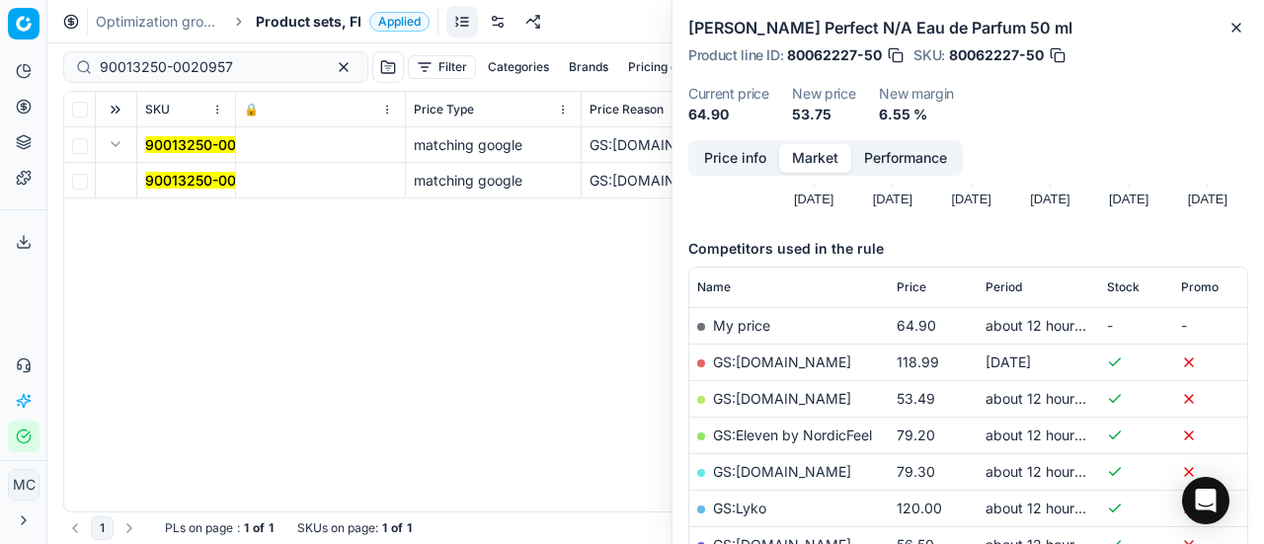
click at [185, 181] on mark "90013250-0020957" at bounding box center [211, 180] width 133 height 17
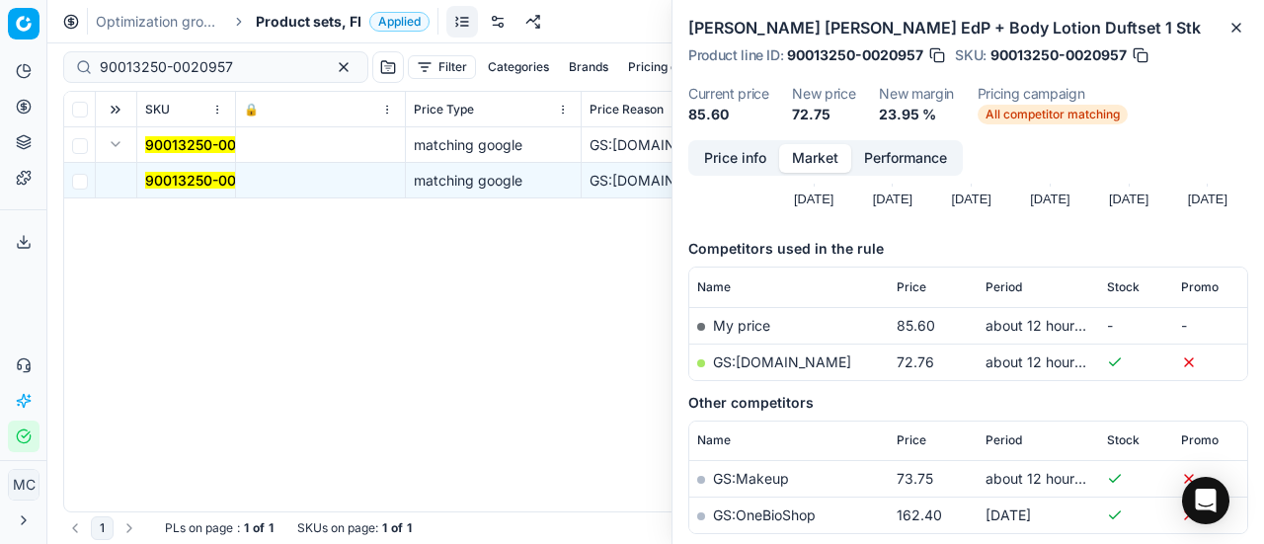
click at [751, 173] on button "Price info" at bounding box center [735, 158] width 88 height 29
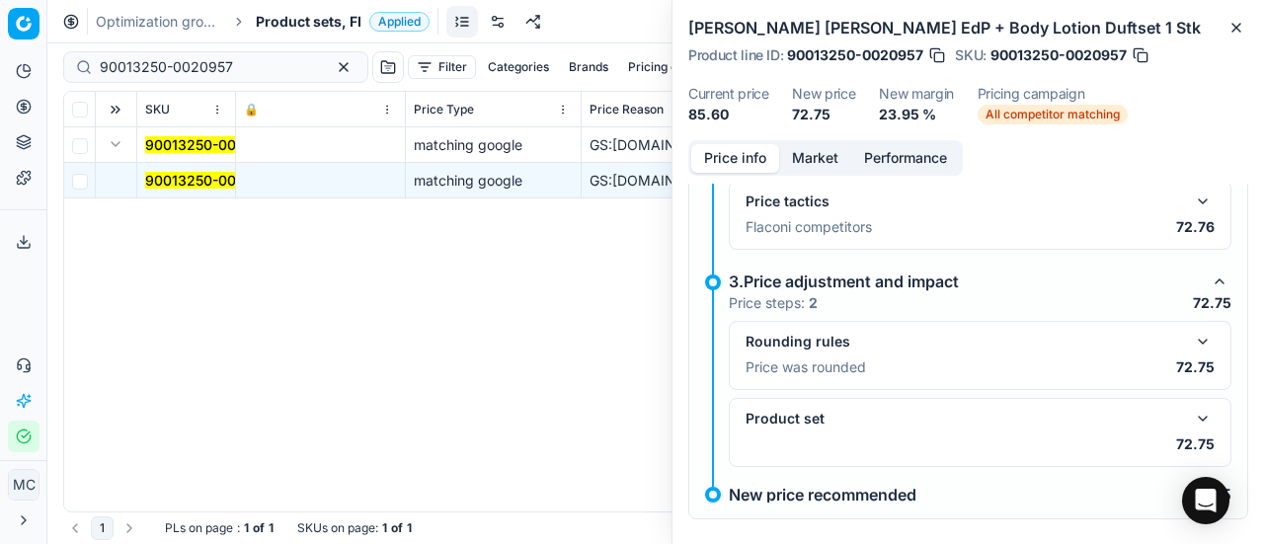
scroll to position [128, 0]
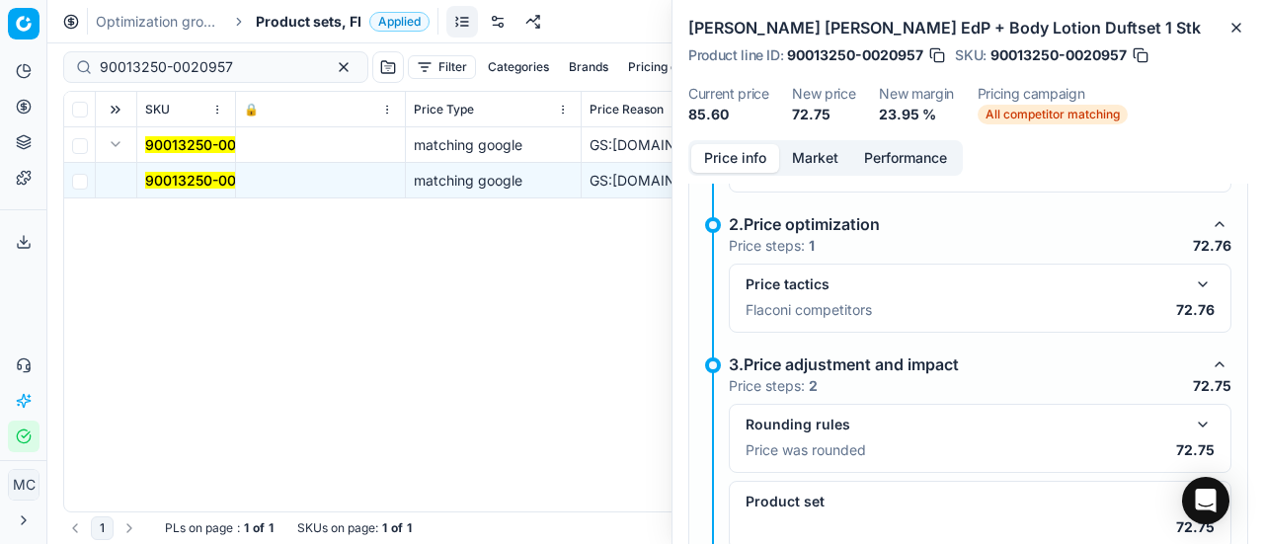
click at [1195, 296] on button "button" at bounding box center [1203, 285] width 24 height 24
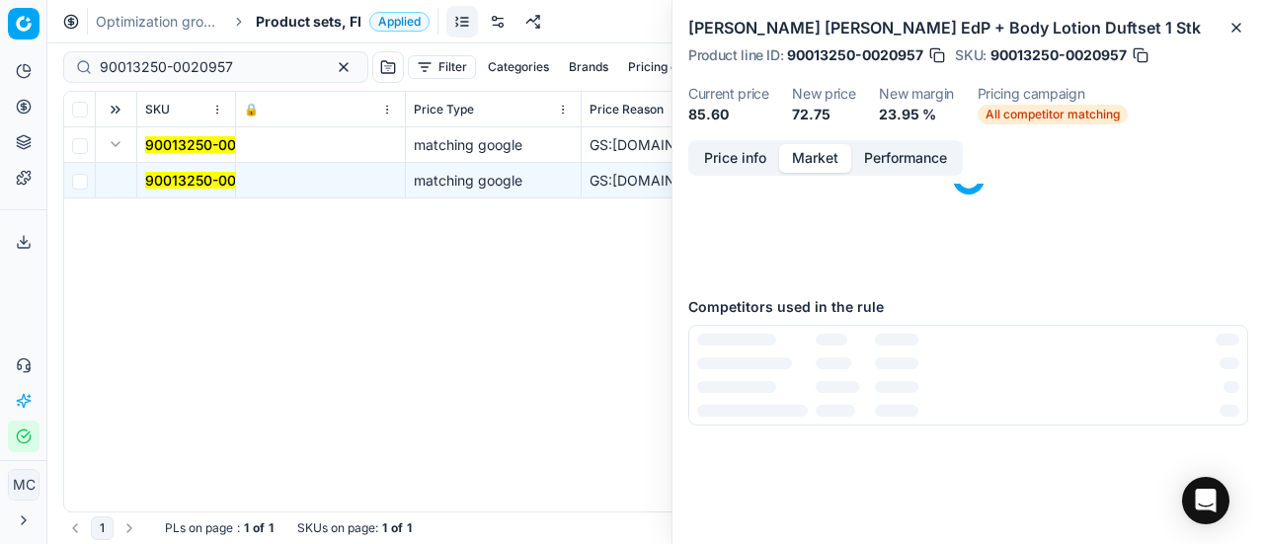
click at [791, 173] on button "Market" at bounding box center [815, 158] width 72 height 29
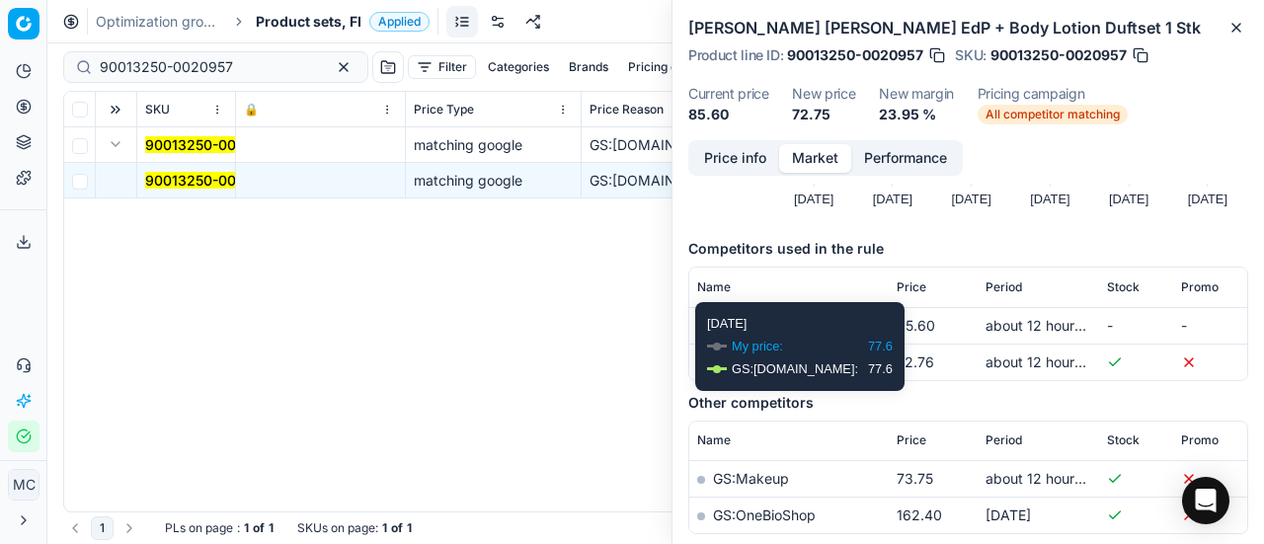
scroll to position [296, 0]
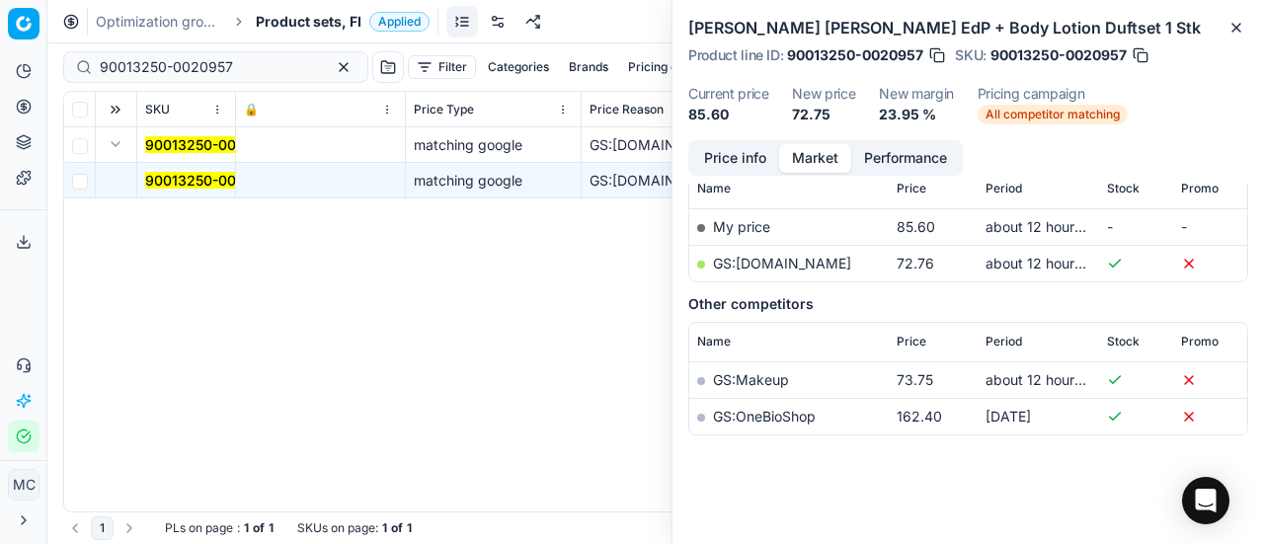
click at [754, 272] on link "GS:Notino.fi" at bounding box center [782, 263] width 138 height 17
click at [319, 25] on span "Product sets, FI" at bounding box center [309, 22] width 106 height 20
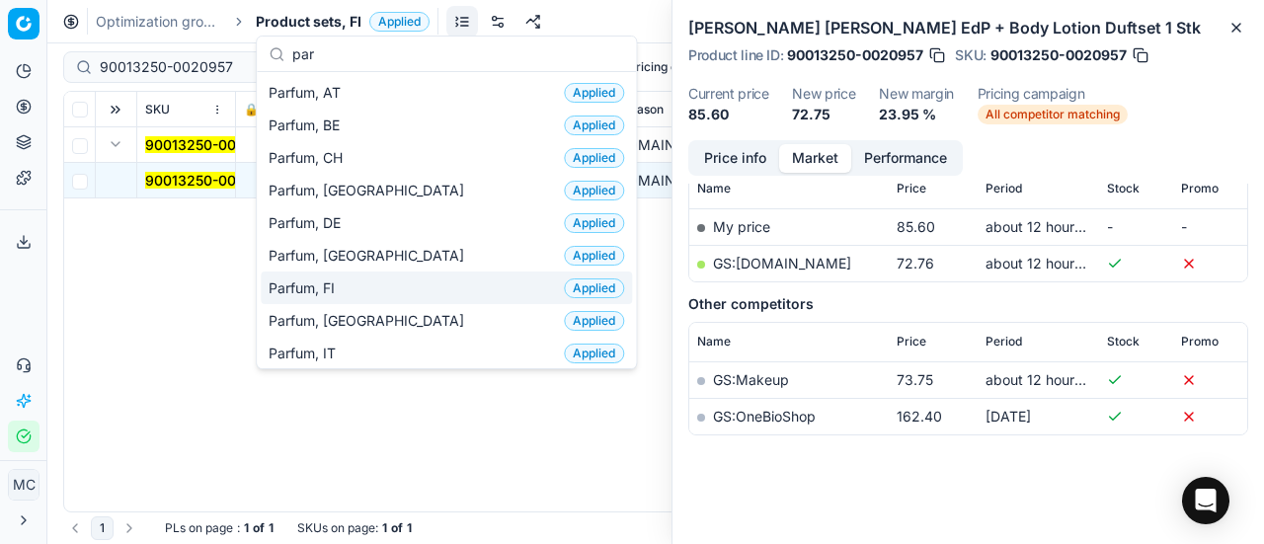
type input "par"
click at [400, 293] on div "Parfum, FI Applied" at bounding box center [446, 288] width 371 height 33
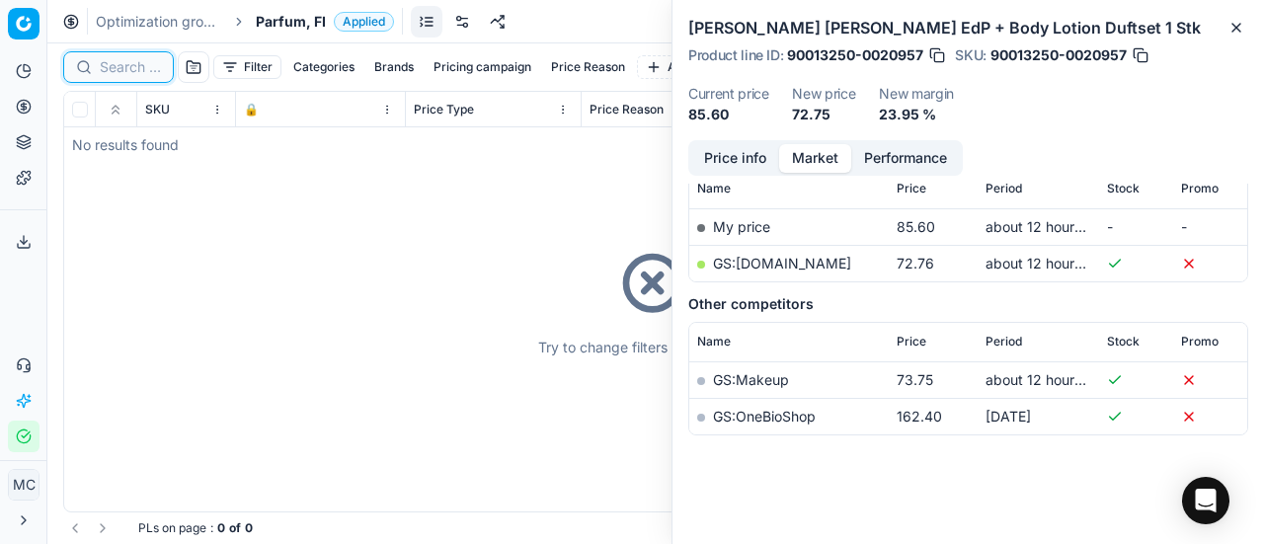
click at [138, 75] on input at bounding box center [130, 67] width 61 height 20
paste input "80052305-100"
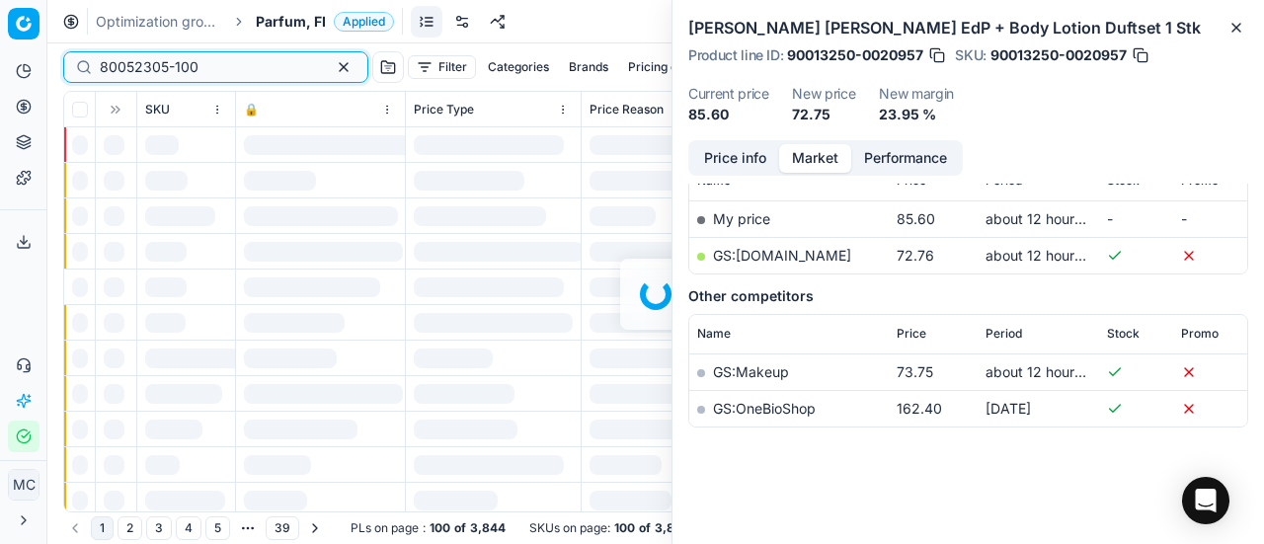
scroll to position [296, 0]
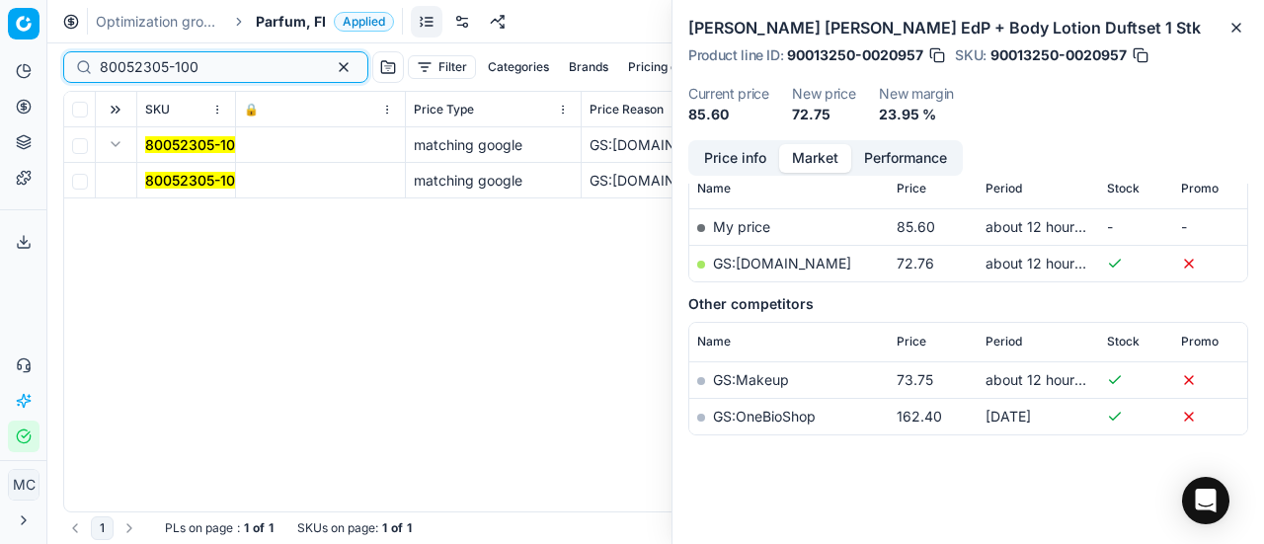
type input "80052305-100"
click at [113, 143] on button "Expand" at bounding box center [116, 144] width 24 height 24
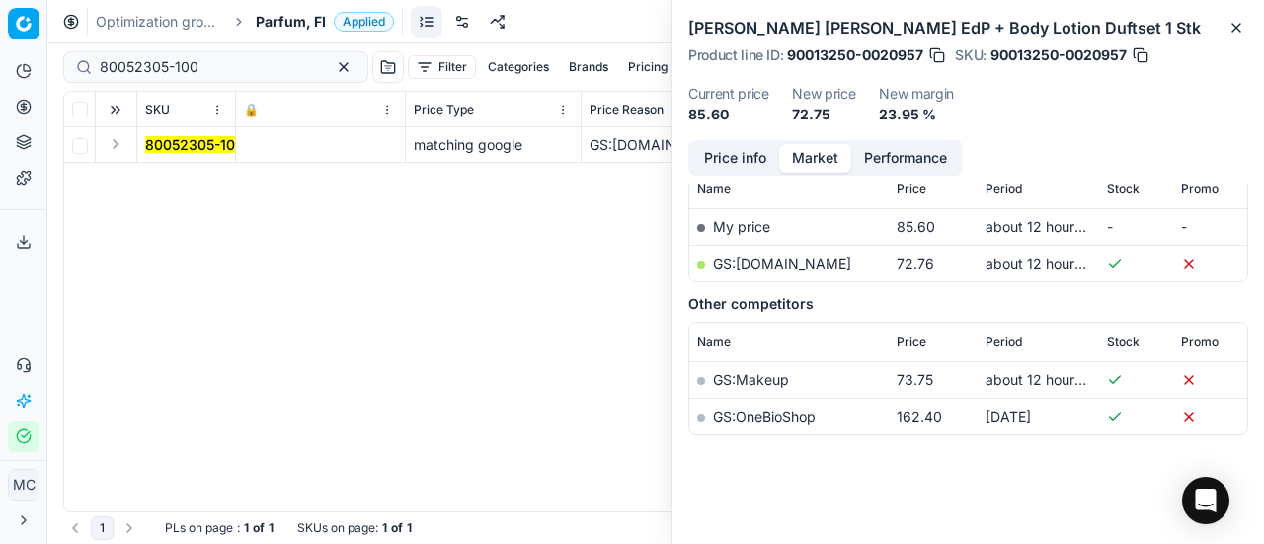
click at [116, 142] on button "Expand" at bounding box center [116, 144] width 24 height 24
click at [160, 178] on mark "80052305-100" at bounding box center [194, 180] width 99 height 17
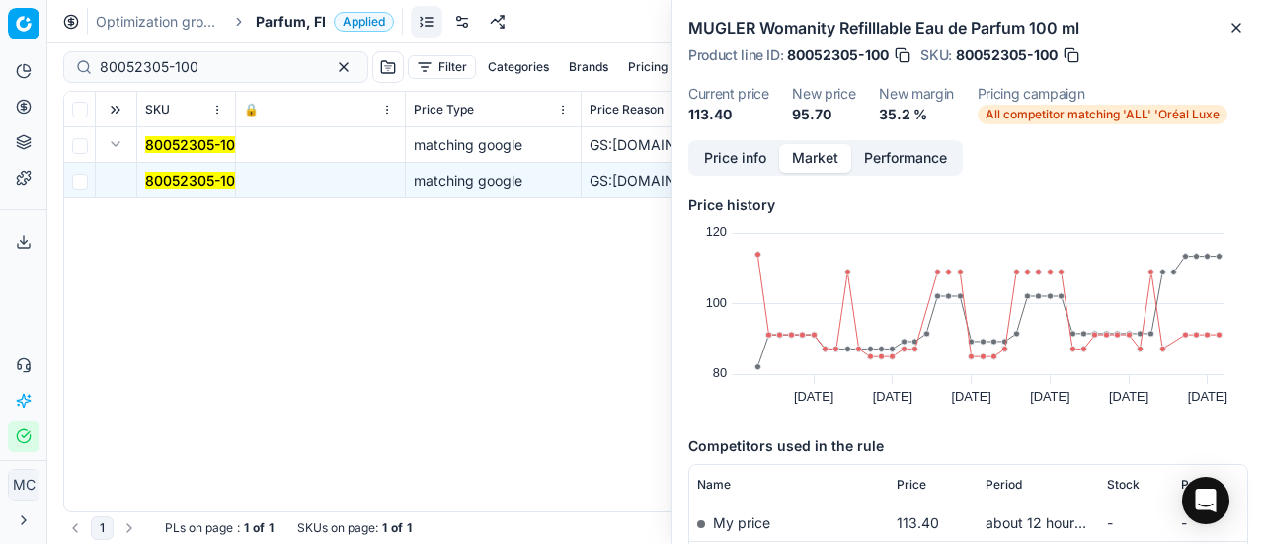
click at [751, 165] on button "Price info" at bounding box center [735, 158] width 88 height 29
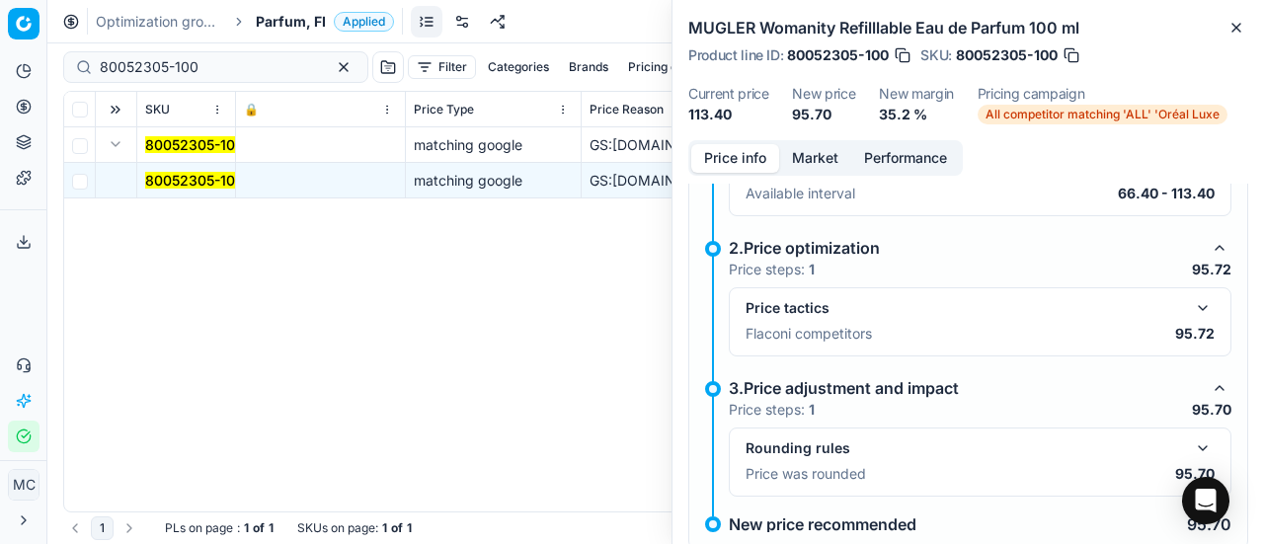
click at [1197, 313] on button "button" at bounding box center [1203, 308] width 24 height 24
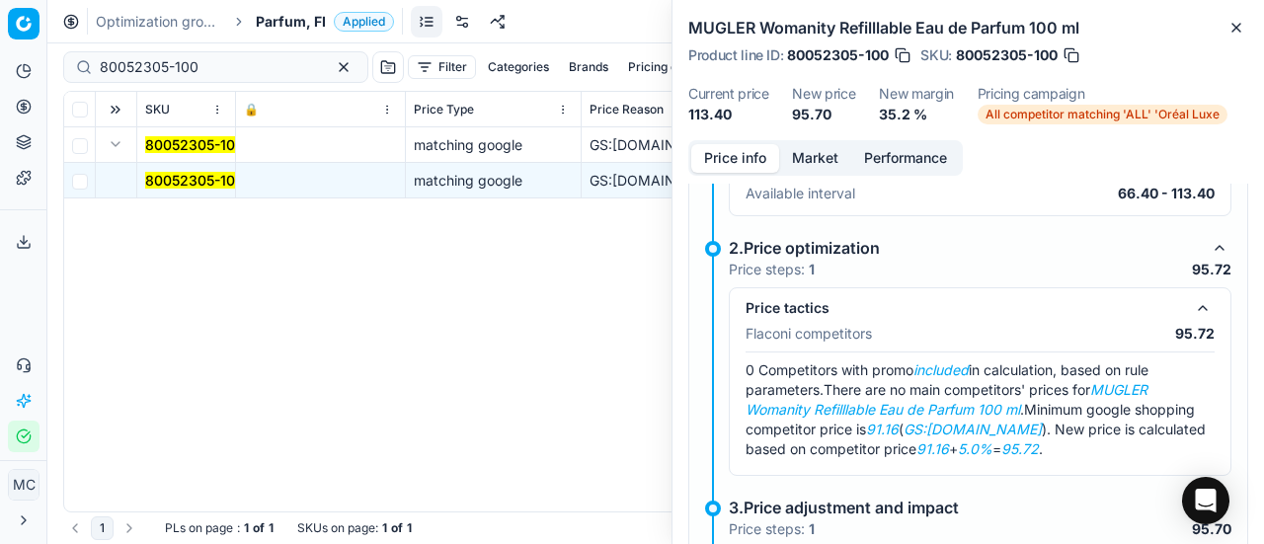
click at [833, 171] on button "Market" at bounding box center [815, 158] width 72 height 29
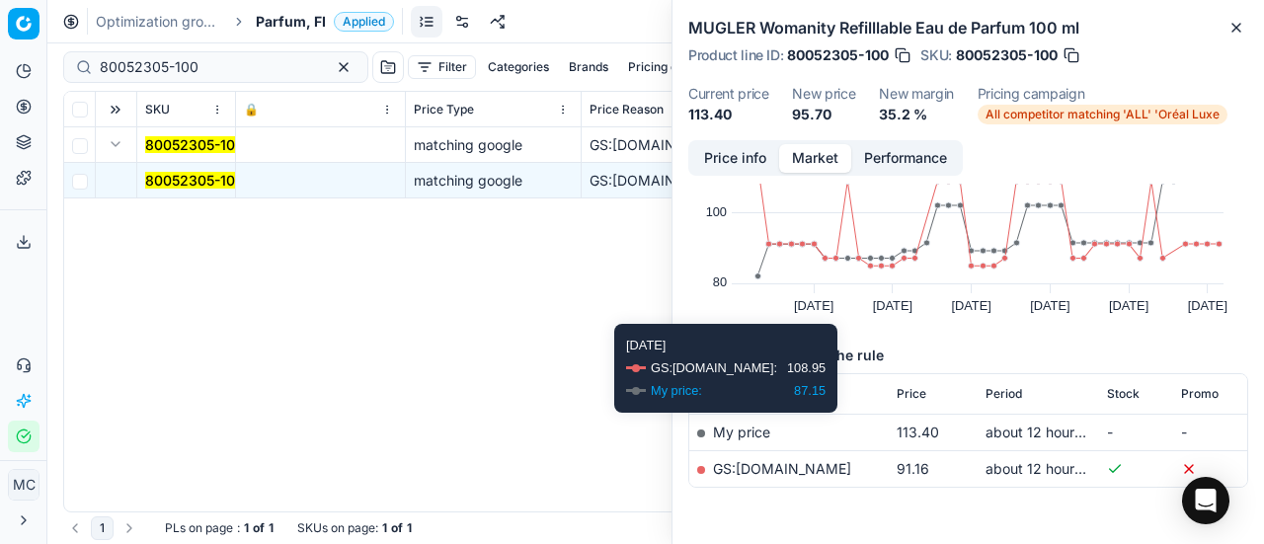
scroll to position [151, 0]
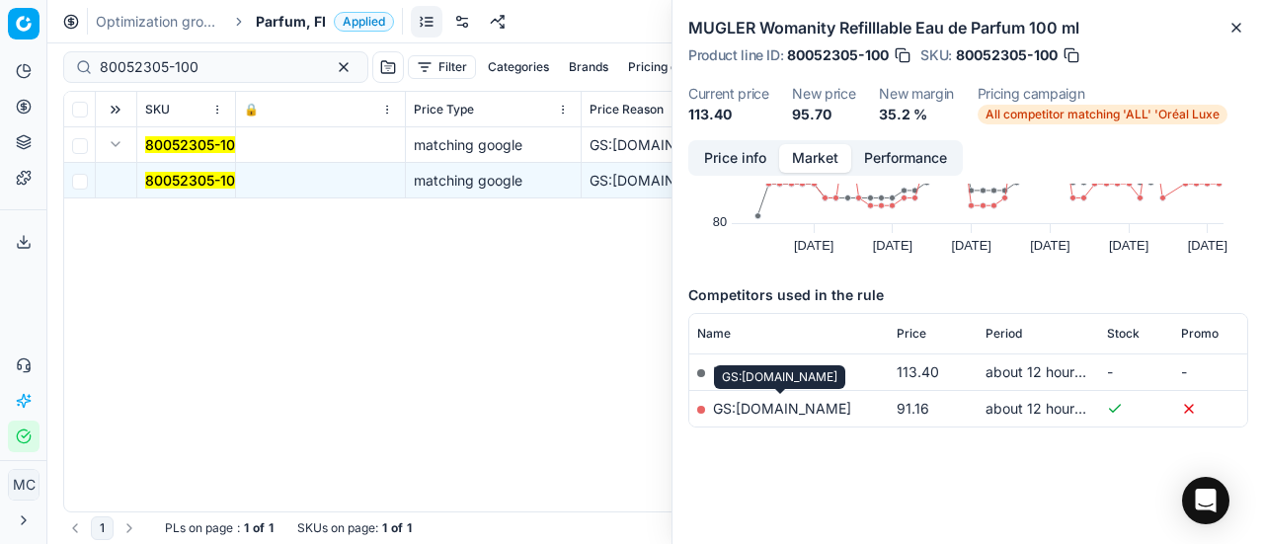
click at [842, 410] on link "GS:parfumdreams.FI" at bounding box center [782, 408] width 138 height 17
click at [283, 14] on span "Parfum, FI" at bounding box center [291, 22] width 70 height 20
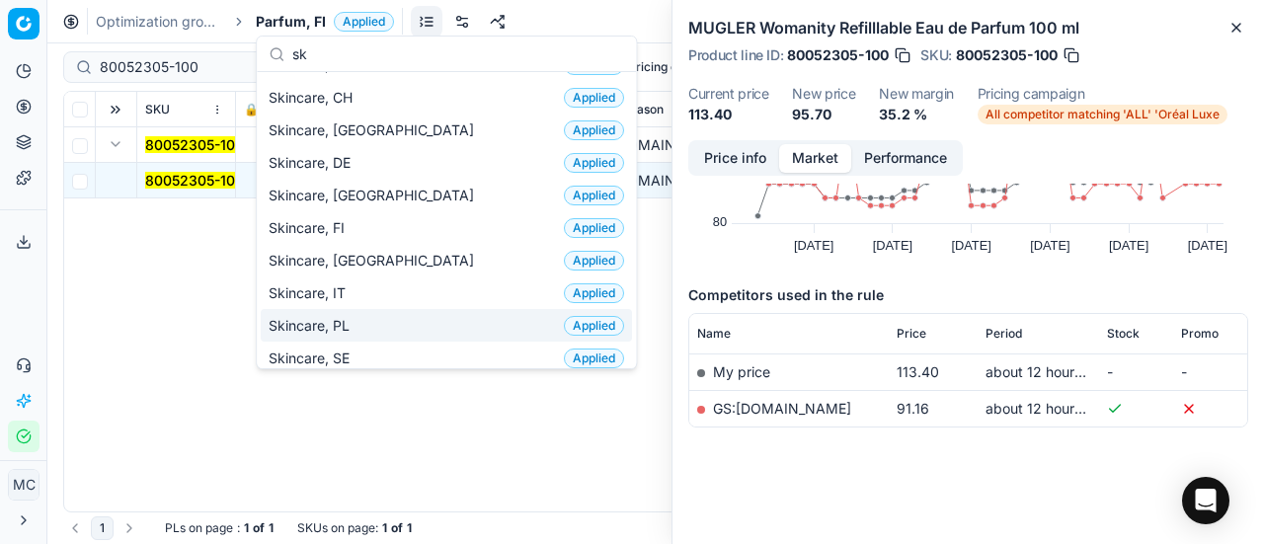
scroll to position [0, 0]
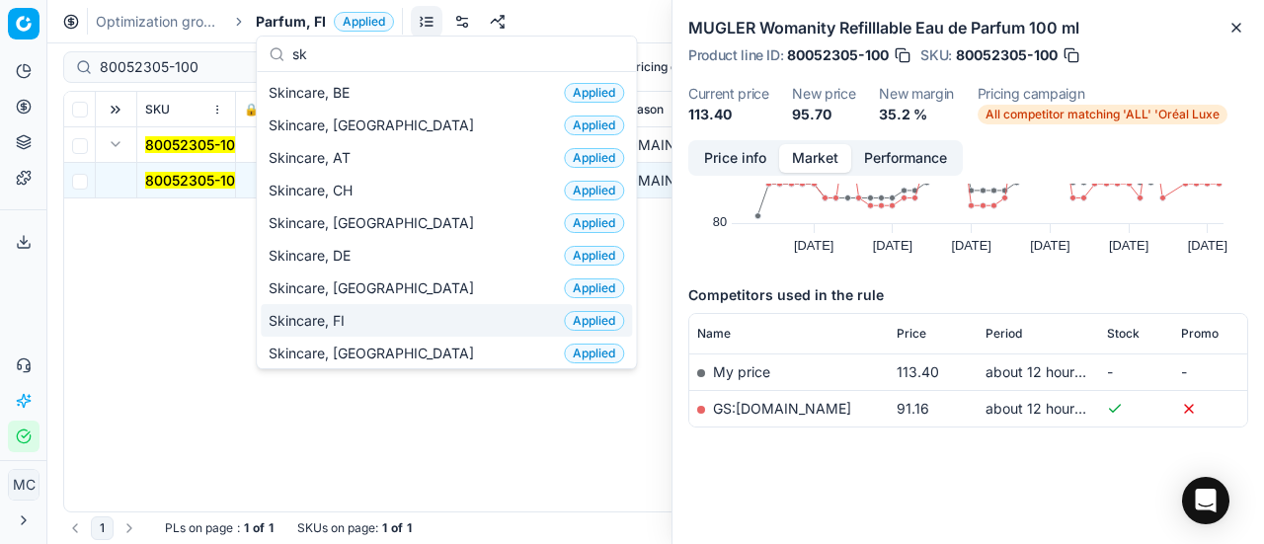
type input "sk"
click at [379, 312] on div "Skincare, FI Applied" at bounding box center [446, 320] width 371 height 33
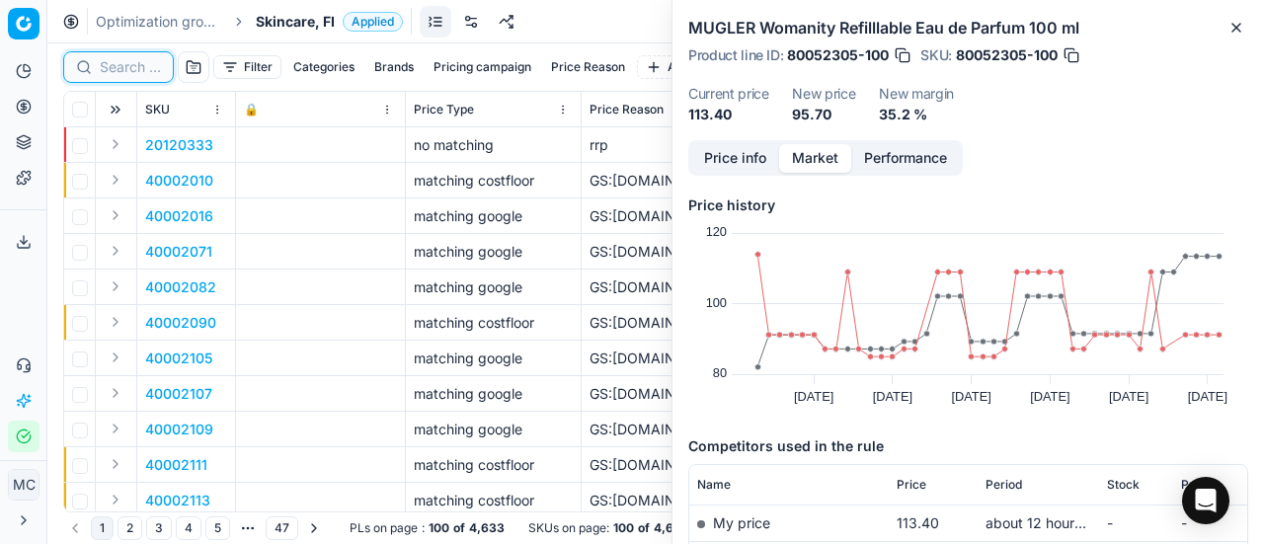
click at [148, 70] on input at bounding box center [130, 67] width 61 height 20
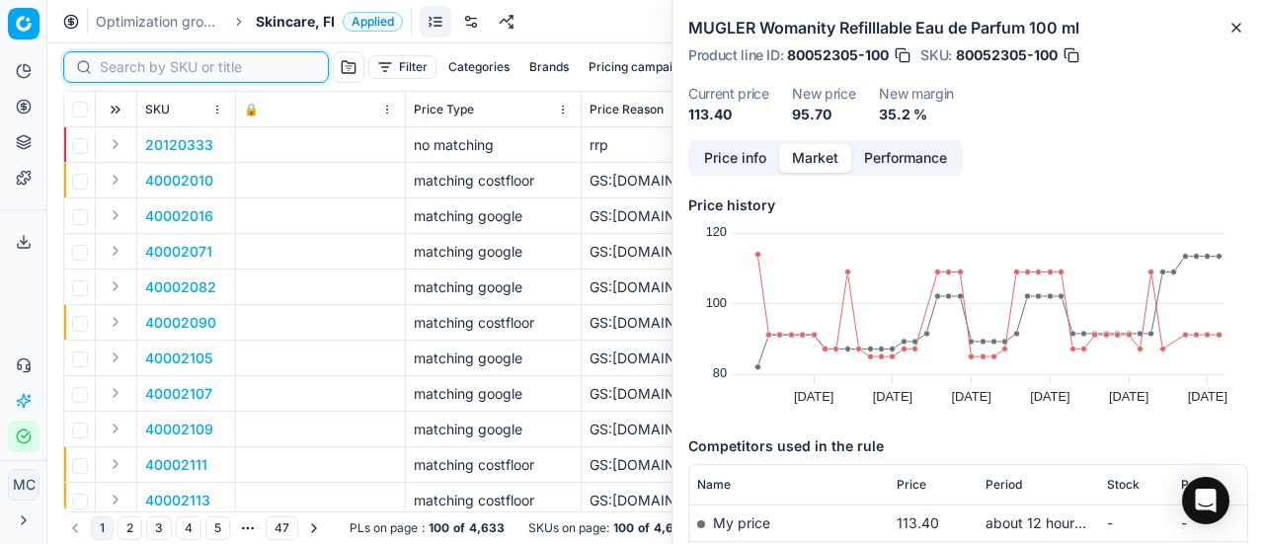
paste input "80052851-12"
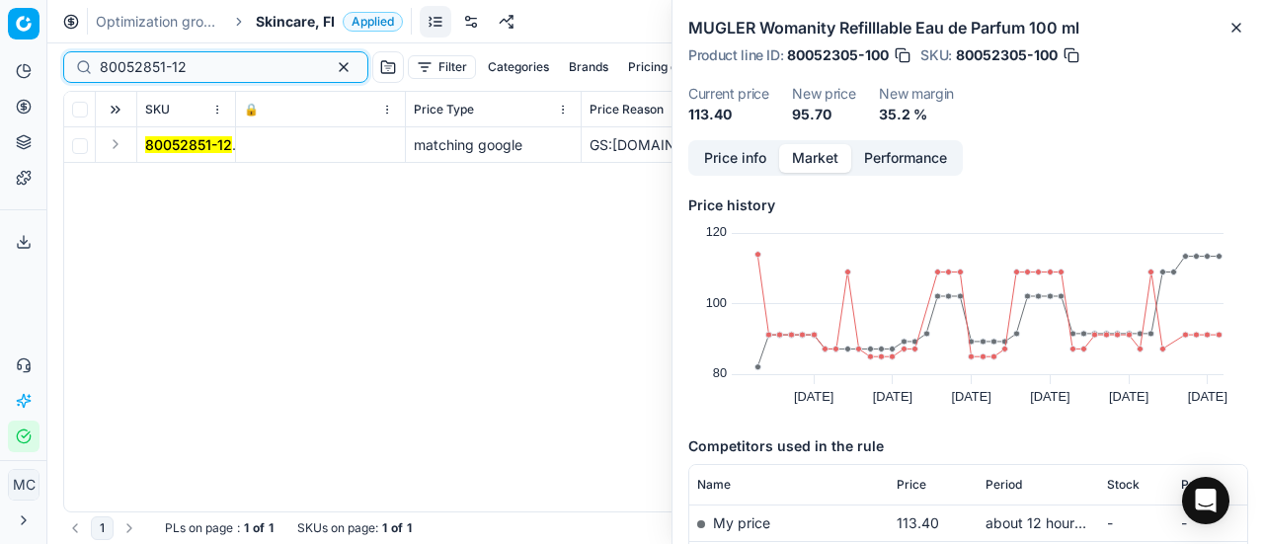
type input "80052851-12"
click at [120, 140] on button "Expand" at bounding box center [116, 144] width 24 height 24
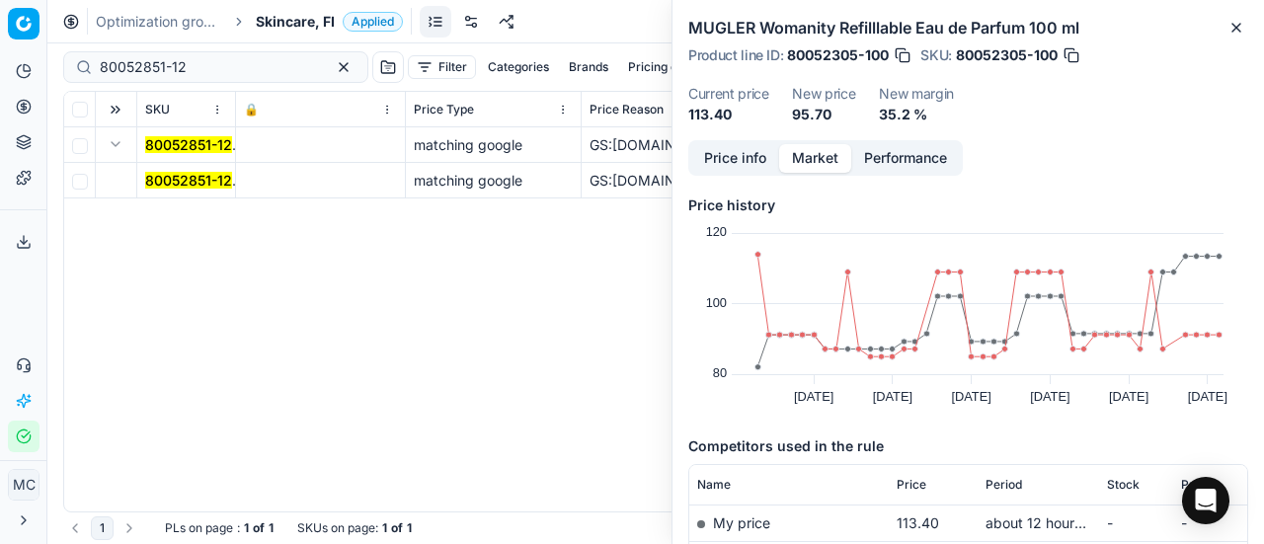
click at [168, 182] on mark "80052851-12" at bounding box center [188, 180] width 87 height 17
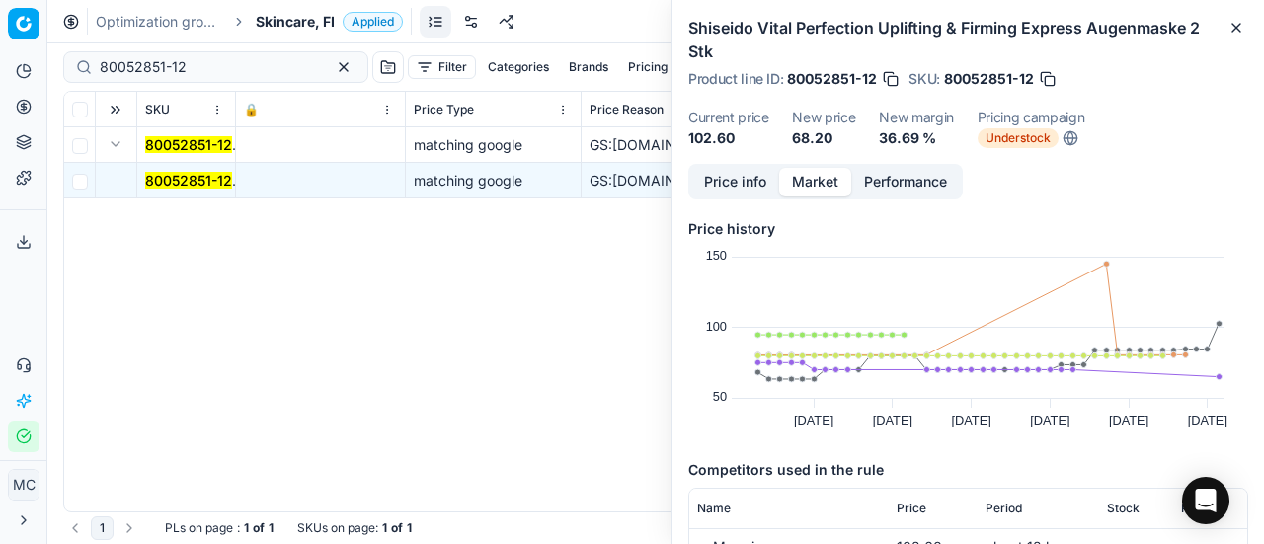
click at [745, 165] on div "Price info Market Performance" at bounding box center [825, 182] width 275 height 36
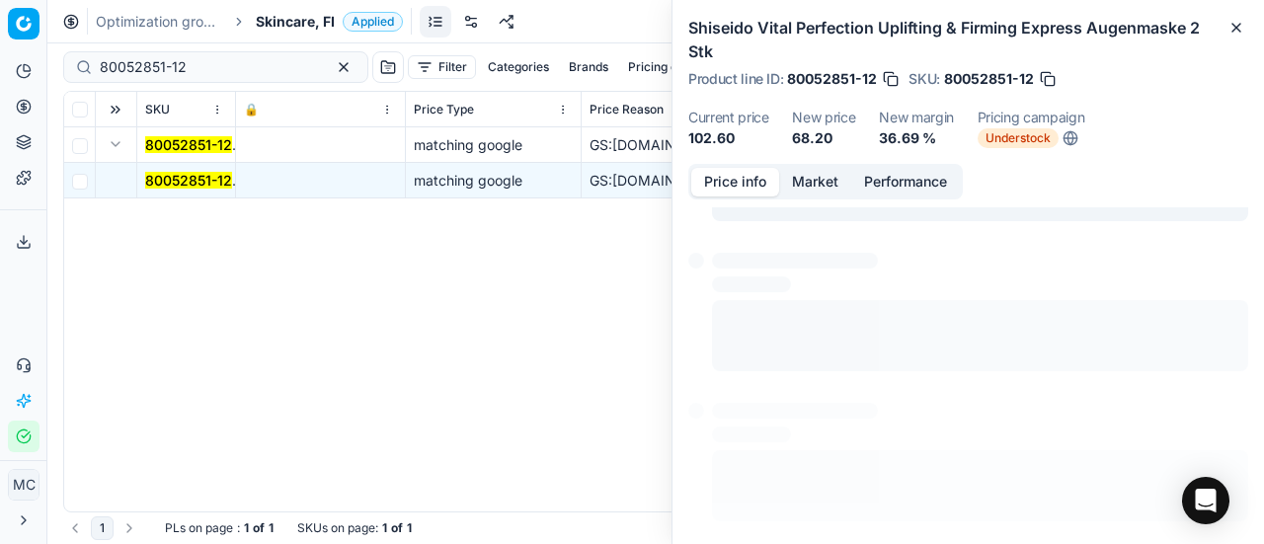
click at [750, 181] on button "Price info" at bounding box center [735, 182] width 88 height 29
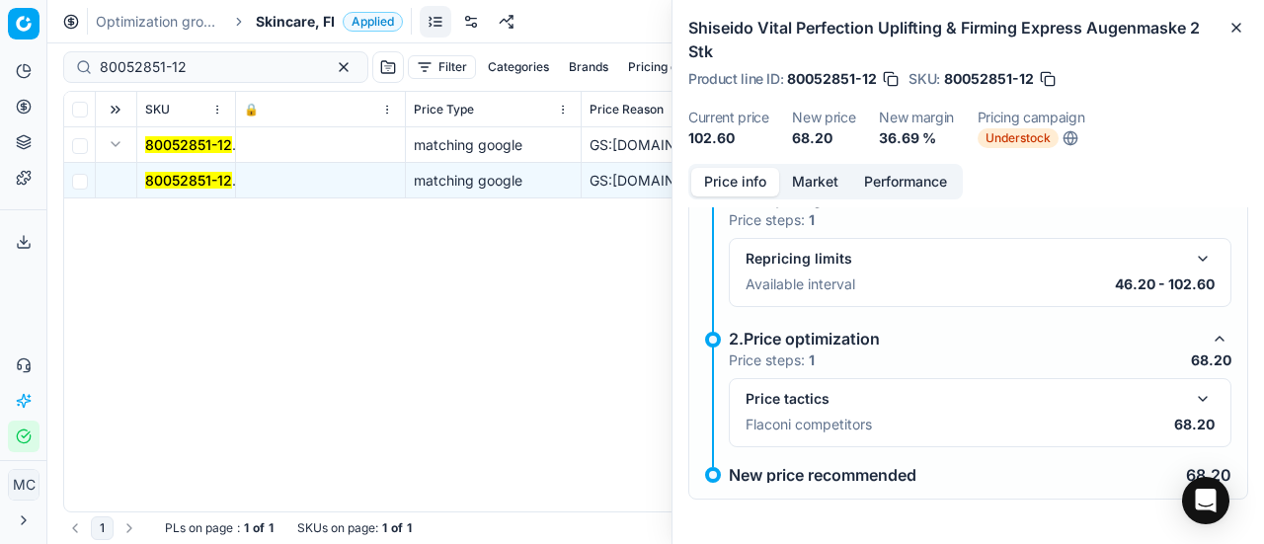
click at [1191, 400] on button "button" at bounding box center [1203, 399] width 24 height 24
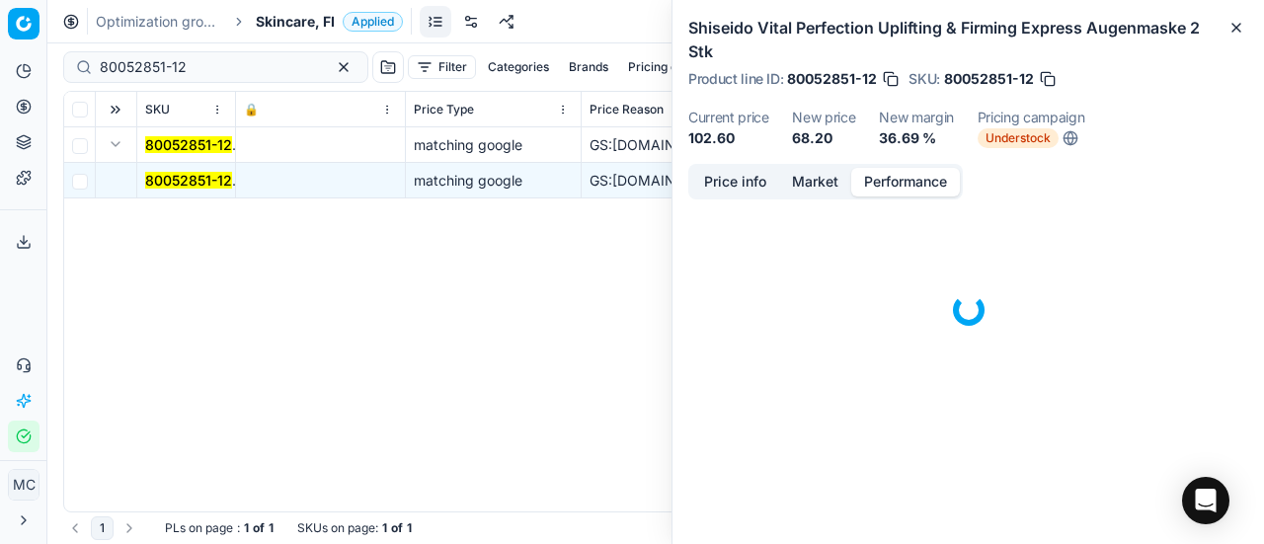
drag, startPoint x: 868, startPoint y: 171, endPoint x: 804, endPoint y: 183, distance: 65.3
click at [856, 175] on button "Performance" at bounding box center [905, 182] width 109 height 29
click at [804, 183] on button "Market" at bounding box center [815, 182] width 72 height 29
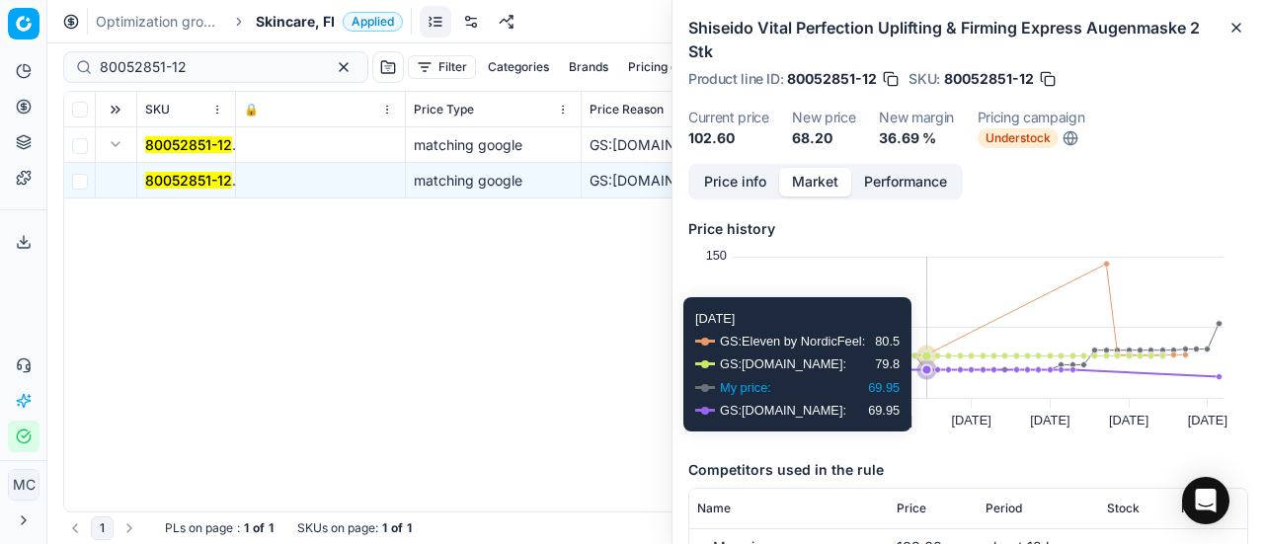
scroll to position [296, 0]
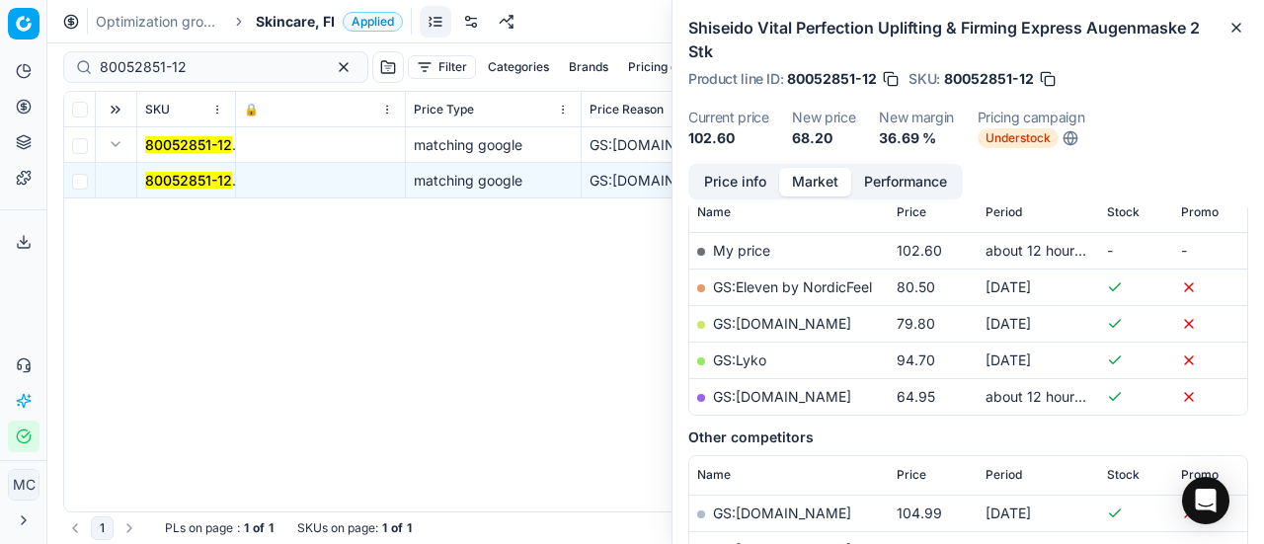
click at [786, 394] on link "GS:Zalando.fi" at bounding box center [782, 396] width 138 height 17
click at [275, 17] on span "Skincare, FI" at bounding box center [295, 22] width 79 height 20
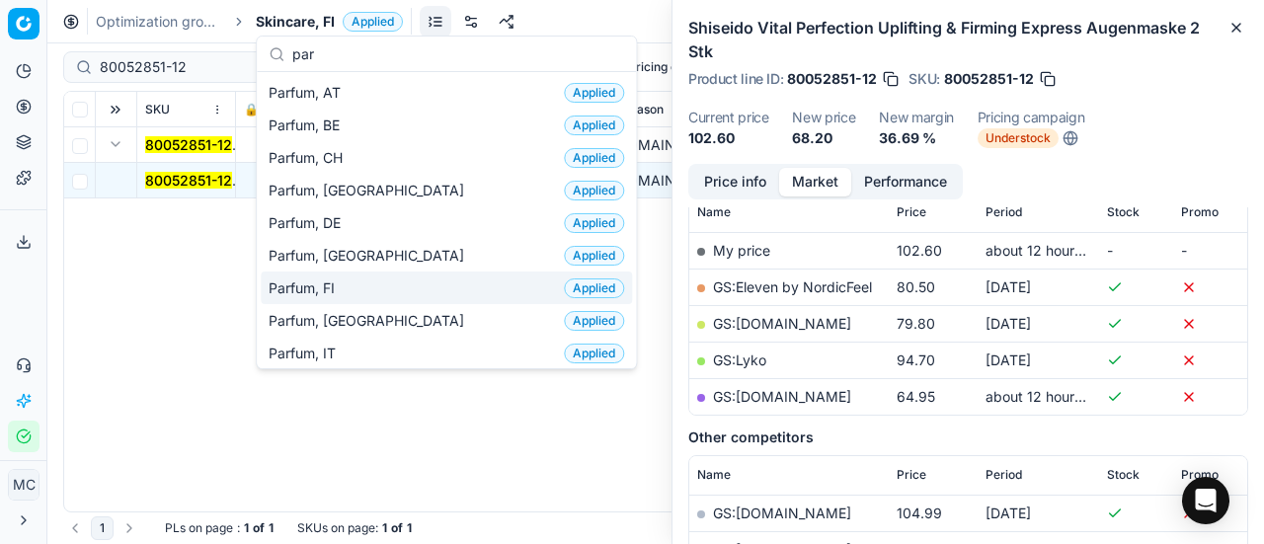
type input "par"
click at [398, 277] on div "Parfum, FI Applied" at bounding box center [446, 288] width 371 height 33
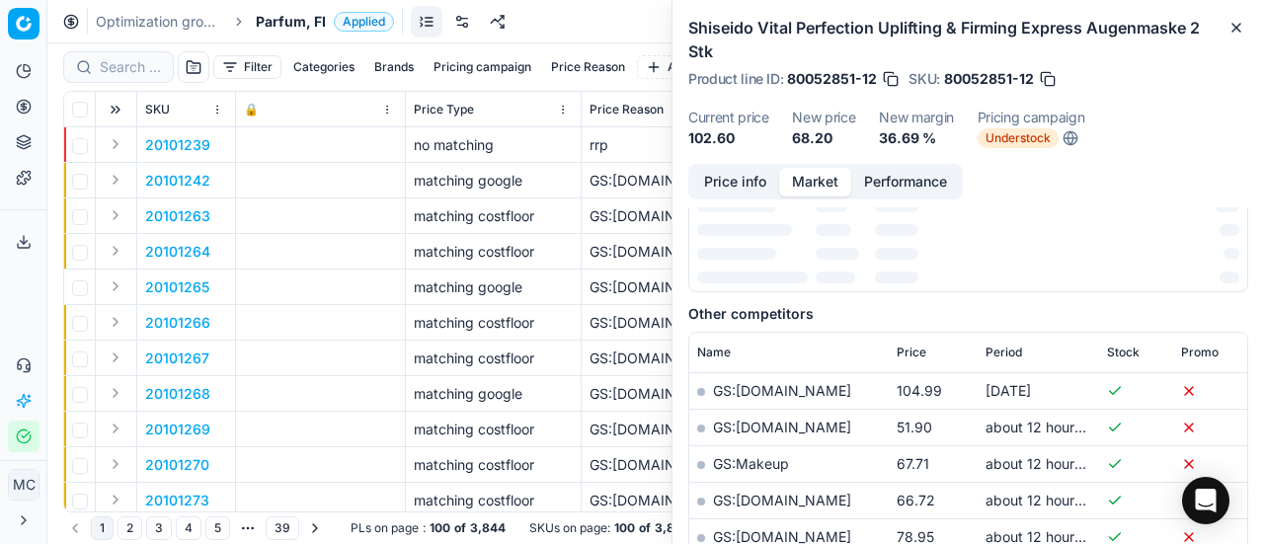
scroll to position [296, 0]
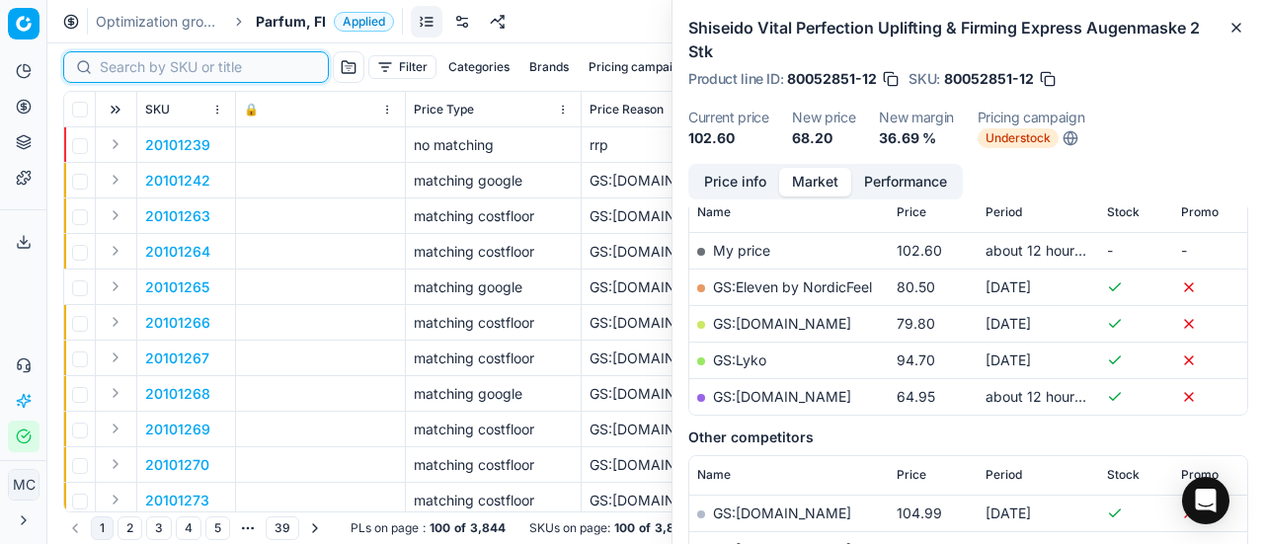
click at [115, 60] on input at bounding box center [208, 67] width 216 height 20
paste input "90008703-0013421"
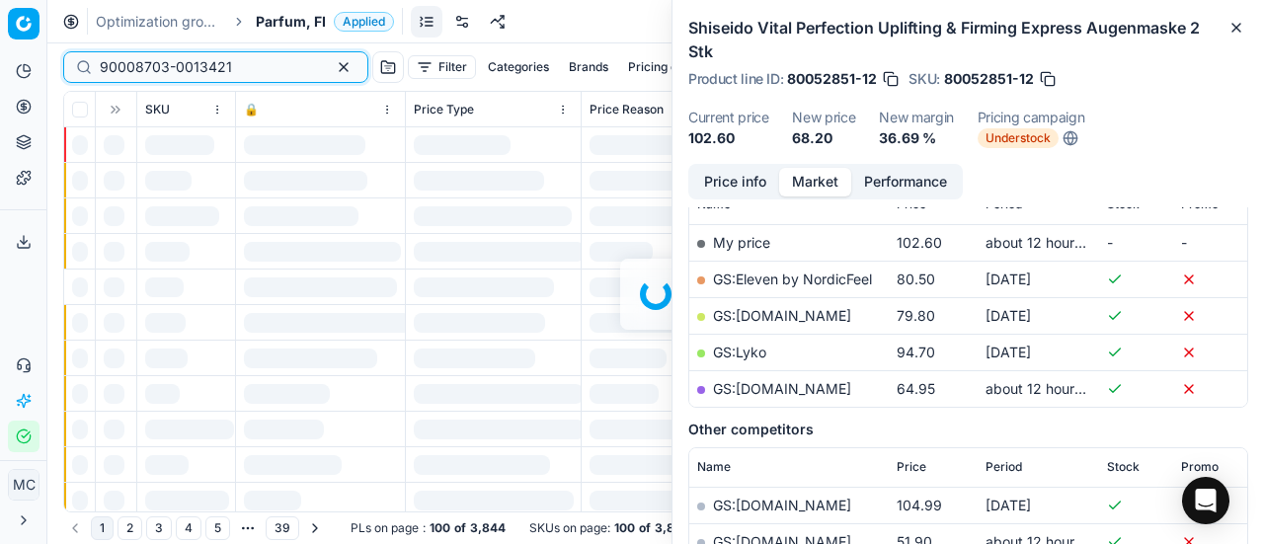
scroll to position [296, 0]
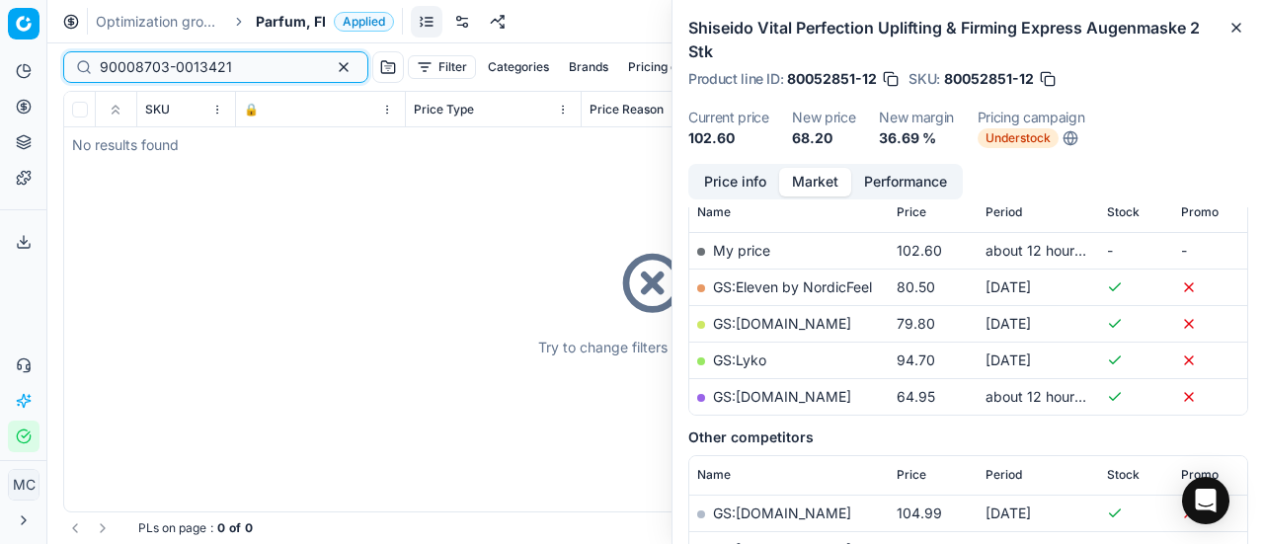
type input "90008703-0013421"
click at [304, 18] on span "Parfum, FI" at bounding box center [291, 22] width 70 height 20
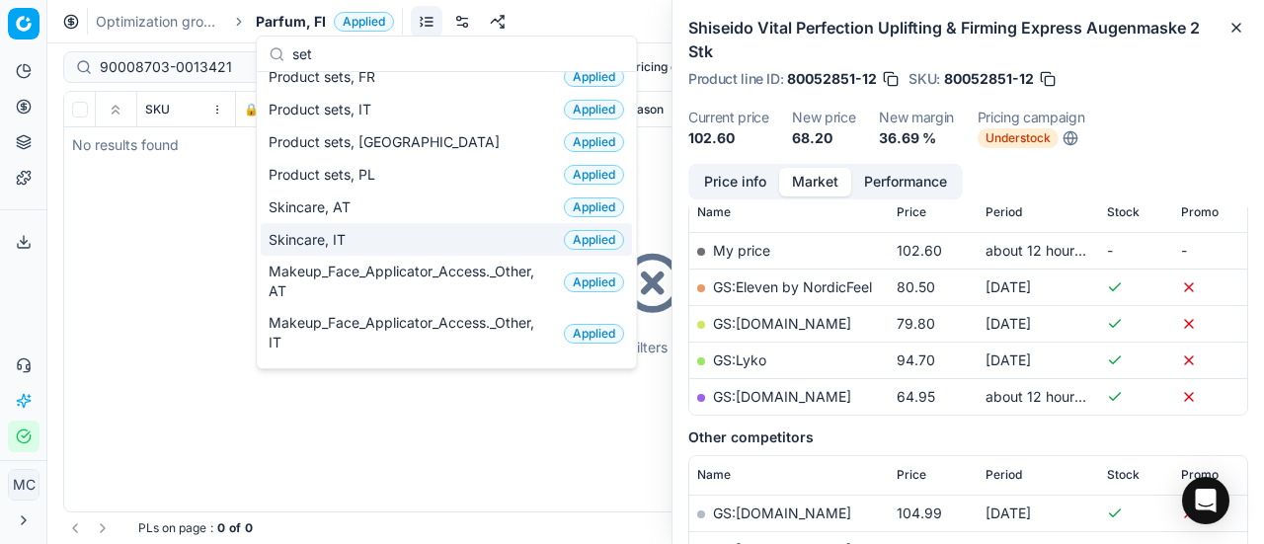
scroll to position [0, 0]
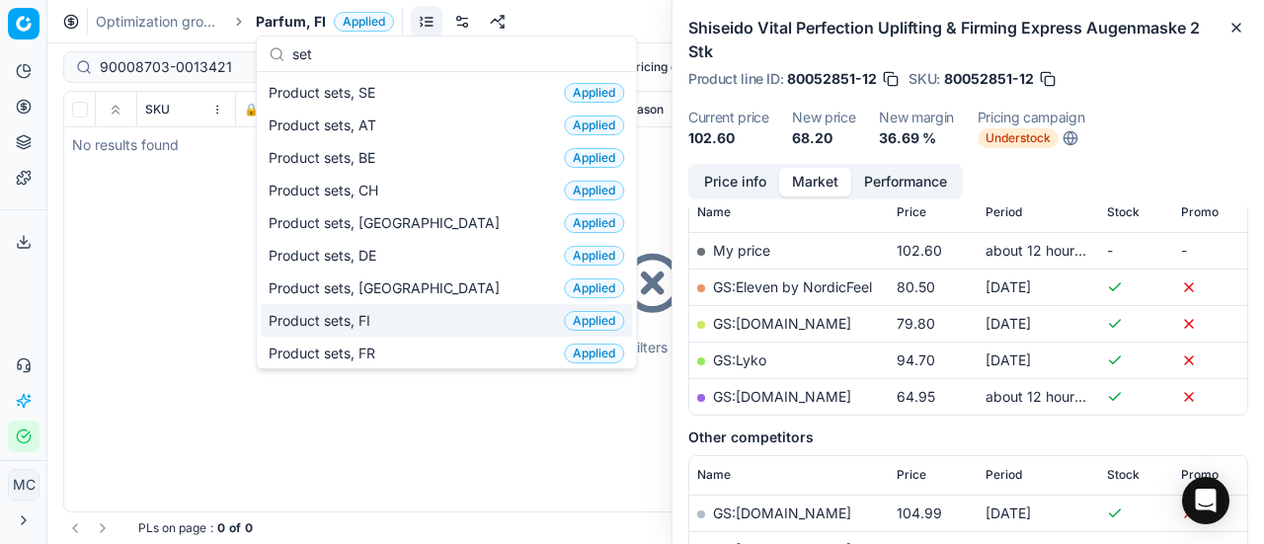
type input "set"
click at [396, 320] on div "Product sets, FI Applied" at bounding box center [446, 320] width 371 height 33
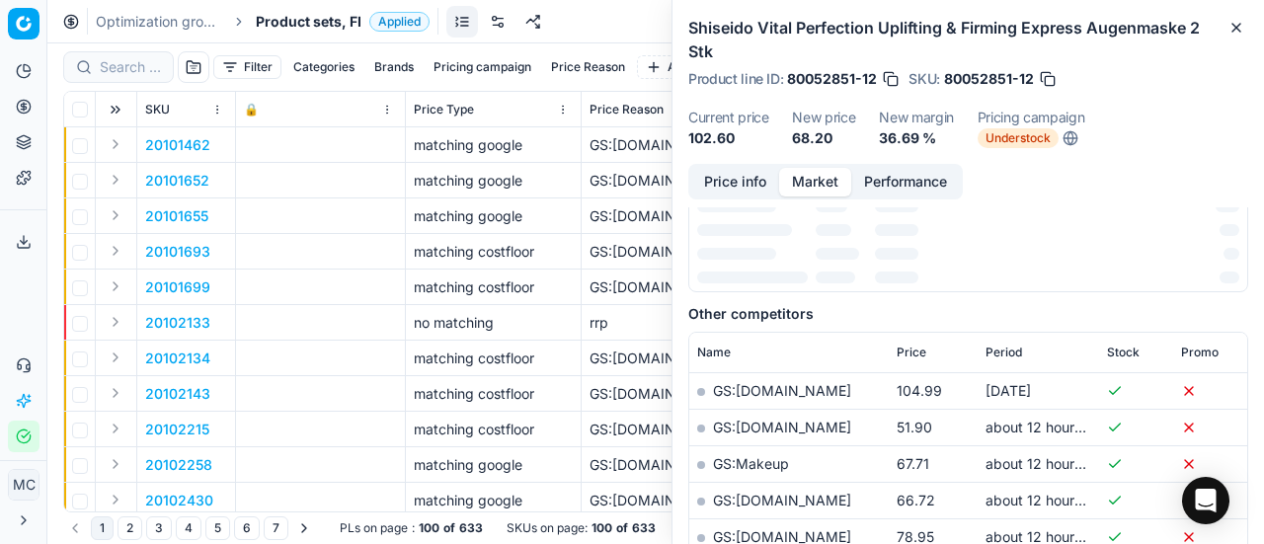
scroll to position [296, 0]
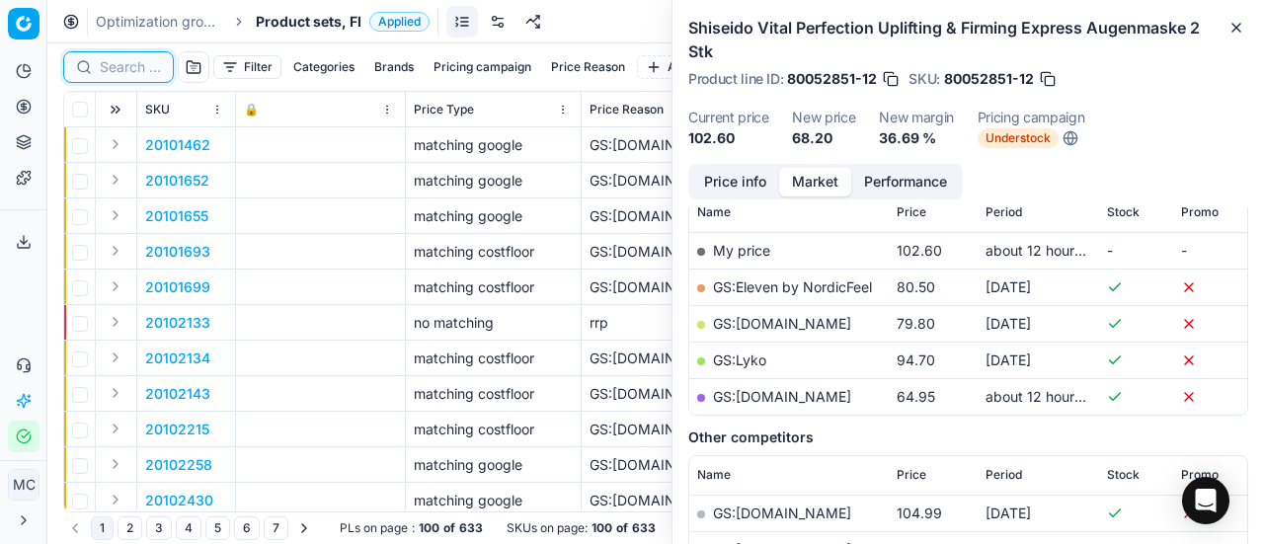
click at [142, 64] on input at bounding box center [130, 67] width 61 height 20
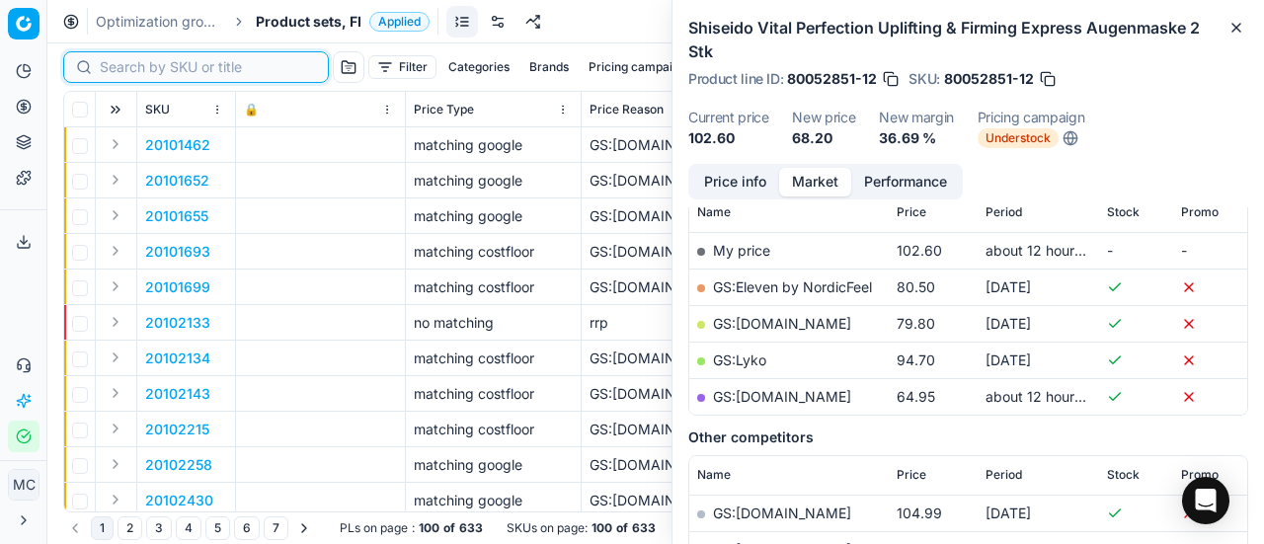
paste input "90008703-0013421"
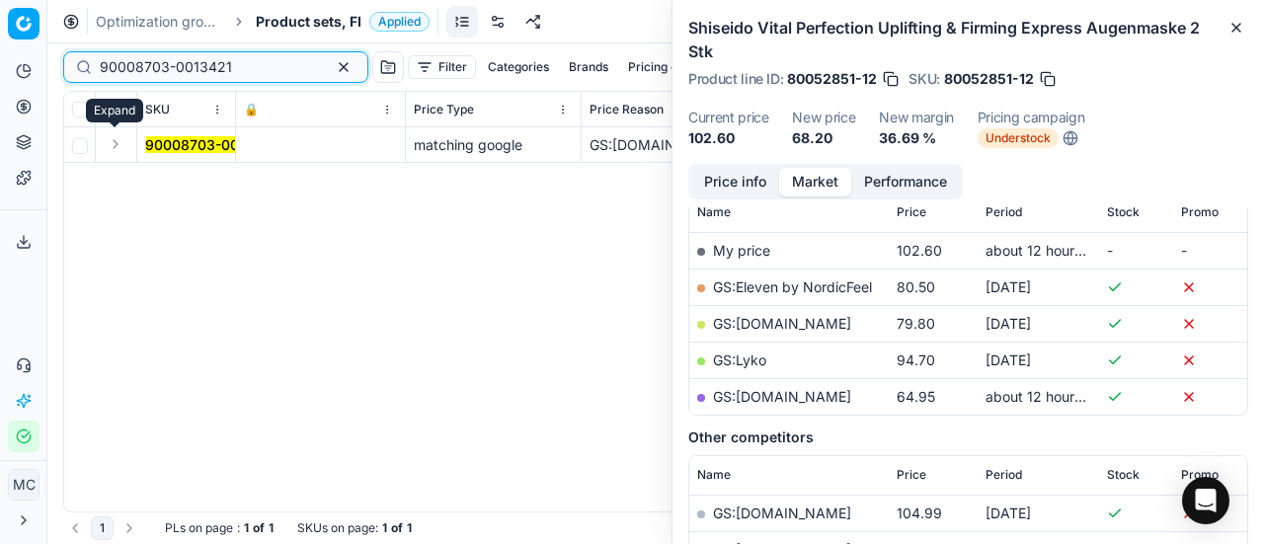
type input "90008703-0013421"
click at [119, 142] on button "Expand" at bounding box center [116, 144] width 24 height 24
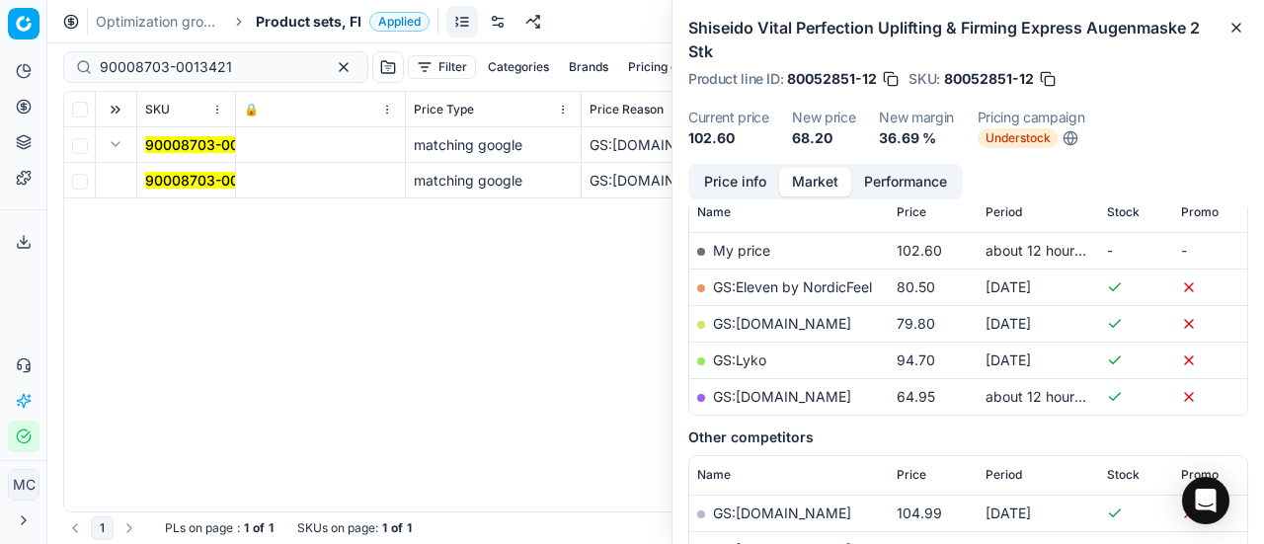
click at [185, 179] on mark "90008703-0013421" at bounding box center [211, 180] width 132 height 17
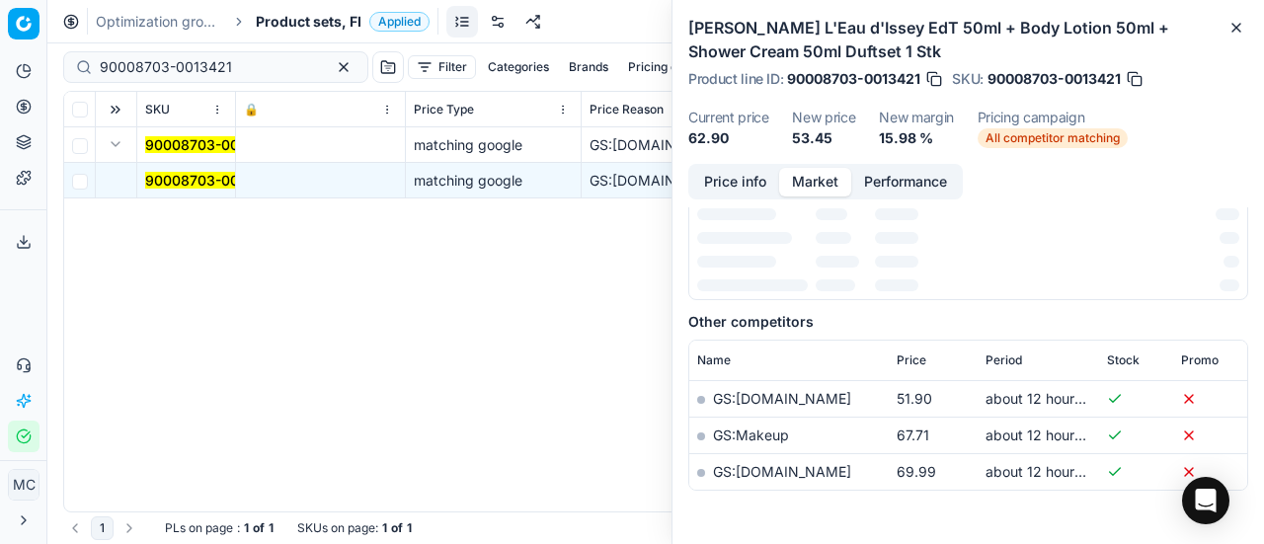
scroll to position [296, 0]
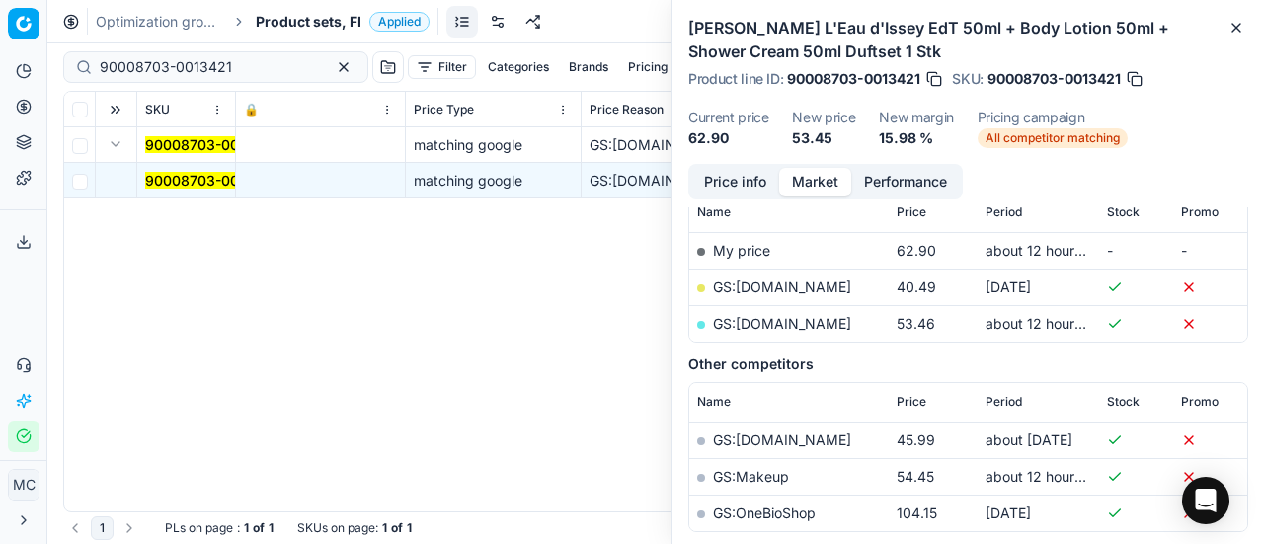
click at [750, 177] on button "Price info" at bounding box center [735, 182] width 88 height 29
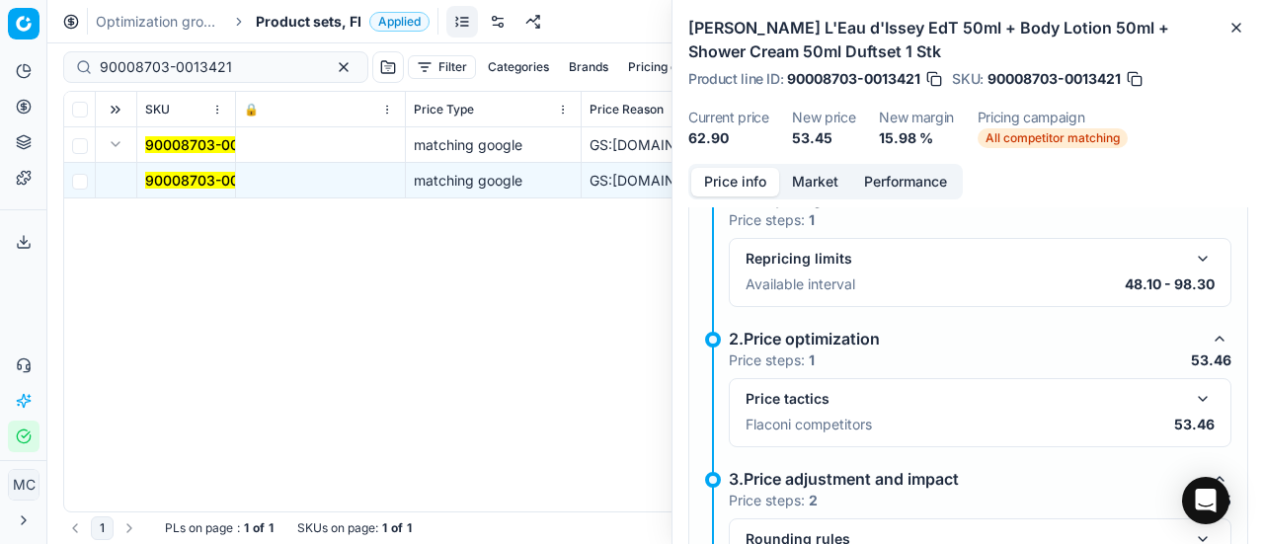
click at [1193, 400] on button "button" at bounding box center [1203, 399] width 24 height 24
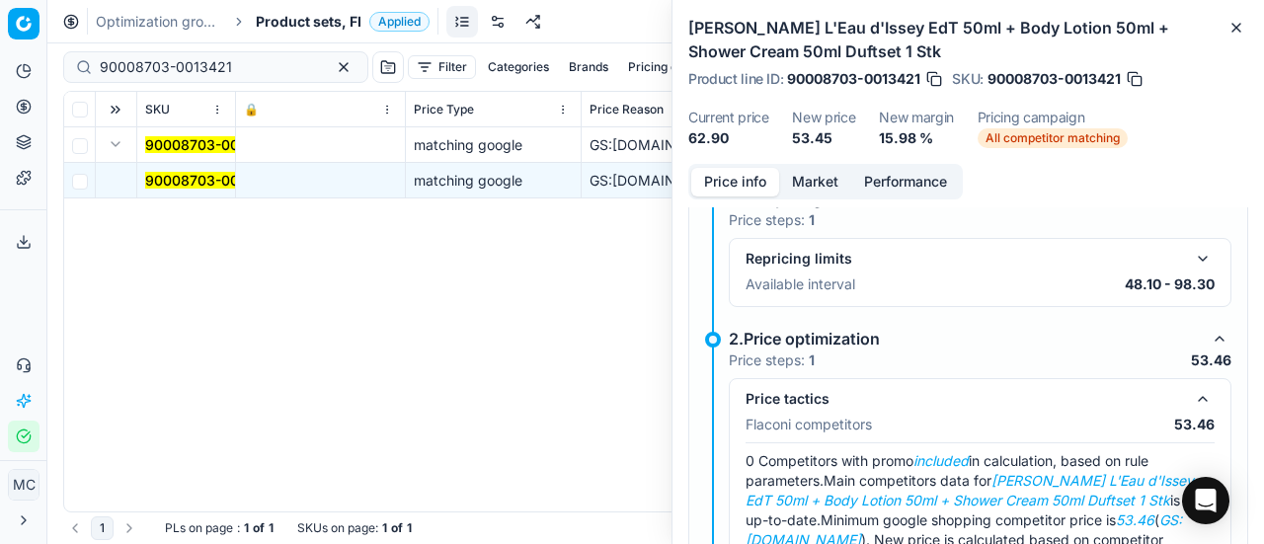
click at [801, 175] on button "Market" at bounding box center [815, 182] width 72 height 29
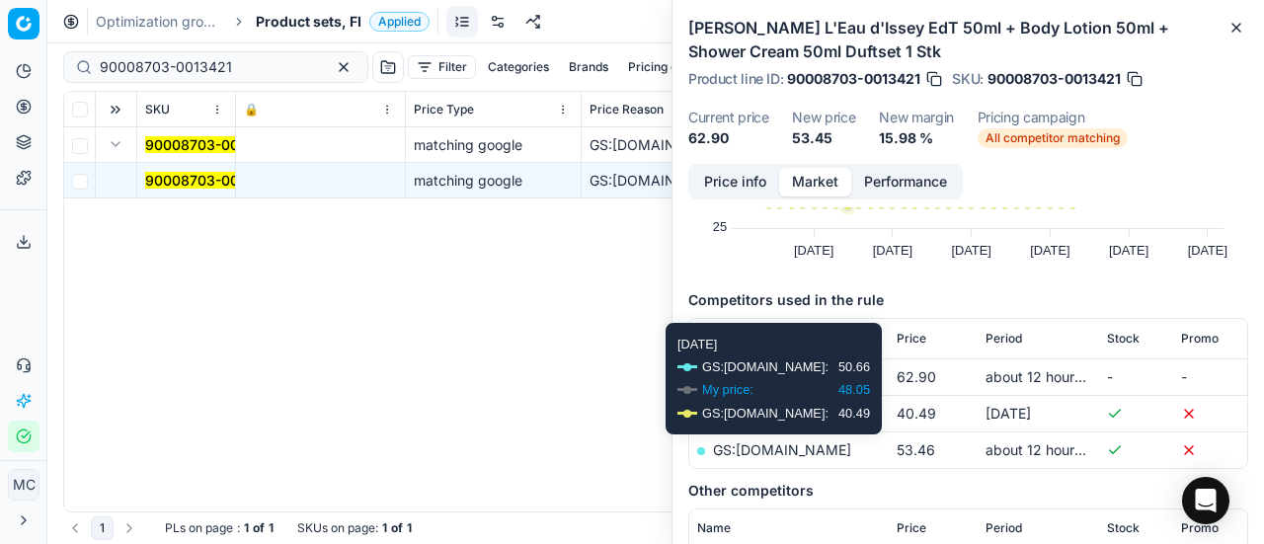
scroll to position [198, 0]
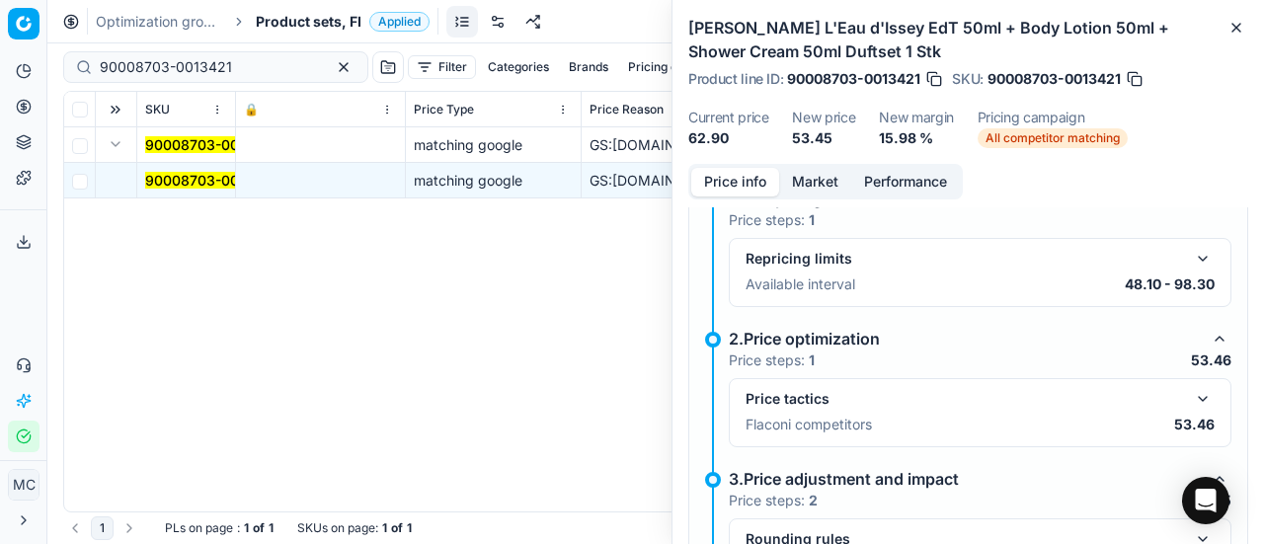
click at [751, 171] on button "Price info" at bounding box center [735, 182] width 88 height 29
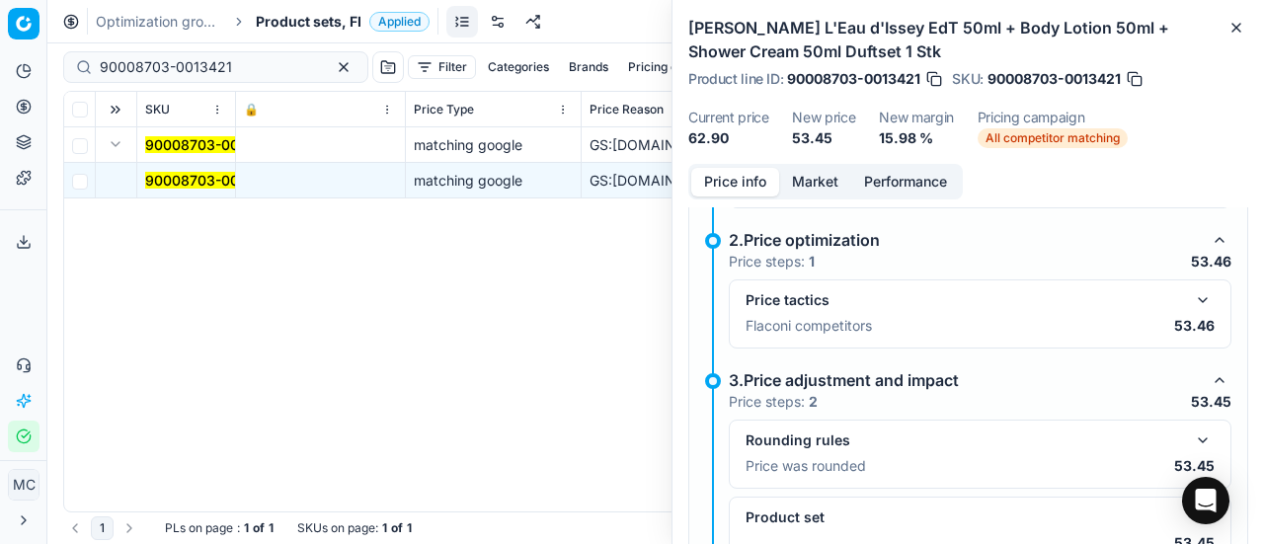
click at [1192, 431] on button "button" at bounding box center [1203, 441] width 24 height 24
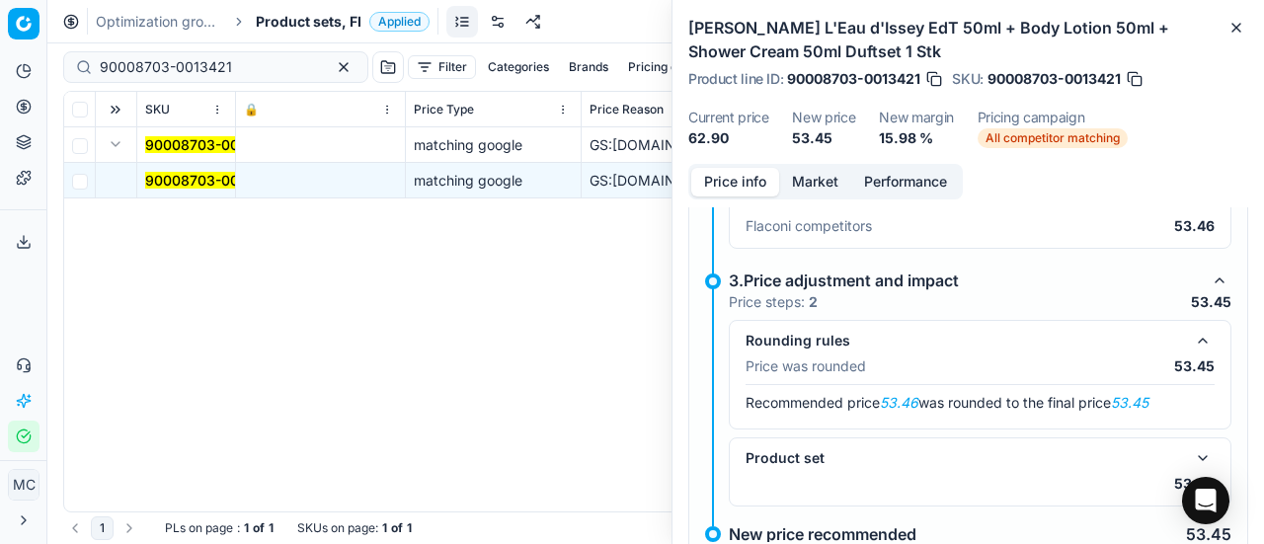
scroll to position [294, 0]
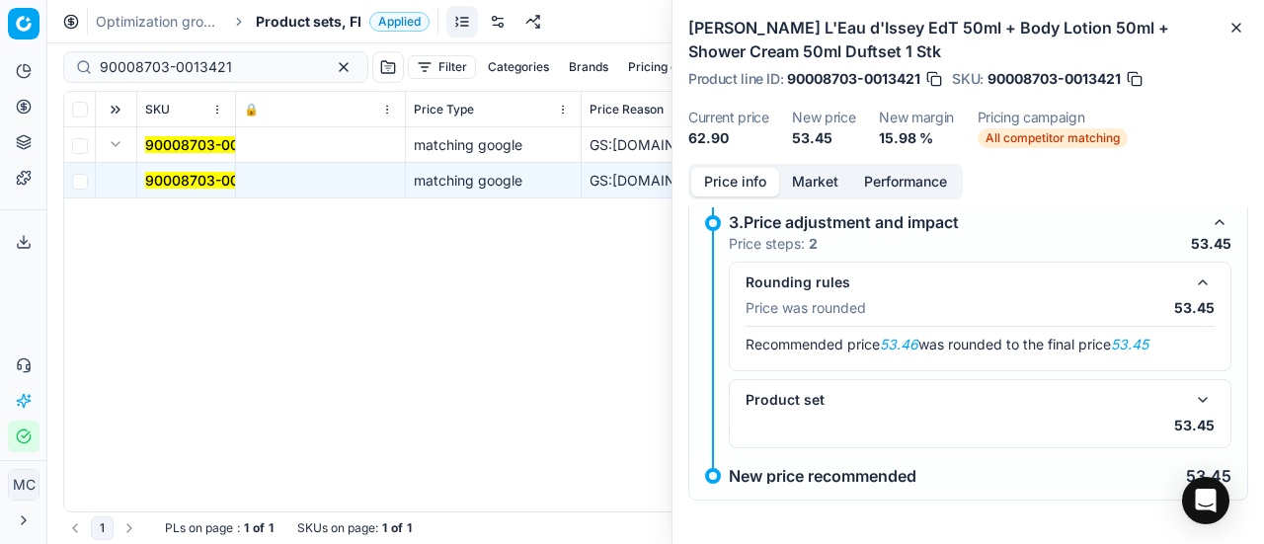
click at [1191, 393] on button "button" at bounding box center [1203, 400] width 24 height 24
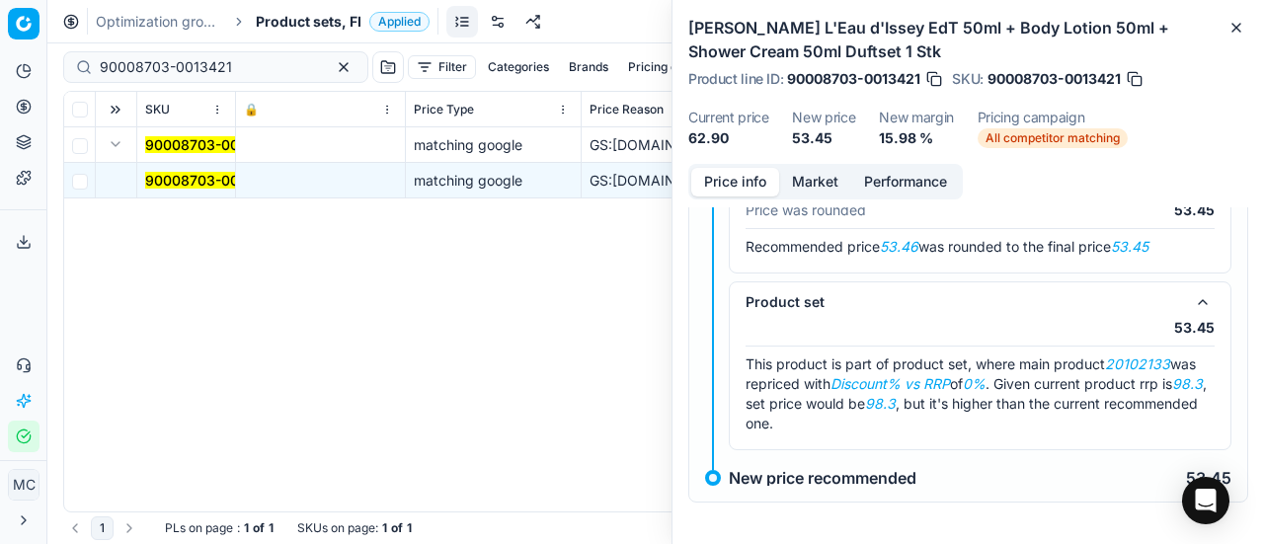
scroll to position [393, 0]
click at [1120, 365] on em "20102133" at bounding box center [1137, 363] width 65 height 17
click at [820, 179] on button "Market" at bounding box center [815, 182] width 72 height 29
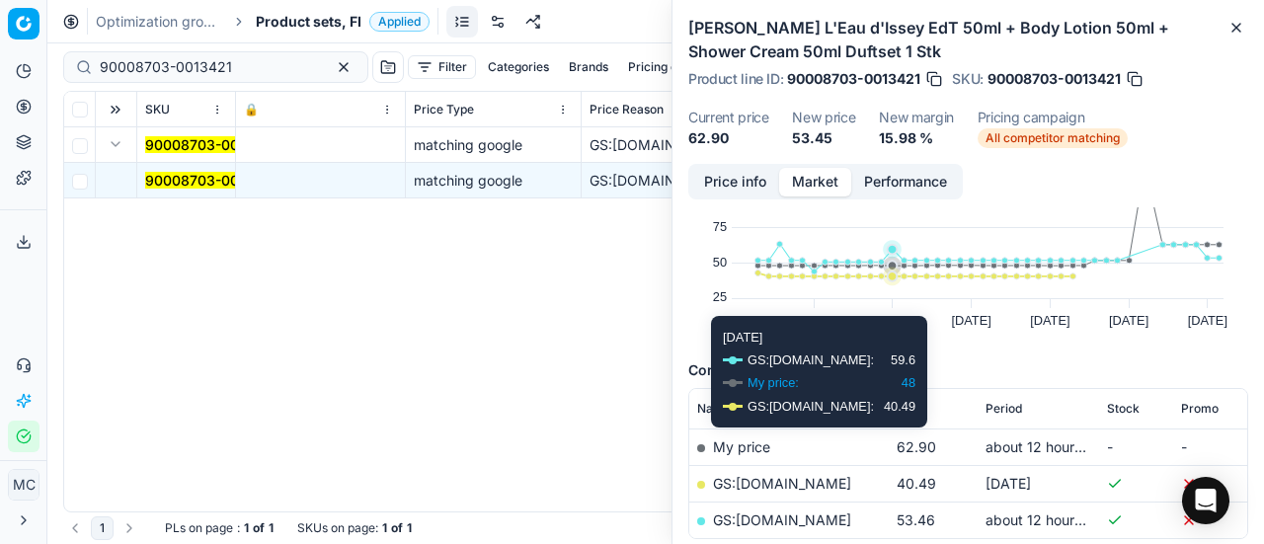
scroll to position [198, 0]
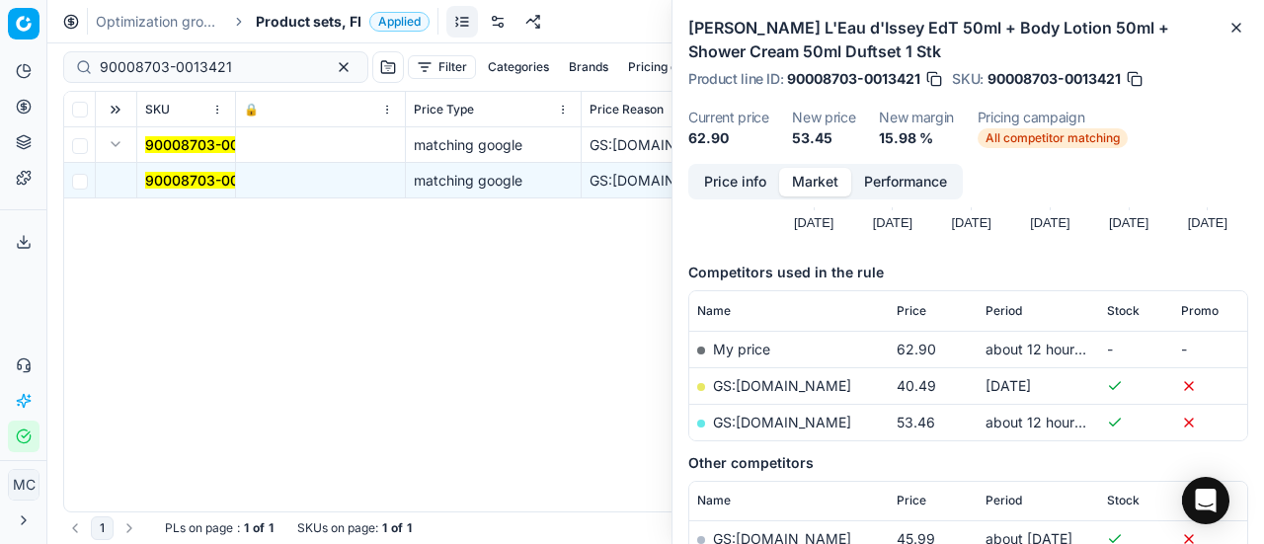
click at [777, 414] on link "GS:Notino.fi" at bounding box center [782, 422] width 138 height 17
click at [297, 21] on span "Product sets, FI" at bounding box center [309, 22] width 106 height 20
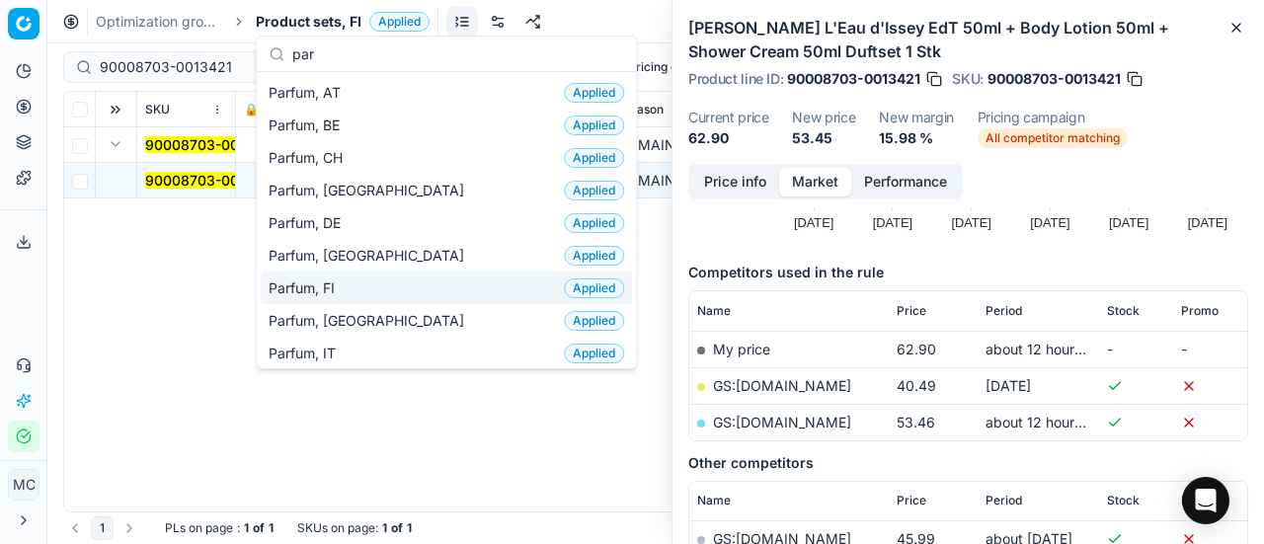
type input "par"
click at [402, 272] on div "Parfum, FI Applied" at bounding box center [446, 288] width 371 height 33
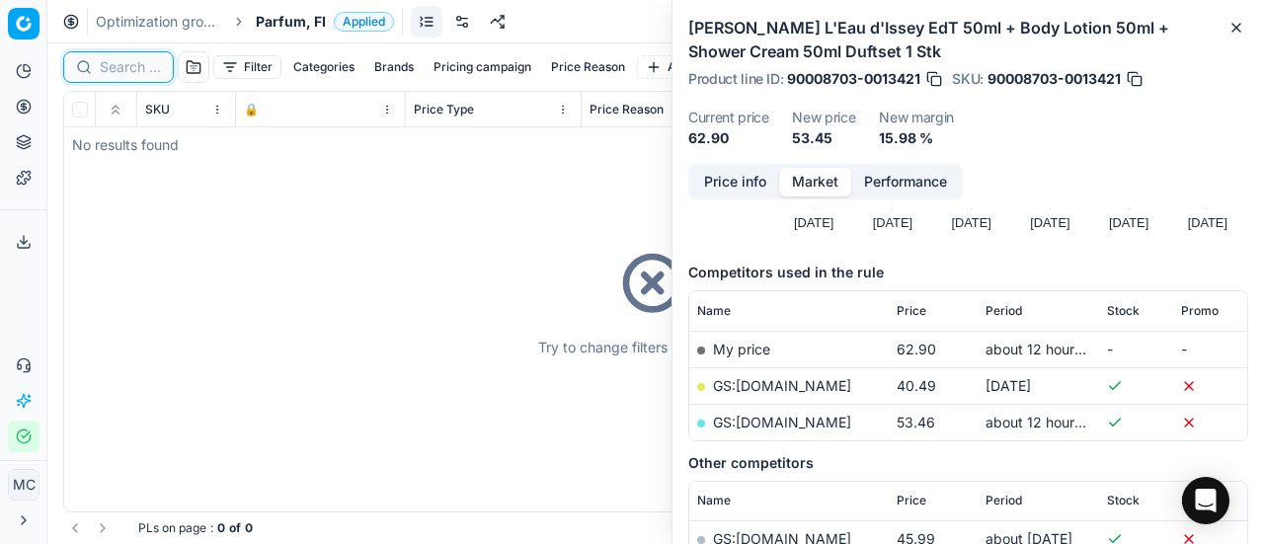
click at [144, 70] on input at bounding box center [130, 67] width 61 height 20
paste input "90003981-0005779"
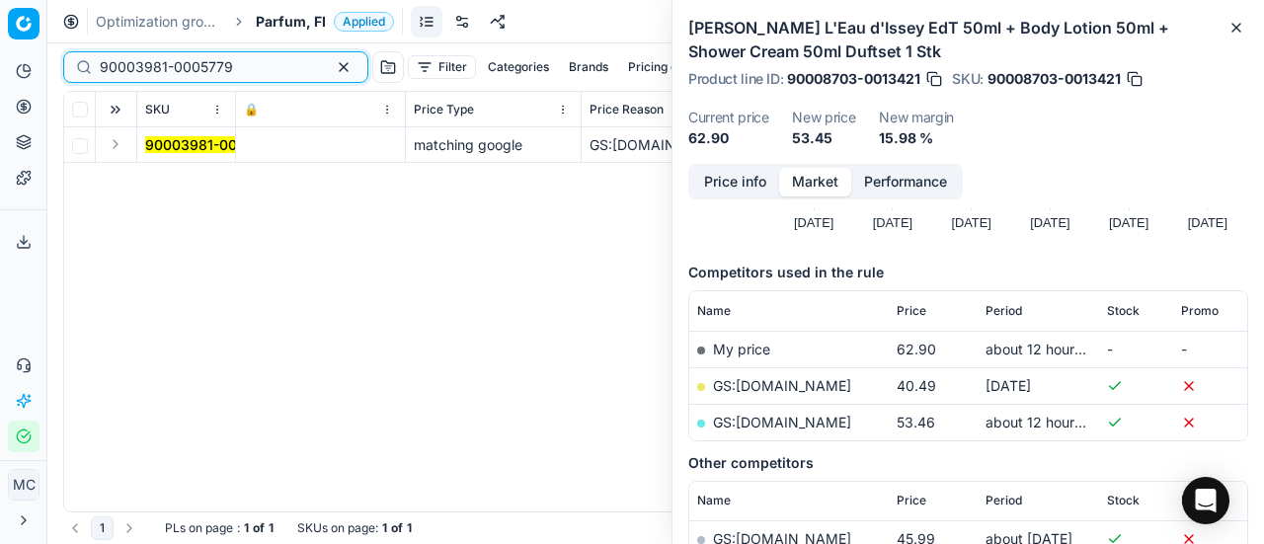
type input "90003981-0005779"
click at [119, 143] on button "Expand" at bounding box center [116, 144] width 24 height 24
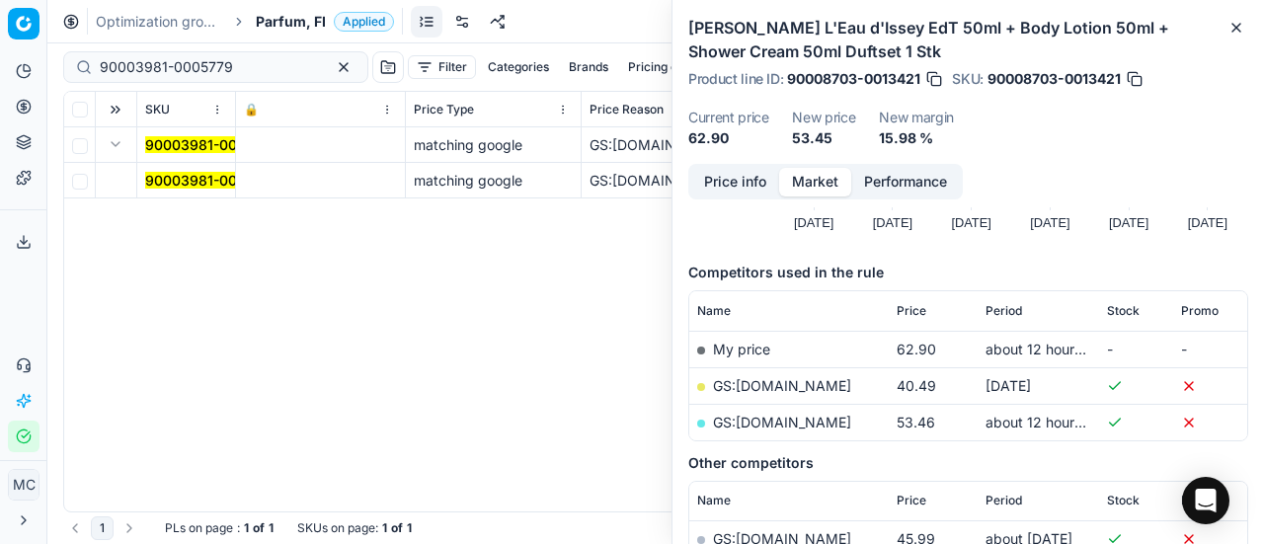
click at [176, 172] on mark "90003981-0005779" at bounding box center [211, 180] width 133 height 17
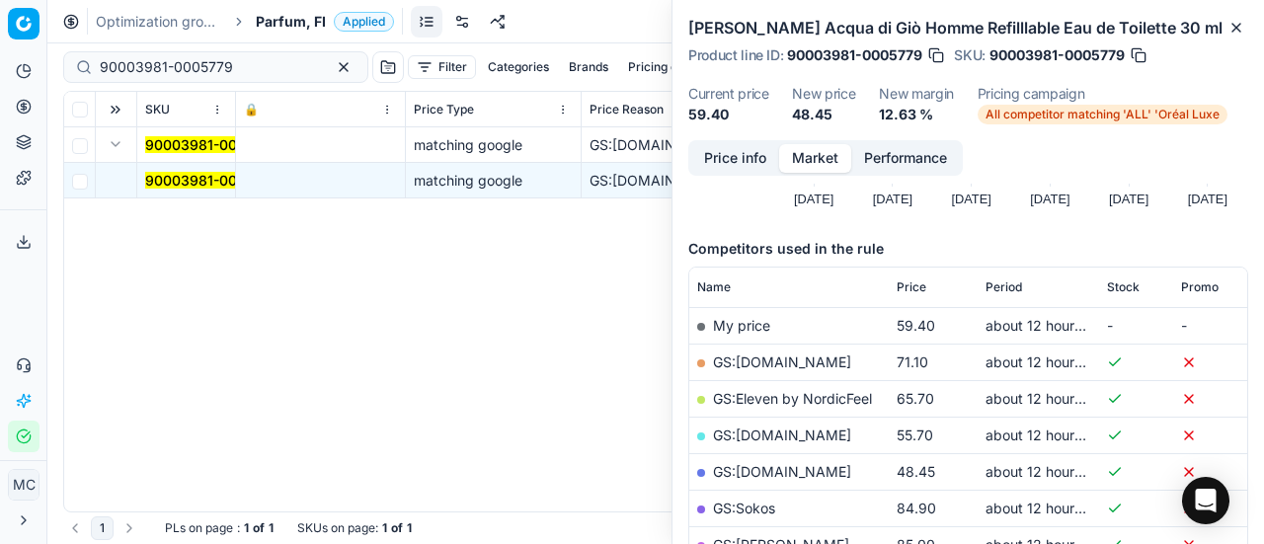
click at [729, 161] on button "Price info" at bounding box center [735, 158] width 88 height 29
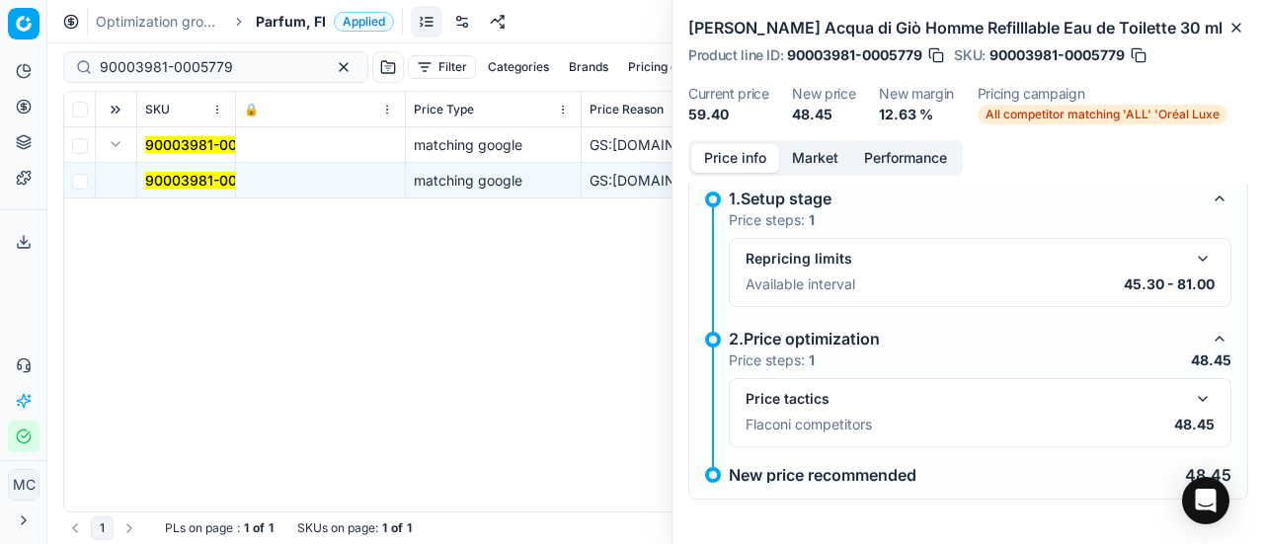
click at [1191, 402] on button "button" at bounding box center [1203, 399] width 24 height 24
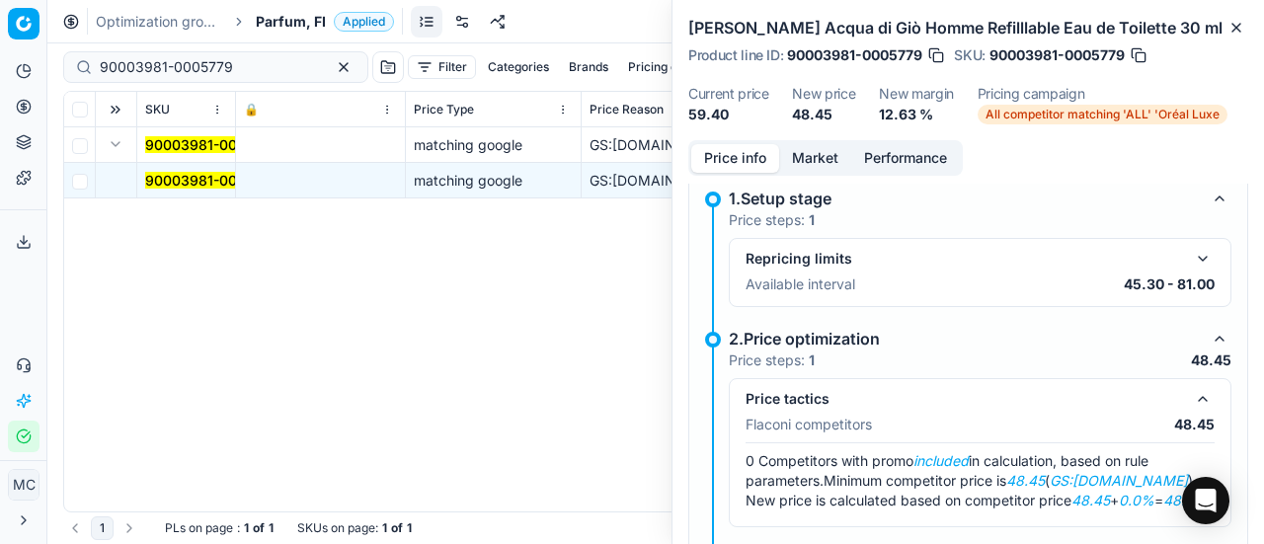
drag, startPoint x: 815, startPoint y: 145, endPoint x: 815, endPoint y: 174, distance: 28.6
click at [815, 157] on button "Market" at bounding box center [815, 158] width 72 height 29
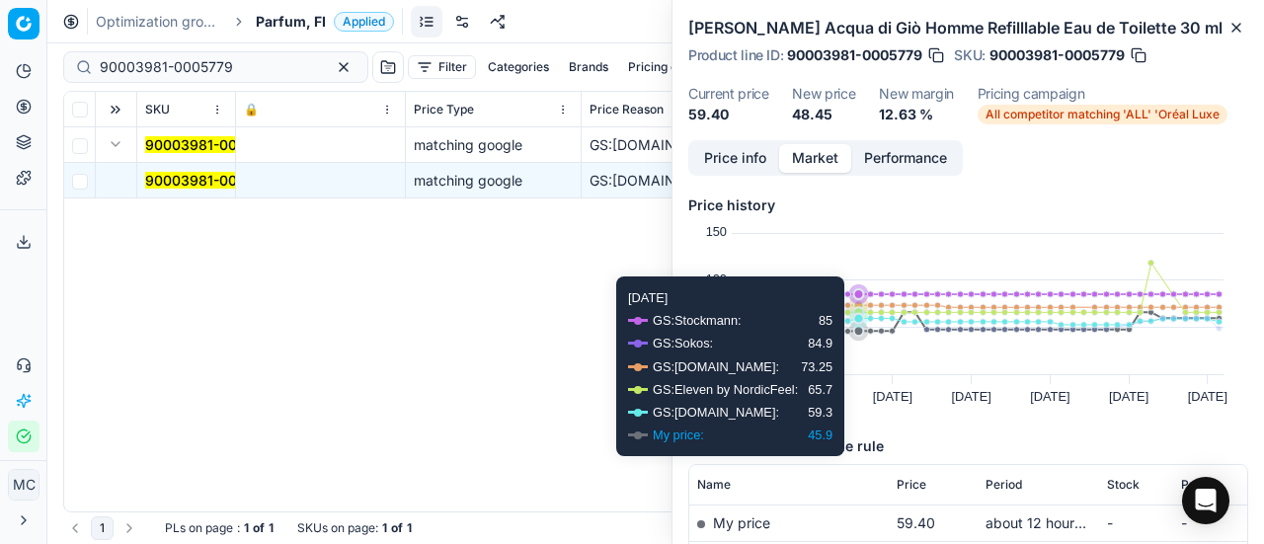
scroll to position [198, 0]
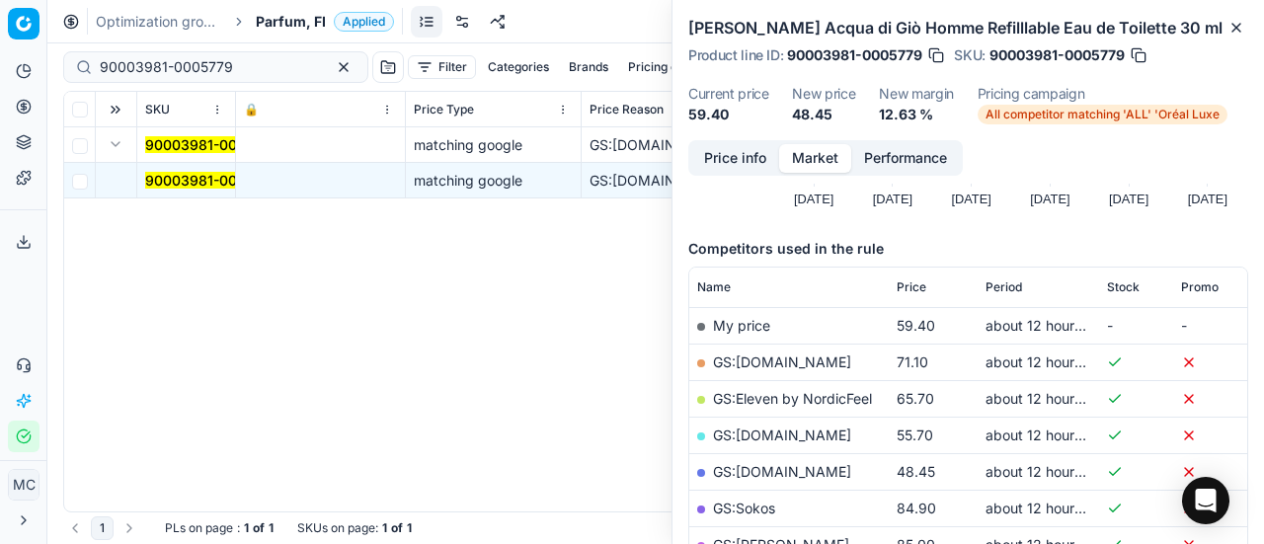
click at [845, 463] on link "GS:Parfyymi-Klikkaus.fi" at bounding box center [782, 471] width 138 height 17
click at [278, 28] on span "Parfum, FI" at bounding box center [291, 22] width 70 height 20
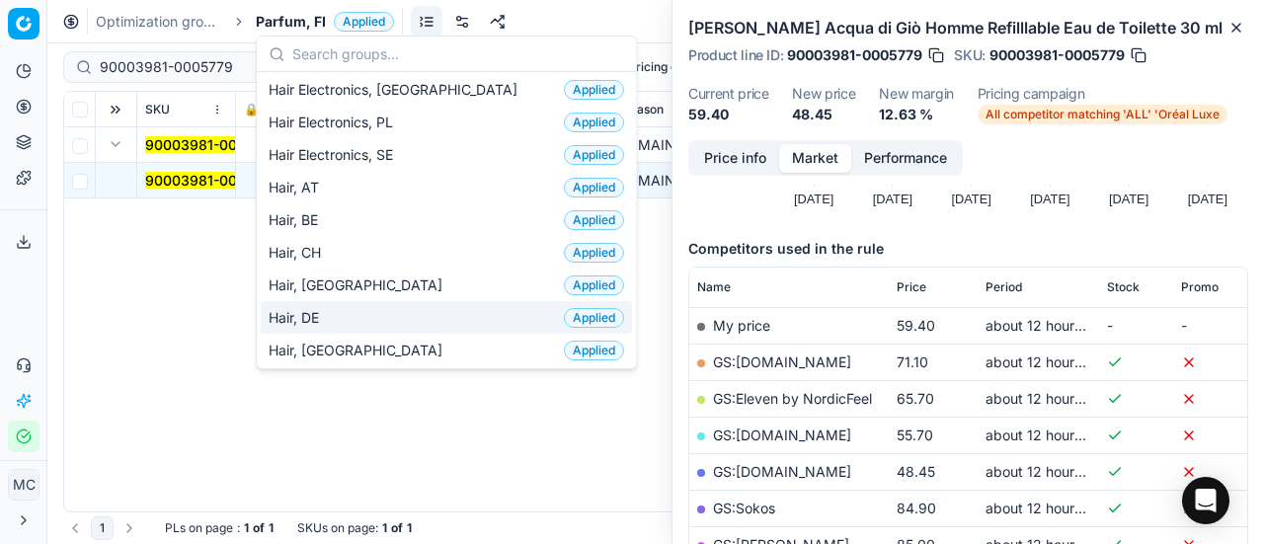
scroll to position [494, 0]
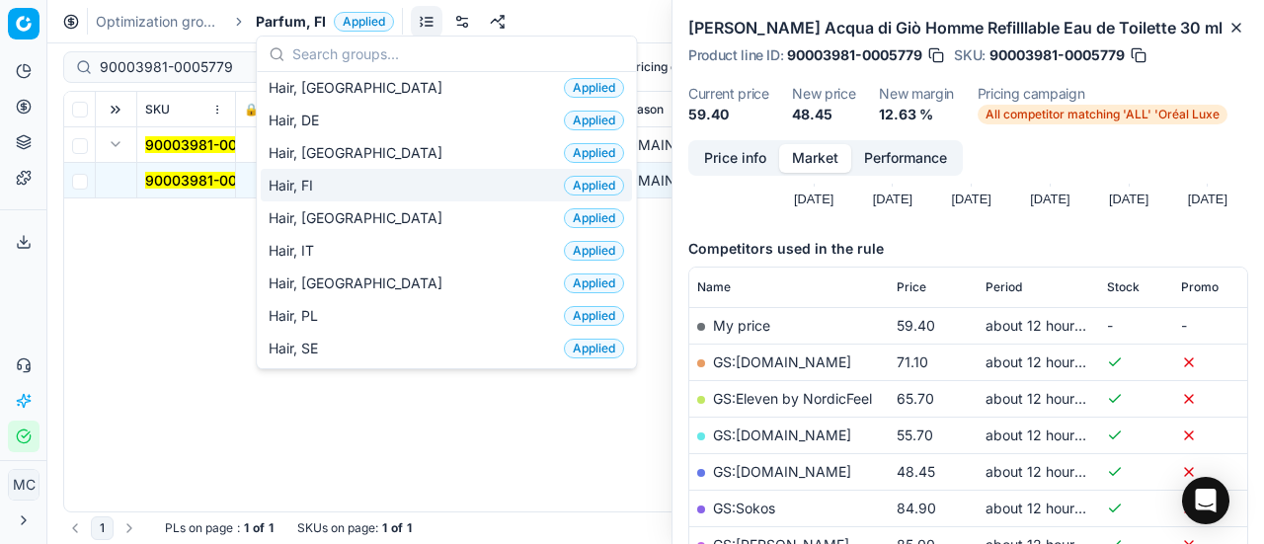
click at [363, 185] on div "Hair, FI Applied" at bounding box center [446, 185] width 371 height 33
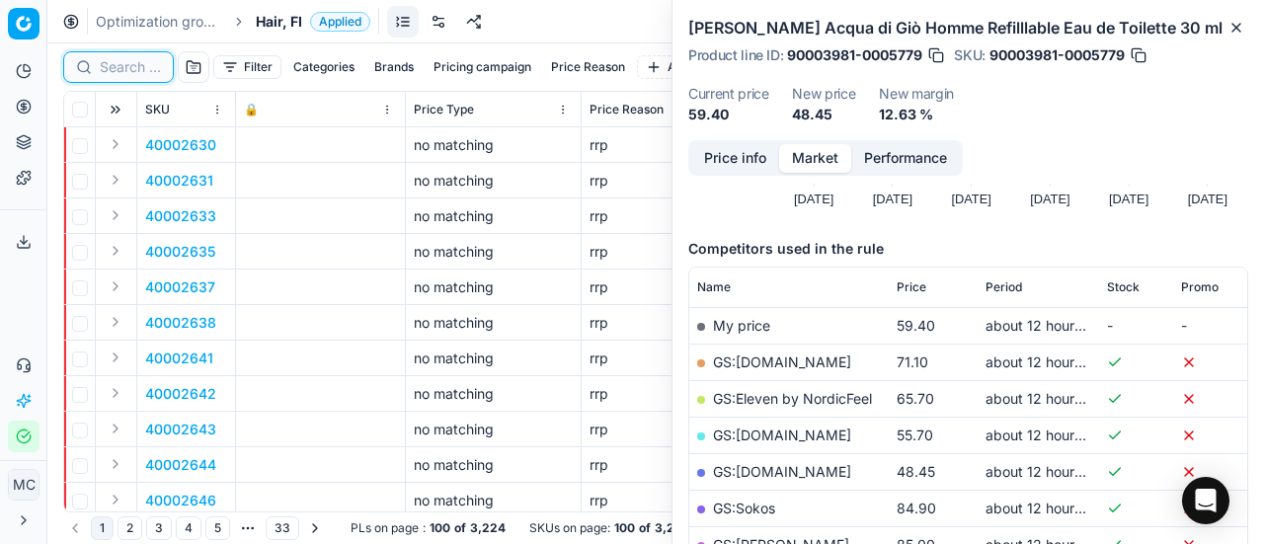
click at [128, 64] on input at bounding box center [130, 67] width 61 height 20
paste input "90008952-0013811"
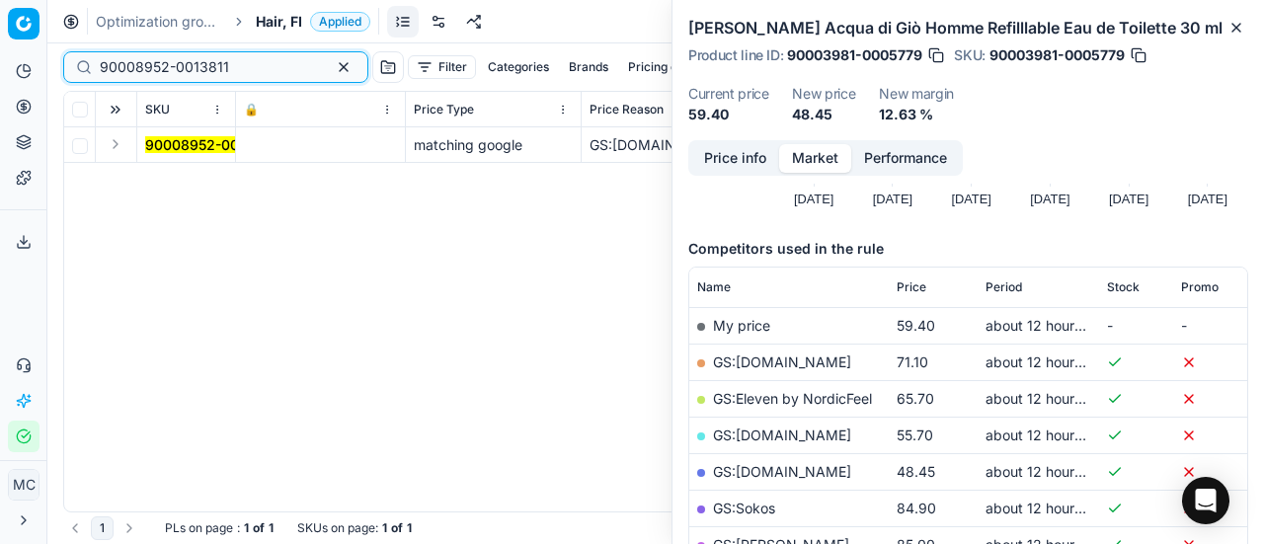
type input "90008952-0013811"
click at [119, 144] on button "Expand" at bounding box center [116, 144] width 24 height 24
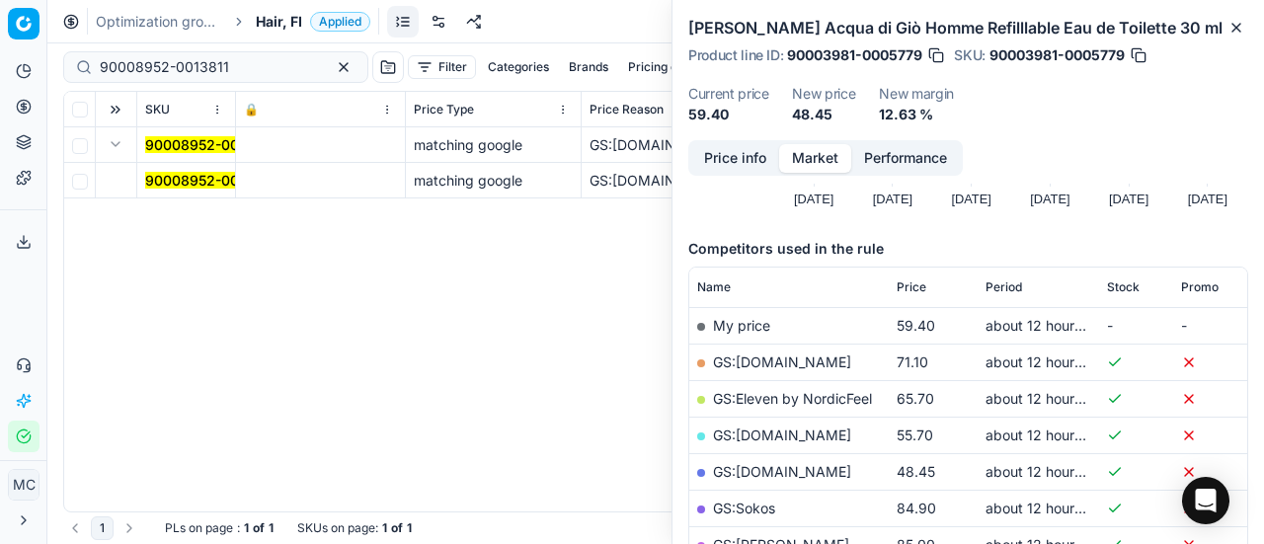
click at [152, 179] on mark "90008952-0013811" at bounding box center [209, 180] width 129 height 17
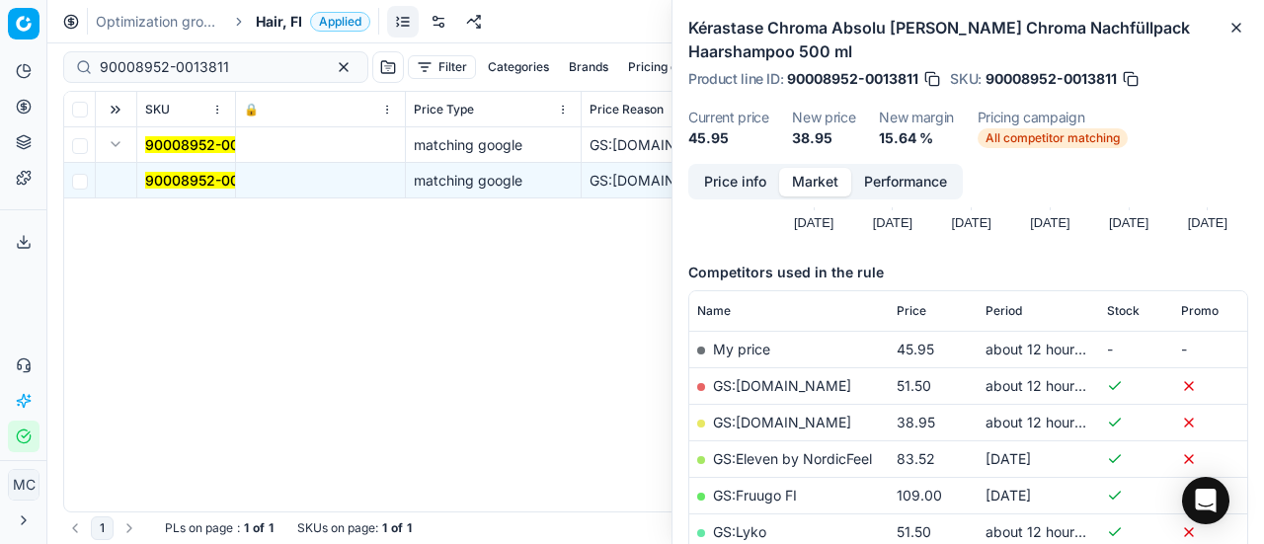
click at [745, 186] on button "Price info" at bounding box center [735, 182] width 88 height 29
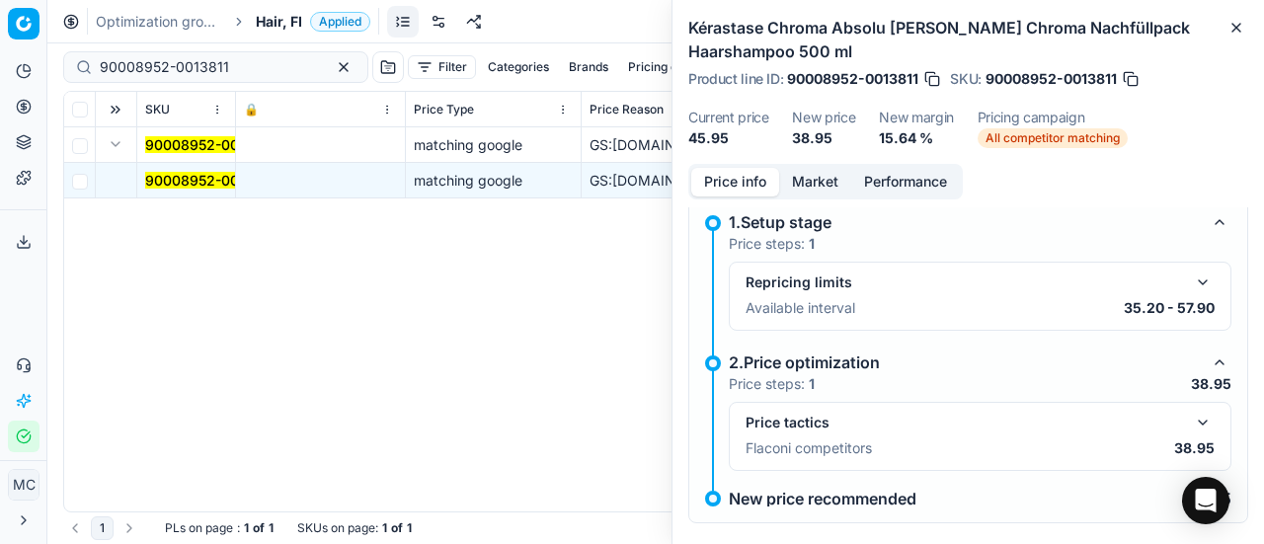
click at [1182, 438] on p "38.95" at bounding box center [1194, 448] width 40 height 20
click at [1191, 422] on button "button" at bounding box center [1203, 423] width 24 height 24
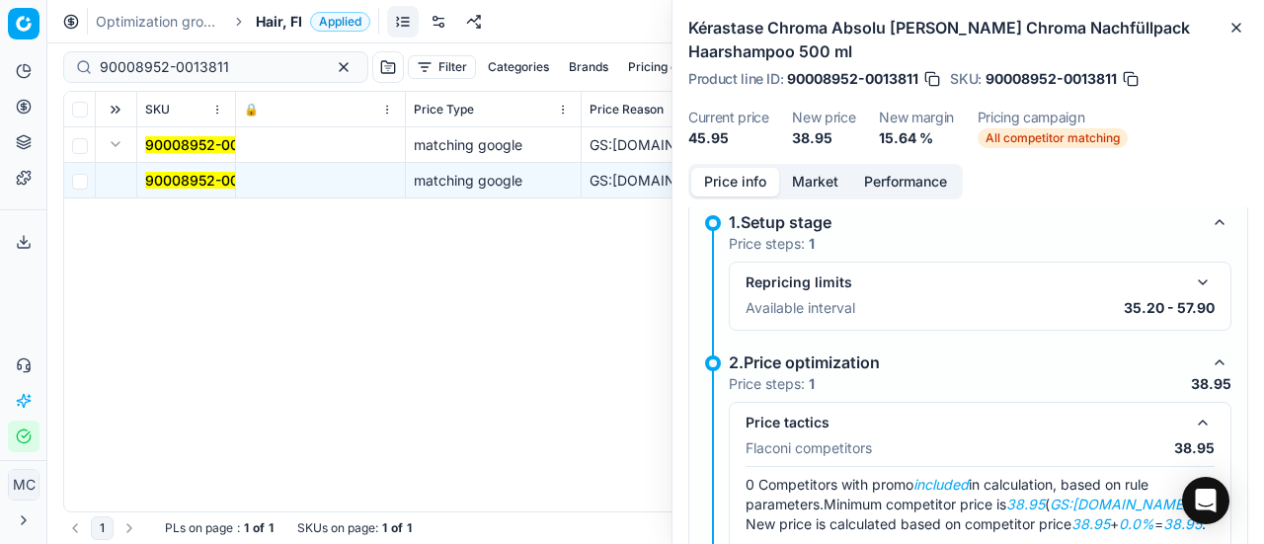
click at [828, 179] on button "Market" at bounding box center [815, 182] width 72 height 29
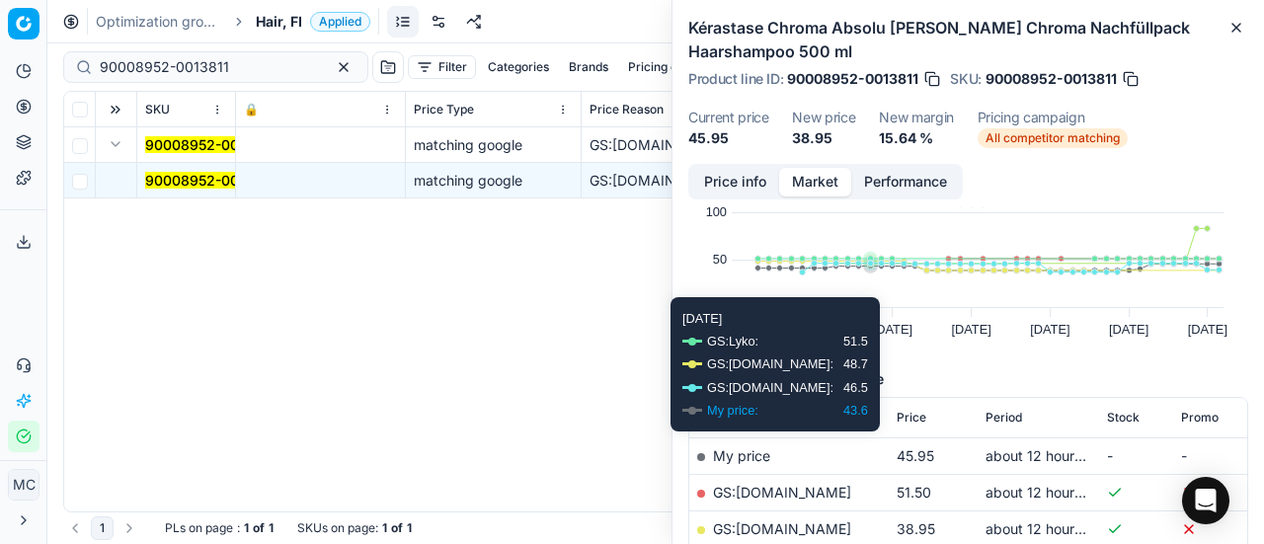
scroll to position [198, 0]
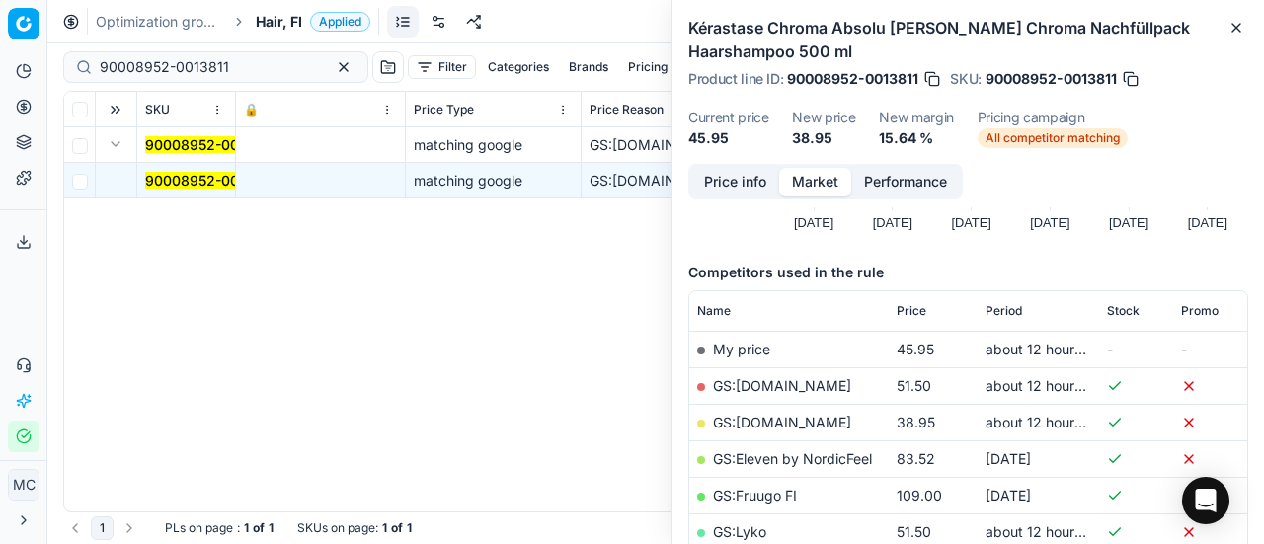
click at [792, 422] on link "GS:Cocopanda.fi" at bounding box center [782, 422] width 138 height 17
click at [298, 23] on span "Hair, FI" at bounding box center [279, 22] width 46 height 20
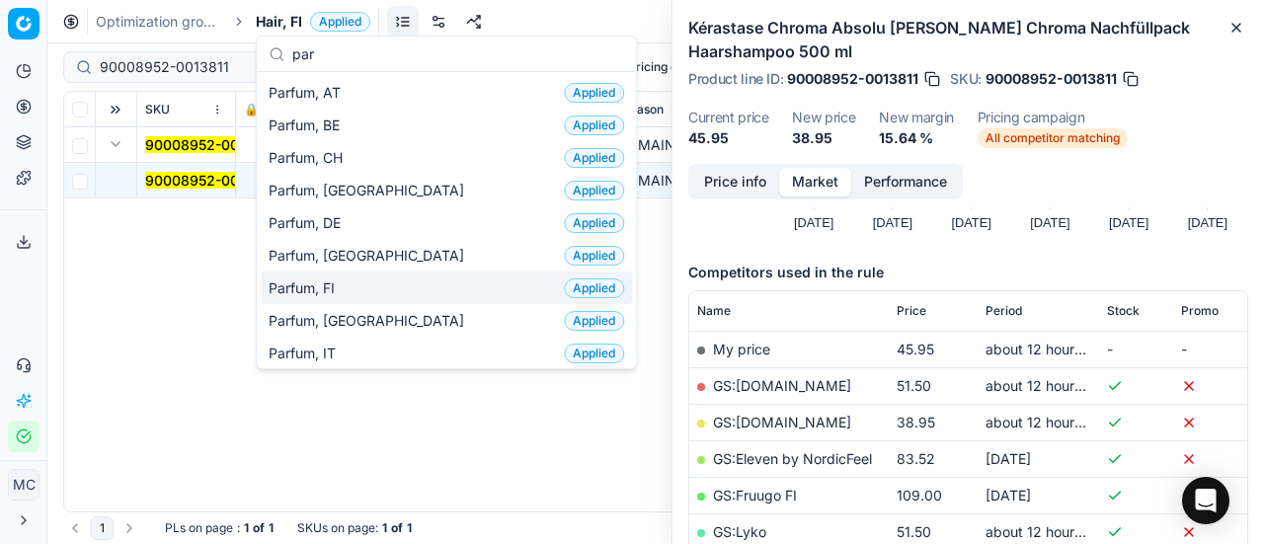
type input "par"
click at [361, 291] on div "Parfum, FI Applied" at bounding box center [446, 288] width 371 height 33
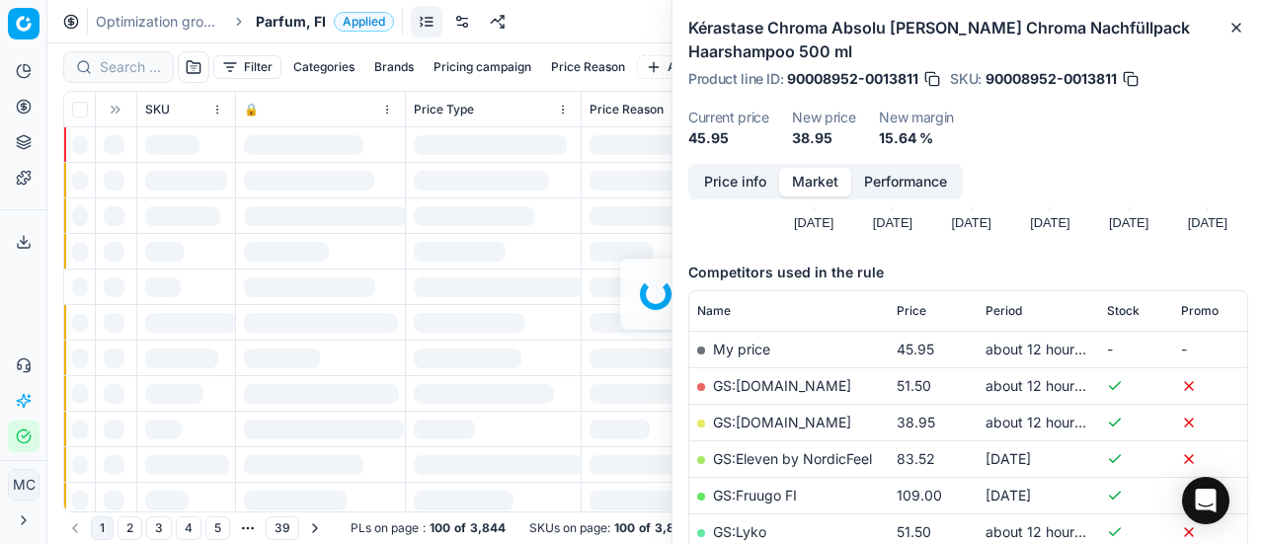
click at [122, 74] on div at bounding box center [655, 293] width 1217 height 501
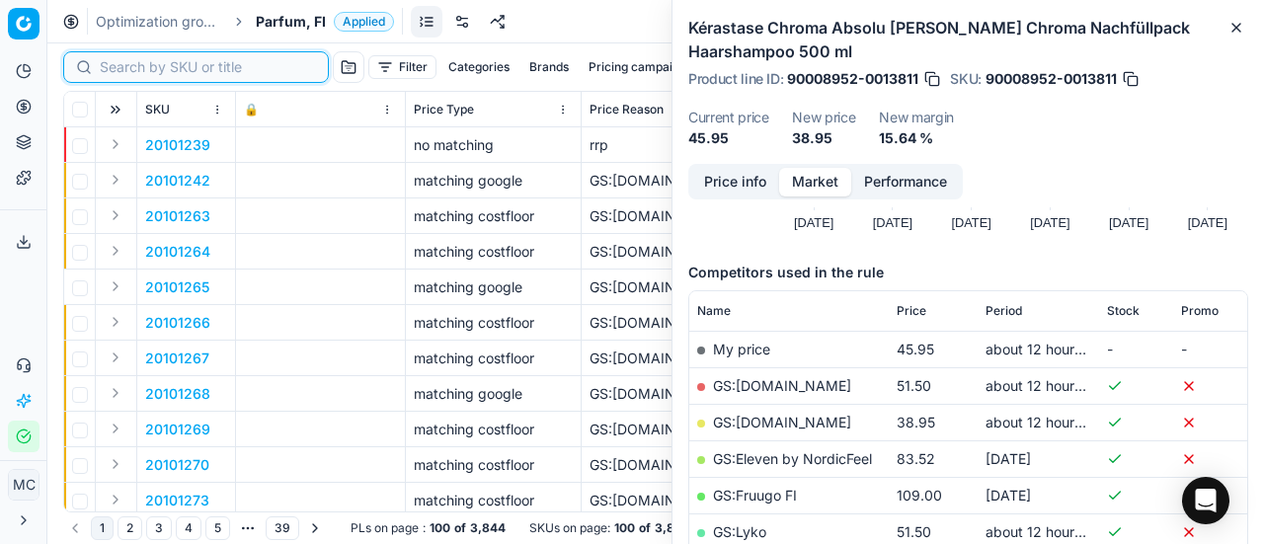
click at [123, 68] on input at bounding box center [208, 67] width 216 height 20
paste input "80059494-75"
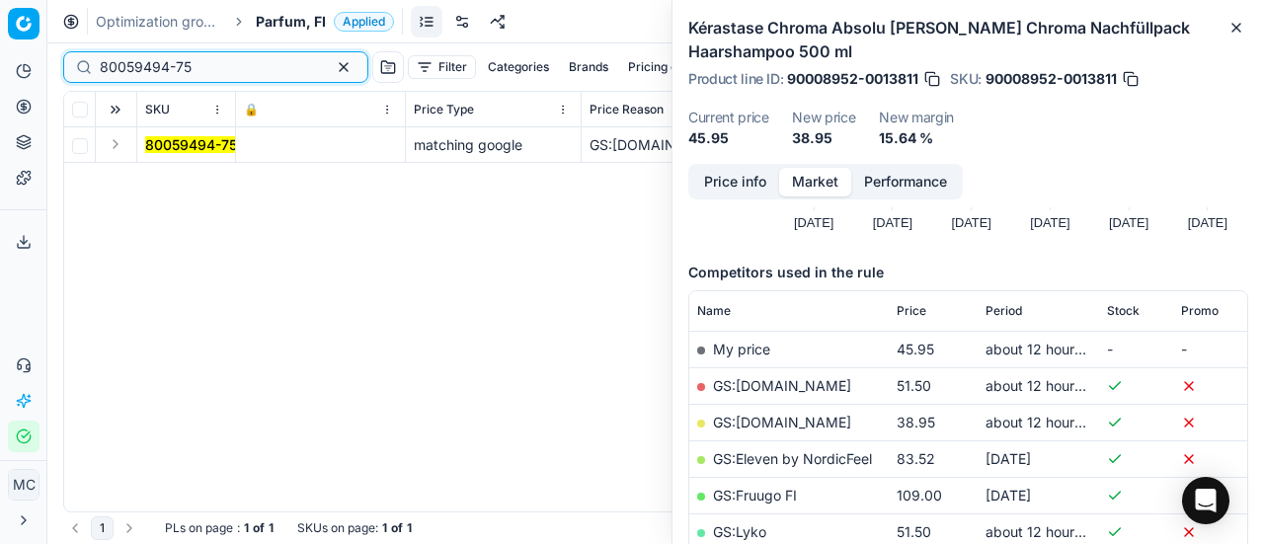
type input "80059494-75"
drag, startPoint x: 117, startPoint y: 147, endPoint x: 127, endPoint y: 153, distance: 12.4
click at [117, 146] on button "Expand" at bounding box center [116, 144] width 24 height 24
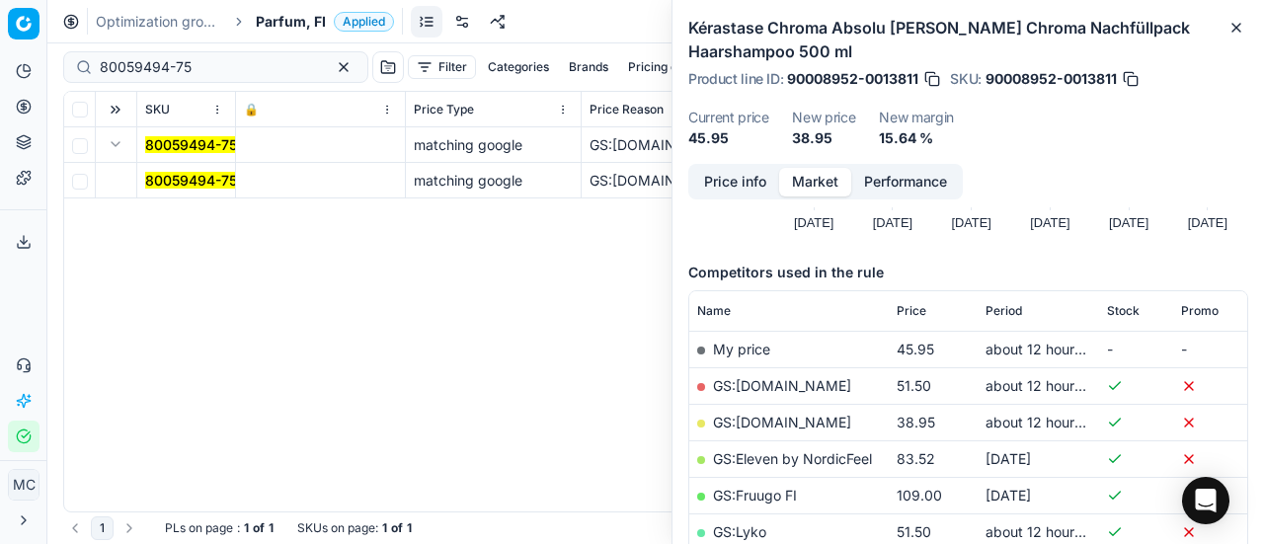
click at [158, 167] on td "80059494-75" at bounding box center [186, 181] width 99 height 36
click at [164, 173] on mark "80059494-75" at bounding box center [191, 180] width 92 height 17
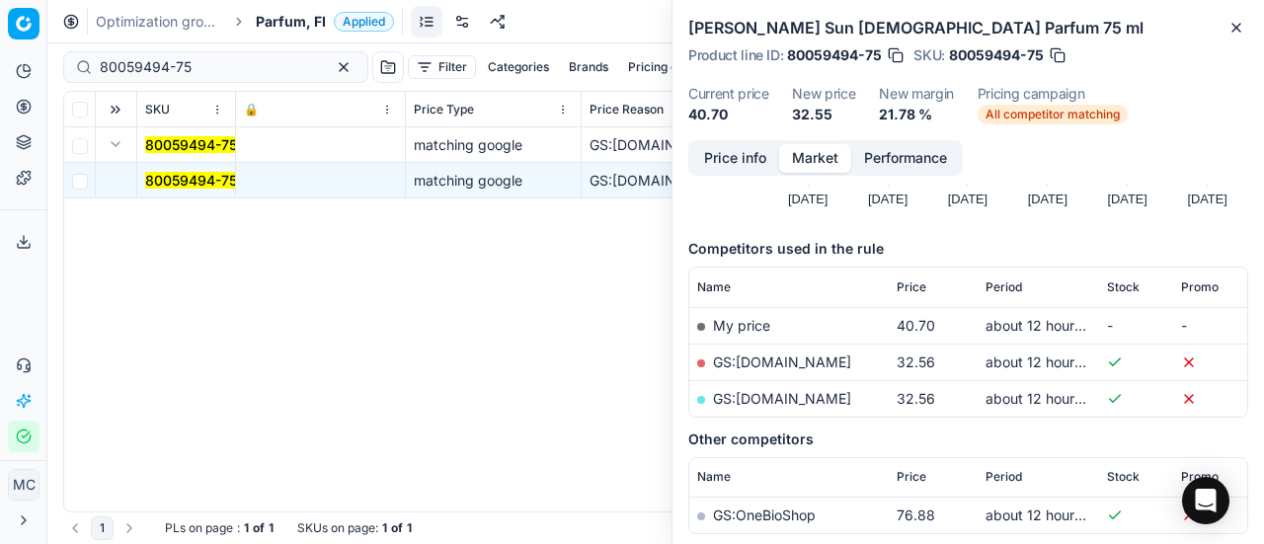
drag, startPoint x: 721, startPoint y: 160, endPoint x: 739, endPoint y: 167, distance: 19.1
click at [727, 162] on button "Price info" at bounding box center [735, 158] width 88 height 29
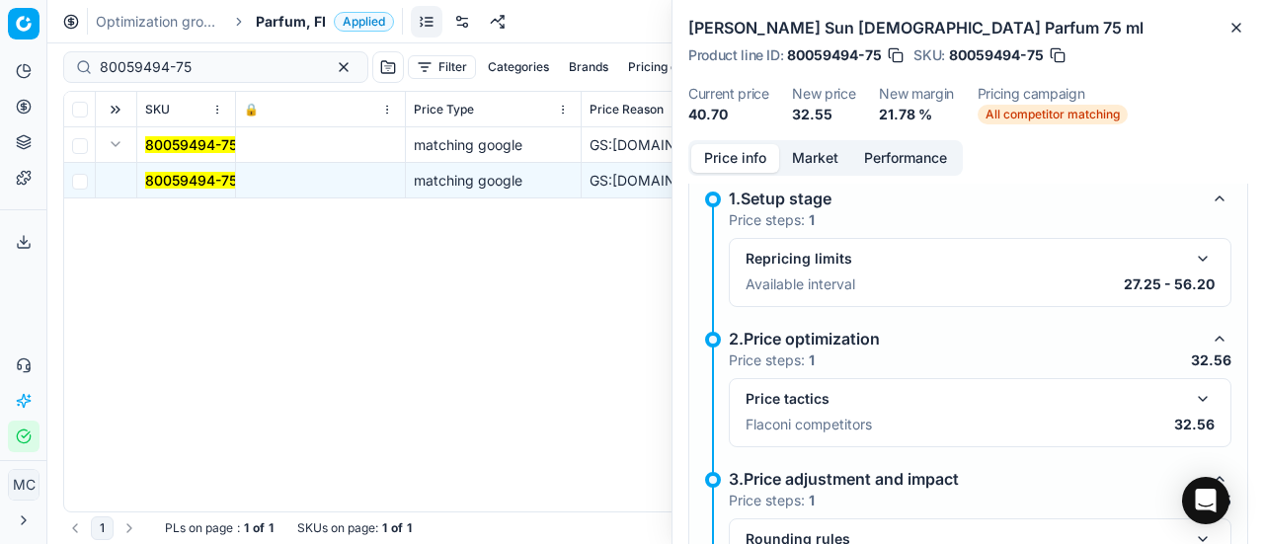
click at [1191, 398] on button "button" at bounding box center [1203, 399] width 24 height 24
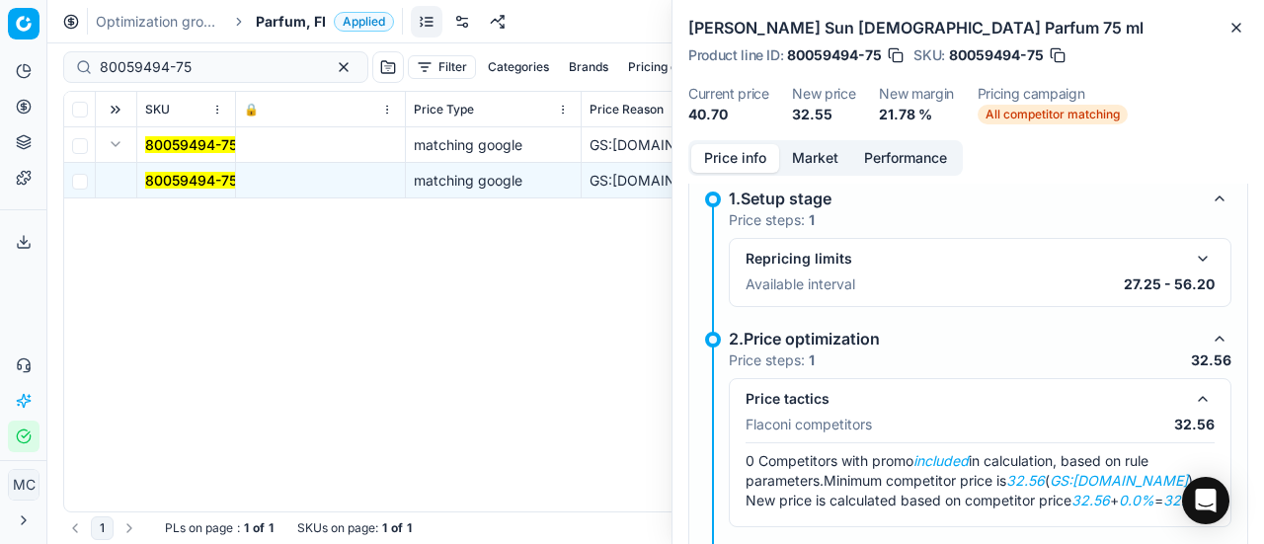
click at [813, 159] on button "Market" at bounding box center [815, 158] width 72 height 29
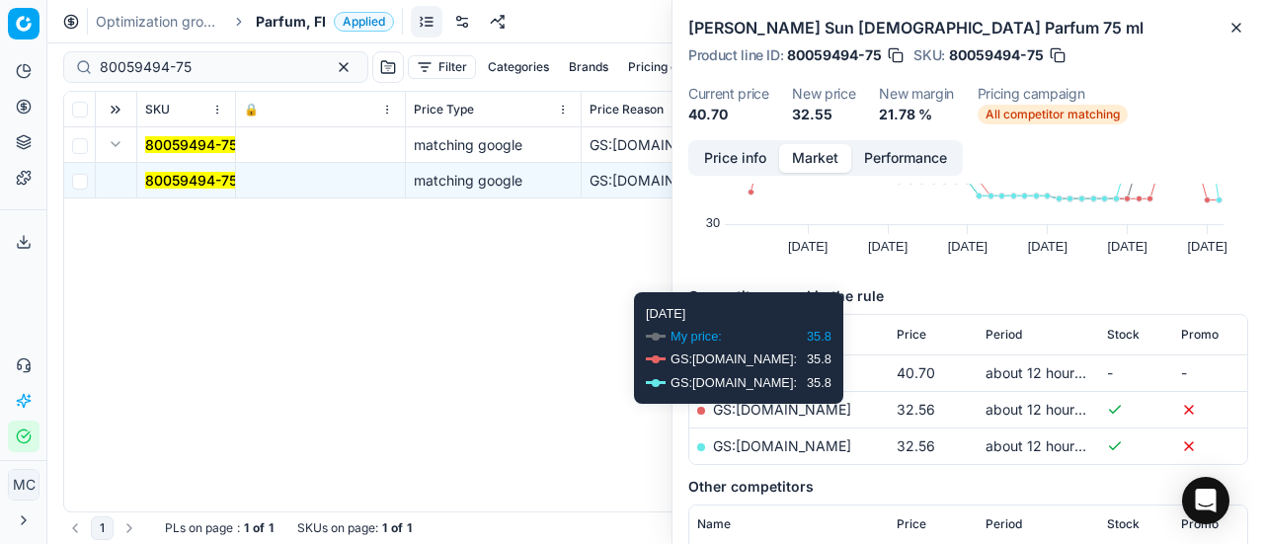
scroll to position [296, 0]
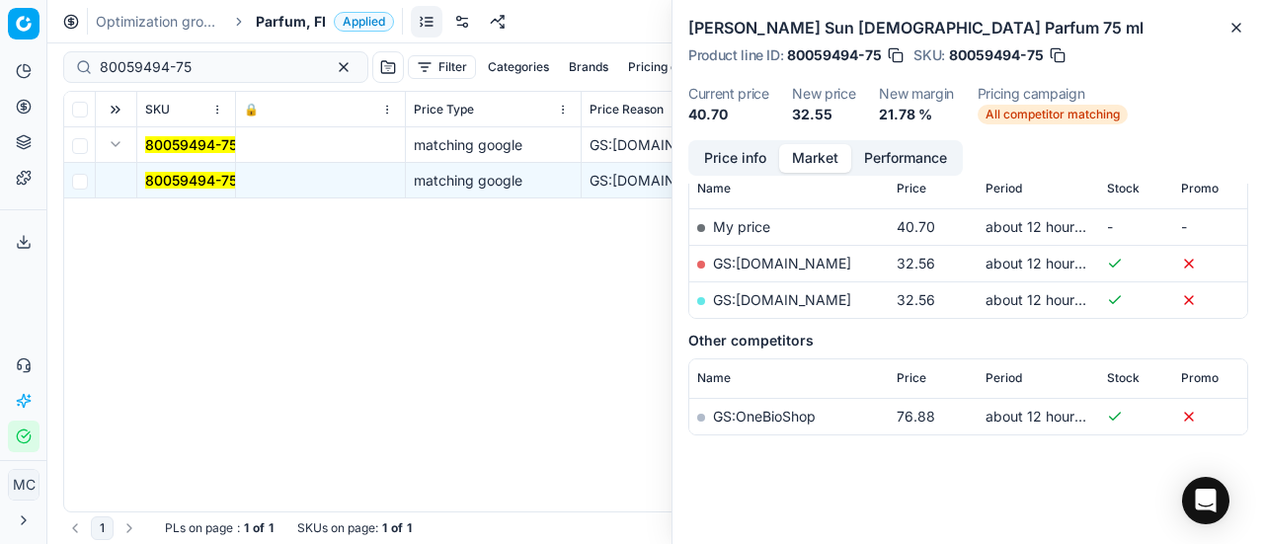
click at [826, 297] on link "GS:parfumdreams.FI" at bounding box center [782, 299] width 138 height 17
